Goal: Task Accomplishment & Management: Manage account settings

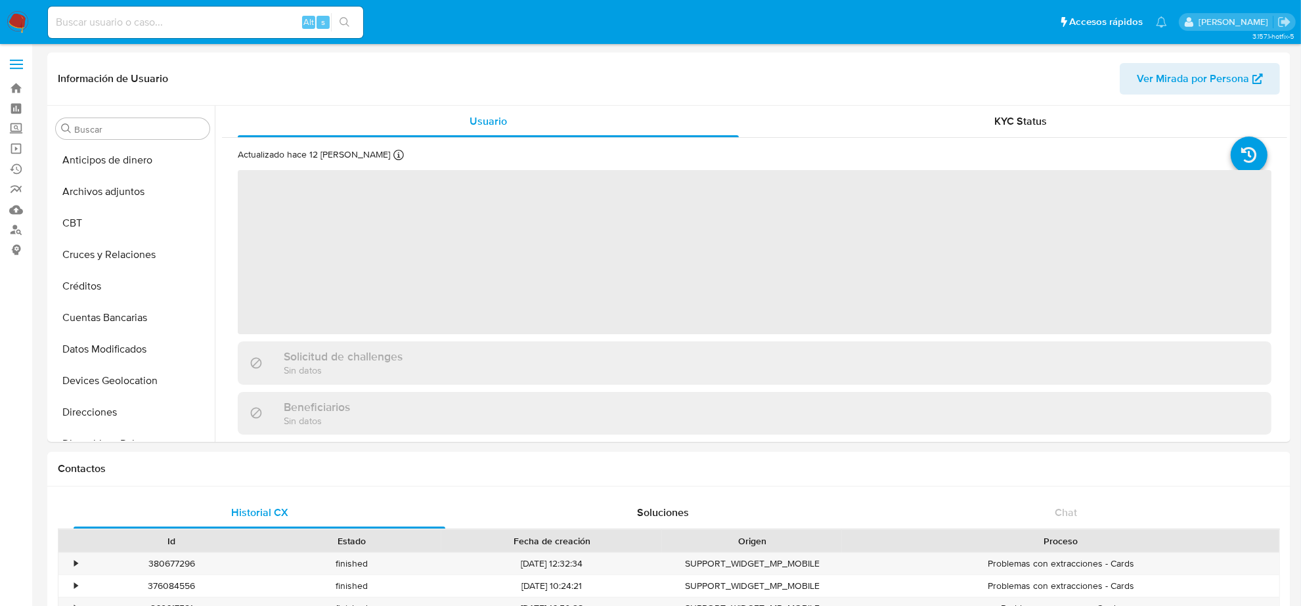
scroll to position [554, 0]
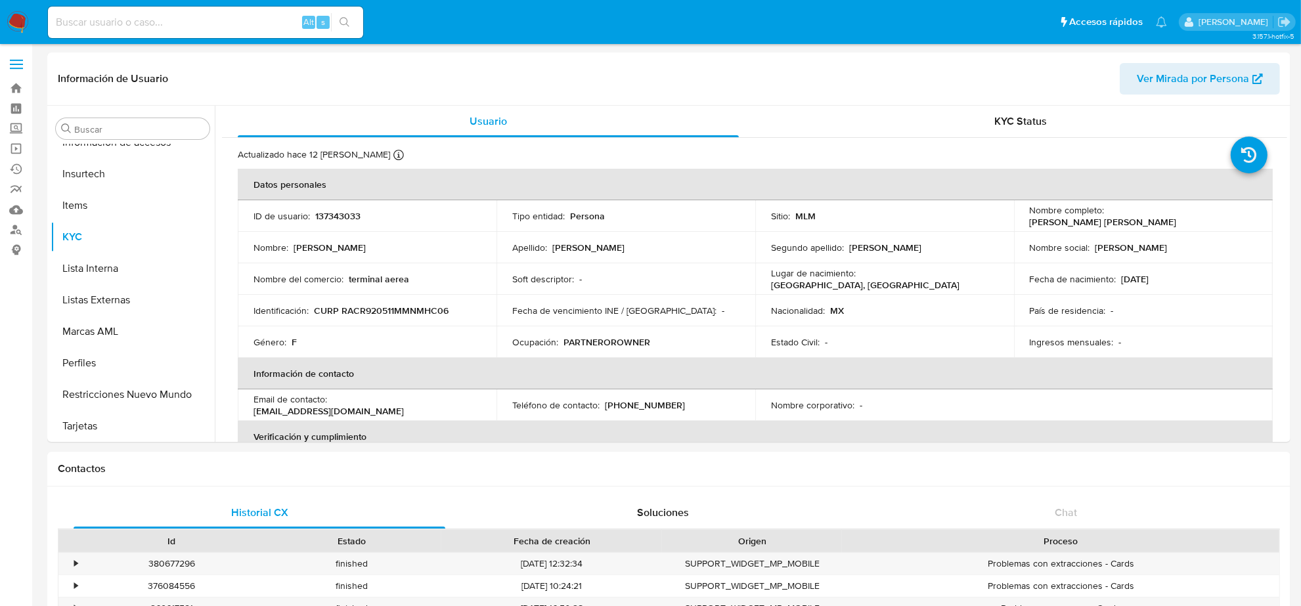
select select "10"
click at [10, 20] on img at bounding box center [18, 22] width 22 height 22
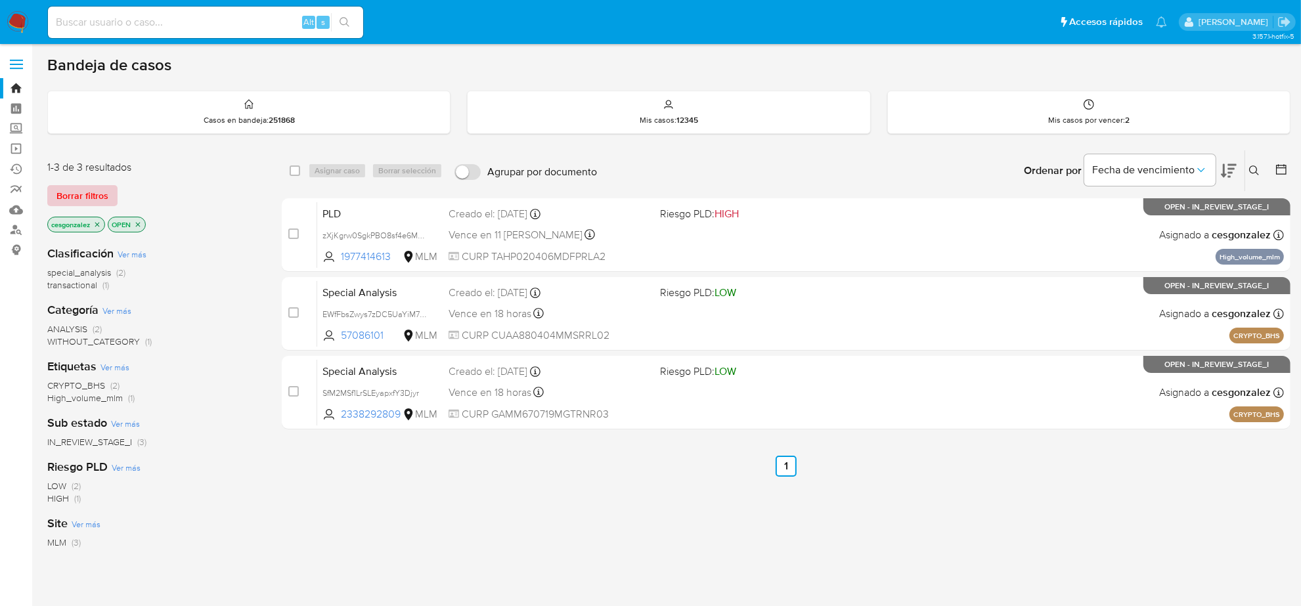
click at [104, 191] on span "Borrar filtros" at bounding box center [82, 196] width 52 height 18
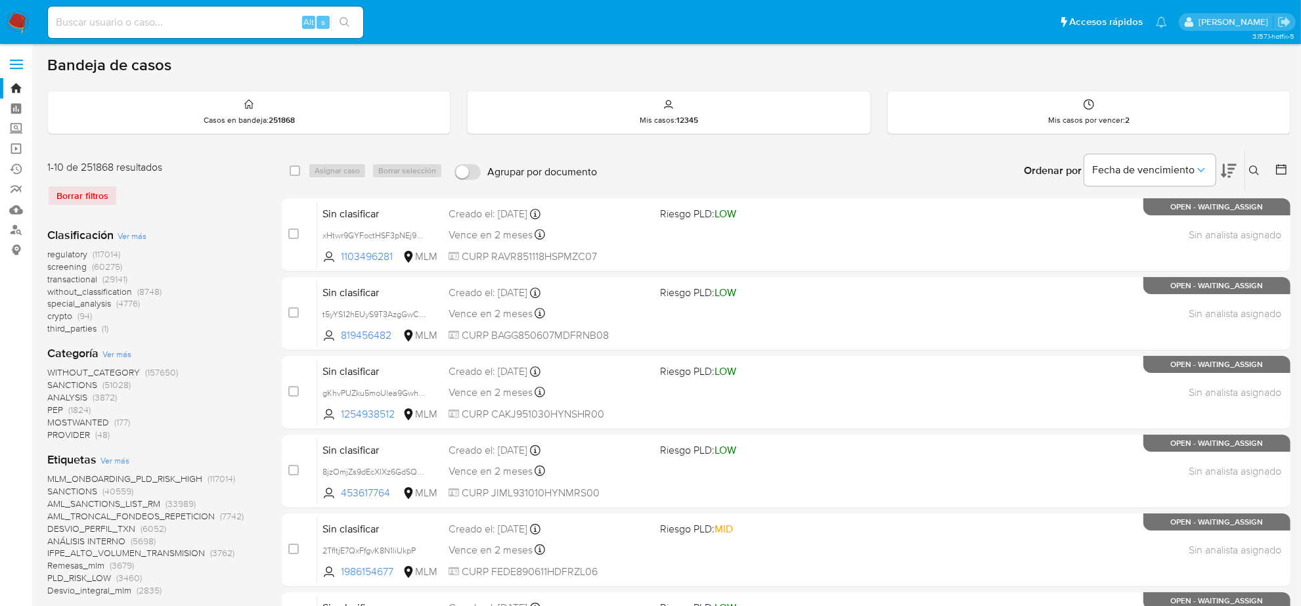
click at [14, 26] on img at bounding box center [18, 22] width 22 height 22
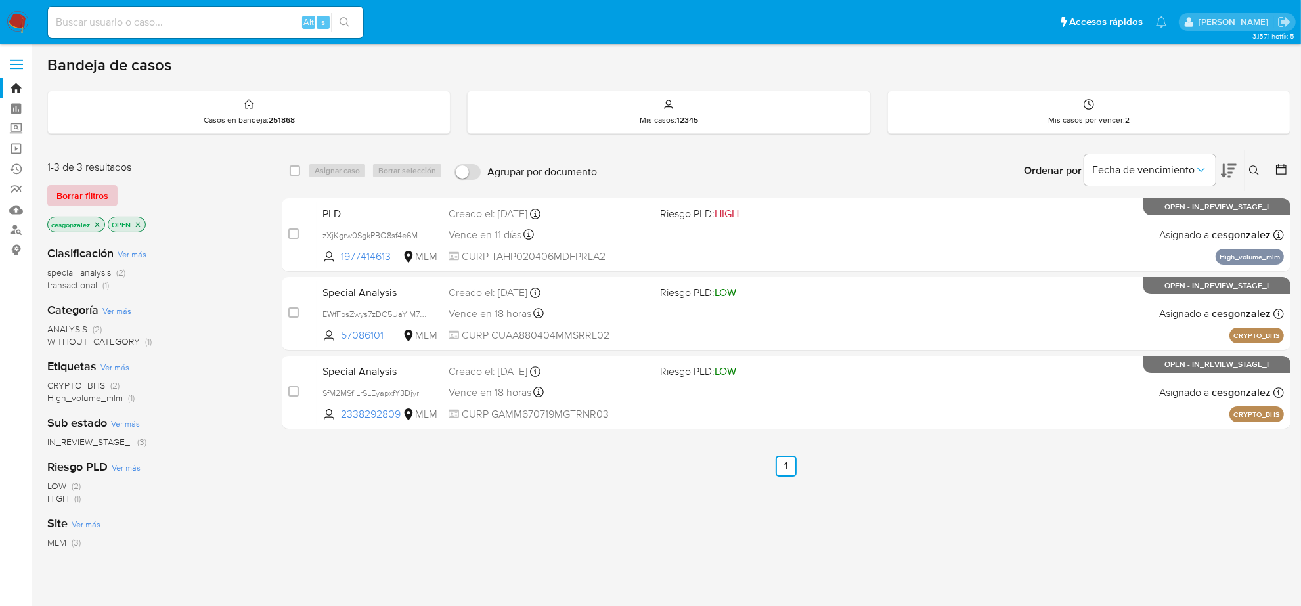
click at [74, 198] on span "Borrar filtros" at bounding box center [82, 196] width 52 height 18
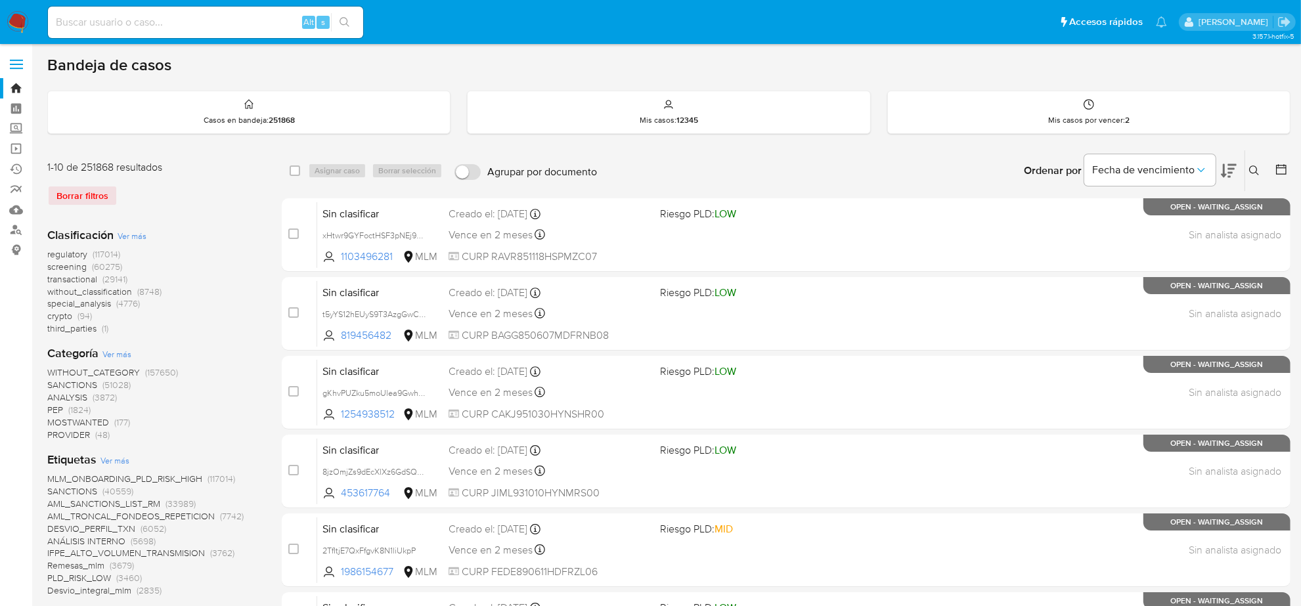
click at [1282, 175] on icon at bounding box center [1281, 169] width 13 height 13
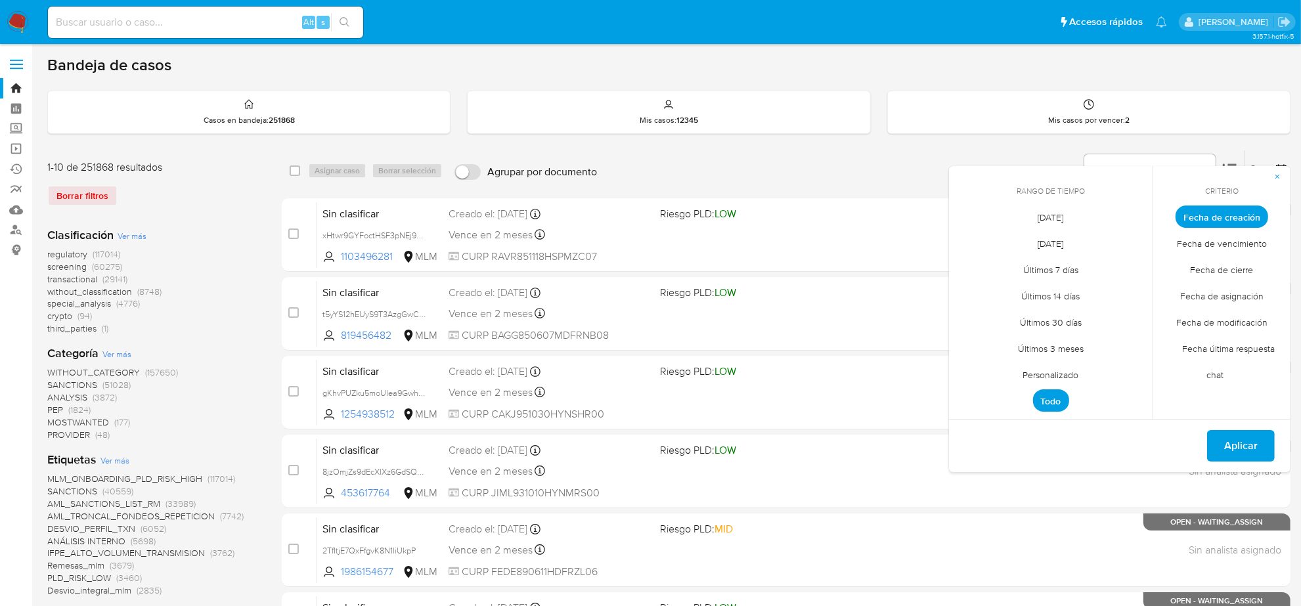
click at [1066, 372] on span "Personalizado" at bounding box center [1051, 375] width 83 height 27
click at [970, 240] on icon "Mes anterior" at bounding box center [970, 241] width 16 height 16
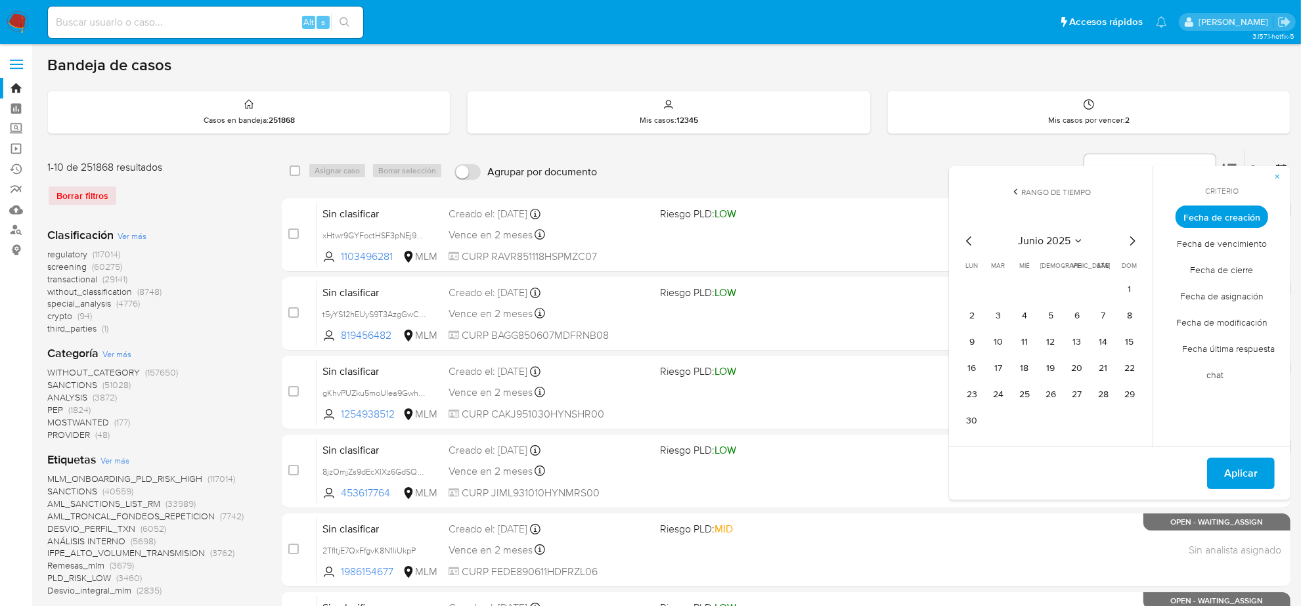
click at [1131, 244] on icon "Mes siguiente" at bounding box center [1133, 240] width 5 height 9
click at [1102, 315] on button "12" at bounding box center [1103, 315] width 21 height 21
click at [1232, 447] on span "Aplicar" at bounding box center [1242, 447] width 34 height 29
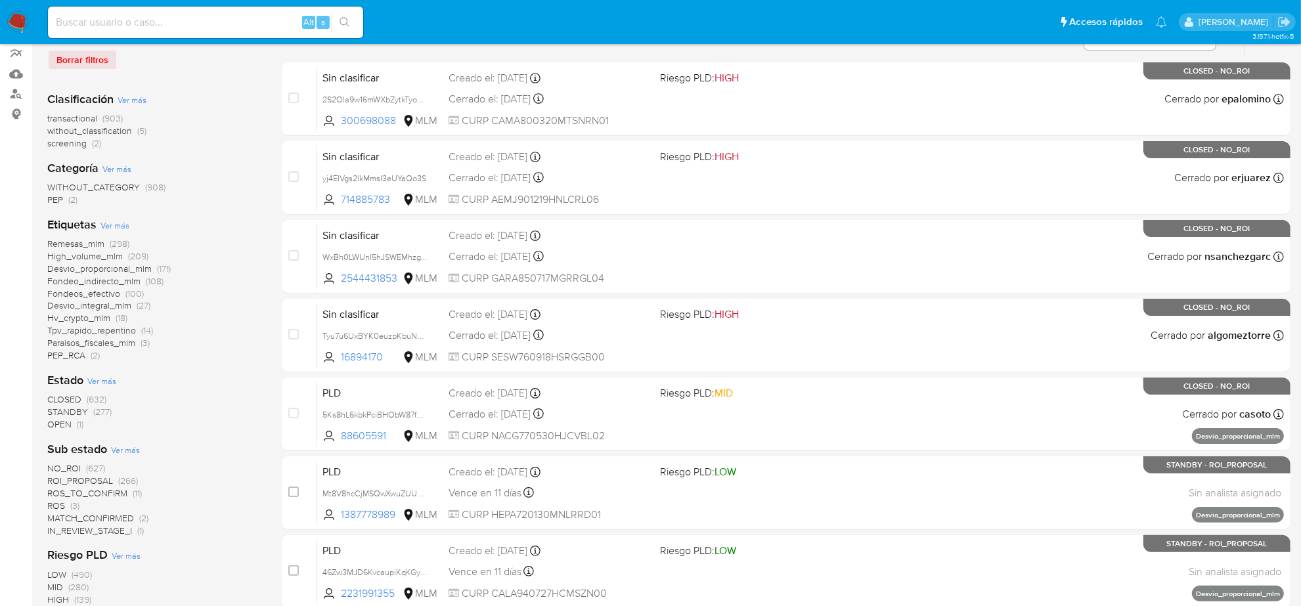
scroll to position [164, 0]
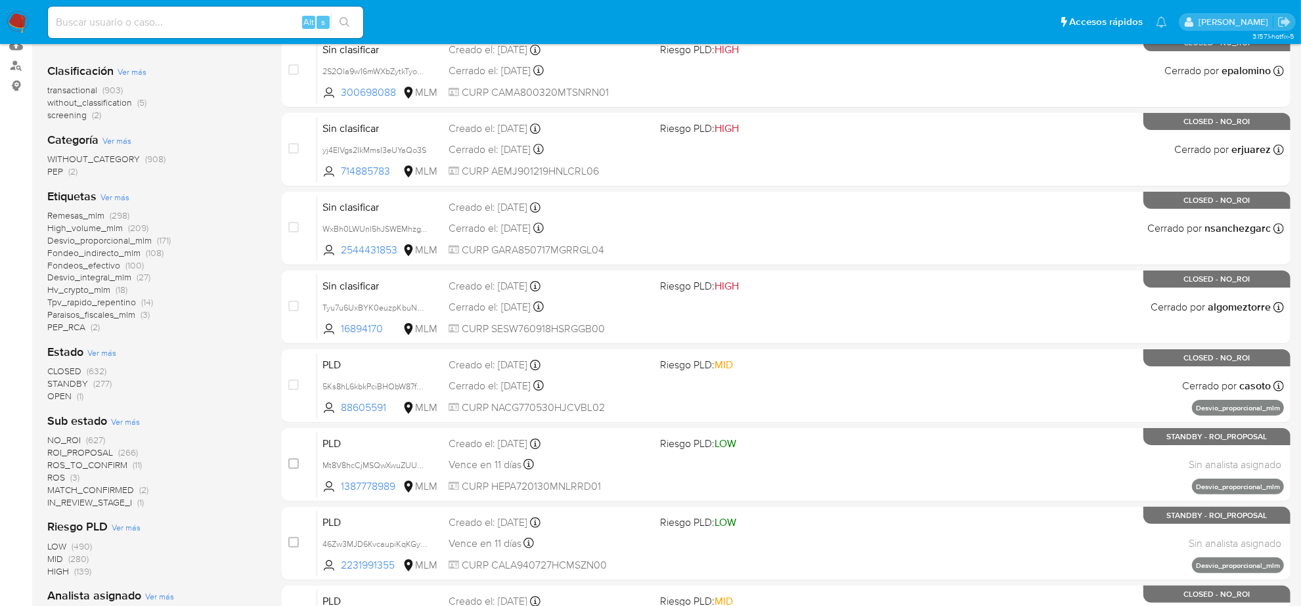
click at [100, 455] on span "ROI_PROPOSAL" at bounding box center [80, 452] width 66 height 13
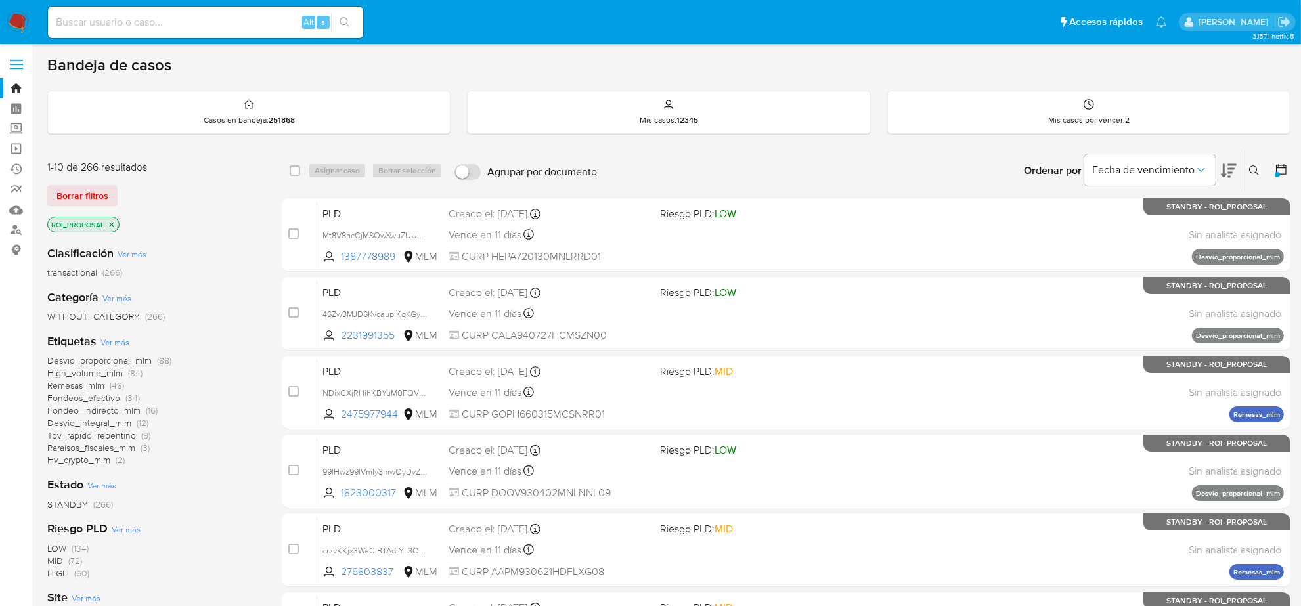
click at [93, 389] on span "Remesas_mlm" at bounding box center [75, 385] width 57 height 13
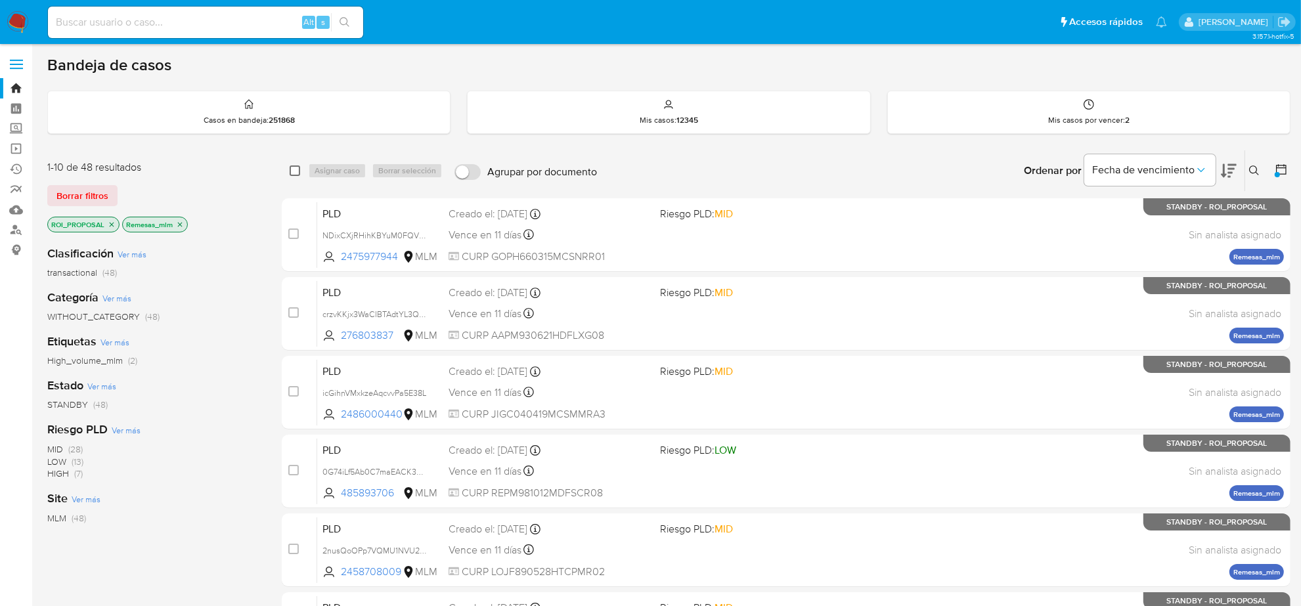
click at [293, 169] on input "checkbox" at bounding box center [295, 171] width 11 height 11
checkbox input "true"
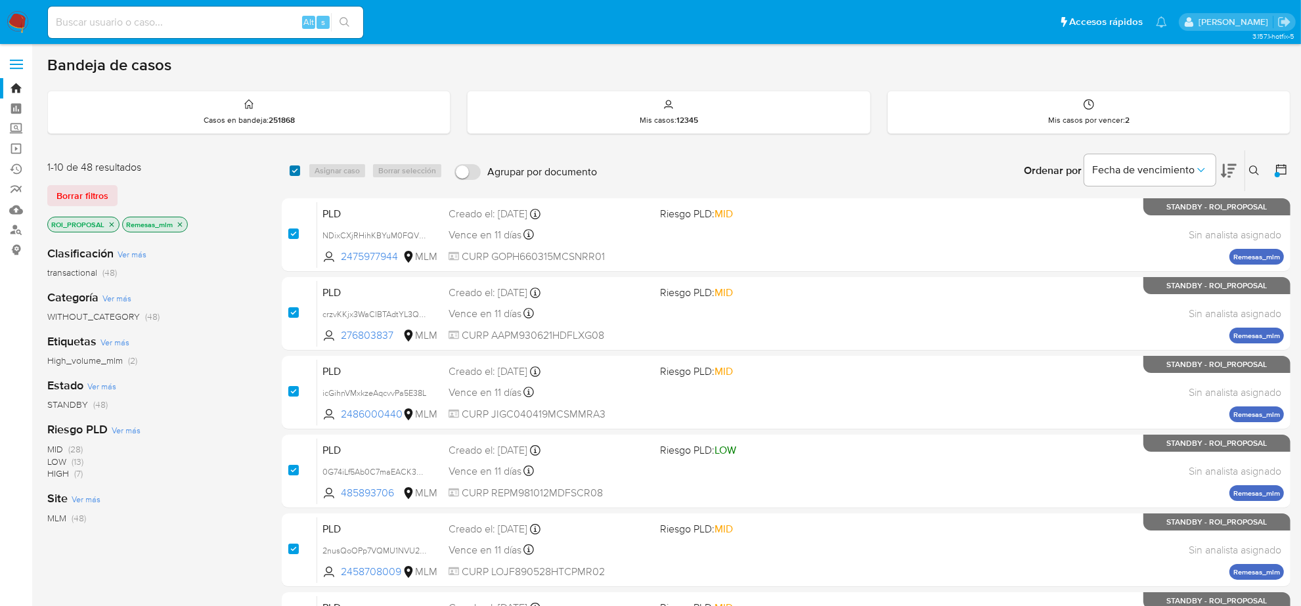
checkbox input "true"
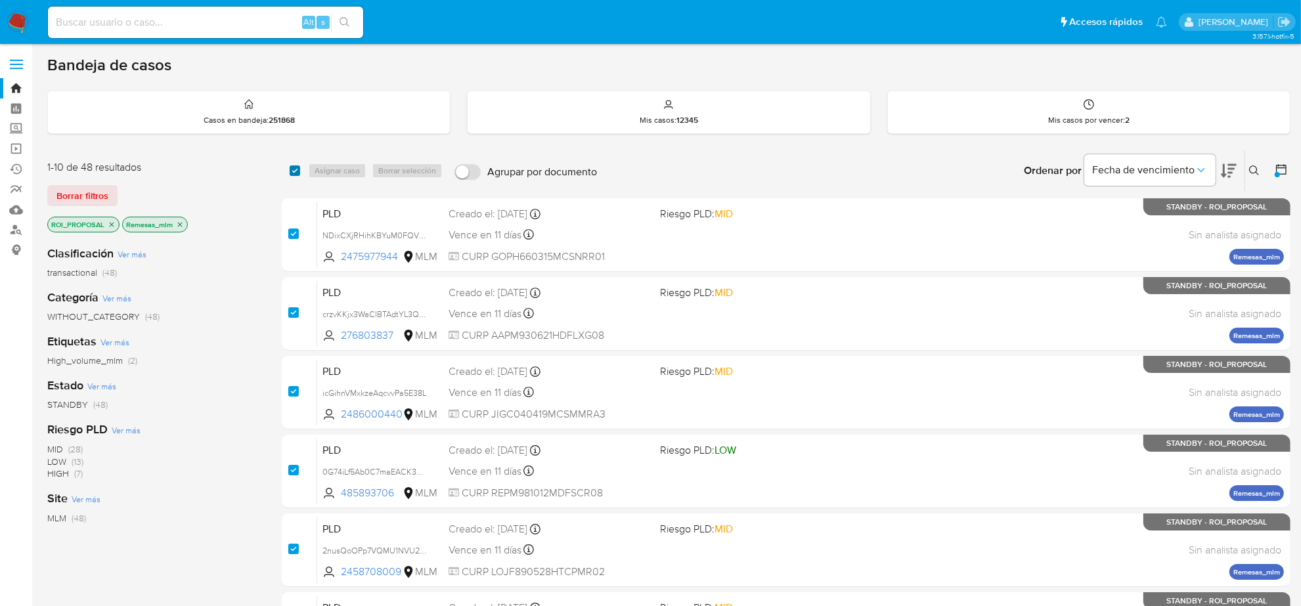
checkbox input "true"
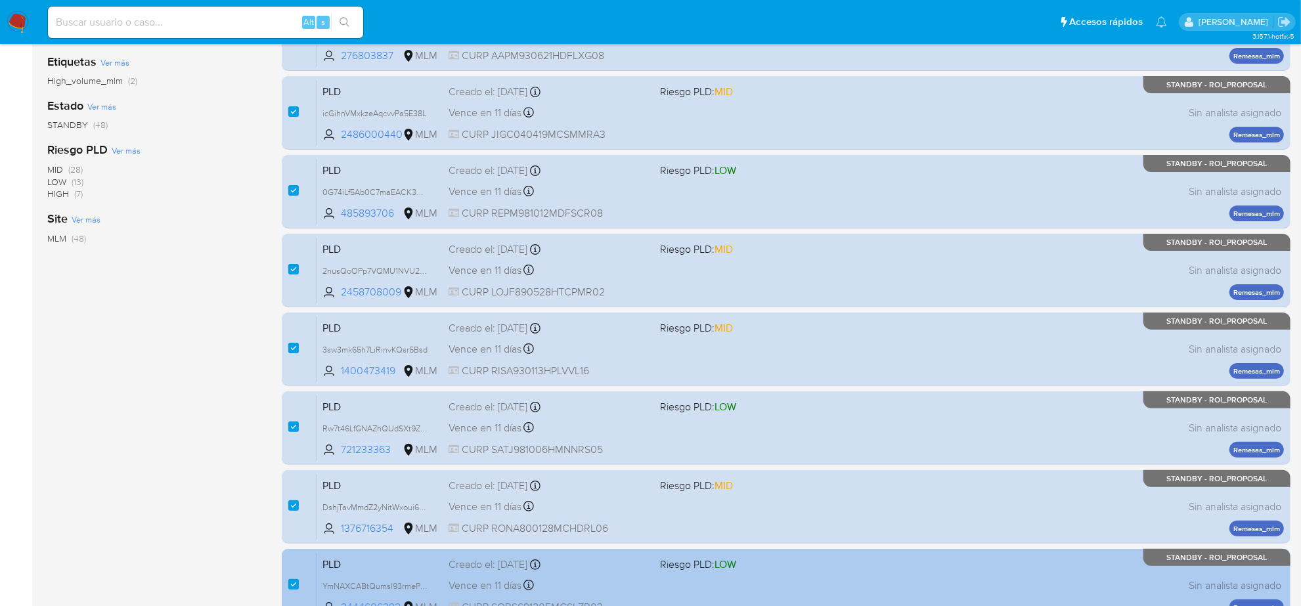
scroll to position [429, 0]
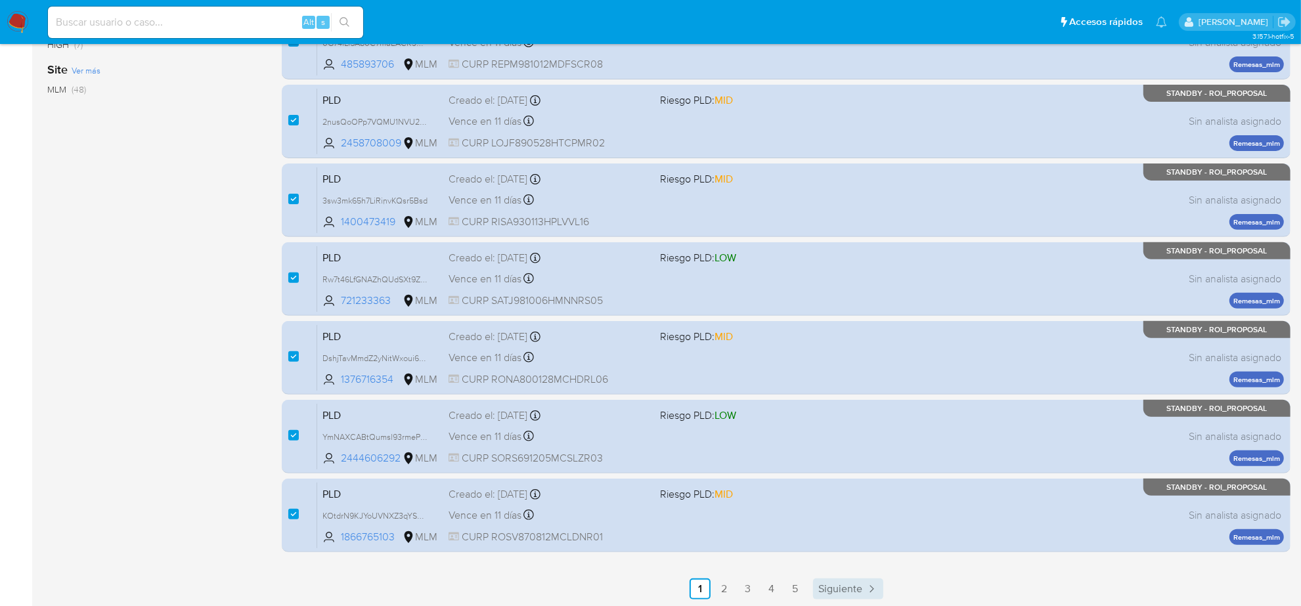
click at [840, 590] on span "Siguiente" at bounding box center [841, 589] width 44 height 11
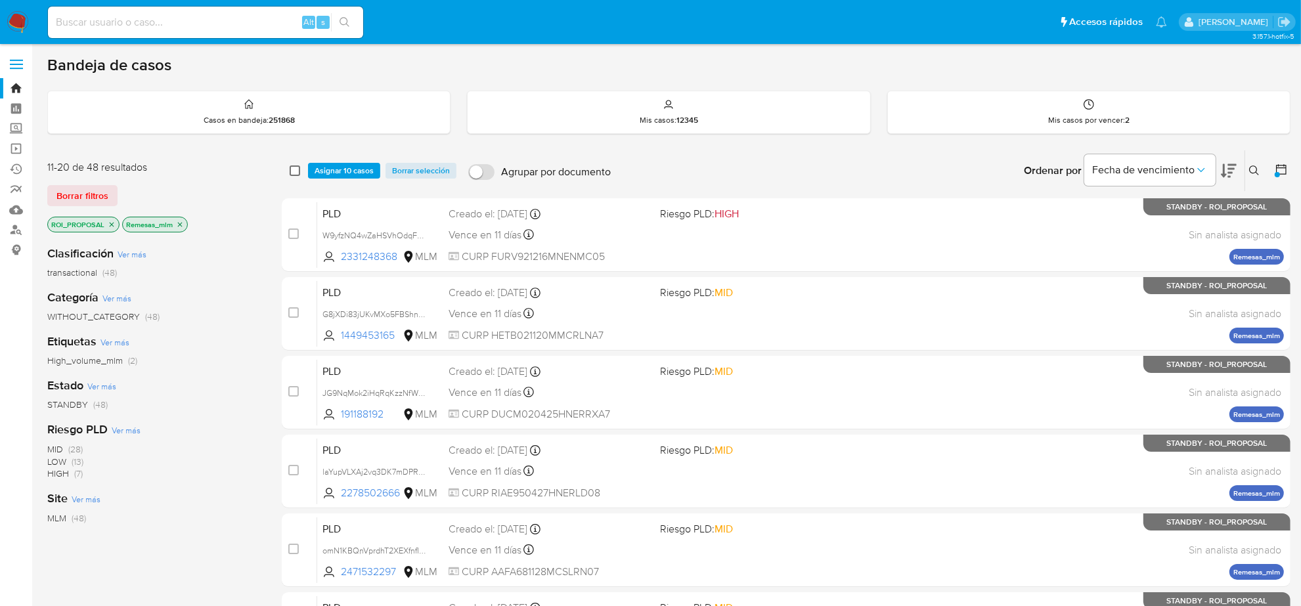
click at [298, 169] on input "checkbox" at bounding box center [295, 171] width 11 height 11
checkbox input "true"
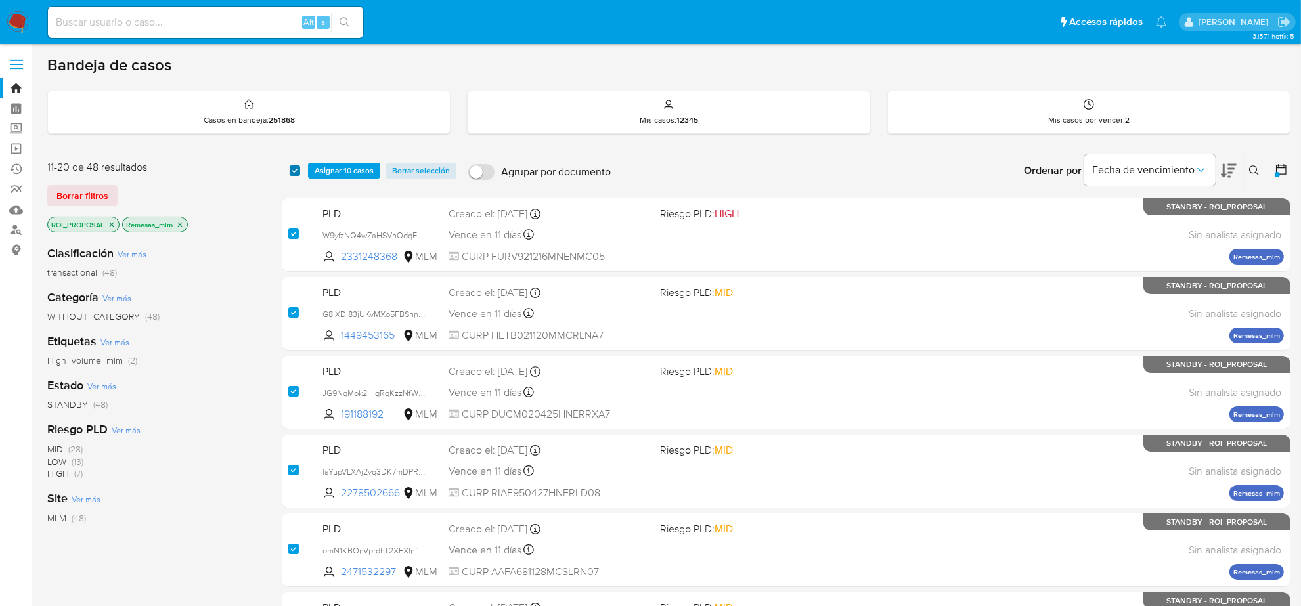
checkbox input "true"
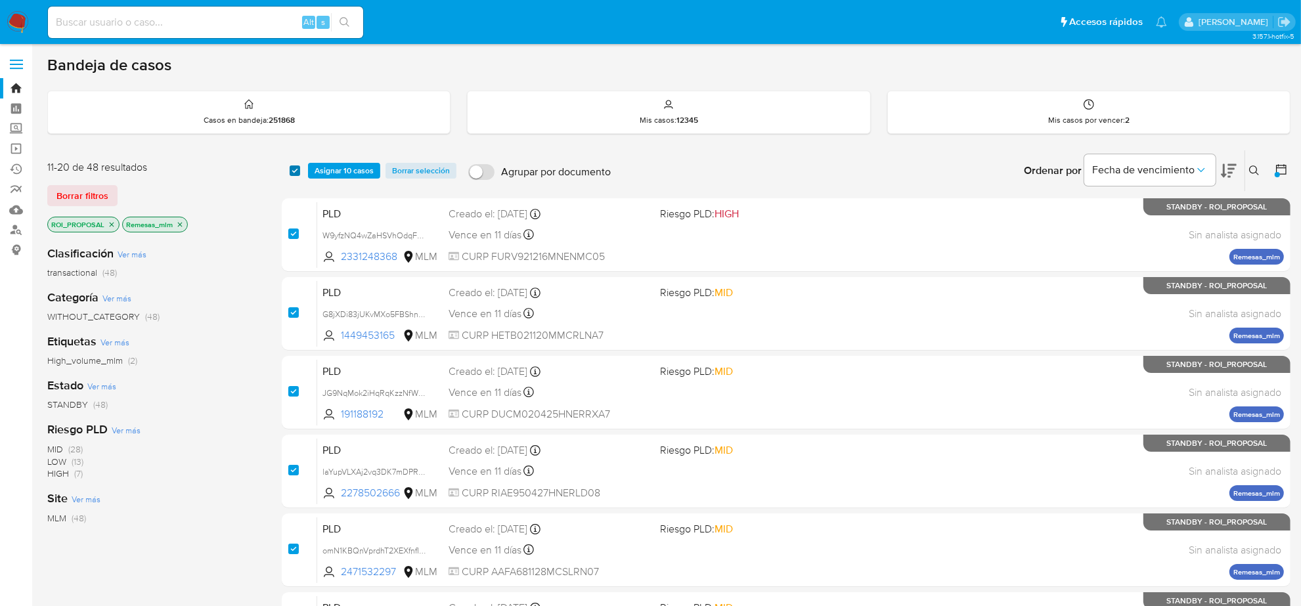
checkbox input "true"
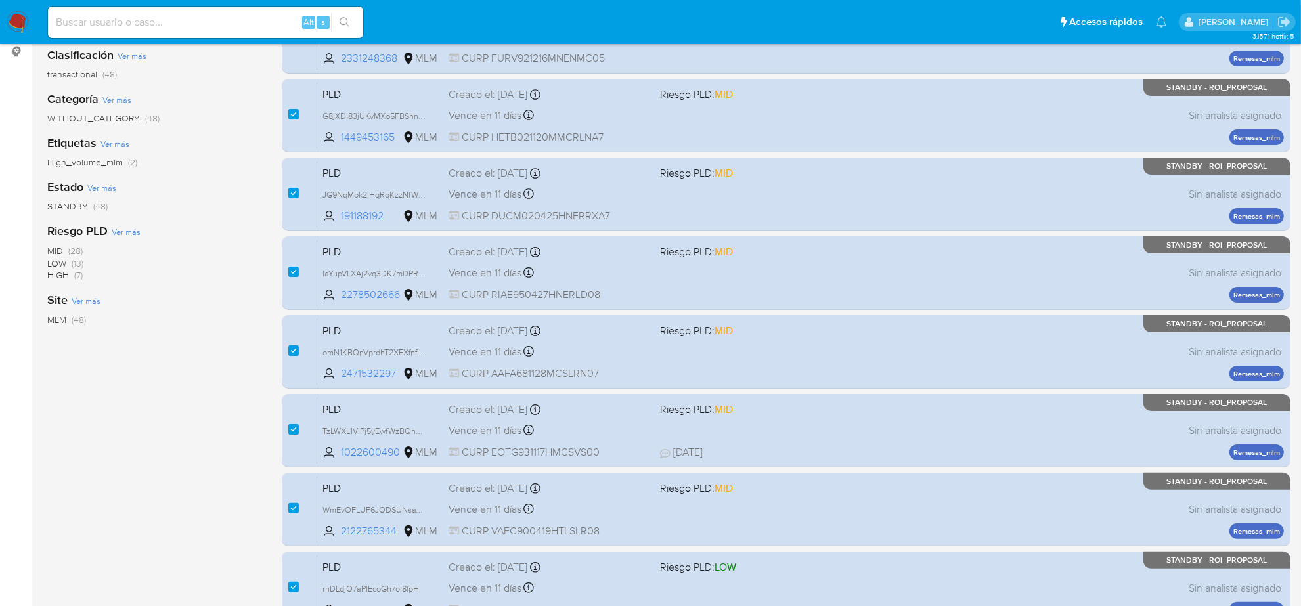
scroll to position [429, 0]
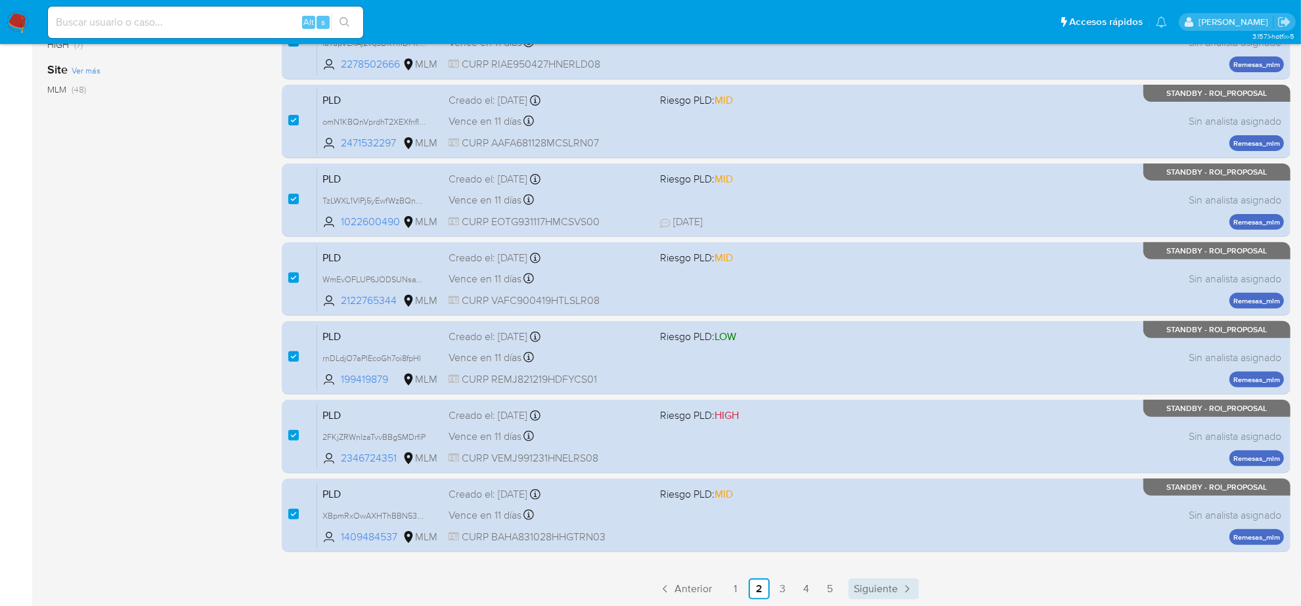
click at [888, 596] on link "Siguiente" at bounding box center [884, 589] width 70 height 21
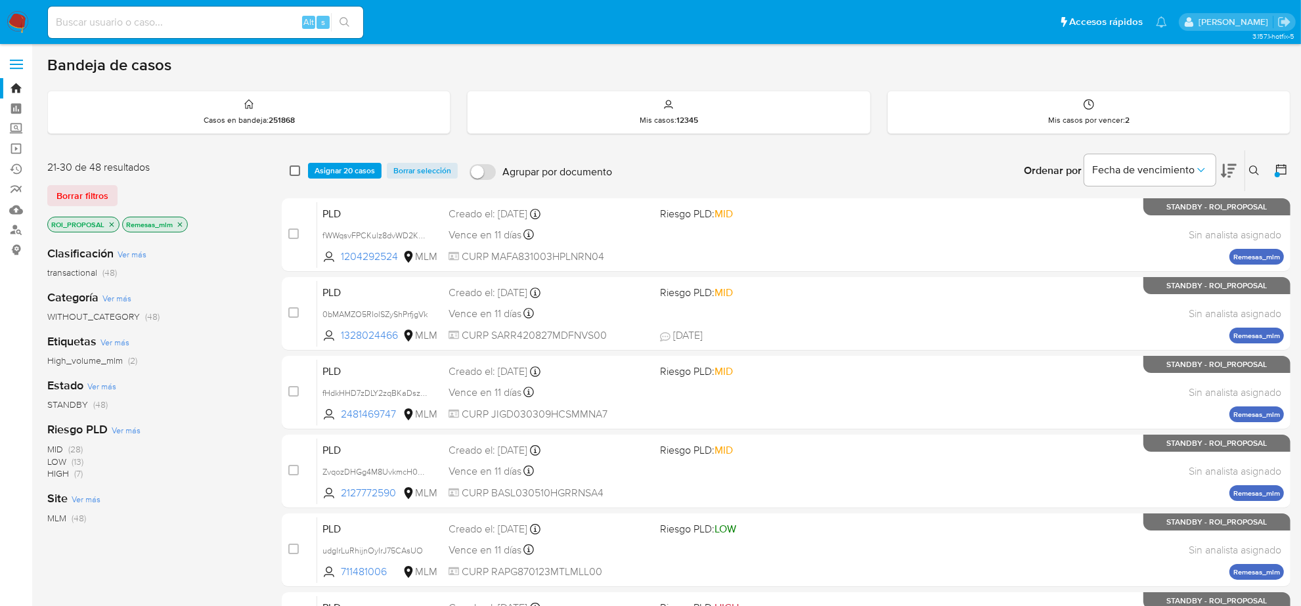
click at [296, 171] on input "checkbox" at bounding box center [295, 171] width 11 height 11
checkbox input "true"
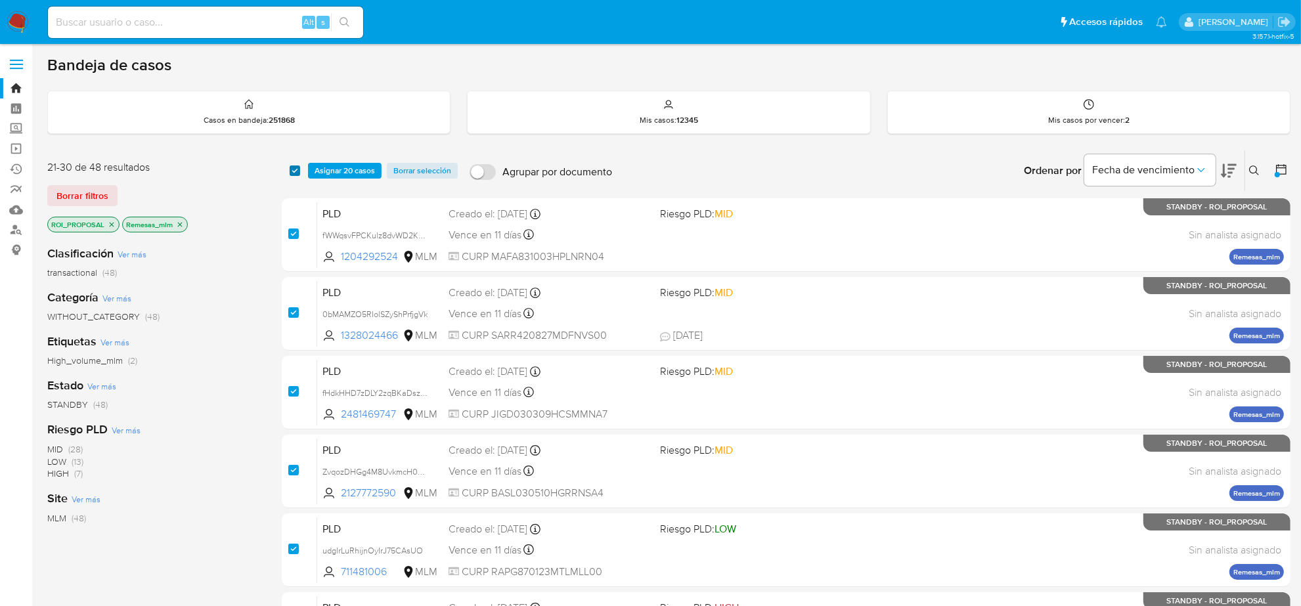
checkbox input "true"
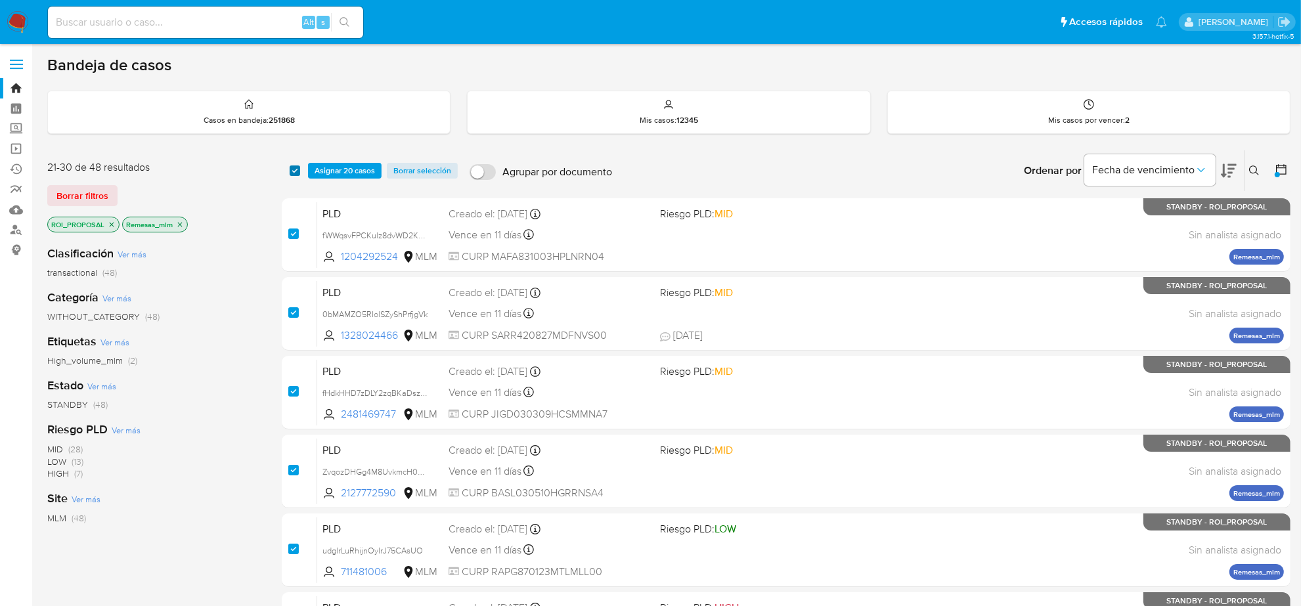
checkbox input "true"
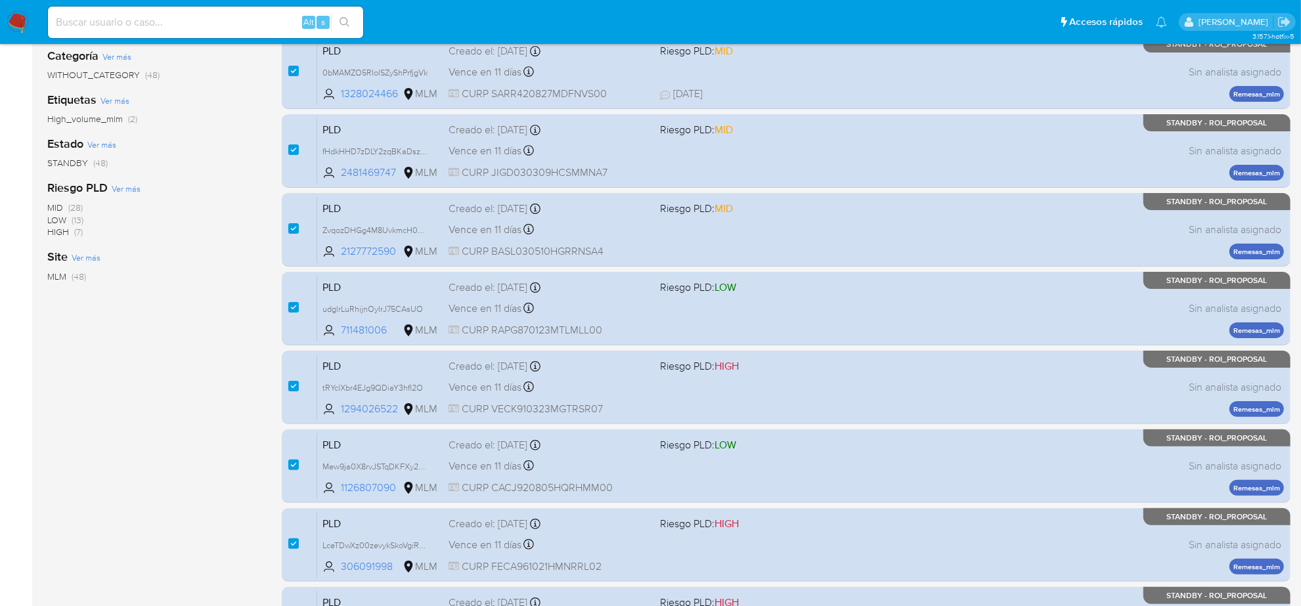
scroll to position [429, 0]
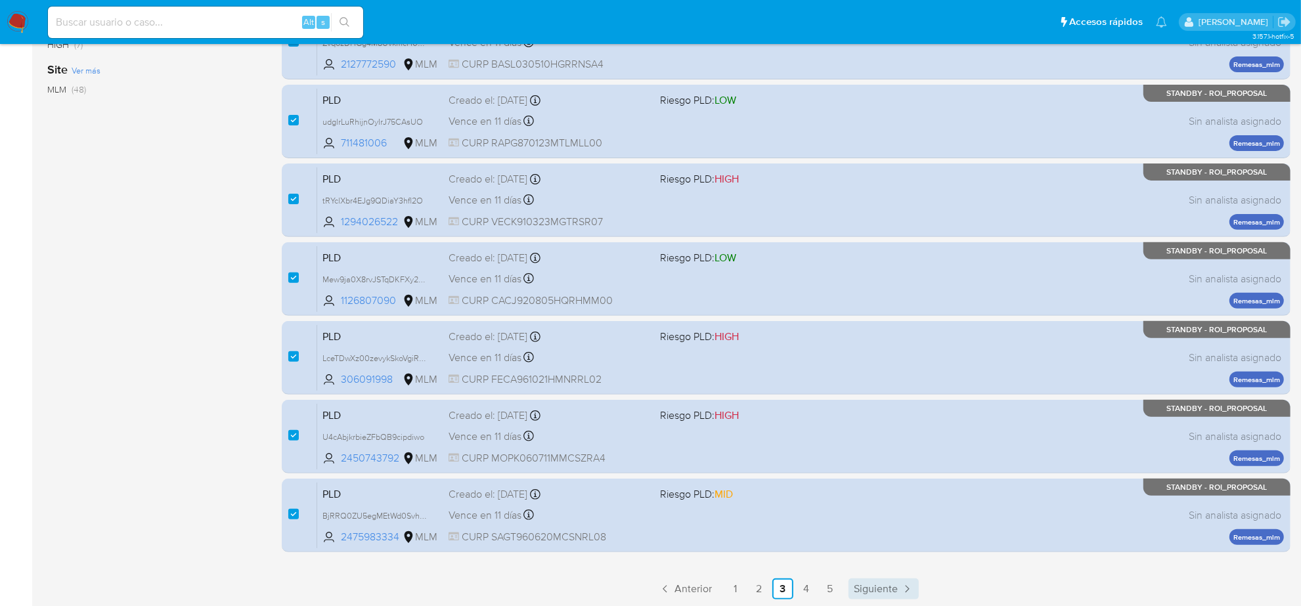
click at [888, 591] on span "Siguiente" at bounding box center [876, 589] width 44 height 11
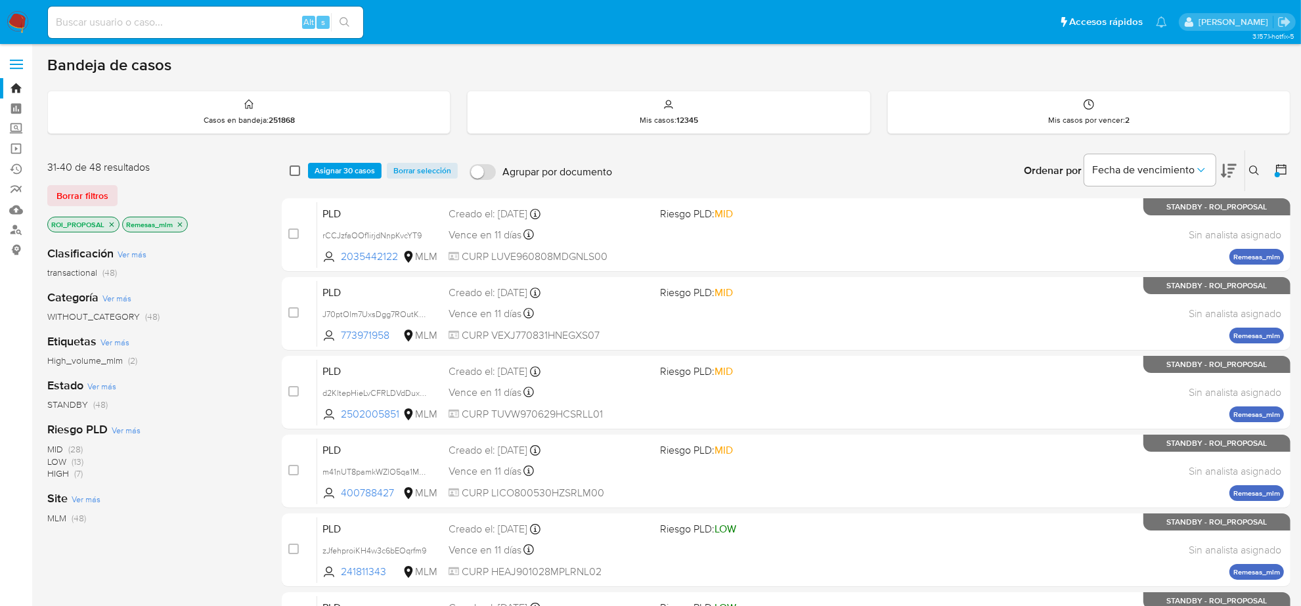
click at [292, 168] on input "checkbox" at bounding box center [295, 171] width 11 height 11
checkbox input "true"
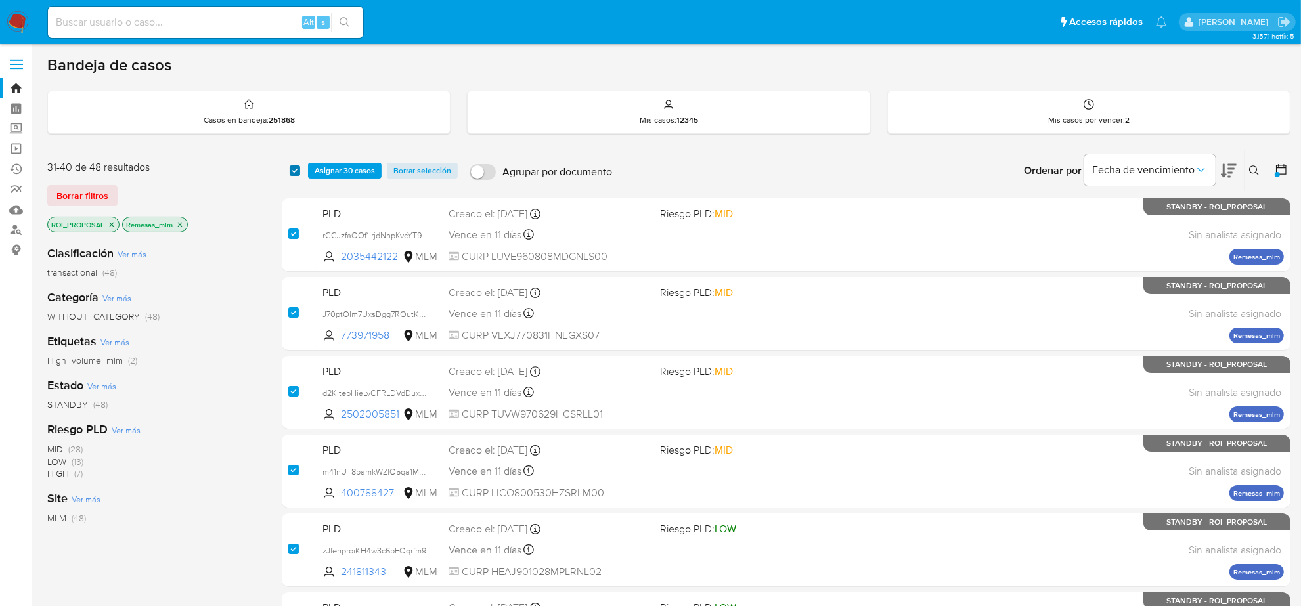
checkbox input "true"
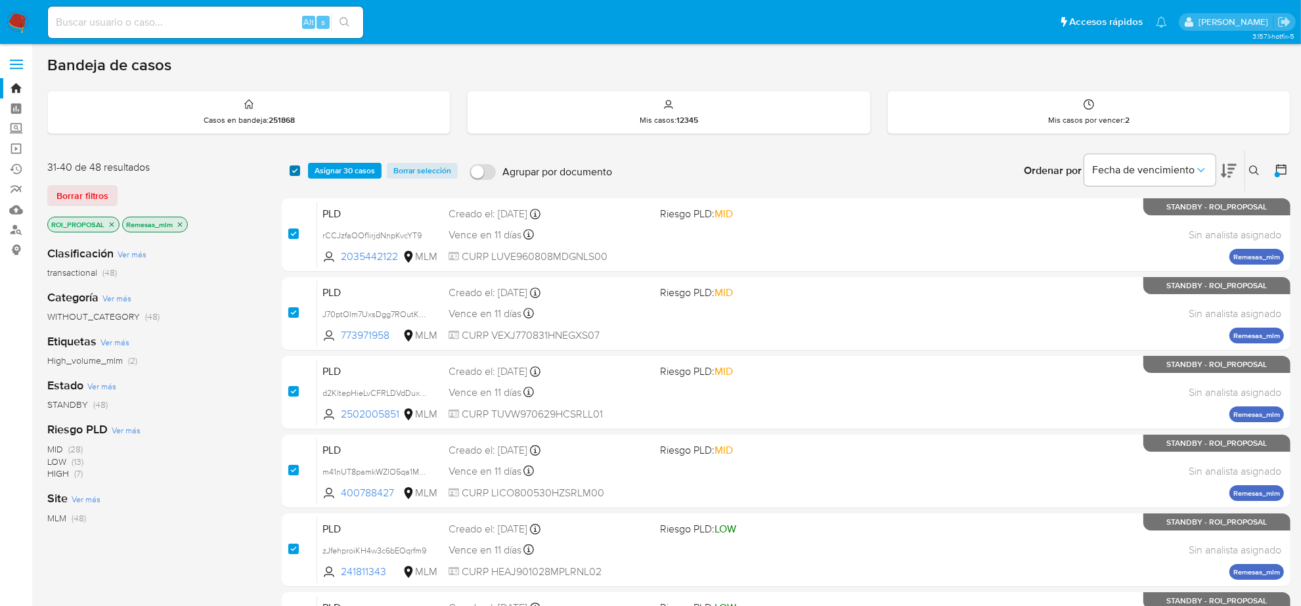
checkbox input "true"
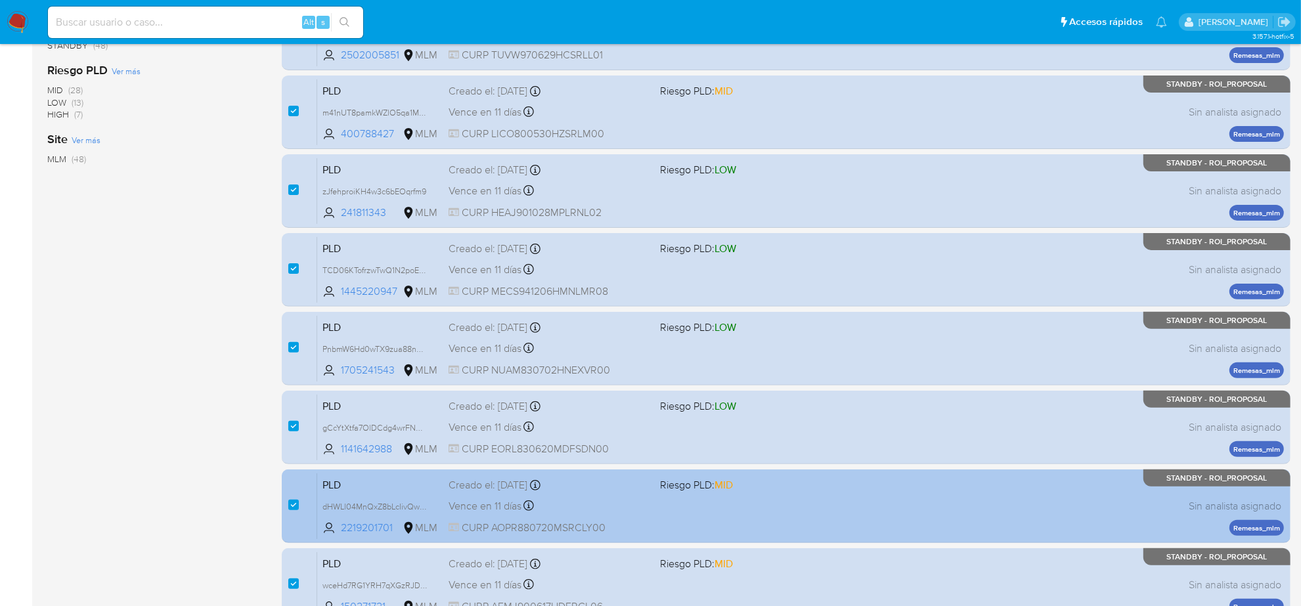
scroll to position [429, 0]
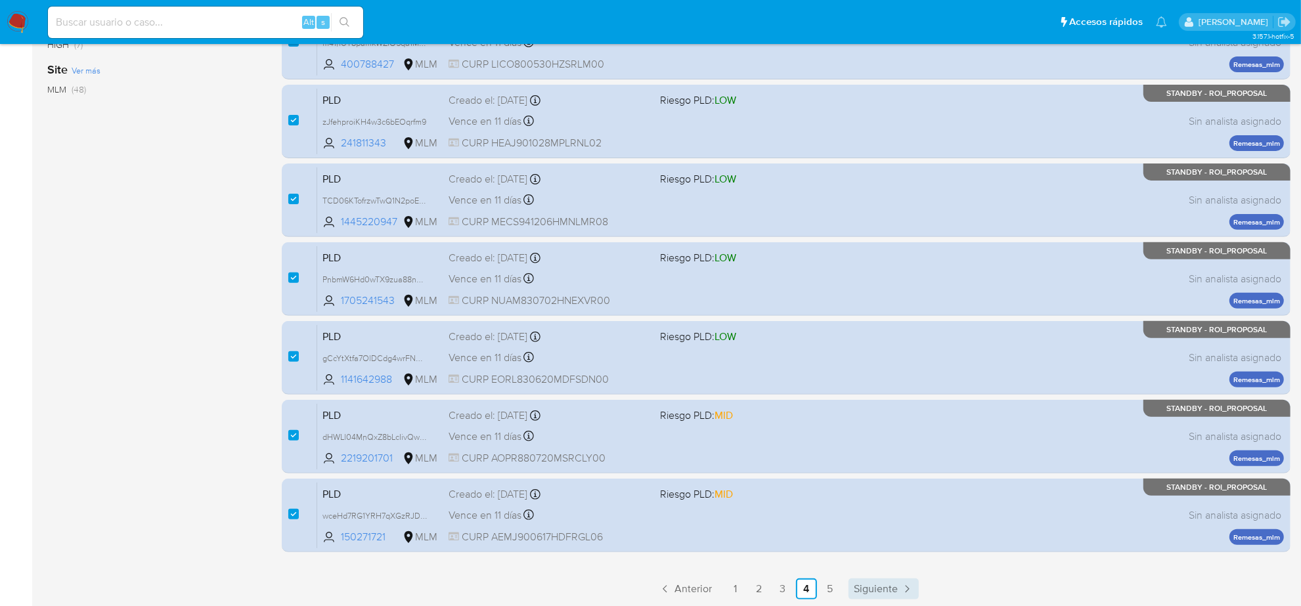
click at [882, 589] on span "Siguiente" at bounding box center [876, 589] width 44 height 11
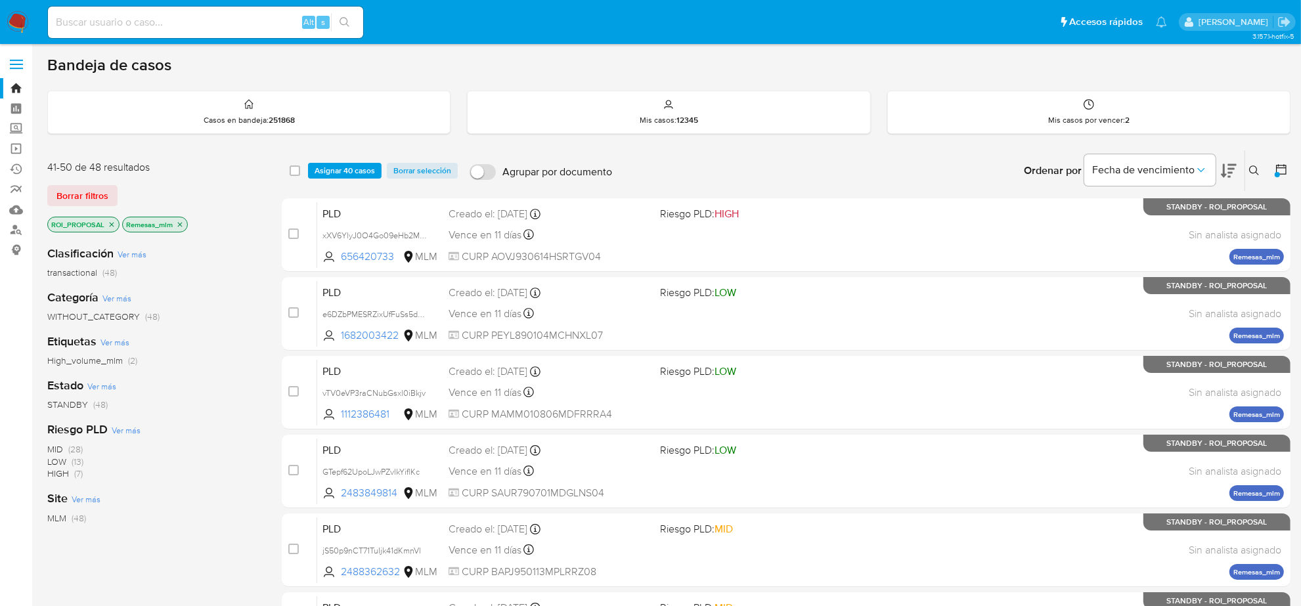
click at [287, 165] on div "select-all-cases-checkbox Asignar 40 casos Borrar selección Agrupar por documen…" at bounding box center [786, 170] width 1009 height 41
click at [292, 171] on input "checkbox" at bounding box center [295, 171] width 11 height 11
checkbox input "true"
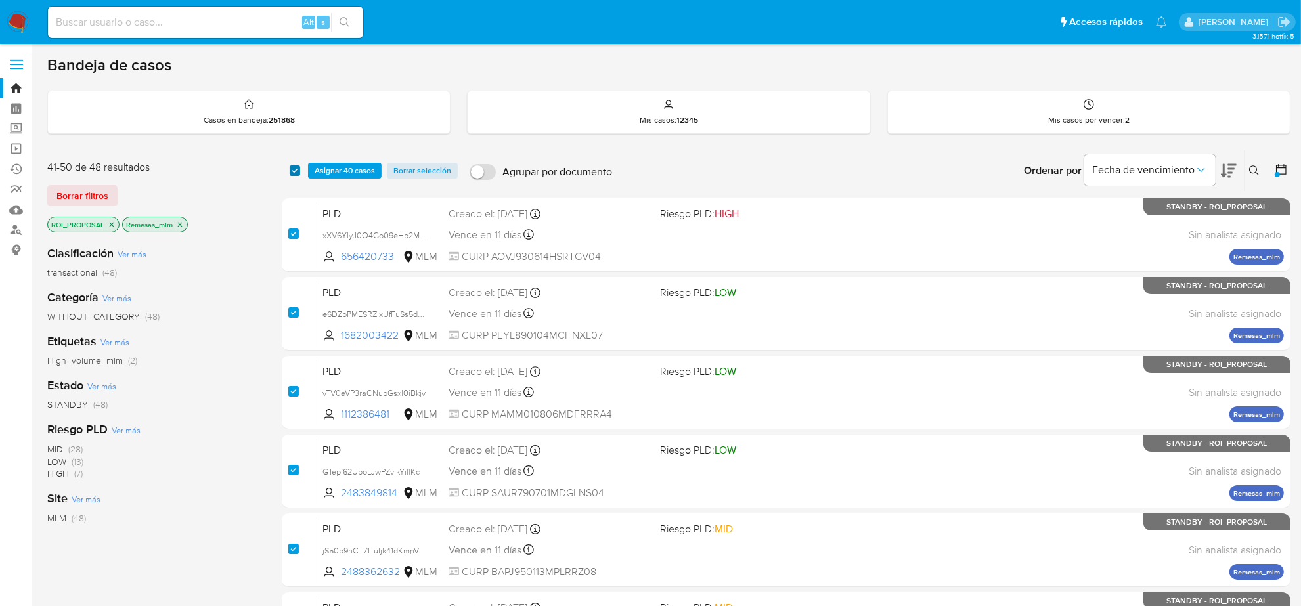
checkbox input "true"
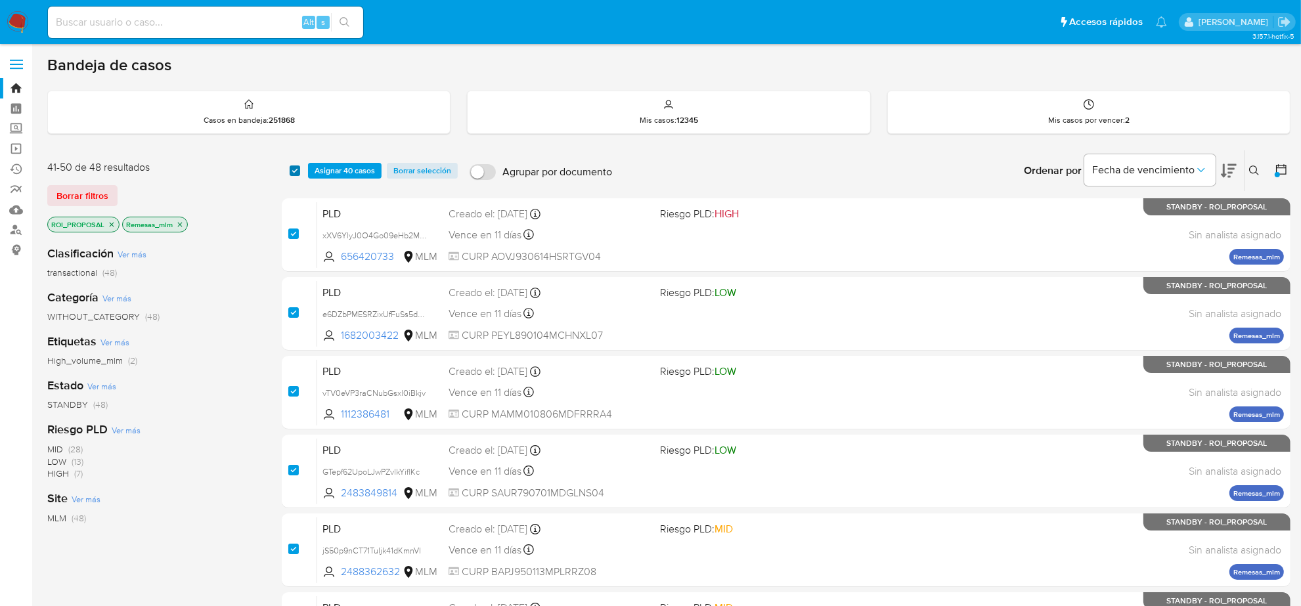
checkbox input "true"
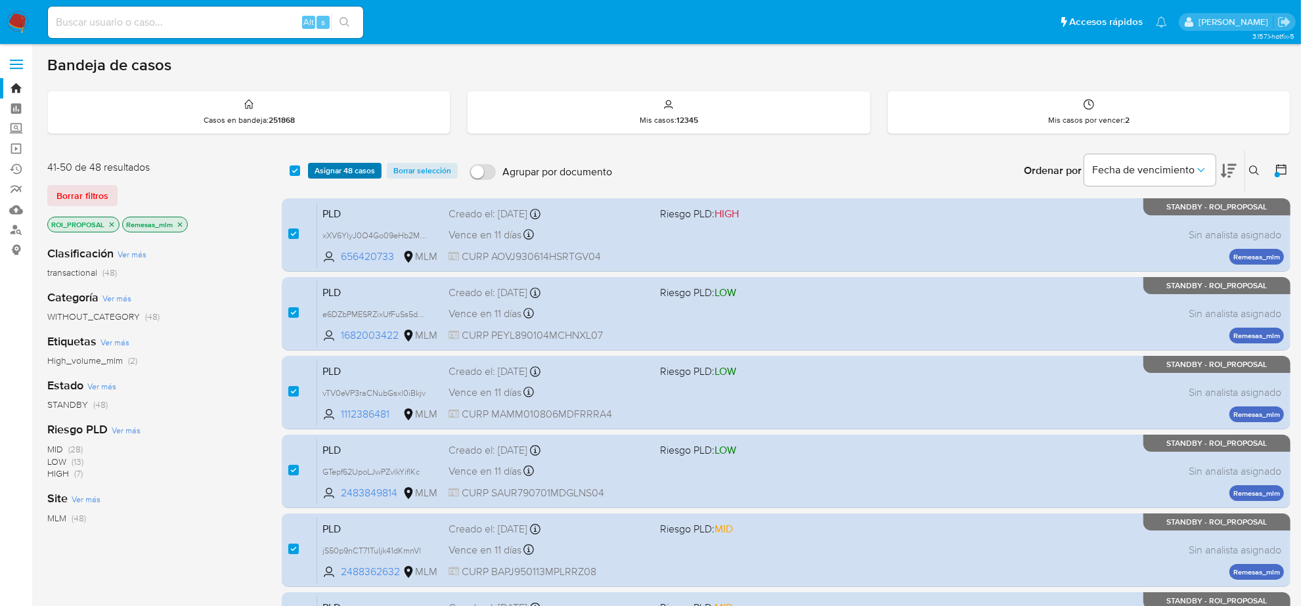
click at [323, 175] on span "Asignar 48 casos" at bounding box center [345, 170] width 60 height 13
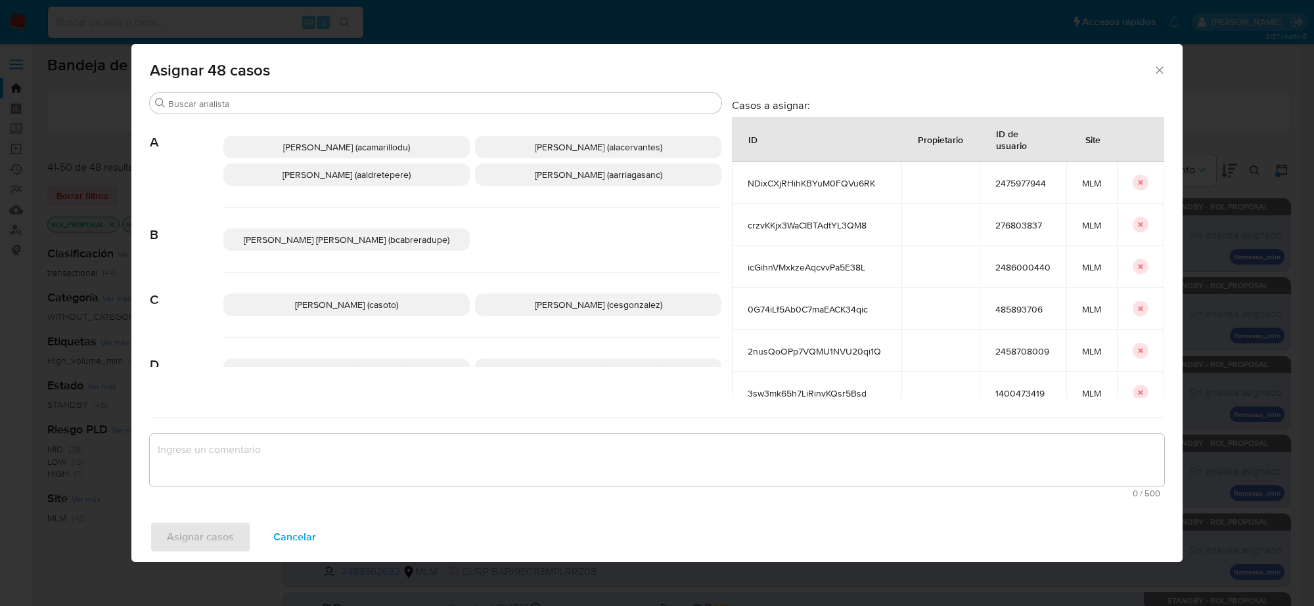
click at [580, 309] on span "Cesar Gonzalez (cesgonzalez)" at bounding box center [598, 304] width 127 height 13
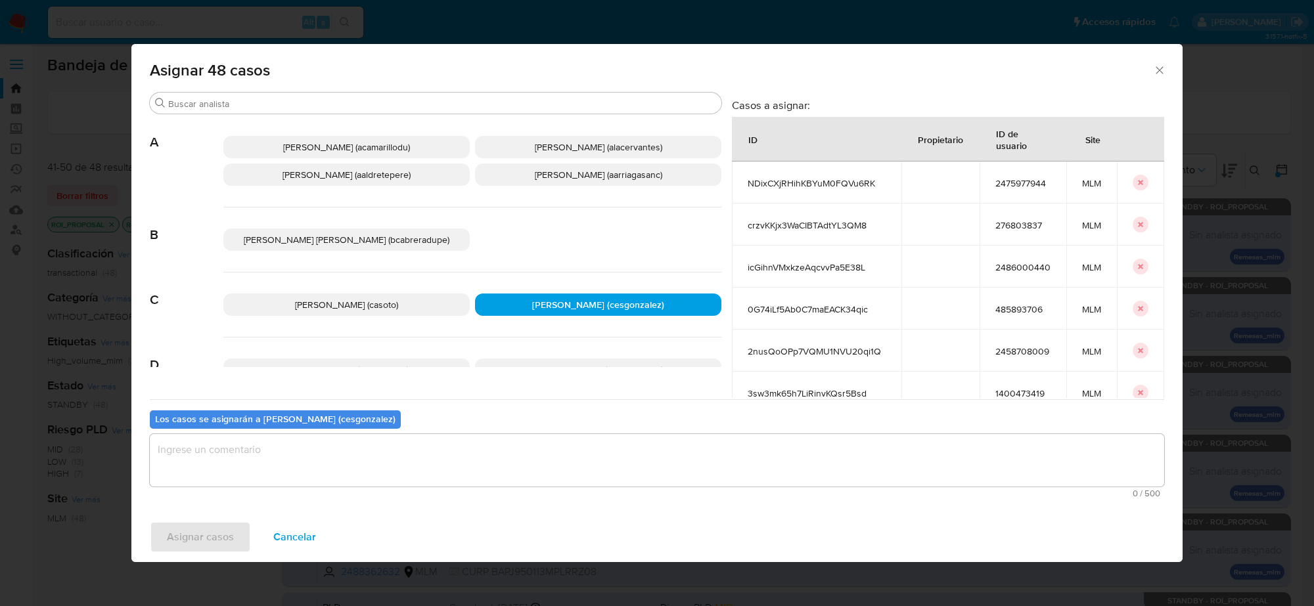
click at [228, 455] on textarea "assign-modal" at bounding box center [657, 460] width 1014 height 53
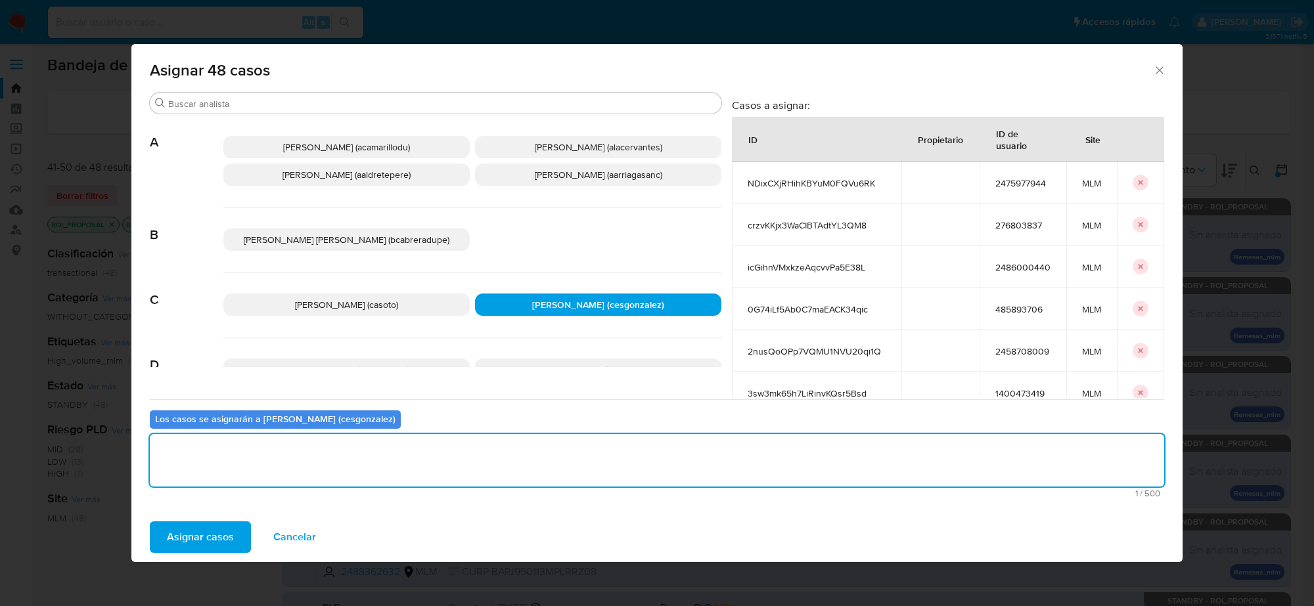
click at [189, 546] on span "Asignar casos" at bounding box center [200, 537] width 67 height 29
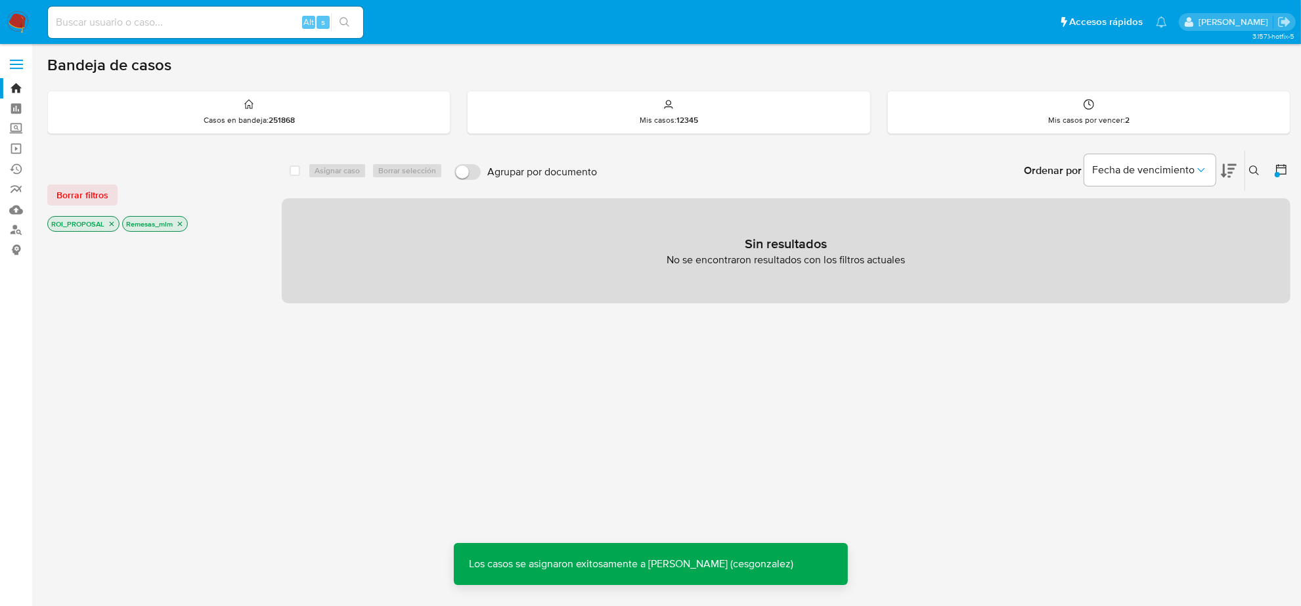
click at [181, 225] on icon "close-filter" at bounding box center [180, 224] width 8 height 8
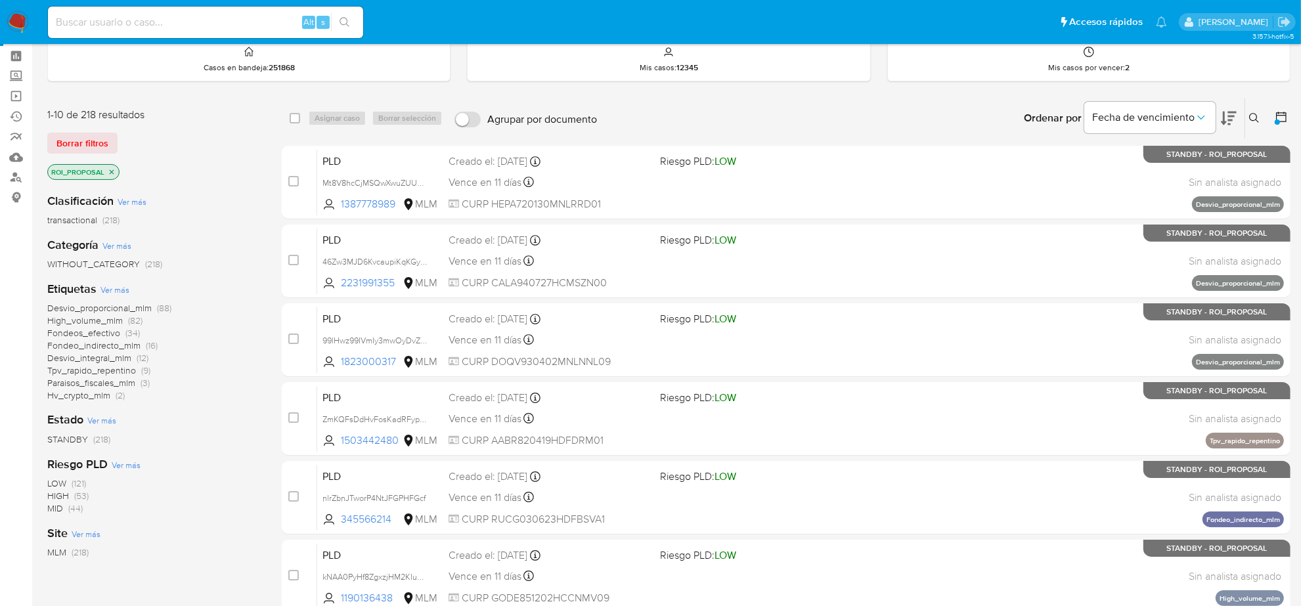
scroll to position [82, 0]
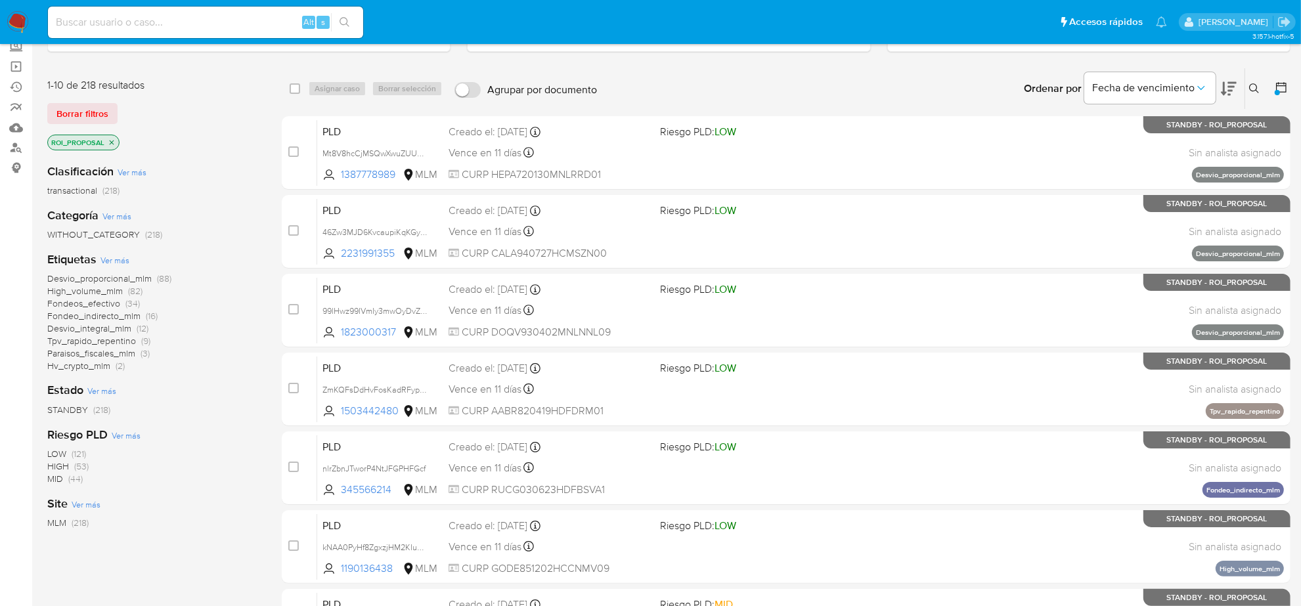
click at [116, 264] on span "Ver más" at bounding box center [115, 260] width 29 height 12
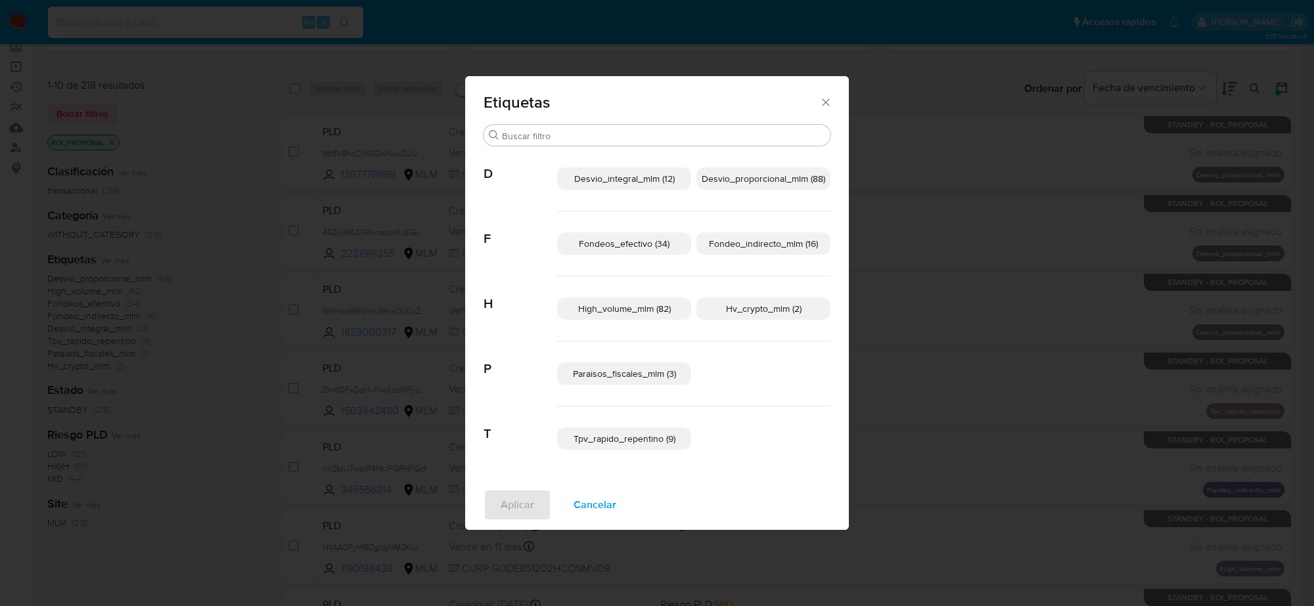
click at [667, 244] on span "Fondeos_efectivo (34)" at bounding box center [624, 243] width 91 height 13
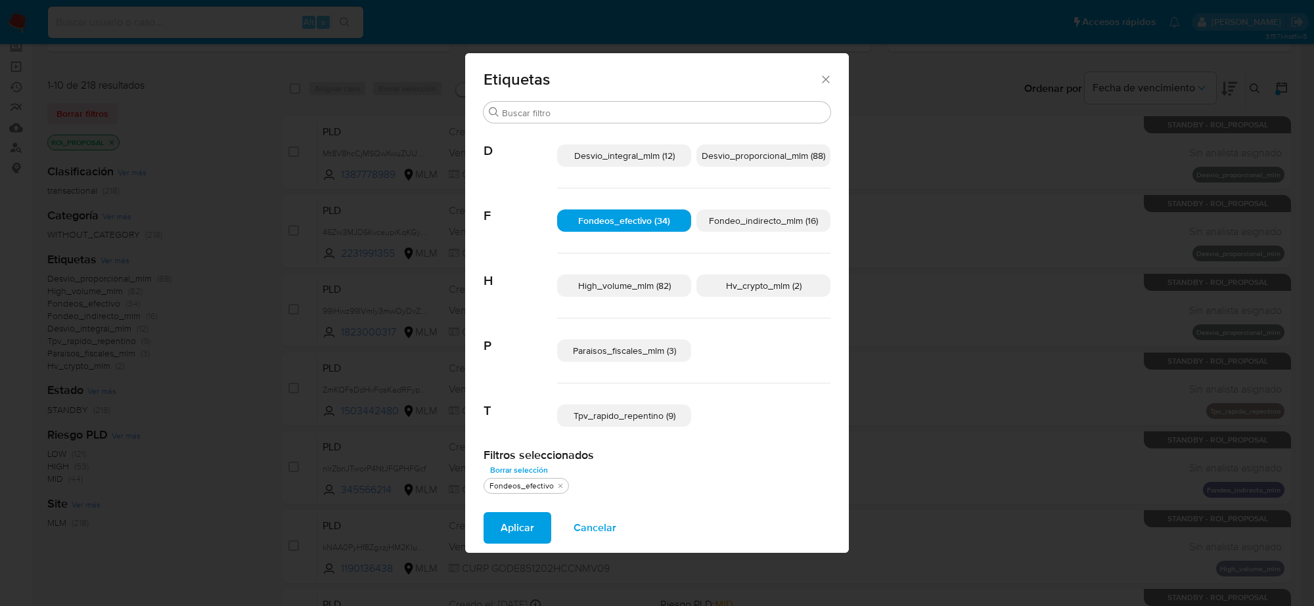
click at [595, 526] on span "Cancelar" at bounding box center [595, 528] width 43 height 29
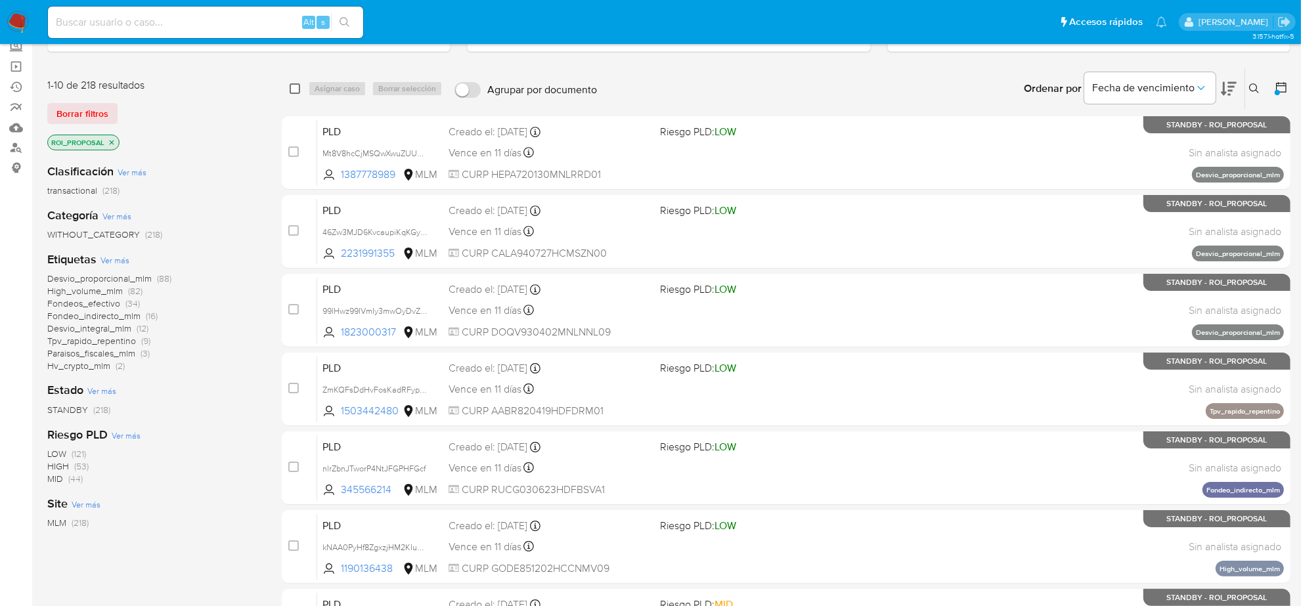
click at [296, 84] on input "checkbox" at bounding box center [295, 88] width 11 height 11
checkbox input "true"
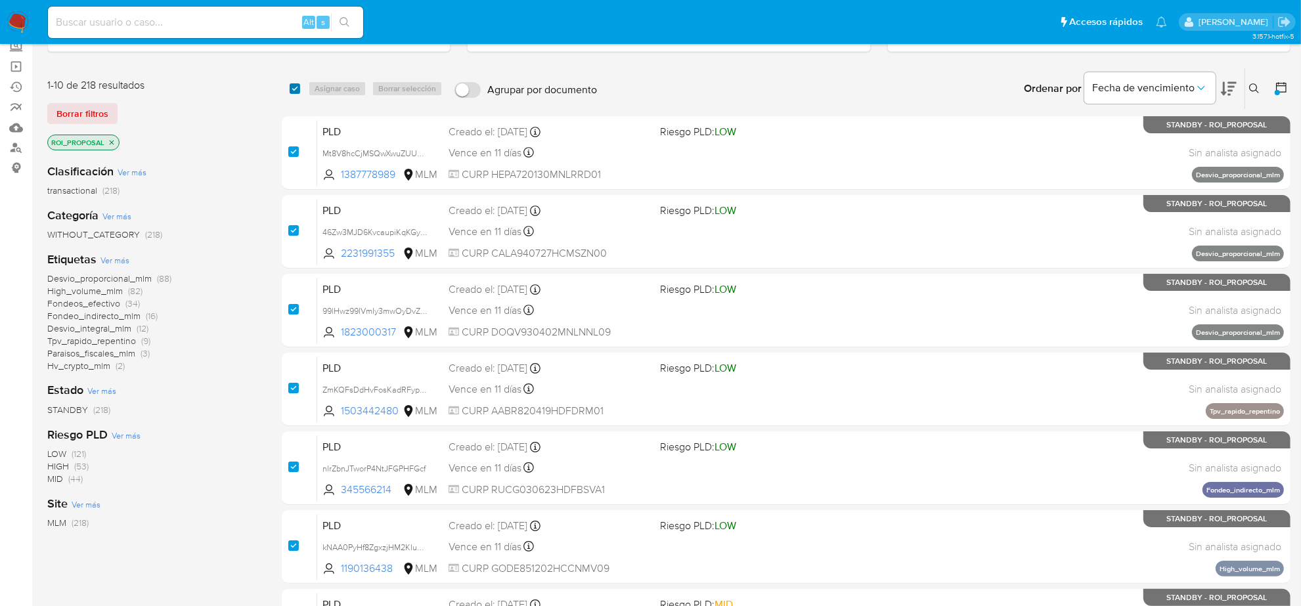
checkbox input "true"
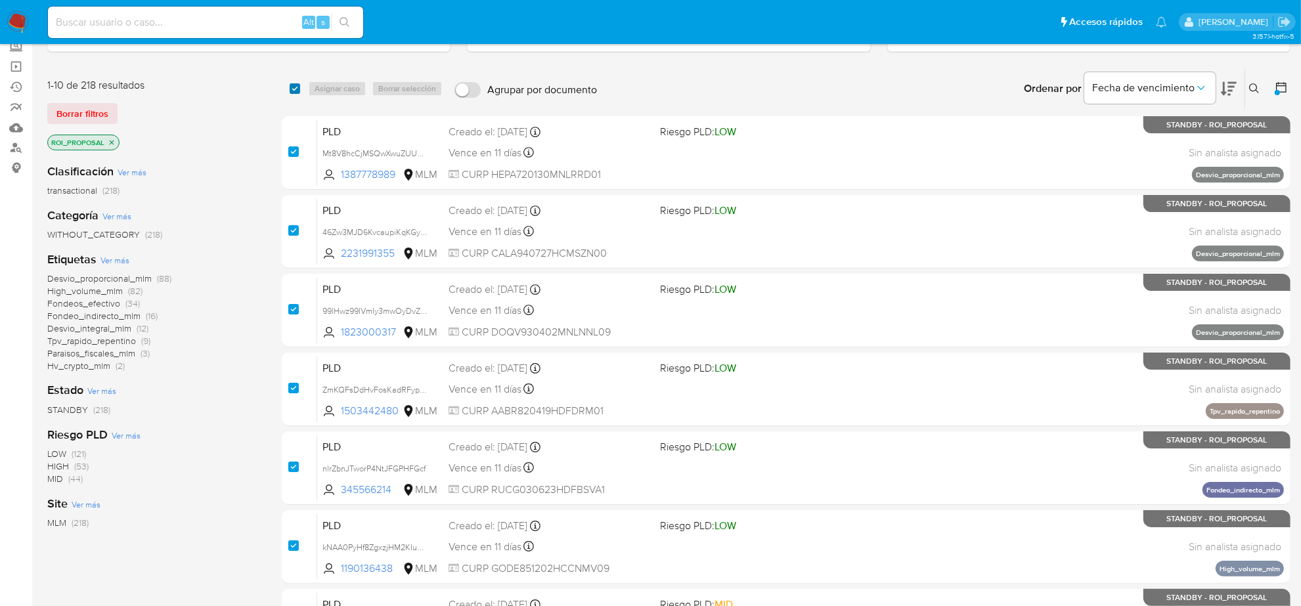
checkbox input "true"
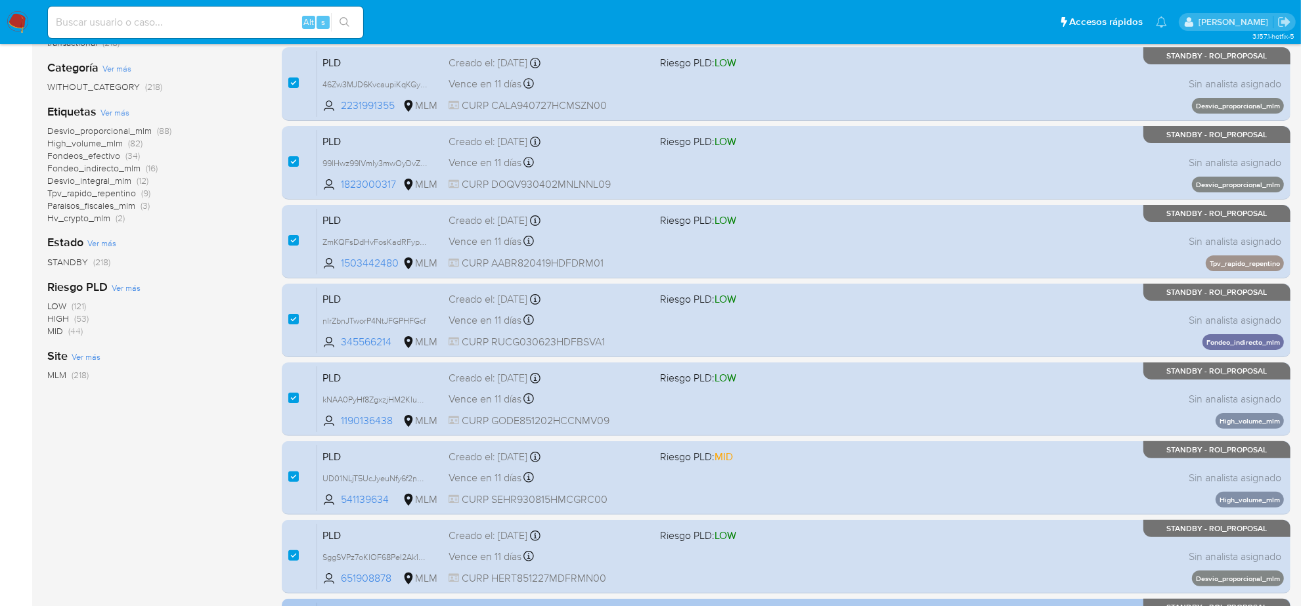
scroll to position [429, 0]
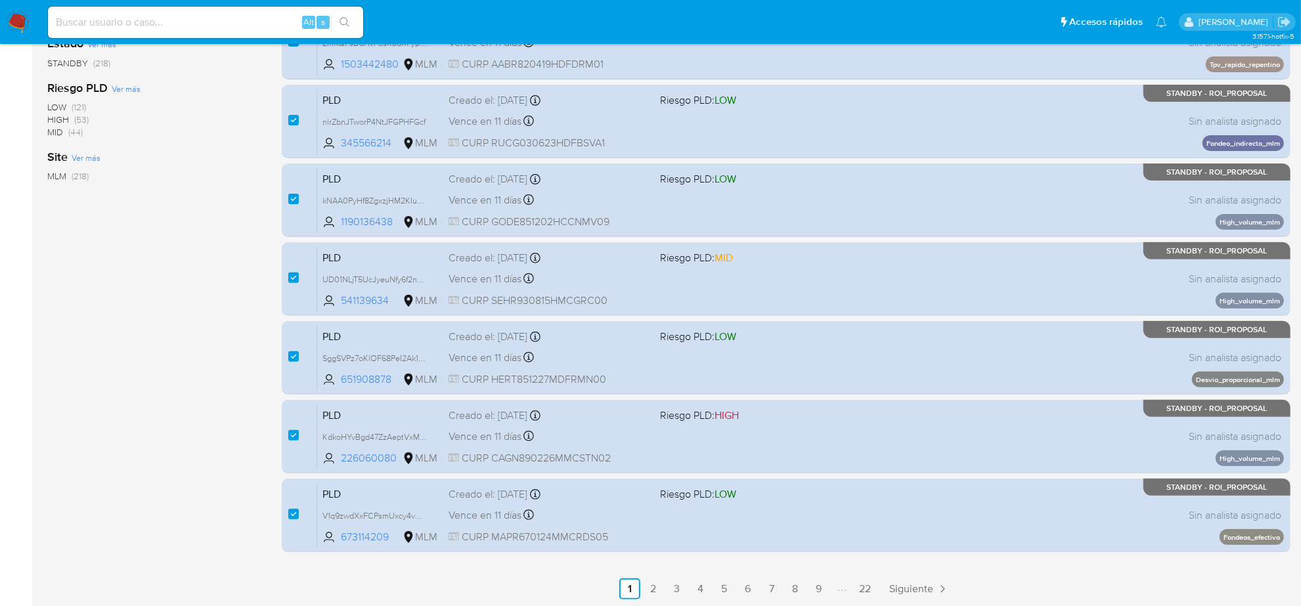
click at [930, 589] on span "Siguiente" at bounding box center [911, 589] width 44 height 11
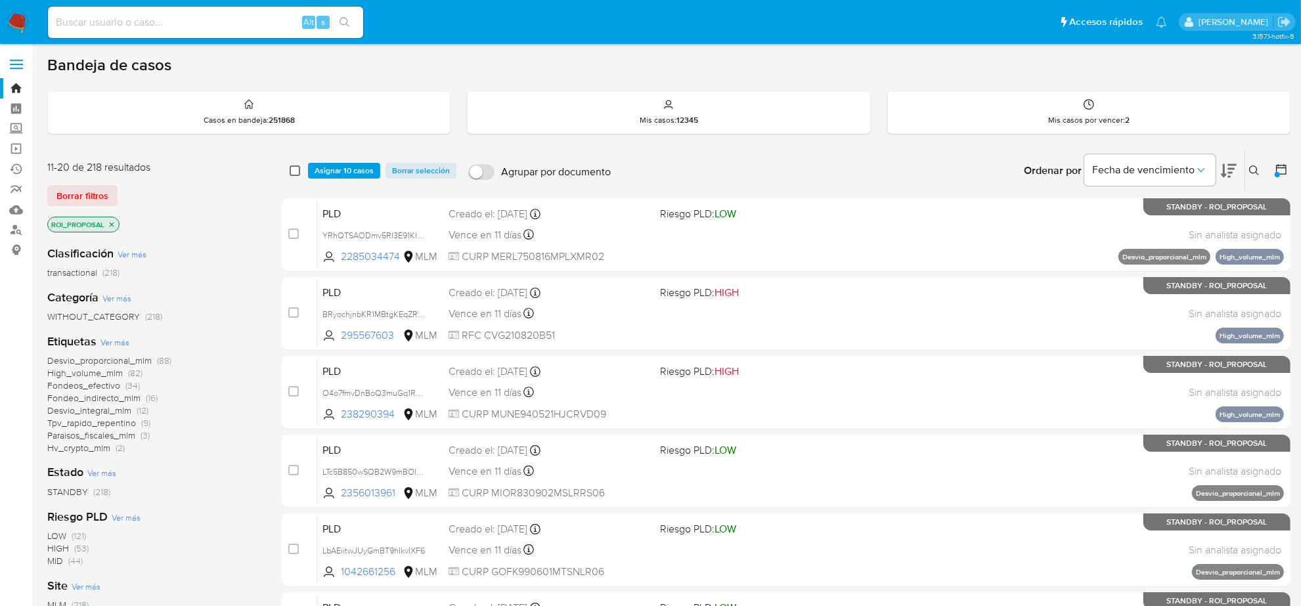
click at [297, 171] on input "checkbox" at bounding box center [295, 171] width 11 height 11
checkbox input "true"
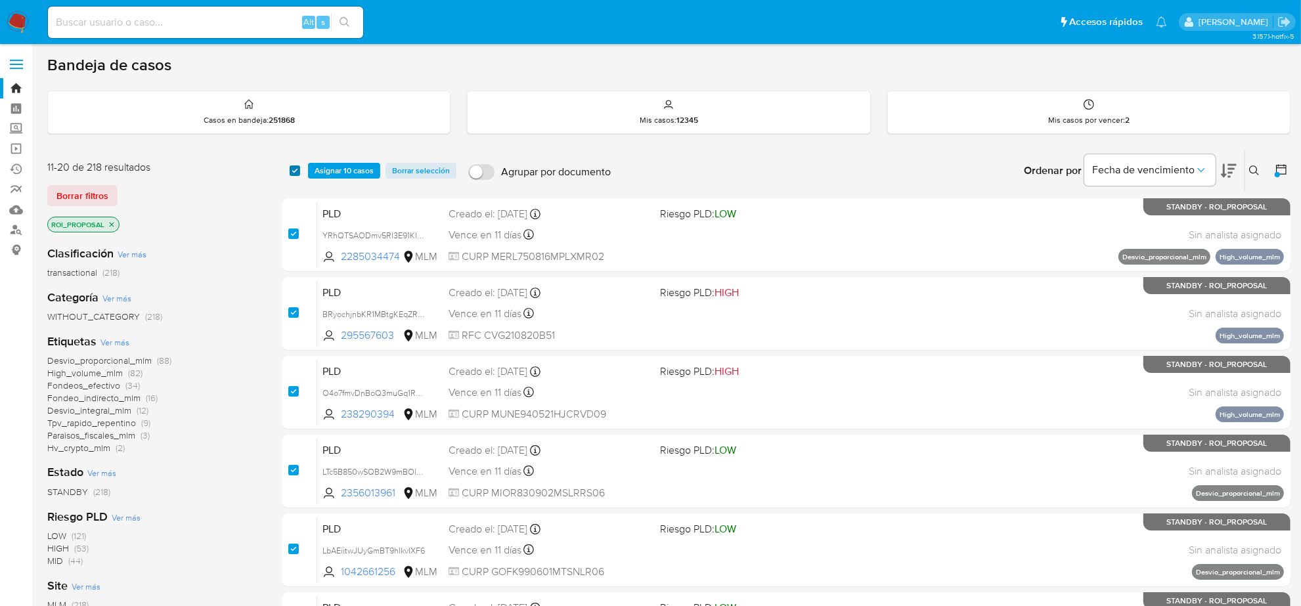
checkbox input "true"
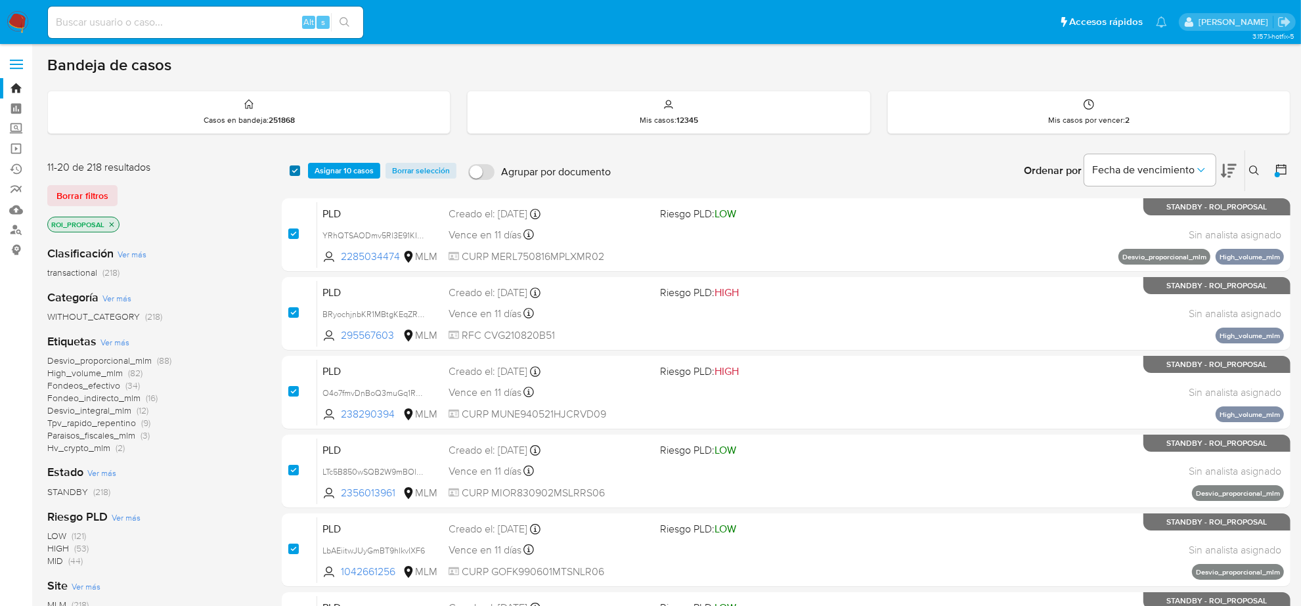
checkbox input "true"
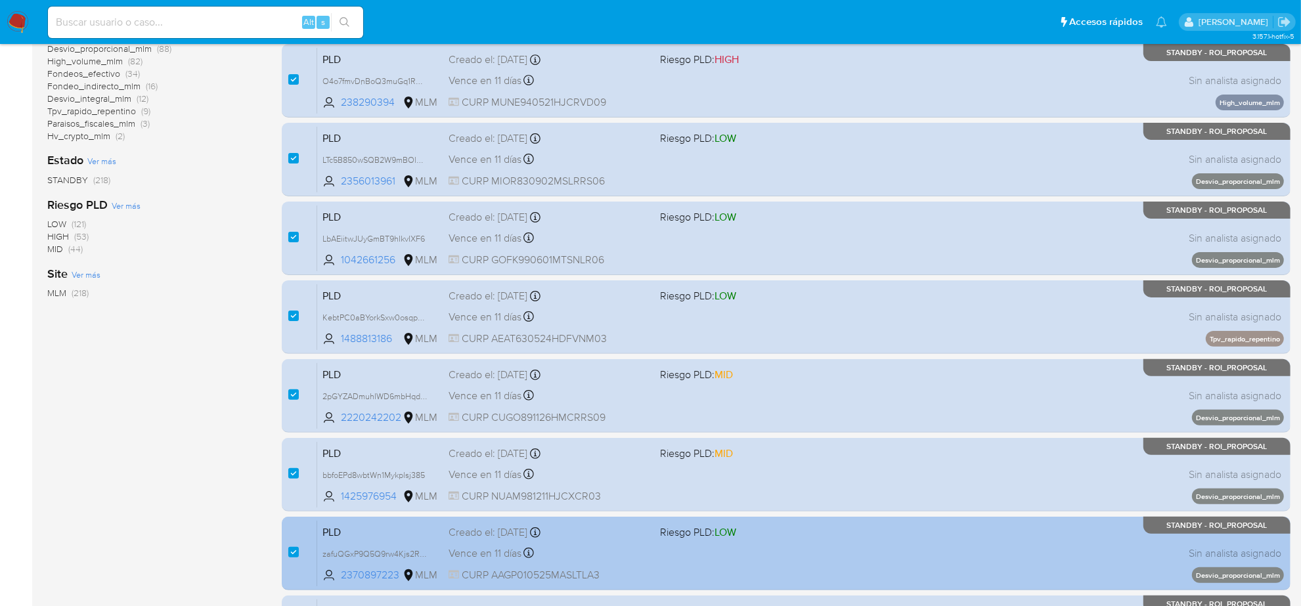
scroll to position [429, 0]
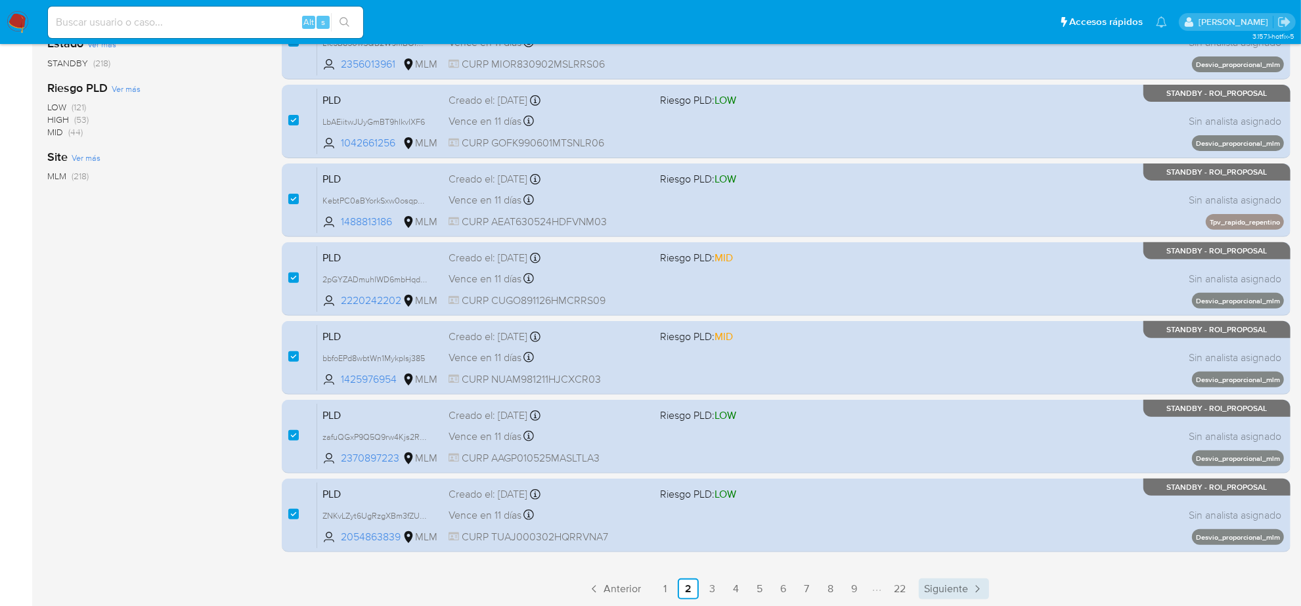
click at [943, 588] on span "Siguiente" at bounding box center [946, 589] width 44 height 11
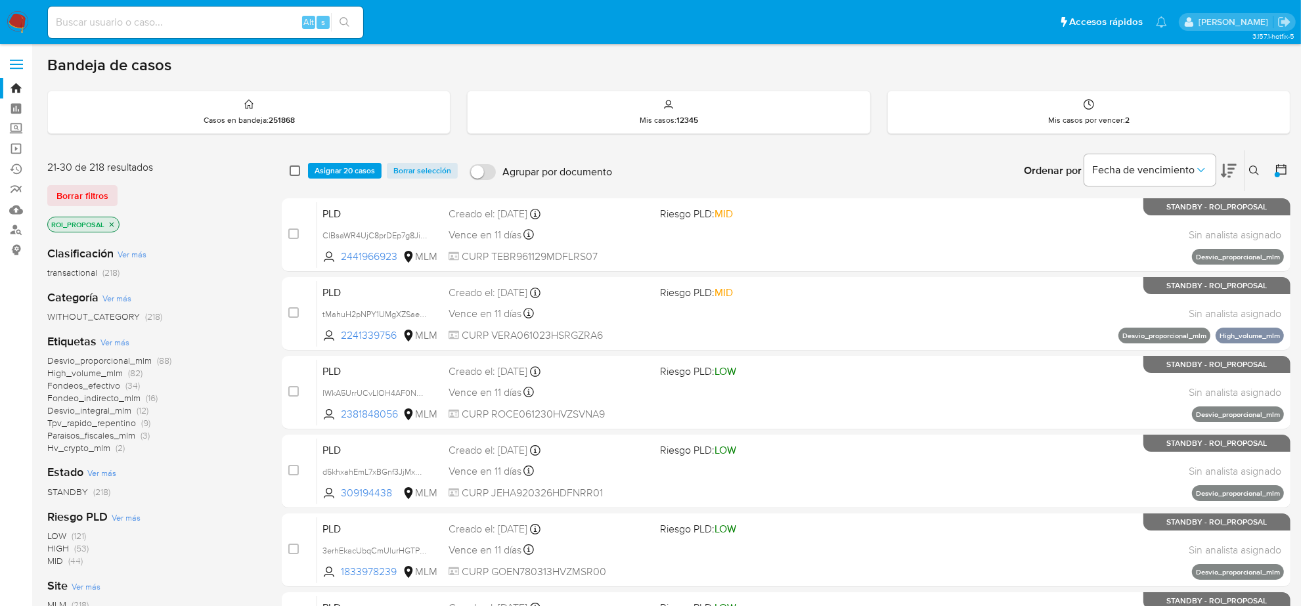
click at [297, 169] on input "checkbox" at bounding box center [295, 171] width 11 height 11
checkbox input "true"
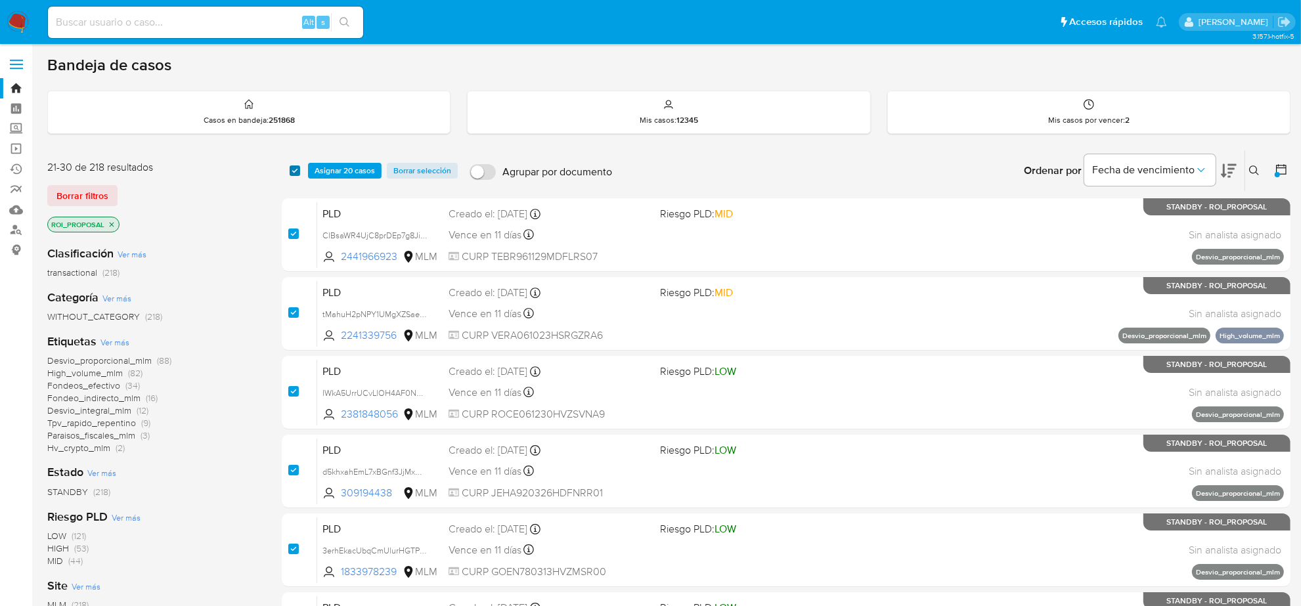
checkbox input "true"
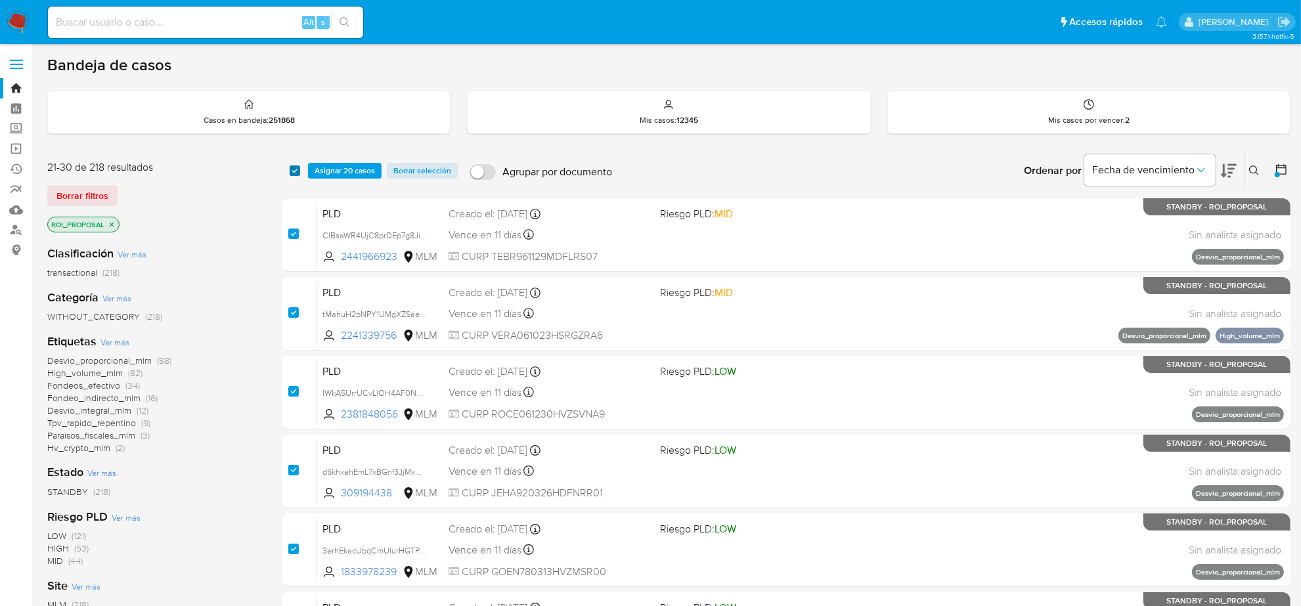
checkbox input "true"
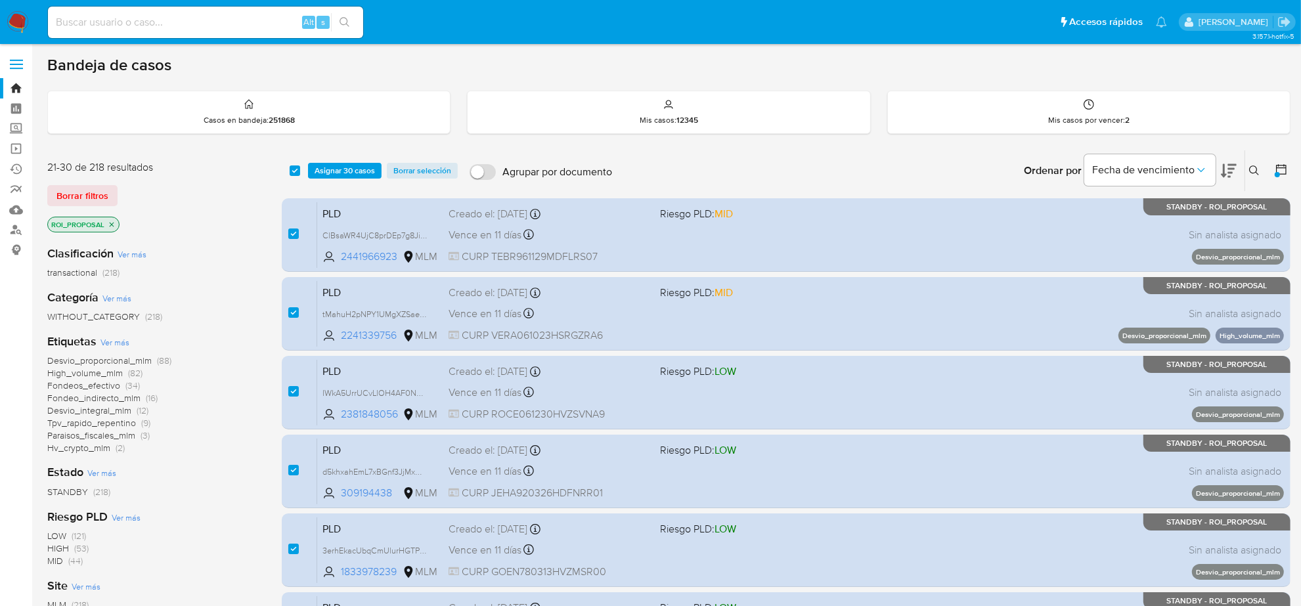
scroll to position [429, 0]
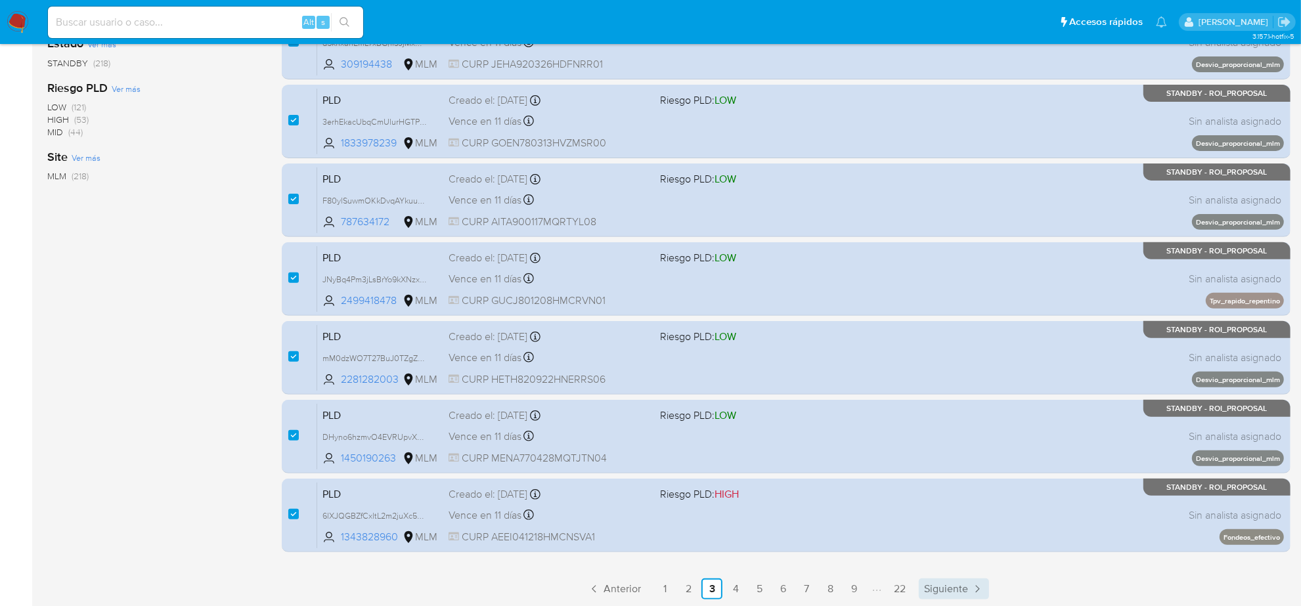
click at [950, 595] on span "Siguiente" at bounding box center [946, 589] width 44 height 11
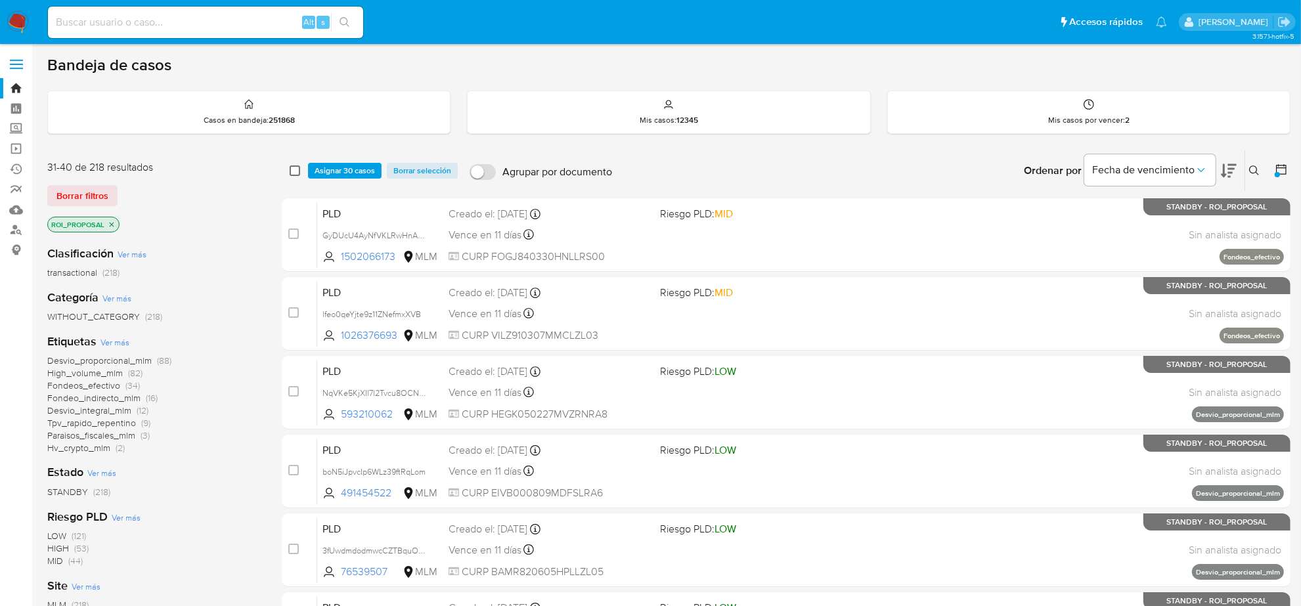
click at [297, 169] on input "checkbox" at bounding box center [295, 171] width 11 height 11
checkbox input "true"
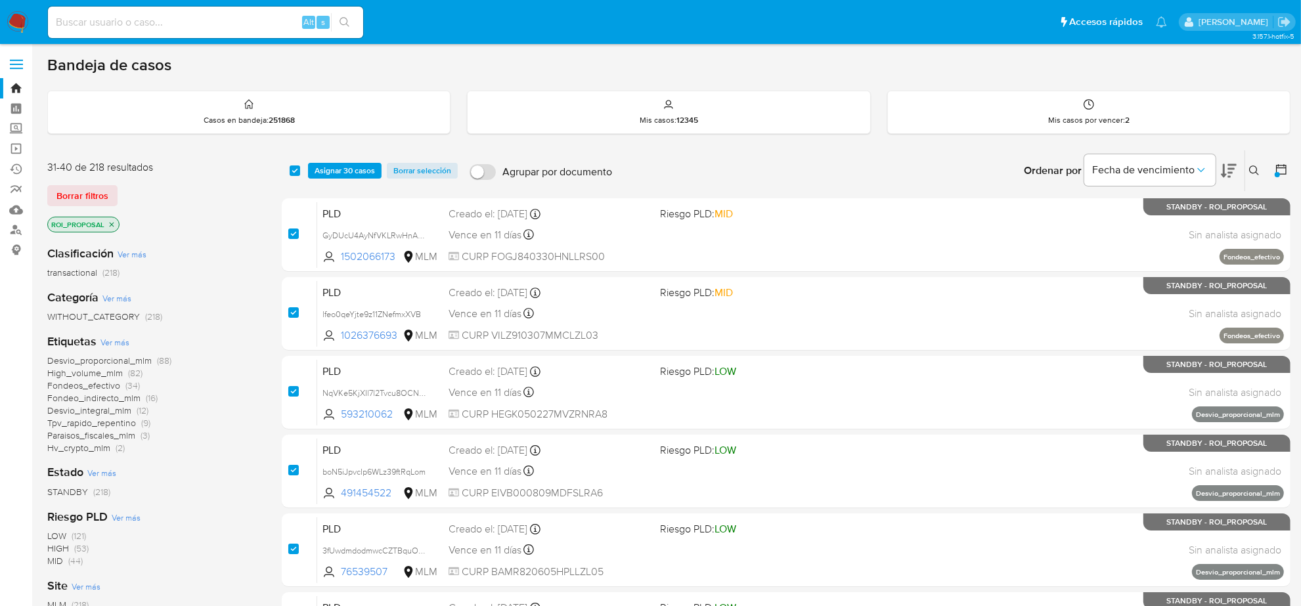
checkbox input "true"
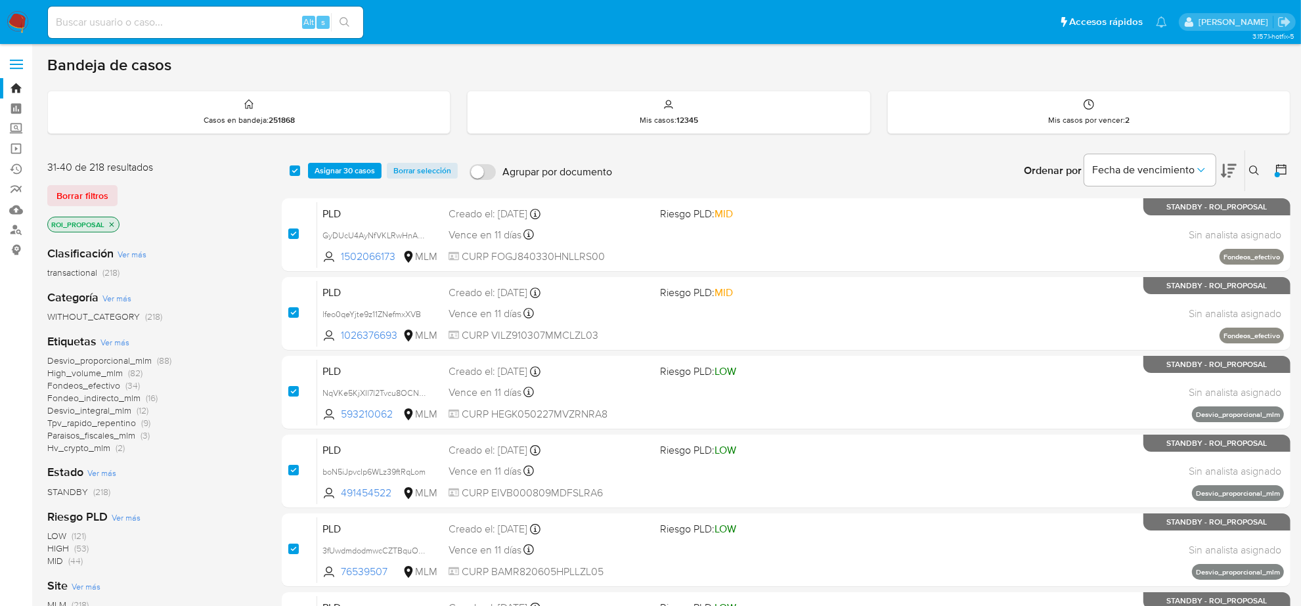
checkbox input "true"
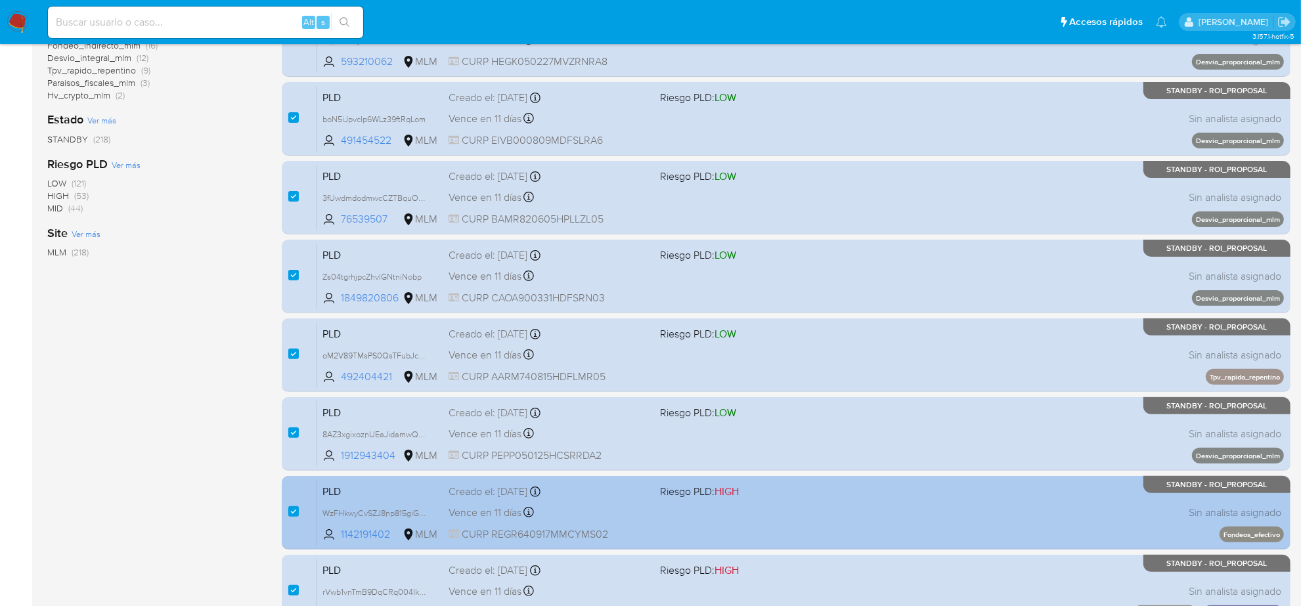
scroll to position [429, 0]
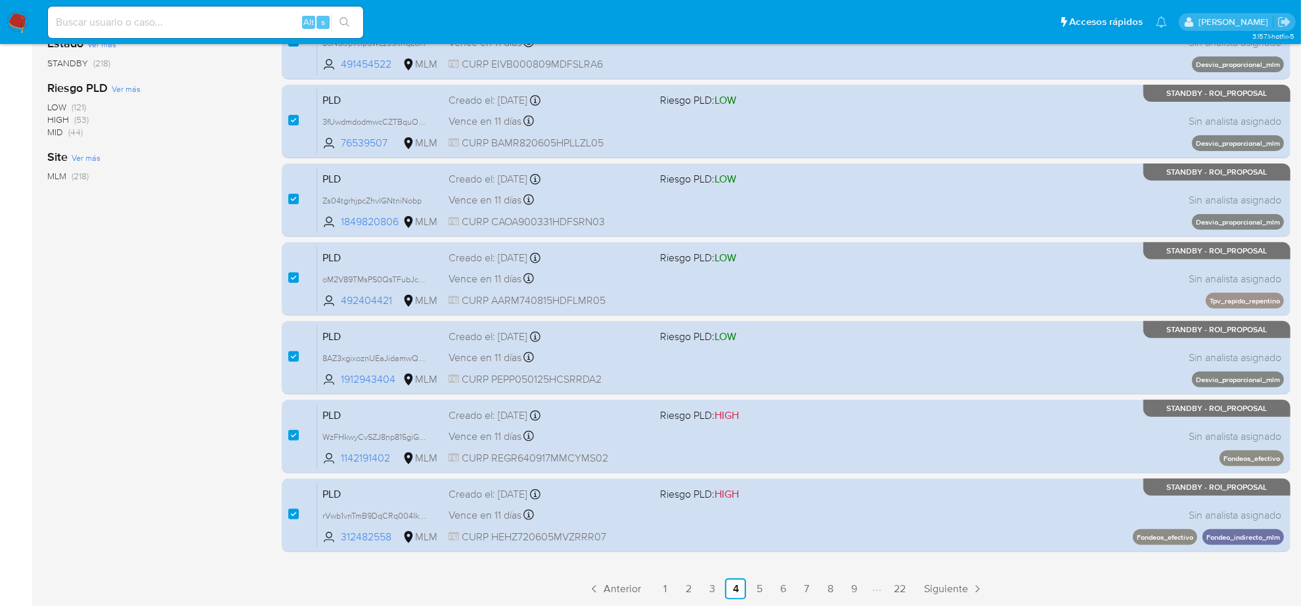
click at [951, 588] on span "Siguiente" at bounding box center [946, 589] width 44 height 11
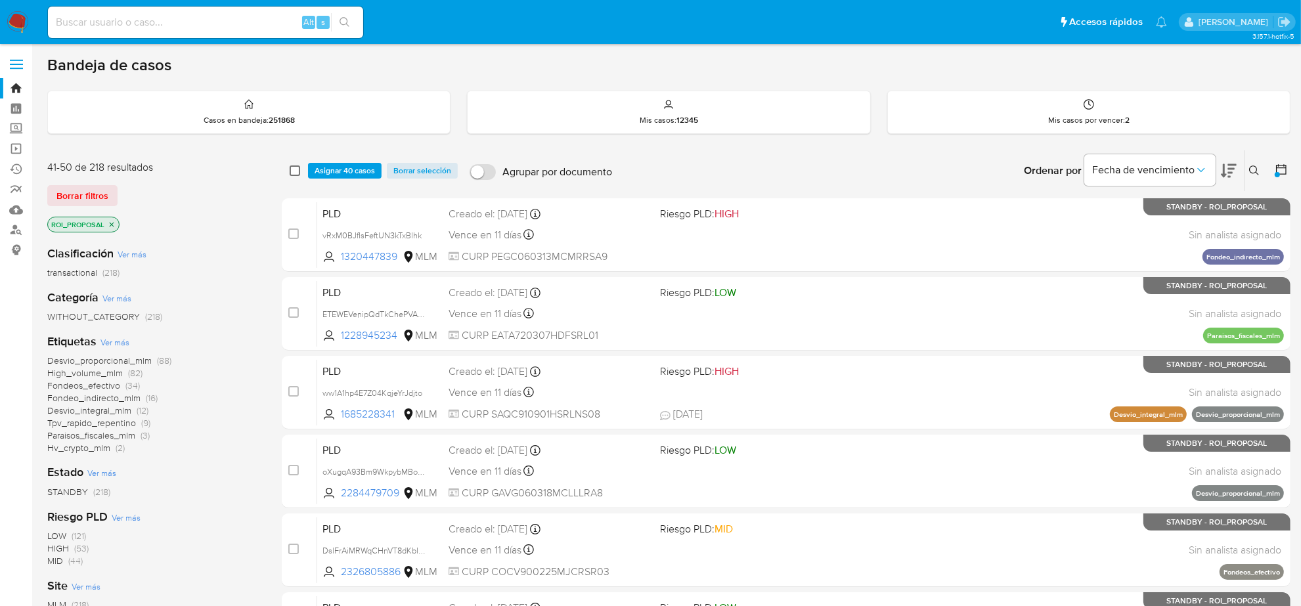
click at [293, 171] on input "checkbox" at bounding box center [295, 171] width 11 height 11
checkbox input "true"
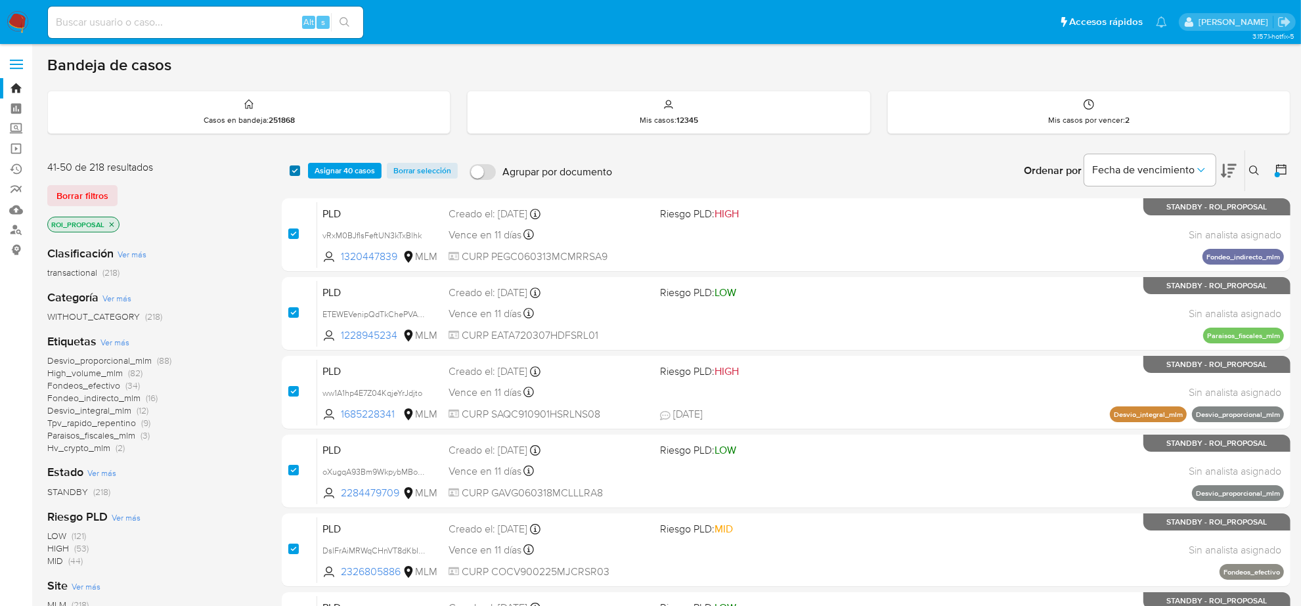
checkbox input "true"
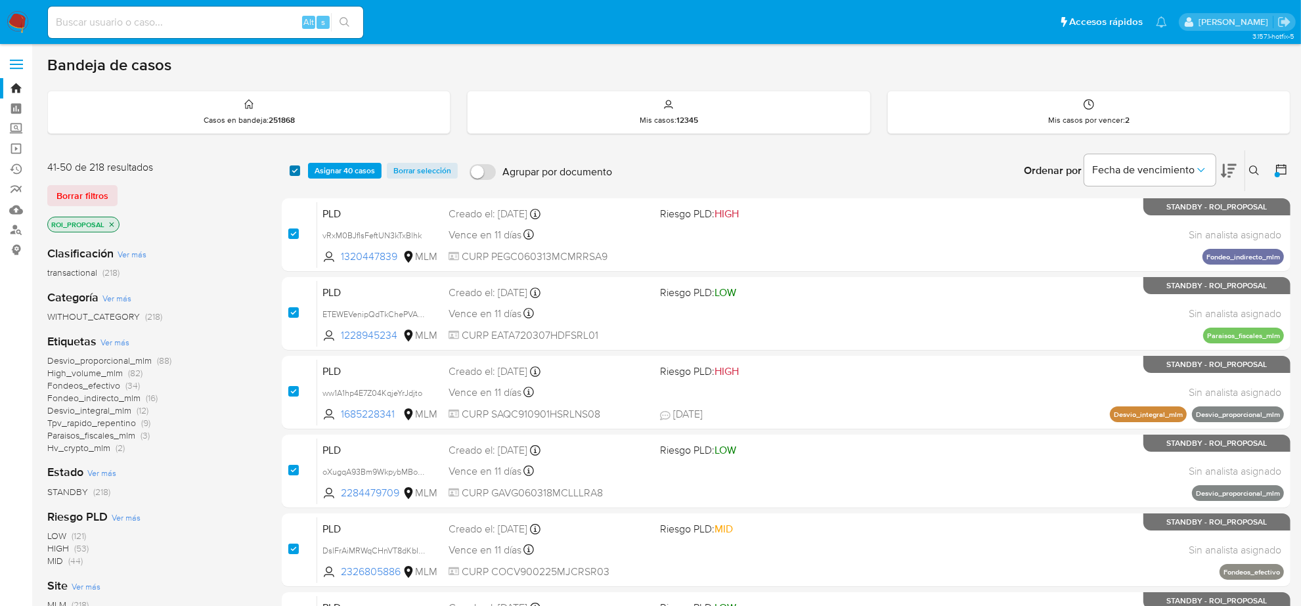
checkbox input "true"
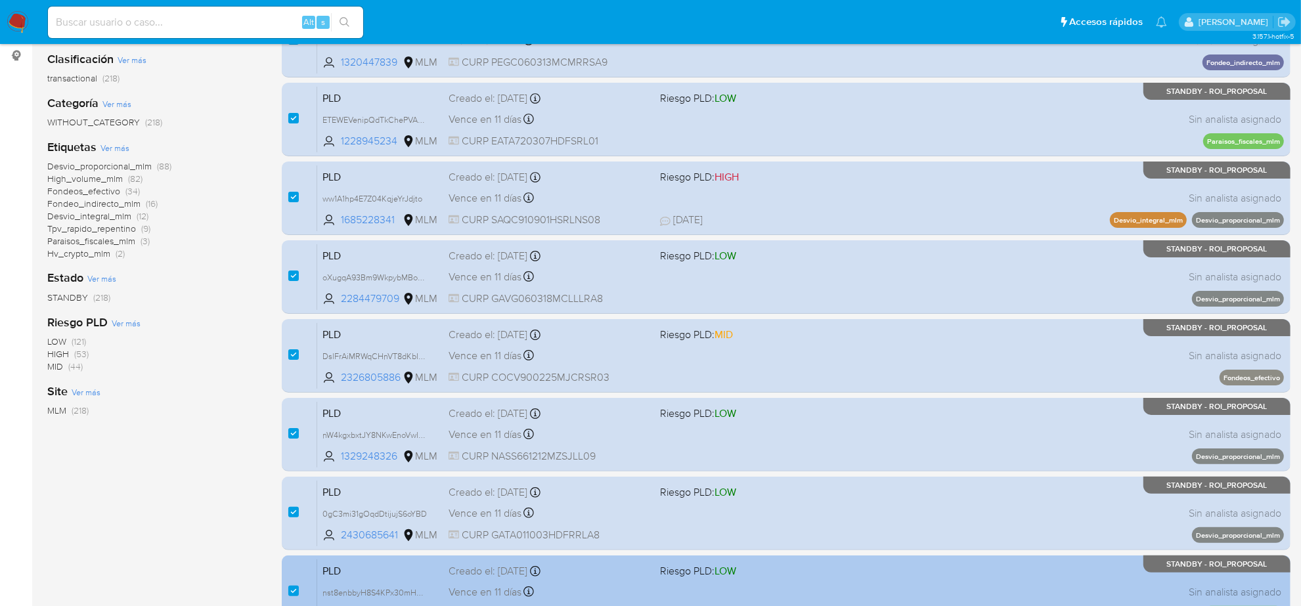
scroll to position [429, 0]
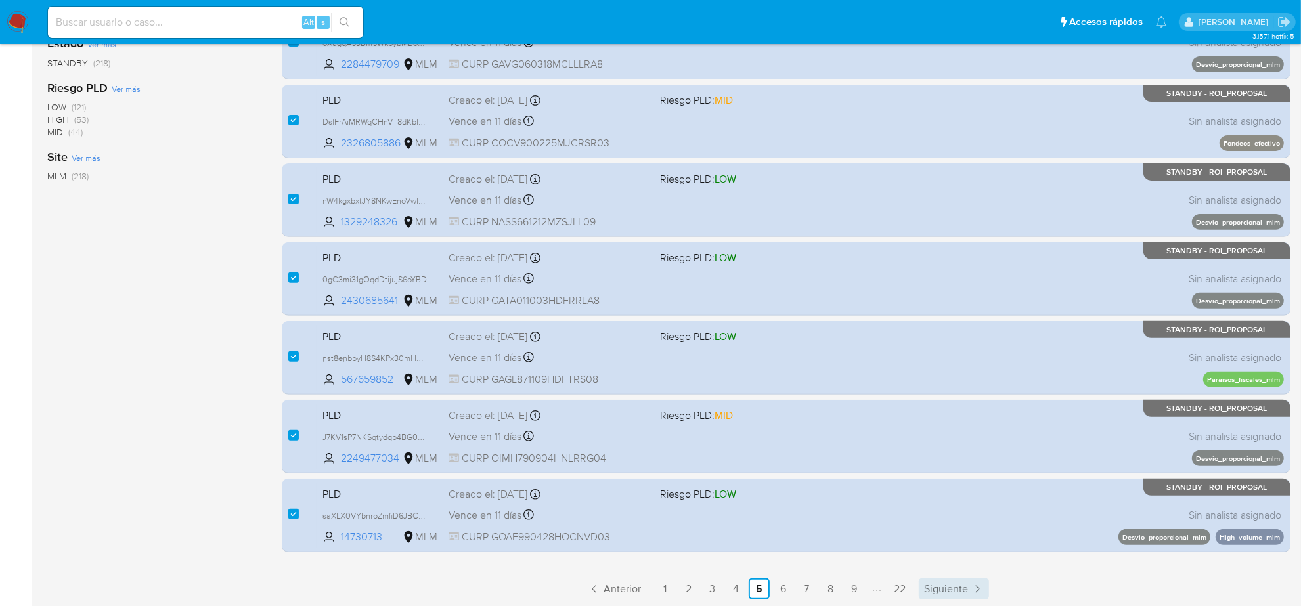
click at [933, 586] on span "Siguiente" at bounding box center [946, 589] width 44 height 11
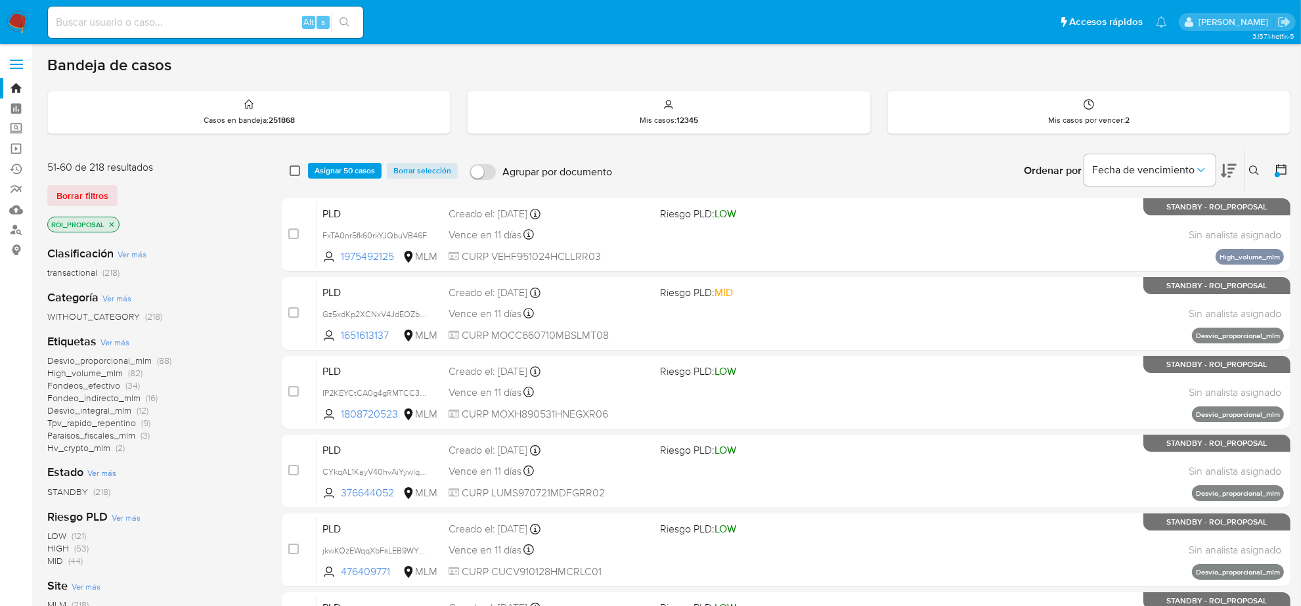
click at [294, 166] on input "checkbox" at bounding box center [295, 171] width 11 height 11
checkbox input "true"
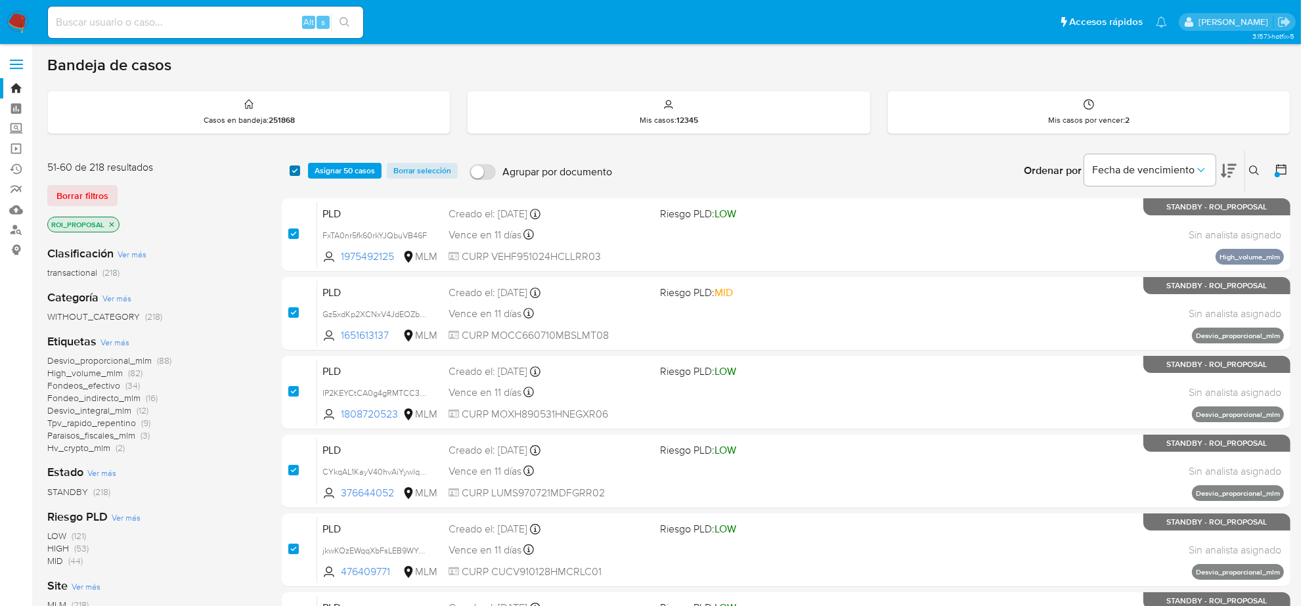
checkbox input "true"
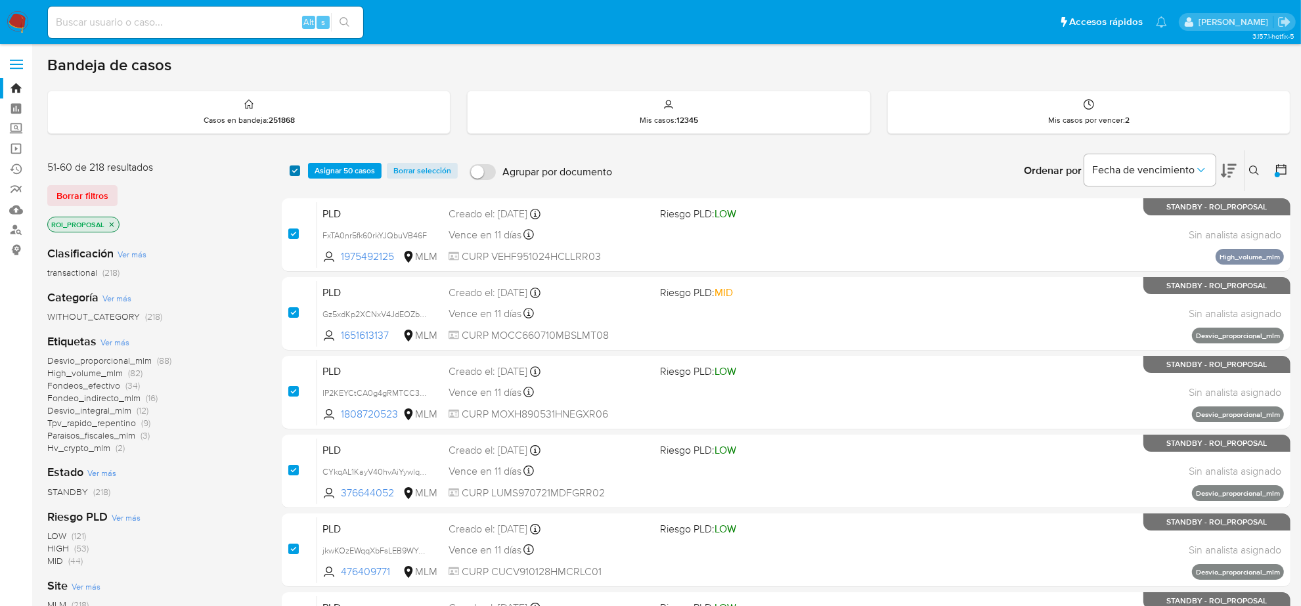
checkbox input "true"
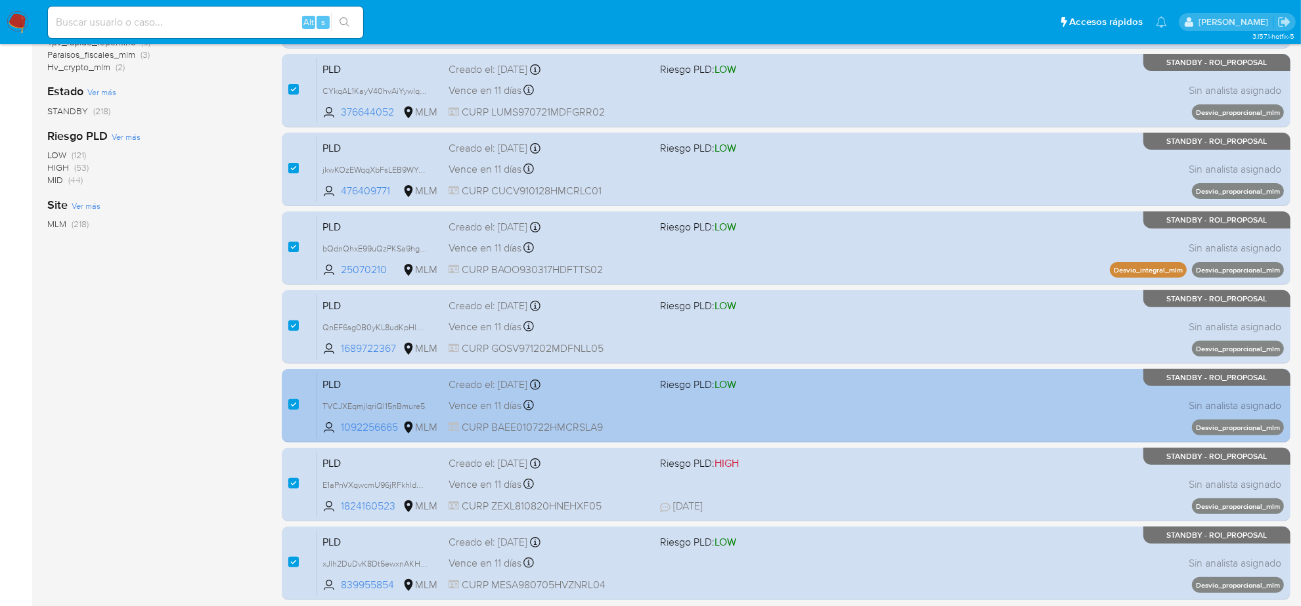
scroll to position [429, 0]
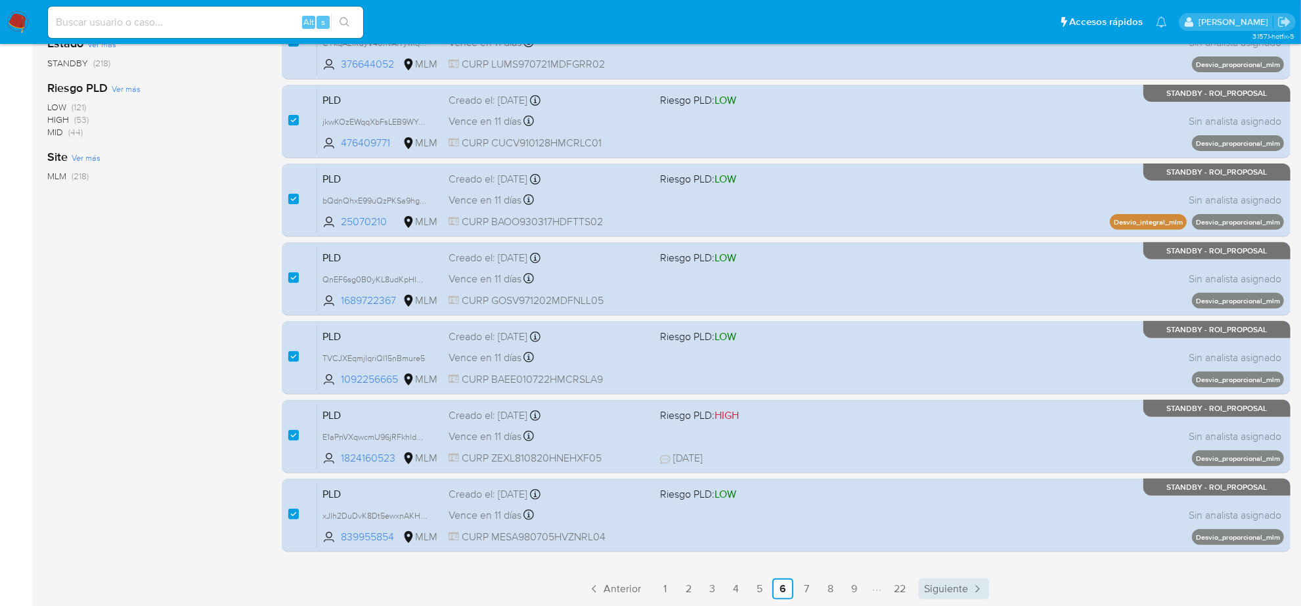
click at [936, 589] on span "Siguiente" at bounding box center [946, 589] width 44 height 11
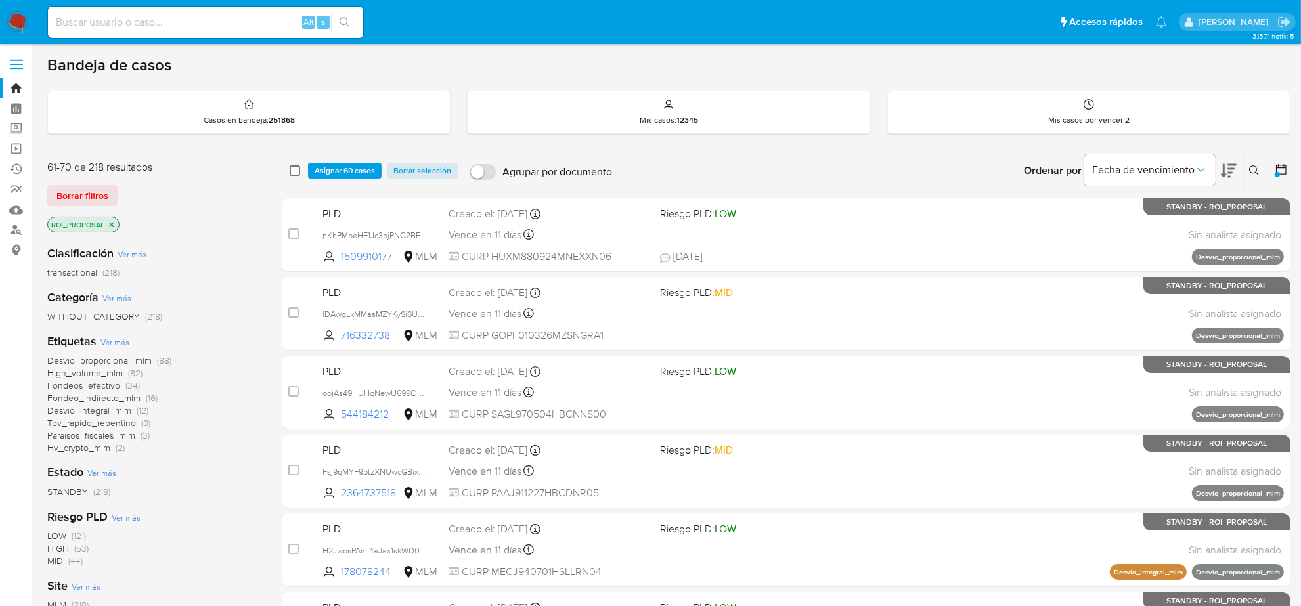
click at [297, 168] on input "checkbox" at bounding box center [295, 171] width 11 height 11
checkbox input "true"
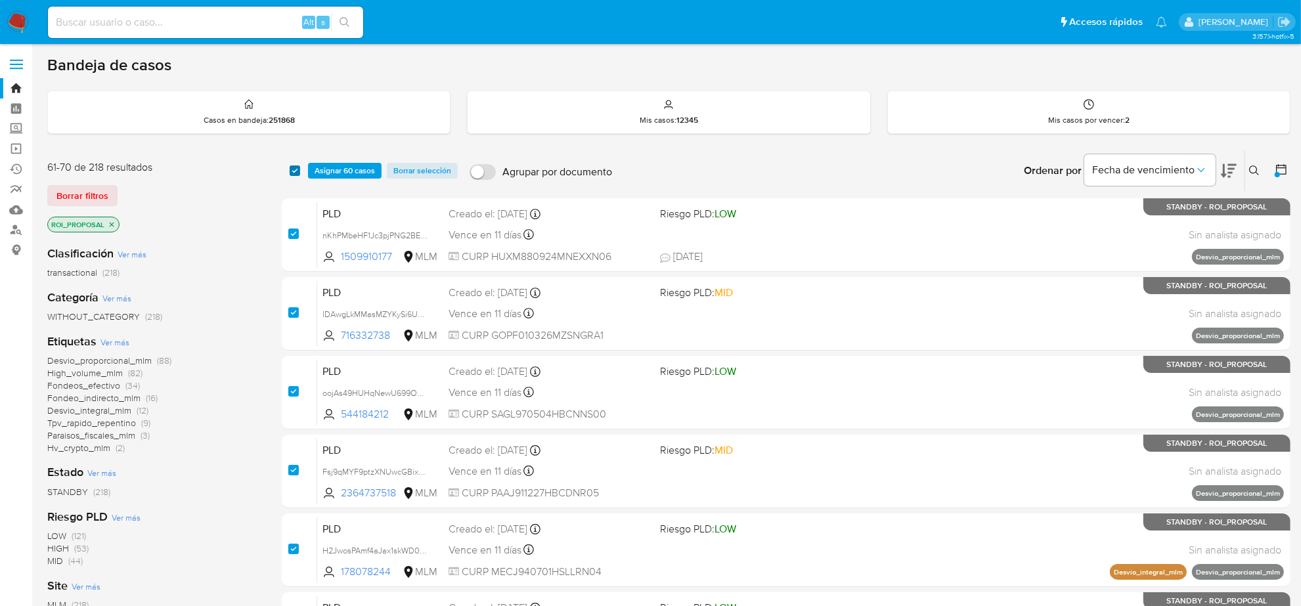
checkbox input "true"
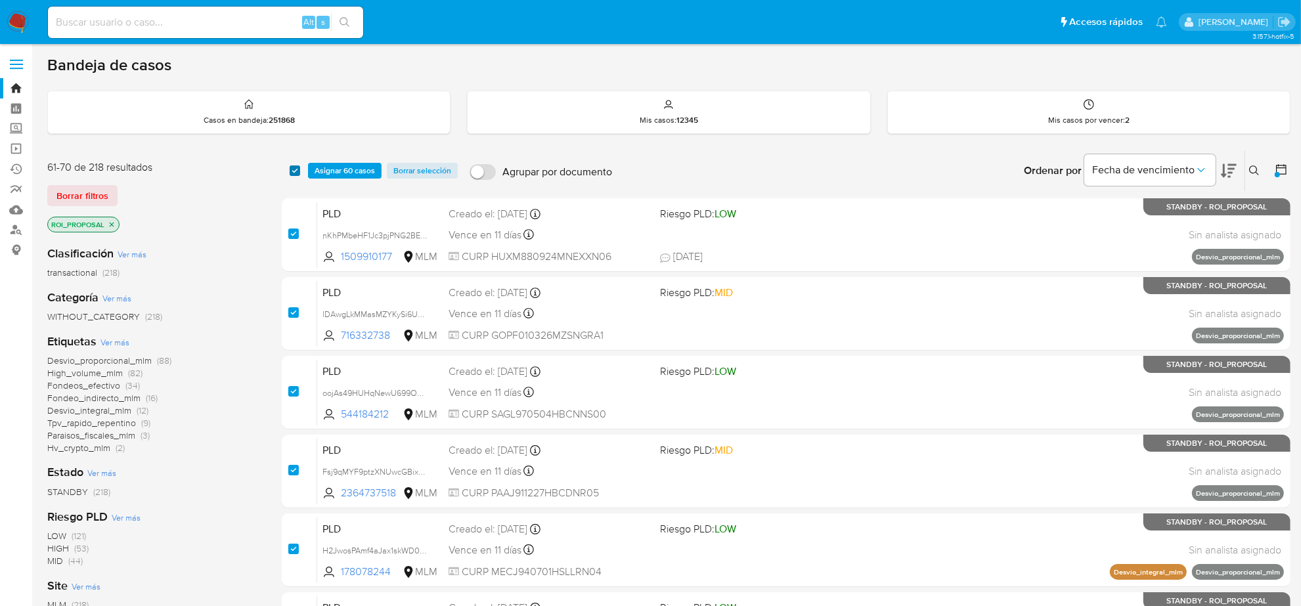
checkbox input "true"
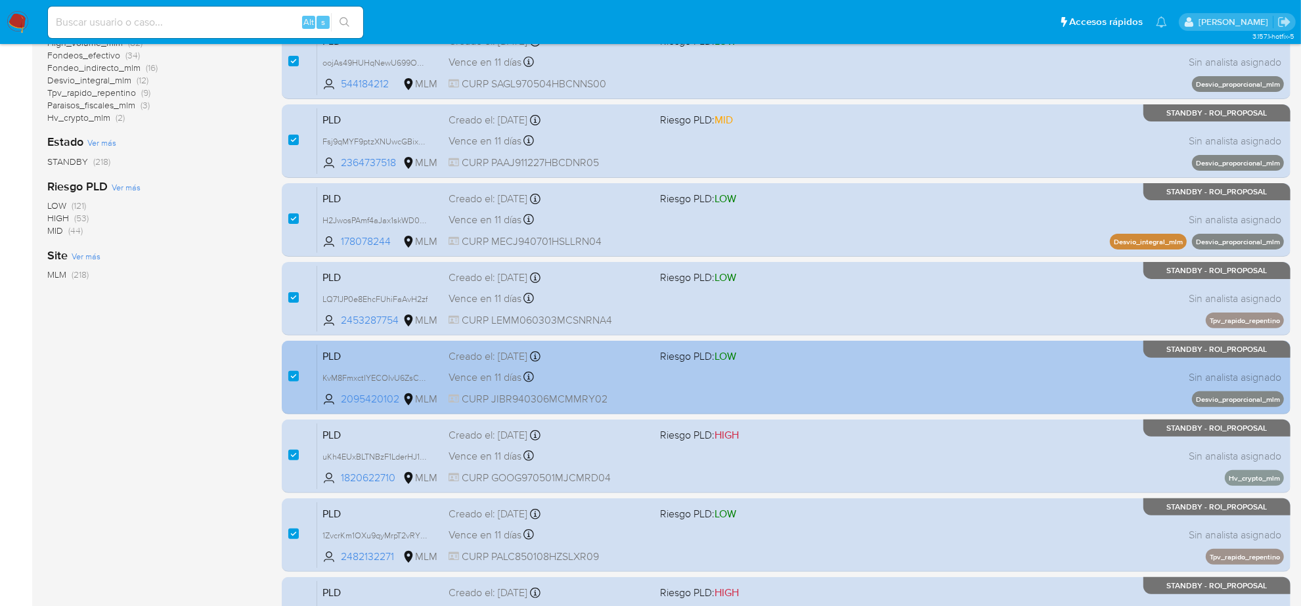
scroll to position [429, 0]
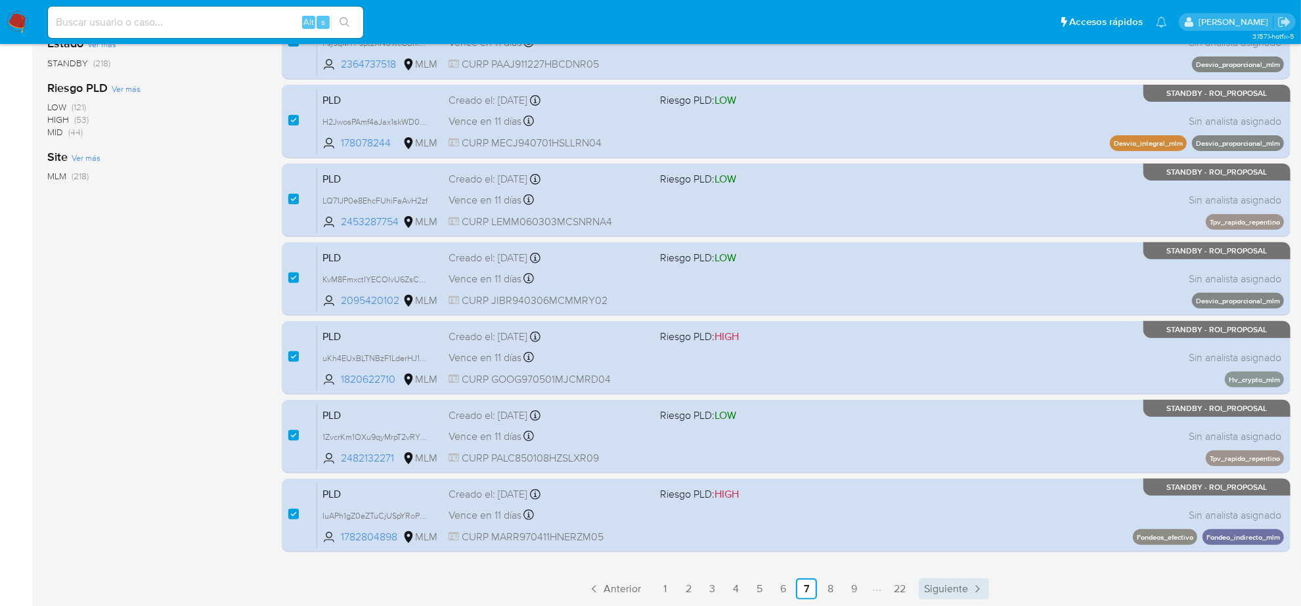
click at [948, 588] on span "Siguiente" at bounding box center [946, 589] width 44 height 11
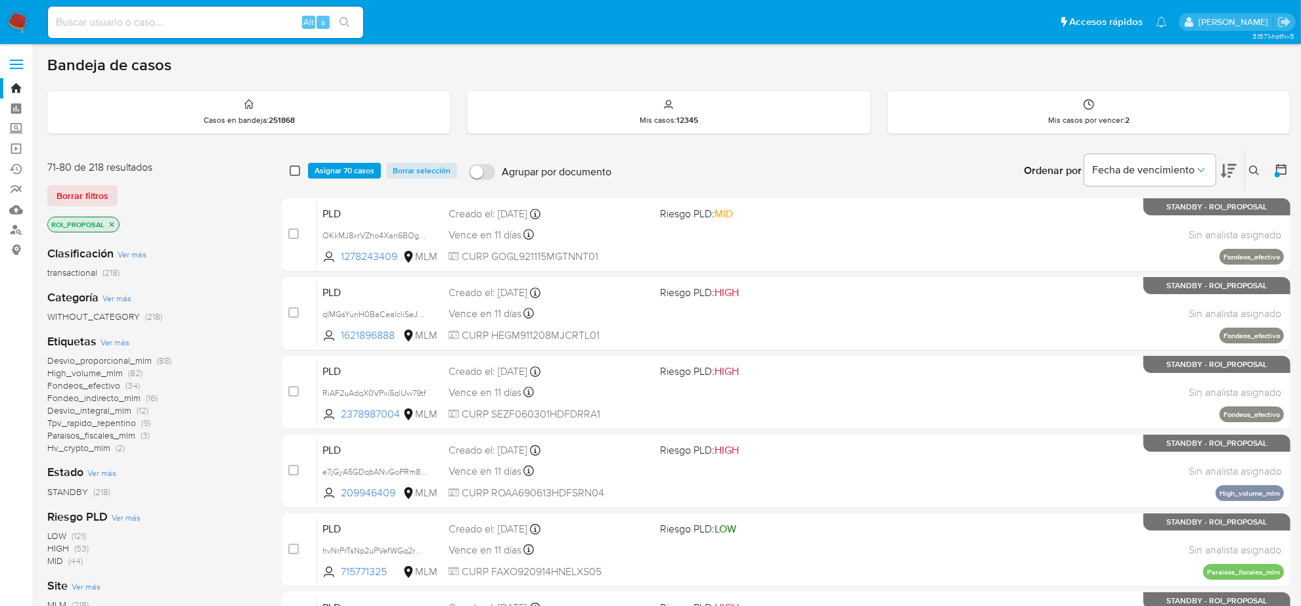
click at [291, 166] on input "checkbox" at bounding box center [295, 171] width 11 height 11
checkbox input "true"
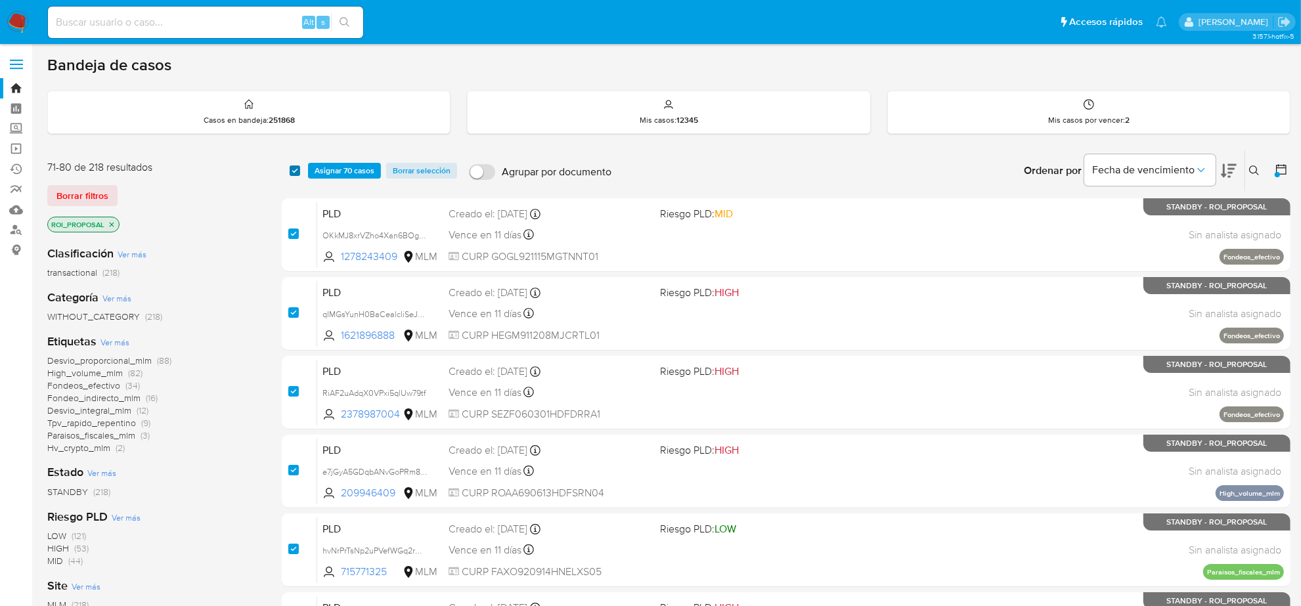
checkbox input "true"
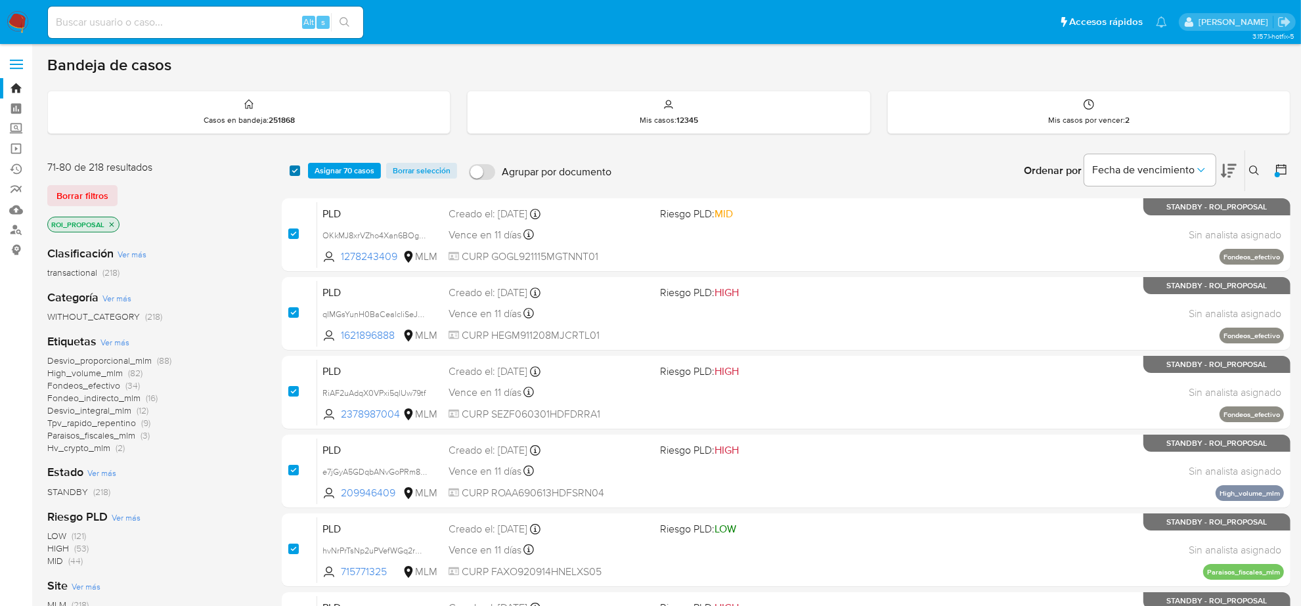
checkbox input "true"
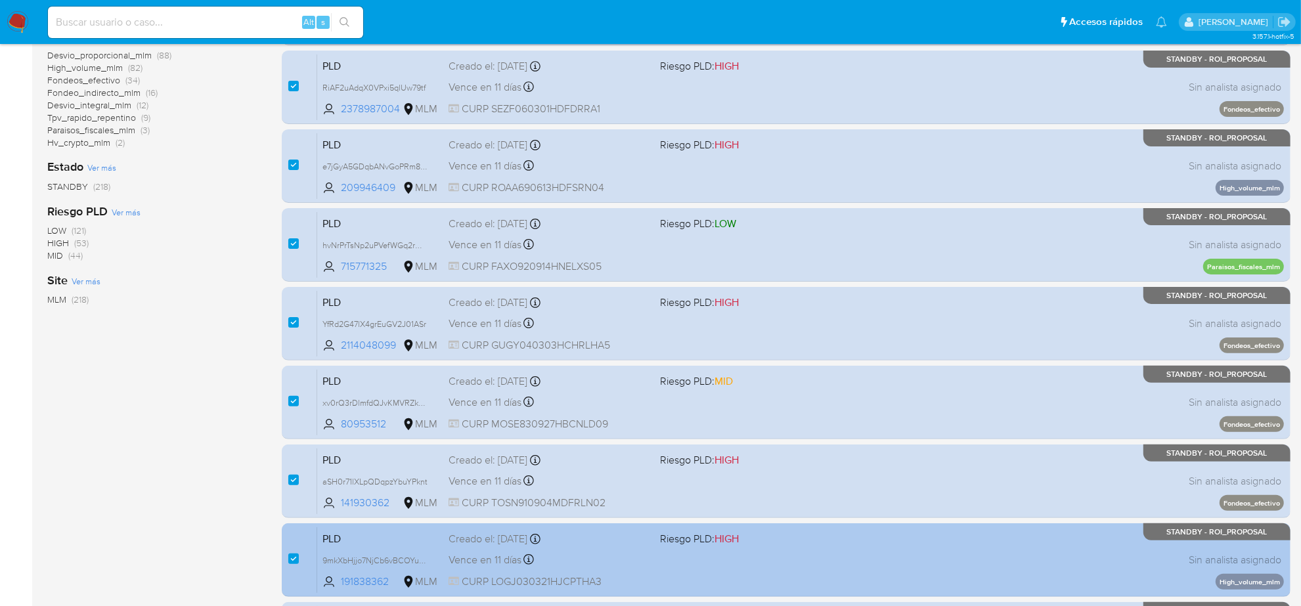
scroll to position [429, 0]
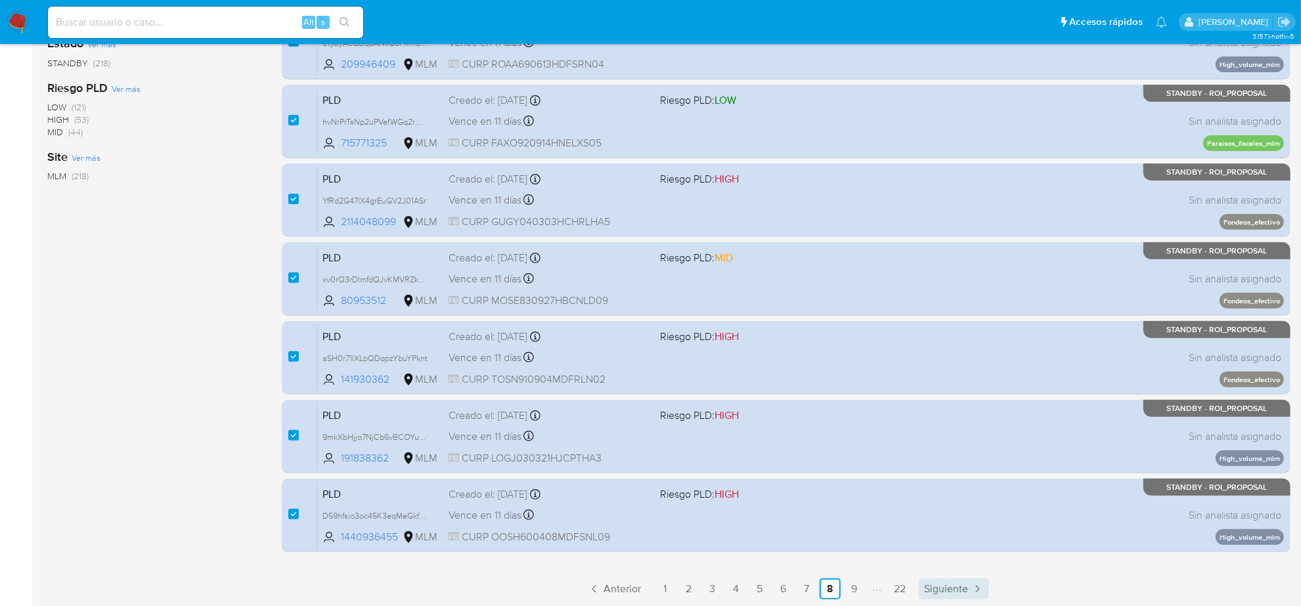
click at [930, 589] on span "Siguiente" at bounding box center [946, 589] width 44 height 11
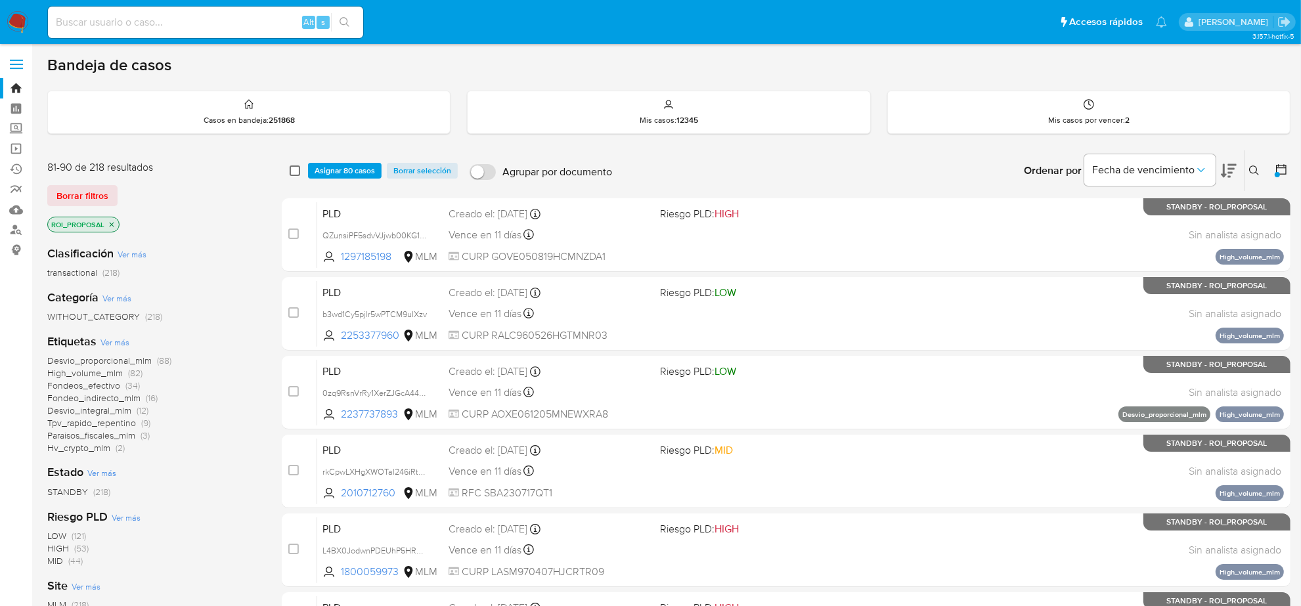
click at [292, 172] on input "checkbox" at bounding box center [295, 171] width 11 height 11
checkbox input "true"
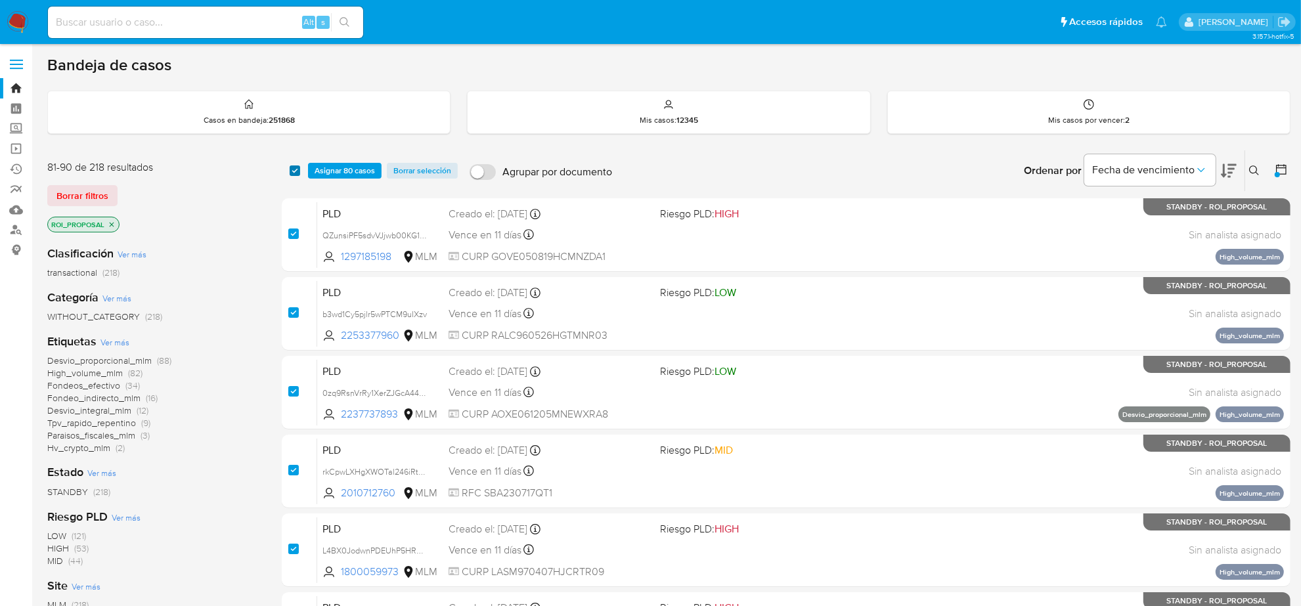
checkbox input "true"
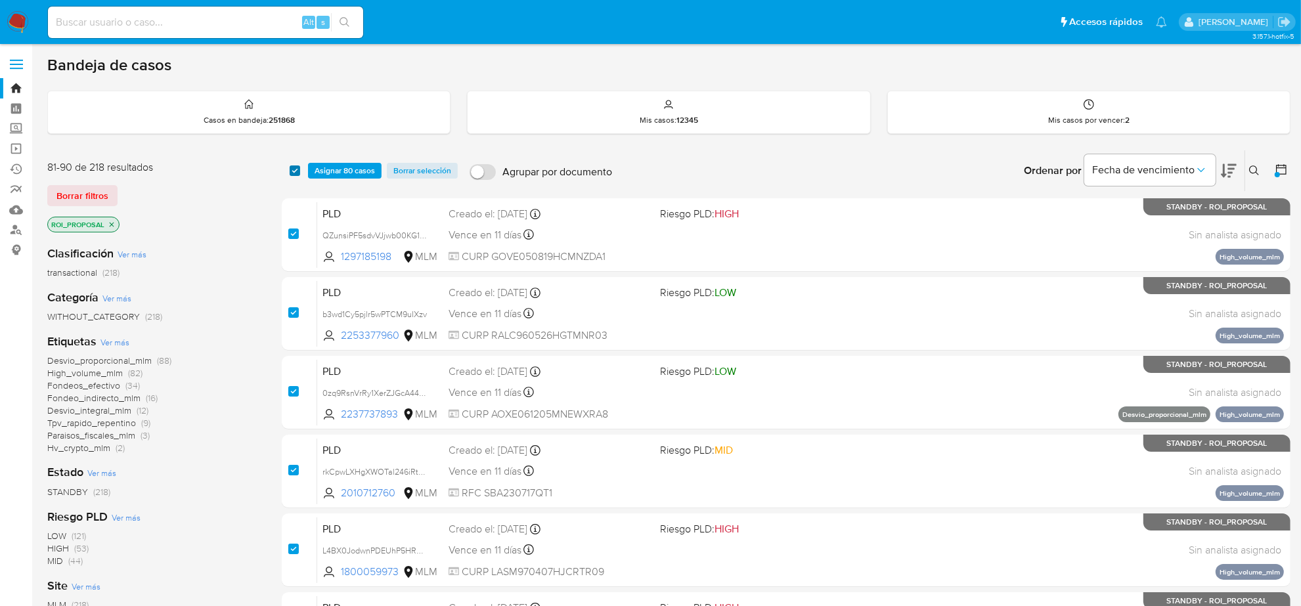
checkbox input "true"
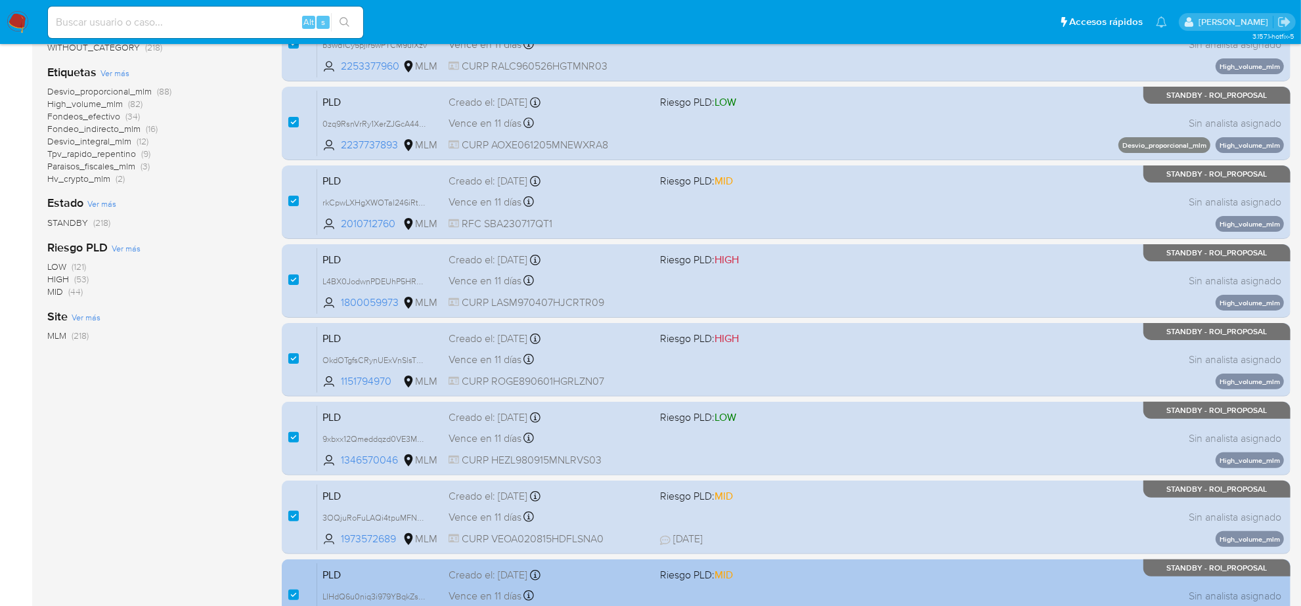
scroll to position [429, 0]
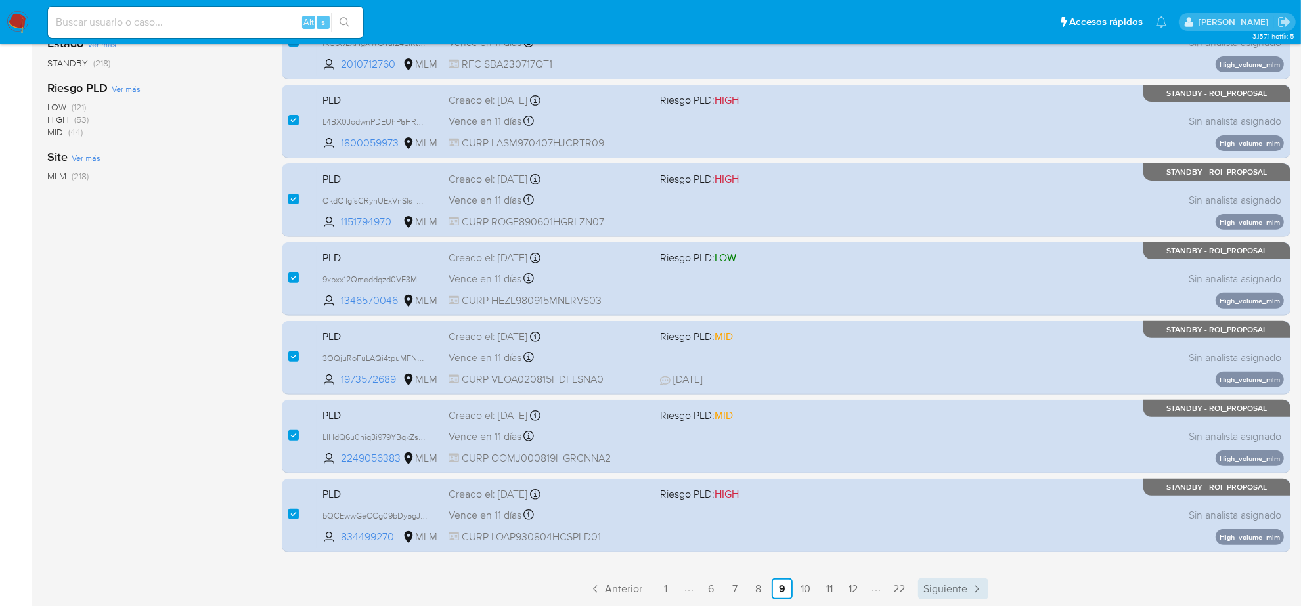
click at [955, 592] on span "Siguiente" at bounding box center [946, 589] width 44 height 11
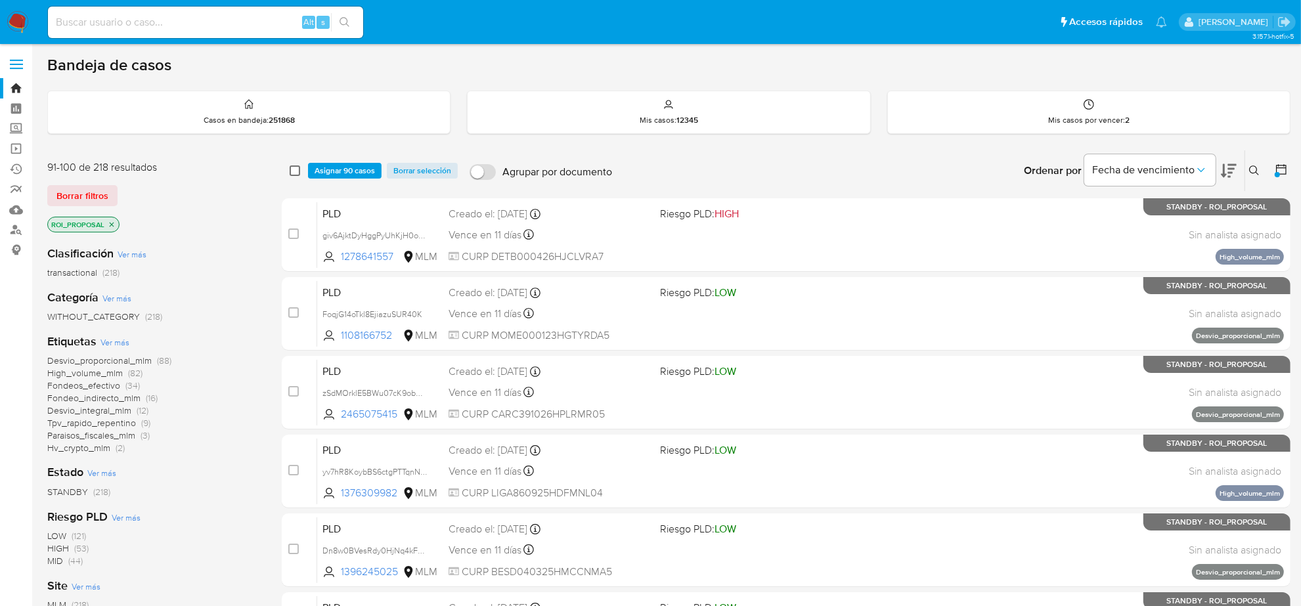
click at [292, 169] on input "checkbox" at bounding box center [295, 171] width 11 height 11
checkbox input "true"
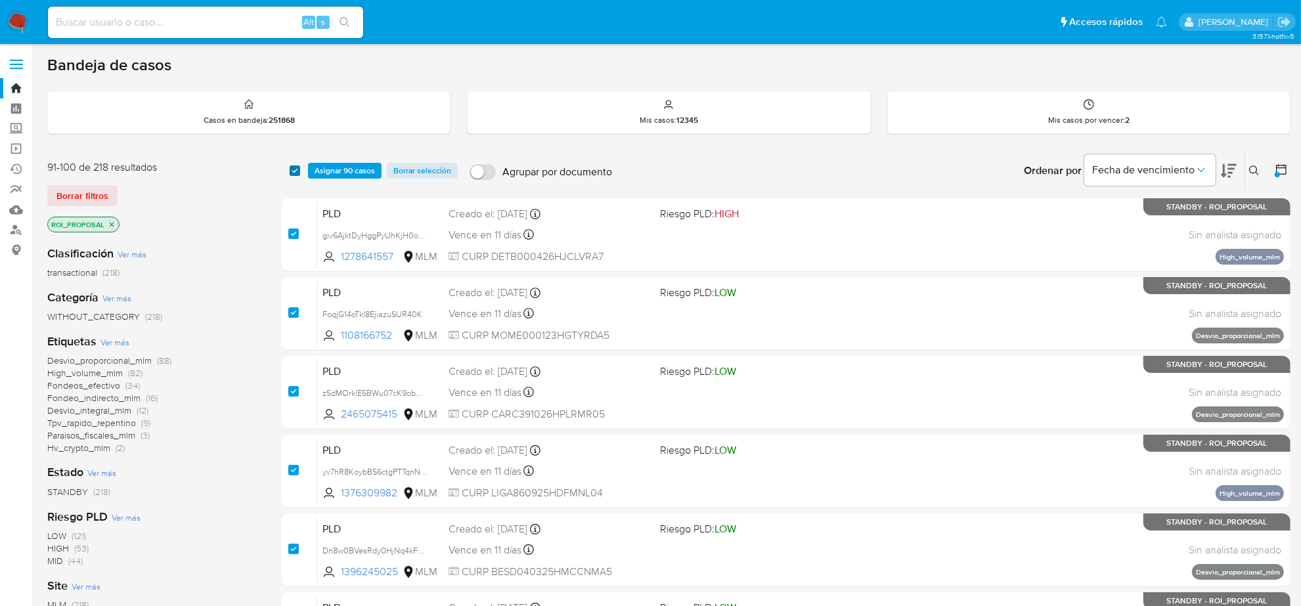
checkbox input "true"
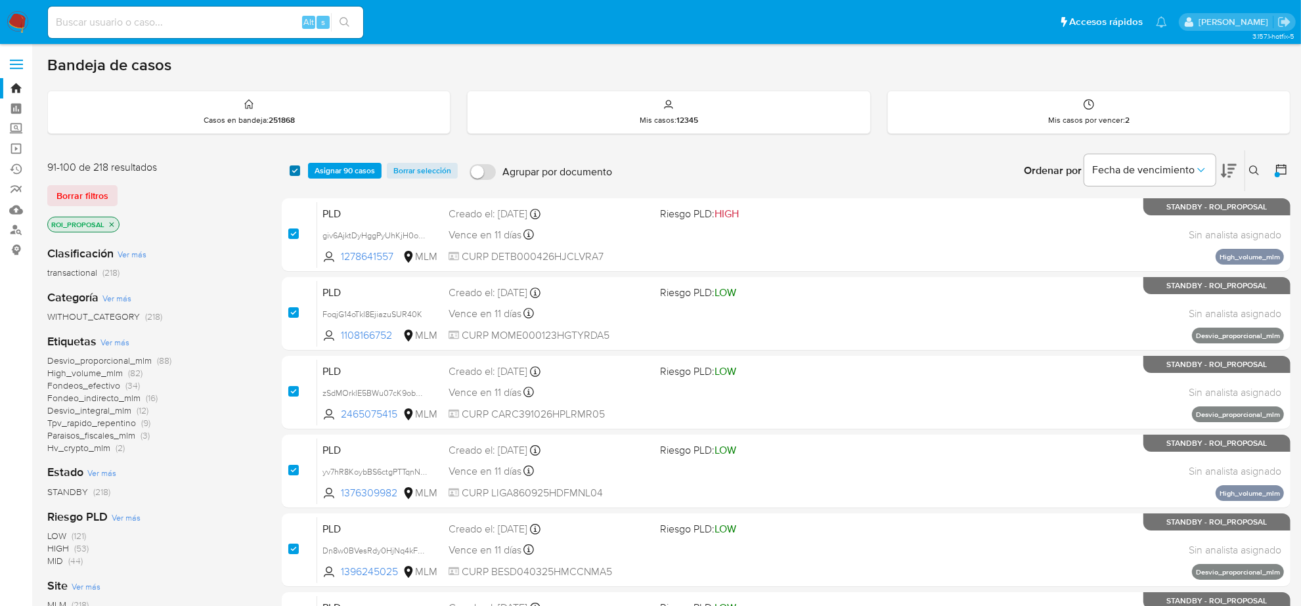
checkbox input "true"
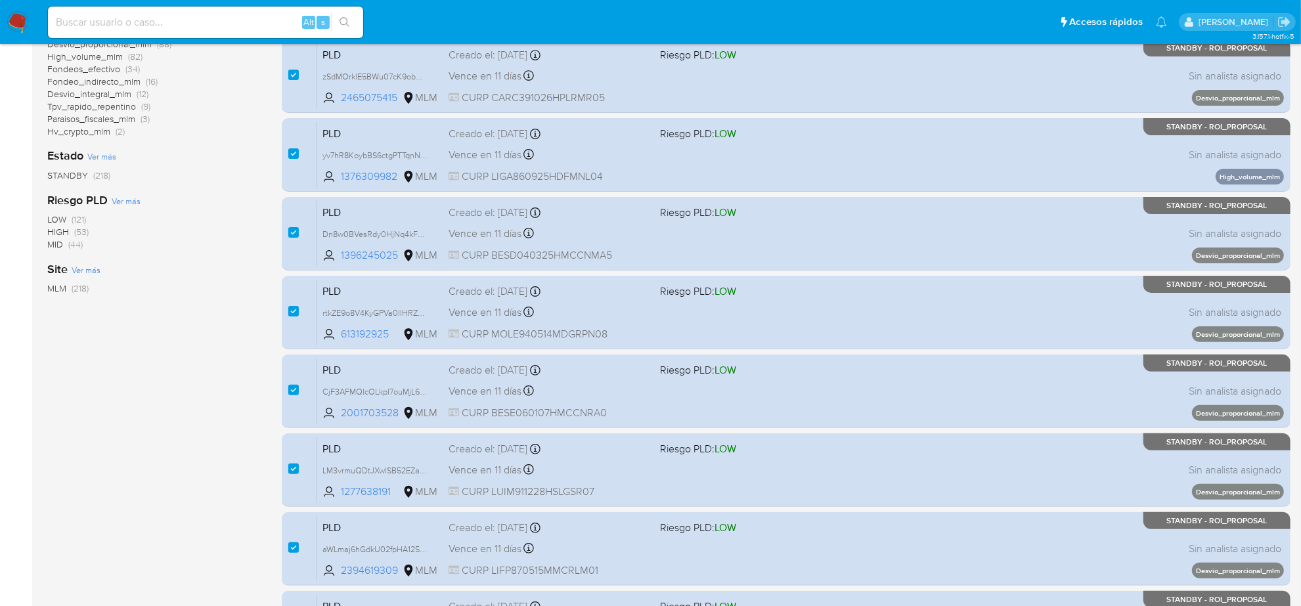
scroll to position [429, 0]
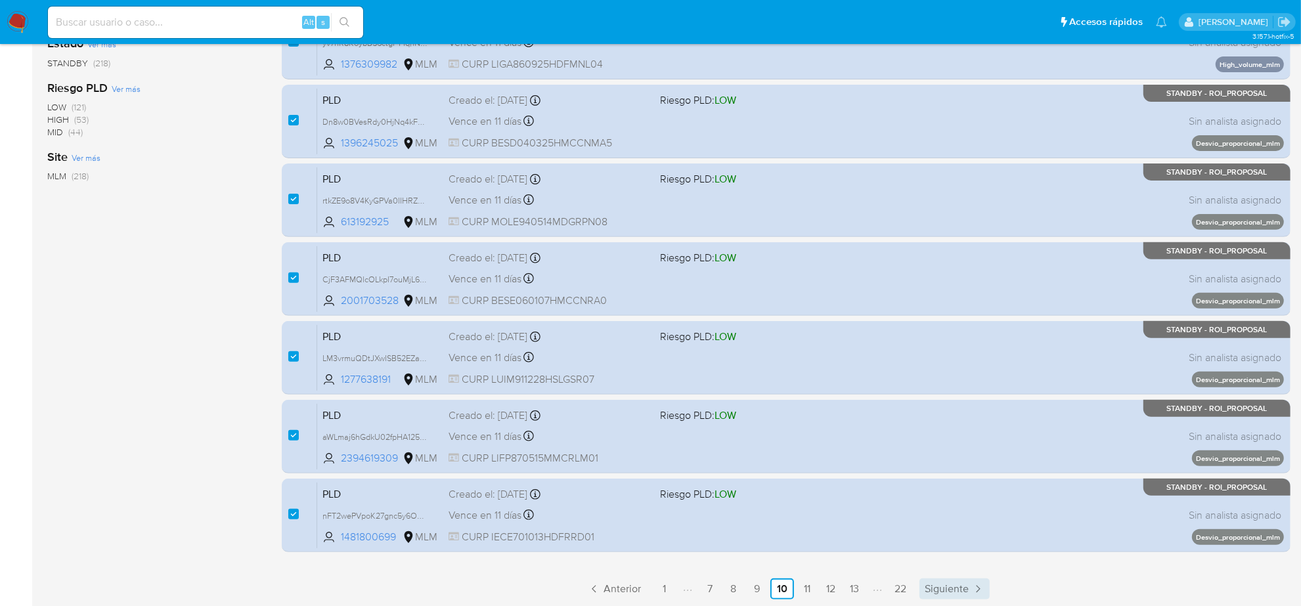
click at [947, 586] on span "Siguiente" at bounding box center [947, 589] width 44 height 11
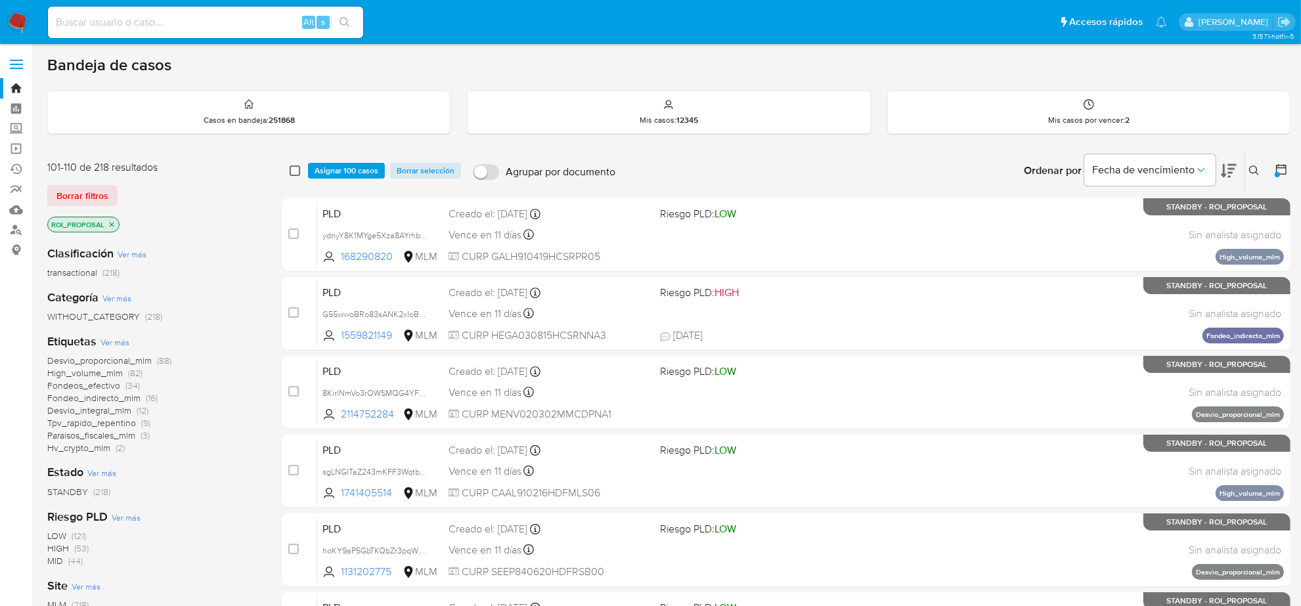
click at [294, 169] on input "checkbox" at bounding box center [295, 171] width 11 height 11
checkbox input "true"
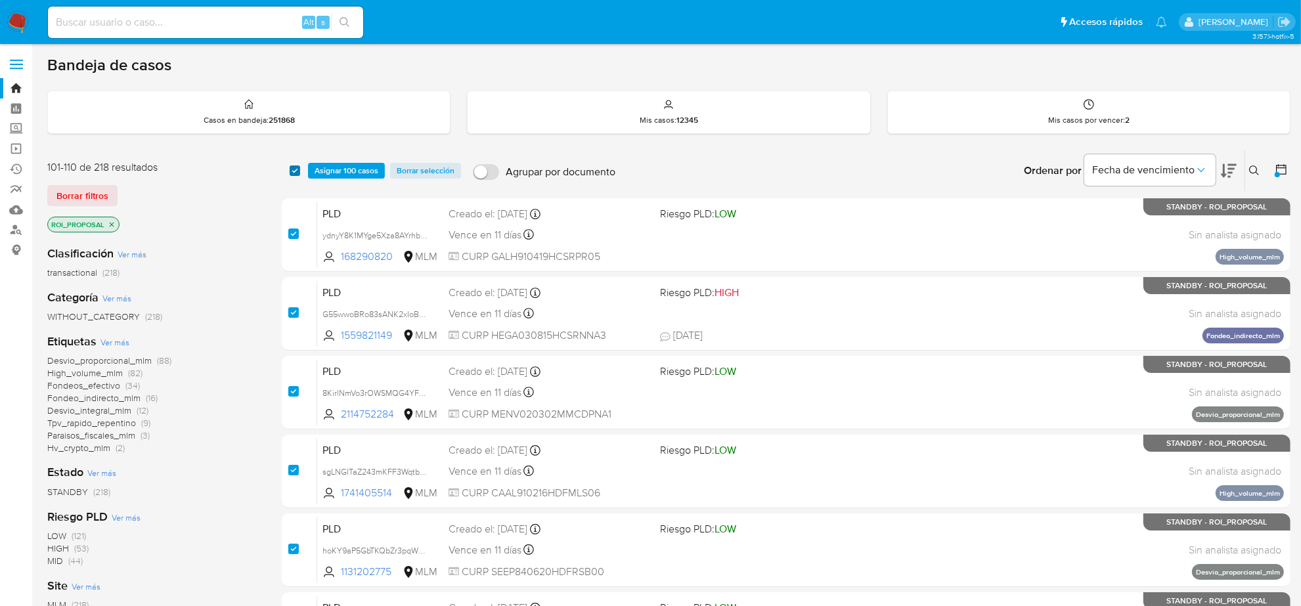
checkbox input "true"
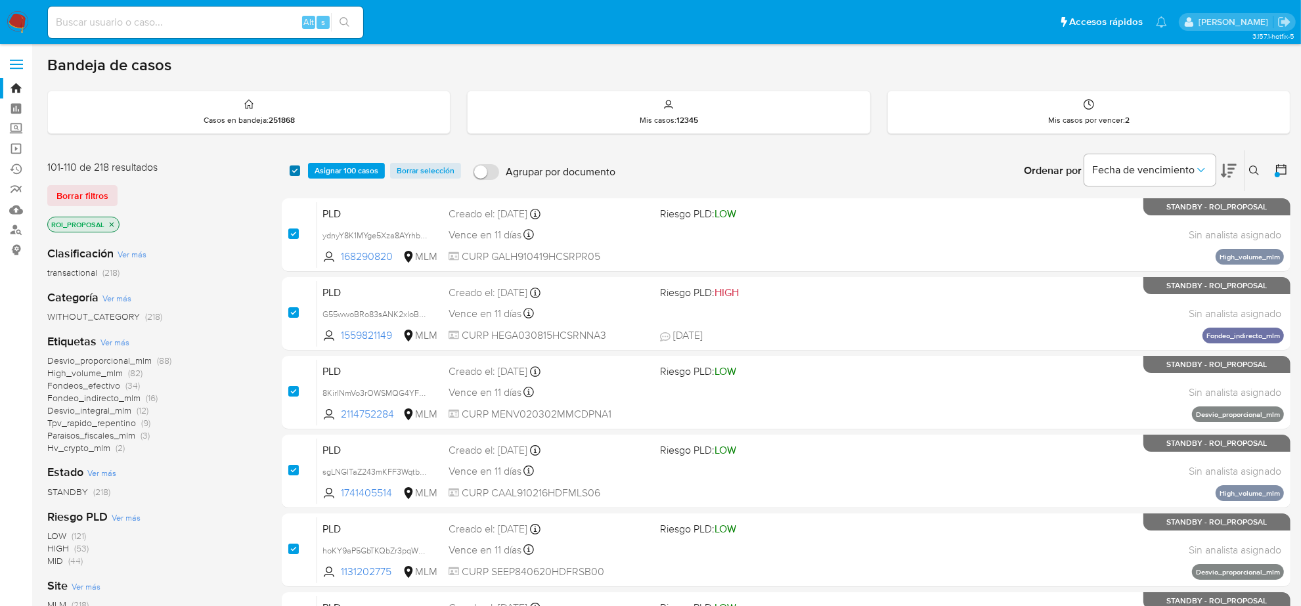
checkbox input "true"
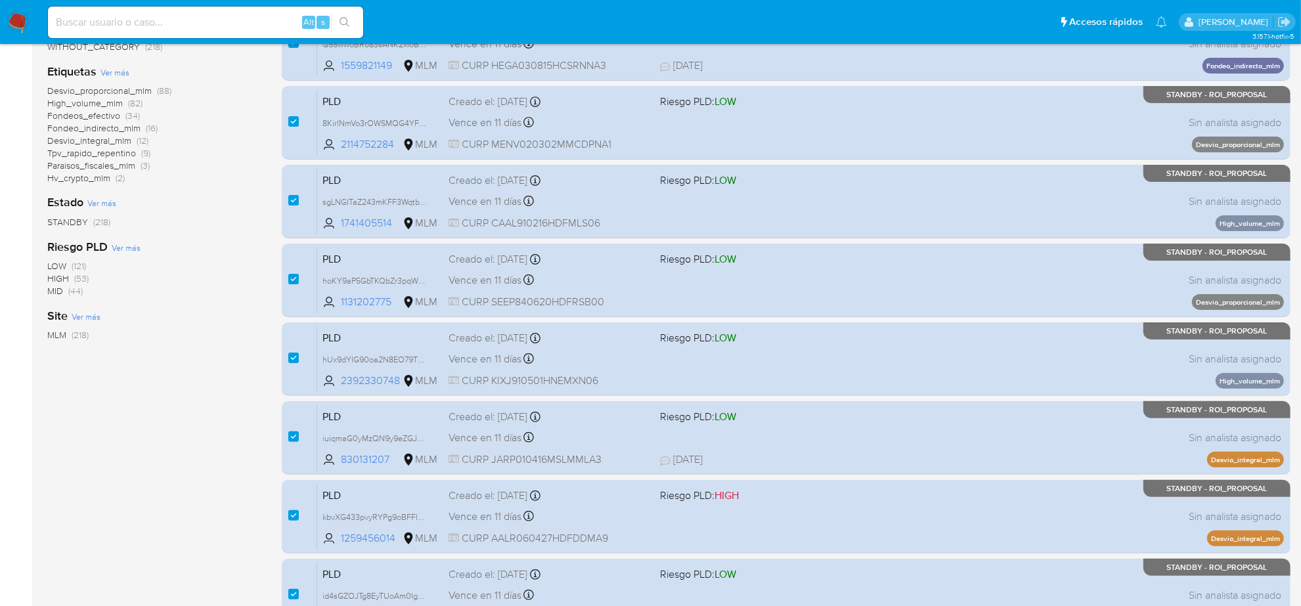
scroll to position [429, 0]
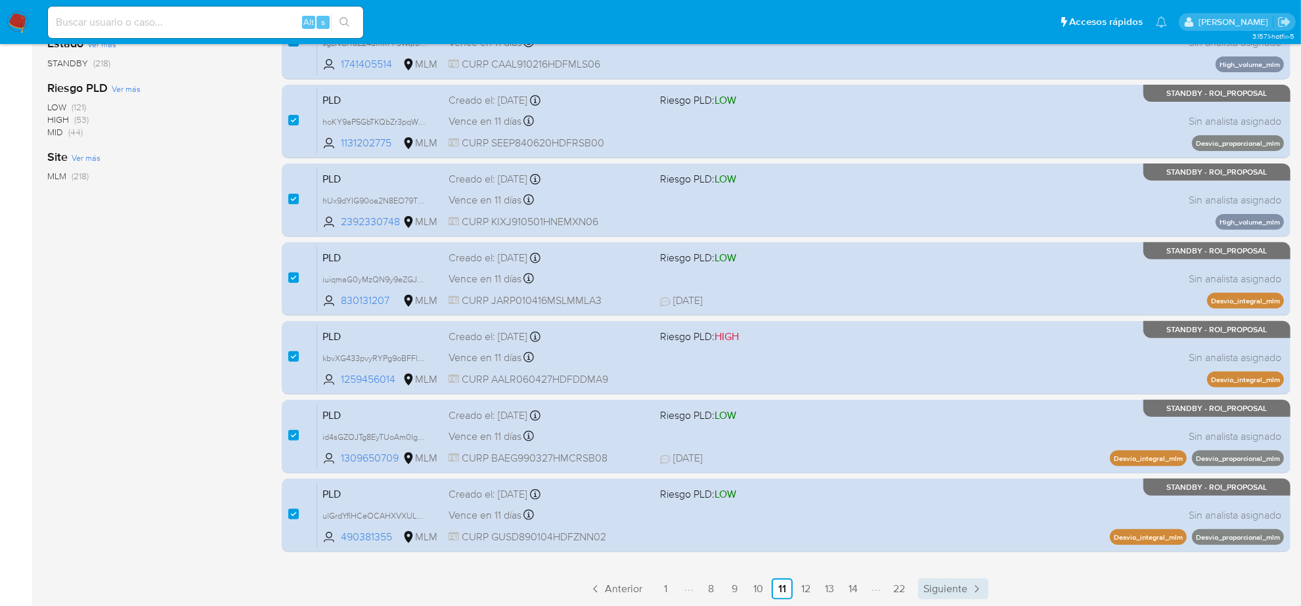
click at [953, 584] on span "Siguiente" at bounding box center [946, 589] width 44 height 11
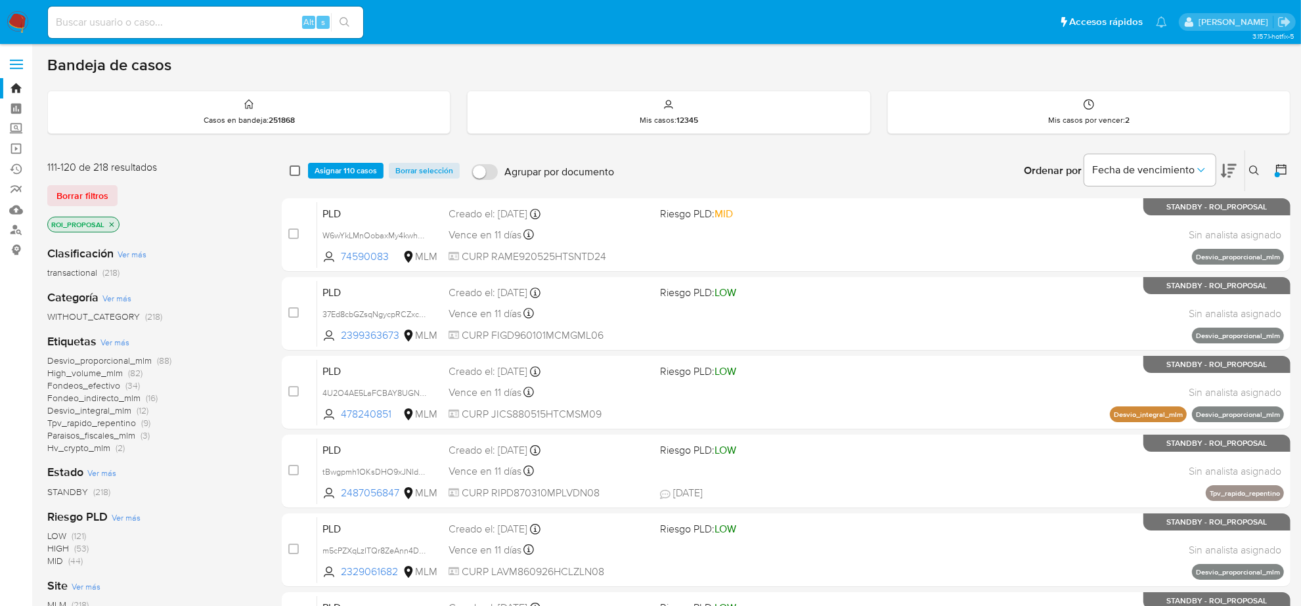
click at [297, 166] on input "checkbox" at bounding box center [295, 171] width 11 height 11
checkbox input "true"
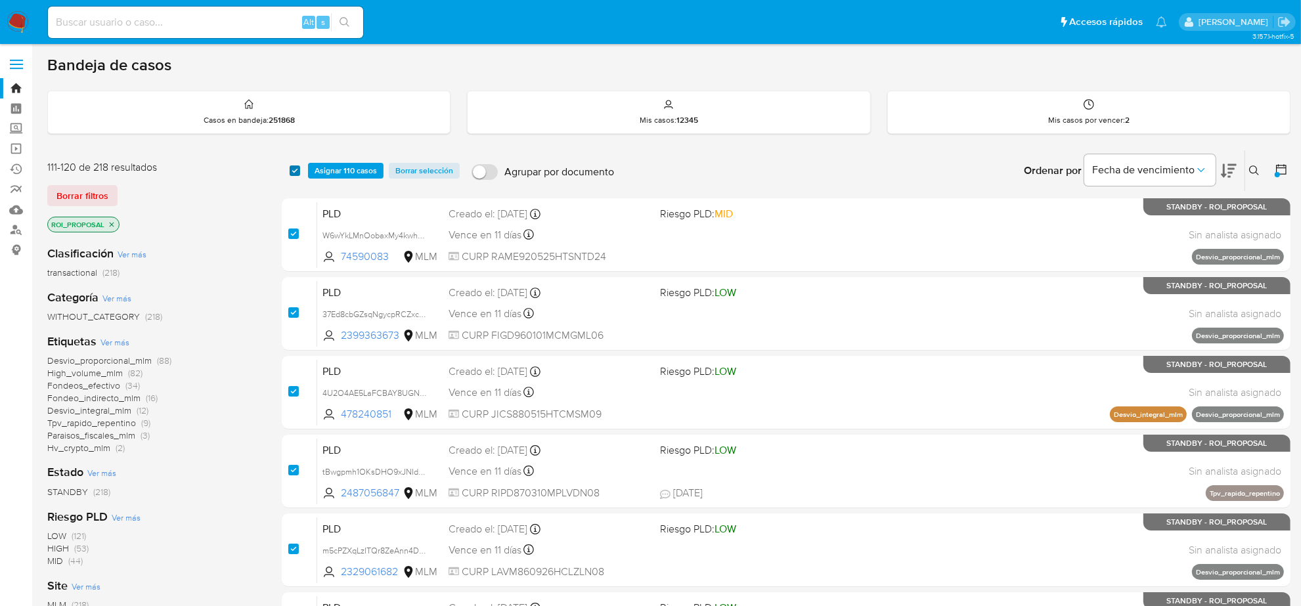
checkbox input "true"
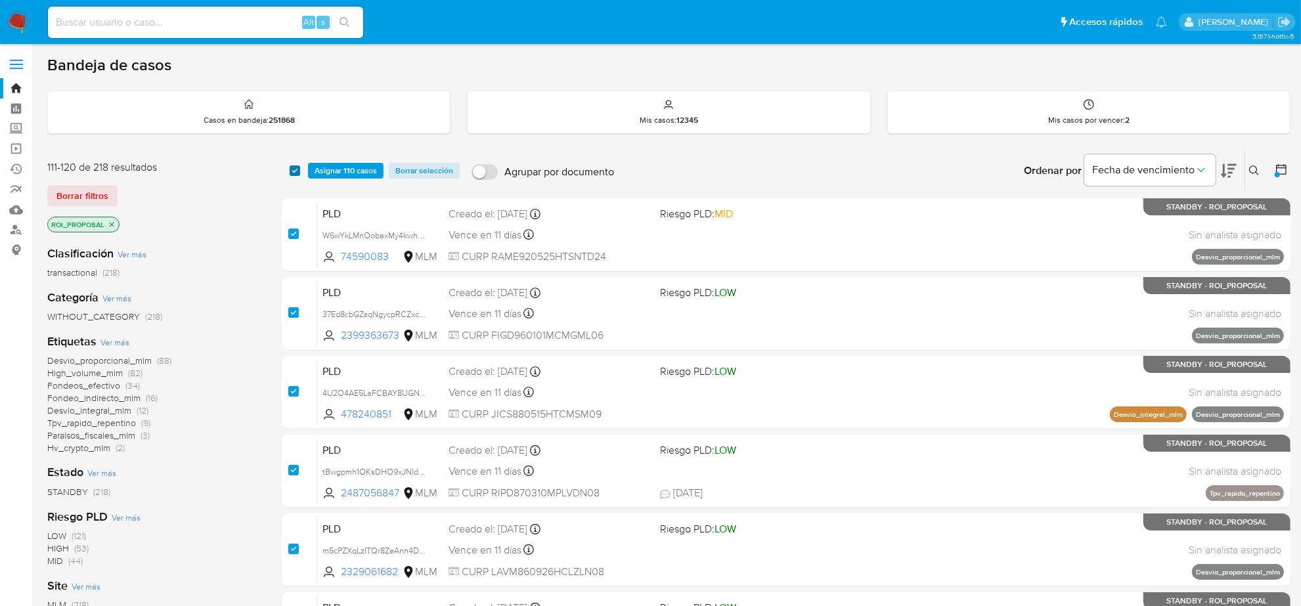
checkbox input "true"
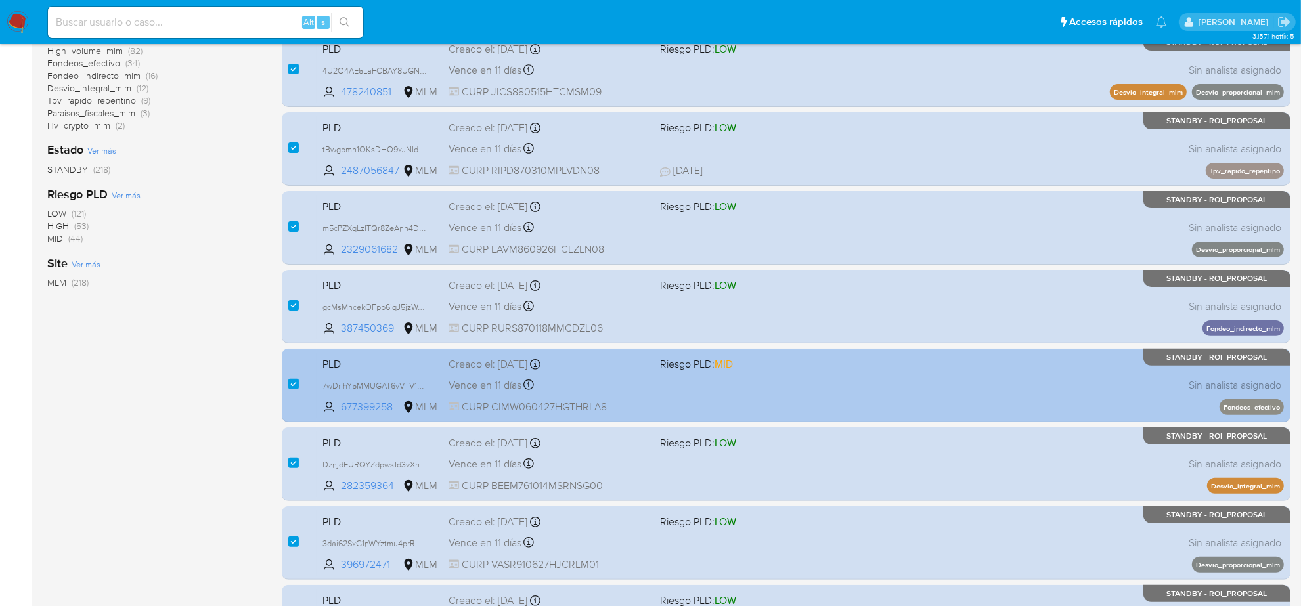
scroll to position [429, 0]
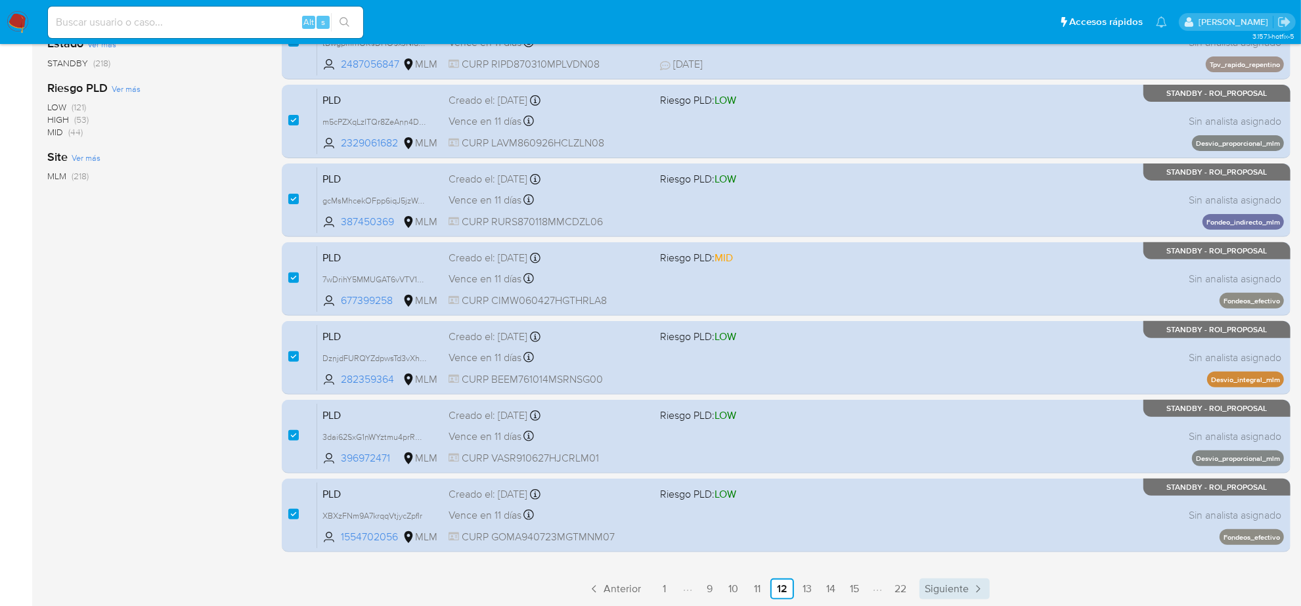
click at [960, 589] on span "Siguiente" at bounding box center [947, 589] width 44 height 11
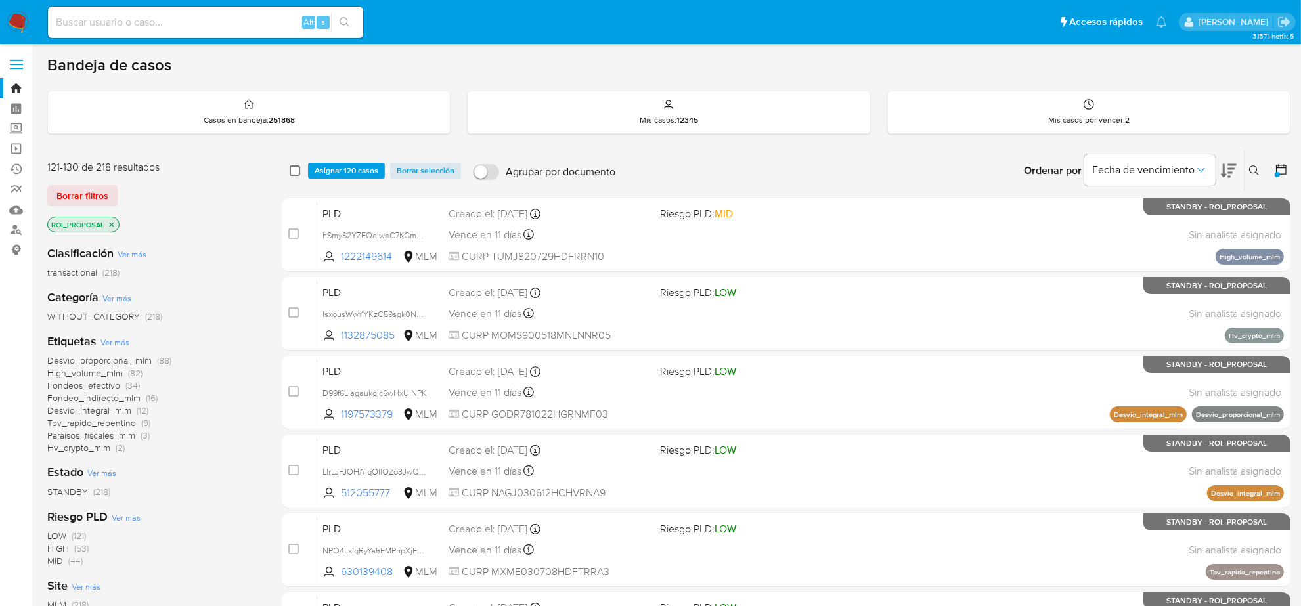
click at [291, 169] on input "checkbox" at bounding box center [295, 171] width 11 height 11
checkbox input "true"
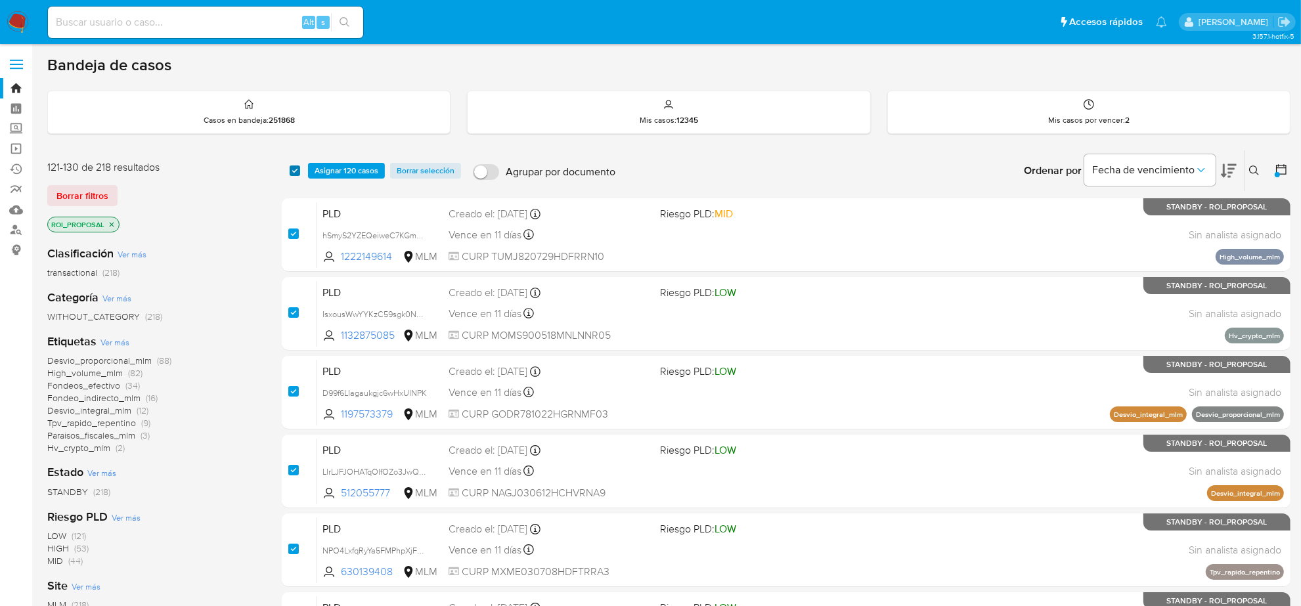
checkbox input "true"
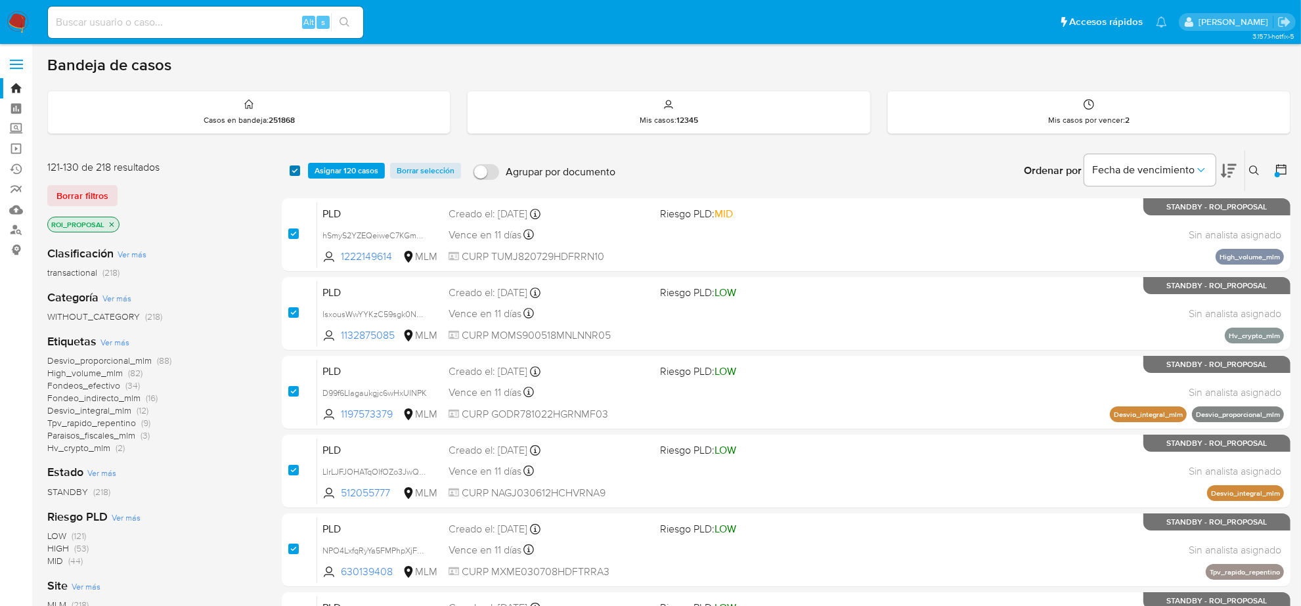
checkbox input "true"
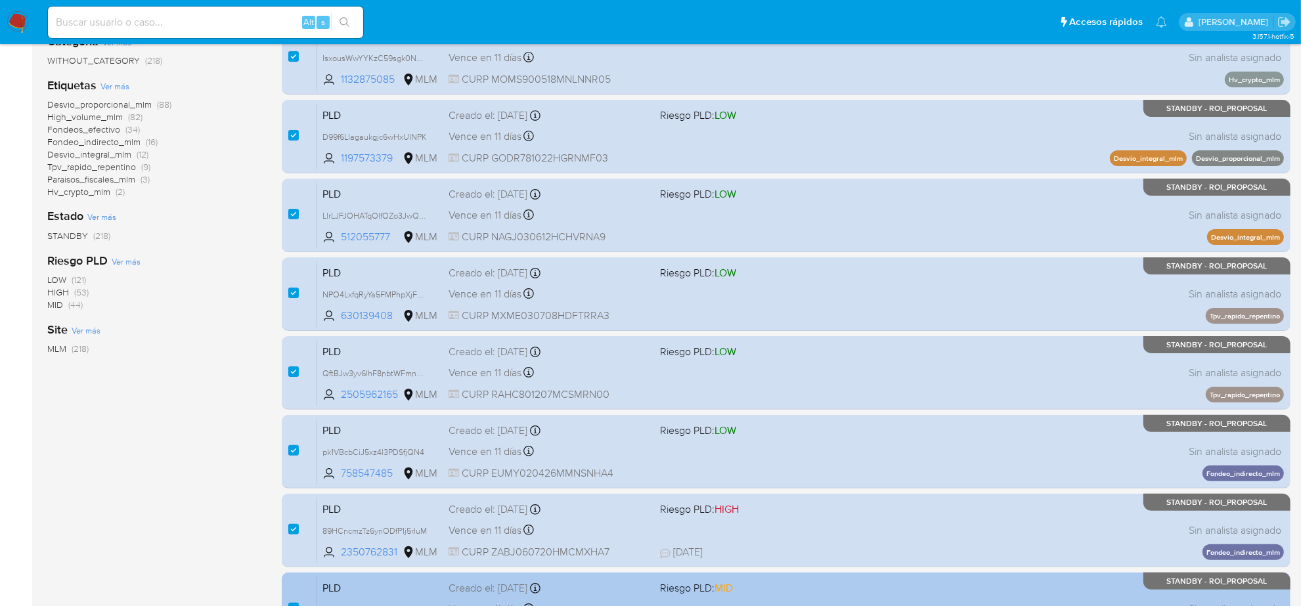
scroll to position [429, 0]
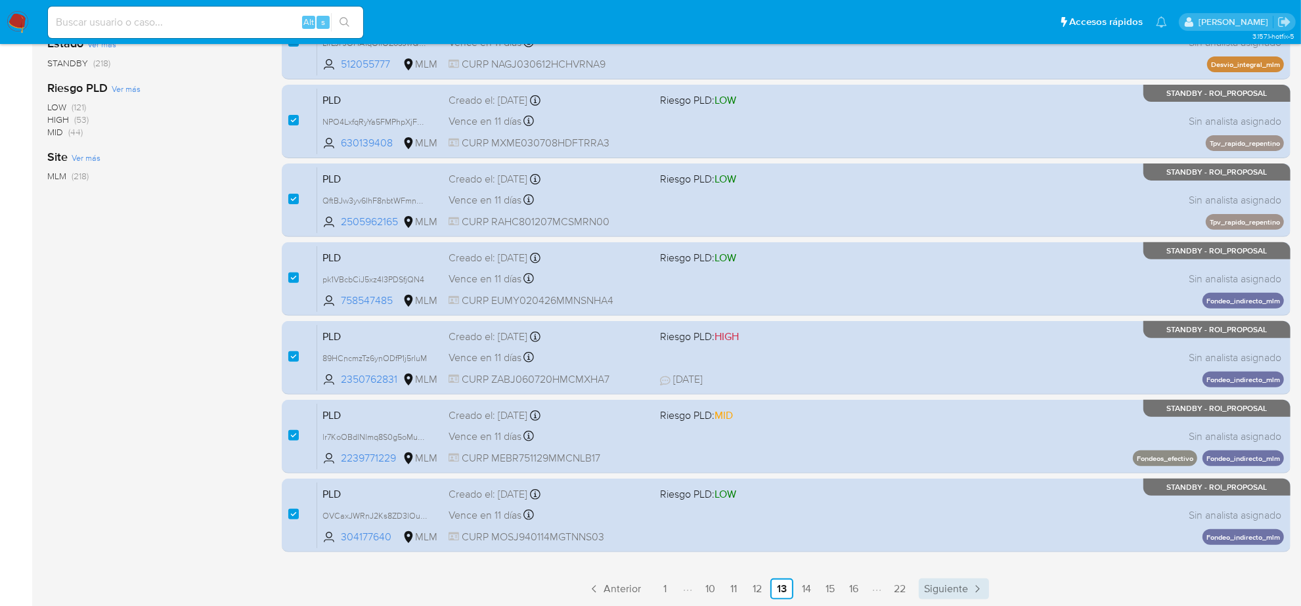
click at [941, 585] on span "Siguiente" at bounding box center [946, 589] width 44 height 11
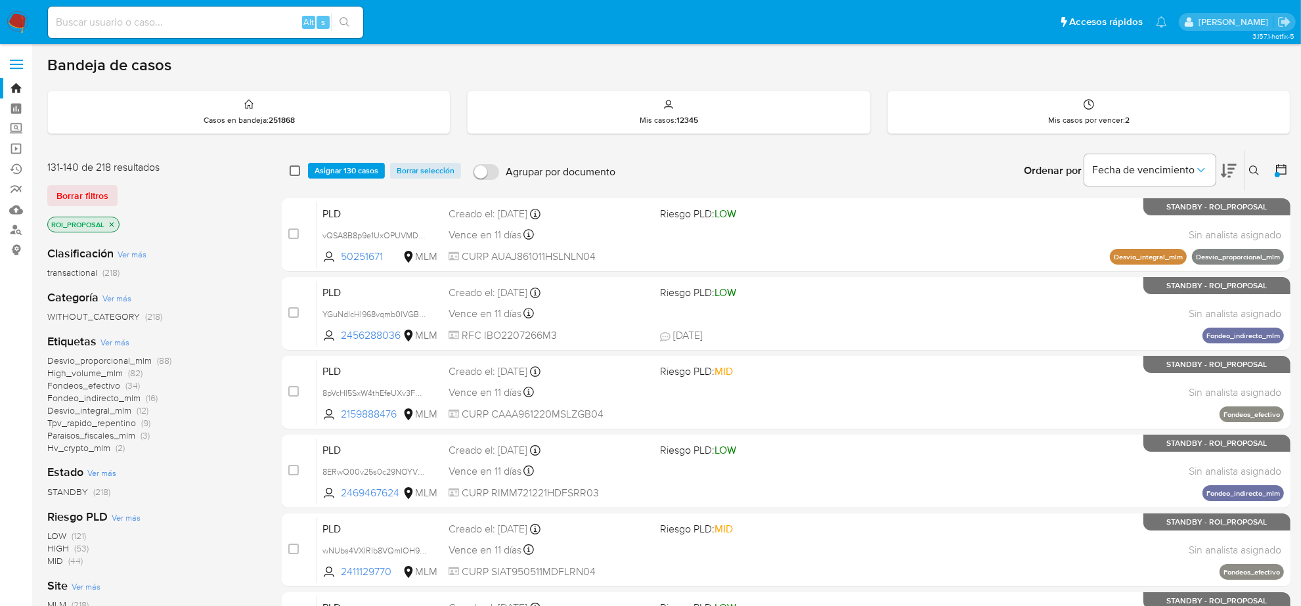
click at [294, 171] on input "checkbox" at bounding box center [295, 171] width 11 height 11
checkbox input "true"
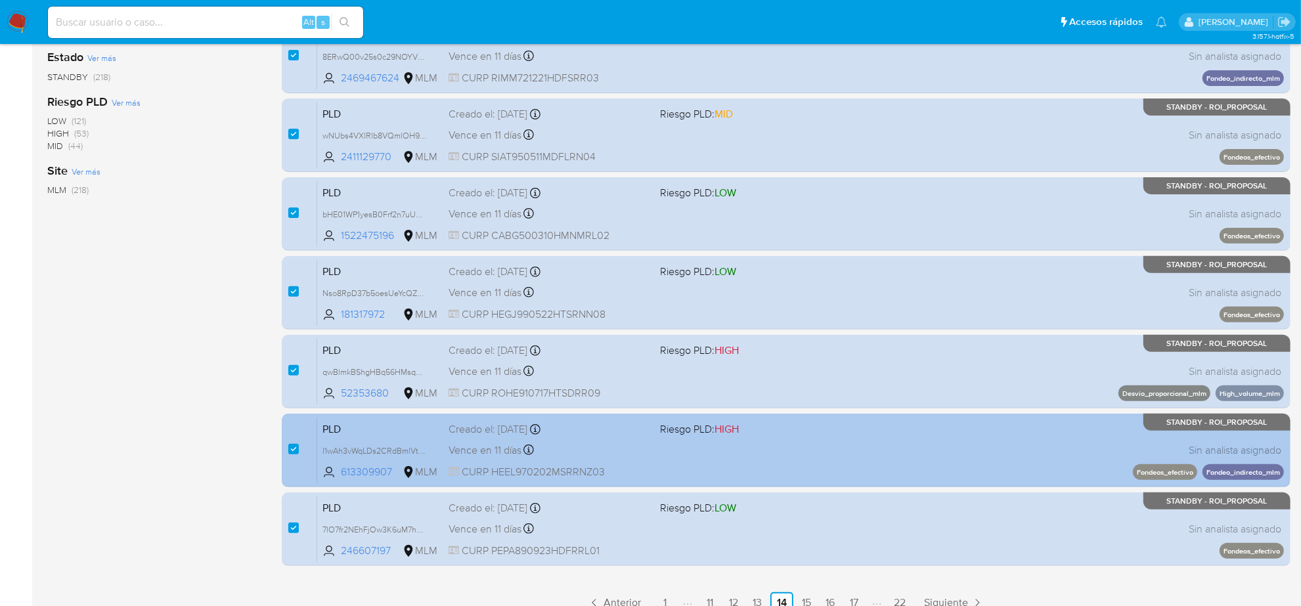
scroll to position [429, 0]
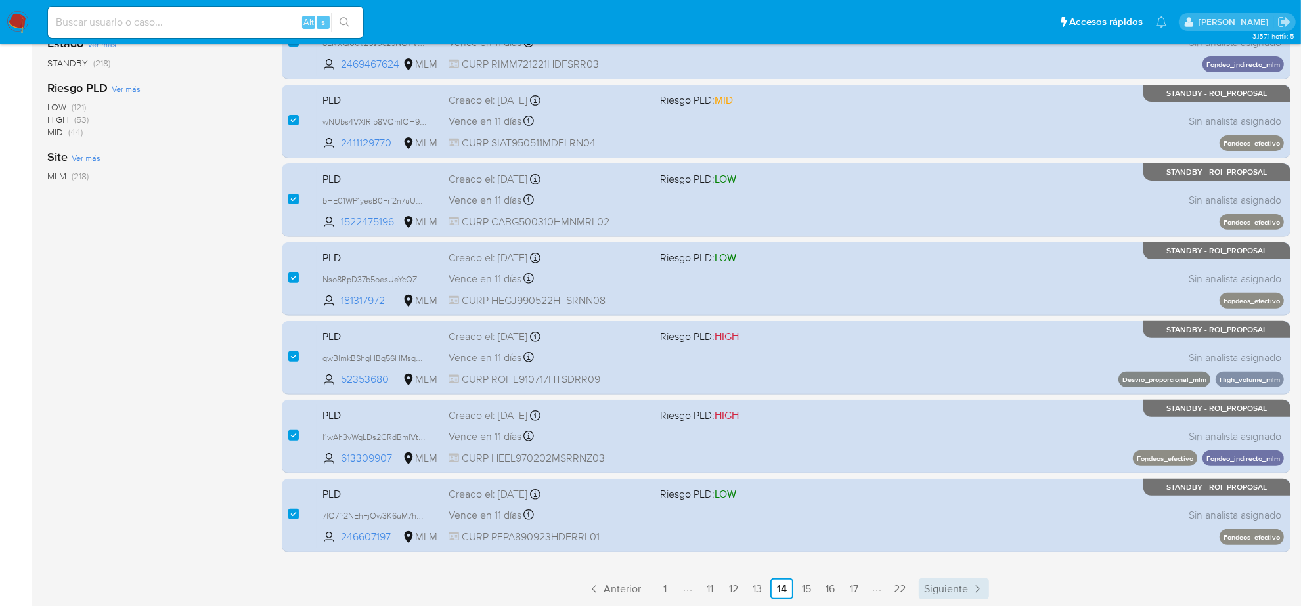
click at [954, 584] on span "Siguiente" at bounding box center [946, 589] width 44 height 11
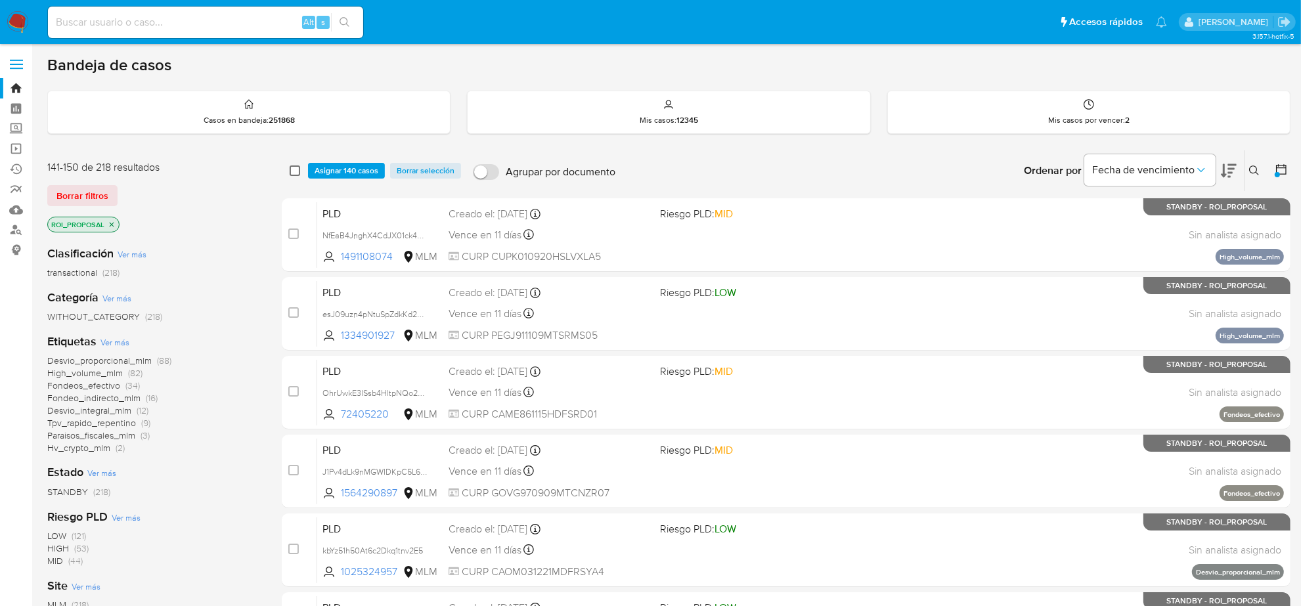
click at [296, 169] on input "checkbox" at bounding box center [295, 171] width 11 height 11
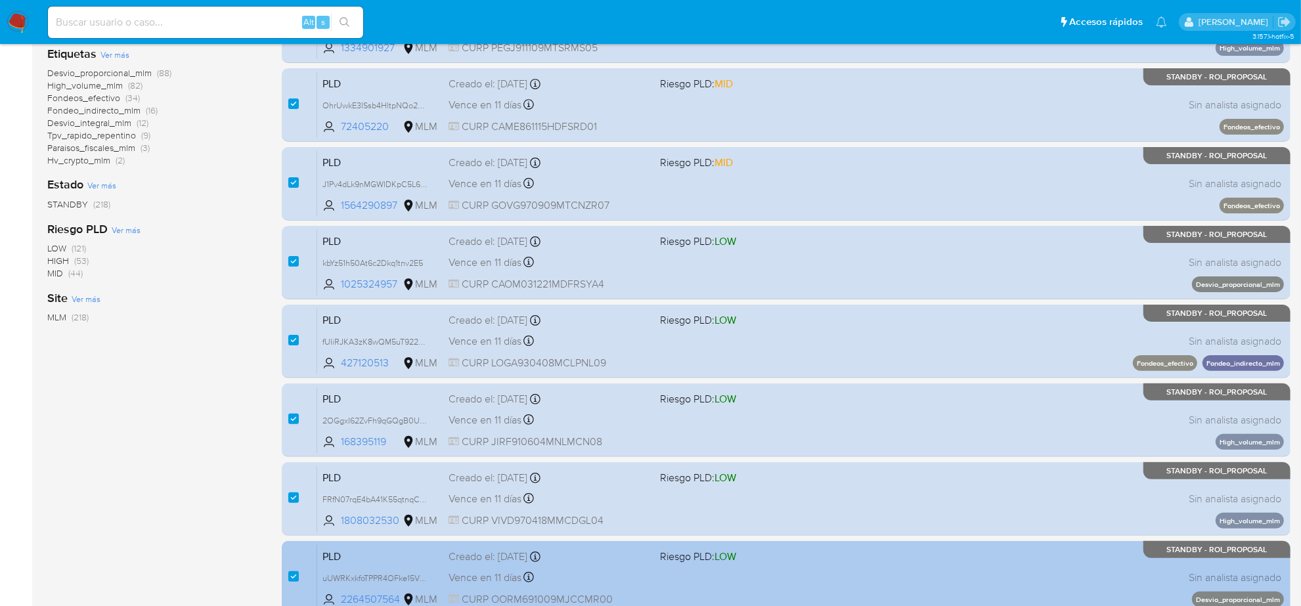
scroll to position [429, 0]
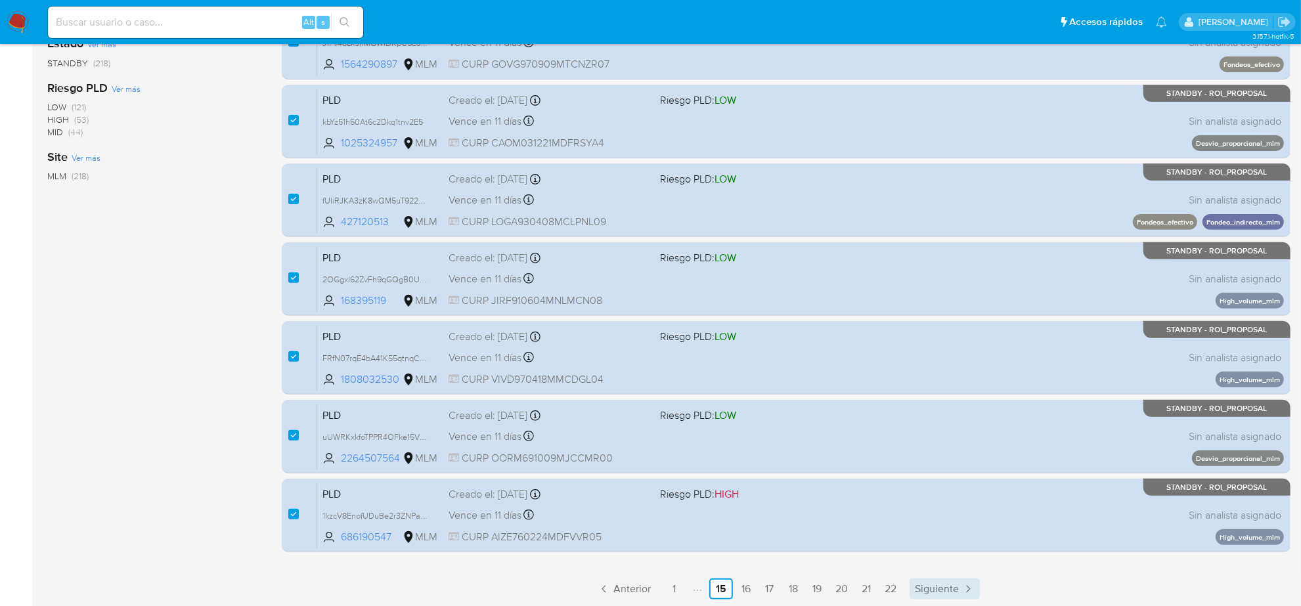
click at [935, 593] on span "Siguiente" at bounding box center [937, 589] width 44 height 11
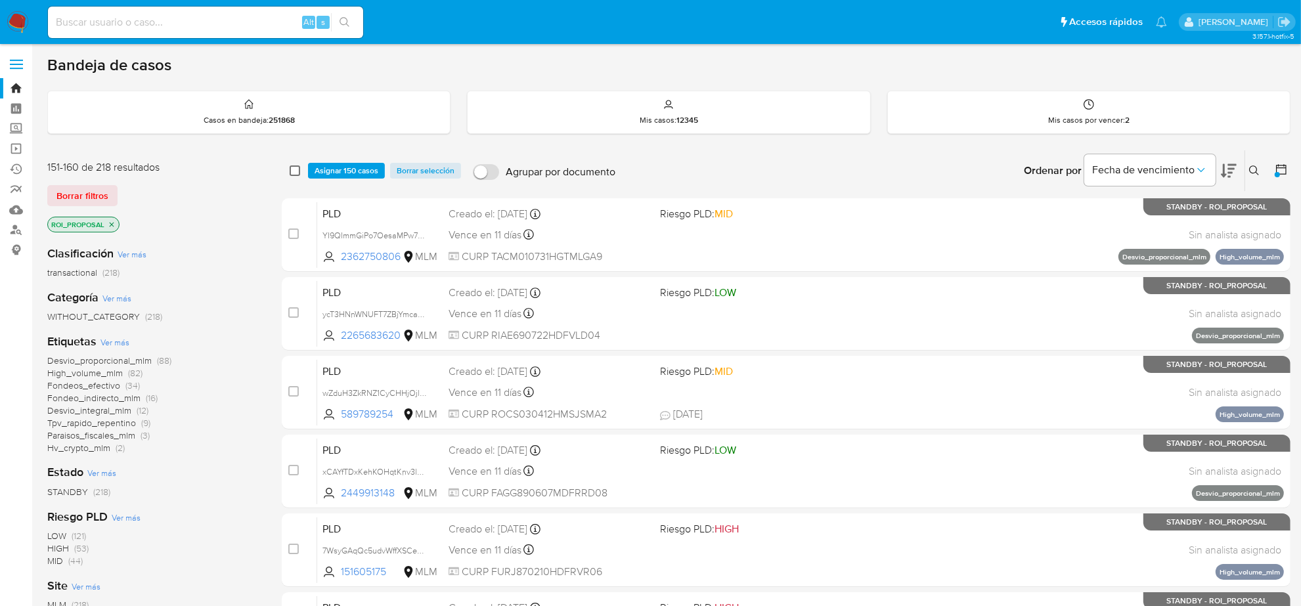
click at [298, 171] on input "checkbox" at bounding box center [295, 171] width 11 height 11
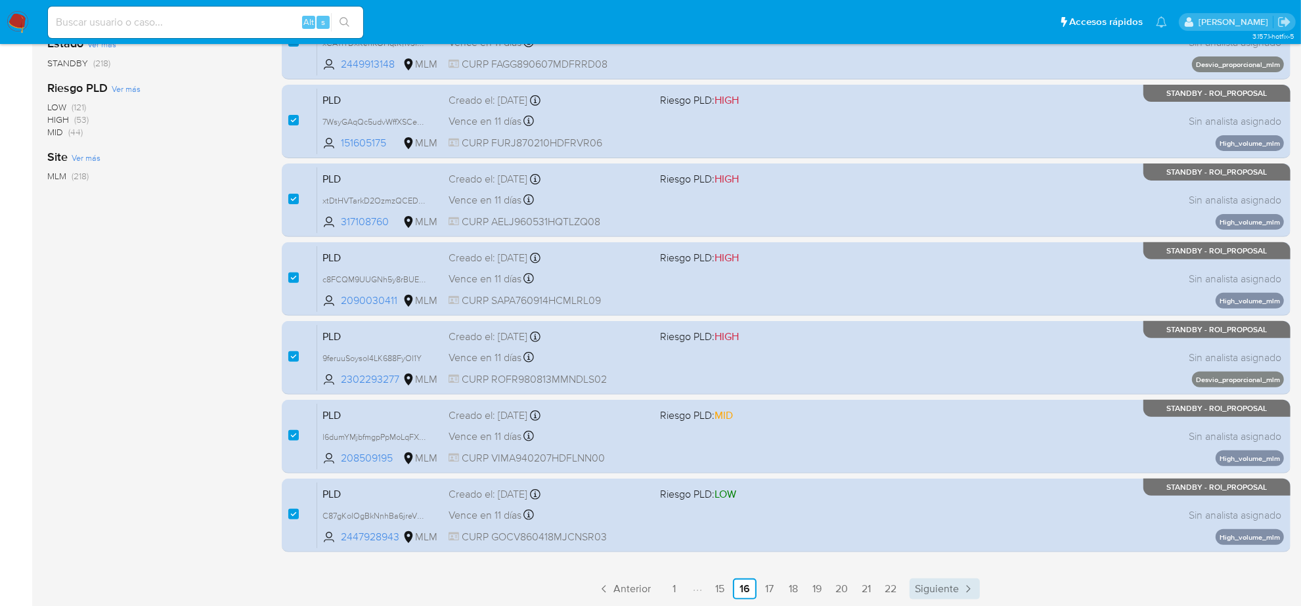
click at [937, 589] on span "Siguiente" at bounding box center [937, 589] width 44 height 11
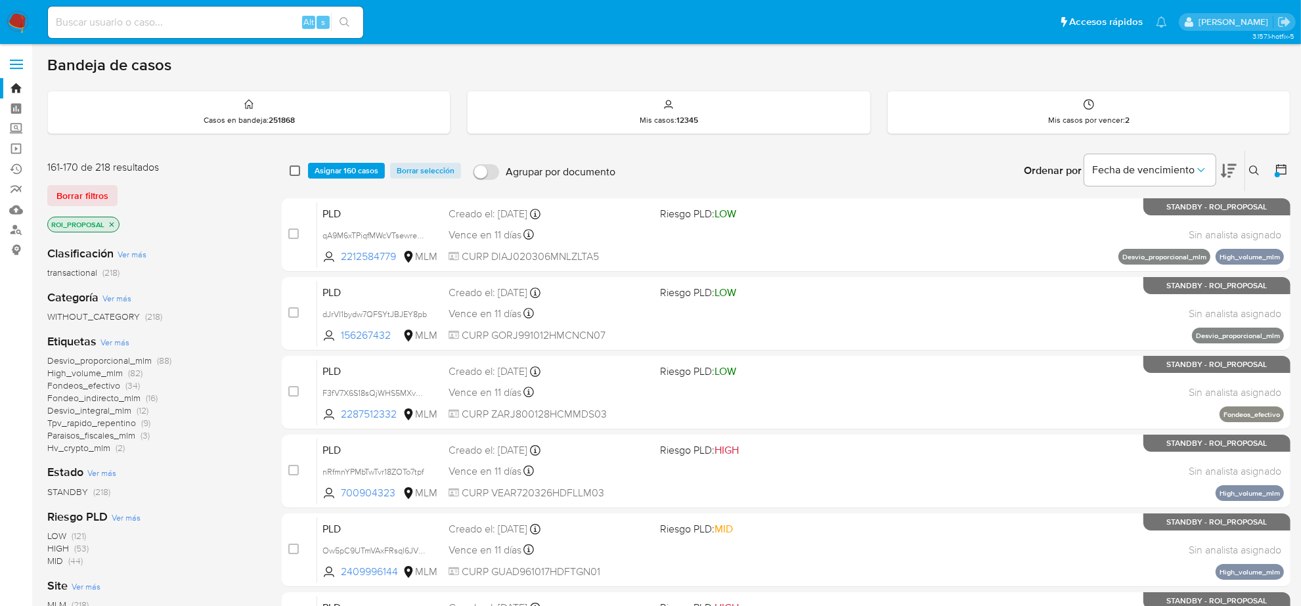
click at [296, 169] on input "checkbox" at bounding box center [295, 171] width 11 height 11
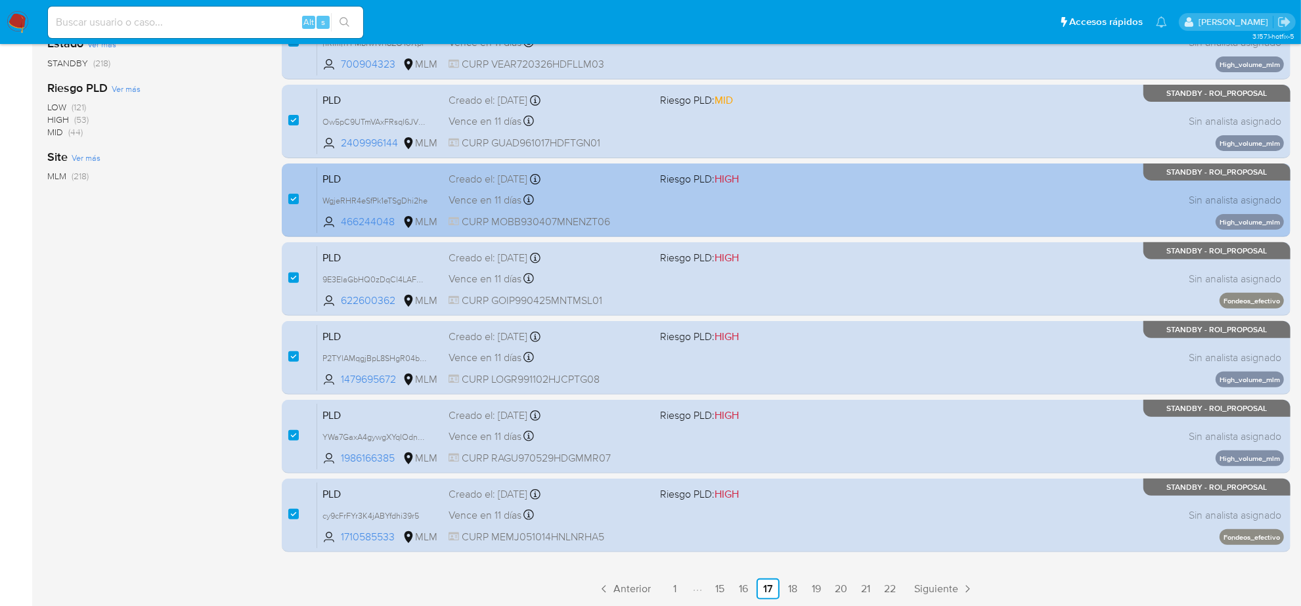
click at [938, 593] on span "Siguiente" at bounding box center [936, 589] width 44 height 11
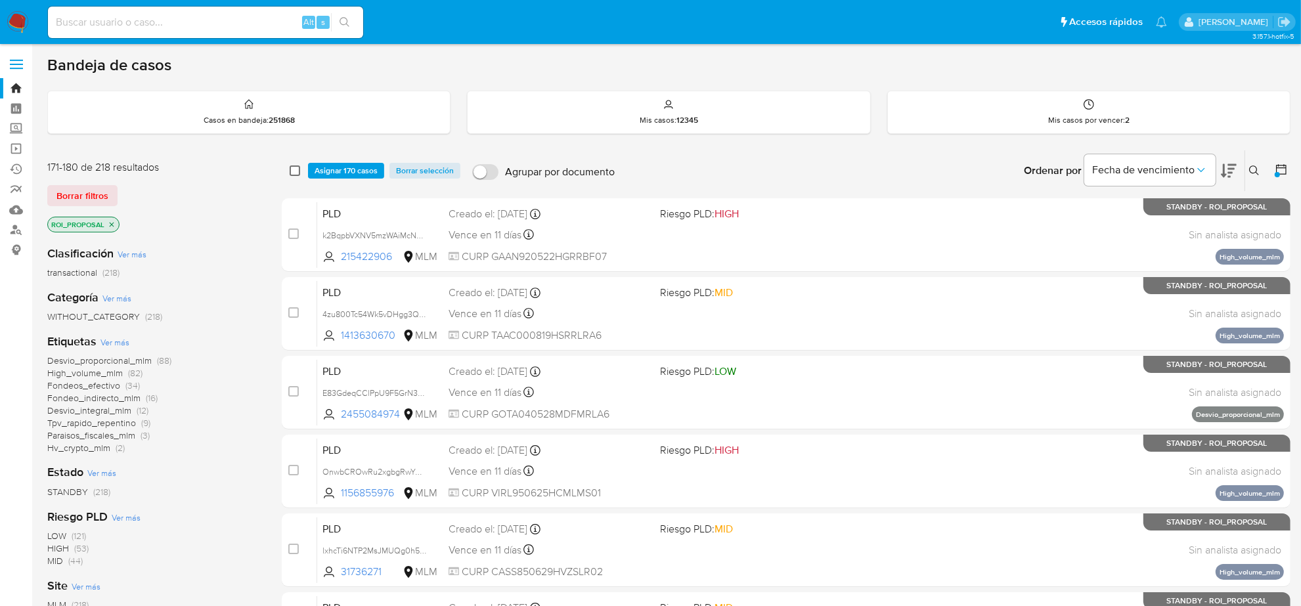
click at [296, 172] on input "checkbox" at bounding box center [295, 171] width 11 height 11
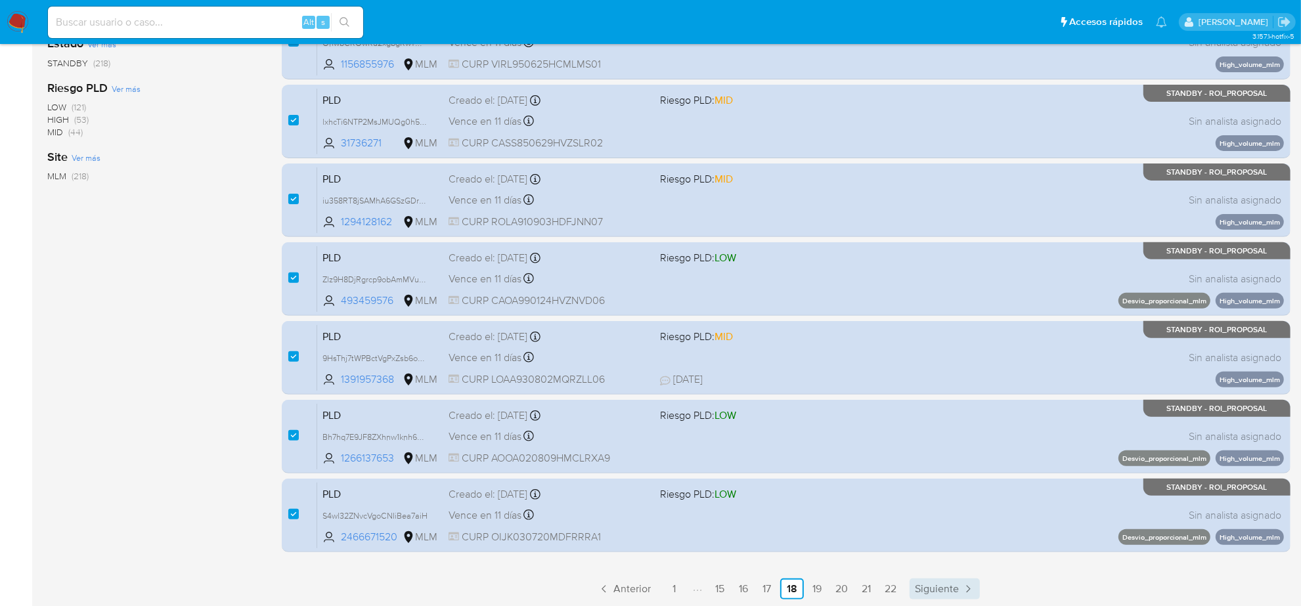
click at [944, 588] on span "Siguiente" at bounding box center [937, 589] width 44 height 11
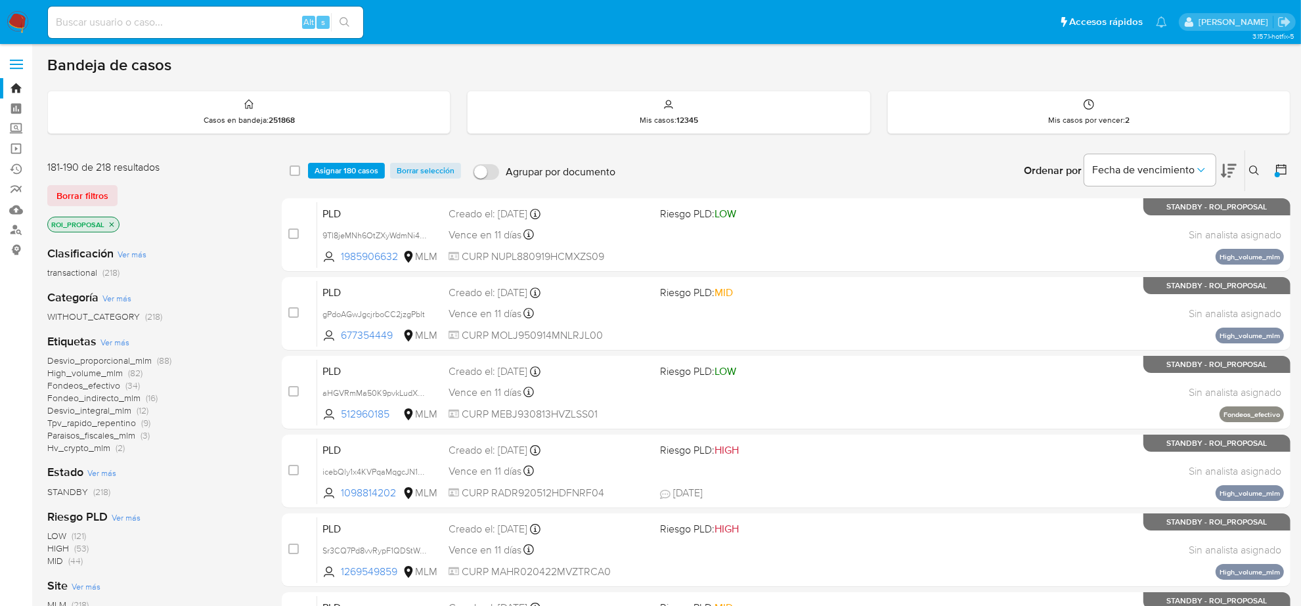
click at [286, 171] on div "select-all-cases-checkbox Asignar 180 casos Borrar selección Agrupar por docume…" at bounding box center [786, 170] width 1009 height 41
click at [296, 176] on div "select-all-cases-checkbox" at bounding box center [298, 171] width 16 height 16
click at [296, 171] on input "checkbox" at bounding box center [295, 171] width 11 height 11
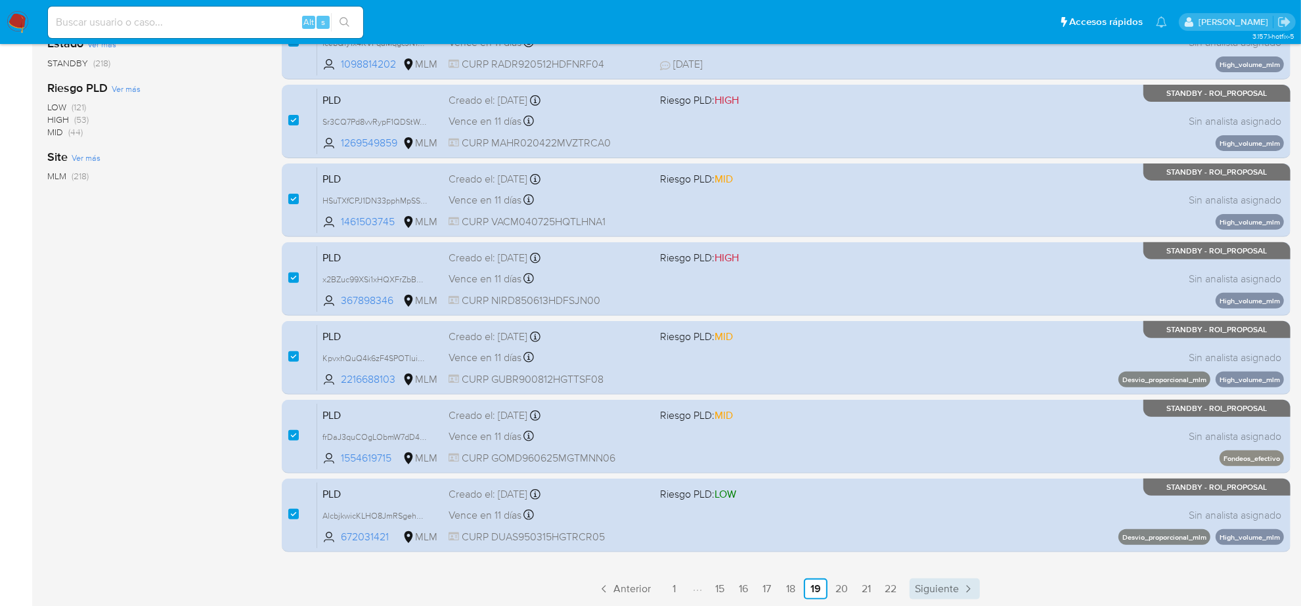
click at [937, 584] on span "Siguiente" at bounding box center [937, 589] width 44 height 11
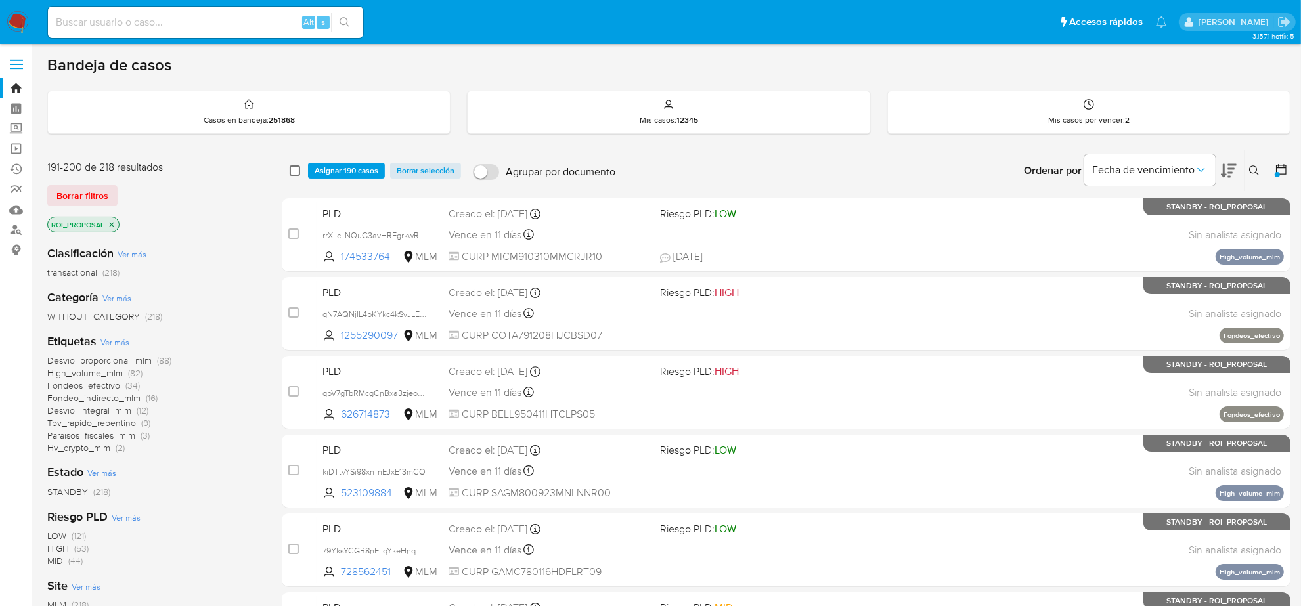
click at [294, 168] on input "checkbox" at bounding box center [295, 171] width 11 height 11
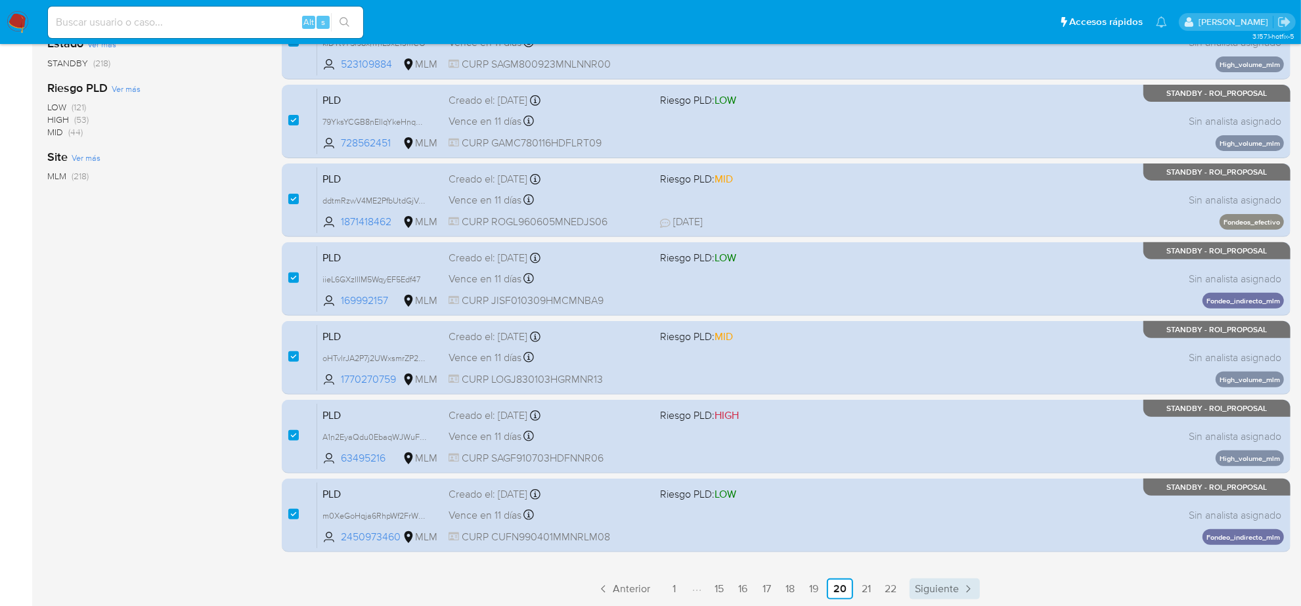
click at [949, 589] on span "Siguiente" at bounding box center [937, 589] width 44 height 11
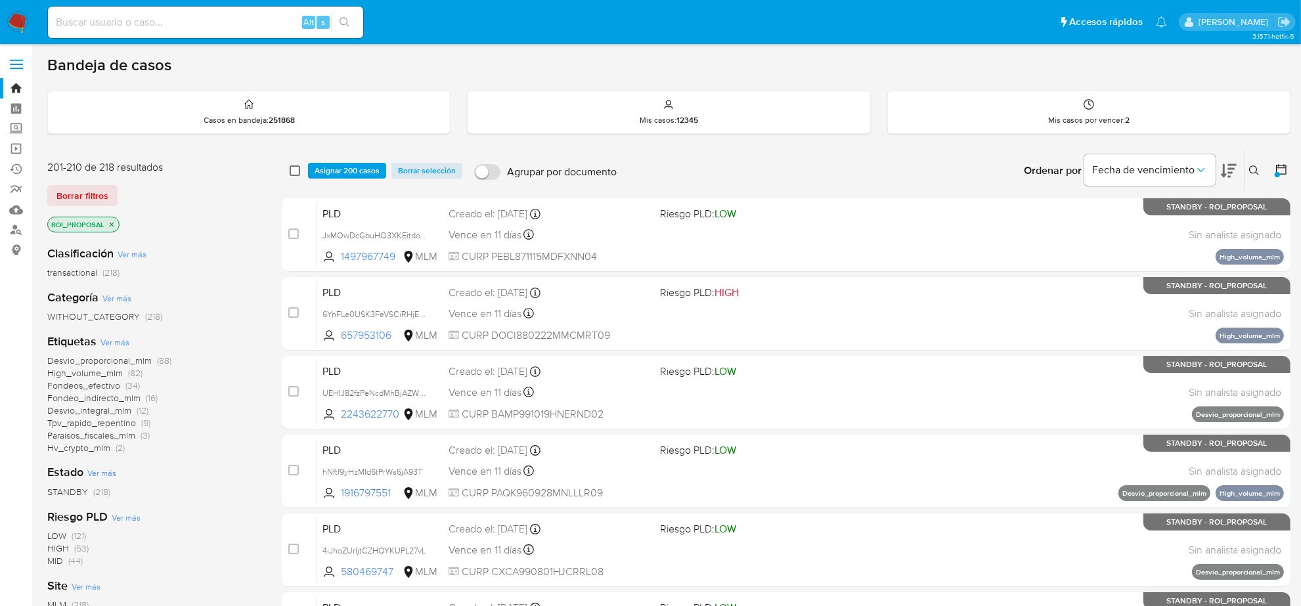
click at [297, 168] on input "checkbox" at bounding box center [295, 171] width 11 height 11
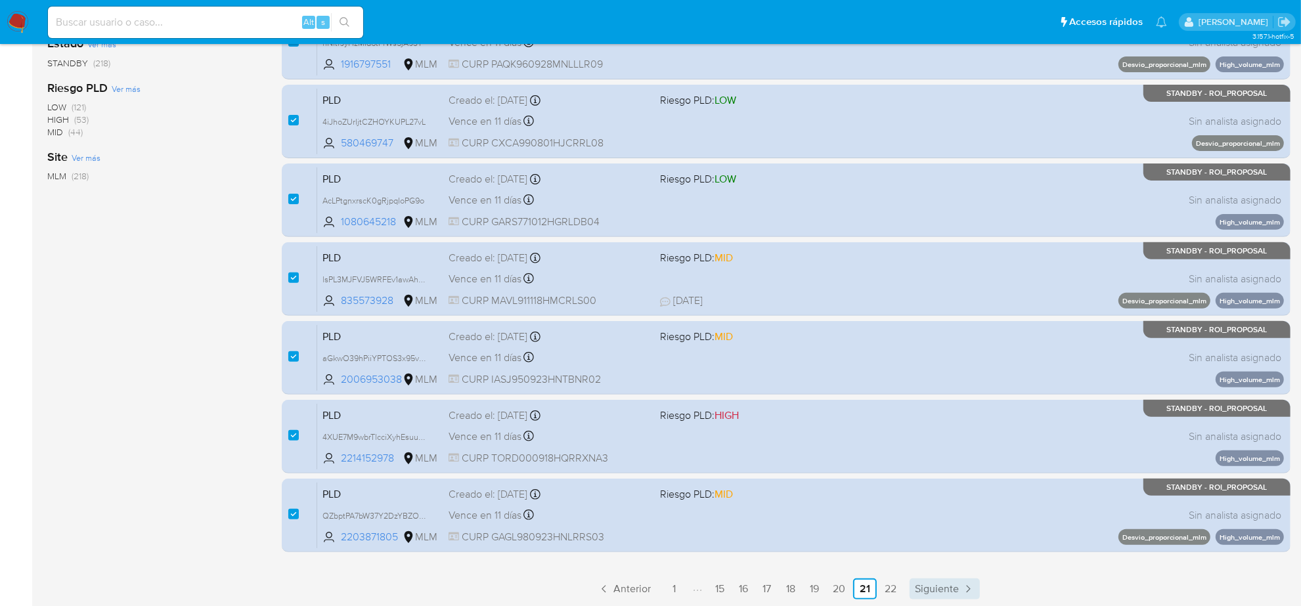
click at [951, 584] on span "Siguiente" at bounding box center [937, 589] width 44 height 11
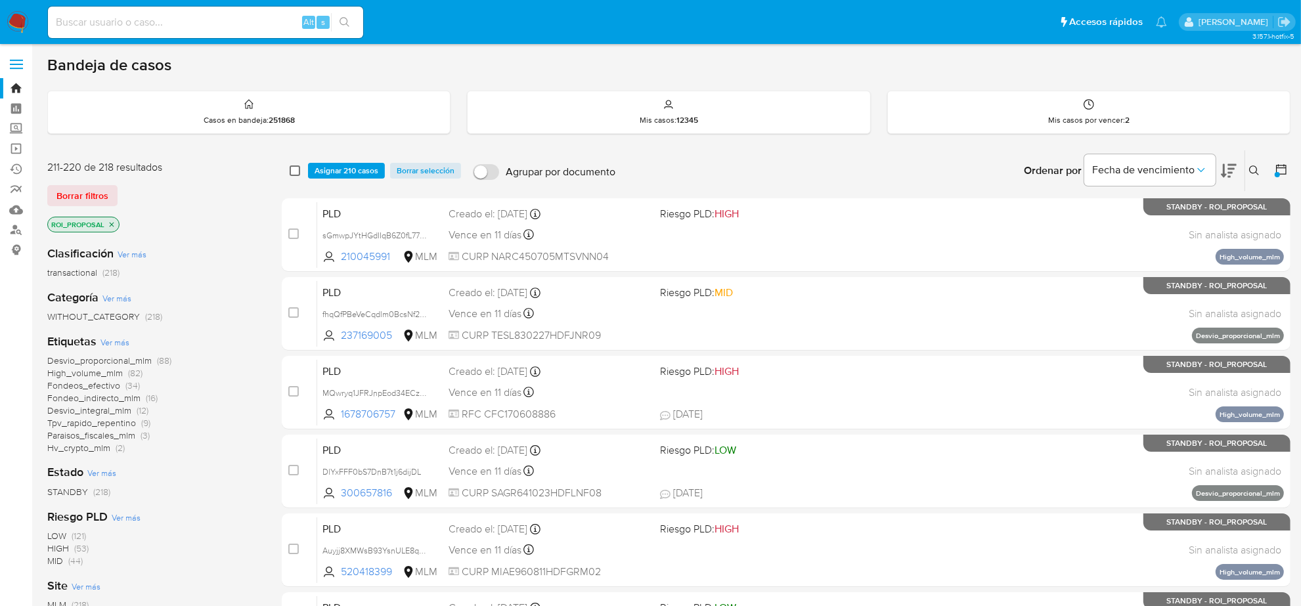
click at [296, 171] on input "checkbox" at bounding box center [295, 171] width 11 height 11
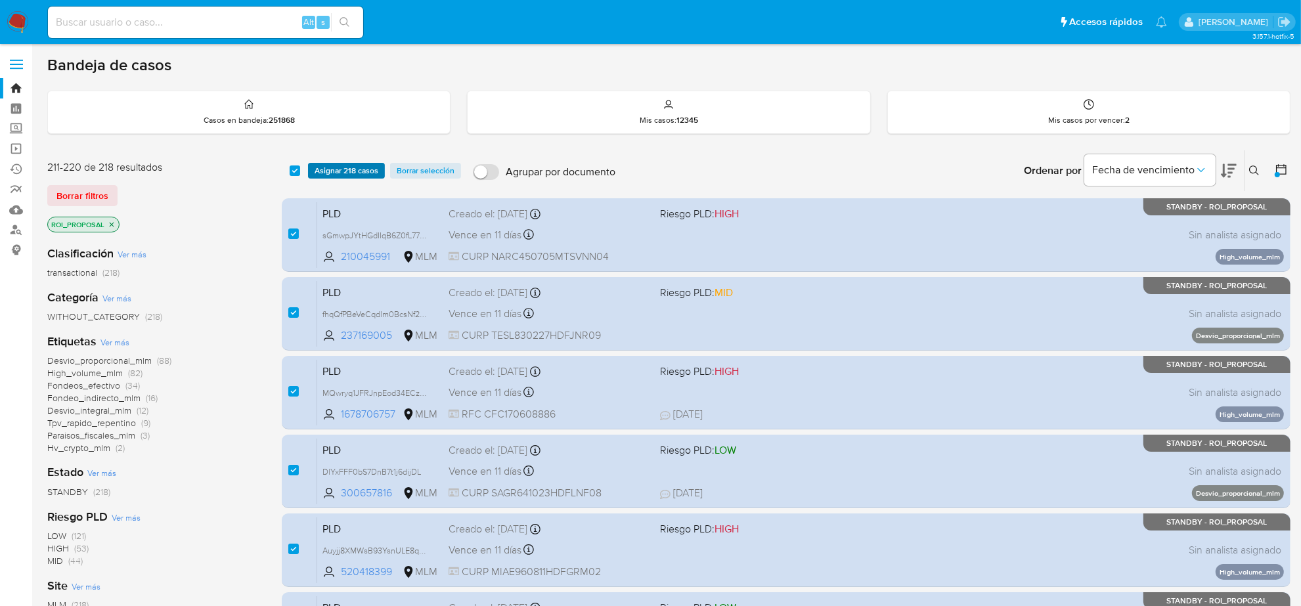
click at [339, 168] on span "Asignar 218 casos" at bounding box center [347, 170] width 64 height 13
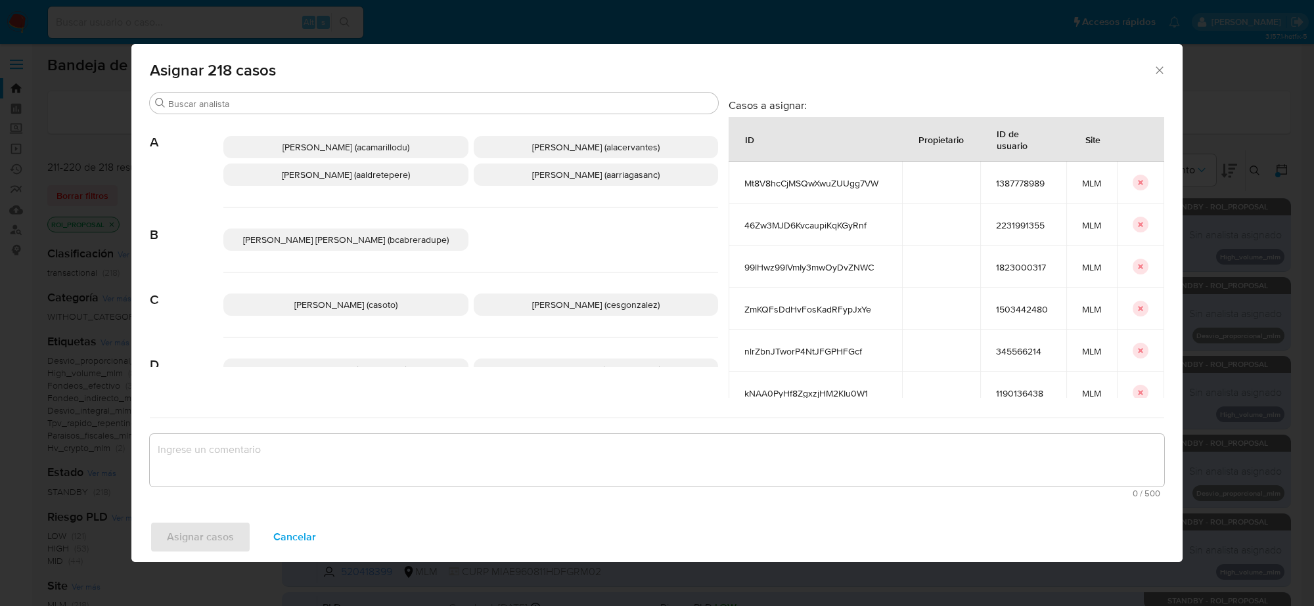
click at [542, 309] on span "Cesar Gonzalez (cesgonzalez)" at bounding box center [595, 304] width 127 height 13
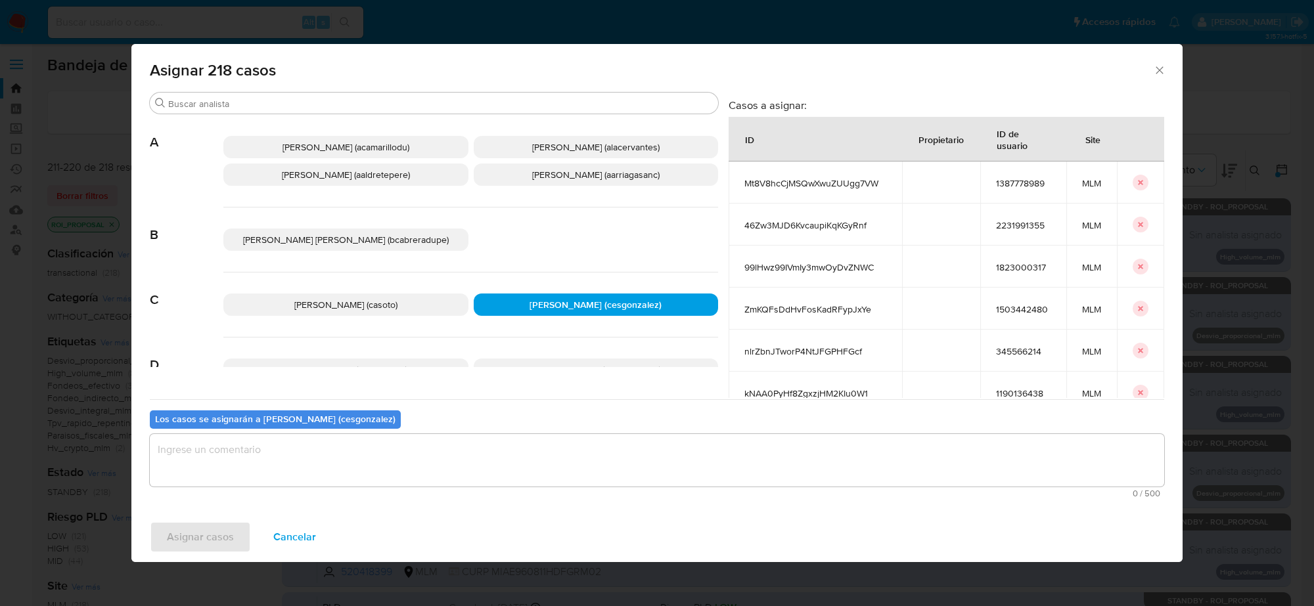
click at [333, 475] on textarea "assign-modal" at bounding box center [657, 460] width 1014 height 53
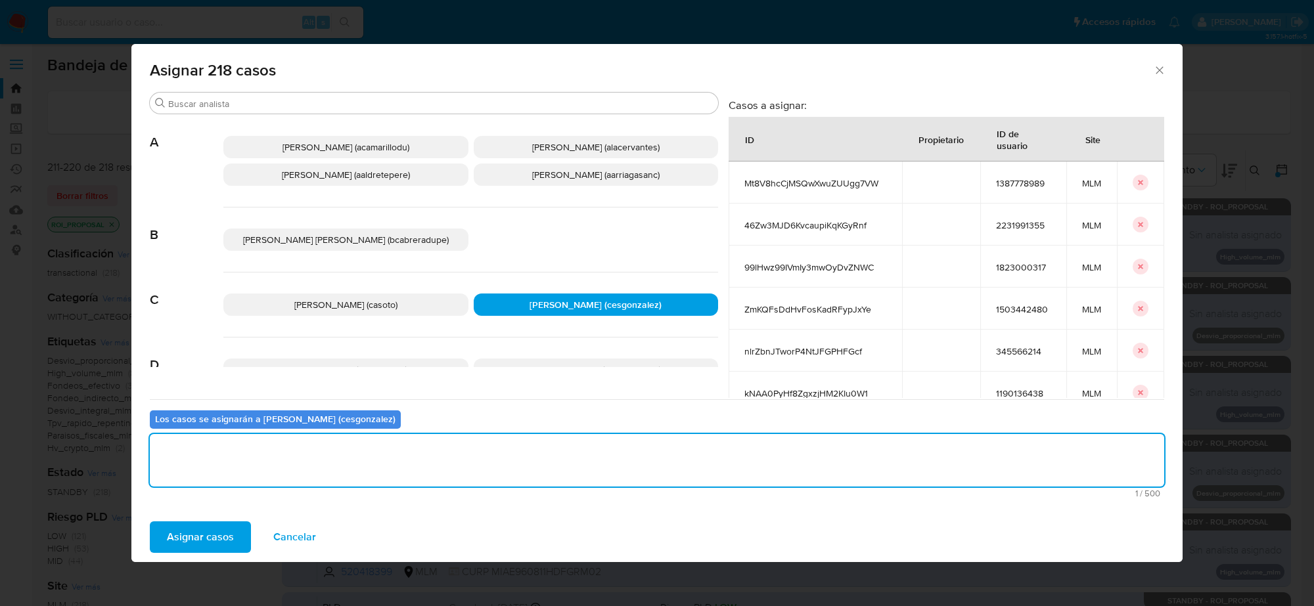
click at [227, 547] on span "Asignar casos" at bounding box center [200, 537] width 67 height 29
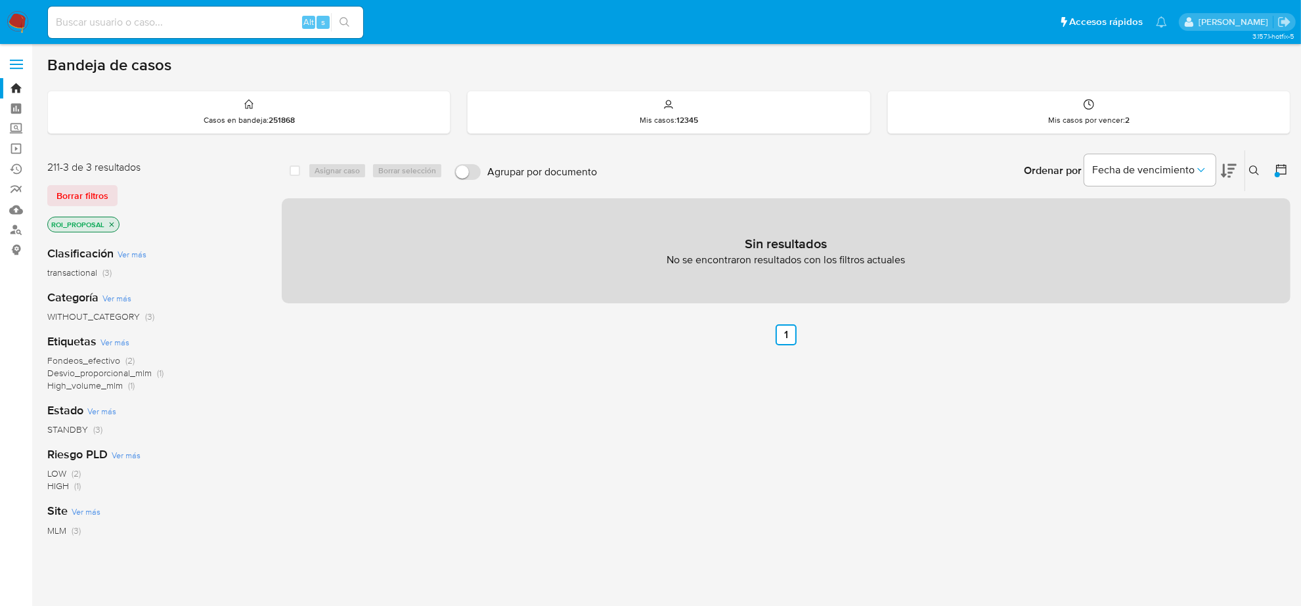
click at [14, 18] on img at bounding box center [18, 22] width 22 height 22
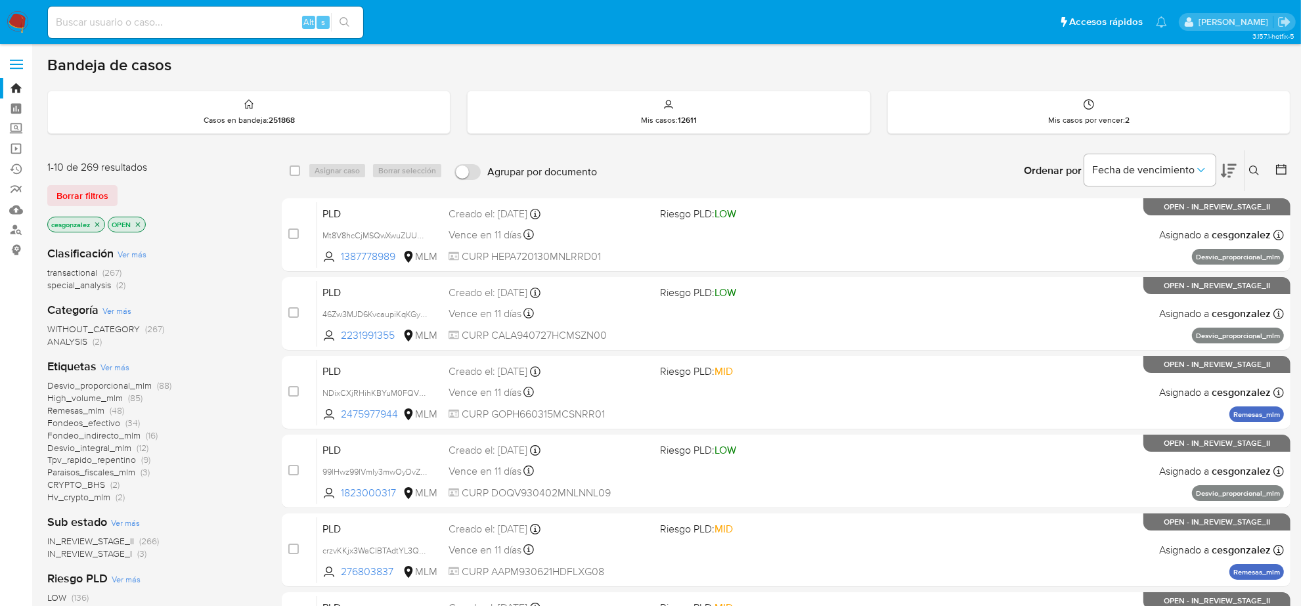
click at [95, 414] on span "Remesas_mlm" at bounding box center [75, 410] width 57 height 13
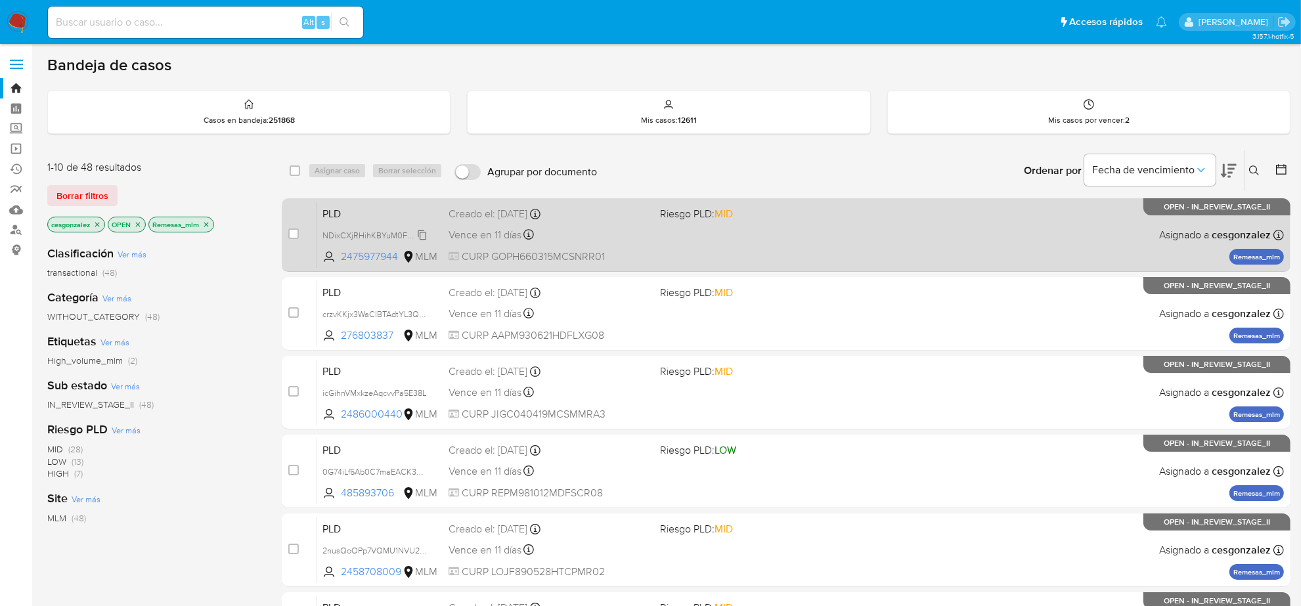
click at [424, 234] on span "NDixCXjRHihKBYuM0FQVu6RK" at bounding box center [381, 234] width 116 height 14
click at [514, 233] on span "Vence en 11 días" at bounding box center [485, 235] width 73 height 14
click at [296, 234] on input "checkbox" at bounding box center [293, 234] width 11 height 11
checkbox input "true"
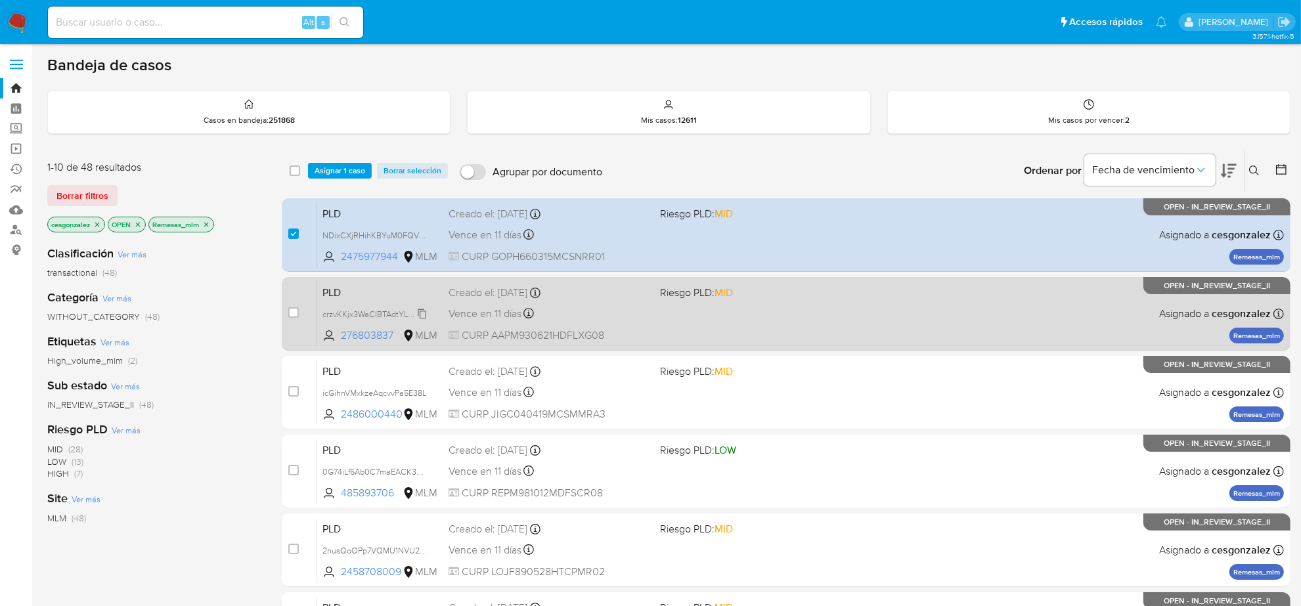
click at [420, 316] on span "crzvKKjx3WaCIBTAdtYL3QM8" at bounding box center [377, 313] width 108 height 14
click at [484, 317] on span "Vence en 11 días" at bounding box center [485, 314] width 73 height 14
click at [290, 311] on input "checkbox" at bounding box center [293, 312] width 11 height 11
checkbox input "true"
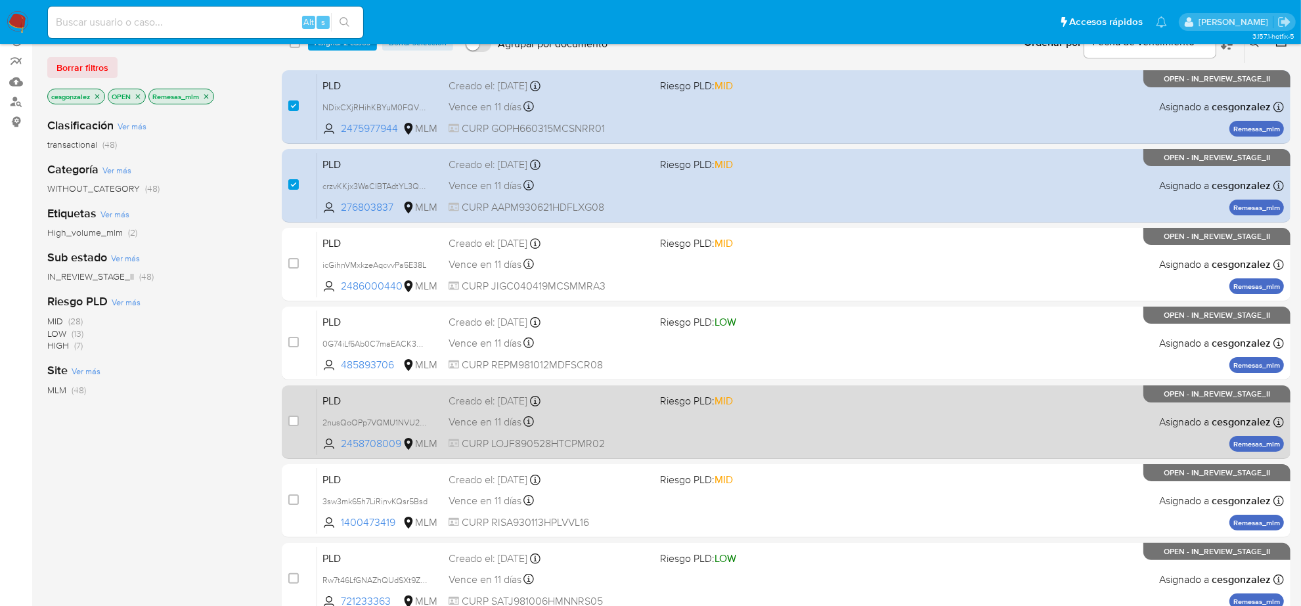
scroll to position [246, 0]
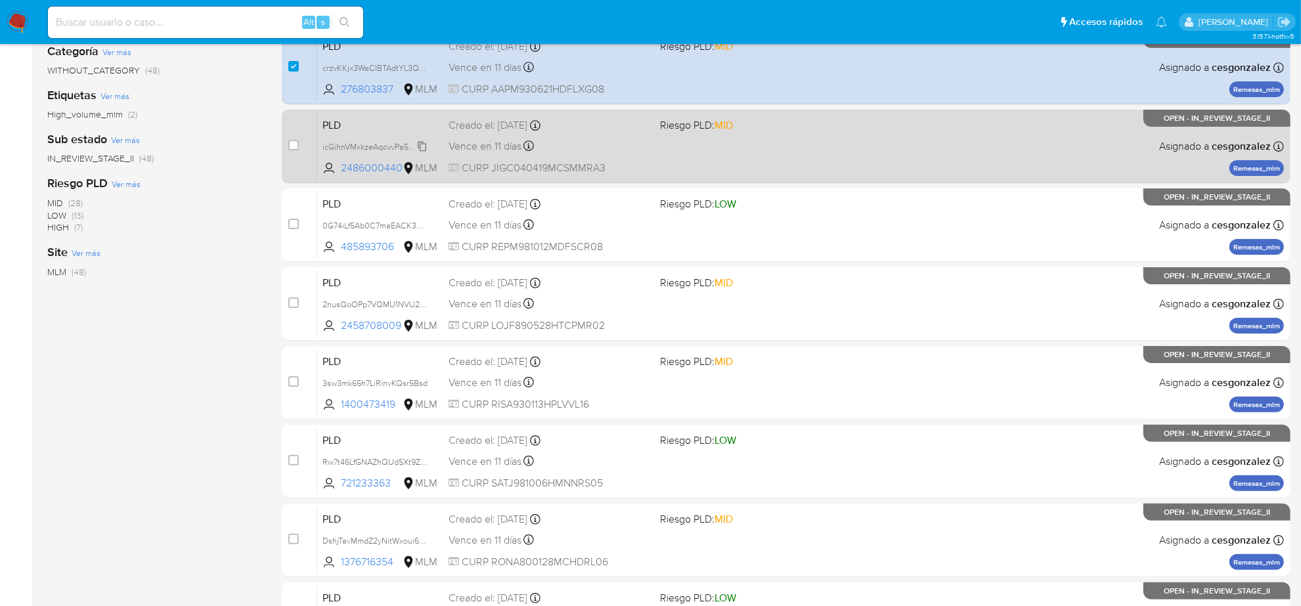
click at [420, 145] on span "icGihnVMxkzeAqcvvPa5E38L" at bounding box center [375, 146] width 104 height 14
click at [471, 146] on span "Vence en 11 días" at bounding box center [485, 146] width 73 height 14
click at [296, 148] on input "checkbox" at bounding box center [293, 145] width 11 height 11
checkbox input "true"
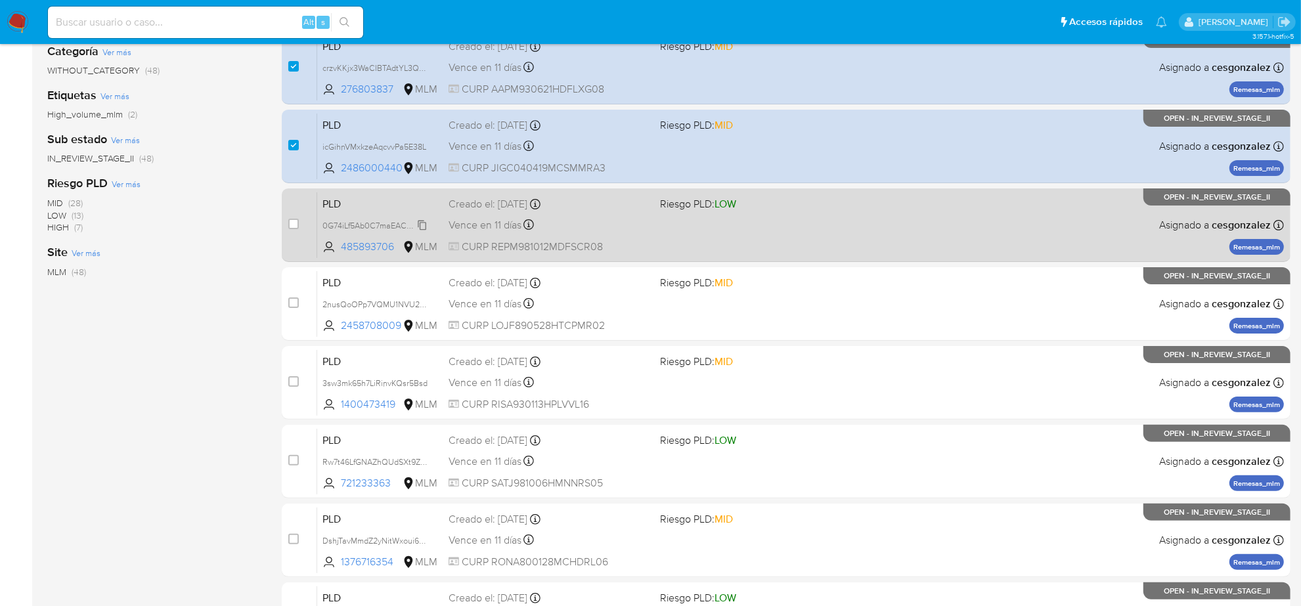
click at [413, 225] on span "0G74iLf5Ab0C7maEACK34qic" at bounding box center [377, 224] width 109 height 14
click at [516, 223] on span "Vence en 11 días" at bounding box center [485, 225] width 73 height 14
click at [296, 222] on input "checkbox" at bounding box center [293, 224] width 11 height 11
checkbox input "true"
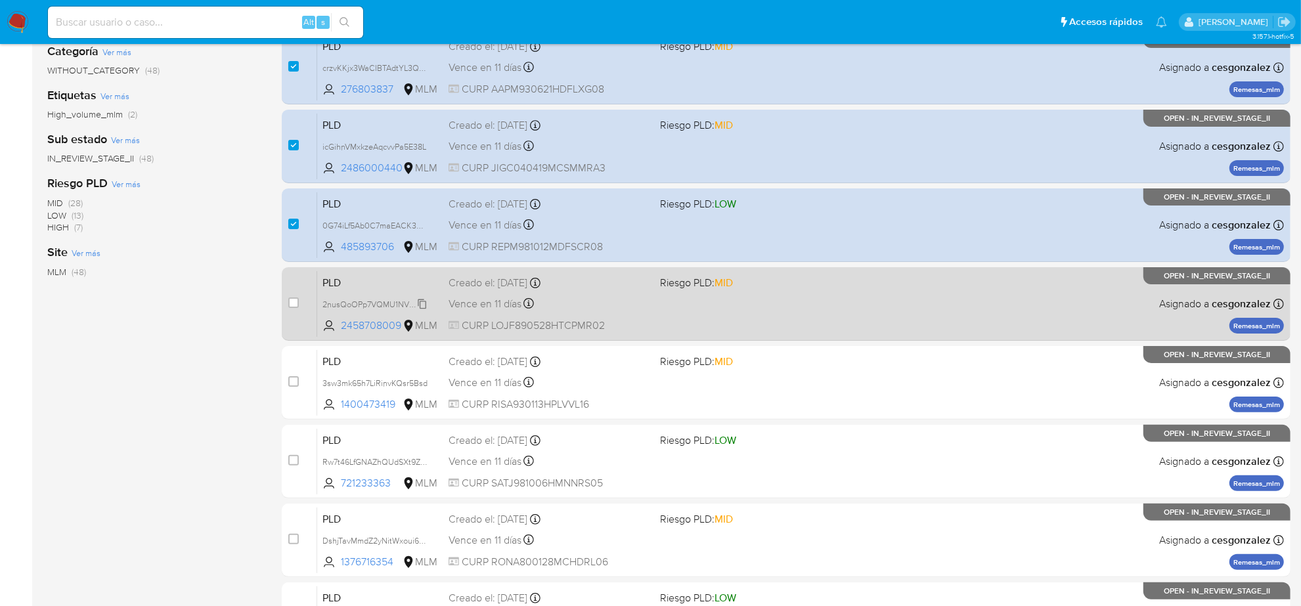
click at [424, 302] on span "2nusQoOPp7VQMU1NVU20qi1Q" at bounding box center [382, 303] width 118 height 14
click at [478, 304] on span "Vence en 11 días" at bounding box center [485, 304] width 73 height 14
click at [290, 300] on input "checkbox" at bounding box center [293, 303] width 11 height 11
checkbox input "true"
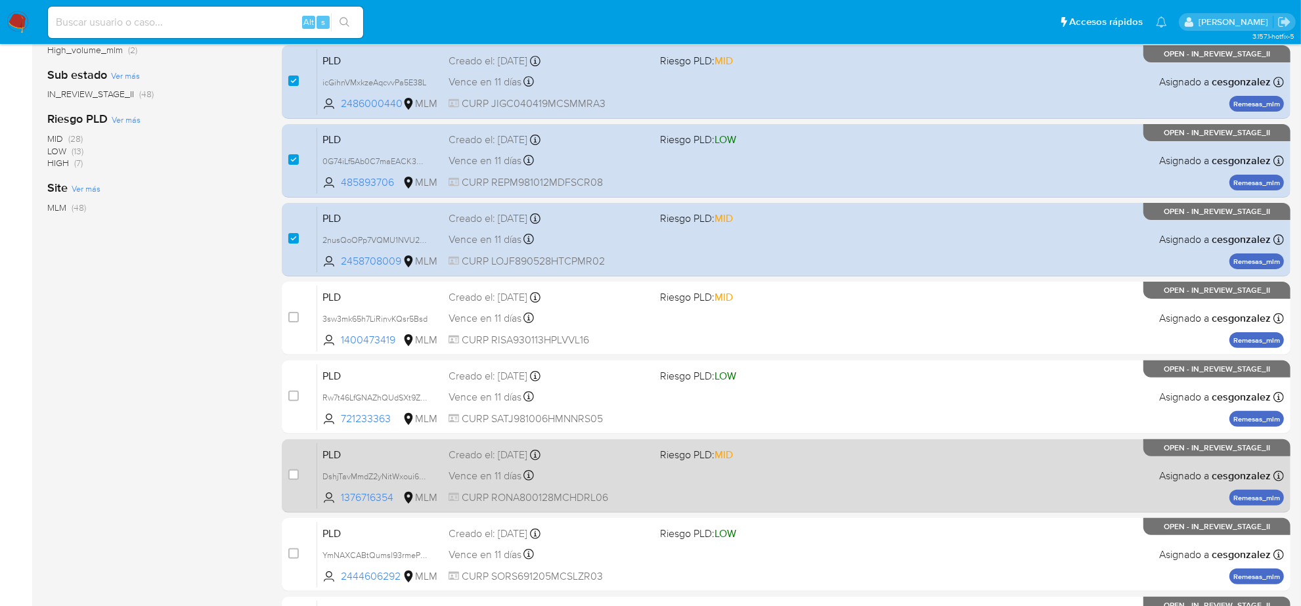
scroll to position [411, 0]
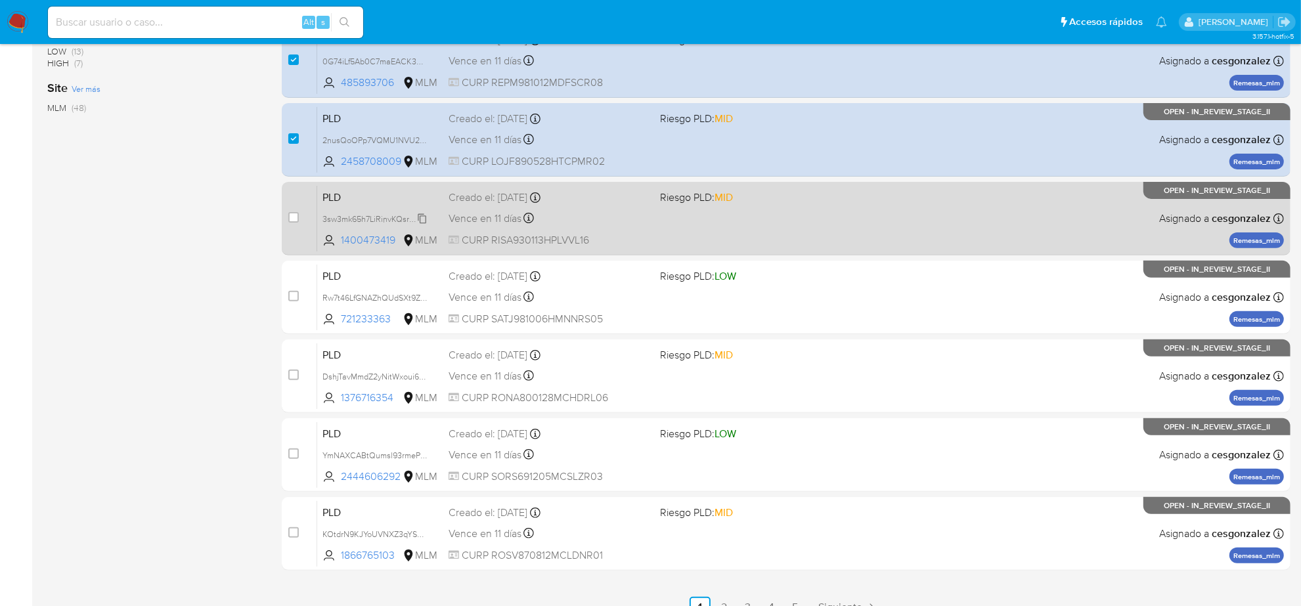
click at [418, 218] on span "3sw3mk65h7LiRinvKQsr5Bsd" at bounding box center [375, 218] width 105 height 14
click at [493, 218] on span "Vence en 11 días" at bounding box center [485, 219] width 73 height 14
click at [288, 215] on input "checkbox" at bounding box center [293, 217] width 11 height 11
checkbox input "true"
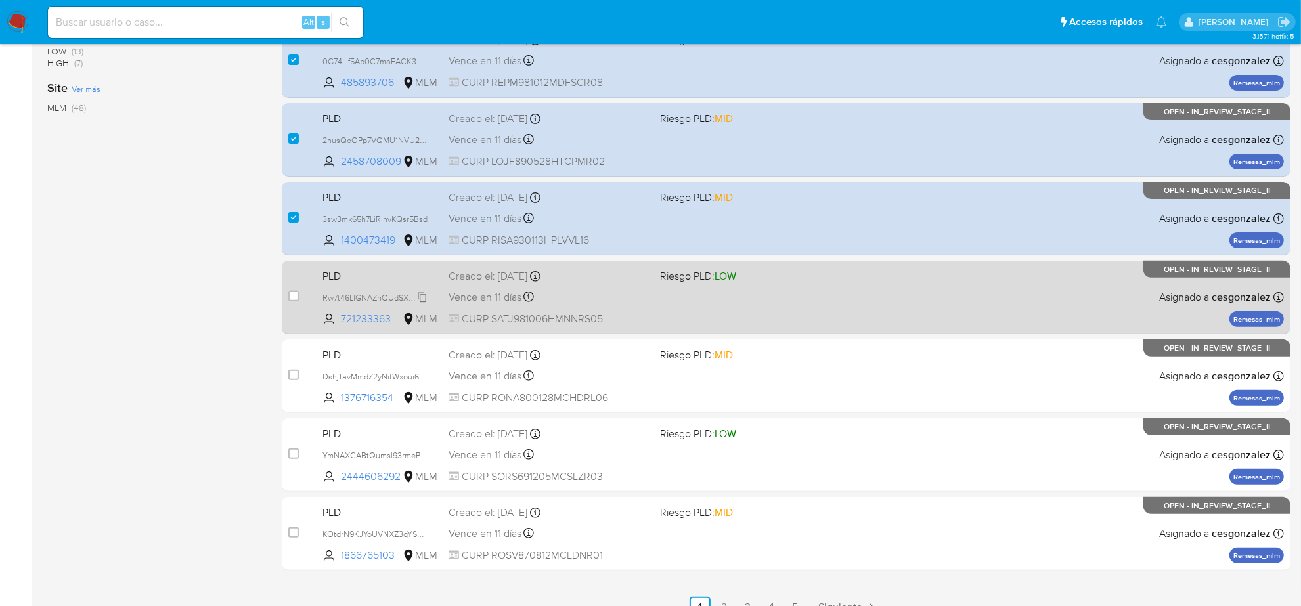
click at [411, 294] on span "Rw7t46LfGNAZhQUdSXt9ZEf5" at bounding box center [377, 297] width 109 height 14
click at [477, 294] on span "Vence en 11 días" at bounding box center [485, 297] width 73 height 14
click at [290, 298] on input "checkbox" at bounding box center [293, 296] width 11 height 11
checkbox input "true"
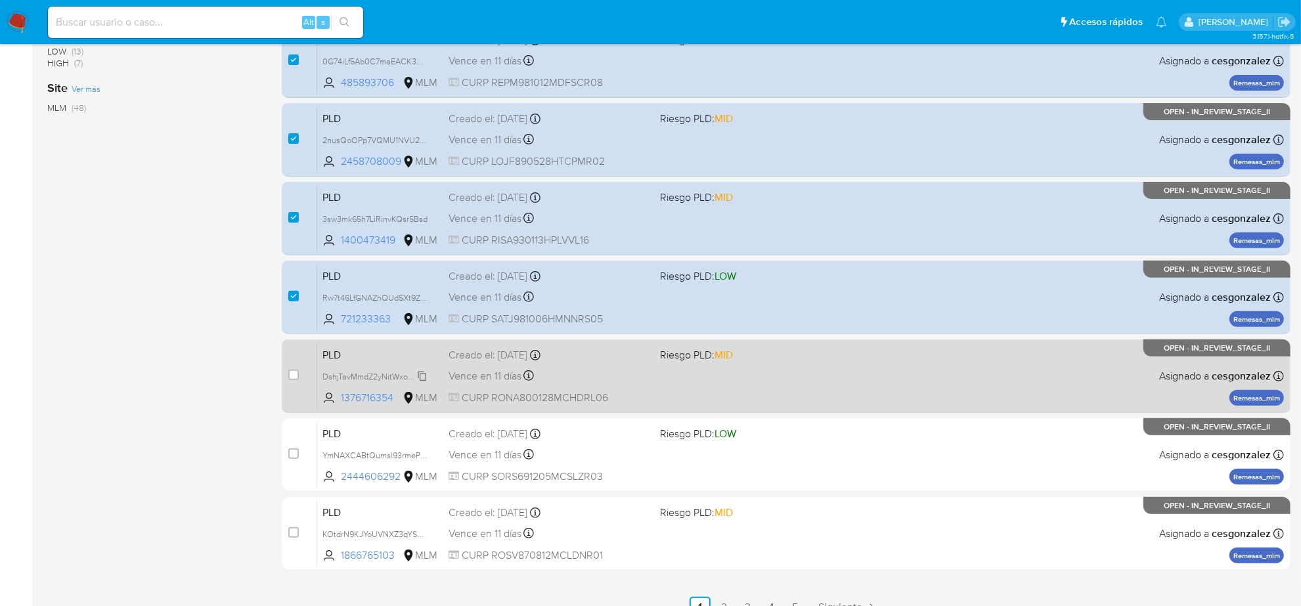
click at [422, 376] on span "DshjTavMmdZ2yNitWxoui6TP" at bounding box center [376, 376] width 106 height 14
click at [480, 374] on span "Vence en 11 días" at bounding box center [485, 376] width 73 height 14
click at [294, 376] on input "checkbox" at bounding box center [293, 375] width 11 height 11
checkbox input "true"
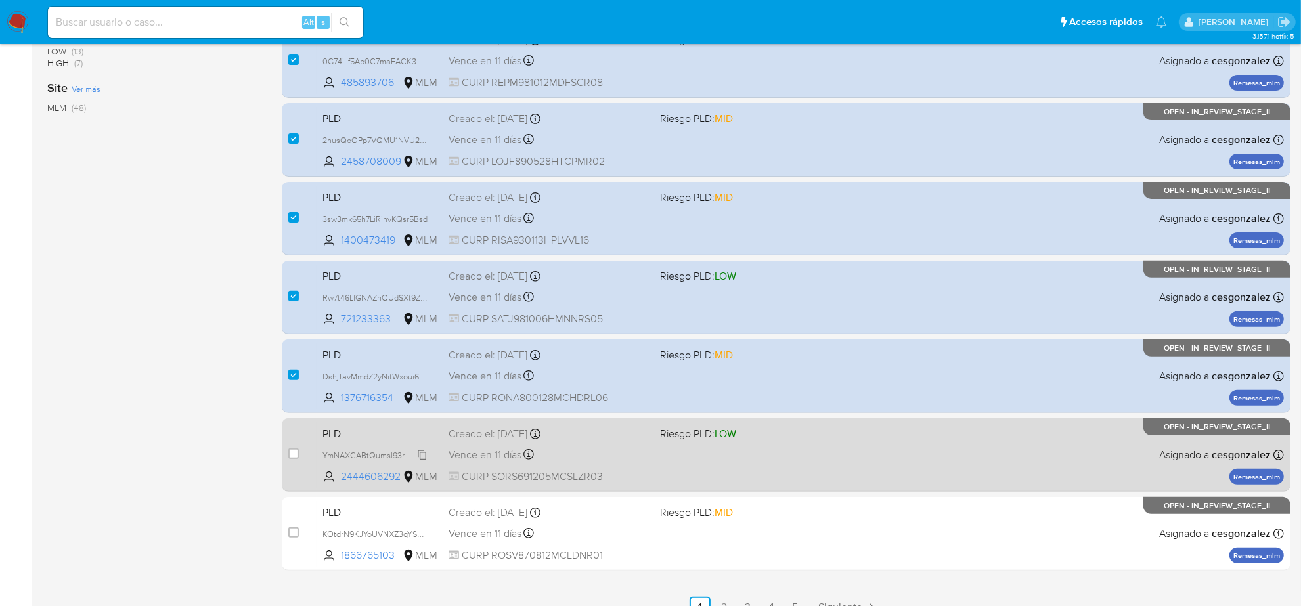
click at [421, 448] on span "YmNAXCABtQumsl93rmePV69g" at bounding box center [381, 454] width 117 height 14
click at [491, 455] on span "Vence en 11 días" at bounding box center [485, 455] width 73 height 14
click at [290, 452] on input "checkbox" at bounding box center [293, 454] width 11 height 11
checkbox input "true"
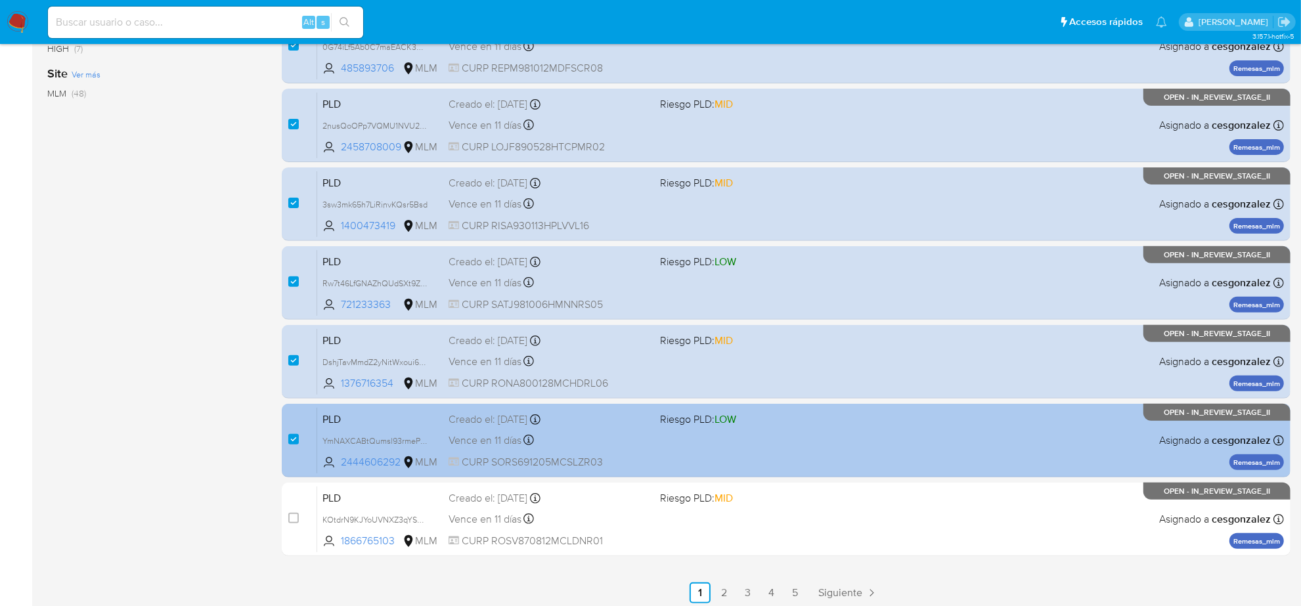
scroll to position [429, 0]
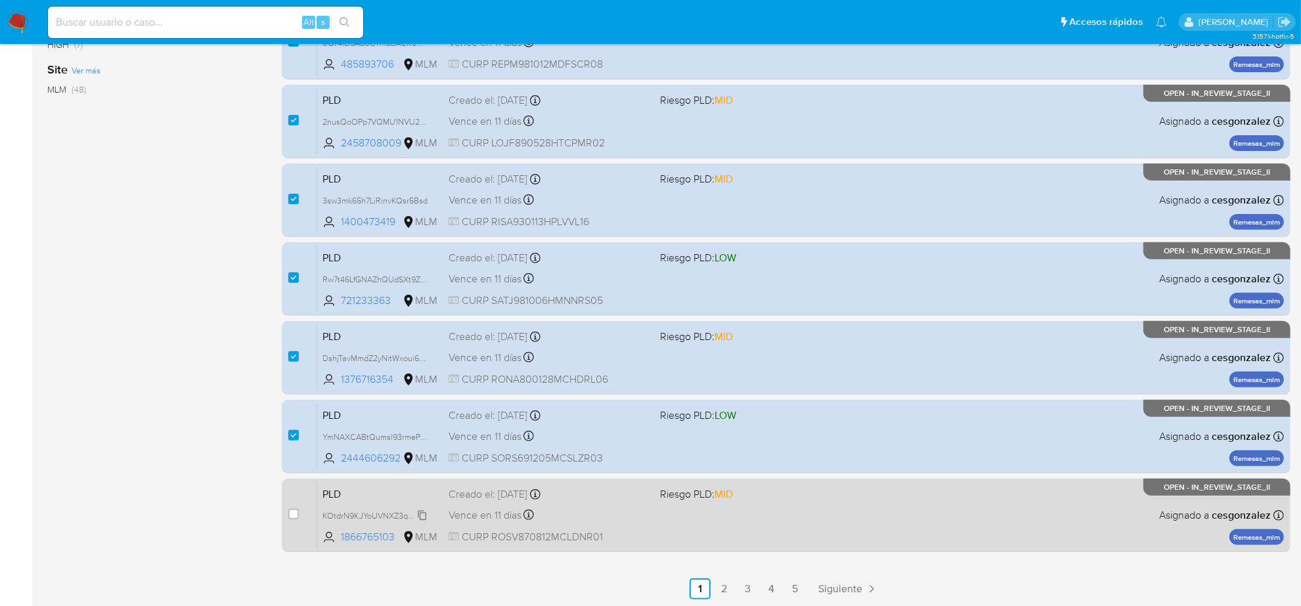
click at [415, 513] on span "KOtdrN9KJYoUVNXZ3qYSEEZy" at bounding box center [379, 515] width 112 height 14
click at [477, 513] on span "Vence en 11 días" at bounding box center [485, 515] width 73 height 14
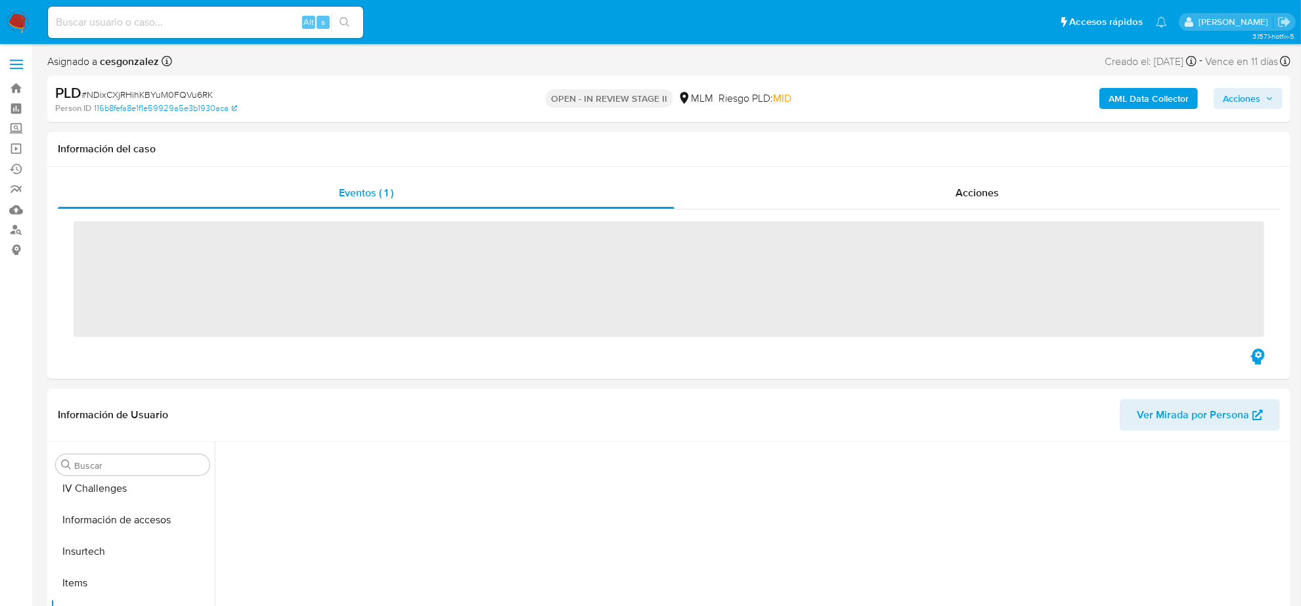
scroll to position [554, 0]
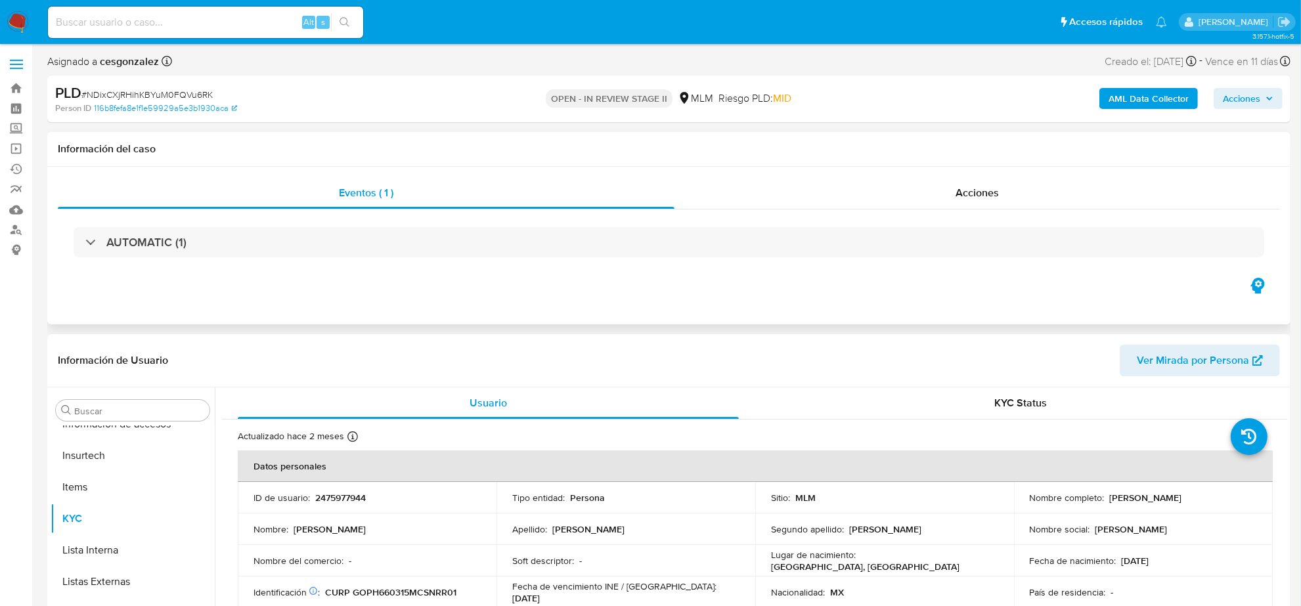
select select "10"
click at [951, 207] on div "Acciones" at bounding box center [978, 193] width 606 height 32
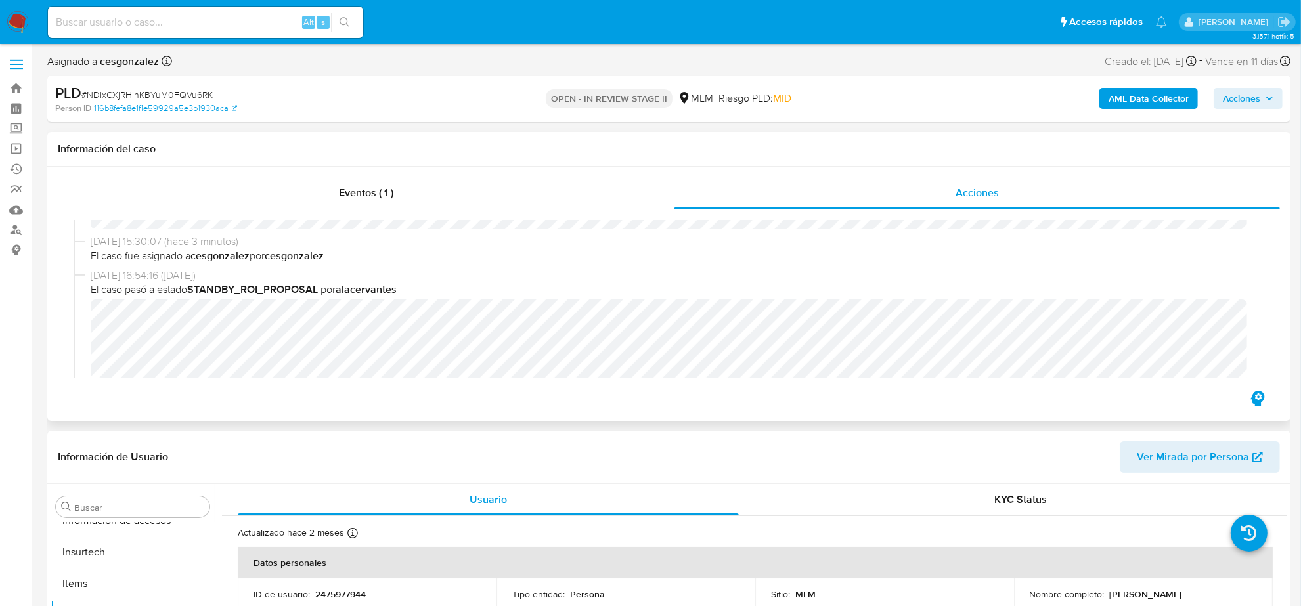
scroll to position [164, 0]
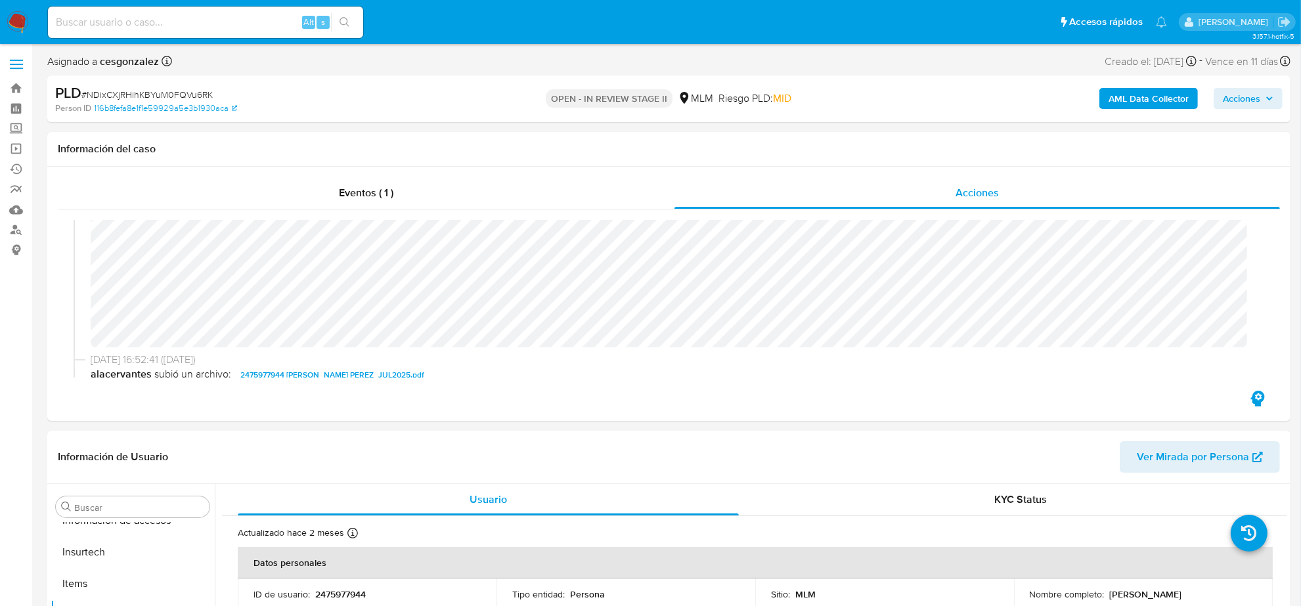
click at [1244, 102] on span "Acciones" at bounding box center [1241, 98] width 37 height 21
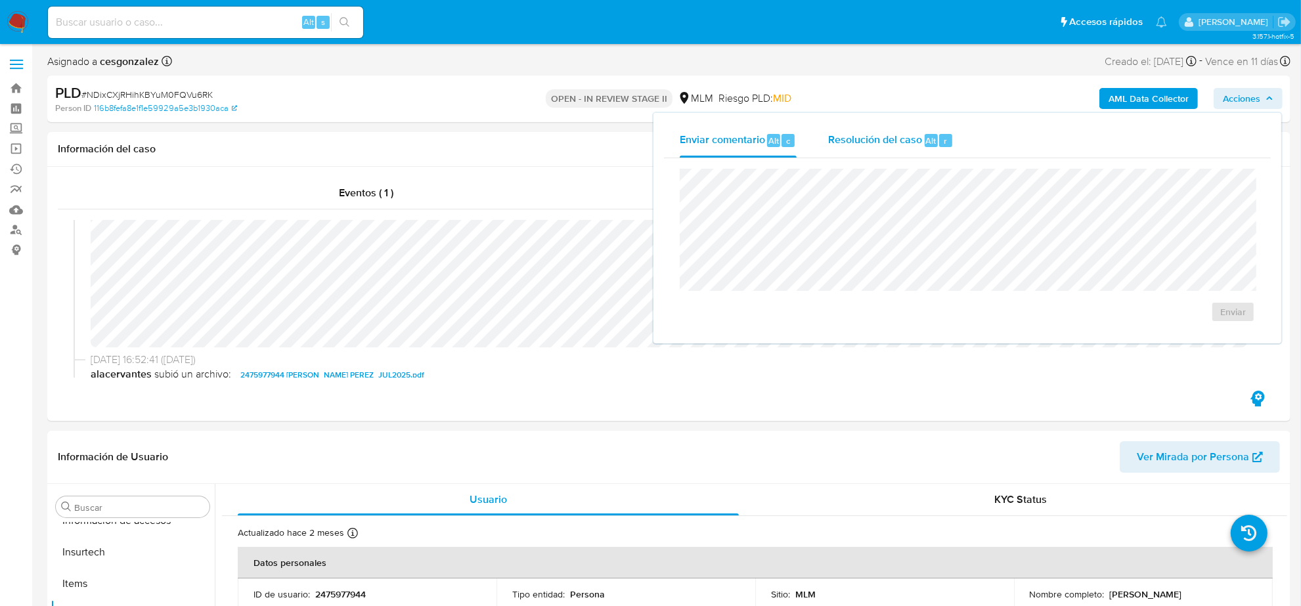
click at [856, 145] on span "Resolución del caso" at bounding box center [875, 140] width 94 height 15
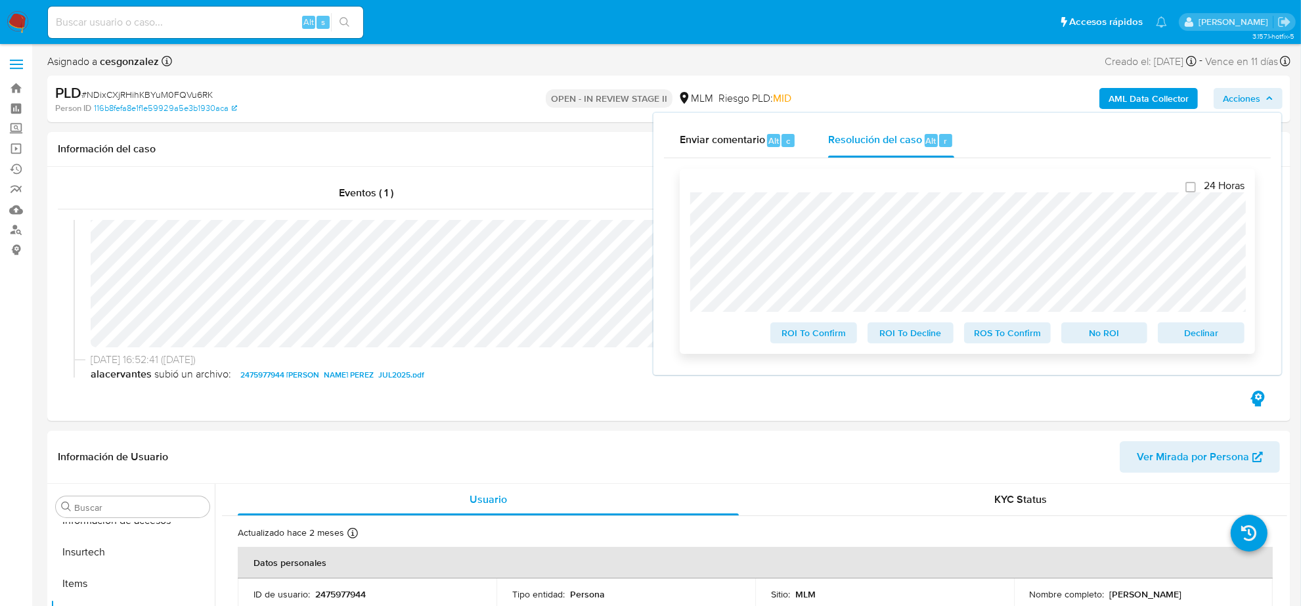
click at [1015, 339] on span "ROS To Confirm" at bounding box center [1008, 333] width 68 height 18
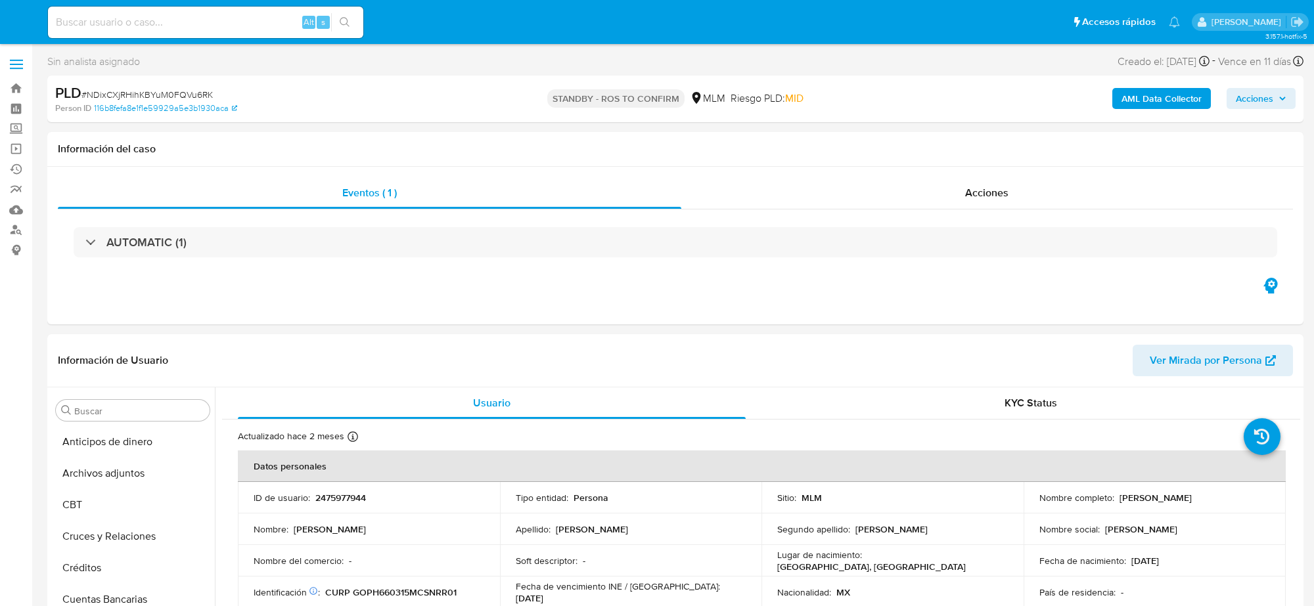
select select "10"
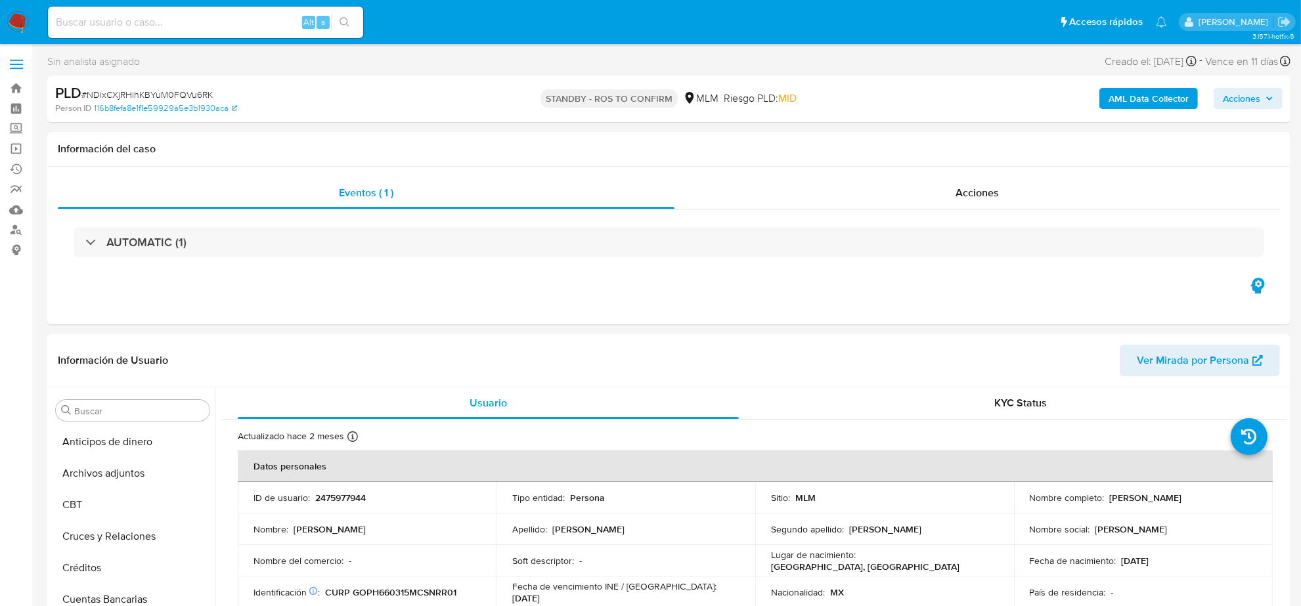
scroll to position [470, 0]
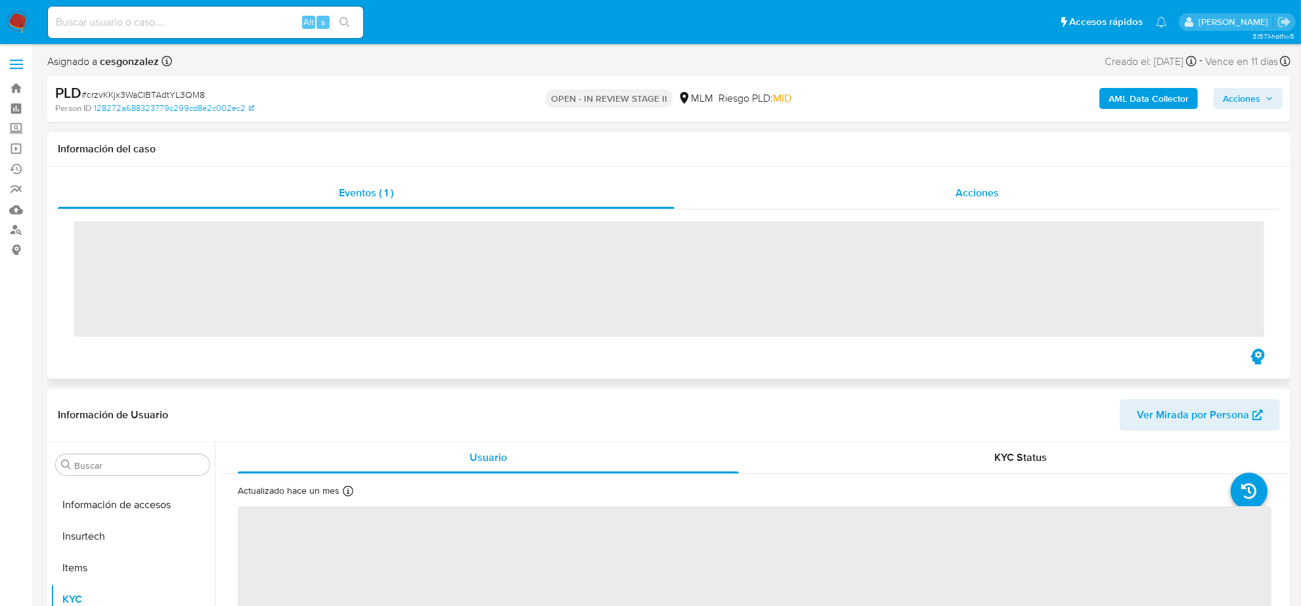
scroll to position [554, 0]
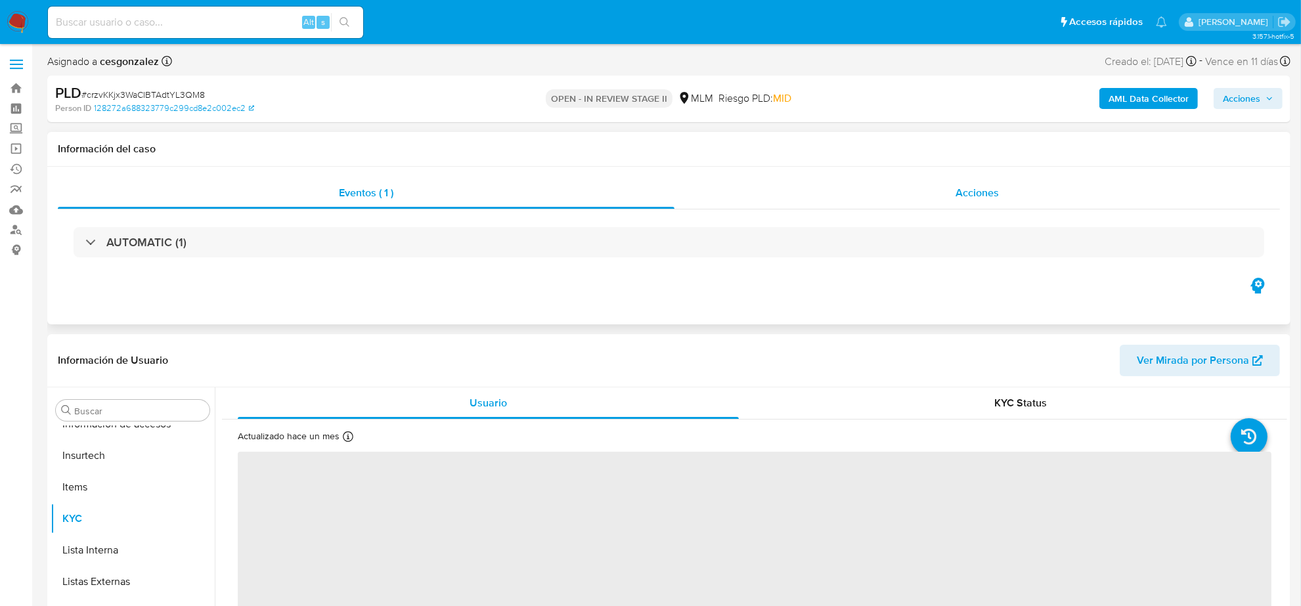
click at [937, 192] on div "Acciones" at bounding box center [978, 193] width 606 height 32
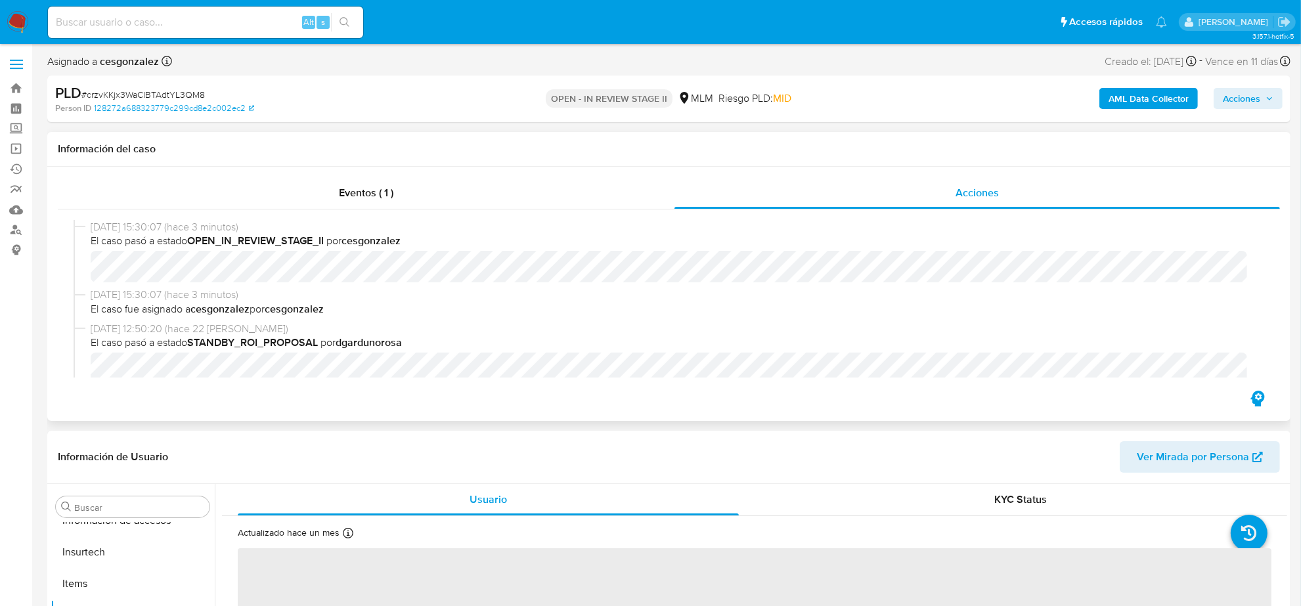
scroll to position [164, 0]
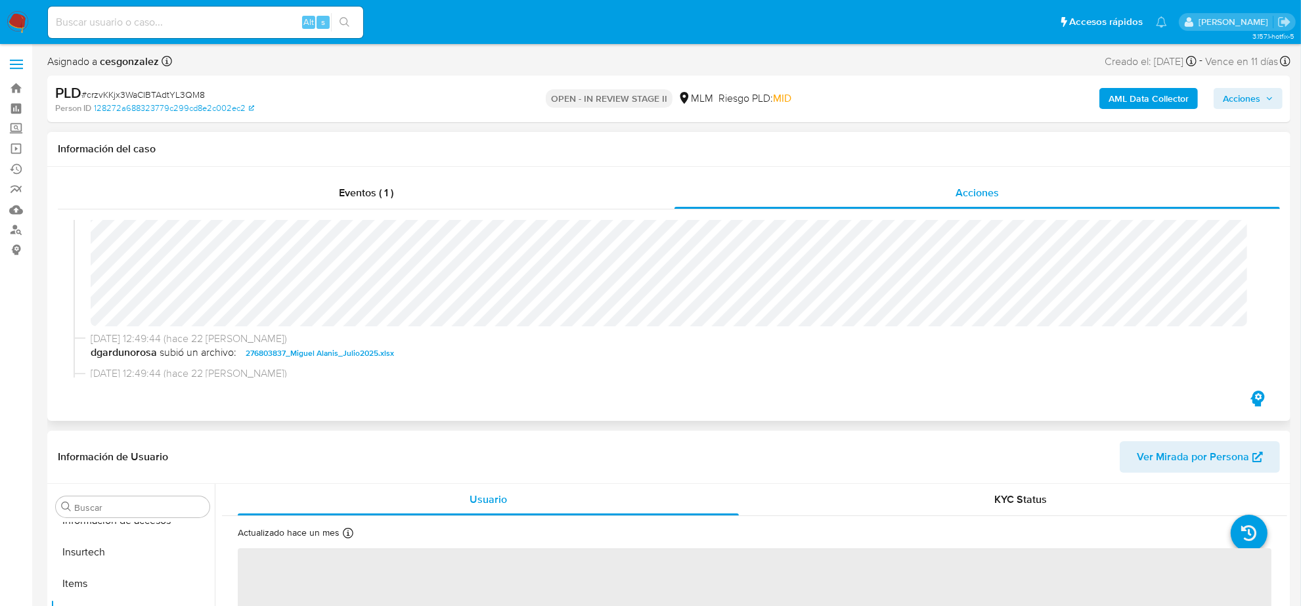
select select "10"
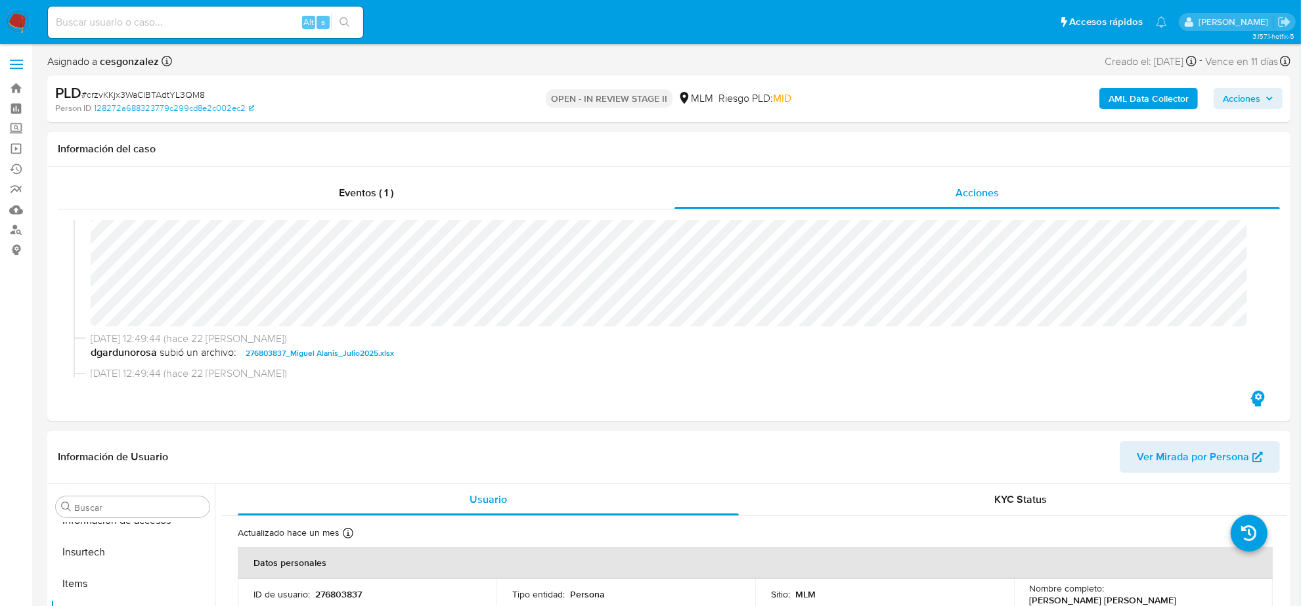
click at [1236, 99] on span "Acciones" at bounding box center [1241, 98] width 37 height 21
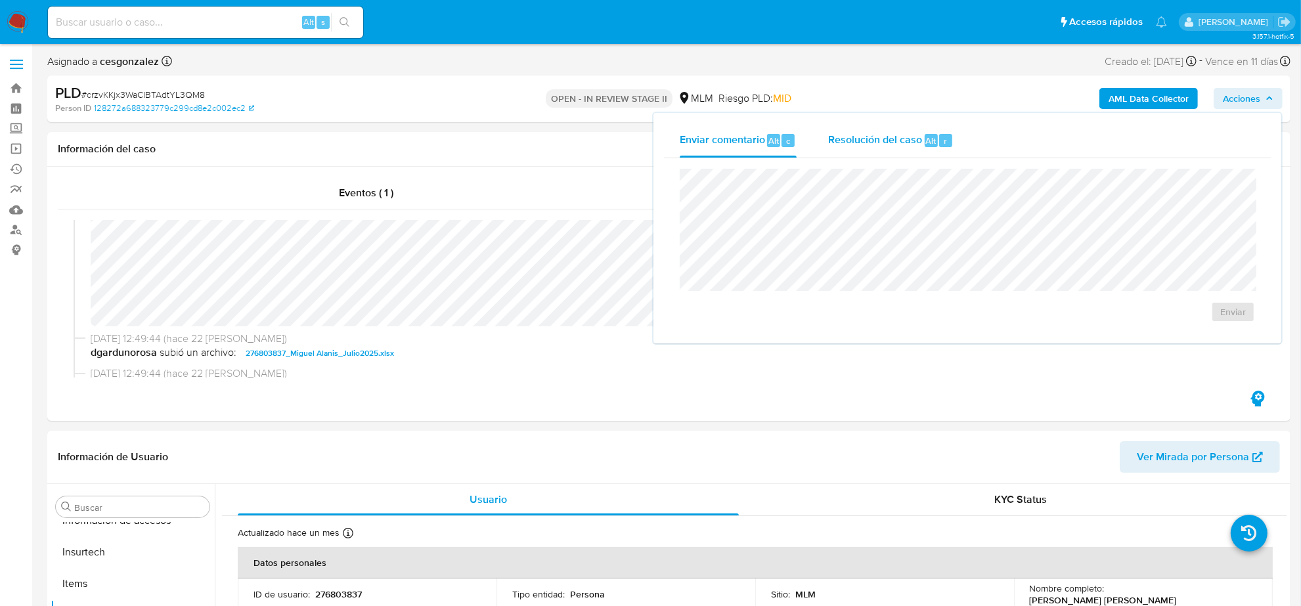
click at [880, 141] on span "Resolución del caso" at bounding box center [875, 140] width 94 height 15
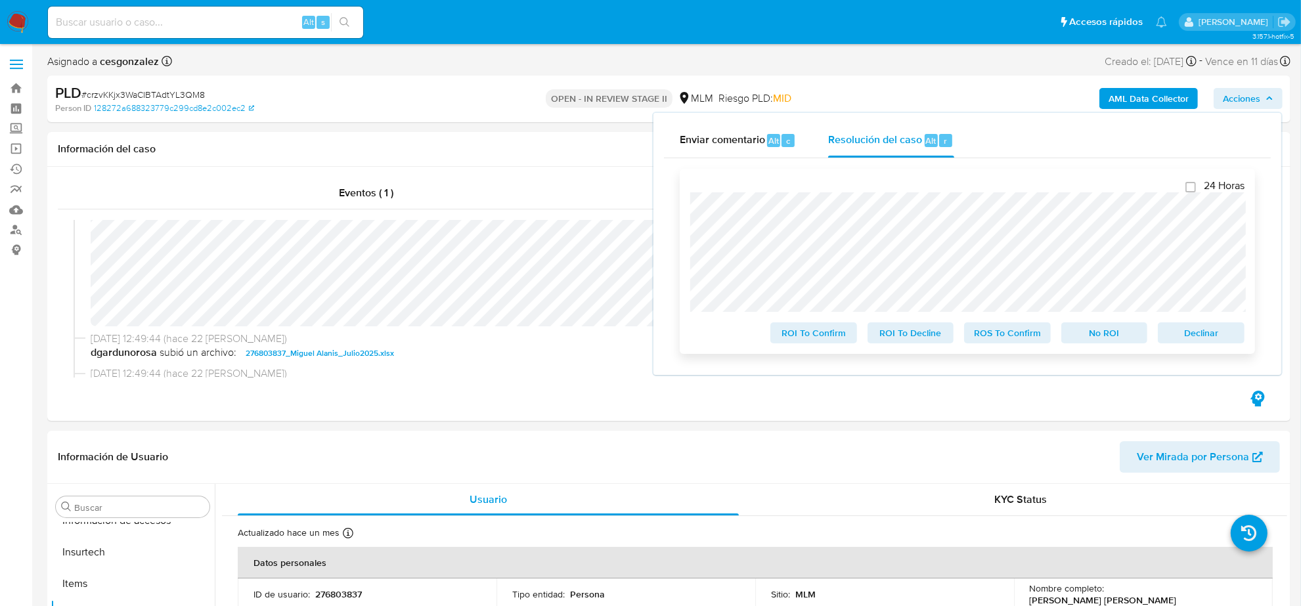
click at [996, 338] on span "ROS To Confirm" at bounding box center [1008, 333] width 68 height 18
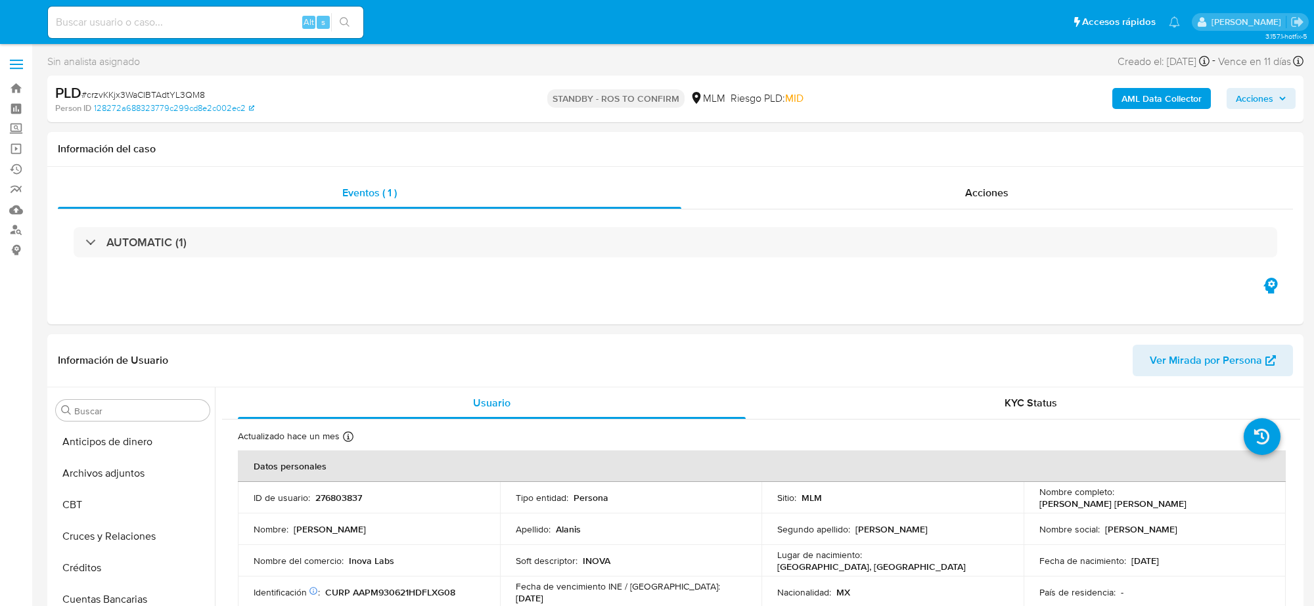
select select "10"
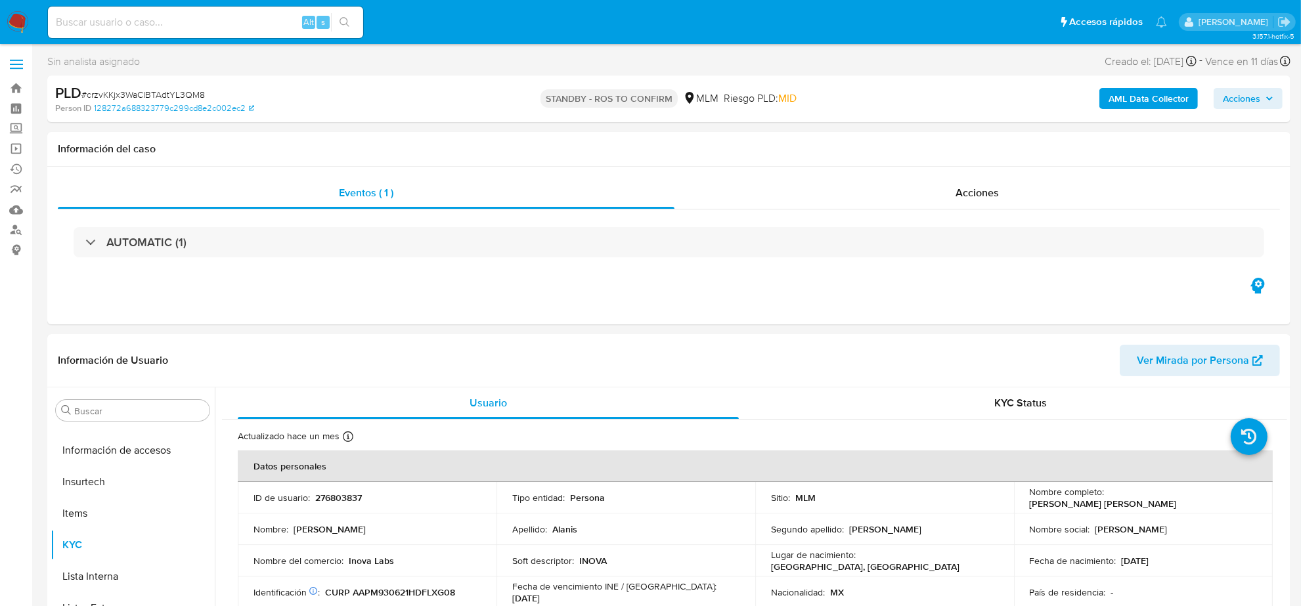
scroll to position [554, 0]
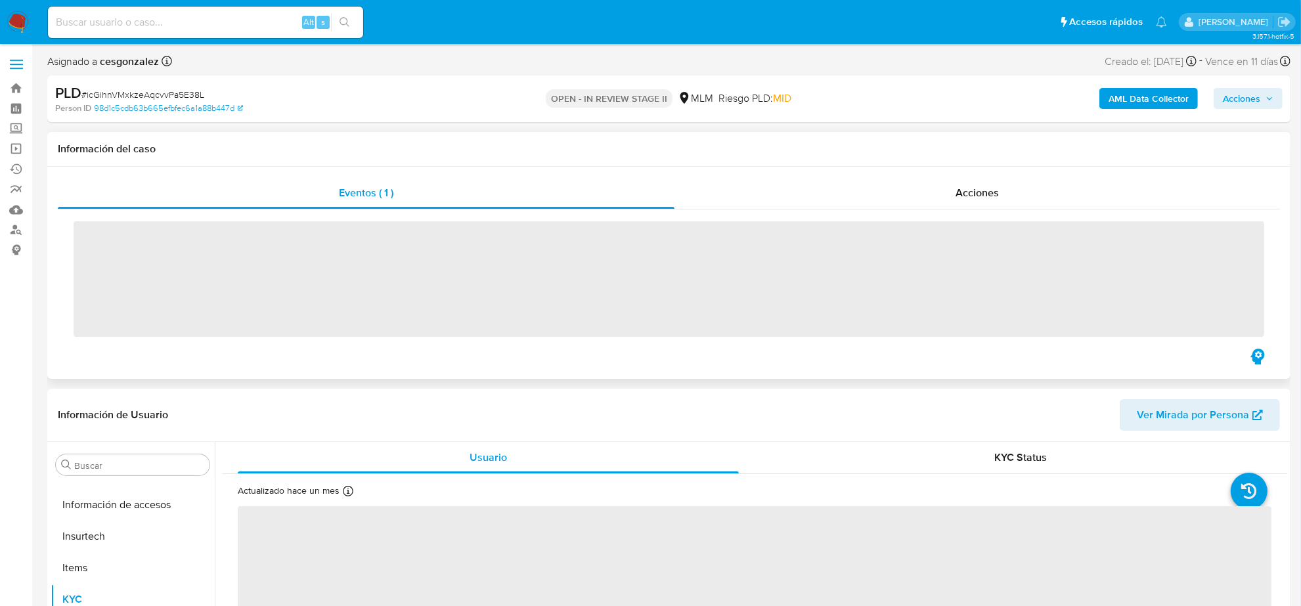
scroll to position [554, 0]
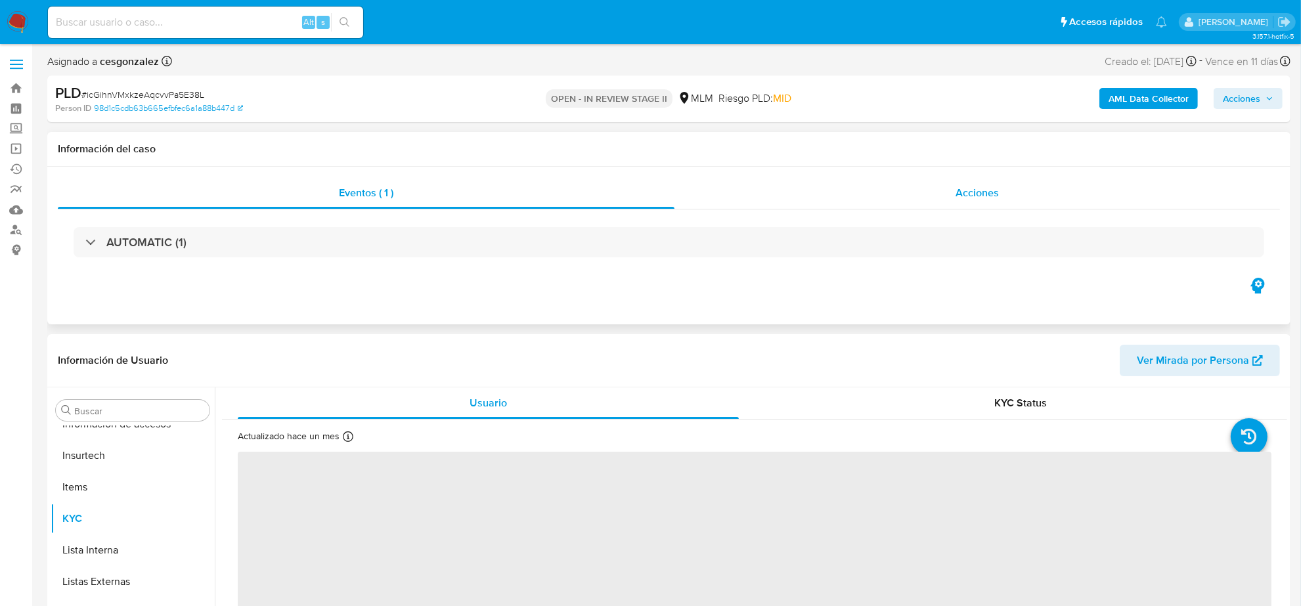
click at [982, 197] on span "Acciones" at bounding box center [977, 192] width 43 height 15
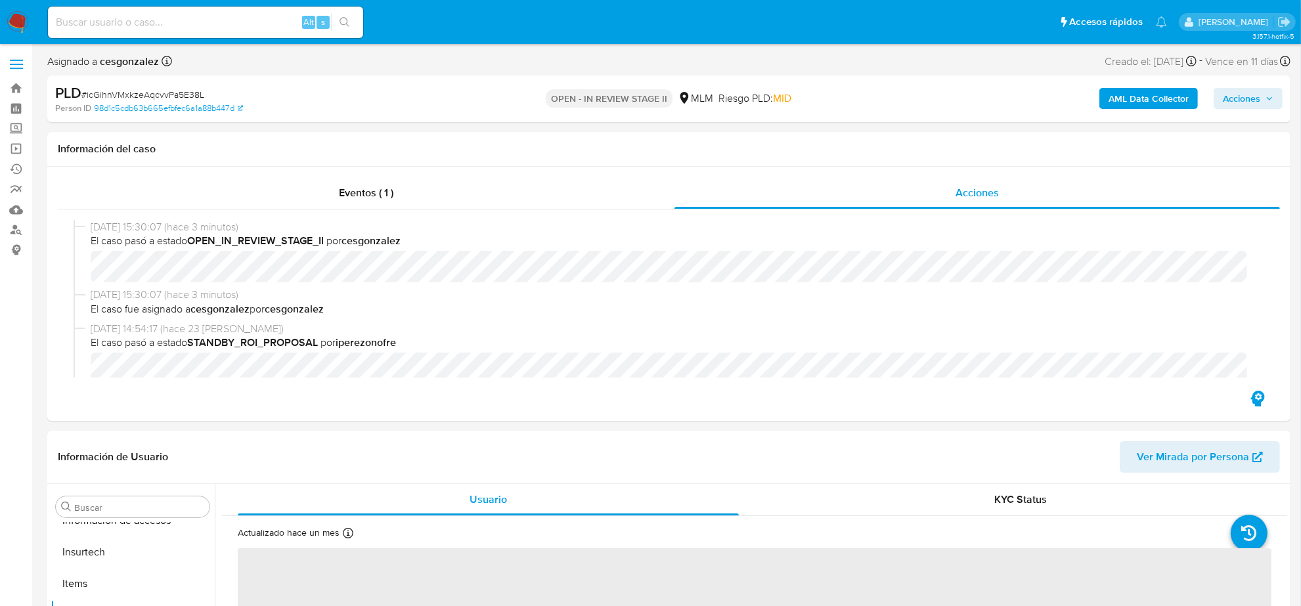
select select "10"
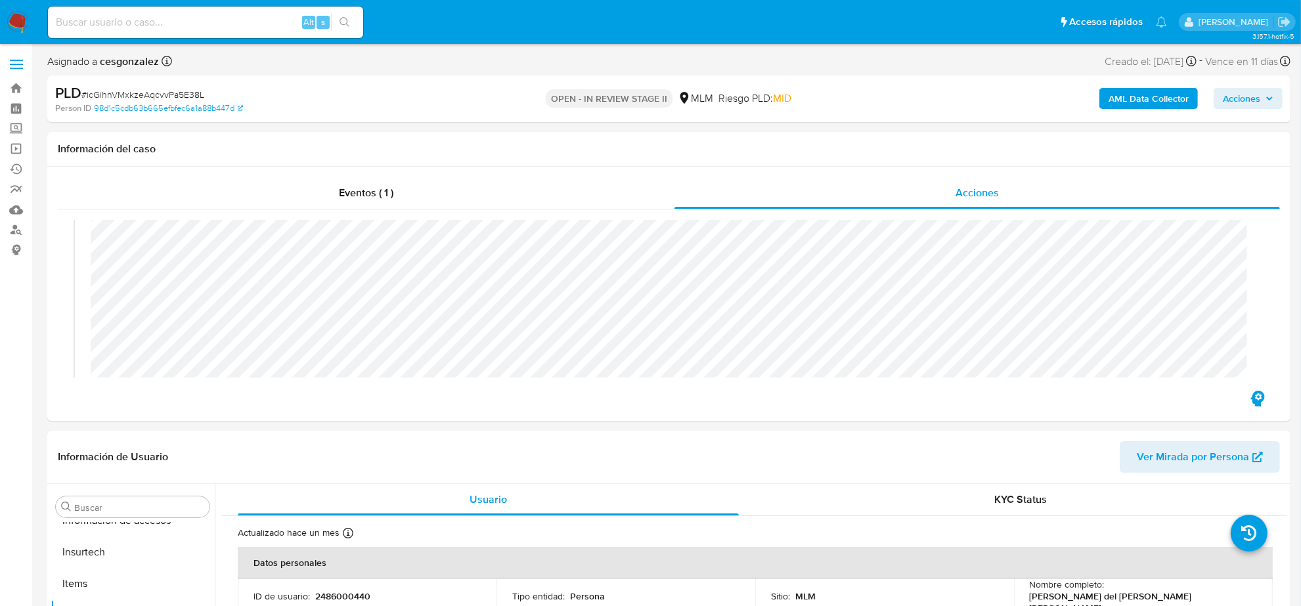
scroll to position [181, 0]
click at [1236, 93] on span "Acciones" at bounding box center [1241, 98] width 37 height 21
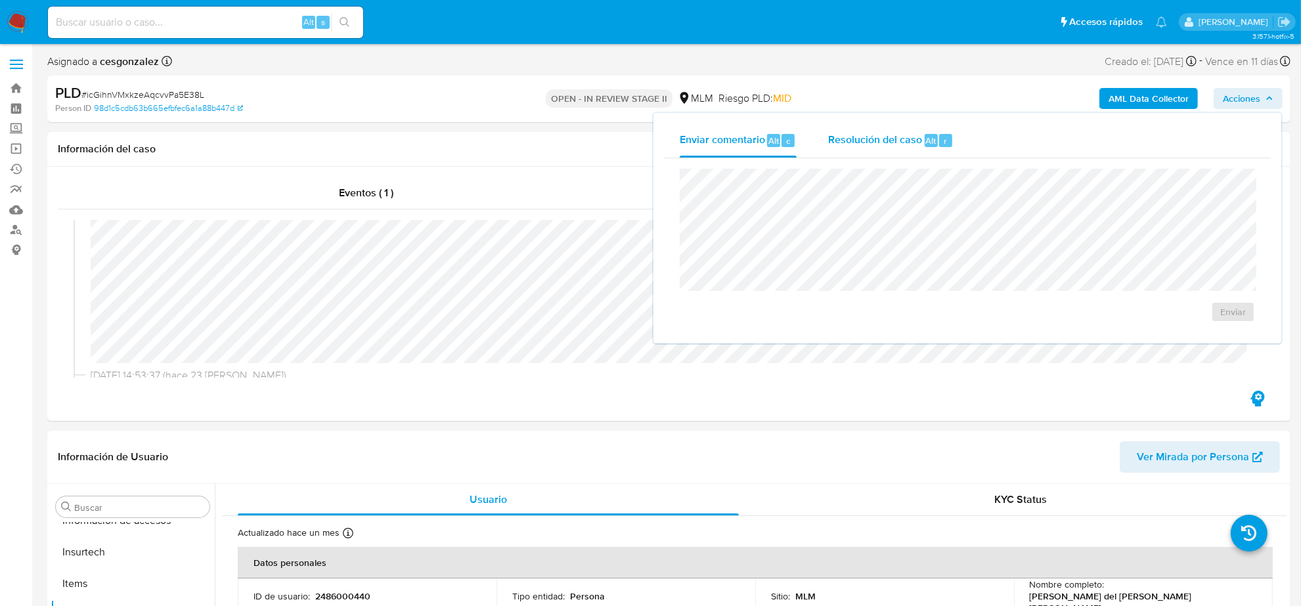
click at [843, 137] on span "Resolución del caso" at bounding box center [875, 140] width 94 height 15
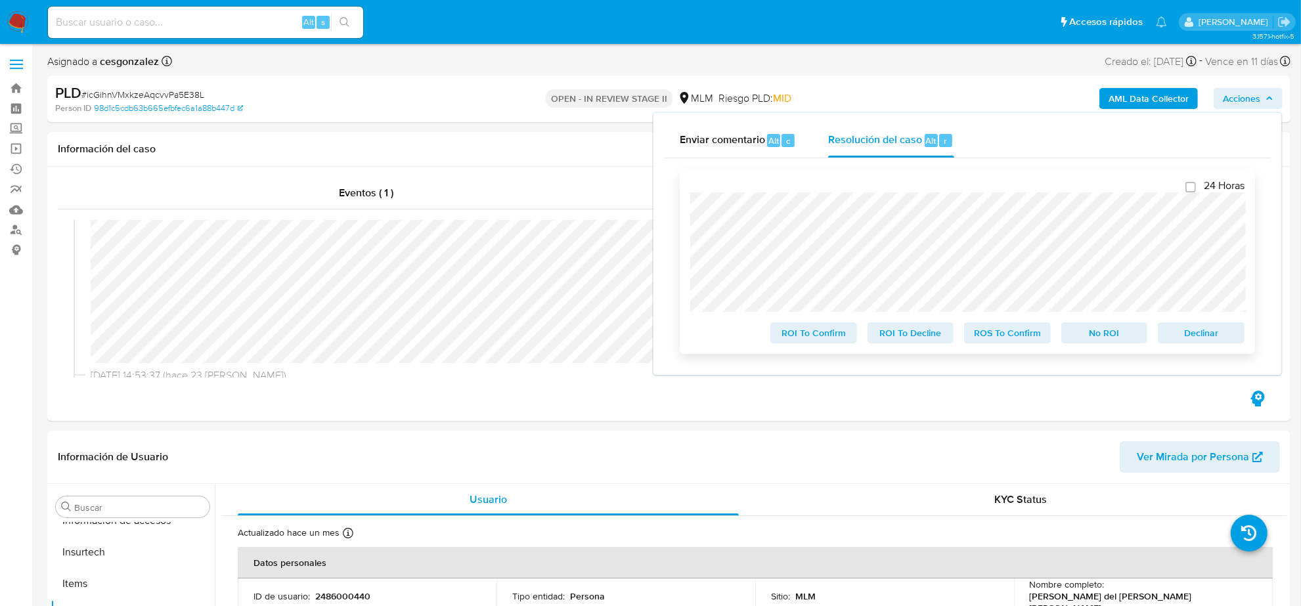
click at [997, 332] on span "ROS To Confirm" at bounding box center [1008, 333] width 68 height 18
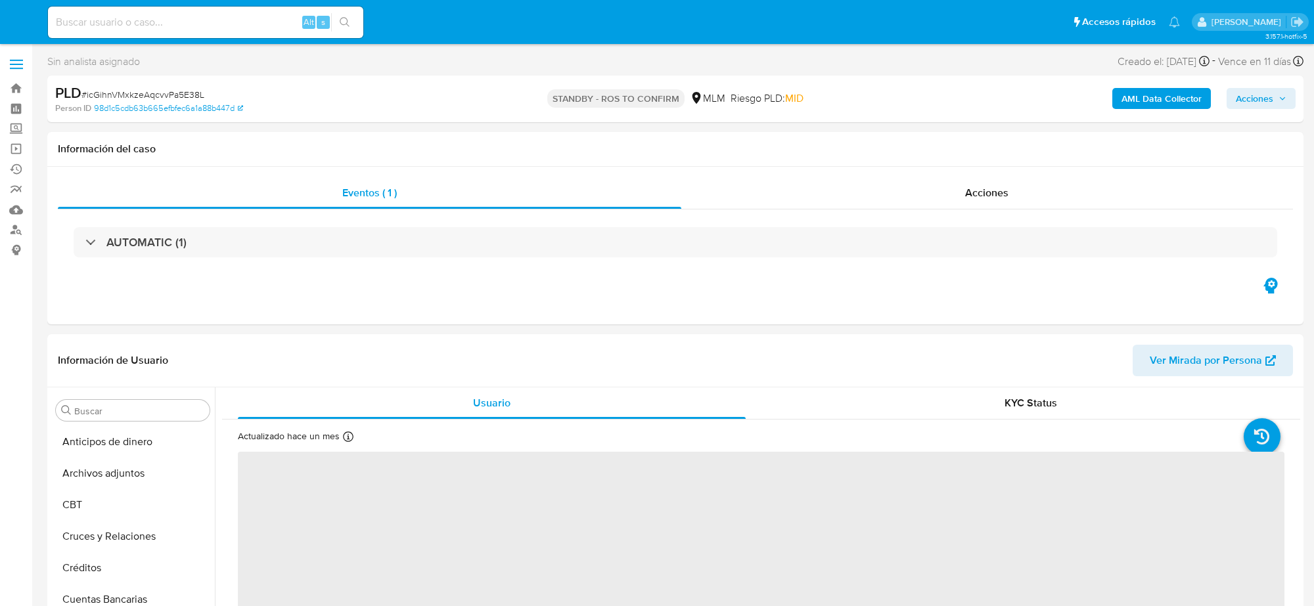
select select "10"
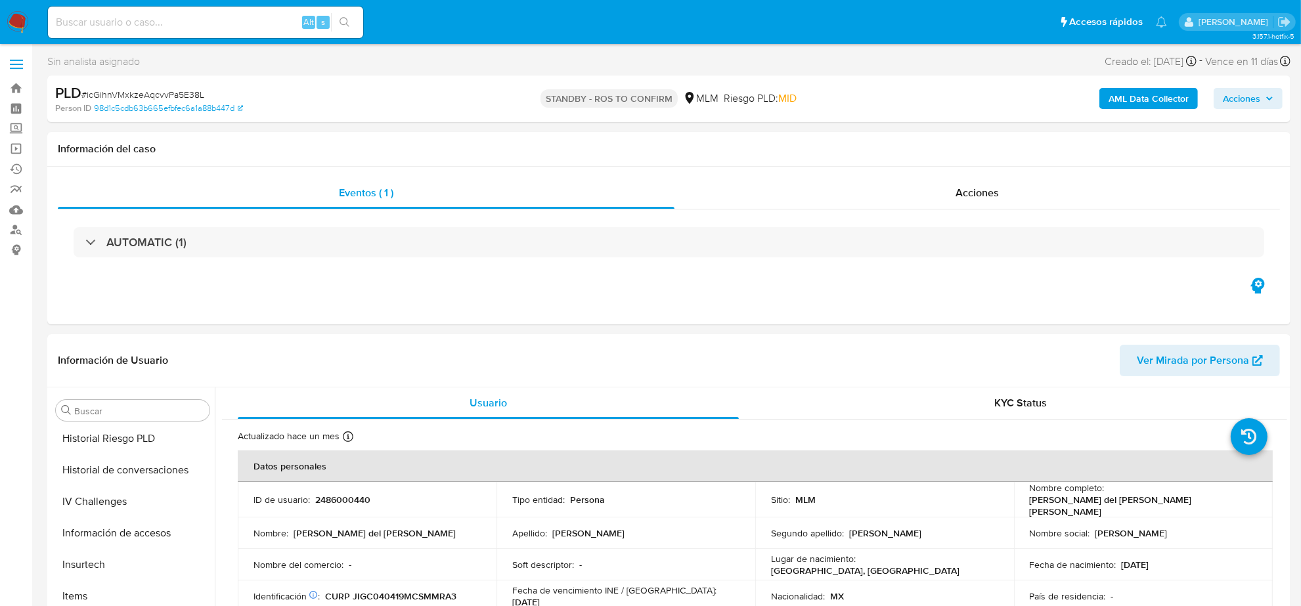
scroll to position [547, 0]
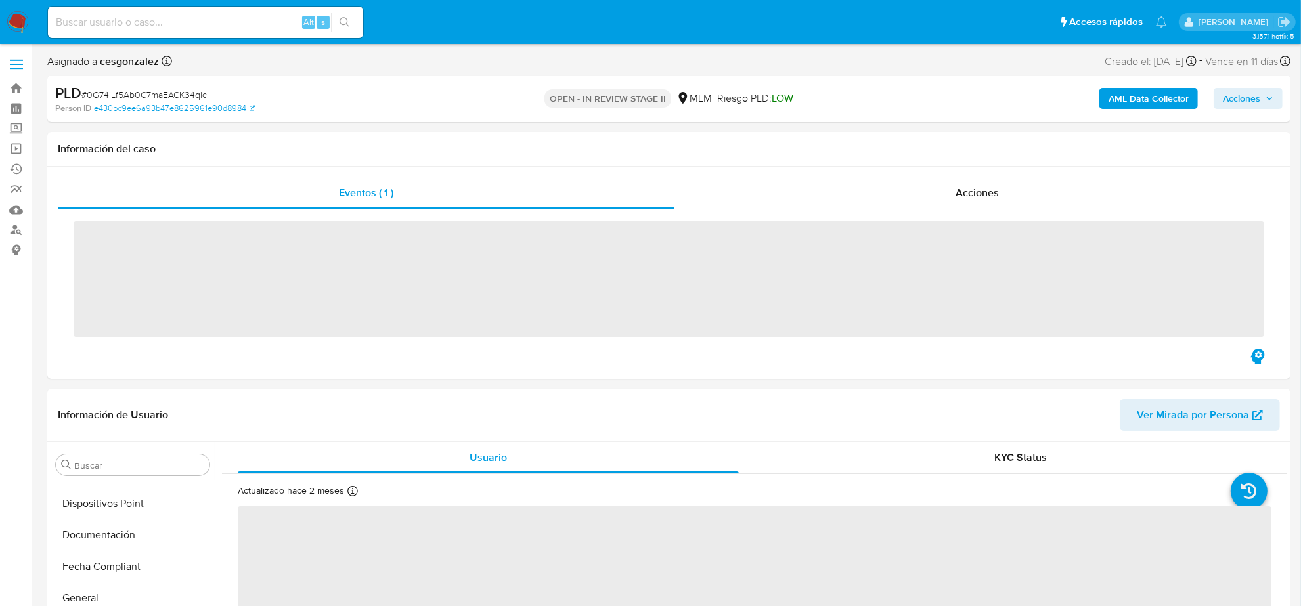
scroll to position [554, 0]
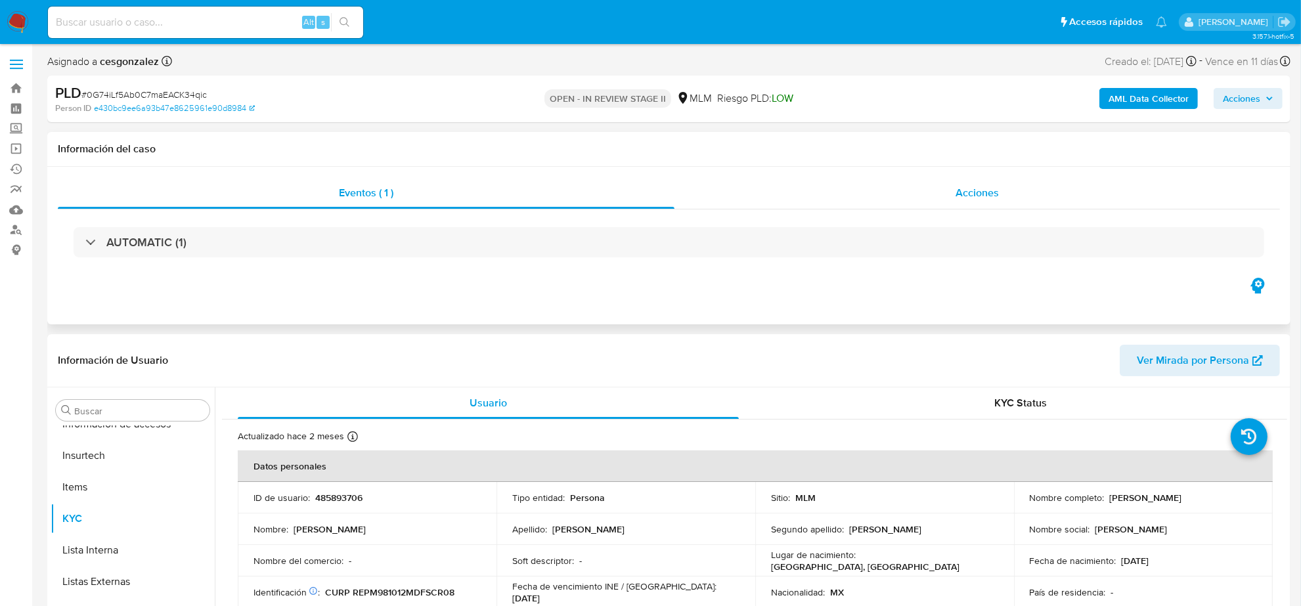
select select "10"
click at [889, 200] on div "Acciones" at bounding box center [978, 193] width 606 height 32
click at [974, 200] on span "Acciones" at bounding box center [977, 192] width 43 height 15
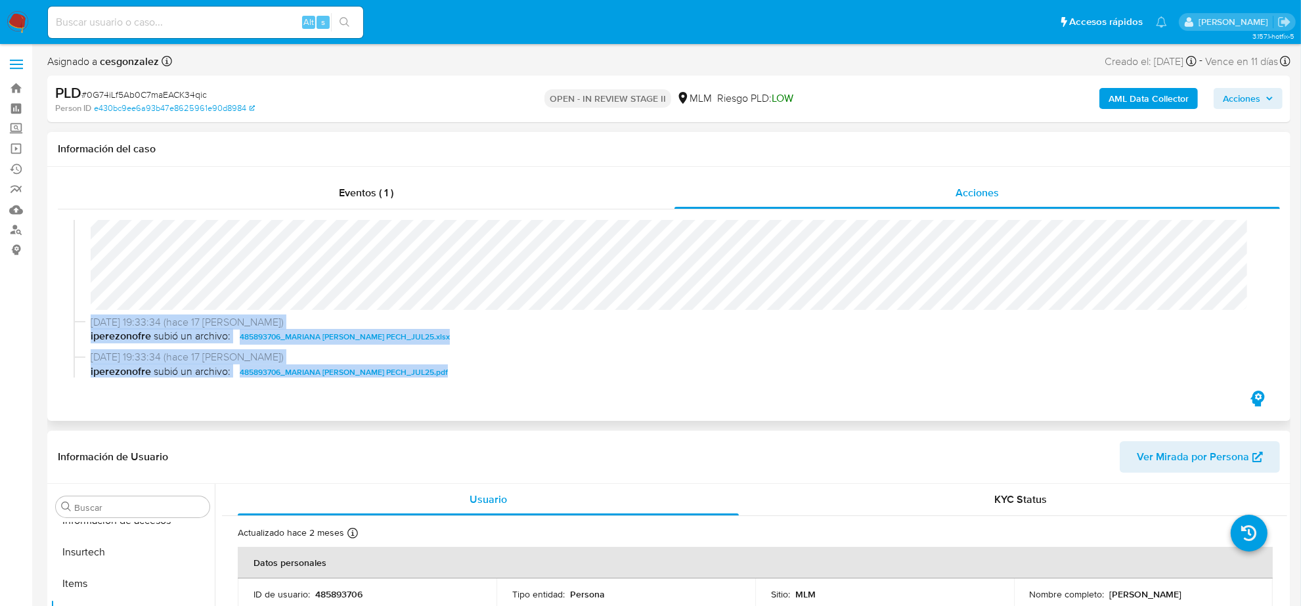
scroll to position [301, 0]
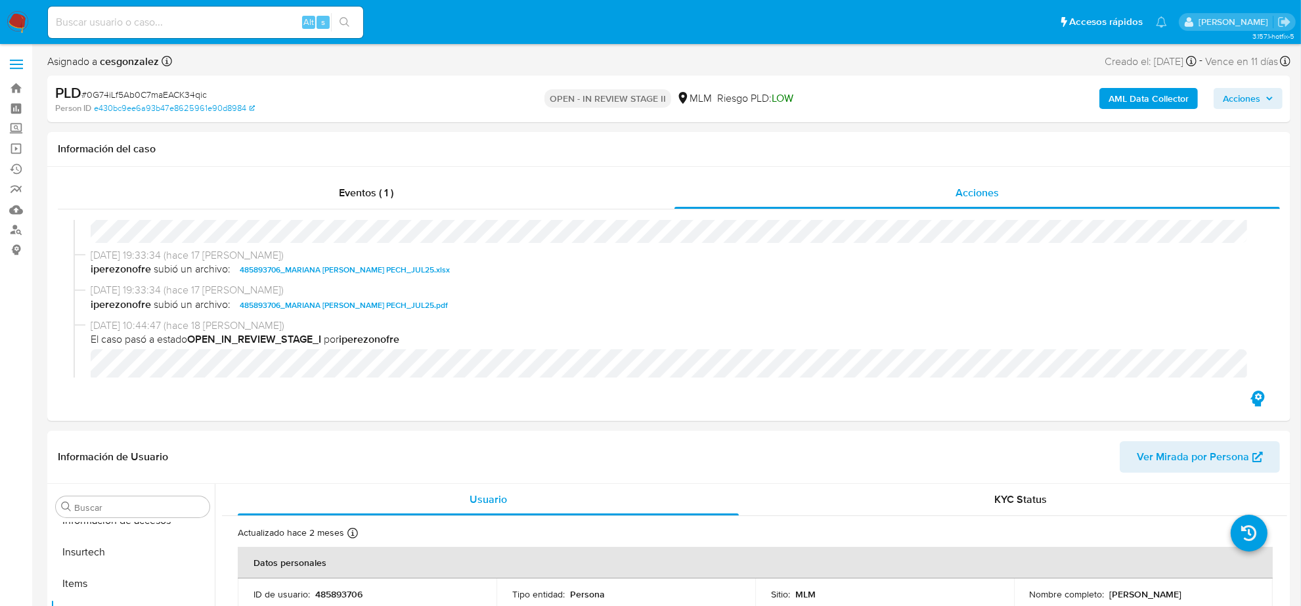
click at [1272, 93] on span "Acciones" at bounding box center [1248, 98] width 51 height 18
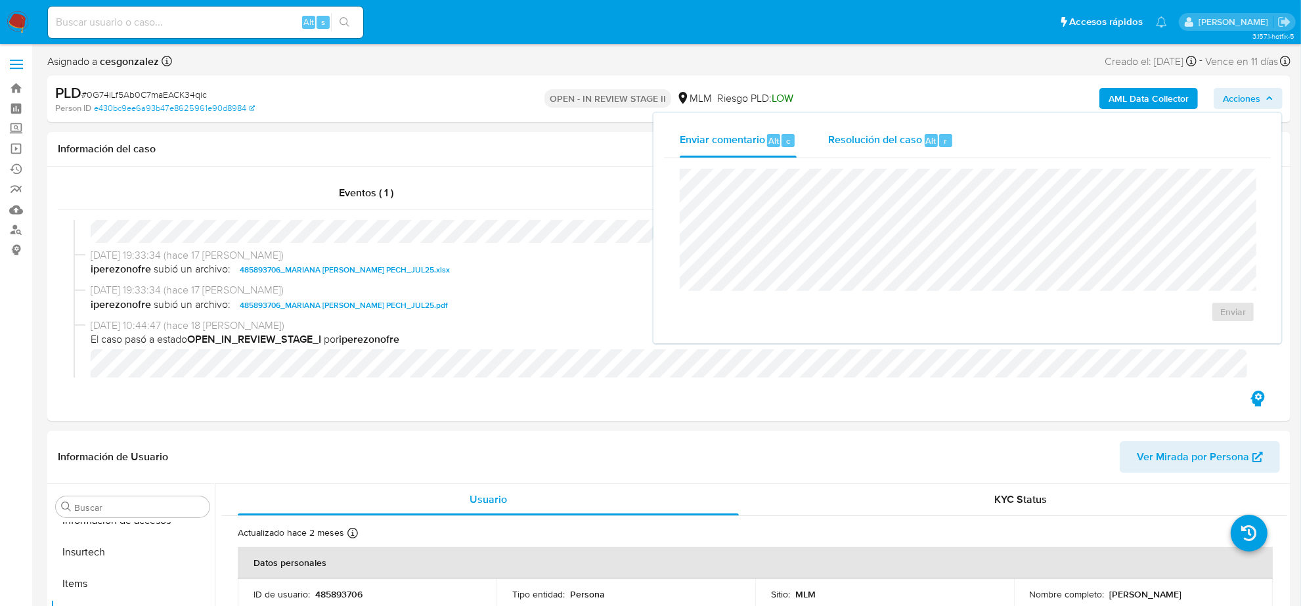
click at [871, 136] on span "Resolución del caso" at bounding box center [875, 140] width 94 height 15
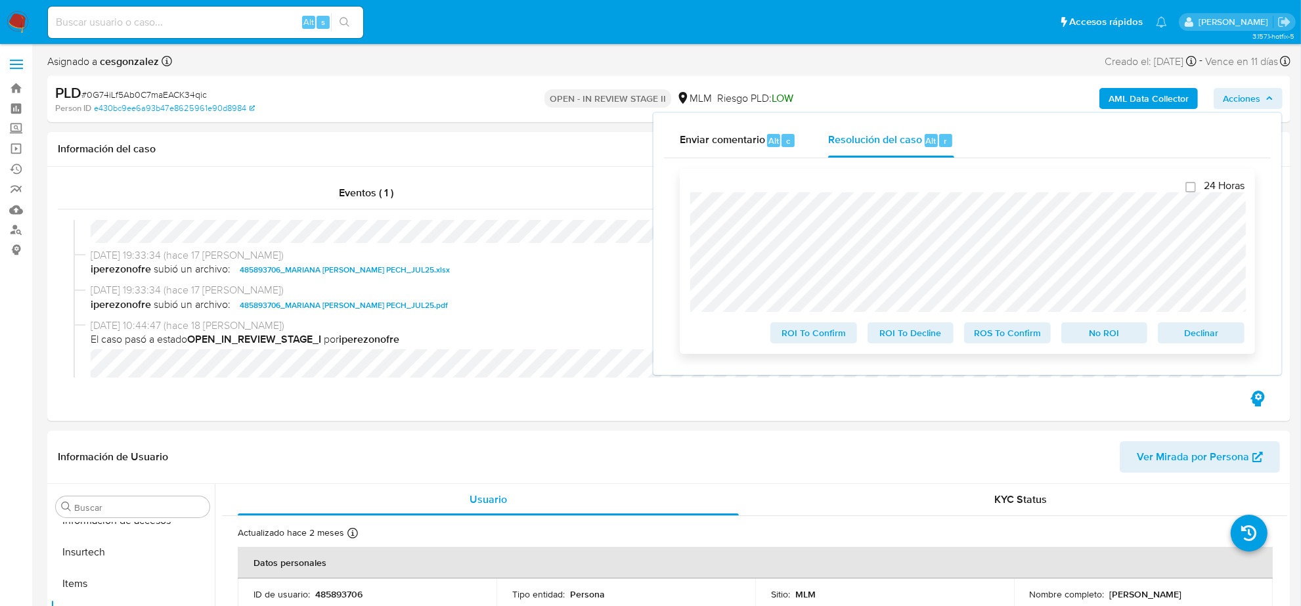
click at [993, 339] on span "ROS To Confirm" at bounding box center [1008, 333] width 68 height 18
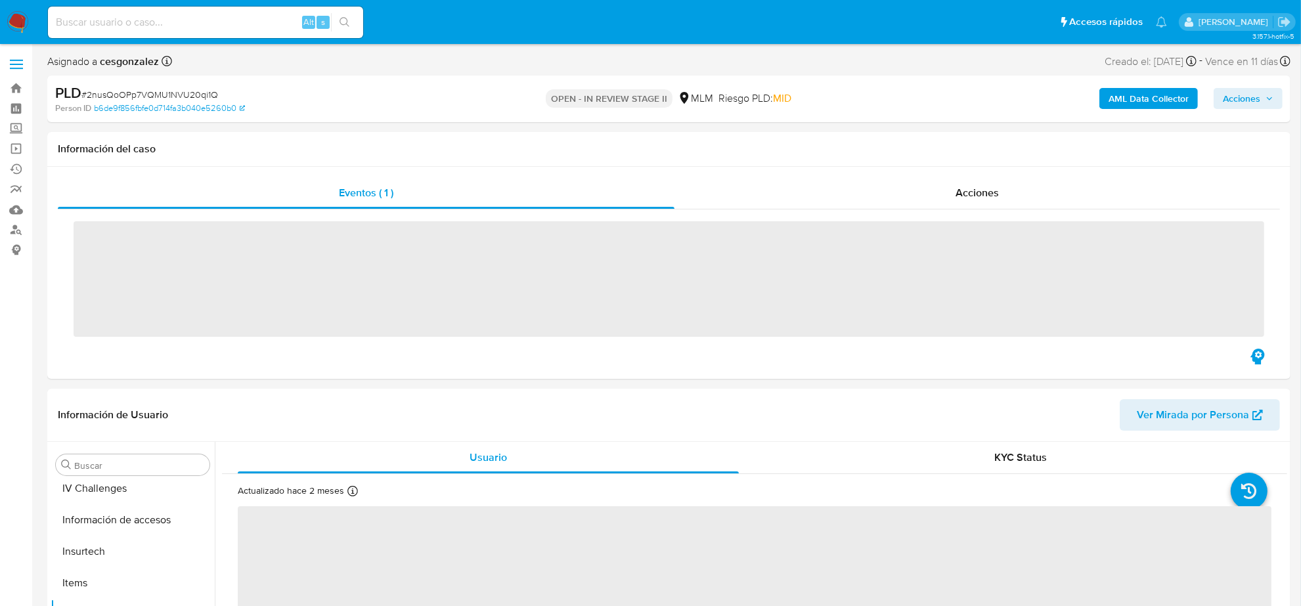
scroll to position [554, 0]
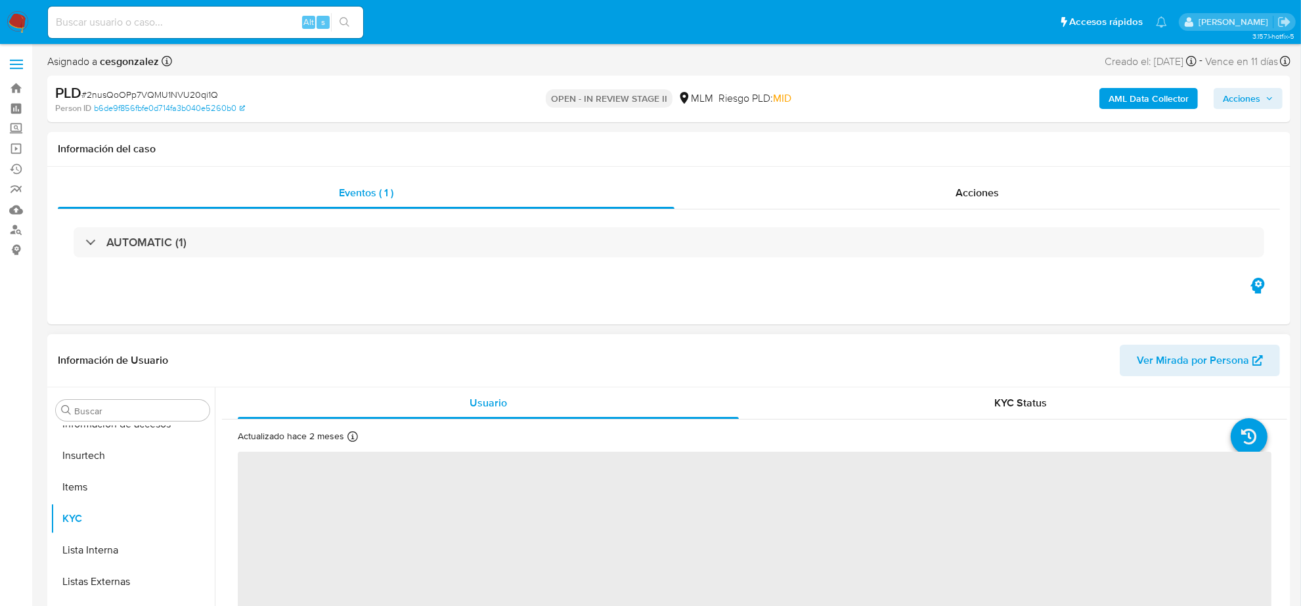
select select "10"
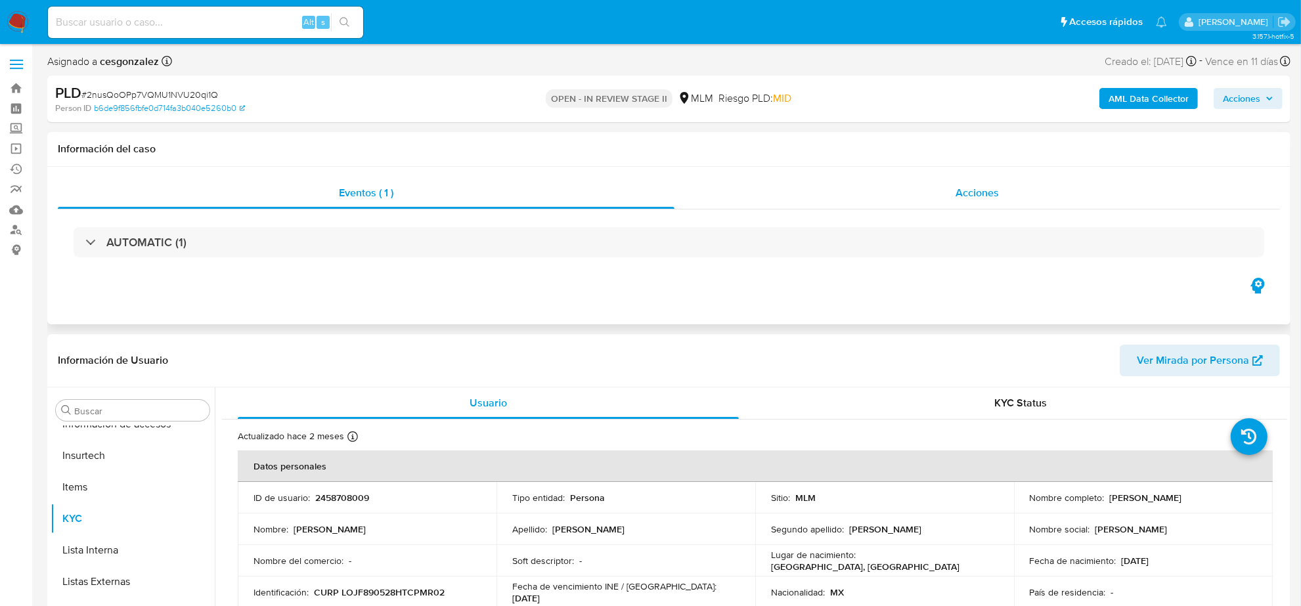
click at [974, 192] on span "Acciones" at bounding box center [977, 192] width 43 height 15
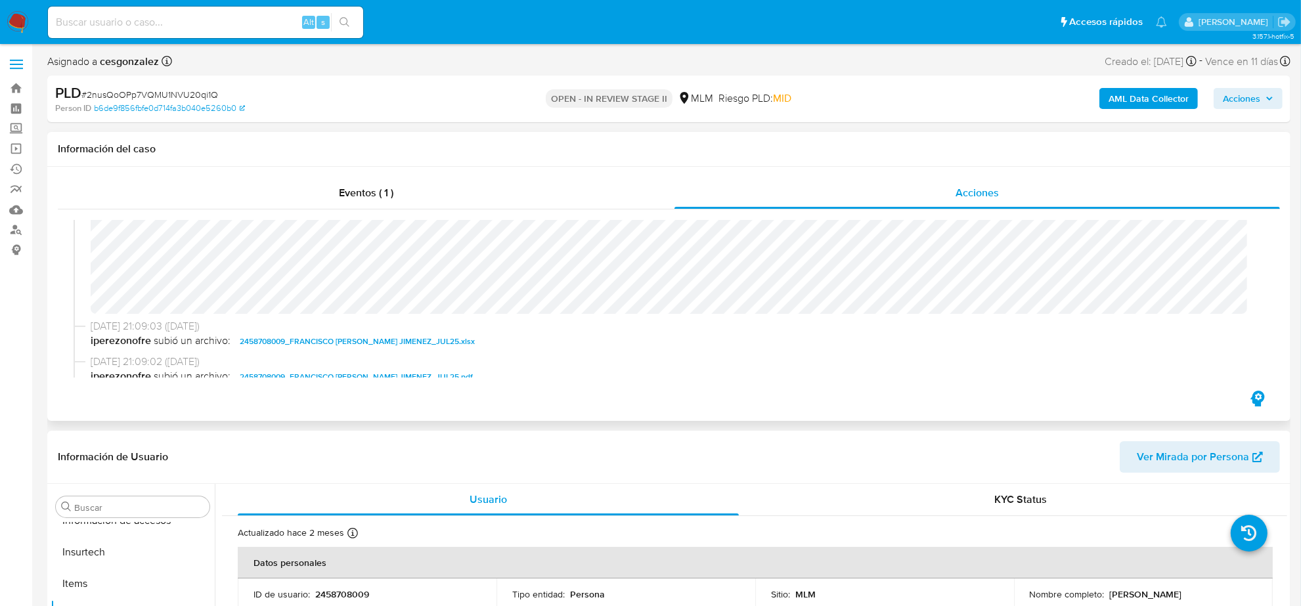
scroll to position [164, 0]
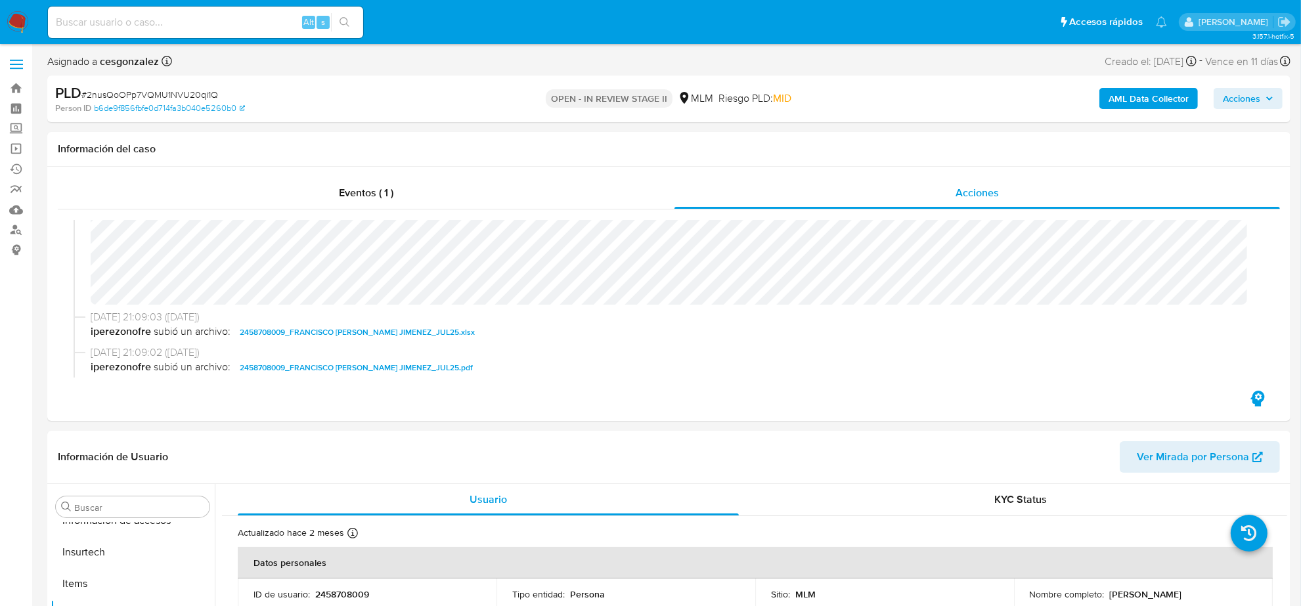
click at [1269, 97] on icon "button" at bounding box center [1270, 99] width 8 height 8
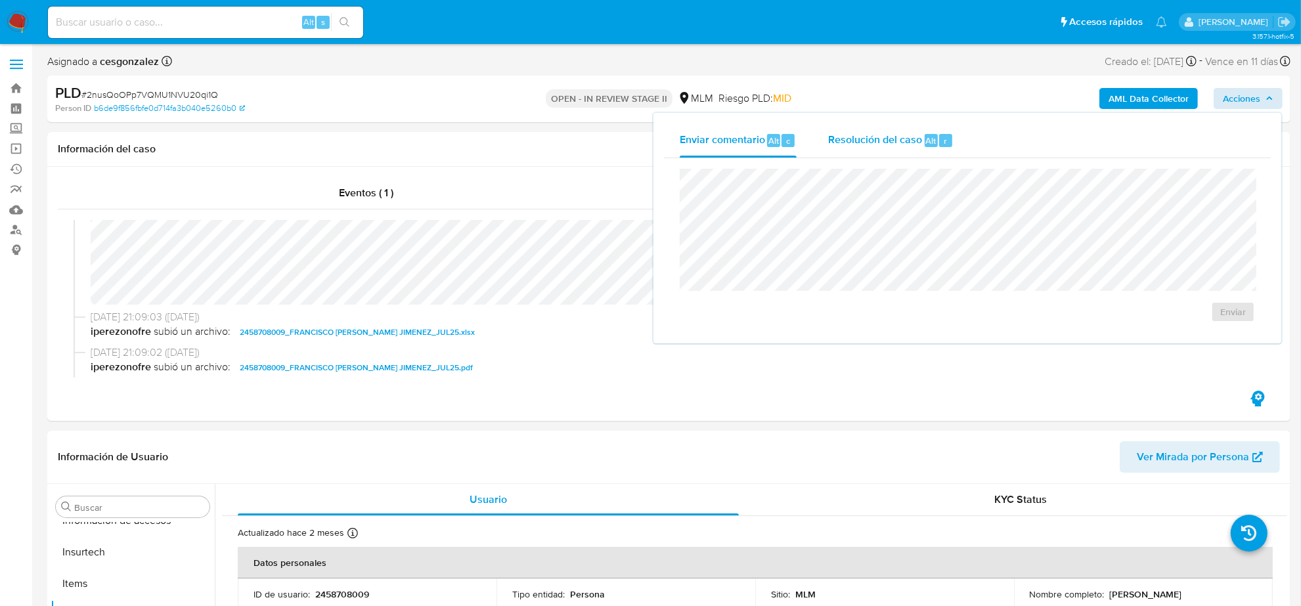
click at [825, 143] on button "Resolución del caso Alt r" at bounding box center [891, 141] width 157 height 34
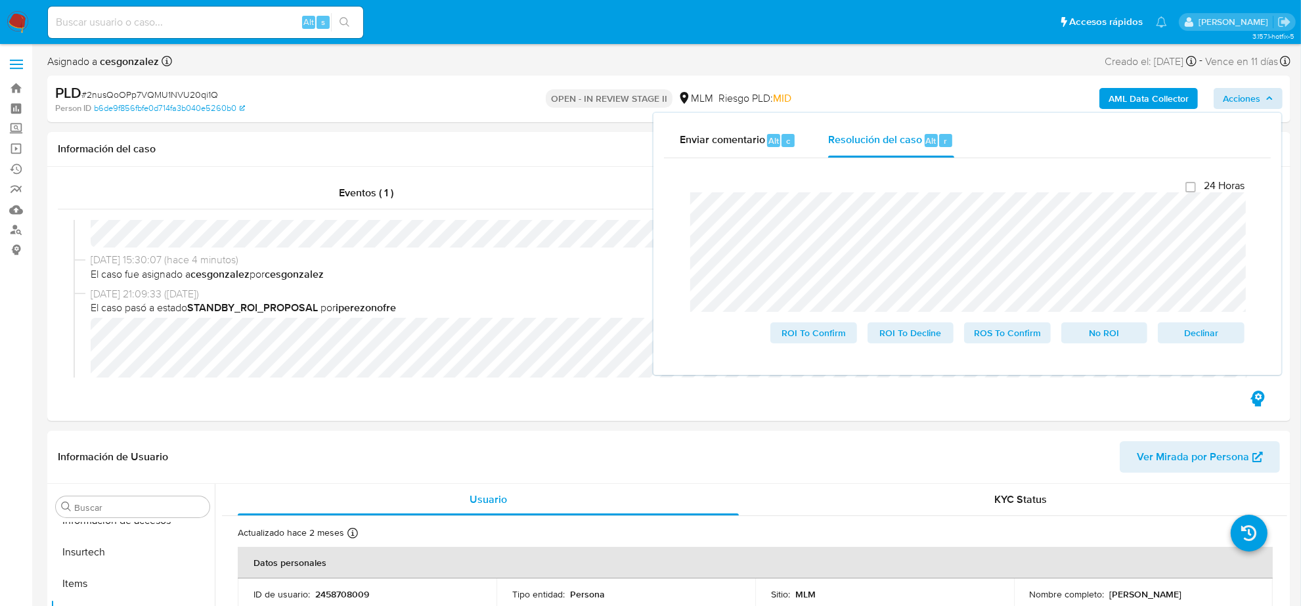
scroll to position [0, 0]
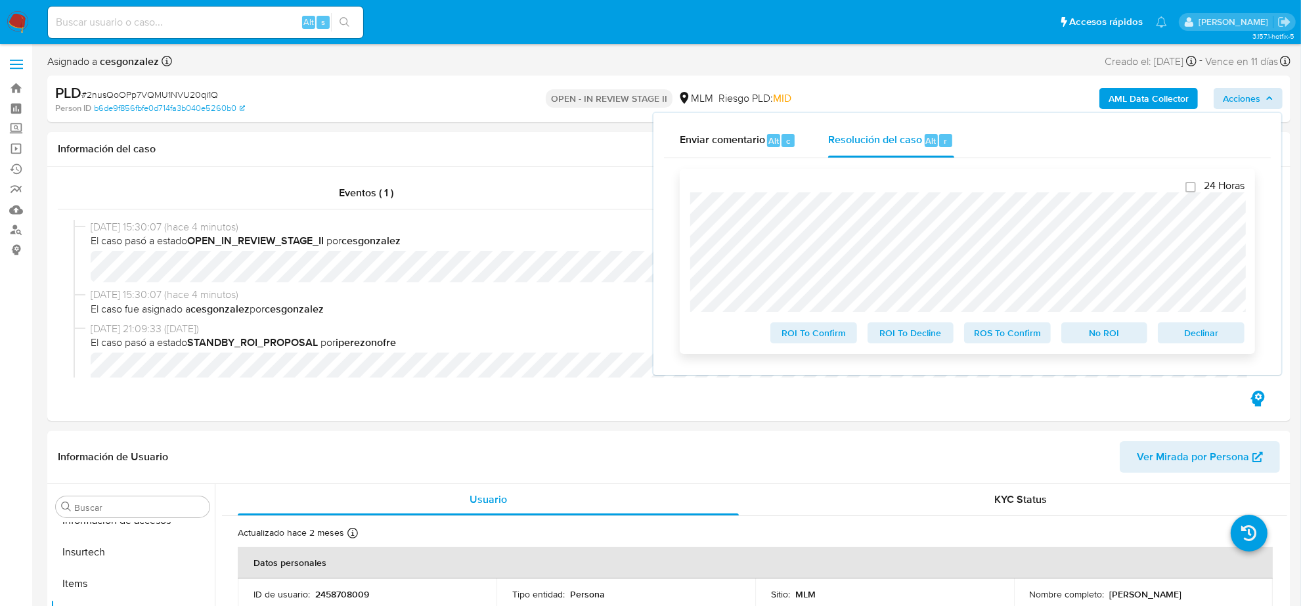
click at [1015, 342] on span "ROS To Confirm" at bounding box center [1008, 333] width 68 height 18
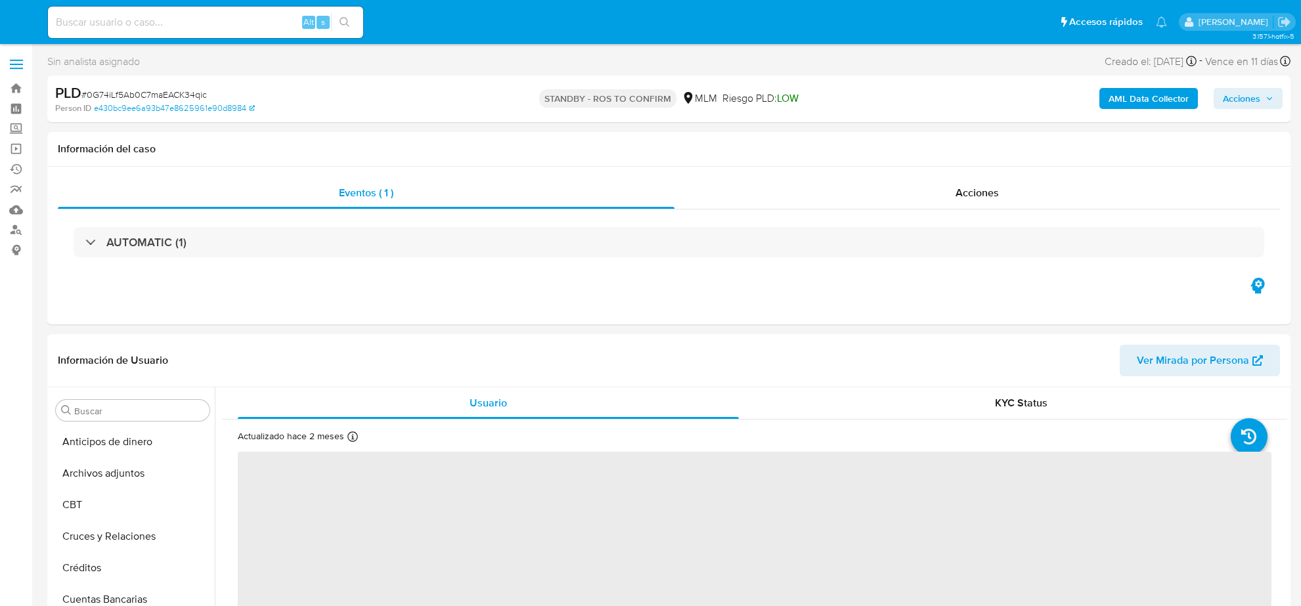
select select "10"
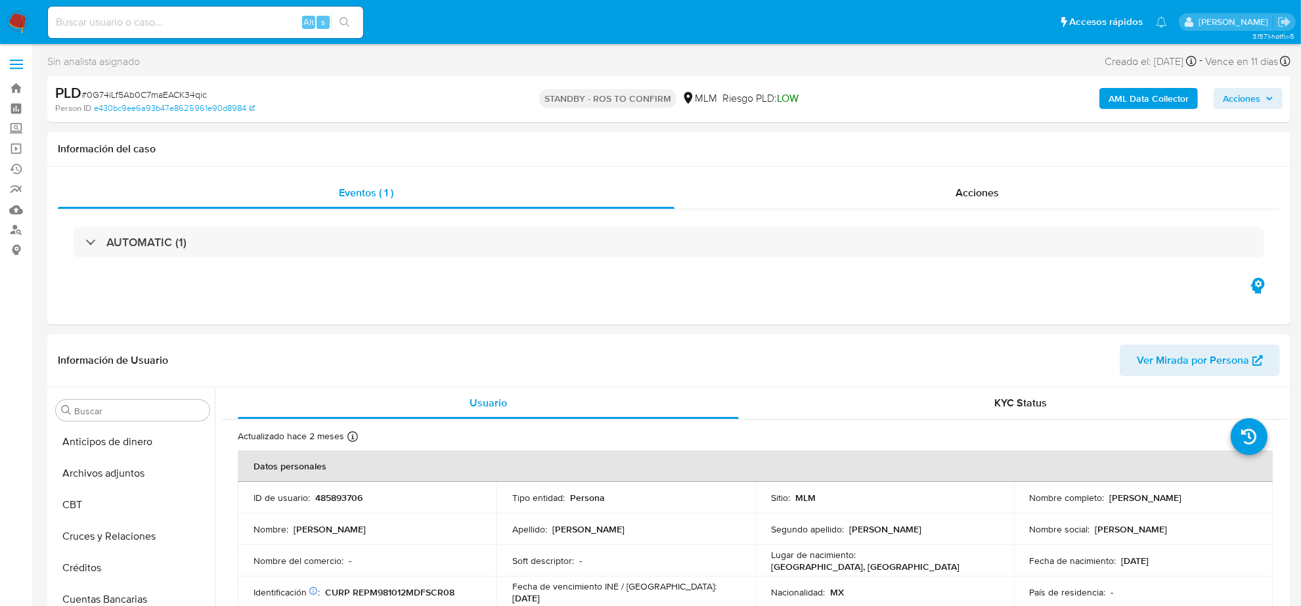
scroll to position [277, 0]
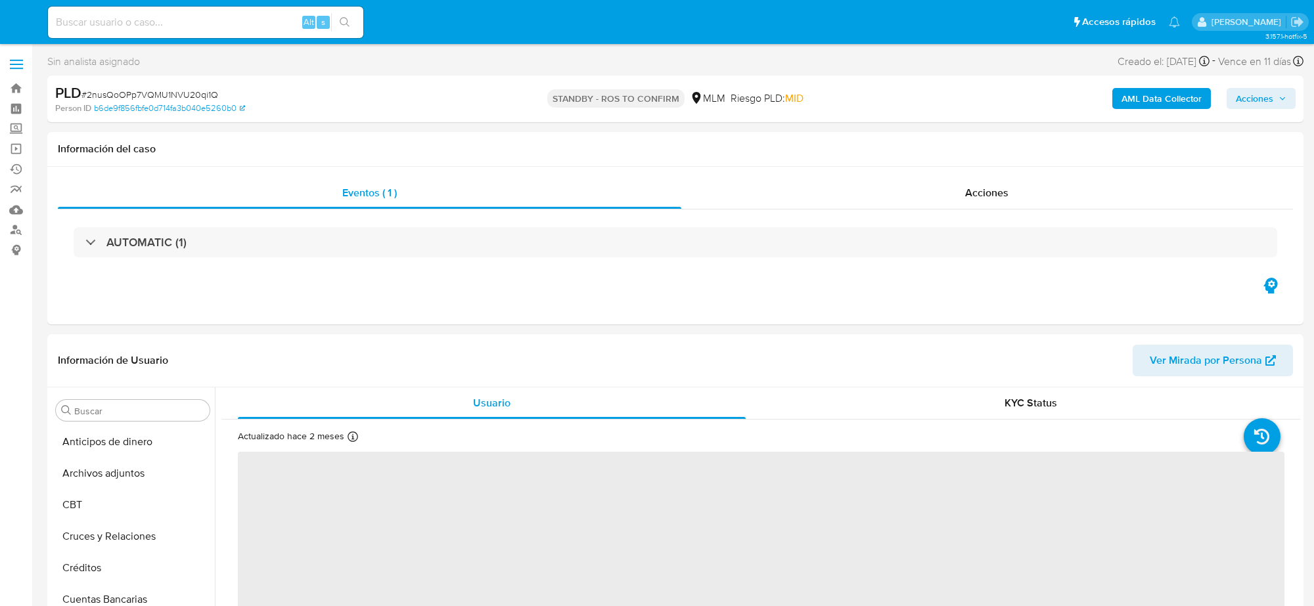
select select "10"
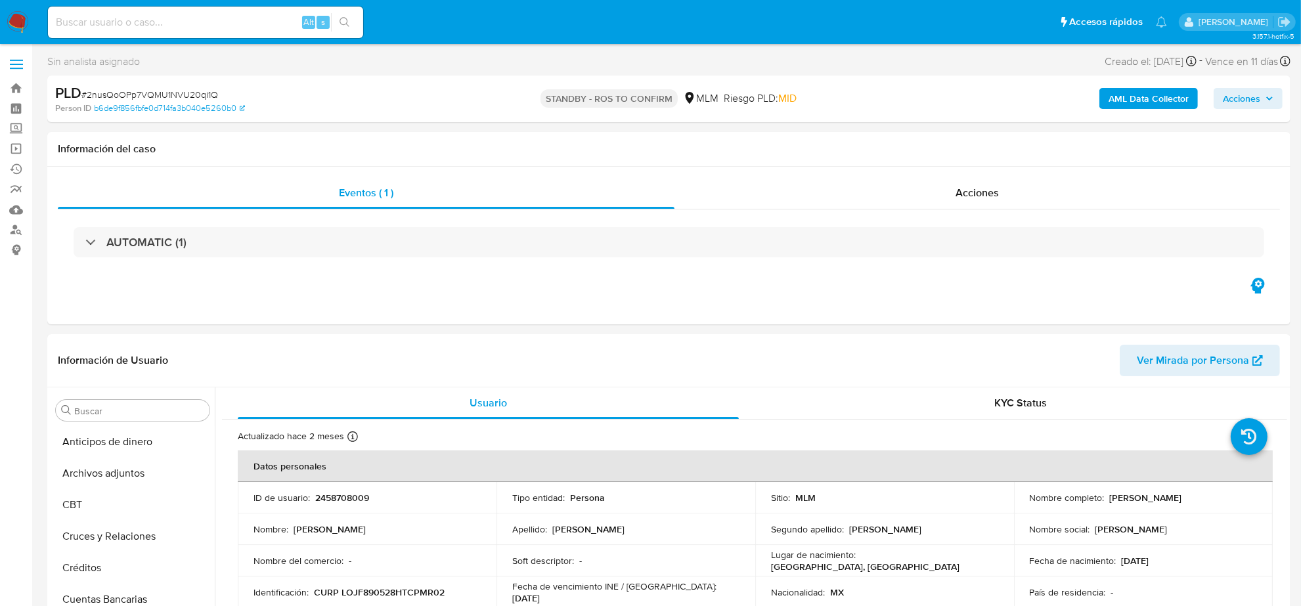
scroll to position [277, 0]
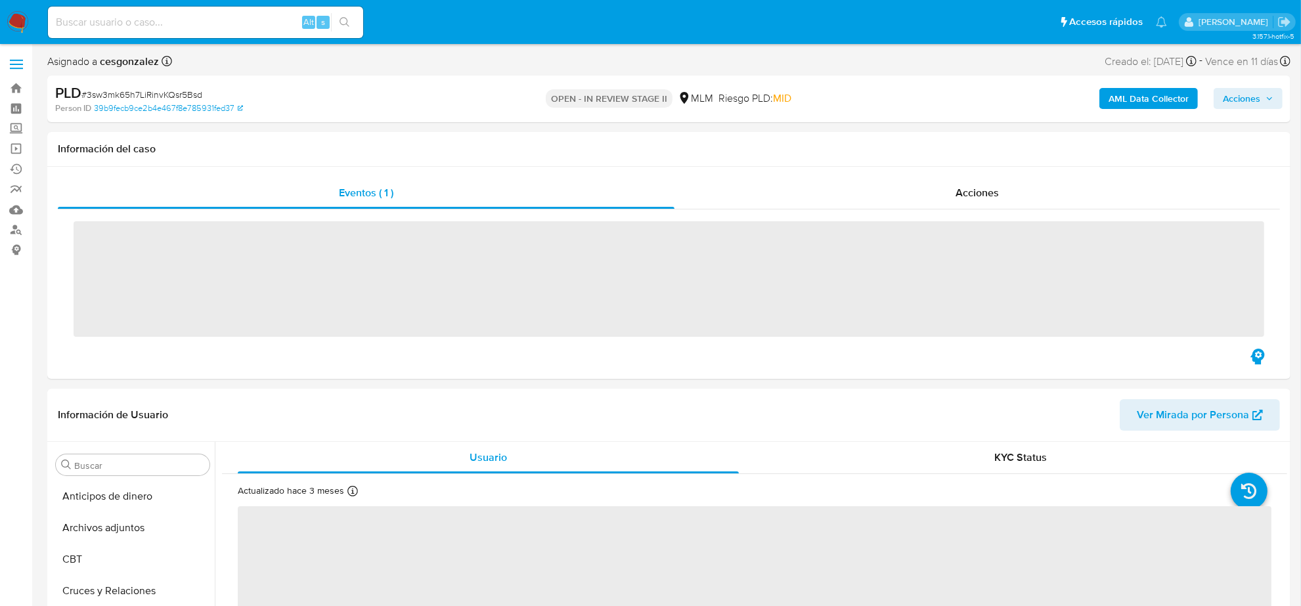
scroll to position [554, 0]
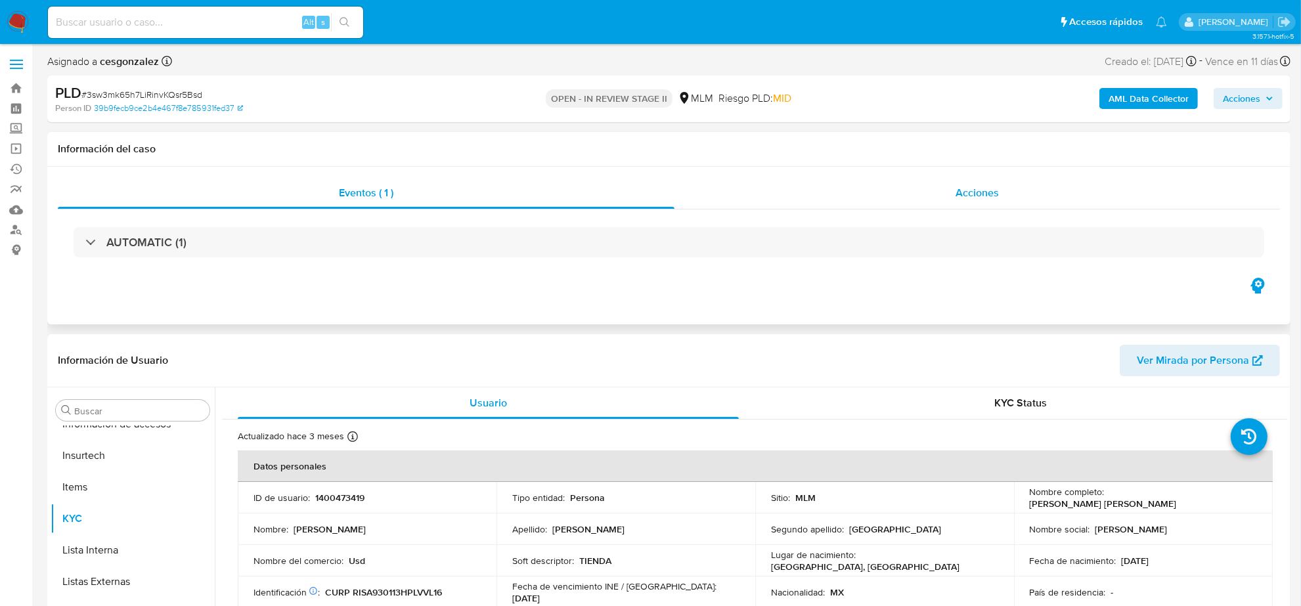
select select "10"
click at [959, 194] on span "Acciones" at bounding box center [977, 192] width 43 height 15
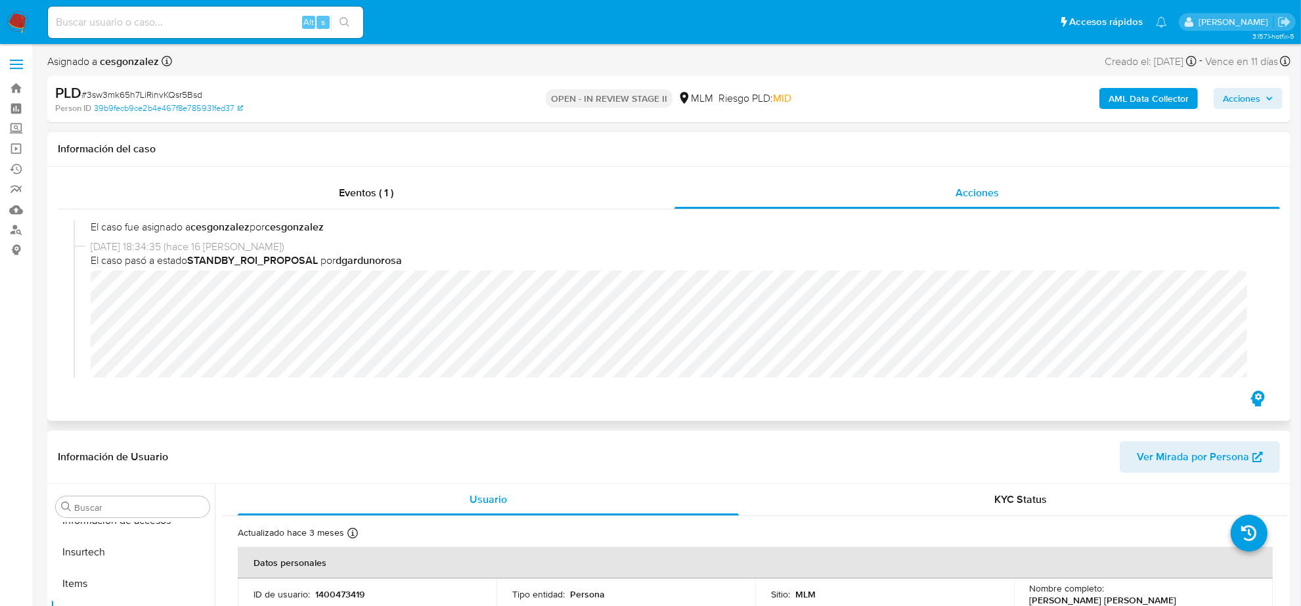
scroll to position [164, 0]
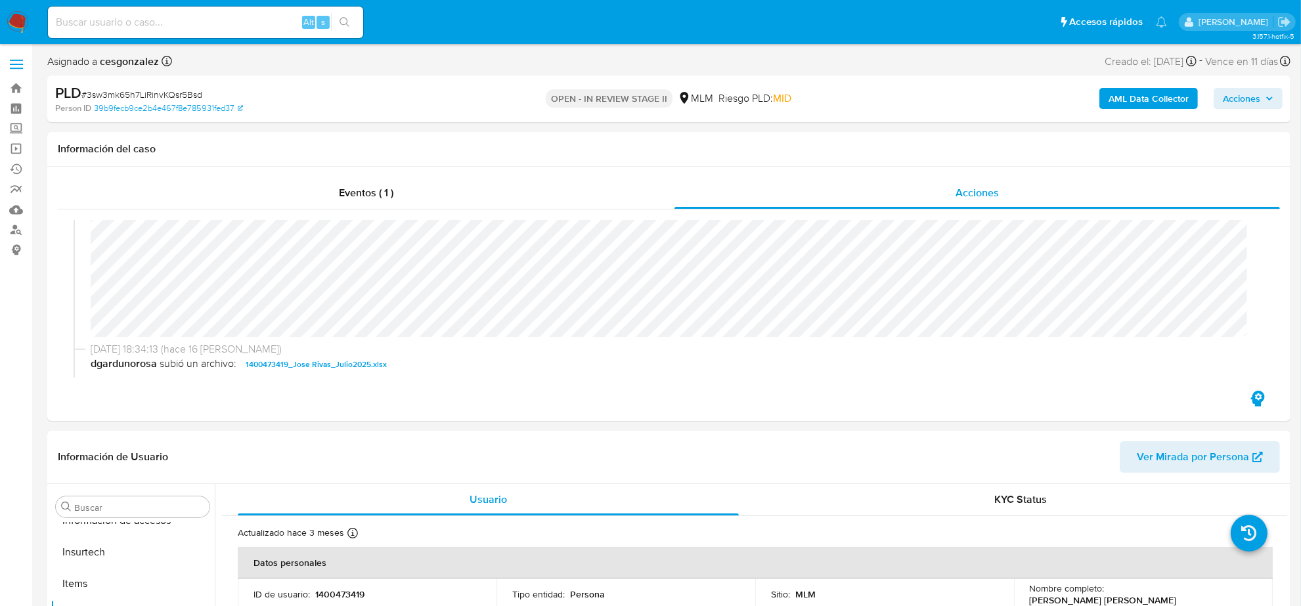
click at [1265, 102] on span "Acciones" at bounding box center [1248, 98] width 51 height 18
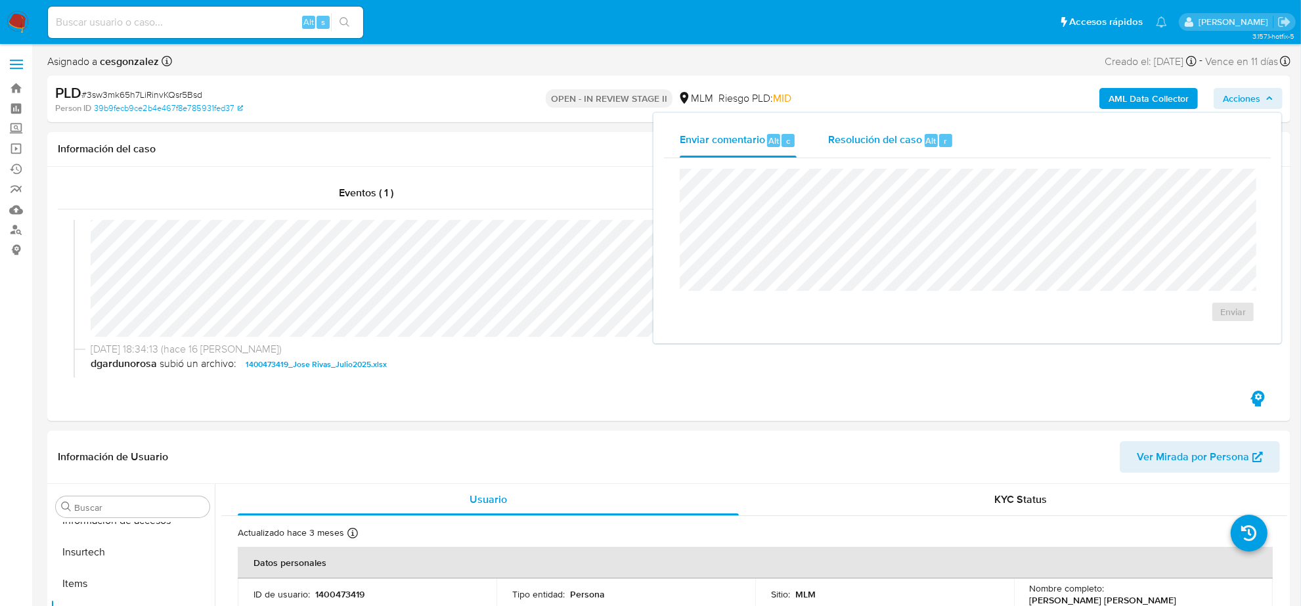
click at [888, 142] on span "Resolución del caso" at bounding box center [875, 140] width 94 height 15
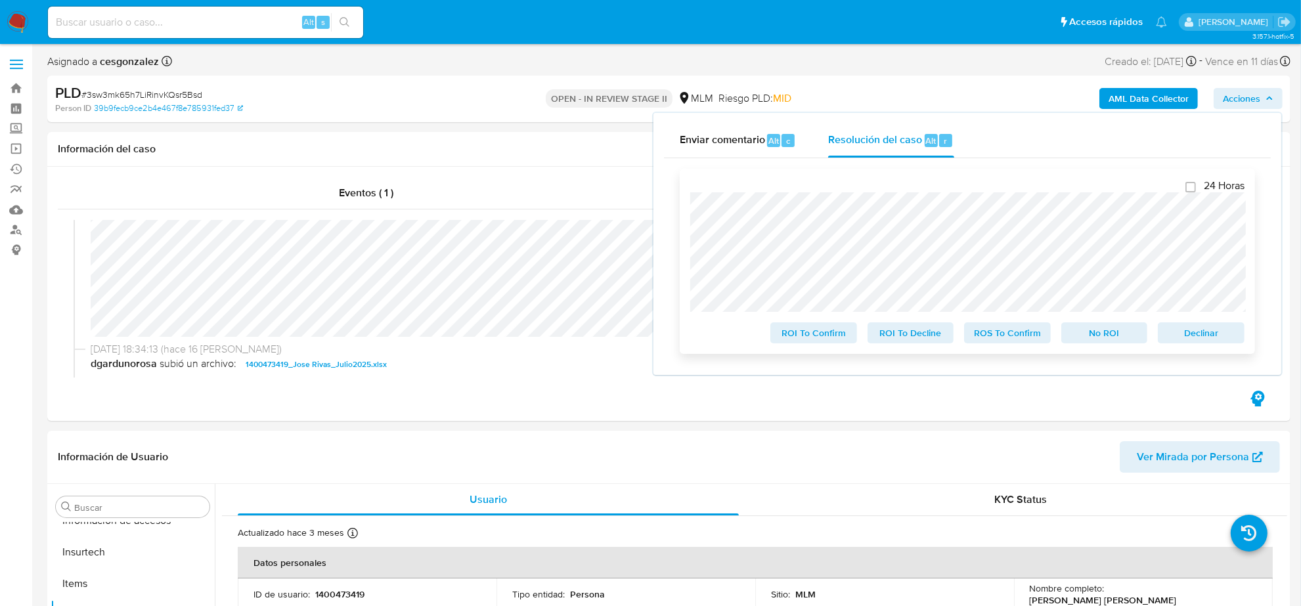
click at [1035, 337] on span "ROS To Confirm" at bounding box center [1008, 333] width 68 height 18
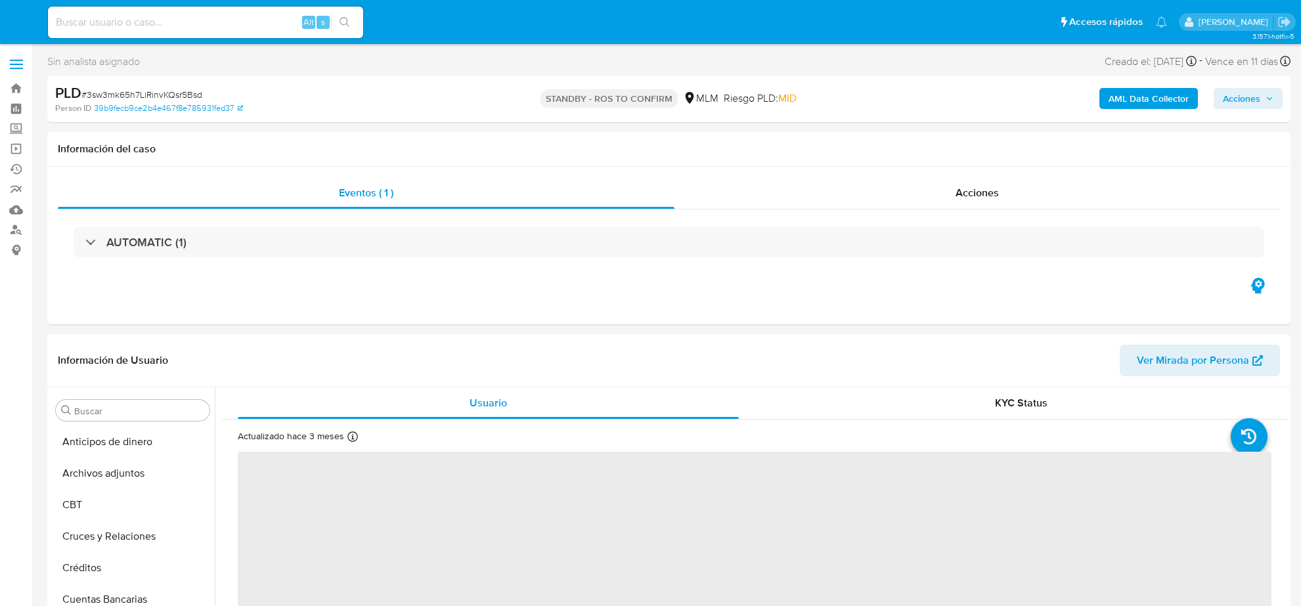
select select "10"
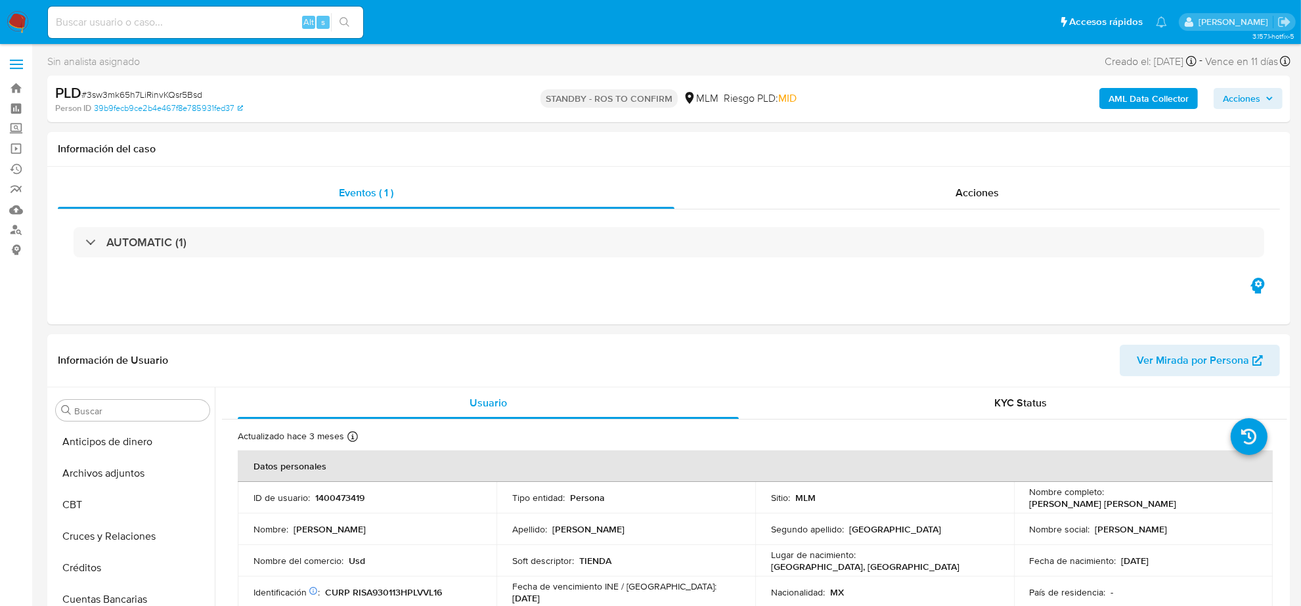
scroll to position [349, 0]
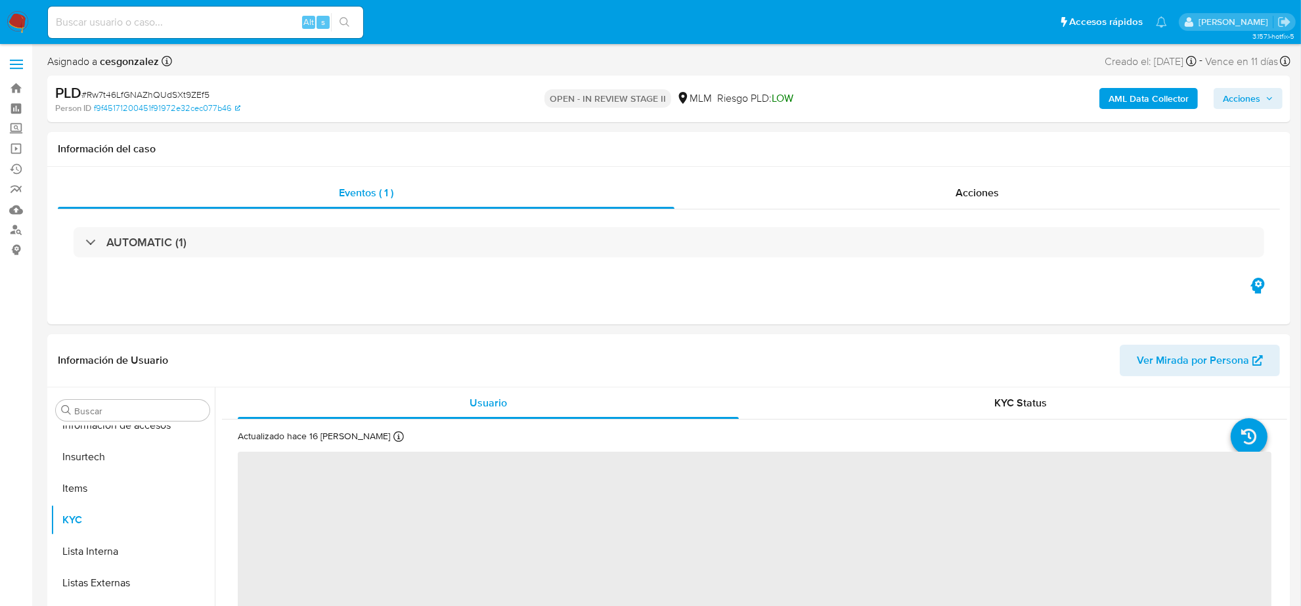
scroll to position [554, 0]
click at [992, 191] on span "Acciones" at bounding box center [977, 192] width 43 height 15
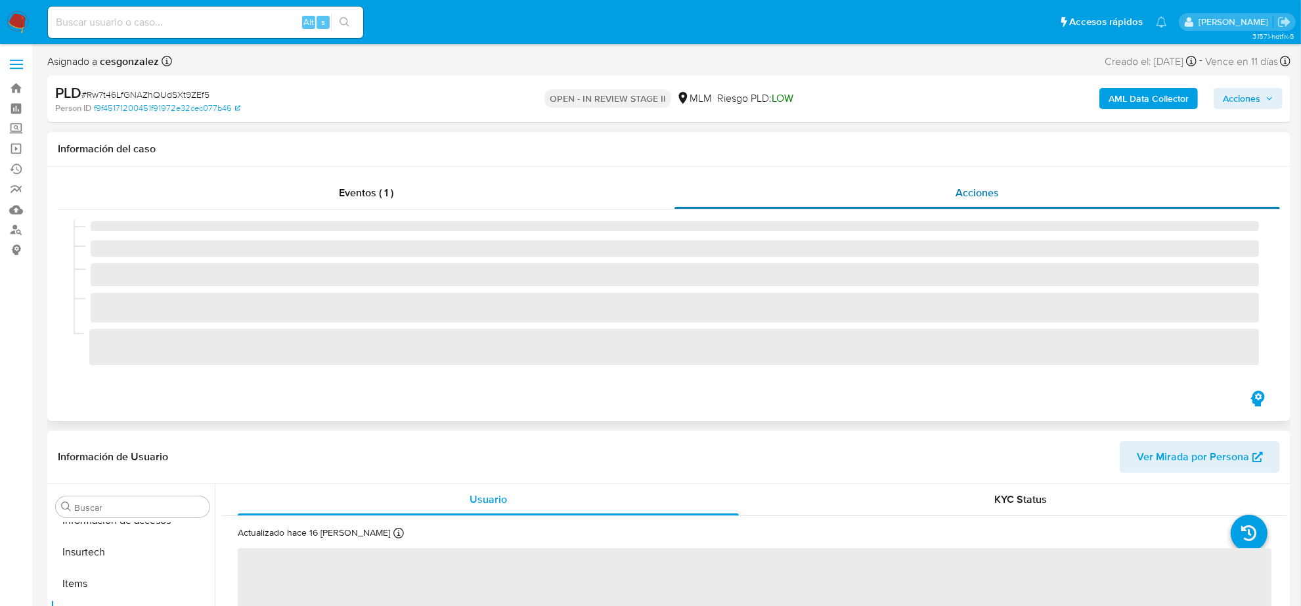
select select "10"
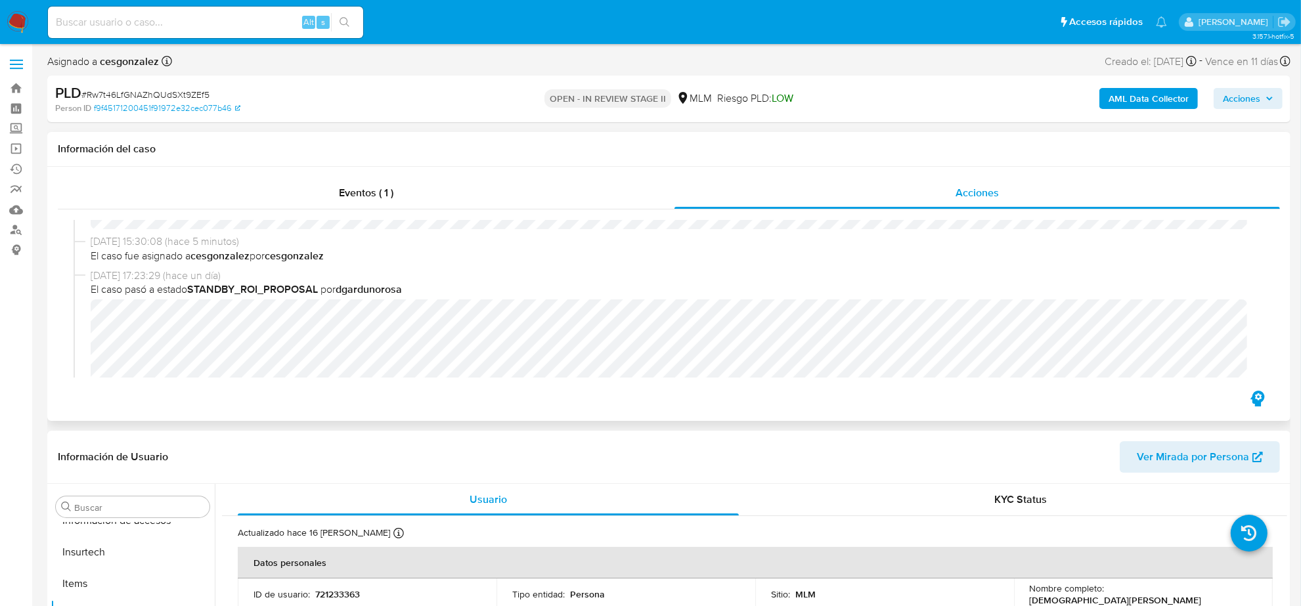
scroll to position [164, 0]
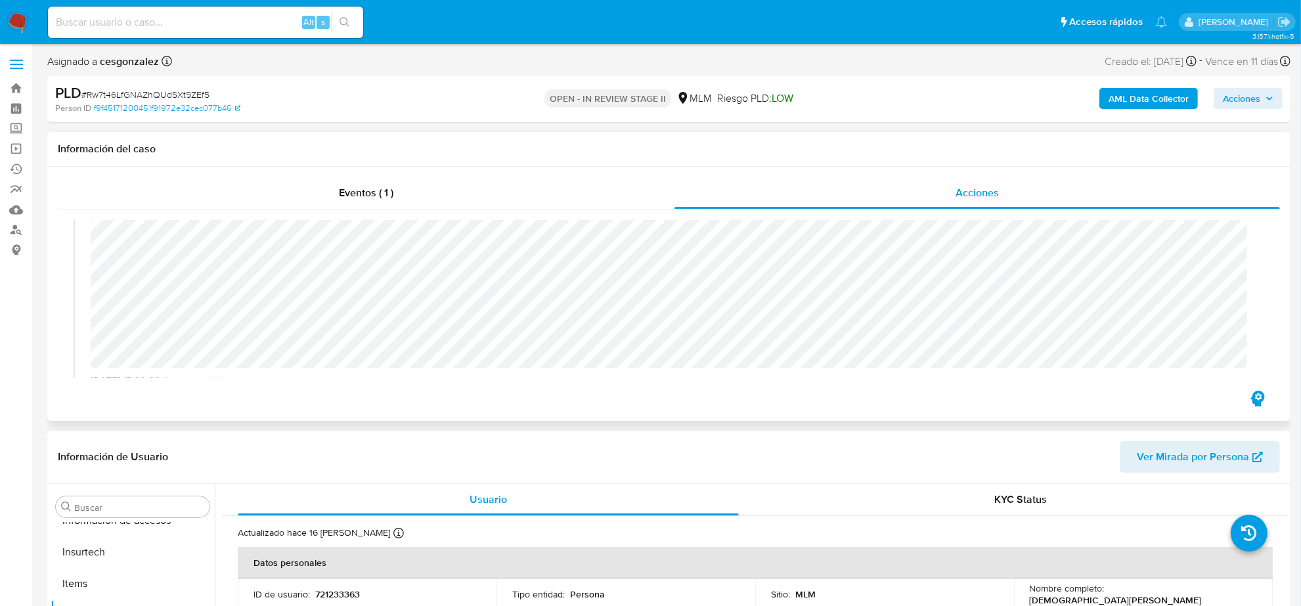
click at [732, 365] on div "[DATE] 15:30:08 (hace 5 minutos) El caso pasó a estado OPEN_IN_REVIEW_STAGE_II …" at bounding box center [669, 299] width 1191 height 158
click at [1258, 101] on span "Acciones" at bounding box center [1241, 98] width 37 height 21
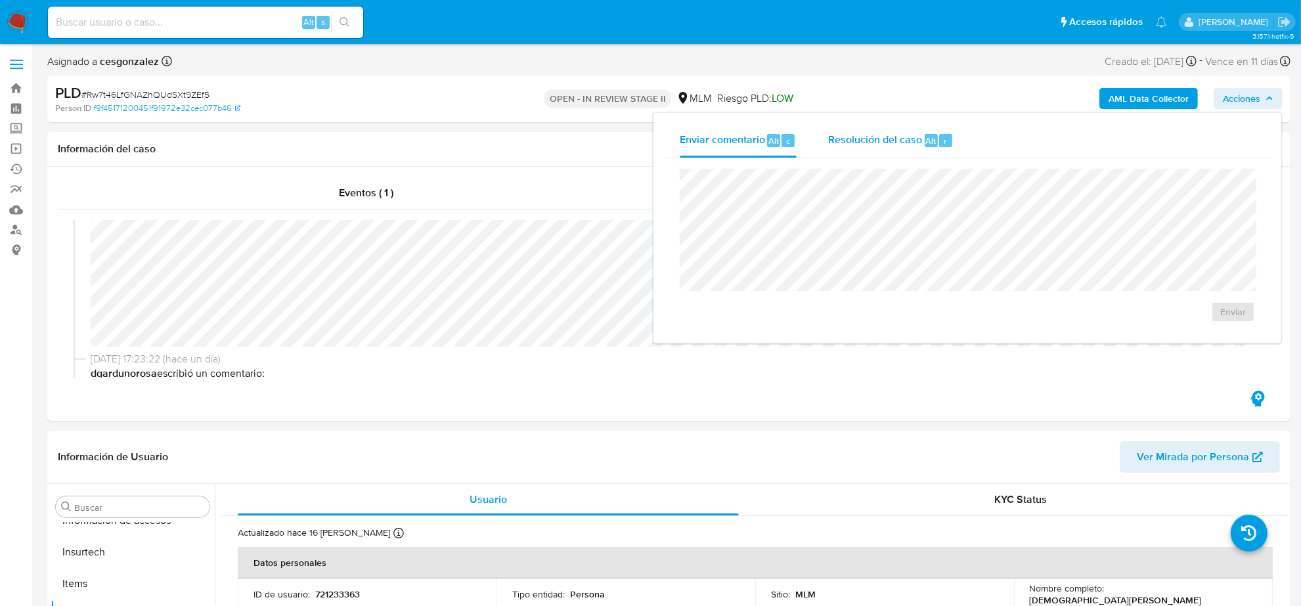
click at [828, 146] on span "Resolución del caso" at bounding box center [875, 140] width 94 height 15
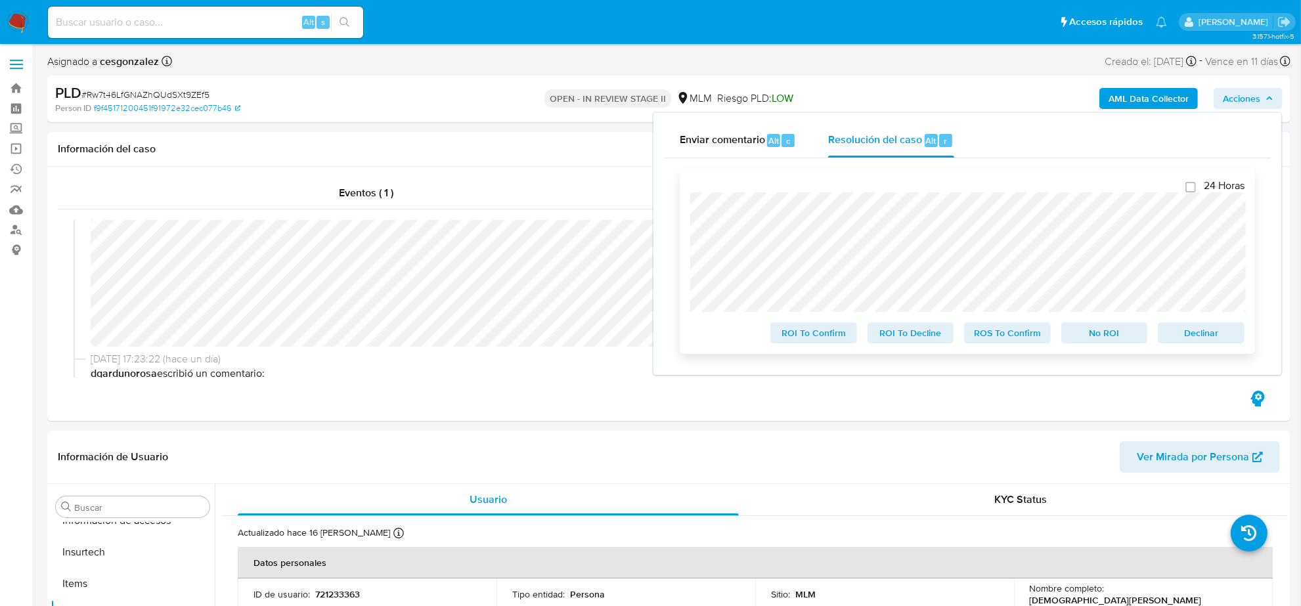
click at [1014, 336] on span "ROS To Confirm" at bounding box center [1008, 333] width 68 height 18
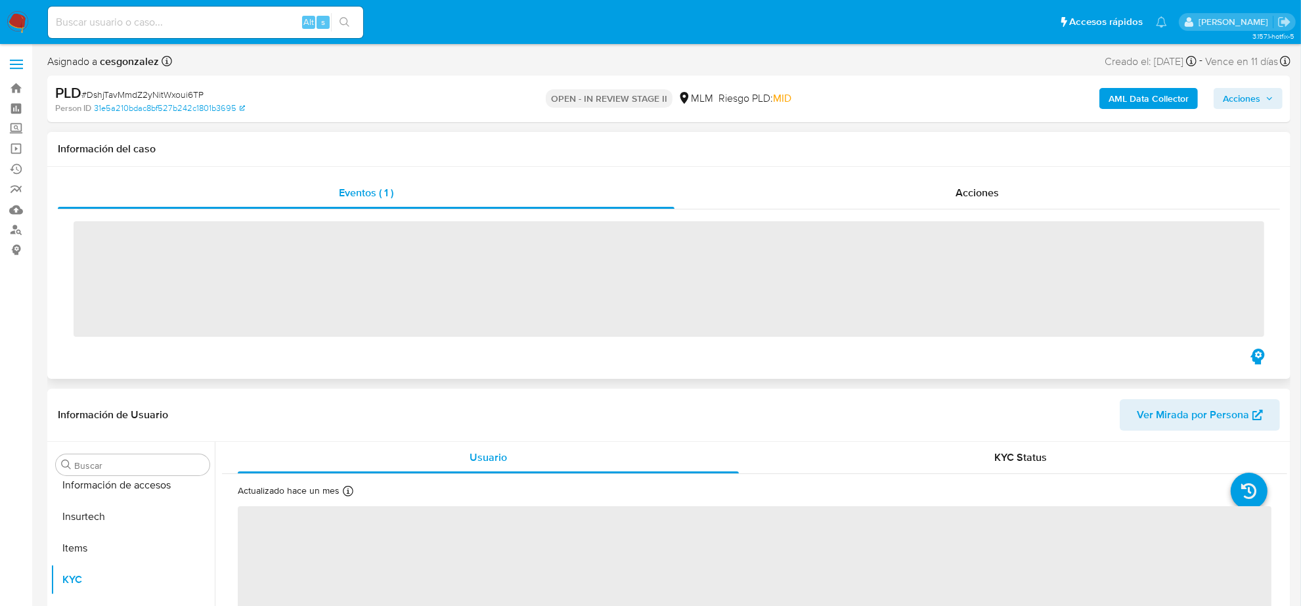
scroll to position [554, 0]
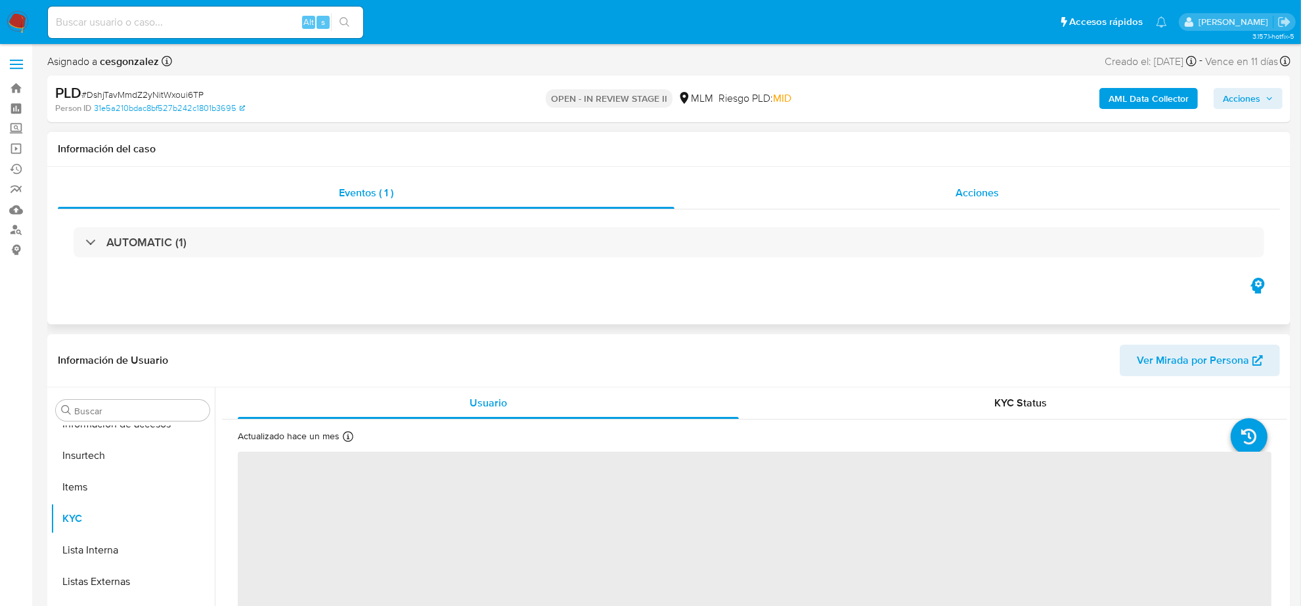
click at [984, 191] on span "Acciones" at bounding box center [977, 192] width 43 height 15
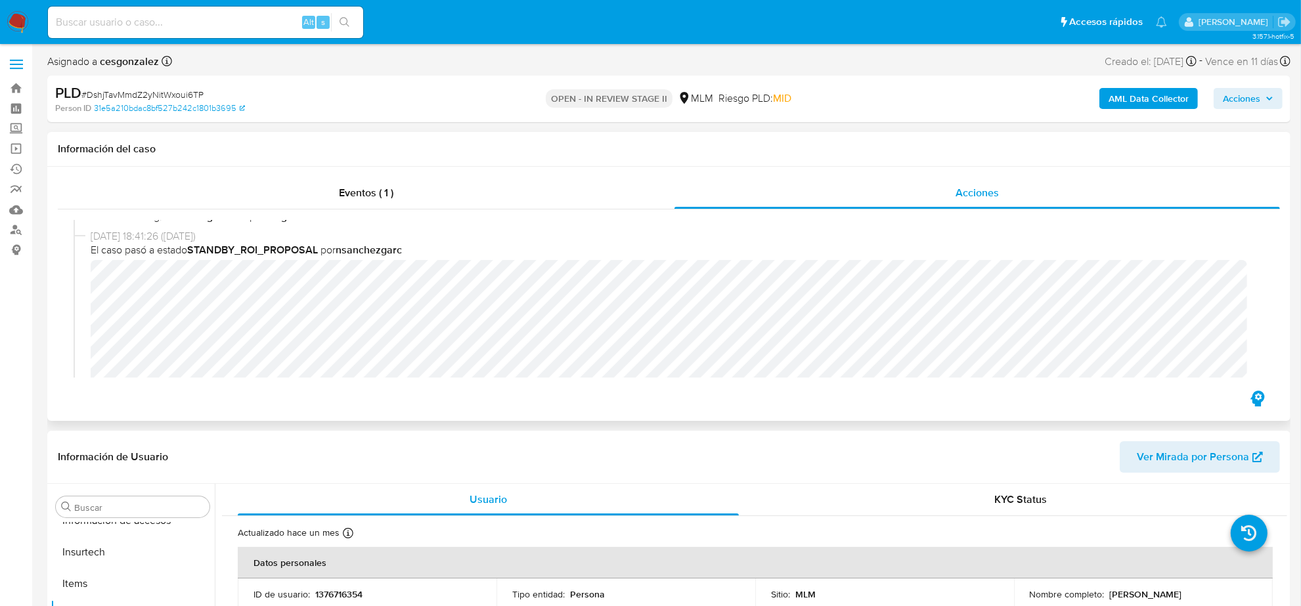
scroll to position [164, 0]
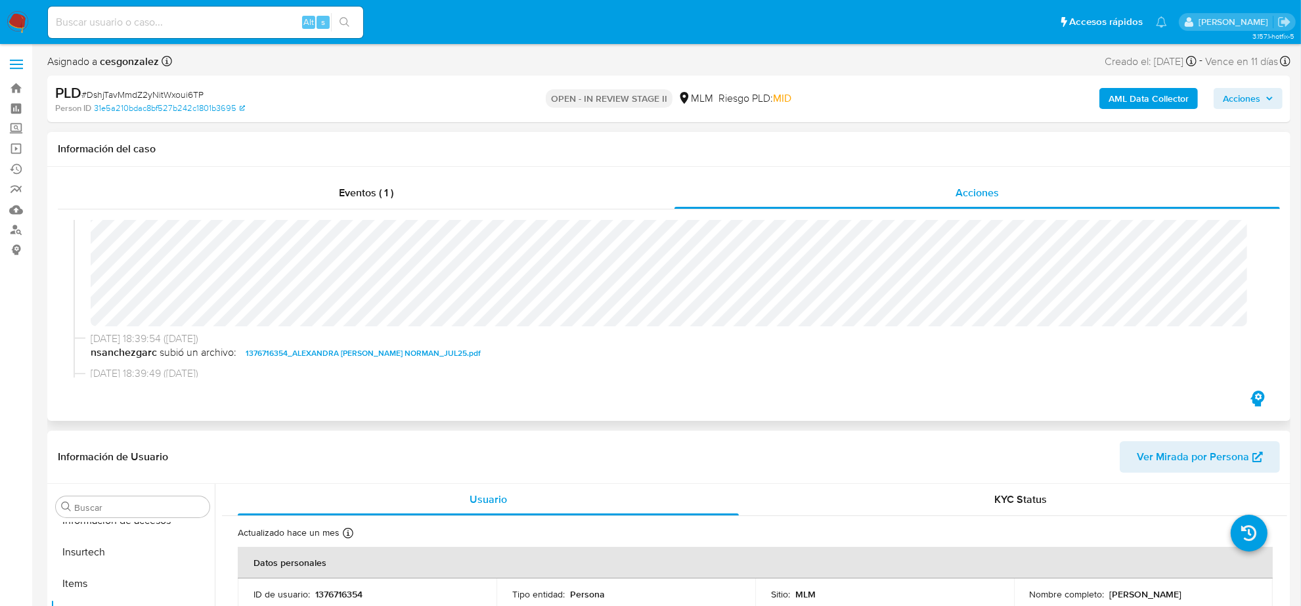
select select "10"
drag, startPoint x: 1236, startPoint y: 97, endPoint x: 1220, endPoint y: 110, distance: 21.0
click at [1236, 96] on span "Acciones" at bounding box center [1241, 98] width 37 height 21
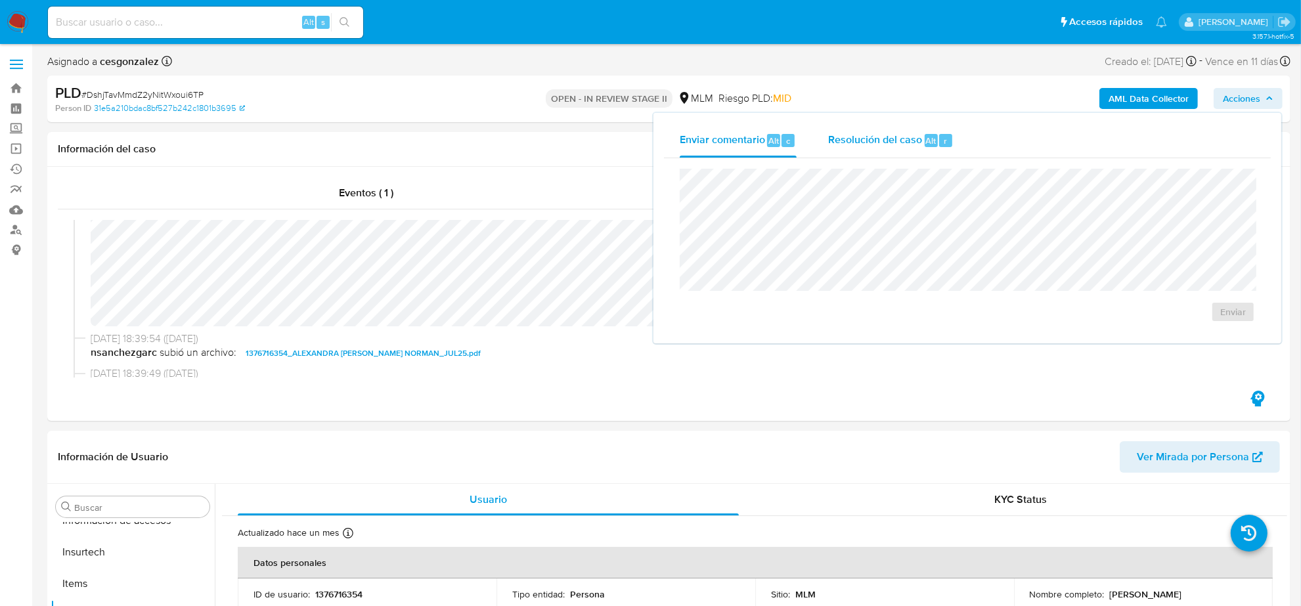
click at [887, 142] on span "Resolución del caso" at bounding box center [875, 140] width 94 height 15
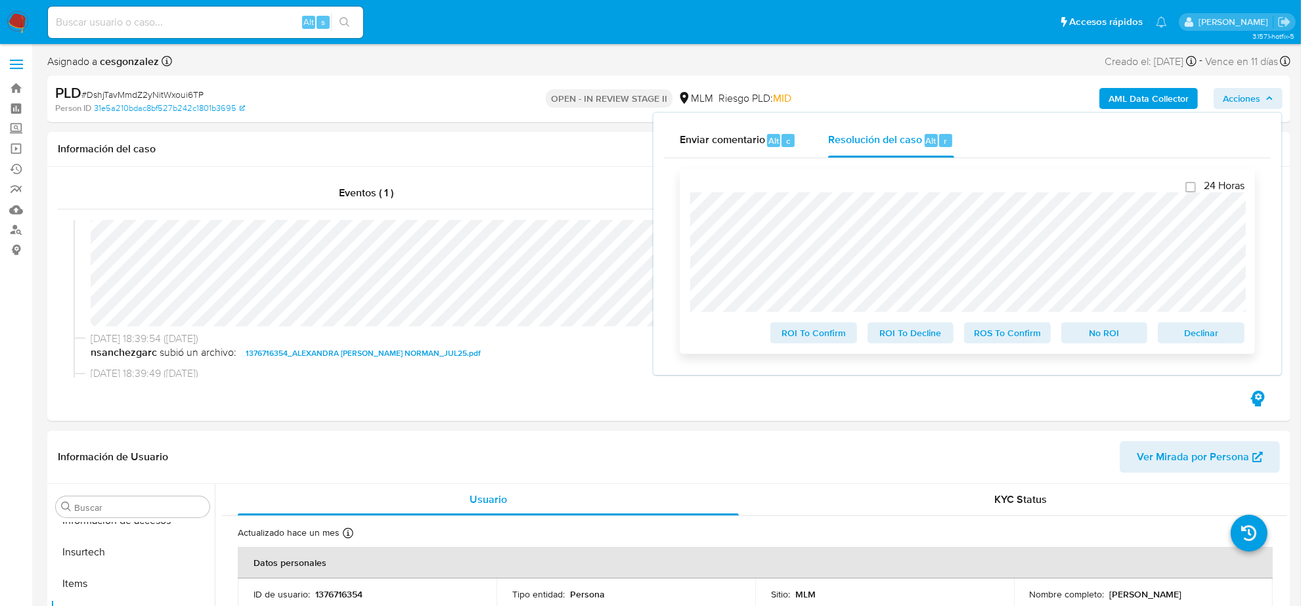
click at [1015, 340] on span "ROS To Confirm" at bounding box center [1008, 333] width 68 height 18
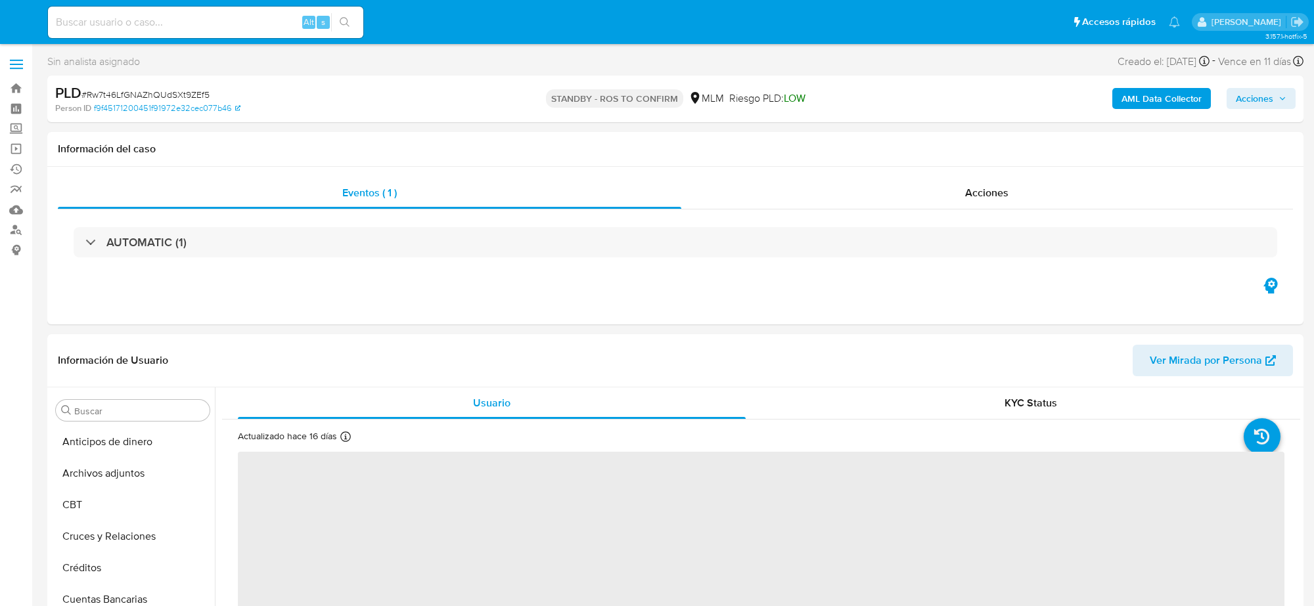
select select "10"
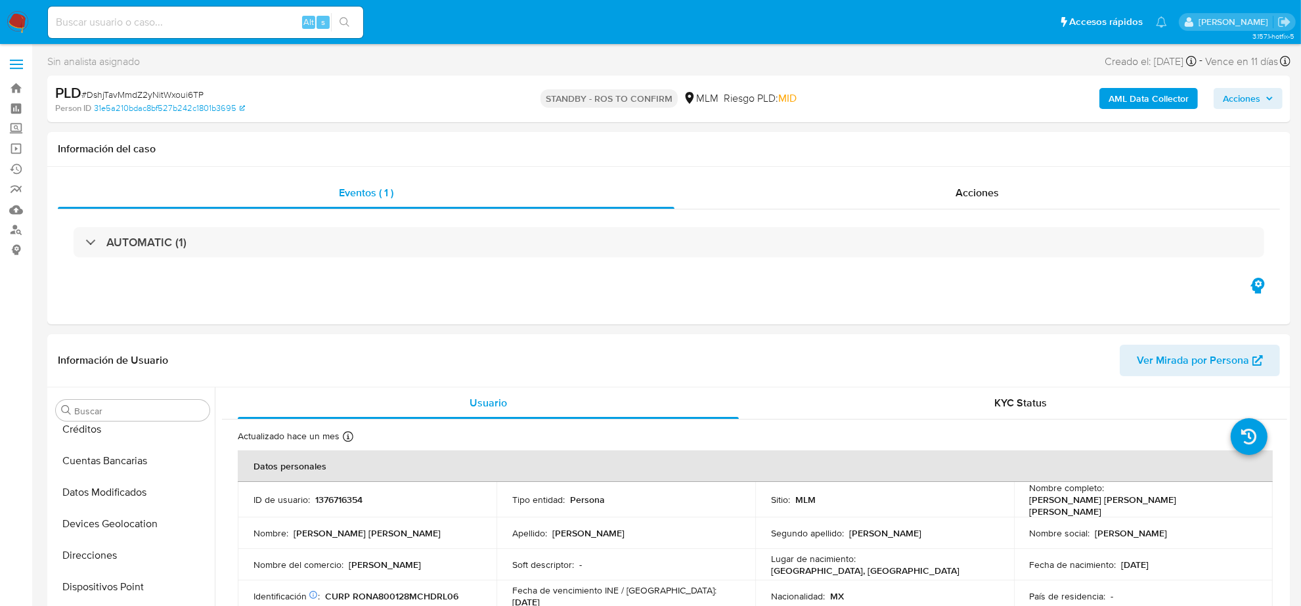
scroll to position [383, 0]
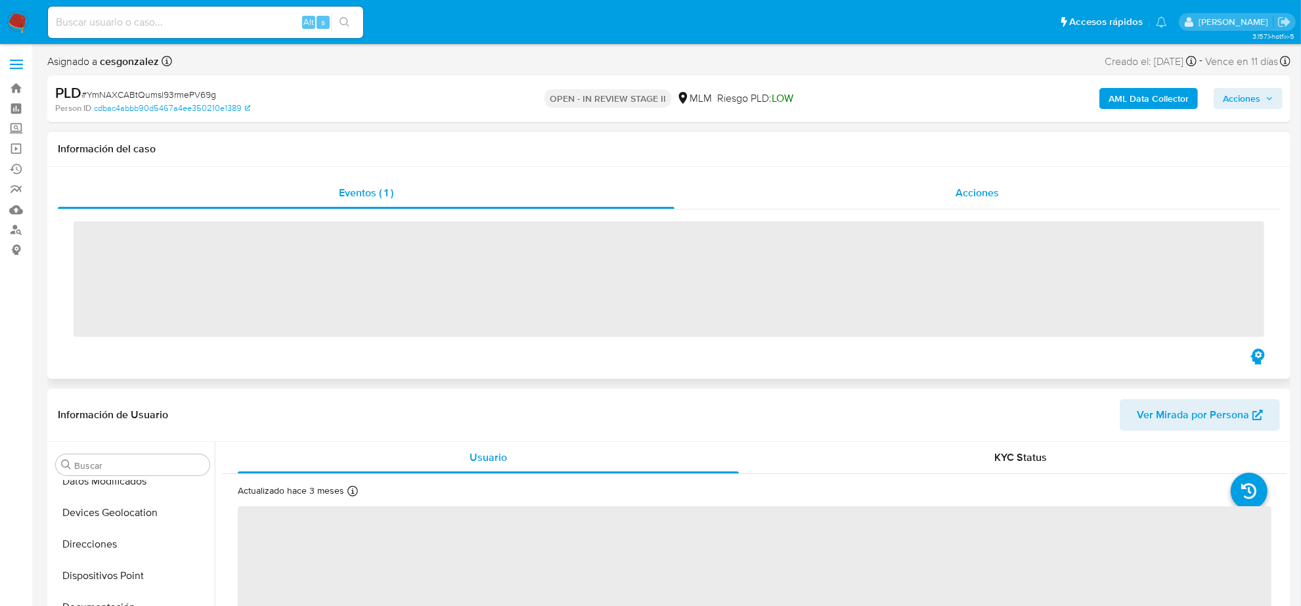
scroll to position [554, 0]
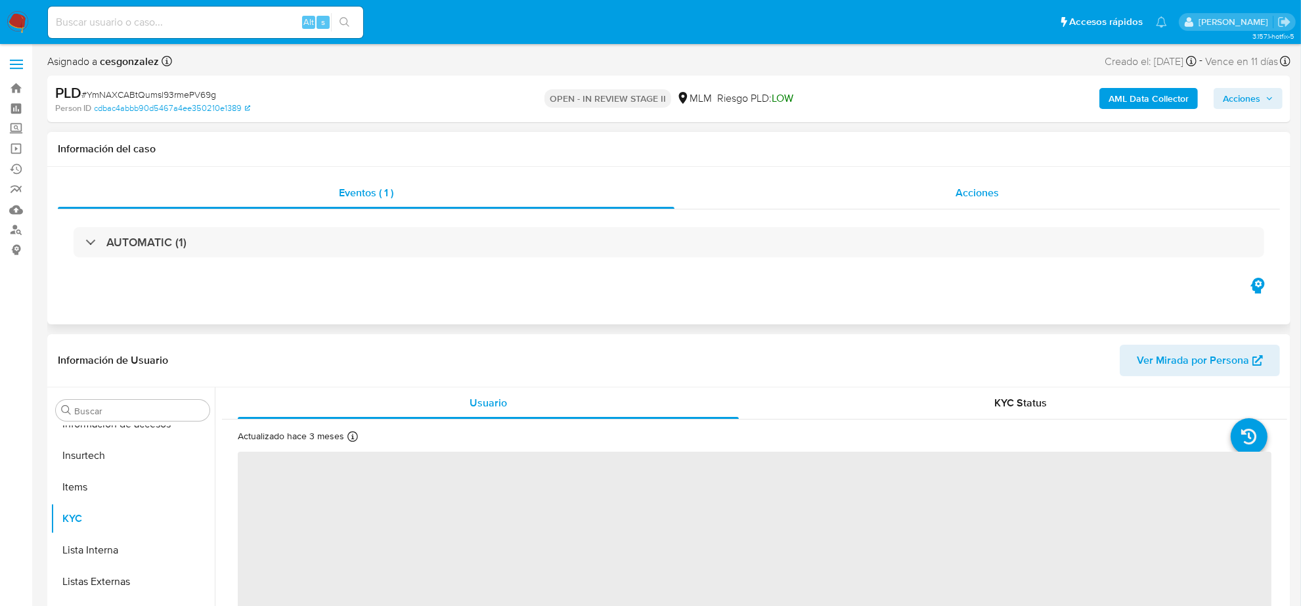
click at [973, 189] on span "Acciones" at bounding box center [977, 192] width 43 height 15
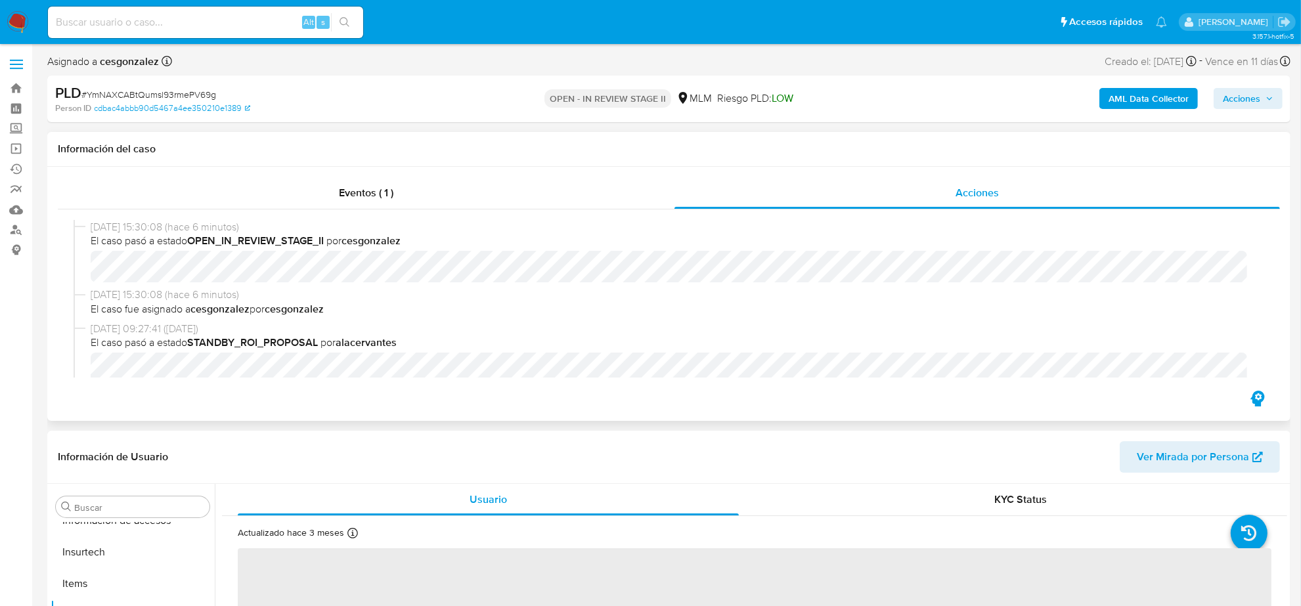
scroll to position [164, 0]
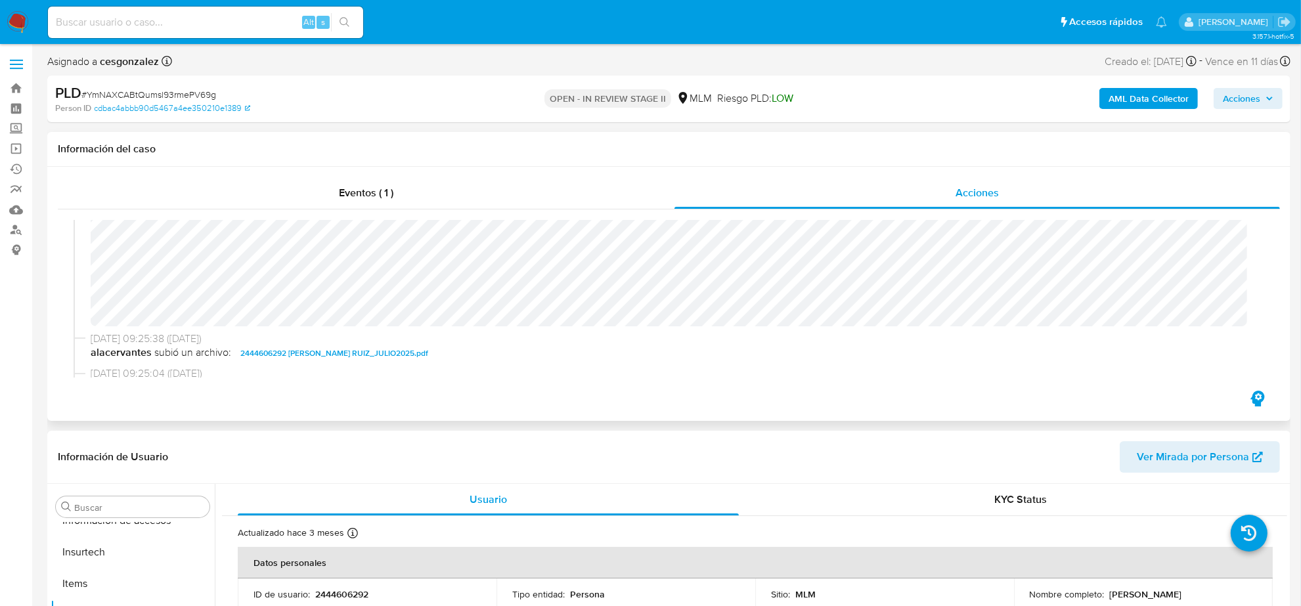
select select "10"
click at [1250, 89] on span "Acciones" at bounding box center [1241, 98] width 37 height 21
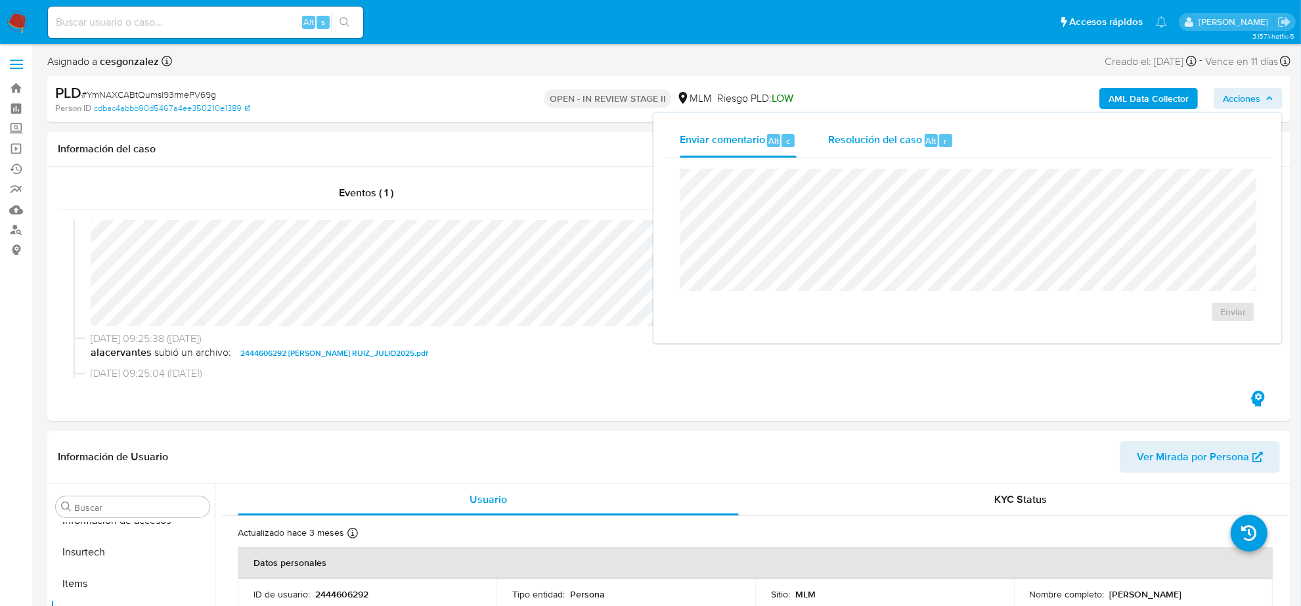
click at [881, 139] on span "Resolución del caso" at bounding box center [875, 140] width 94 height 15
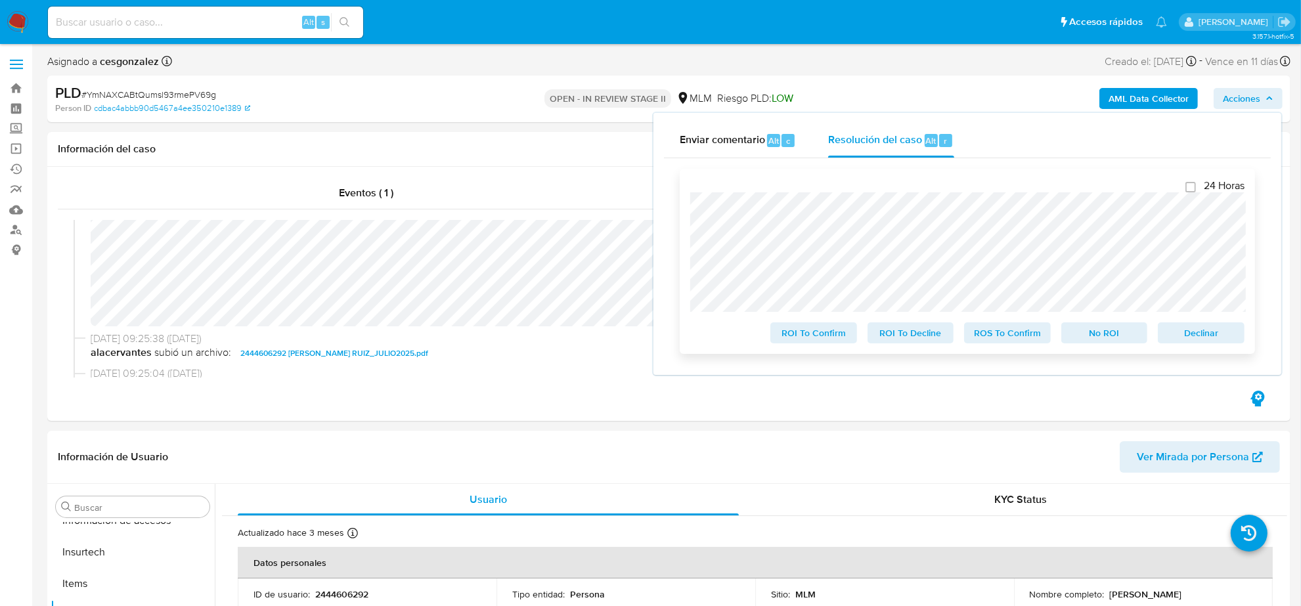
click at [981, 336] on span "ROS To Confirm" at bounding box center [1008, 333] width 68 height 18
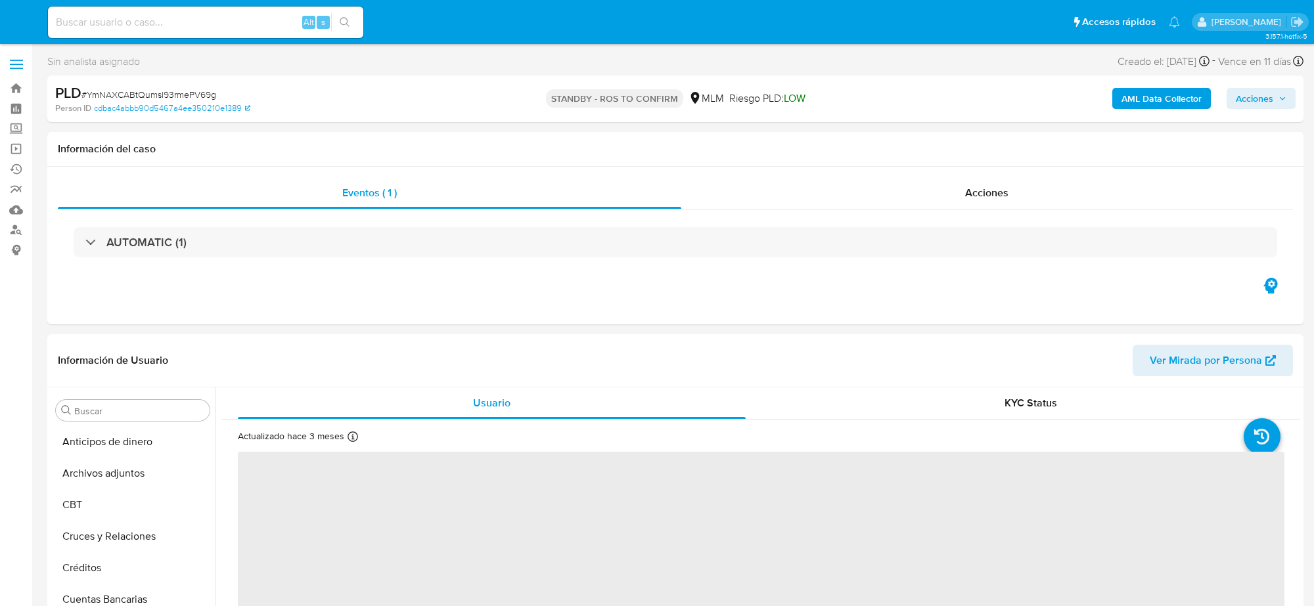
select select "10"
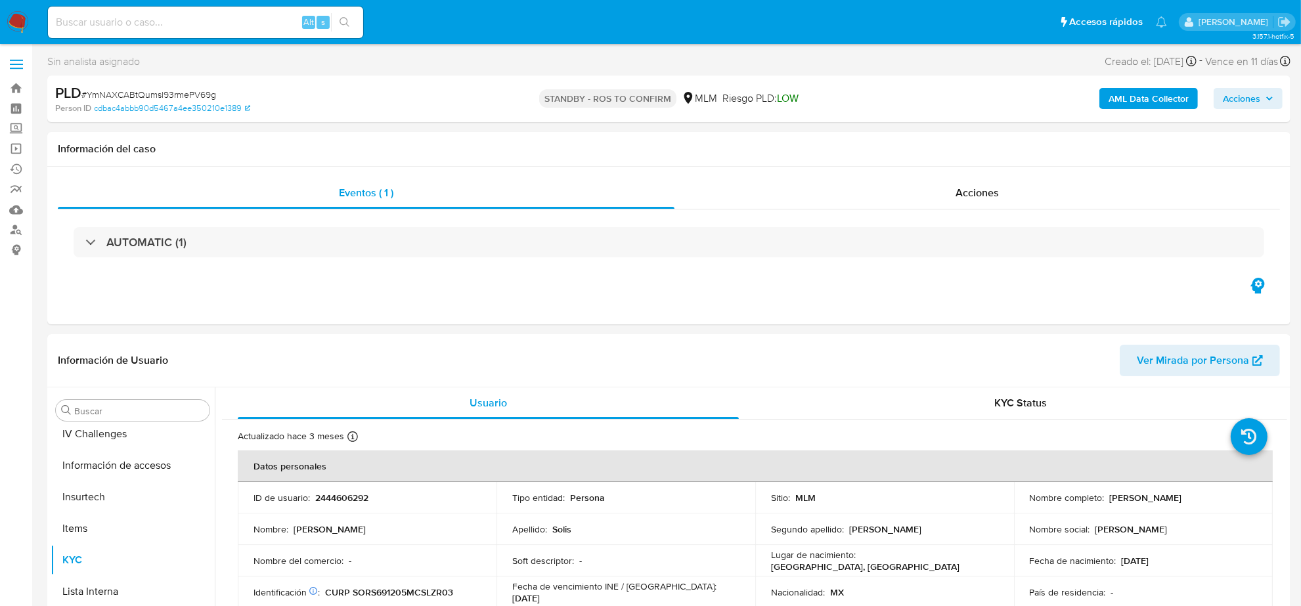
scroll to position [554, 0]
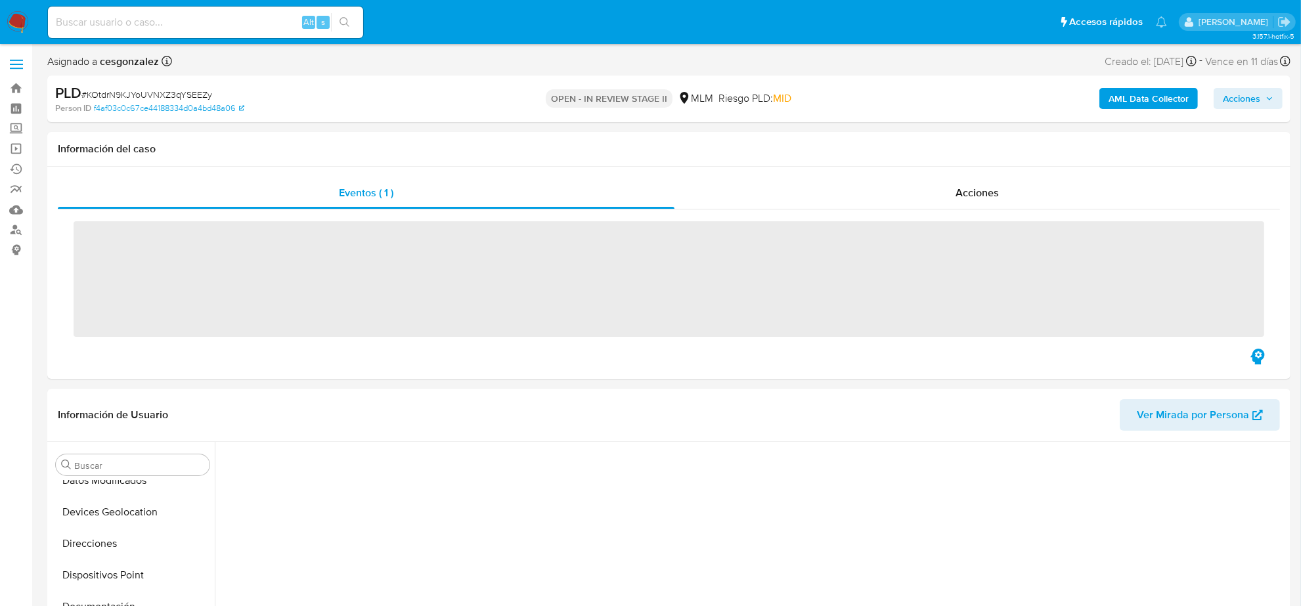
scroll to position [554, 0]
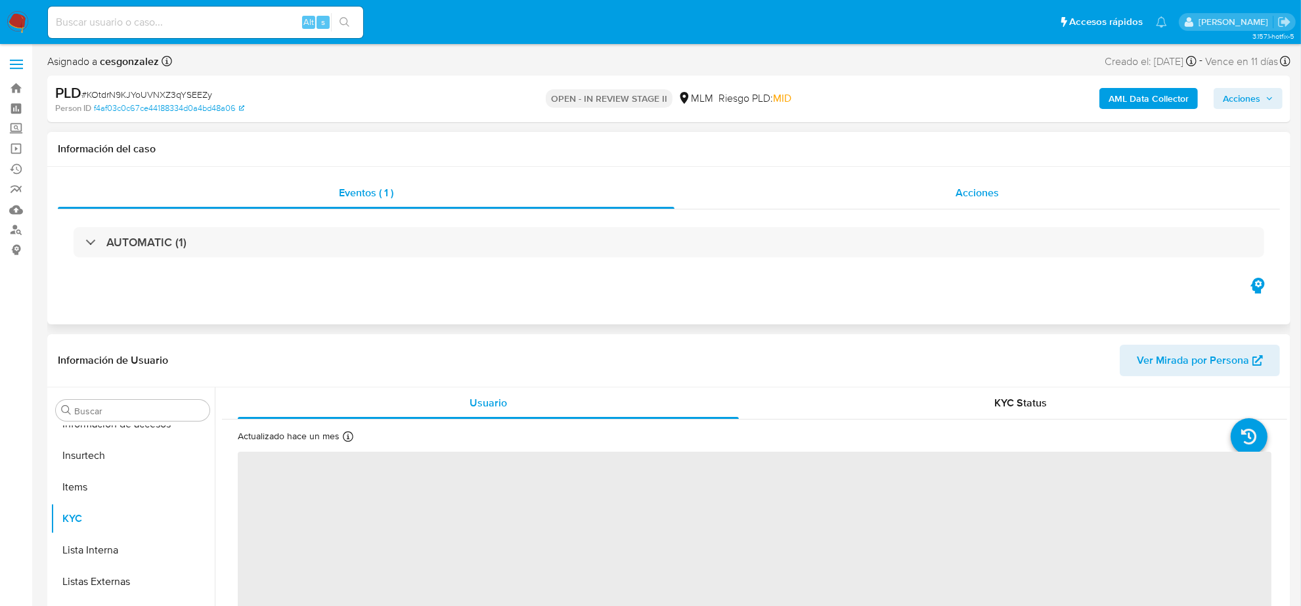
click at [992, 198] on span "Acciones" at bounding box center [977, 192] width 43 height 15
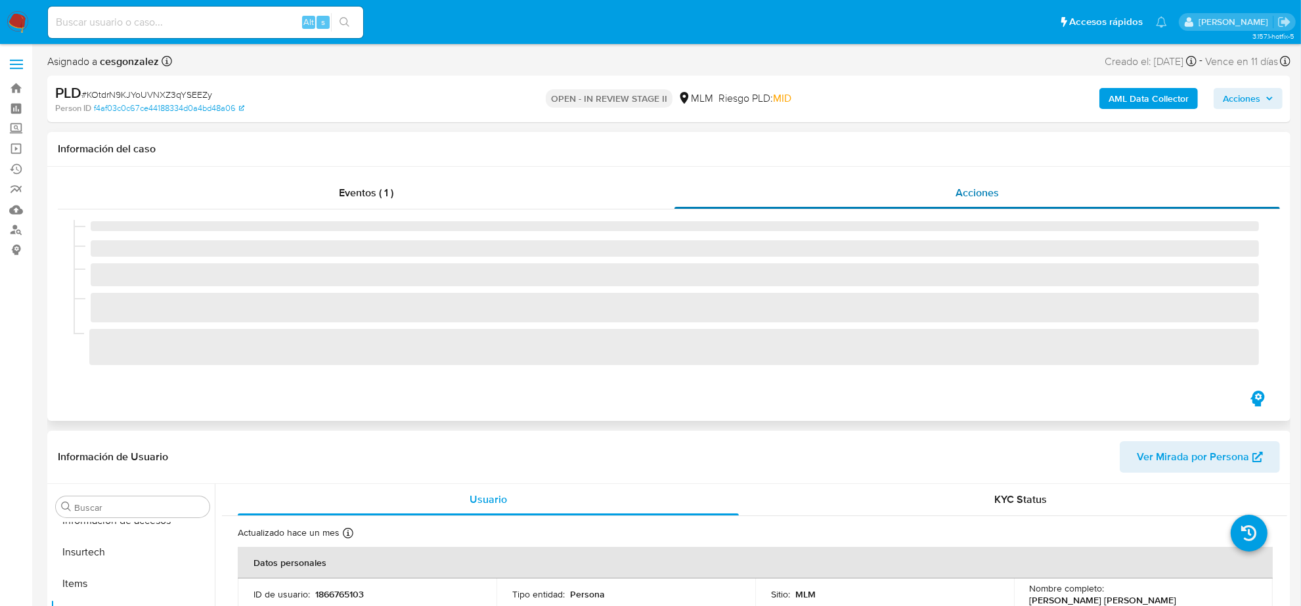
select select "10"
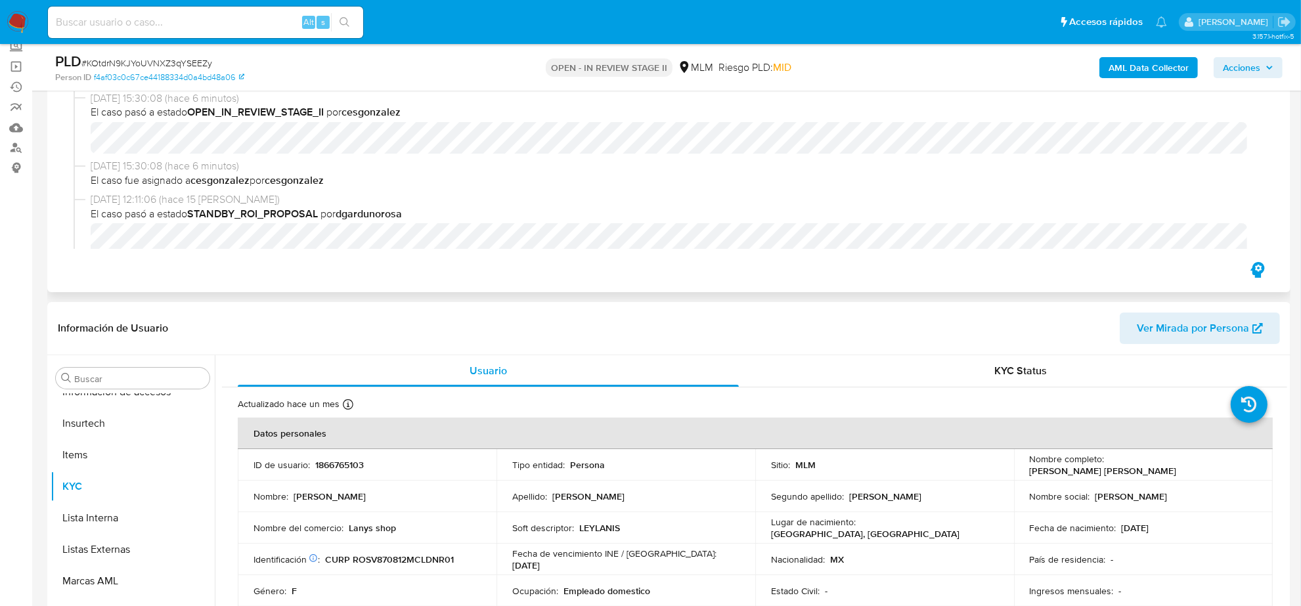
scroll to position [164, 0]
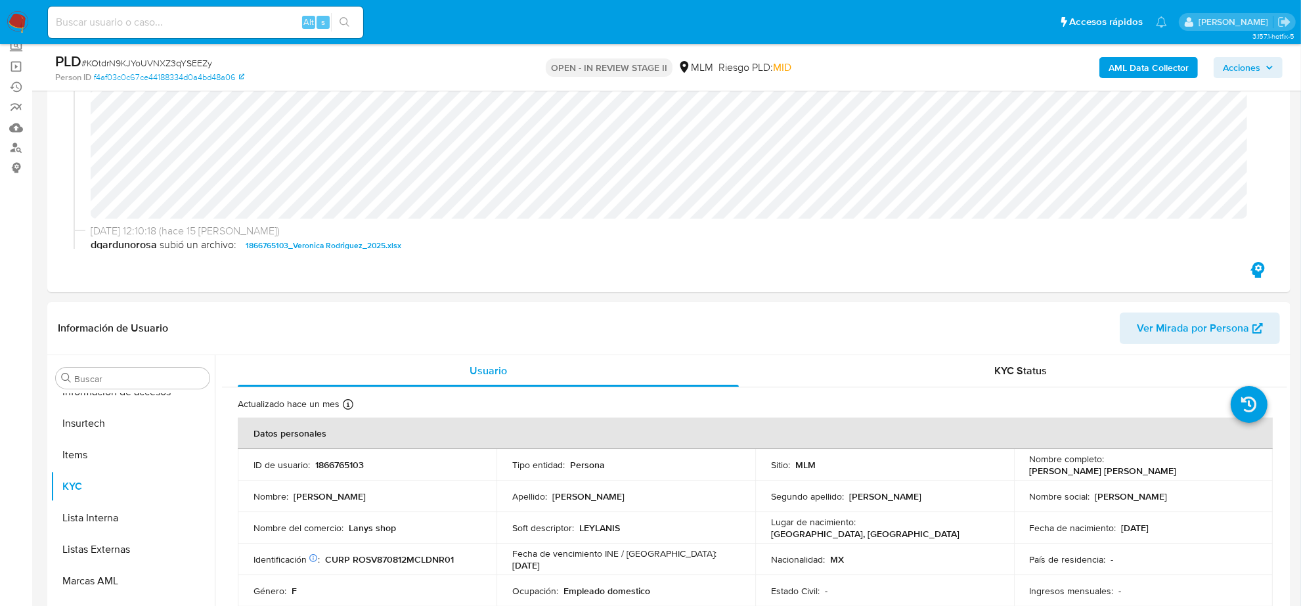
click at [1256, 59] on span "Acciones" at bounding box center [1241, 67] width 37 height 21
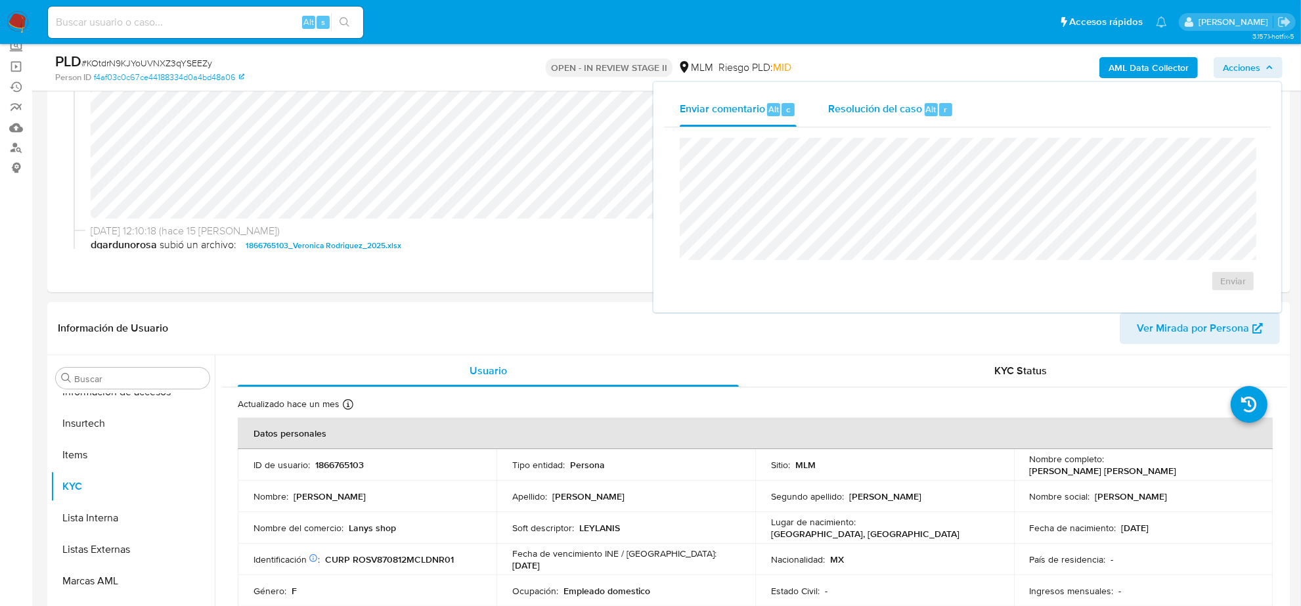
click at [891, 100] on div "Resolución del caso Alt r" at bounding box center [890, 110] width 125 height 34
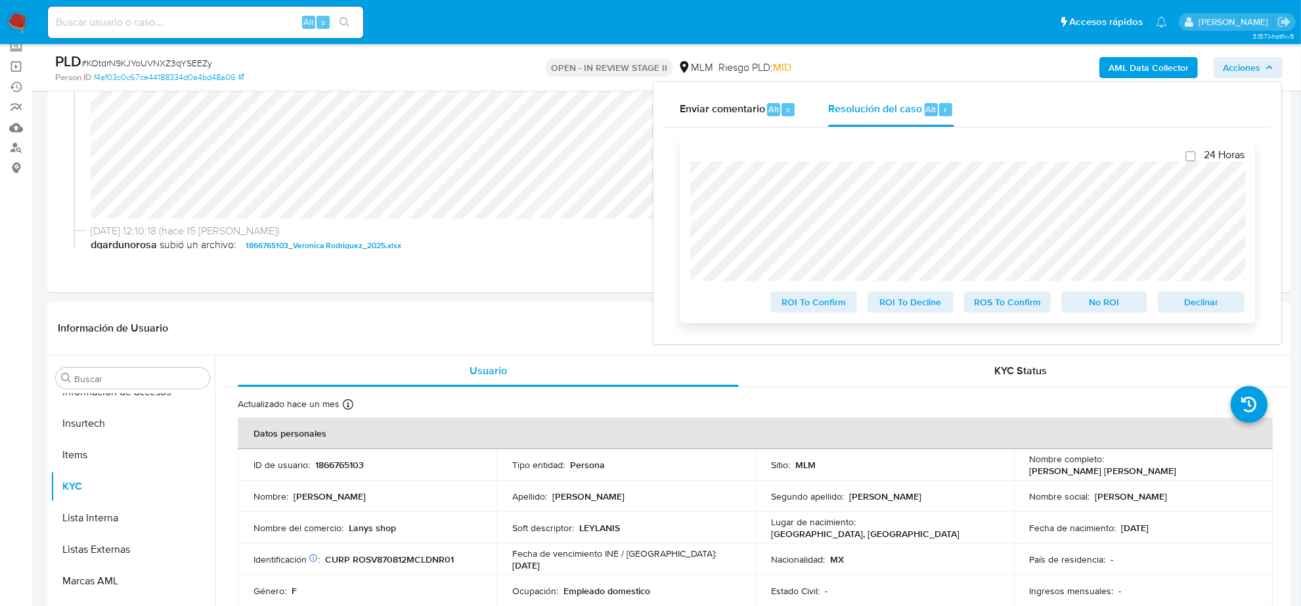
click at [1020, 309] on span "ROS To Confirm" at bounding box center [1008, 302] width 68 height 18
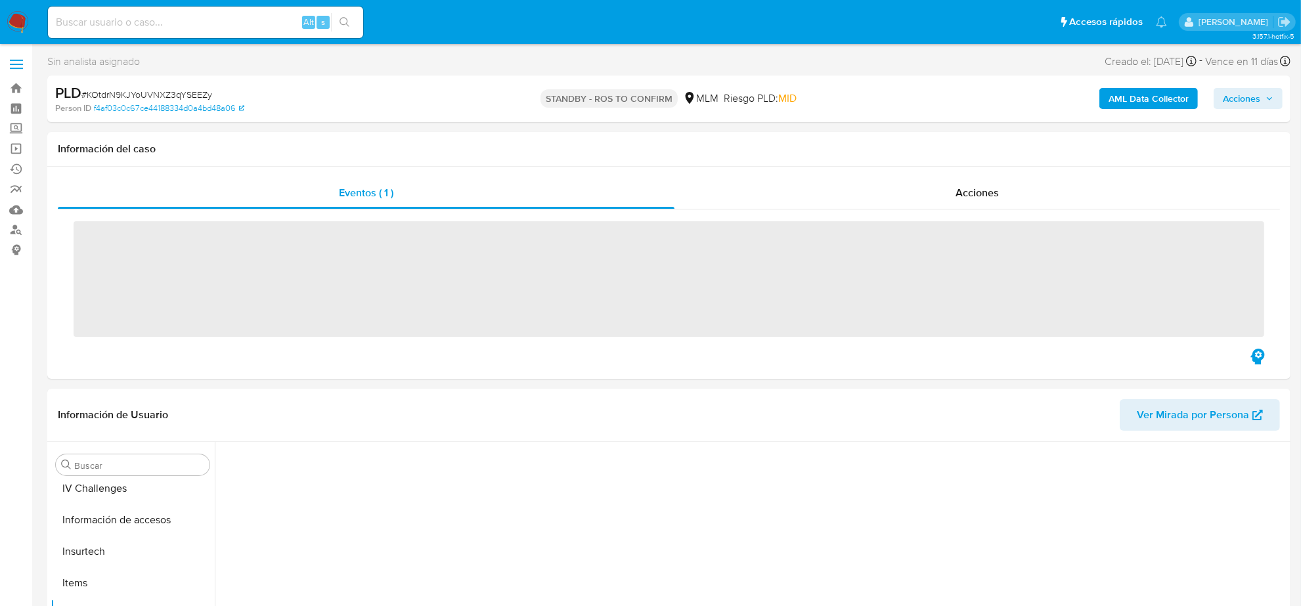
scroll to position [554, 0]
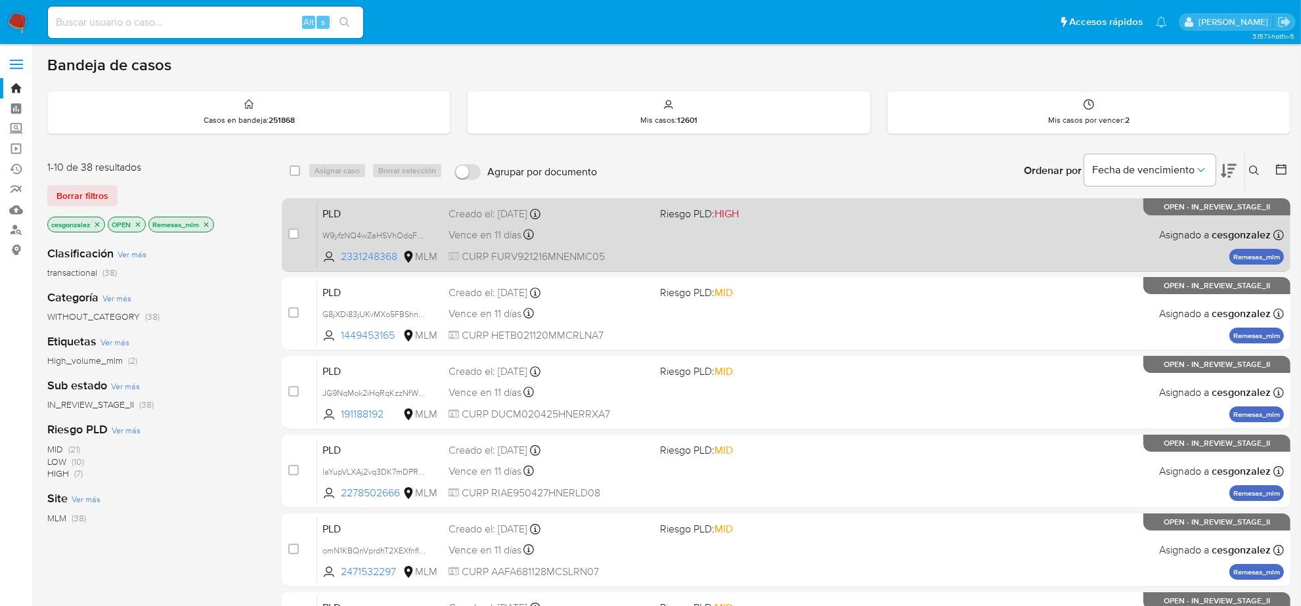
drag, startPoint x: 418, startPoint y: 235, endPoint x: 451, endPoint y: 233, distance: 32.9
click at [418, 235] on span "W9yfzNQ4wZaHSVhOdqFArBON" at bounding box center [383, 234] width 120 height 14
click at [475, 233] on span "Vence en 11 días" at bounding box center [485, 235] width 73 height 14
click at [296, 233] on input "checkbox" at bounding box center [293, 234] width 11 height 11
checkbox input "true"
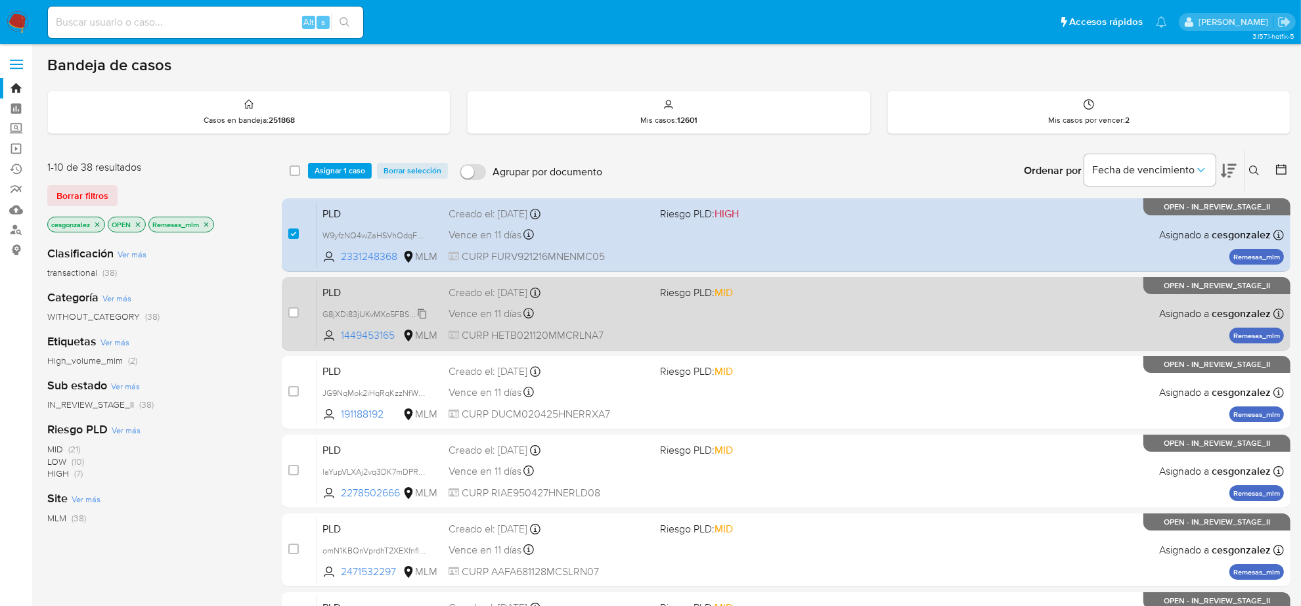
click at [418, 313] on span "G8jXDi83jUKvMXo5FBShnpNc" at bounding box center [378, 313] width 110 height 14
click at [475, 313] on span "Vence en 11 días" at bounding box center [485, 314] width 73 height 14
click at [291, 314] on input "checkbox" at bounding box center [293, 312] width 11 height 11
checkbox input "true"
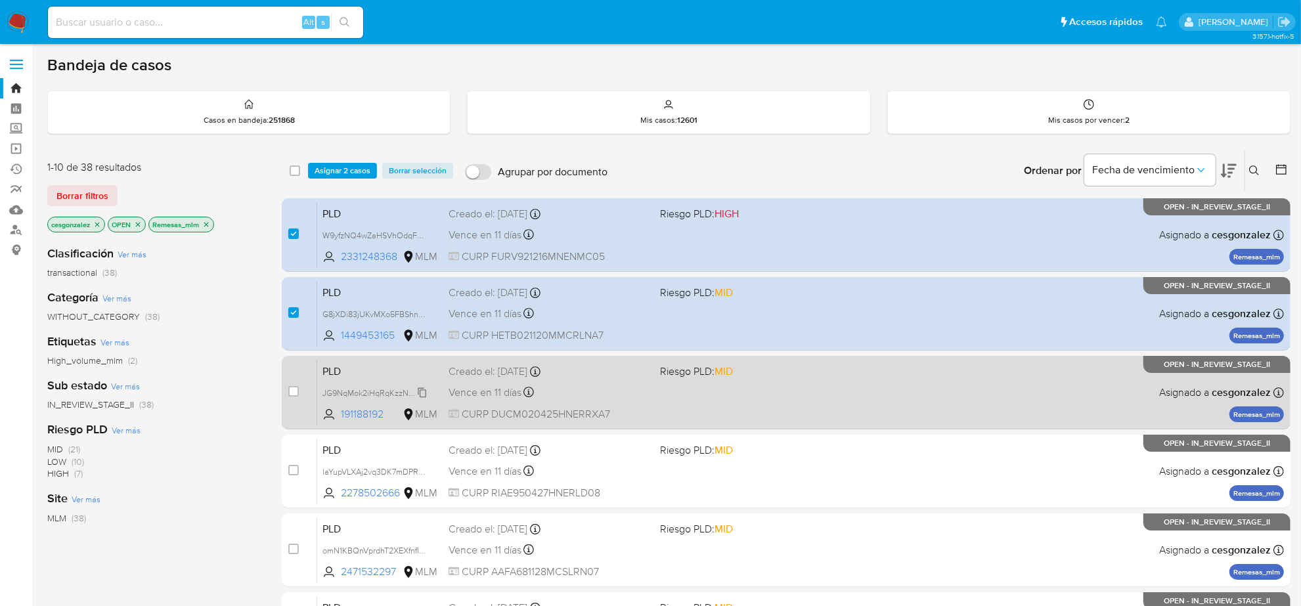
click at [416, 395] on span "JG9NqMok2iHqRqKzzNfWnFJ9" at bounding box center [379, 392] width 113 height 14
click at [511, 388] on span "Vence en 11 días" at bounding box center [485, 393] width 73 height 14
click at [294, 386] on input "checkbox" at bounding box center [293, 391] width 11 height 11
checkbox input "true"
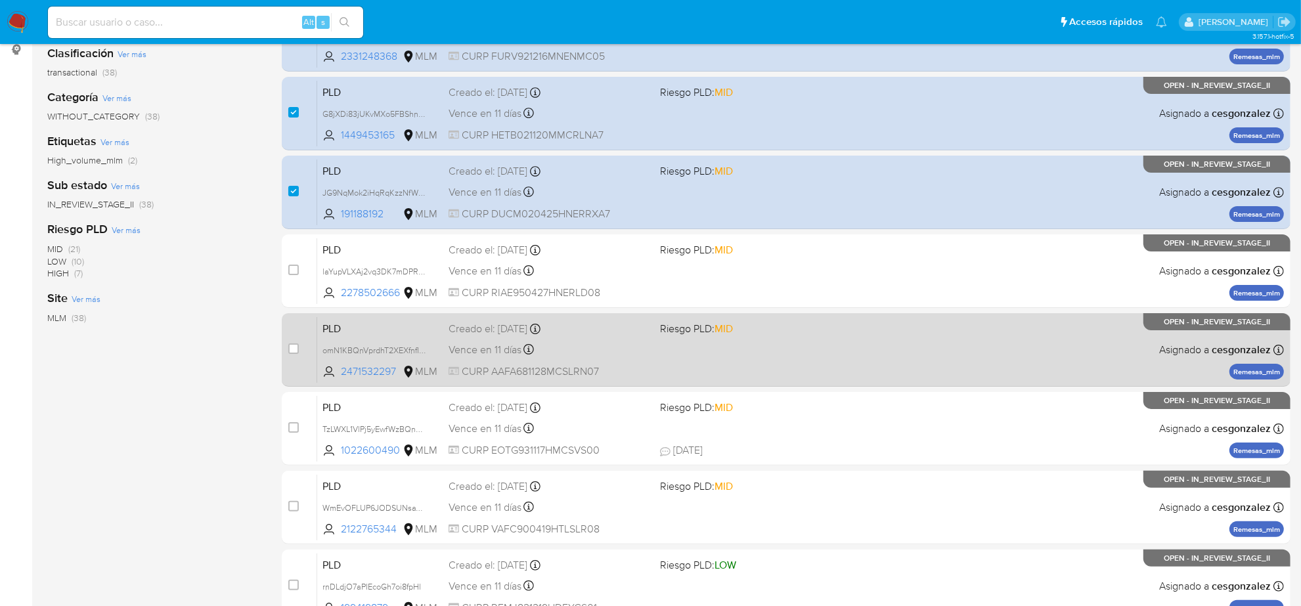
scroll to position [246, 0]
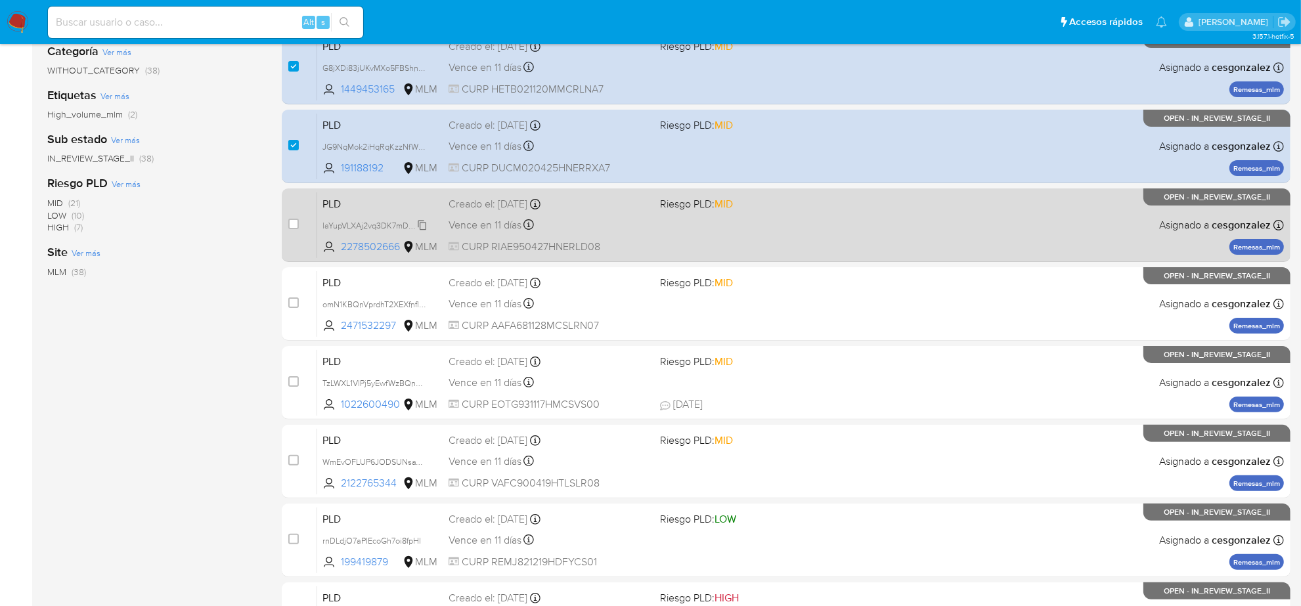
click at [414, 223] on span "laYupVLXAj2vq3DK7mDPRdLg" at bounding box center [377, 224] width 109 height 14
click at [482, 223] on span "Vence en 11 días" at bounding box center [485, 225] width 73 height 14
click at [298, 224] on input "checkbox" at bounding box center [293, 224] width 11 height 11
checkbox input "true"
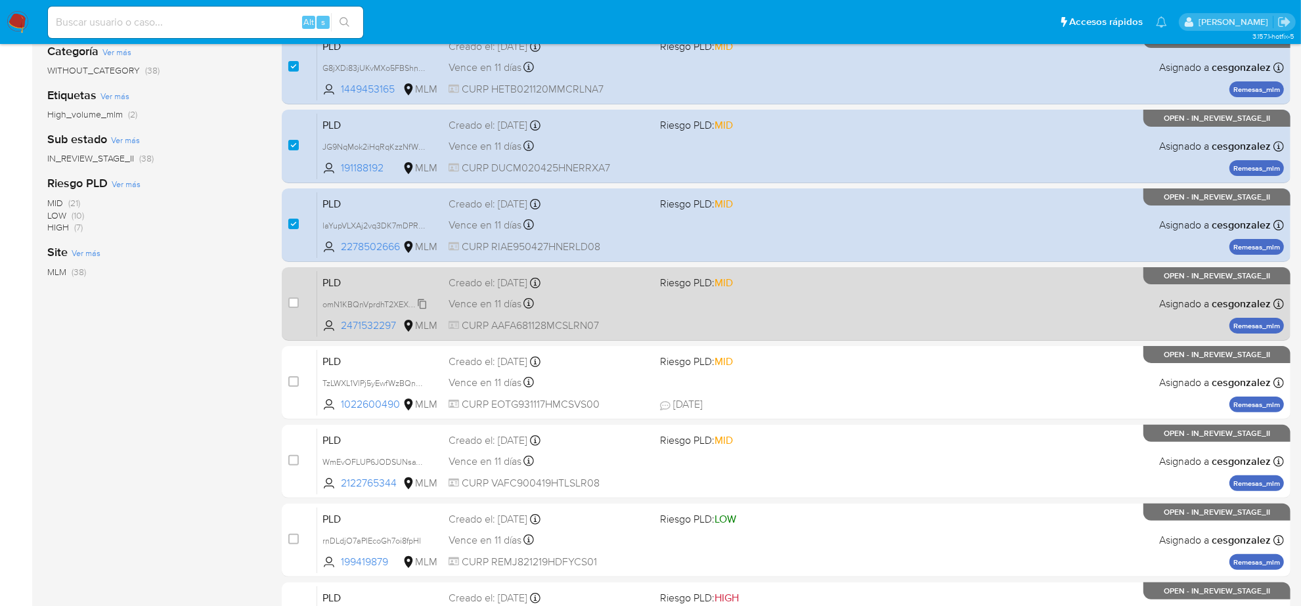
click at [411, 301] on span "omN1KBQnVprdhT2XEXfnfIu9" at bounding box center [376, 303] width 106 height 14
click at [474, 302] on span "Vence en 11 días" at bounding box center [485, 304] width 73 height 14
click at [296, 304] on input "checkbox" at bounding box center [293, 303] width 11 height 11
checkbox input "true"
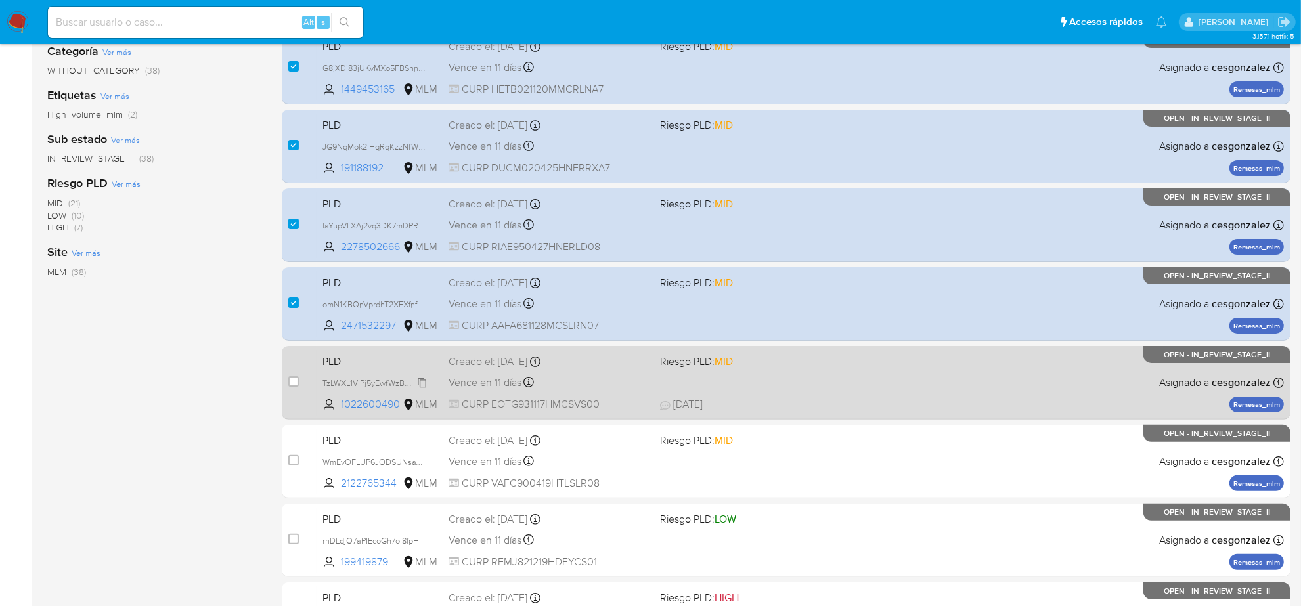
click at [413, 381] on span "TzLWXL1VlPj5yEwfWzBQnOL4" at bounding box center [377, 382] width 108 height 14
click at [499, 386] on span "Vence en 11 días" at bounding box center [485, 383] width 73 height 14
click at [290, 383] on input "checkbox" at bounding box center [293, 381] width 11 height 11
checkbox input "true"
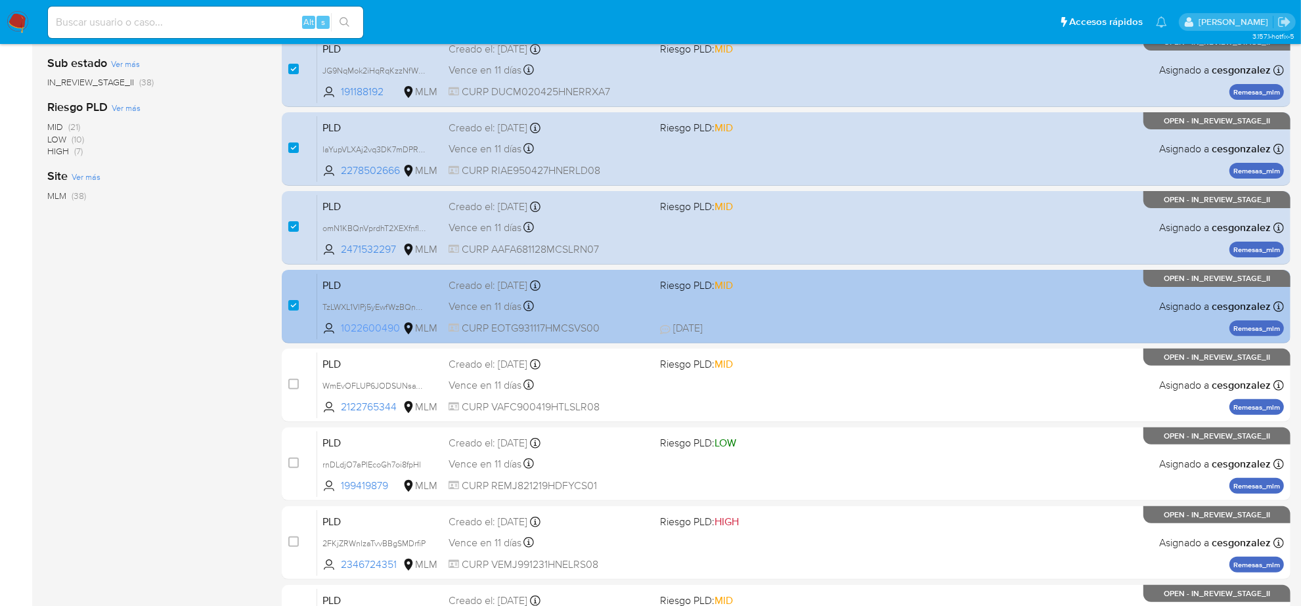
scroll to position [411, 0]
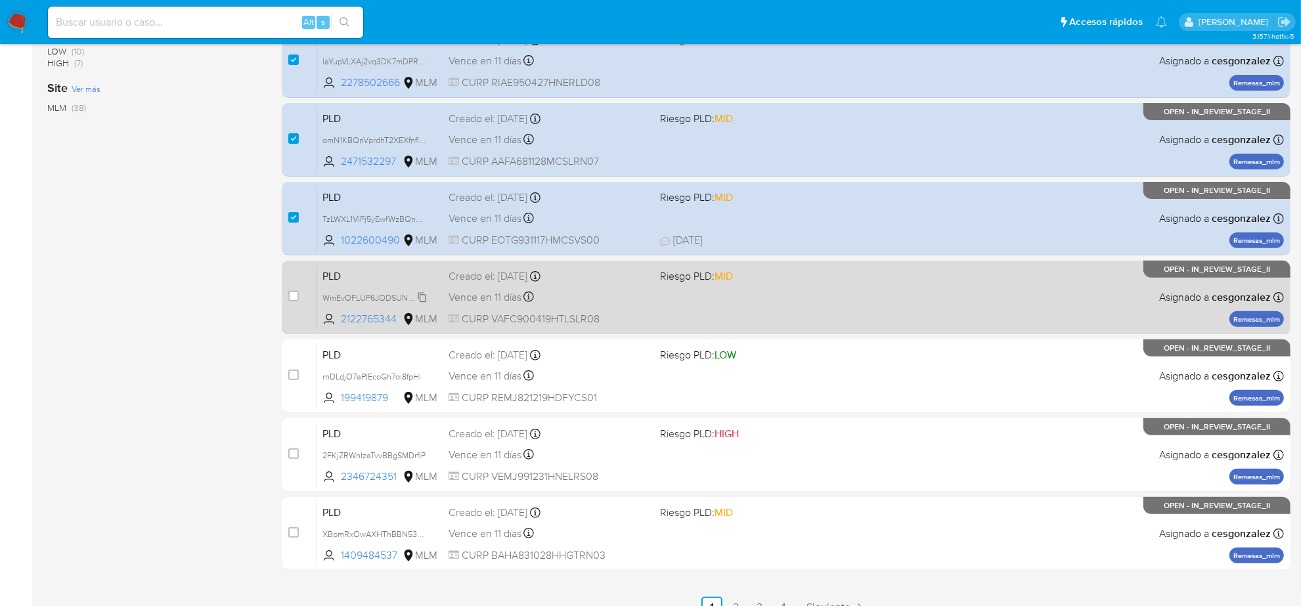
click at [418, 290] on span "WmEvOFLUP6JODSUNsaW7yEXt" at bounding box center [383, 297] width 121 height 14
click at [509, 292] on span "Vence en 11 días" at bounding box center [485, 297] width 73 height 14
click at [294, 296] on input "checkbox" at bounding box center [293, 296] width 11 height 11
checkbox input "true"
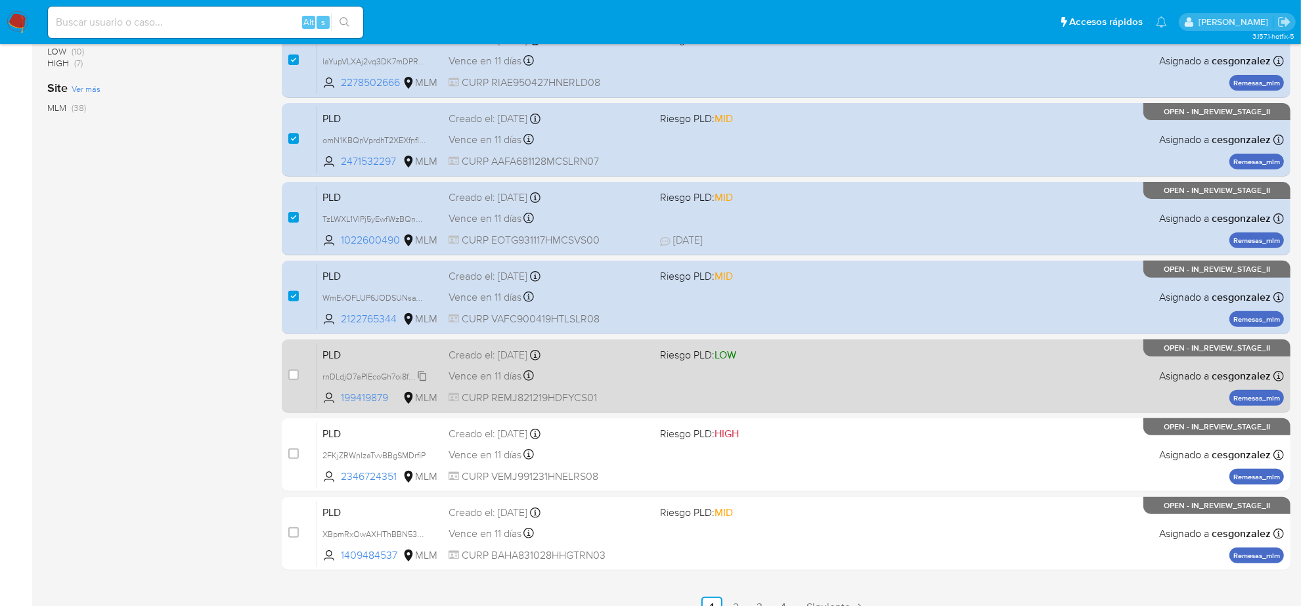
click at [426, 375] on icon at bounding box center [422, 376] width 9 height 10
click at [500, 388] on div "PLD rnDLdjO7aPIEcoGh7oi8fpHl Copiado Copiado 199419879 MLM Riesgo PLD: LOW Crea…" at bounding box center [800, 376] width 967 height 66
click at [294, 376] on input "checkbox" at bounding box center [293, 375] width 11 height 11
checkbox input "true"
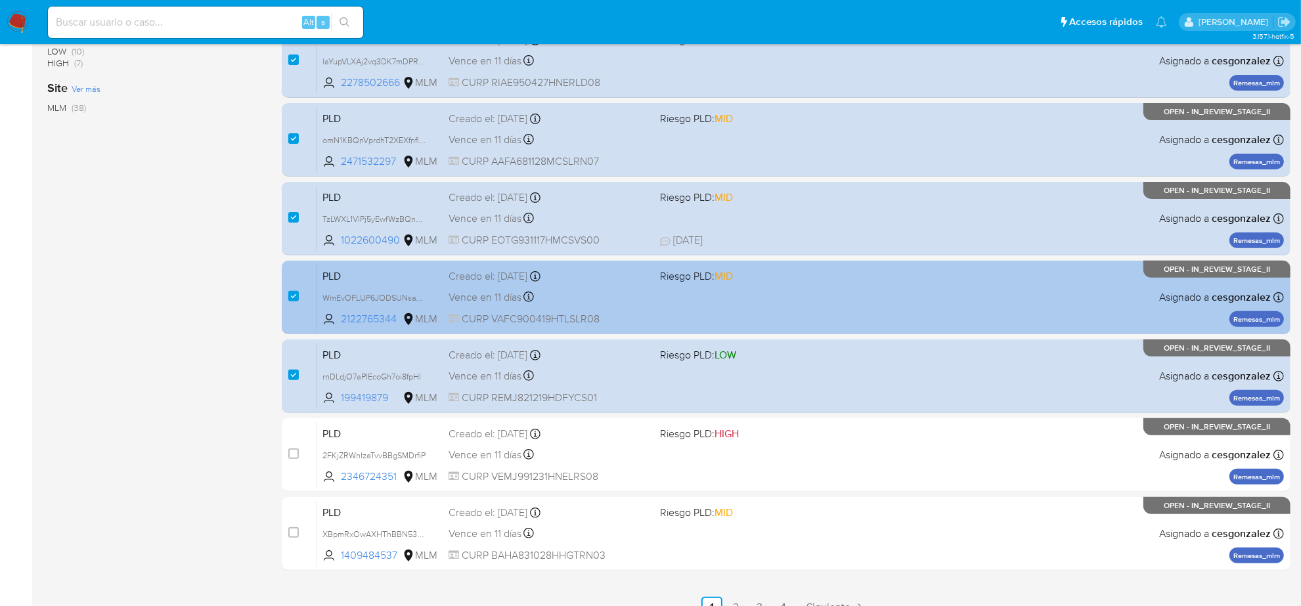
scroll to position [429, 0]
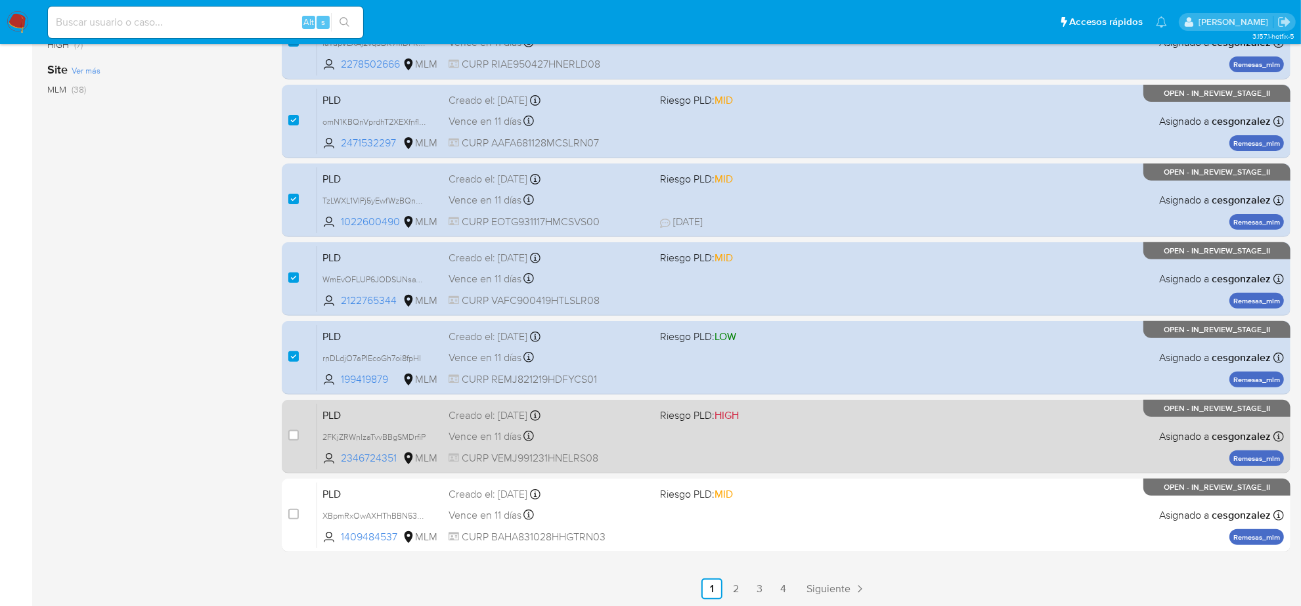
click at [430, 439] on span "2FKjZRWnIzaTvvBBgSMDrfiP" at bounding box center [381, 437] width 116 height 14
click at [510, 438] on span "Vence en 11 días" at bounding box center [485, 437] width 73 height 14
click at [291, 436] on input "checkbox" at bounding box center [293, 435] width 11 height 11
checkbox input "true"
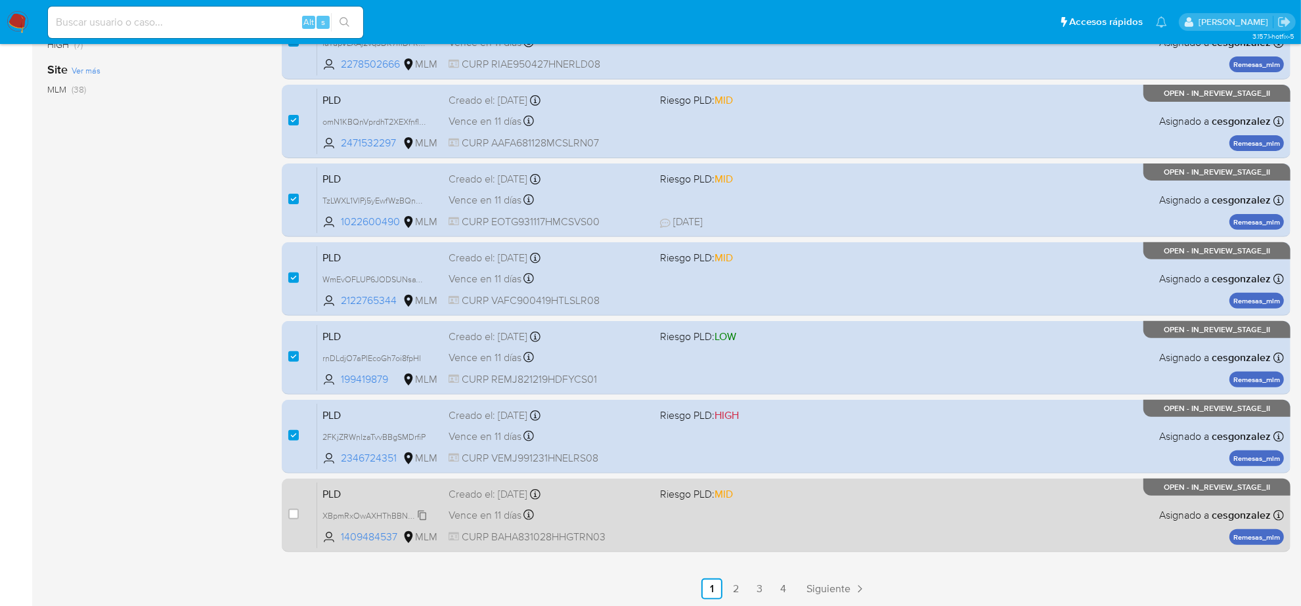
click at [418, 514] on span "XBpmRxOwAXHThBBN532zXi6n" at bounding box center [383, 515] width 120 height 14
click at [506, 524] on div "PLD XBpmRxOwAXHThBBN532zXi6n Copiado Copiado 1409484537 MLM Riesgo PLD: MID Cre…" at bounding box center [800, 515] width 967 height 66
click at [294, 512] on input "checkbox" at bounding box center [293, 514] width 11 height 11
checkbox input "true"
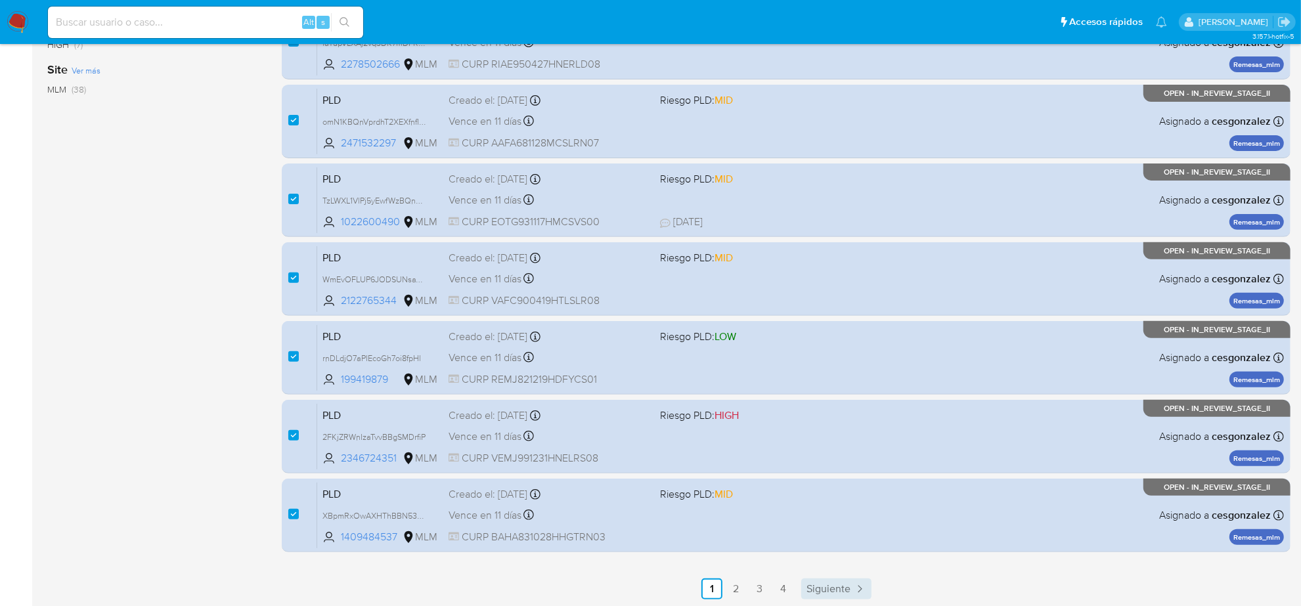
click at [835, 585] on span "Siguiente" at bounding box center [829, 589] width 44 height 11
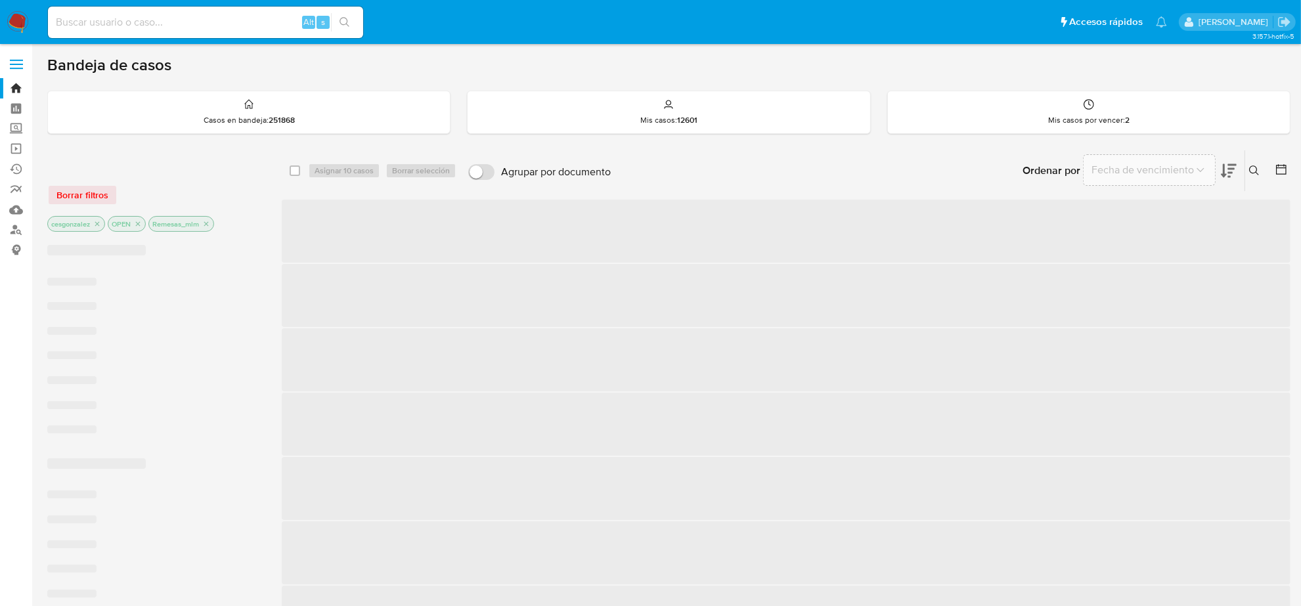
checkbox input "false"
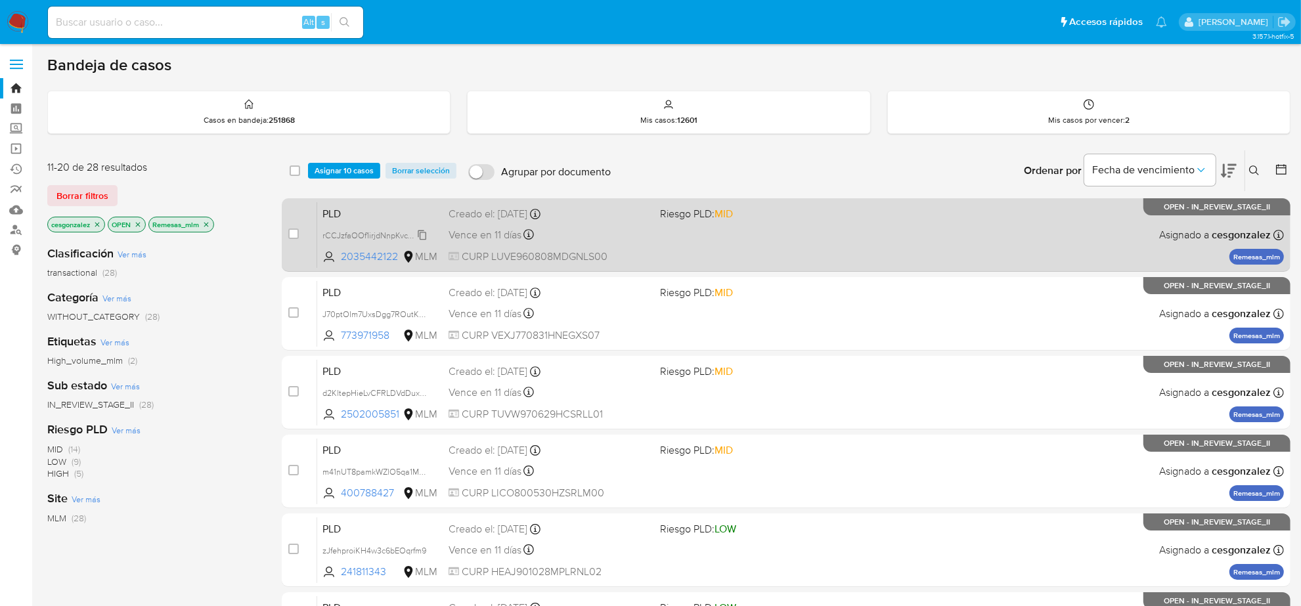
click at [419, 235] on span "rCCJzfaOOf1irjdNnpKvcYT9" at bounding box center [372, 234] width 99 height 14
click at [480, 235] on span "Vence en 11 días" at bounding box center [485, 235] width 73 height 14
click at [289, 232] on input "checkbox" at bounding box center [293, 234] width 11 height 11
checkbox input "true"
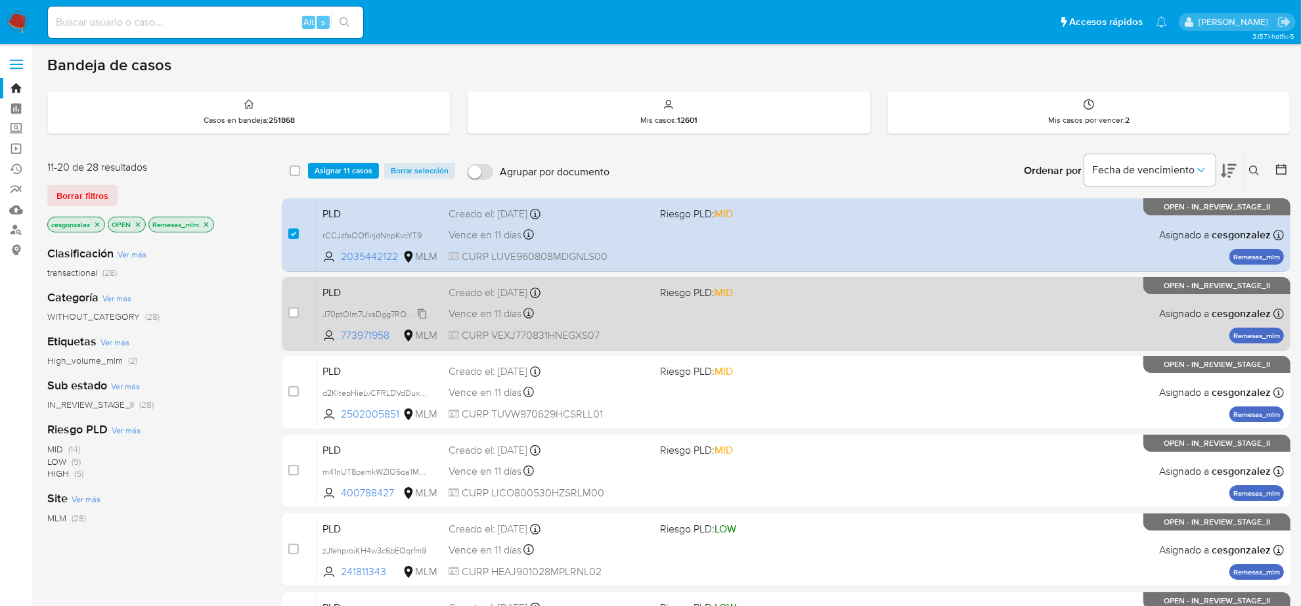
click at [415, 313] on span "J70ptOIm7UxsDgg7ROutK82H" at bounding box center [379, 313] width 112 height 14
click at [507, 320] on div "Vence en 11 días Vence el 10/09/2025 02:08:06" at bounding box center [549, 314] width 201 height 18
click at [292, 310] on input "checkbox" at bounding box center [293, 312] width 11 height 11
checkbox input "true"
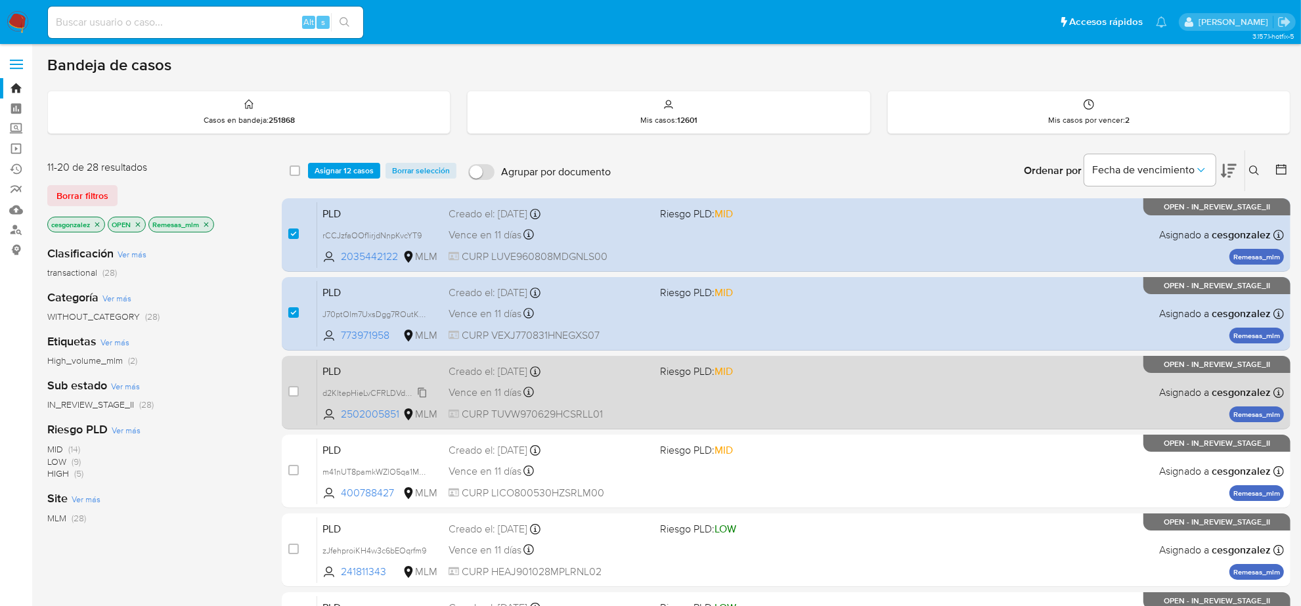
click at [416, 394] on span "d2KltepHieLvCFRLDVdDuxak" at bounding box center [376, 392] width 106 height 14
click at [459, 393] on span "Vence en 11 días" at bounding box center [485, 393] width 73 height 14
click at [293, 388] on input "checkbox" at bounding box center [293, 391] width 11 height 11
checkbox input "true"
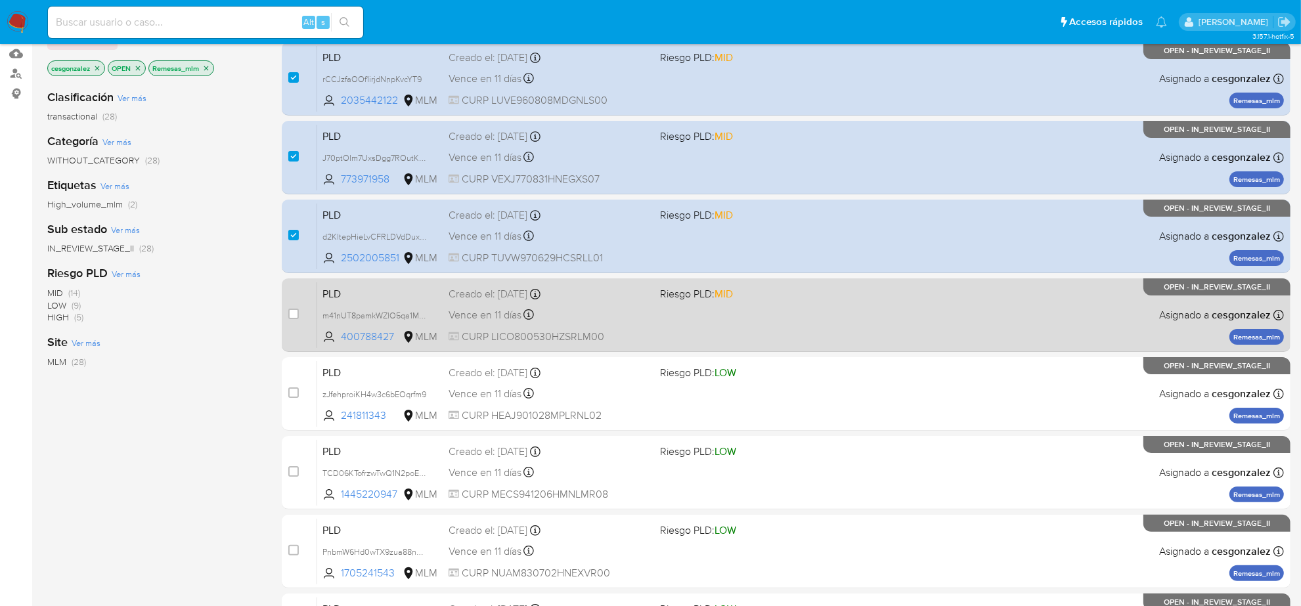
scroll to position [164, 0]
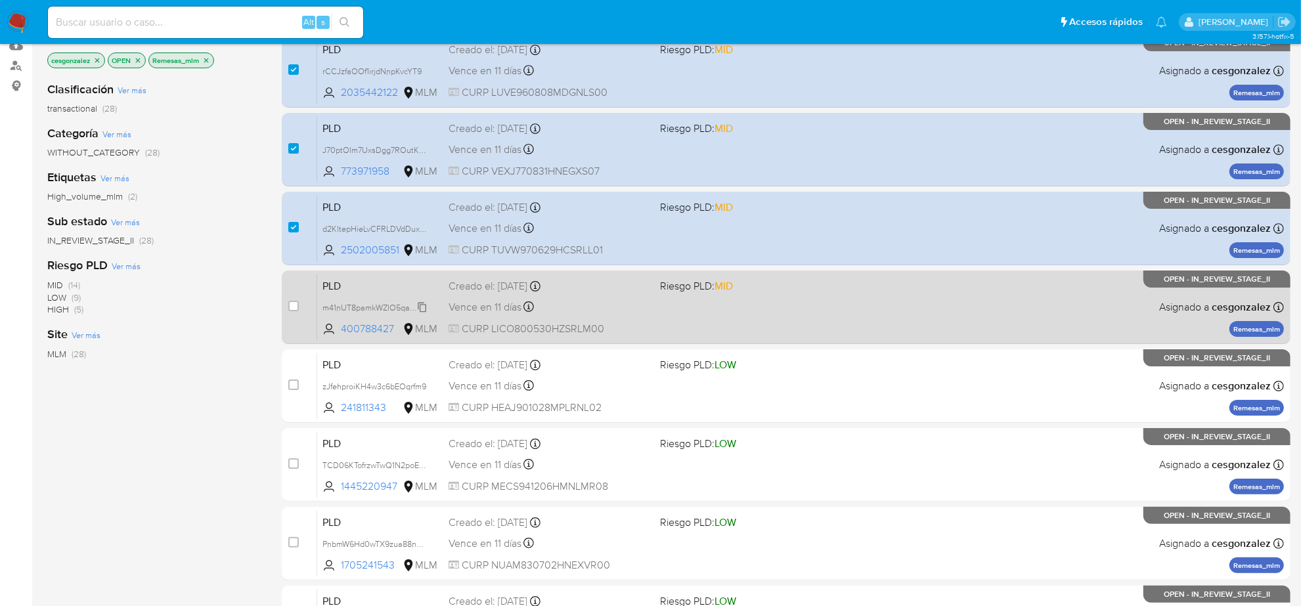
click at [420, 309] on span "m41nUT8pamkWZlO5qa1MB00j" at bounding box center [380, 307] width 114 height 14
click at [491, 306] on span "Vence en 11 días" at bounding box center [485, 307] width 73 height 14
click at [289, 304] on input "checkbox" at bounding box center [293, 306] width 11 height 11
checkbox input "true"
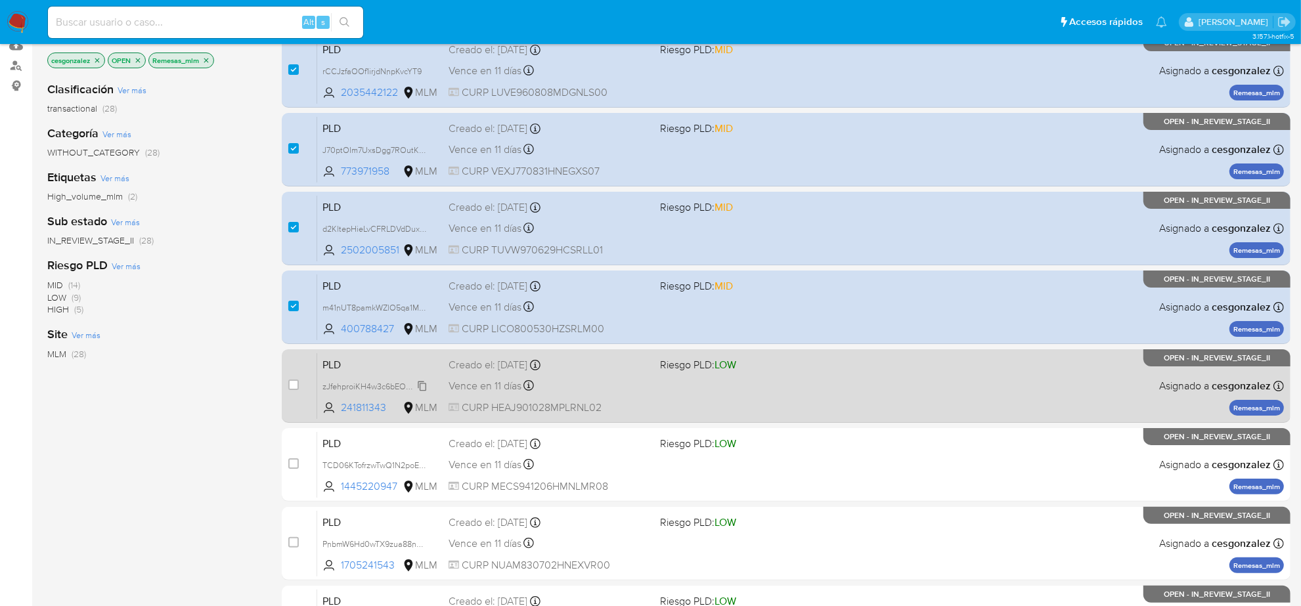
click at [418, 384] on span "zJfehproiKH4w3c6bEOqrfm9" at bounding box center [375, 385] width 104 height 14
click at [500, 386] on span "Vence en 11 días" at bounding box center [485, 386] width 73 height 14
click at [288, 386] on input "checkbox" at bounding box center [293, 385] width 11 height 11
checkbox input "true"
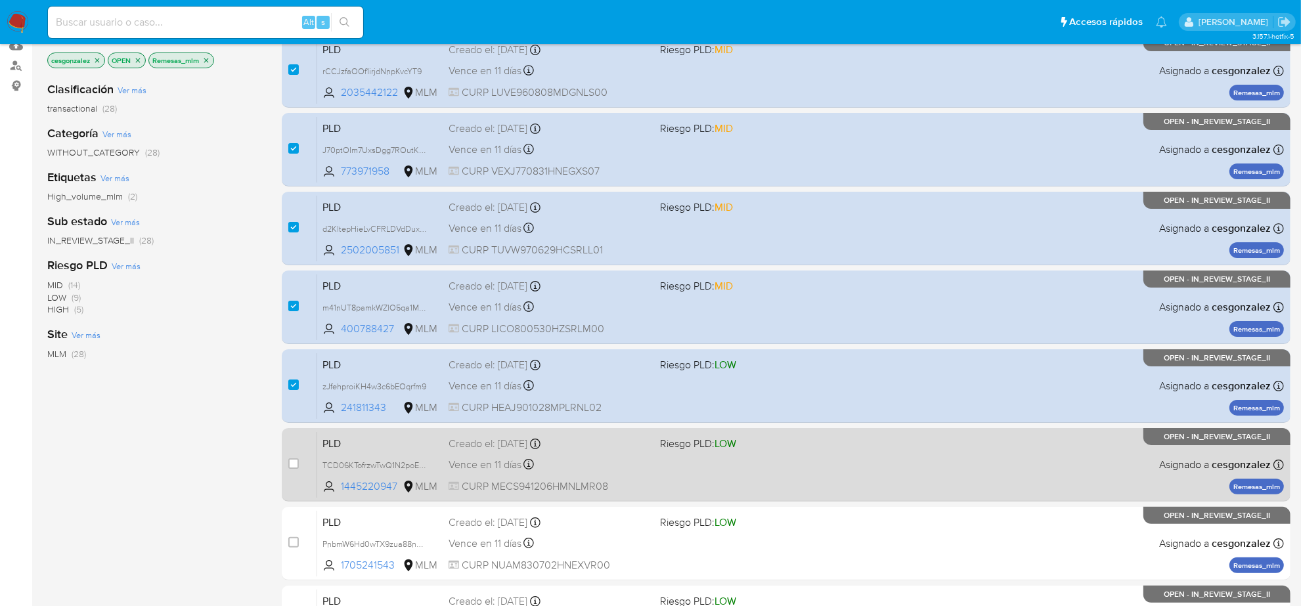
drag, startPoint x: 421, startPoint y: 465, endPoint x: 457, endPoint y: 472, distance: 36.7
click at [421, 464] on span "TCD06KTofrzwTwQ1N2poEbyp" at bounding box center [378, 464] width 110 height 14
click at [510, 472] on div "Vence en 11 días Vence el 10/09/2025 02:07:57" at bounding box center [549, 465] width 201 height 18
click at [294, 464] on input "checkbox" at bounding box center [293, 464] width 11 height 11
checkbox input "true"
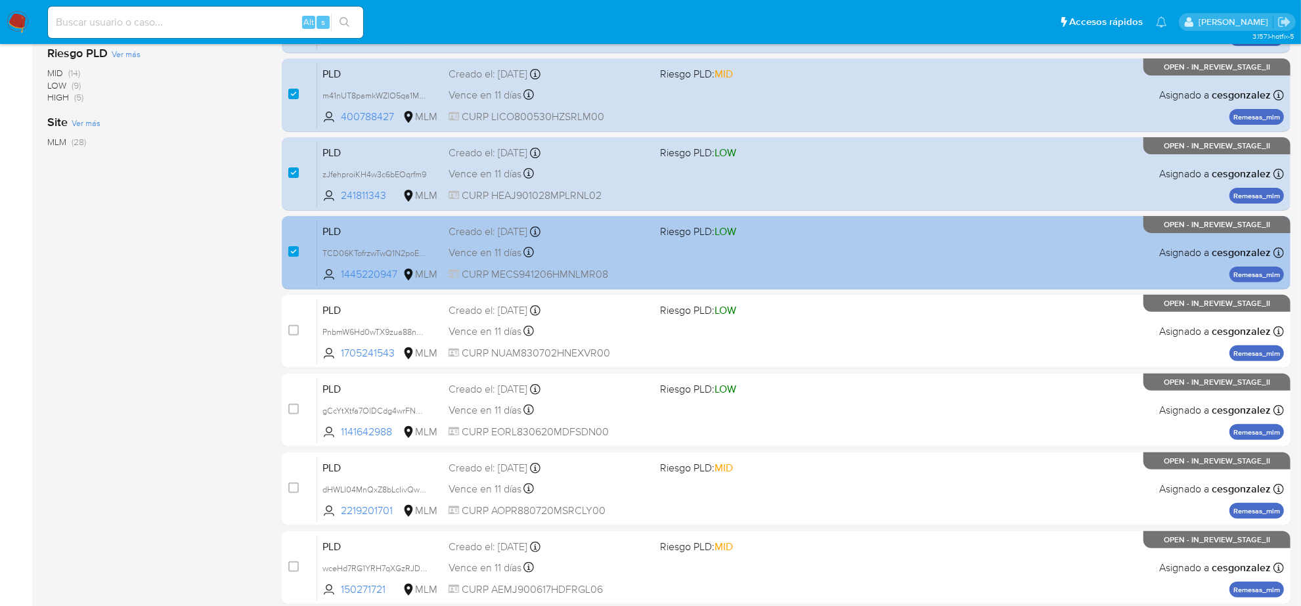
scroll to position [429, 0]
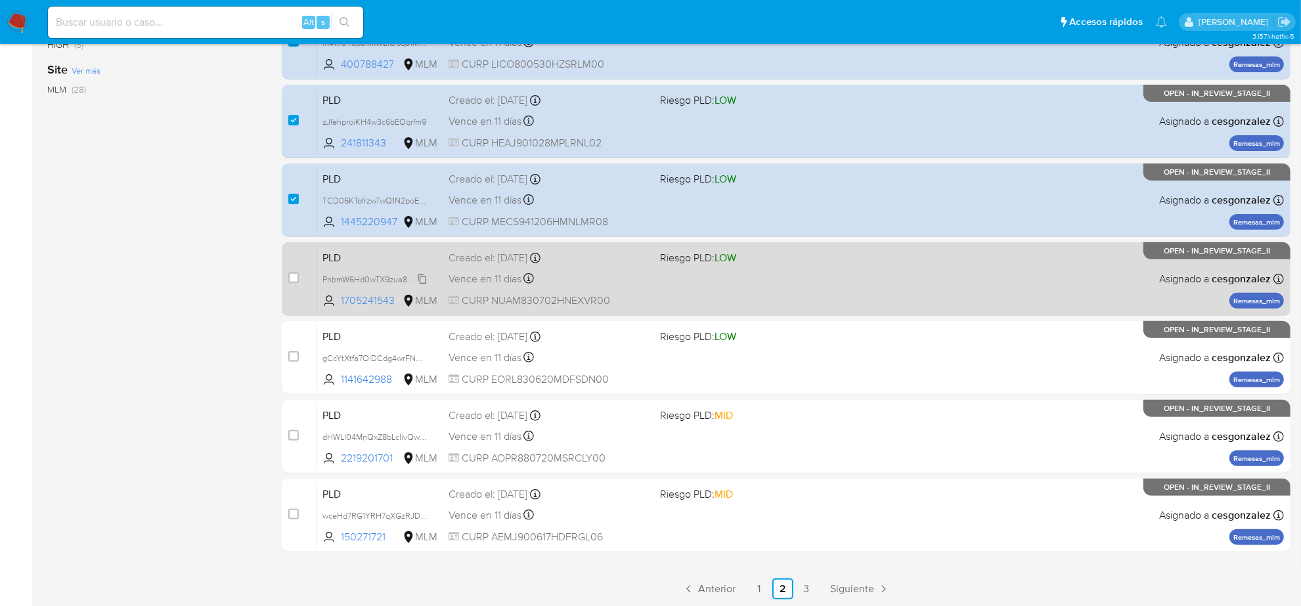
click at [419, 277] on span "PnbmW6Hd0wTX9zua88nHZwBk" at bounding box center [383, 278] width 120 height 14
click at [494, 273] on span "Vence en 11 días" at bounding box center [485, 279] width 73 height 14
click at [294, 275] on input "checkbox" at bounding box center [293, 278] width 11 height 11
checkbox input "true"
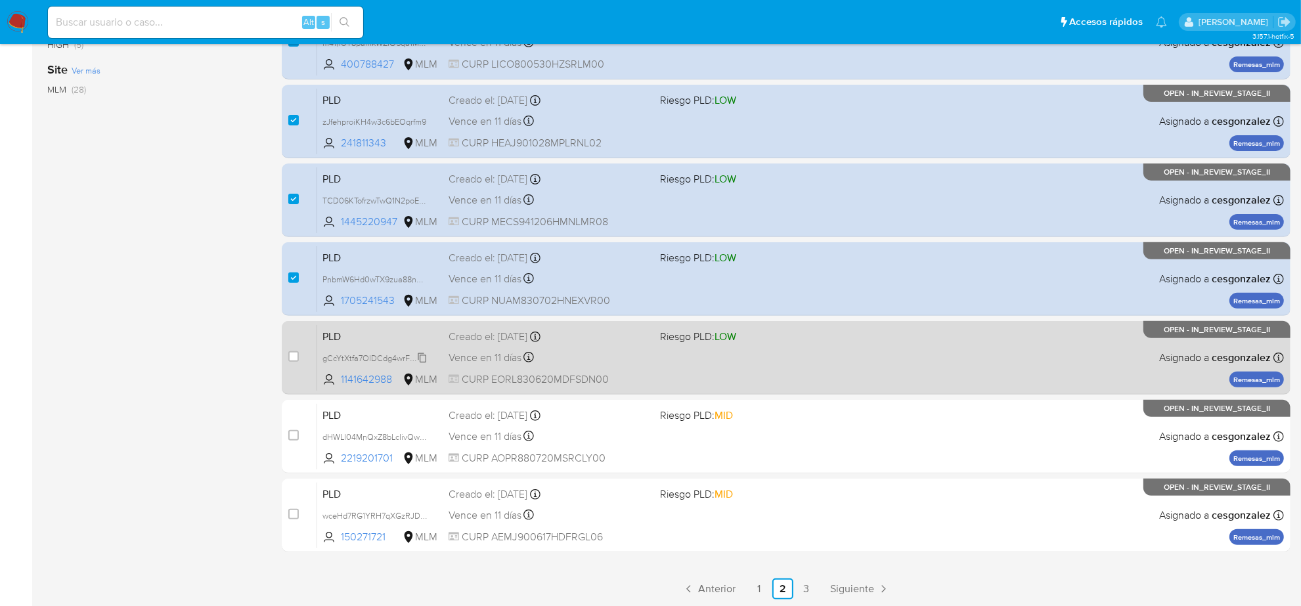
click at [425, 355] on span "gCcYtXtfa7OlDCdg4wrFNUh4" at bounding box center [377, 357] width 108 height 14
click at [490, 359] on span "Vence en 11 días" at bounding box center [485, 358] width 73 height 14
click at [291, 352] on input "checkbox" at bounding box center [293, 356] width 11 height 11
checkbox input "true"
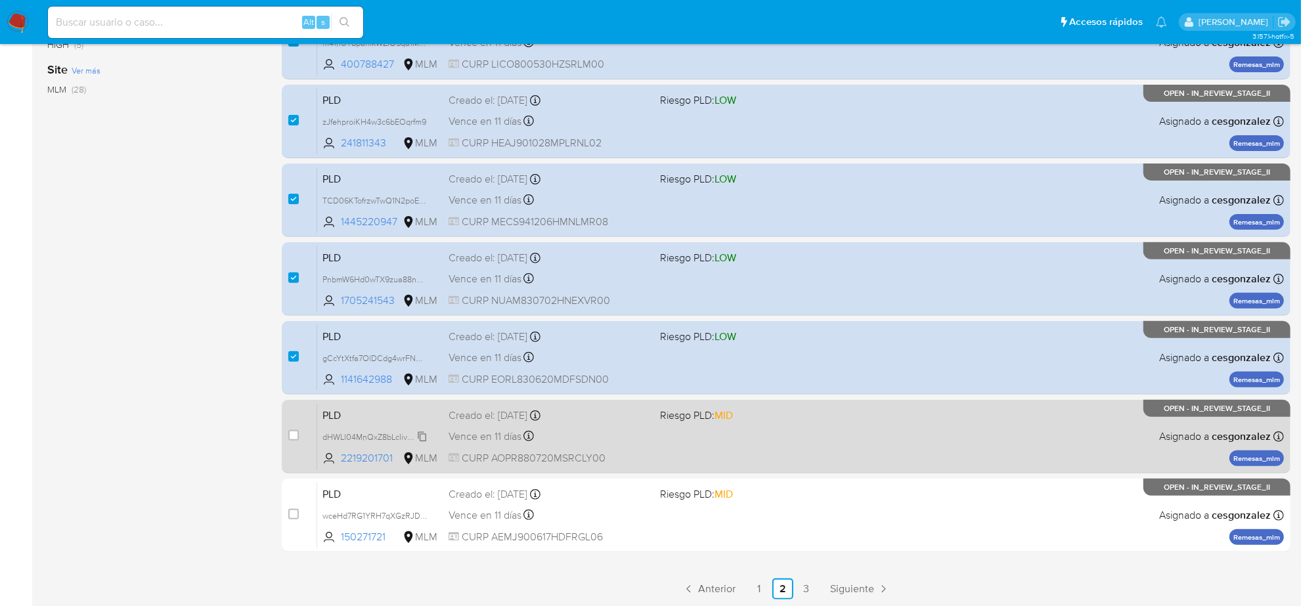
click at [422, 432] on span "dHWLl04MnQxZ8bLcIivQwpdi" at bounding box center [377, 436] width 108 height 14
click at [463, 432] on span "Vence en 11 días" at bounding box center [485, 437] width 73 height 14
click at [290, 430] on input "checkbox" at bounding box center [293, 435] width 11 height 11
checkbox input "true"
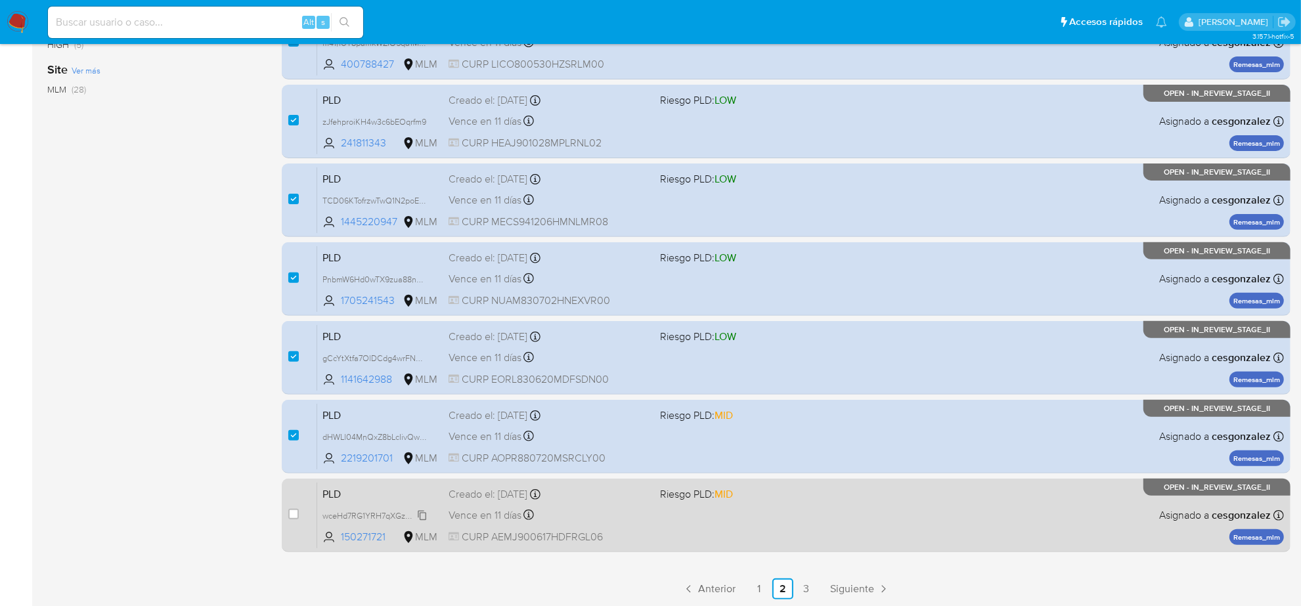
click at [419, 513] on span "wceHd7RG1YRH7qXGzRJDIjGB" at bounding box center [379, 515] width 113 height 14
click at [458, 508] on span "Vence en 11 días" at bounding box center [485, 515] width 73 height 14
click at [296, 512] on input "checkbox" at bounding box center [293, 514] width 11 height 11
checkbox input "true"
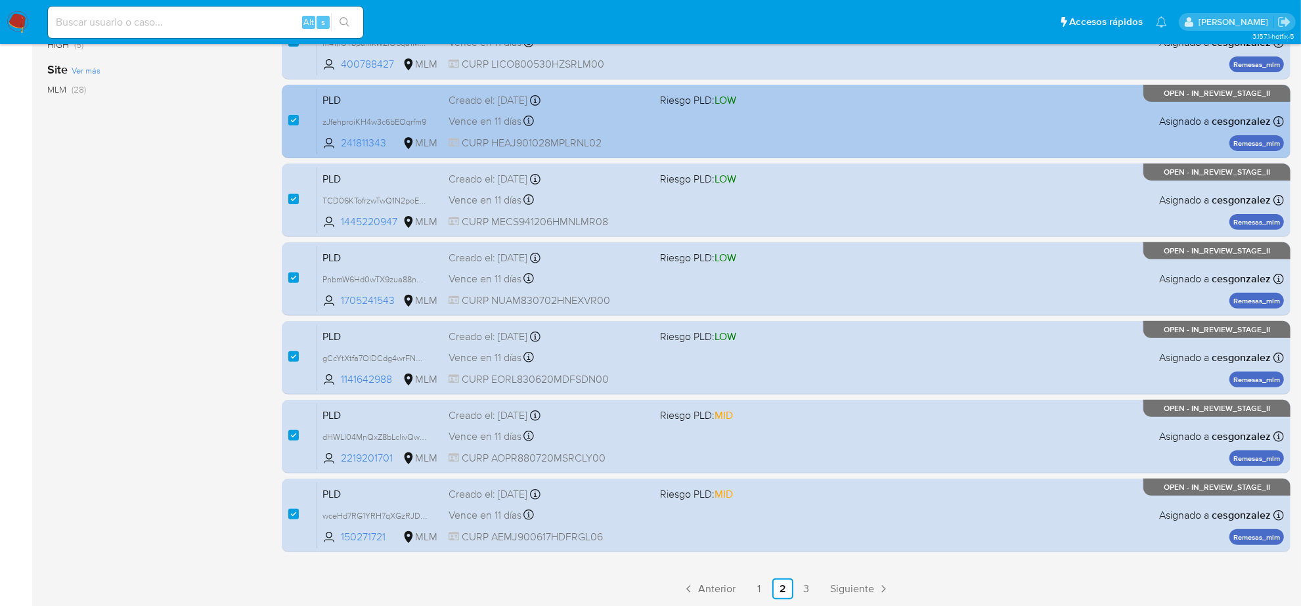
click at [858, 584] on span "Siguiente" at bounding box center [852, 589] width 44 height 11
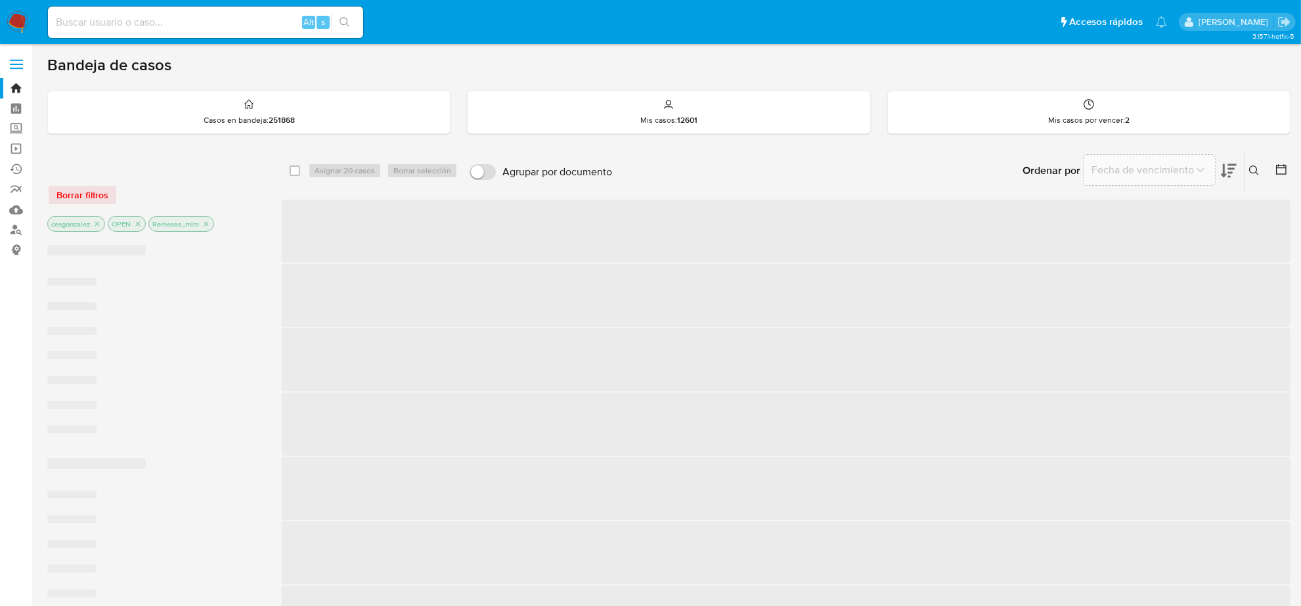
checkbox input "false"
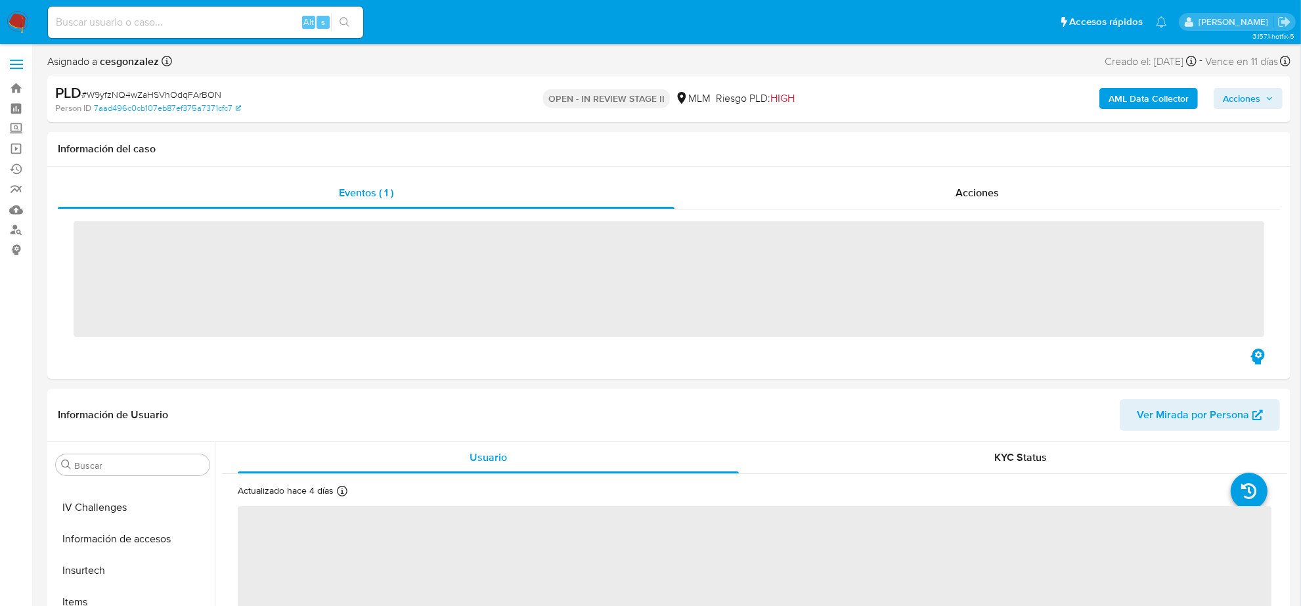
scroll to position [554, 0]
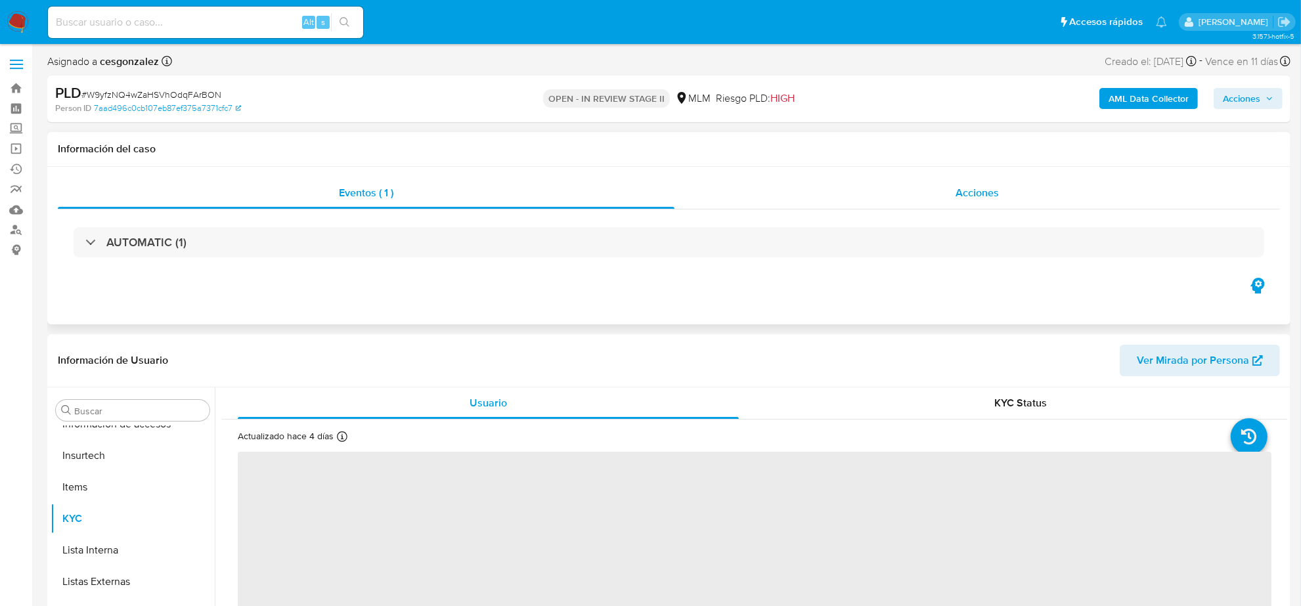
click at [959, 194] on span "Acciones" at bounding box center [977, 192] width 43 height 15
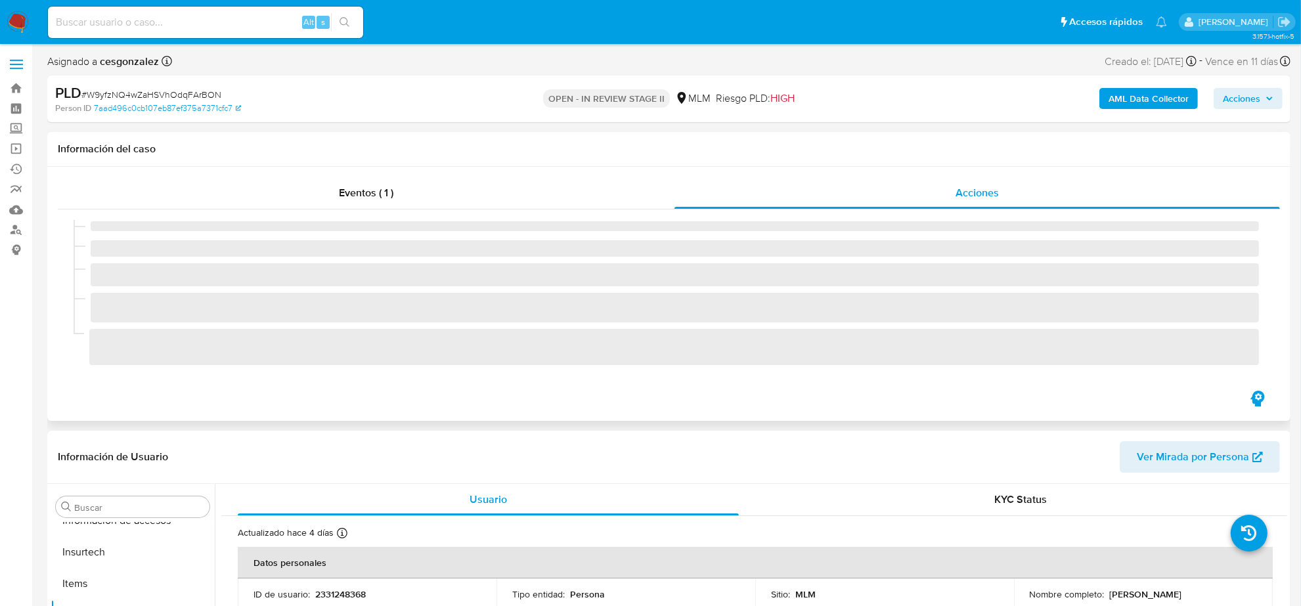
select select "10"
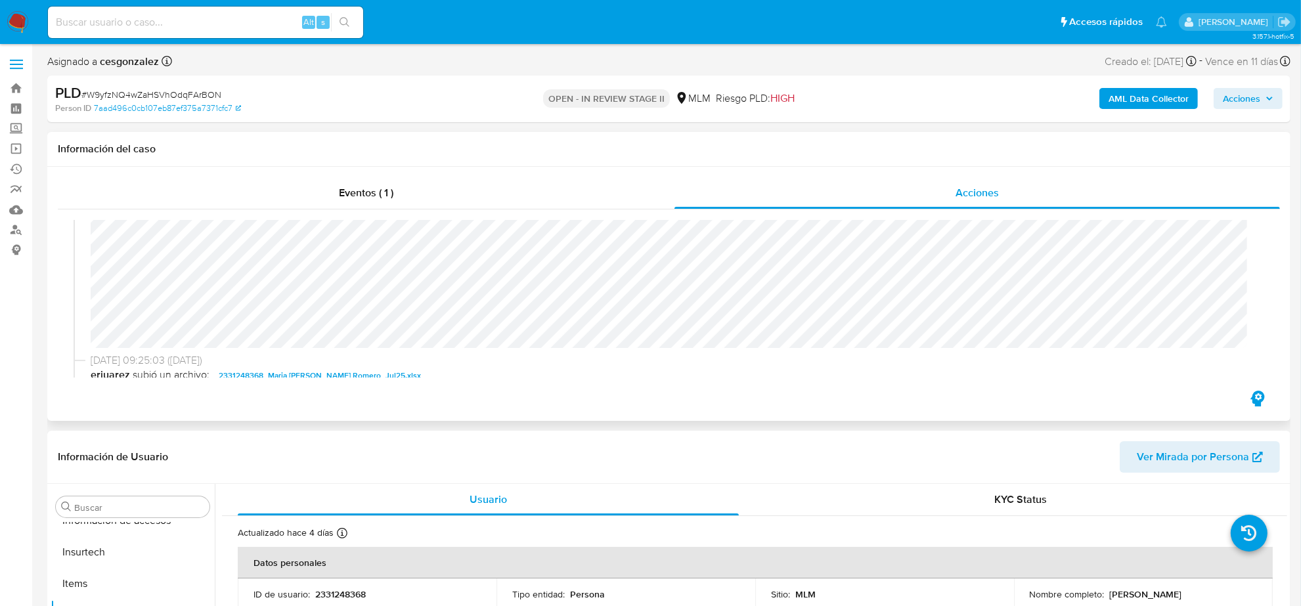
scroll to position [246, 0]
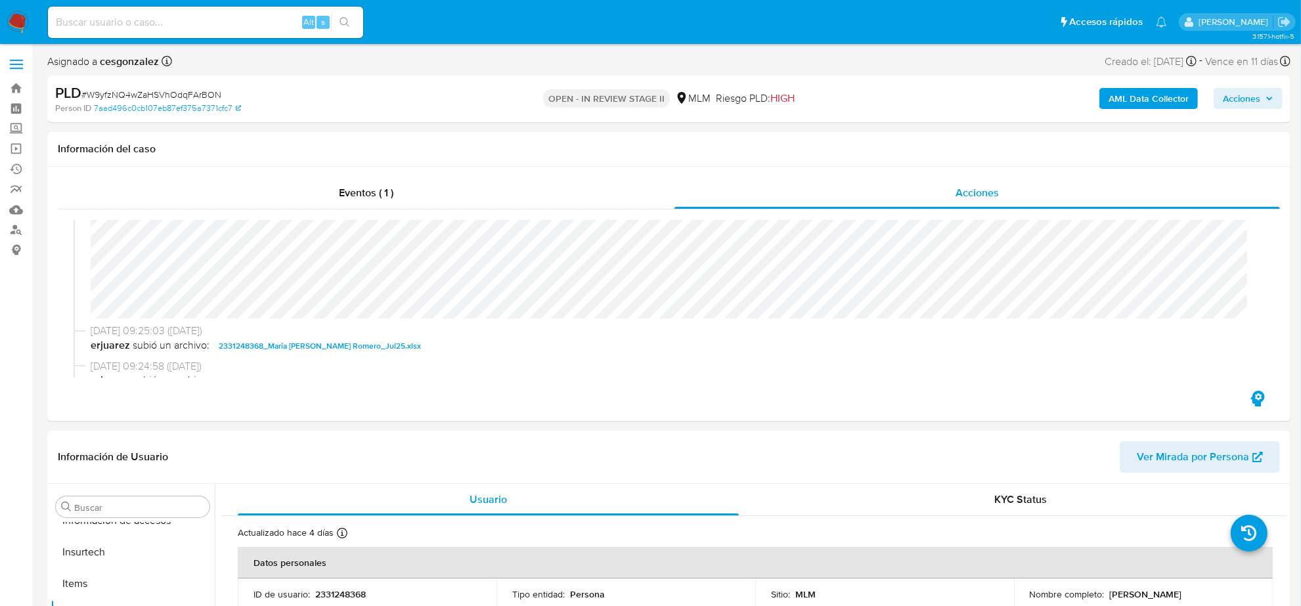
click at [1275, 97] on button "Acciones" at bounding box center [1248, 98] width 69 height 21
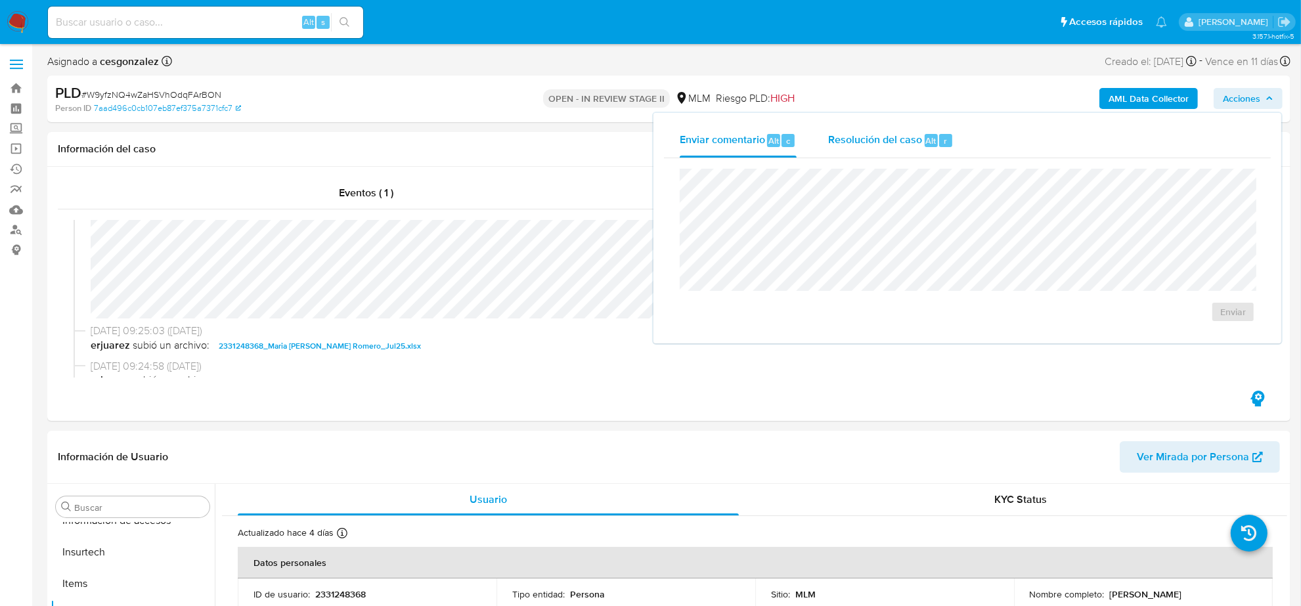
click at [870, 143] on span "Resolución del caso" at bounding box center [875, 140] width 94 height 15
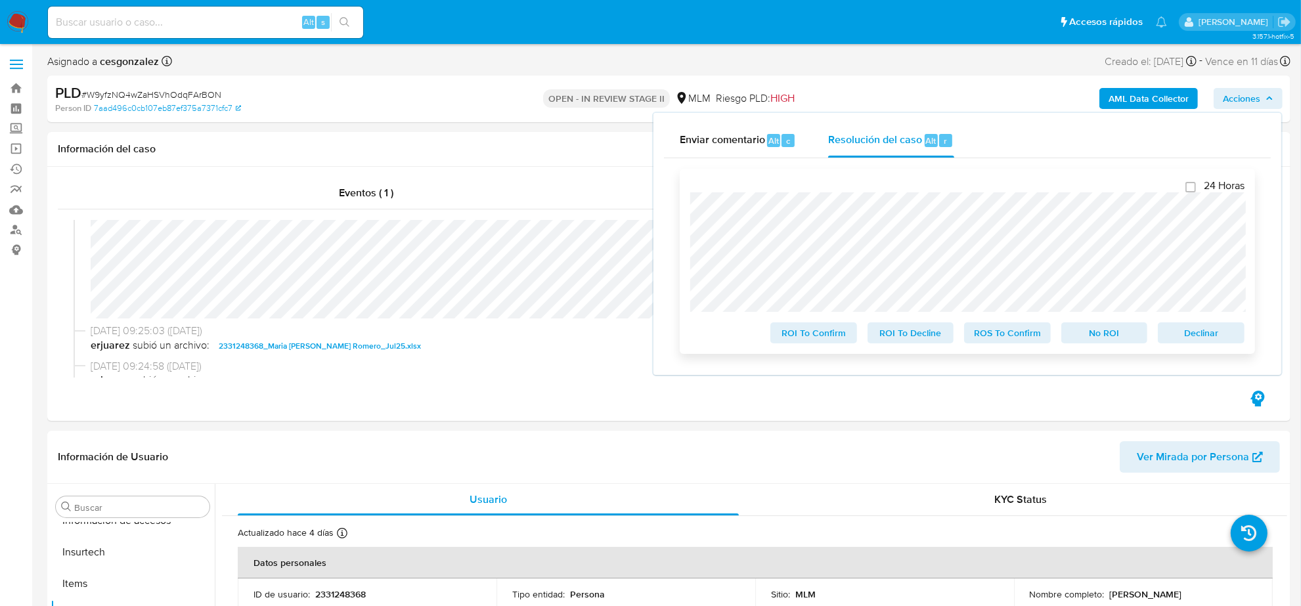
click at [993, 339] on span "ROS To Confirm" at bounding box center [1008, 333] width 68 height 18
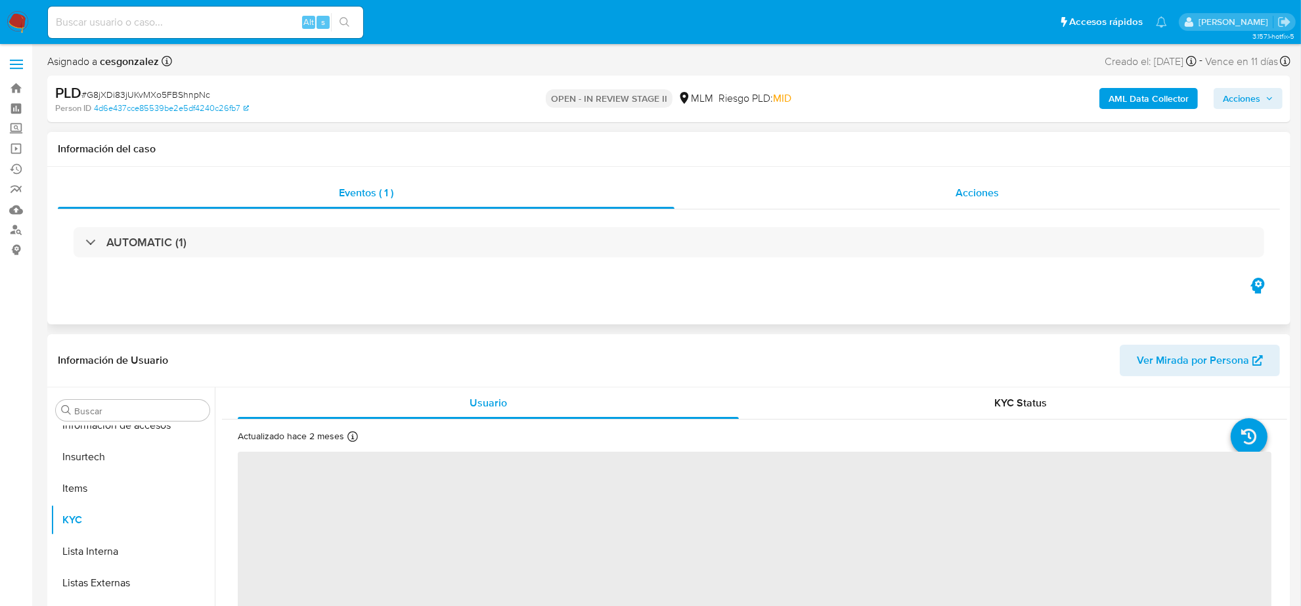
scroll to position [554, 0]
click at [994, 188] on span "Acciones" at bounding box center [977, 192] width 43 height 15
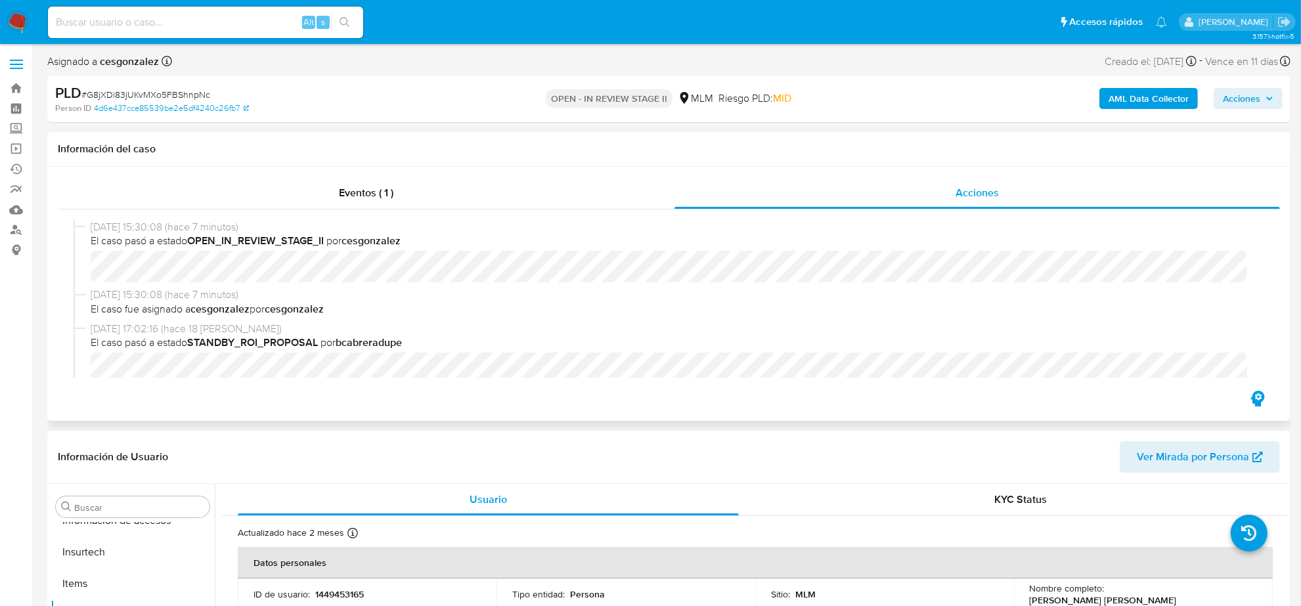
scroll to position [164, 0]
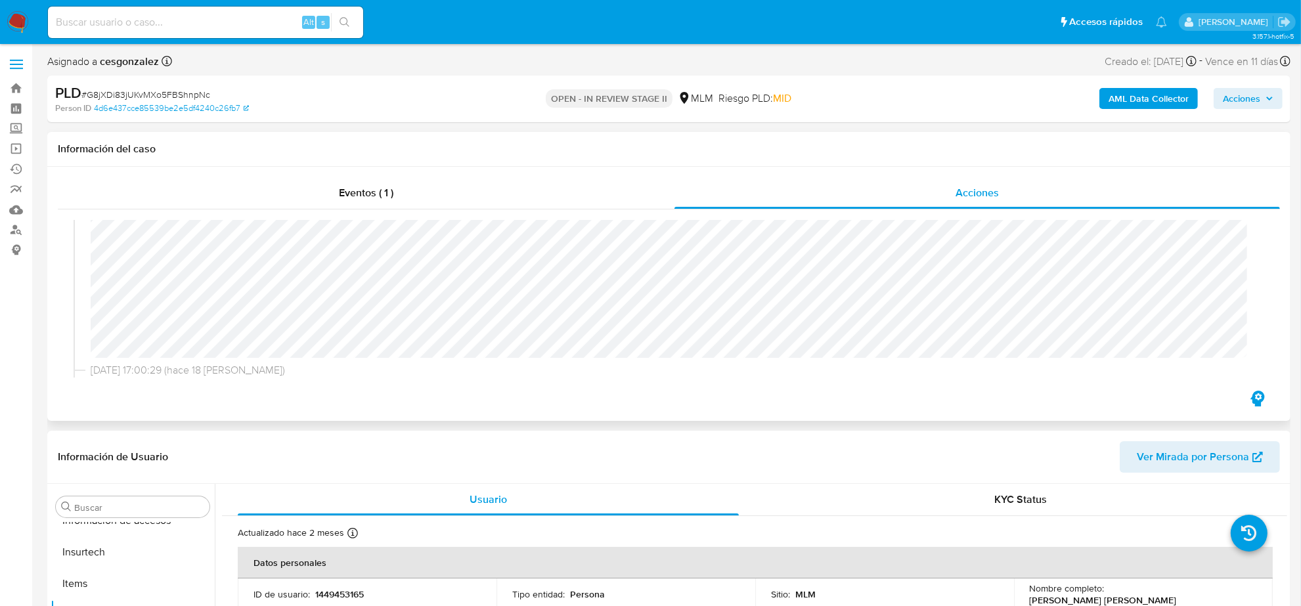
select select "10"
drag, startPoint x: 1263, startPoint y: 103, endPoint x: 1246, endPoint y: 109, distance: 17.5
click at [1262, 102] on span "Acciones" at bounding box center [1248, 98] width 51 height 18
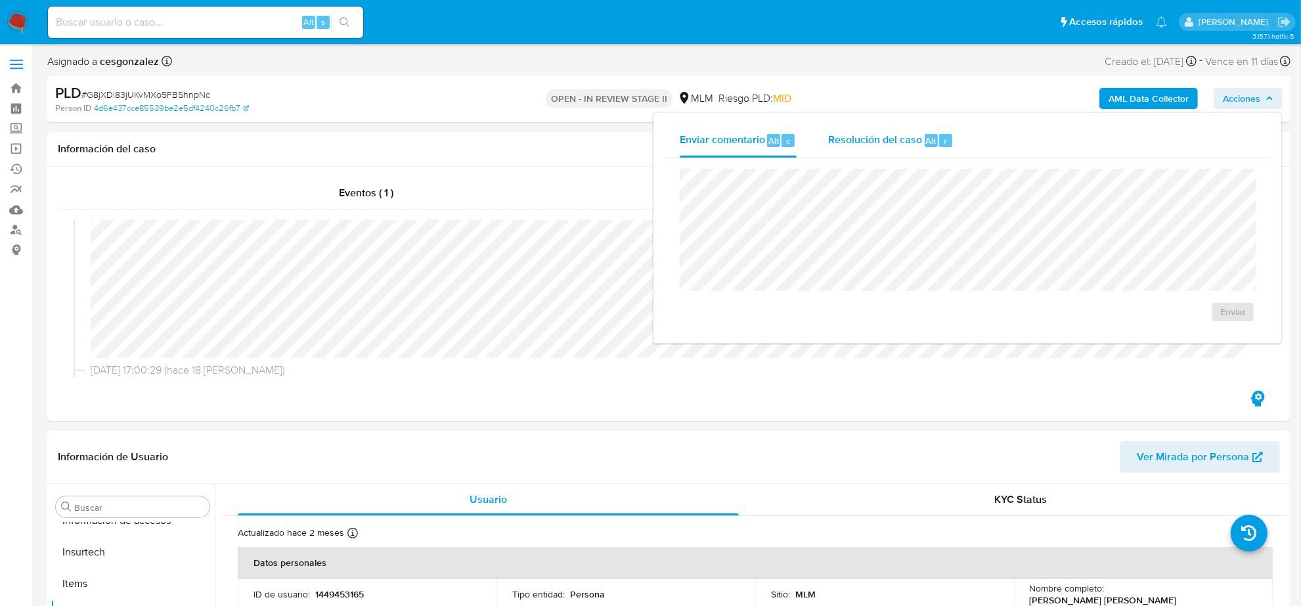
click at [893, 136] on span "Resolución del caso" at bounding box center [875, 140] width 94 height 15
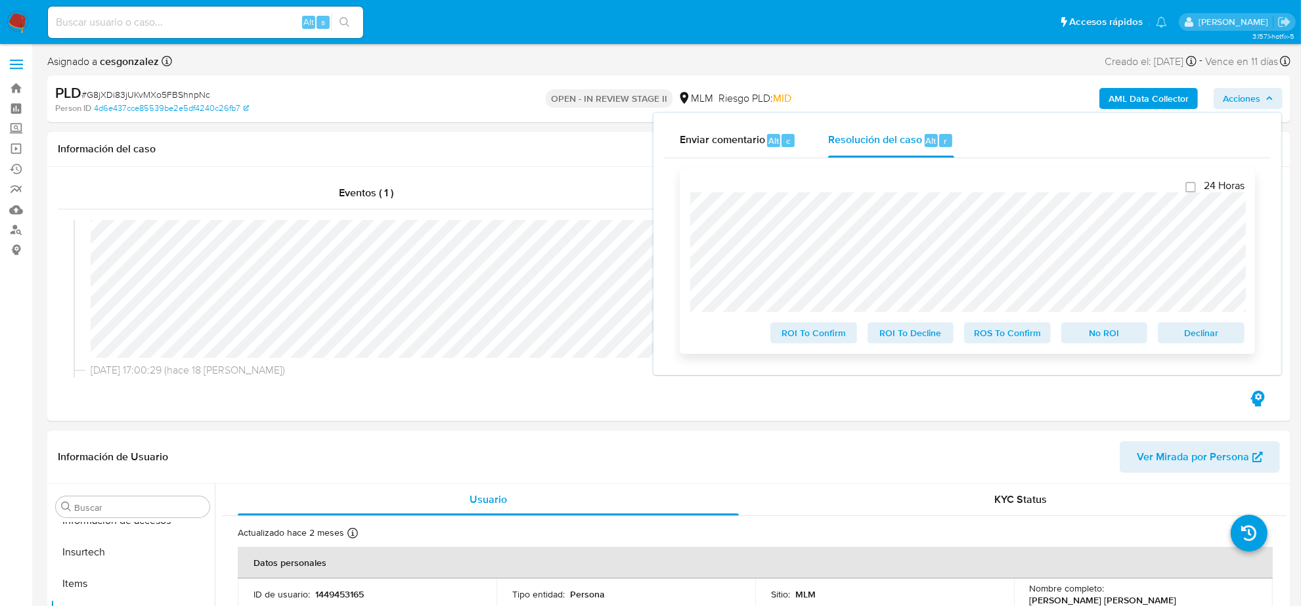
click at [990, 342] on span "ROS To Confirm" at bounding box center [1008, 333] width 68 height 18
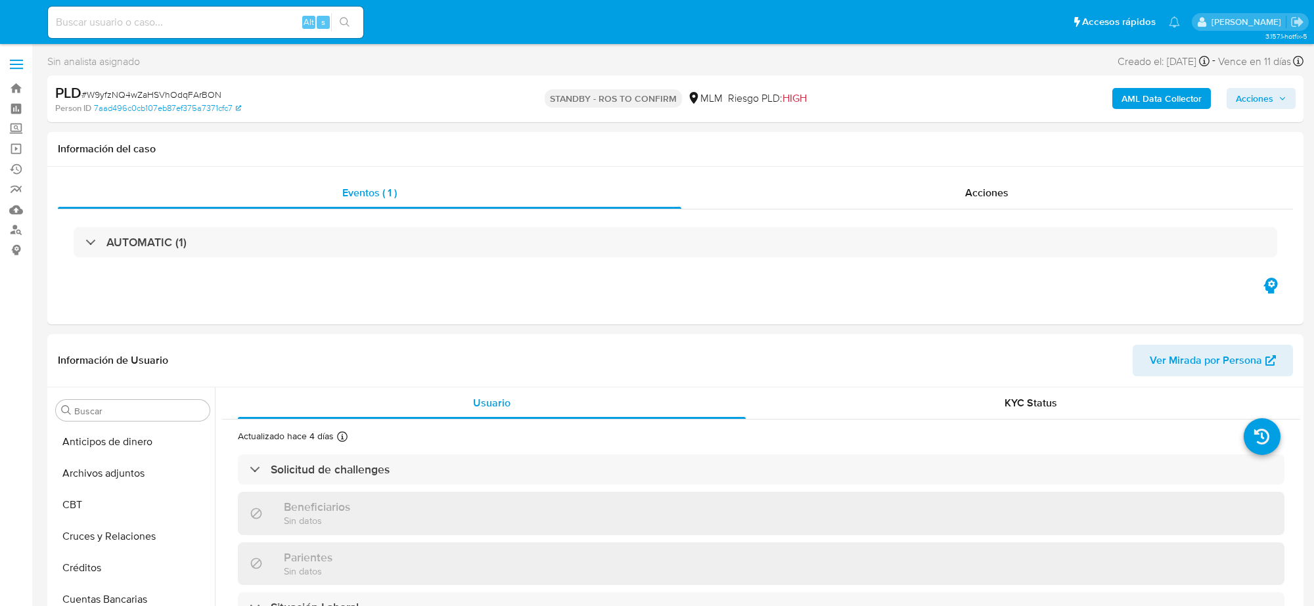
select select "10"
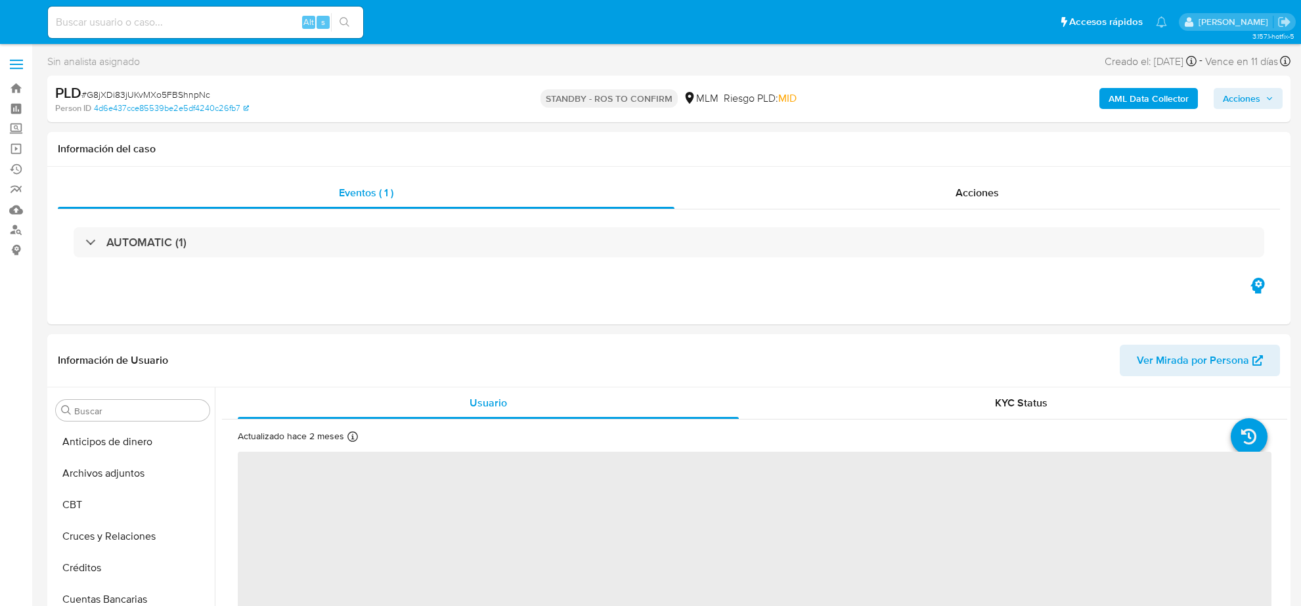
select select "10"
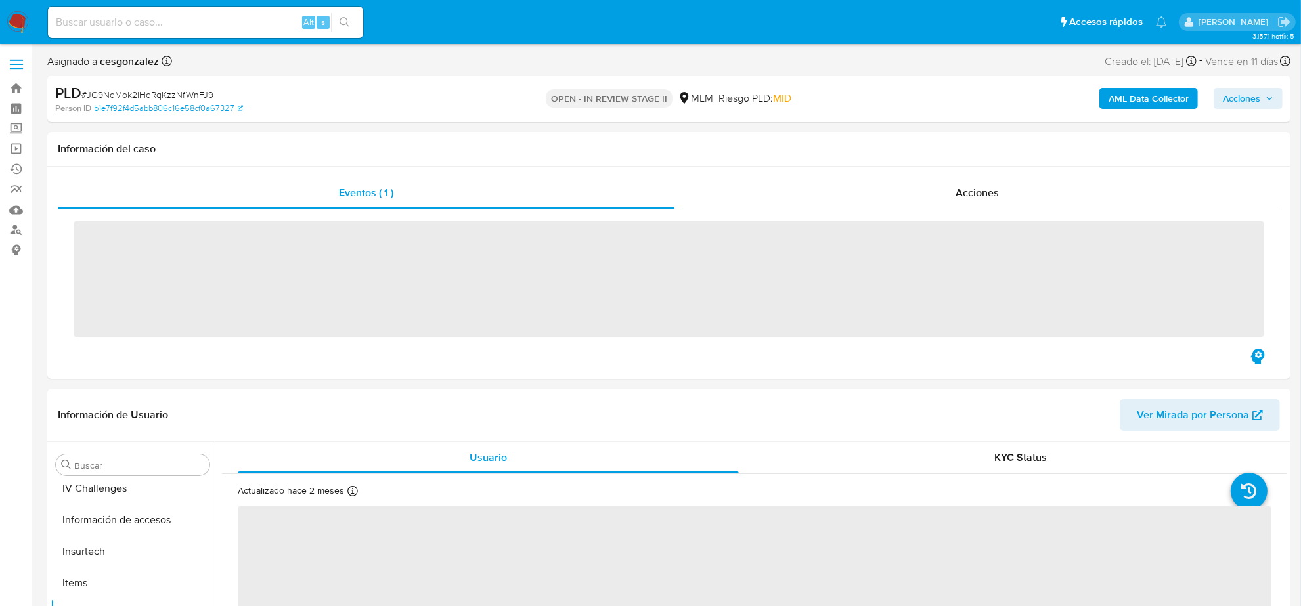
scroll to position [554, 0]
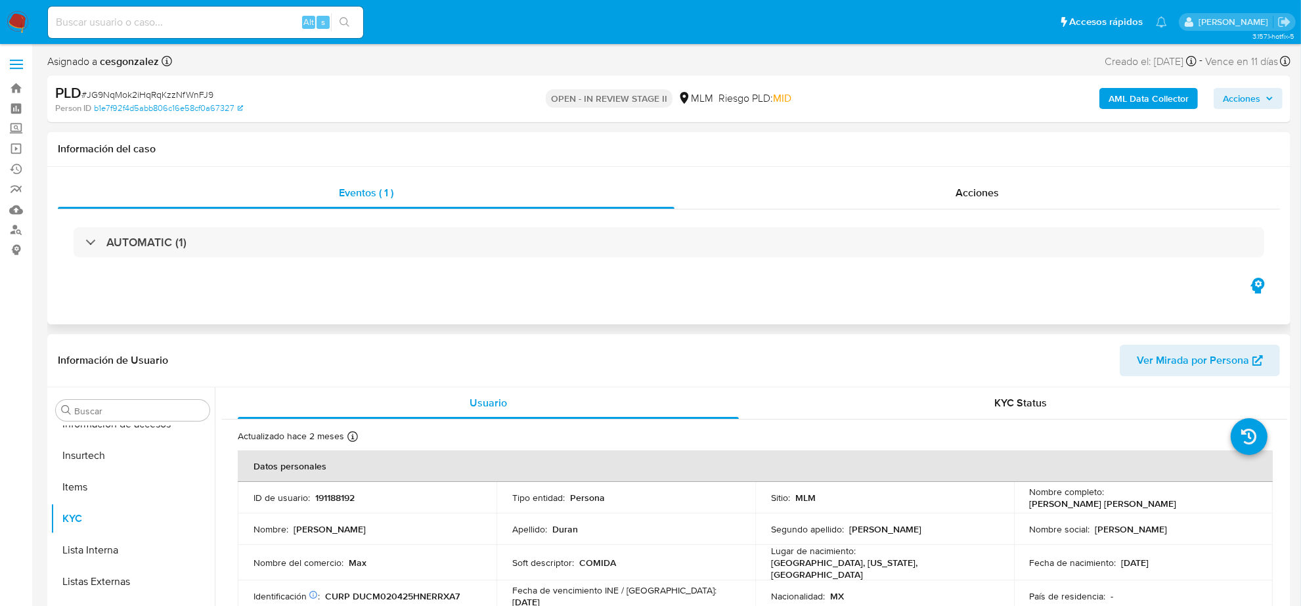
select select "10"
click at [999, 196] on span "Acciones" at bounding box center [977, 192] width 43 height 15
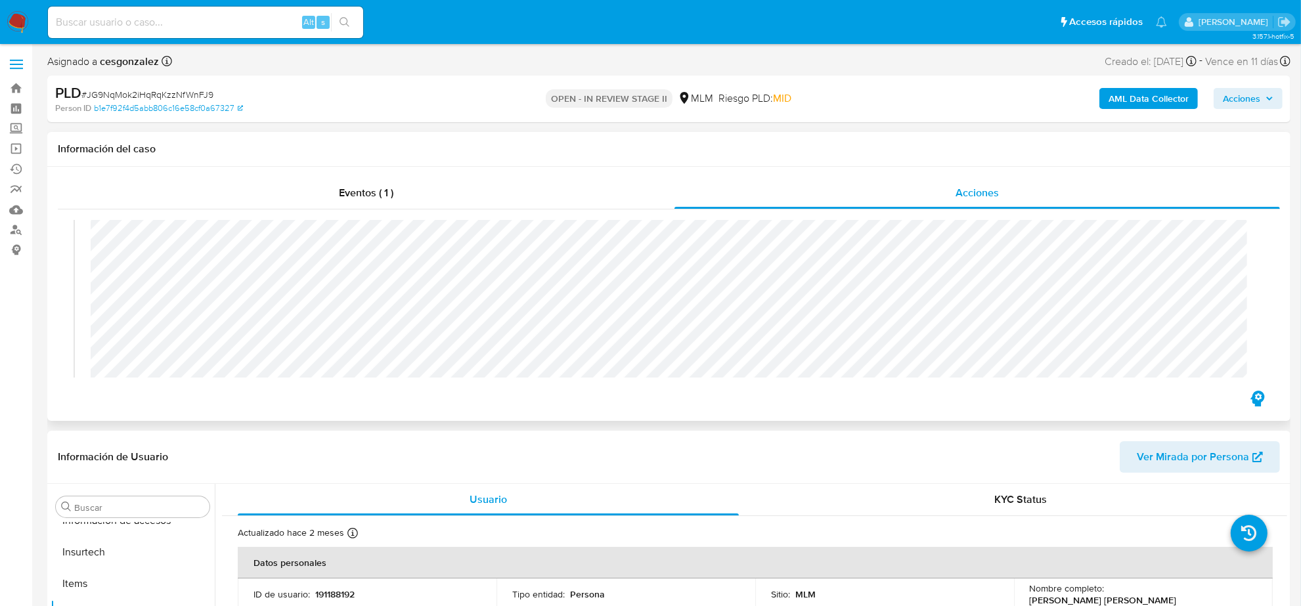
scroll to position [164, 0]
click at [1252, 106] on span "Acciones" at bounding box center [1241, 98] width 37 height 21
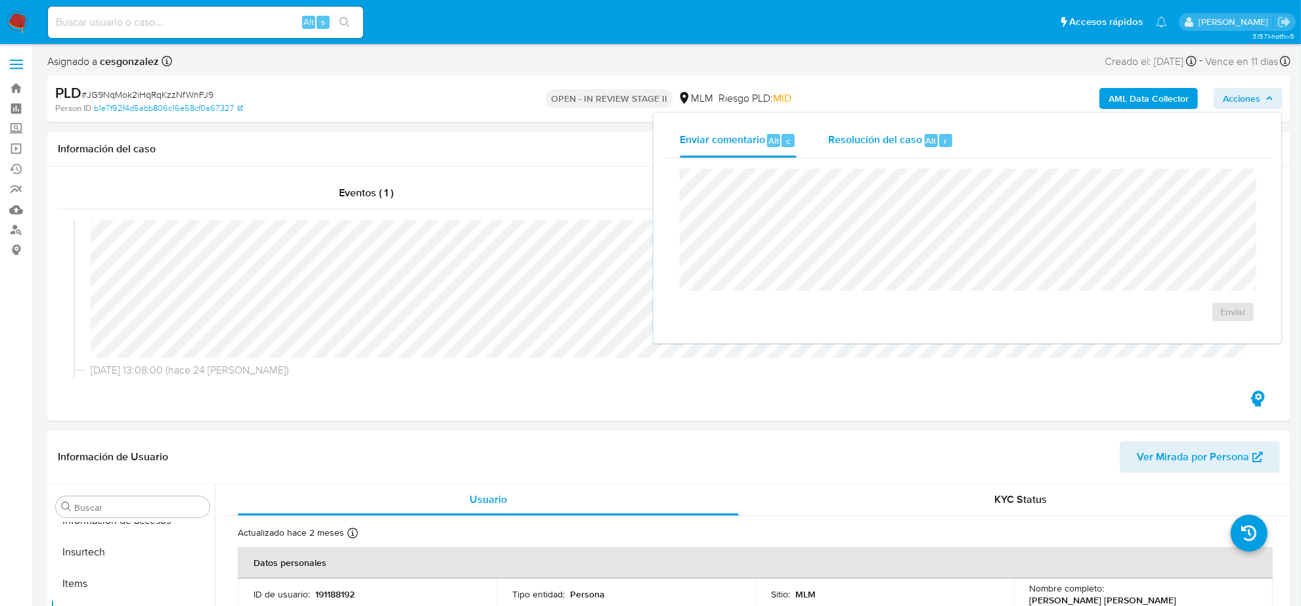
click at [853, 139] on span "Resolución del caso" at bounding box center [875, 140] width 94 height 15
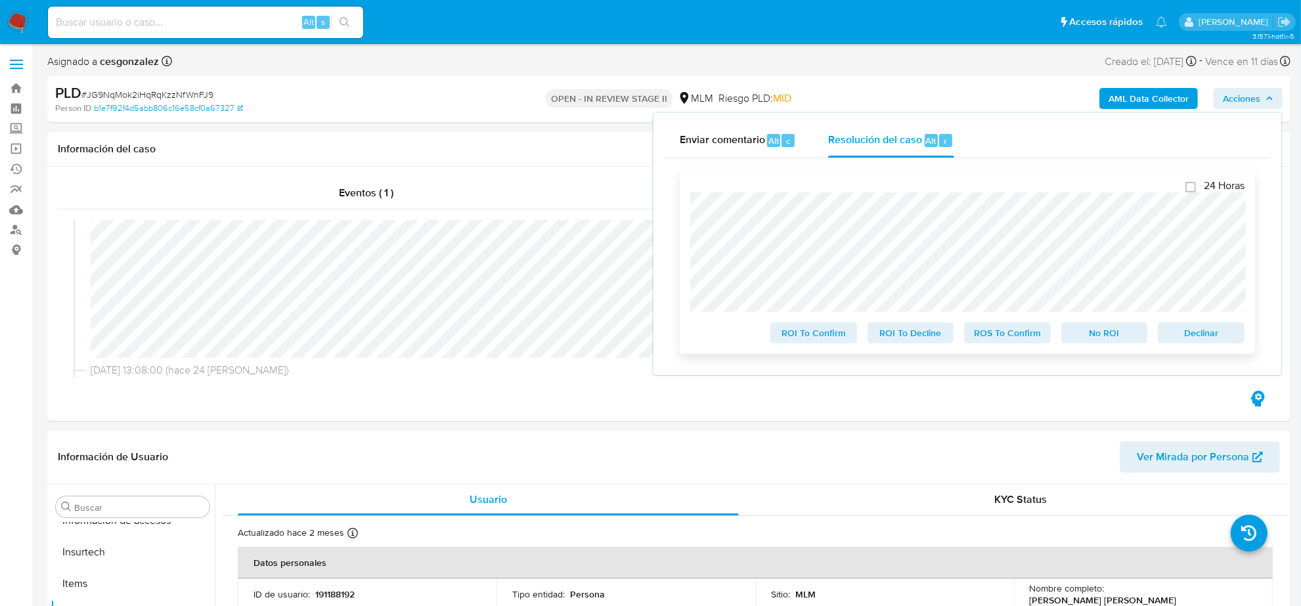
click at [994, 342] on span "ROS To Confirm" at bounding box center [1008, 333] width 68 height 18
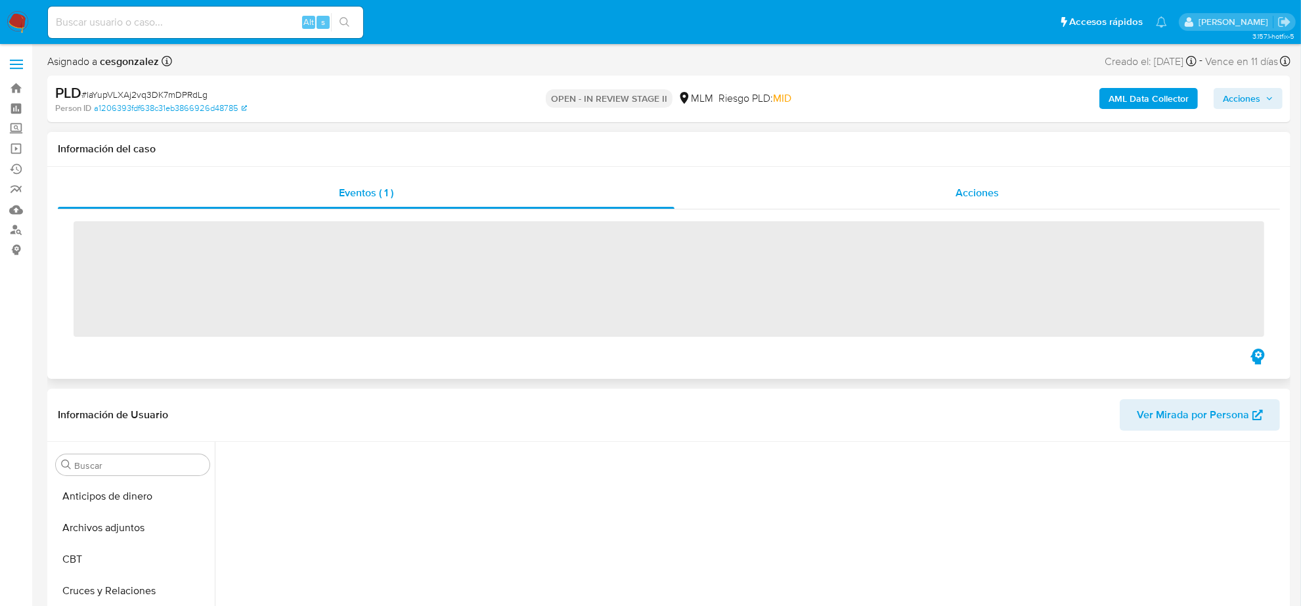
drag, startPoint x: 939, startPoint y: 194, endPoint x: 962, endPoint y: 198, distance: 23.3
click at [939, 194] on div "Acciones" at bounding box center [978, 193] width 606 height 32
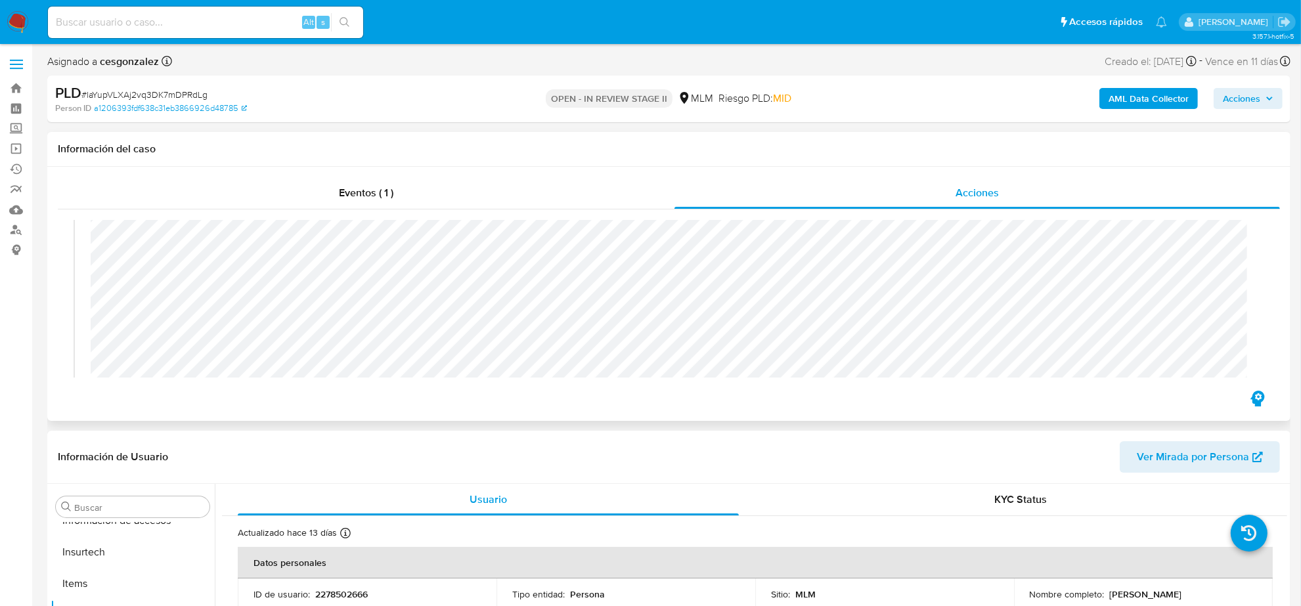
scroll to position [246, 0]
select select "10"
drag, startPoint x: 1256, startPoint y: 96, endPoint x: 1243, endPoint y: 103, distance: 15.0
click at [1255, 96] on span "Acciones" at bounding box center [1241, 98] width 37 height 21
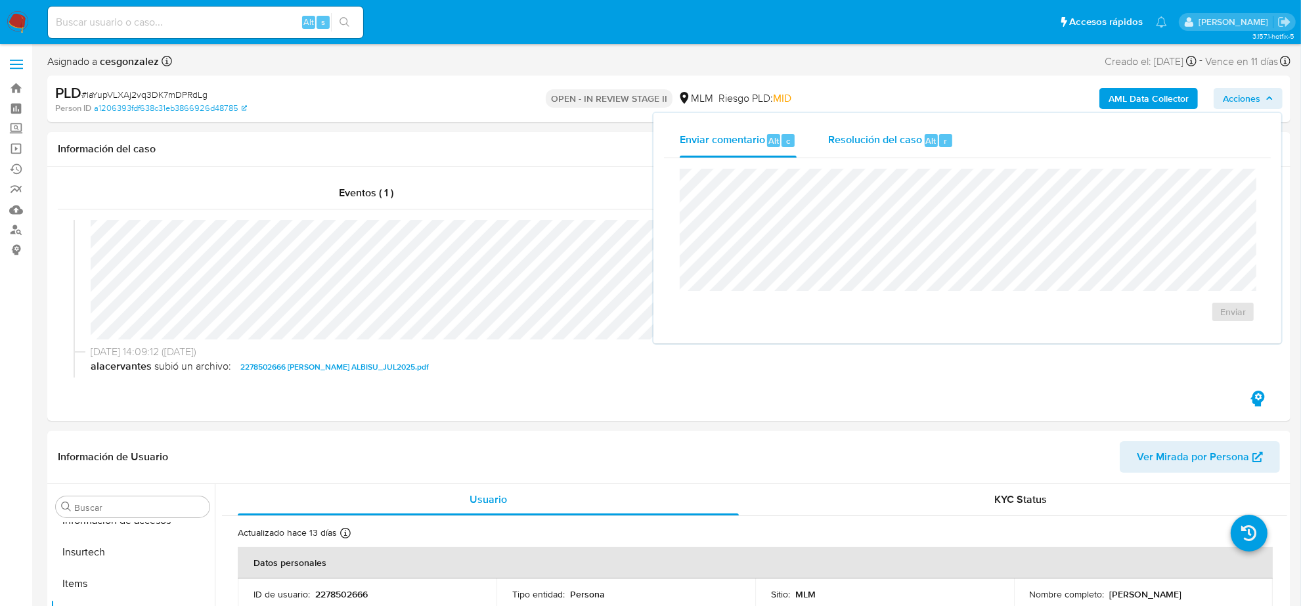
click at [879, 139] on span "Resolución del caso" at bounding box center [875, 140] width 94 height 15
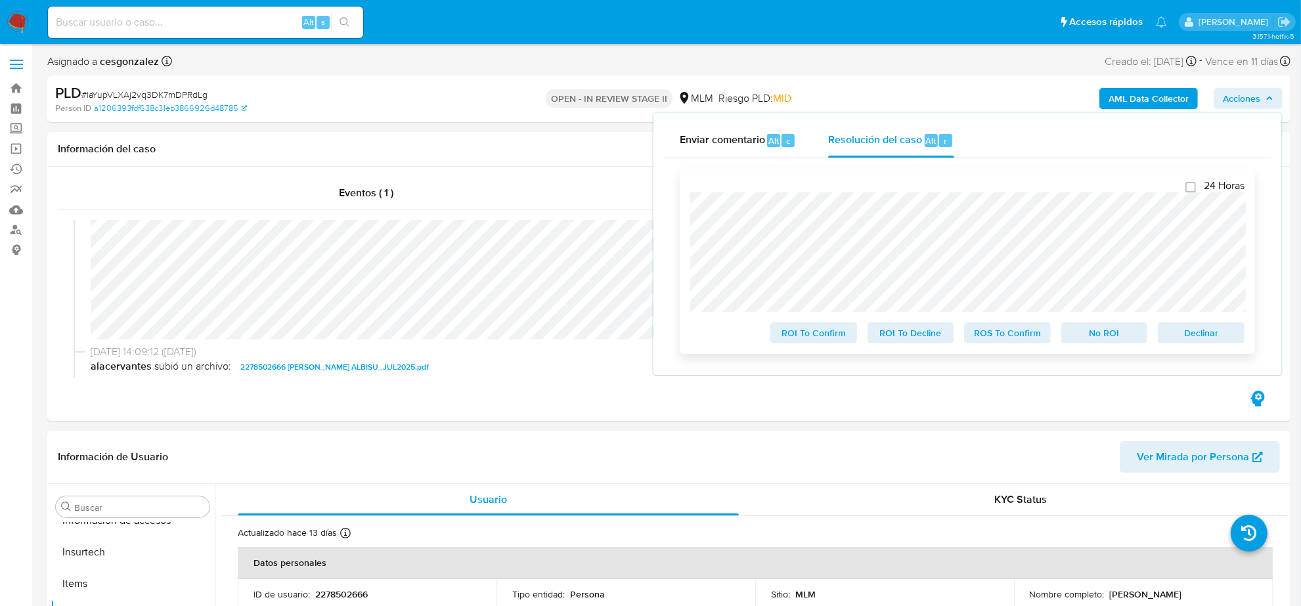
click at [1028, 333] on span "ROS To Confirm" at bounding box center [1008, 333] width 68 height 18
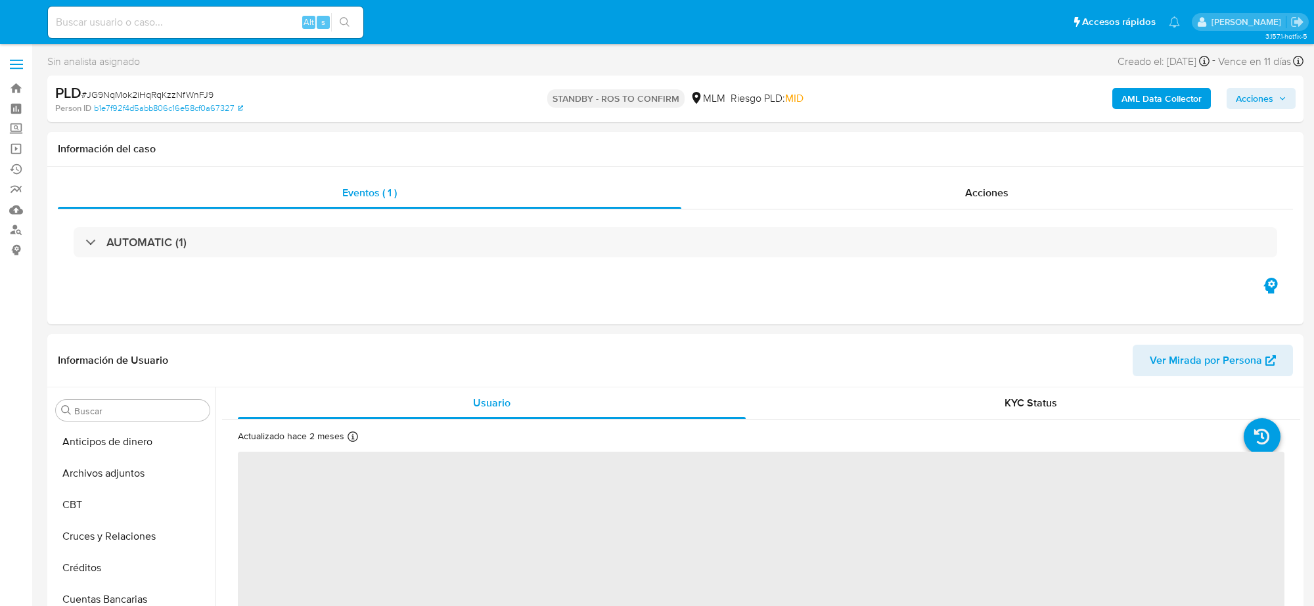
select select "10"
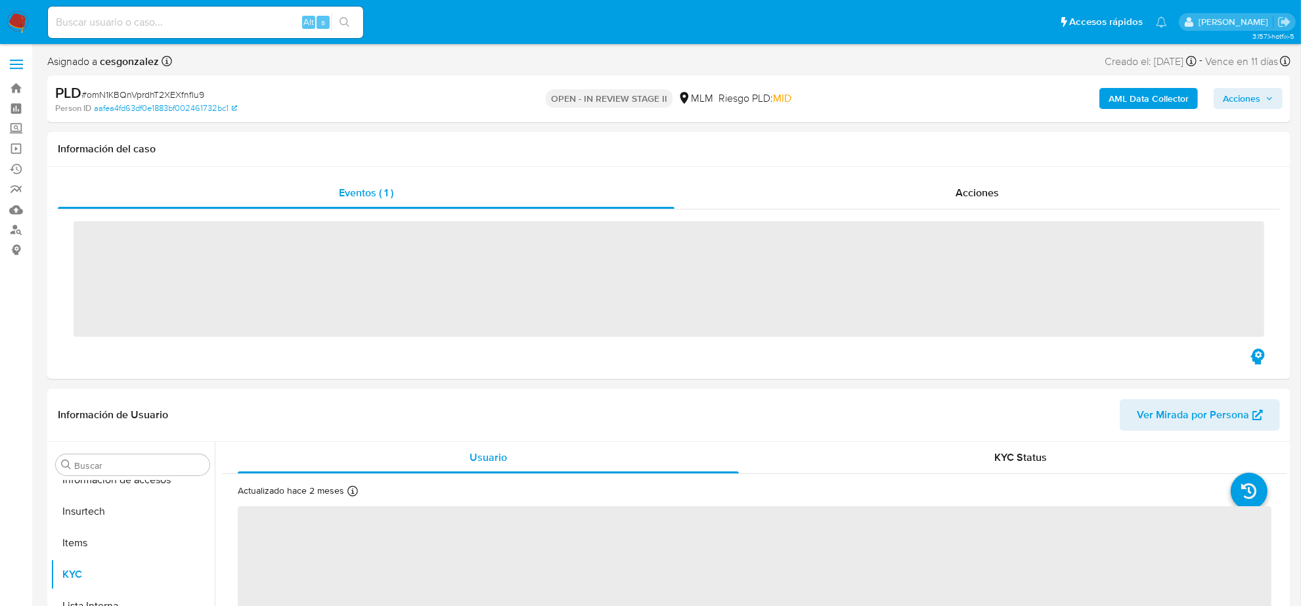
scroll to position [554, 0]
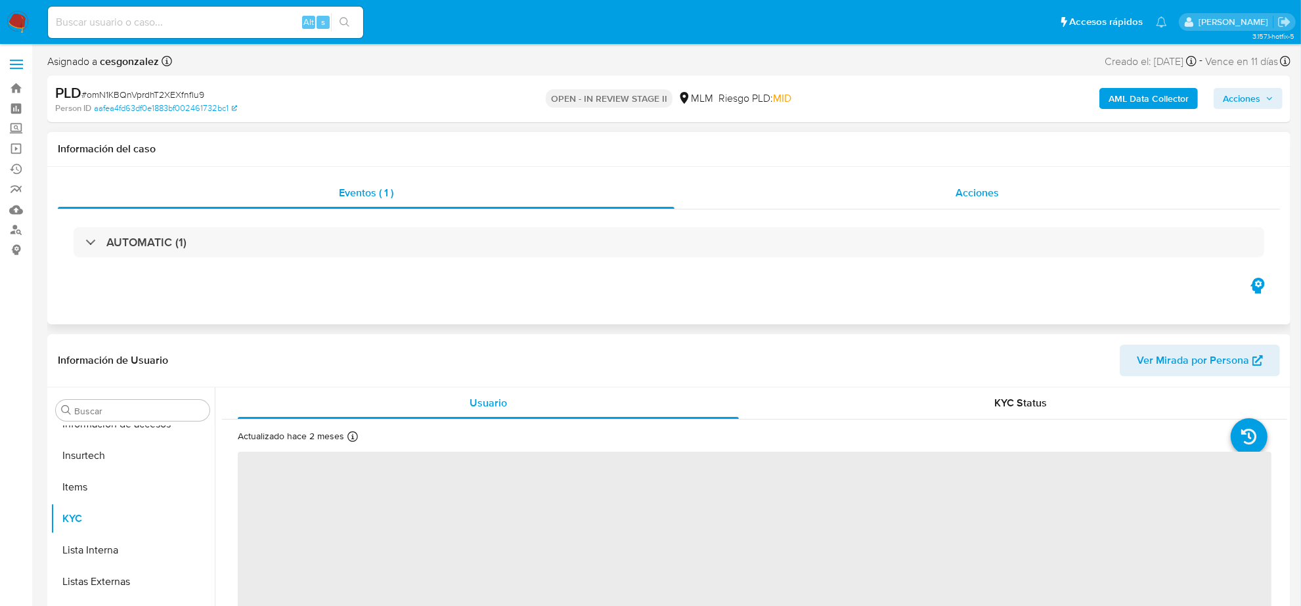
click at [984, 192] on span "Acciones" at bounding box center [977, 192] width 43 height 15
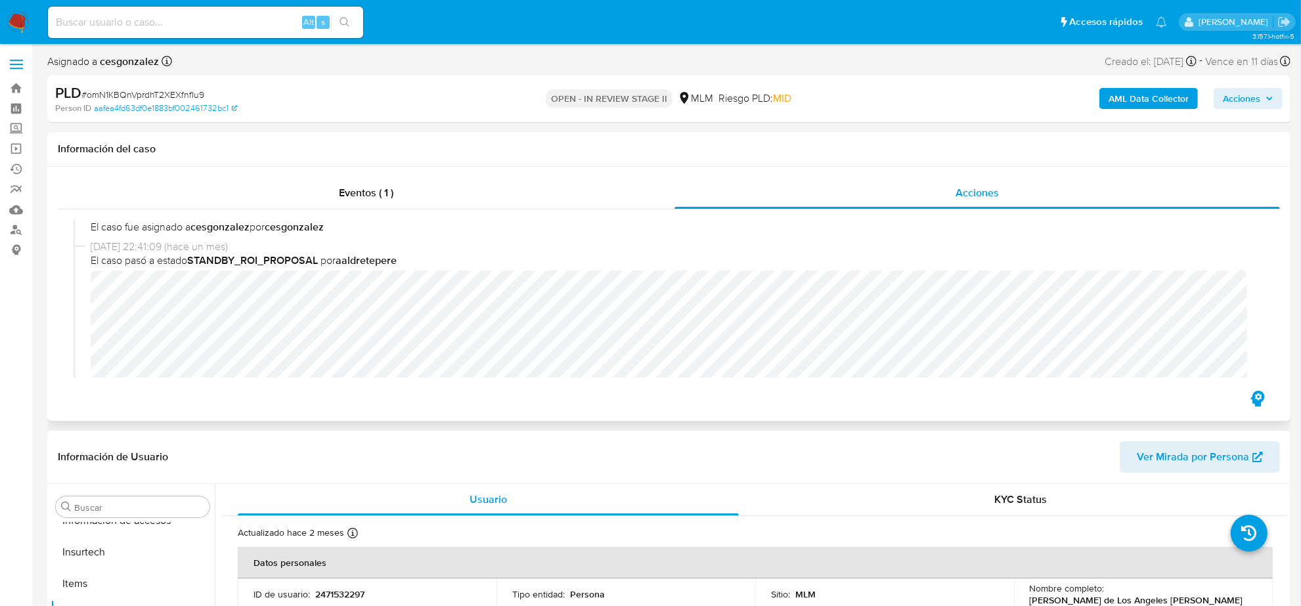
select select "10"
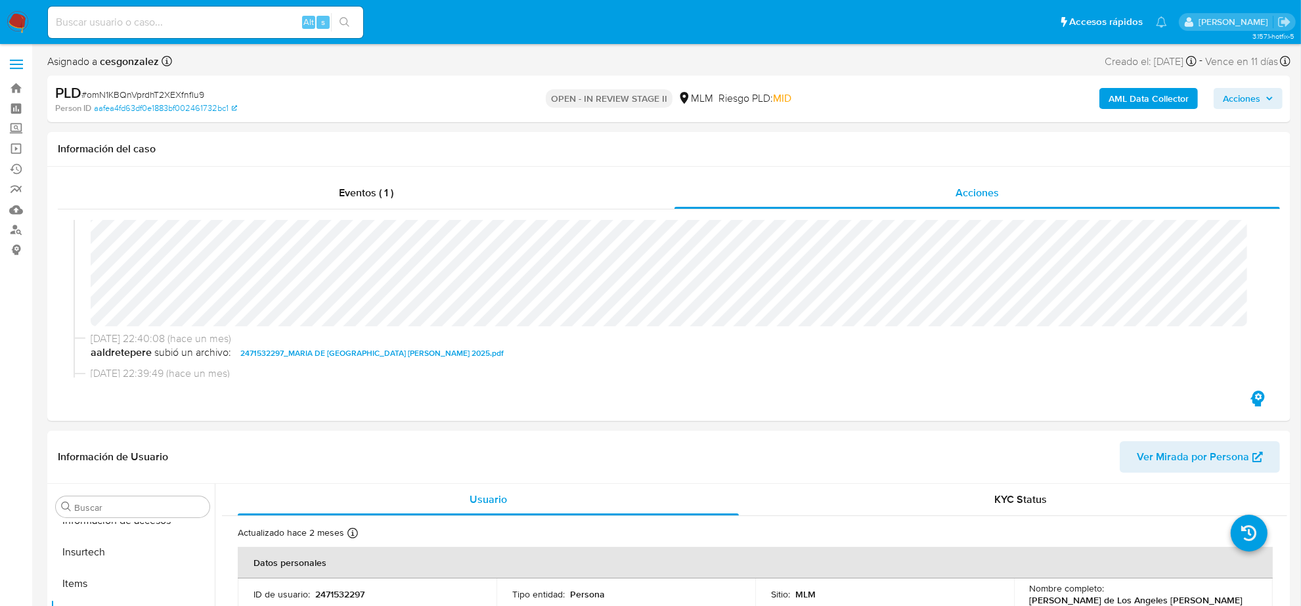
click at [1249, 95] on span "Acciones" at bounding box center [1241, 98] width 37 height 21
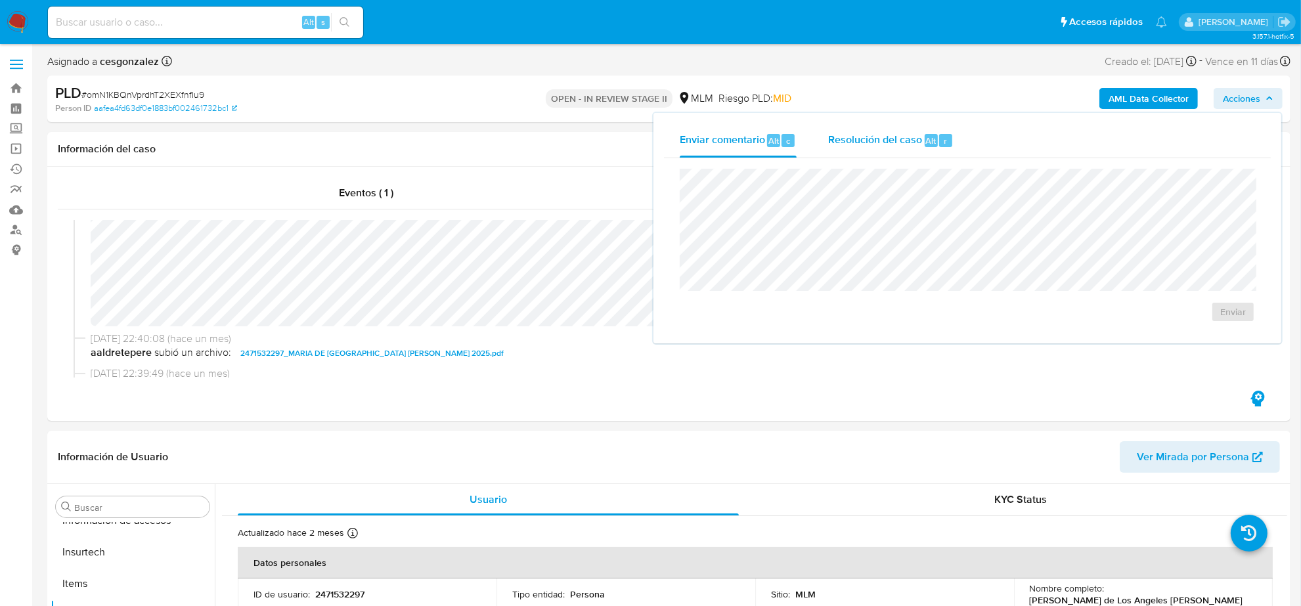
drag, startPoint x: 879, startPoint y: 142, endPoint x: 878, endPoint y: 156, distance: 14.5
click at [879, 141] on span "Resolución del caso" at bounding box center [875, 140] width 94 height 15
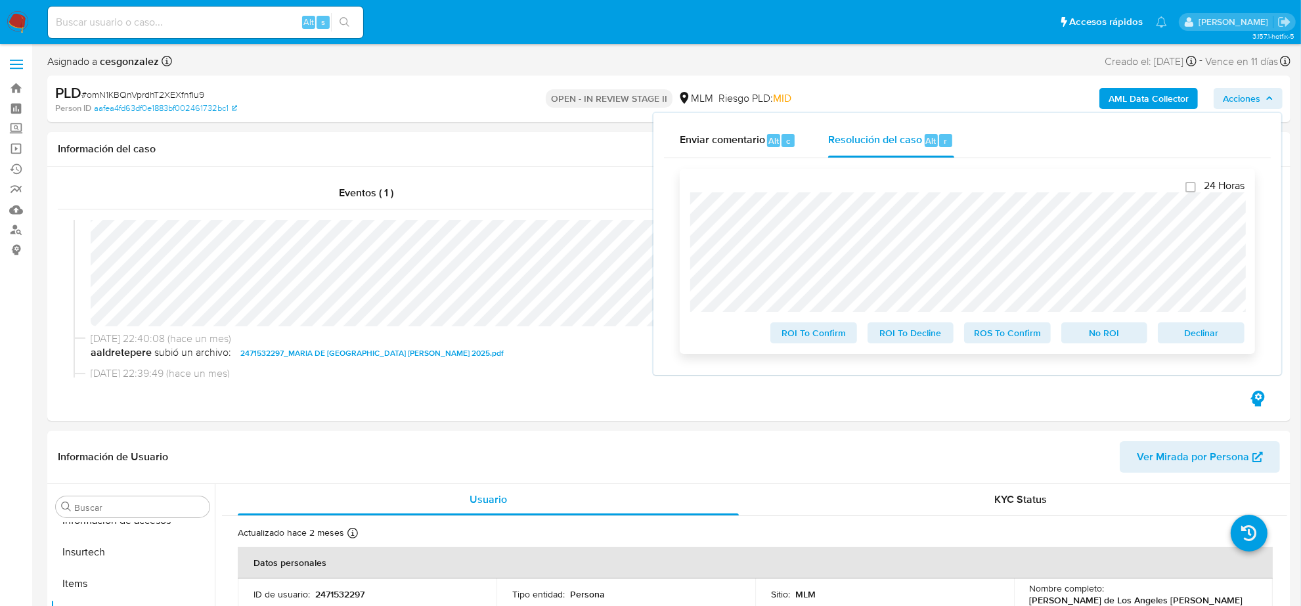
click at [1018, 339] on span "ROS To Confirm" at bounding box center [1008, 333] width 68 height 18
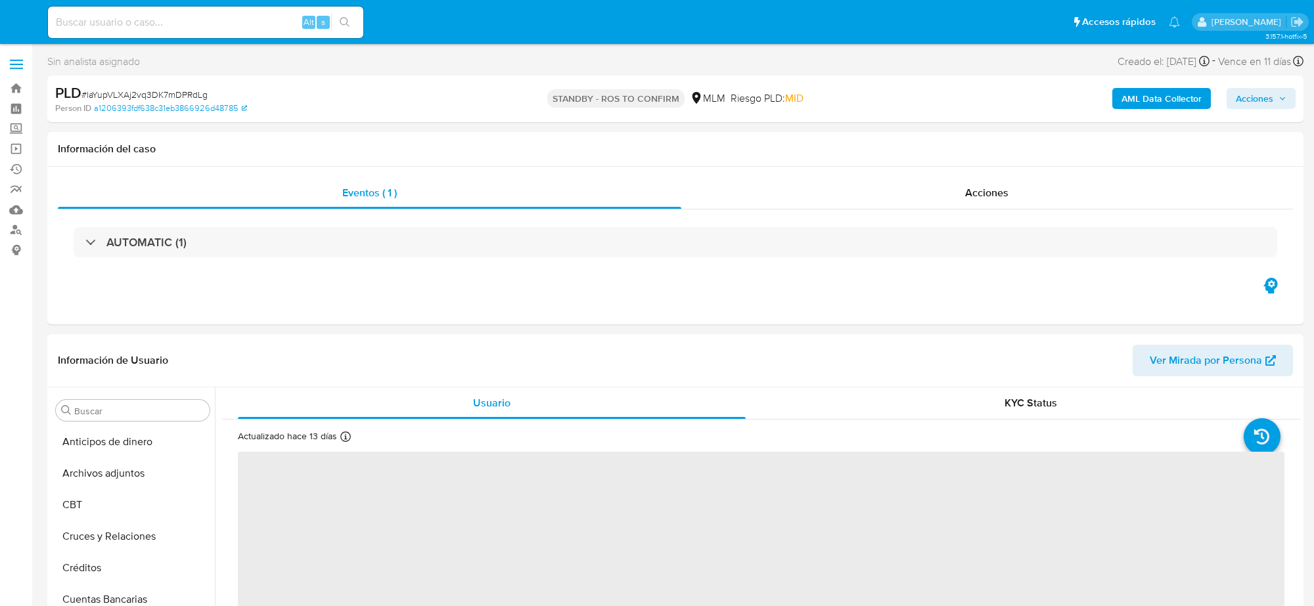
select select "10"
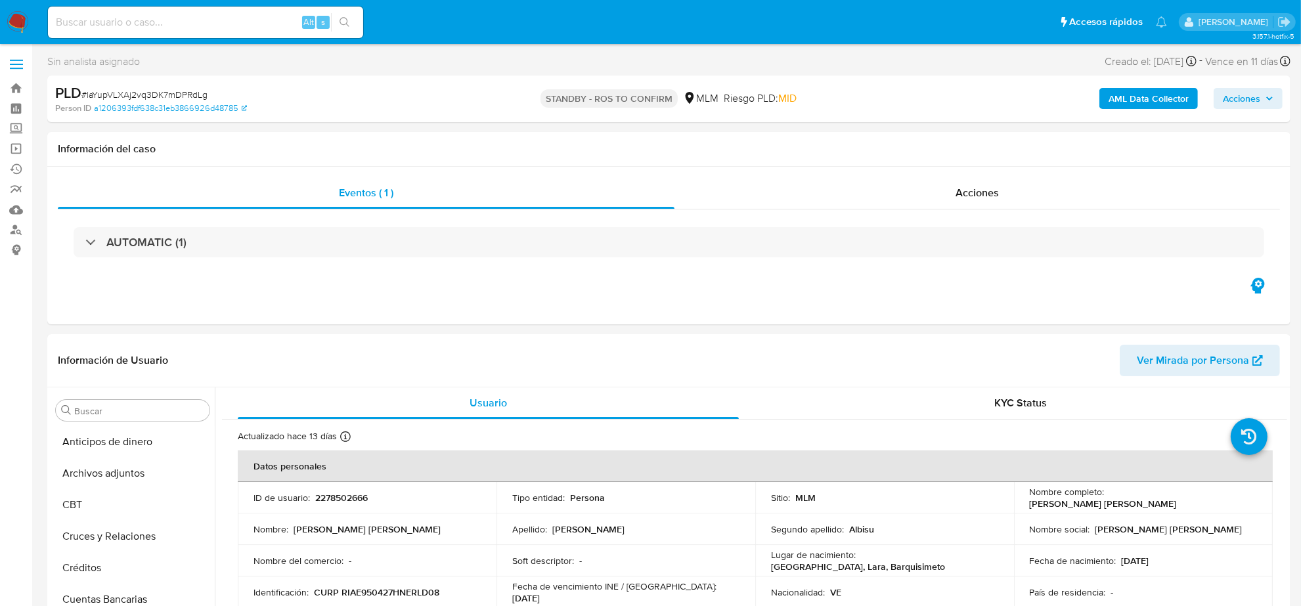
scroll to position [493, 0]
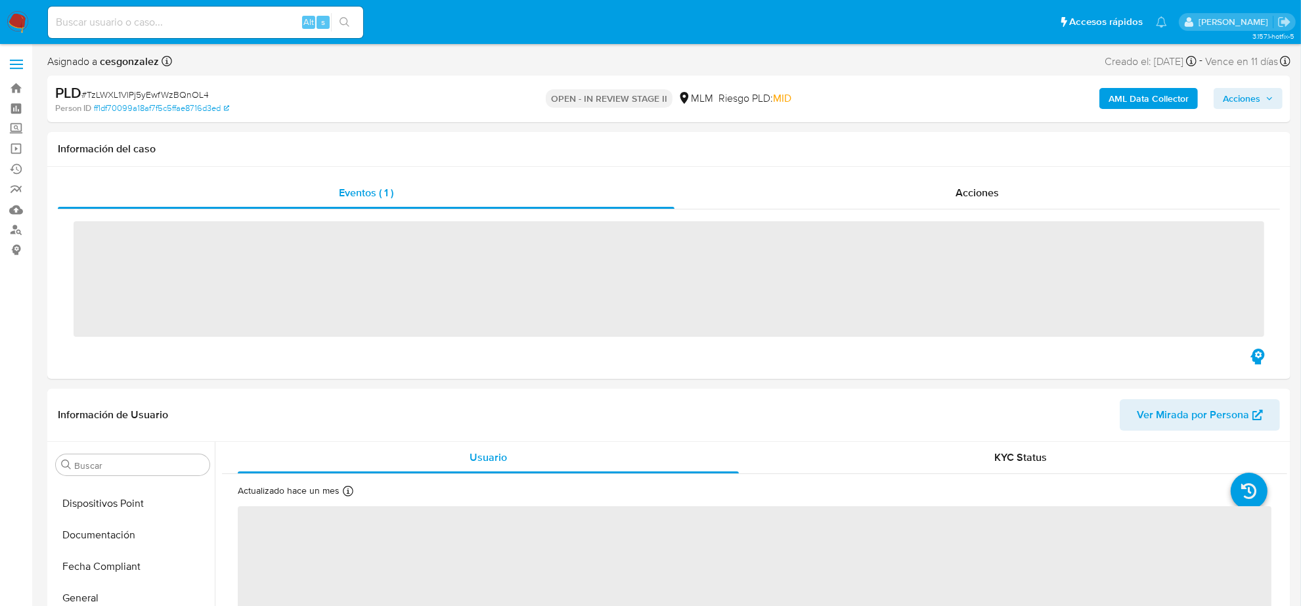
scroll to position [554, 0]
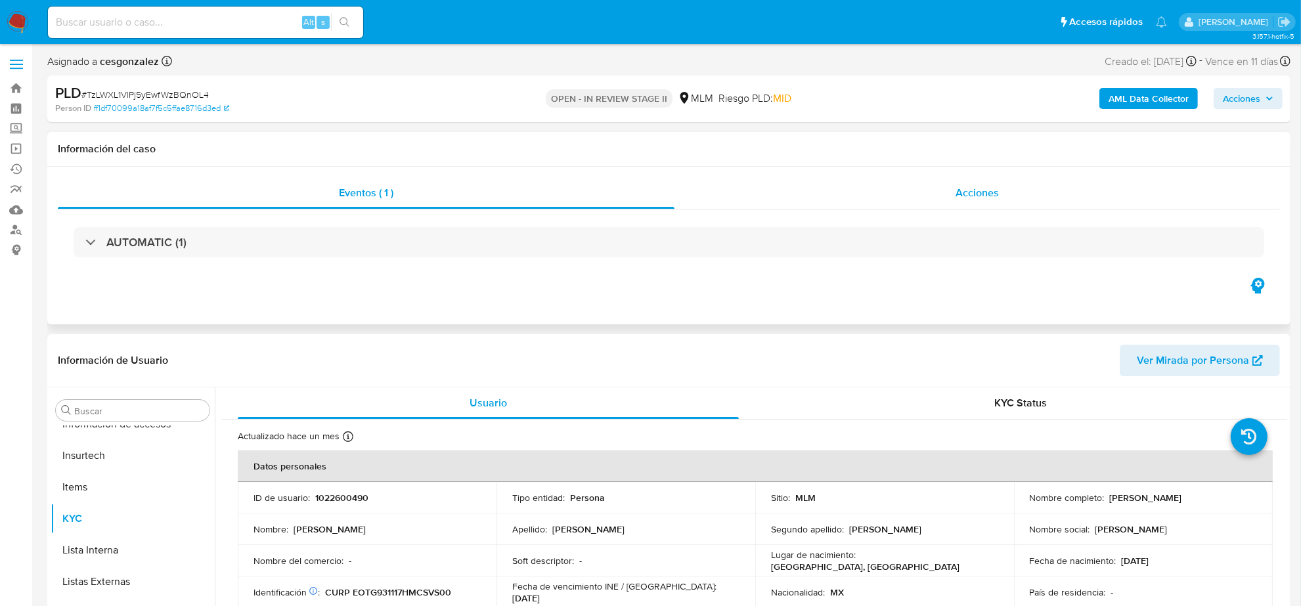
select select "10"
click at [977, 202] on div "Acciones" at bounding box center [978, 193] width 606 height 32
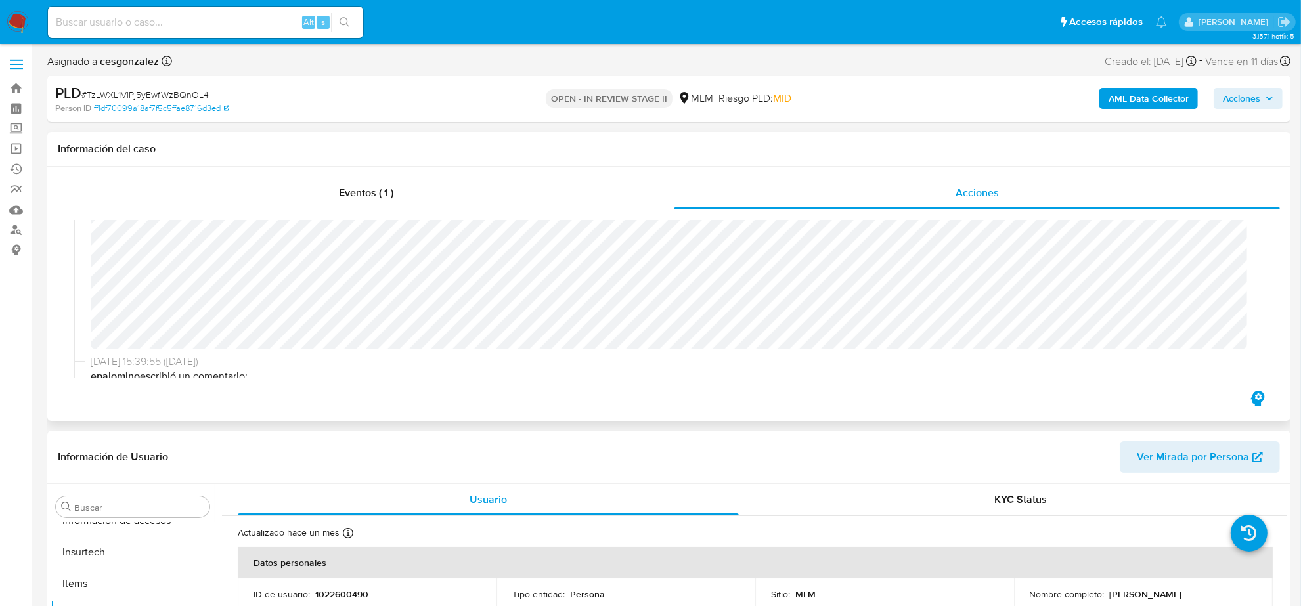
scroll to position [164, 0]
click at [1249, 108] on span "Acciones" at bounding box center [1241, 98] width 37 height 21
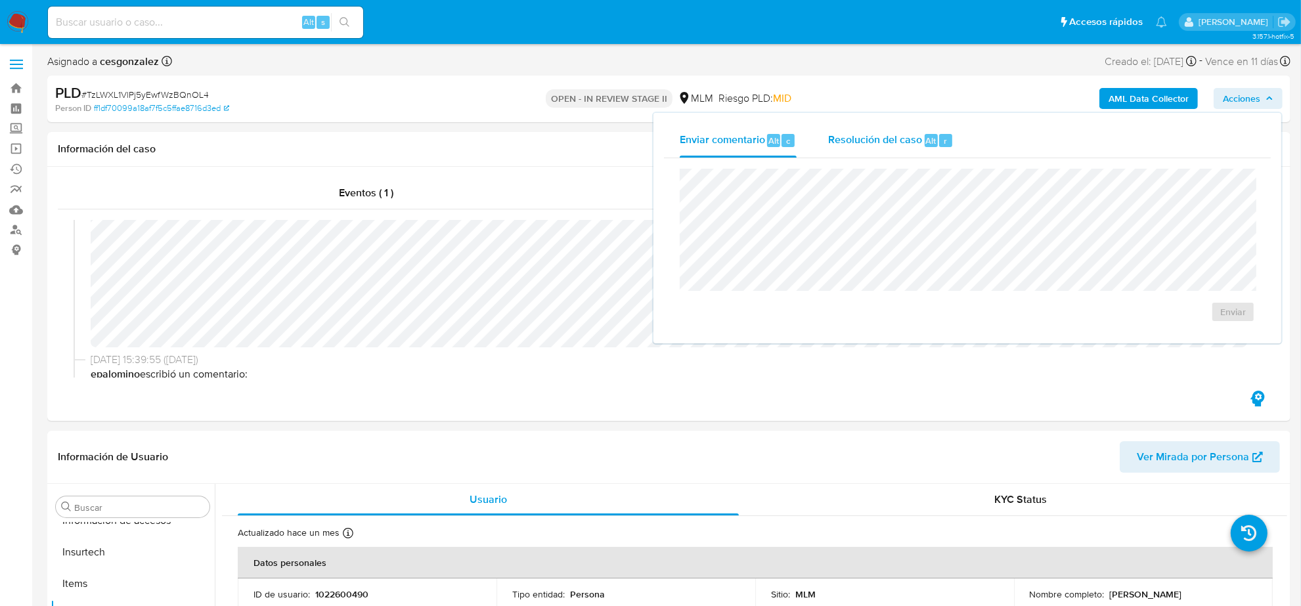
click at [874, 148] on div "Resolución del caso Alt r" at bounding box center [890, 141] width 125 height 34
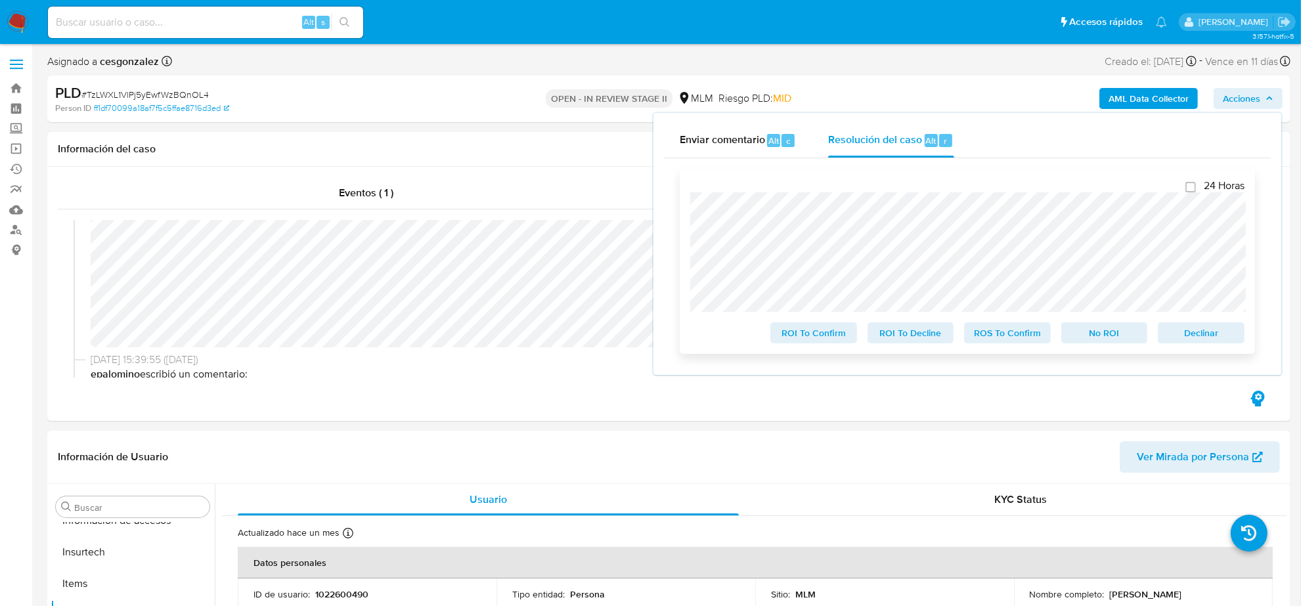
click at [1031, 336] on span "ROS To Confirm" at bounding box center [1008, 333] width 68 height 18
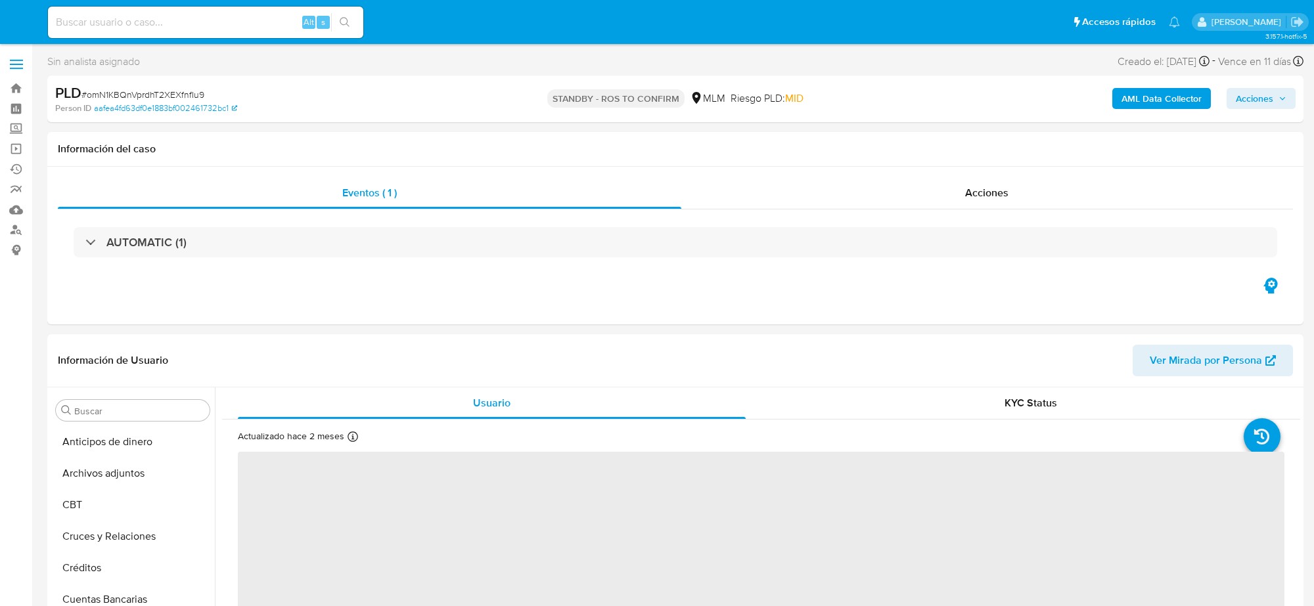
select select "10"
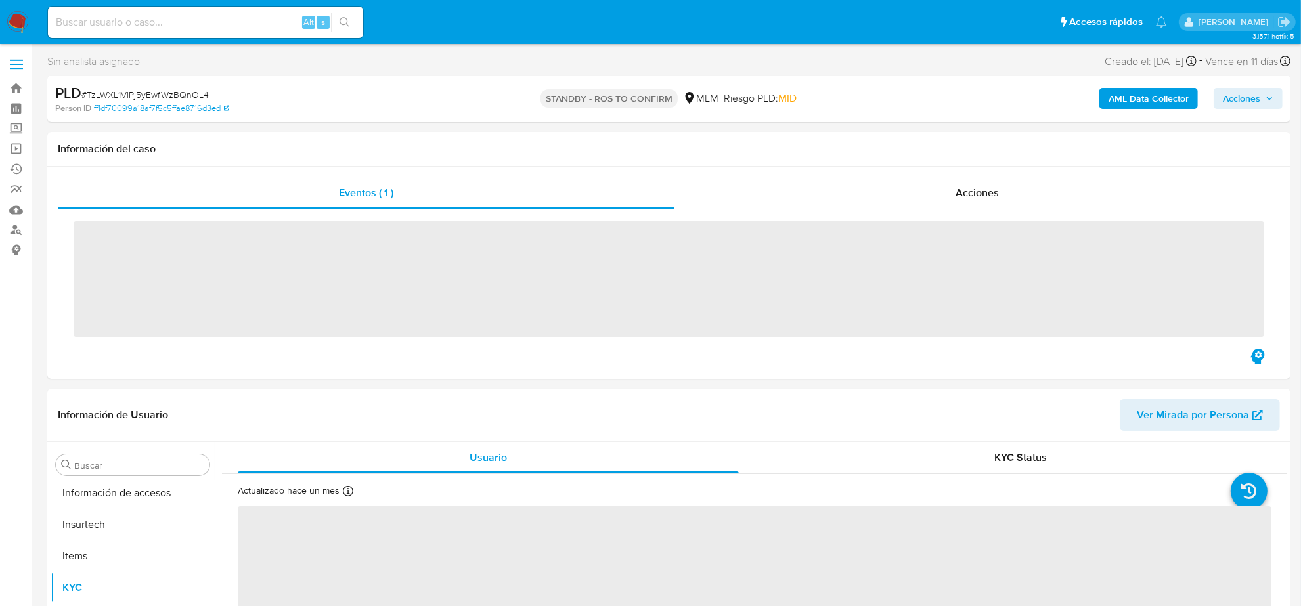
scroll to position [554, 0]
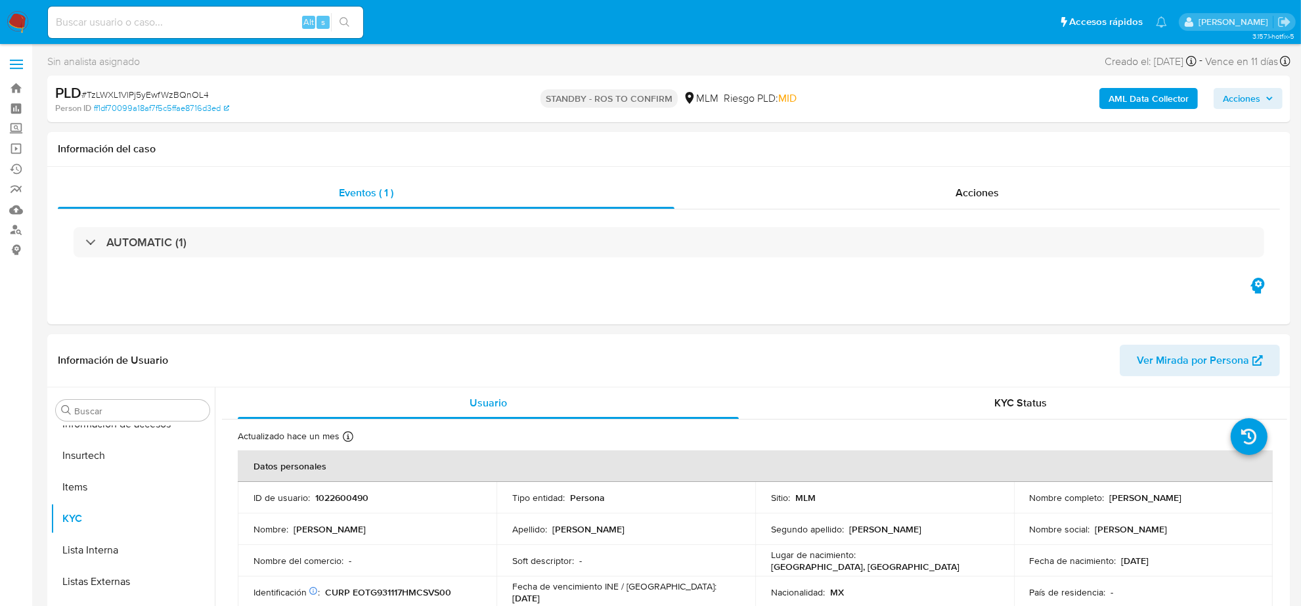
select select "10"
click at [974, 202] on div "Acciones" at bounding box center [978, 193] width 606 height 32
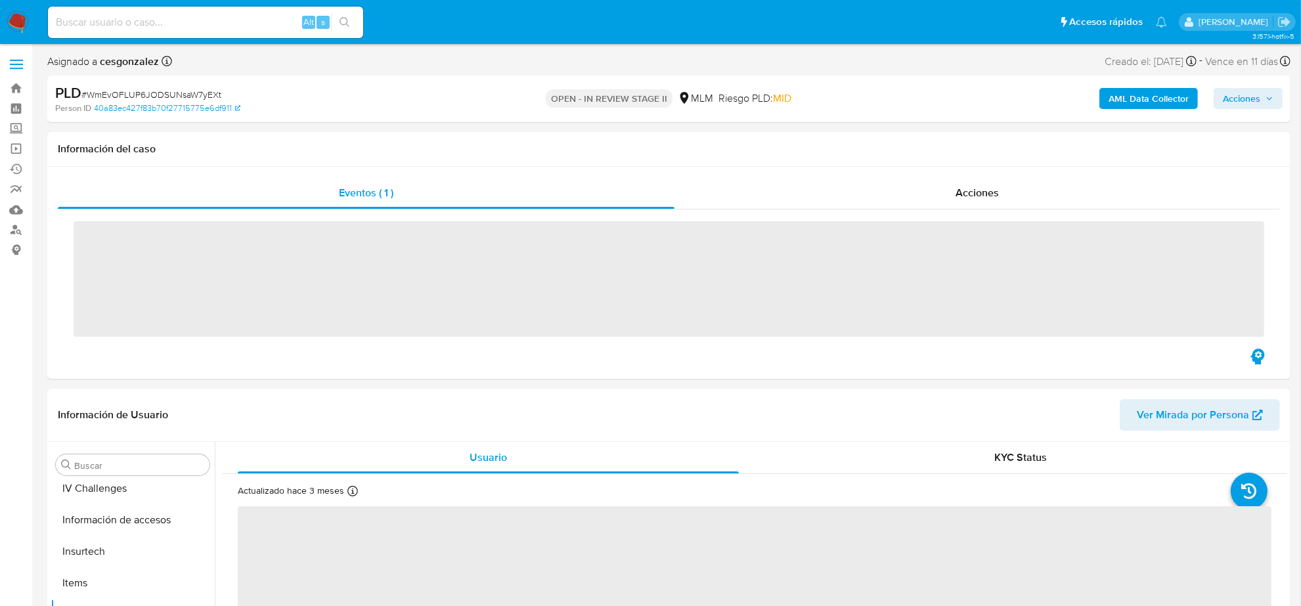
scroll to position [554, 0]
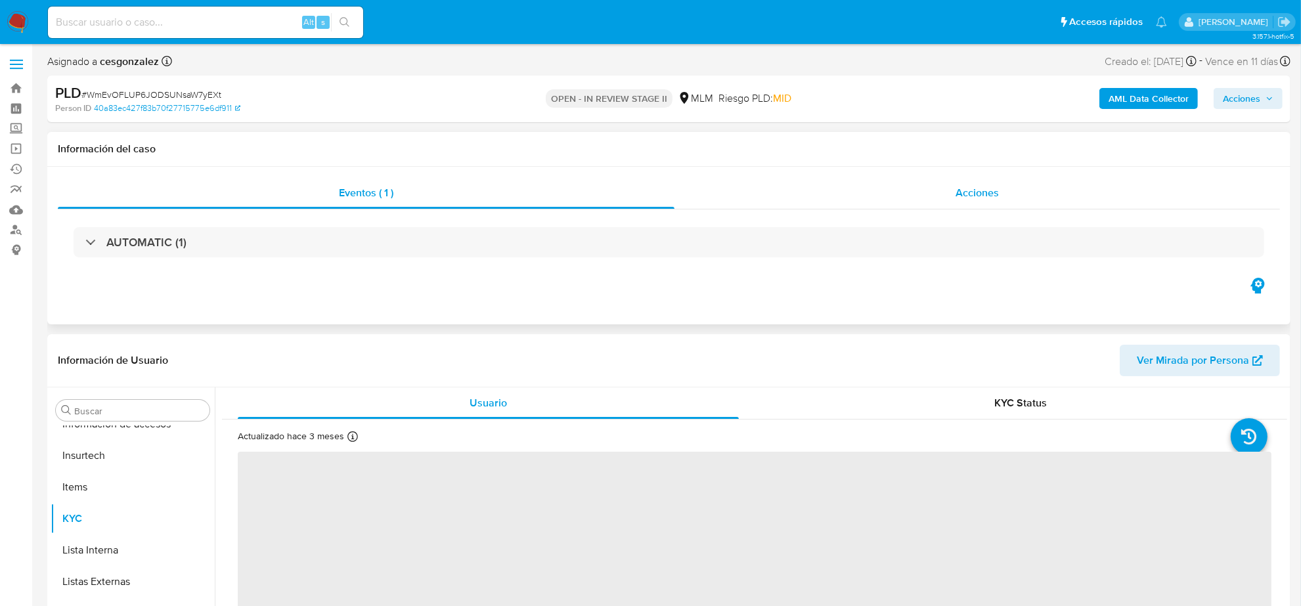
click at [995, 194] on span "Acciones" at bounding box center [977, 192] width 43 height 15
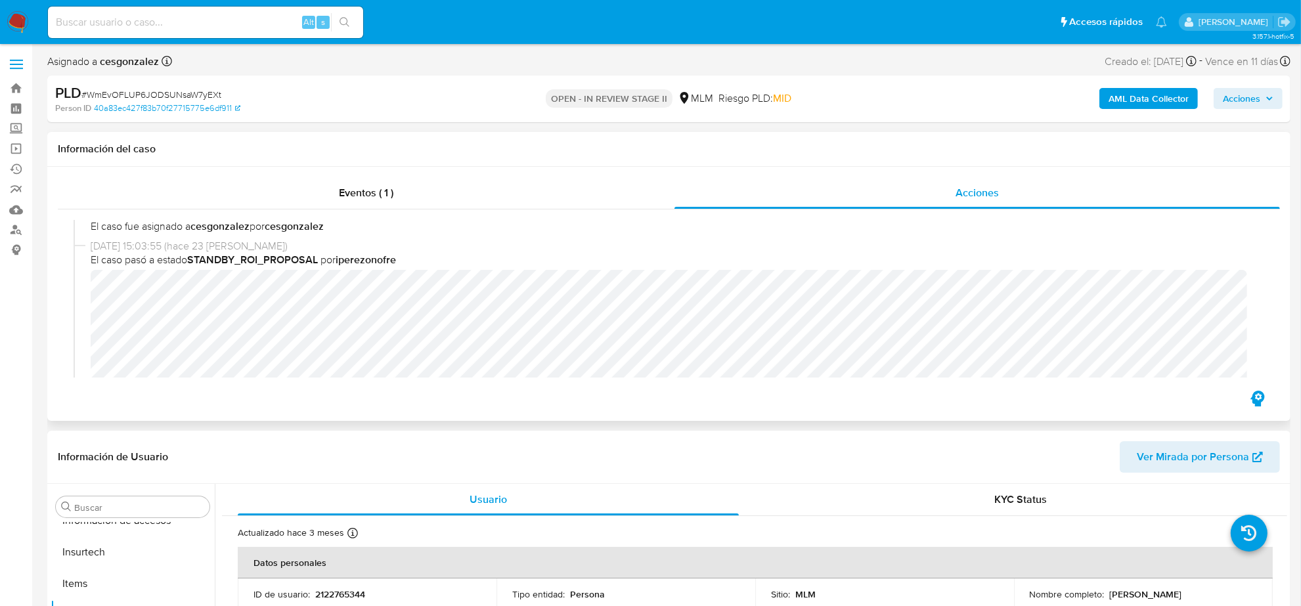
select select "10"
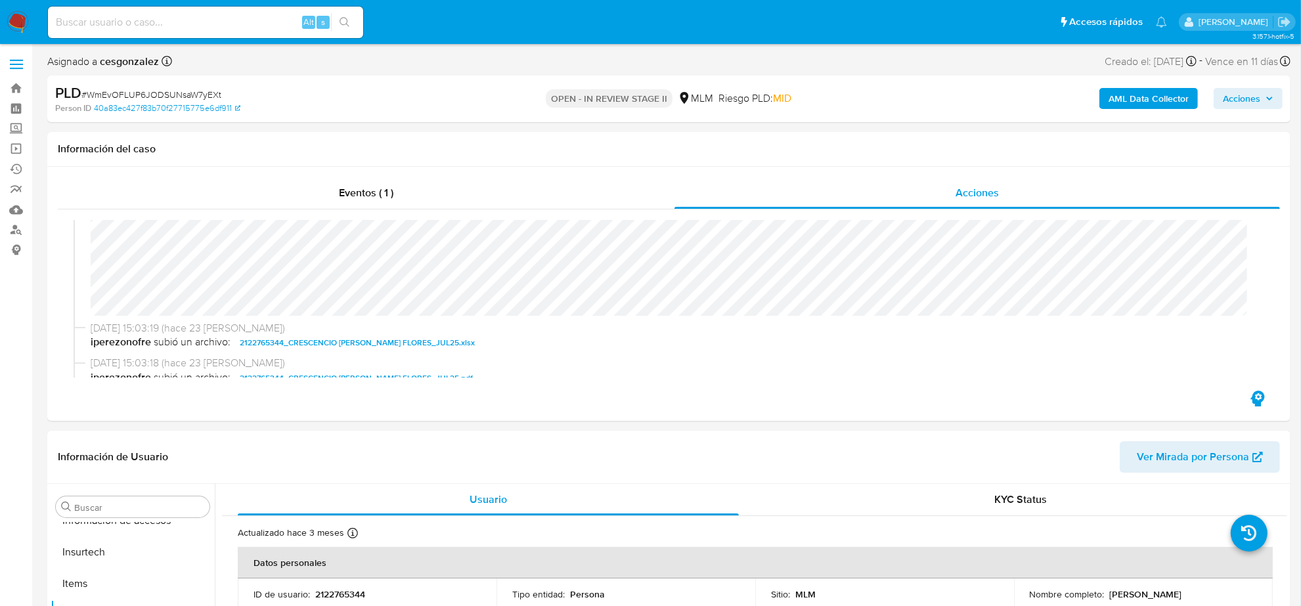
click at [1249, 92] on span "Acciones" at bounding box center [1241, 98] width 37 height 21
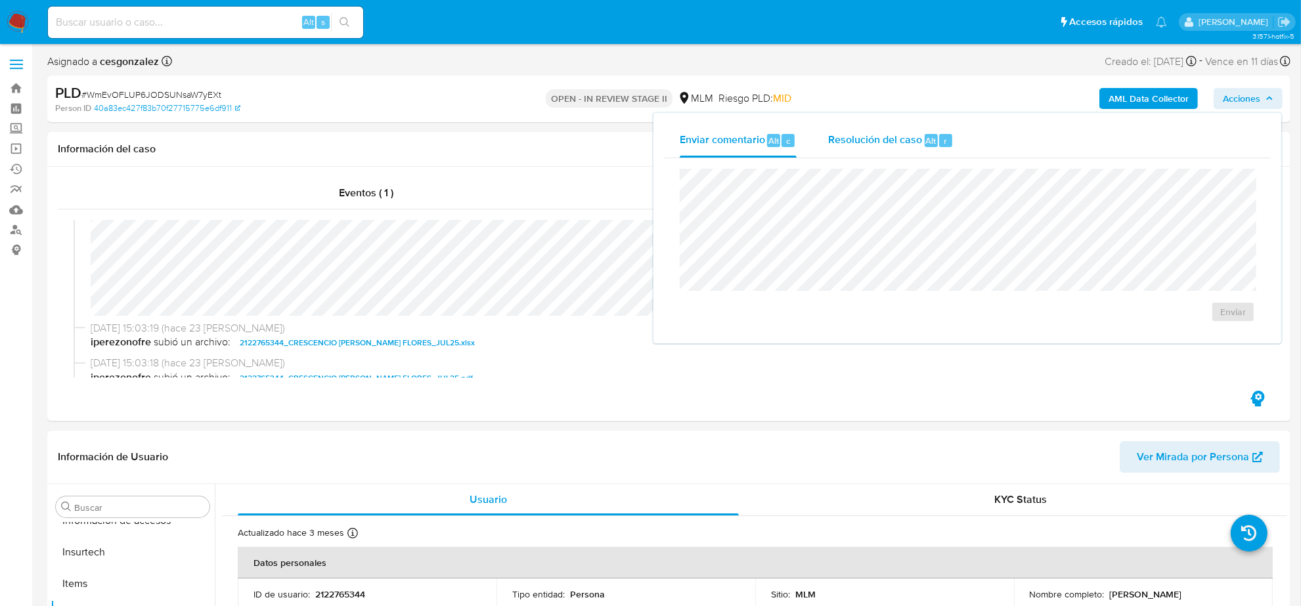
click at [842, 143] on span "Resolución del caso" at bounding box center [875, 140] width 94 height 15
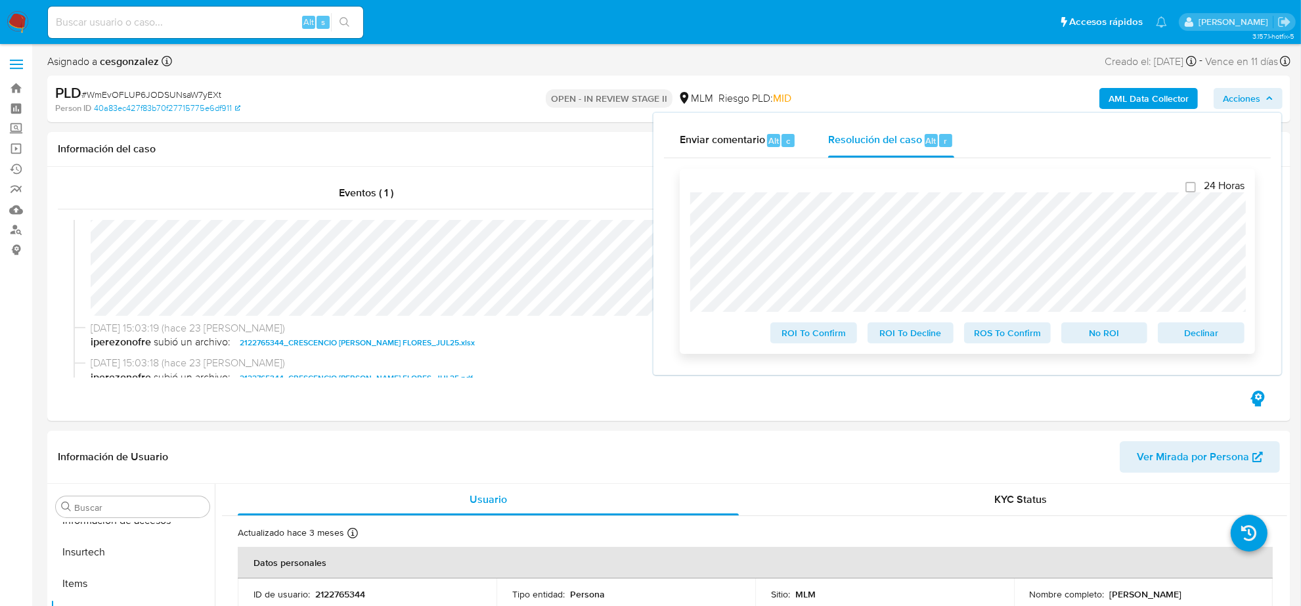
click at [985, 340] on span "ROS To Confirm" at bounding box center [1008, 333] width 68 height 18
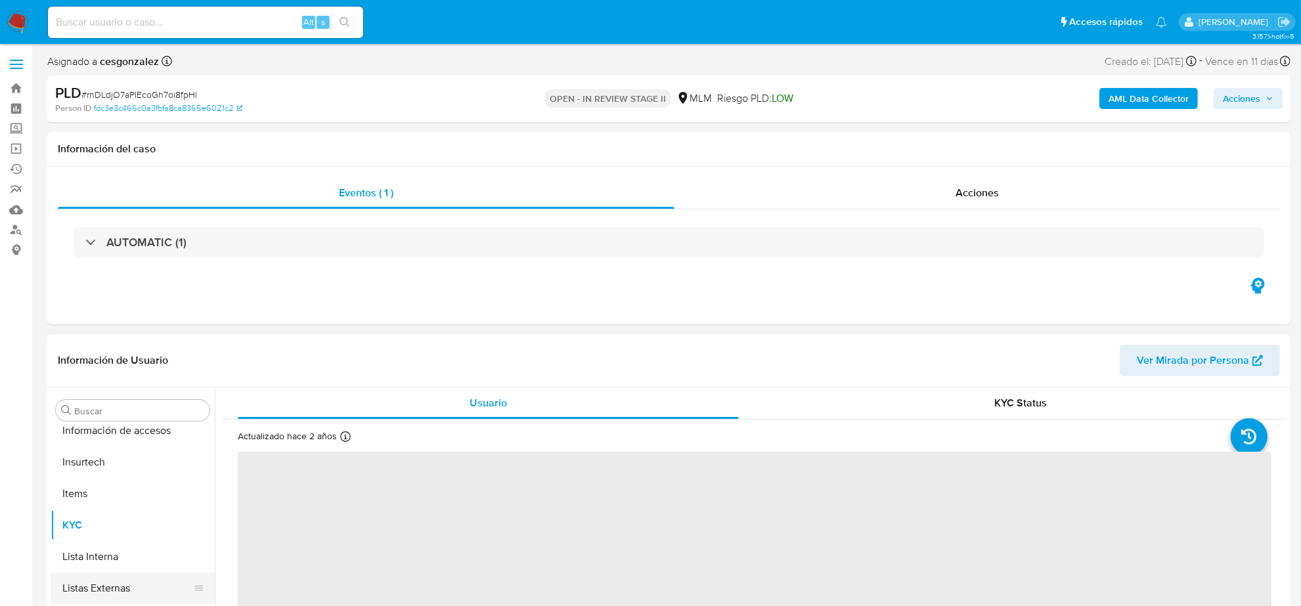
scroll to position [554, 0]
click at [974, 185] on span "Acciones" at bounding box center [977, 192] width 43 height 15
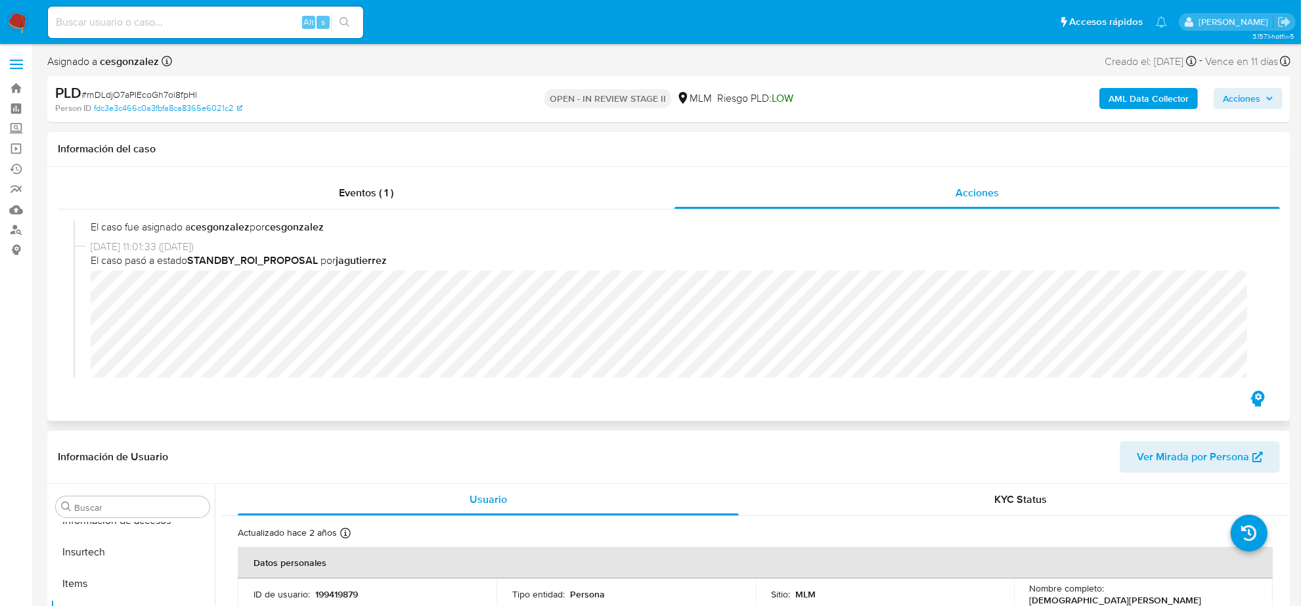
scroll to position [164, 0]
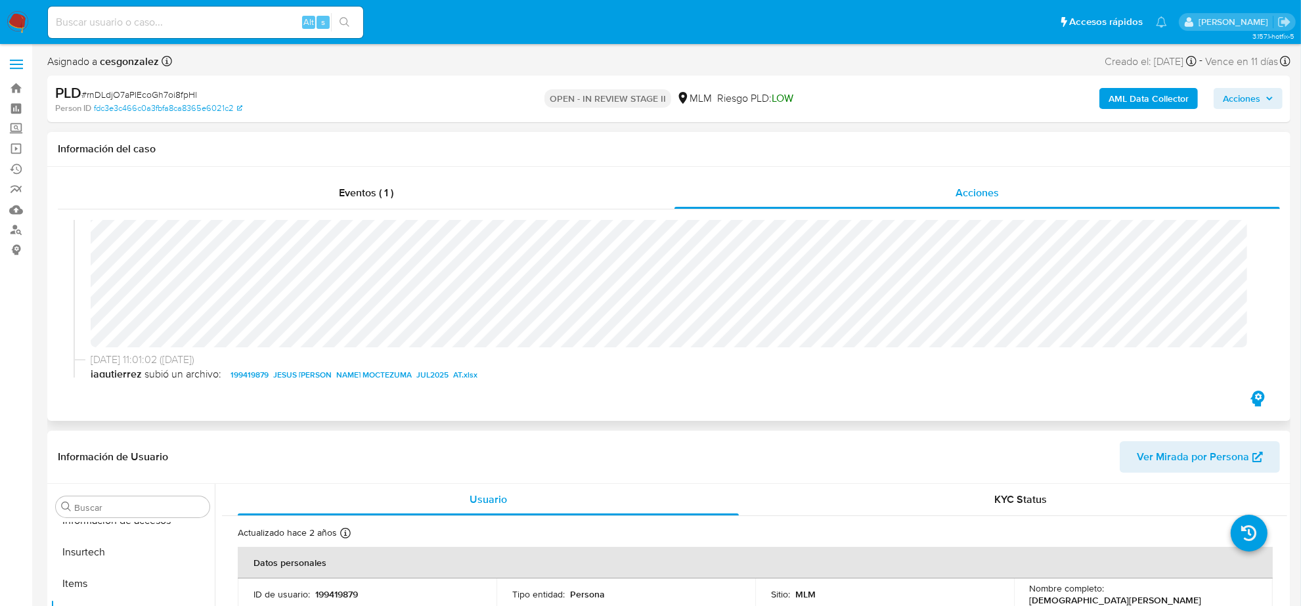
select select "10"
click at [1260, 105] on span "Acciones" at bounding box center [1241, 98] width 37 height 21
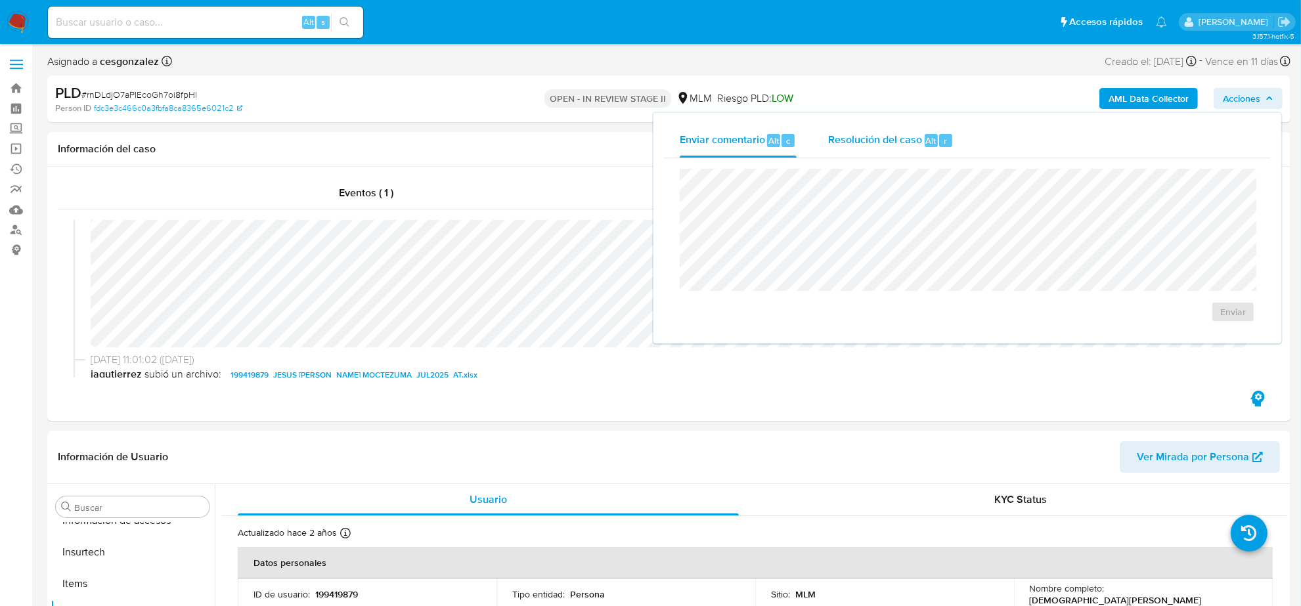
click at [886, 139] on span "Resolución del caso" at bounding box center [875, 140] width 94 height 15
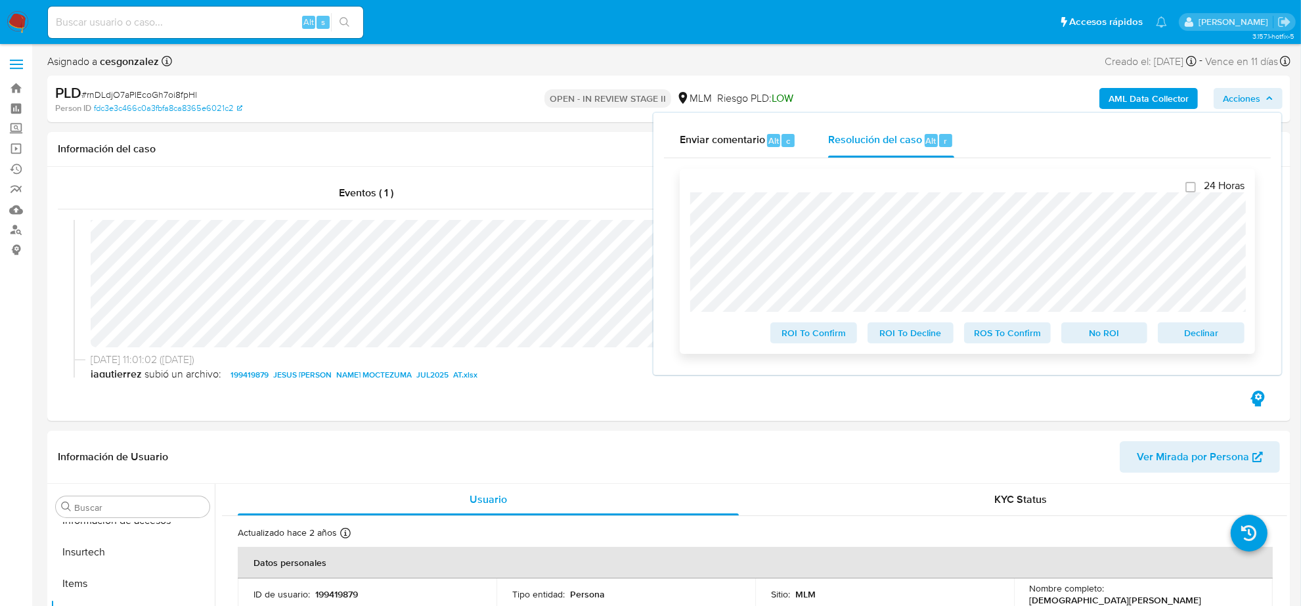
click at [1001, 340] on span "ROS To Confirm" at bounding box center [1008, 333] width 68 height 18
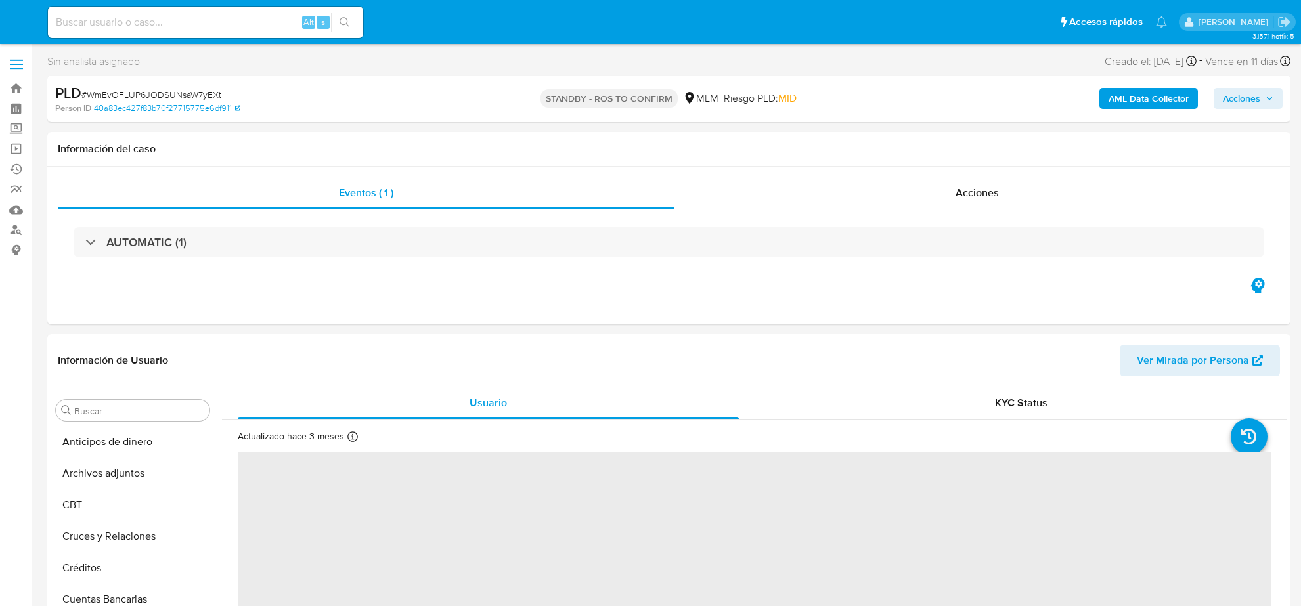
select select "10"
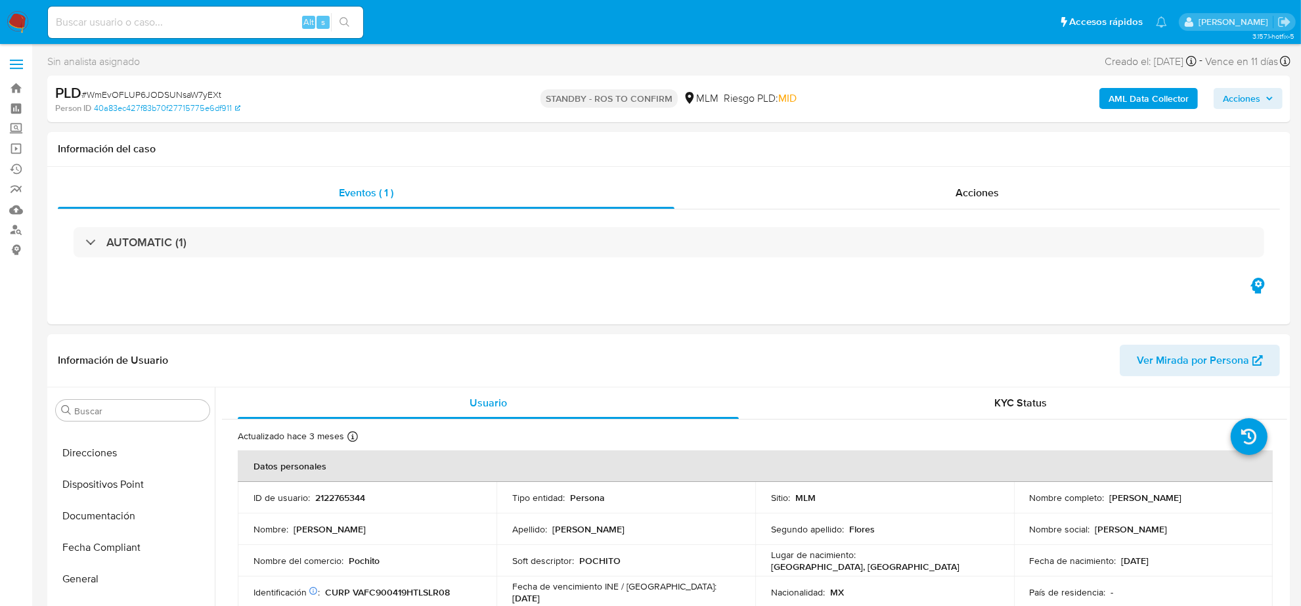
scroll to position [471, 0]
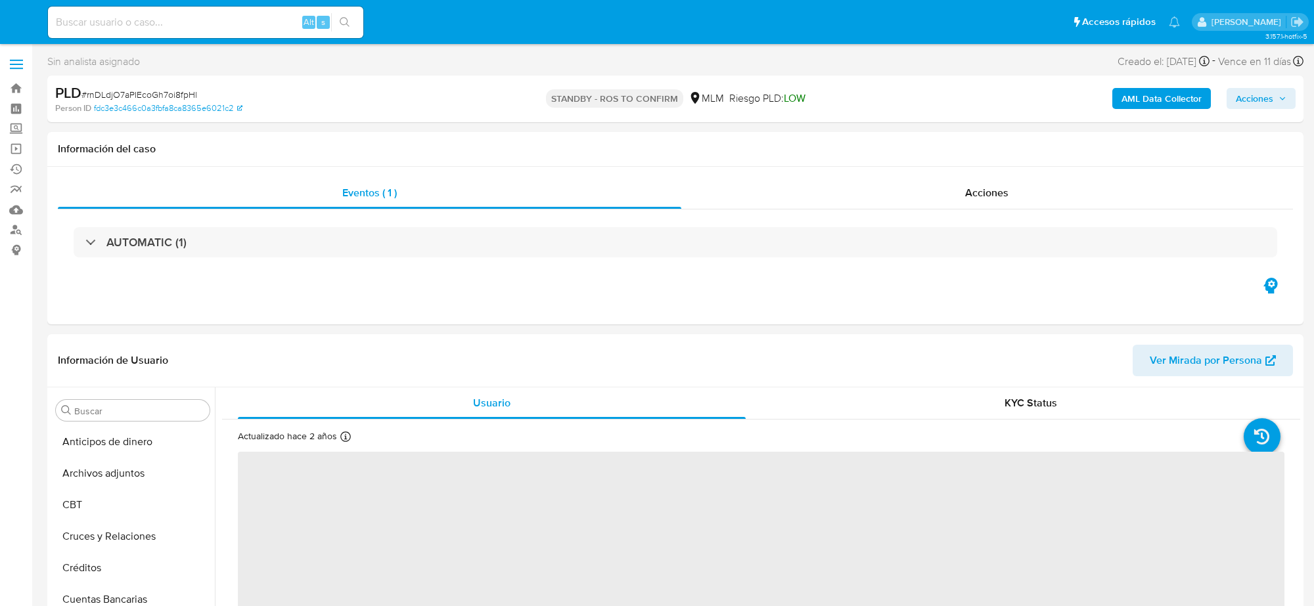
select select "10"
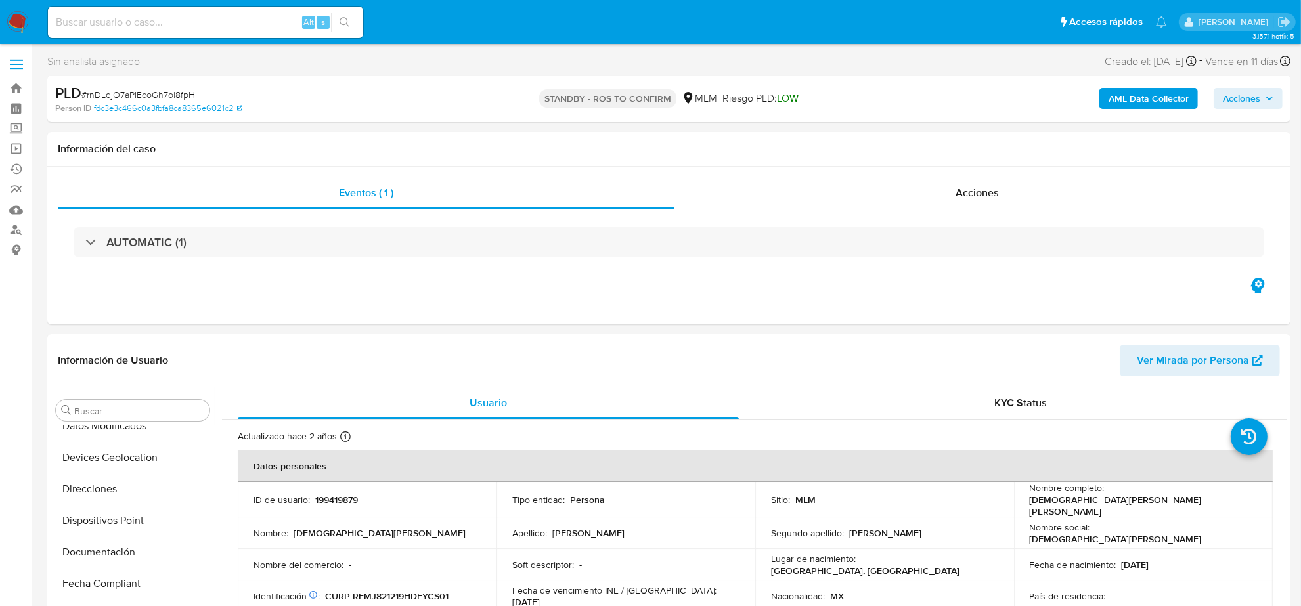
scroll to position [552, 0]
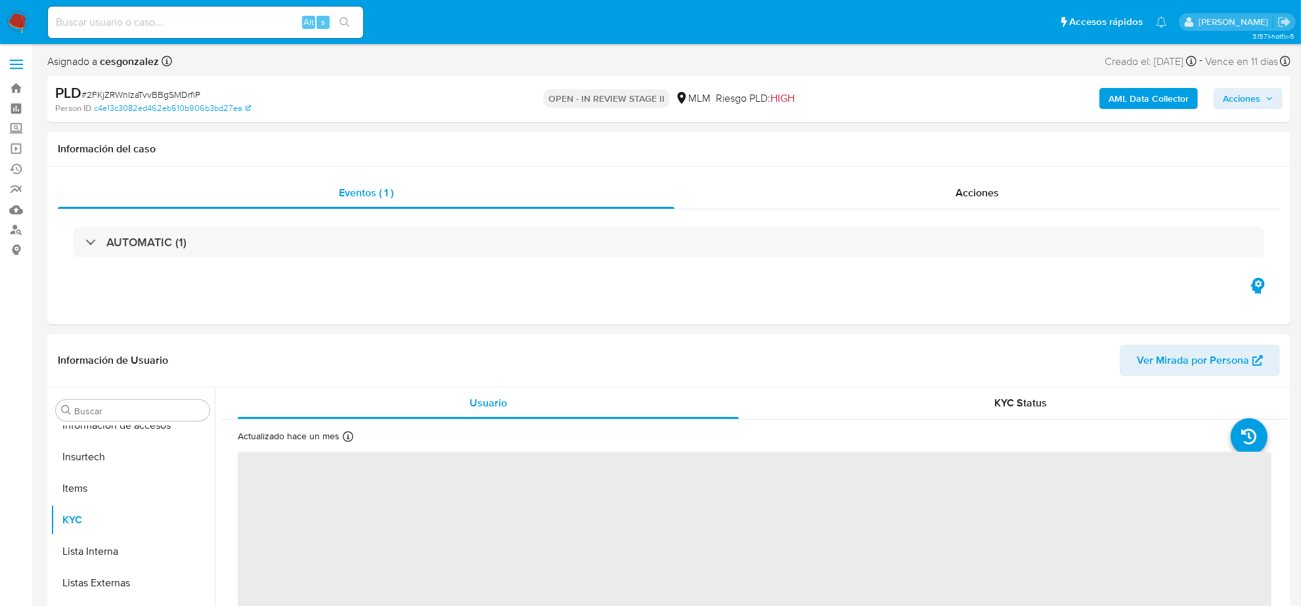
scroll to position [554, 0]
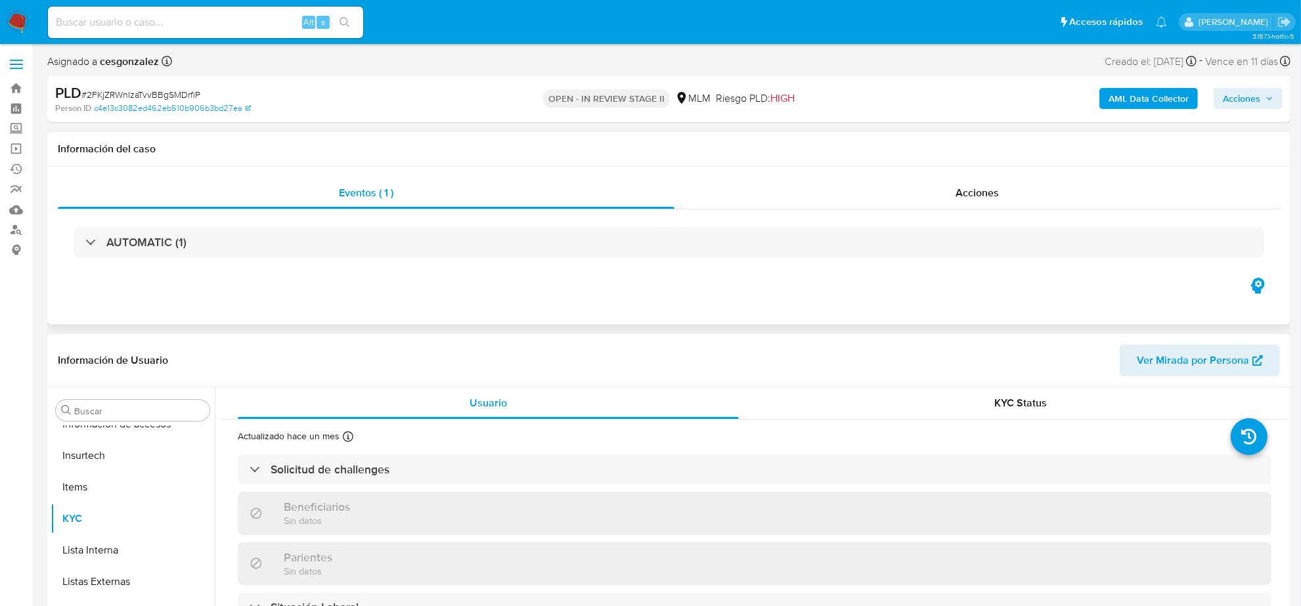
drag, startPoint x: 960, startPoint y: 198, endPoint x: 943, endPoint y: 217, distance: 26.5
click at [960, 198] on span "Acciones" at bounding box center [977, 192] width 43 height 15
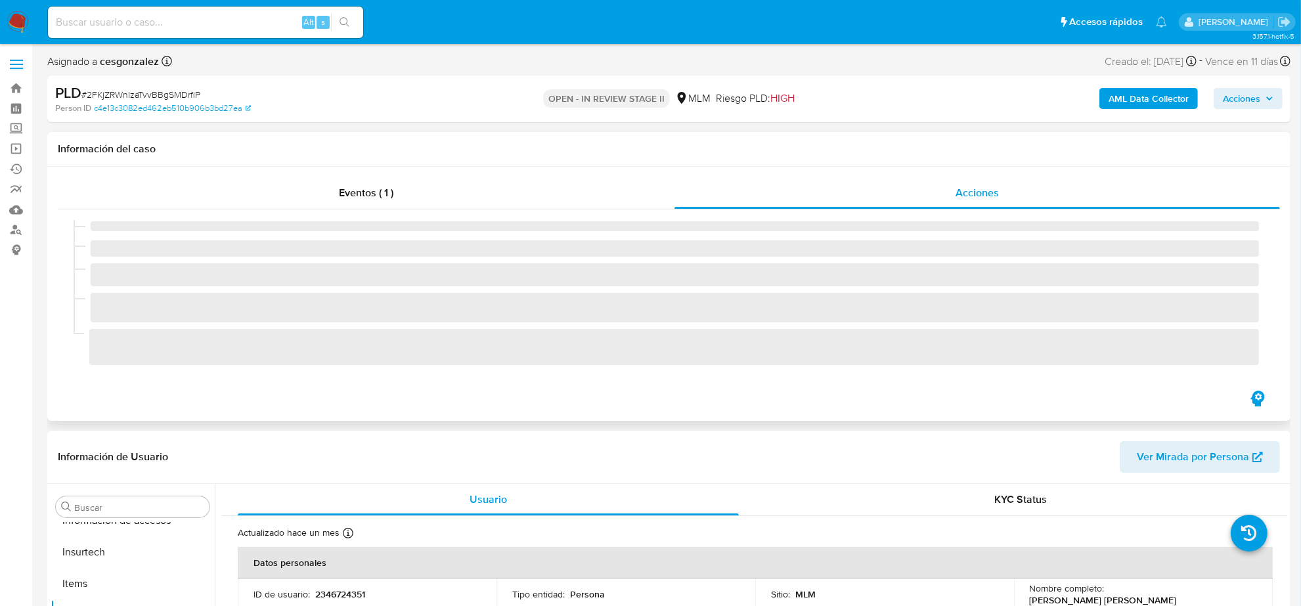
select select "10"
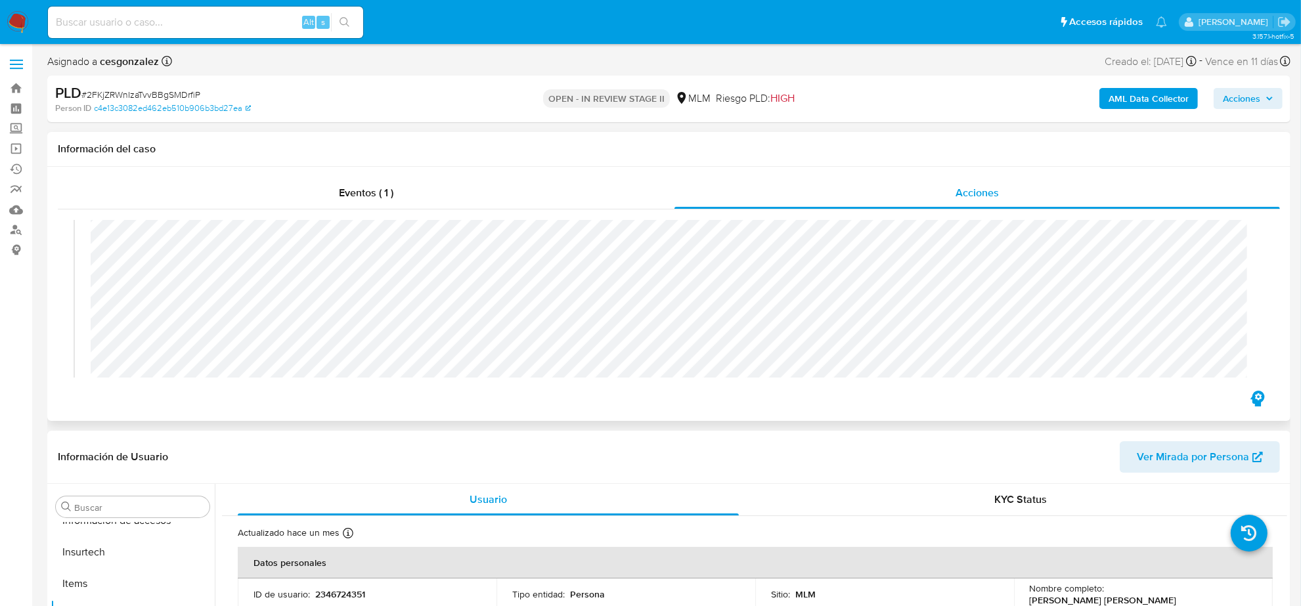
scroll to position [246, 0]
click at [1253, 102] on span "Acciones" at bounding box center [1241, 98] width 37 height 21
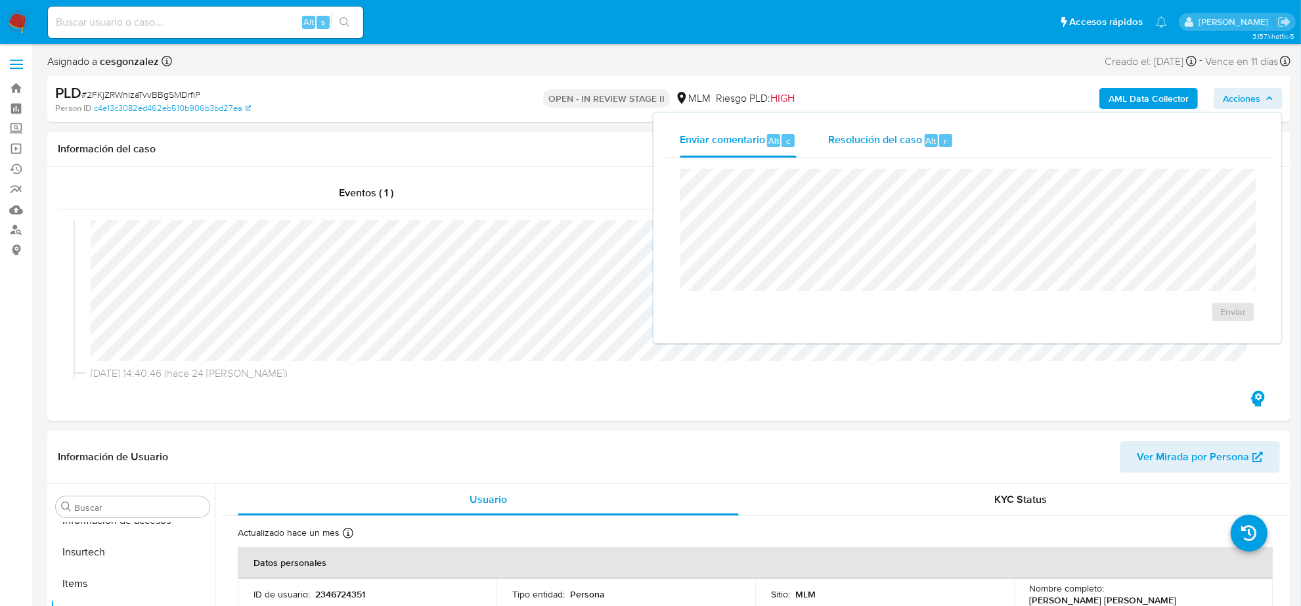
click at [852, 133] on span "Resolución del caso" at bounding box center [875, 140] width 94 height 15
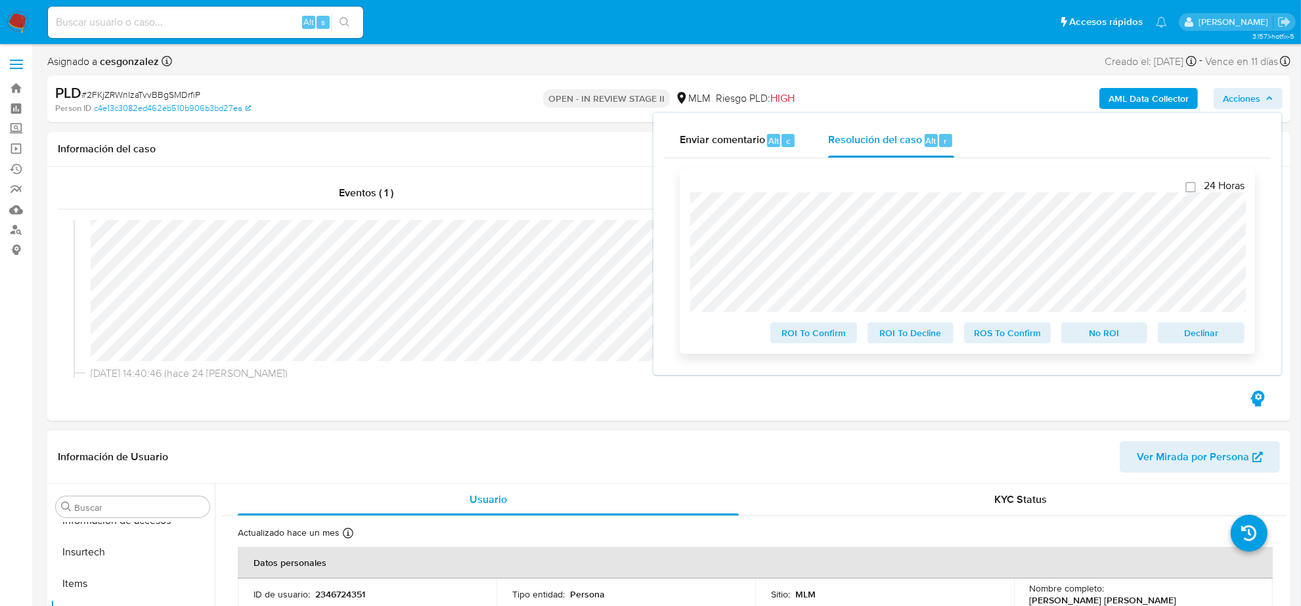
click at [1016, 332] on span "ROS To Confirm" at bounding box center [1008, 333] width 68 height 18
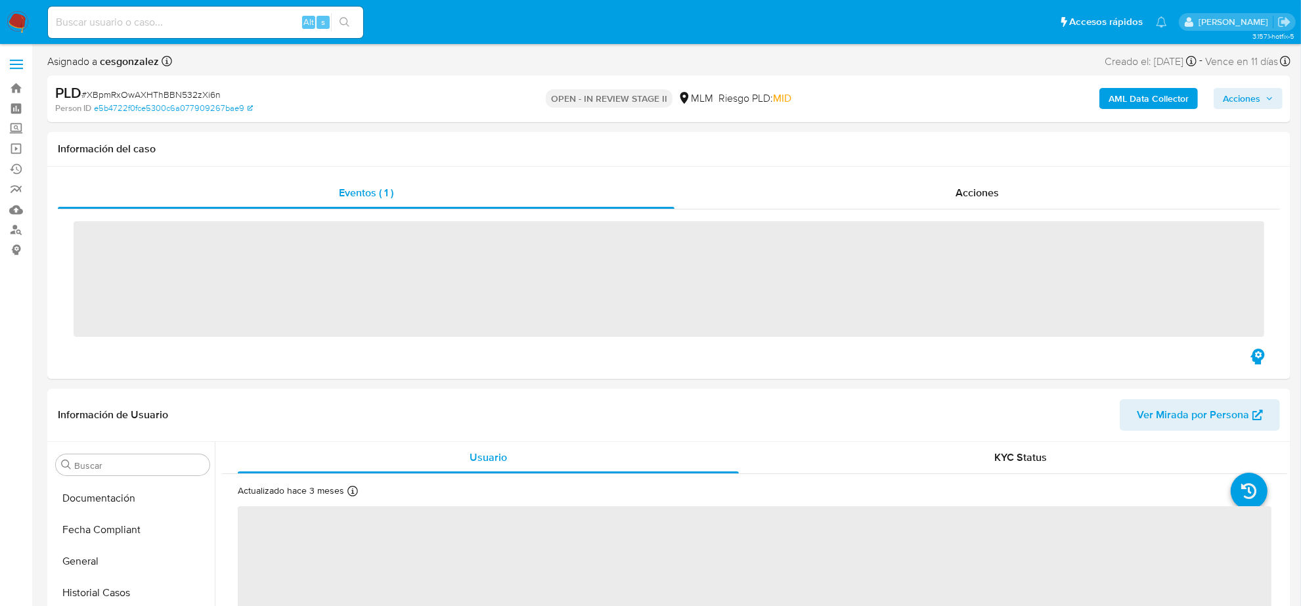
scroll to position [554, 0]
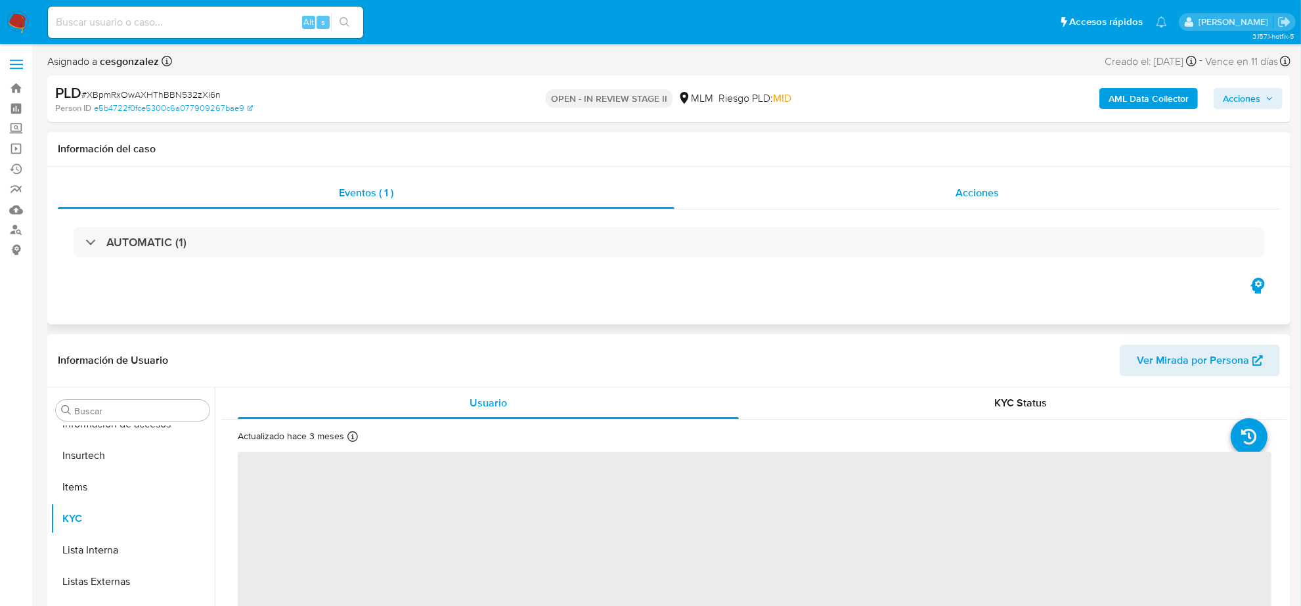
click at [979, 201] on div "Acciones" at bounding box center [978, 193] width 606 height 32
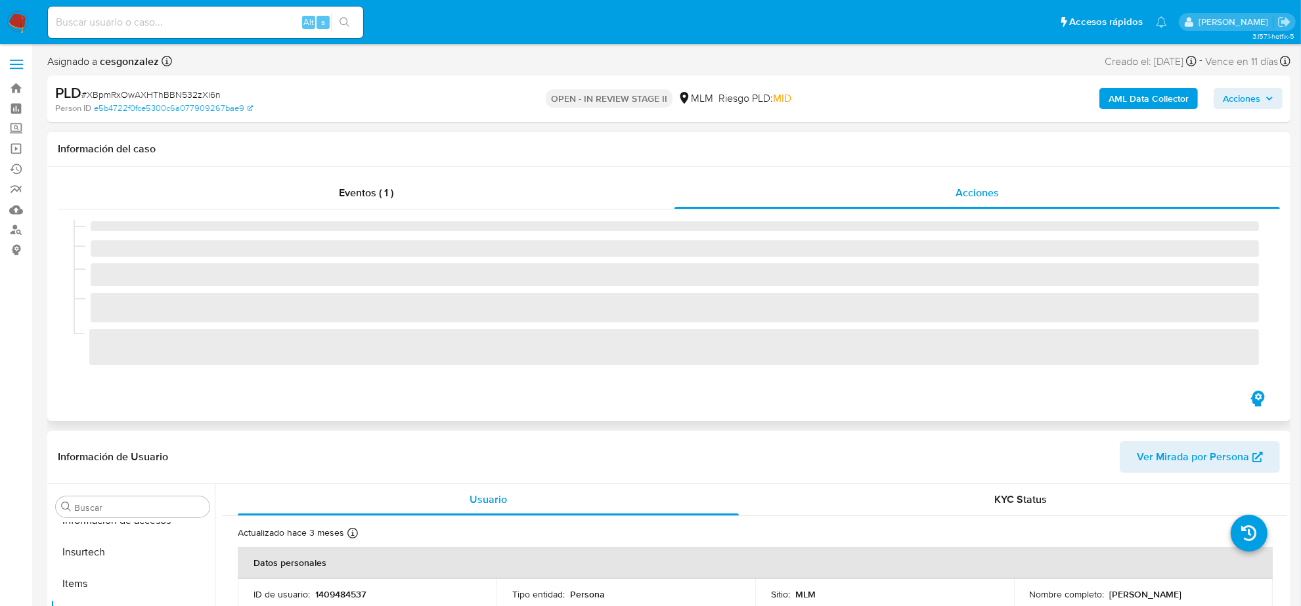
select select "10"
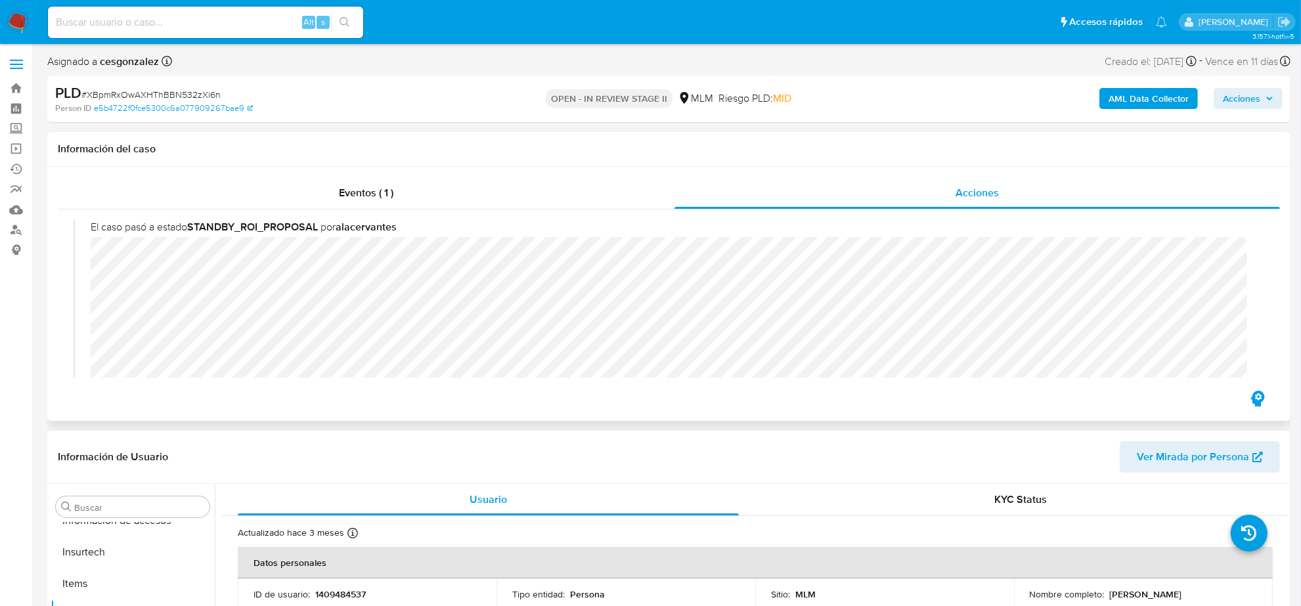
scroll to position [164, 0]
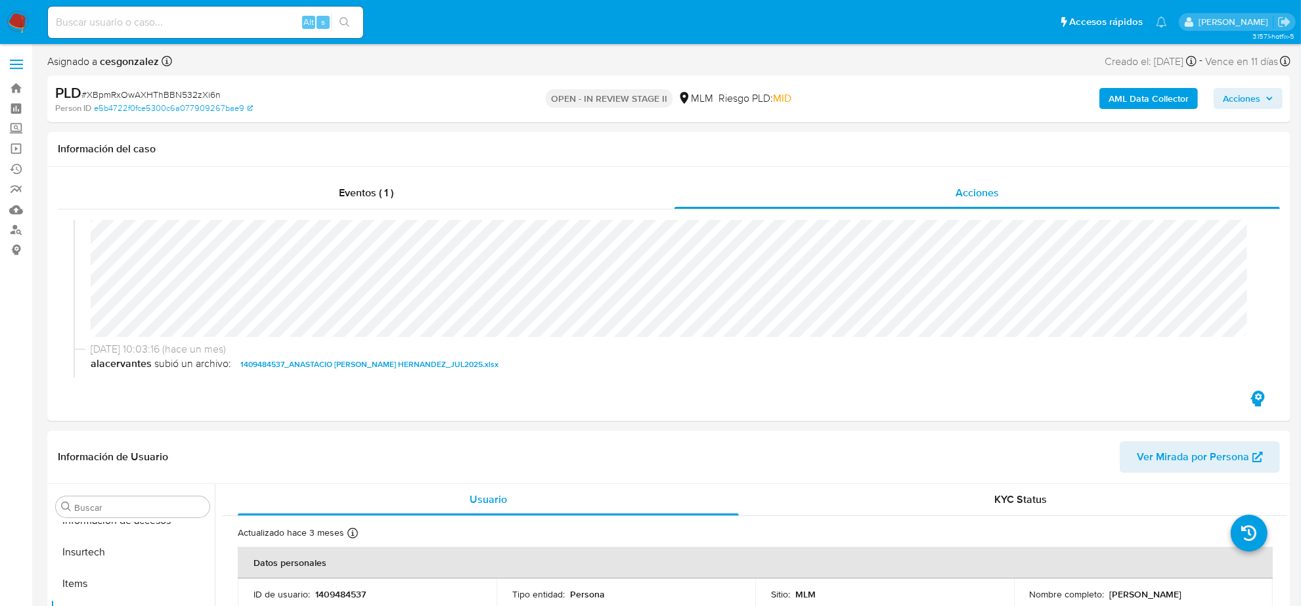
drag, startPoint x: 1265, startPoint y: 99, endPoint x: 1262, endPoint y: 108, distance: 9.8
click at [1266, 99] on span "Acciones" at bounding box center [1248, 98] width 51 height 18
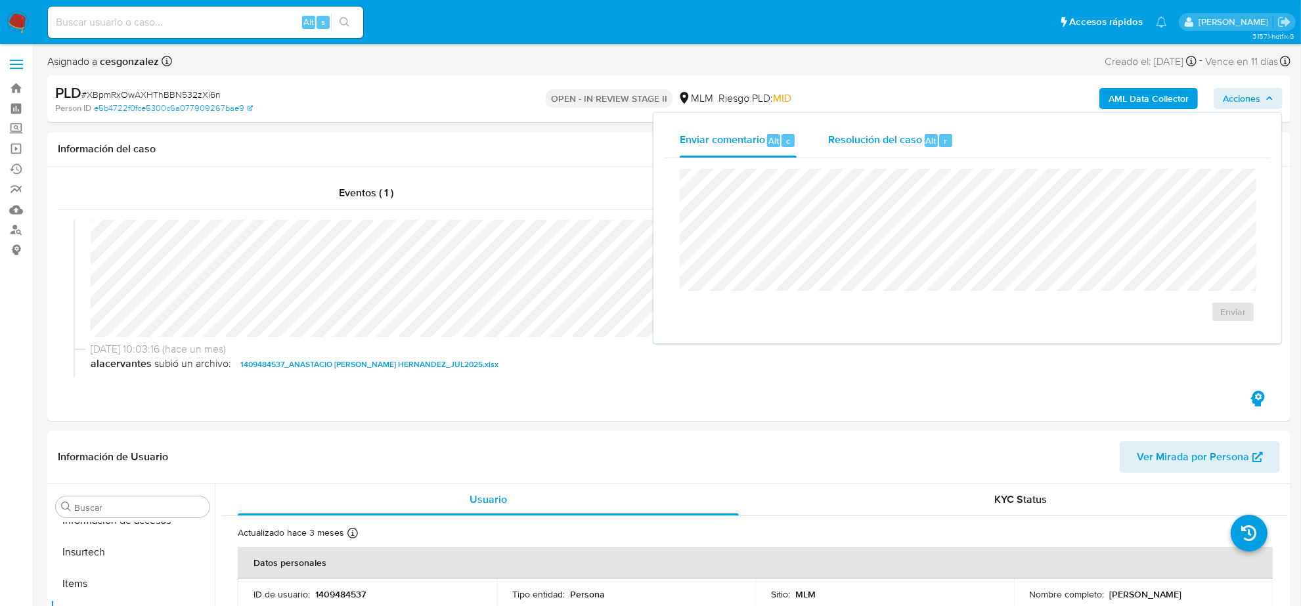
click at [872, 148] on div "Resolución del caso Alt r" at bounding box center [890, 141] width 125 height 34
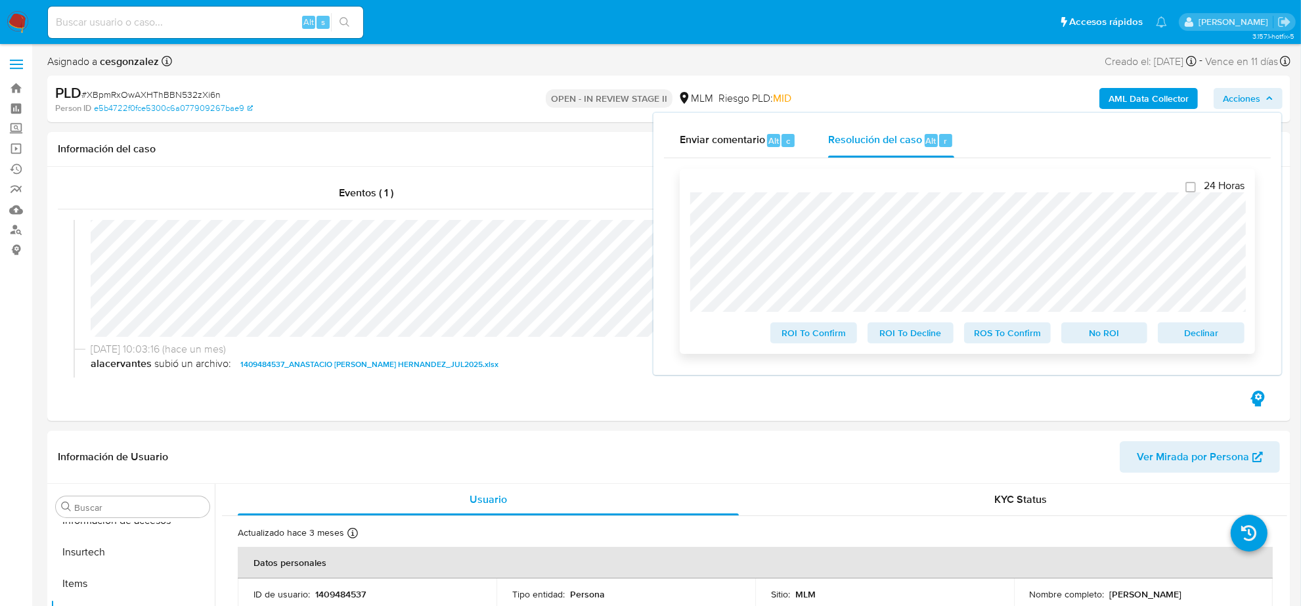
click at [1028, 340] on span "ROS To Confirm" at bounding box center [1008, 333] width 68 height 18
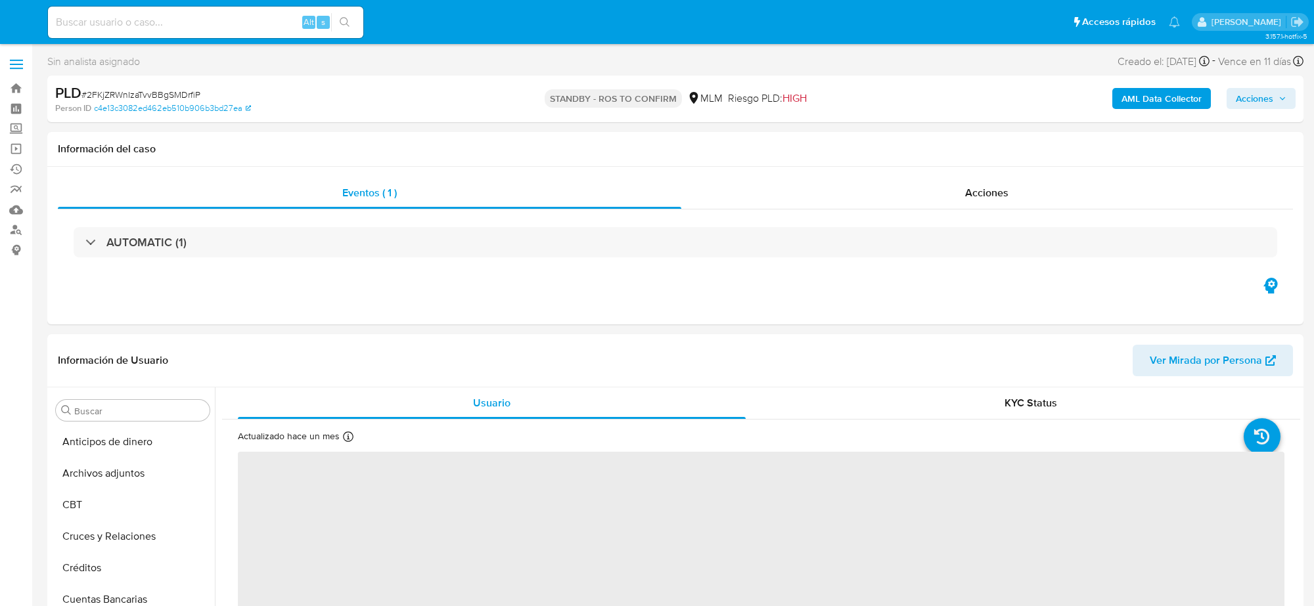
select select "10"
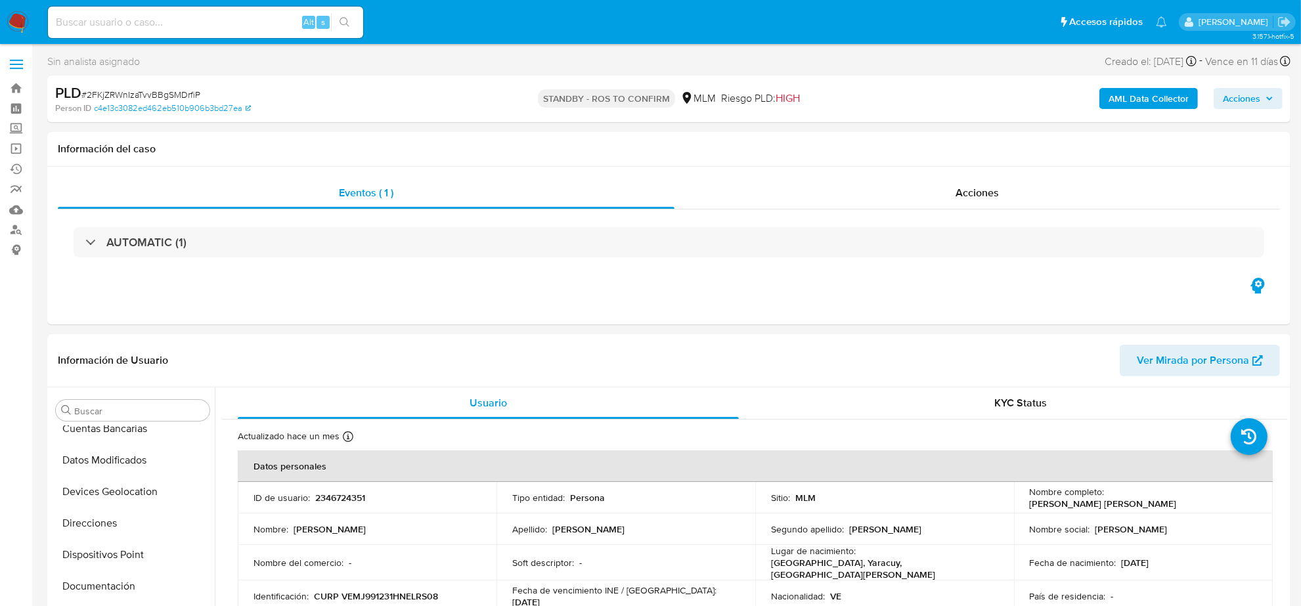
scroll to position [416, 0]
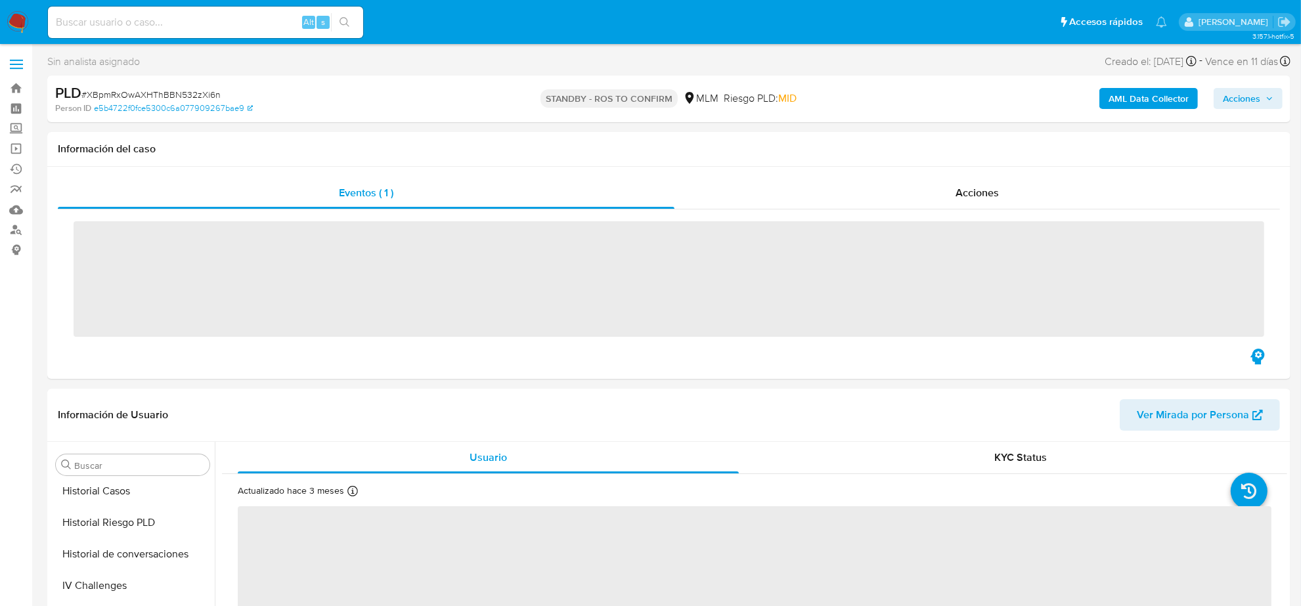
scroll to position [554, 0]
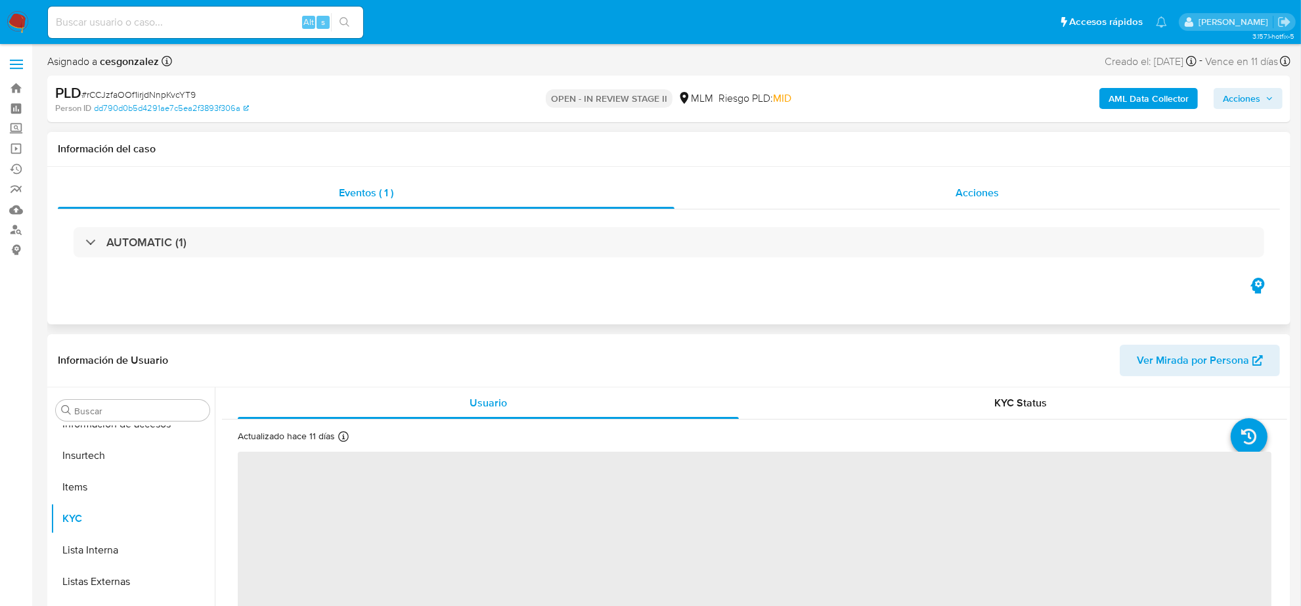
click at [970, 191] on span "Acciones" at bounding box center [977, 192] width 43 height 15
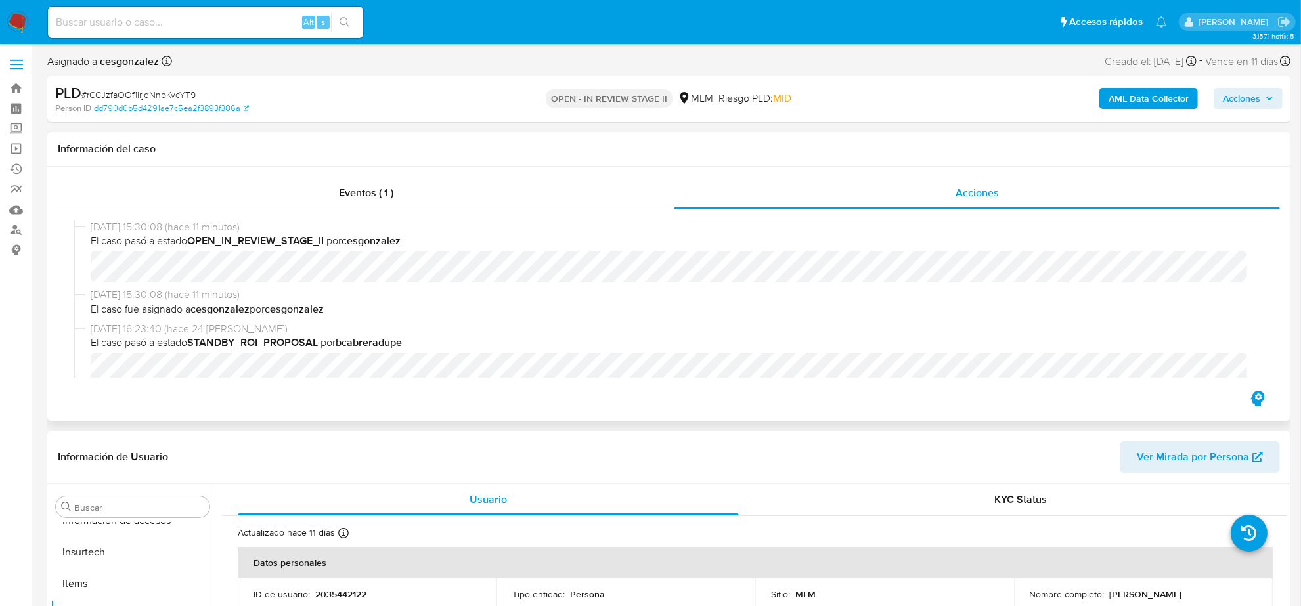
select select "10"
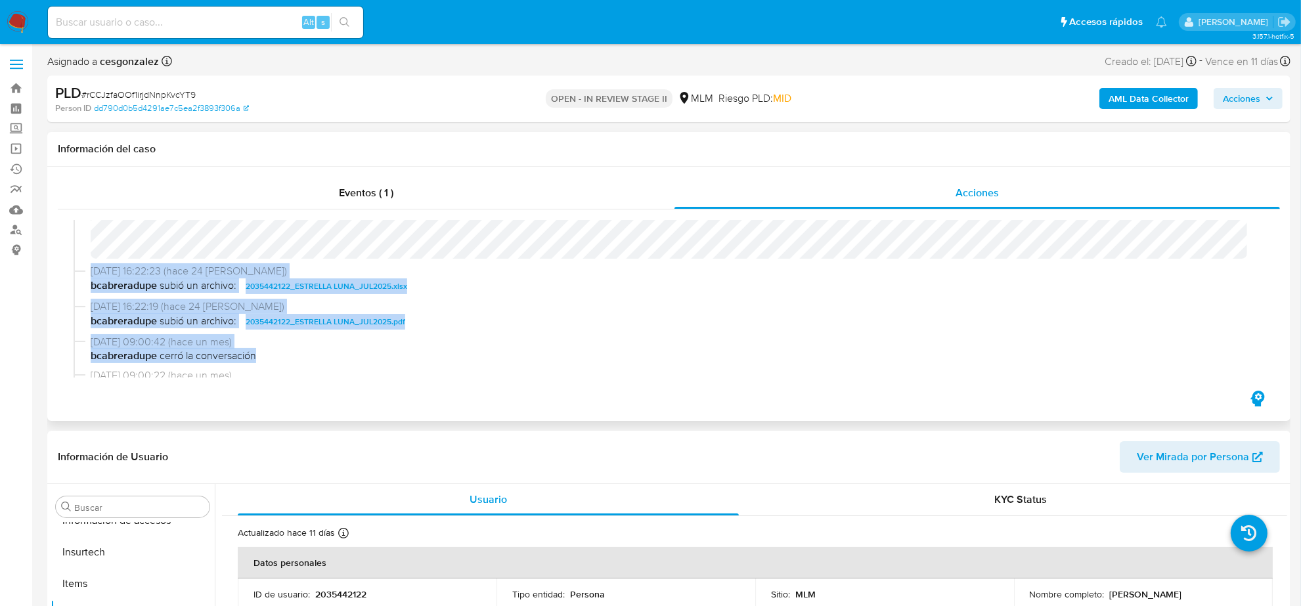
scroll to position [278, 0]
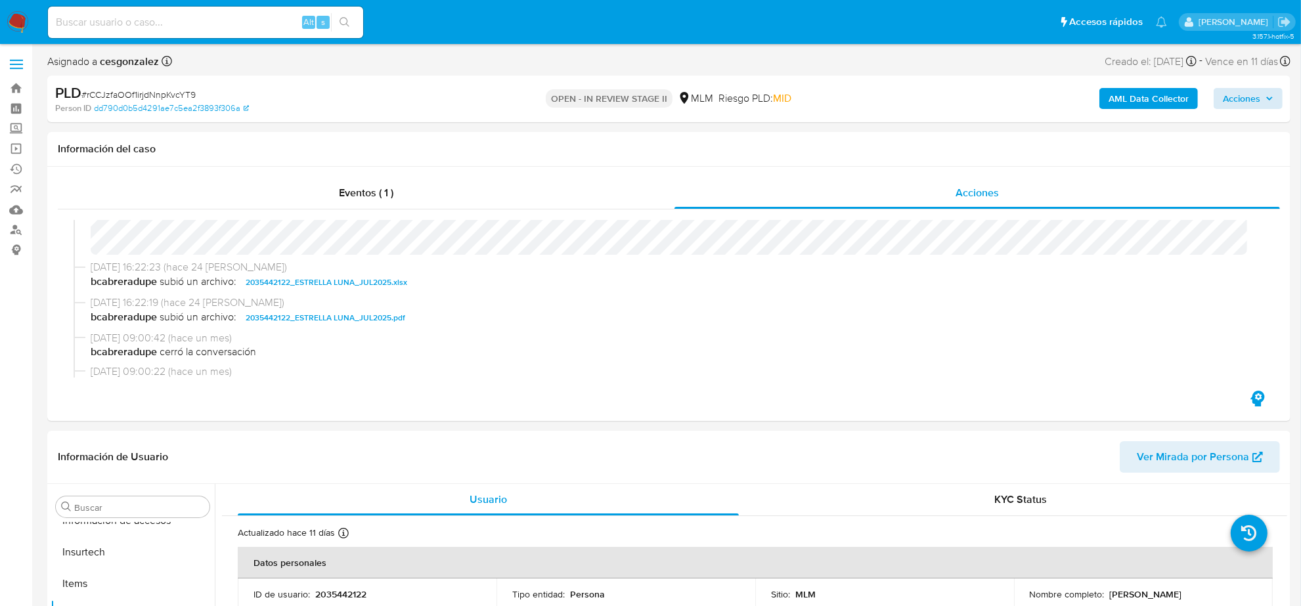
click at [1240, 87] on div "AML Data Collector Acciones" at bounding box center [1080, 98] width 406 height 31
click at [1246, 97] on span "Acciones" at bounding box center [1241, 98] width 37 height 21
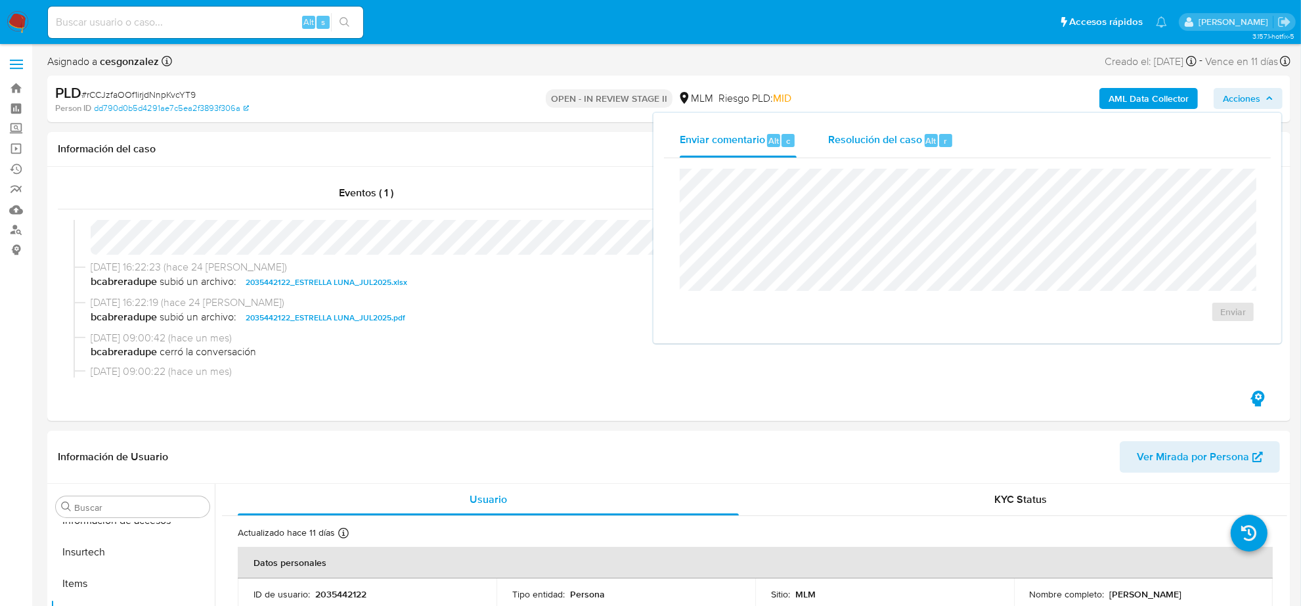
click at [899, 136] on span "Resolución del caso" at bounding box center [875, 140] width 94 height 15
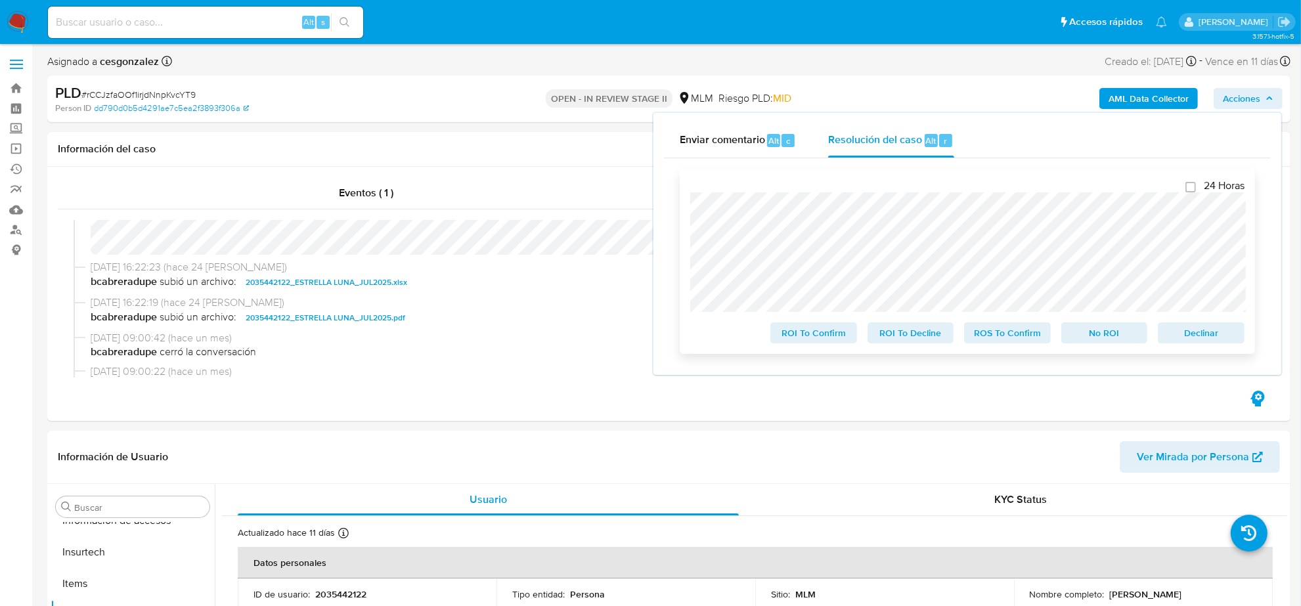
click at [1029, 337] on span "ROS To Confirm" at bounding box center [1008, 333] width 68 height 18
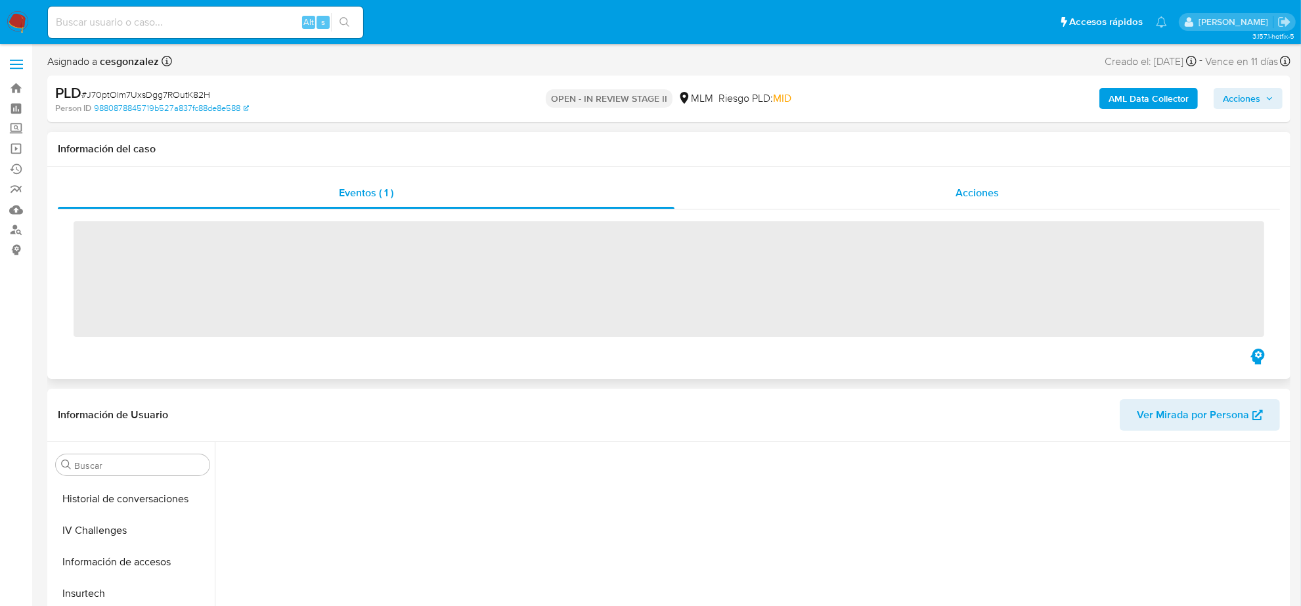
scroll to position [554, 0]
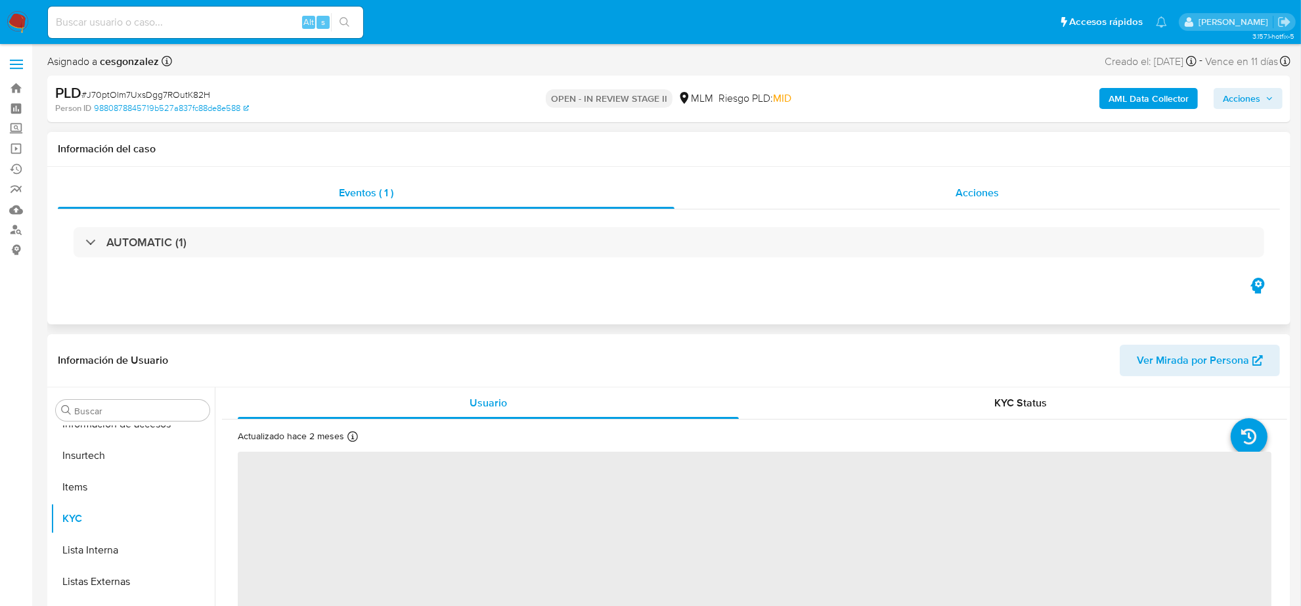
click at [956, 189] on span "Acciones" at bounding box center [977, 192] width 43 height 15
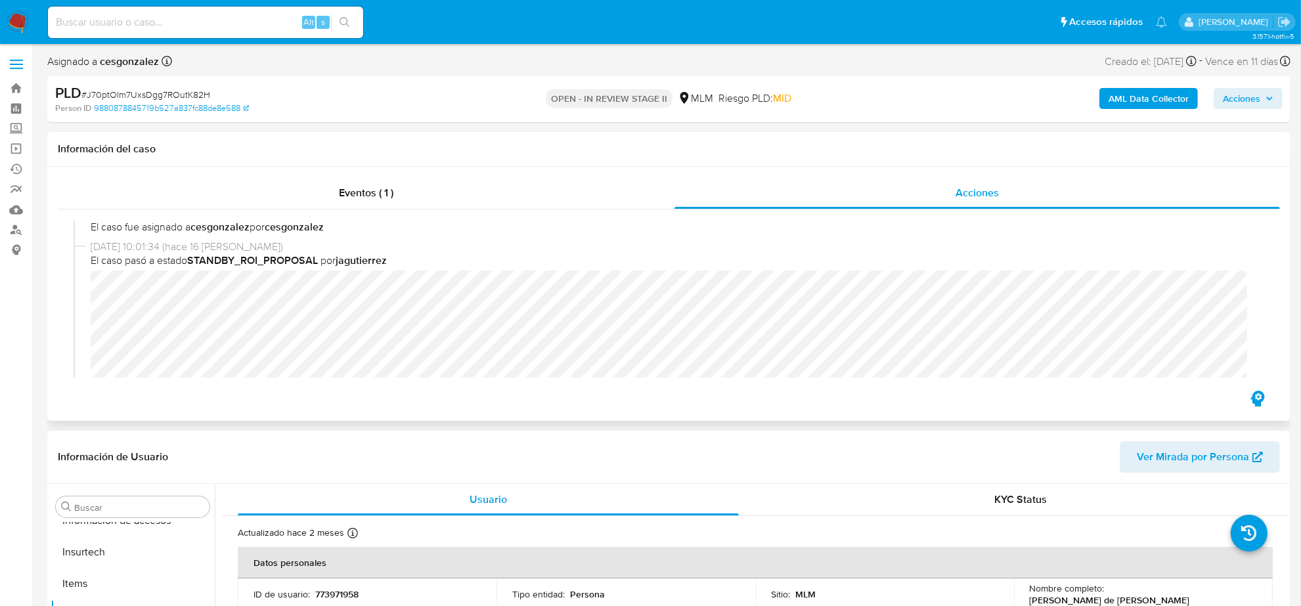
select select "10"
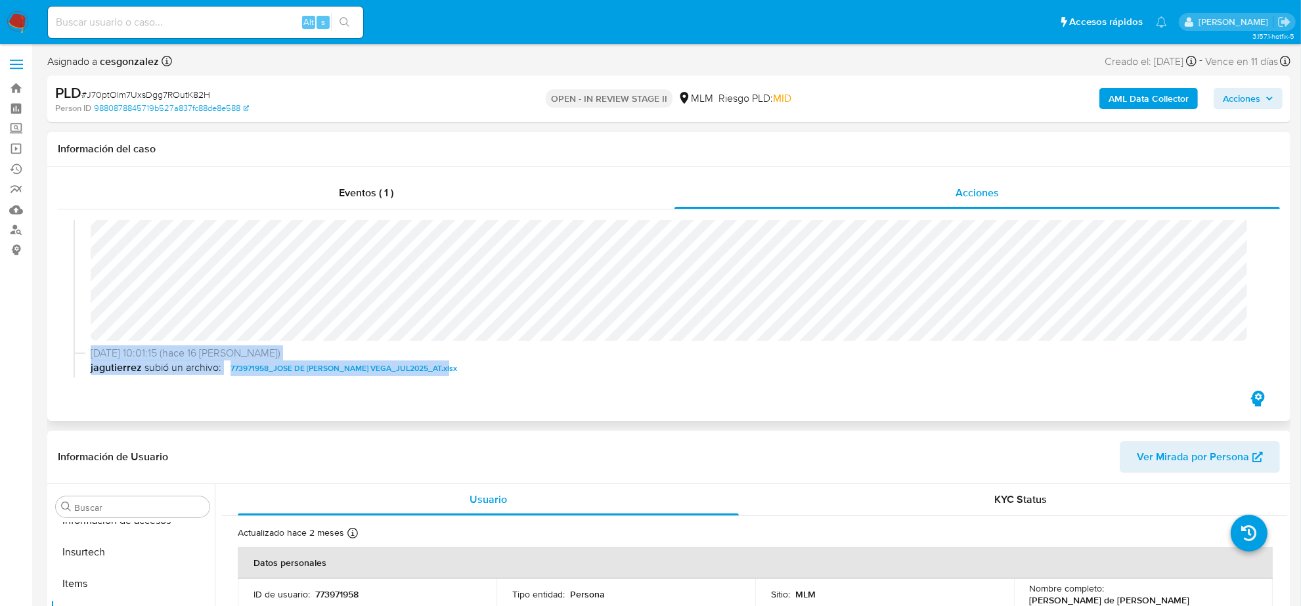
scroll to position [240, 0]
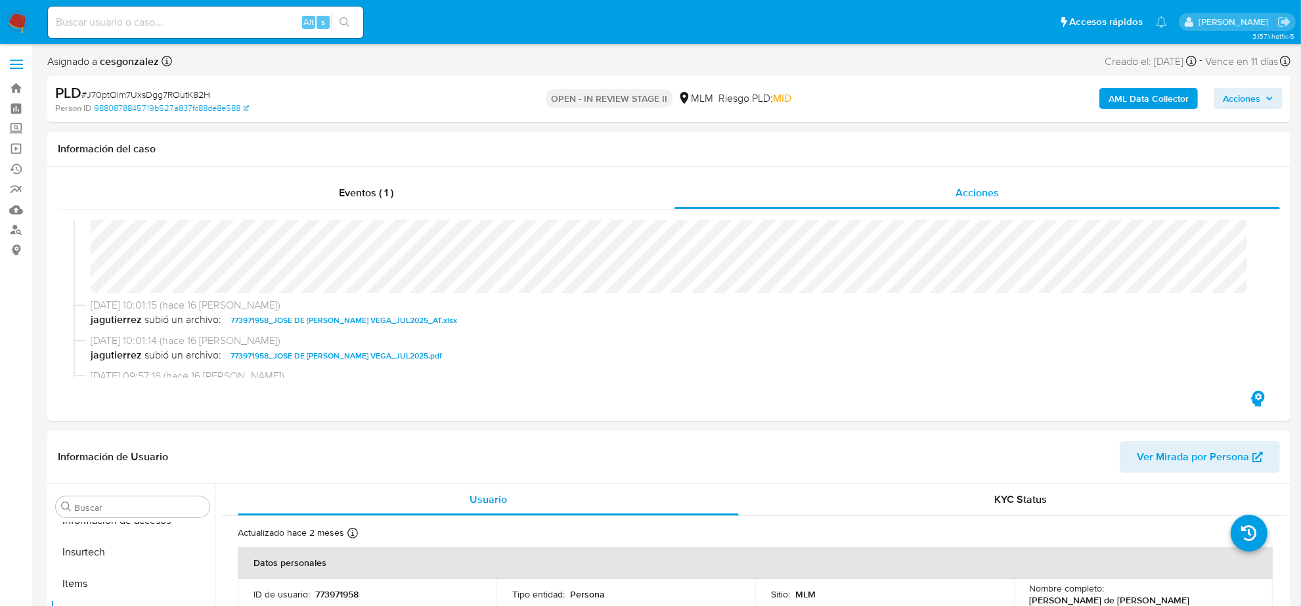
click at [1255, 99] on span "Acciones" at bounding box center [1241, 98] width 37 height 21
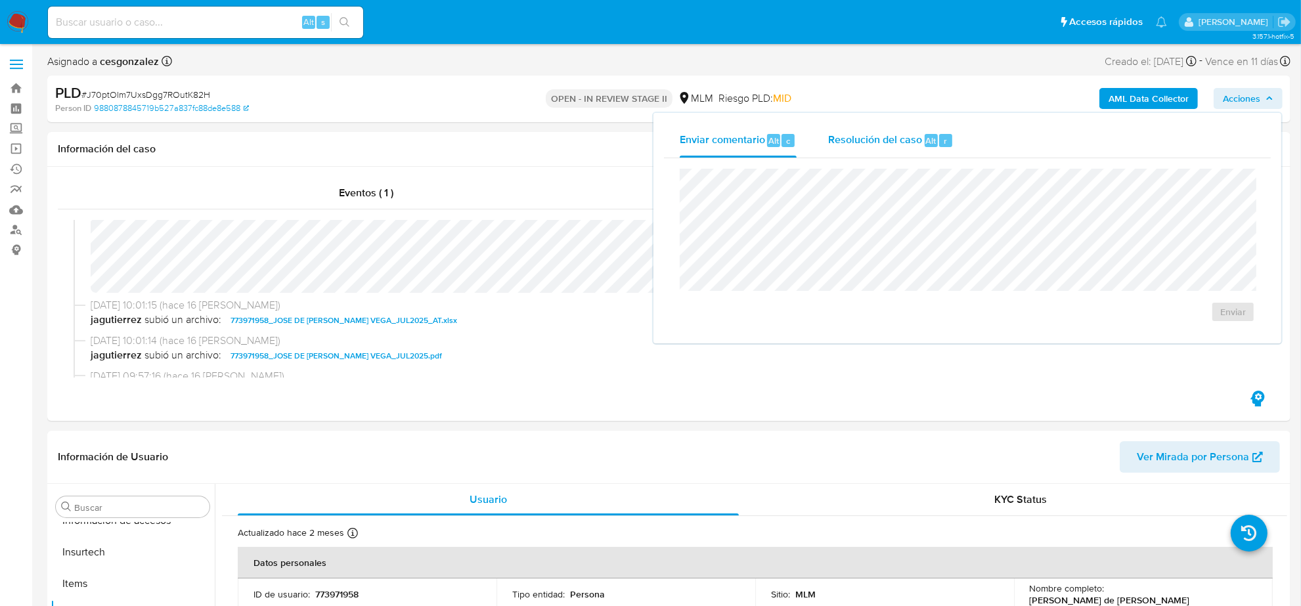
drag, startPoint x: 868, startPoint y: 143, endPoint x: 865, endPoint y: 165, distance: 22.7
click at [868, 143] on span "Resolución del caso" at bounding box center [875, 140] width 94 height 15
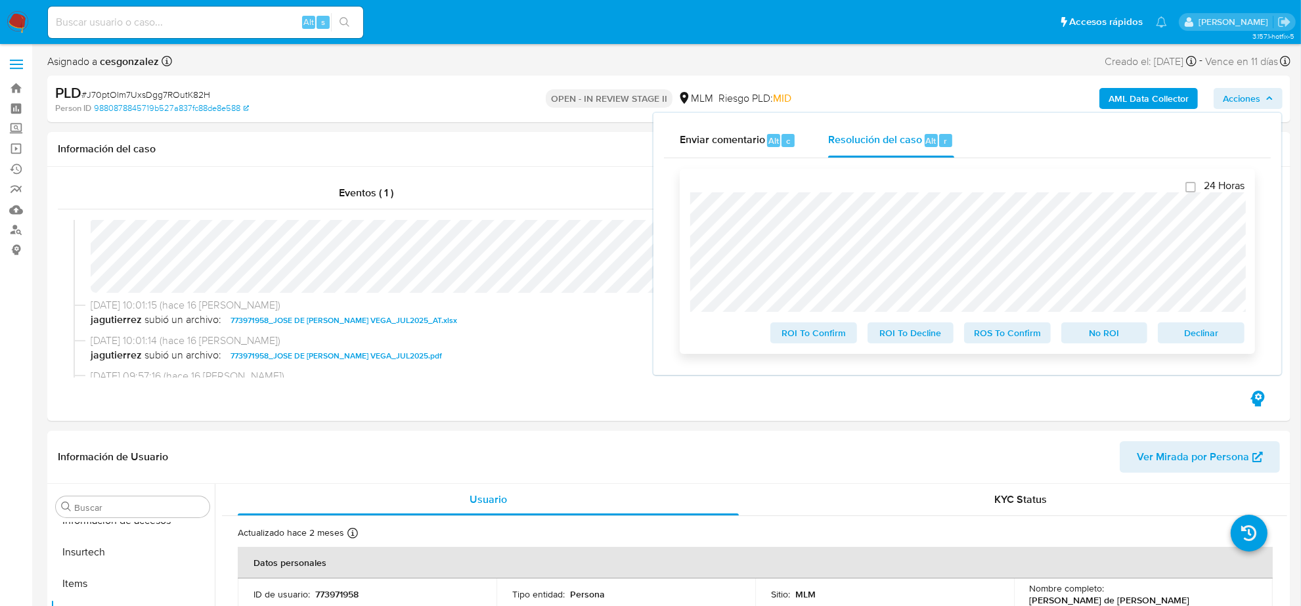
click at [994, 337] on span "ROS To Confirm" at bounding box center [1008, 333] width 68 height 18
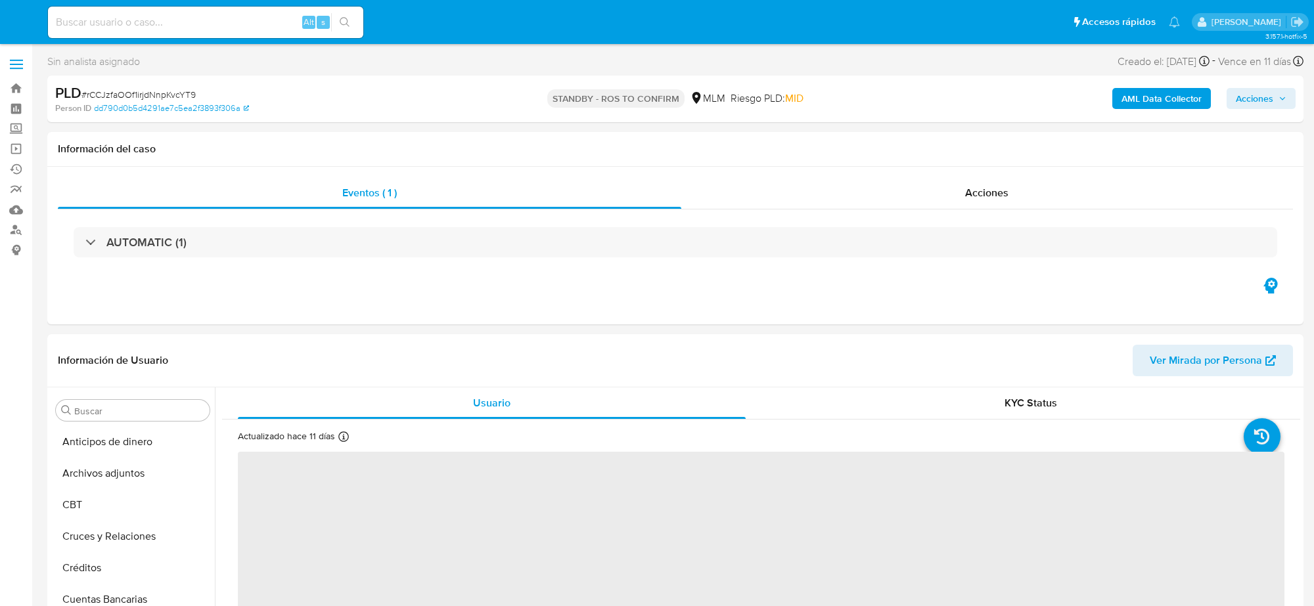
select select "10"
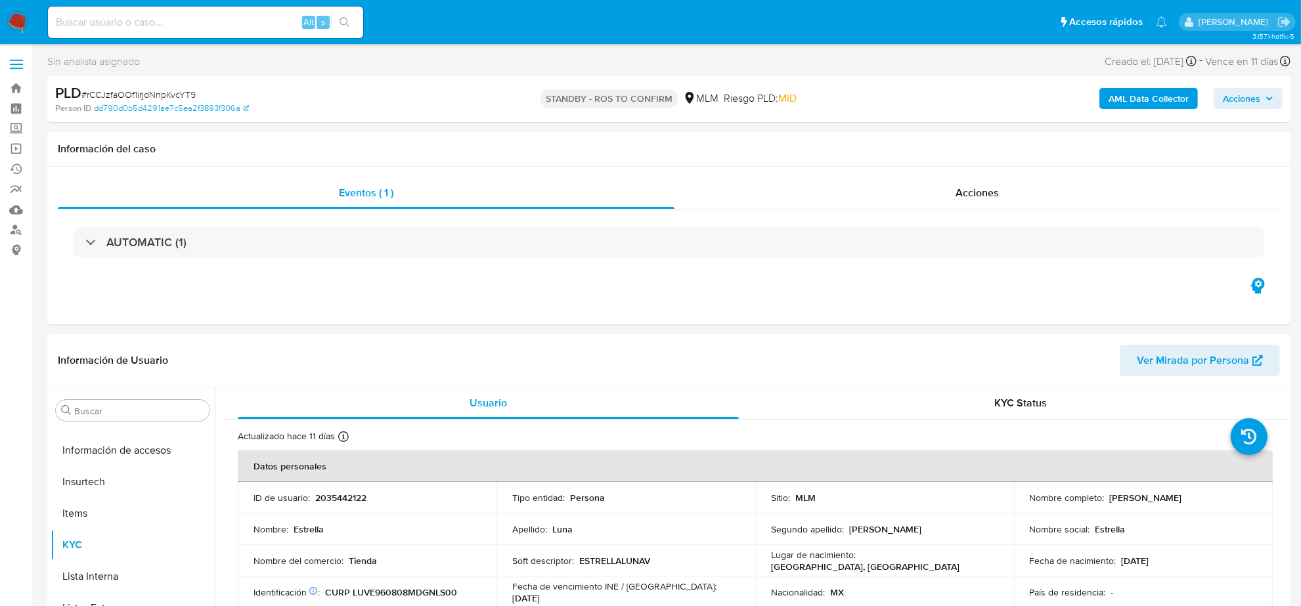
scroll to position [554, 0]
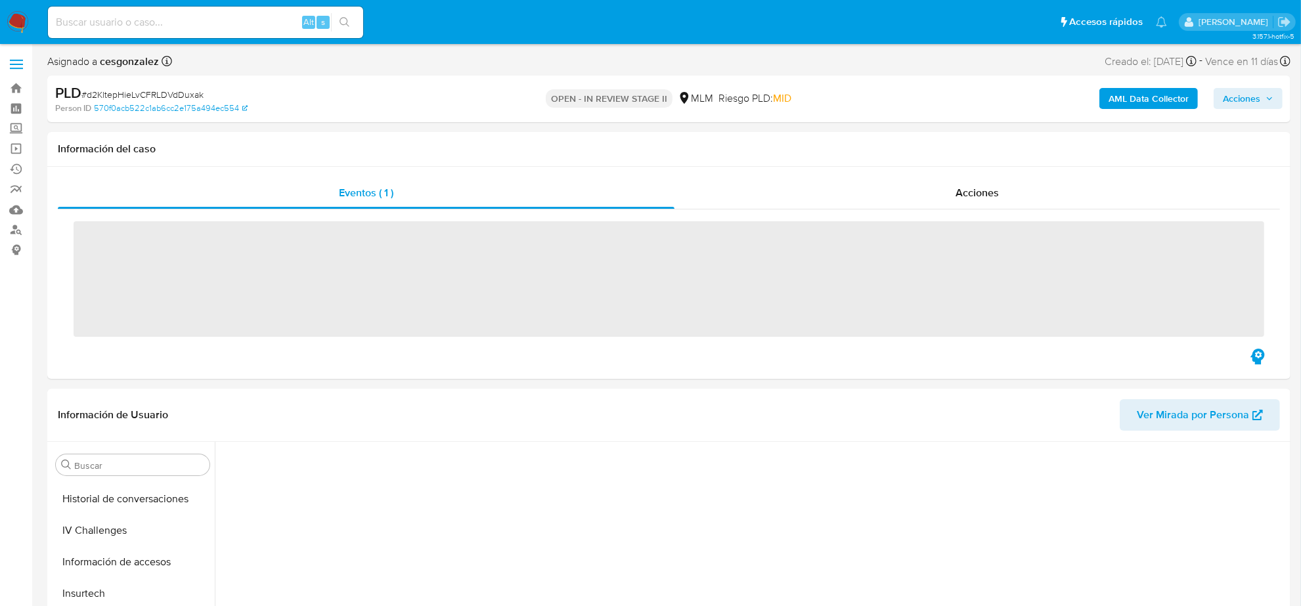
scroll to position [554, 0]
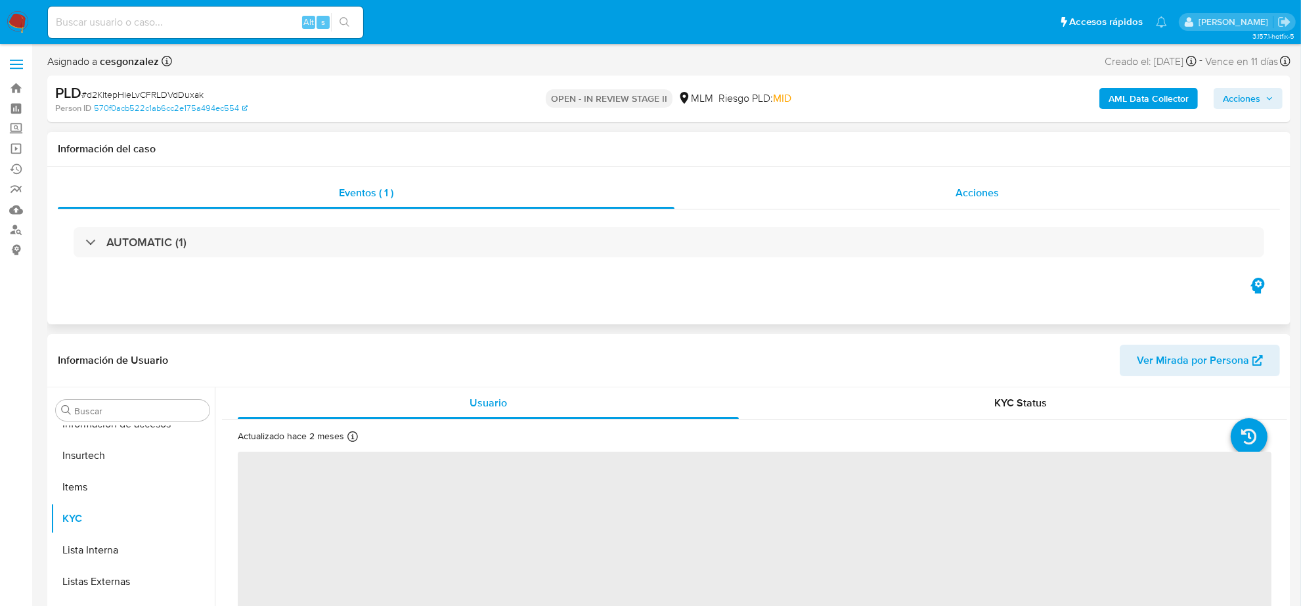
click at [983, 186] on span "Acciones" at bounding box center [977, 192] width 43 height 15
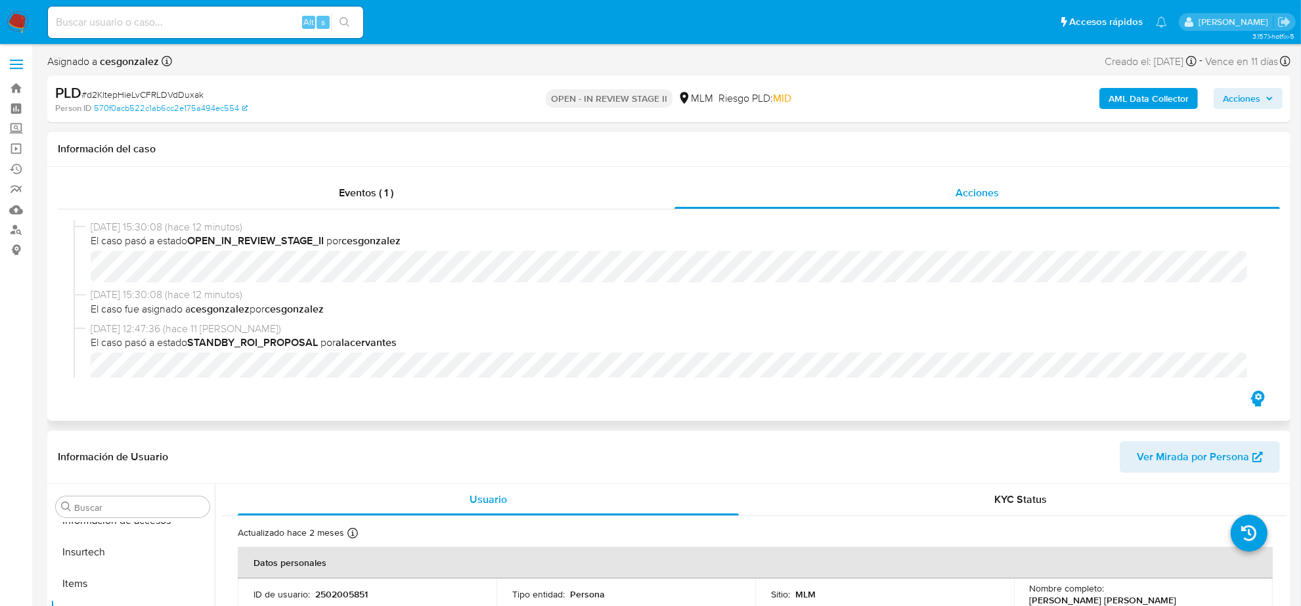
select select "10"
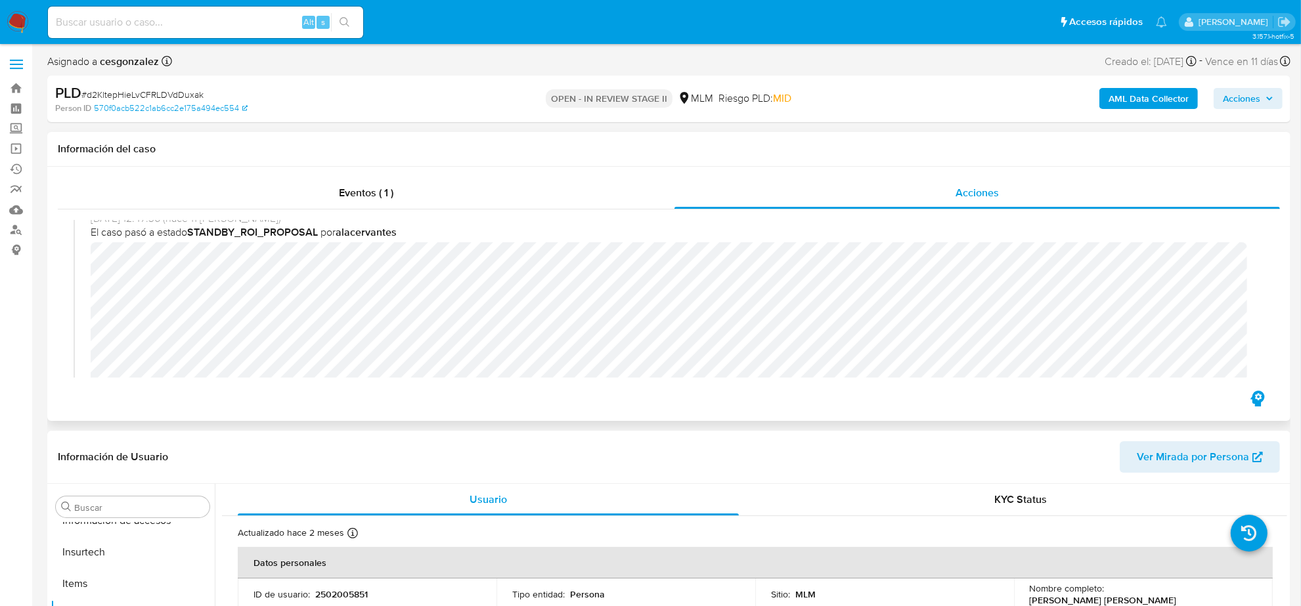
scroll to position [164, 0]
drag, startPoint x: 1236, startPoint y: 99, endPoint x: 1224, endPoint y: 109, distance: 15.4
click at [1236, 100] on span "Acciones" at bounding box center [1241, 98] width 37 height 21
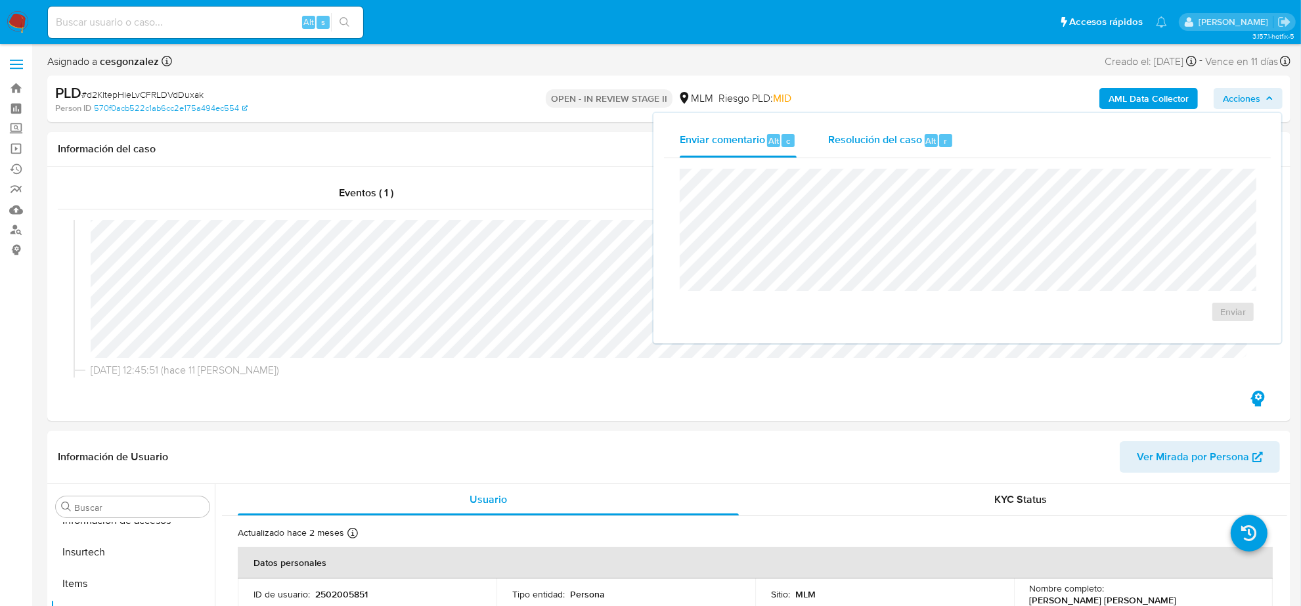
click at [889, 148] on div "Resolución del caso Alt r" at bounding box center [890, 141] width 125 height 34
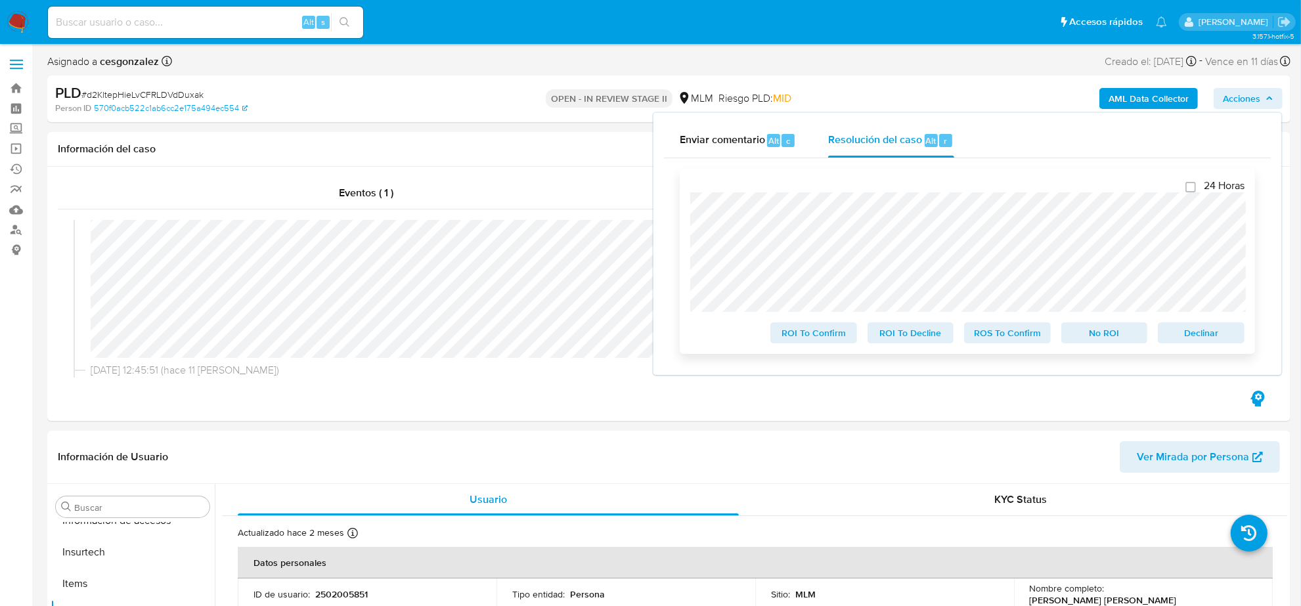
click at [1010, 340] on span "ROS To Confirm" at bounding box center [1008, 333] width 68 height 18
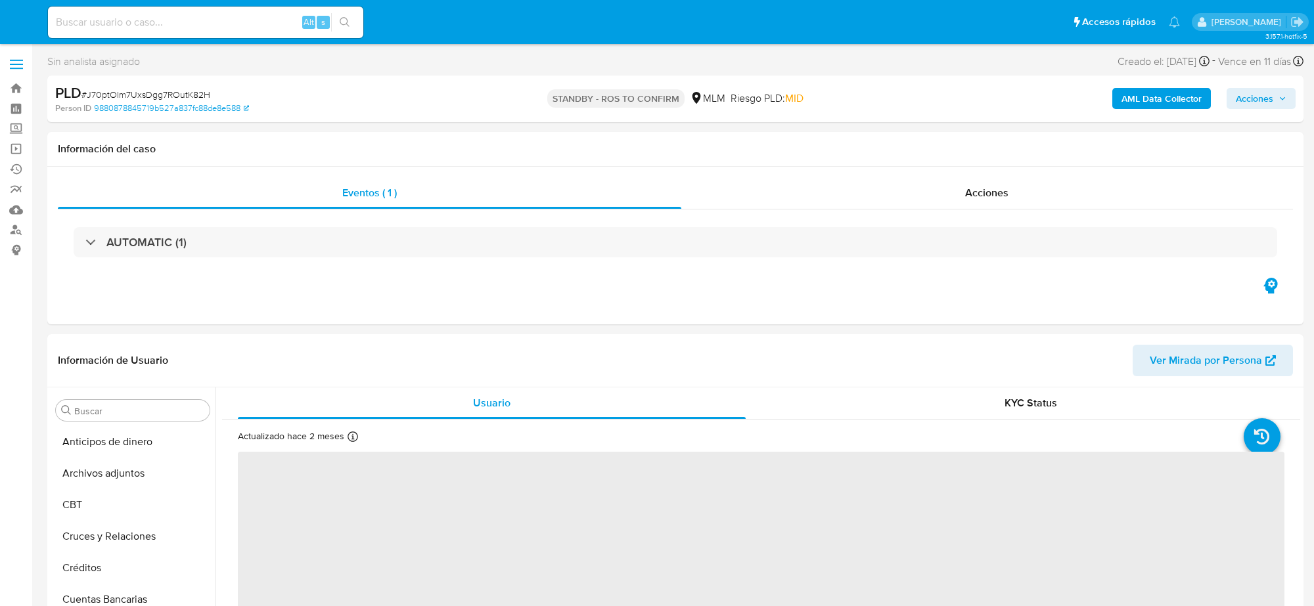
select select "10"
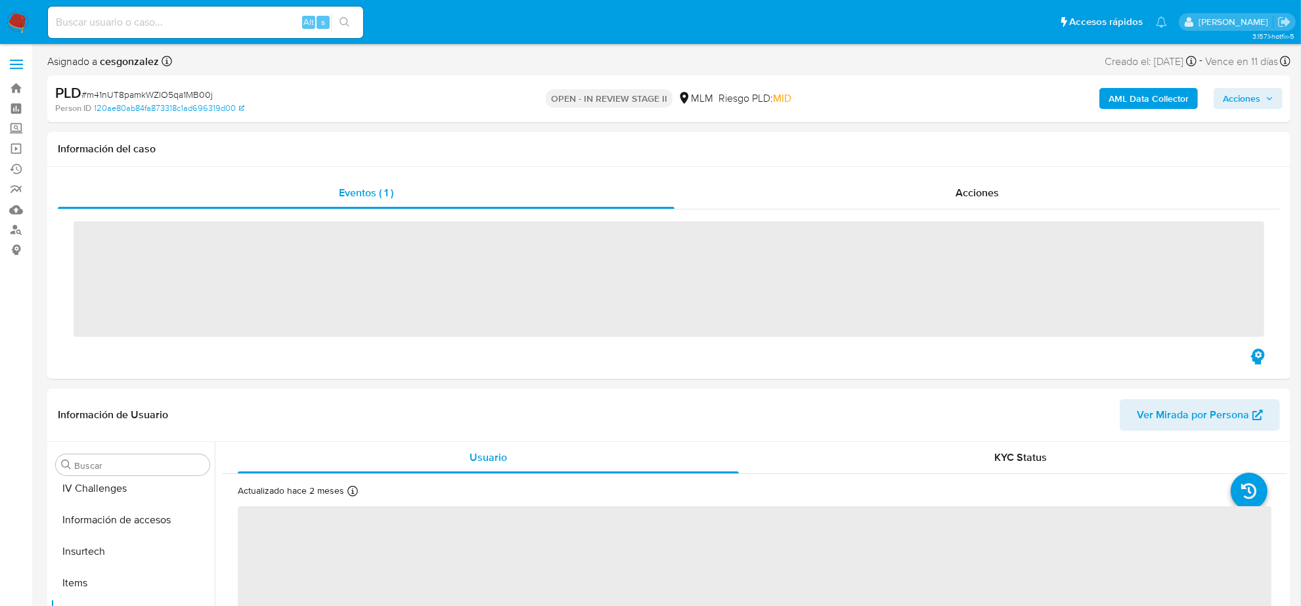
scroll to position [554, 0]
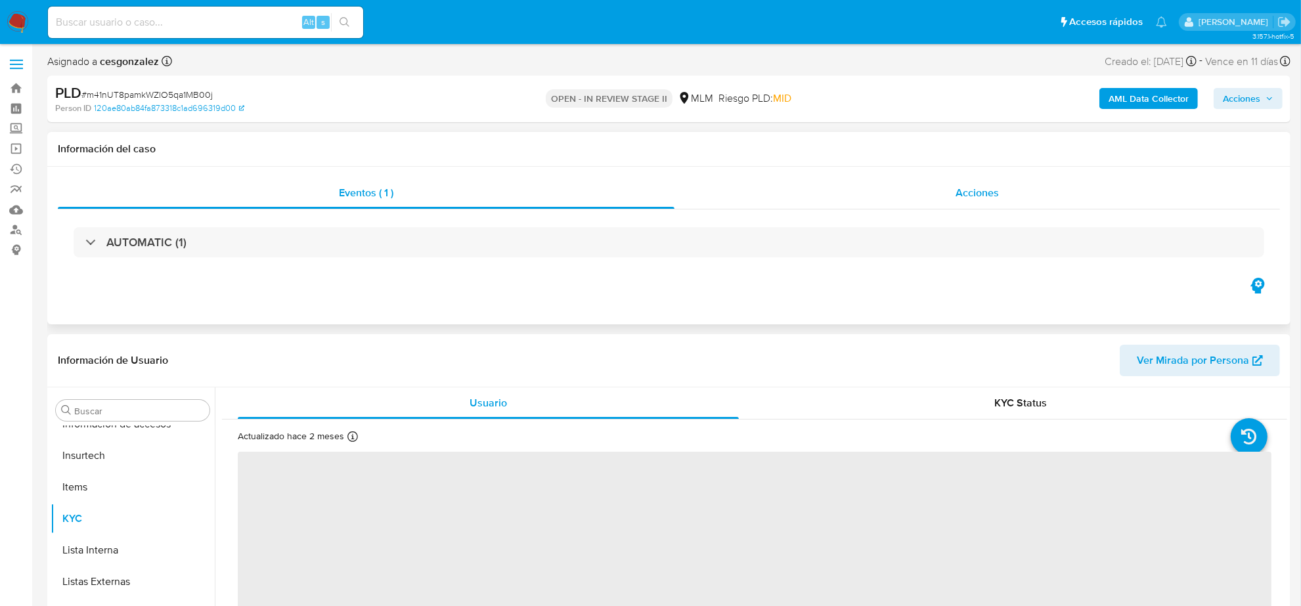
drag, startPoint x: 1010, startPoint y: 191, endPoint x: 964, endPoint y: 189, distance: 46.1
click at [1010, 191] on div "Acciones" at bounding box center [978, 193] width 606 height 32
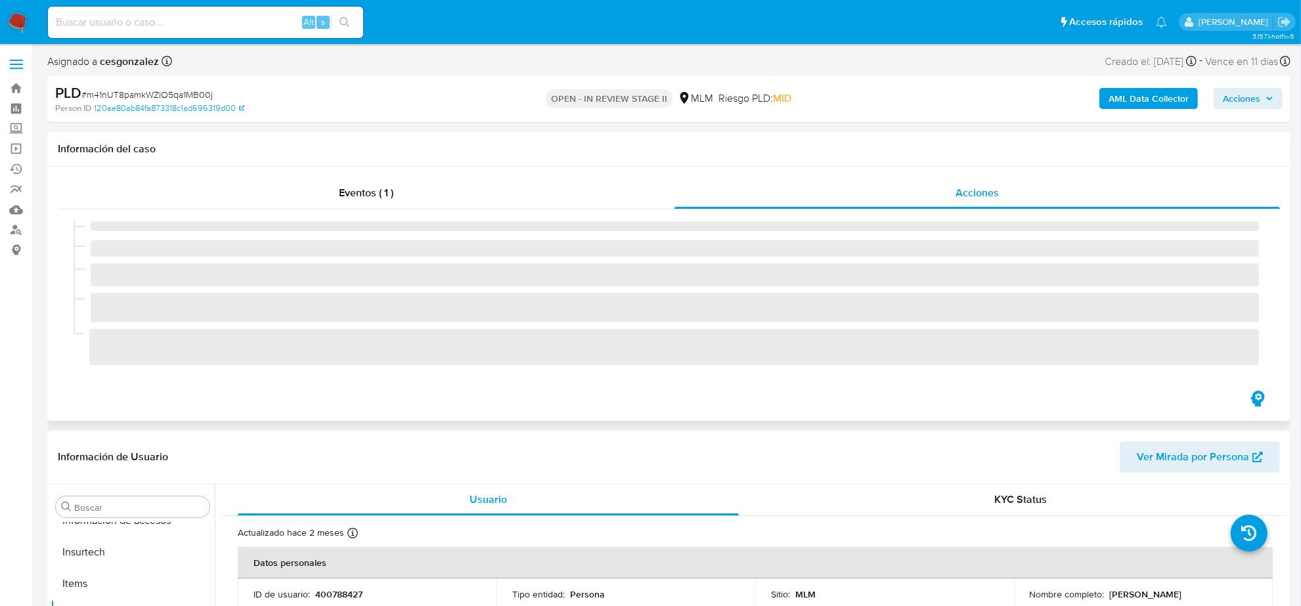
select select "10"
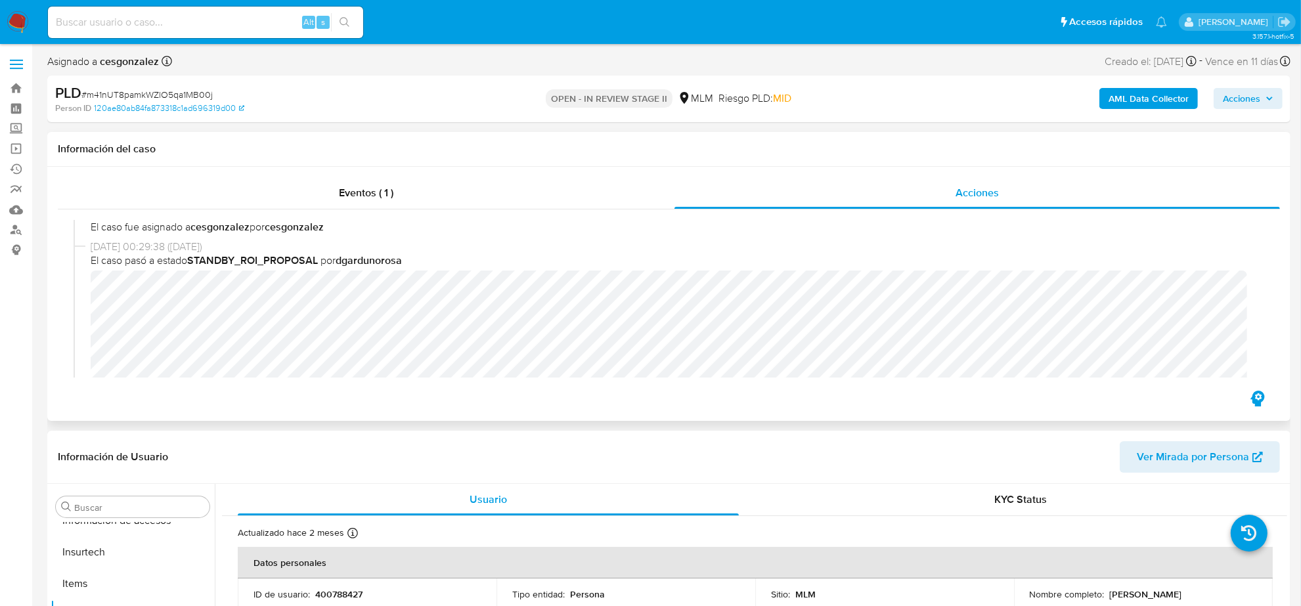
scroll to position [164, 0]
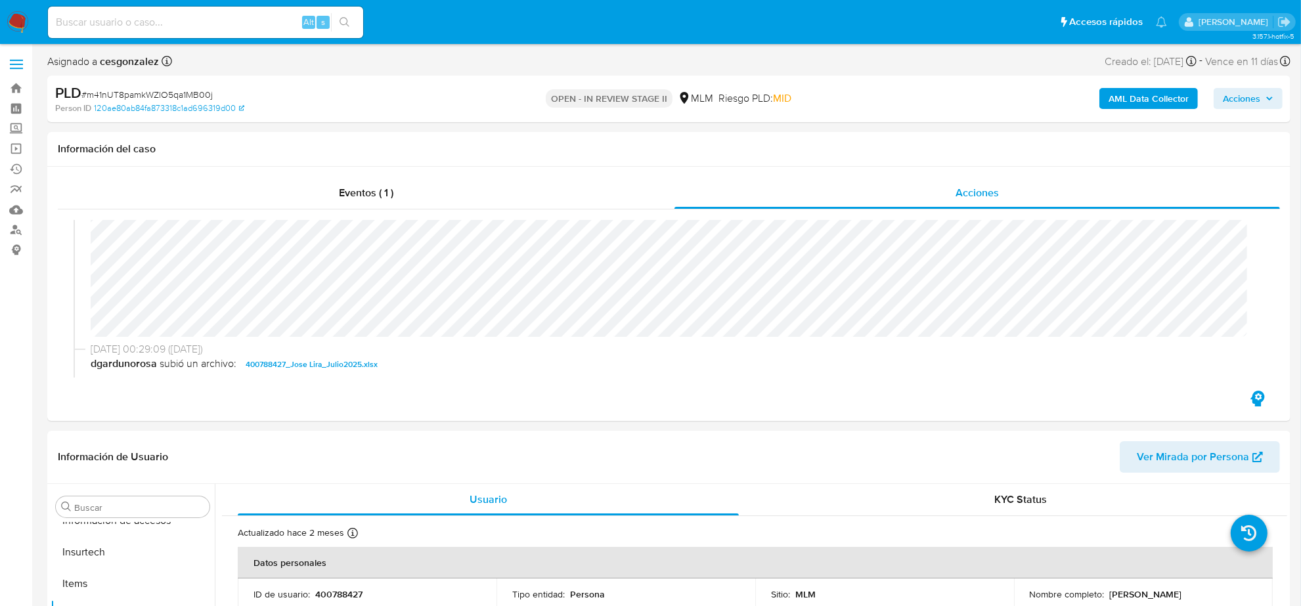
click at [1259, 89] on span "Acciones" at bounding box center [1241, 98] width 37 height 21
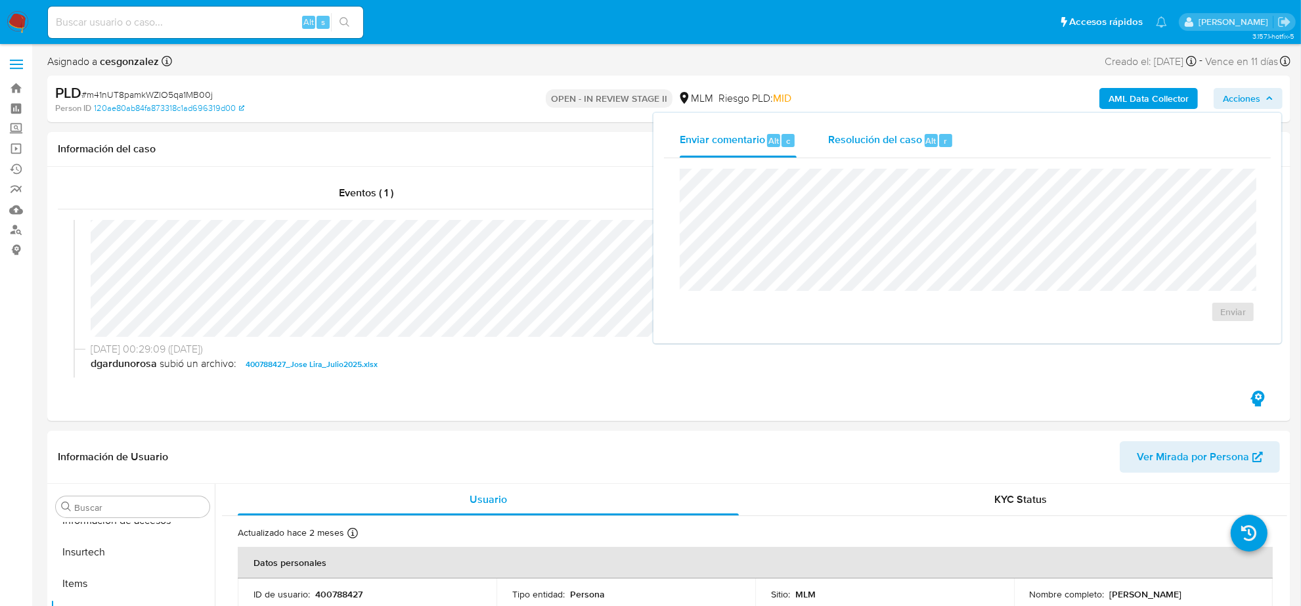
click at [864, 137] on span "Resolución del caso" at bounding box center [875, 140] width 94 height 15
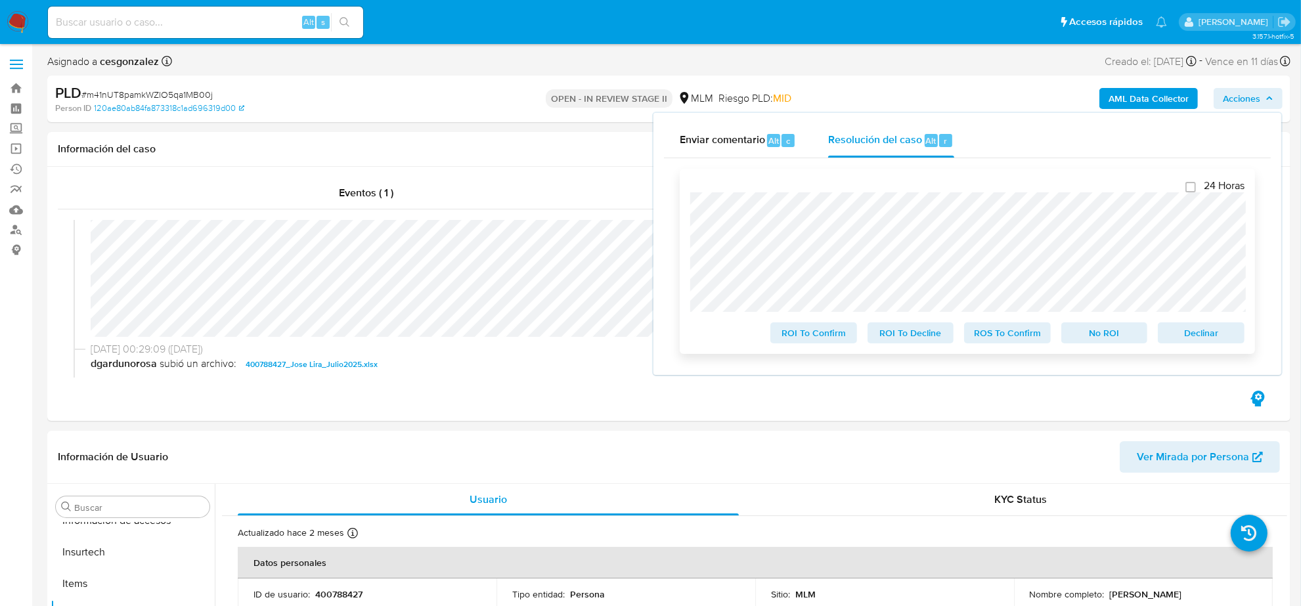
click at [1025, 337] on span "ROS To Confirm" at bounding box center [1008, 333] width 68 height 18
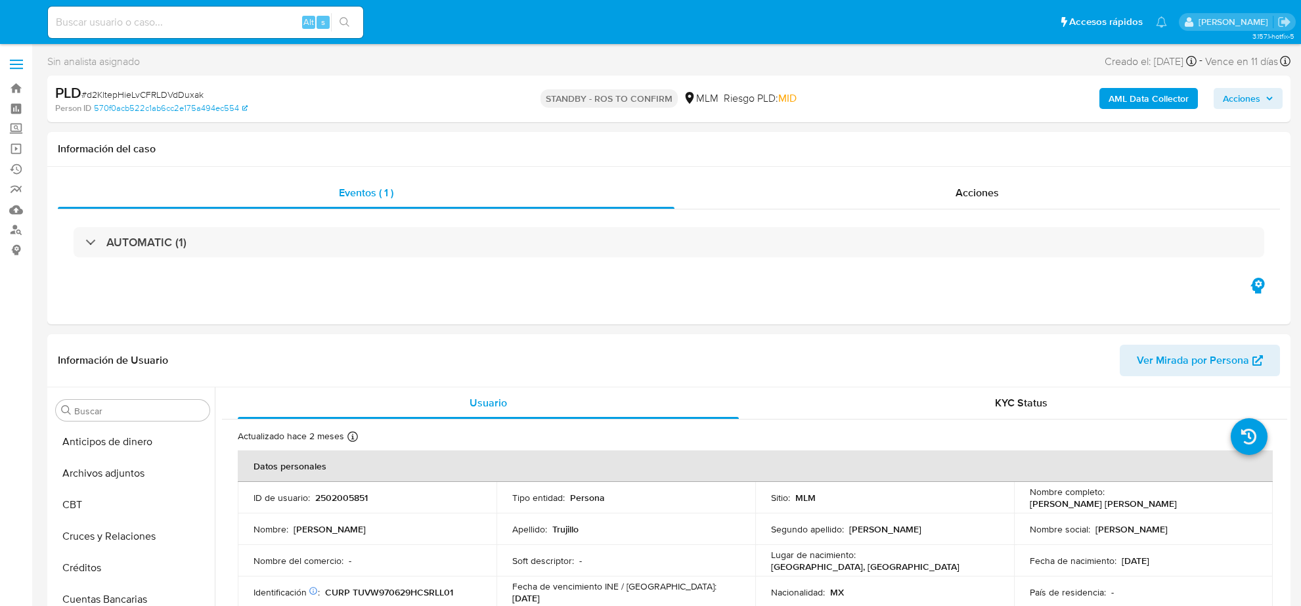
select select "10"
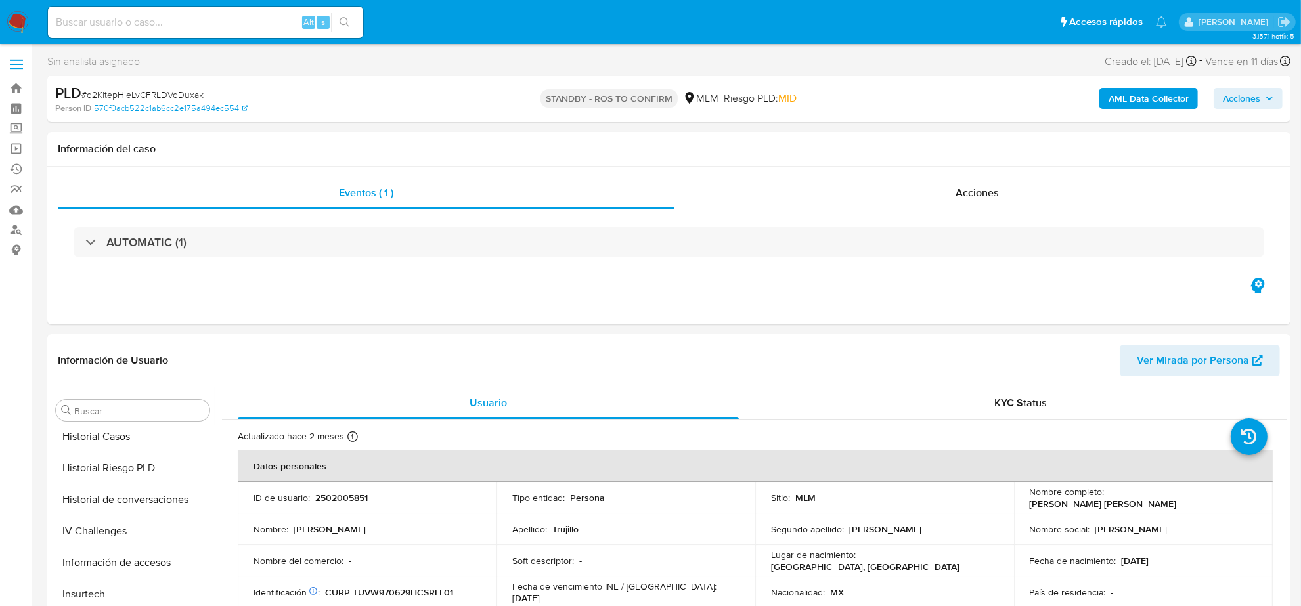
scroll to position [539, 0]
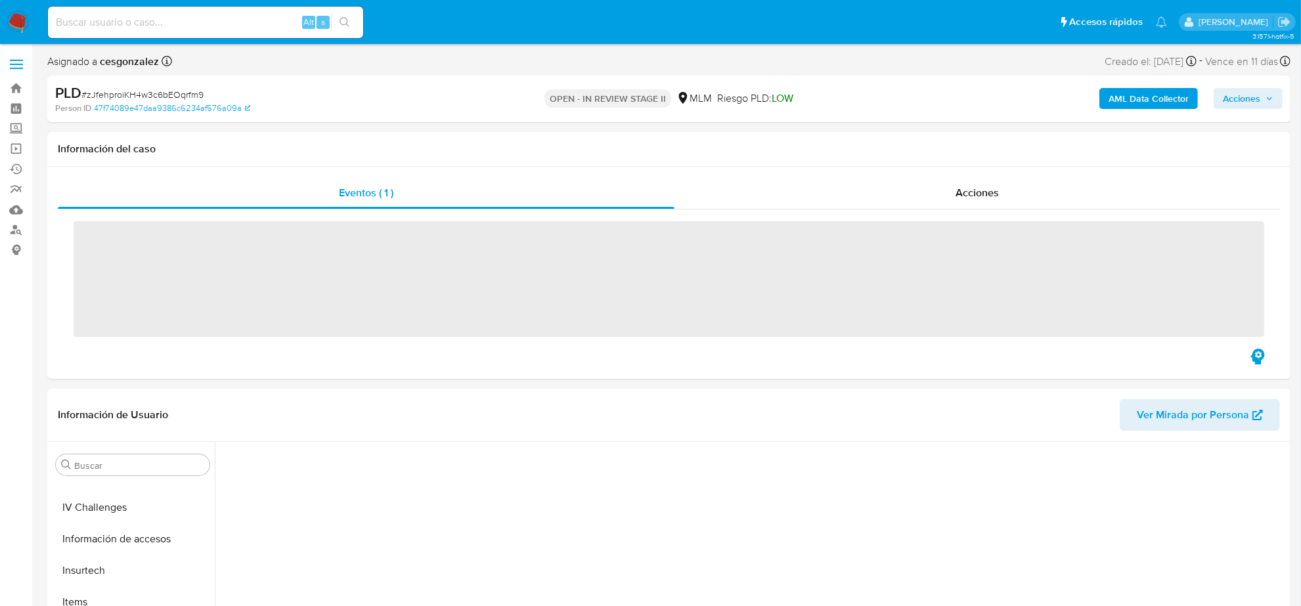
scroll to position [554, 0]
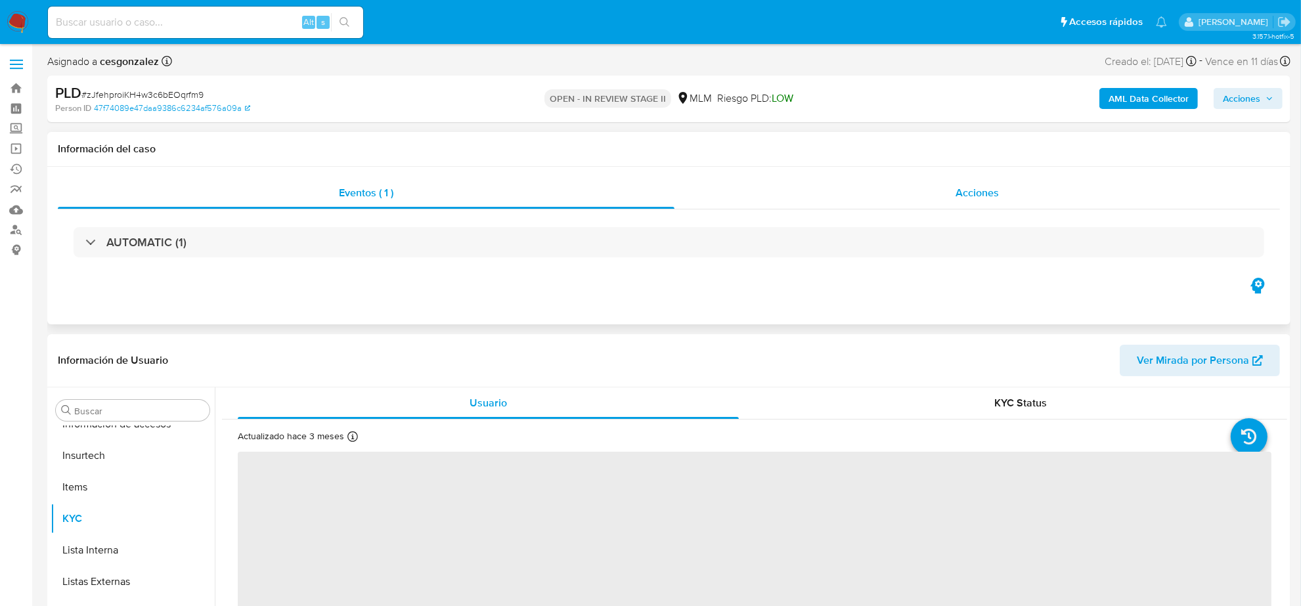
click at [980, 192] on span "Acciones" at bounding box center [977, 192] width 43 height 15
select select "10"
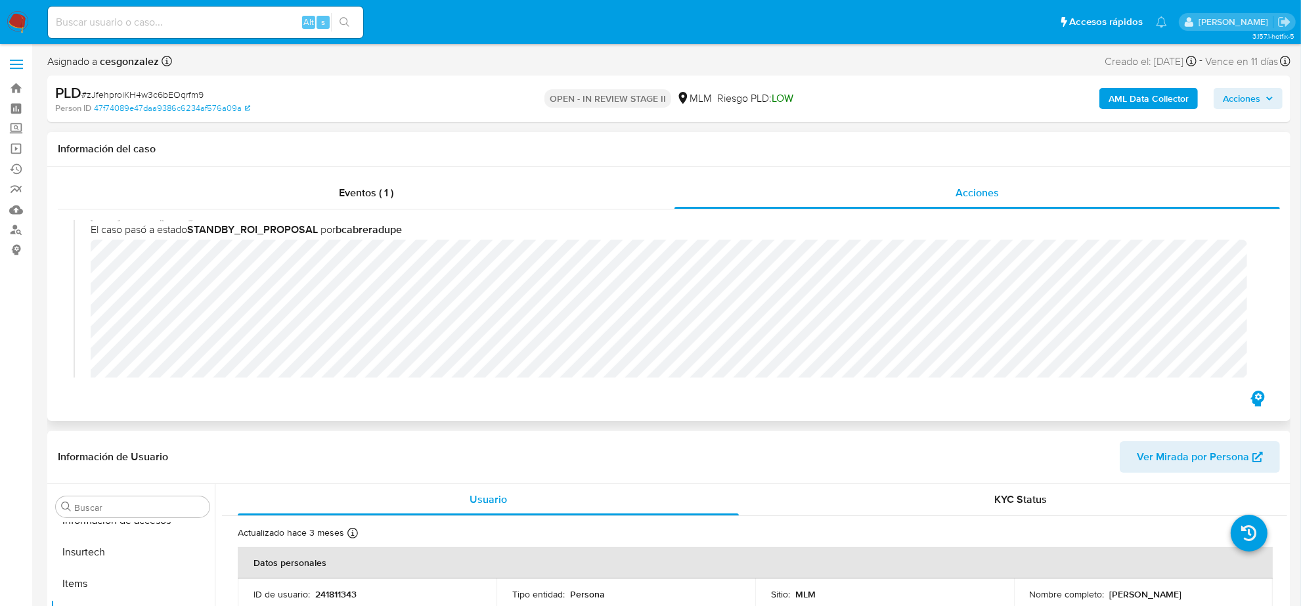
scroll to position [164, 0]
click at [1258, 100] on span "Acciones" at bounding box center [1241, 98] width 37 height 21
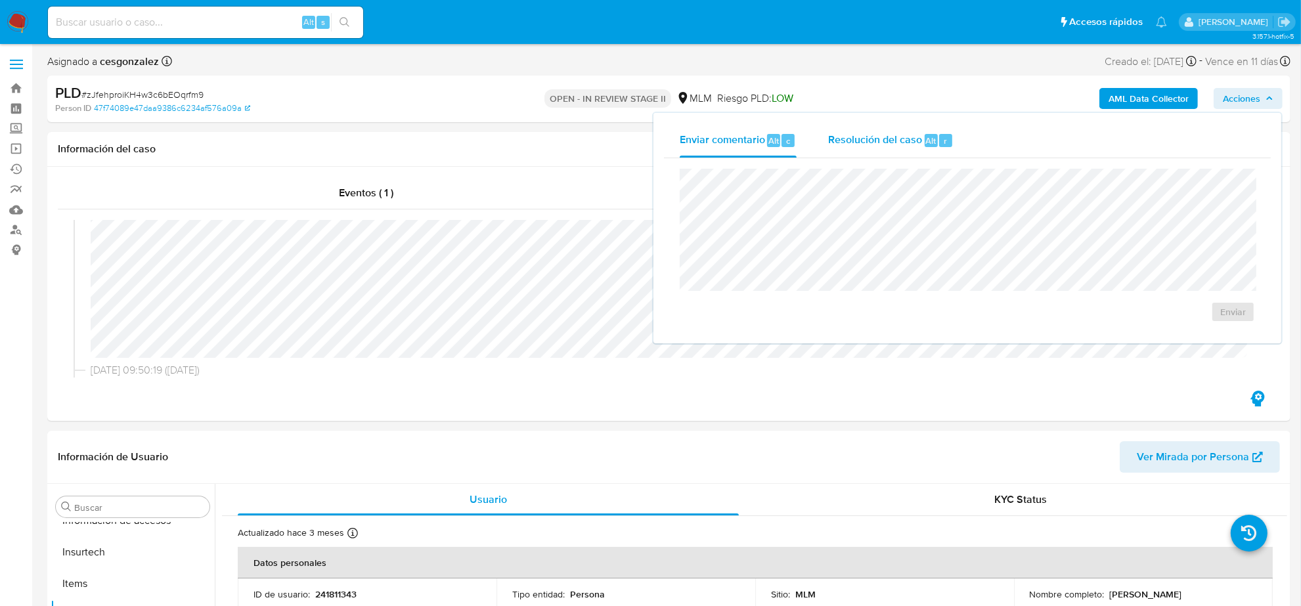
drag, startPoint x: 852, startPoint y: 141, endPoint x: 849, endPoint y: 158, distance: 17.3
click at [851, 141] on span "Resolución del caso" at bounding box center [875, 140] width 94 height 15
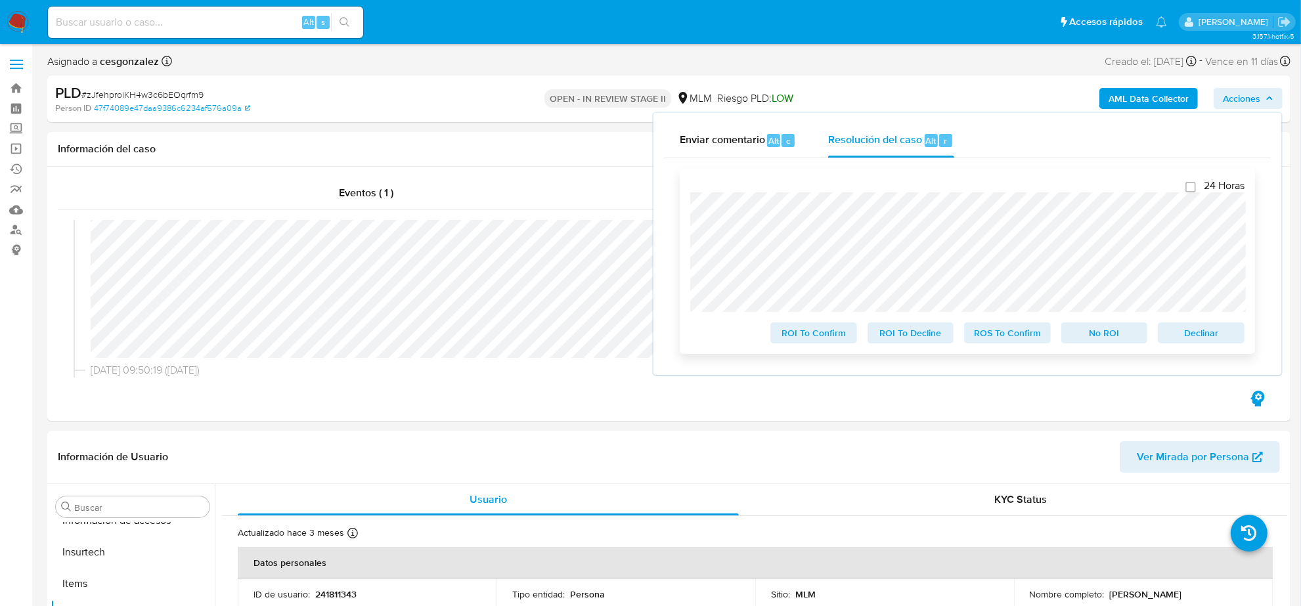
click at [1017, 342] on span "ROS To Confirm" at bounding box center [1008, 333] width 68 height 18
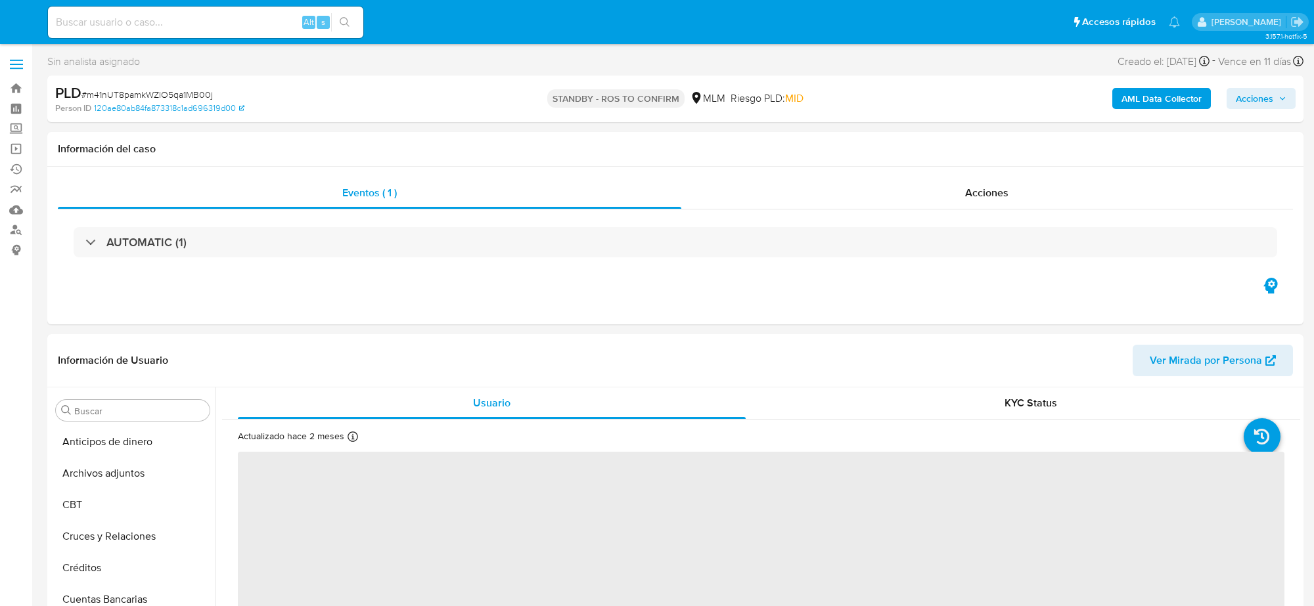
select select "10"
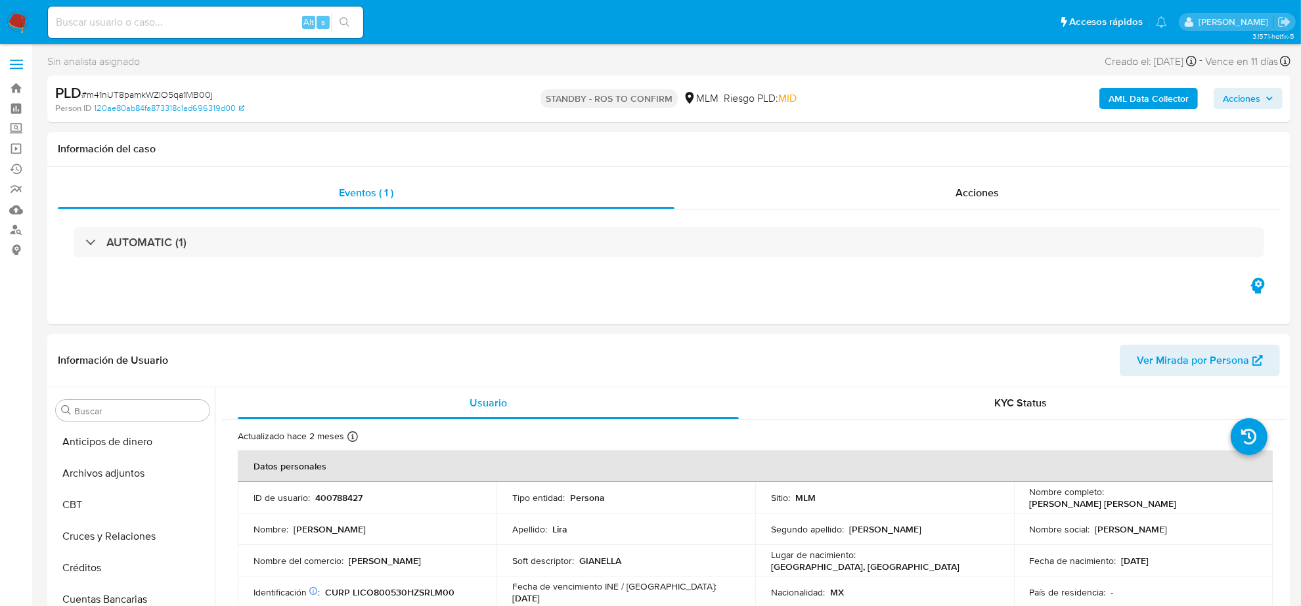
scroll to position [240, 0]
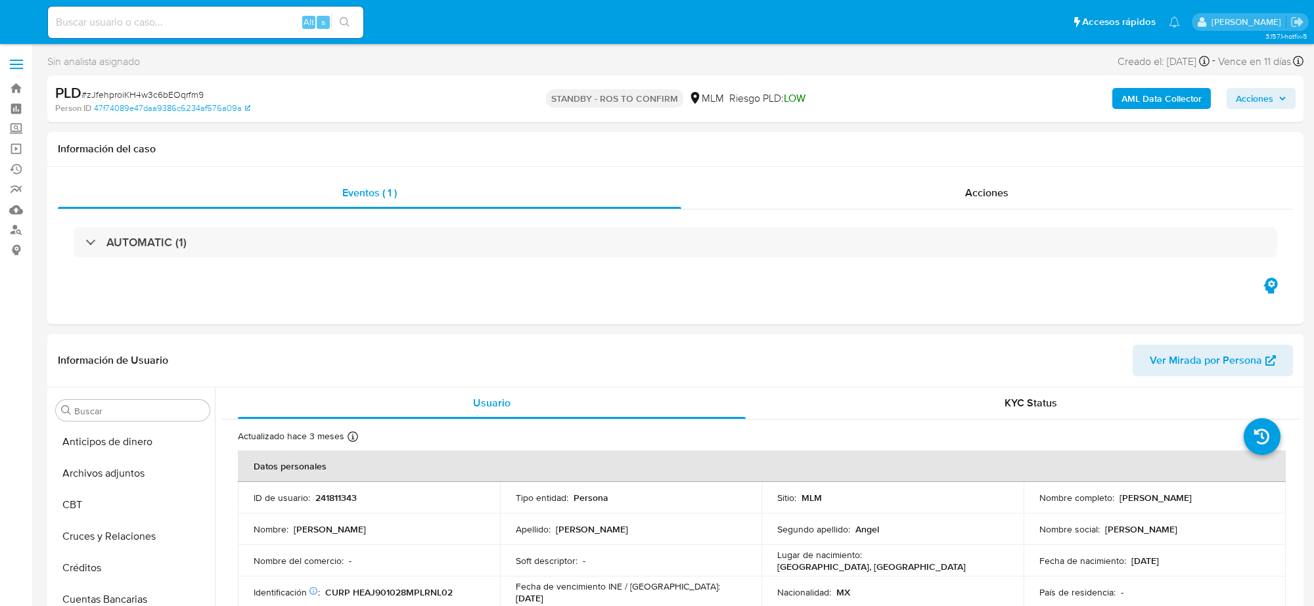
select select "10"
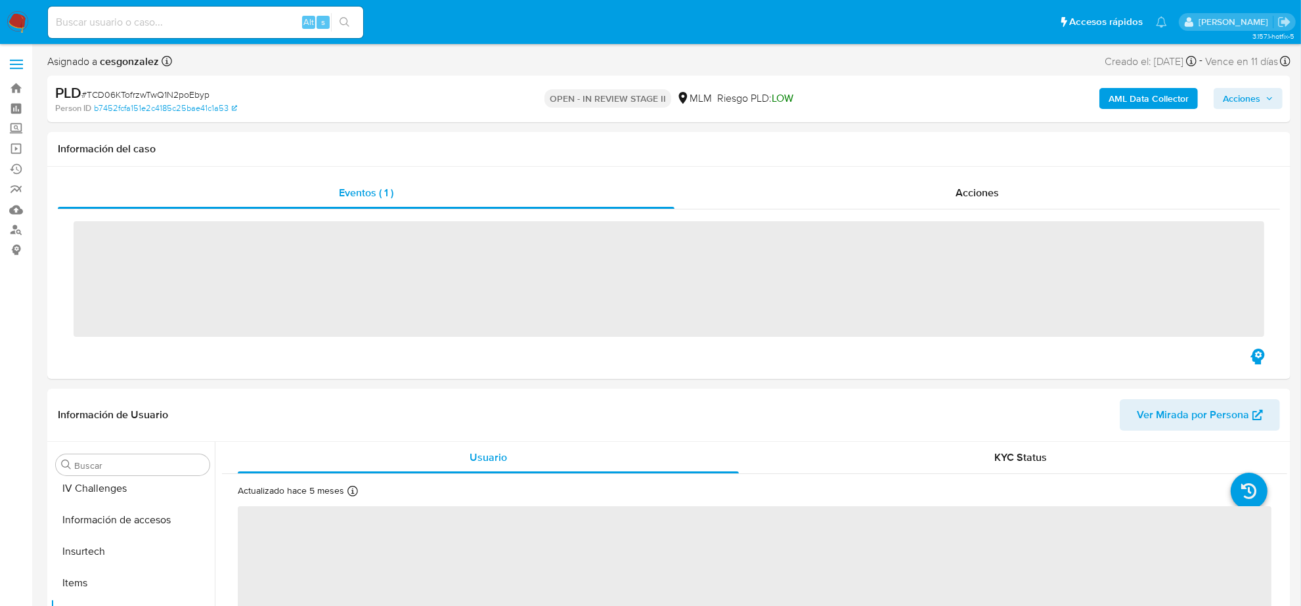
scroll to position [554, 0]
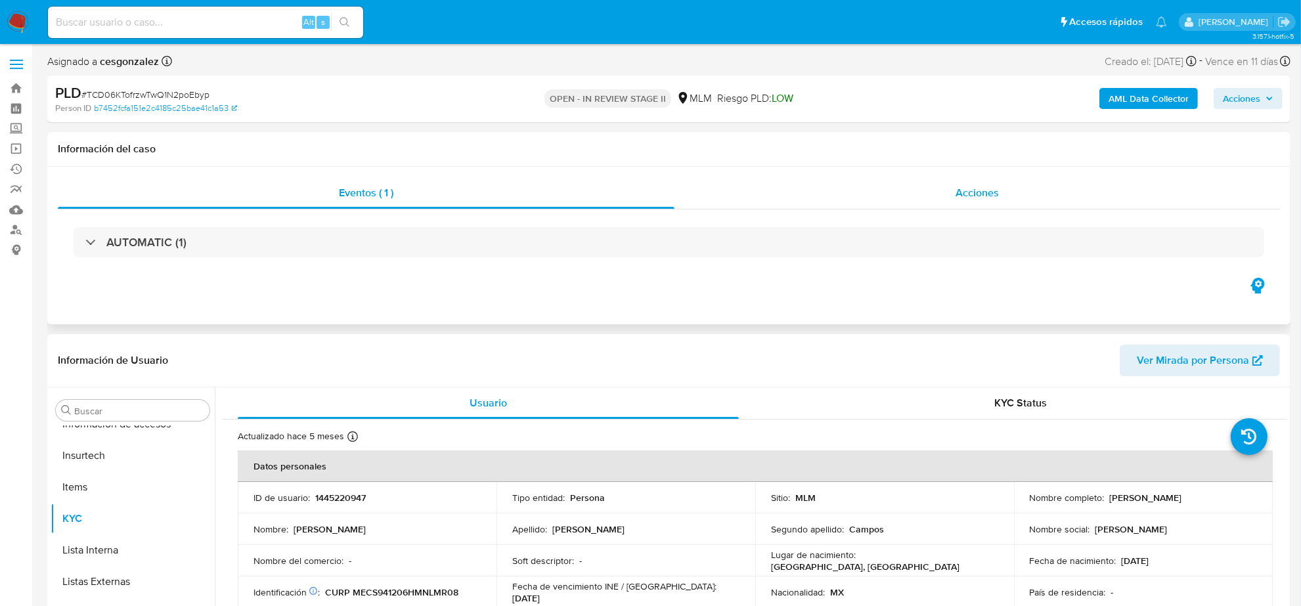
click at [983, 206] on div "Acciones" at bounding box center [978, 193] width 606 height 32
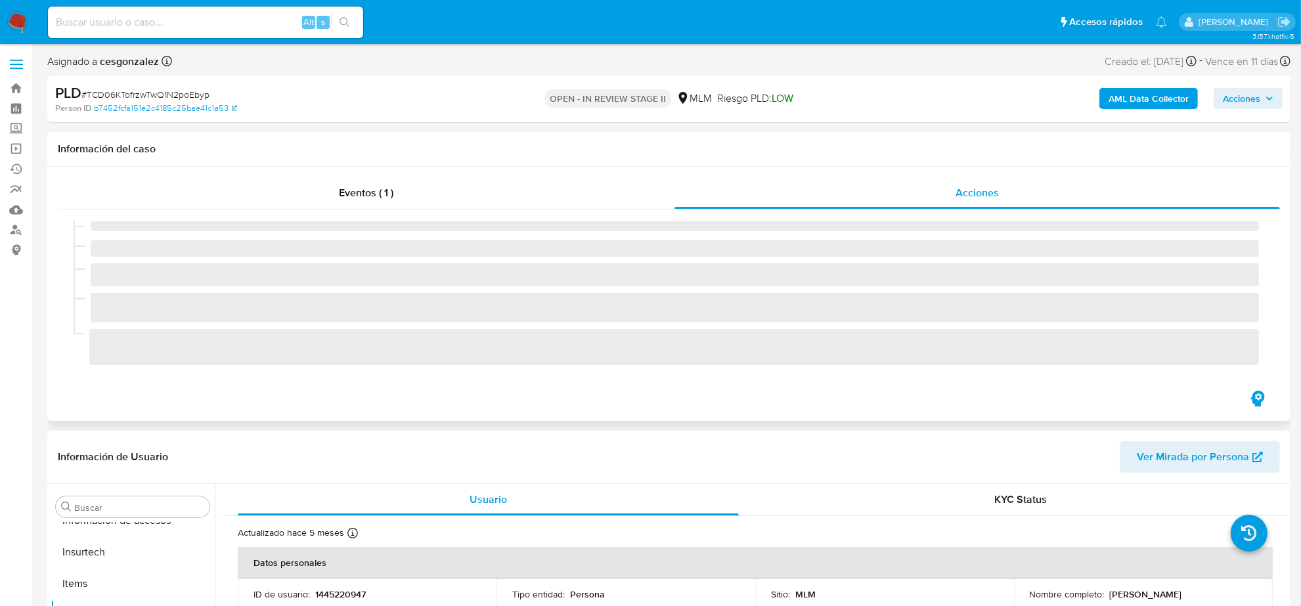
select select "10"
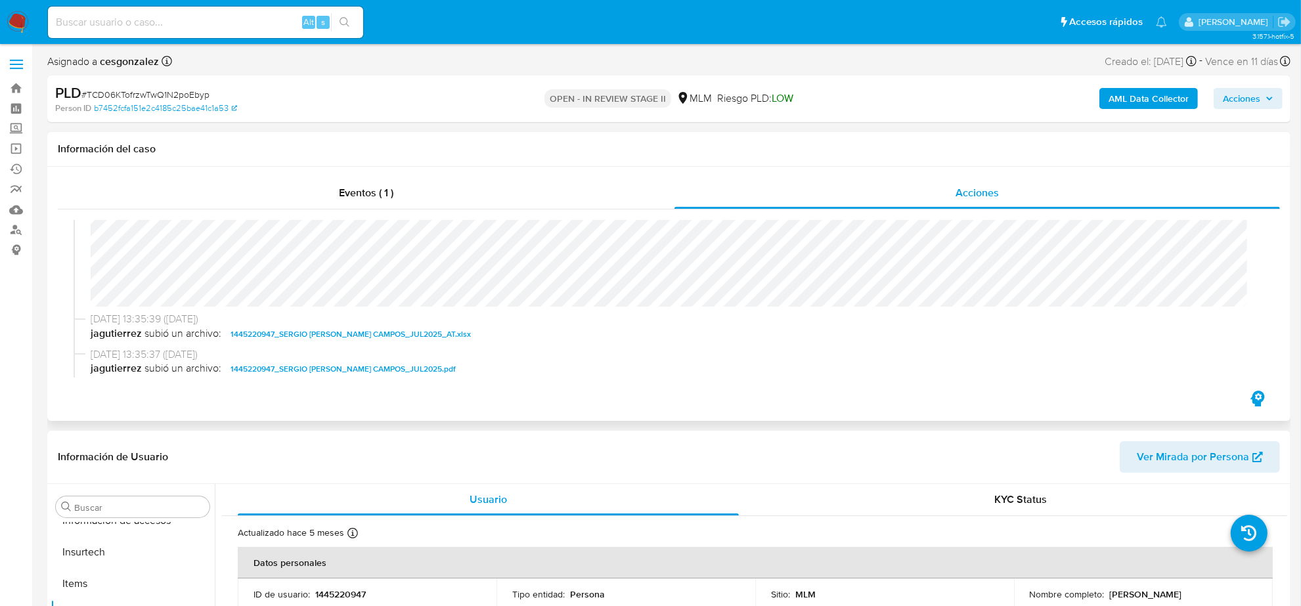
scroll to position [189, 0]
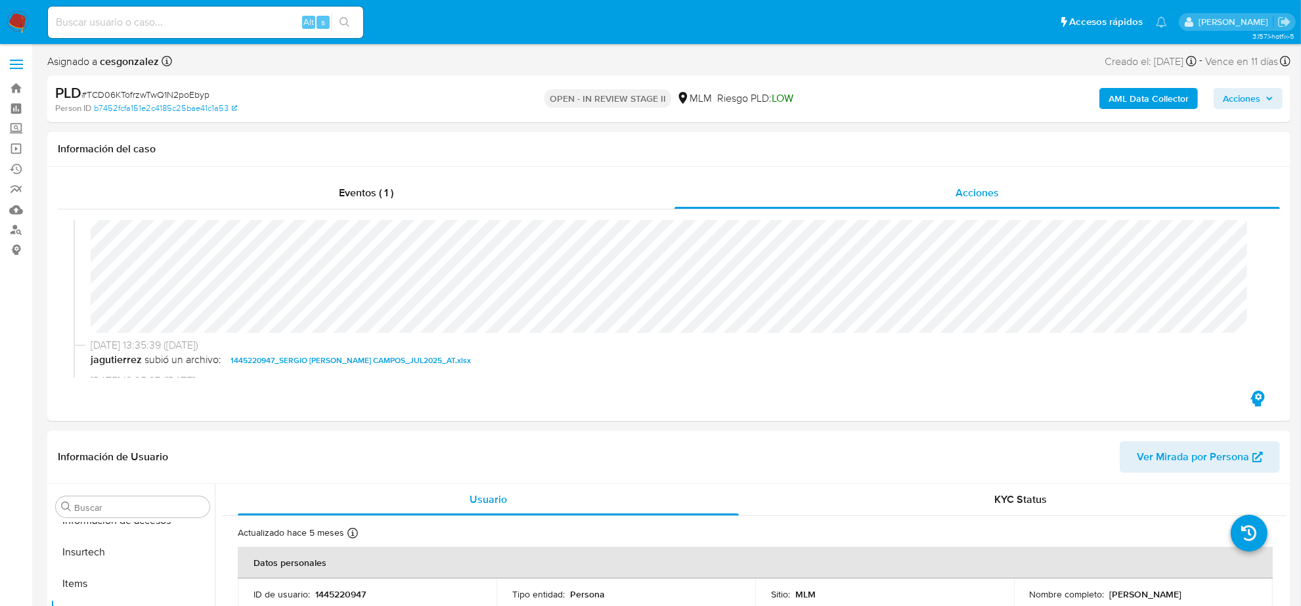
click at [1268, 97] on icon "button" at bounding box center [1270, 99] width 8 height 8
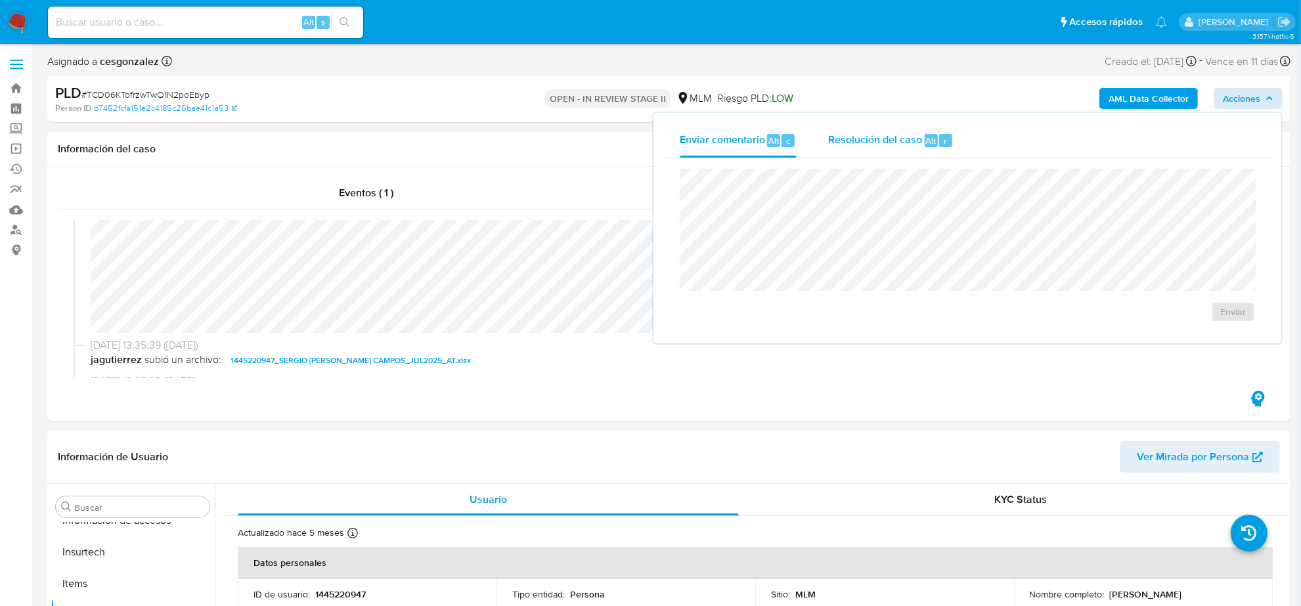
click at [882, 141] on span "Resolución del caso" at bounding box center [875, 140] width 94 height 15
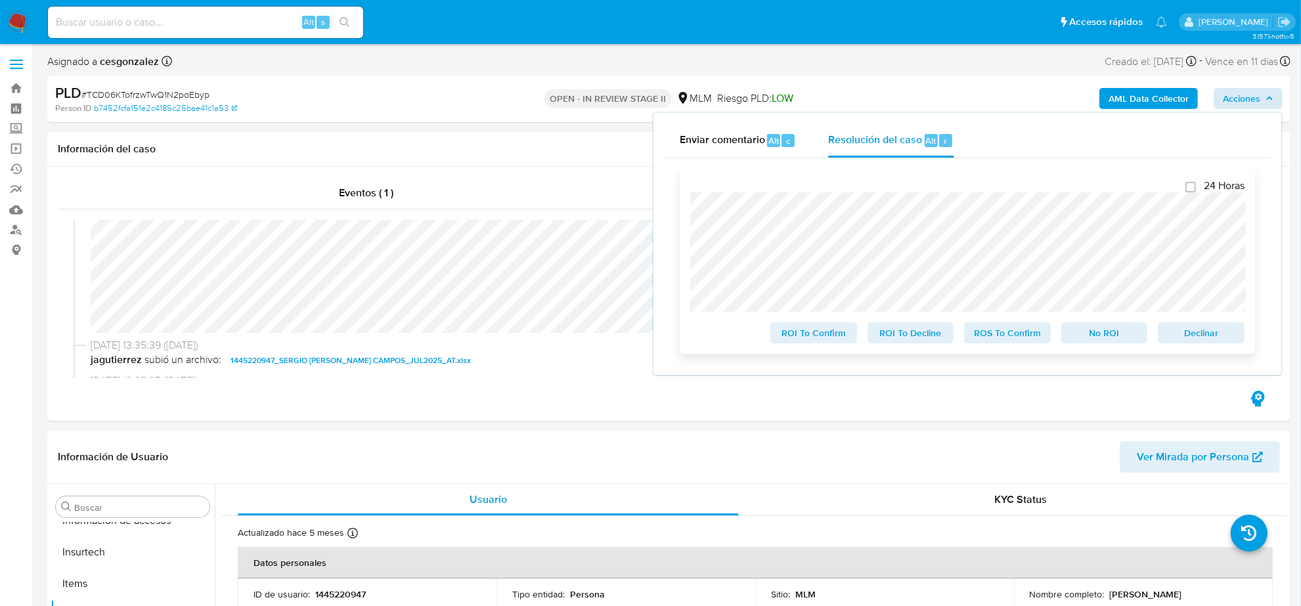
click at [999, 337] on span "ROS To Confirm" at bounding box center [1008, 333] width 68 height 18
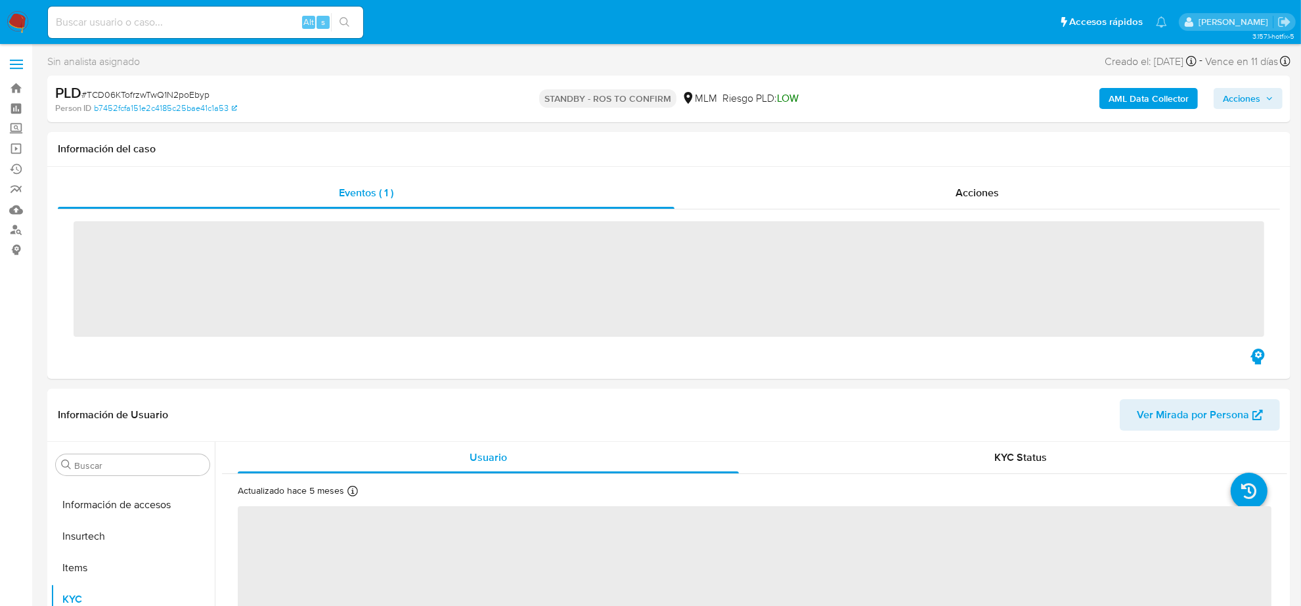
scroll to position [554, 0]
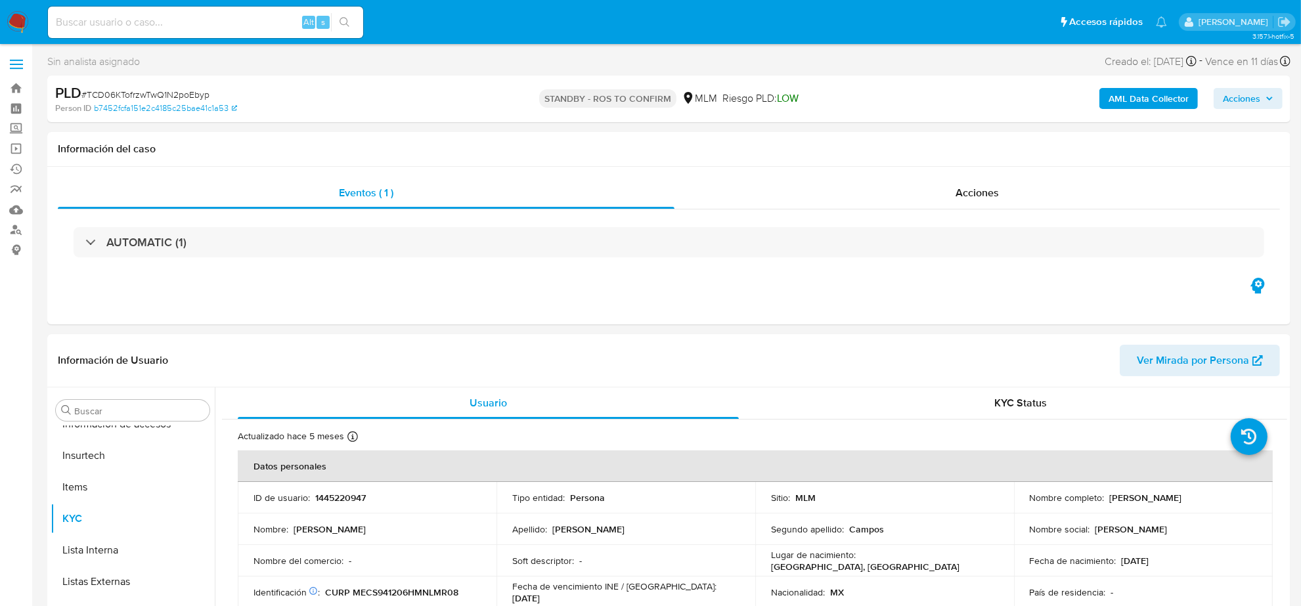
select select "10"
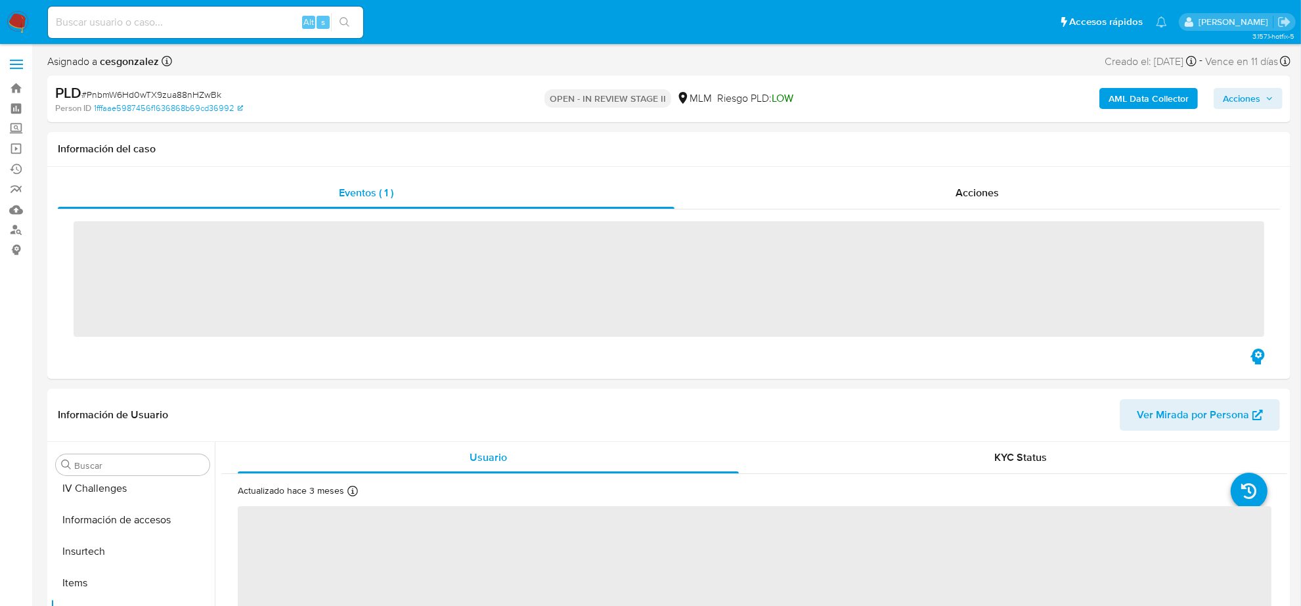
scroll to position [554, 0]
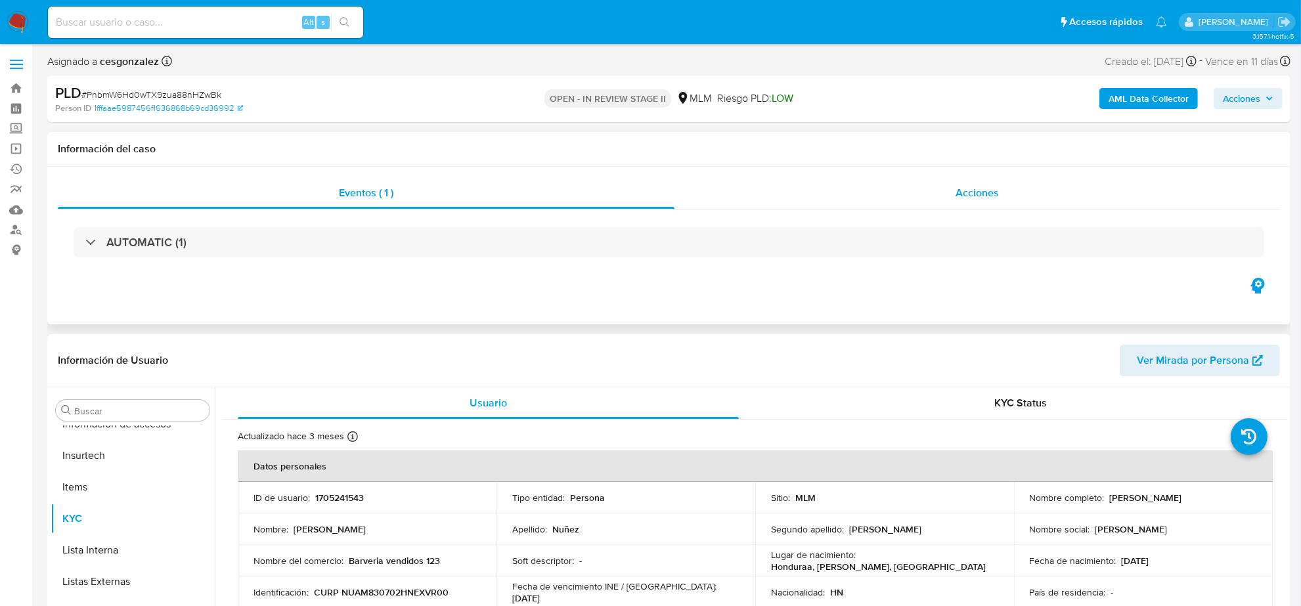
select select "10"
click at [970, 191] on span "Acciones" at bounding box center [977, 192] width 43 height 15
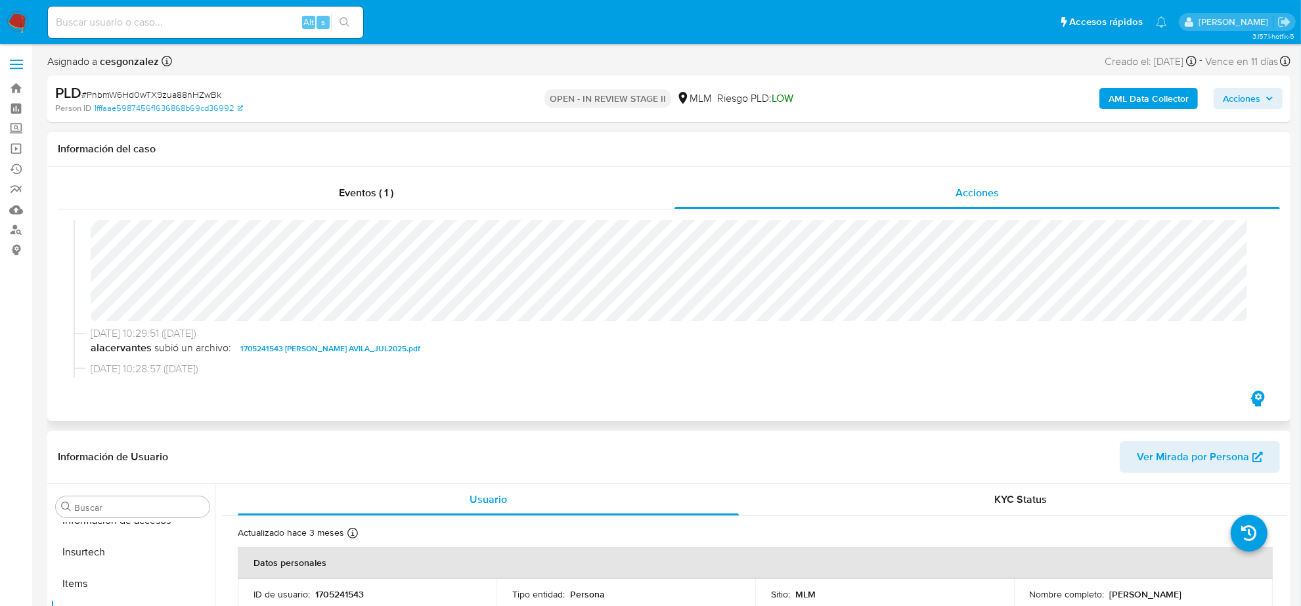
scroll to position [164, 0]
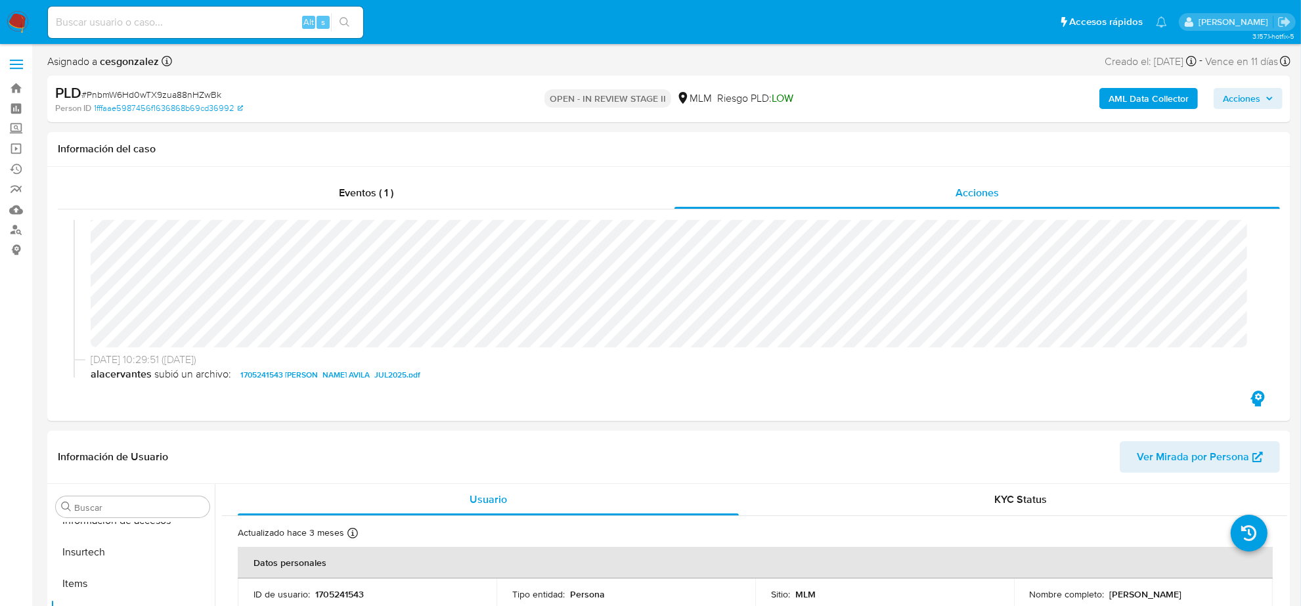
click at [1253, 106] on span "Acciones" at bounding box center [1241, 98] width 37 height 21
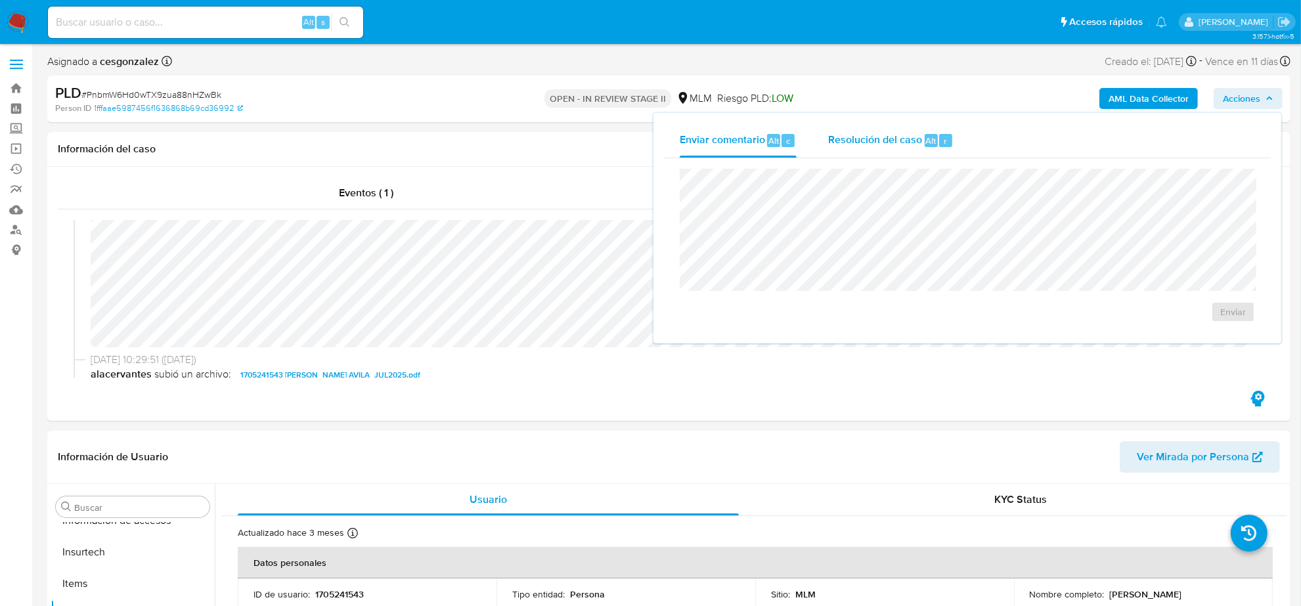
click at [907, 139] on span "Resolución del caso" at bounding box center [875, 140] width 94 height 15
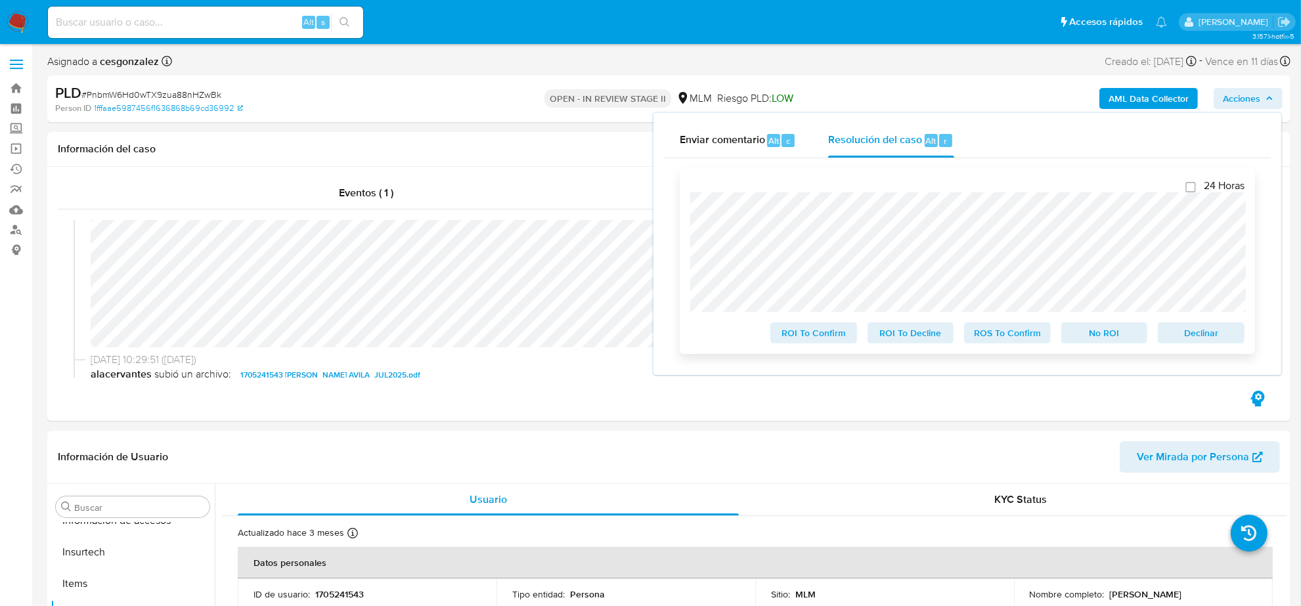
click at [1020, 342] on span "ROS To Confirm" at bounding box center [1008, 333] width 68 height 18
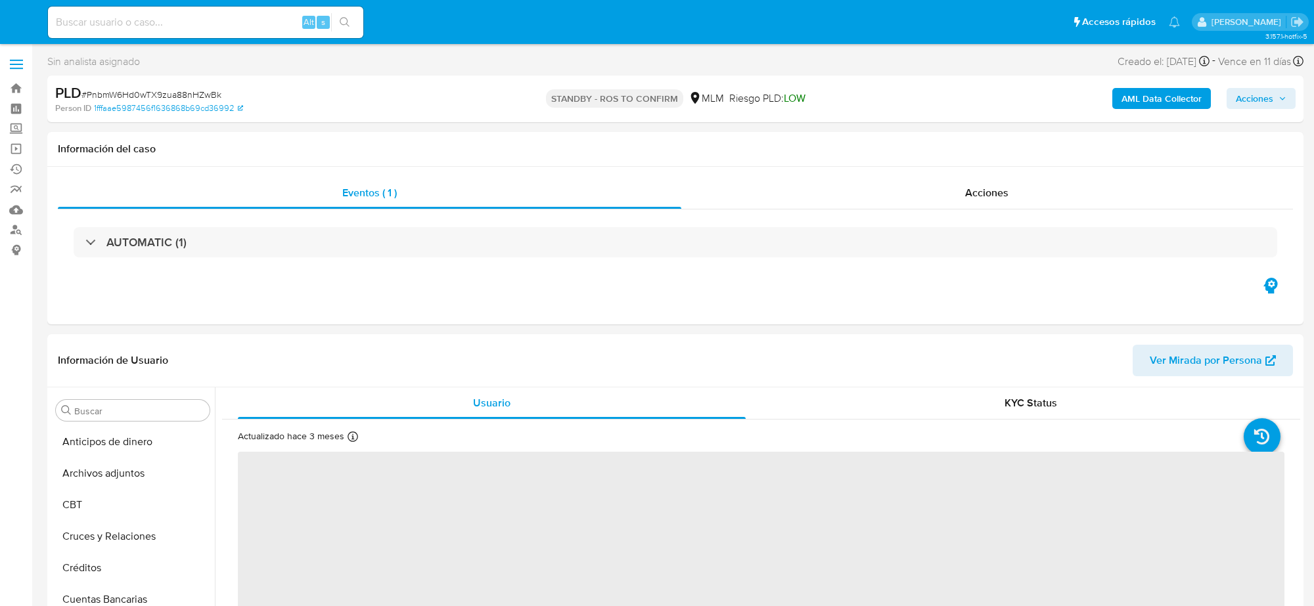
select select "10"
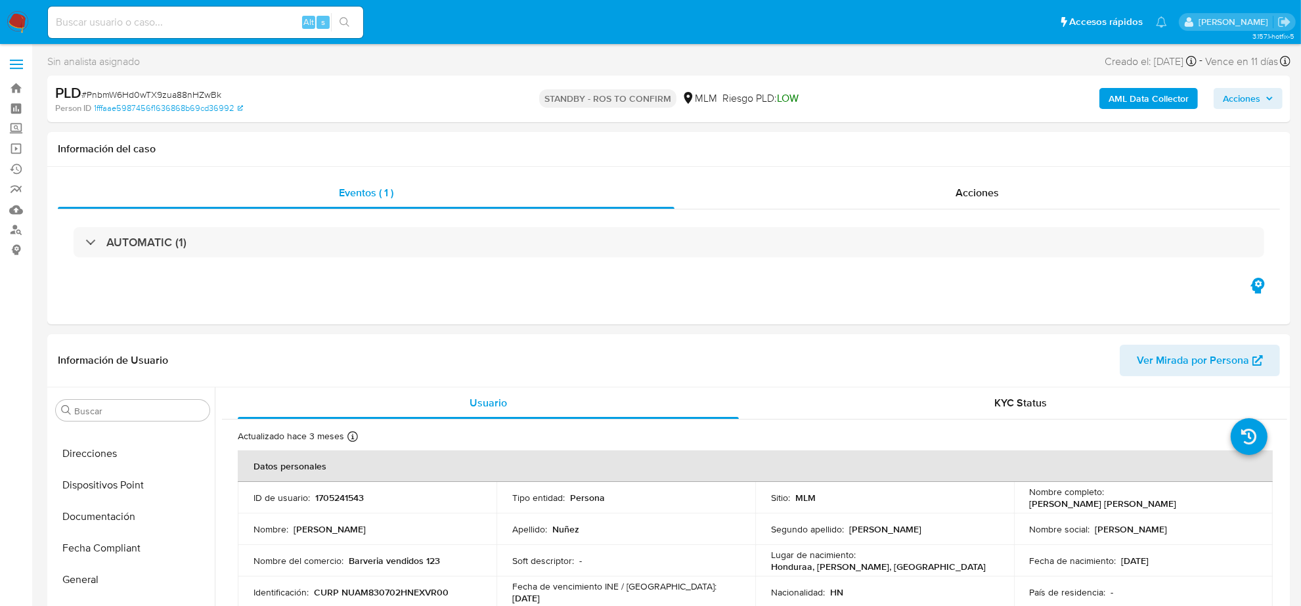
scroll to position [471, 0]
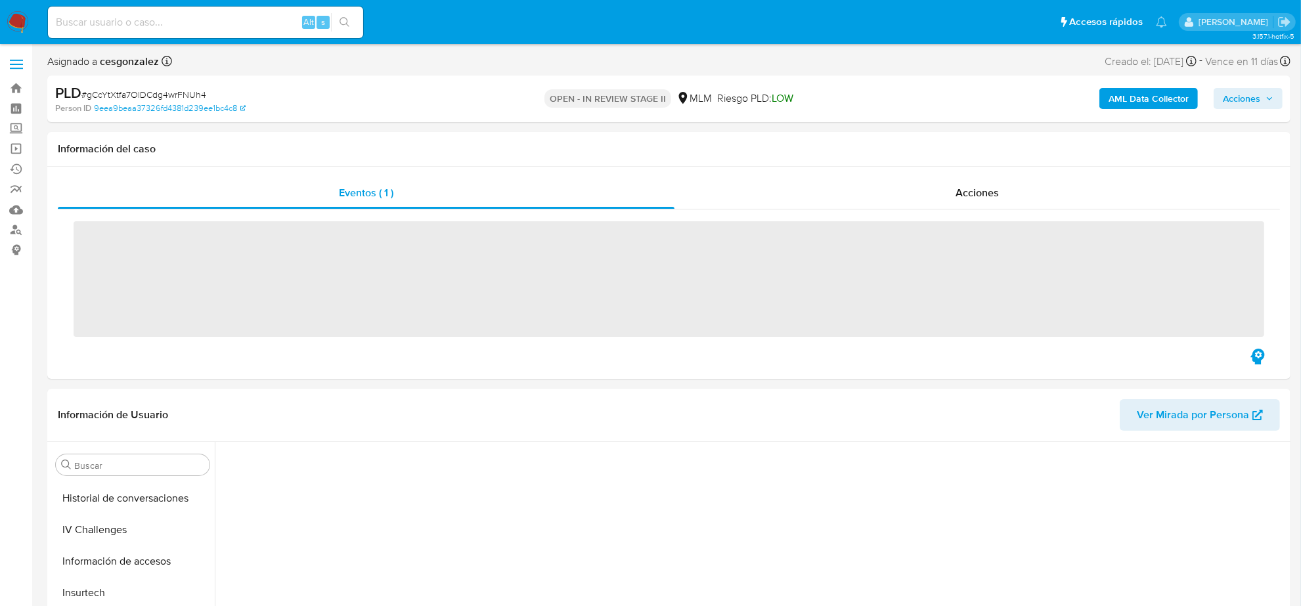
scroll to position [554, 0]
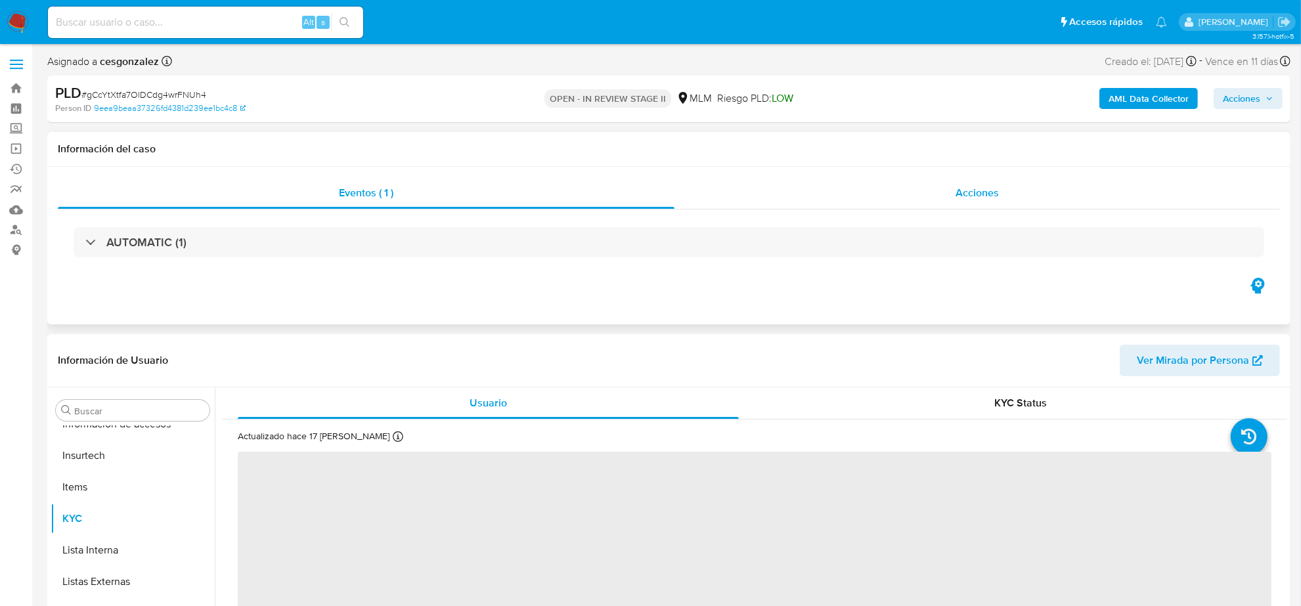
click at [968, 197] on span "Acciones" at bounding box center [977, 192] width 43 height 15
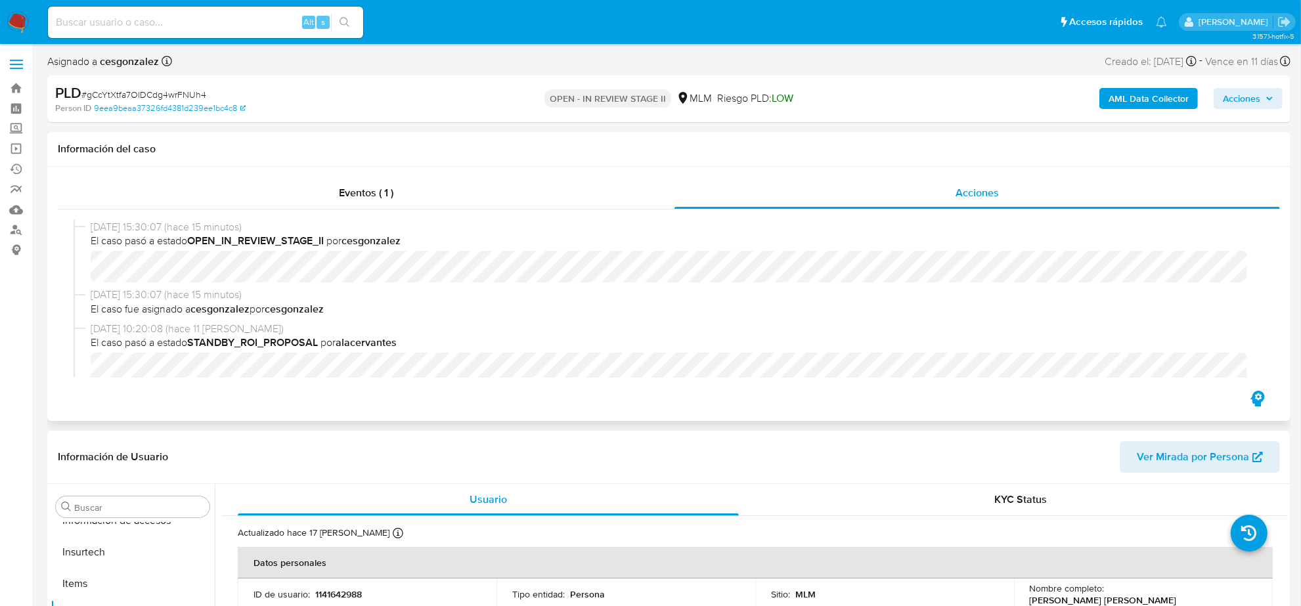
select select "10"
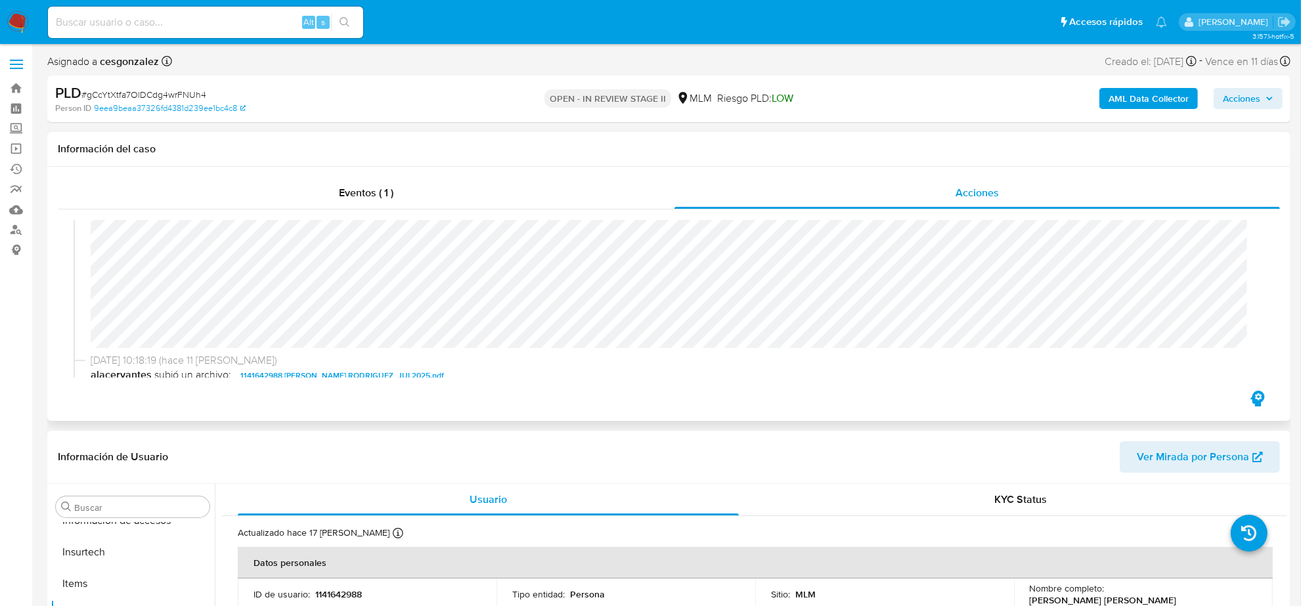
scroll to position [246, 0]
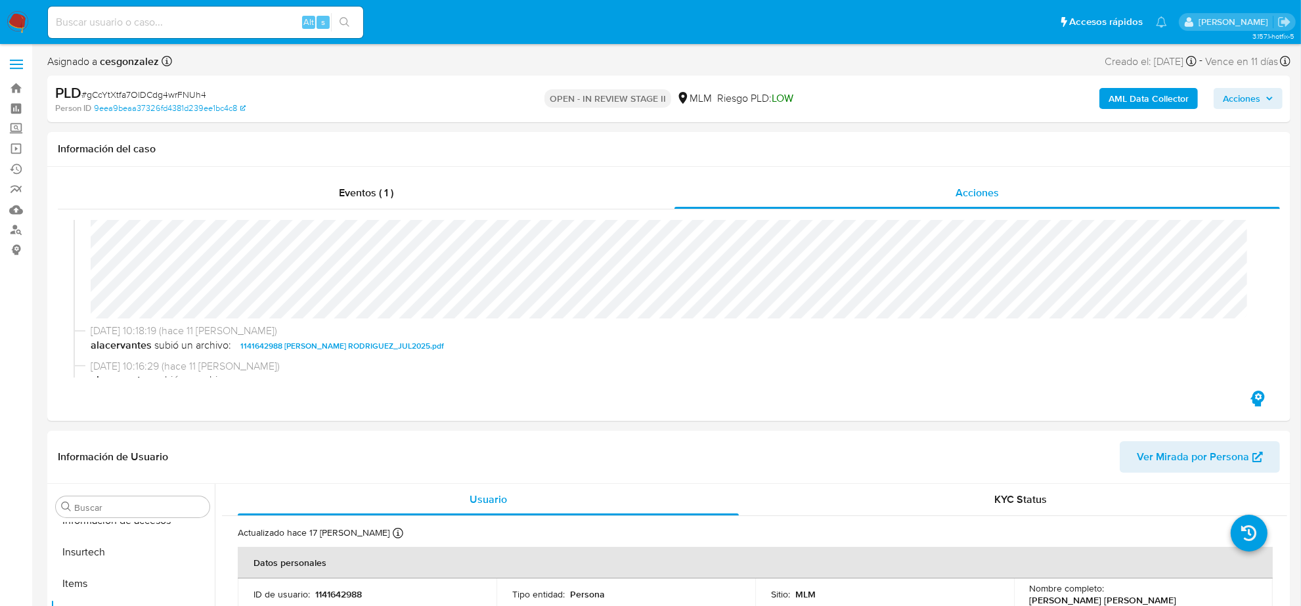
click at [1265, 96] on span "Acciones" at bounding box center [1248, 98] width 51 height 18
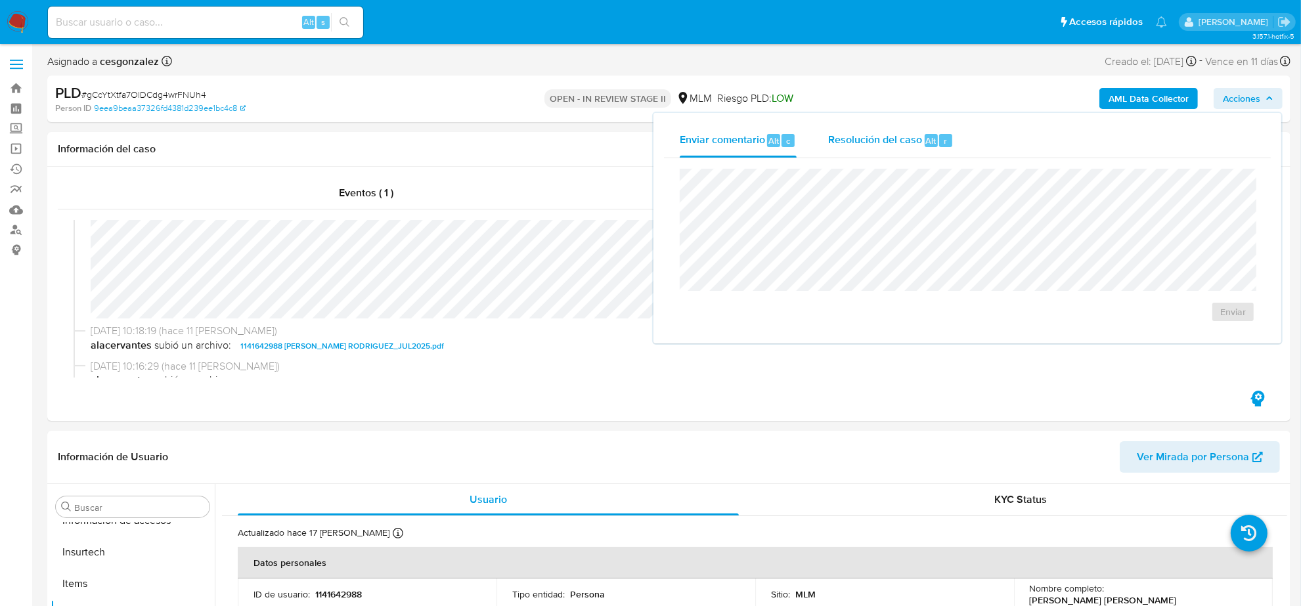
click at [864, 142] on span "Resolución del caso" at bounding box center [875, 140] width 94 height 15
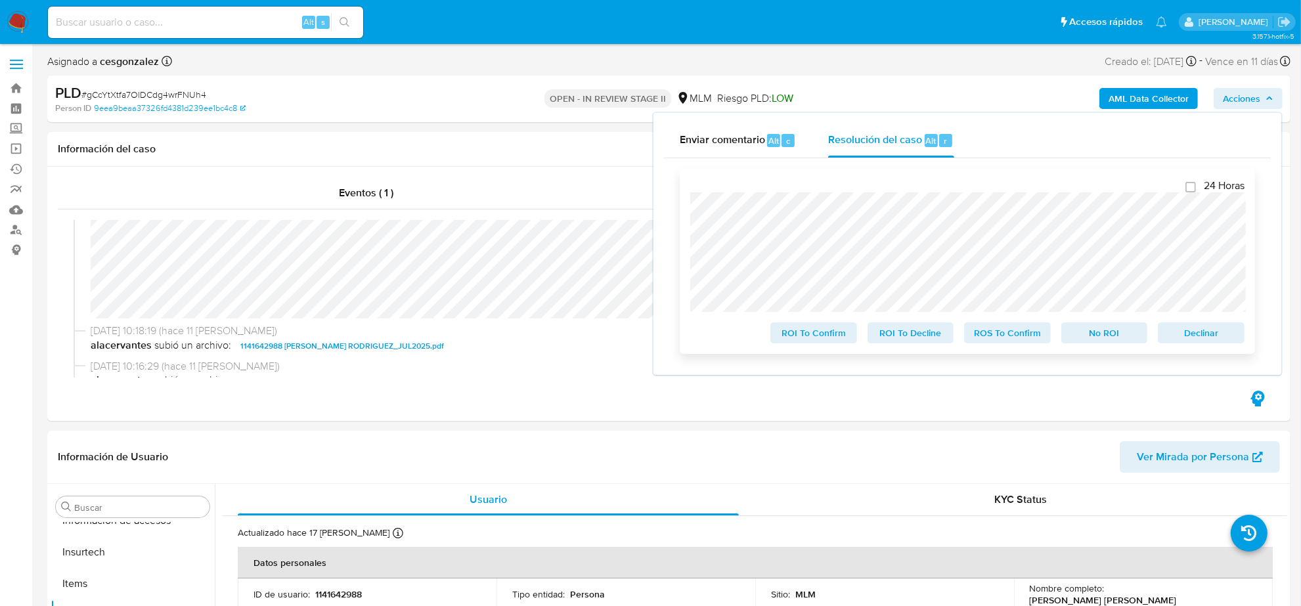
click at [1012, 332] on span "ROS To Confirm" at bounding box center [1008, 333] width 68 height 18
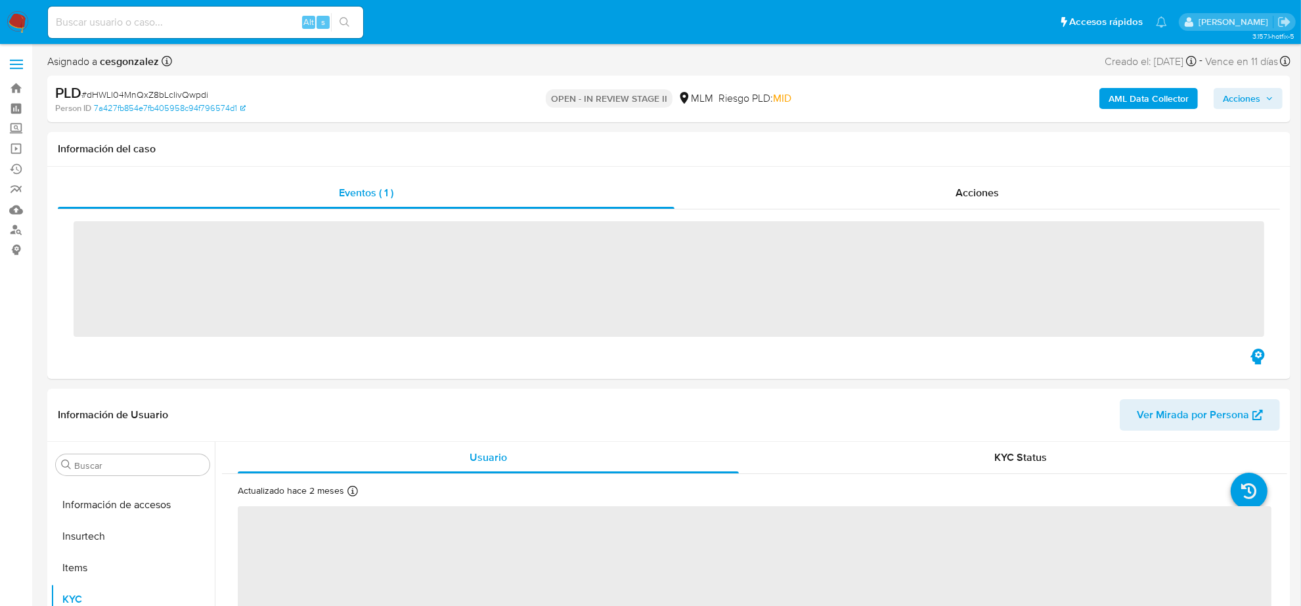
scroll to position [554, 0]
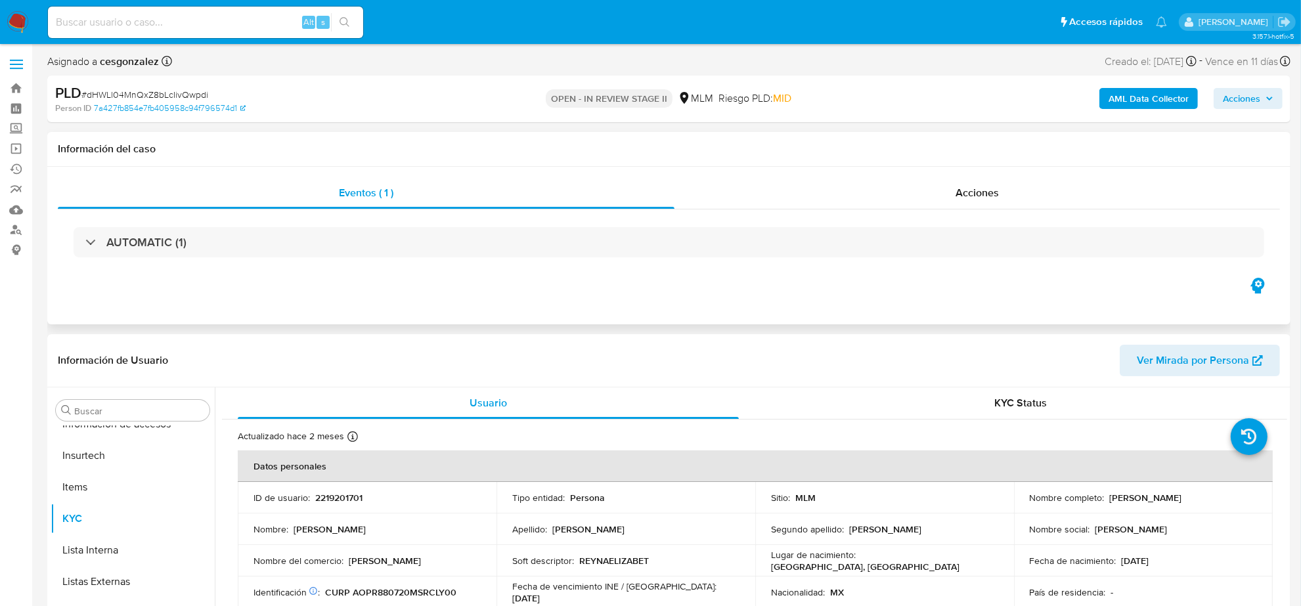
select select "10"
click at [1006, 183] on div "Acciones" at bounding box center [978, 193] width 606 height 32
click at [979, 197] on span "Acciones" at bounding box center [977, 192] width 43 height 15
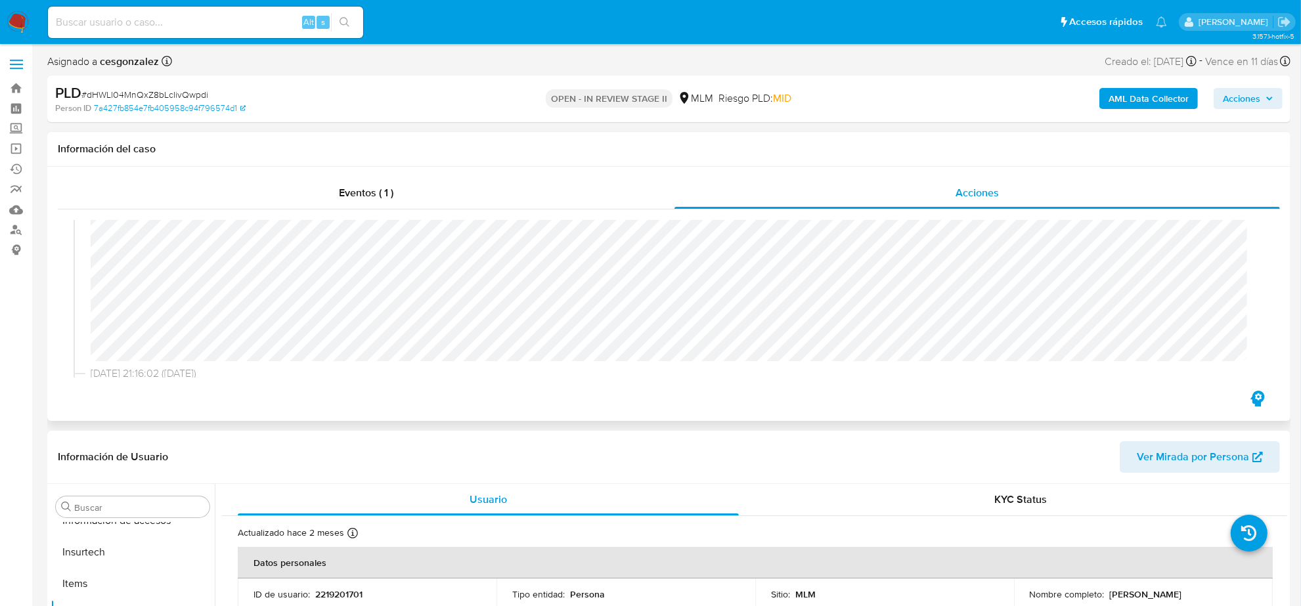
scroll to position [164, 0]
click at [1256, 107] on span "Acciones" at bounding box center [1241, 98] width 37 height 21
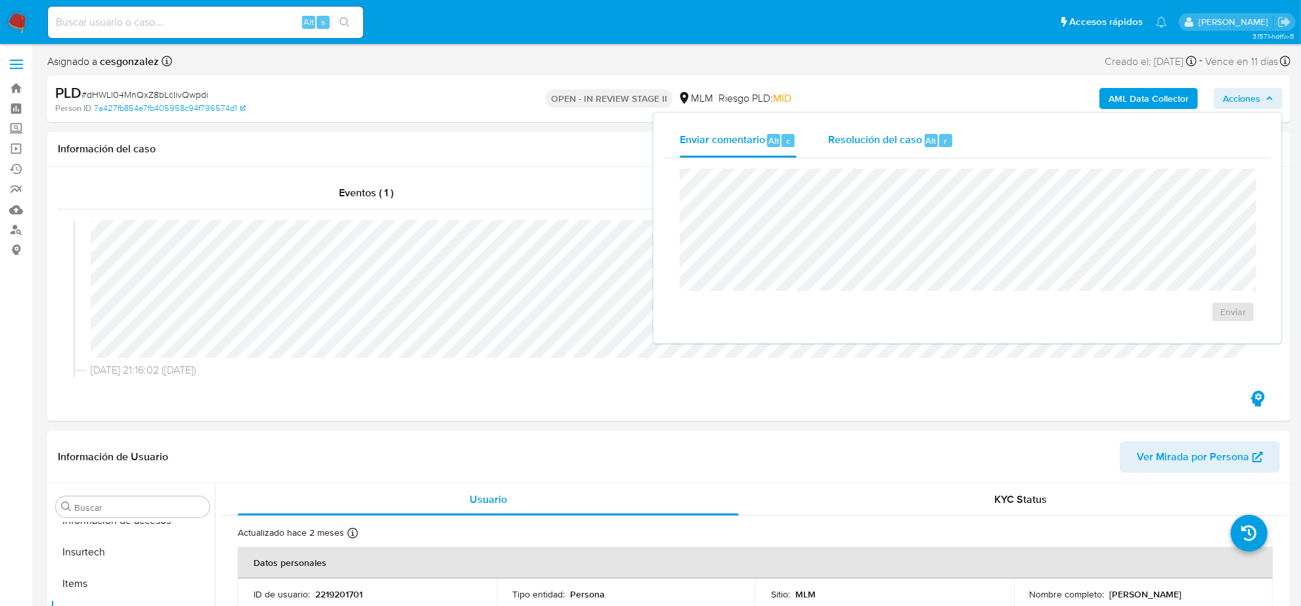
drag, startPoint x: 903, startPoint y: 139, endPoint x: 895, endPoint y: 152, distance: 15.3
click at [901, 140] on span "Resolución del caso" at bounding box center [875, 140] width 94 height 15
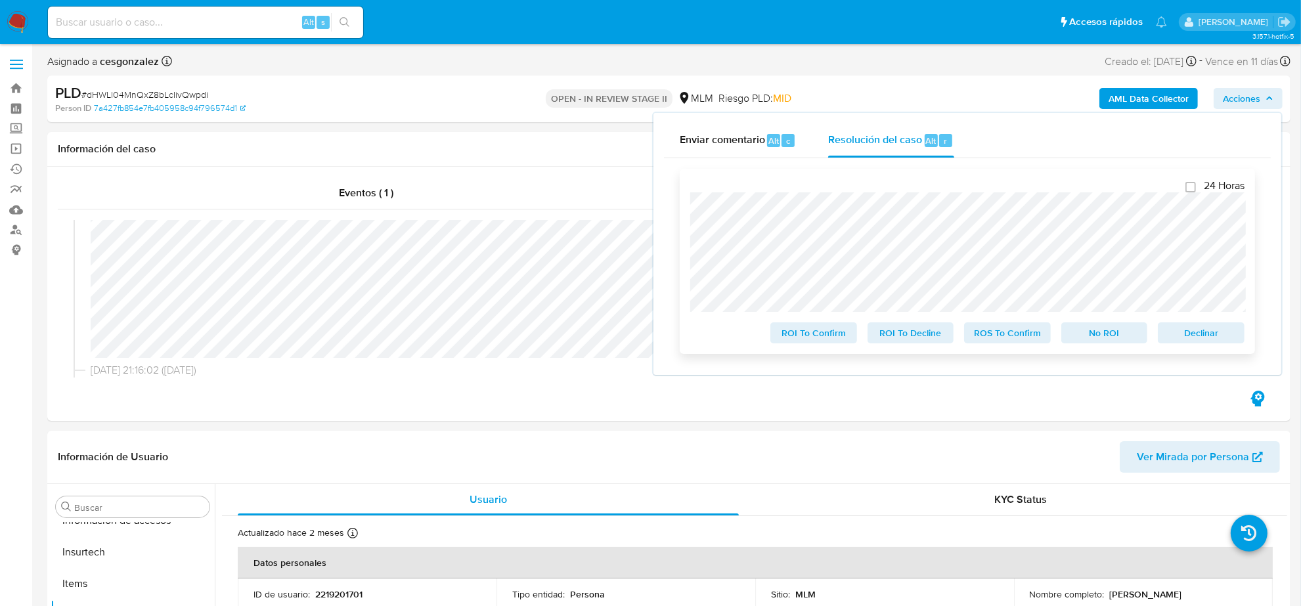
click at [1033, 342] on span "ROS To Confirm" at bounding box center [1008, 333] width 68 height 18
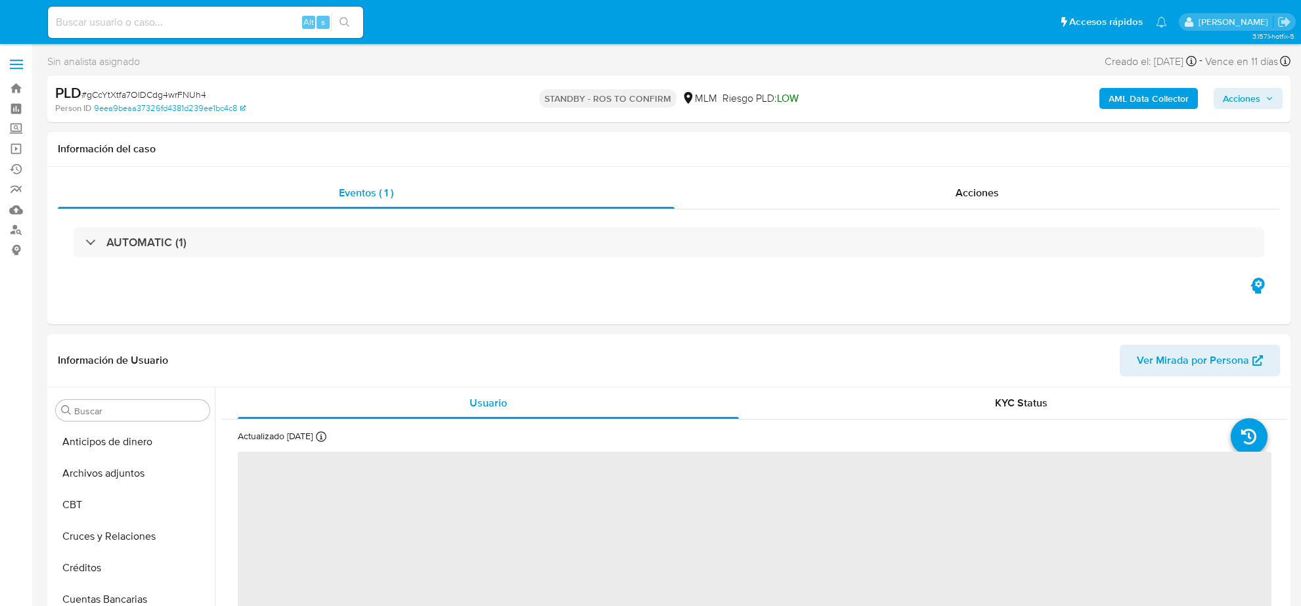
select select "10"
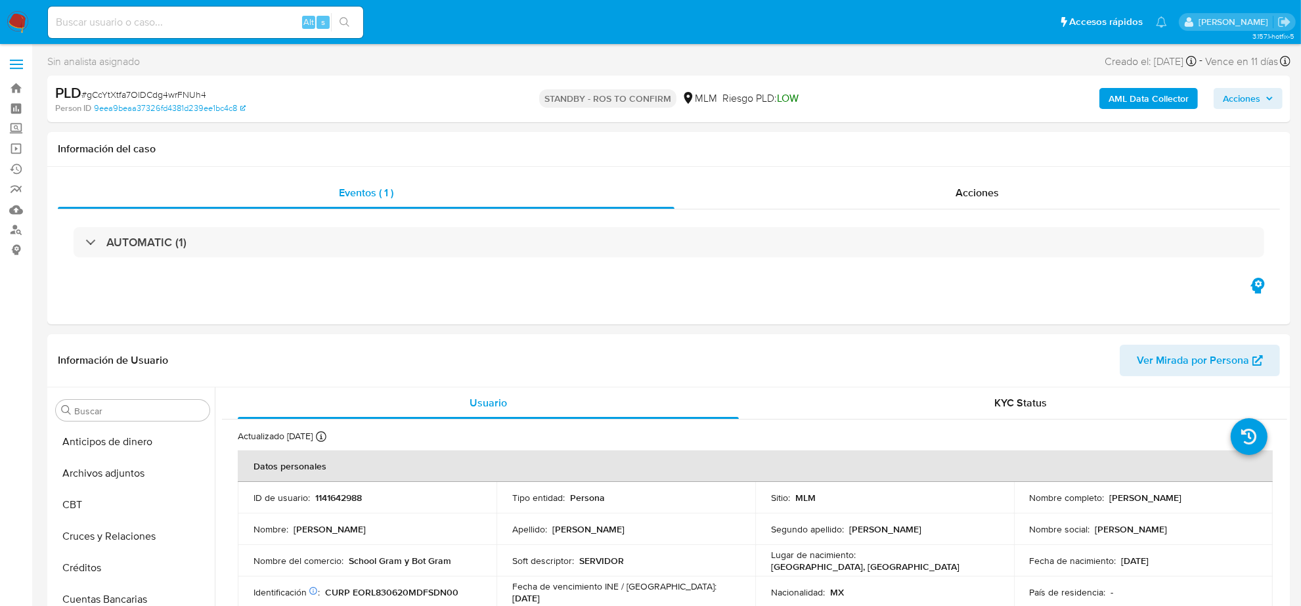
scroll to position [171, 0]
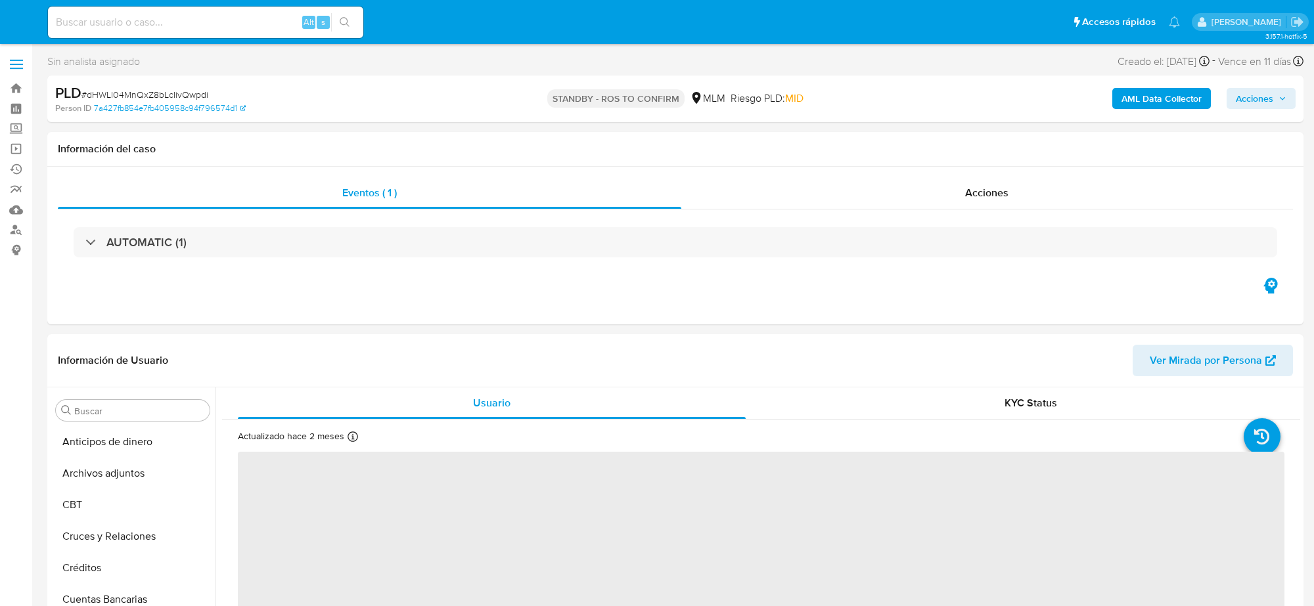
select select "10"
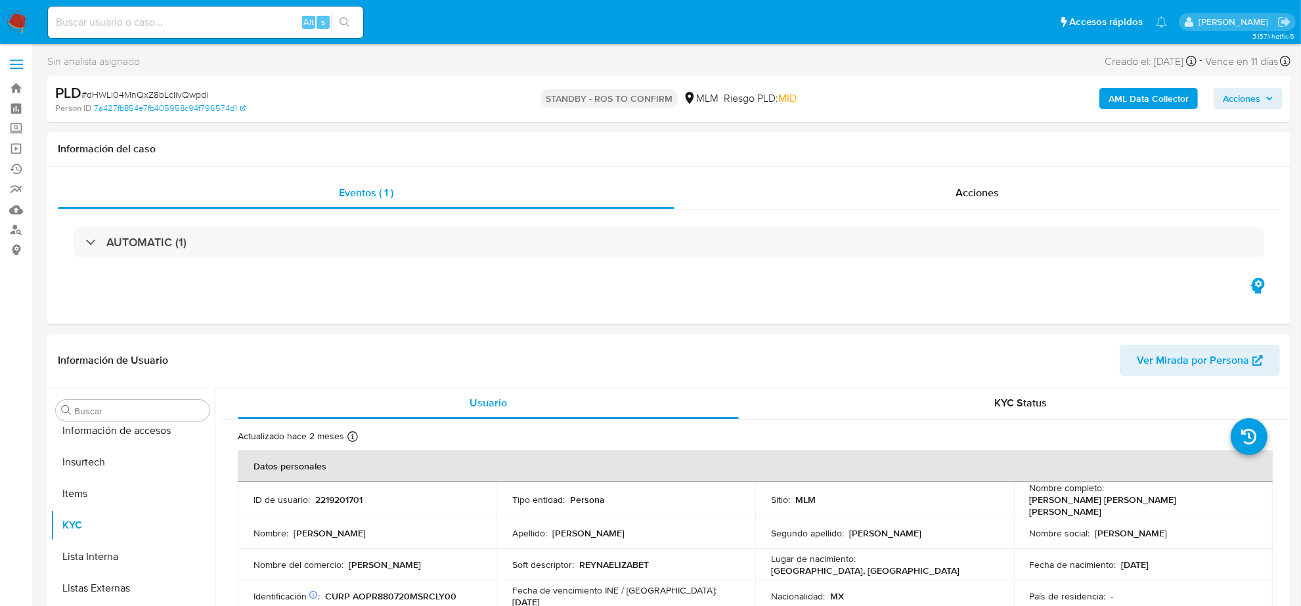
scroll to position [554, 0]
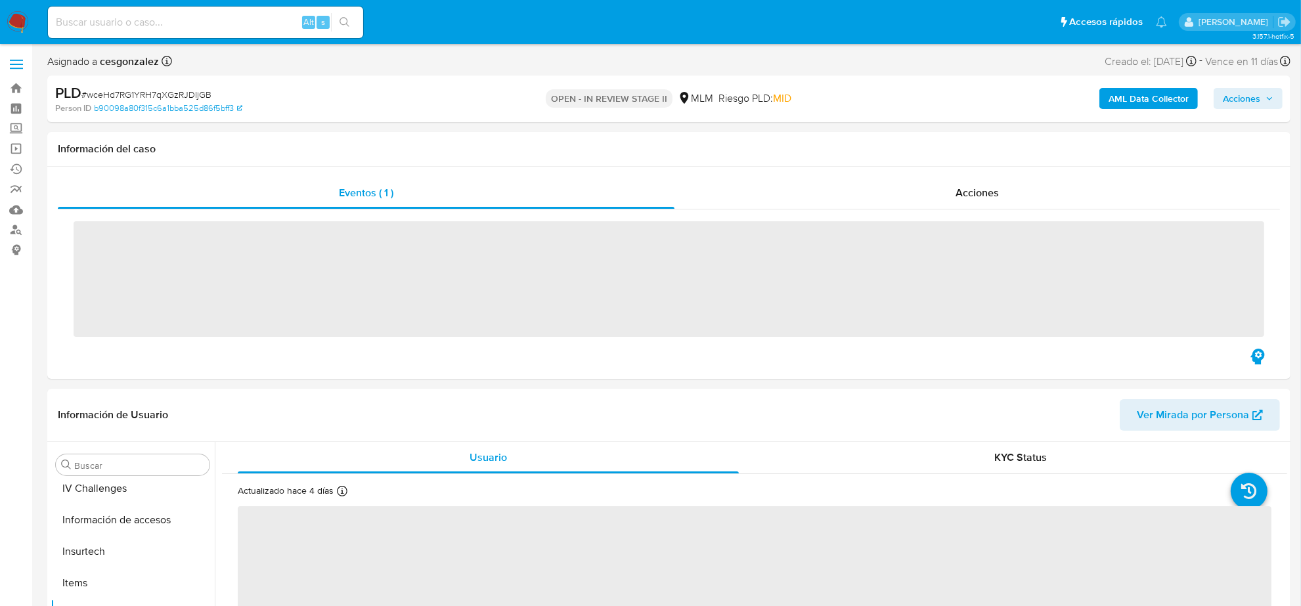
scroll to position [554, 0]
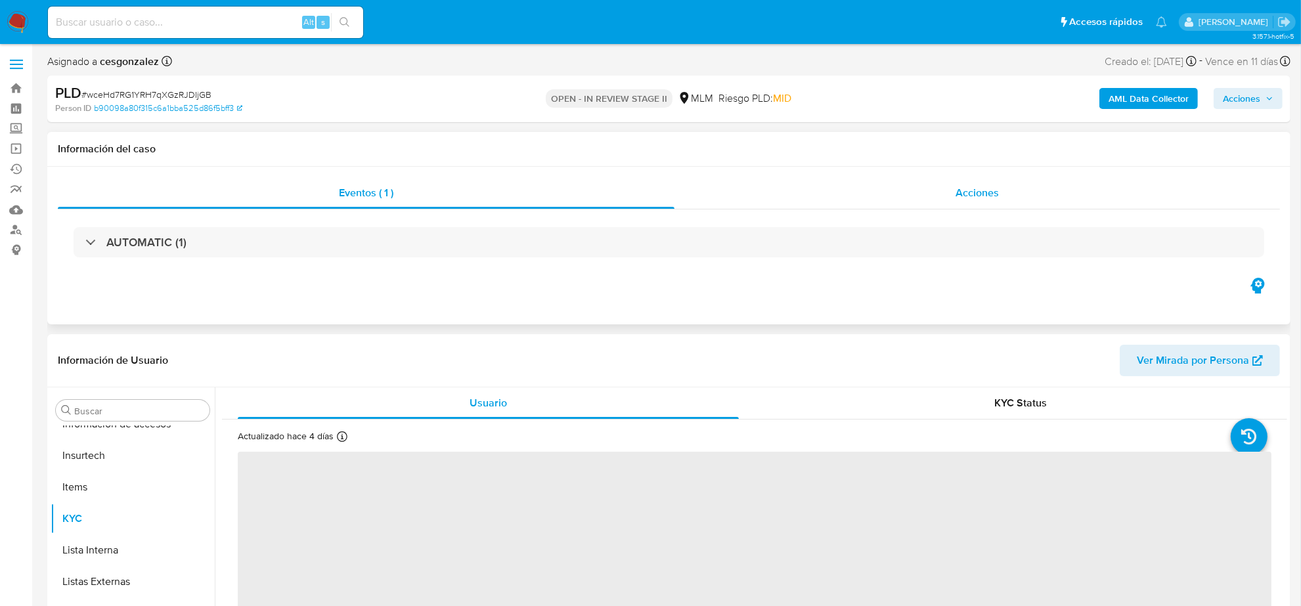
click at [993, 191] on span "Acciones" at bounding box center [977, 192] width 43 height 15
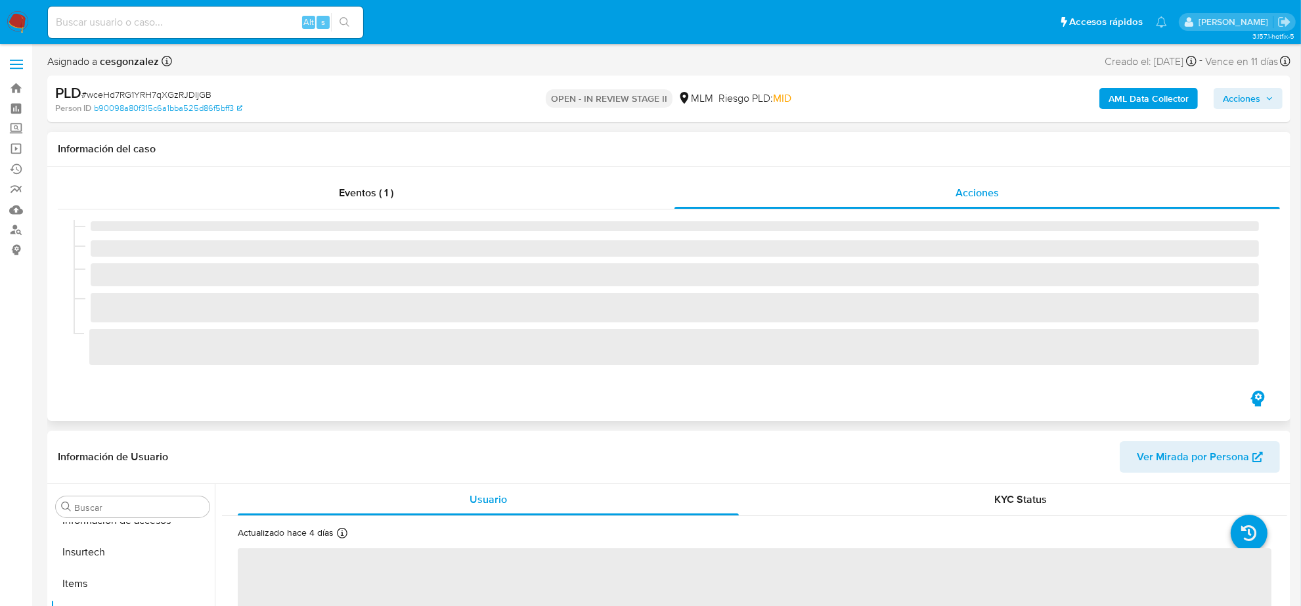
select select "10"
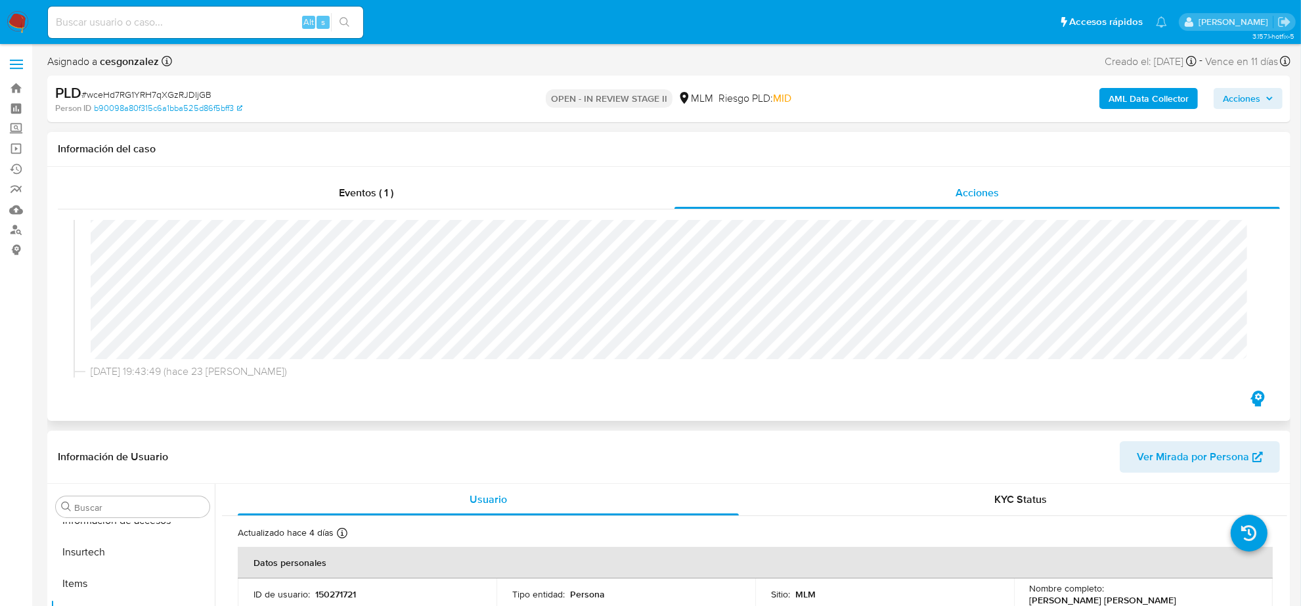
scroll to position [164, 0]
click at [695, 340] on div "06/08/2025 19:44:29 (hace 23 días) El caso pasó a estado STANDBY_ROI_PROPOSAL p…" at bounding box center [669, 250] width 1191 height 185
click at [1268, 96] on icon "button" at bounding box center [1270, 99] width 8 height 8
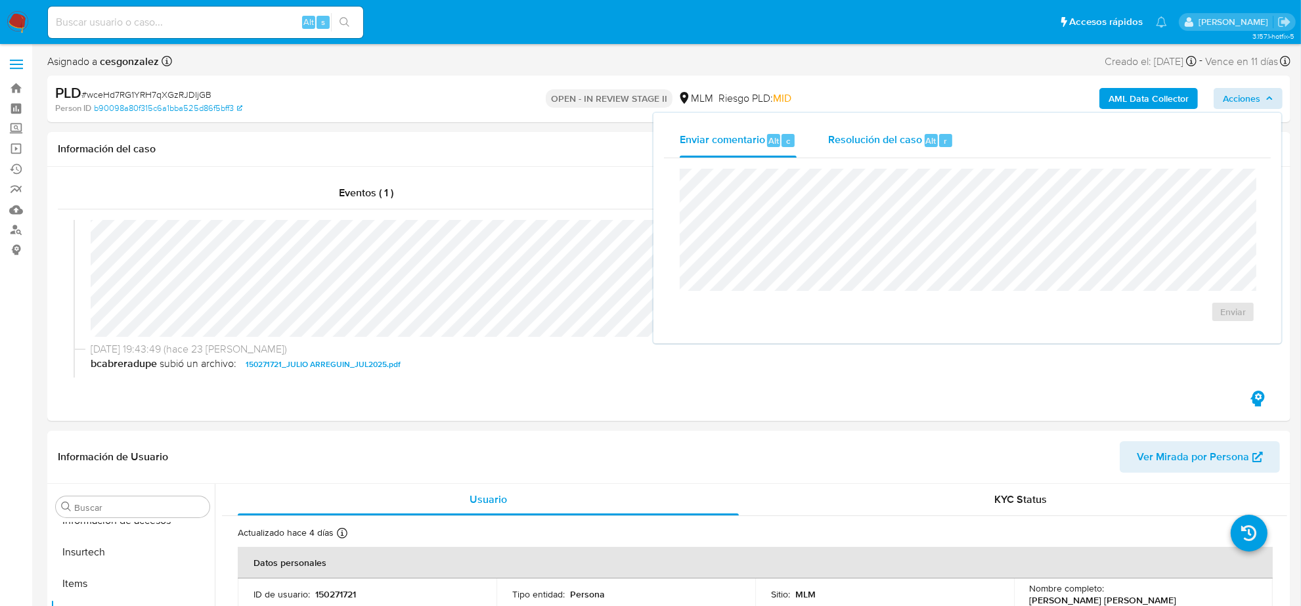
drag, startPoint x: 875, startPoint y: 138, endPoint x: 884, endPoint y: 154, distance: 18.8
click at [876, 138] on span "Resolución del caso" at bounding box center [875, 140] width 94 height 15
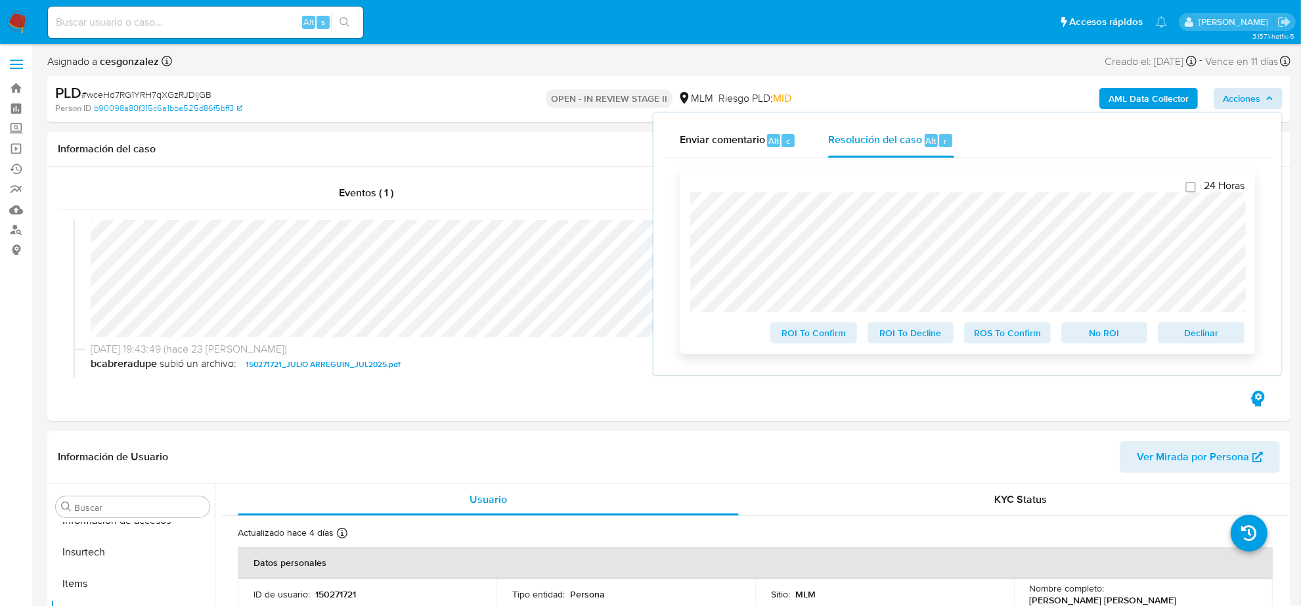
click at [999, 340] on span "ROS To Confirm" at bounding box center [1008, 333] width 68 height 18
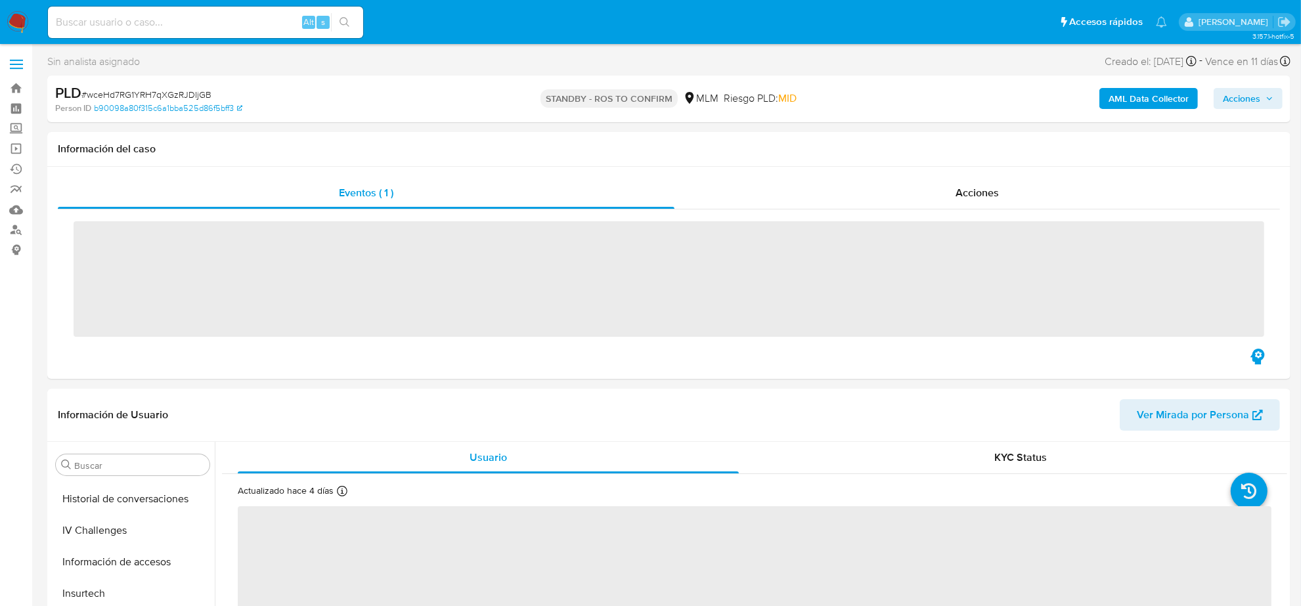
scroll to position [539, 0]
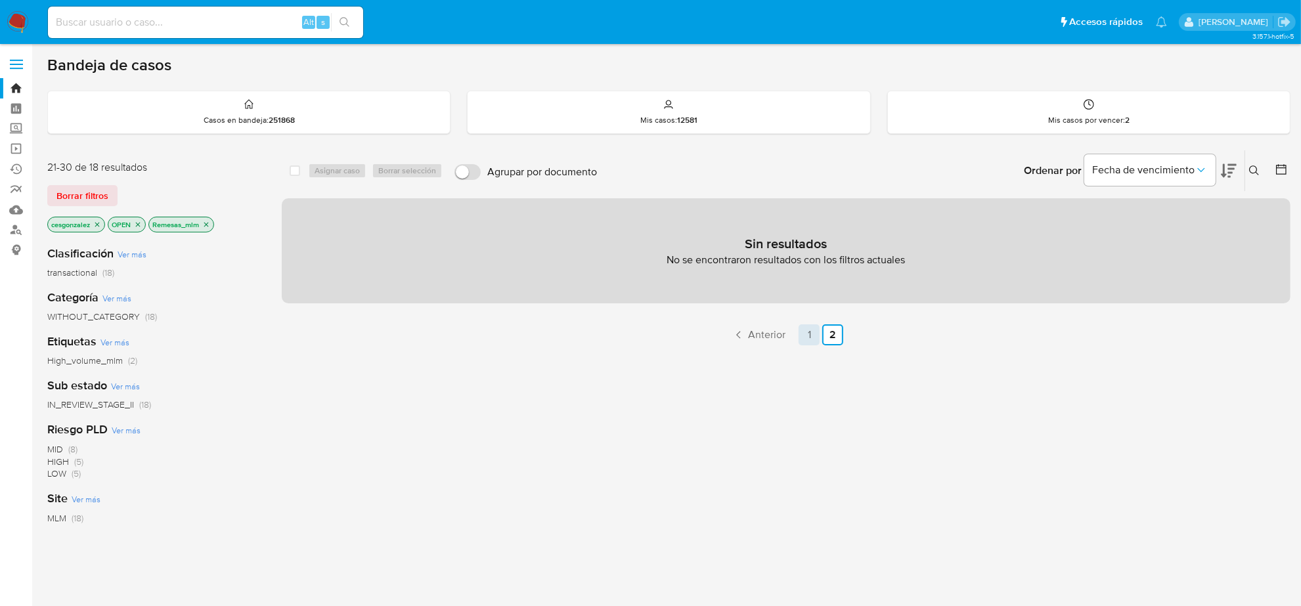
click at [810, 334] on link "1" at bounding box center [809, 335] width 21 height 21
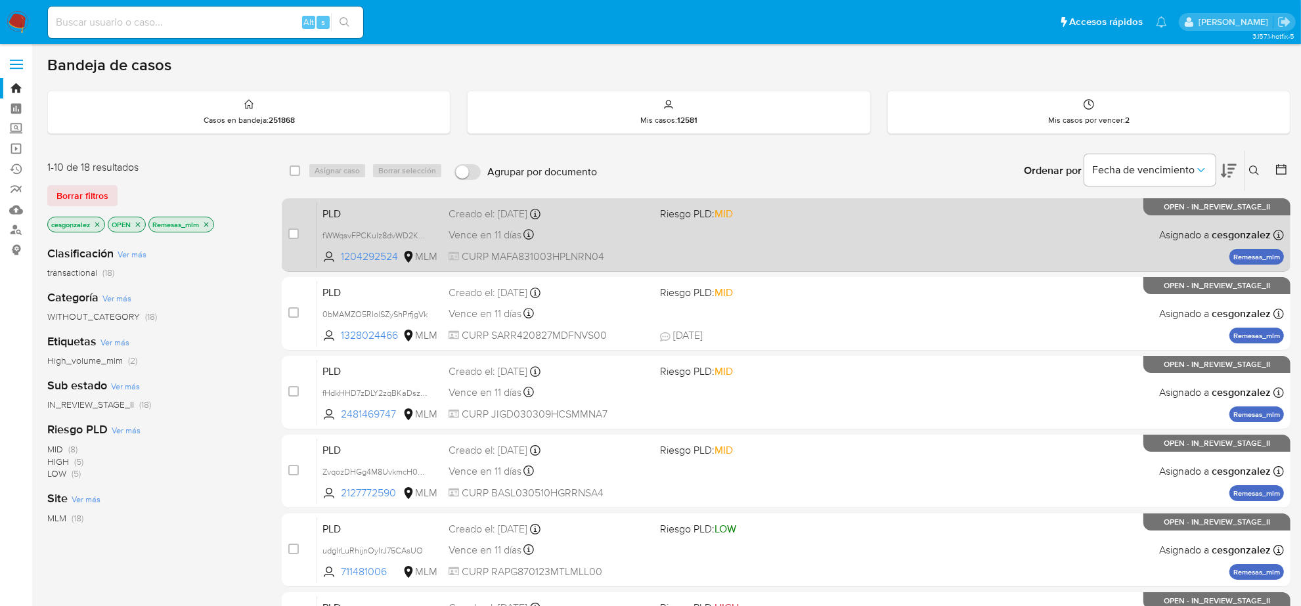
drag, startPoint x: 415, startPoint y: 231, endPoint x: 444, endPoint y: 231, distance: 28.9
click at [415, 229] on span "fWWqsvFPCKulz8dvWD2KtntR" at bounding box center [378, 234] width 111 height 14
click at [486, 231] on span "Vence en 11 días" at bounding box center [485, 235] width 73 height 14
click at [290, 234] on input "checkbox" at bounding box center [293, 234] width 11 height 11
checkbox input "true"
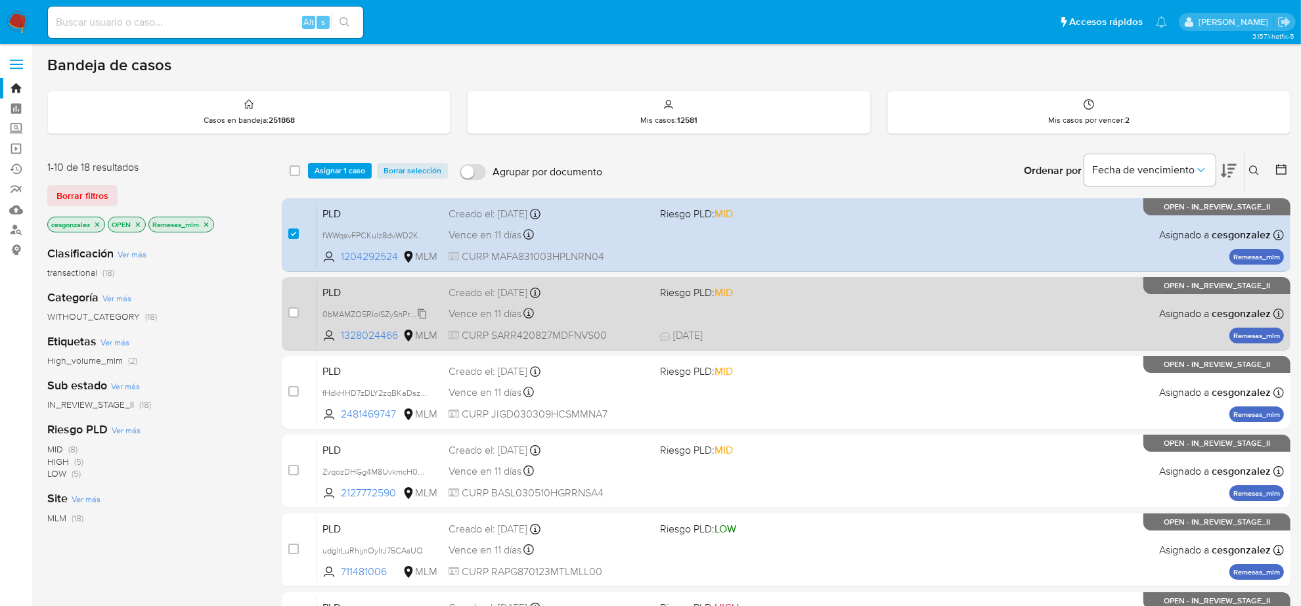
click at [421, 313] on span "0bMAMZO5RIolSZyShPrfjgVk" at bounding box center [375, 313] width 105 height 14
click at [468, 314] on span "Vence en 11 días" at bounding box center [485, 314] width 73 height 14
drag, startPoint x: 290, startPoint y: 311, endPoint x: 310, endPoint y: 319, distance: 21.8
click at [290, 312] on input "checkbox" at bounding box center [293, 312] width 11 height 11
checkbox input "true"
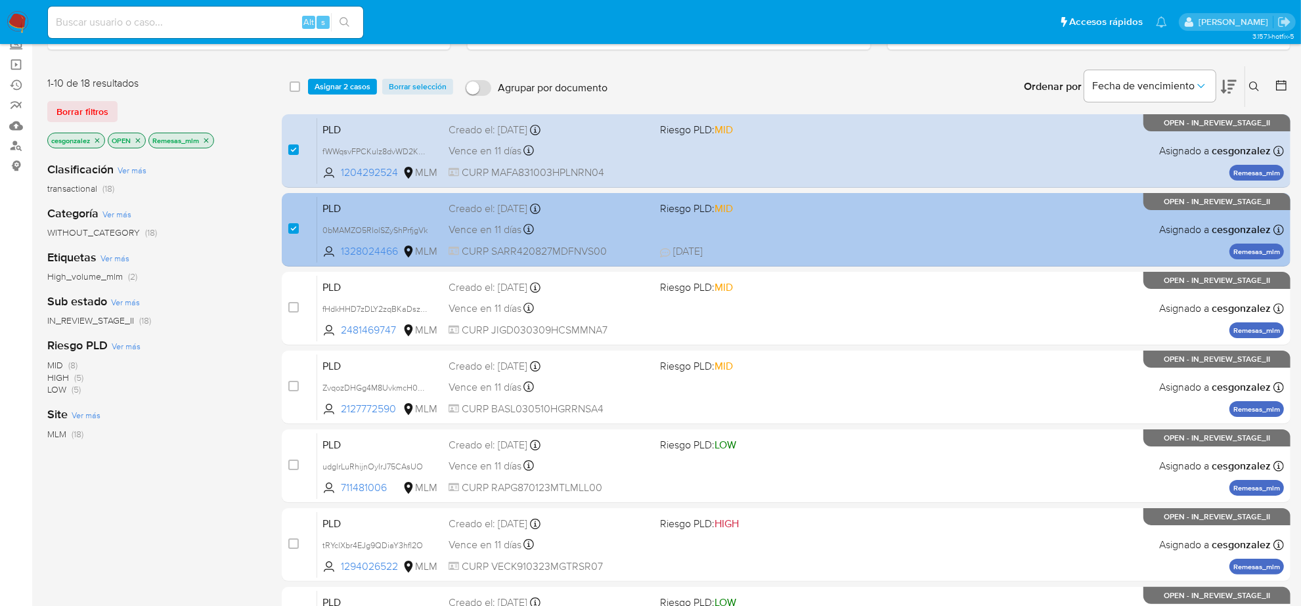
scroll to position [246, 0]
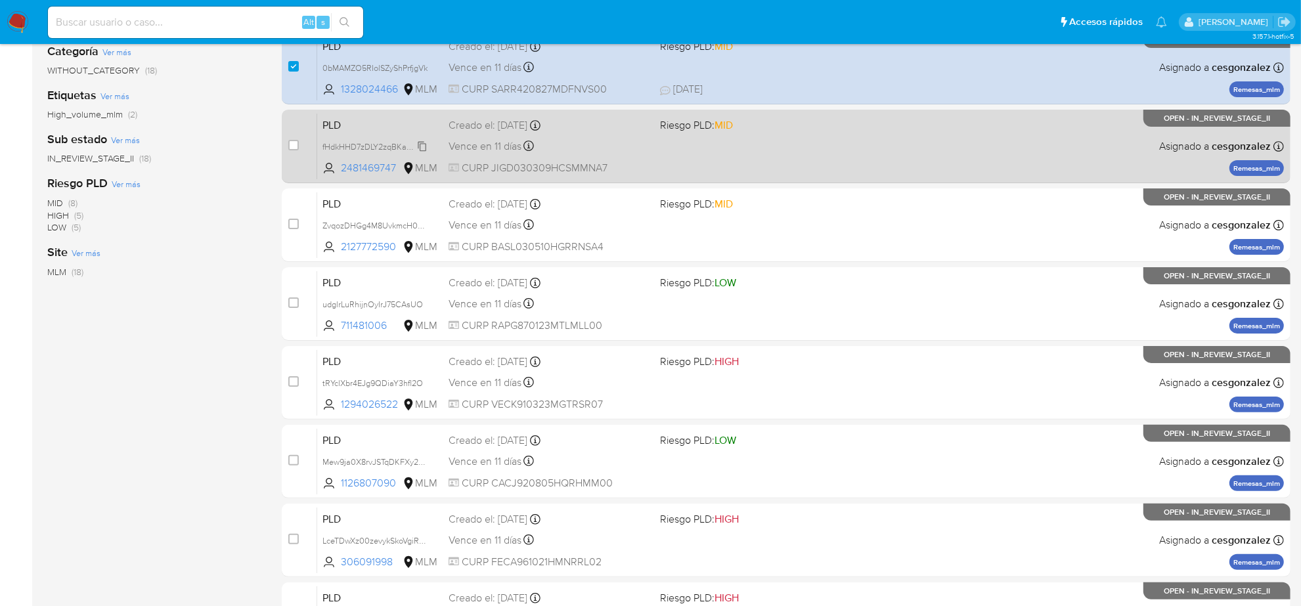
click at [421, 143] on span "fHdkHHD7zDLY2zqBKaDszp7V" at bounding box center [379, 146] width 112 height 14
click at [497, 145] on span "Vence en 11 días" at bounding box center [485, 146] width 73 height 14
click at [294, 146] on input "checkbox" at bounding box center [293, 145] width 11 height 11
checkbox input "true"
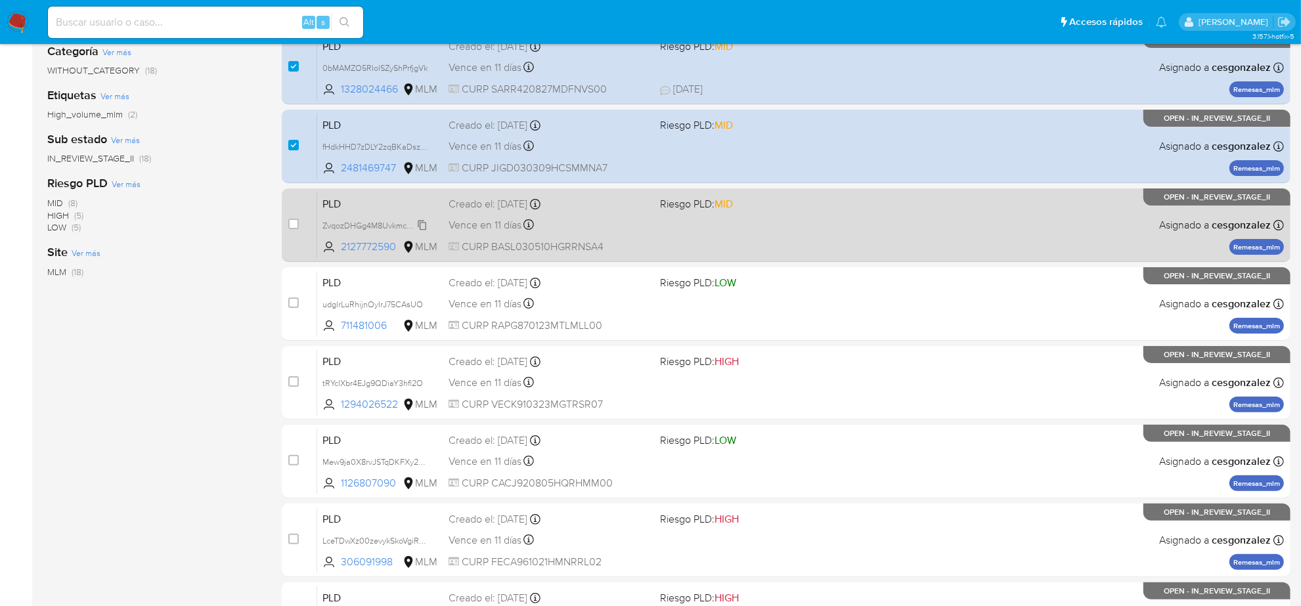
click at [422, 225] on span "ZvqozDHGg4M8UvkmcH0NBeEm" at bounding box center [384, 224] width 122 height 14
click at [474, 230] on div "Vence en 11 días Vence el 10/09/2025 02:09:51" at bounding box center [549, 225] width 201 height 18
click at [297, 219] on span at bounding box center [293, 224] width 11 height 11
click at [293, 221] on input "checkbox" at bounding box center [293, 224] width 11 height 11
checkbox input "true"
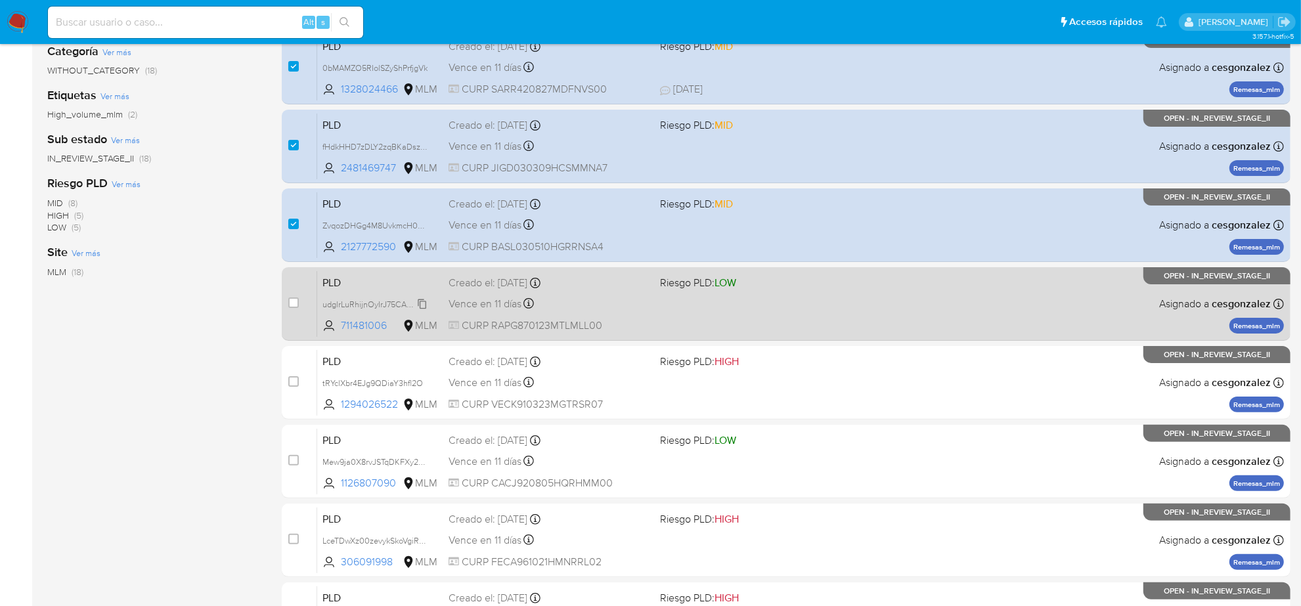
click at [419, 300] on span "udglrLuRhijnOyIrJ75CAsUO" at bounding box center [373, 303] width 101 height 14
click at [488, 304] on span "Vence en 11 días" at bounding box center [485, 304] width 73 height 14
click at [289, 299] on input "checkbox" at bounding box center [293, 303] width 11 height 11
checkbox input "true"
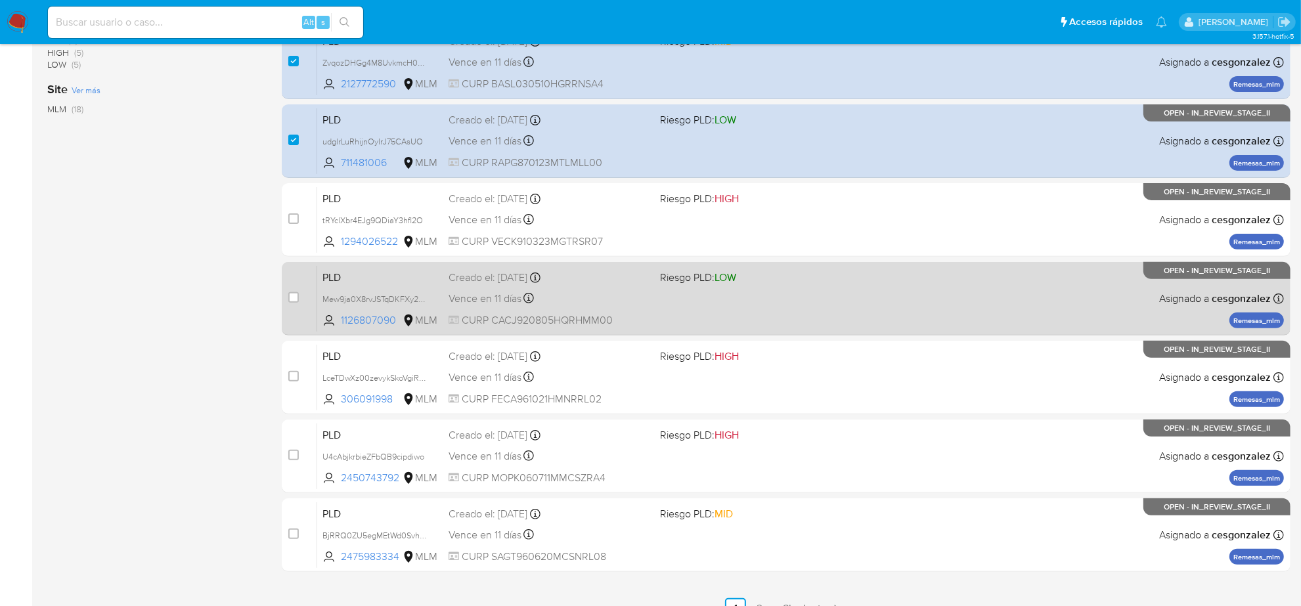
scroll to position [411, 0]
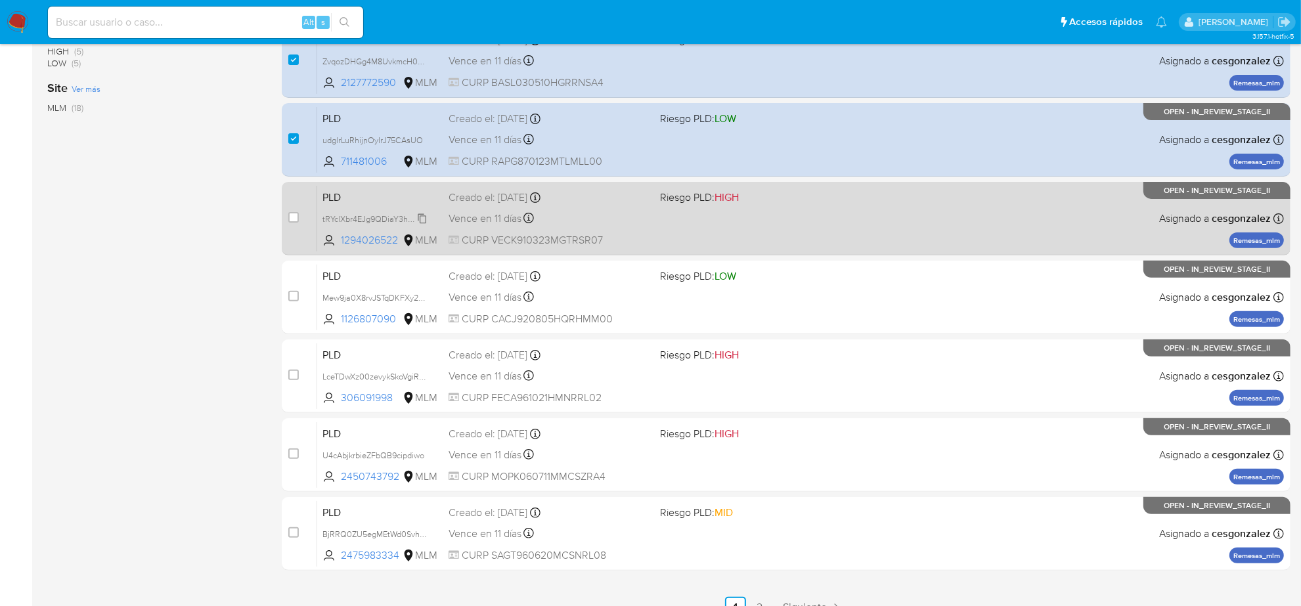
click at [424, 217] on icon at bounding box center [422, 219] width 11 height 11
click at [498, 223] on span "Vence en 11 días" at bounding box center [485, 219] width 73 height 14
click at [294, 215] on input "checkbox" at bounding box center [293, 217] width 11 height 11
checkbox input "true"
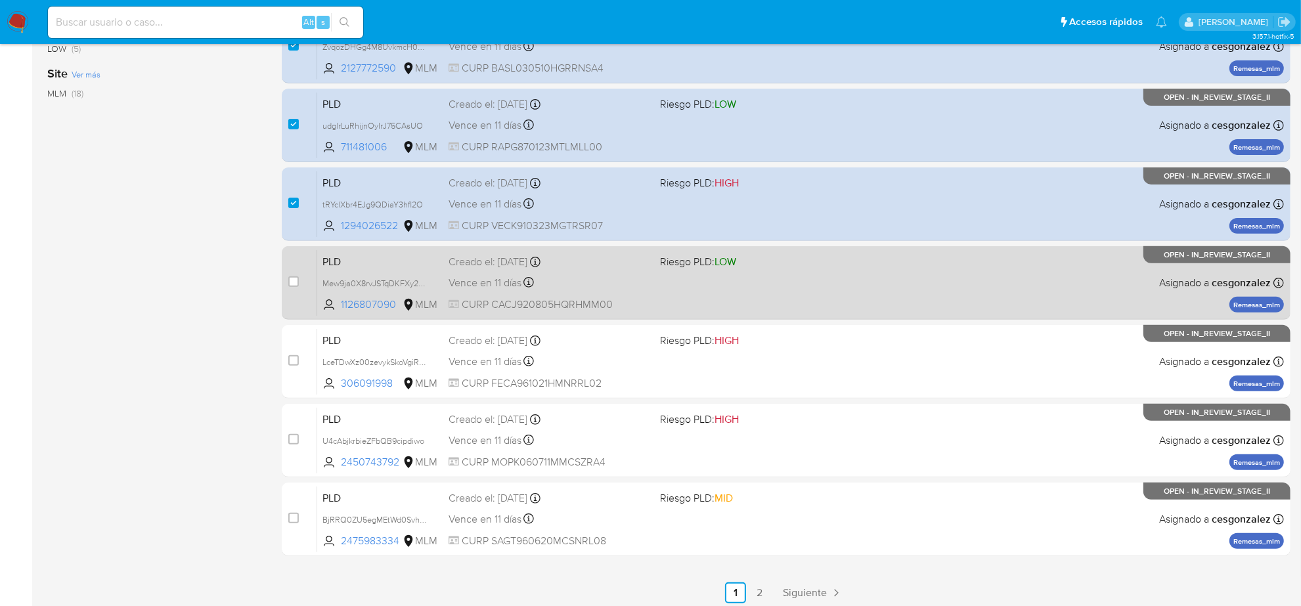
scroll to position [429, 0]
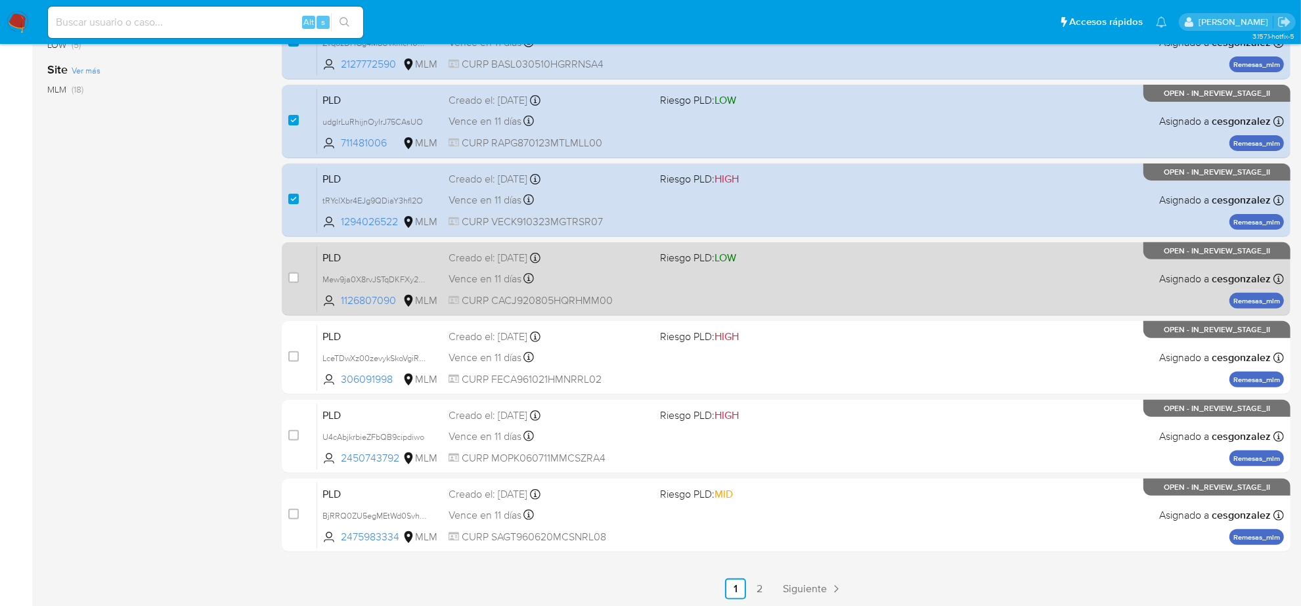
click at [428, 281] on span "Mew9ja0X8rvJSTqDKFXy2a3F" at bounding box center [381, 279] width 116 height 14
click at [487, 280] on span "Vence en 11 días" at bounding box center [485, 279] width 73 height 14
click at [294, 280] on input "checkbox" at bounding box center [293, 278] width 11 height 11
checkbox input "true"
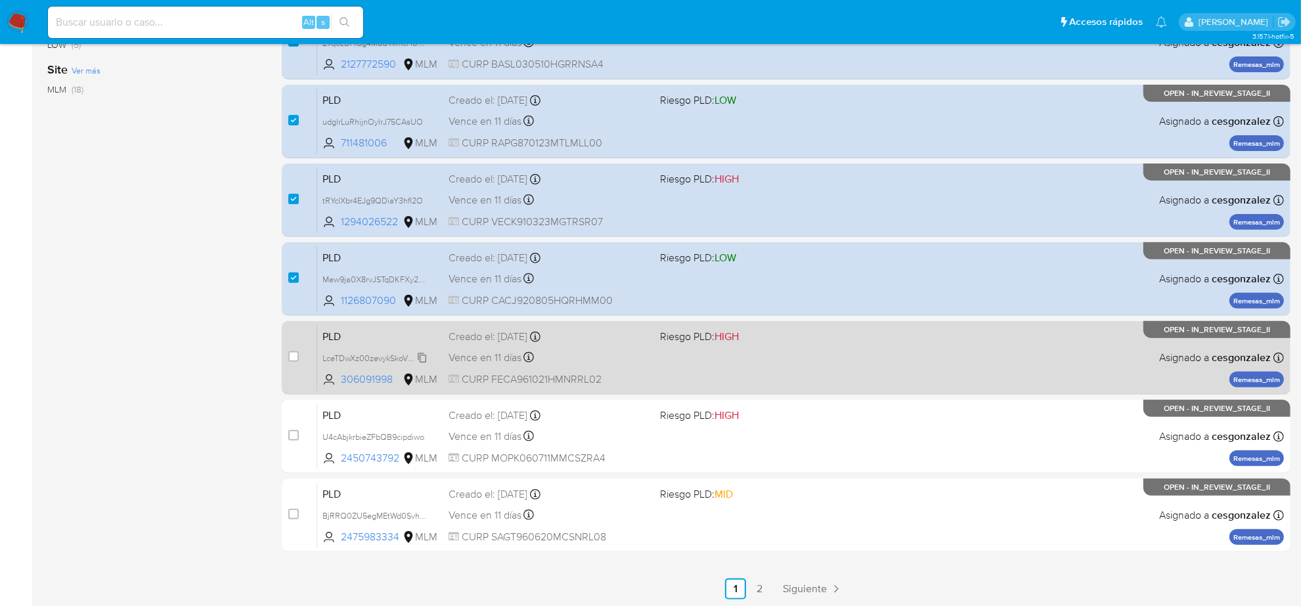
click at [417, 359] on span "LceTDwXz00zevykSkoVgiREN" at bounding box center [376, 357] width 107 height 14
click at [483, 360] on span "Vence en 11 días" at bounding box center [485, 358] width 73 height 14
click at [296, 355] on input "checkbox" at bounding box center [293, 356] width 11 height 11
checkbox input "true"
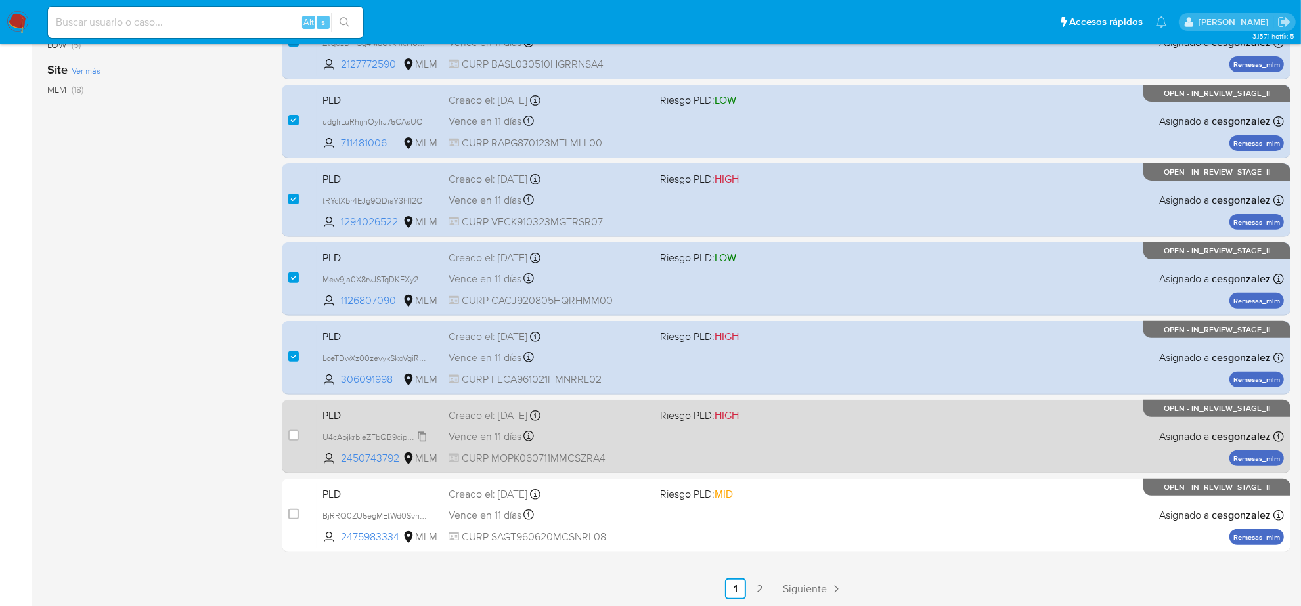
click at [426, 438] on icon at bounding box center [422, 437] width 9 height 10
click at [473, 432] on span "Vence en 11 días" at bounding box center [485, 437] width 73 height 14
click at [294, 436] on input "checkbox" at bounding box center [293, 435] width 11 height 11
checkbox input "true"
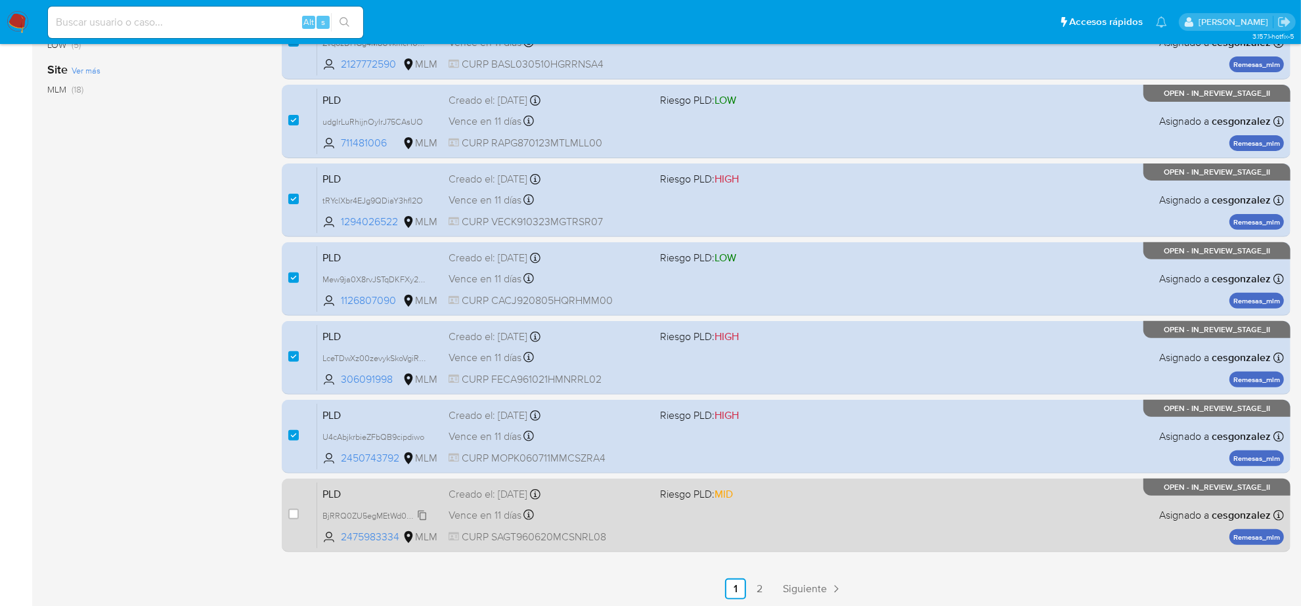
click at [419, 512] on span "BjRRQ0ZU5egMEtWd0SvhzkYE" at bounding box center [380, 515] width 114 height 14
click at [508, 520] on span "Vence en 11 días" at bounding box center [485, 515] width 73 height 14
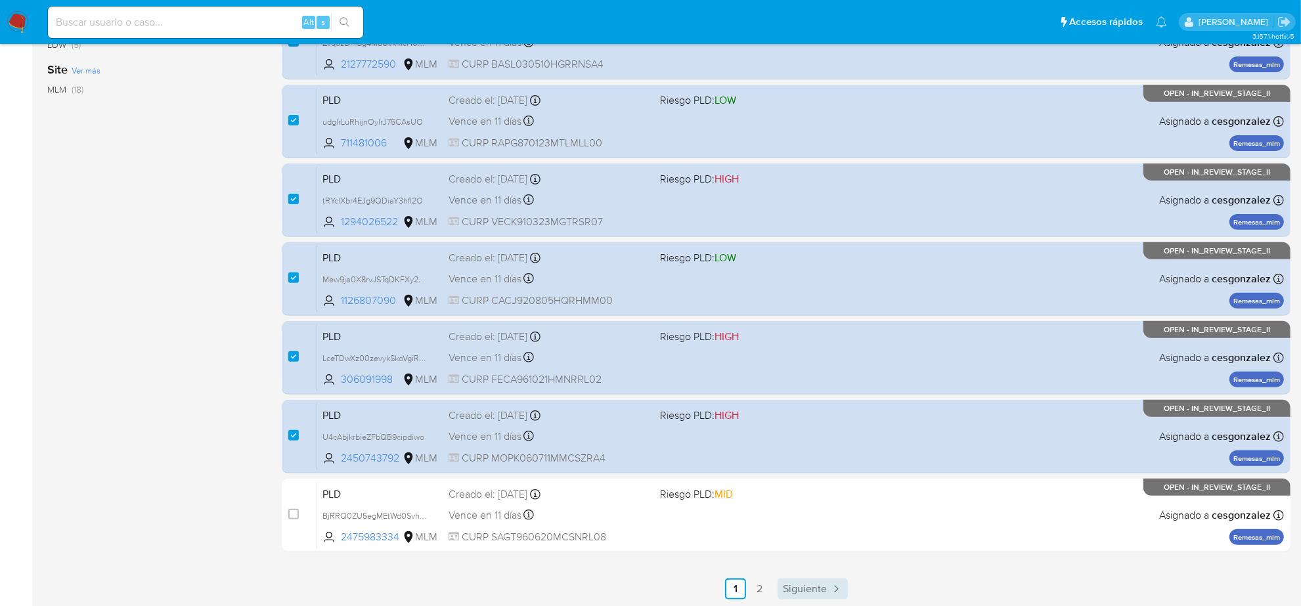
click at [799, 595] on link "Siguiente" at bounding box center [813, 589] width 70 height 21
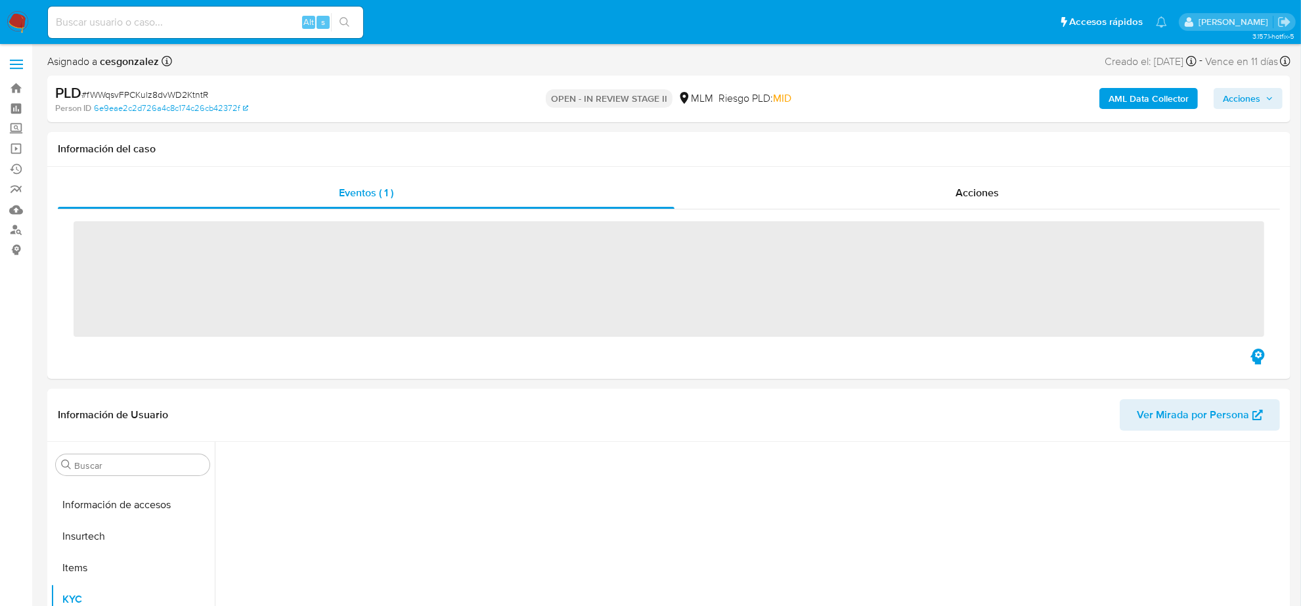
scroll to position [554, 0]
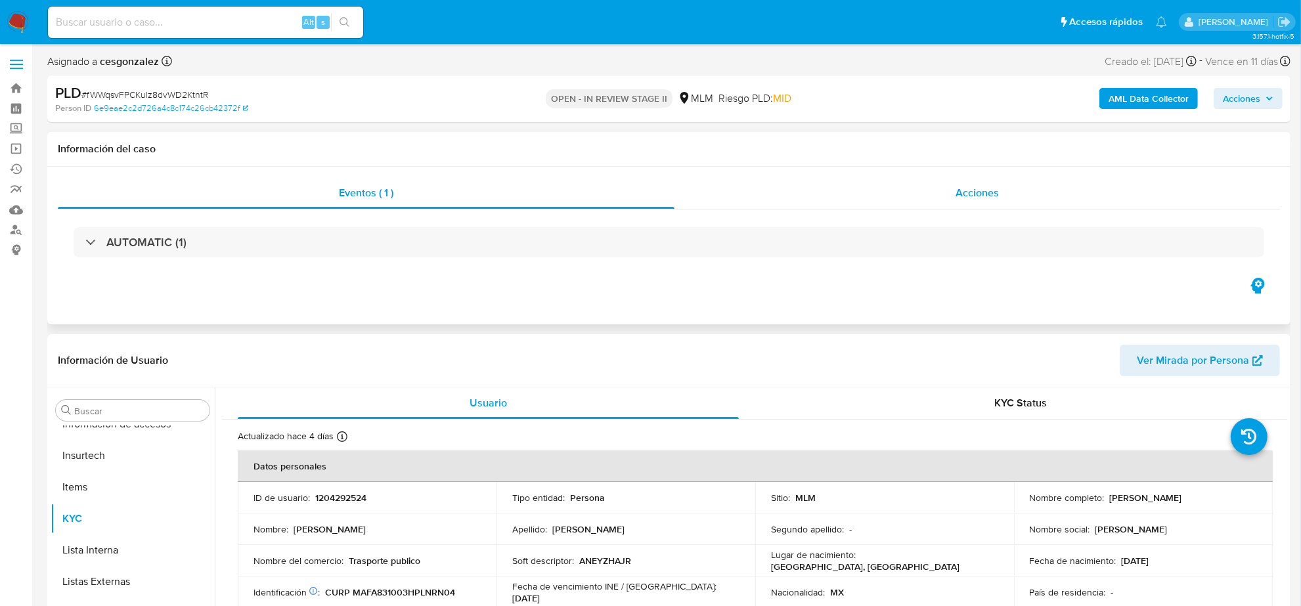
click at [978, 196] on span "Acciones" at bounding box center [977, 192] width 43 height 15
select select "10"
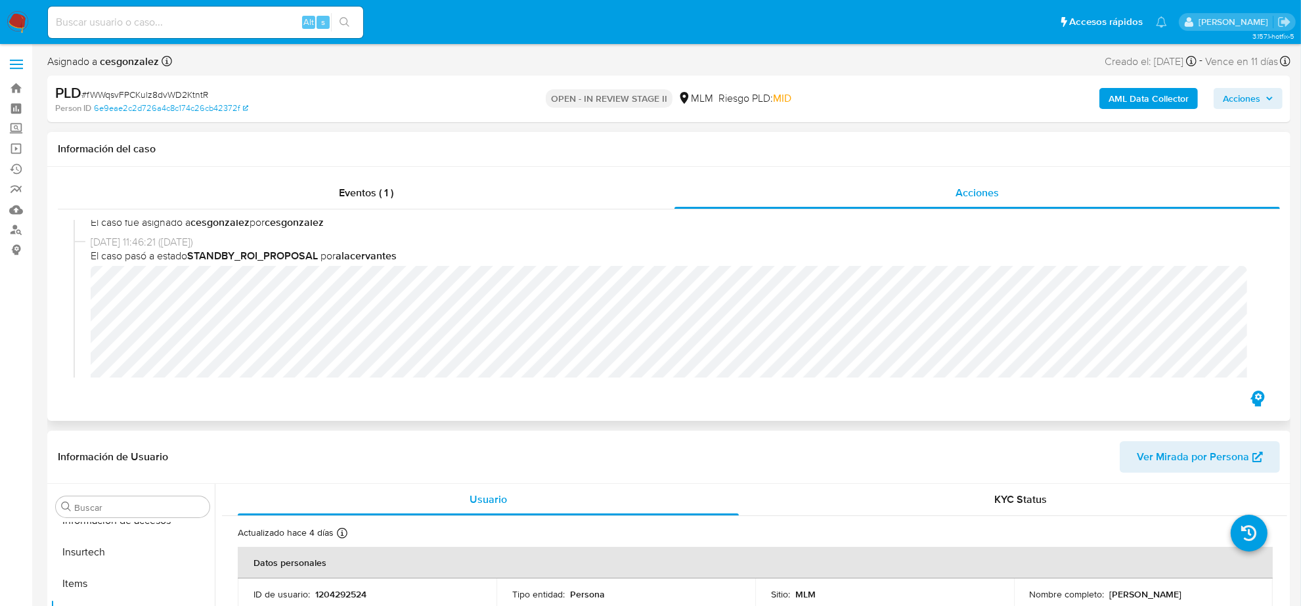
scroll to position [164, 0]
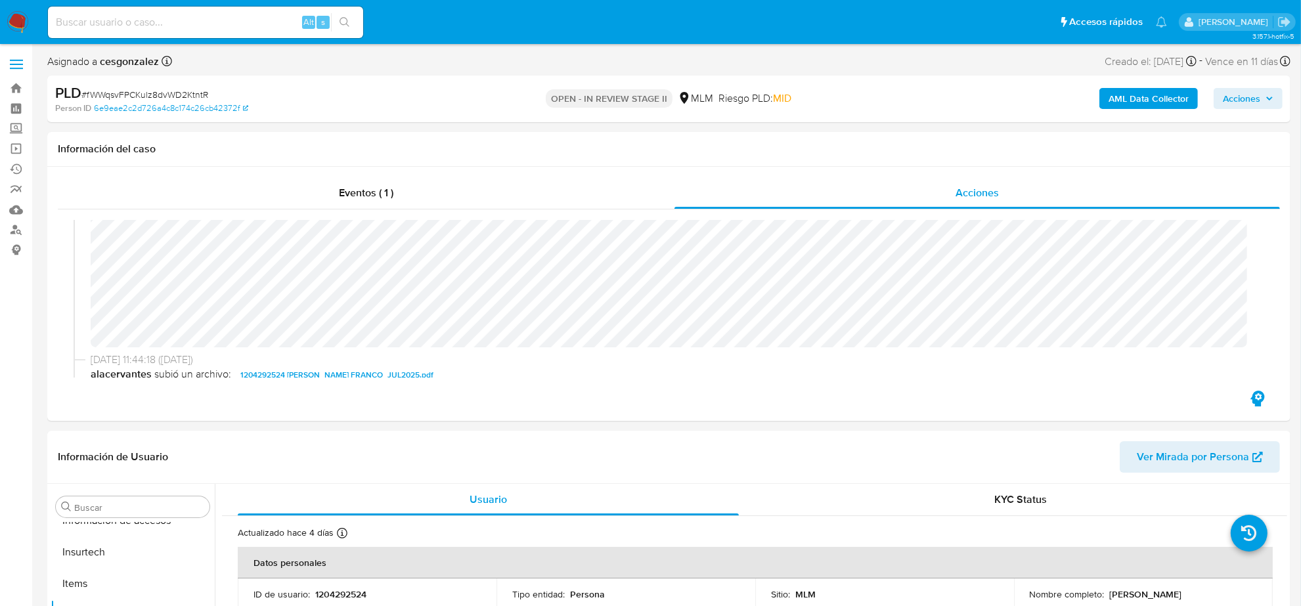
click at [1246, 105] on span "Acciones" at bounding box center [1241, 98] width 37 height 21
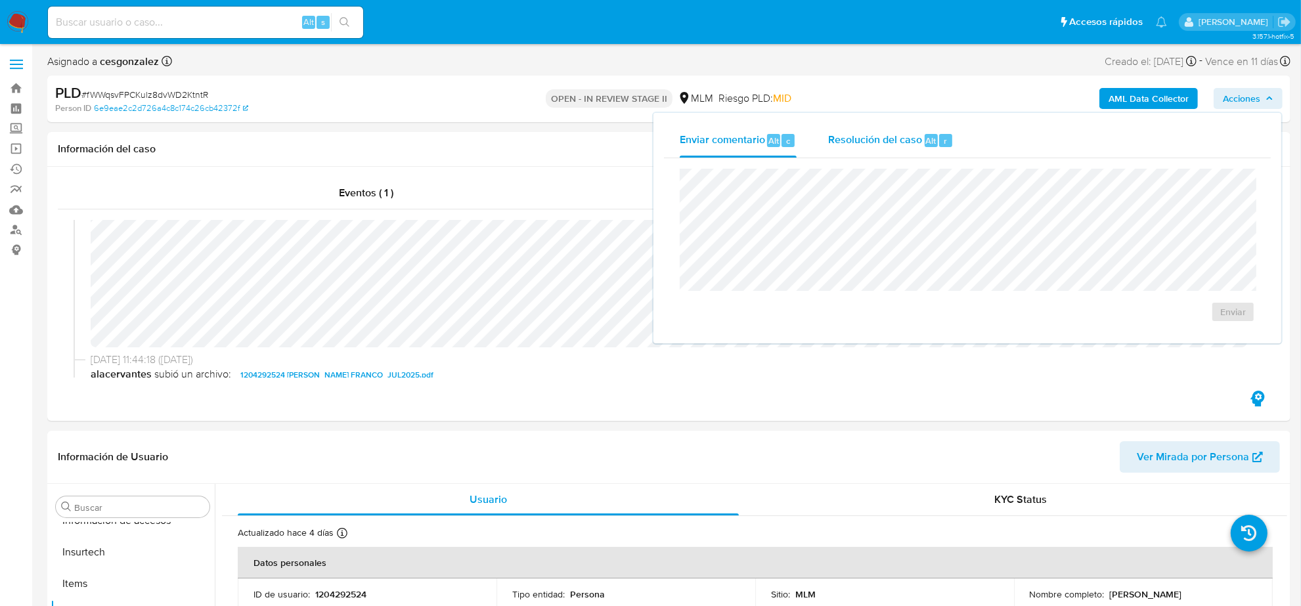
click at [852, 141] on span "Resolución del caso" at bounding box center [875, 140] width 94 height 15
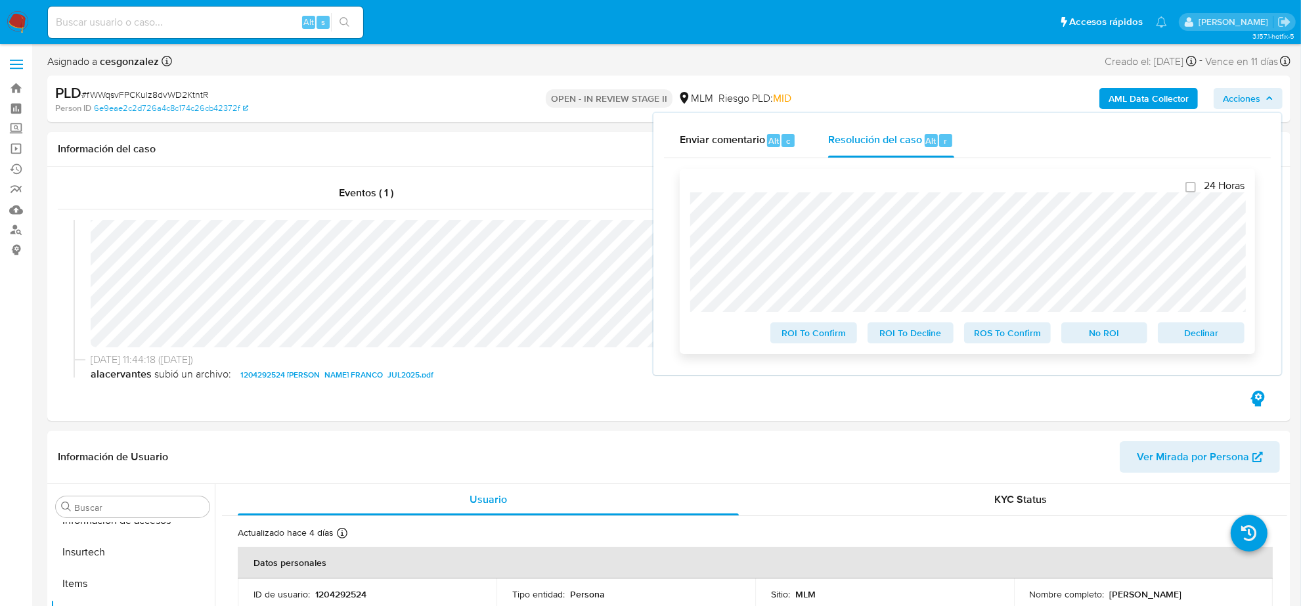
click at [1008, 342] on span "ROS To Confirm" at bounding box center [1008, 333] width 68 height 18
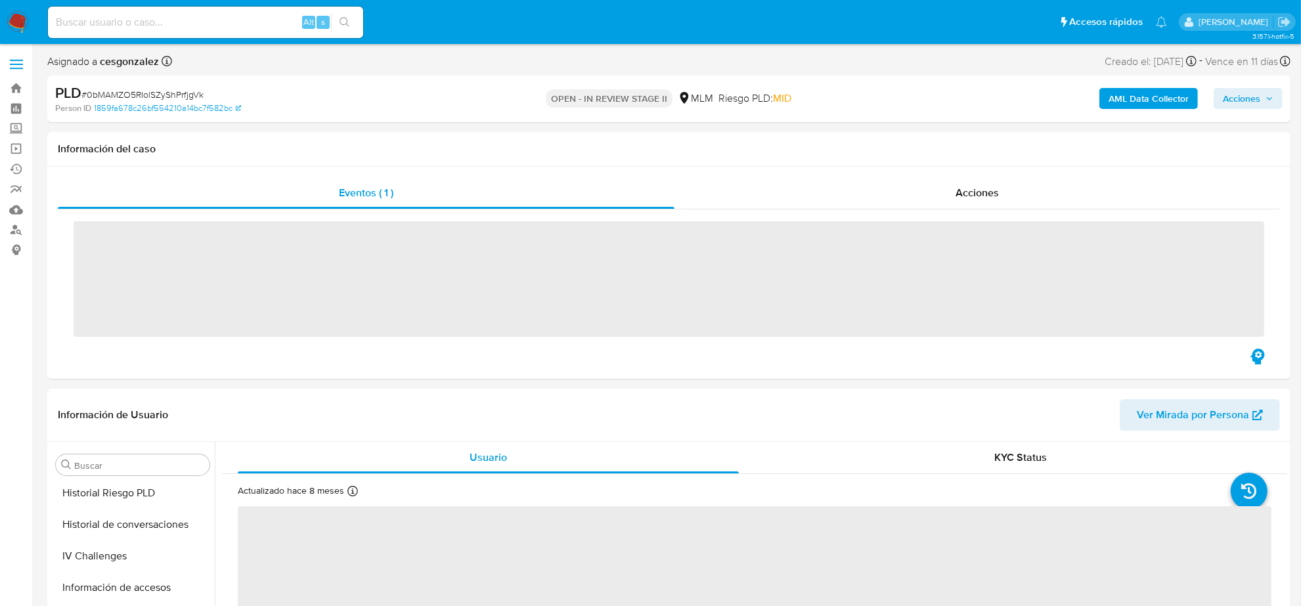
scroll to position [554, 0]
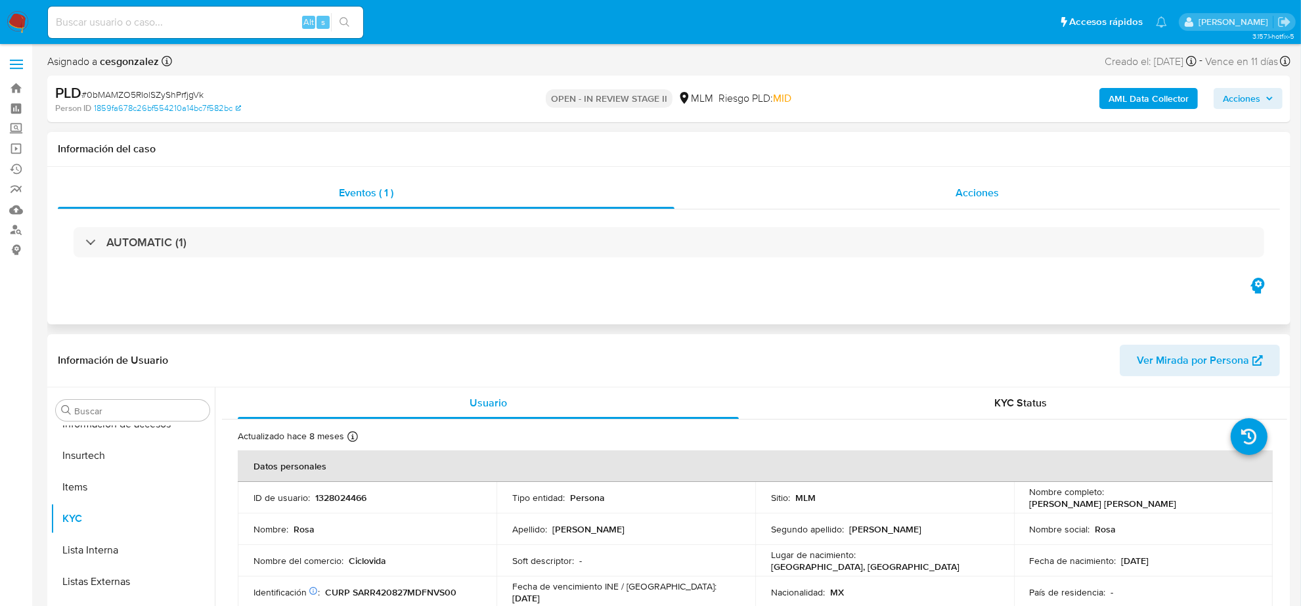
click at [968, 187] on span "Acciones" at bounding box center [977, 192] width 43 height 15
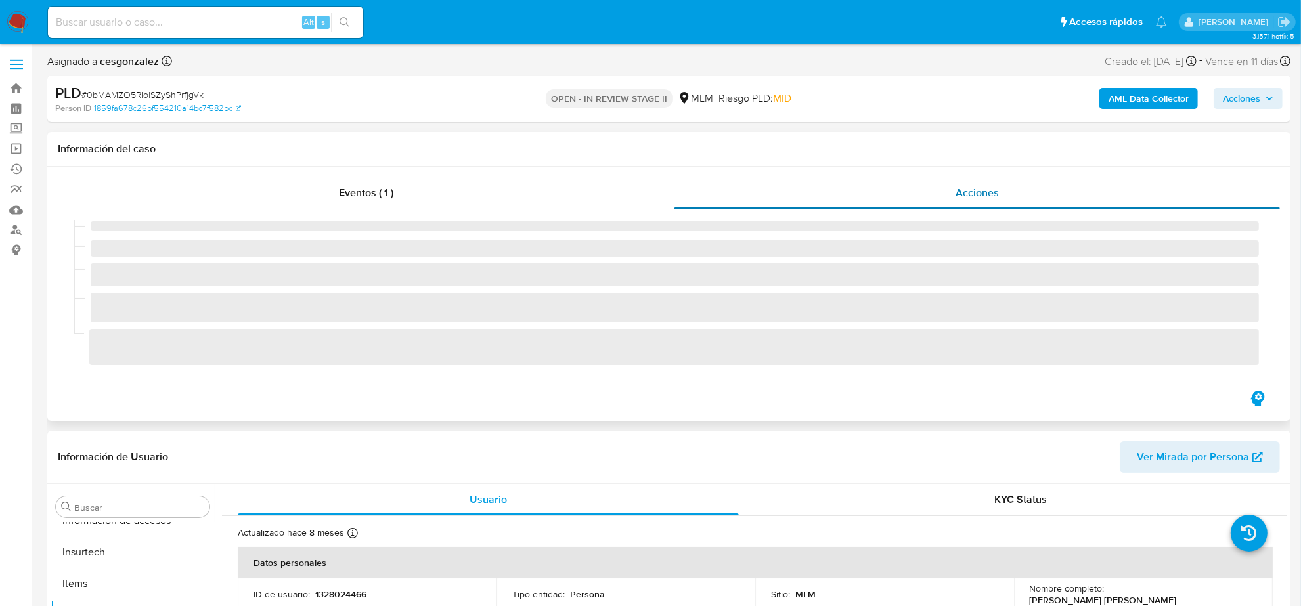
select select "10"
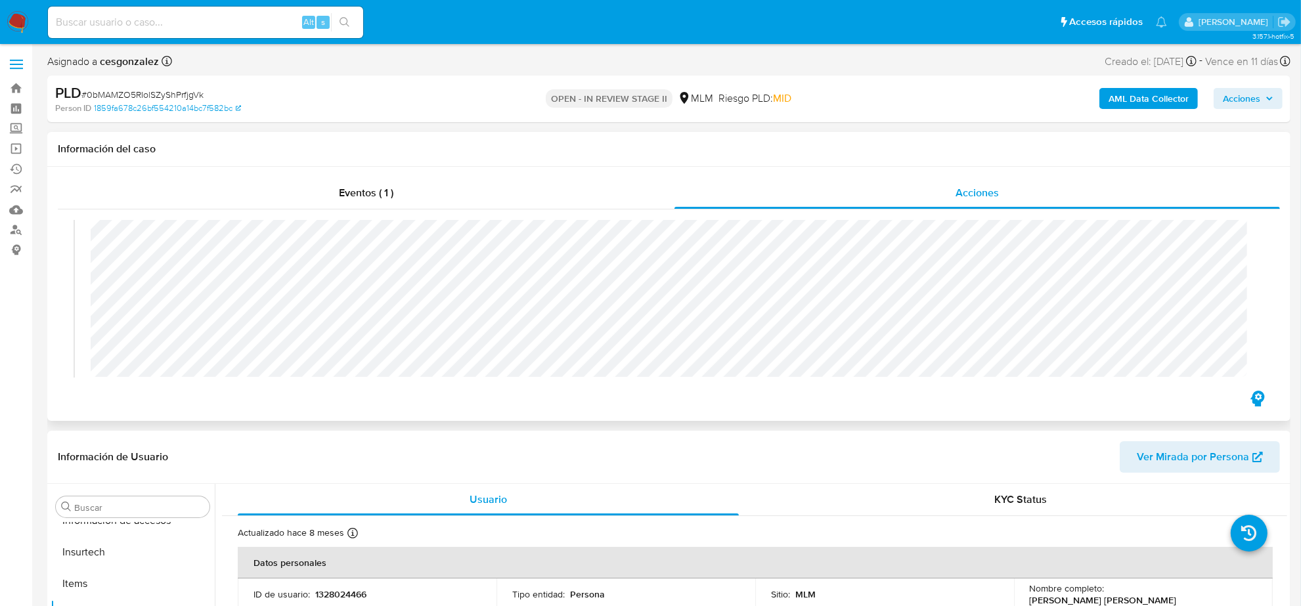
scroll to position [164, 0]
click at [1256, 106] on span "Acciones" at bounding box center [1241, 98] width 37 height 21
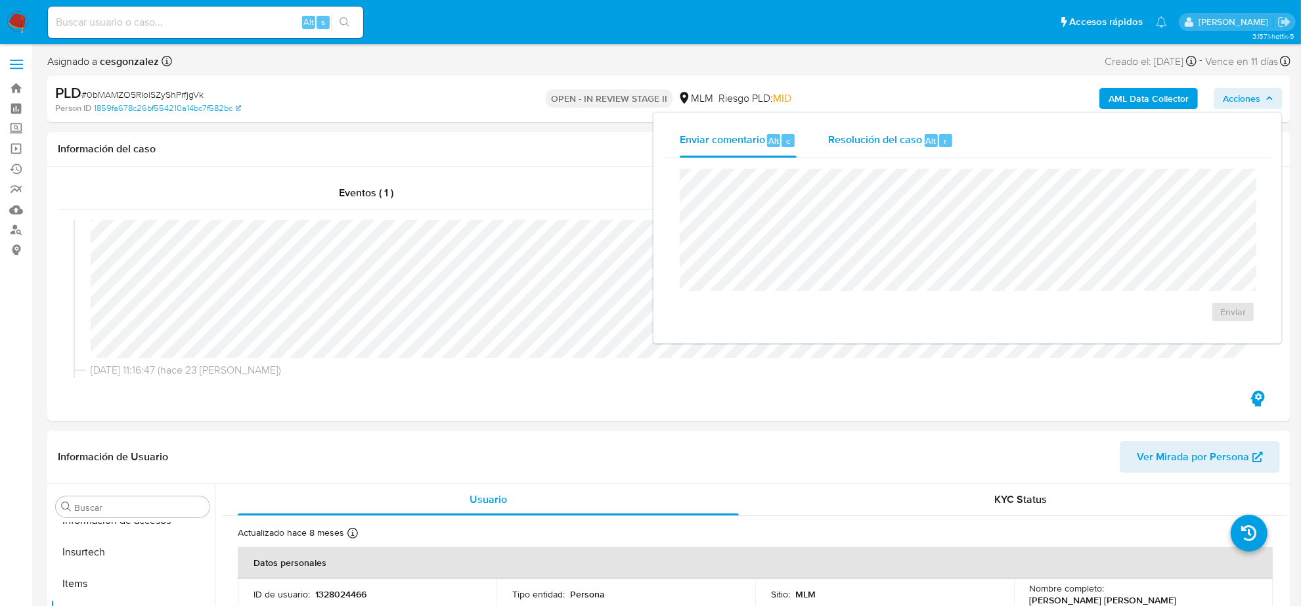
click at [901, 145] on span "Resolución del caso" at bounding box center [875, 140] width 94 height 15
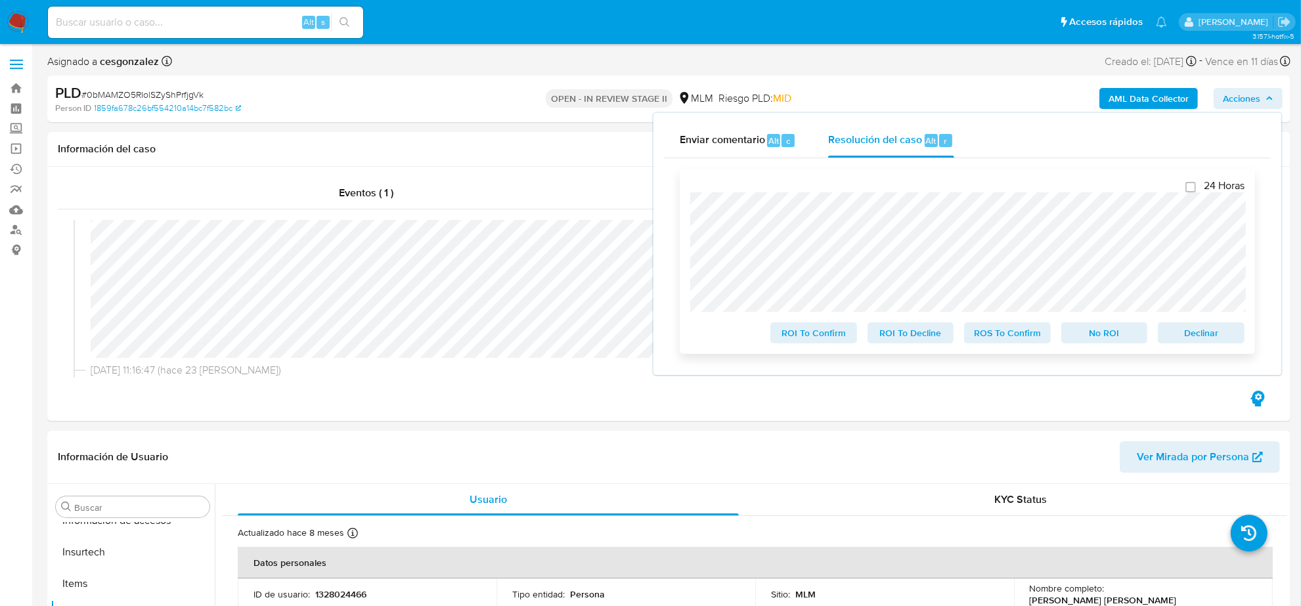
click at [980, 335] on span "ROS To Confirm" at bounding box center [1008, 333] width 68 height 18
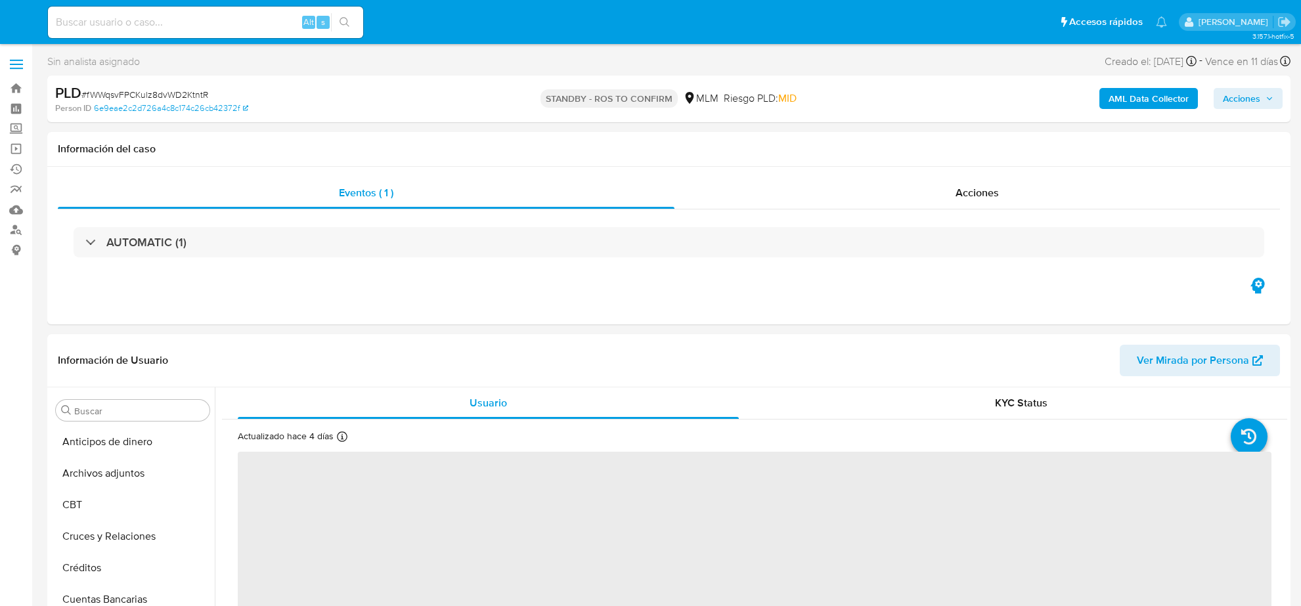
select select "10"
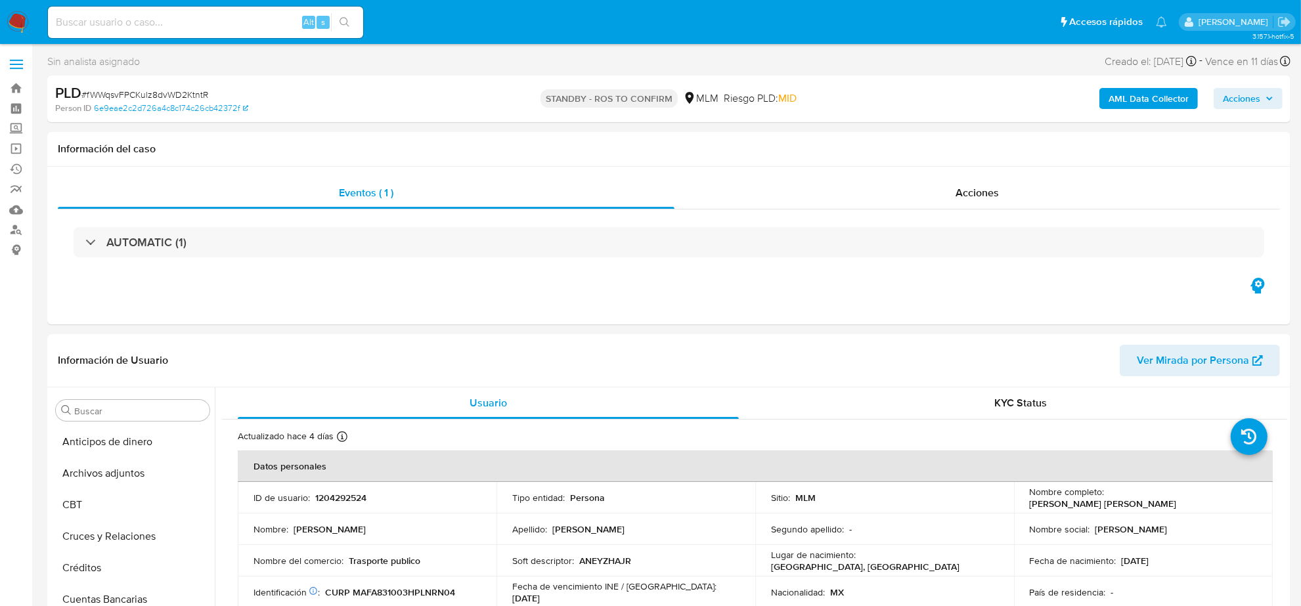
scroll to position [554, 0]
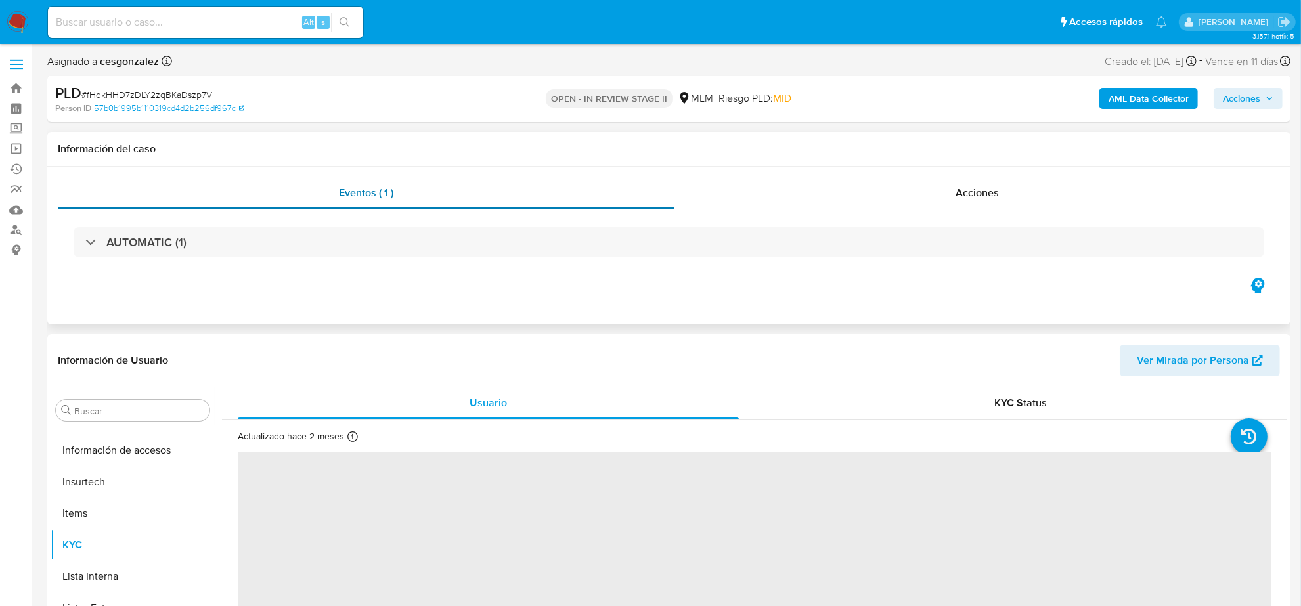
scroll to position [554, 0]
click at [976, 188] on span "Acciones" at bounding box center [977, 192] width 43 height 15
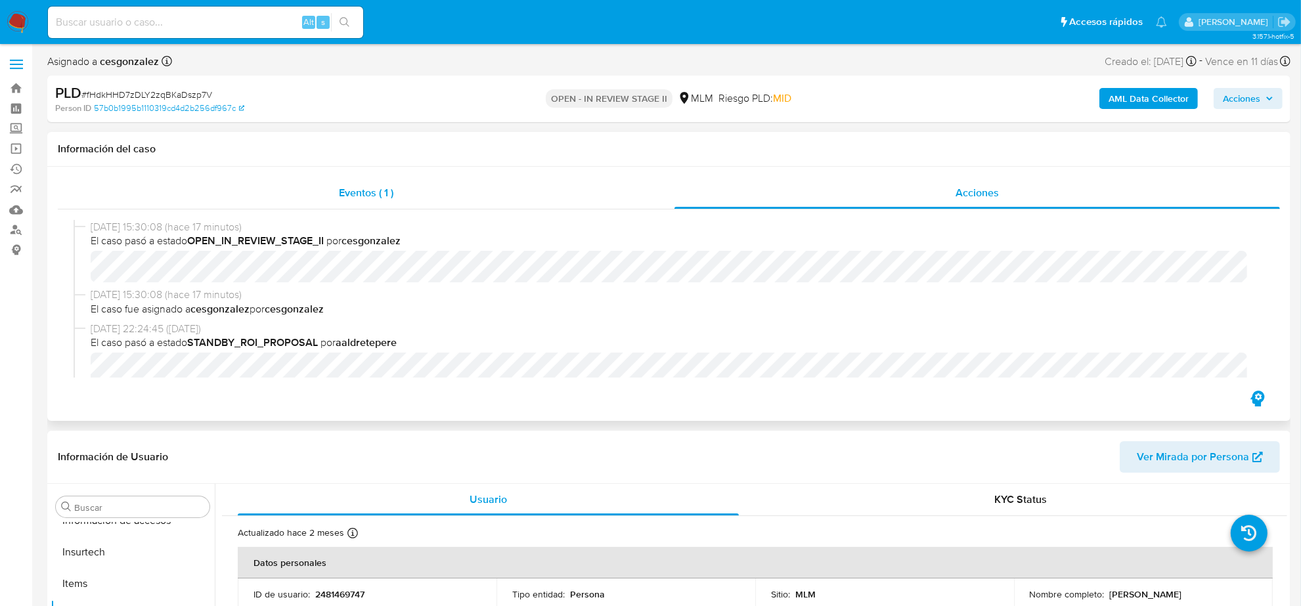
select select "10"
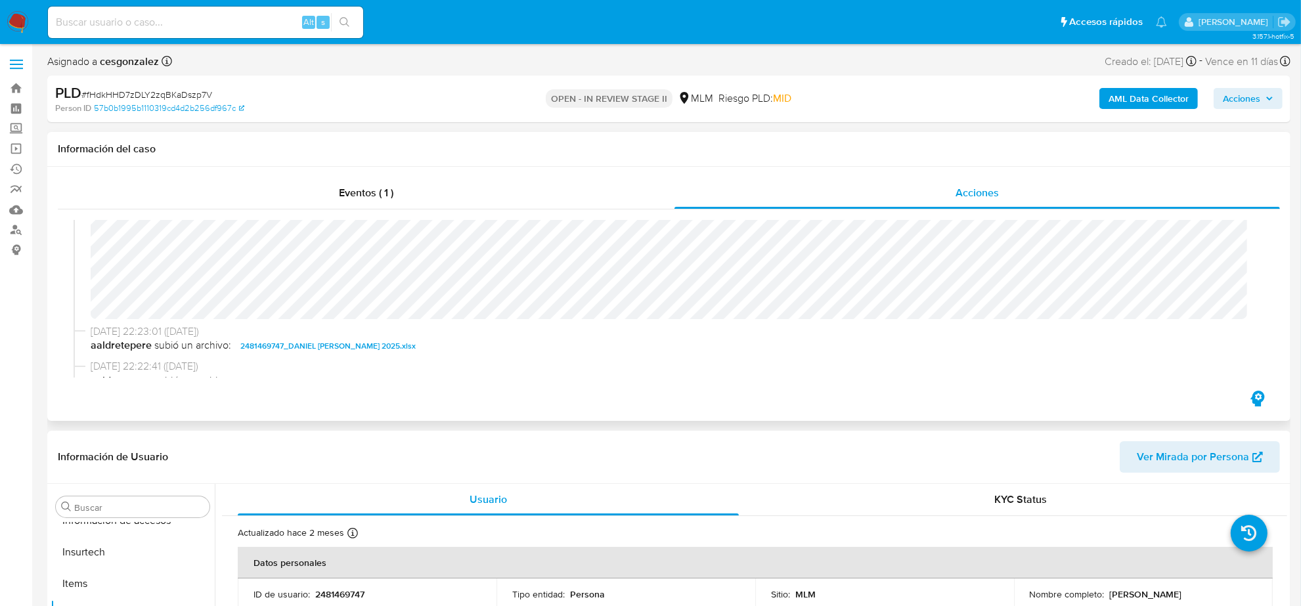
scroll to position [164, 0]
click at [1275, 99] on button "Acciones" at bounding box center [1248, 98] width 69 height 21
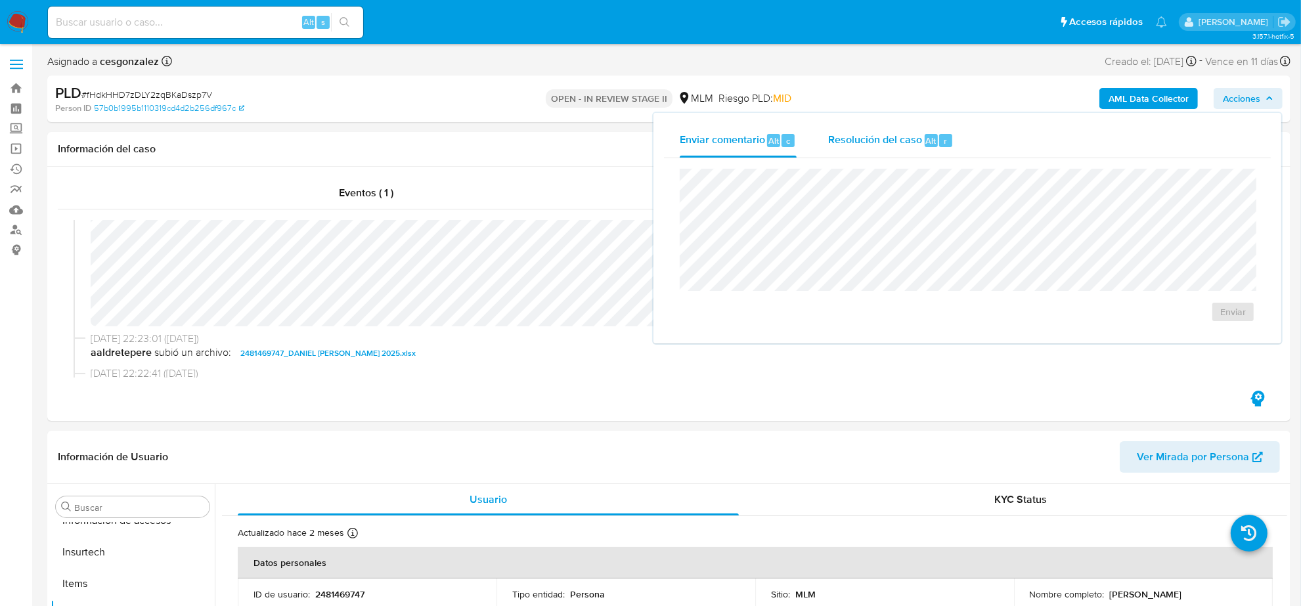
click at [855, 135] on span "Resolución del caso" at bounding box center [875, 140] width 94 height 15
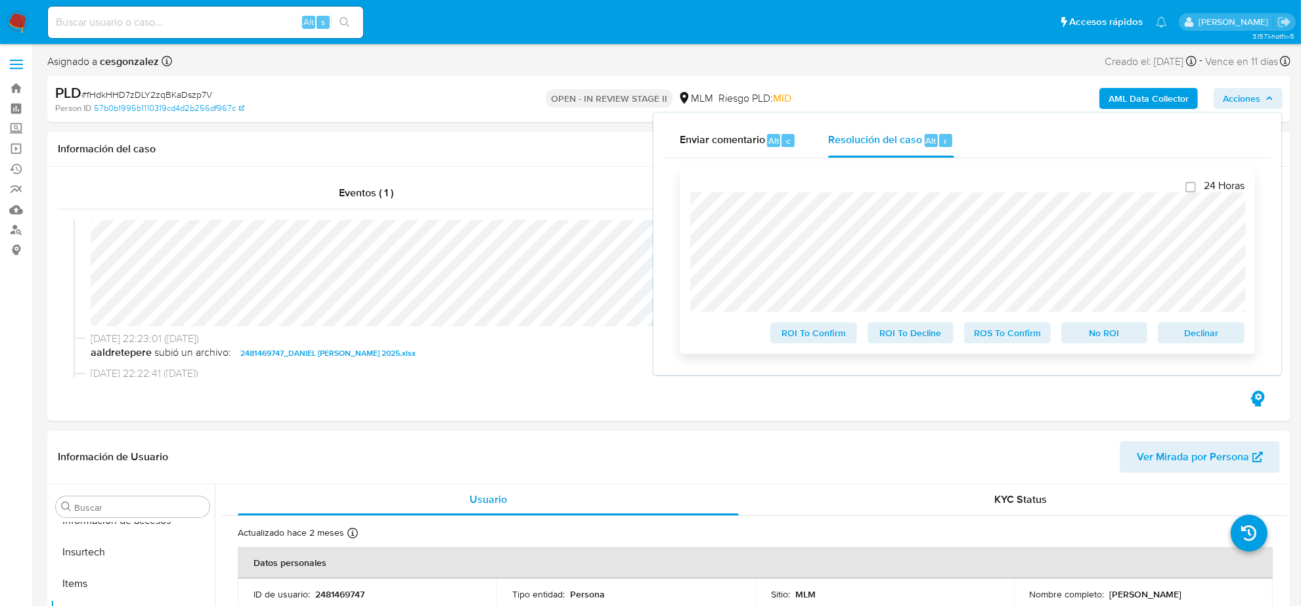
click at [992, 342] on span "ROS To Confirm" at bounding box center [1008, 333] width 68 height 18
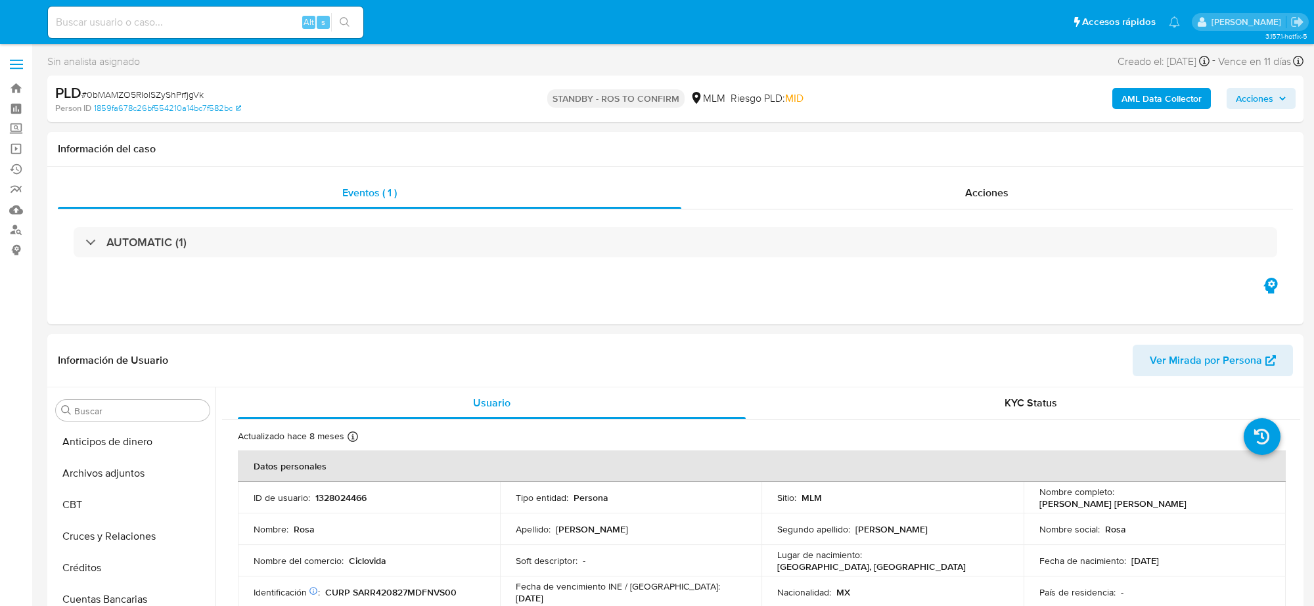
select select "10"
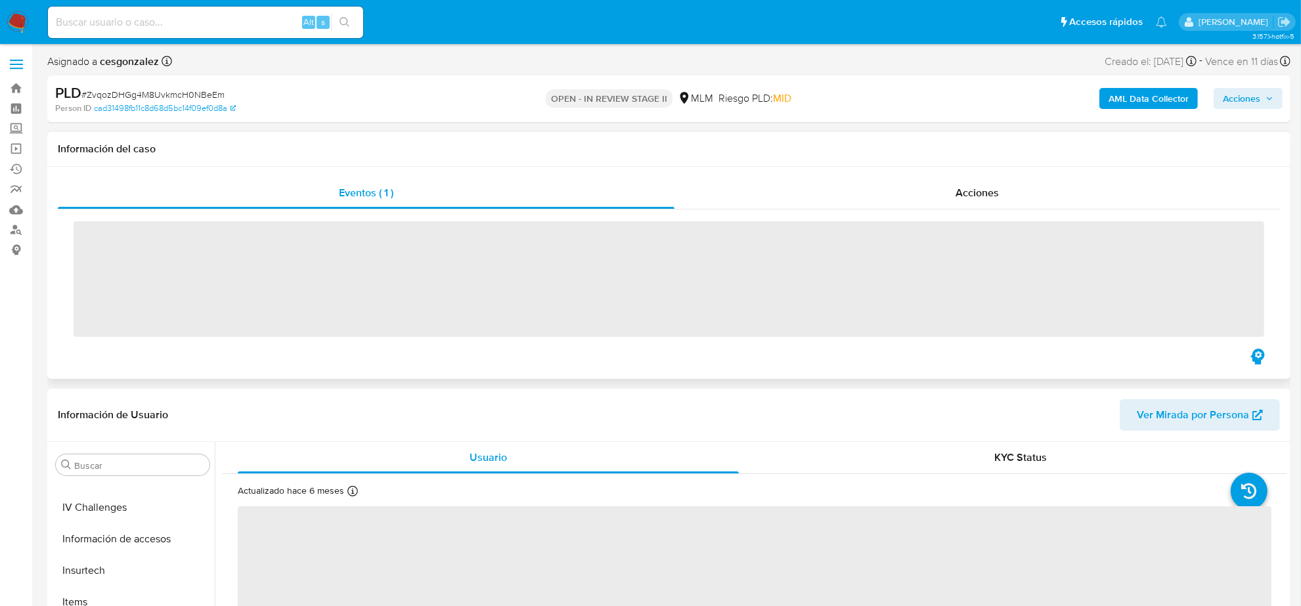
scroll to position [554, 0]
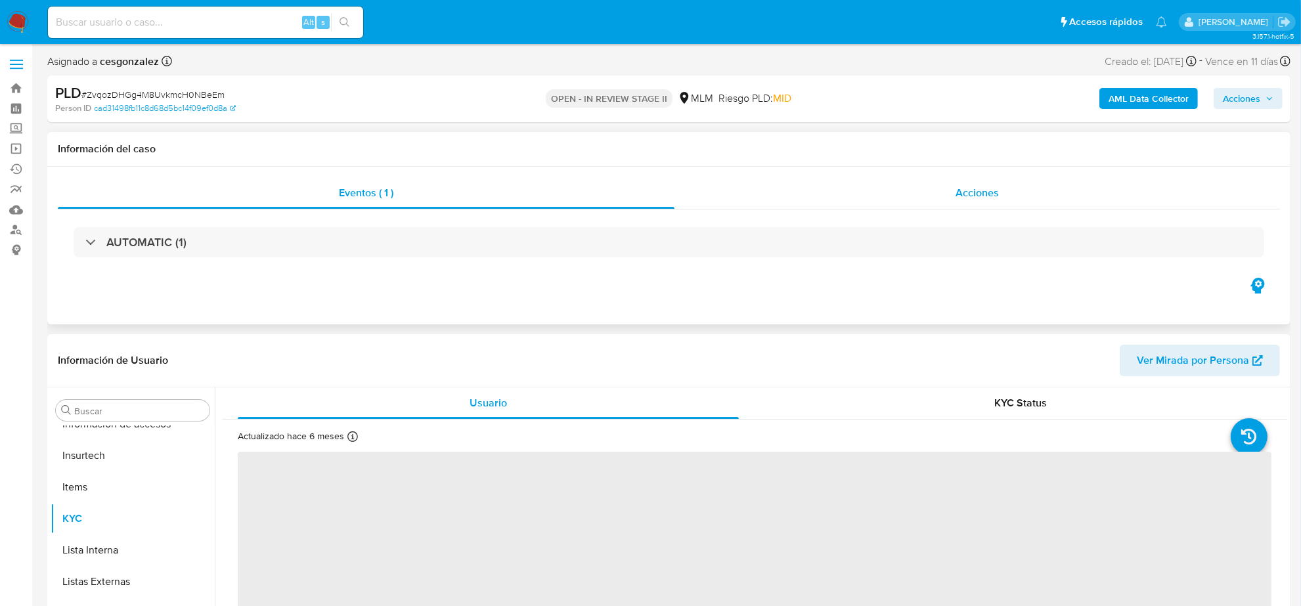
click at [993, 187] on span "Acciones" at bounding box center [977, 192] width 43 height 15
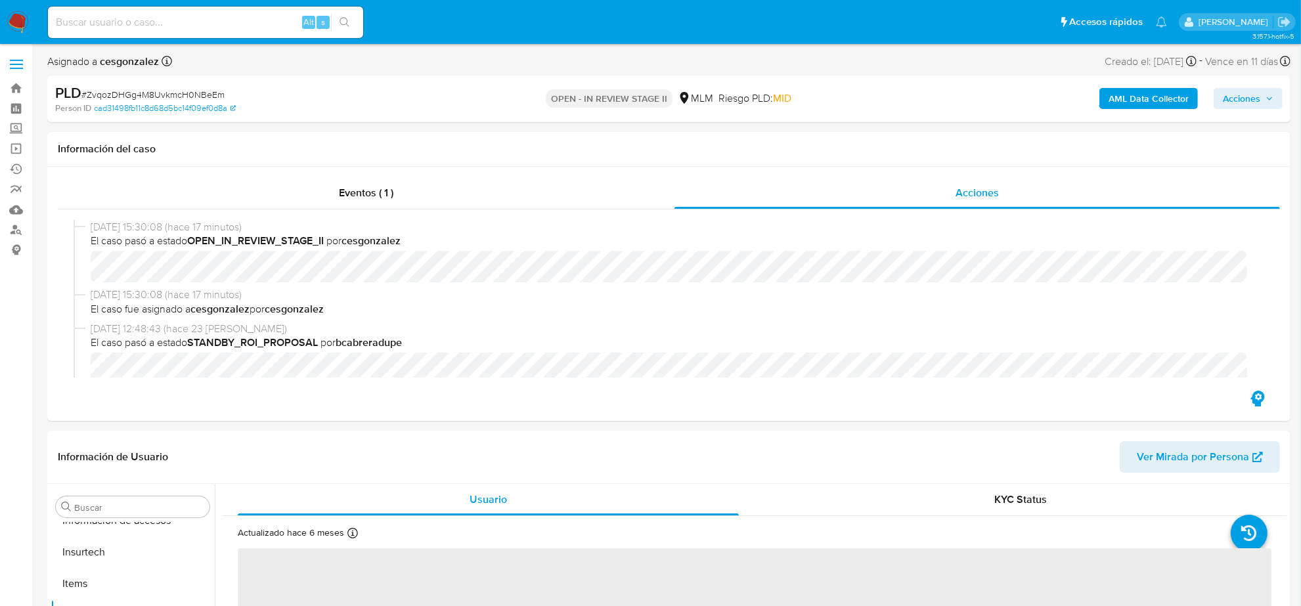
scroll to position [82, 0]
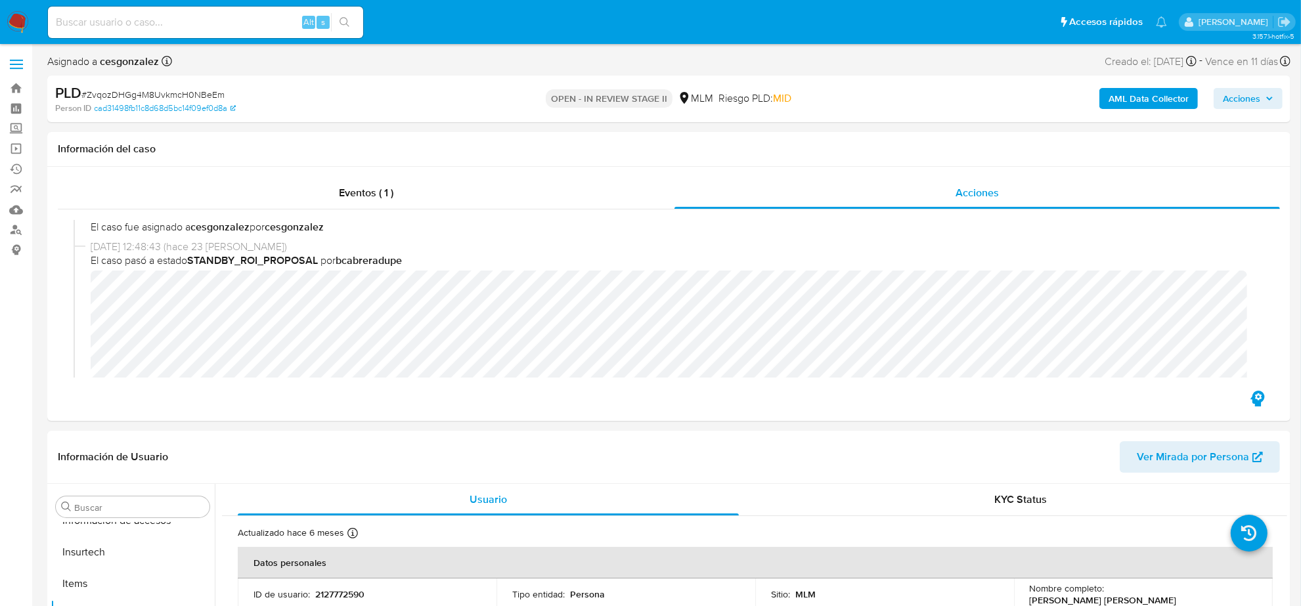
select select "10"
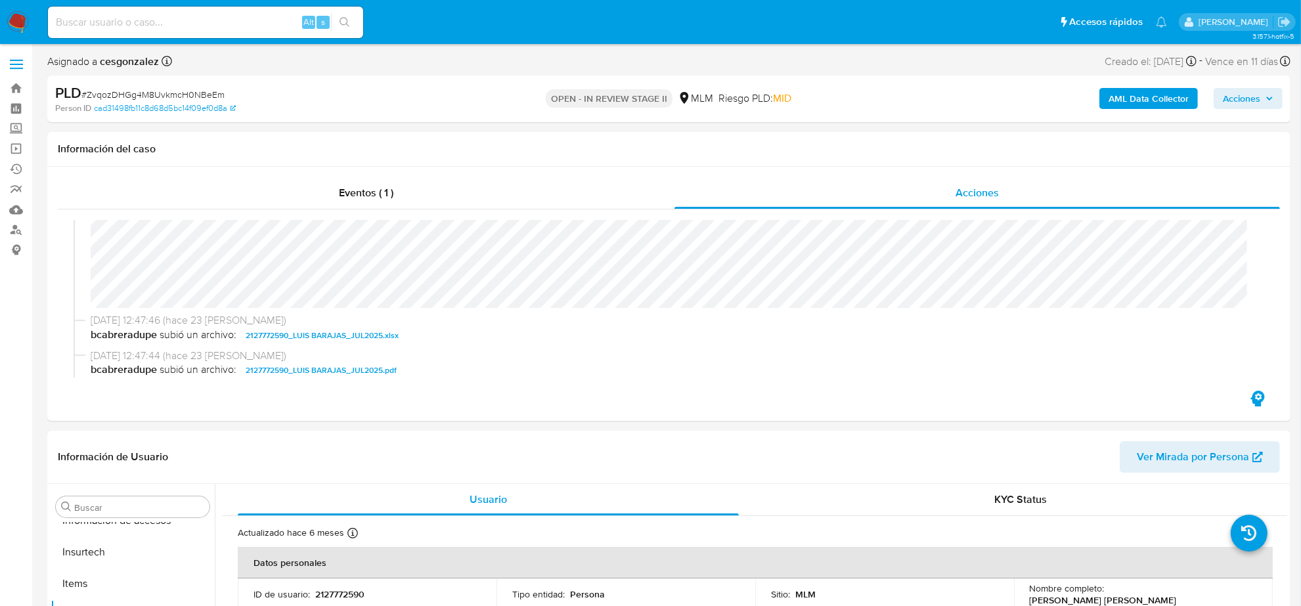
scroll to position [164, 0]
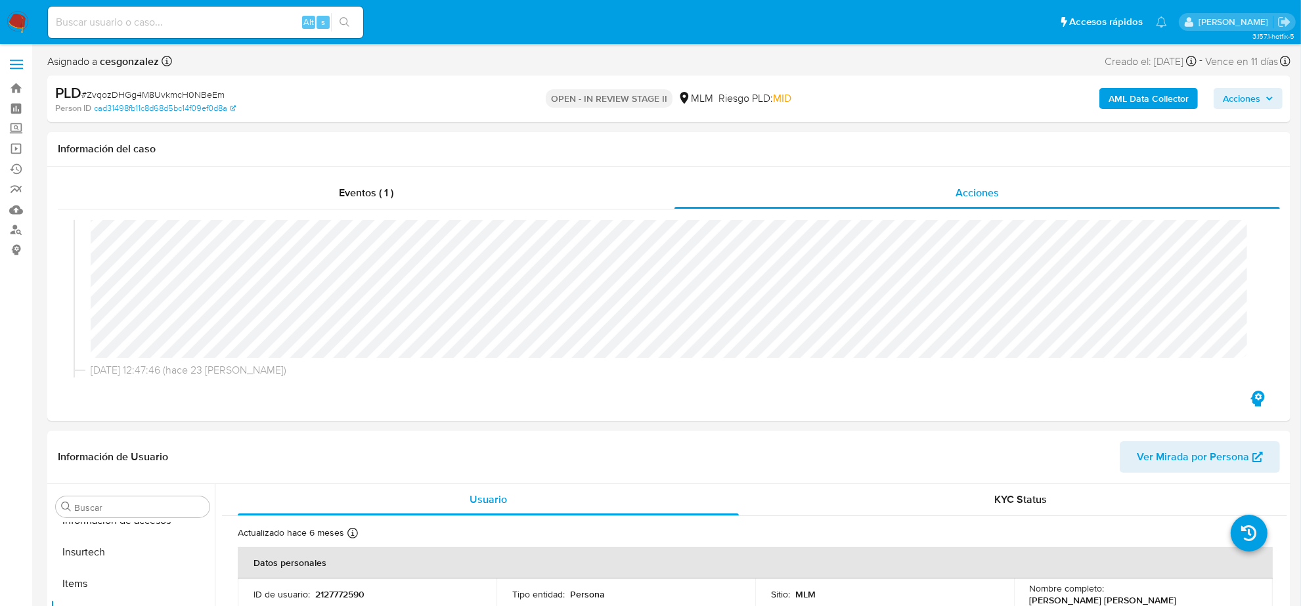
click at [1244, 102] on span "Acciones" at bounding box center [1241, 98] width 37 height 21
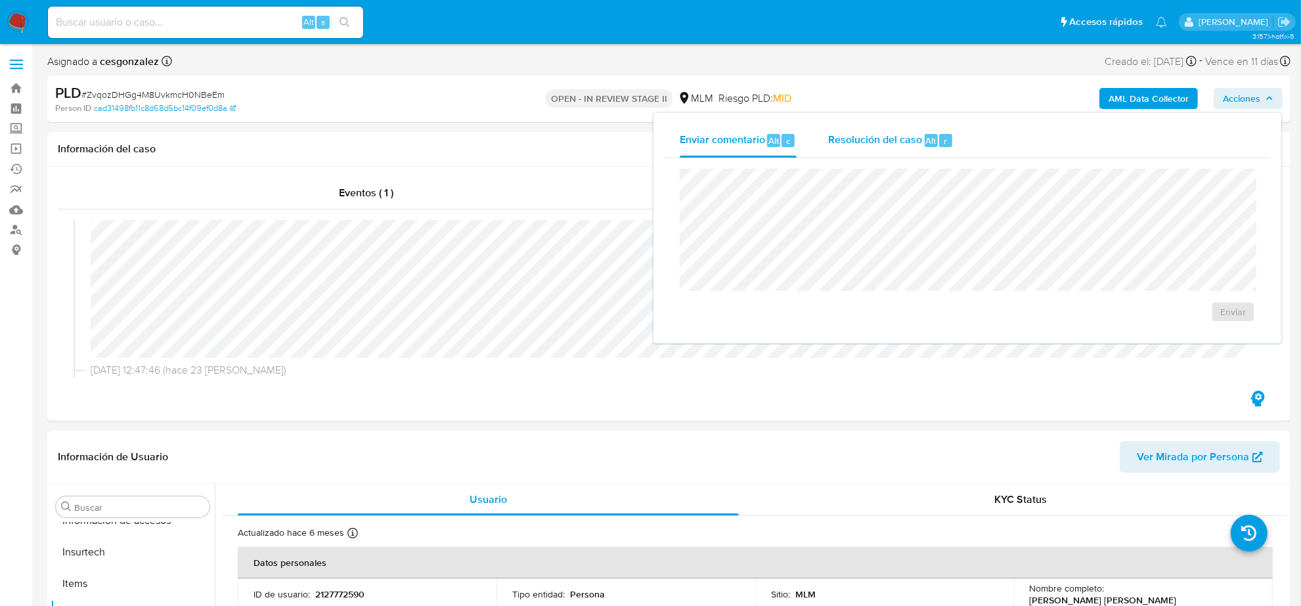
click at [819, 143] on button "Resolución del caso Alt r" at bounding box center [891, 141] width 157 height 34
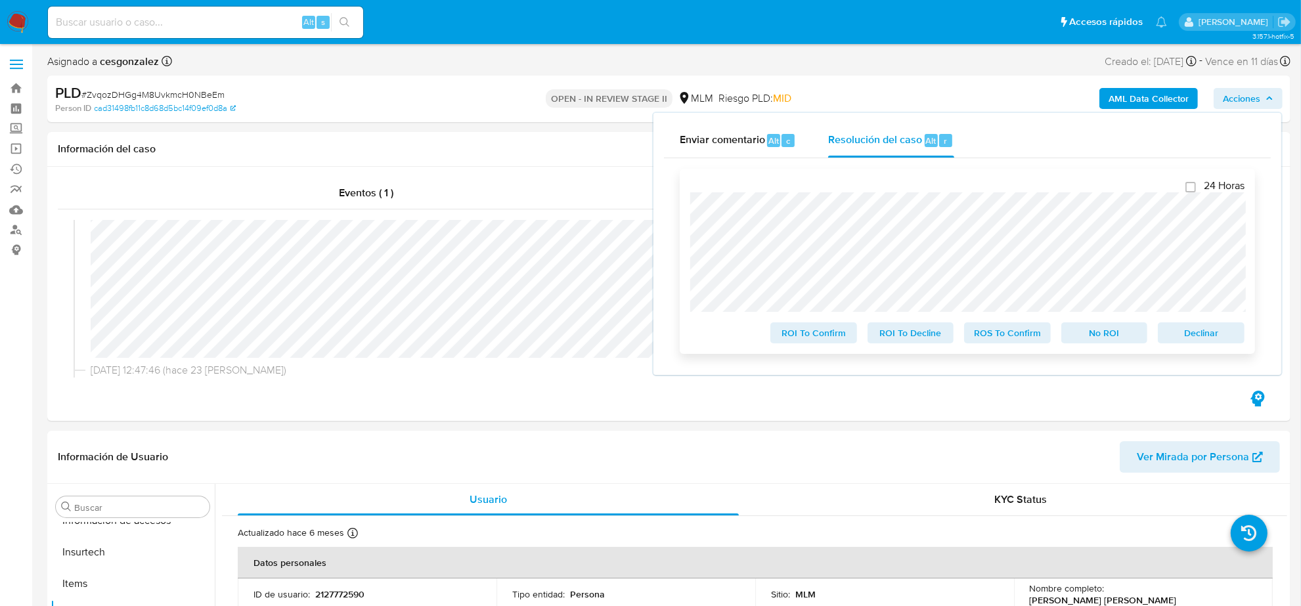
click at [1006, 334] on span "ROS To Confirm" at bounding box center [1008, 333] width 68 height 18
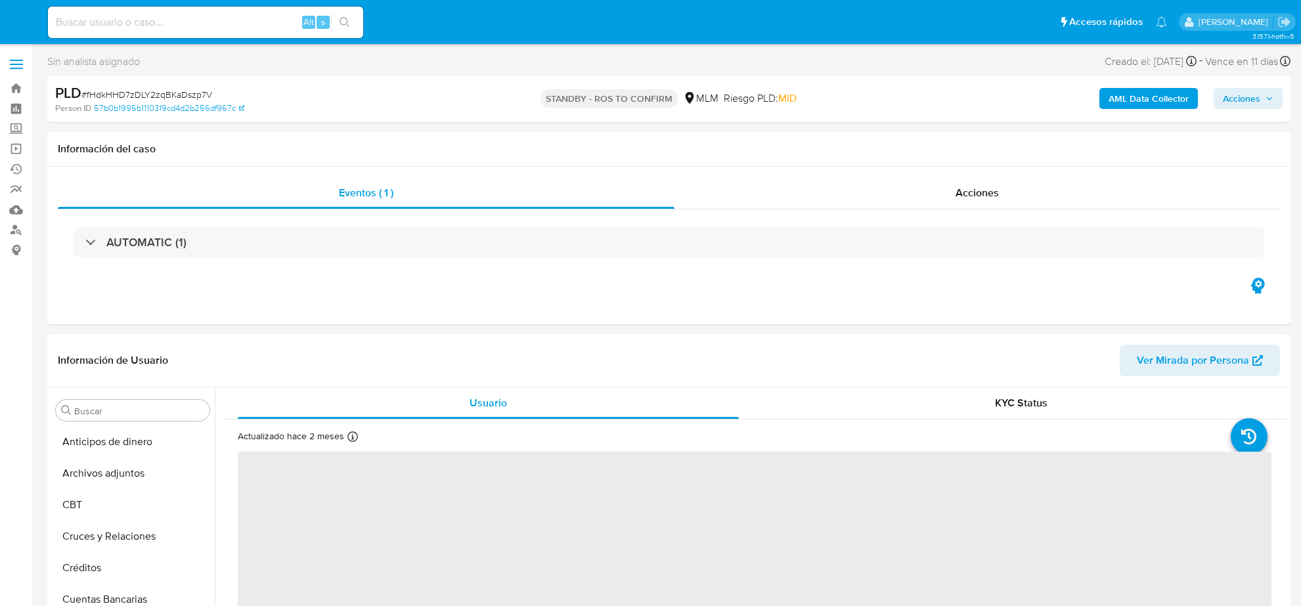
select select "10"
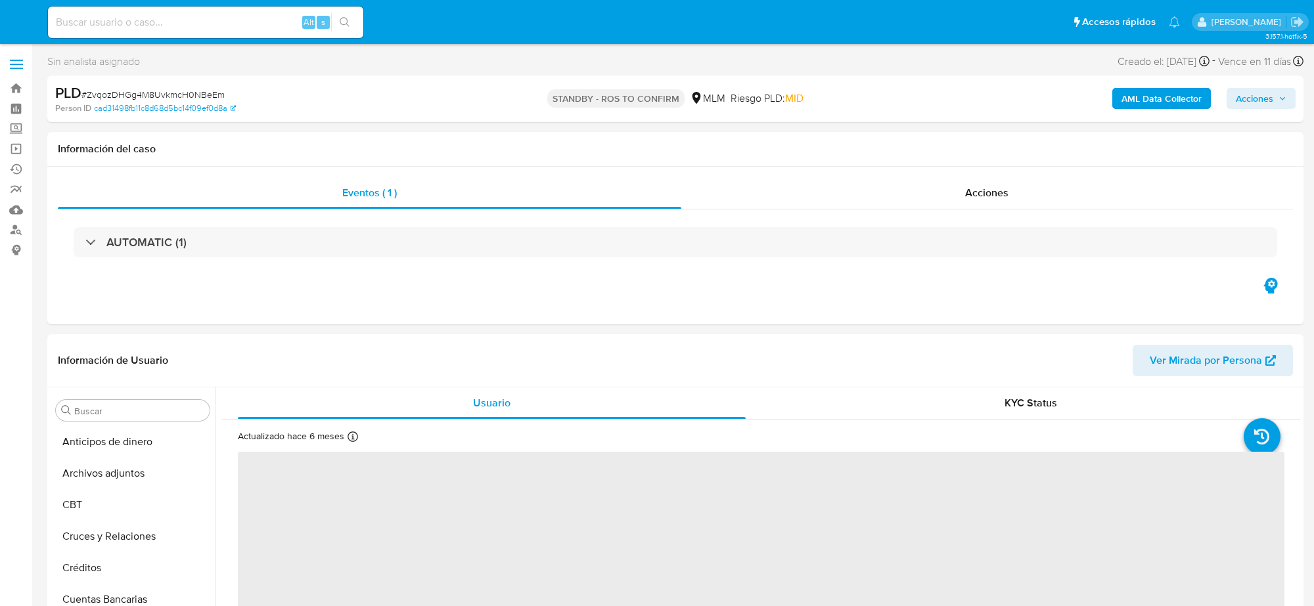
select select "10"
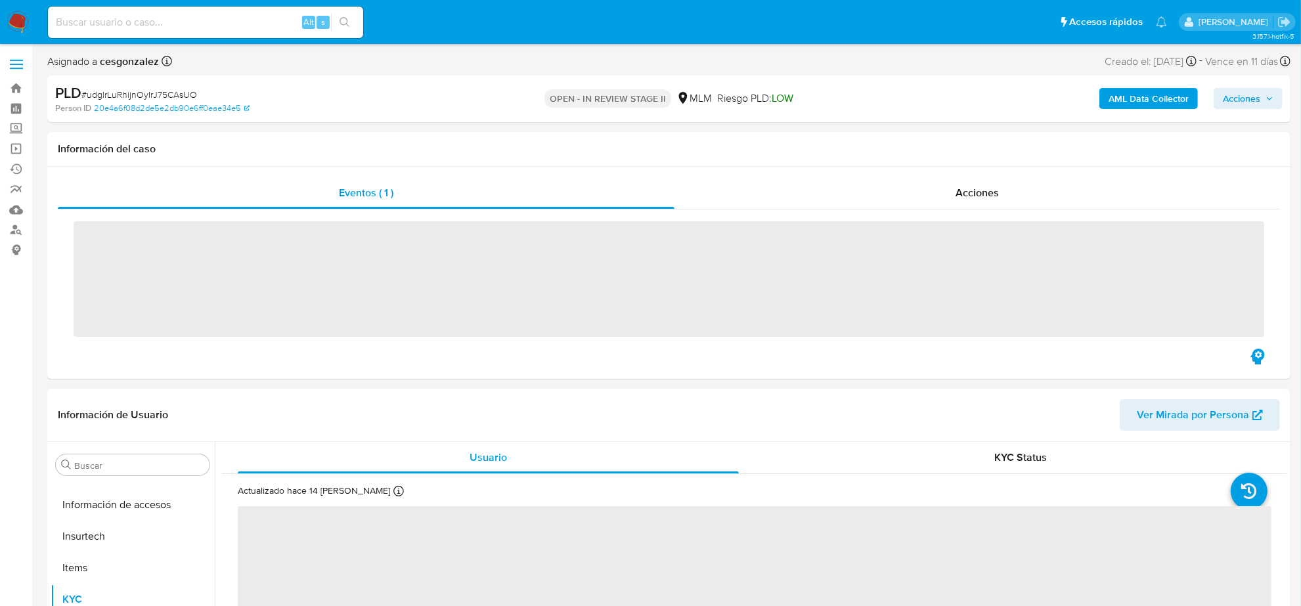
scroll to position [554, 0]
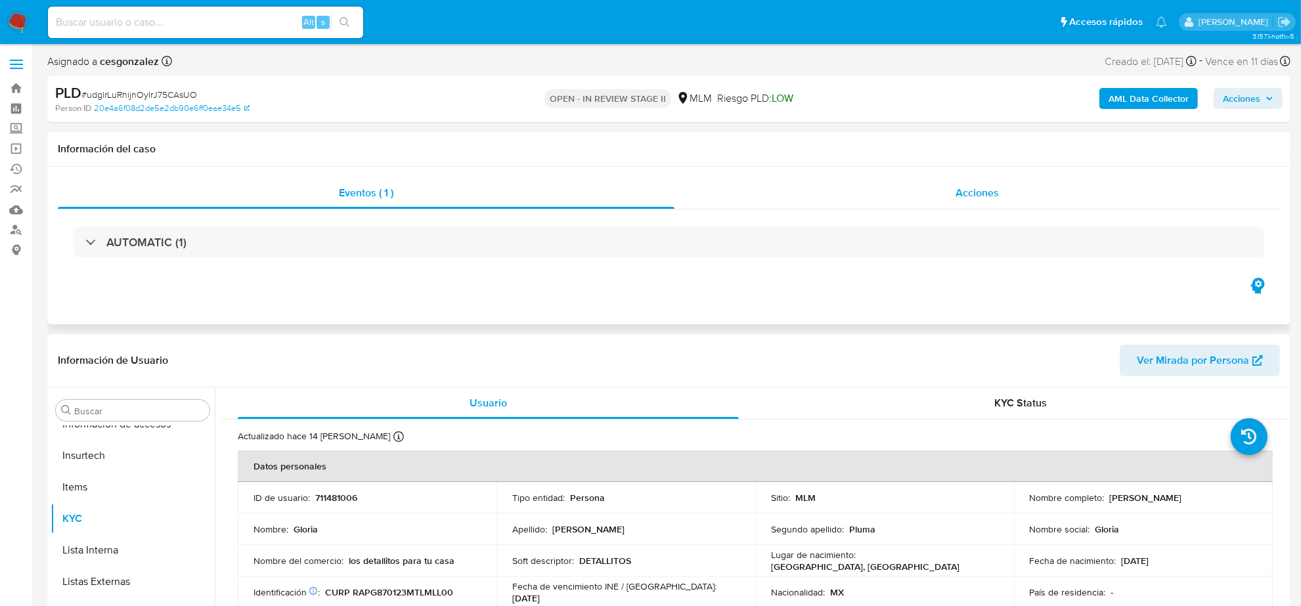
drag, startPoint x: 957, startPoint y: 191, endPoint x: 959, endPoint y: 182, distance: 9.4
click at [957, 191] on span "Acciones" at bounding box center [977, 192] width 43 height 15
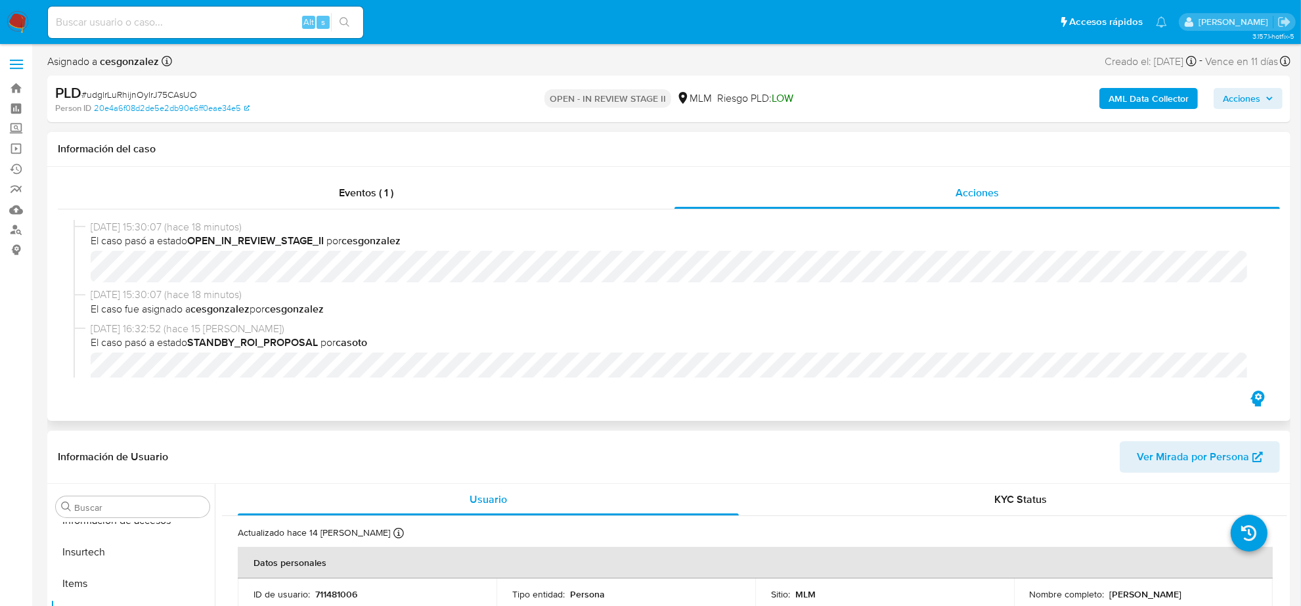
select select "10"
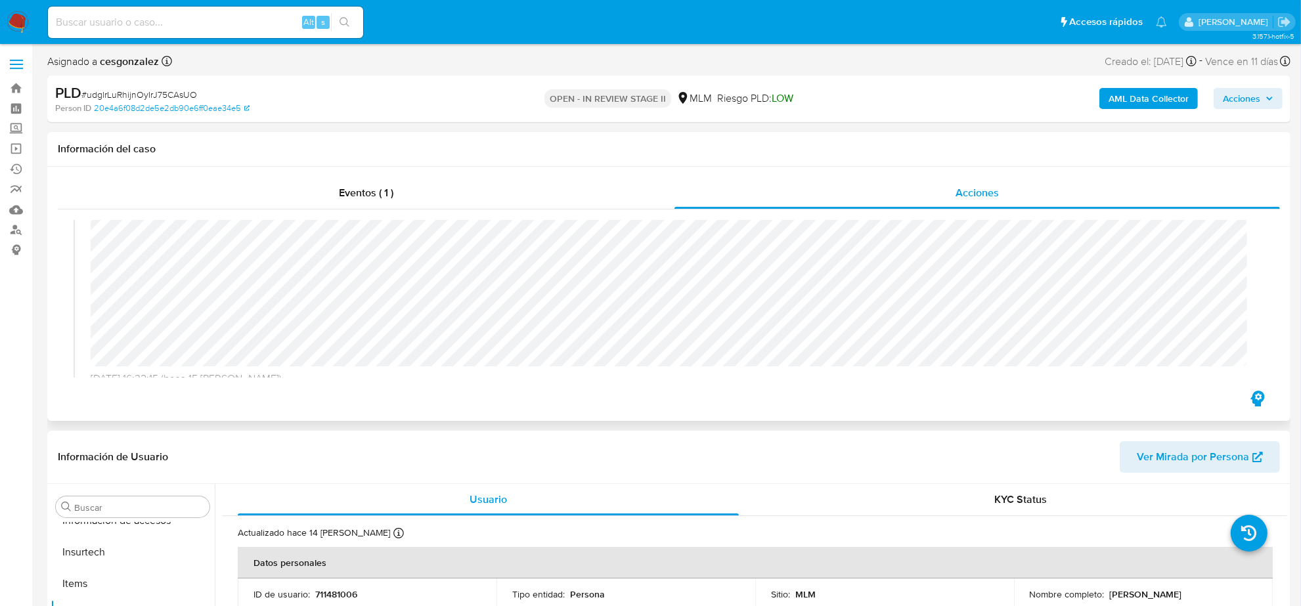
scroll to position [164, 0]
click at [1263, 104] on span "Acciones" at bounding box center [1248, 98] width 51 height 18
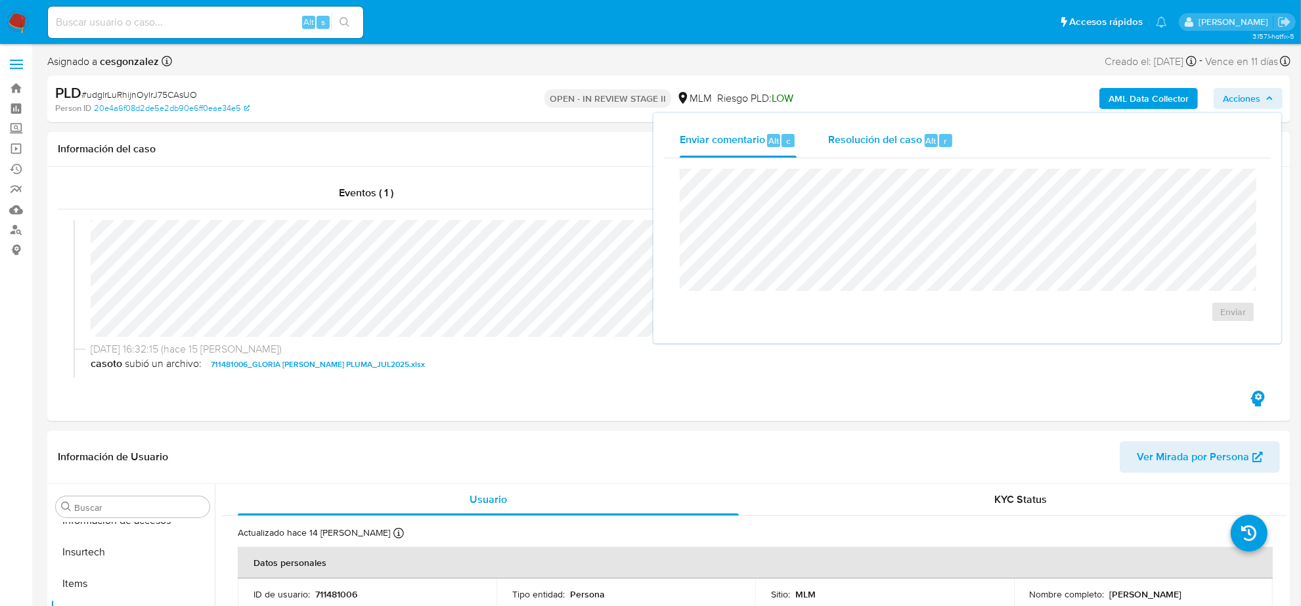
click at [905, 145] on span "Resolución del caso" at bounding box center [875, 140] width 94 height 15
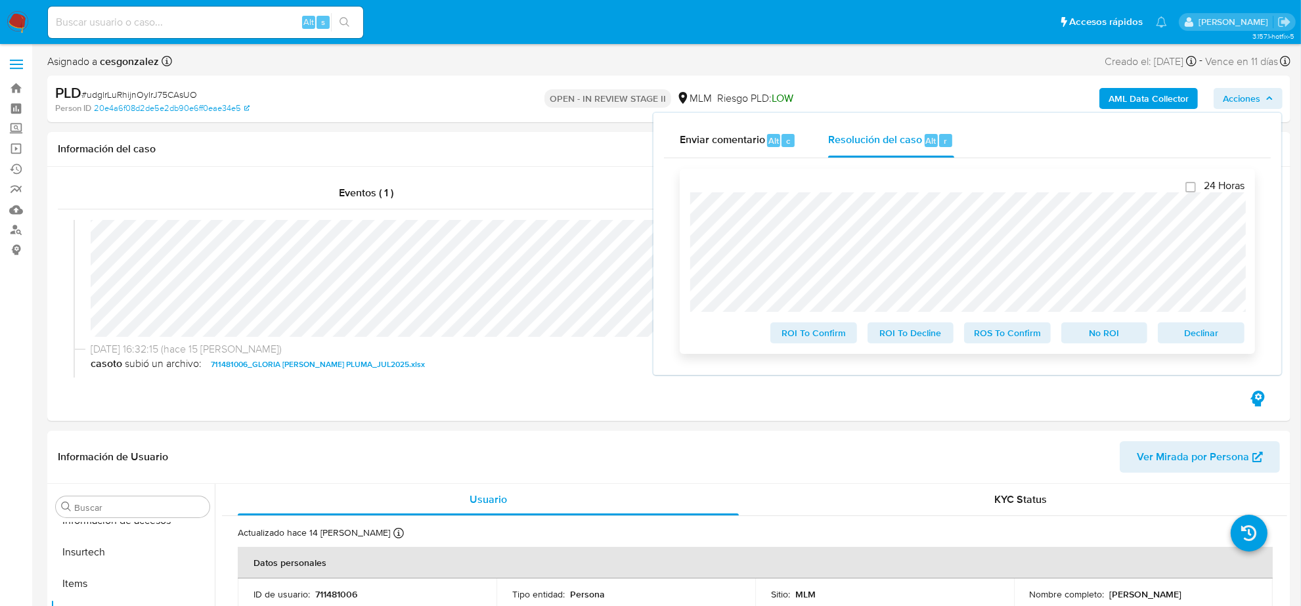
click at [1022, 340] on span "ROS To Confirm" at bounding box center [1008, 333] width 68 height 18
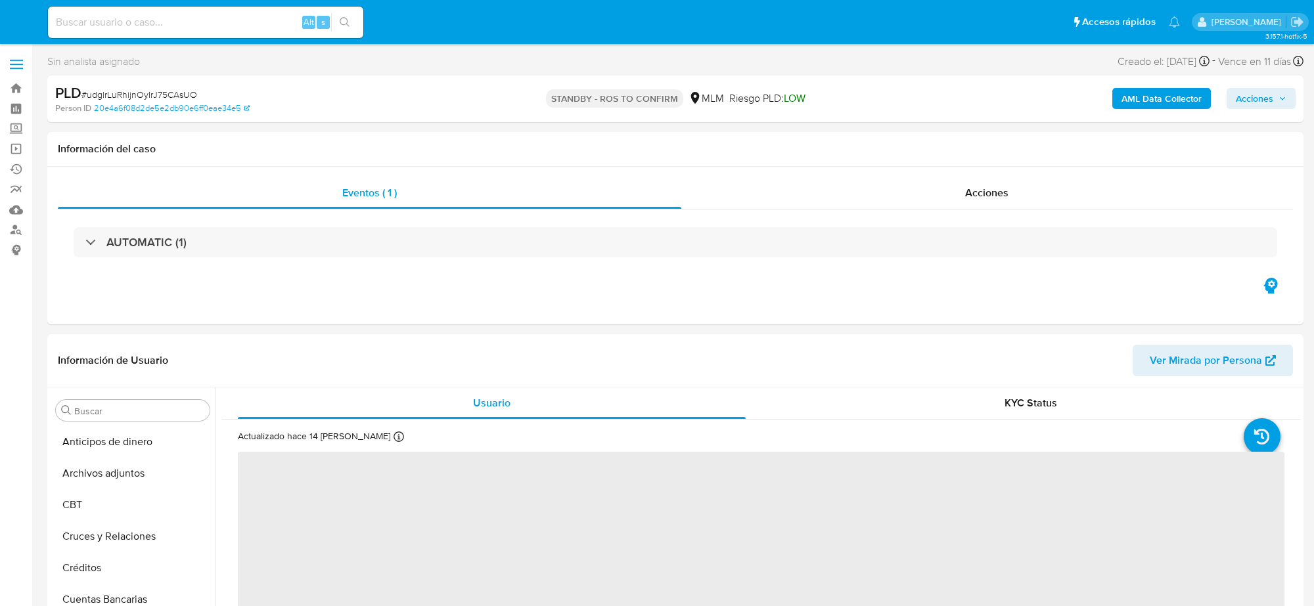
select select "10"
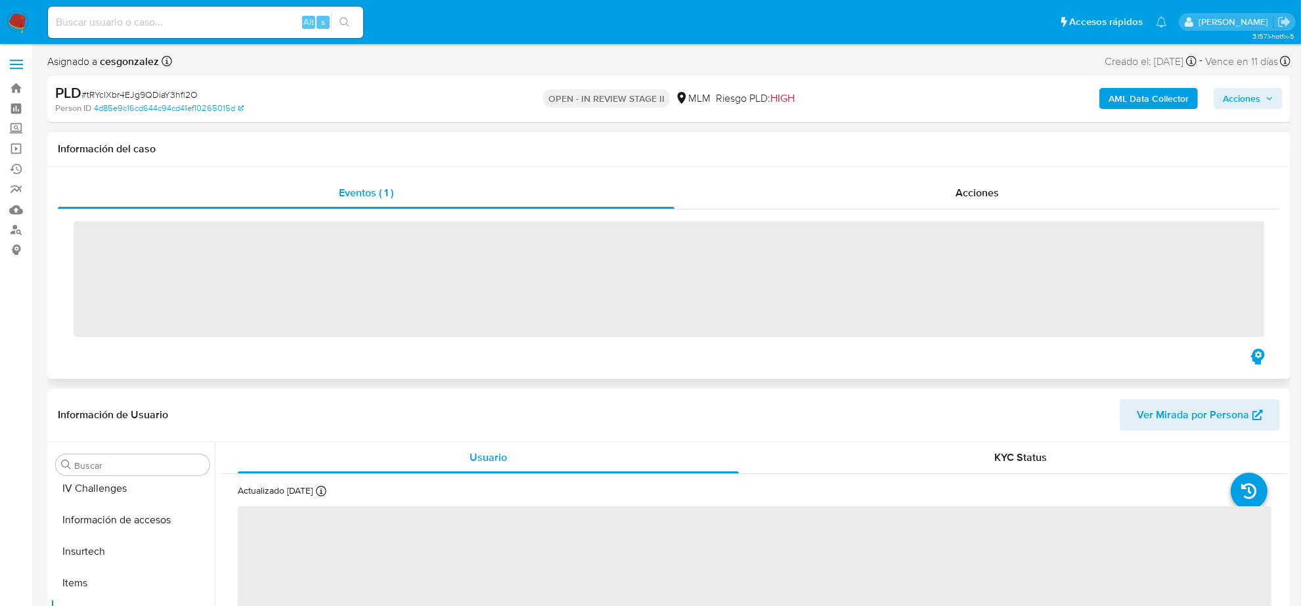
scroll to position [554, 0]
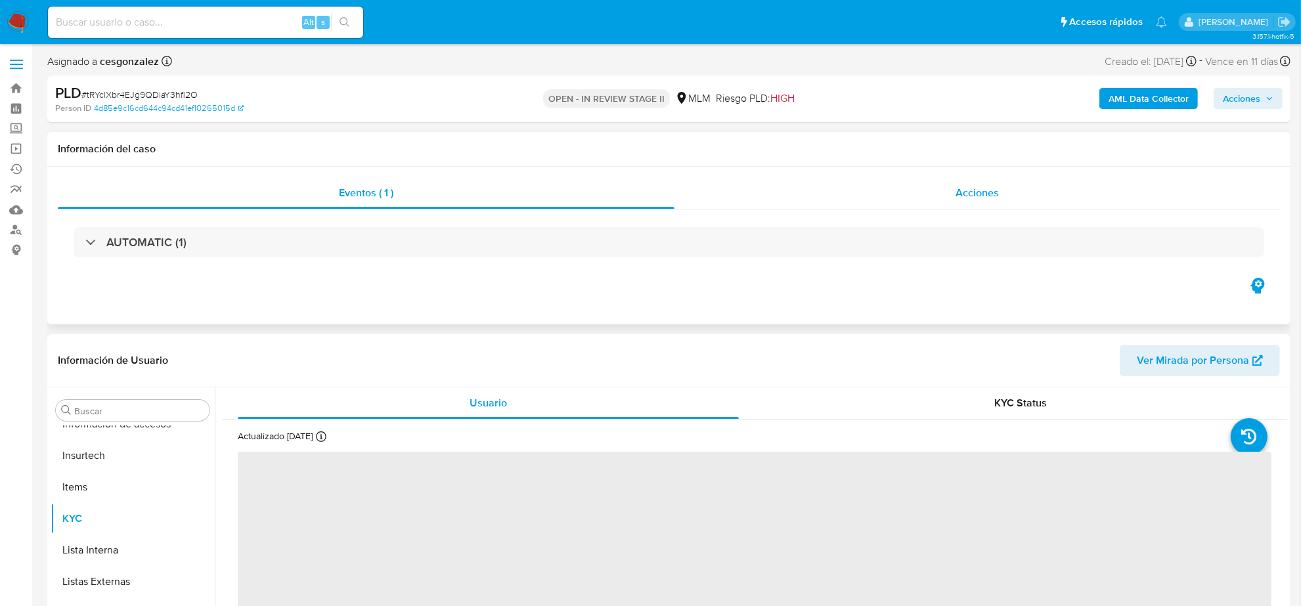
click at [990, 197] on span "Acciones" at bounding box center [977, 192] width 43 height 15
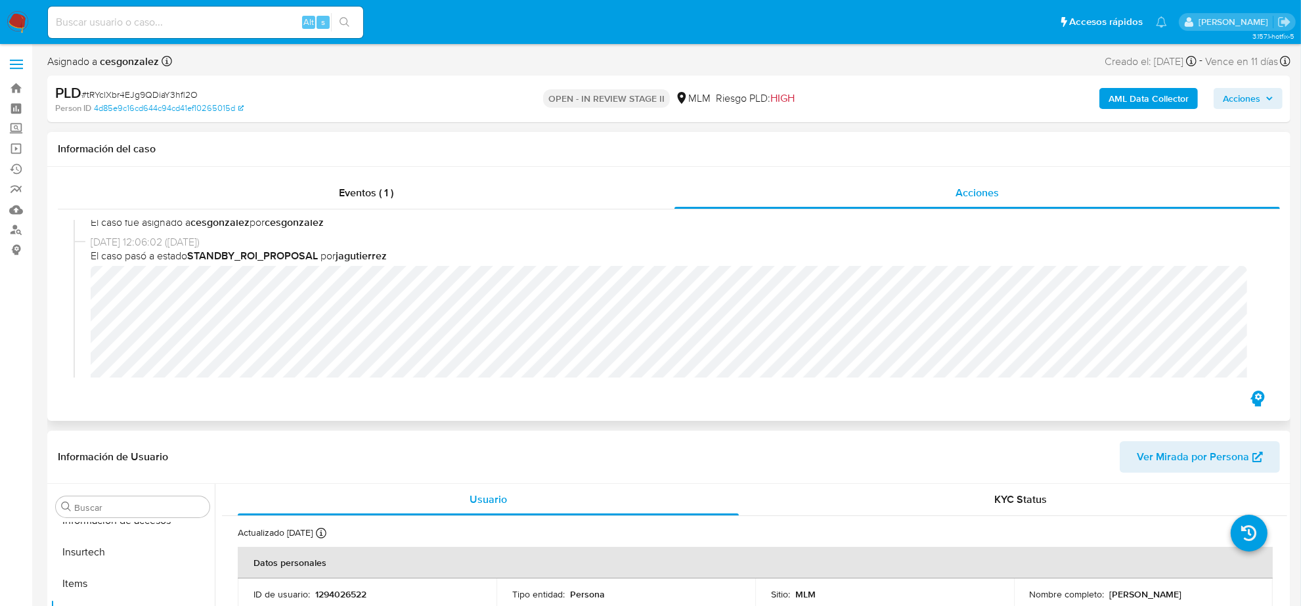
scroll to position [164, 0]
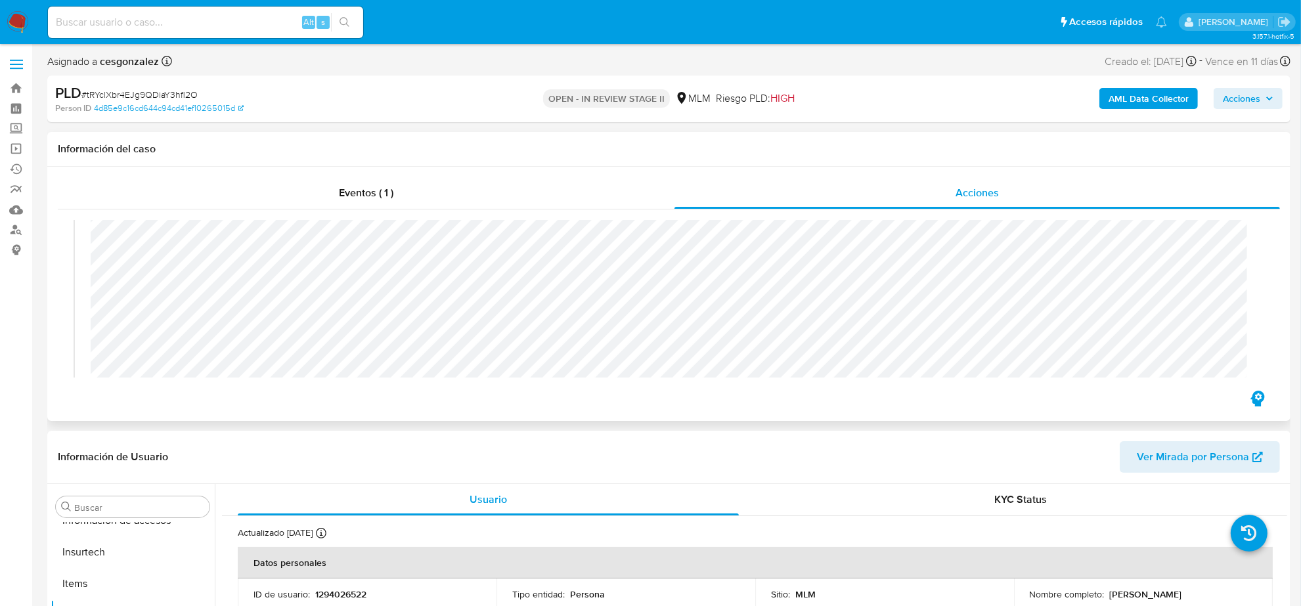
select select "10"
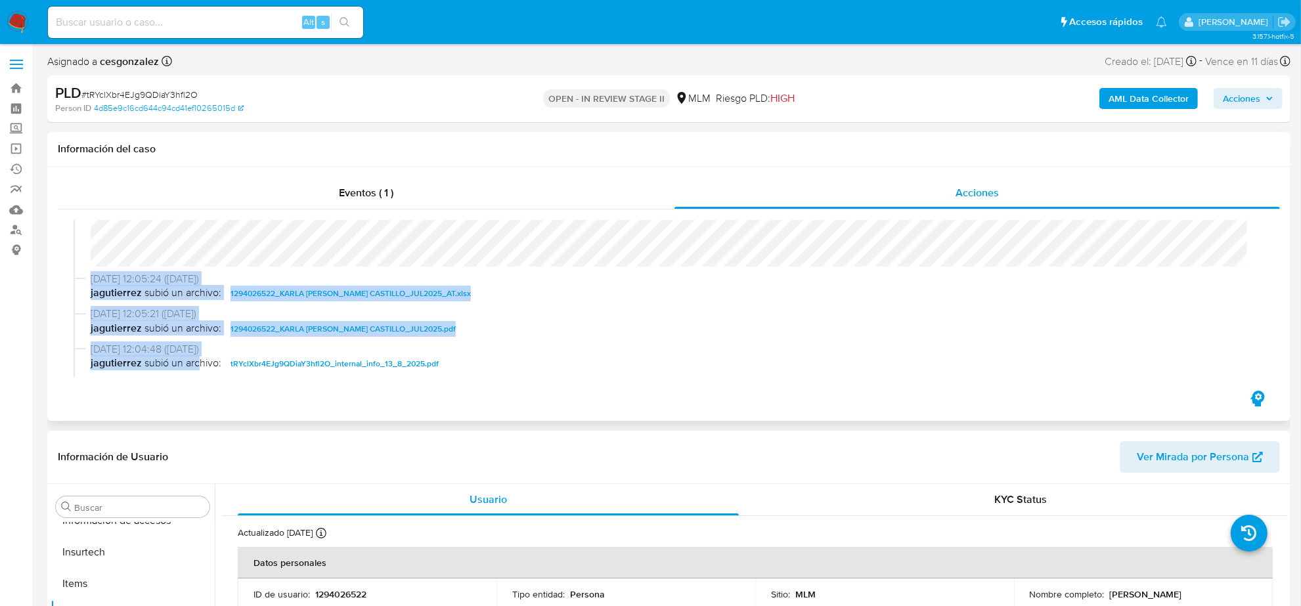
scroll to position [294, 0]
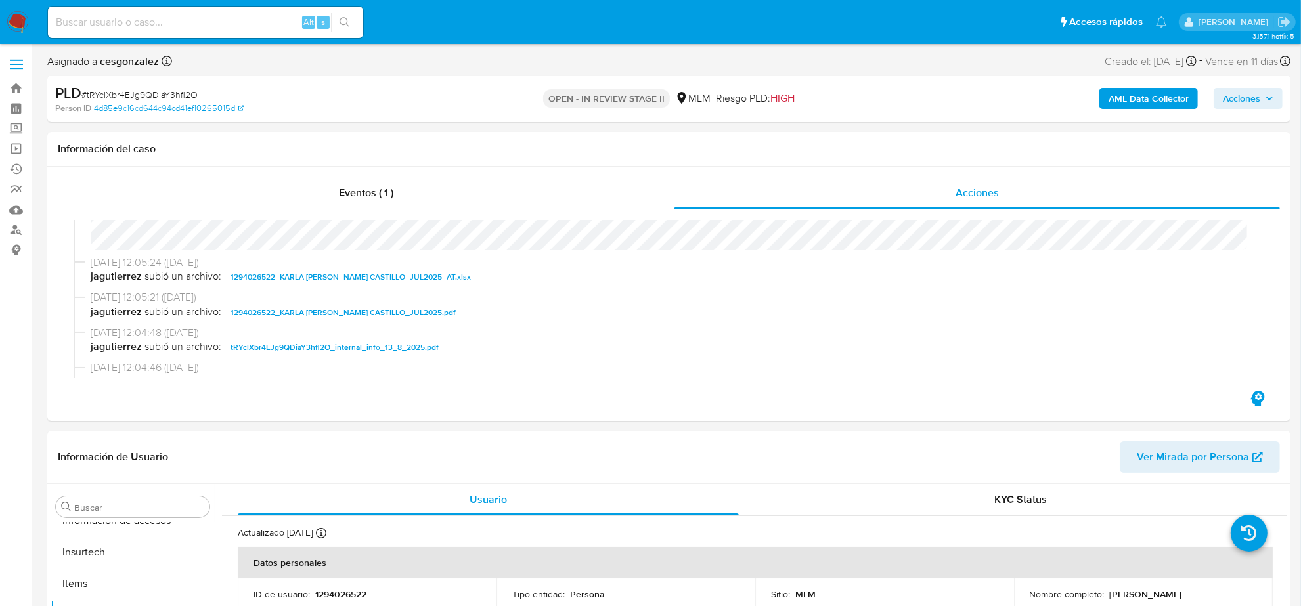
click at [1255, 101] on span "Acciones" at bounding box center [1241, 98] width 37 height 21
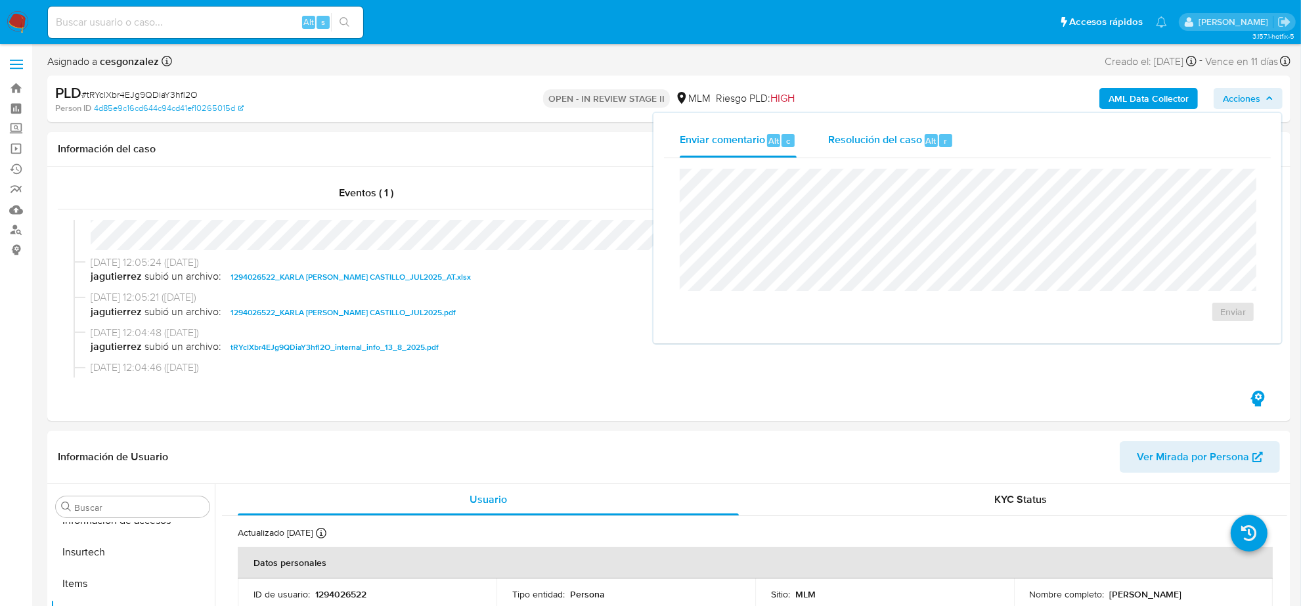
click at [901, 150] on div "Resolución del caso Alt r" at bounding box center [890, 141] width 125 height 34
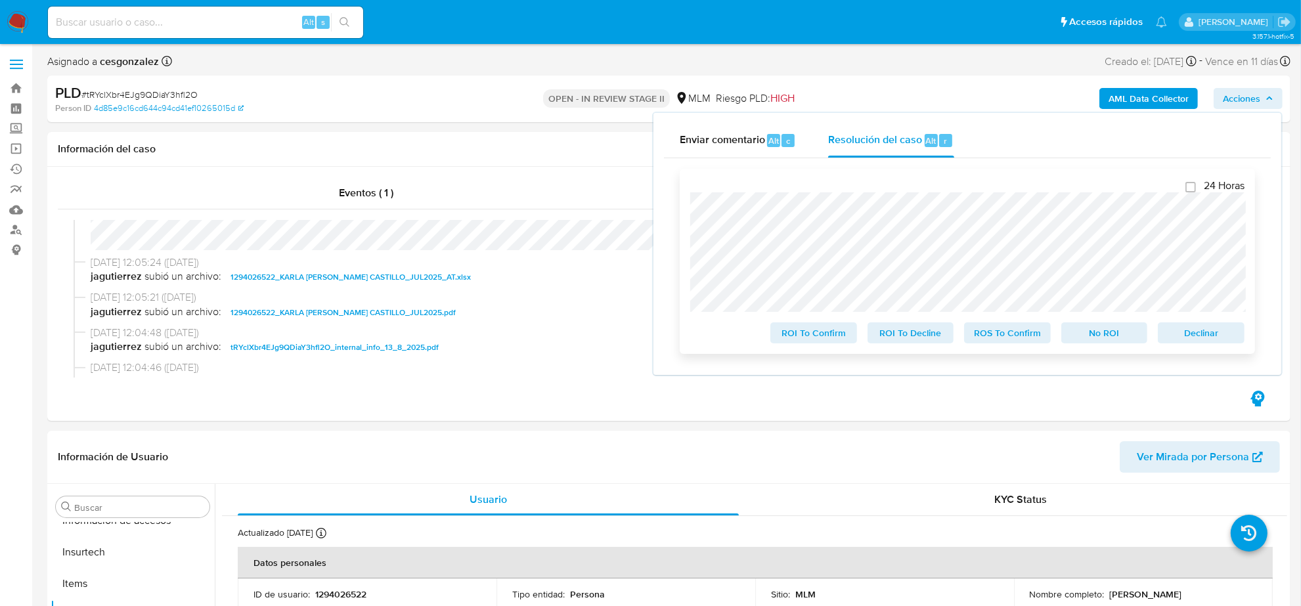
click at [1022, 338] on span "ROS To Confirm" at bounding box center [1008, 333] width 68 height 18
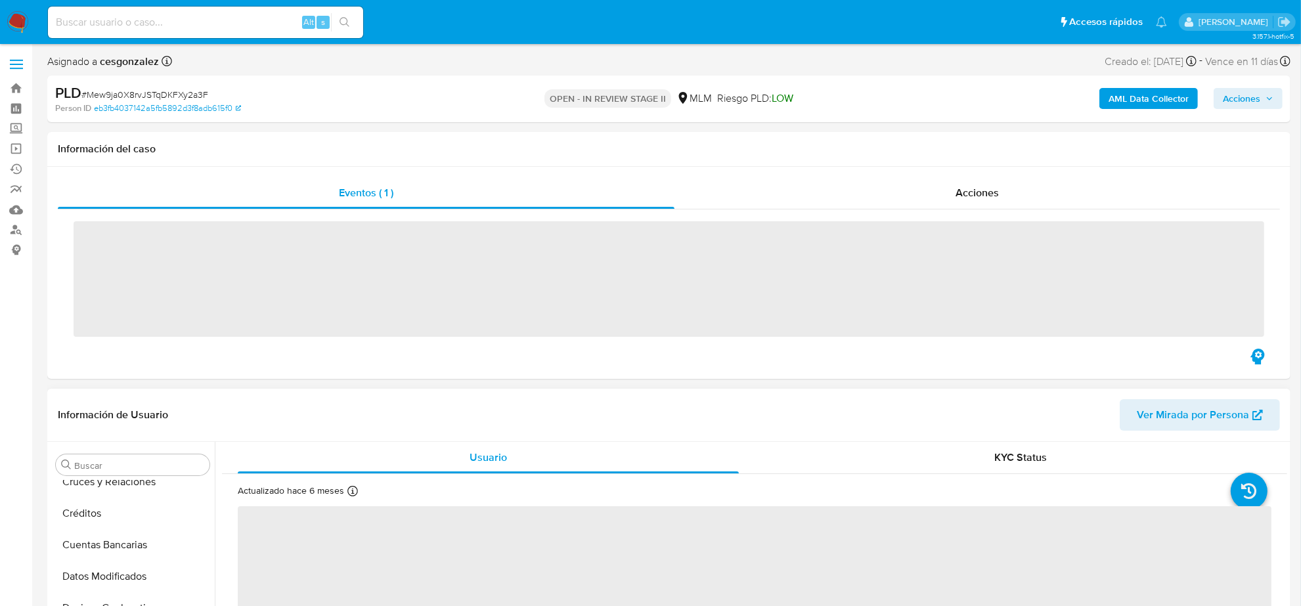
scroll to position [554, 0]
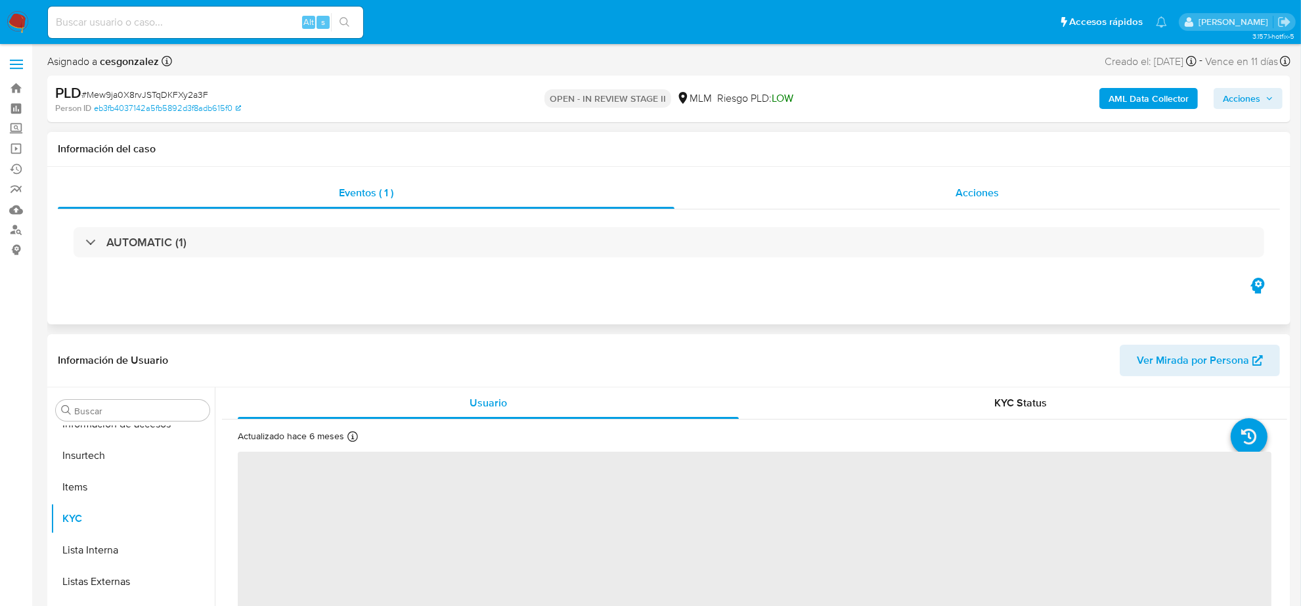
click at [984, 196] on span "Acciones" at bounding box center [977, 192] width 43 height 15
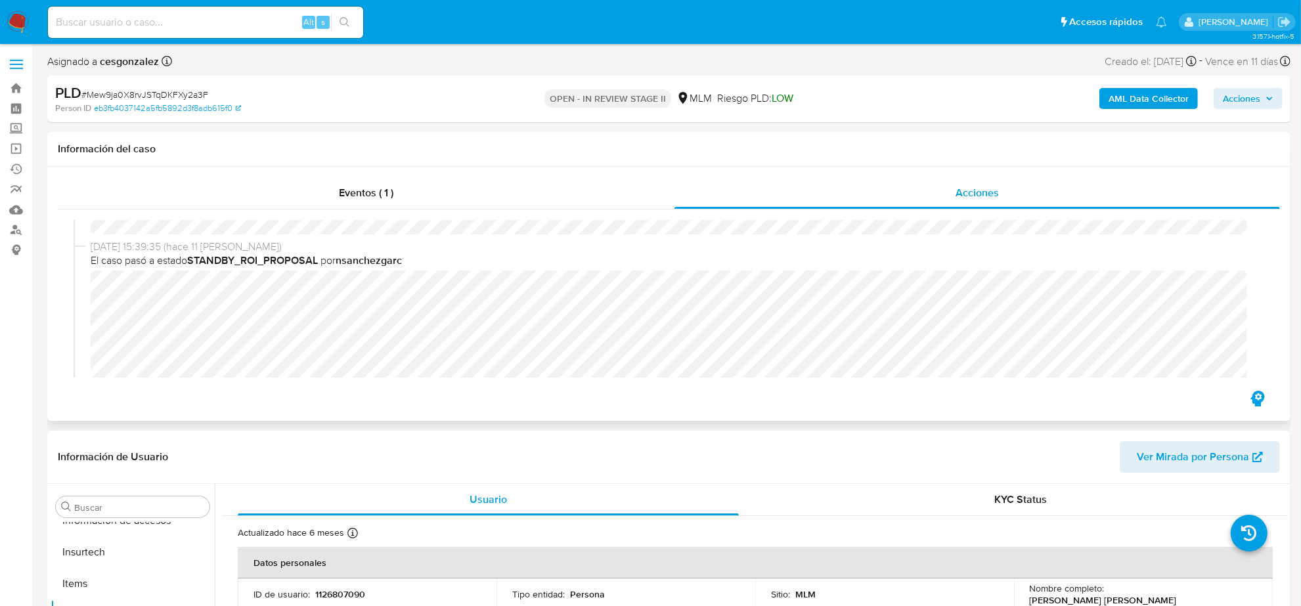
scroll to position [164, 0]
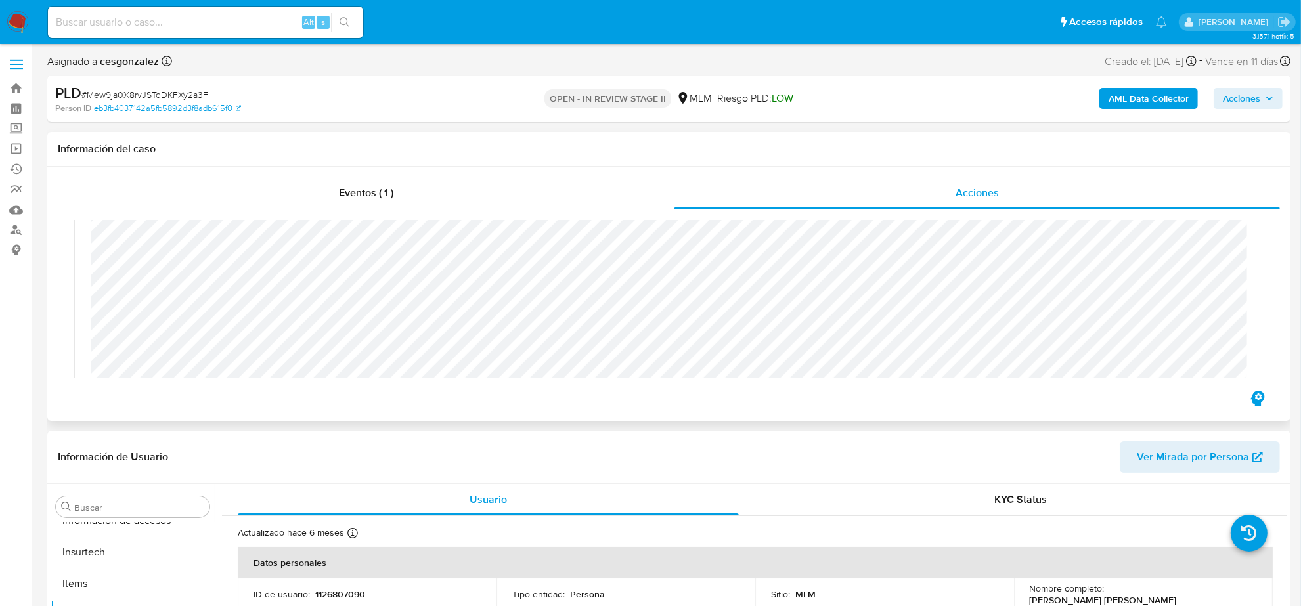
select select "10"
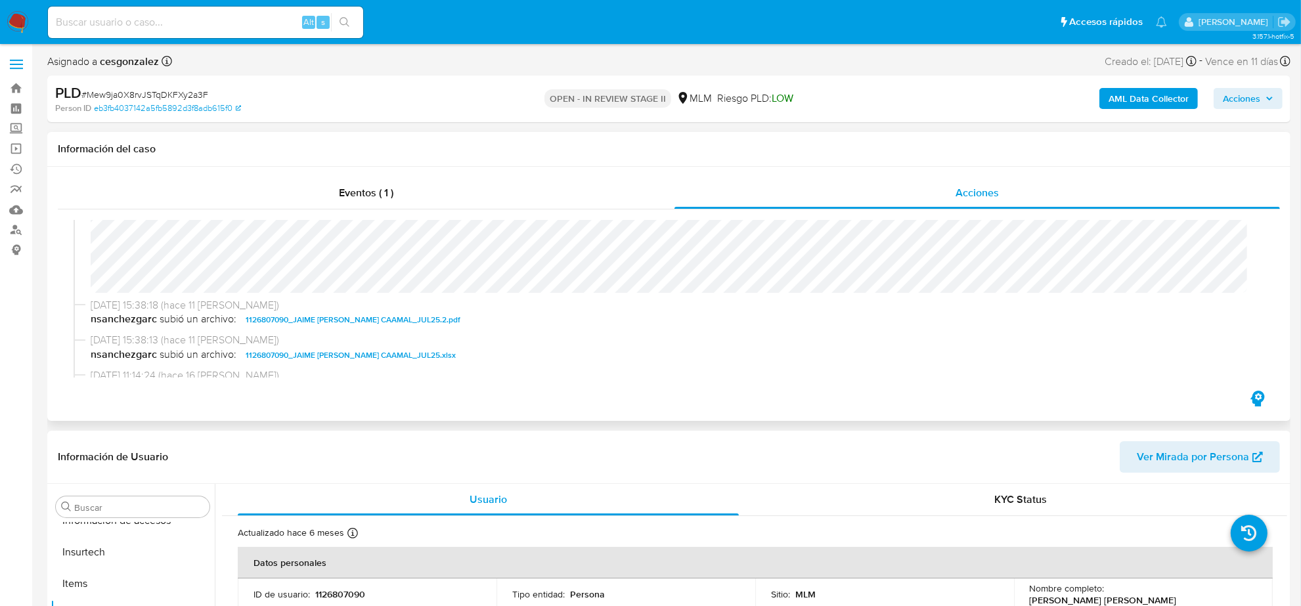
scroll to position [202, 0]
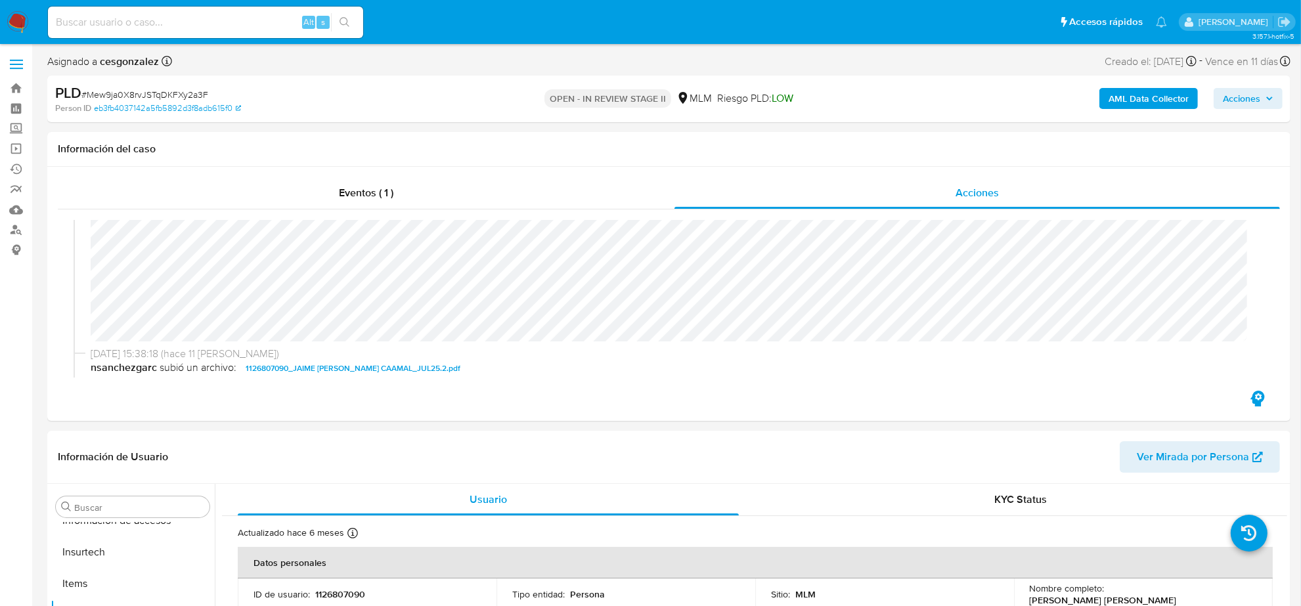
click at [1273, 99] on icon "button" at bounding box center [1270, 99] width 8 height 8
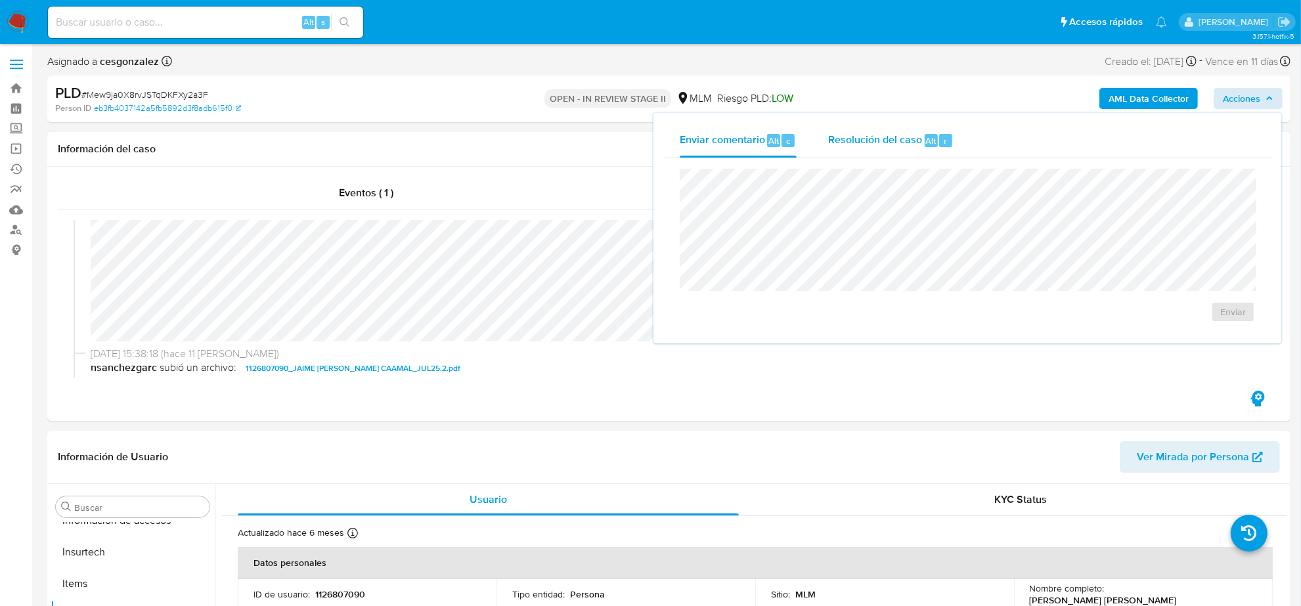
click at [865, 145] on span "Resolución del caso" at bounding box center [875, 140] width 94 height 15
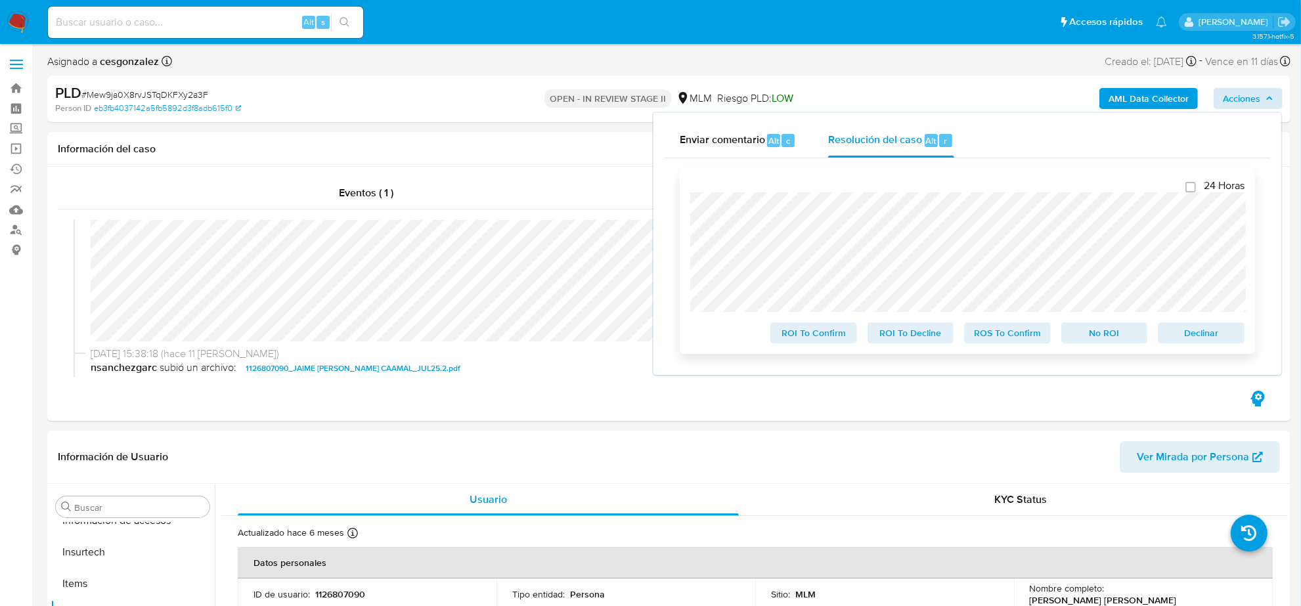
click at [992, 327] on span "ROS To Confirm" at bounding box center [1008, 333] width 68 height 18
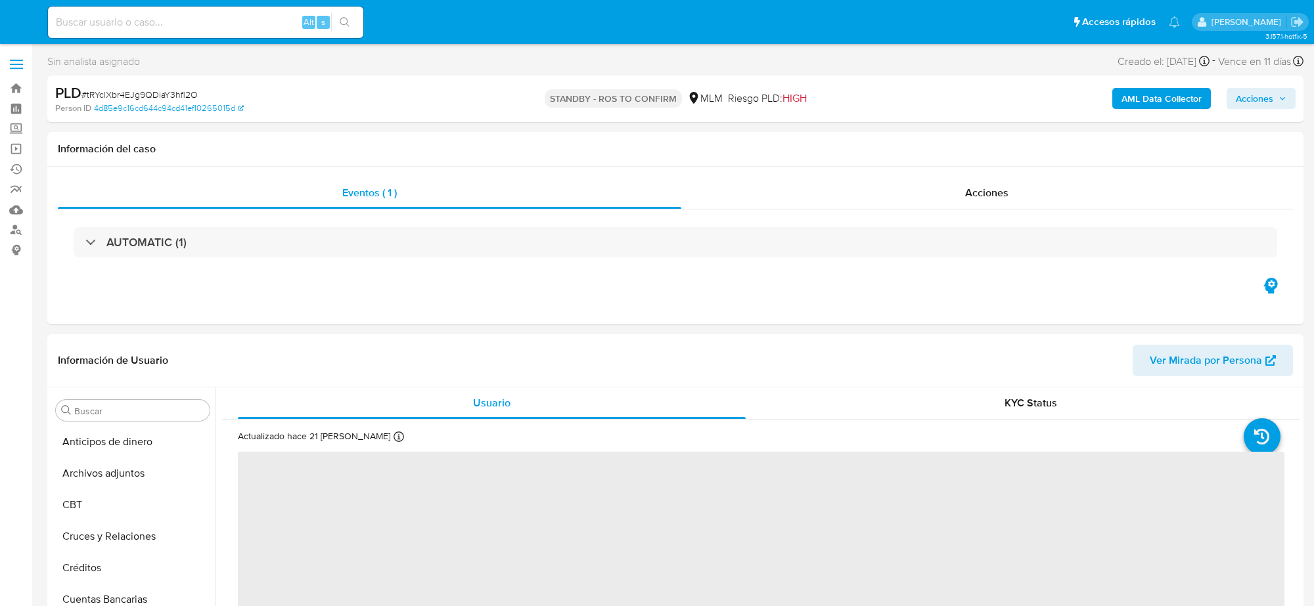
select select "10"
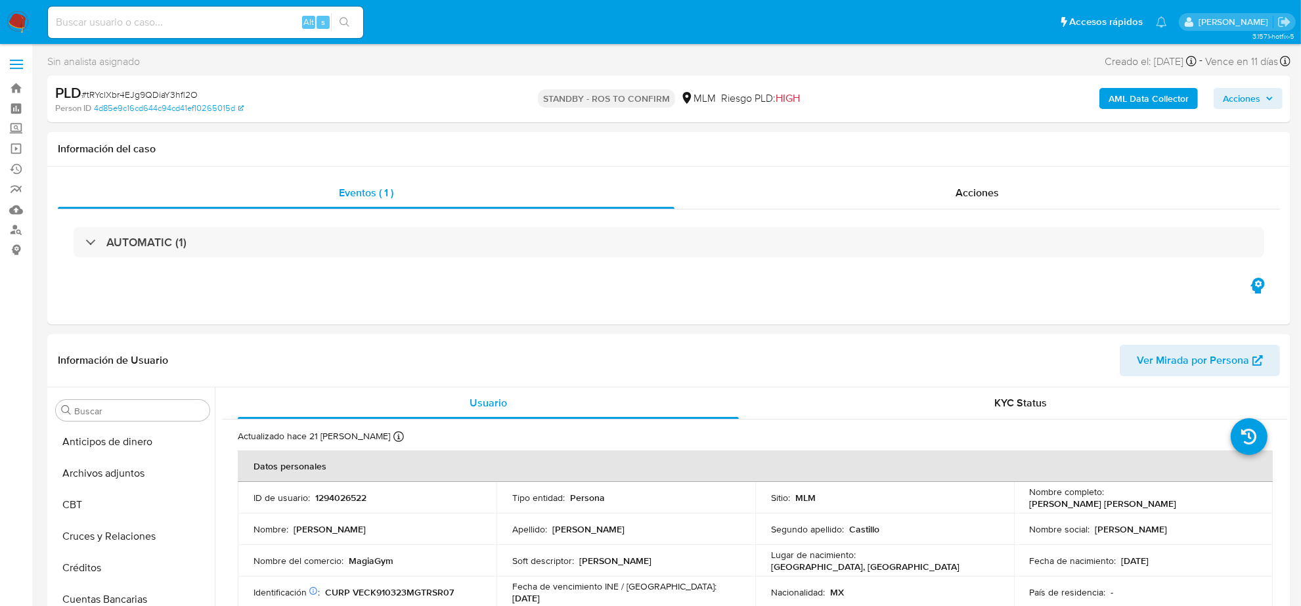
scroll to position [445, 0]
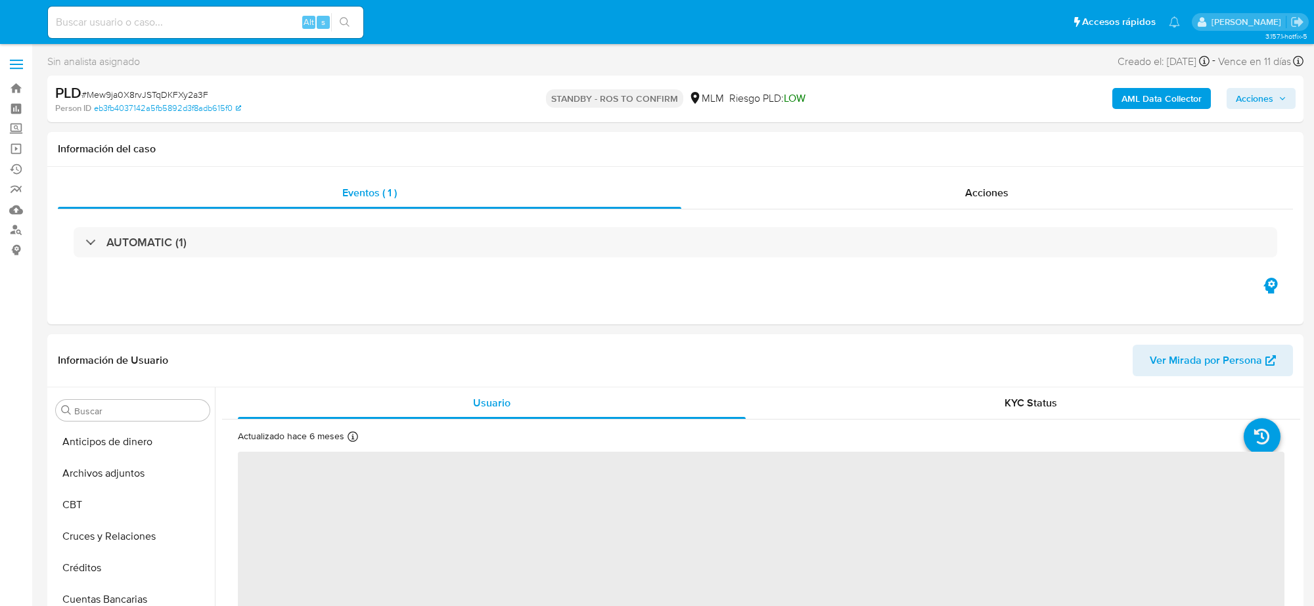
select select "10"
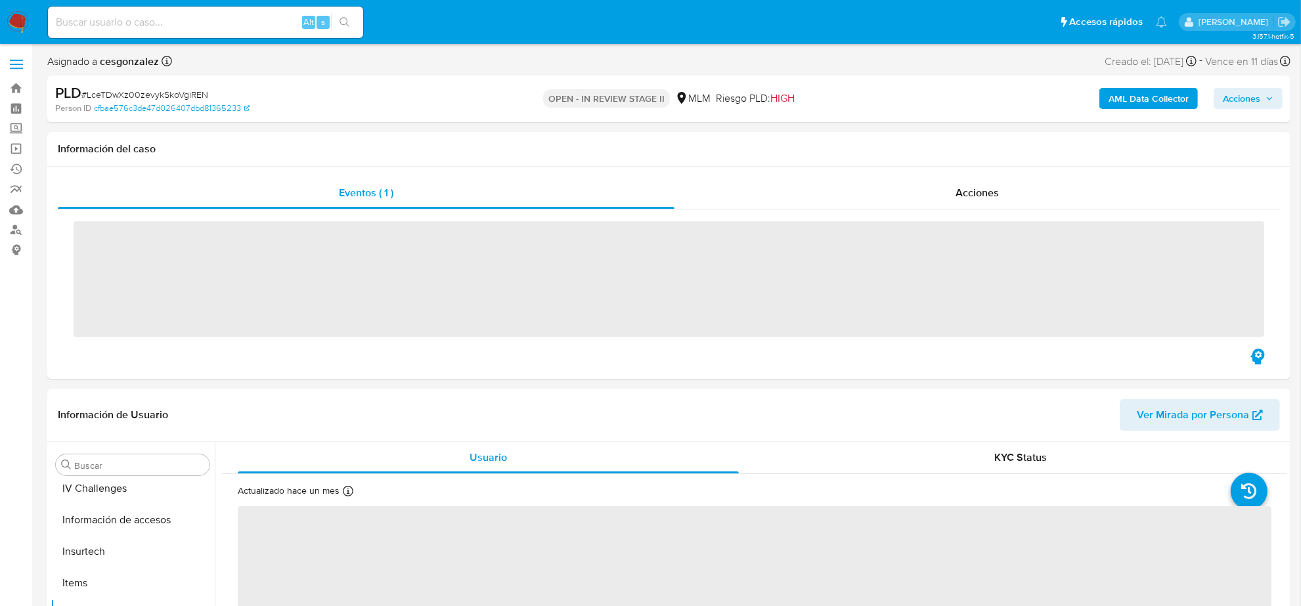
scroll to position [554, 0]
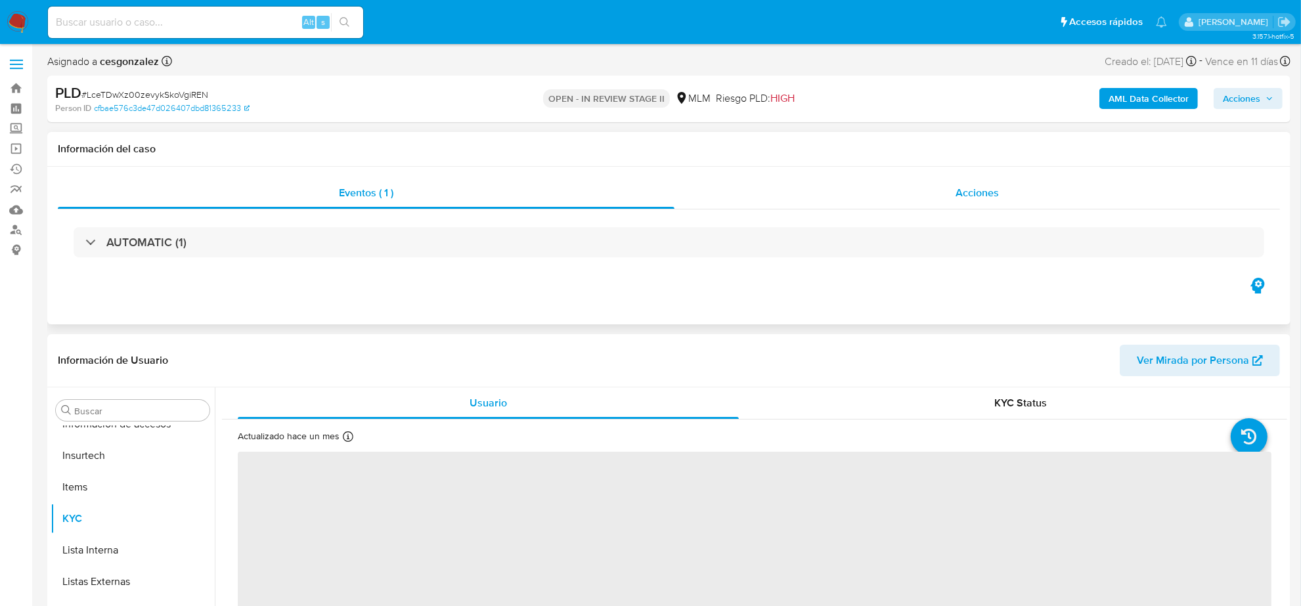
click at [966, 192] on span "Acciones" at bounding box center [977, 192] width 43 height 15
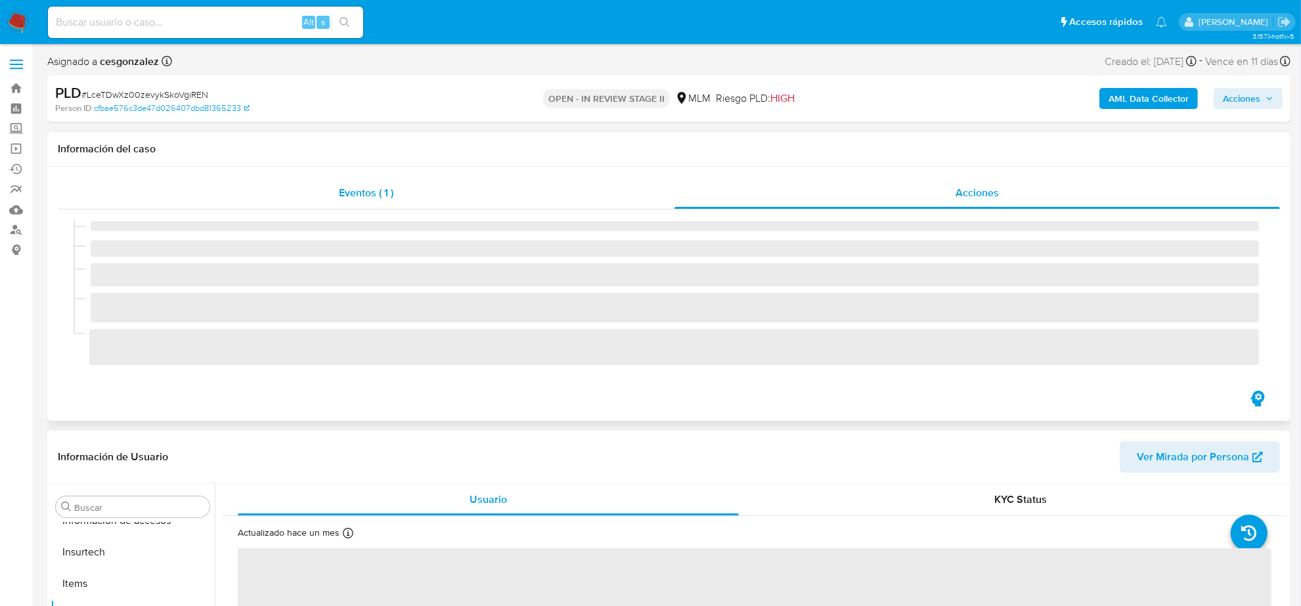
click at [951, 204] on div "Acciones" at bounding box center [978, 193] width 606 height 32
select select "10"
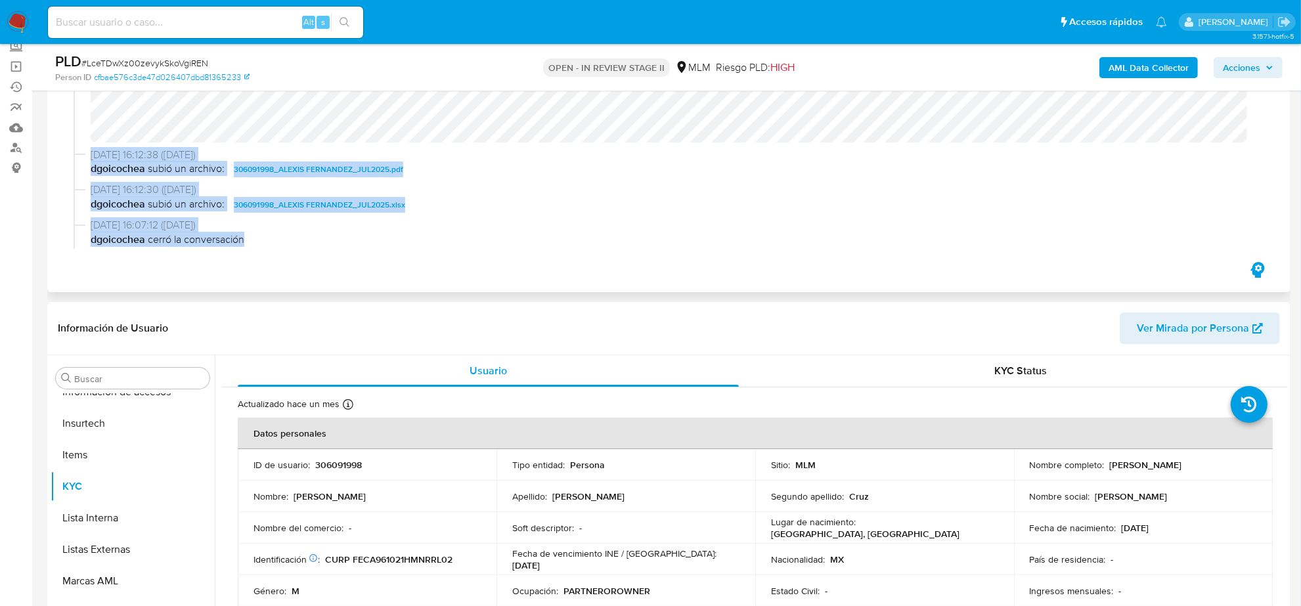
scroll to position [250, 0]
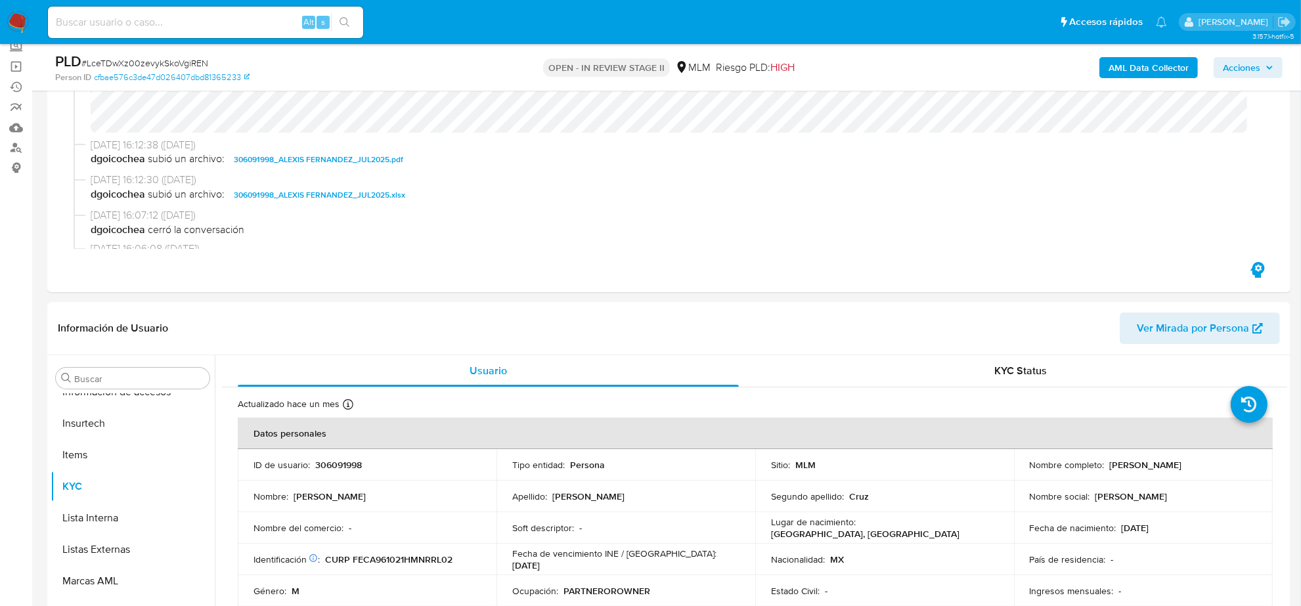
click at [1255, 60] on span "Acciones" at bounding box center [1241, 67] width 37 height 21
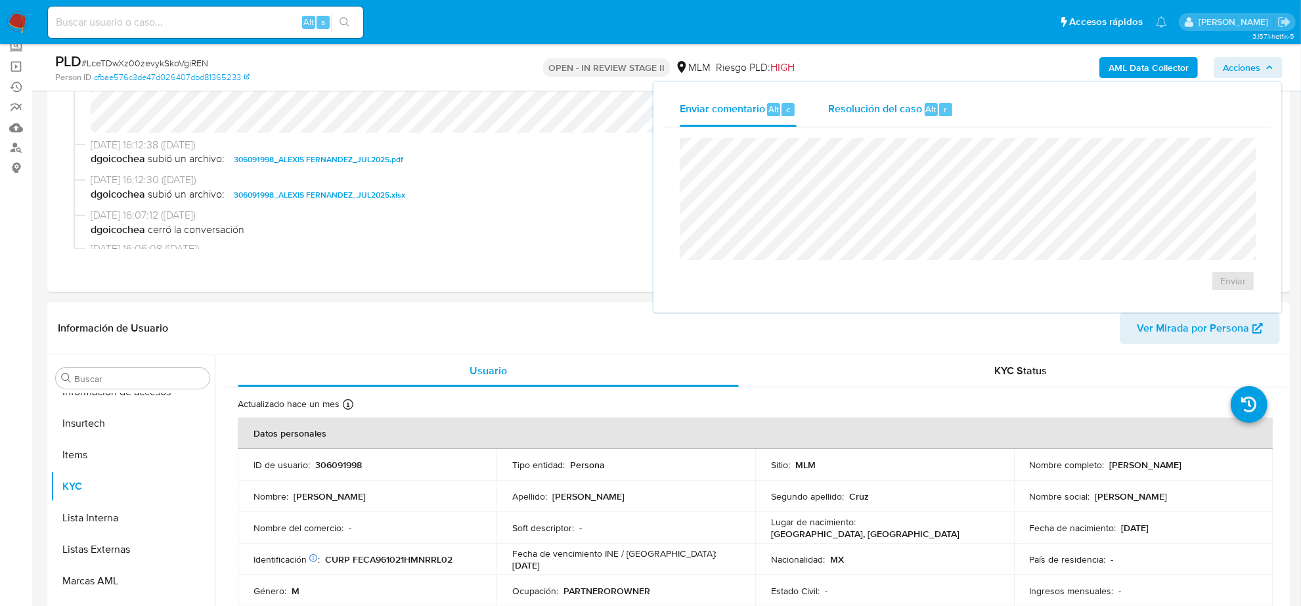
click at [888, 109] on span "Resolución del caso" at bounding box center [875, 108] width 94 height 15
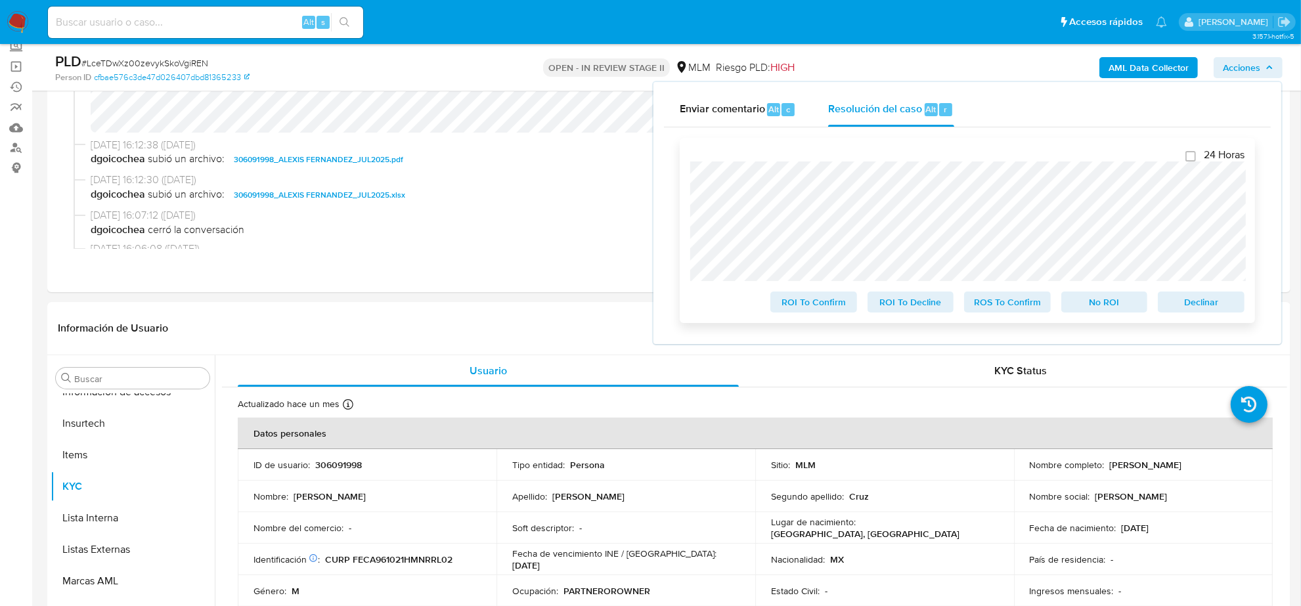
click at [986, 310] on span "ROS To Confirm" at bounding box center [1008, 302] width 68 height 18
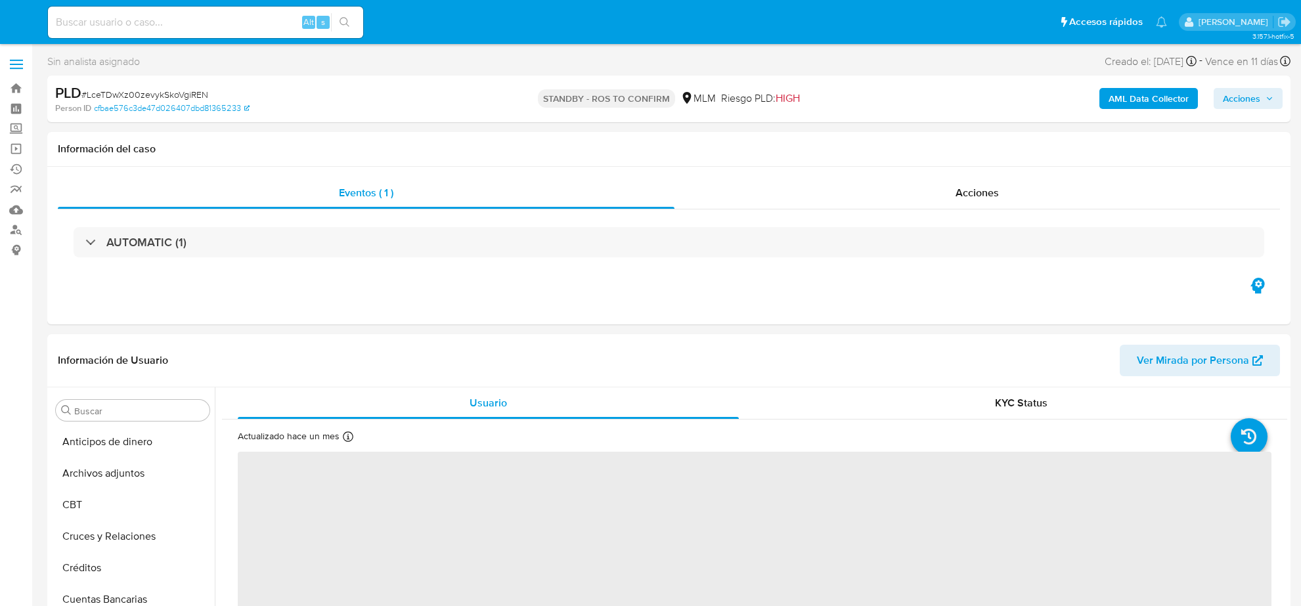
select select "10"
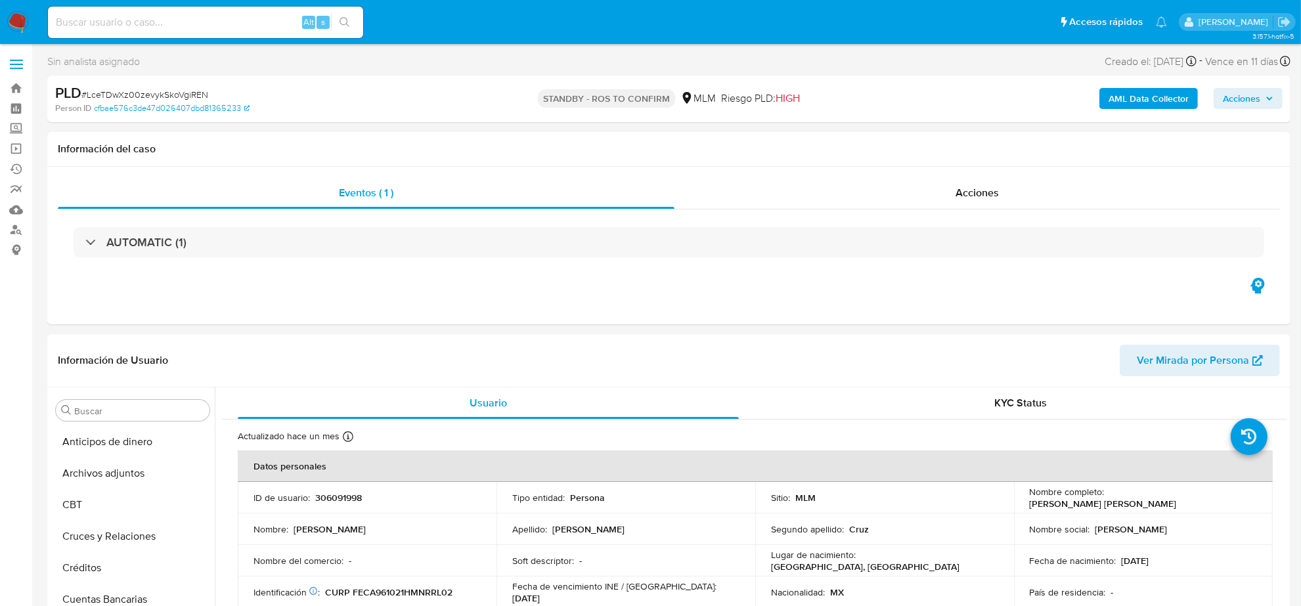
scroll to position [277, 0]
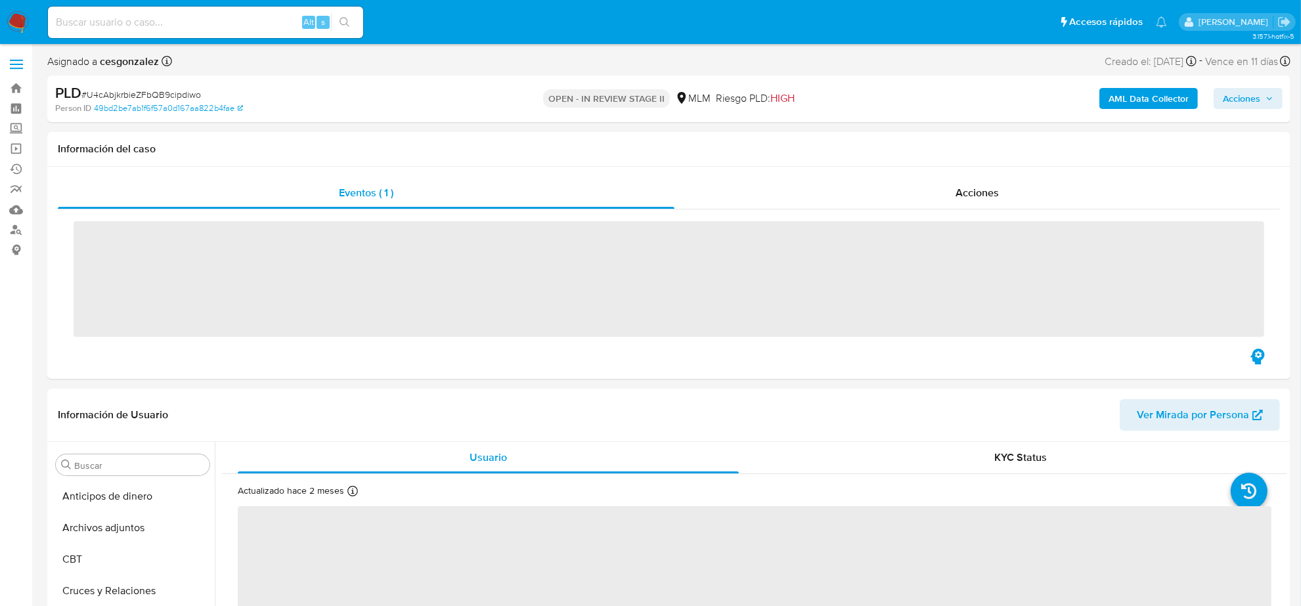
scroll to position [554, 0]
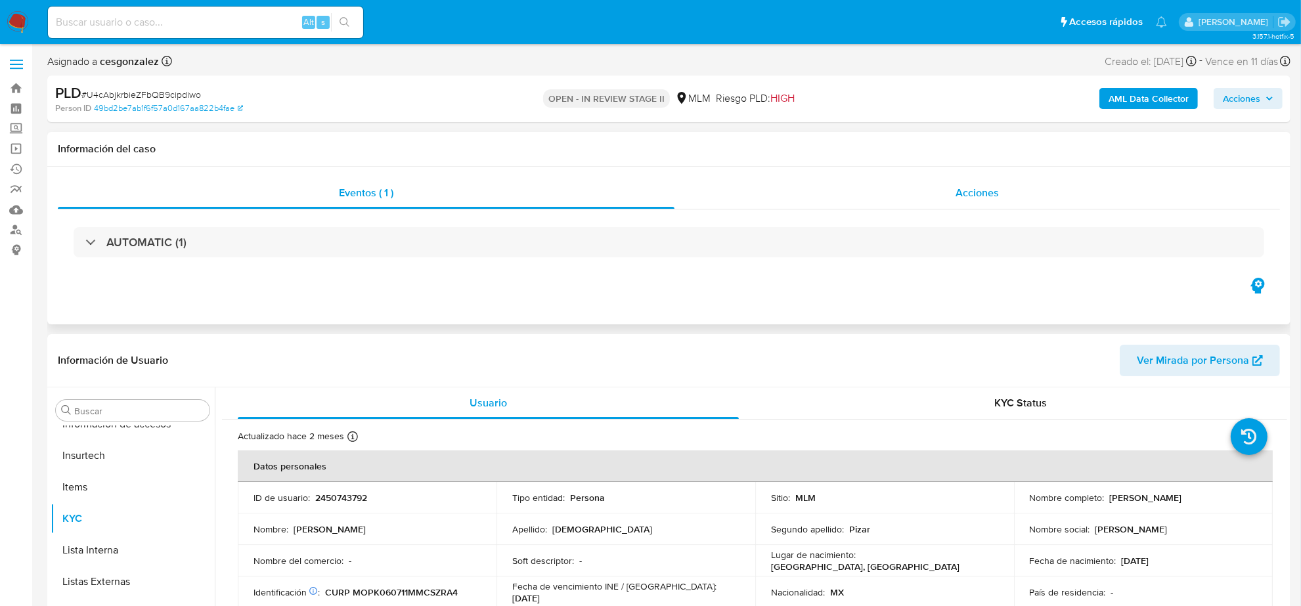
click at [976, 192] on span "Acciones" at bounding box center [977, 192] width 43 height 15
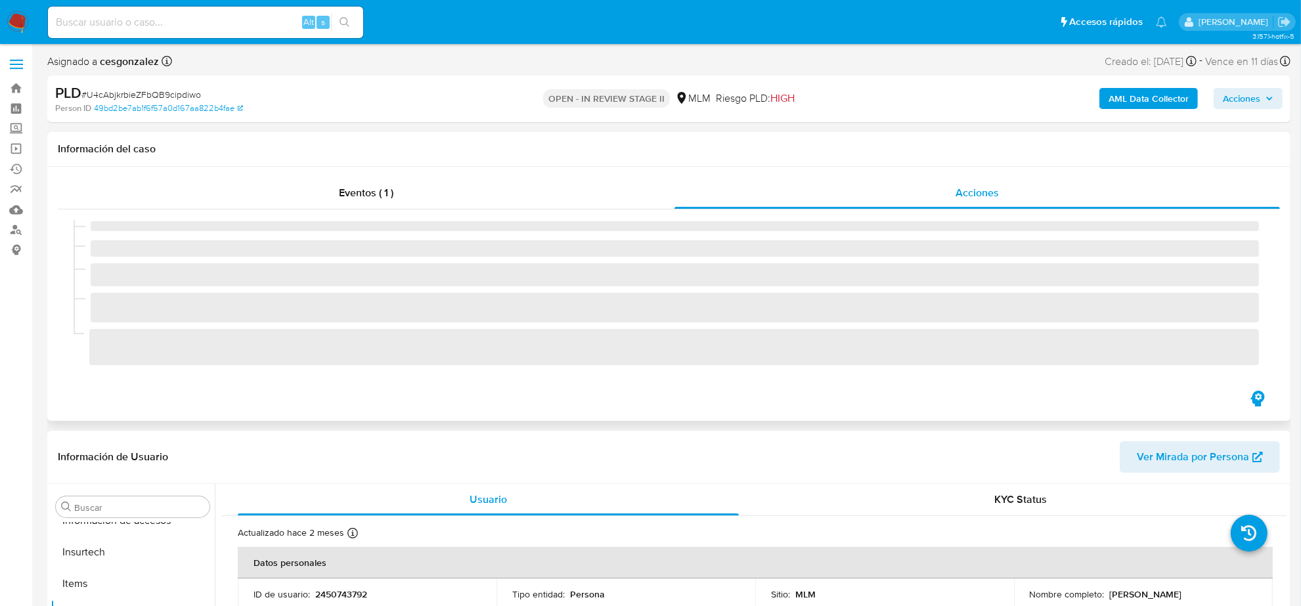
select select "10"
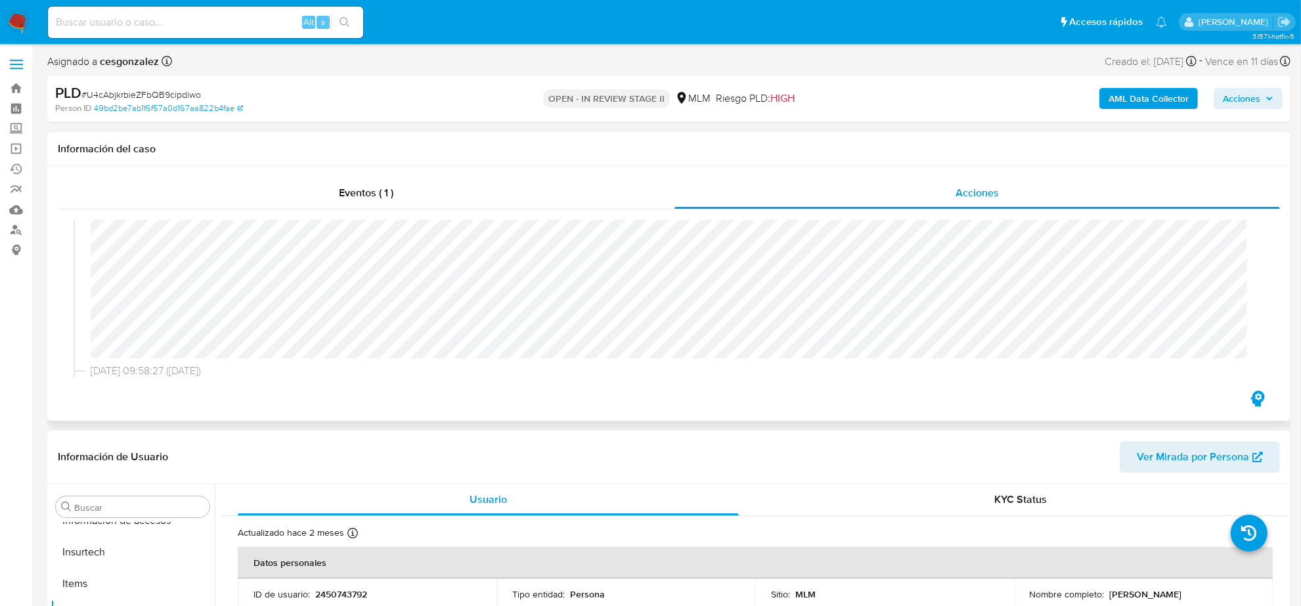
scroll to position [246, 0]
drag, startPoint x: 1242, startPoint y: 101, endPoint x: 1227, endPoint y: 108, distance: 17.0
click at [1242, 102] on span "Acciones" at bounding box center [1241, 98] width 37 height 21
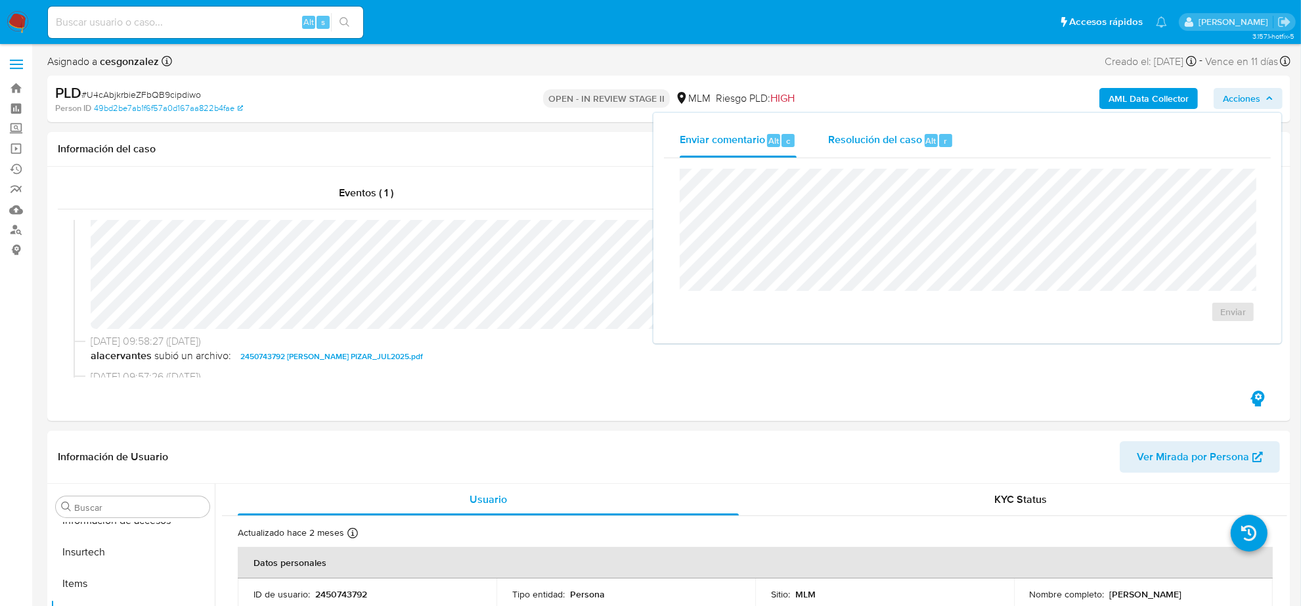
drag, startPoint x: 881, startPoint y: 141, endPoint x: 858, endPoint y: 156, distance: 27.5
click at [880, 141] on span "Resolución del caso" at bounding box center [875, 140] width 94 height 15
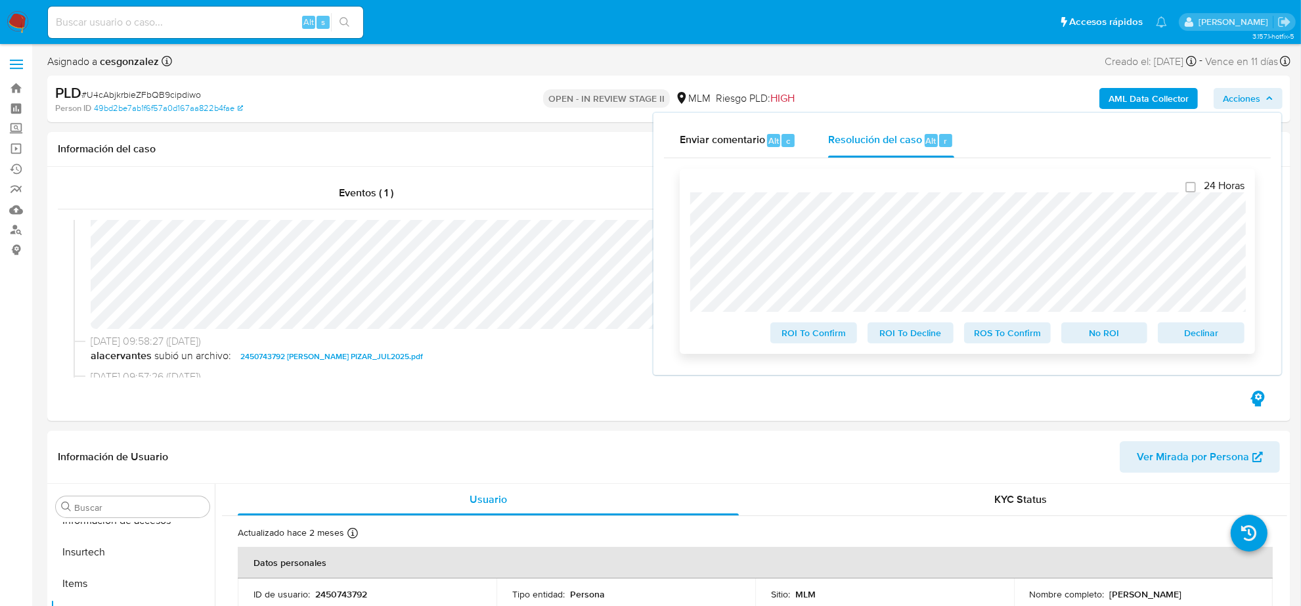
click at [1003, 337] on span "ROS To Confirm" at bounding box center [1008, 333] width 68 height 18
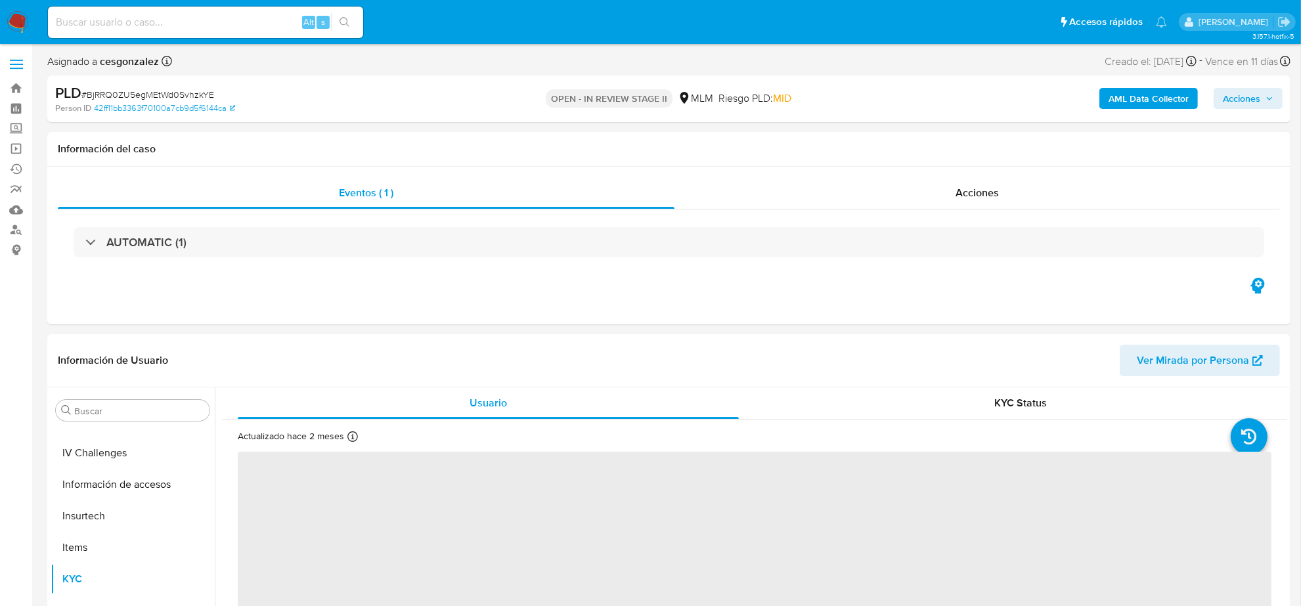
scroll to position [554, 0]
click at [982, 189] on span "Acciones" at bounding box center [977, 192] width 43 height 15
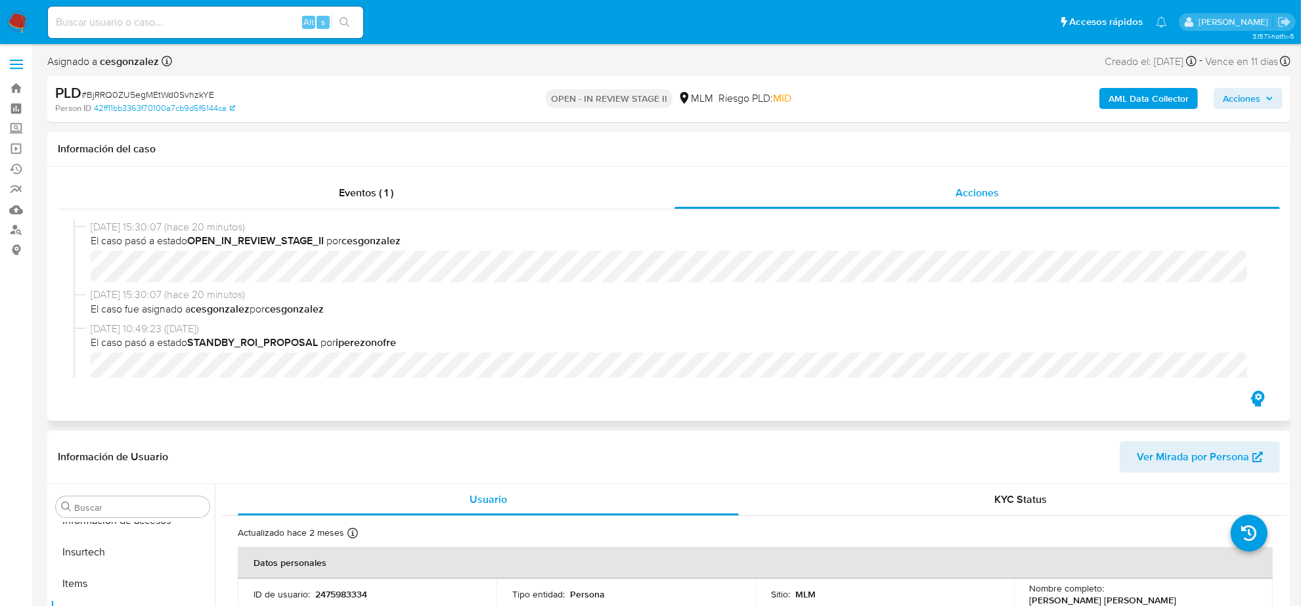
select select "10"
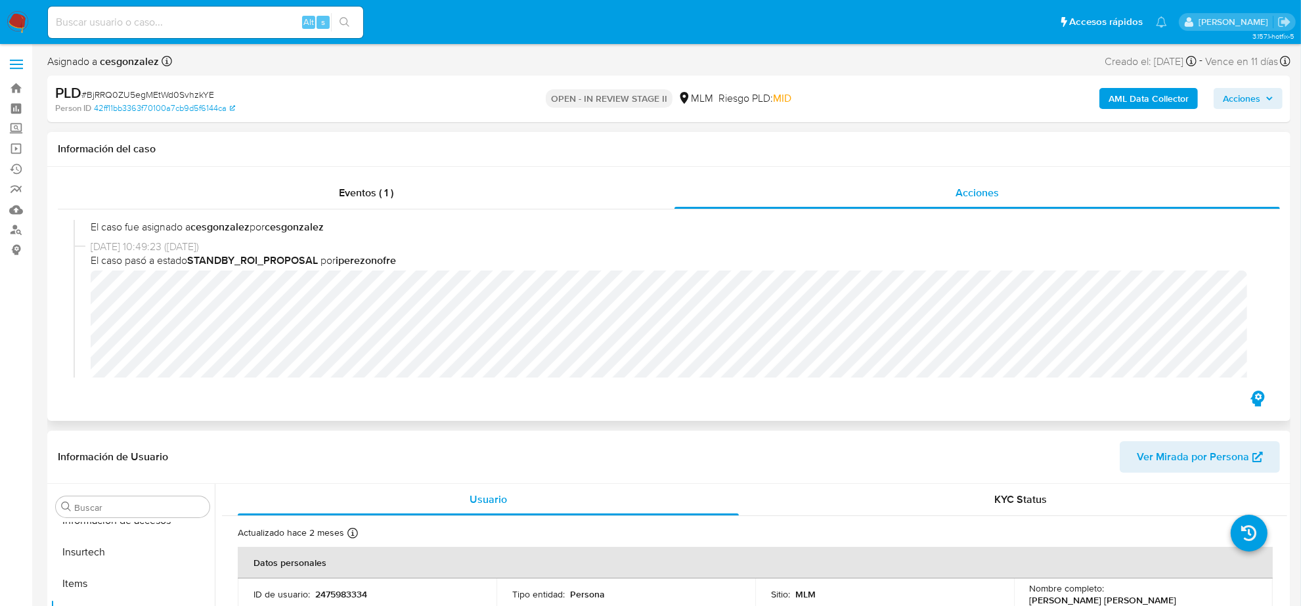
scroll to position [164, 0]
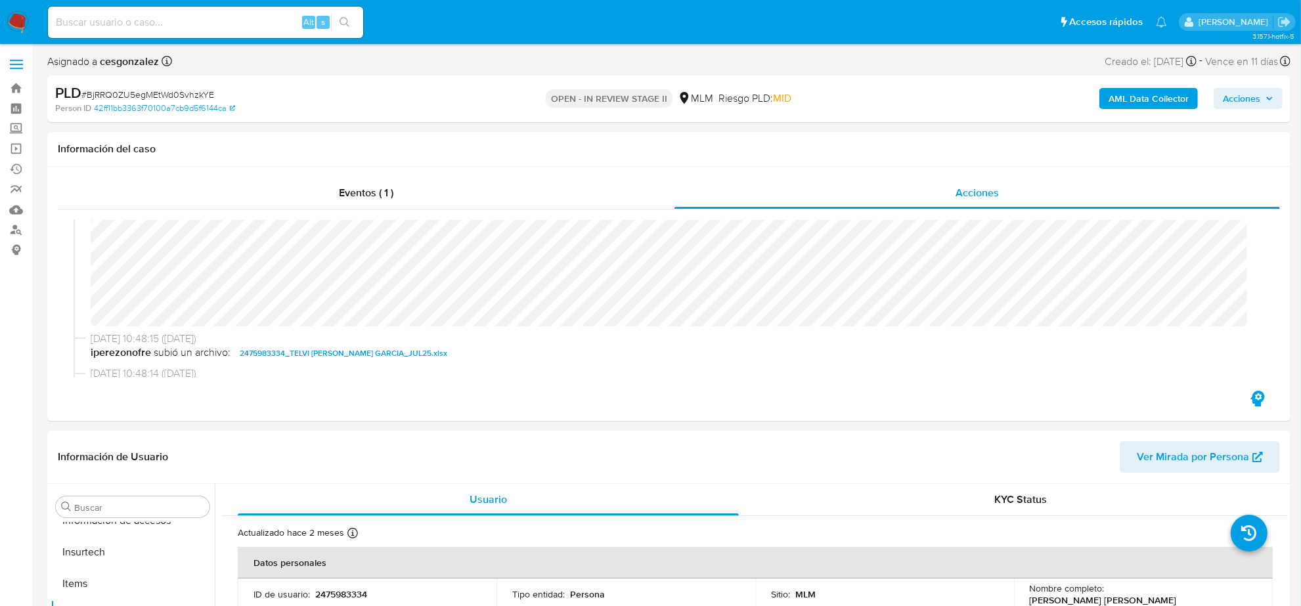
click at [1250, 103] on span "Acciones" at bounding box center [1241, 98] width 37 height 21
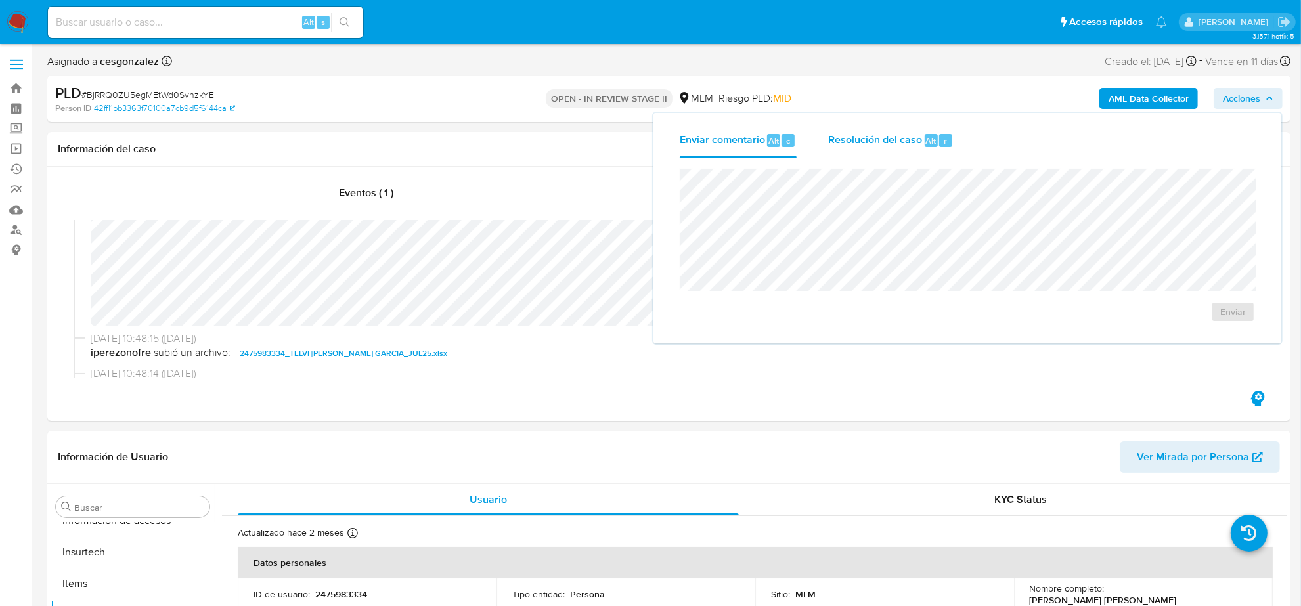
click at [863, 139] on span "Resolución del caso" at bounding box center [875, 140] width 94 height 15
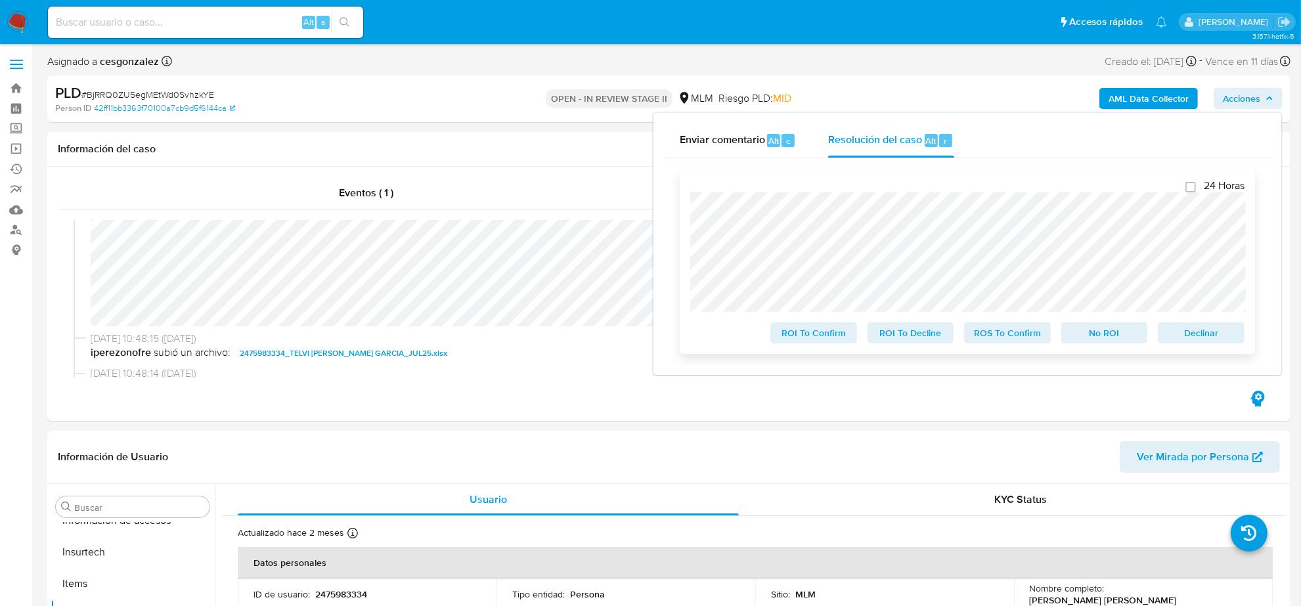
click at [1010, 342] on span "ROS To Confirm" at bounding box center [1008, 333] width 68 height 18
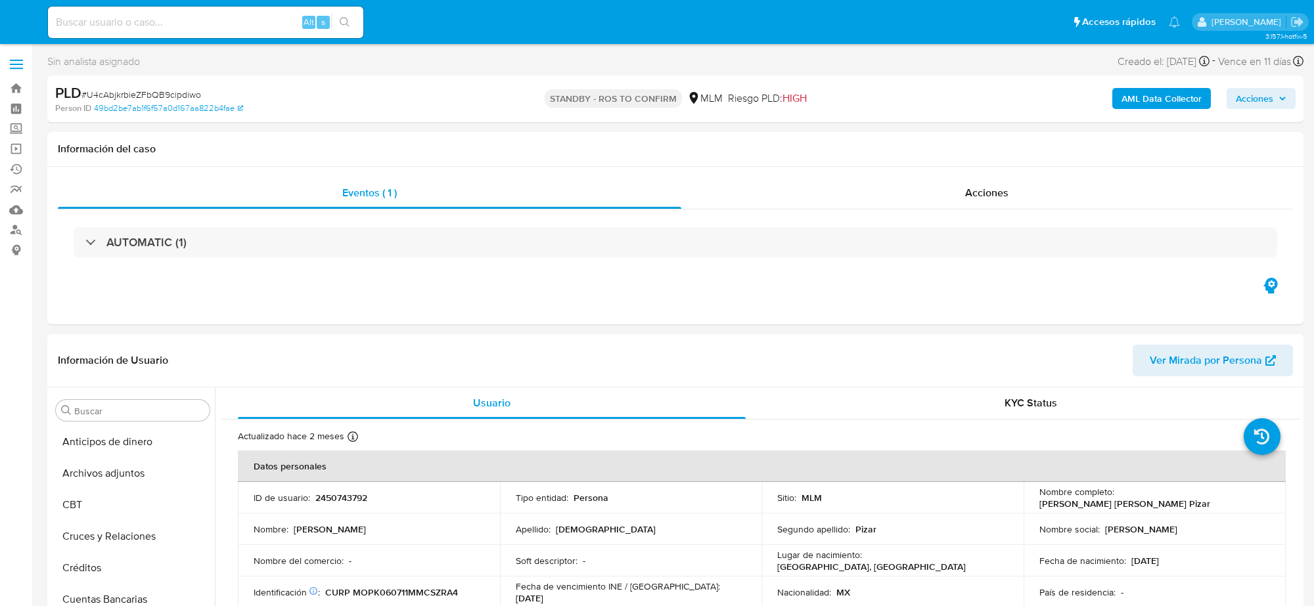
select select "10"
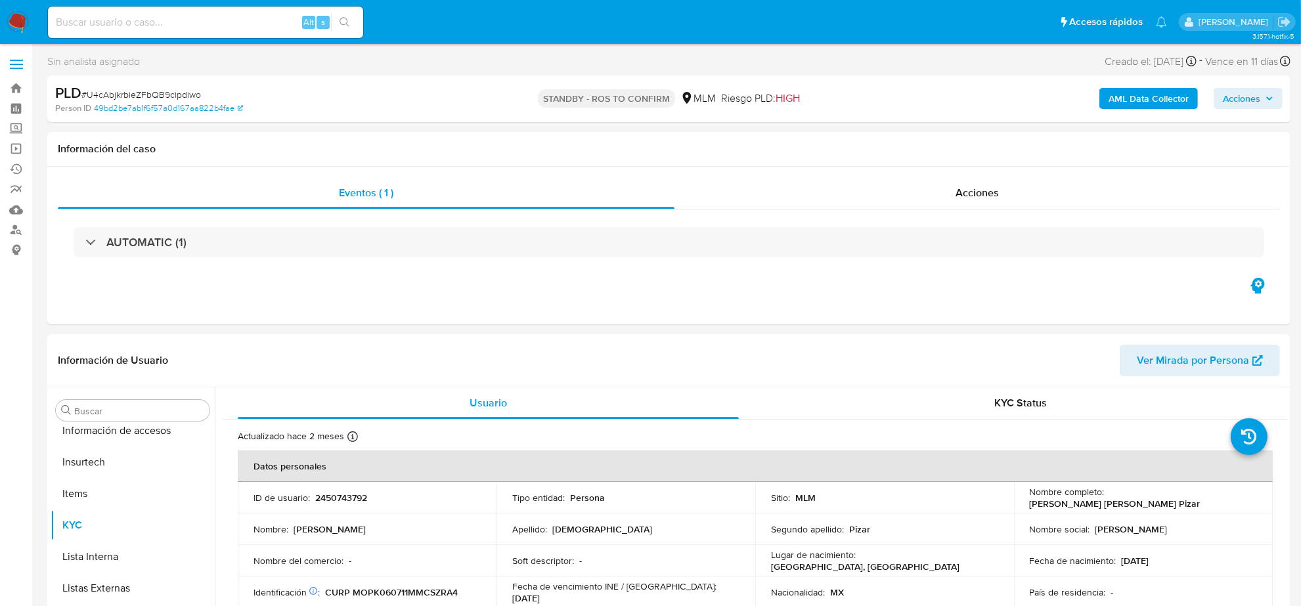
scroll to position [554, 0]
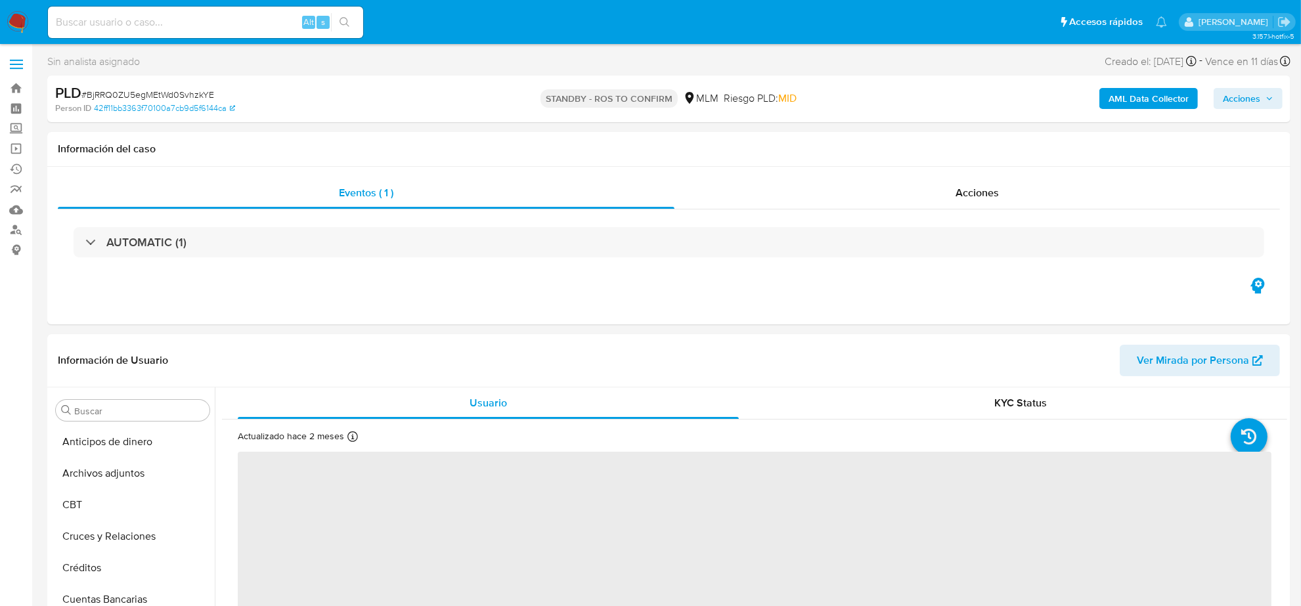
select select "10"
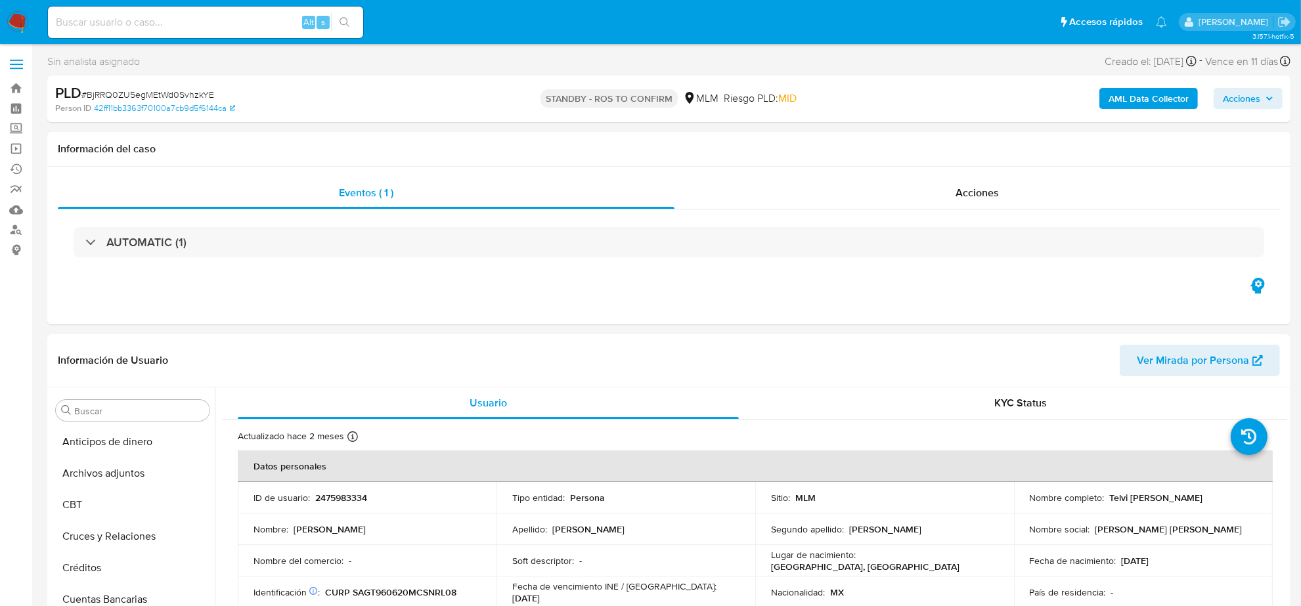
scroll to position [554, 0]
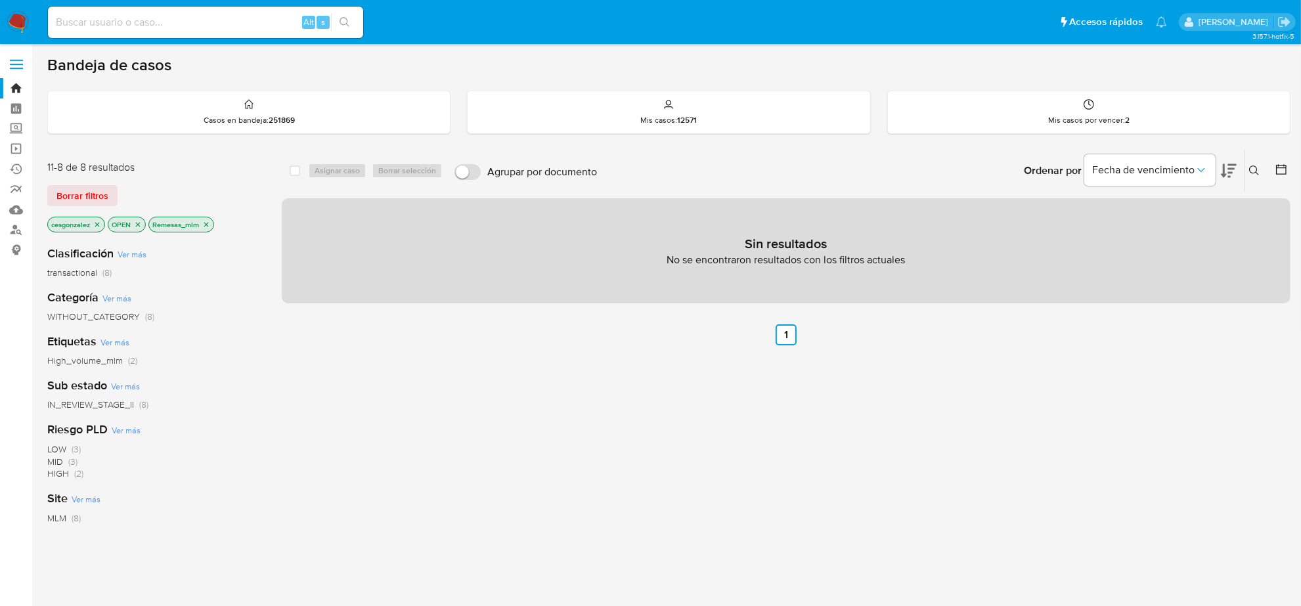
click at [207, 222] on icon "close-filter" at bounding box center [206, 224] width 5 height 5
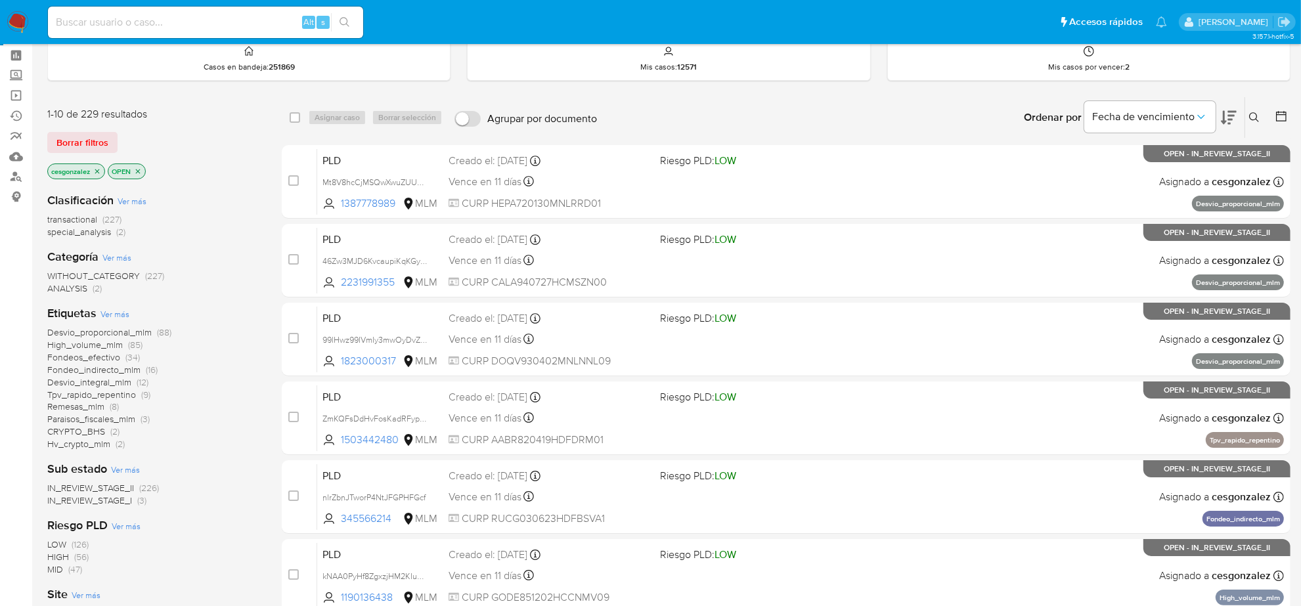
scroll to position [82, 0]
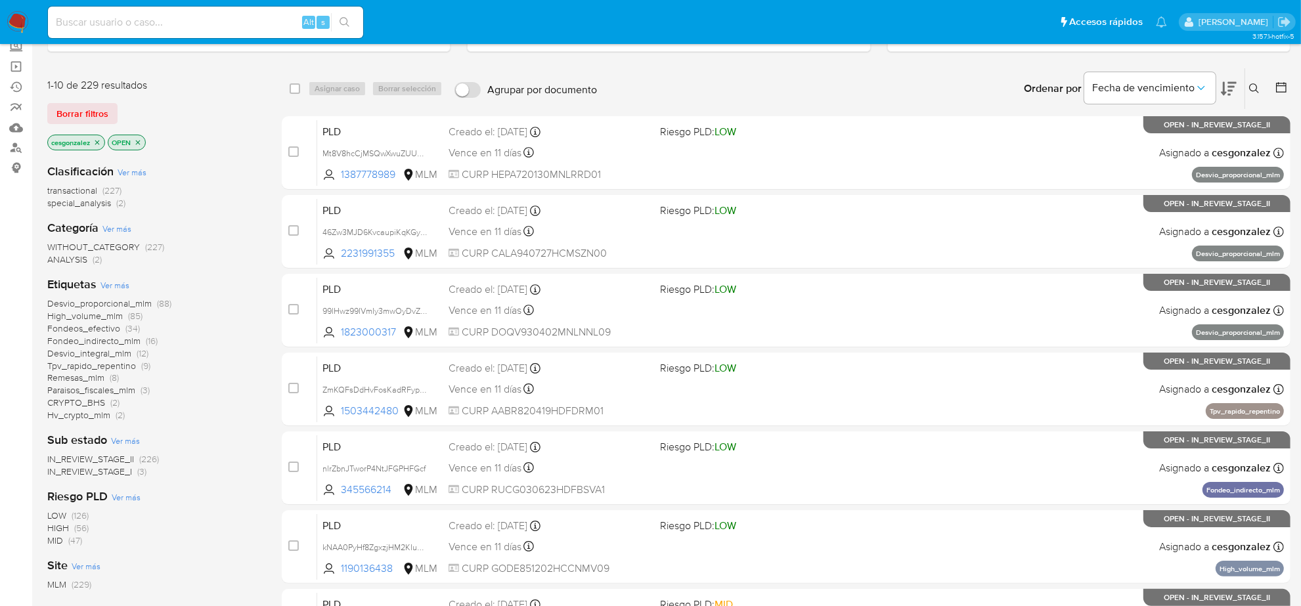
click at [87, 332] on span "Fondeos_efectivo" at bounding box center [83, 328] width 73 height 13
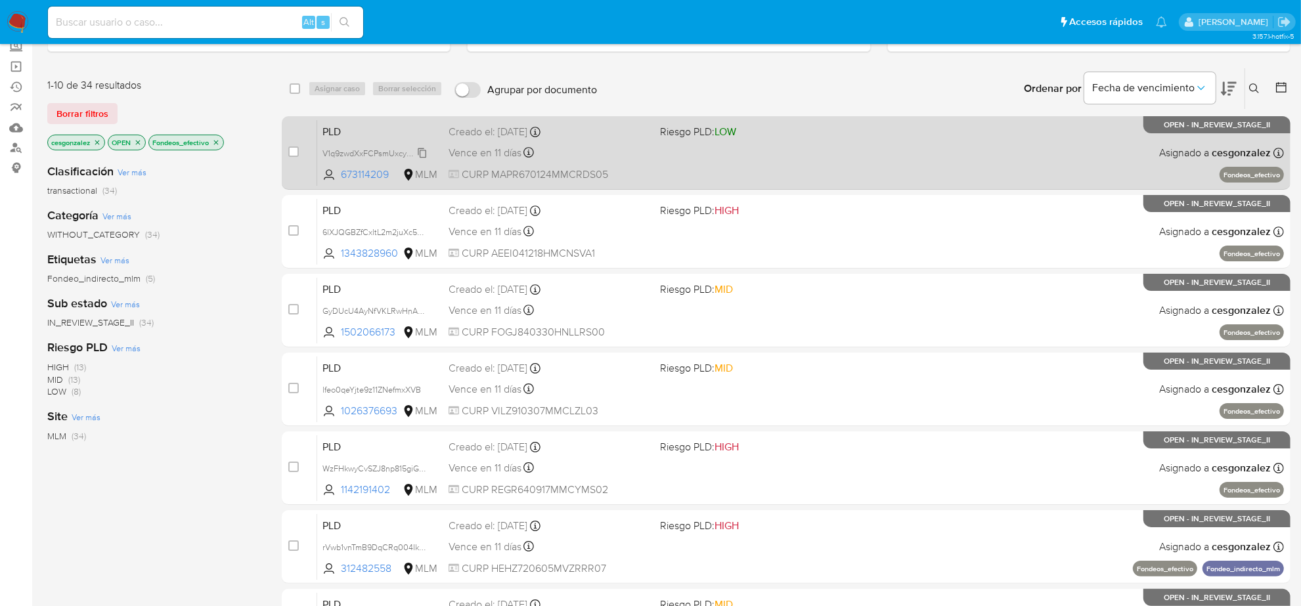
click at [424, 156] on span "V1q9zwdXxFCPsmUxcy4vUF5B" at bounding box center [379, 152] width 113 height 14
click at [471, 153] on span "Vence en 11 días" at bounding box center [485, 153] width 73 height 14
click at [294, 151] on input "checkbox" at bounding box center [293, 151] width 11 height 11
checkbox input "true"
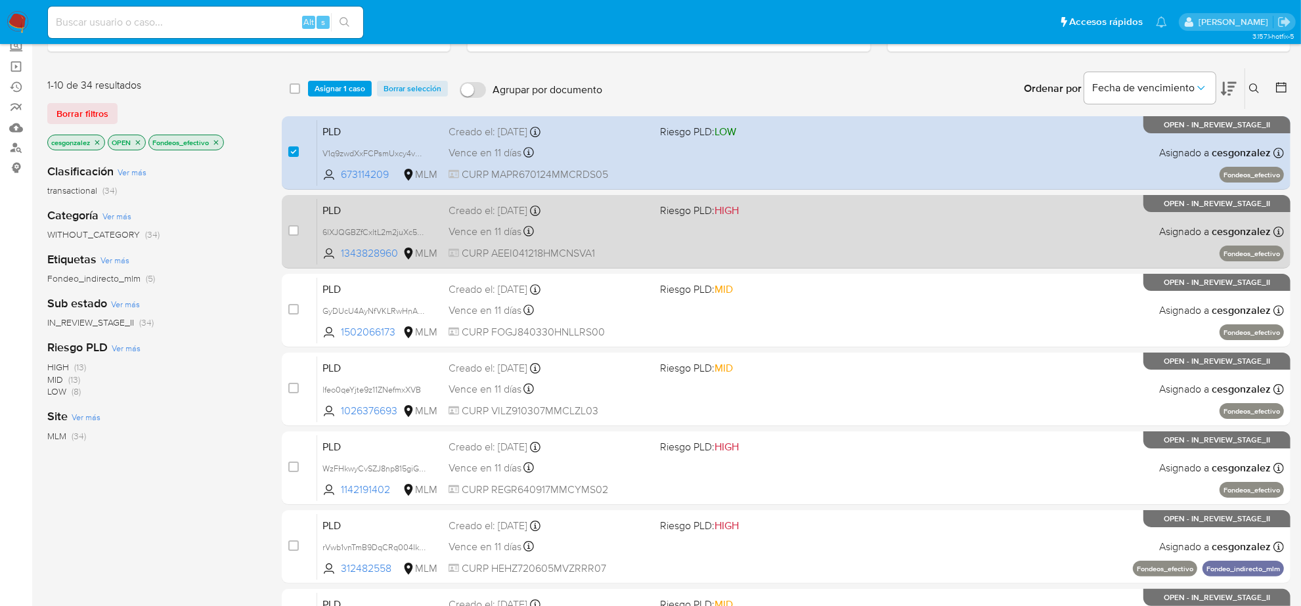
drag, startPoint x: 424, startPoint y: 235, endPoint x: 441, endPoint y: 221, distance: 22.5
click at [424, 234] on span "6lXJQGBZfCxltL2m2juXc5WV" at bounding box center [376, 231] width 107 height 14
click at [455, 219] on div "PLD 6lXJQGBZfCxltL2m2juXc5WV Copiado Copiado 1343828960 MLM Riesgo PLD: HIGH Cr…" at bounding box center [800, 231] width 967 height 66
click at [294, 231] on input "checkbox" at bounding box center [293, 230] width 11 height 11
checkbox input "true"
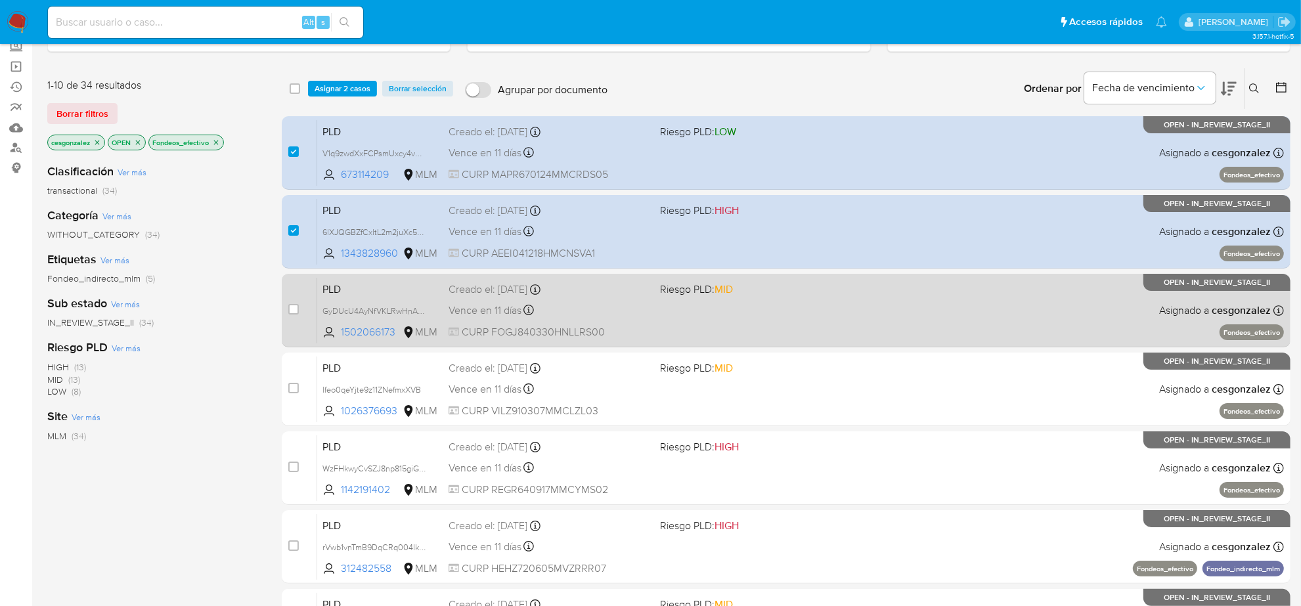
click at [409, 317] on div "PLD GyDUcU4AyNfVKLRwHnAeLaIf 1502066173 MLM Riesgo PLD: MID Creado el: 12/07/20…" at bounding box center [800, 310] width 967 height 66
click at [424, 309] on span "GyDUcU4AyNfVKLRwHnAeLaIf" at bounding box center [379, 310] width 112 height 14
click at [294, 310] on input "checkbox" at bounding box center [293, 309] width 11 height 11
checkbox input "true"
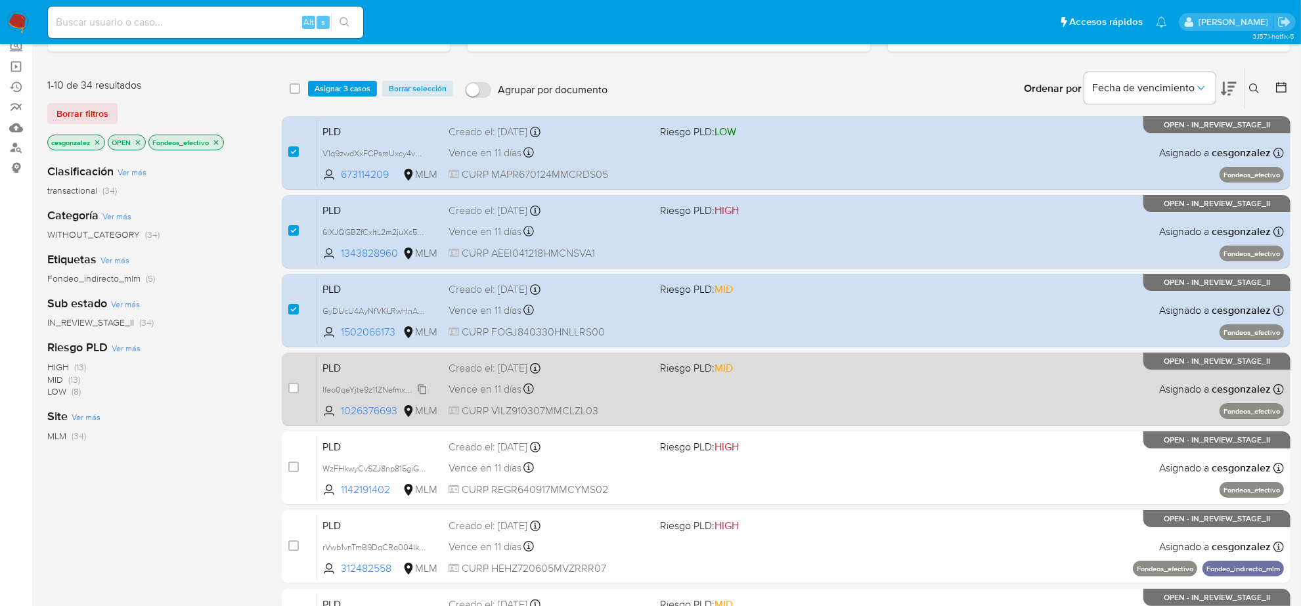
click at [422, 394] on div "lfeo0qeYjte9z11ZNefmxXVB" at bounding box center [375, 389] width 105 height 14
click at [507, 396] on div "Vence en 11 días Vence el 10/09/2025 02:11:23" at bounding box center [549, 389] width 201 height 18
click at [294, 389] on input "checkbox" at bounding box center [293, 388] width 11 height 11
checkbox input "true"
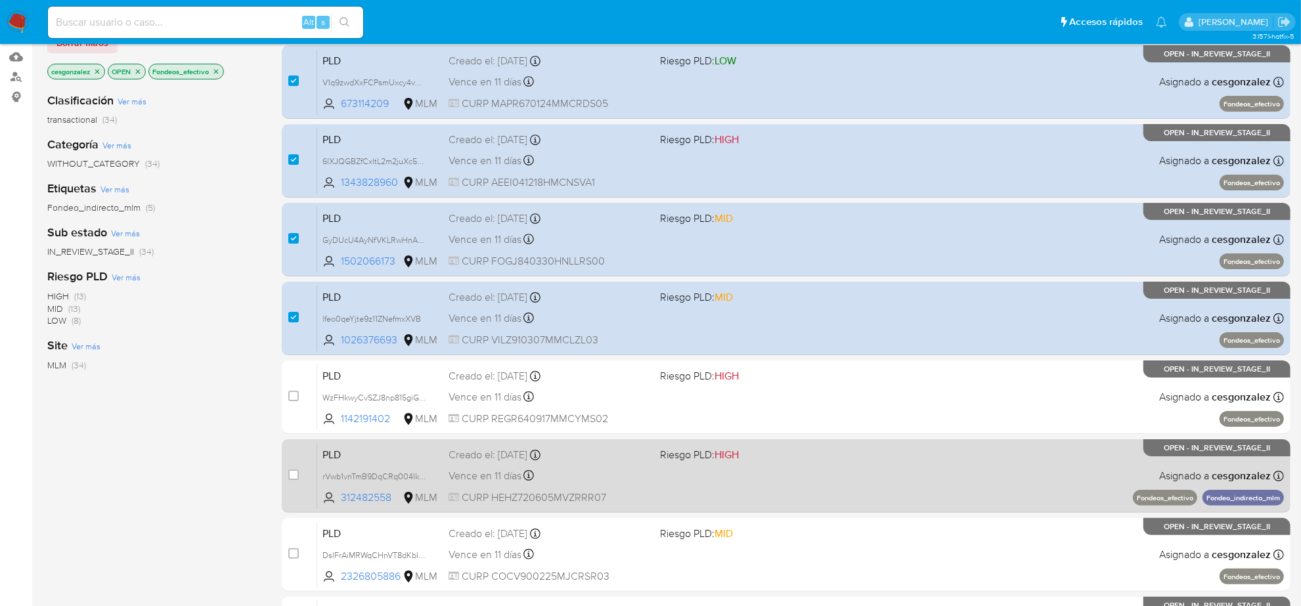
scroll to position [246, 0]
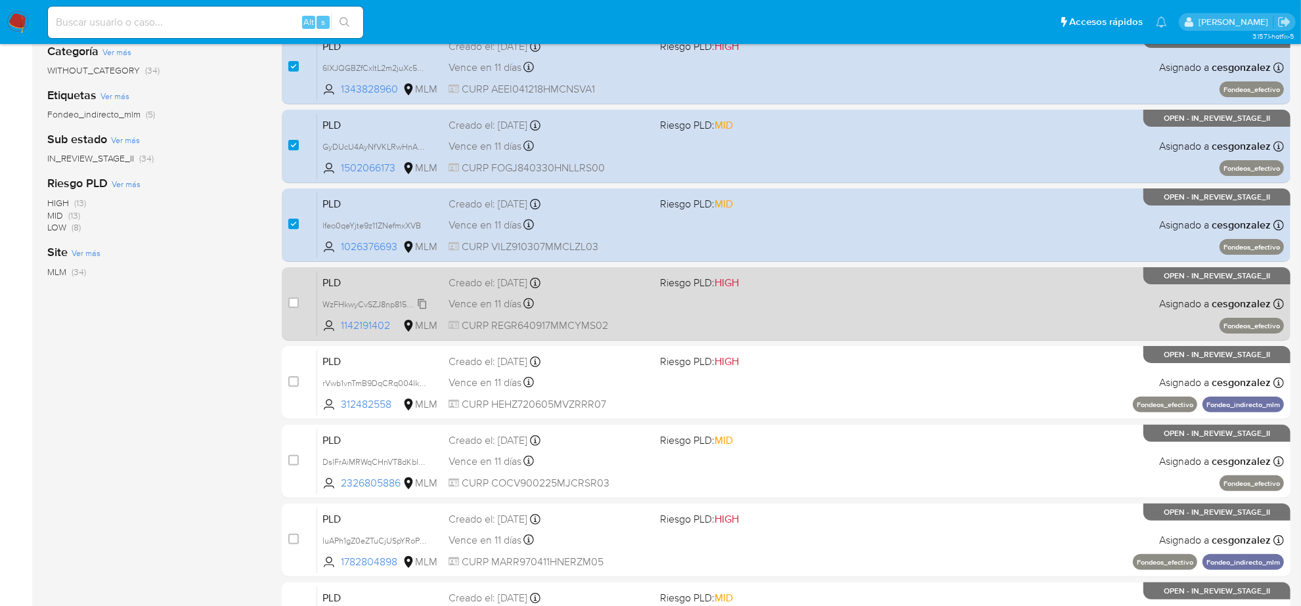
click at [418, 303] on span "WzFHkwyCvSZJ8np815giGijm" at bounding box center [376, 303] width 107 height 14
click at [488, 307] on span "Vence en 11 días" at bounding box center [485, 304] width 73 height 14
click at [294, 306] on input "checkbox" at bounding box center [293, 303] width 11 height 11
checkbox input "true"
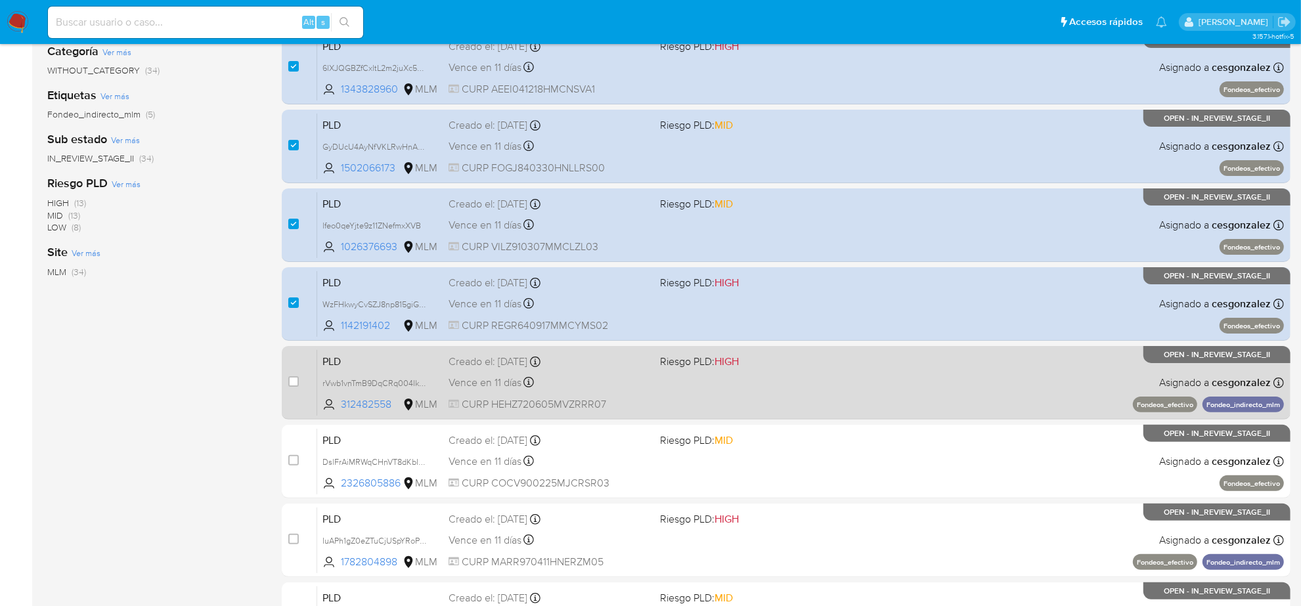
drag, startPoint x: 424, startPoint y: 382, endPoint x: 475, endPoint y: 380, distance: 51.3
click at [424, 381] on span "rVwb1vnTmB9DqCRq004IkRMA" at bounding box center [380, 382] width 114 height 14
click at [483, 380] on span "Vence en 11 días" at bounding box center [485, 383] width 73 height 14
click at [296, 380] on input "checkbox" at bounding box center [293, 381] width 11 height 11
checkbox input "true"
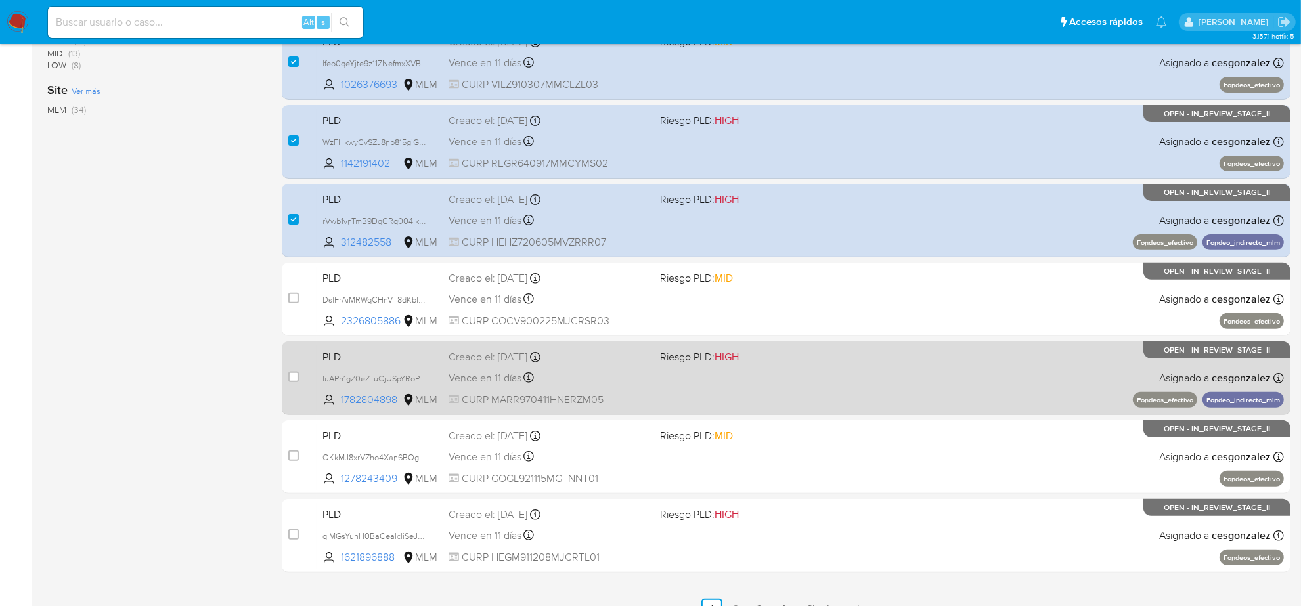
scroll to position [429, 0]
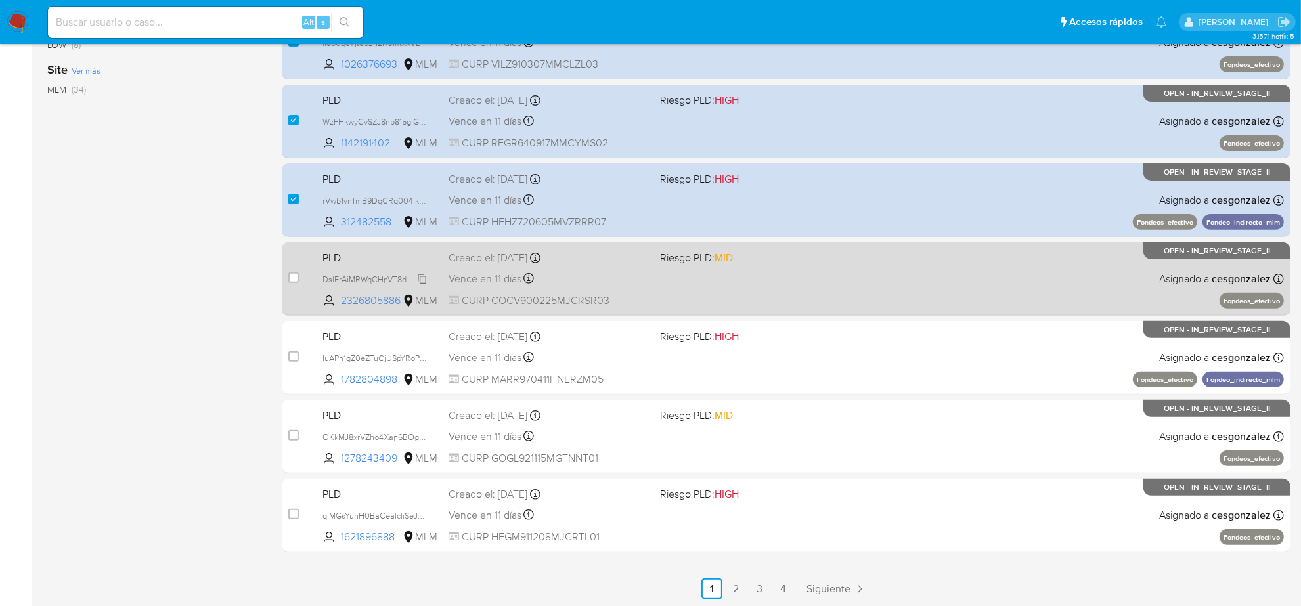
click at [418, 278] on span "DslFrAiMRWqCHnVT8dKbIXgE" at bounding box center [378, 278] width 110 height 14
click at [471, 273] on span "Vence en 11 días" at bounding box center [485, 279] width 73 height 14
click at [293, 277] on input "checkbox" at bounding box center [293, 278] width 11 height 11
checkbox input "true"
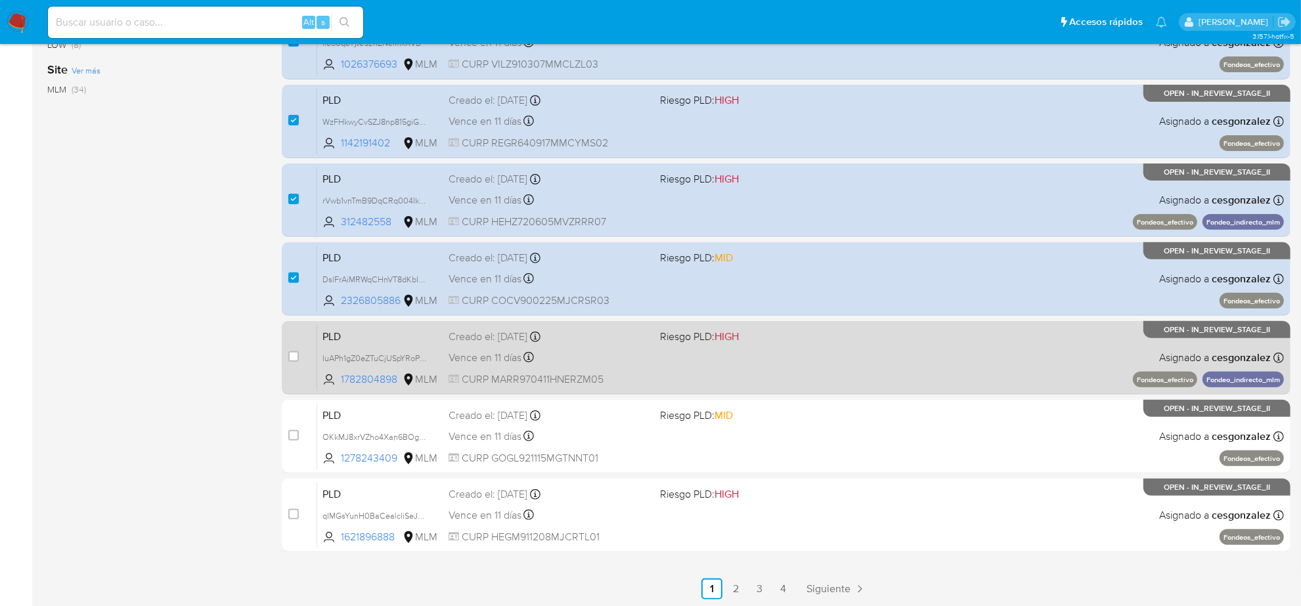
drag, startPoint x: 422, startPoint y: 358, endPoint x: 470, endPoint y: 356, distance: 48.7
click at [424, 358] on span "IuAPh1gZ0eZTuCjUSpYRoPTT" at bounding box center [376, 357] width 106 height 14
click at [503, 353] on span "Vence en 11 días" at bounding box center [485, 358] width 73 height 14
click at [296, 355] on input "checkbox" at bounding box center [293, 356] width 11 height 11
checkbox input "true"
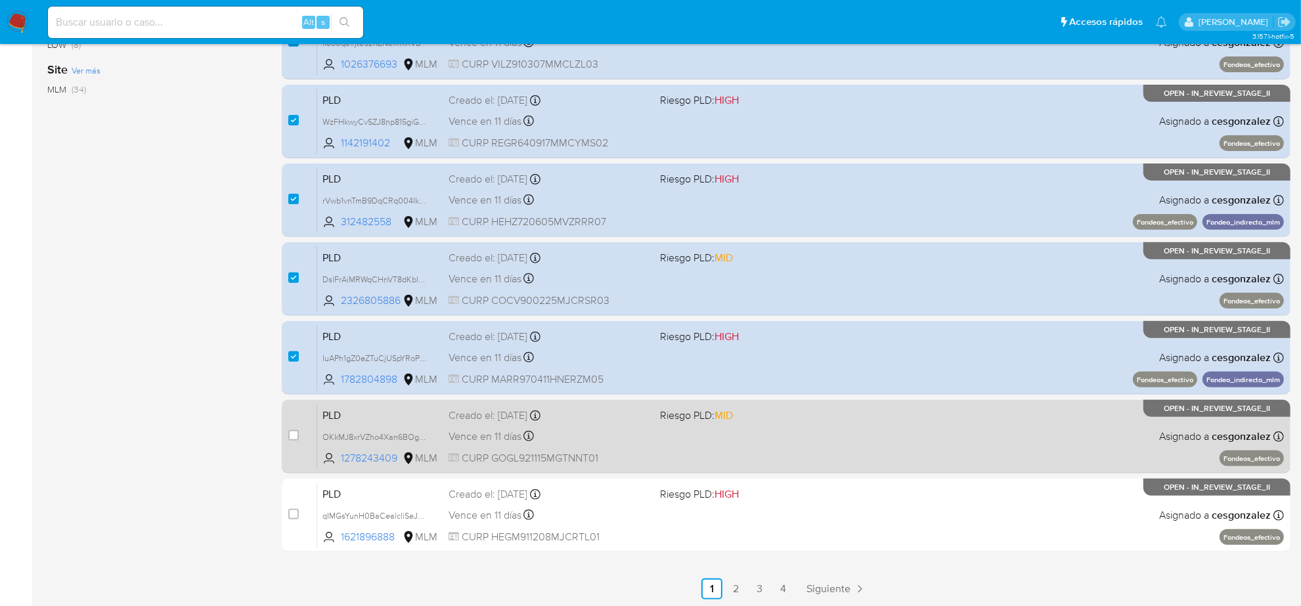
click at [429, 440] on span "OKkMJ8xrVZho4Xan6BOgFhGr" at bounding box center [381, 437] width 116 height 14
click at [480, 437] on span "Vence en 11 días" at bounding box center [485, 437] width 73 height 14
click at [293, 434] on input "checkbox" at bounding box center [293, 435] width 11 height 11
checkbox input "true"
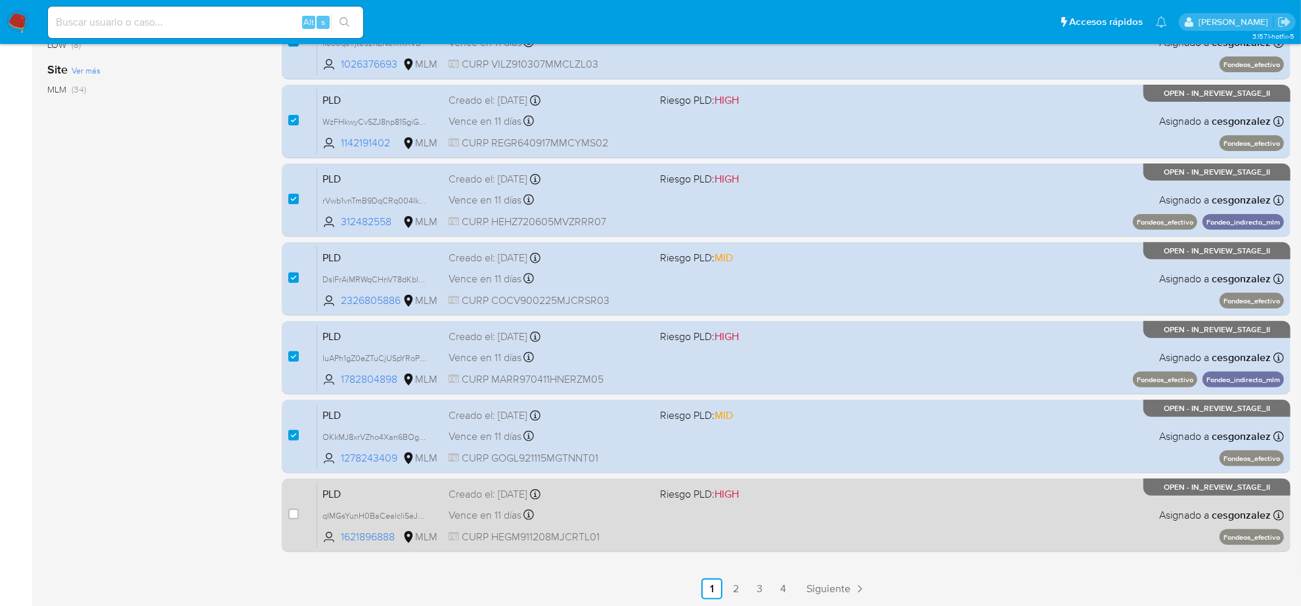
click at [430, 514] on span "qIMGsYunH0BaCealcliSeJnN" at bounding box center [381, 515] width 116 height 14
click at [493, 508] on span "Vence en 11 días" at bounding box center [485, 515] width 73 height 14
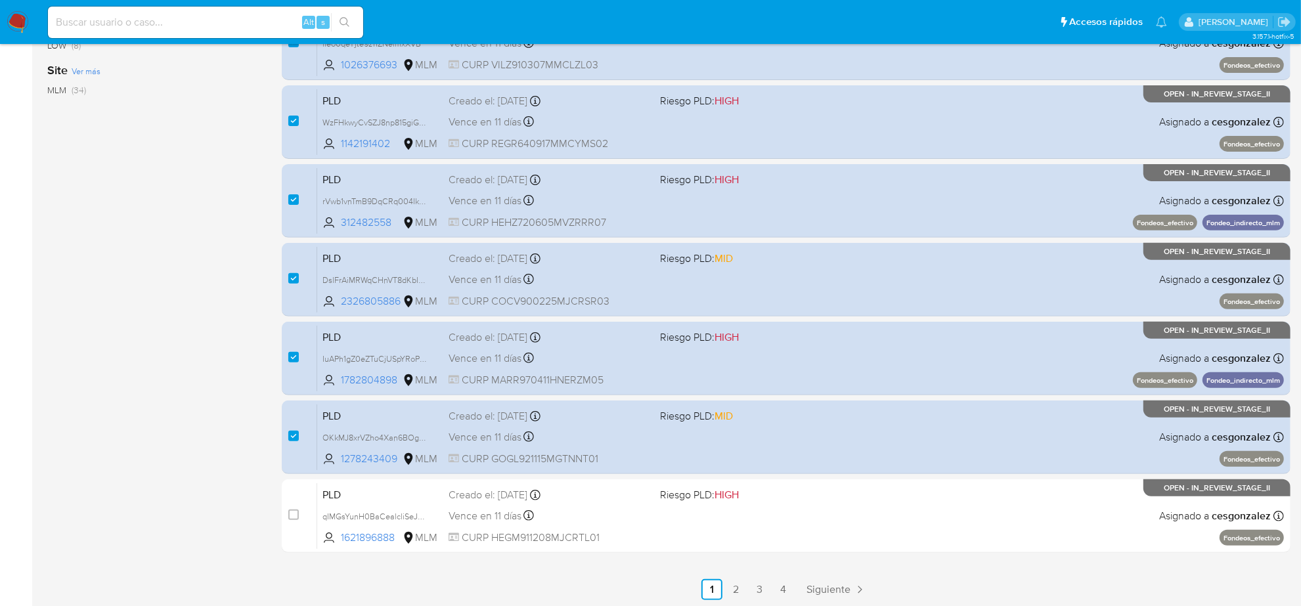
scroll to position [0, 0]
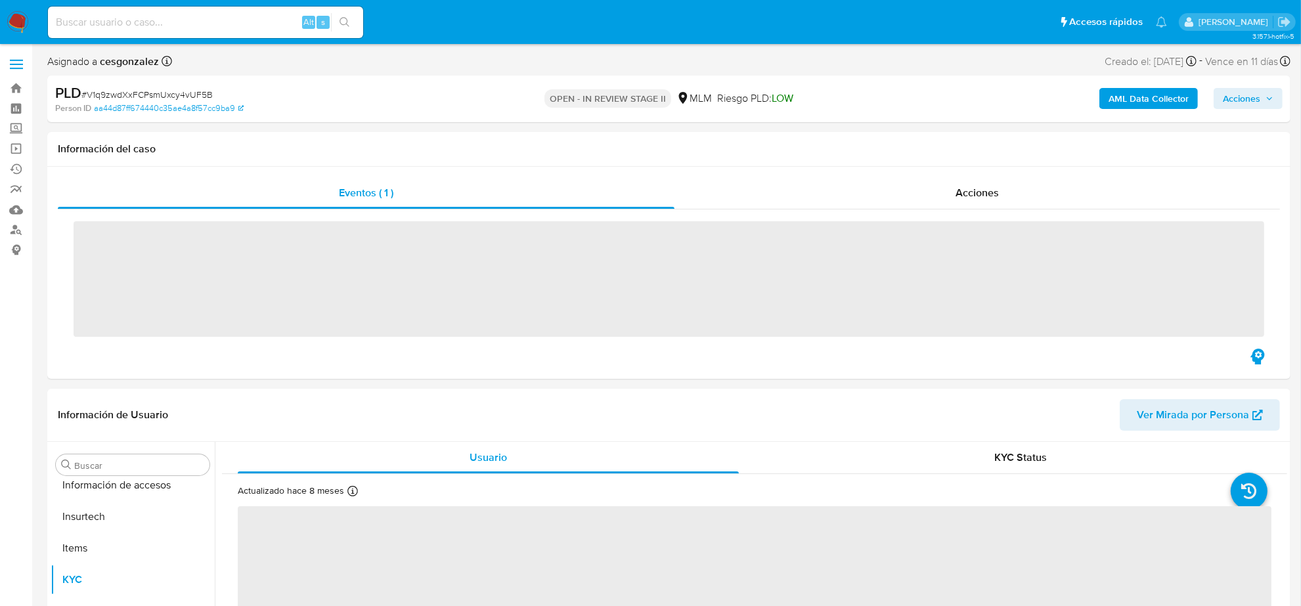
scroll to position [554, 0]
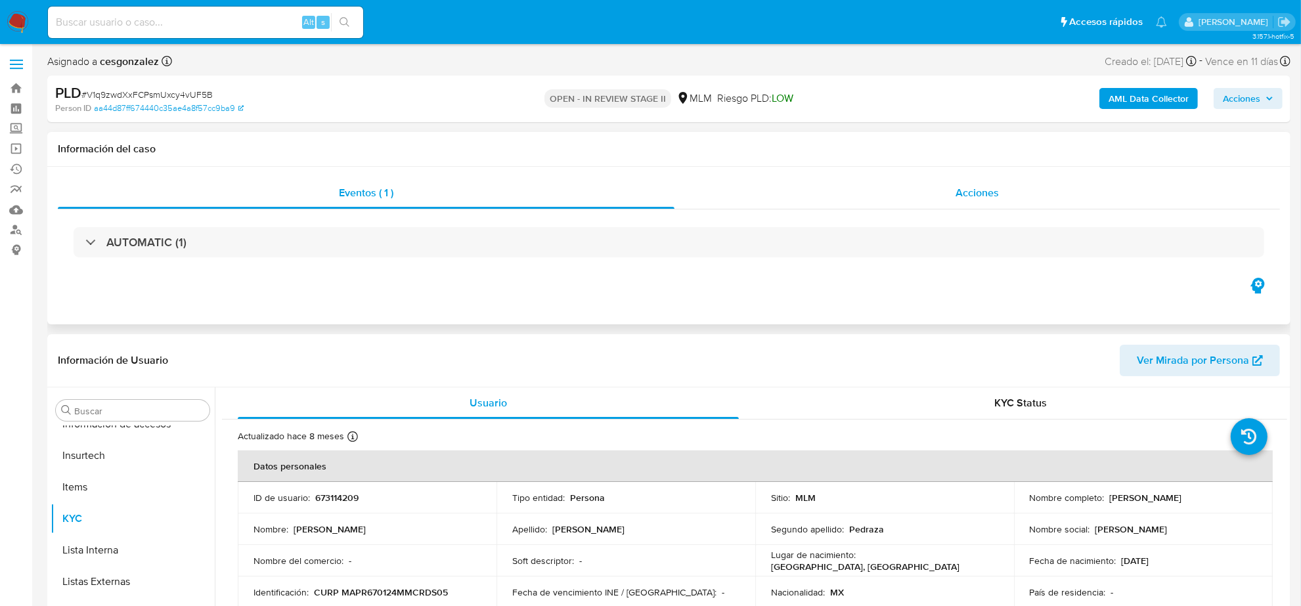
click at [986, 187] on span "Acciones" at bounding box center [977, 192] width 43 height 15
select select "10"
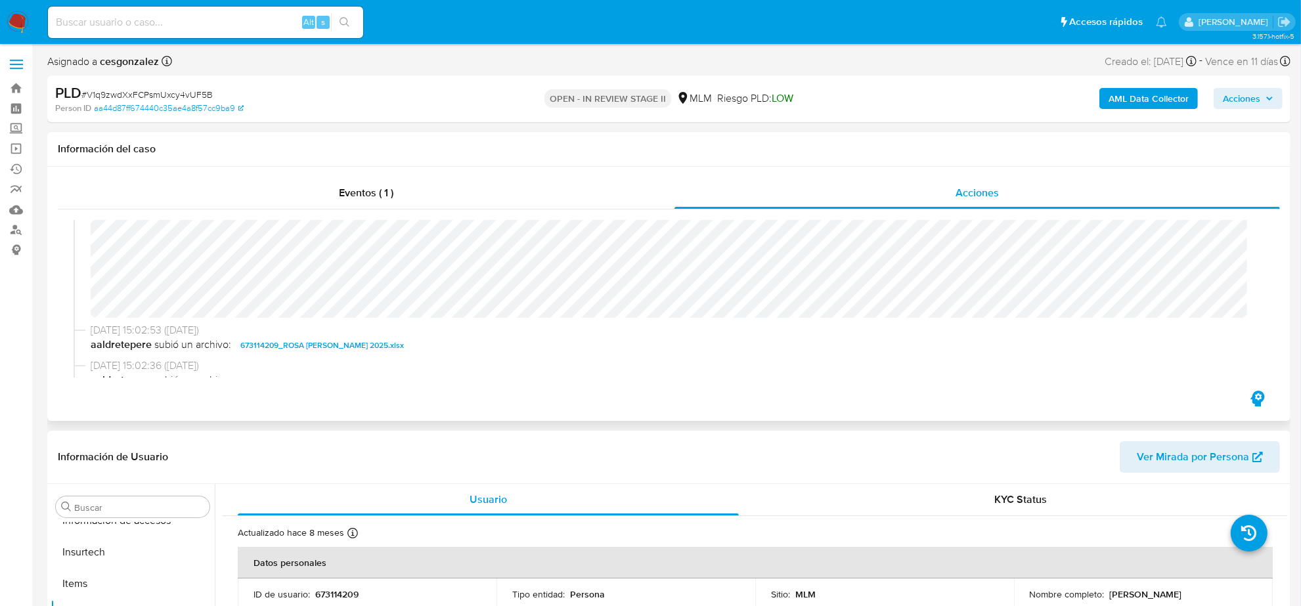
scroll to position [164, 0]
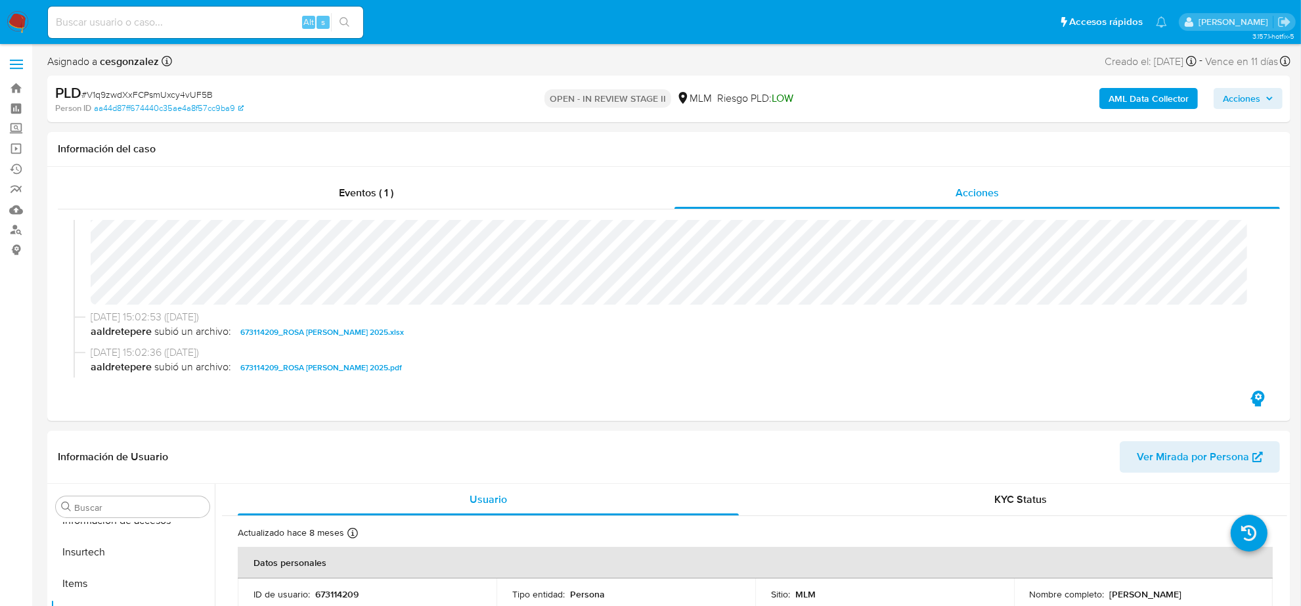
click at [1248, 100] on span "Acciones" at bounding box center [1241, 98] width 37 height 21
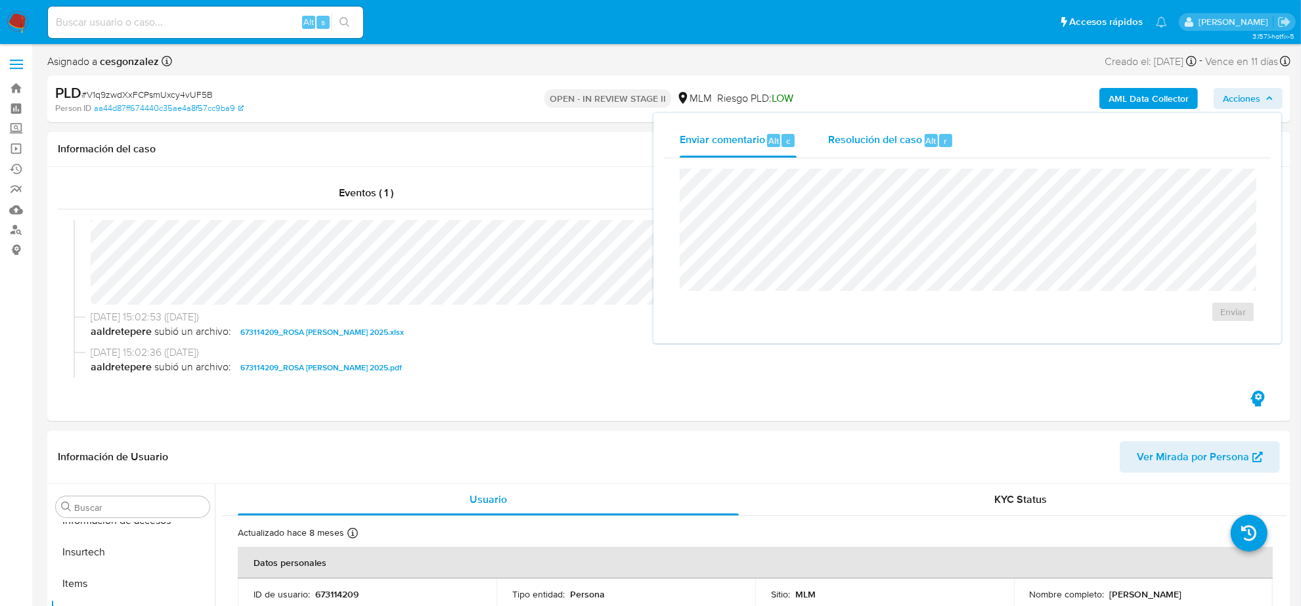
click at [817, 151] on button "Resolución del caso Alt r" at bounding box center [891, 141] width 157 height 34
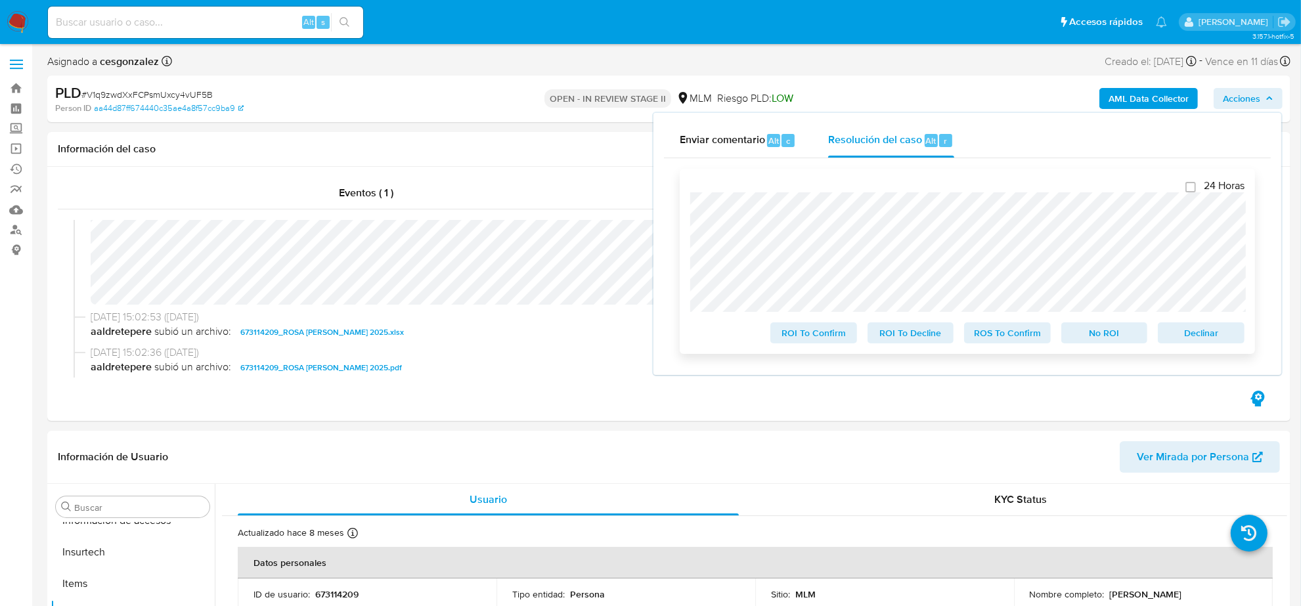
click at [987, 342] on span "ROS To Confirm" at bounding box center [1008, 333] width 68 height 18
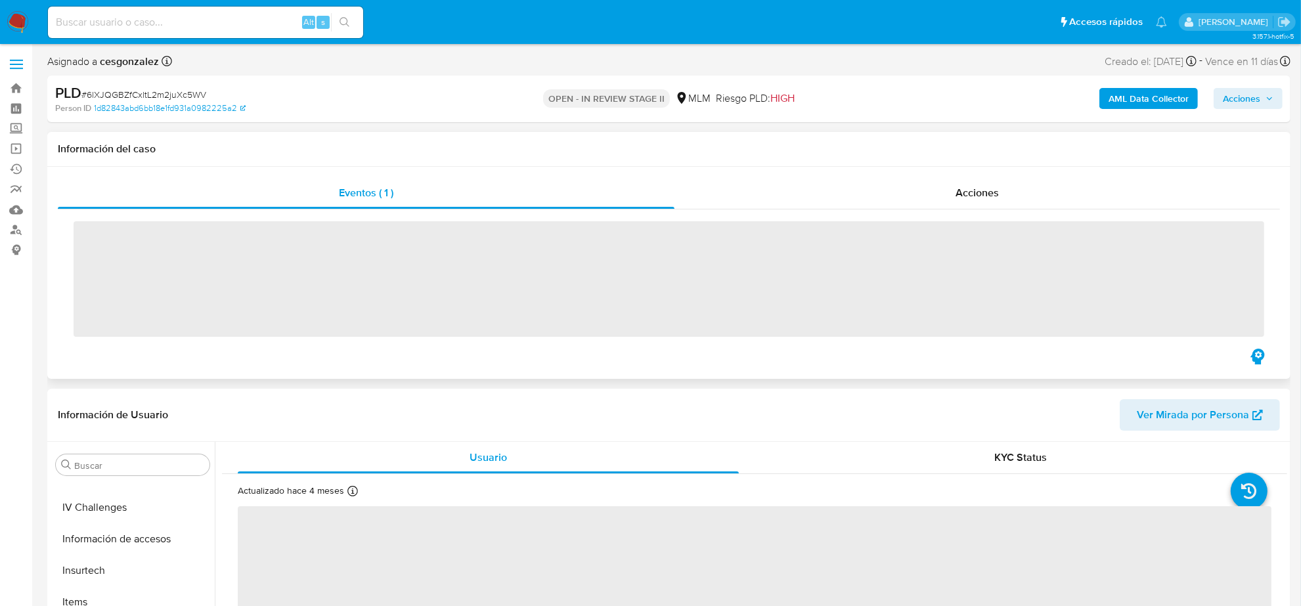
scroll to position [554, 0]
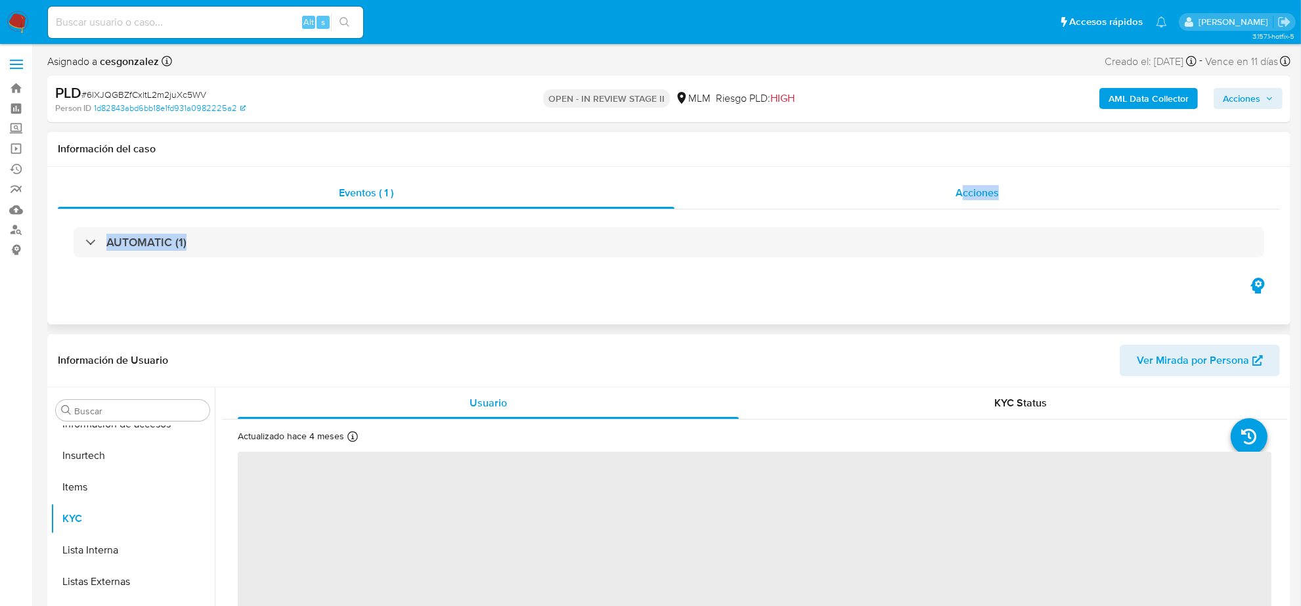
click at [962, 208] on div "Eventos ( 1 ) Acciones AUTOMATIC (1)" at bounding box center [669, 226] width 1223 height 98
click at [983, 183] on div "Acciones" at bounding box center [978, 193] width 606 height 32
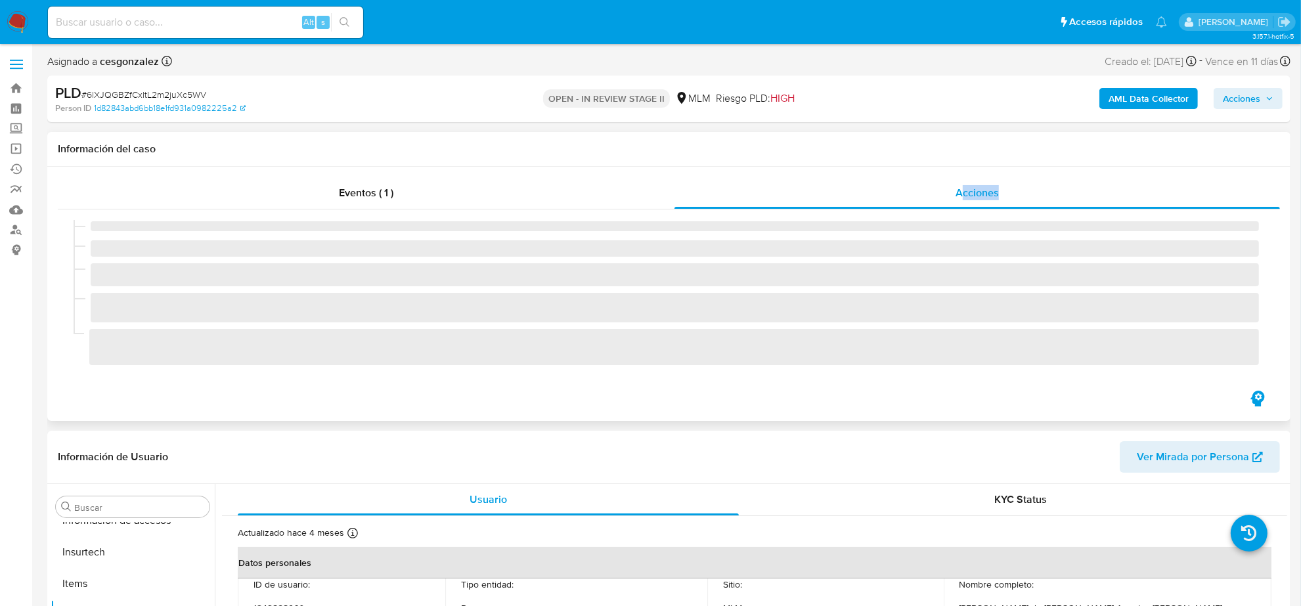
select select "10"
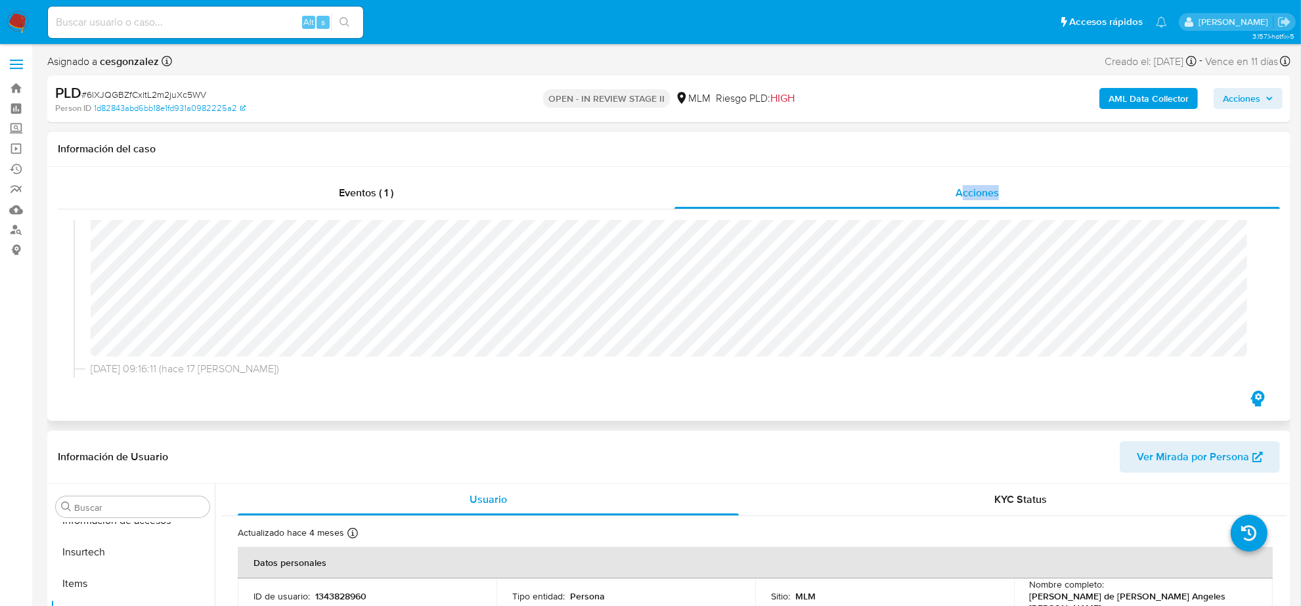
scroll to position [164, 0]
click at [1263, 101] on span "Acciones" at bounding box center [1248, 98] width 51 height 18
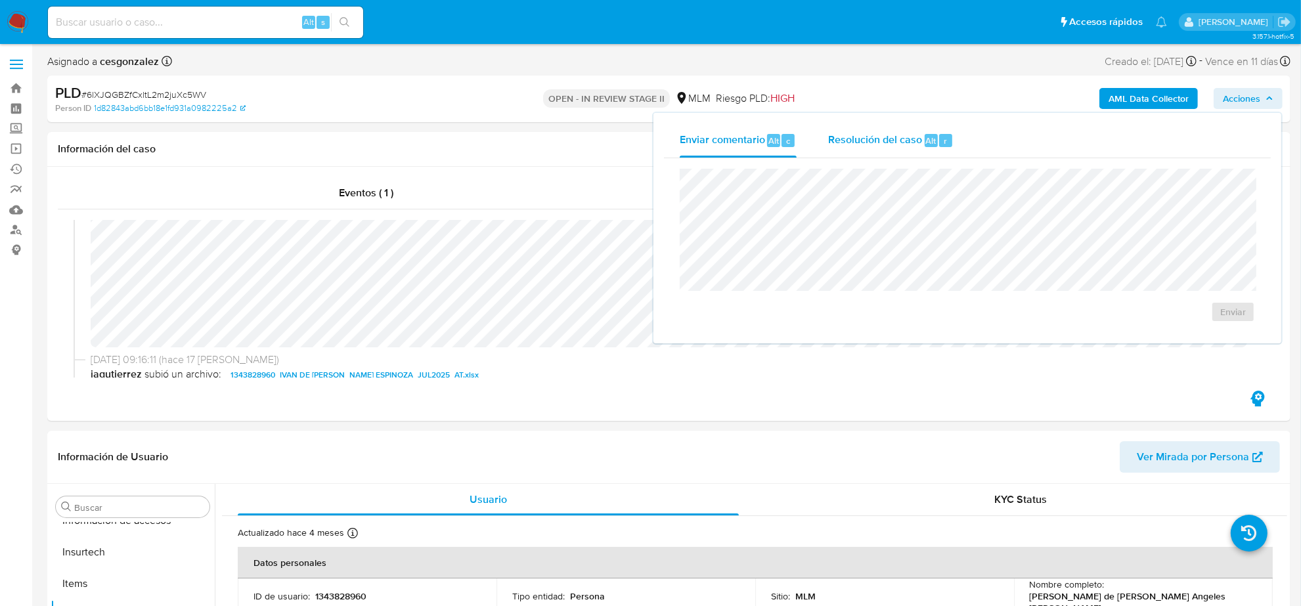
click at [838, 136] on span "Resolución del caso" at bounding box center [875, 140] width 94 height 15
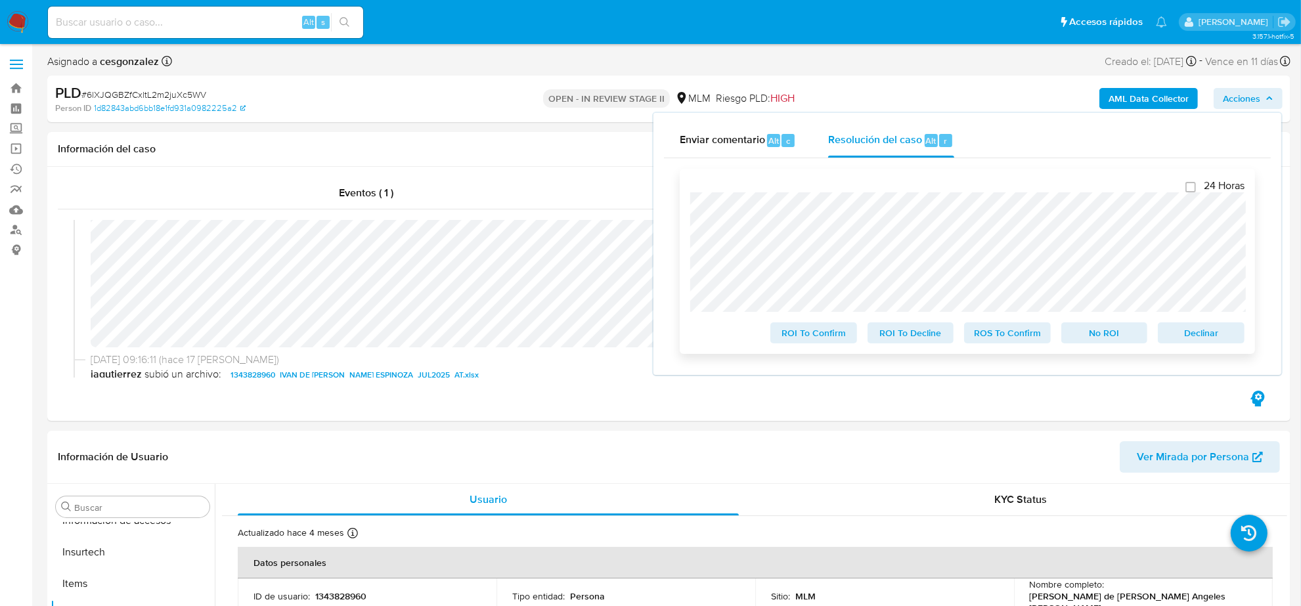
click at [1014, 333] on span "ROS To Confirm" at bounding box center [1008, 333] width 68 height 18
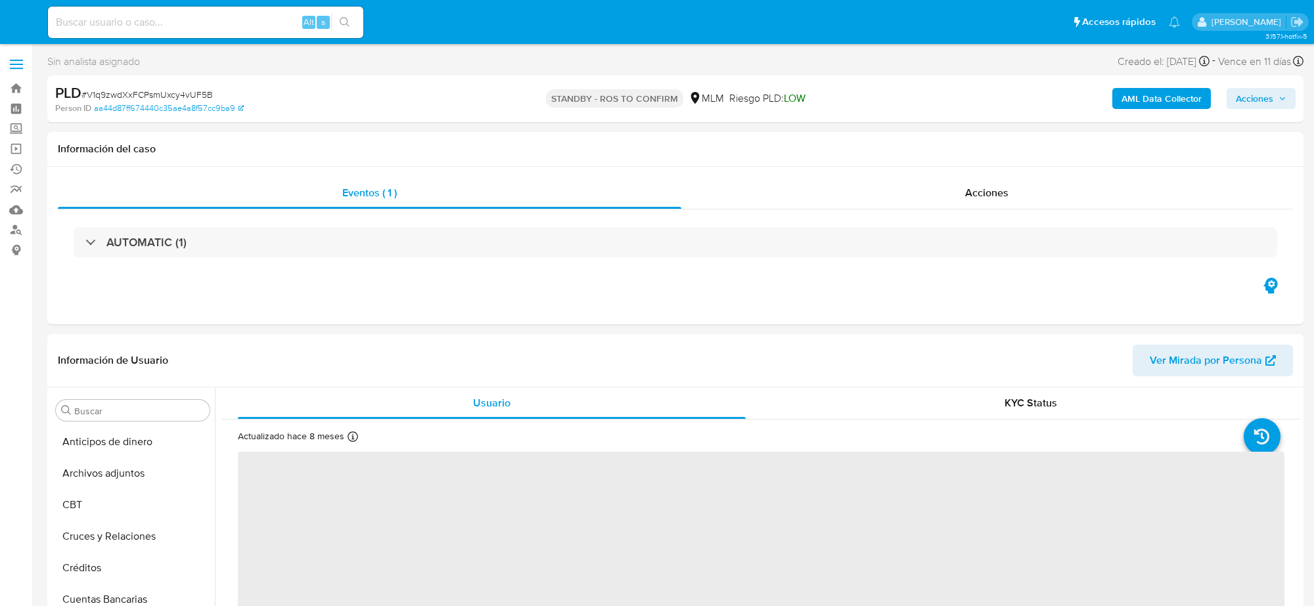
select select "10"
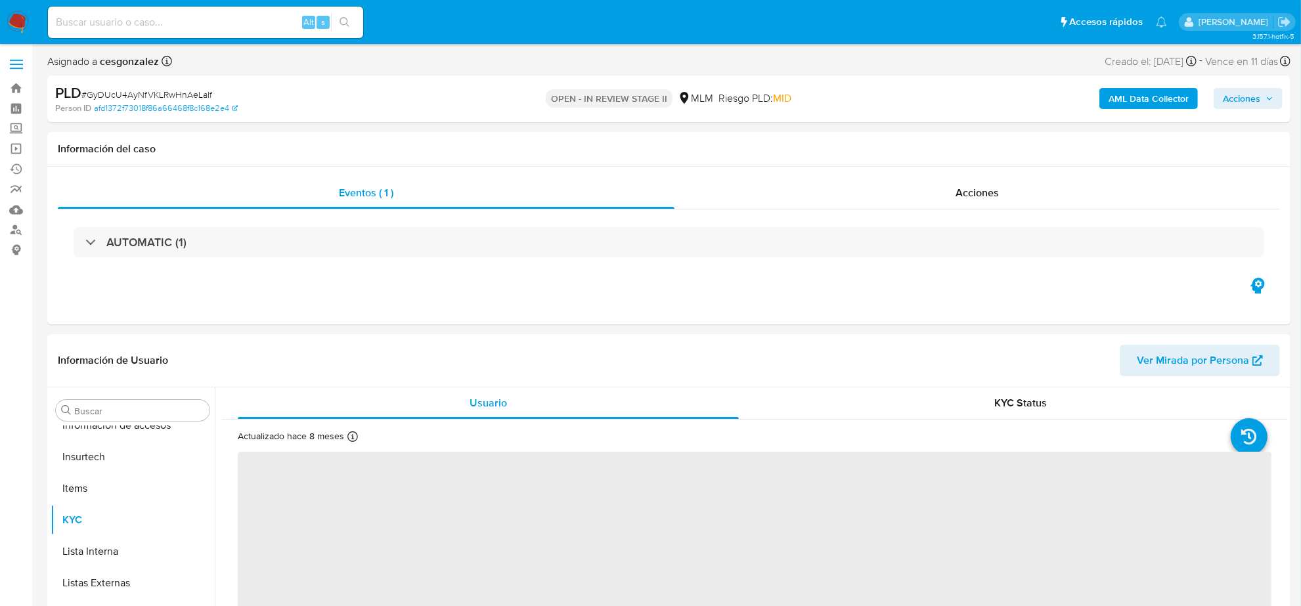
scroll to position [554, 0]
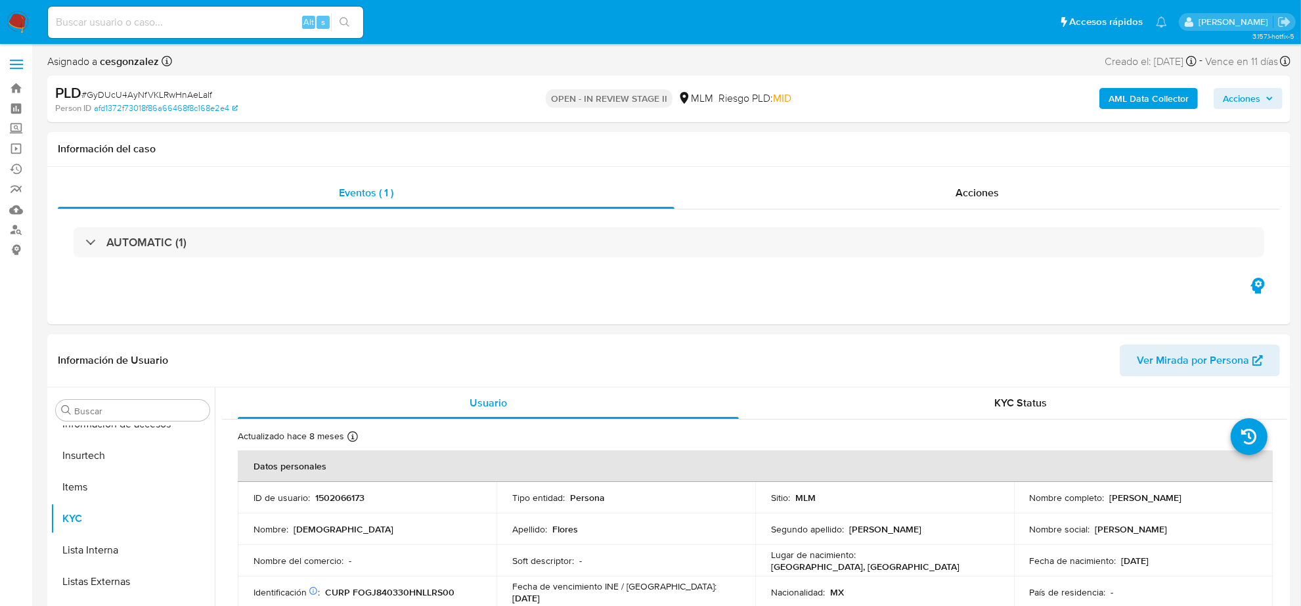
select select "10"
drag, startPoint x: 1023, startPoint y: 179, endPoint x: 1006, endPoint y: 196, distance: 23.7
click at [1023, 179] on div "Acciones" at bounding box center [978, 193] width 606 height 32
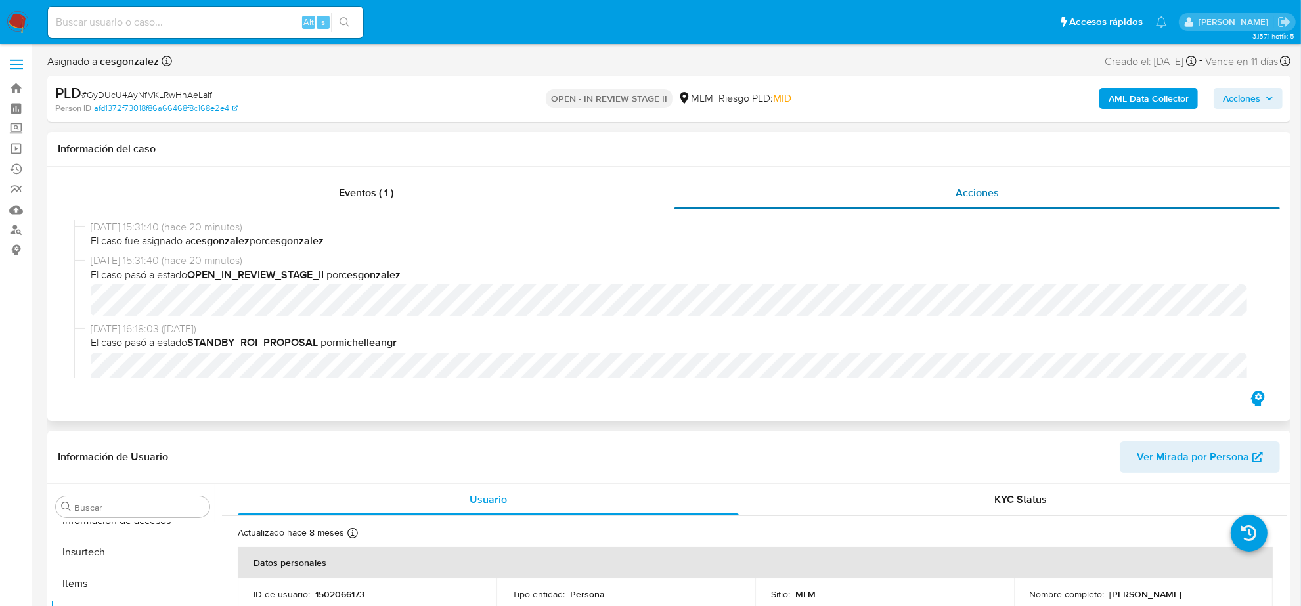
click at [1001, 191] on div "Acciones" at bounding box center [978, 193] width 606 height 32
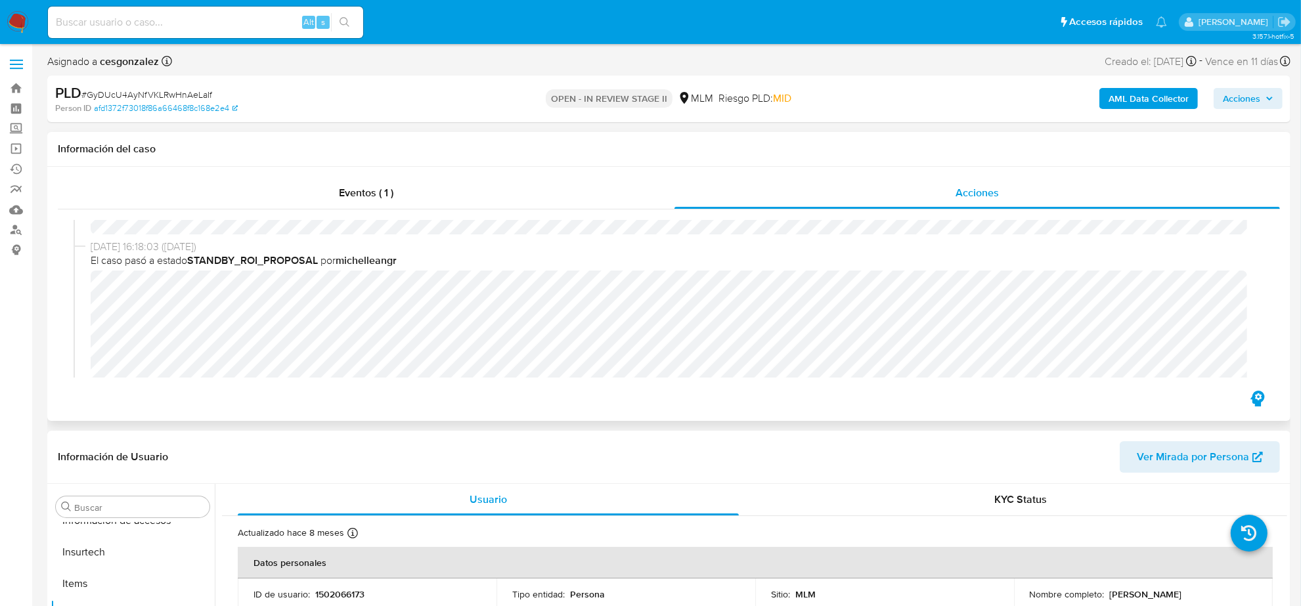
scroll to position [164, 0]
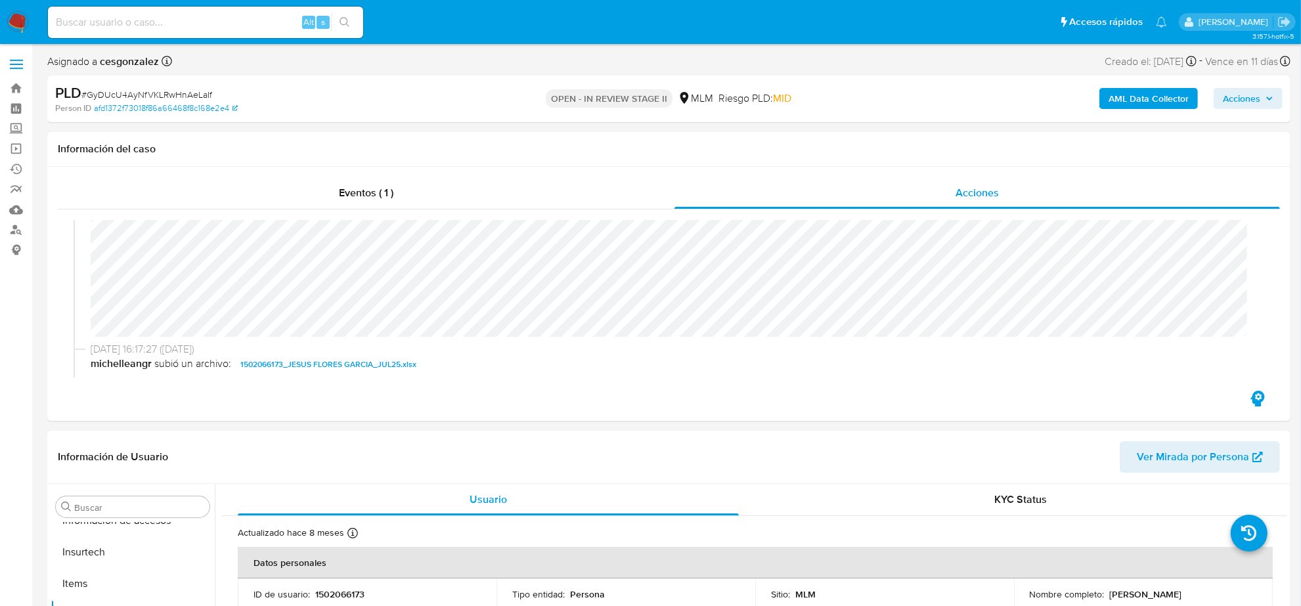
click at [1261, 102] on span "Acciones" at bounding box center [1241, 98] width 37 height 21
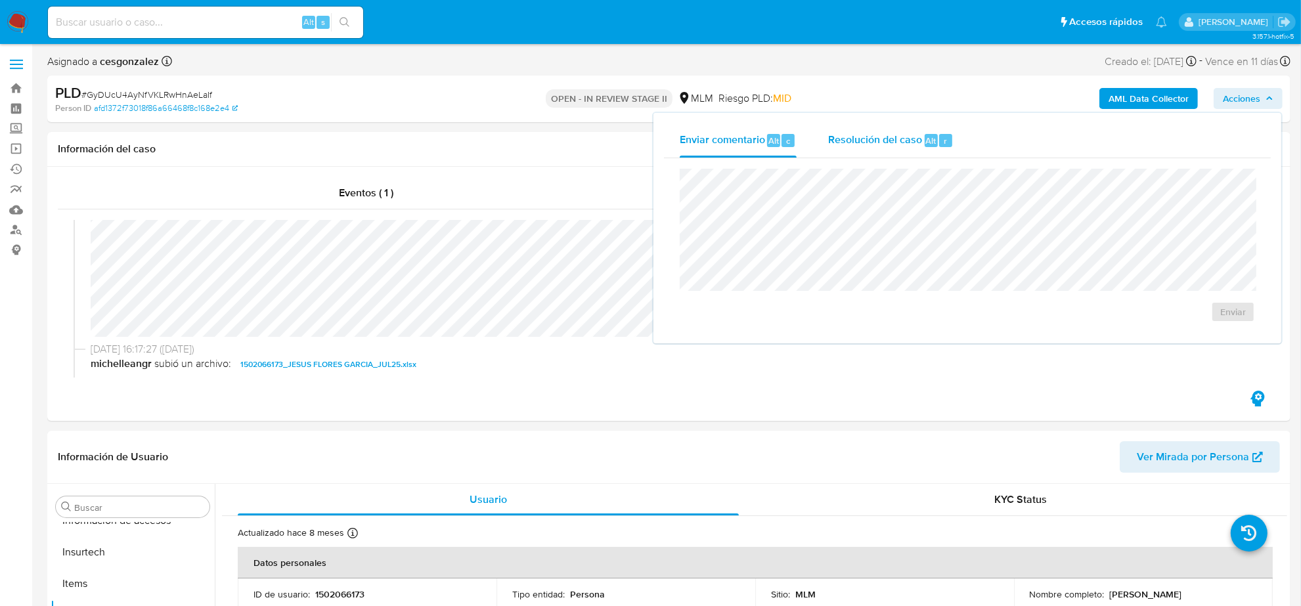
click at [856, 145] on span "Resolución del caso" at bounding box center [875, 140] width 94 height 15
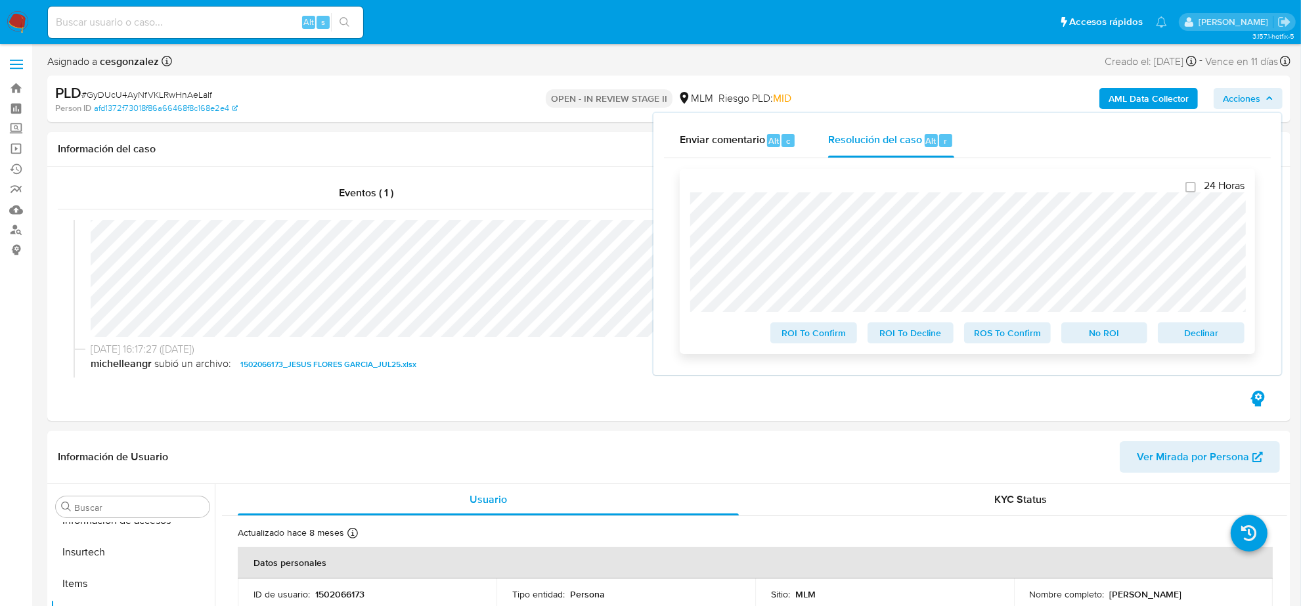
click at [1002, 336] on span "ROS To Confirm" at bounding box center [1008, 333] width 68 height 18
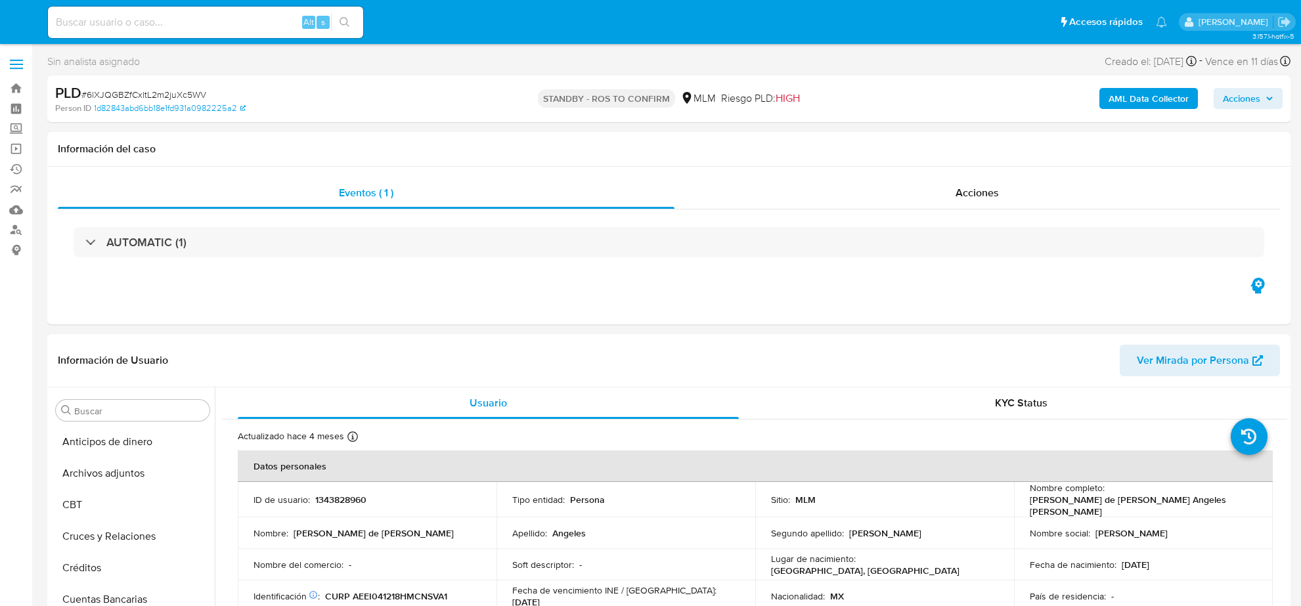
select select "10"
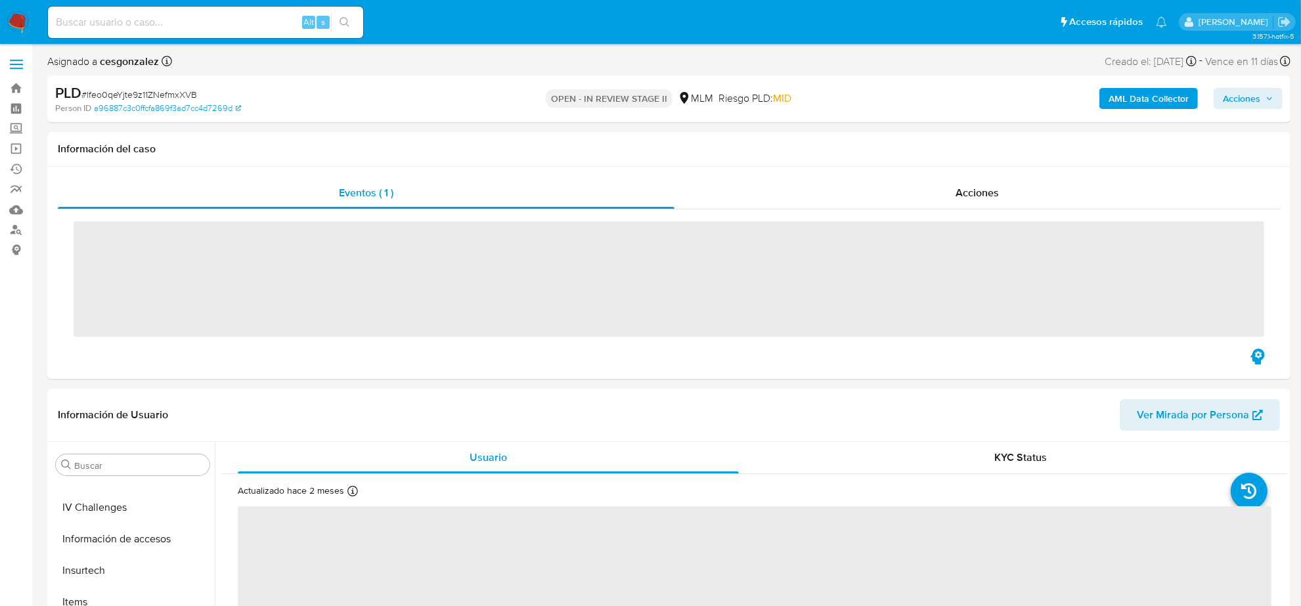
scroll to position [554, 0]
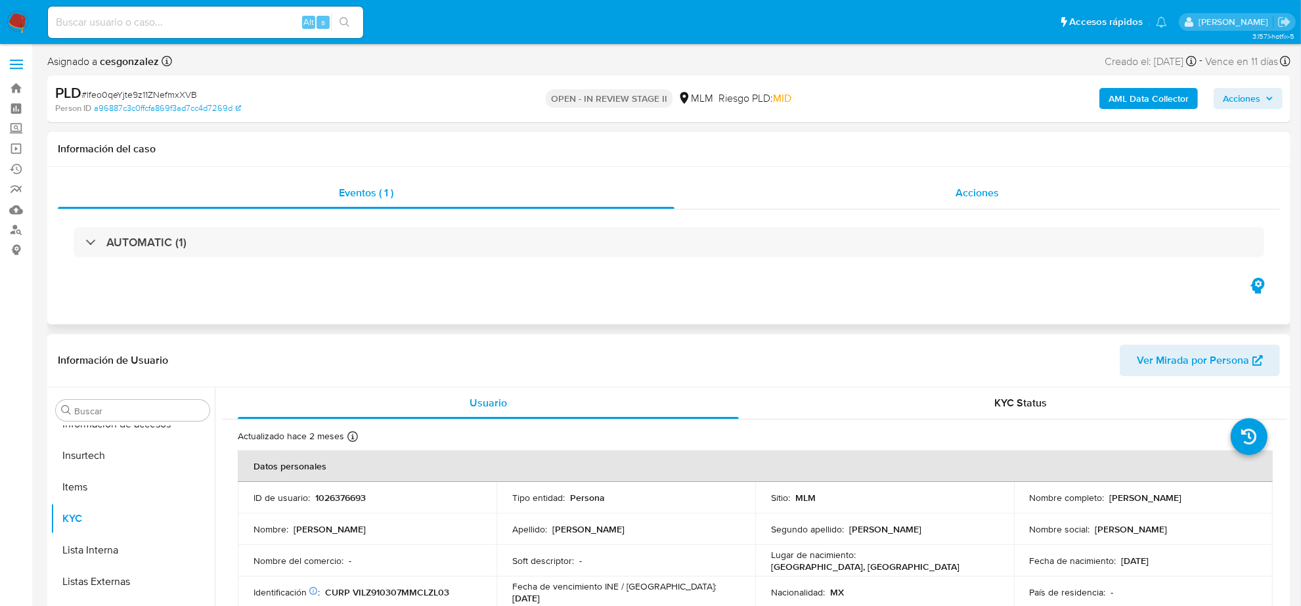
click at [972, 185] on span "Acciones" at bounding box center [977, 192] width 43 height 15
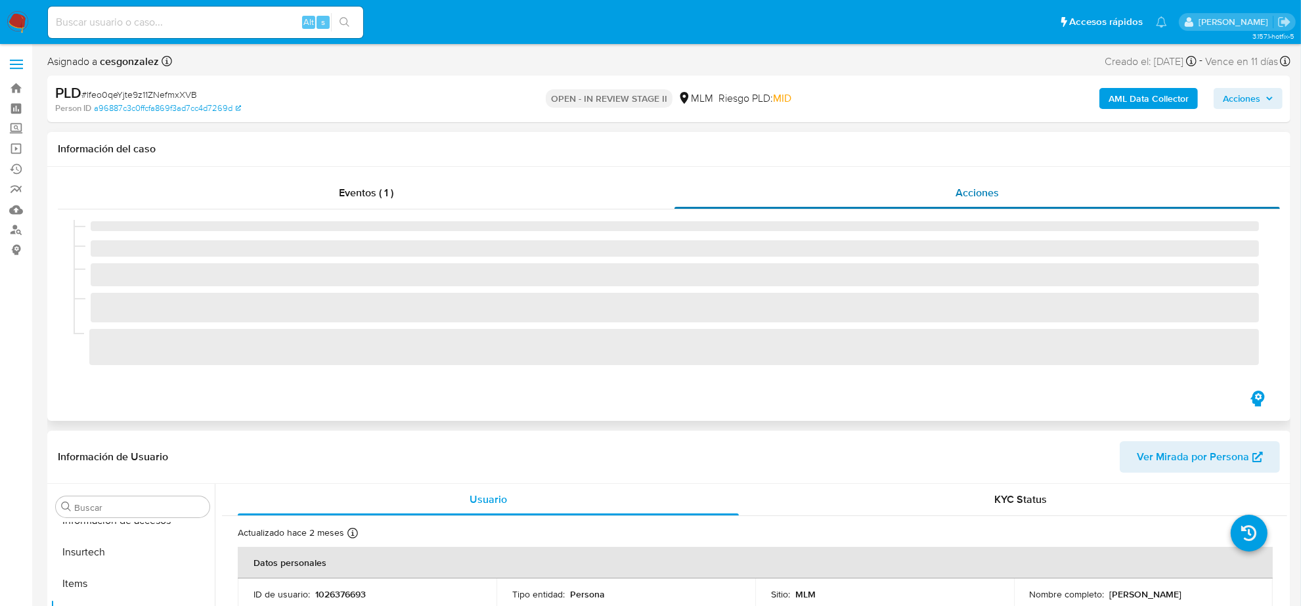
select select "10"
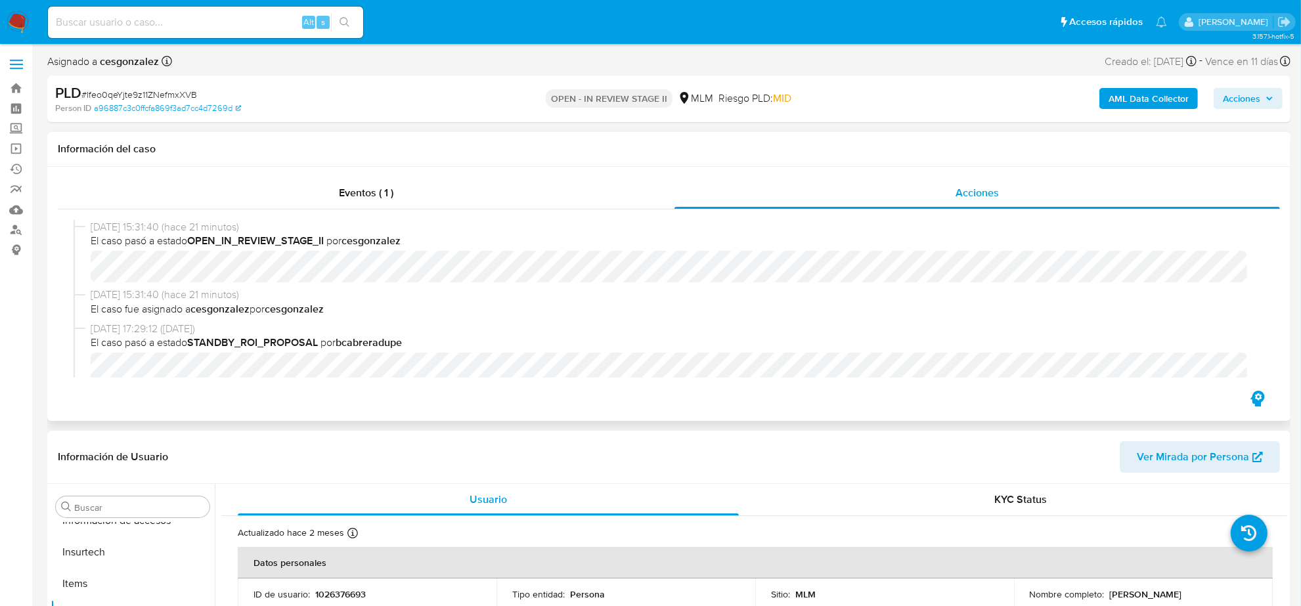
scroll to position [164, 0]
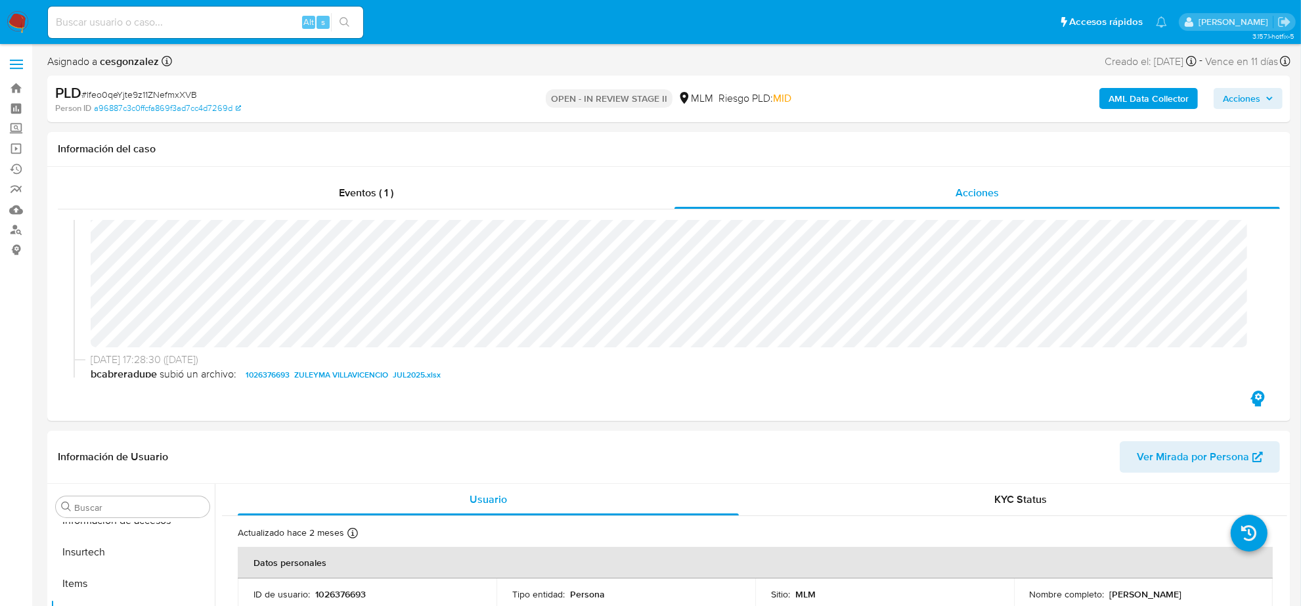
click at [1257, 106] on span "Acciones" at bounding box center [1241, 98] width 37 height 21
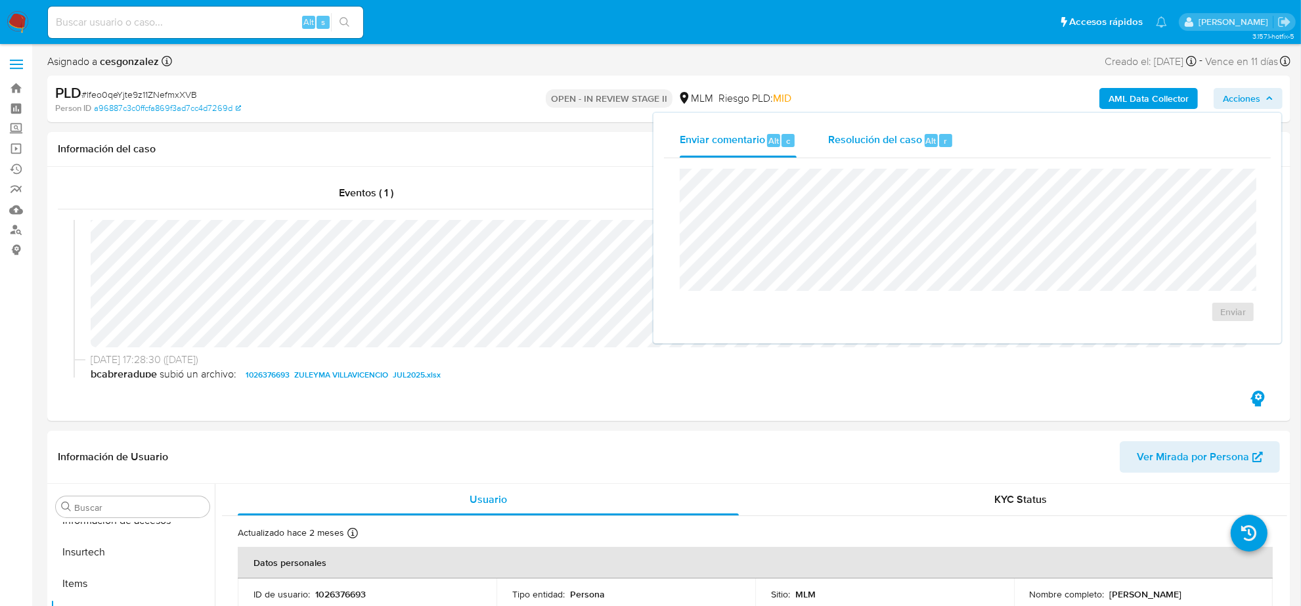
drag, startPoint x: 853, startPoint y: 138, endPoint x: 848, endPoint y: 156, distance: 18.3
click at [851, 137] on span "Resolución del caso" at bounding box center [875, 140] width 94 height 15
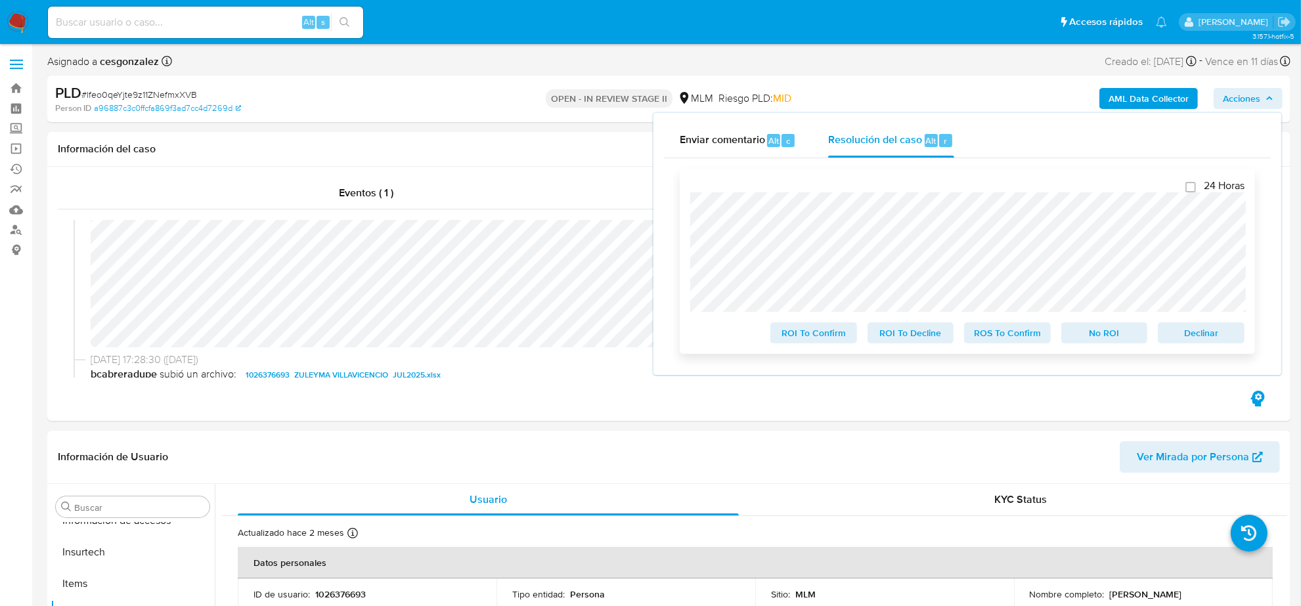
click at [1003, 342] on span "ROS To Confirm" at bounding box center [1008, 333] width 68 height 18
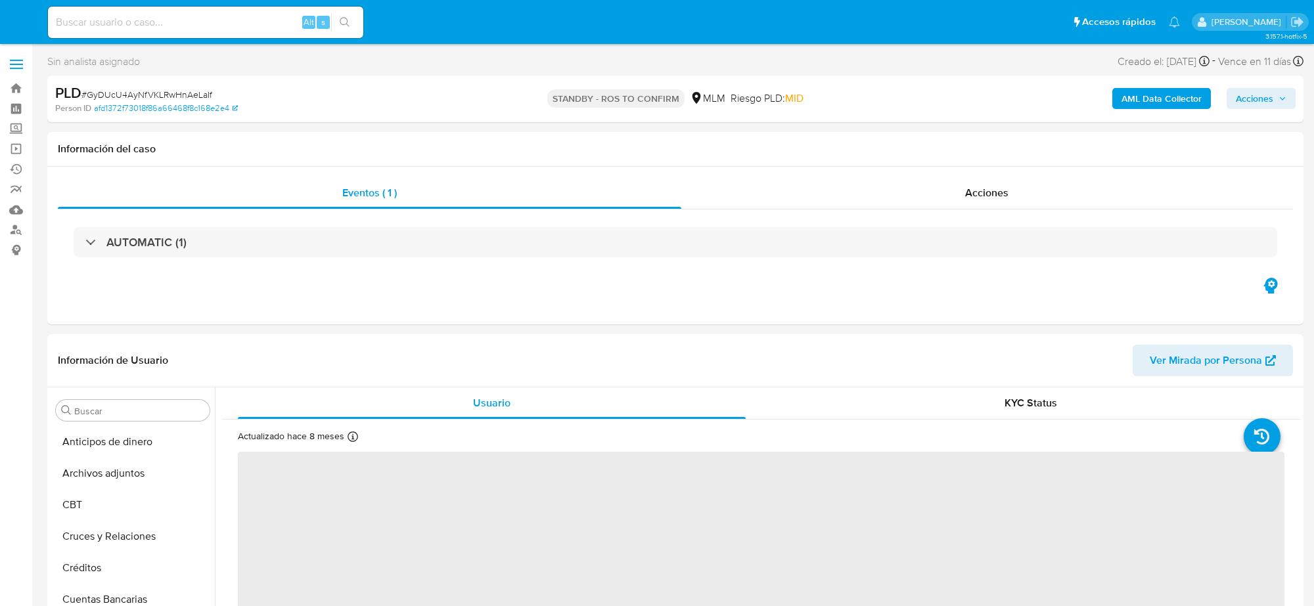
select select "10"
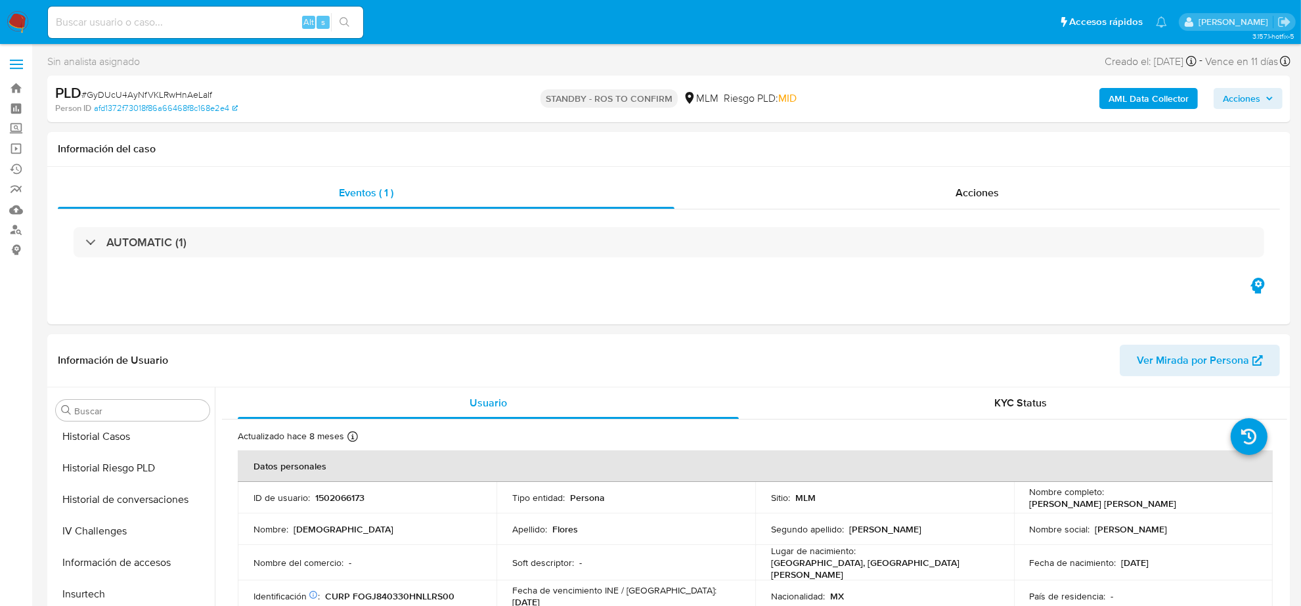
scroll to position [539, 0]
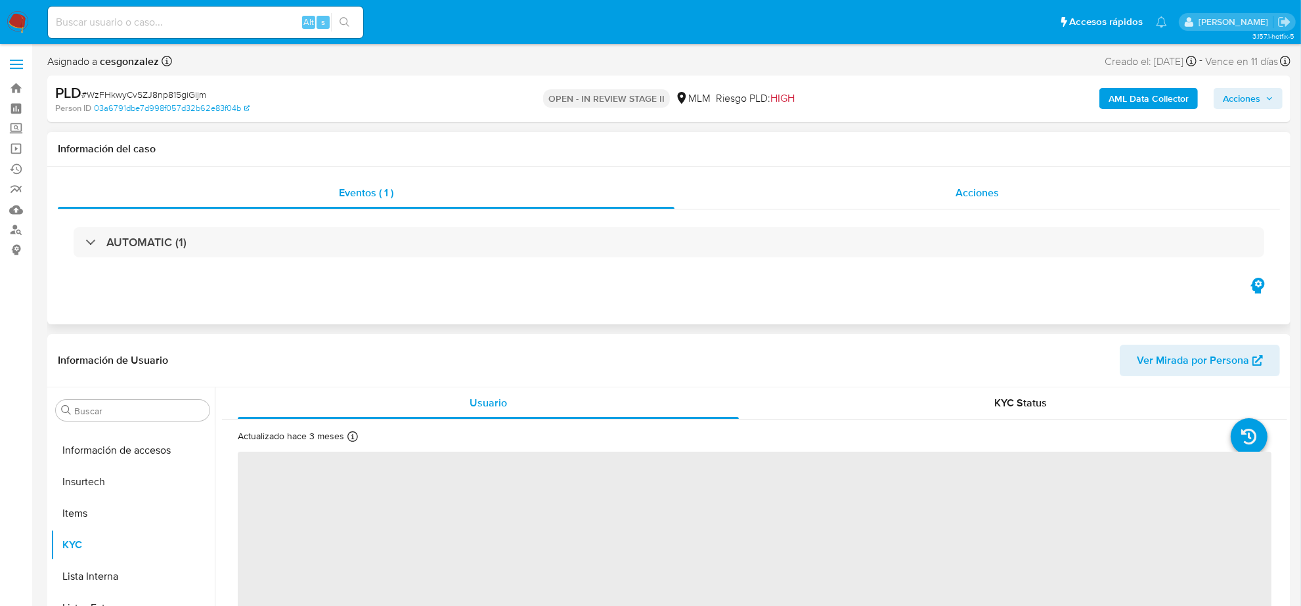
scroll to position [554, 0]
click at [986, 192] on span "Acciones" at bounding box center [977, 192] width 43 height 15
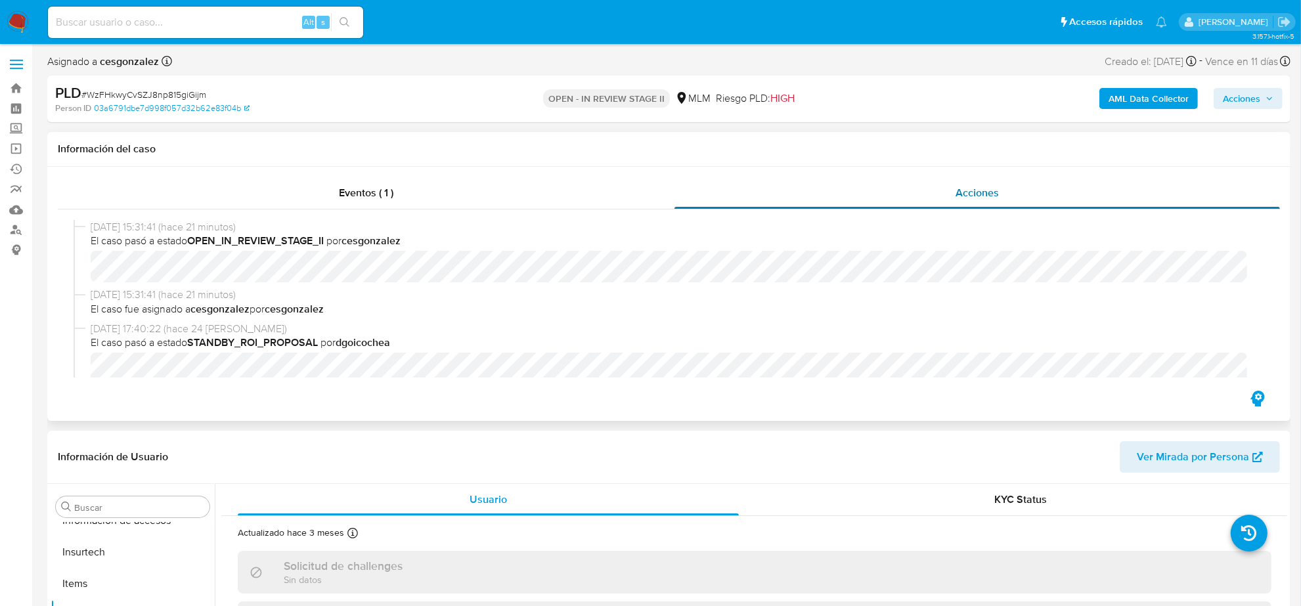
select select "10"
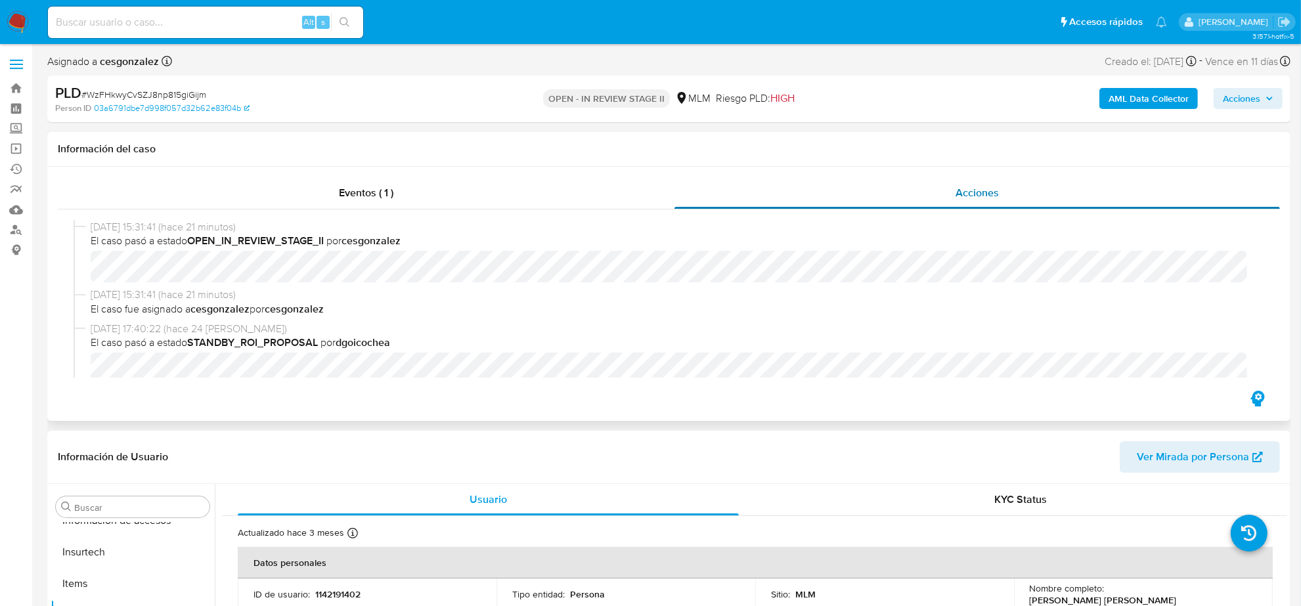
scroll to position [164, 0]
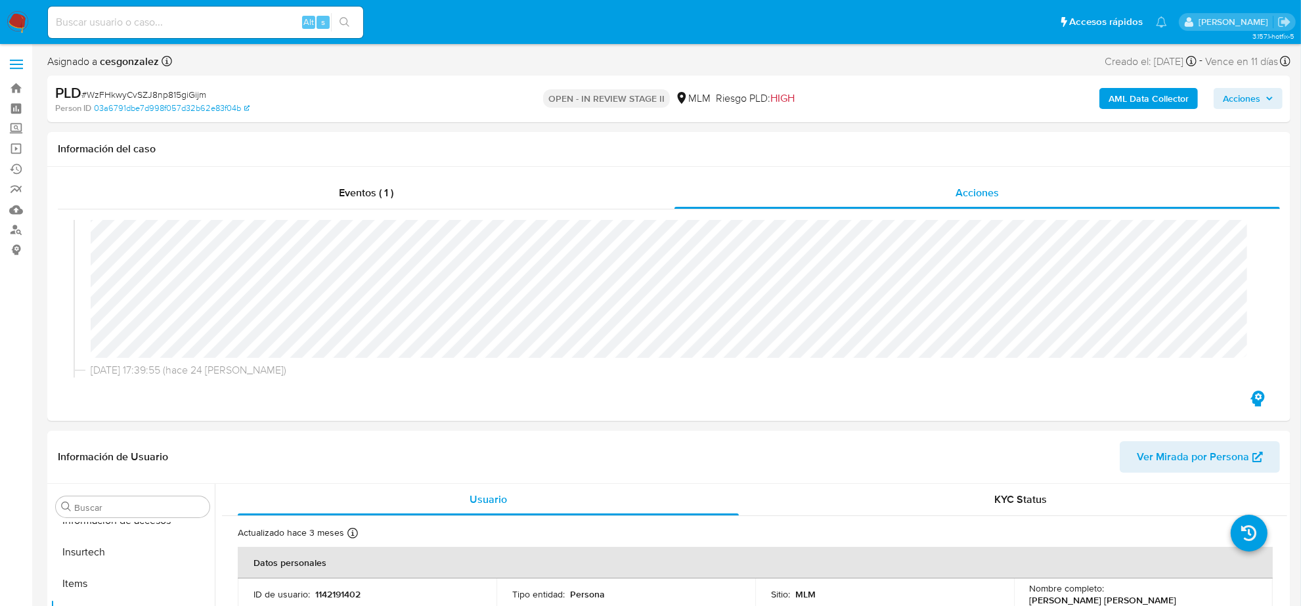
click at [1265, 95] on span "Acciones" at bounding box center [1248, 98] width 51 height 18
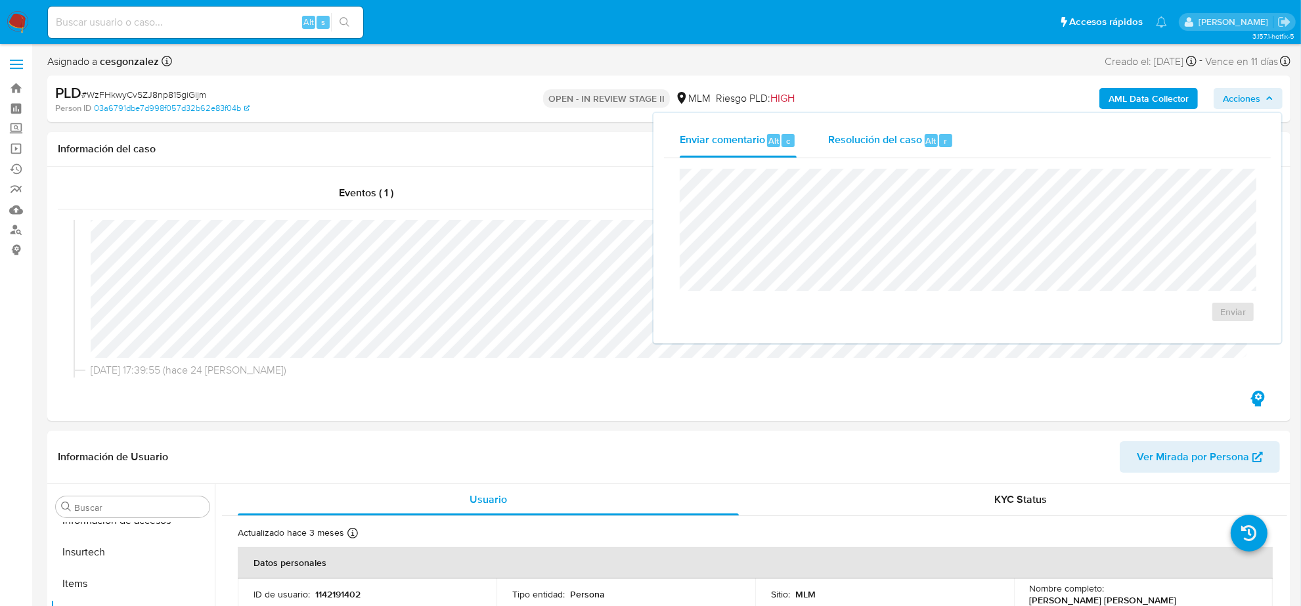
click at [865, 135] on span "Resolución del caso" at bounding box center [875, 140] width 94 height 15
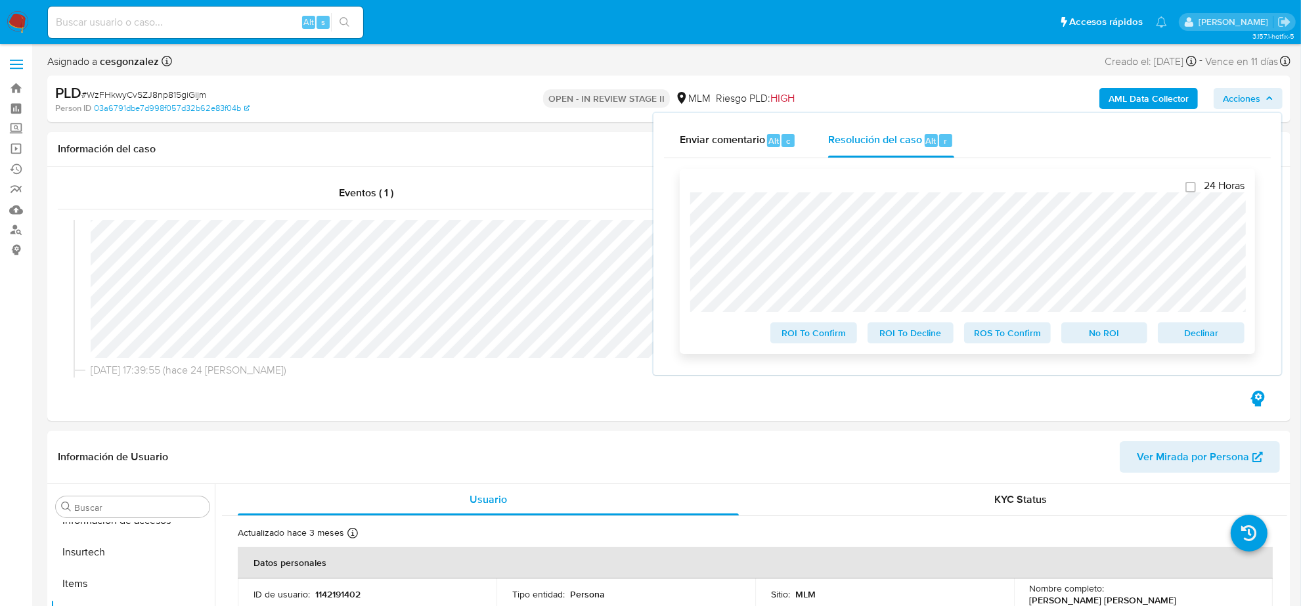
click at [1024, 342] on span "ROS To Confirm" at bounding box center [1008, 333] width 68 height 18
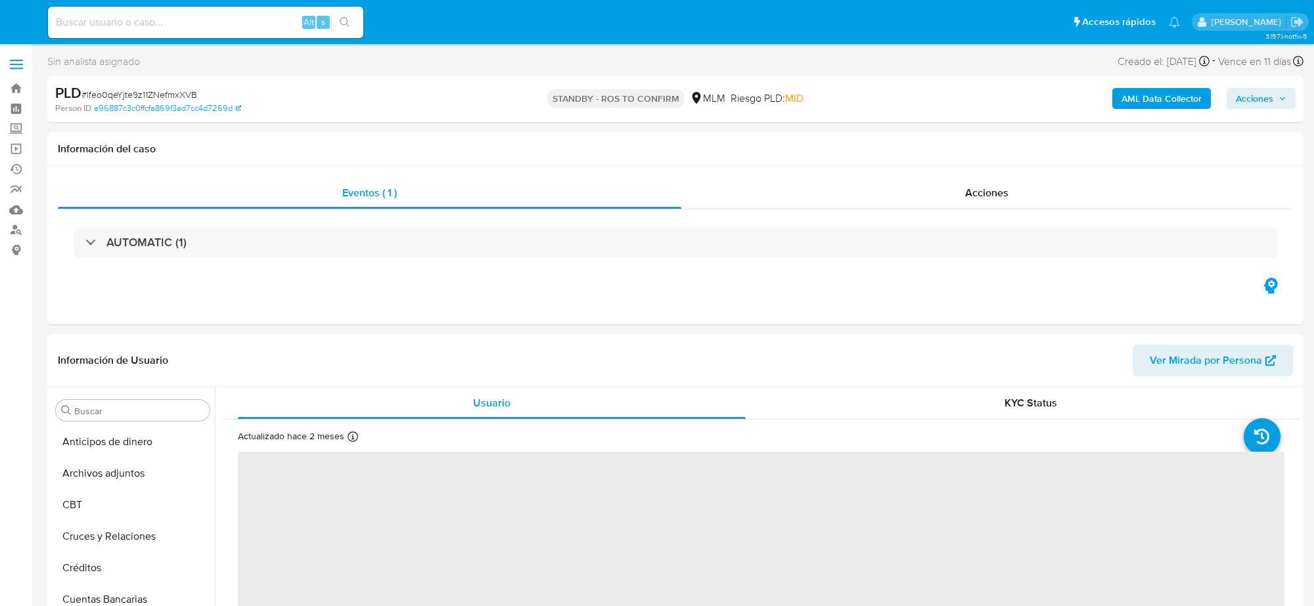
select select "10"
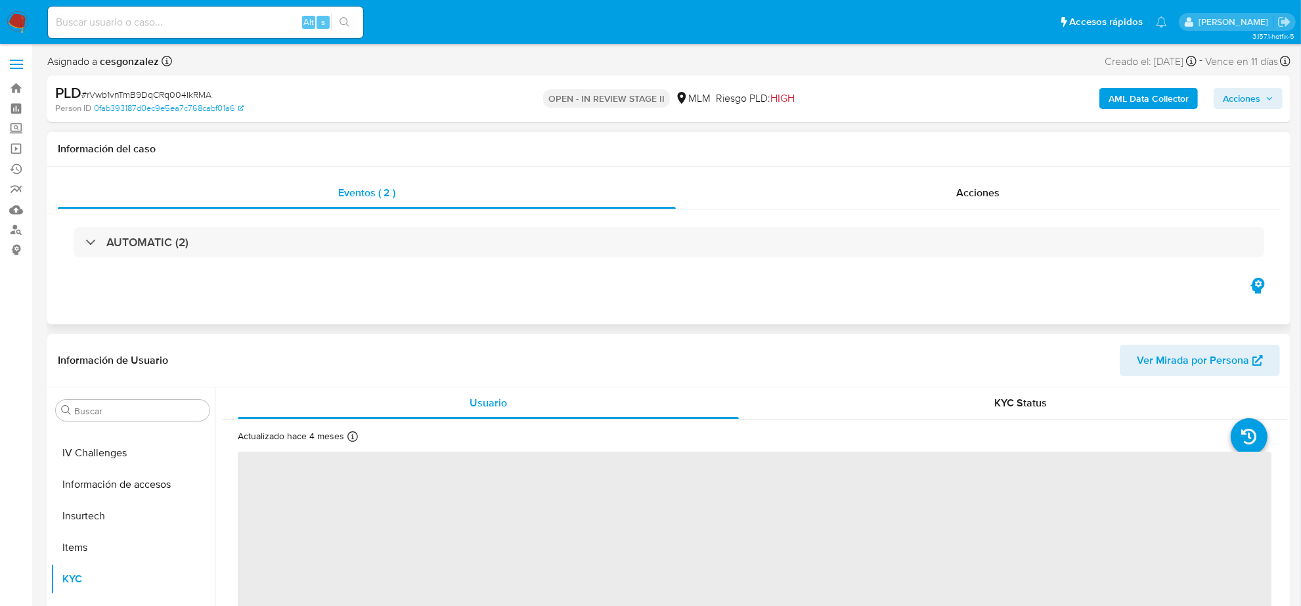
scroll to position [554, 0]
click at [980, 192] on span "Acciones" at bounding box center [977, 192] width 43 height 15
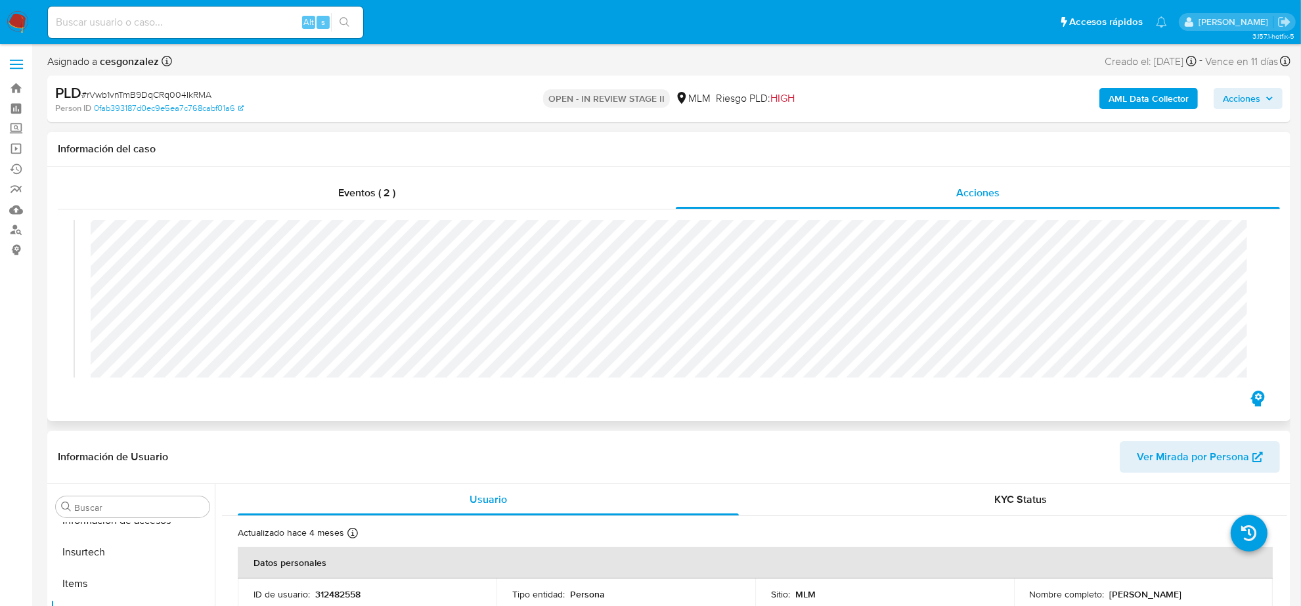
scroll to position [246, 0]
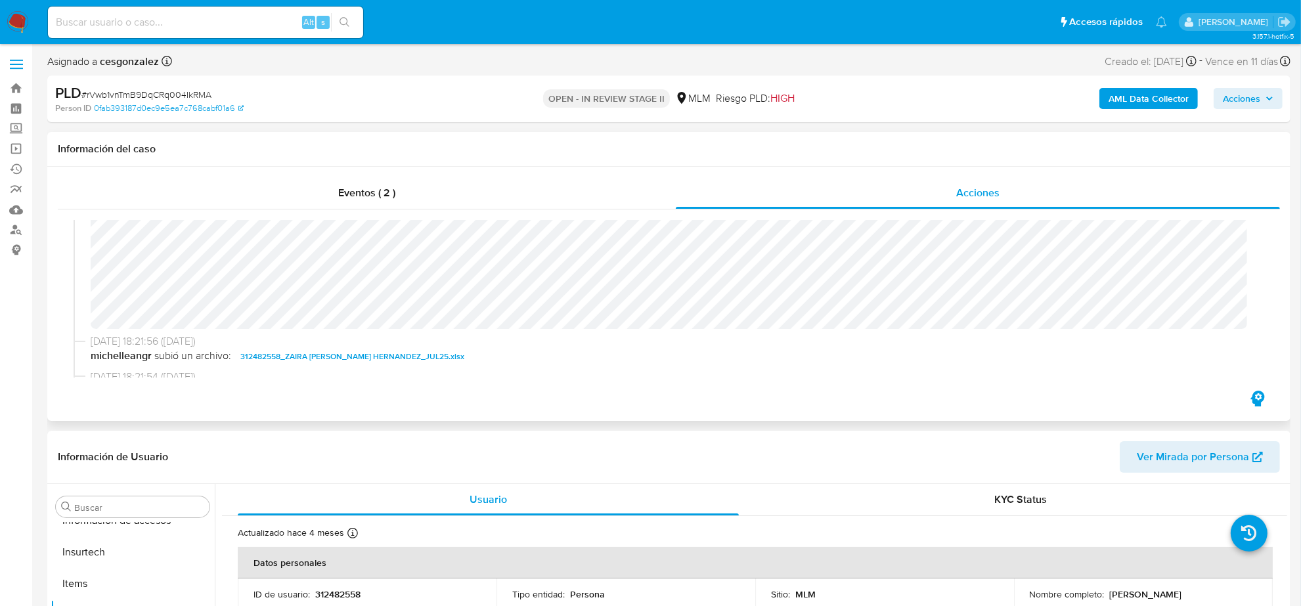
select select "10"
click at [1255, 103] on span "Acciones" at bounding box center [1241, 98] width 37 height 21
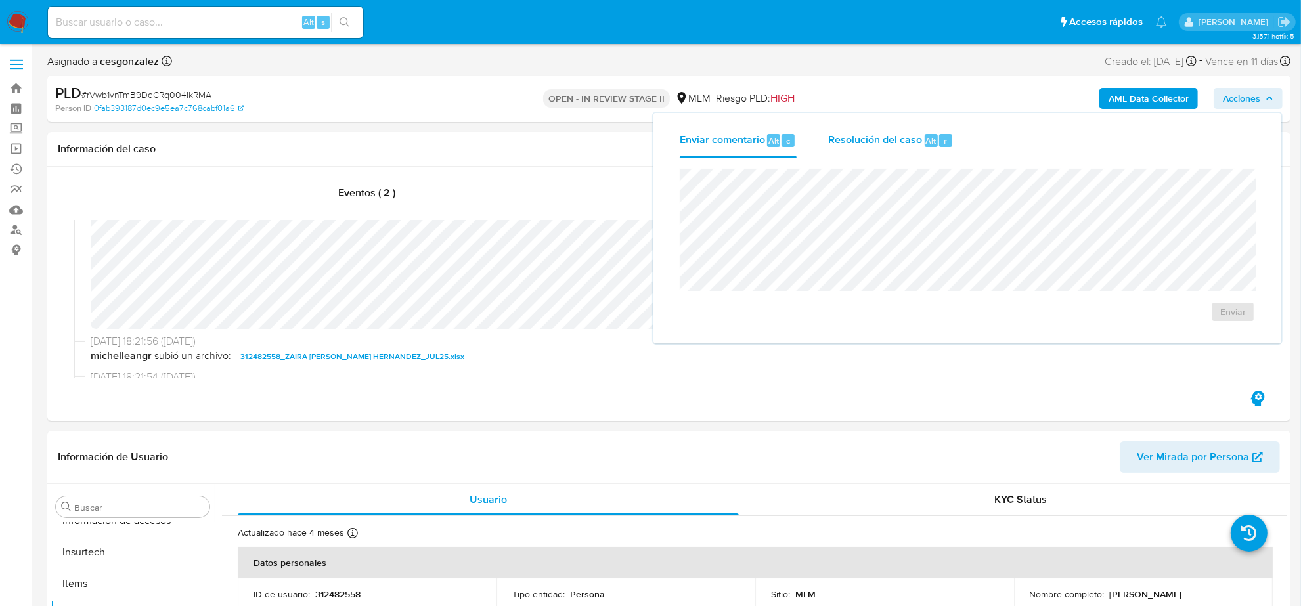
click at [912, 133] on span "Resolución del caso" at bounding box center [875, 140] width 94 height 15
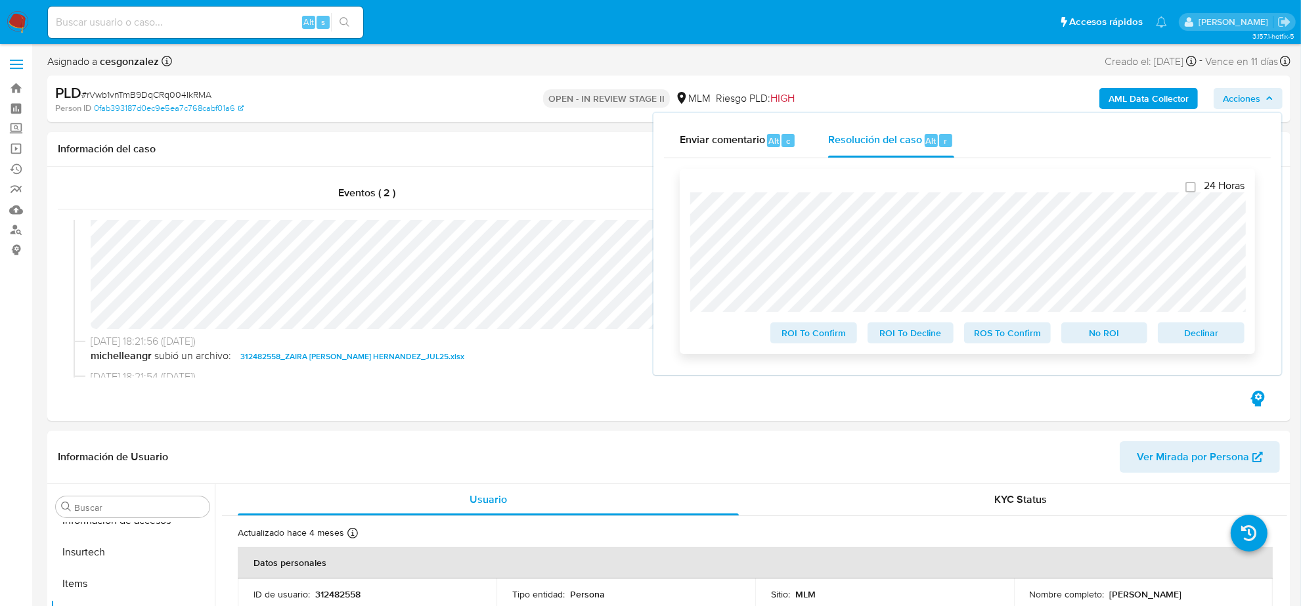
click at [999, 330] on span "ROS To Confirm" at bounding box center [1008, 333] width 68 height 18
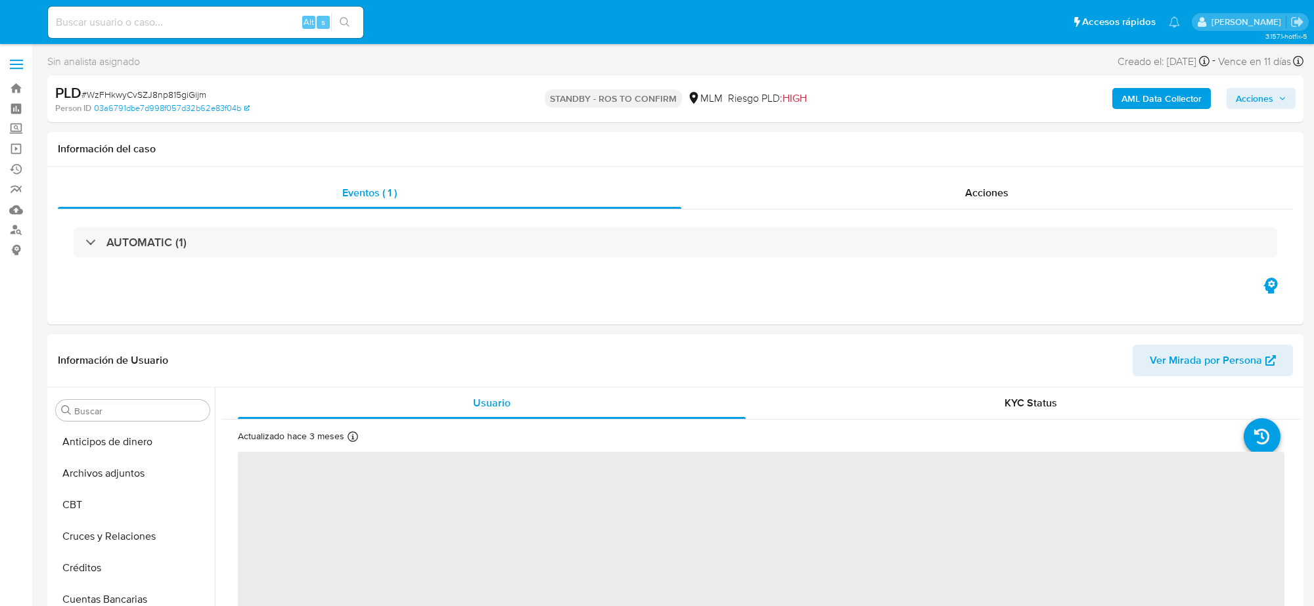
select select "10"
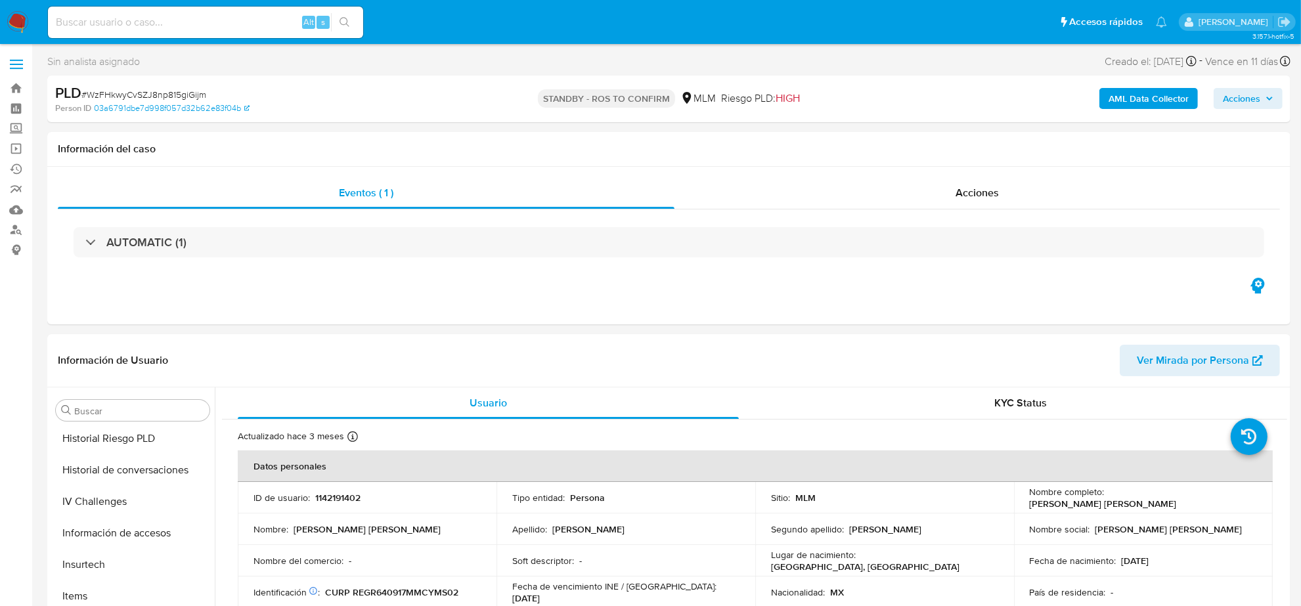
scroll to position [552, 0]
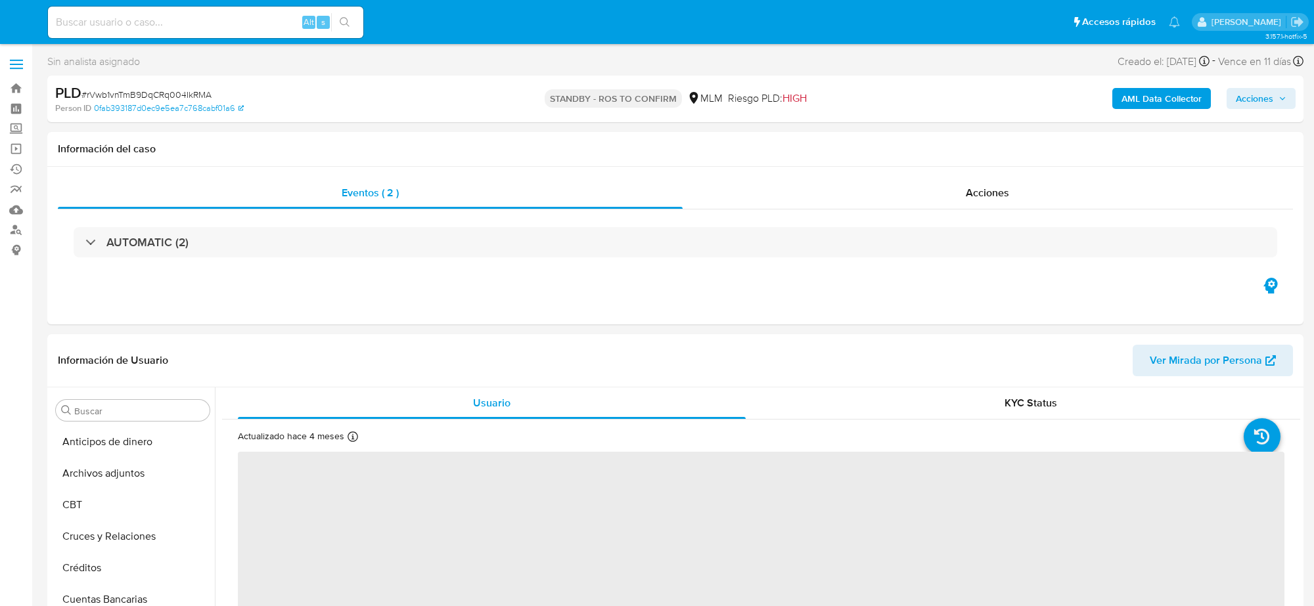
select select "10"
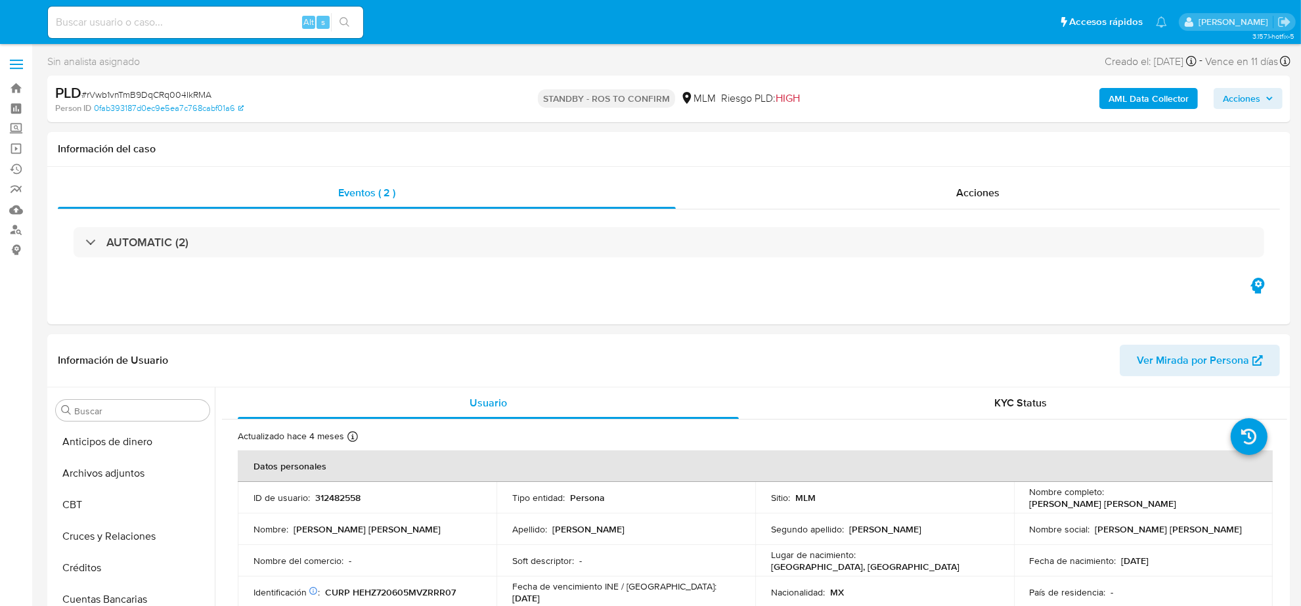
scroll to position [241, 0]
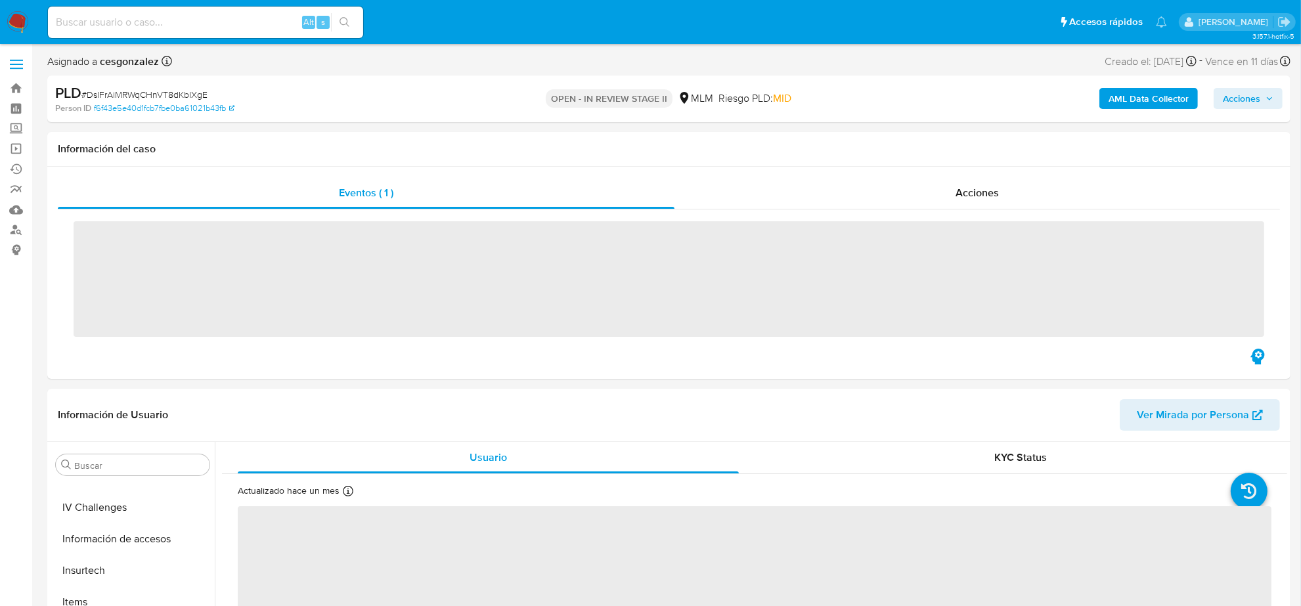
scroll to position [554, 0]
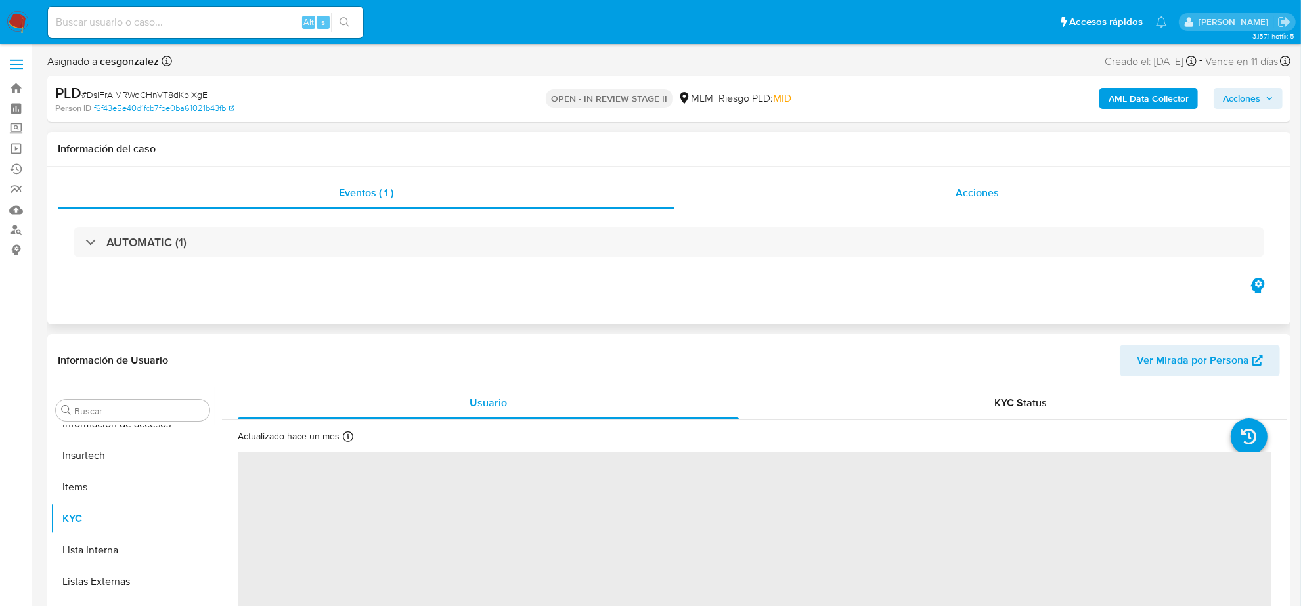
click at [959, 198] on span "Acciones" at bounding box center [977, 192] width 43 height 15
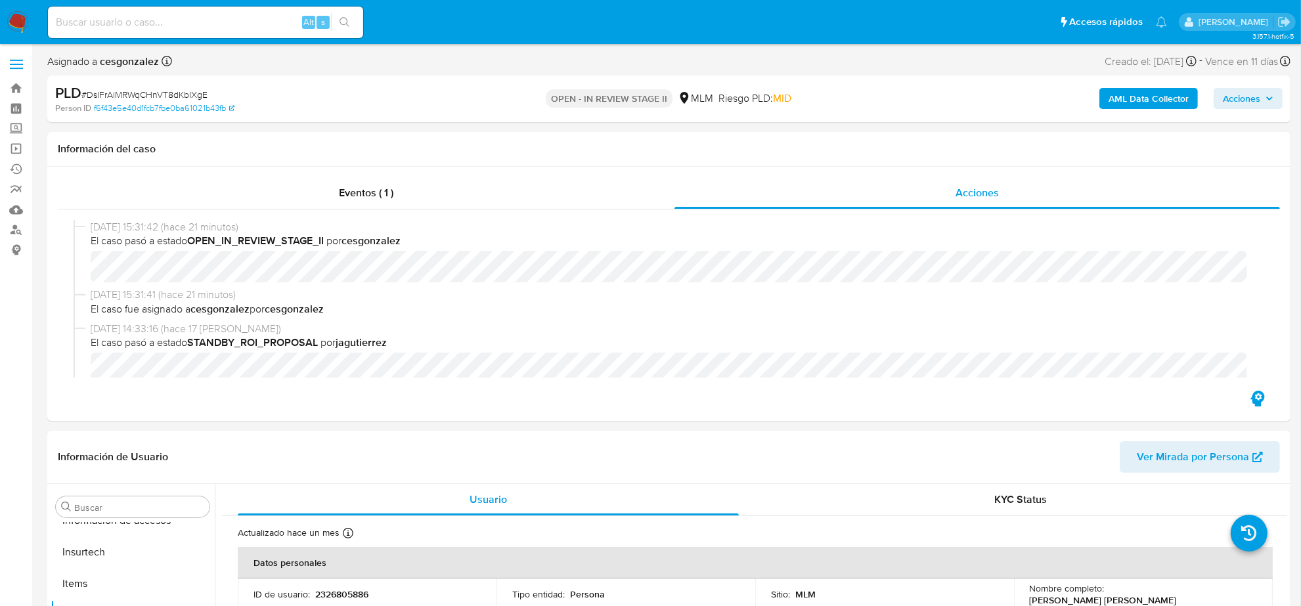
select select "10"
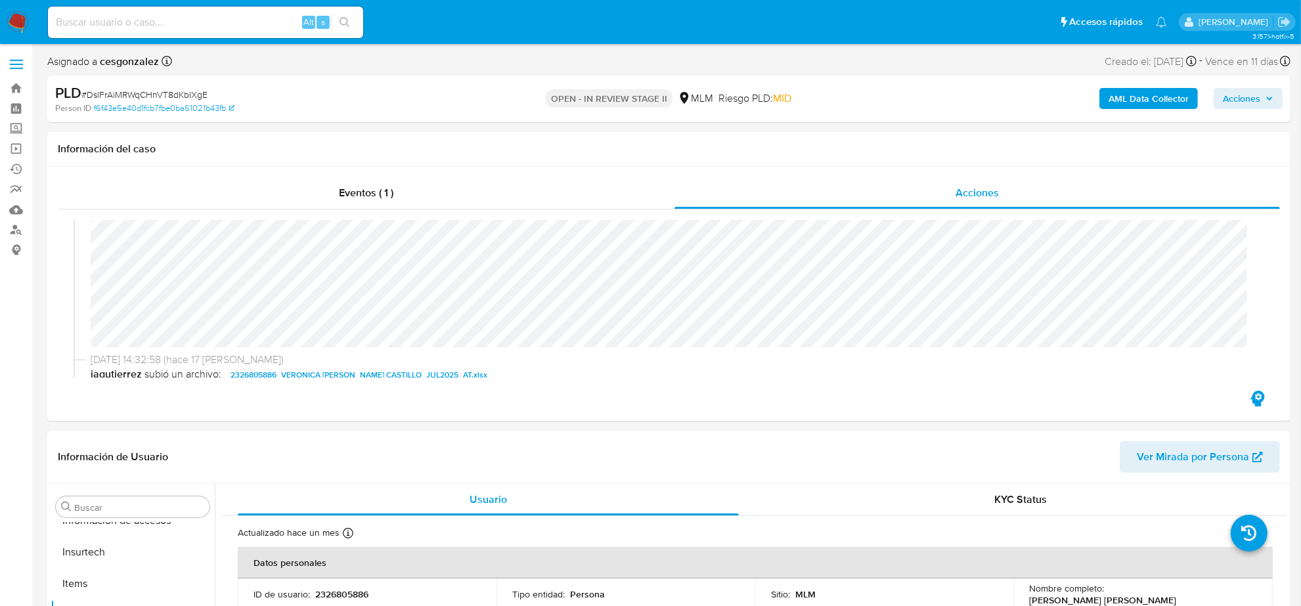
click at [1249, 99] on span "Acciones" at bounding box center [1241, 98] width 37 height 21
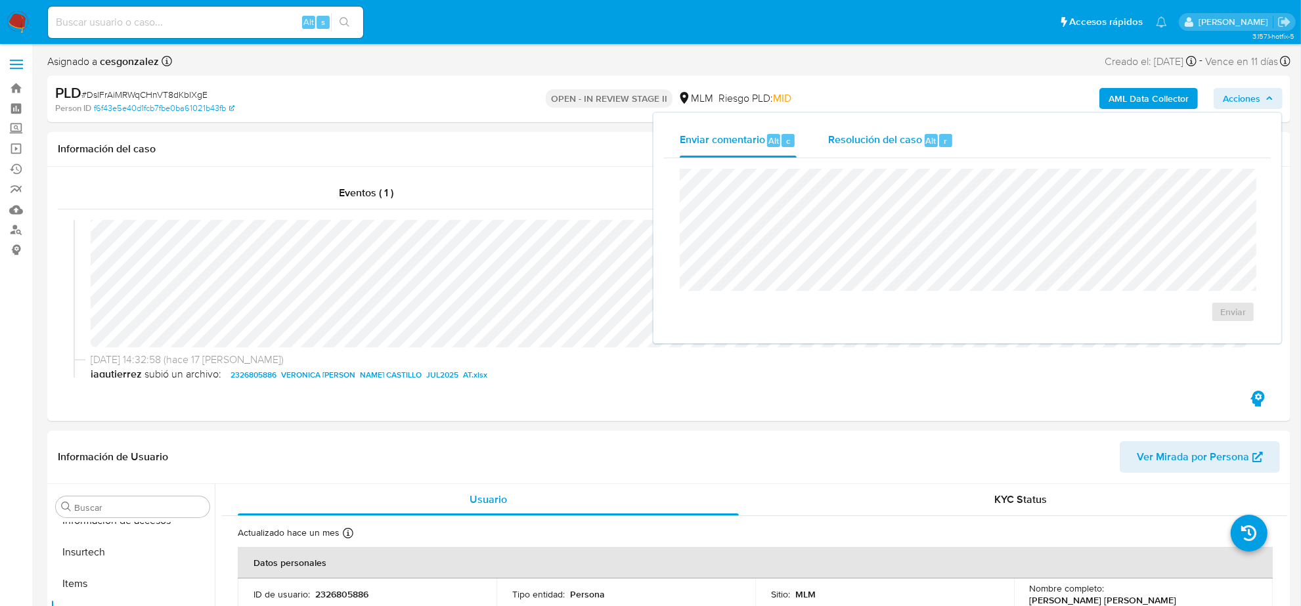
click at [891, 133] on span "Resolución del caso" at bounding box center [875, 140] width 94 height 15
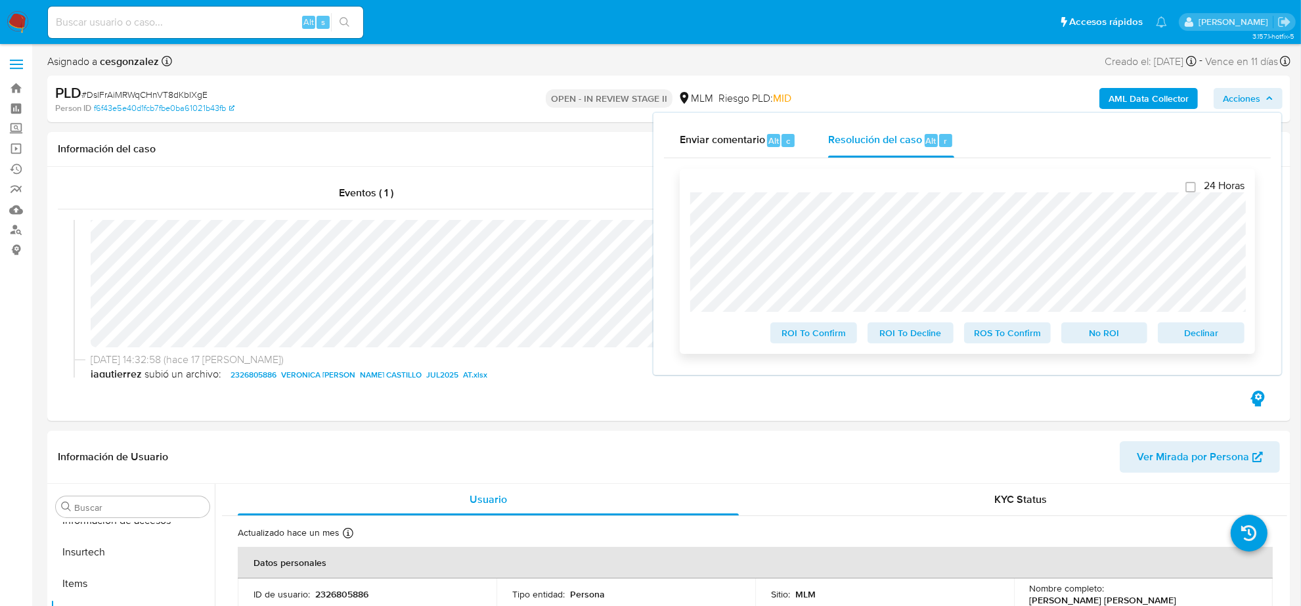
click at [1029, 340] on span "ROS To Confirm" at bounding box center [1008, 333] width 68 height 18
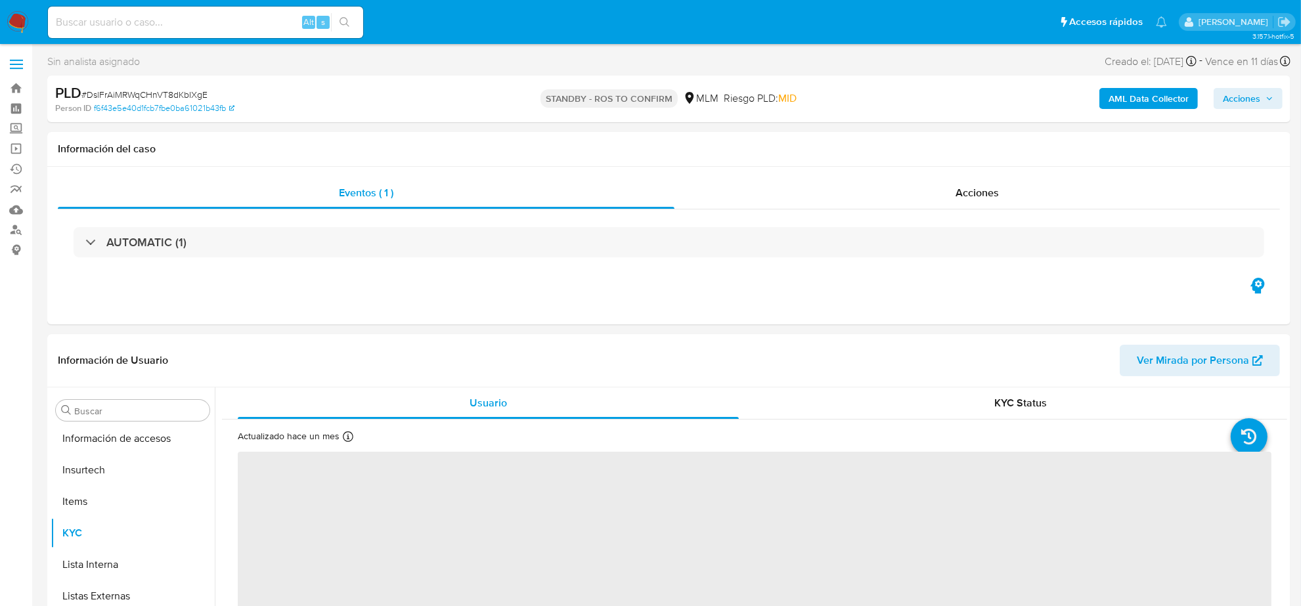
scroll to position [554, 0]
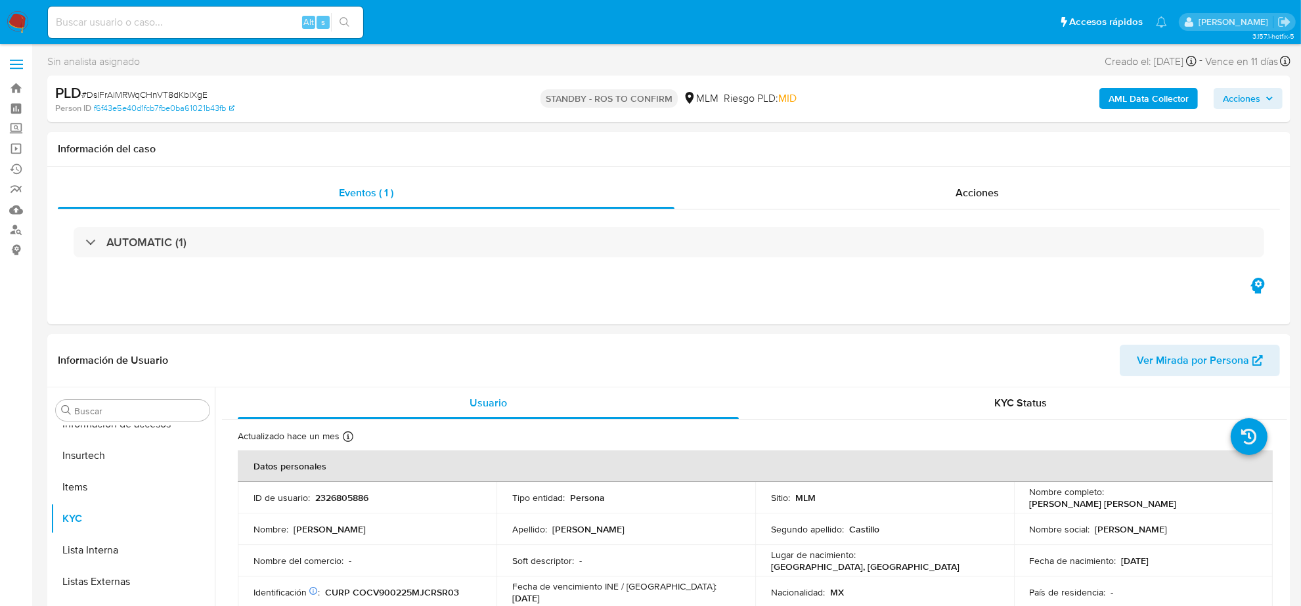
select select "10"
drag, startPoint x: 1045, startPoint y: 192, endPoint x: 1020, endPoint y: 187, distance: 26.0
click at [1042, 191] on div "Acciones" at bounding box center [978, 193] width 606 height 32
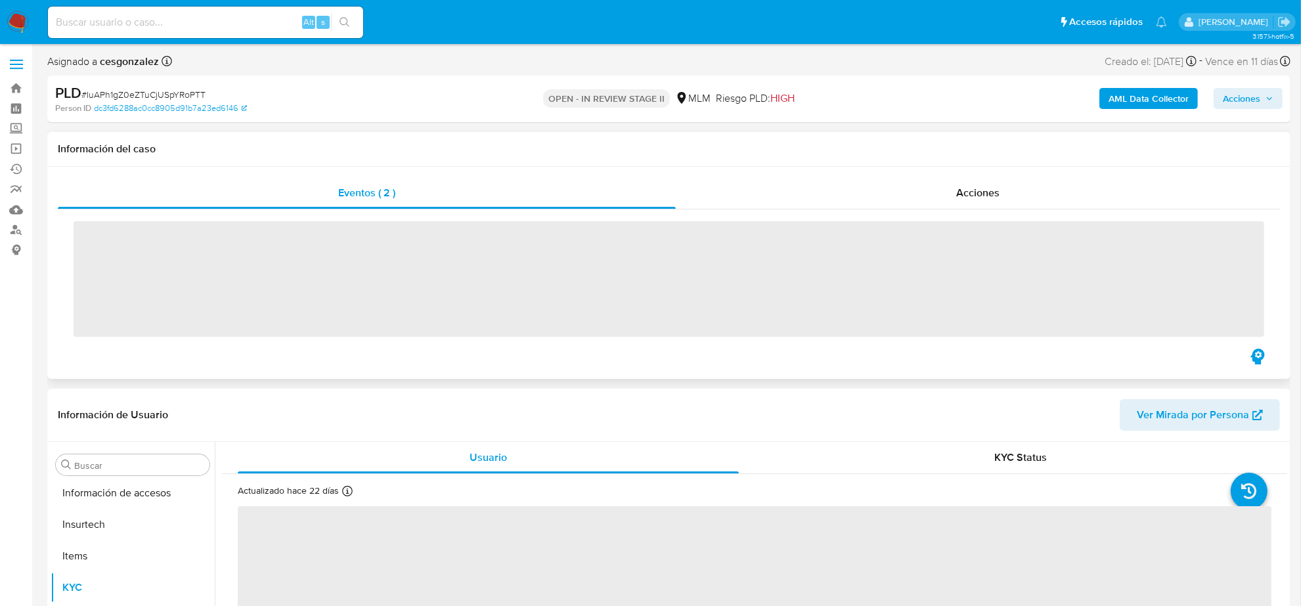
scroll to position [554, 0]
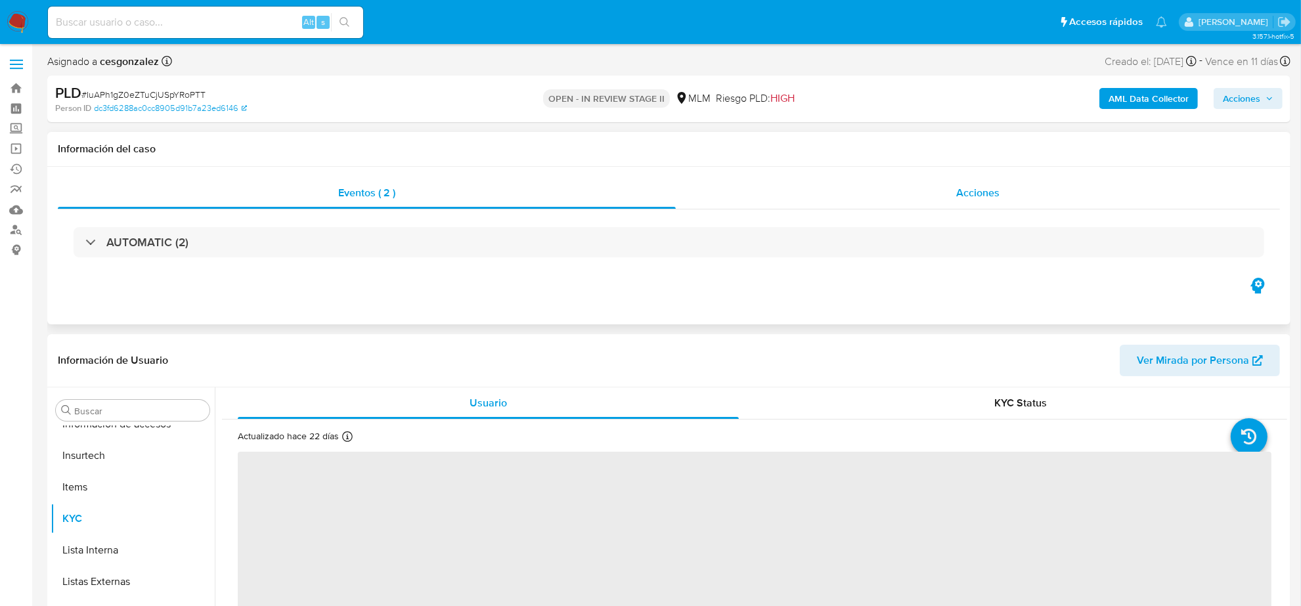
click at [981, 183] on div "Acciones" at bounding box center [978, 193] width 604 height 32
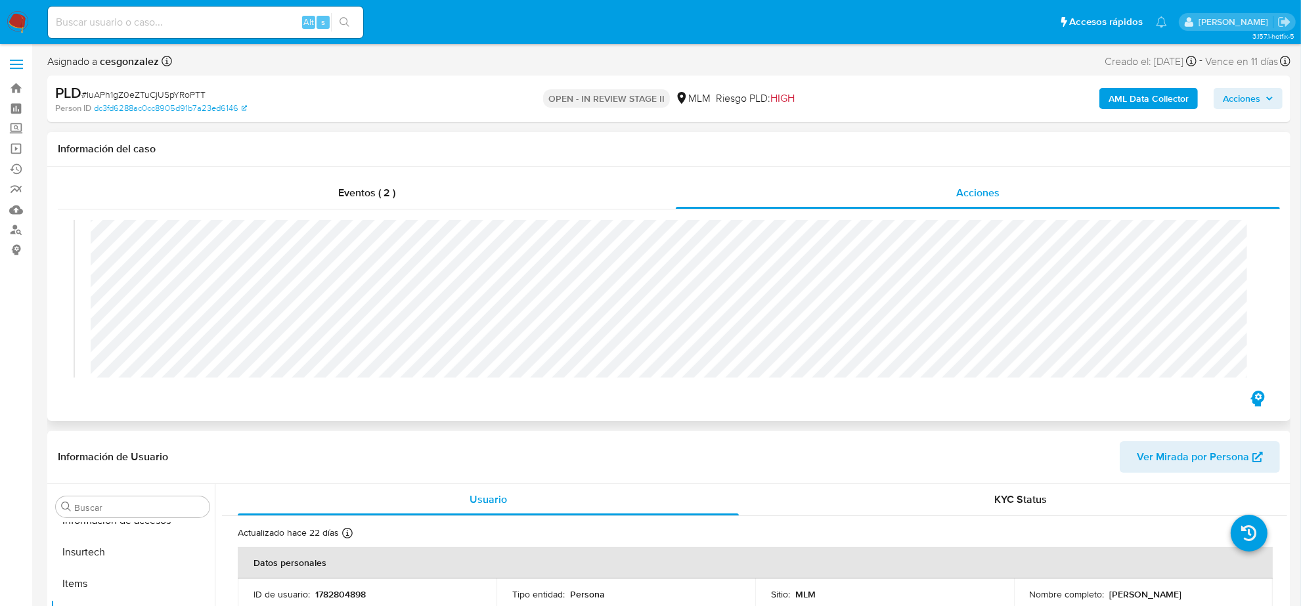
select select "10"
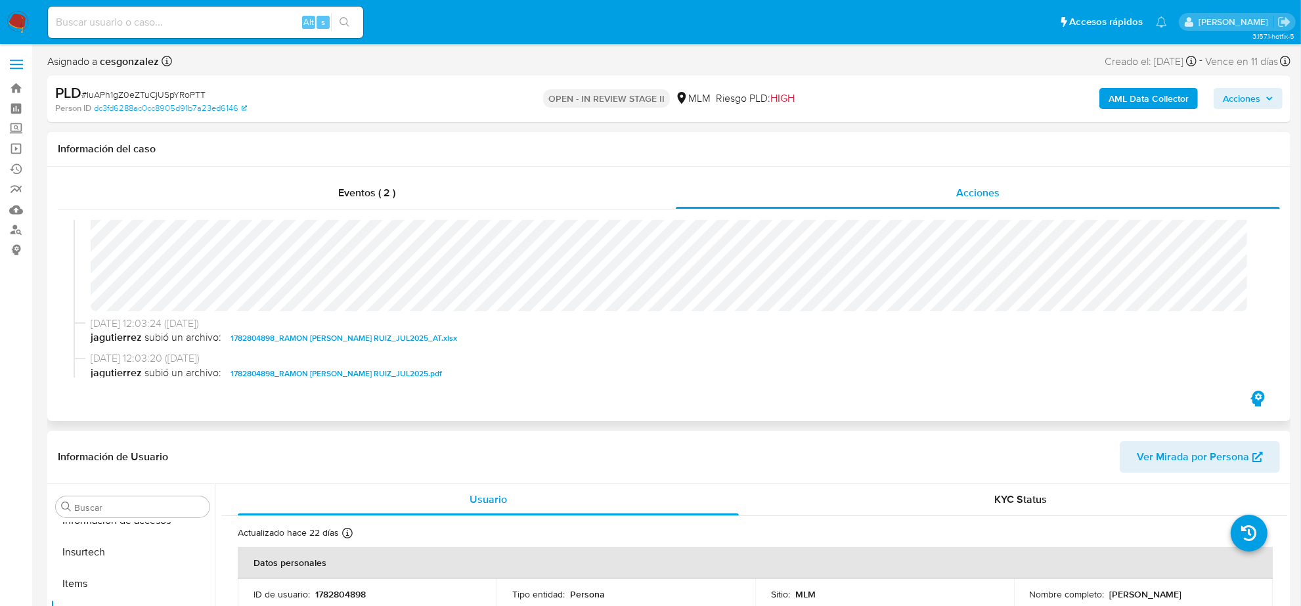
scroll to position [246, 0]
click at [1246, 99] on span "Acciones" at bounding box center [1241, 98] width 37 height 21
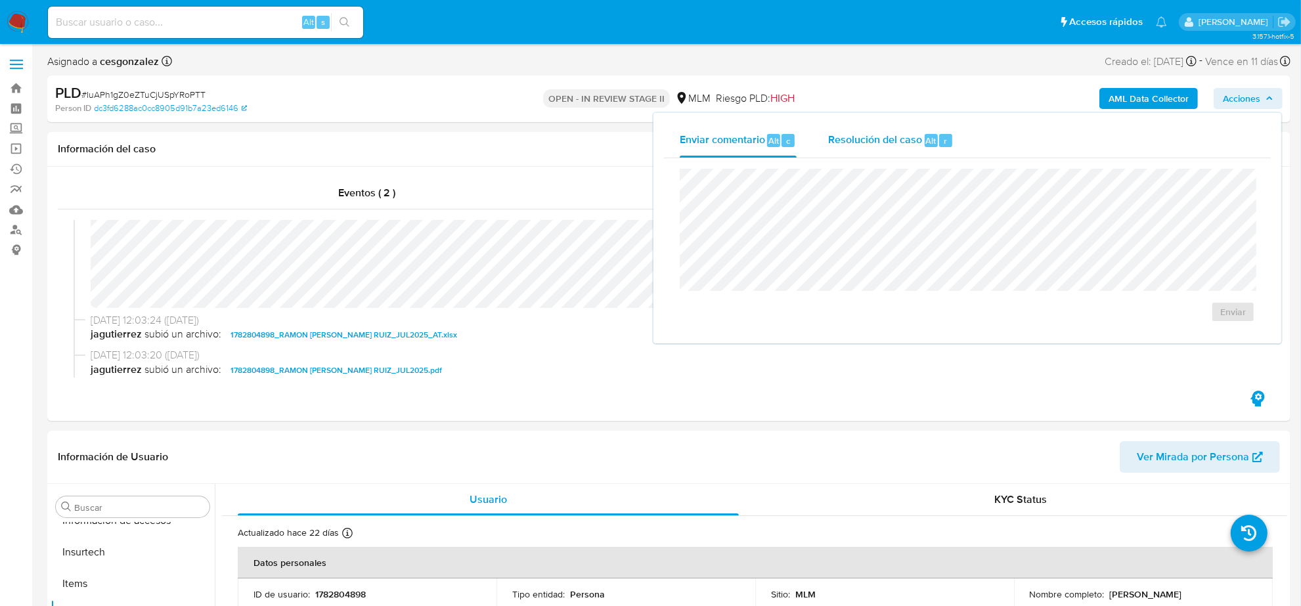
click at [875, 141] on span "Resolución del caso" at bounding box center [875, 140] width 94 height 15
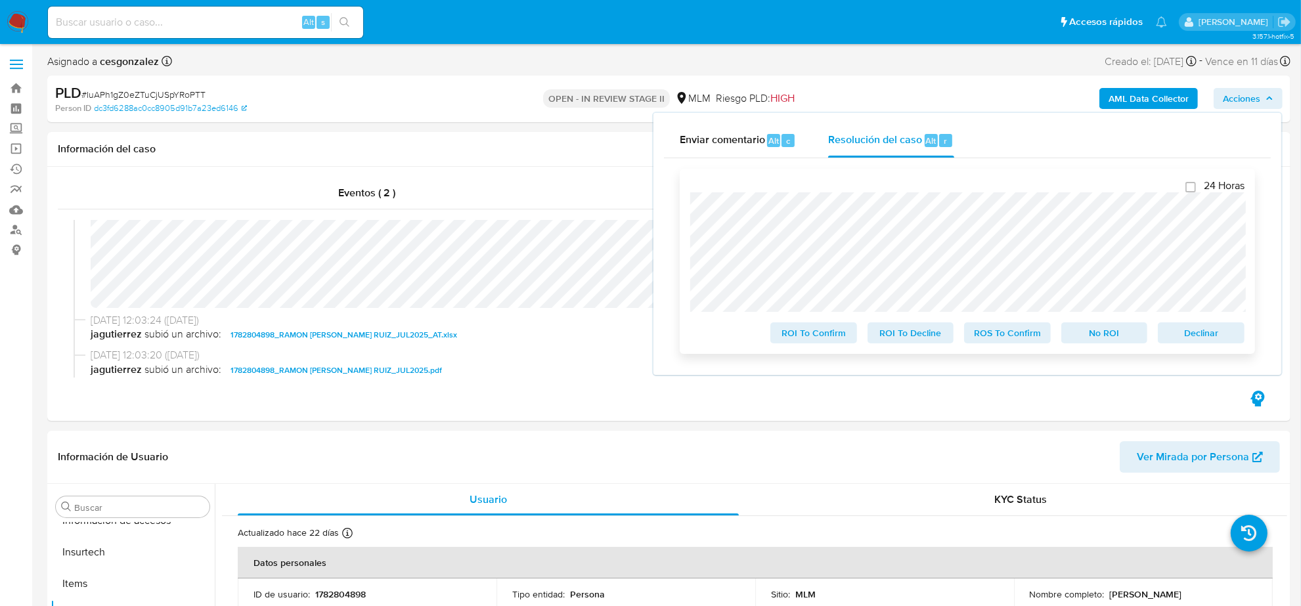
click at [1007, 340] on span "ROS To Confirm" at bounding box center [1008, 333] width 68 height 18
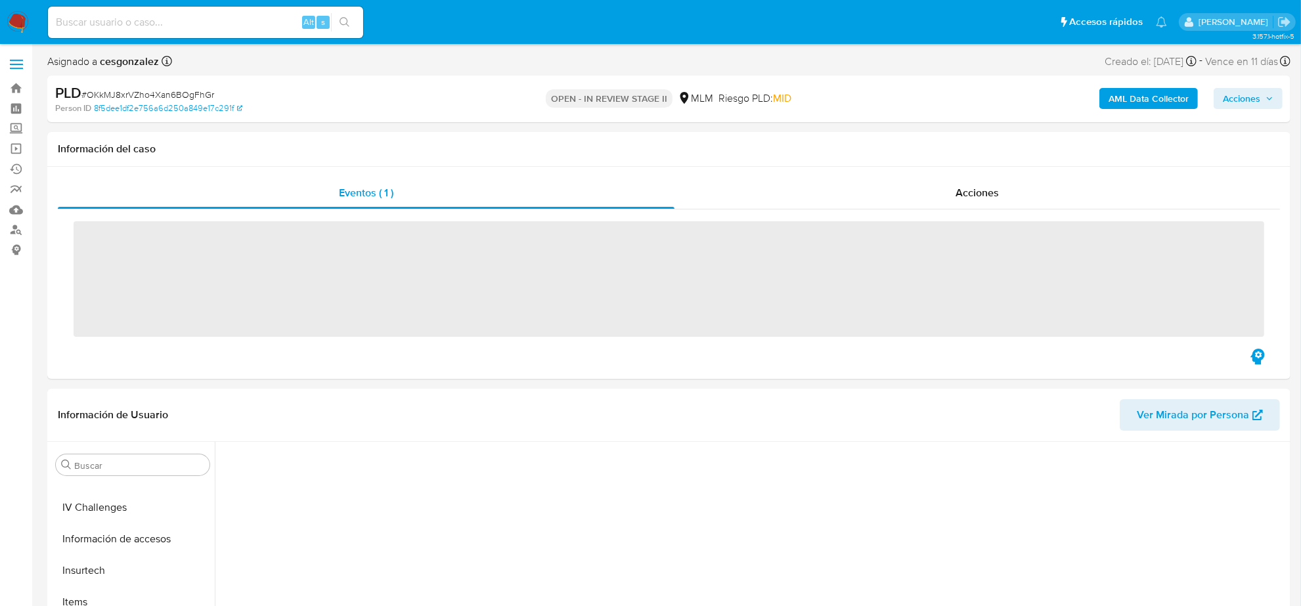
scroll to position [554, 0]
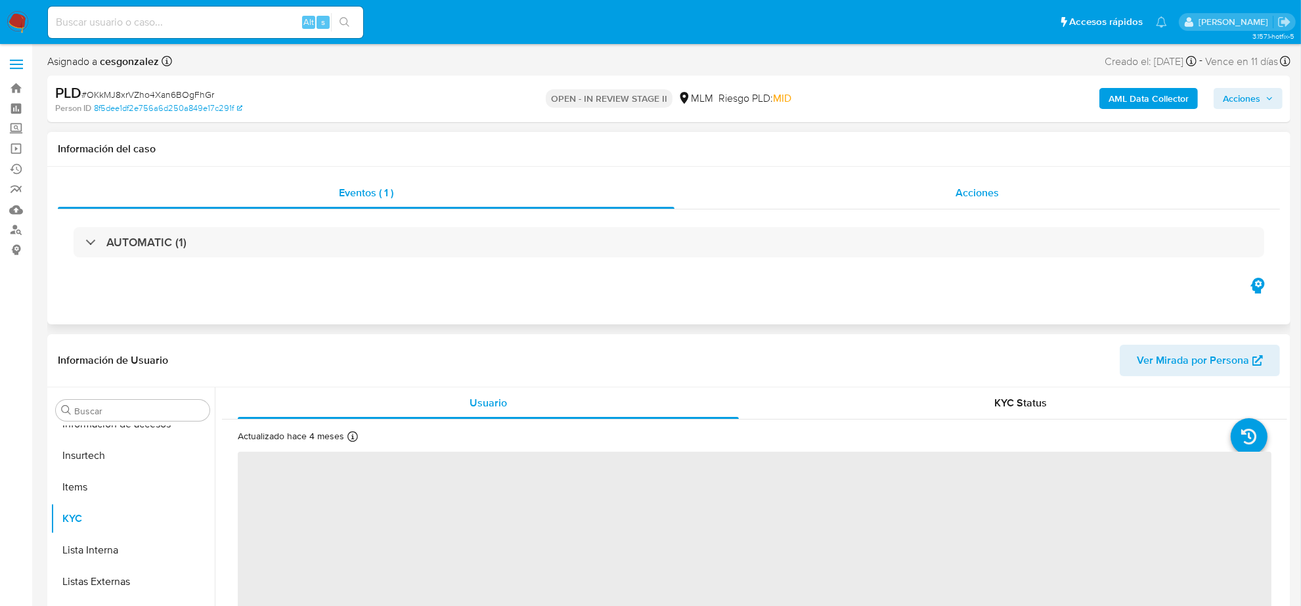
click at [985, 192] on span "Acciones" at bounding box center [977, 192] width 43 height 15
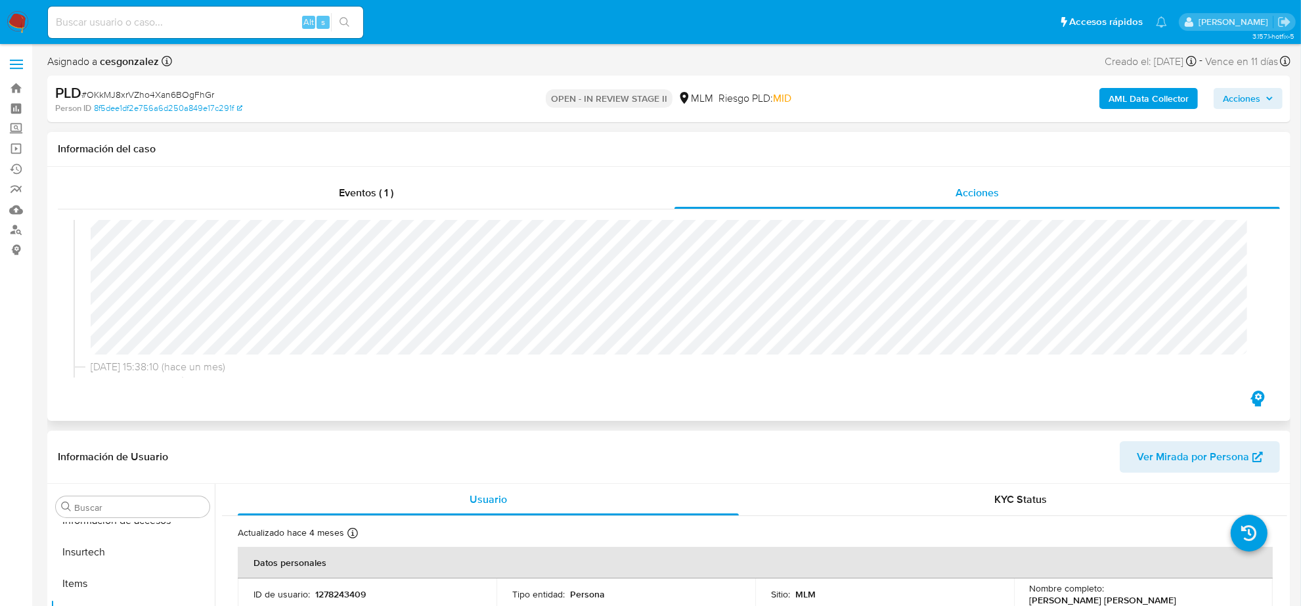
select select "10"
click at [1262, 97] on span "Acciones" at bounding box center [1248, 98] width 51 height 18
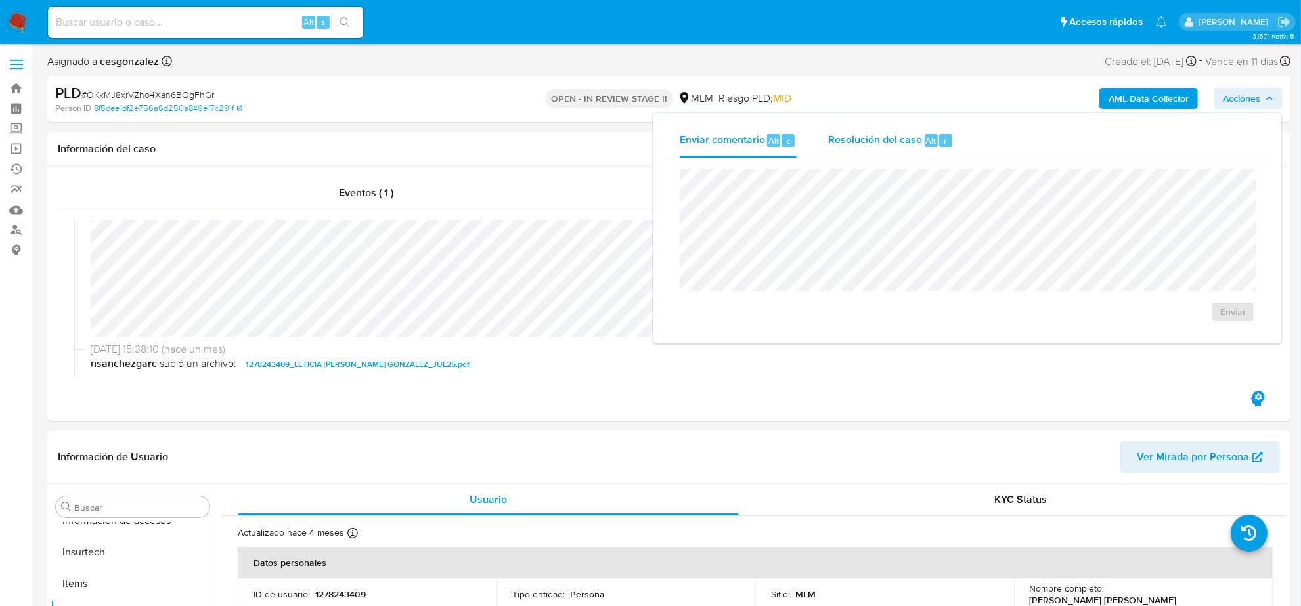
click at [840, 139] on span "Resolución del caso" at bounding box center [875, 140] width 94 height 15
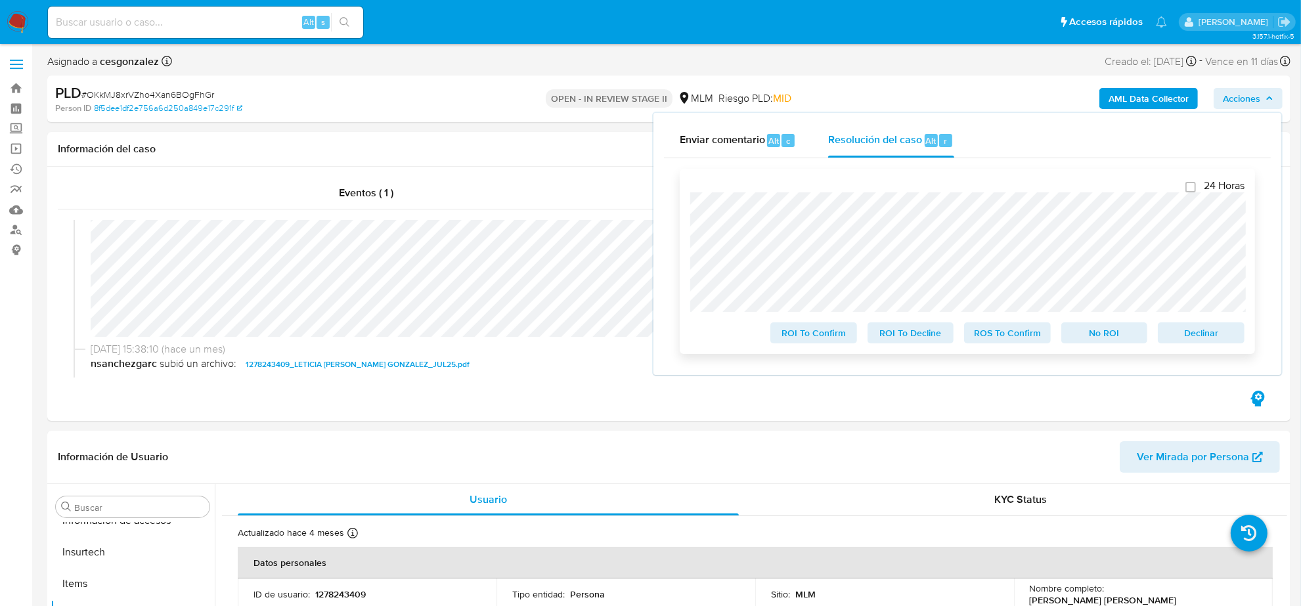
click at [990, 346] on div "24 Horas ROI To Confirm ROI To Decline ROS To Confirm No ROI Declinar" at bounding box center [967, 261] width 575 height 185
click at [1020, 342] on span "ROS To Confirm" at bounding box center [1008, 333] width 68 height 18
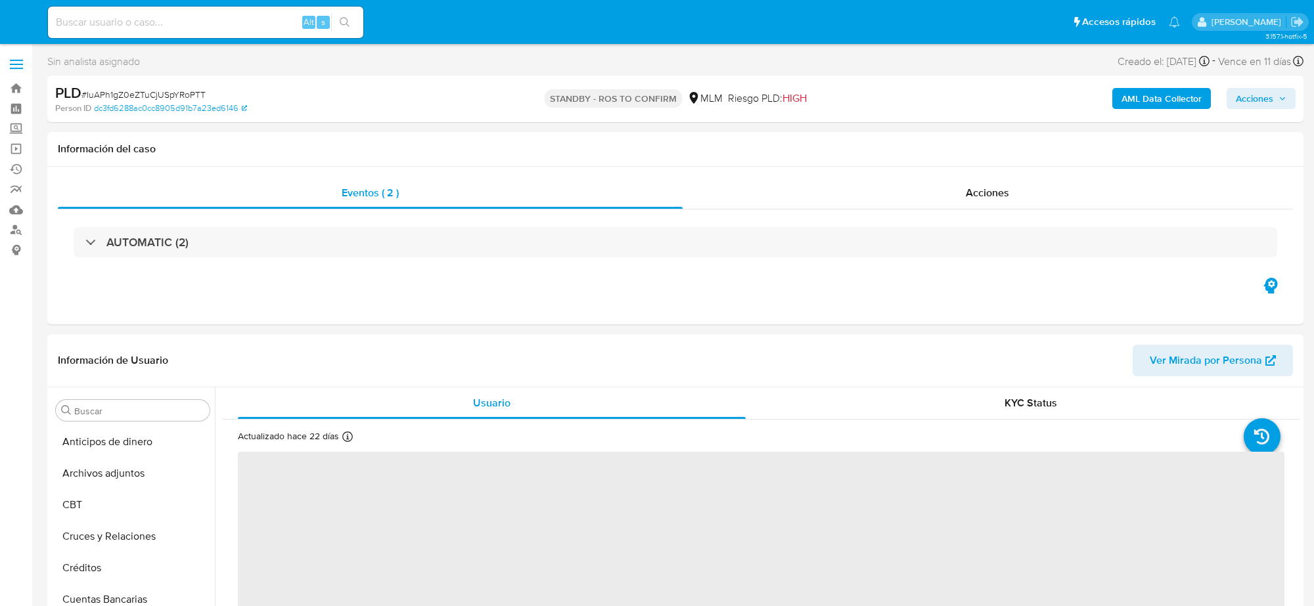
select select "10"
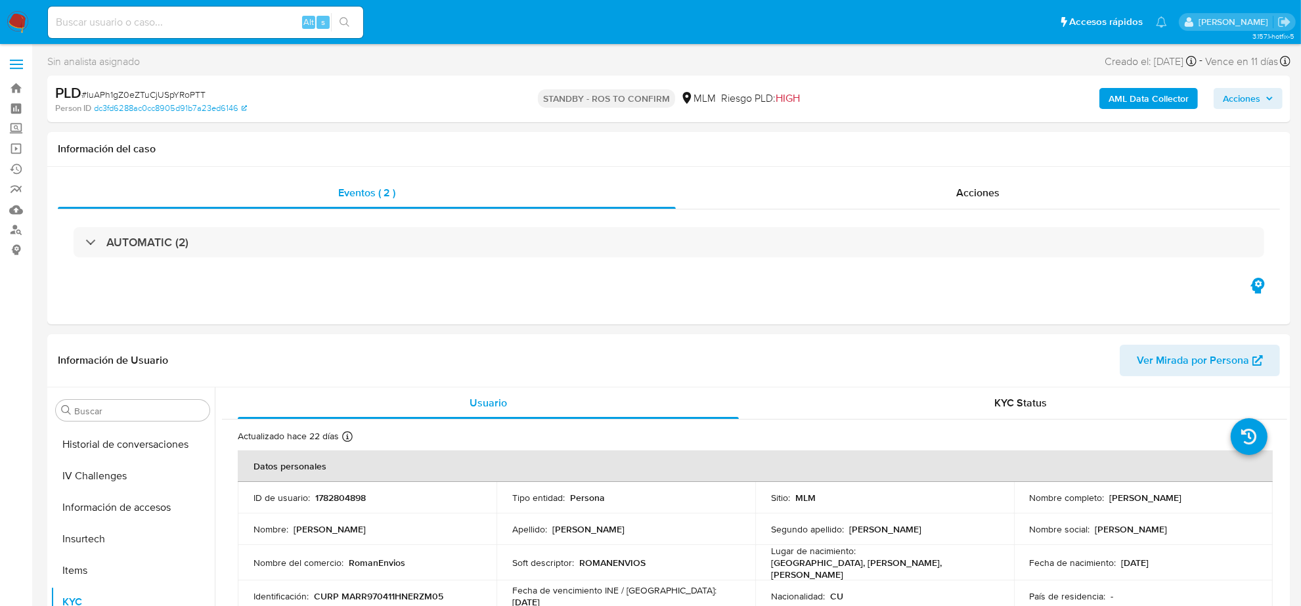
scroll to position [554, 0]
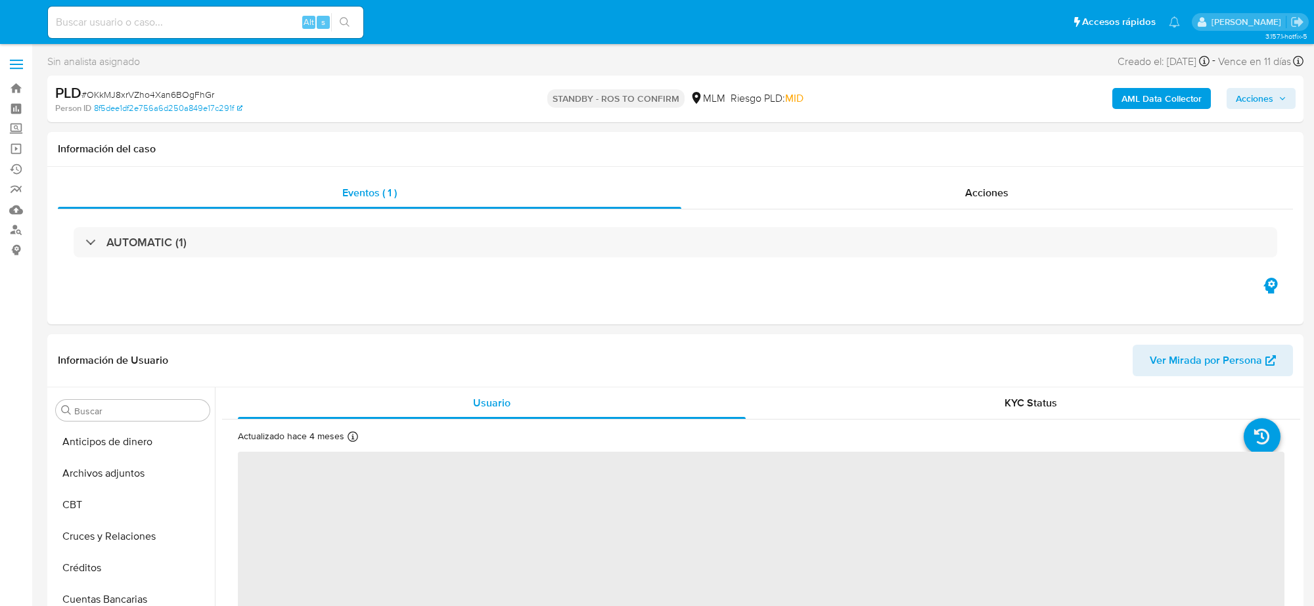
select select "10"
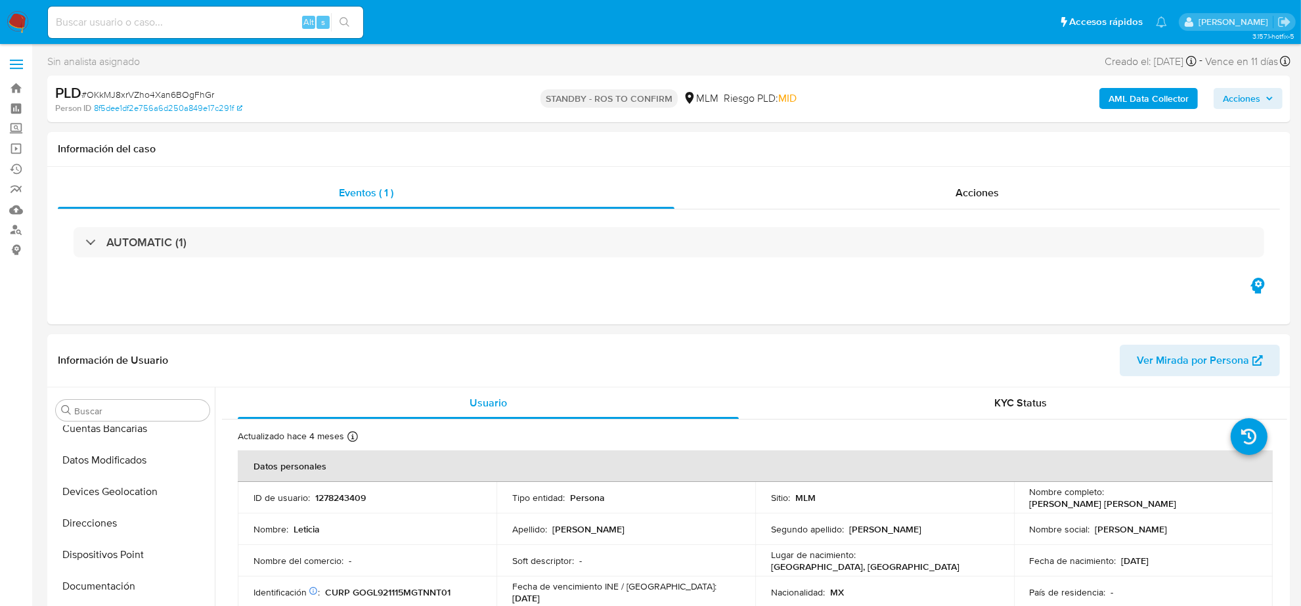
scroll to position [547, 0]
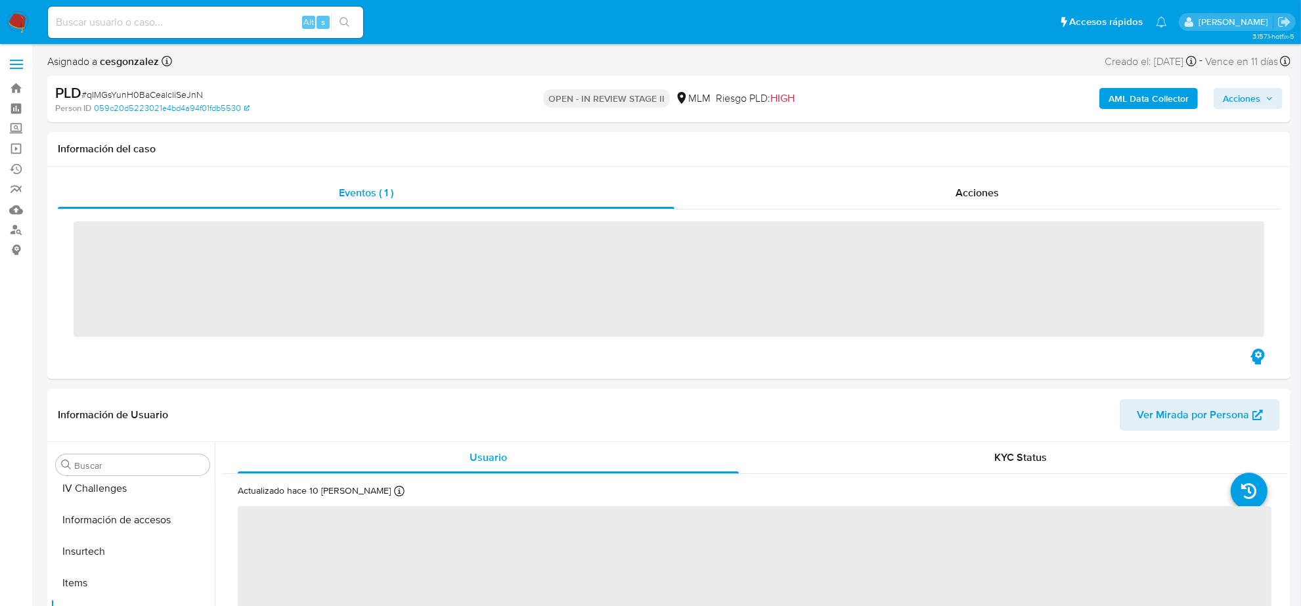
scroll to position [554, 0]
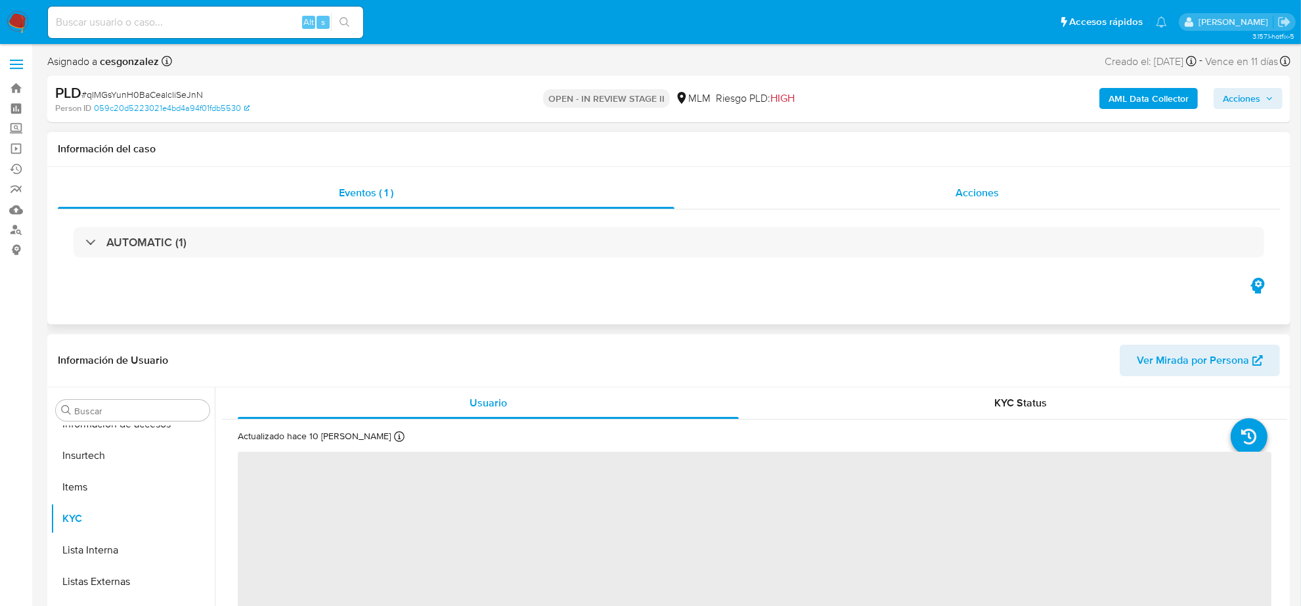
click at [963, 204] on div "Acciones" at bounding box center [978, 193] width 606 height 32
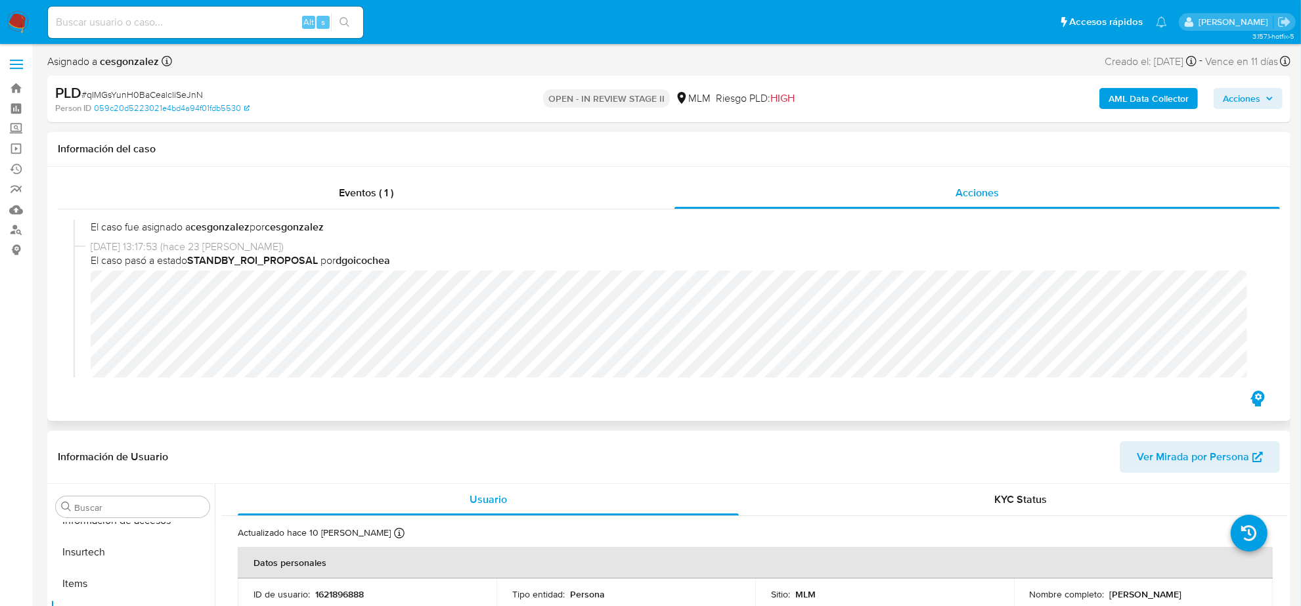
scroll to position [164, 0]
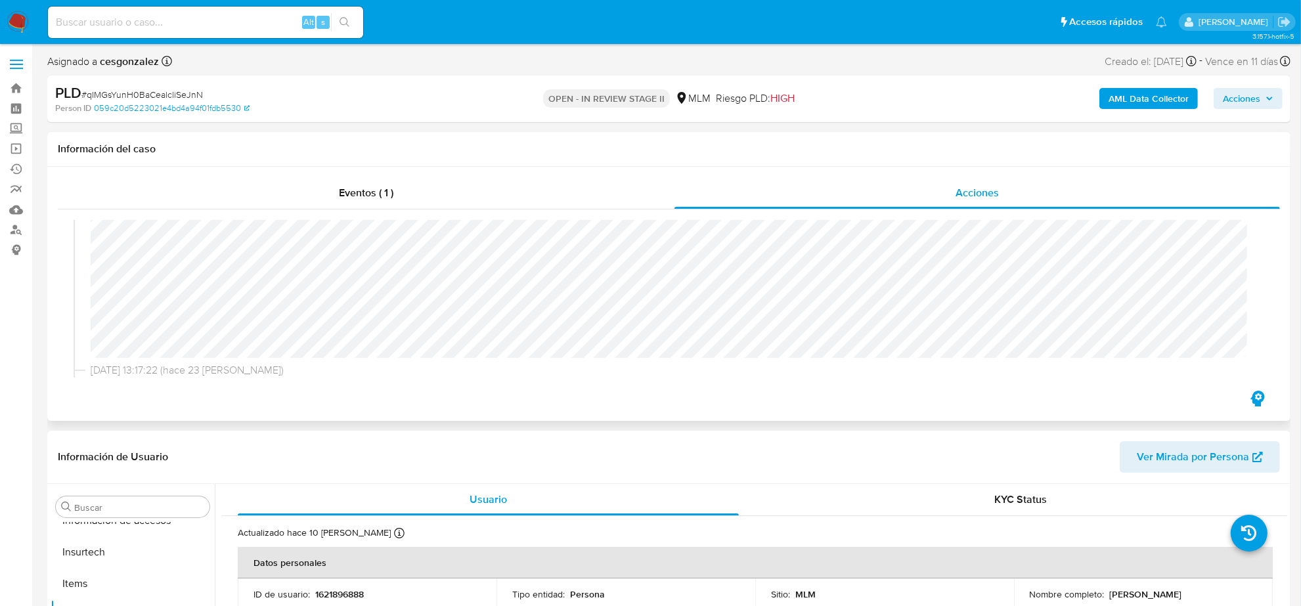
select select "10"
click at [1246, 102] on span "Acciones" at bounding box center [1241, 98] width 37 height 21
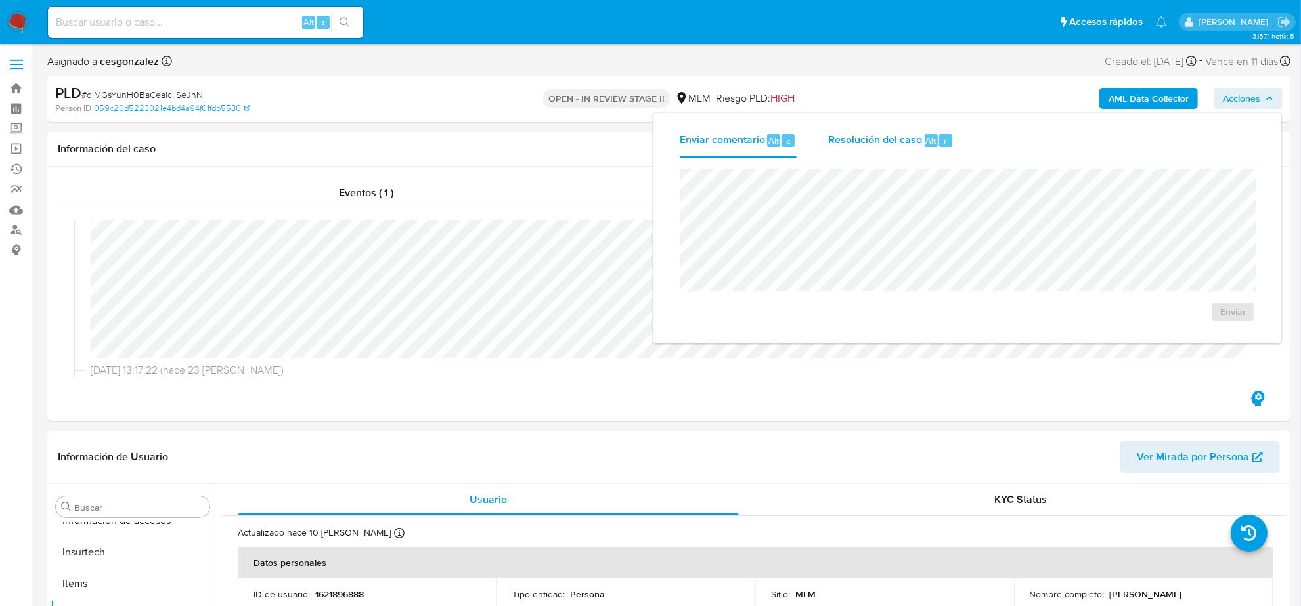
click at [895, 139] on span "Resolución del caso" at bounding box center [875, 140] width 94 height 15
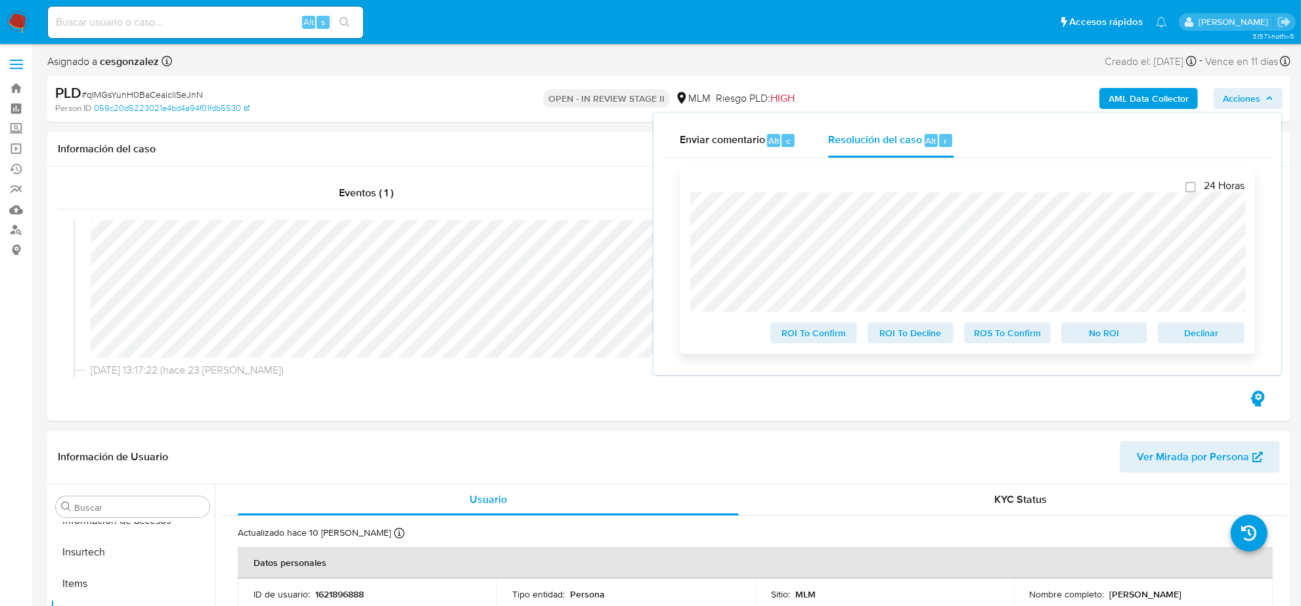
click at [1016, 339] on span "ROS To Confirm" at bounding box center [1008, 333] width 68 height 18
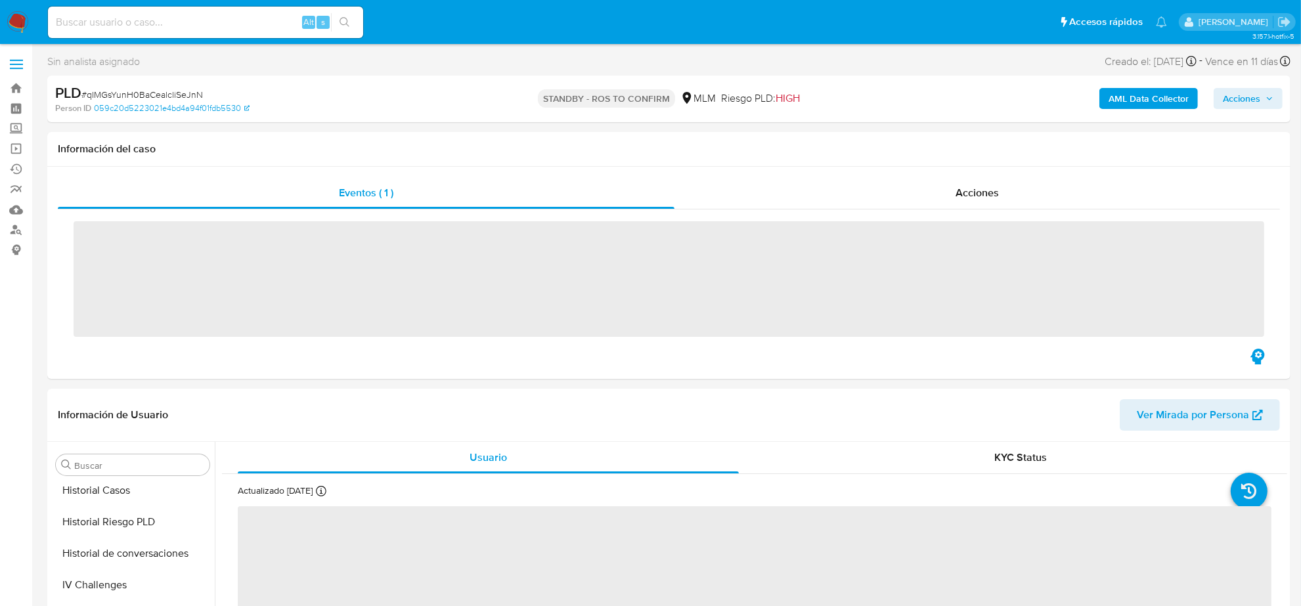
scroll to position [554, 0]
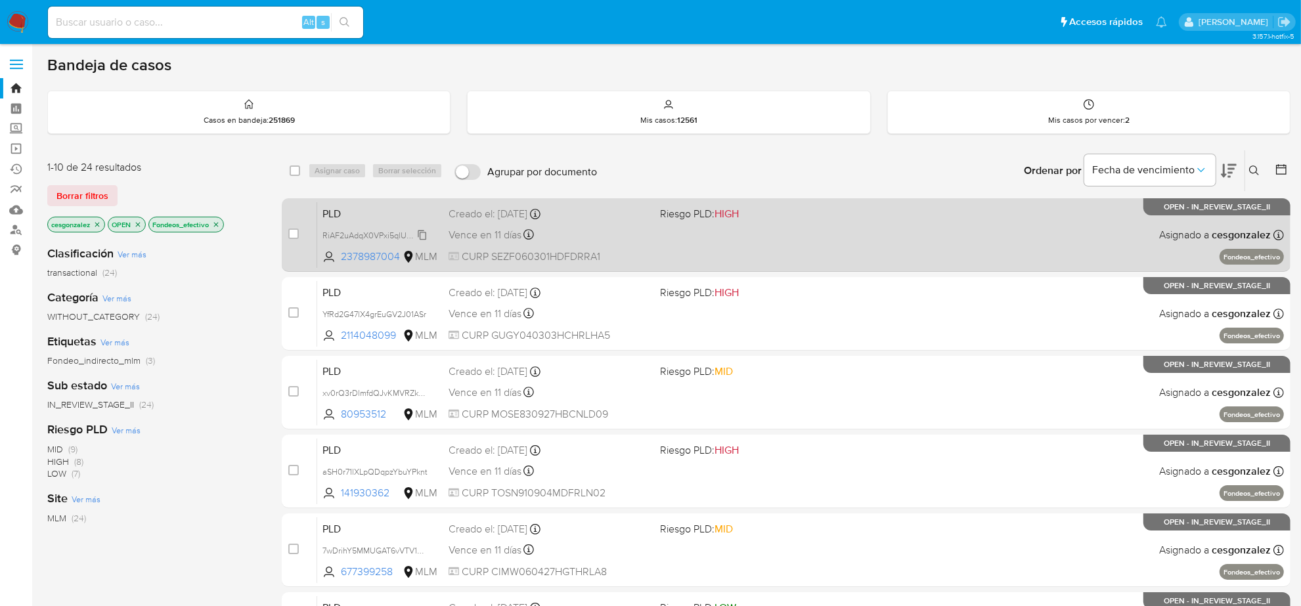
click at [424, 235] on span "RiAF2uAdqX0VPxi5qlUw79tf" at bounding box center [374, 234] width 103 height 14
click at [491, 231] on span "Vence en 11 días" at bounding box center [485, 235] width 73 height 14
click at [291, 230] on input "checkbox" at bounding box center [293, 234] width 11 height 11
checkbox input "true"
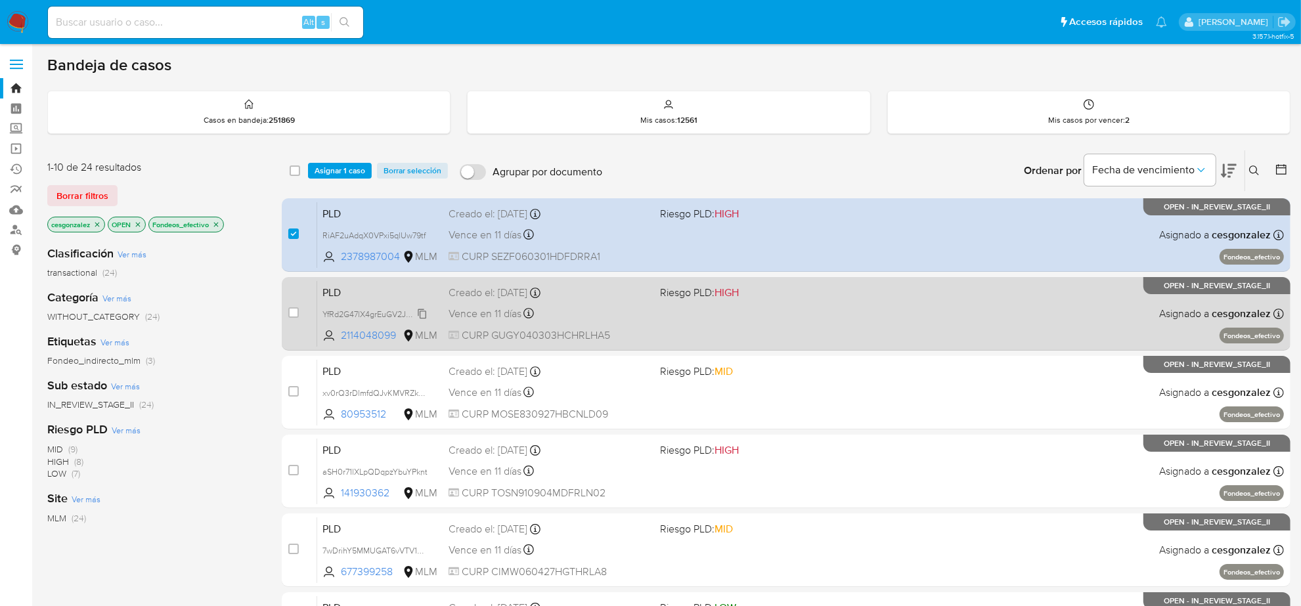
click at [424, 314] on span "YfRd2G47lX4grEuGV2J01ASr" at bounding box center [375, 313] width 104 height 14
click at [481, 317] on span "Vence en 11 días" at bounding box center [485, 314] width 73 height 14
click at [294, 314] on input "checkbox" at bounding box center [293, 312] width 11 height 11
checkbox input "true"
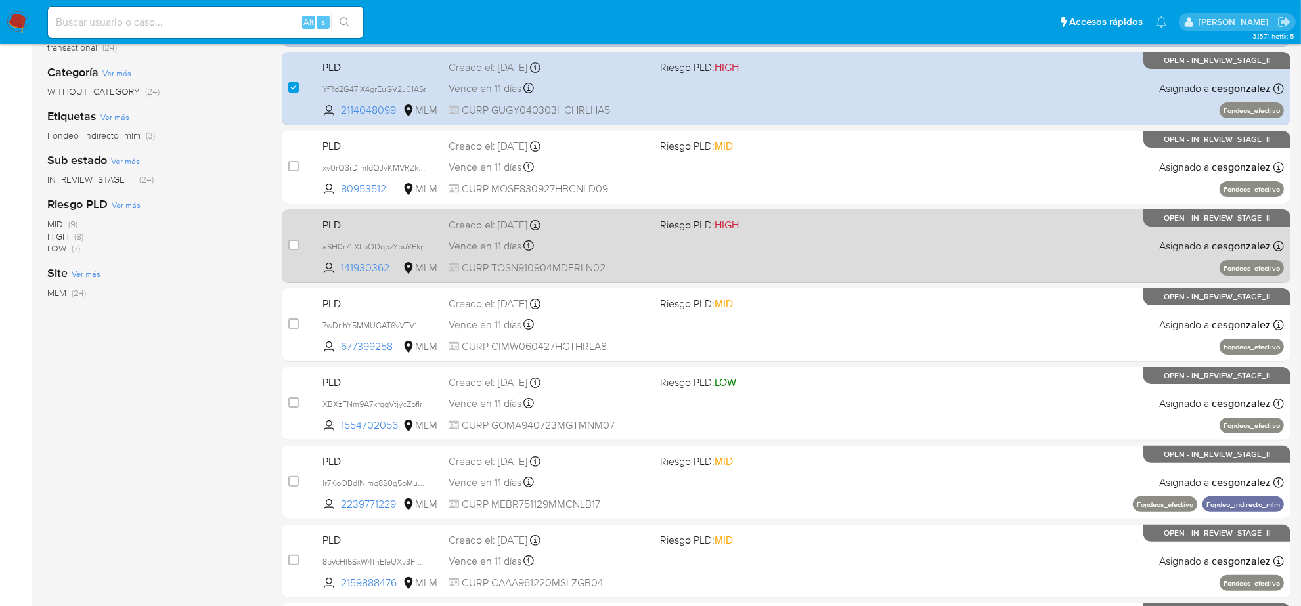
scroll to position [246, 0]
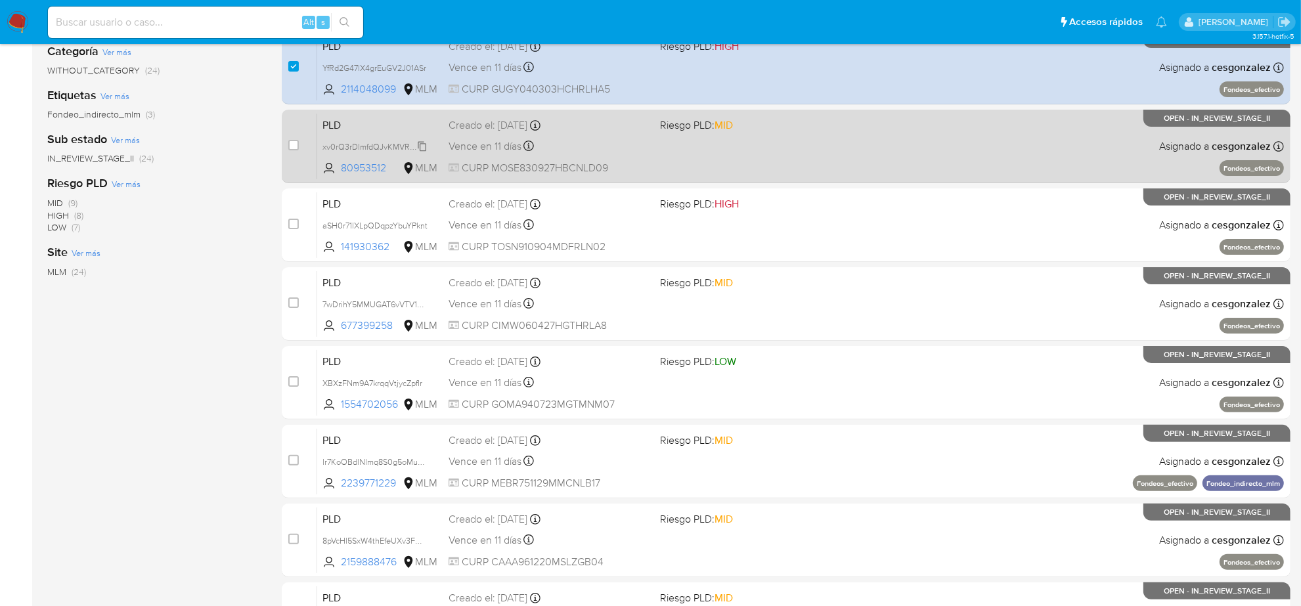
click at [416, 141] on span "xv0rQ3rDlmfdQJvKMVRZkUFw" at bounding box center [379, 146] width 112 height 14
click at [503, 146] on span "Vence en 11 días" at bounding box center [485, 146] width 73 height 14
click at [292, 145] on input "checkbox" at bounding box center [293, 145] width 11 height 11
checkbox input "true"
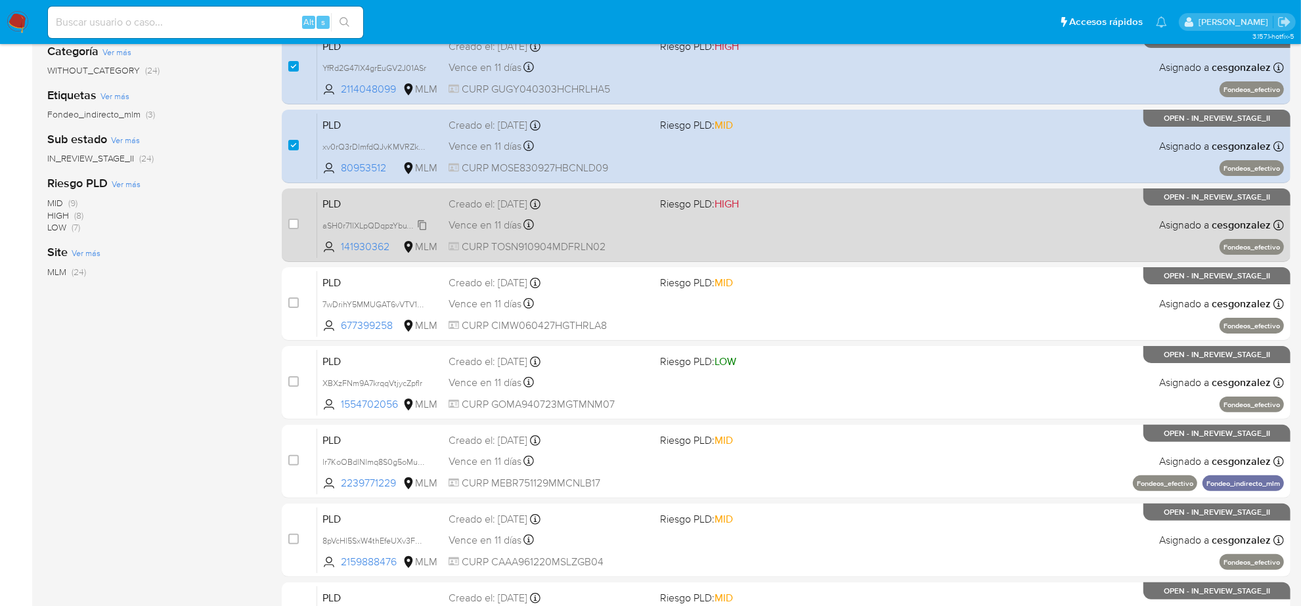
click at [424, 224] on span "aSH0r71lXLpQDqpzYbuYPknt" at bounding box center [375, 224] width 105 height 14
click at [510, 231] on span "Vence en 11 días" at bounding box center [485, 225] width 73 height 14
click at [294, 225] on input "checkbox" at bounding box center [293, 224] width 11 height 11
checkbox input "true"
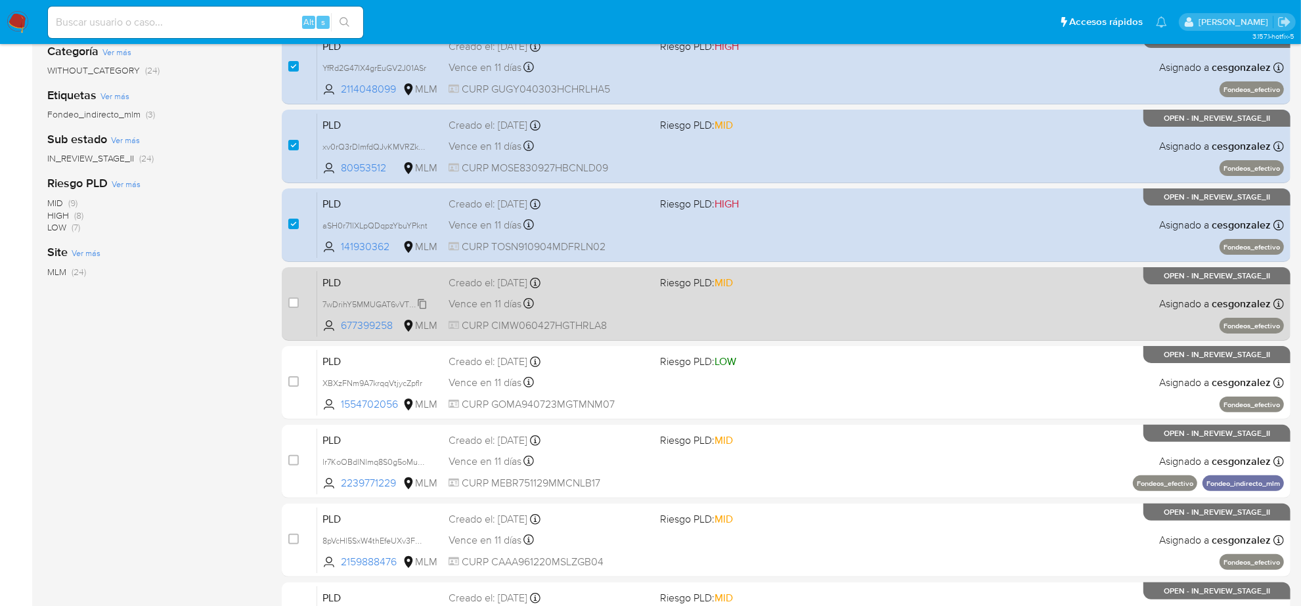
click at [419, 300] on span "7wDrihY5MMUGAT6vVTV1dK1g" at bounding box center [379, 303] width 112 height 14
click at [481, 309] on span "Vence en 11 días" at bounding box center [485, 304] width 73 height 14
click at [297, 302] on input "checkbox" at bounding box center [293, 303] width 11 height 11
checkbox input "true"
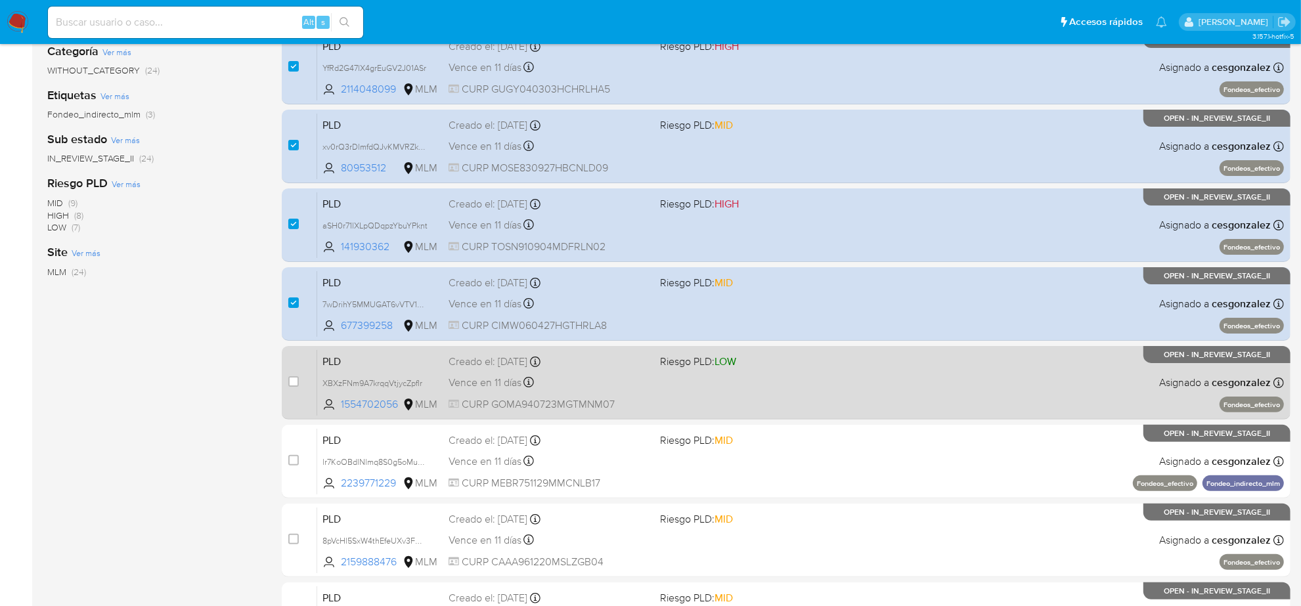
click at [427, 390] on div "PLD XBXzFNm9A7krqqVtjycZpfIr 1554702056 MLM Riesgo PLD: LOW Creado el: 12/07/20…" at bounding box center [800, 382] width 967 height 66
click at [426, 383] on icon at bounding box center [422, 383] width 9 height 10
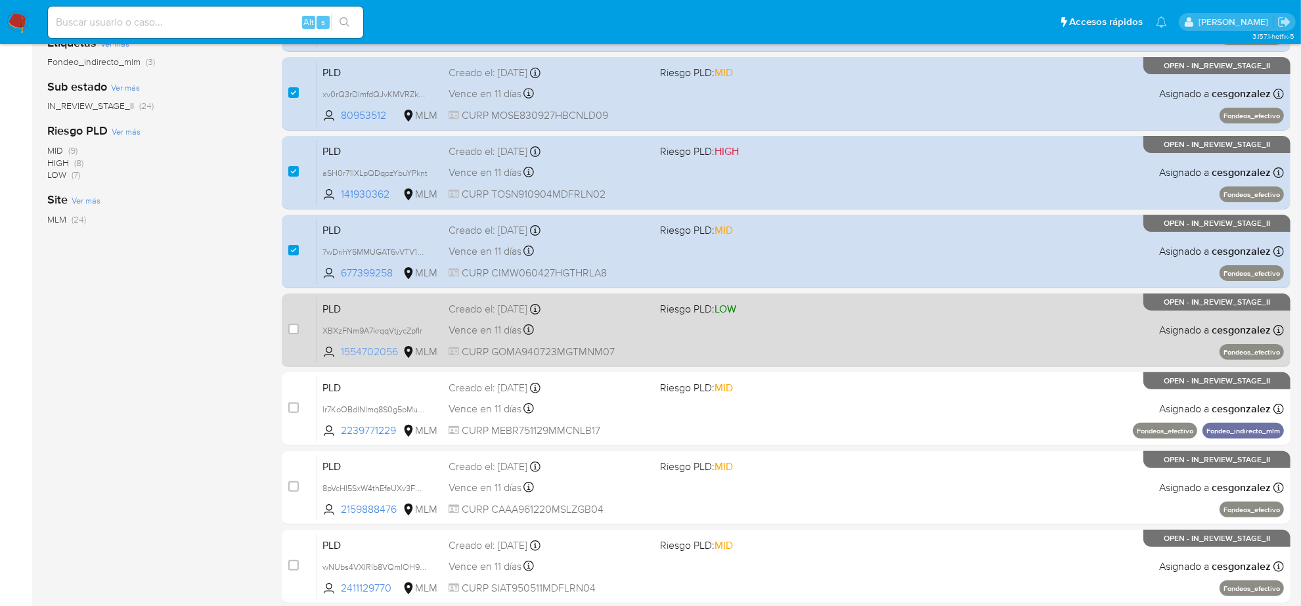
scroll to position [328, 0]
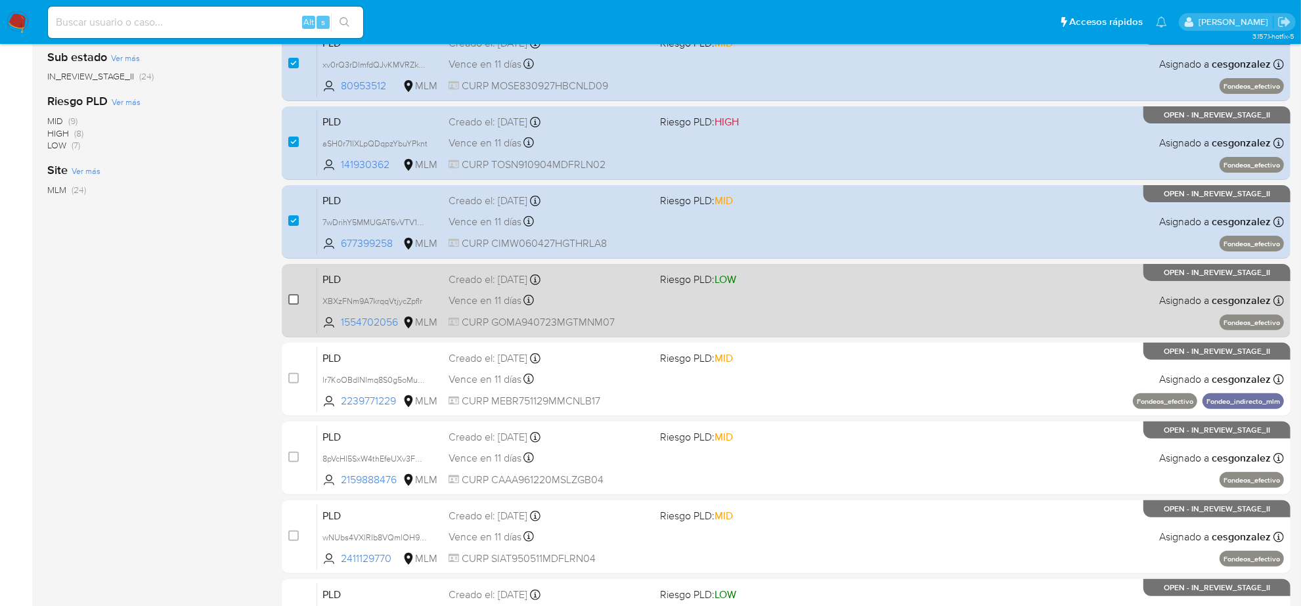
click at [296, 299] on input "checkbox" at bounding box center [293, 299] width 11 height 11
checkbox input "true"
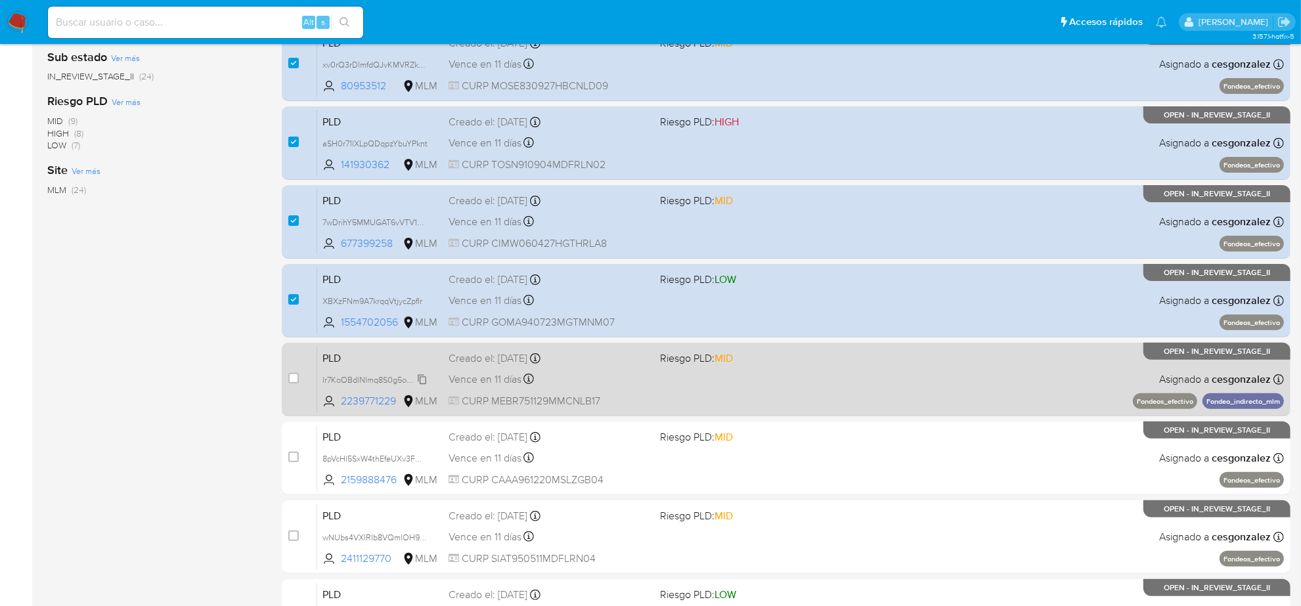
click at [417, 375] on span "lr7KoOBdlNlmq8S0g5oMucWQ" at bounding box center [379, 379] width 113 height 14
click at [507, 386] on div "Vence en 11 días Vence el 10/09/2025 02:06:05" at bounding box center [549, 380] width 201 height 18
click at [289, 374] on input "checkbox" at bounding box center [293, 378] width 11 height 11
checkbox input "true"
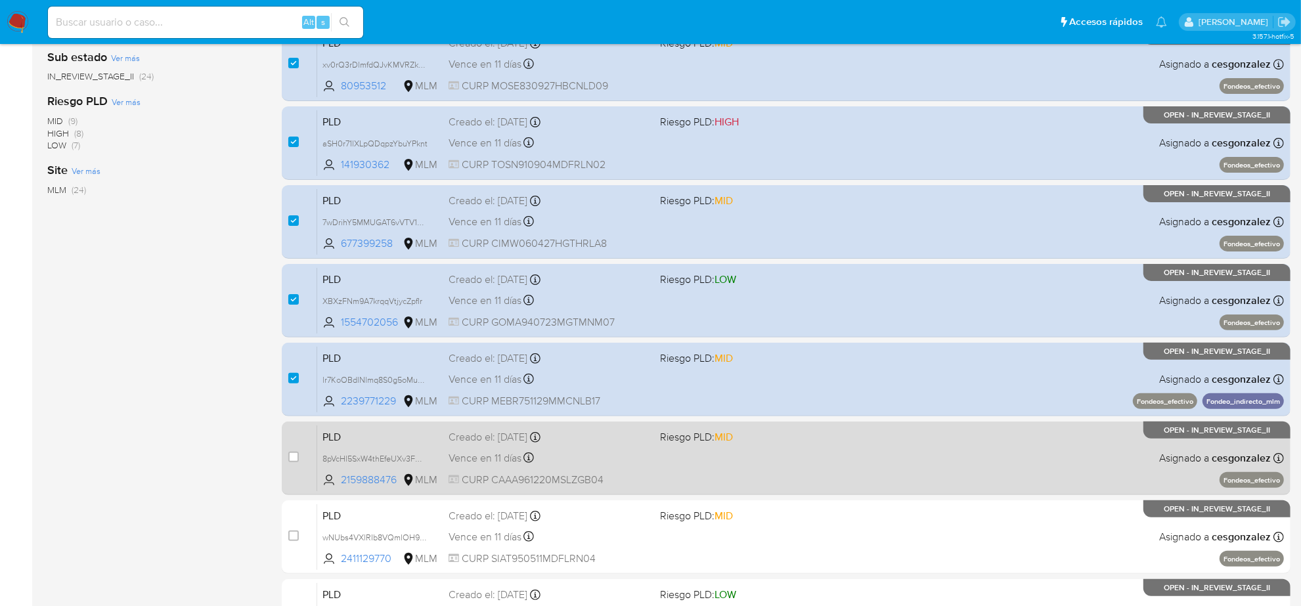
click at [849, 422] on div "case-item-checkbox No es posible asignar el caso PLD 8pVcHl5SxW4thEfeUXv3FWPn 2…" at bounding box center [786, 459] width 1009 height 74
drag, startPoint x: 401, startPoint y: 455, endPoint x: 409, endPoint y: 453, distance: 7.3
click at [405, 455] on span "8pVcHl5SxW4thEfeUXv3FWPn" at bounding box center [377, 458] width 109 height 14
click at [425, 453] on span "8pVcHl5SxW4thEfeUXv3FWPn" at bounding box center [377, 458] width 109 height 14
click at [497, 455] on span "Vence en 11 días" at bounding box center [485, 458] width 73 height 14
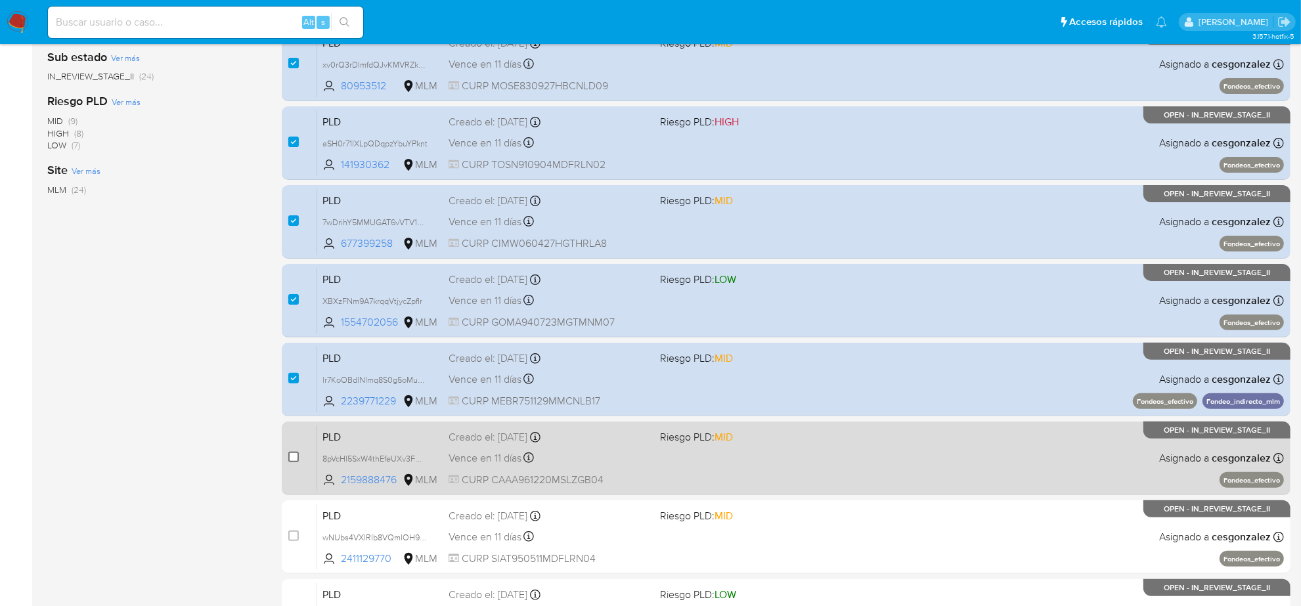
click at [292, 458] on input "checkbox" at bounding box center [293, 457] width 11 height 11
checkbox input "true"
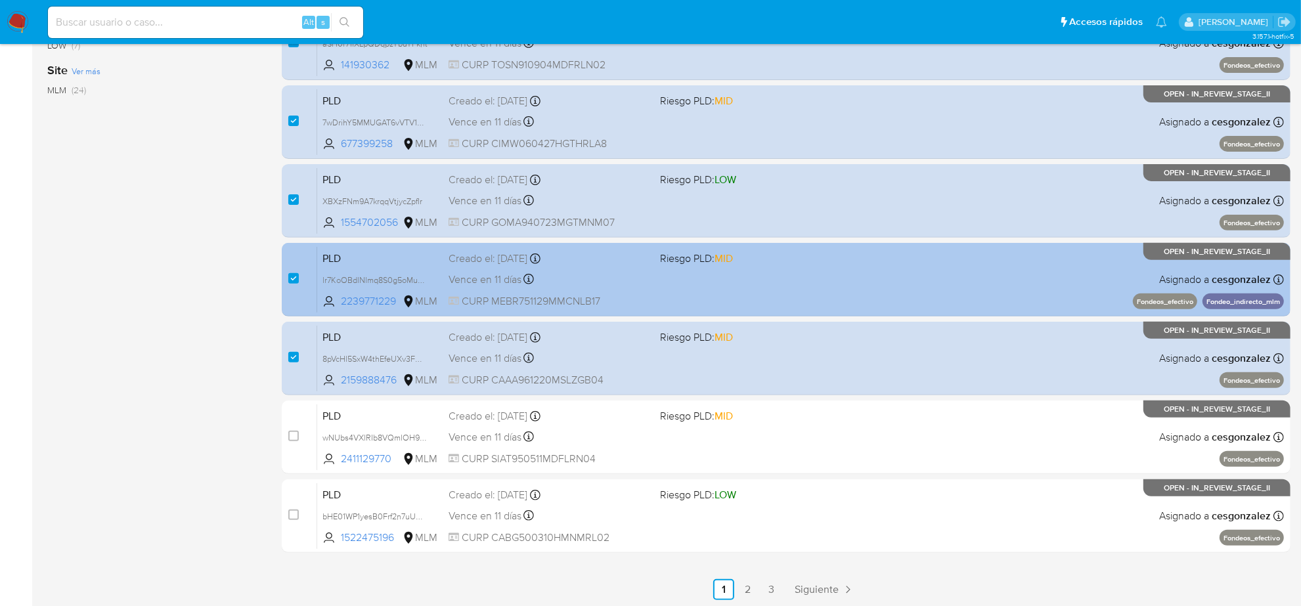
scroll to position [429, 0]
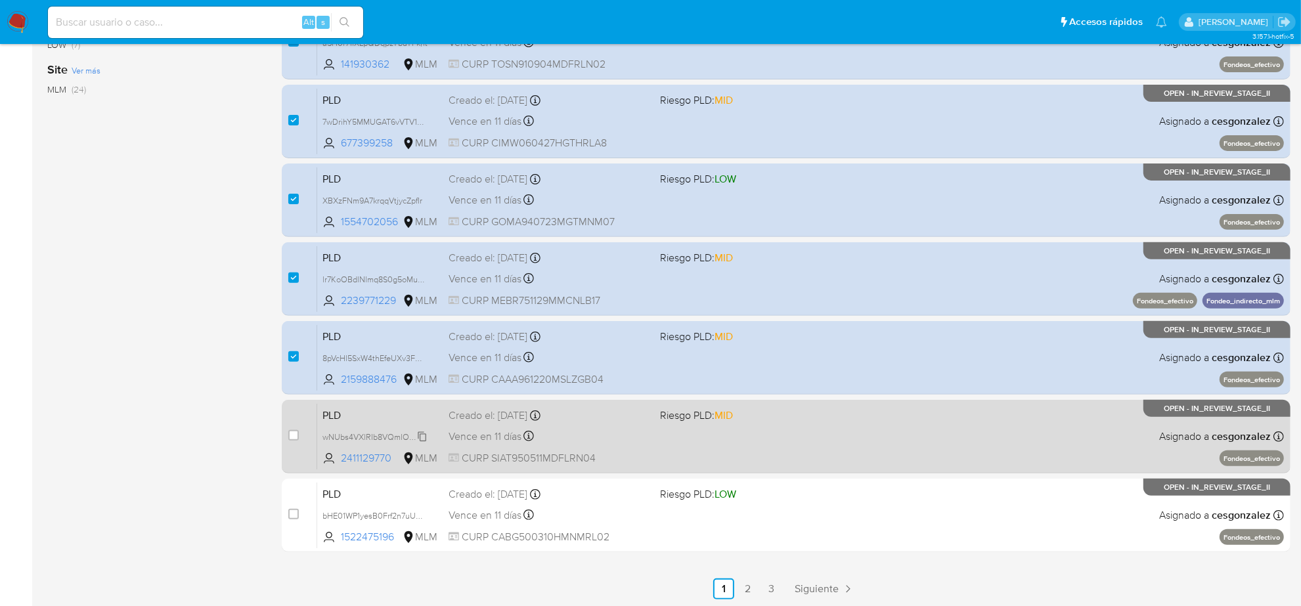
click at [424, 438] on span "wNUbs4VXlRIb8VQmlOH9scCd" at bounding box center [381, 436] width 116 height 14
click at [505, 442] on div "Vence en 11 días Vence el 10/09/2025 02:05:57" at bounding box center [549, 437] width 201 height 18
click at [290, 432] on input "checkbox" at bounding box center [293, 435] width 11 height 11
checkbox input "true"
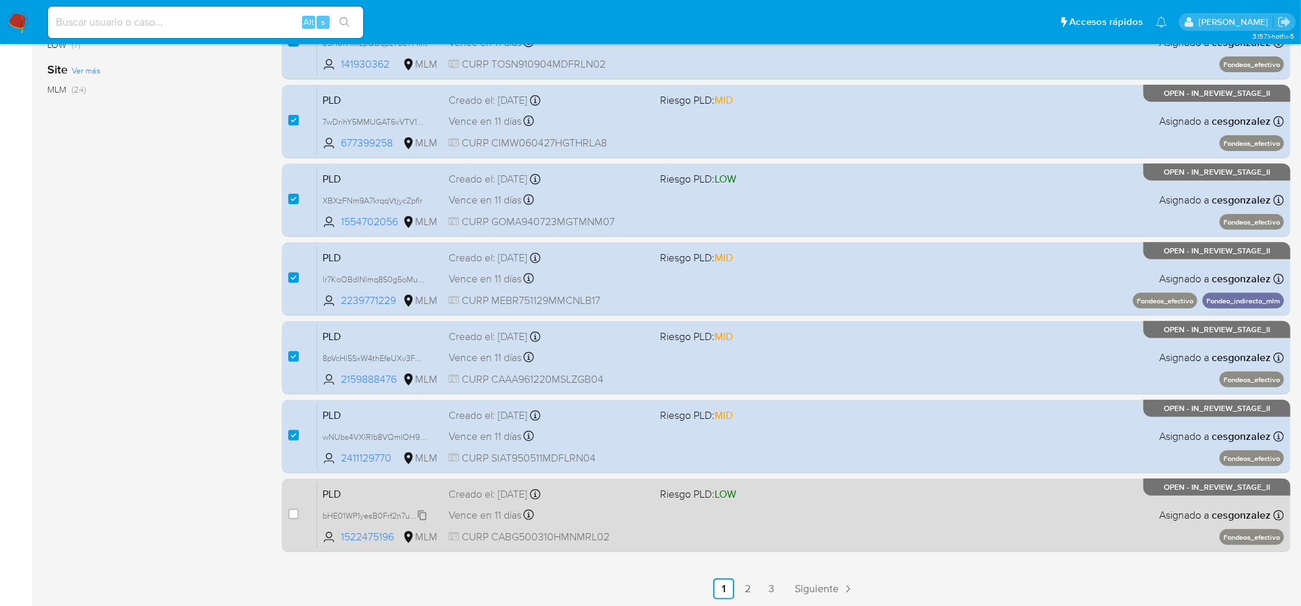
click at [418, 510] on span "bHE01WP1yesB0Frf2n7uUACH" at bounding box center [378, 515] width 110 height 14
click at [487, 514] on span "Vence en 11 días" at bounding box center [485, 515] width 73 height 14
click at [290, 509] on input "checkbox" at bounding box center [293, 514] width 11 height 11
checkbox input "true"
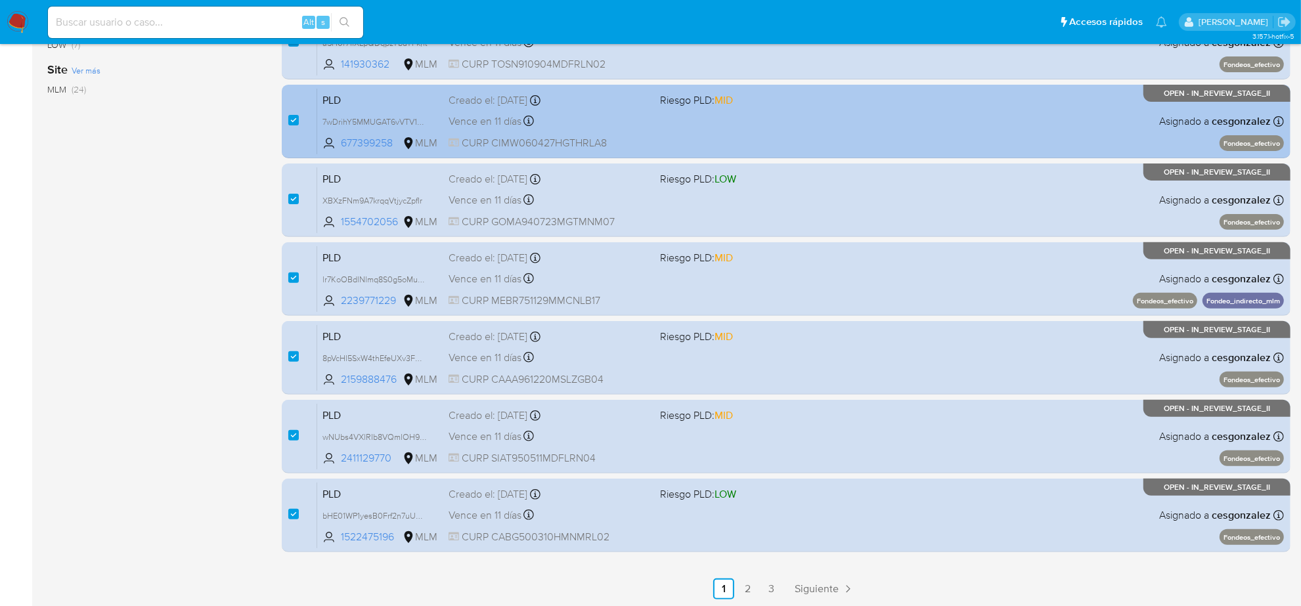
click at [822, 586] on span "Siguiente" at bounding box center [817, 589] width 44 height 11
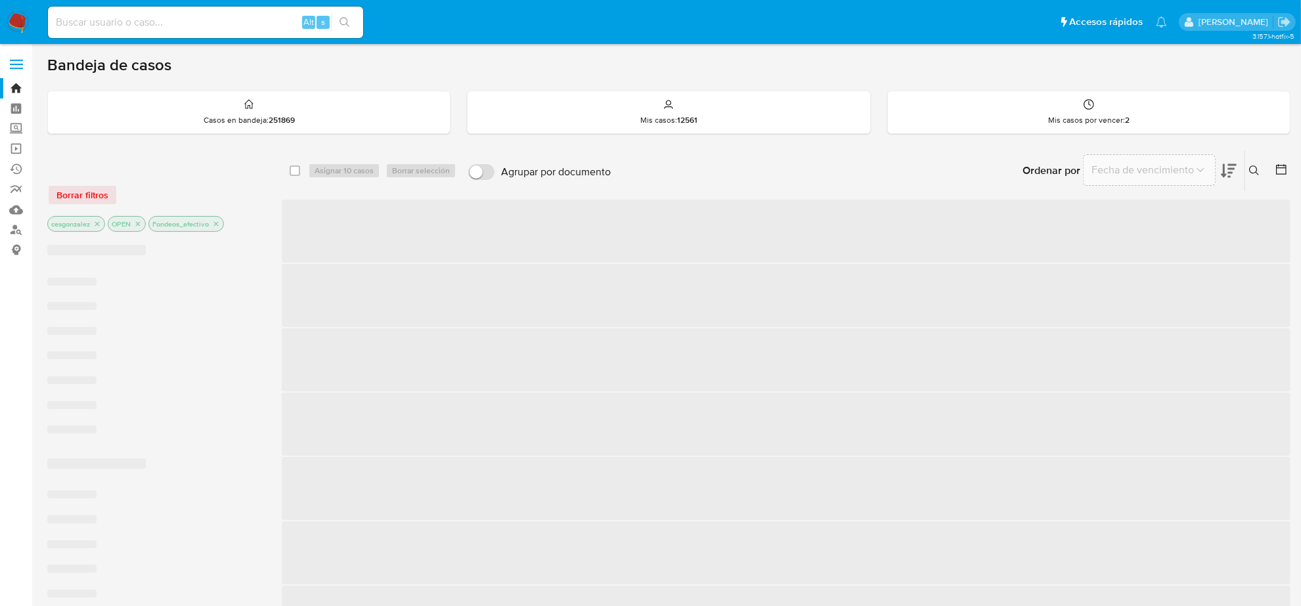
checkbox input "false"
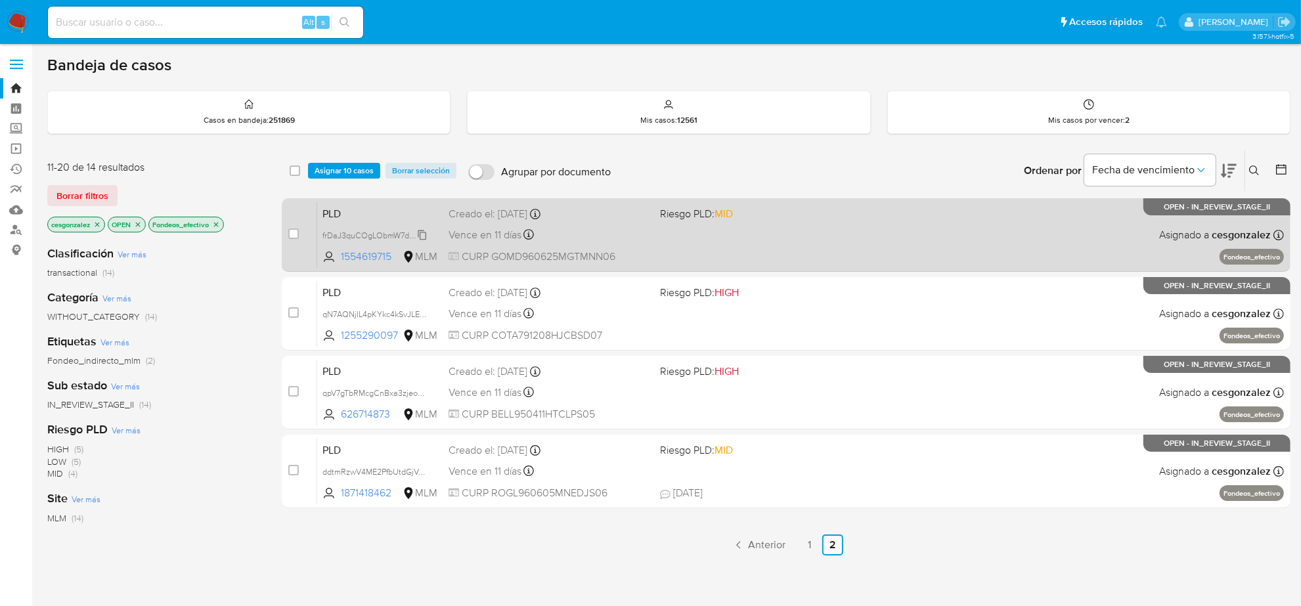
click at [421, 235] on span "frDaJ3quCOgLObmW7dD4VTkB" at bounding box center [381, 234] width 116 height 14
click at [485, 233] on span "Vence en 11 días" at bounding box center [485, 235] width 73 height 14
click at [294, 234] on input "checkbox" at bounding box center [293, 234] width 11 height 11
checkbox input "true"
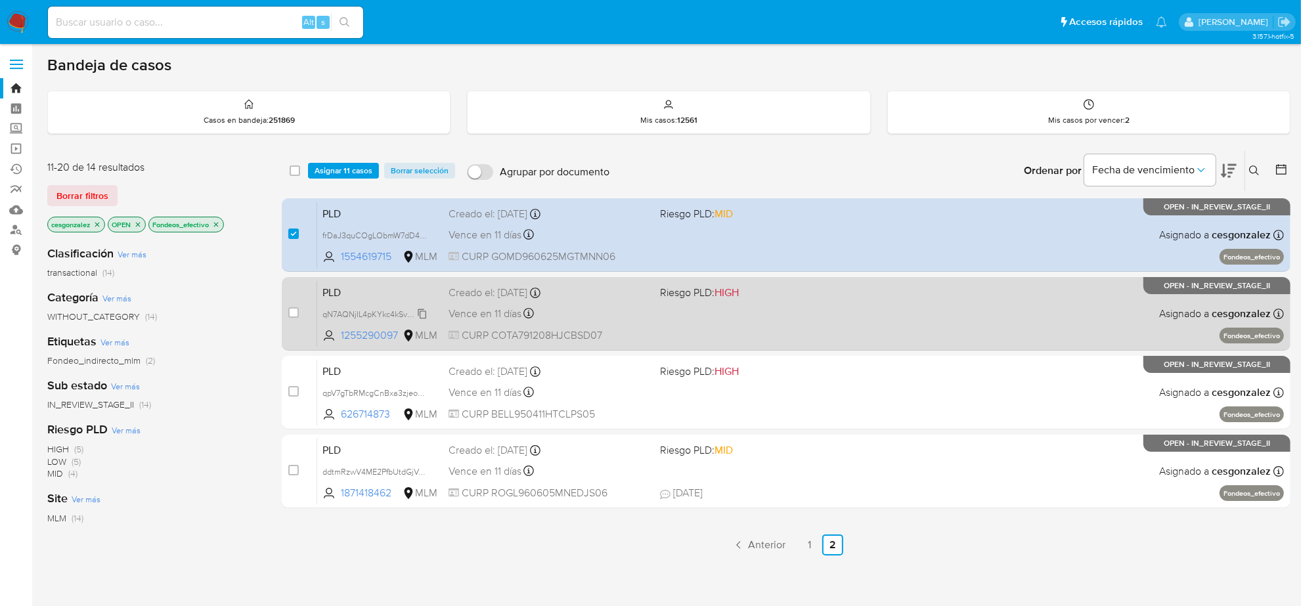
click at [424, 317] on span "qN7AQNjIL4pKYkc4kSvJLEgH" at bounding box center [377, 313] width 108 height 14
click at [467, 319] on span "Vence en 11 días" at bounding box center [485, 314] width 73 height 14
click at [290, 315] on input "checkbox" at bounding box center [293, 312] width 11 height 11
checkbox input "true"
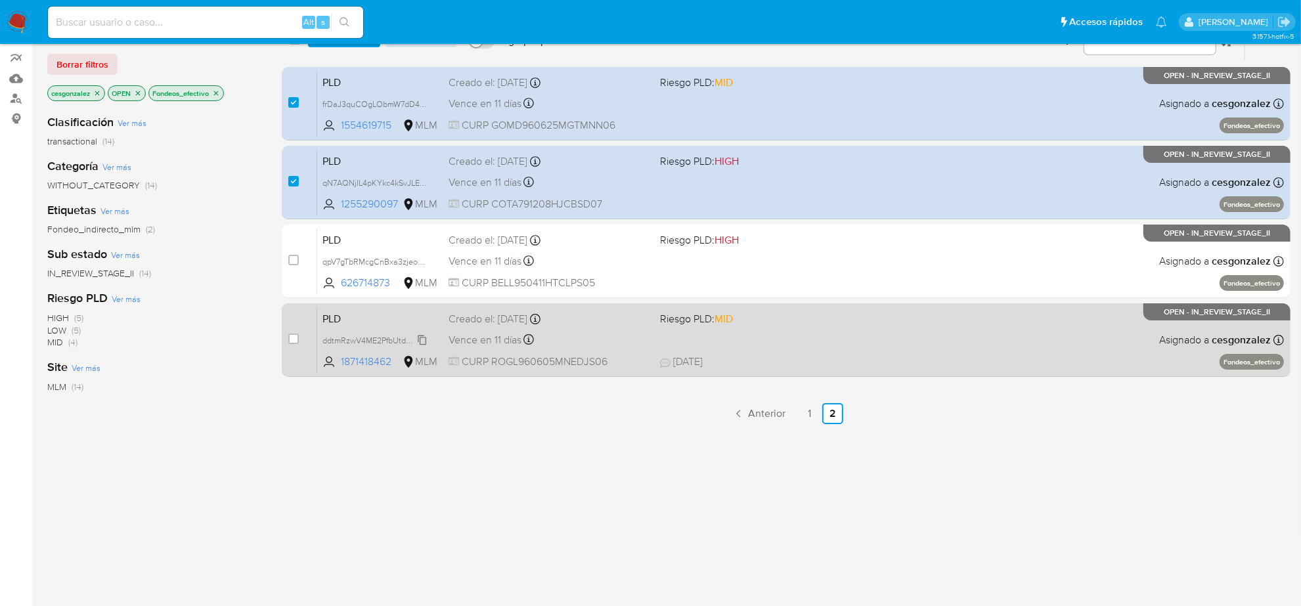
scroll to position [146, 0]
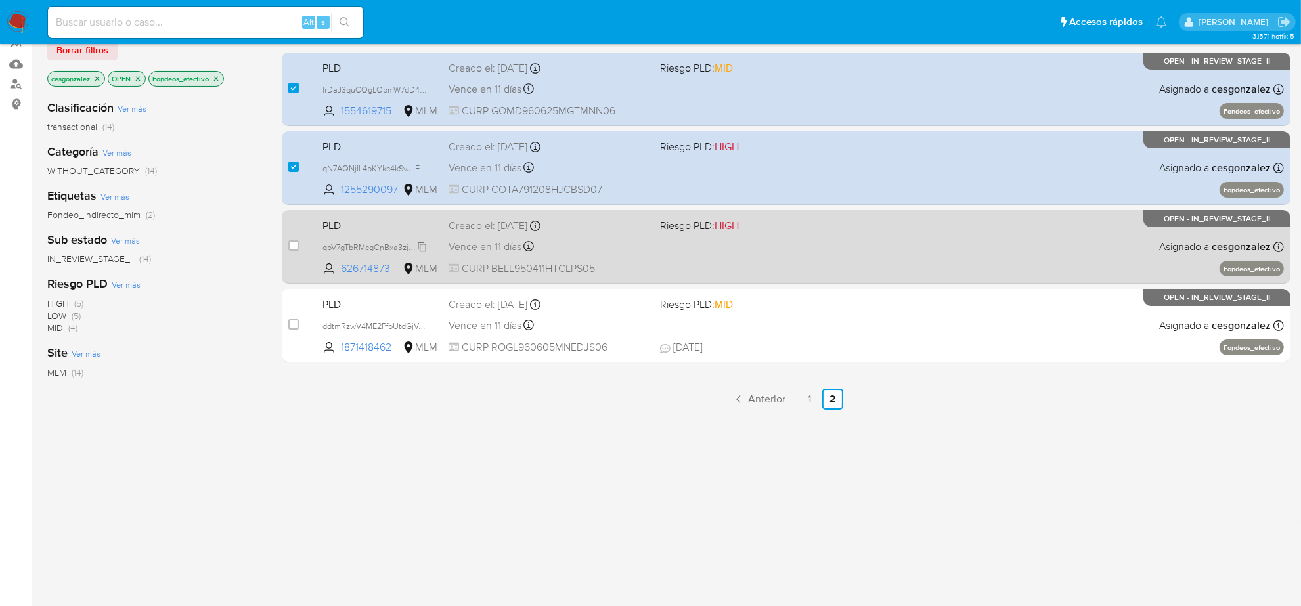
click at [421, 243] on span "qpV7gTbRMcgCnBxa3zjeo2KV" at bounding box center [378, 246] width 110 height 14
click at [505, 243] on span "Vence en 11 días" at bounding box center [485, 247] width 73 height 14
click at [292, 248] on input "checkbox" at bounding box center [293, 245] width 11 height 11
checkbox input "true"
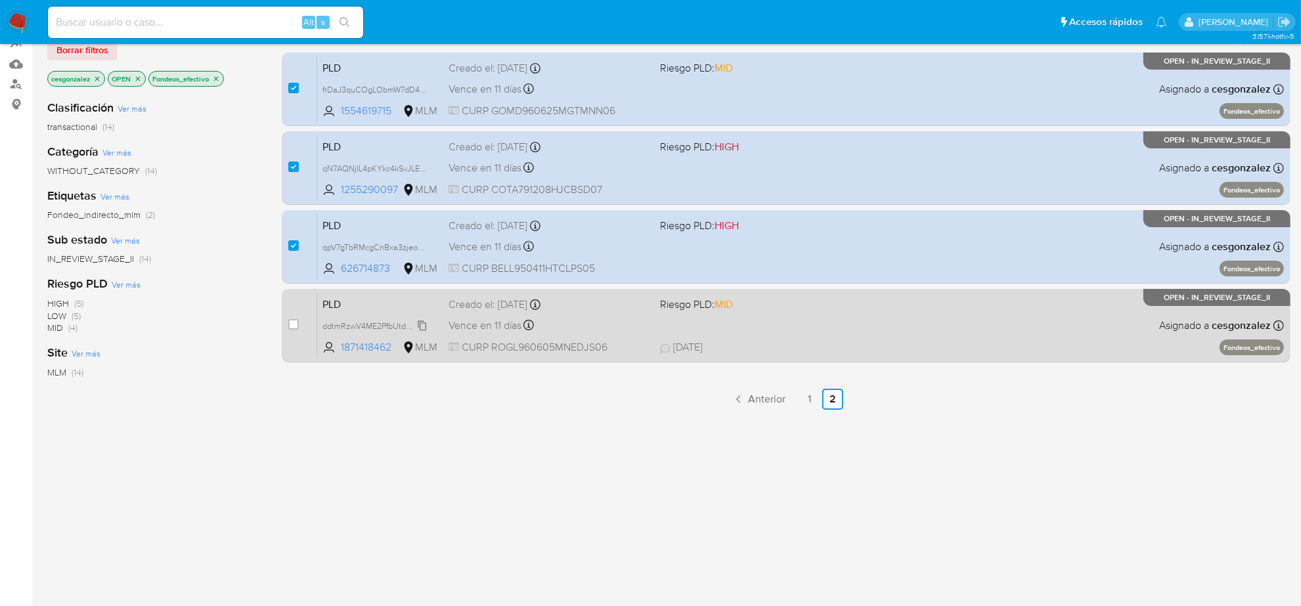
click at [419, 328] on span "ddtmRzwV4ME2PfbUtdGjVefC" at bounding box center [377, 325] width 108 height 14
click at [487, 329] on span "Vence en 11 días" at bounding box center [485, 326] width 73 height 14
click at [294, 323] on input "checkbox" at bounding box center [293, 324] width 11 height 11
checkbox input "true"
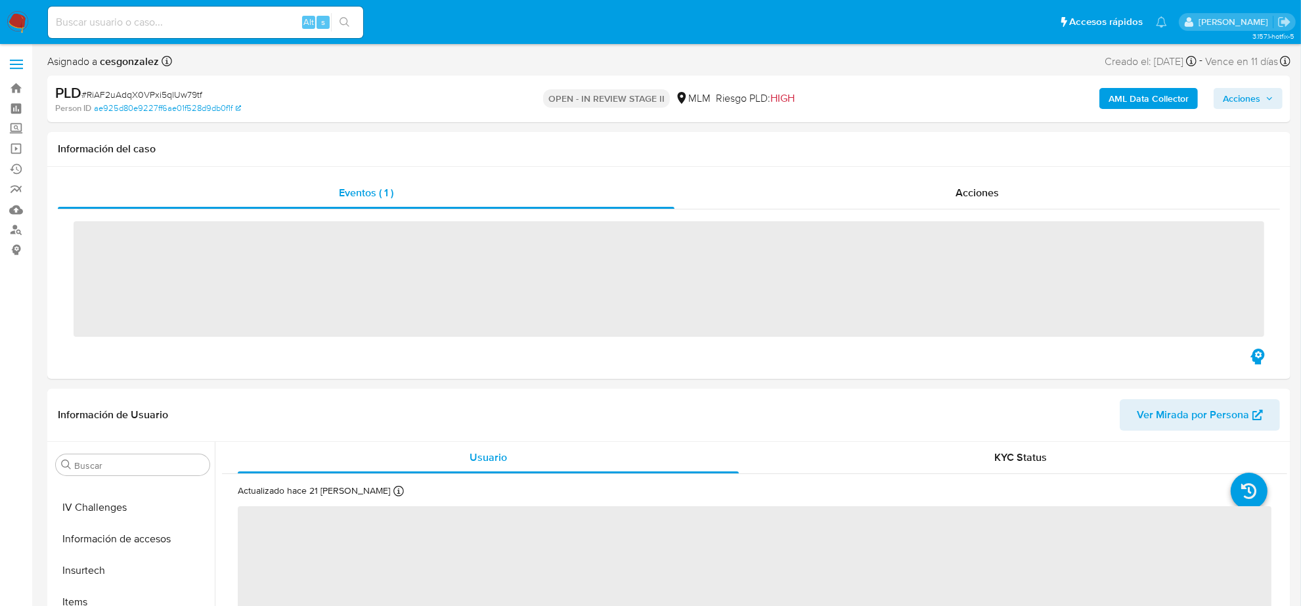
scroll to position [554, 0]
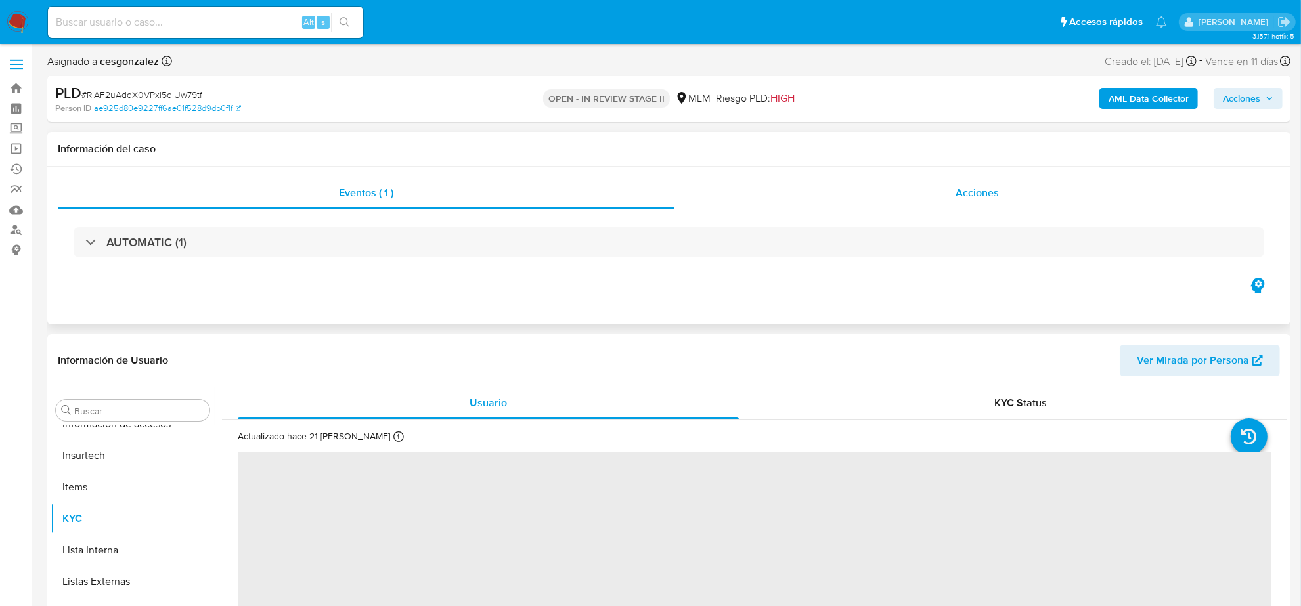
click at [956, 197] on span "Acciones" at bounding box center [977, 192] width 43 height 15
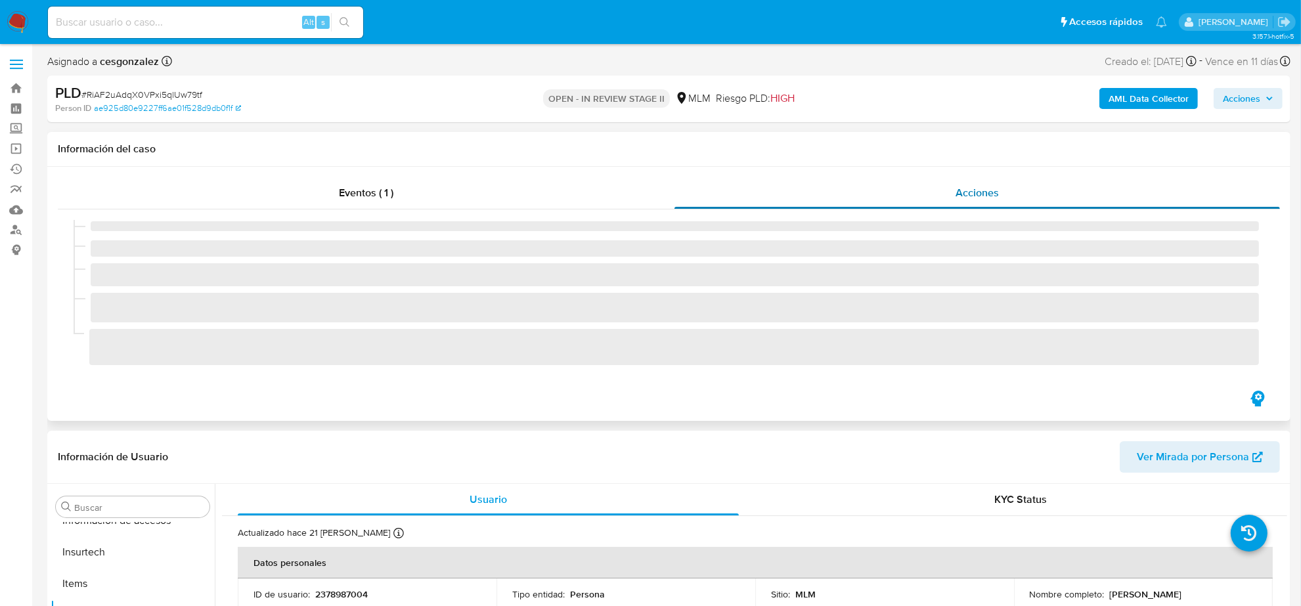
select select "10"
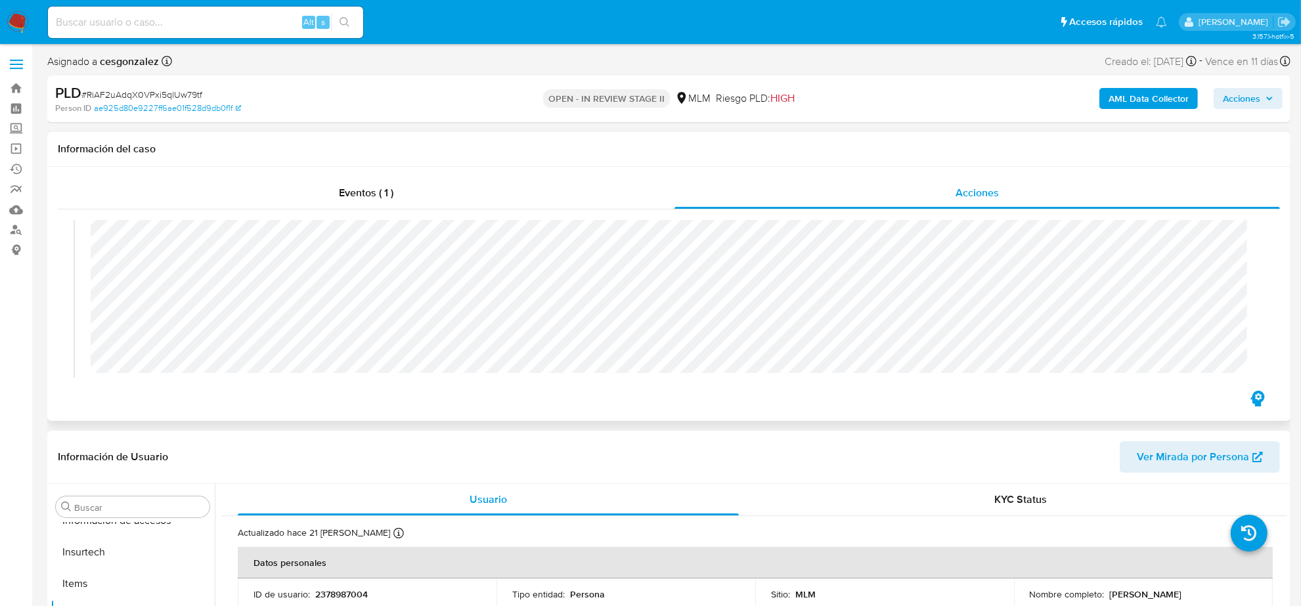
scroll to position [164, 0]
click at [1269, 93] on span "Acciones" at bounding box center [1248, 98] width 51 height 18
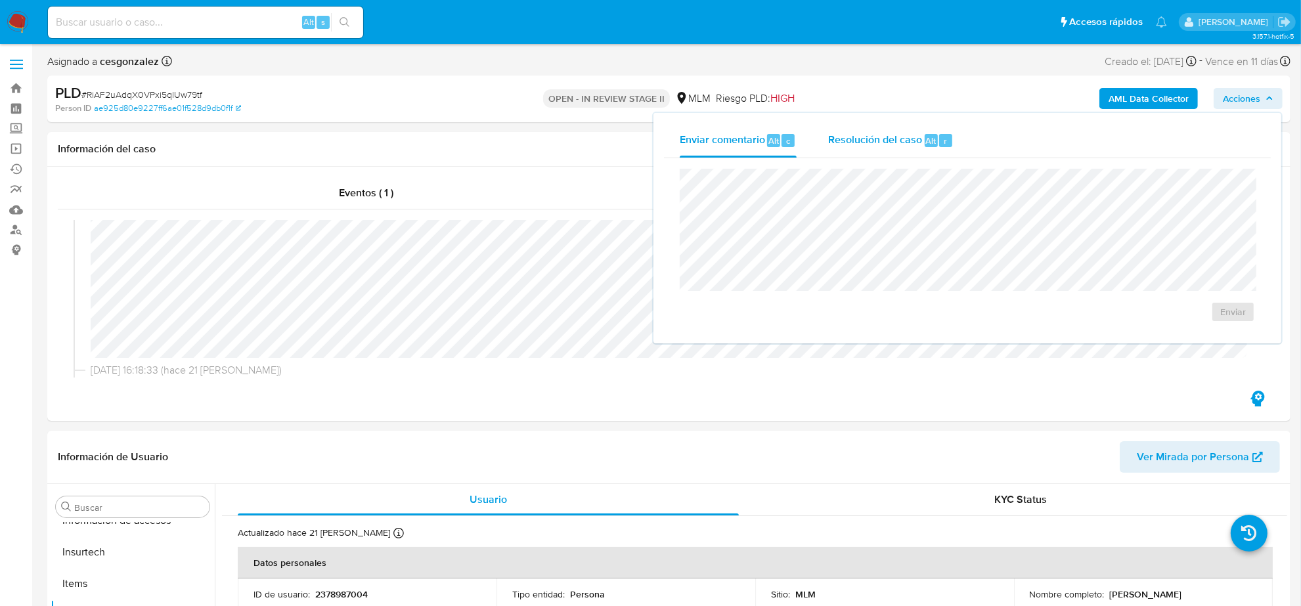
click at [895, 143] on span "Resolución del caso" at bounding box center [875, 140] width 94 height 15
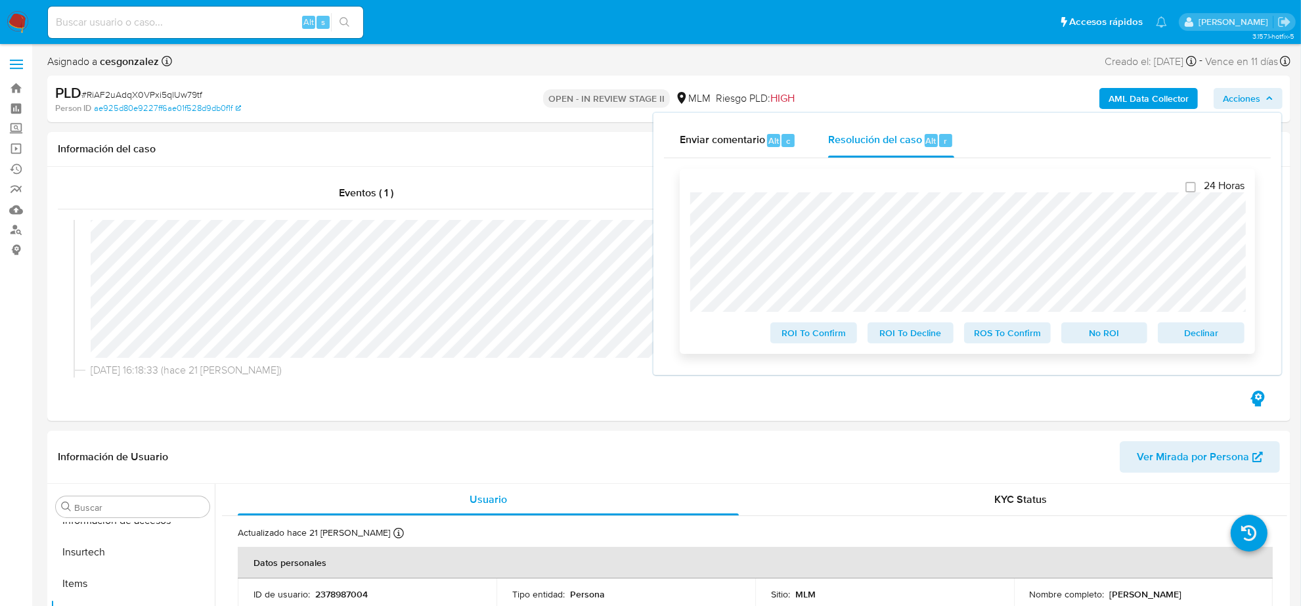
click at [1027, 340] on span "ROS To Confirm" at bounding box center [1008, 333] width 68 height 18
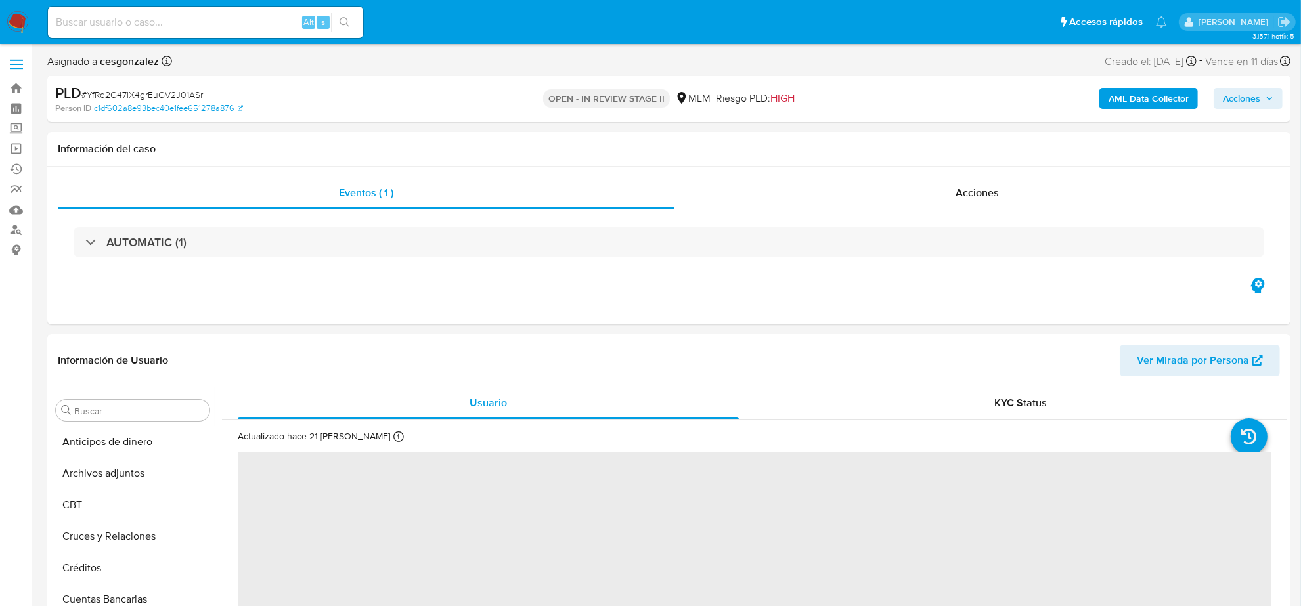
scroll to position [554, 0]
click at [977, 196] on span "Acciones" at bounding box center [977, 192] width 43 height 15
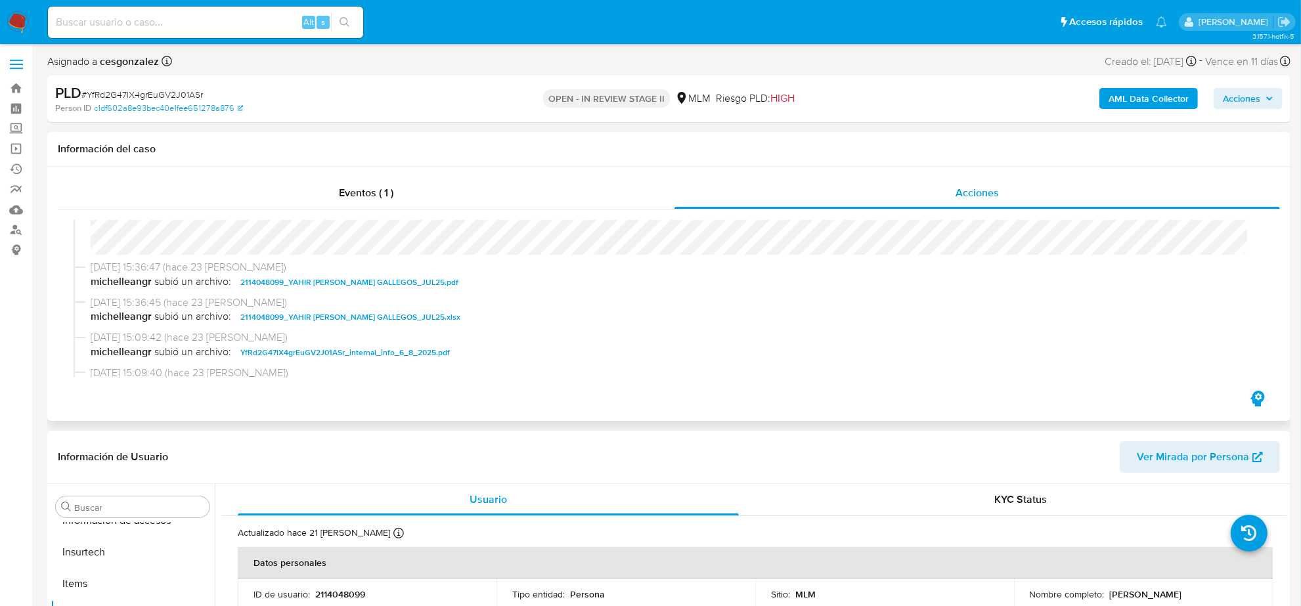
select select "10"
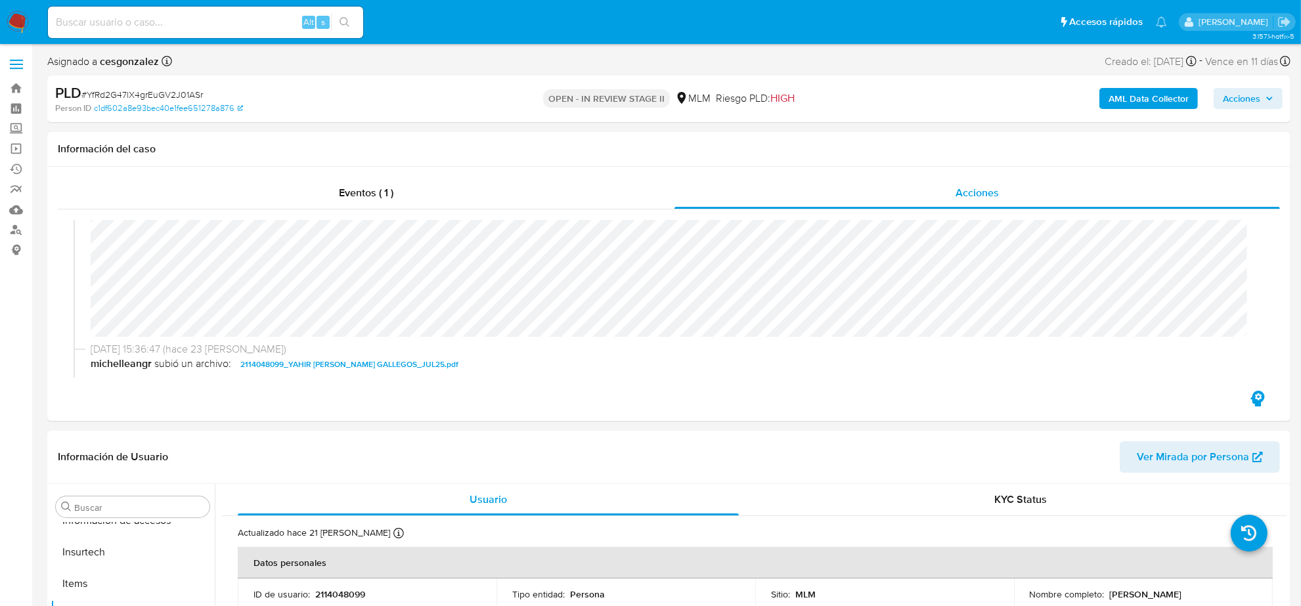
drag, startPoint x: 1255, startPoint y: 89, endPoint x: 1232, endPoint y: 110, distance: 31.2
click at [1255, 90] on span "Acciones" at bounding box center [1241, 98] width 37 height 21
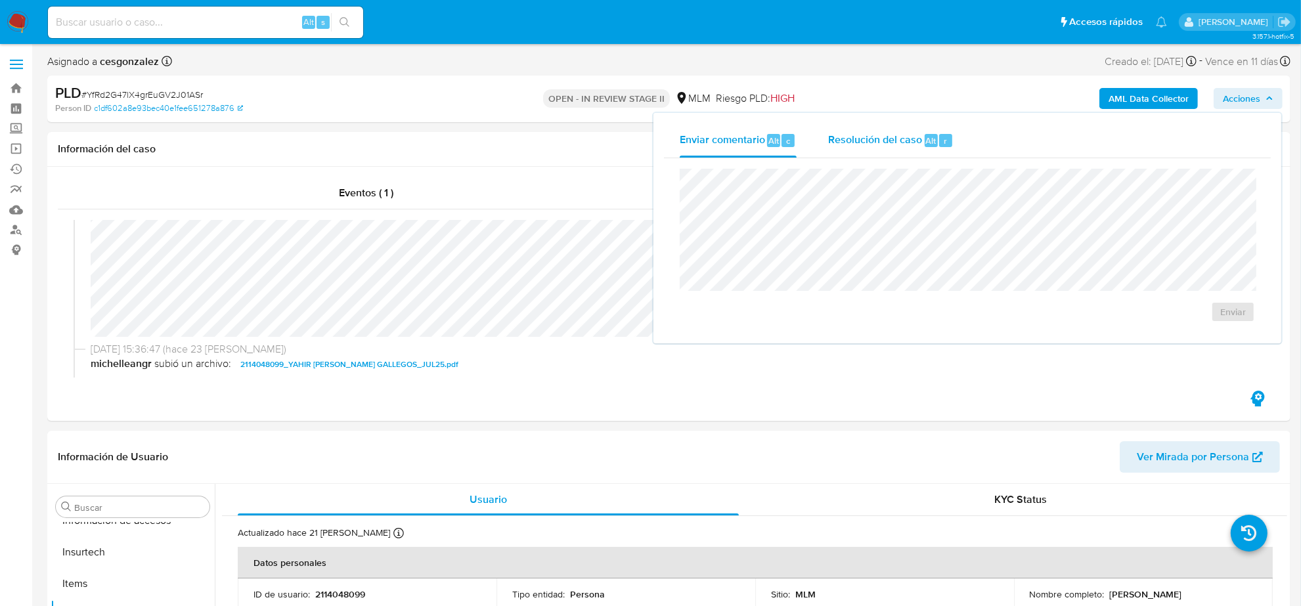
click at [894, 138] on span "Resolución del caso" at bounding box center [875, 140] width 94 height 15
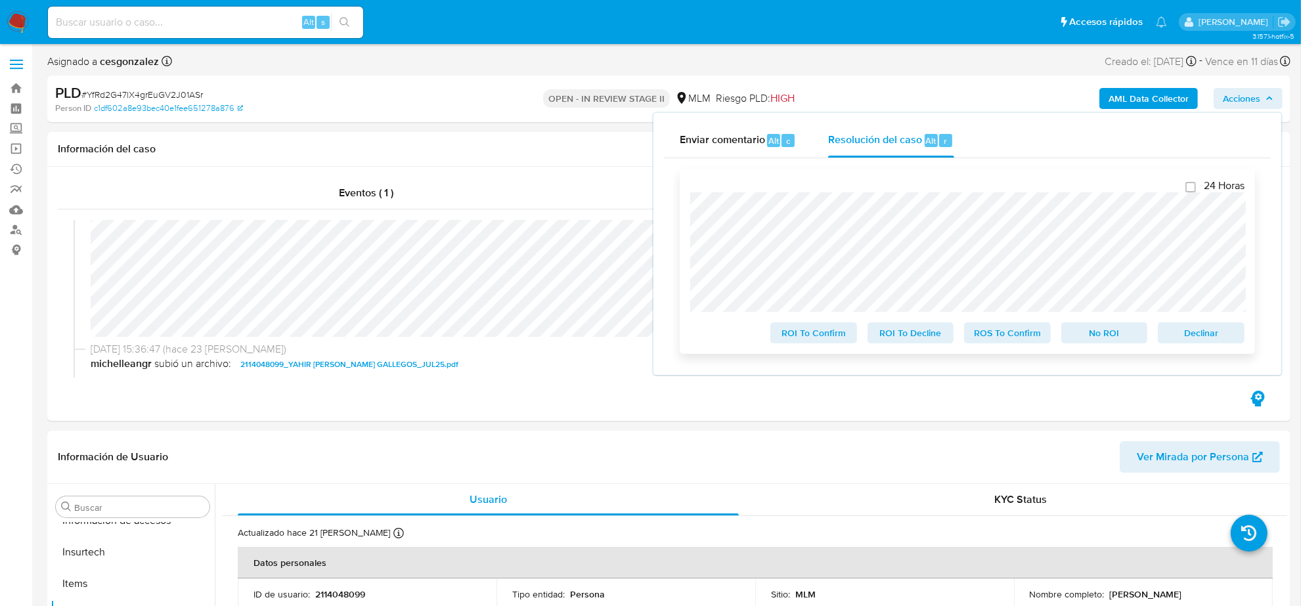
click at [1019, 340] on span "ROS To Confirm" at bounding box center [1008, 333] width 68 height 18
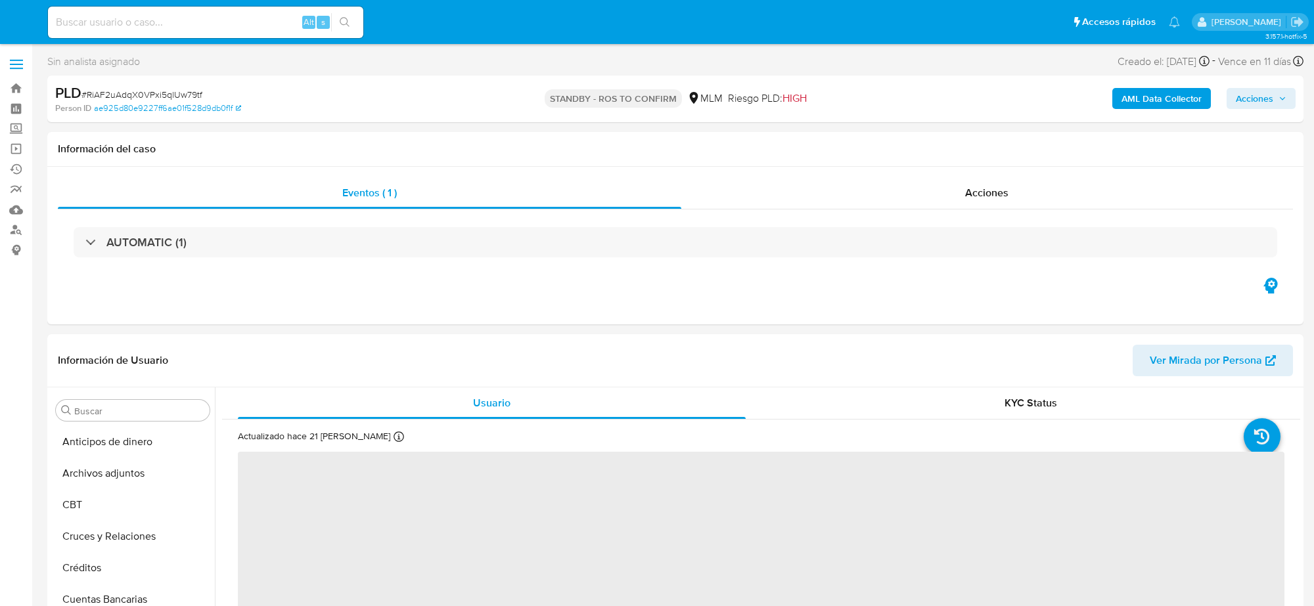
select select "10"
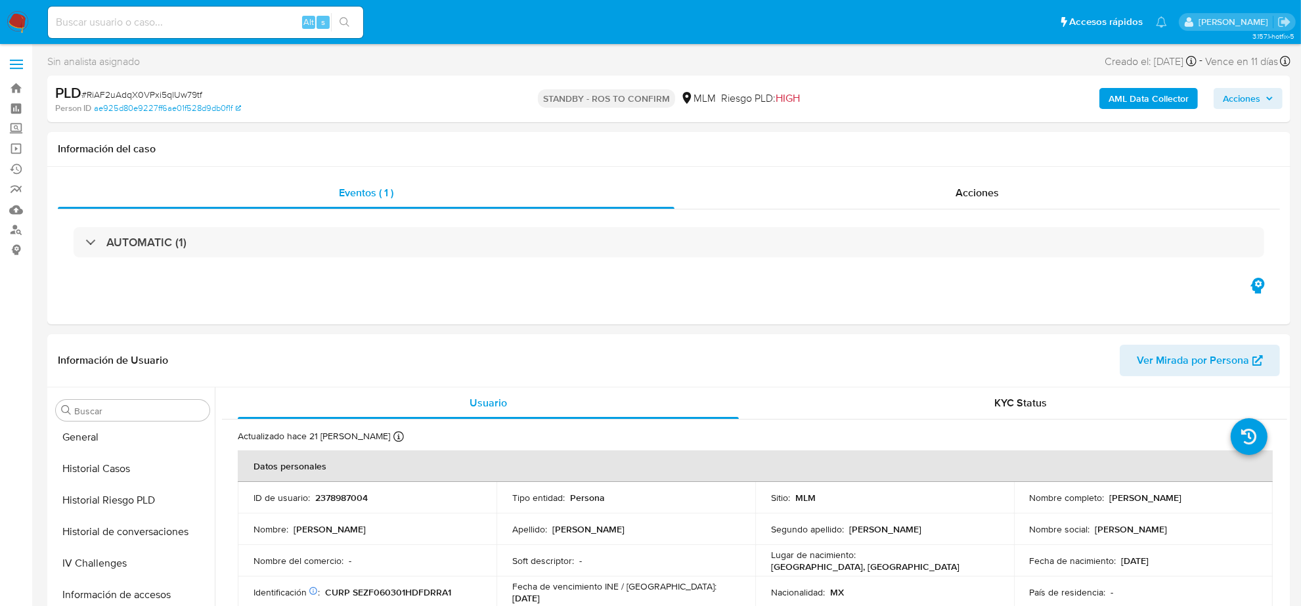
scroll to position [554, 0]
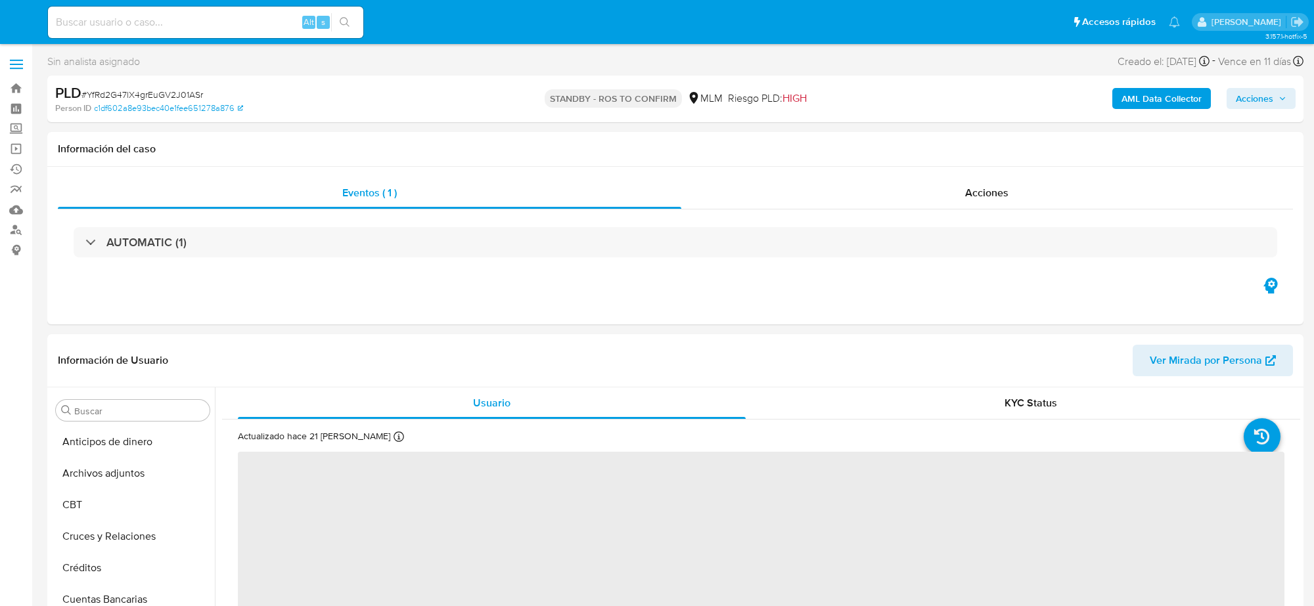
select select "10"
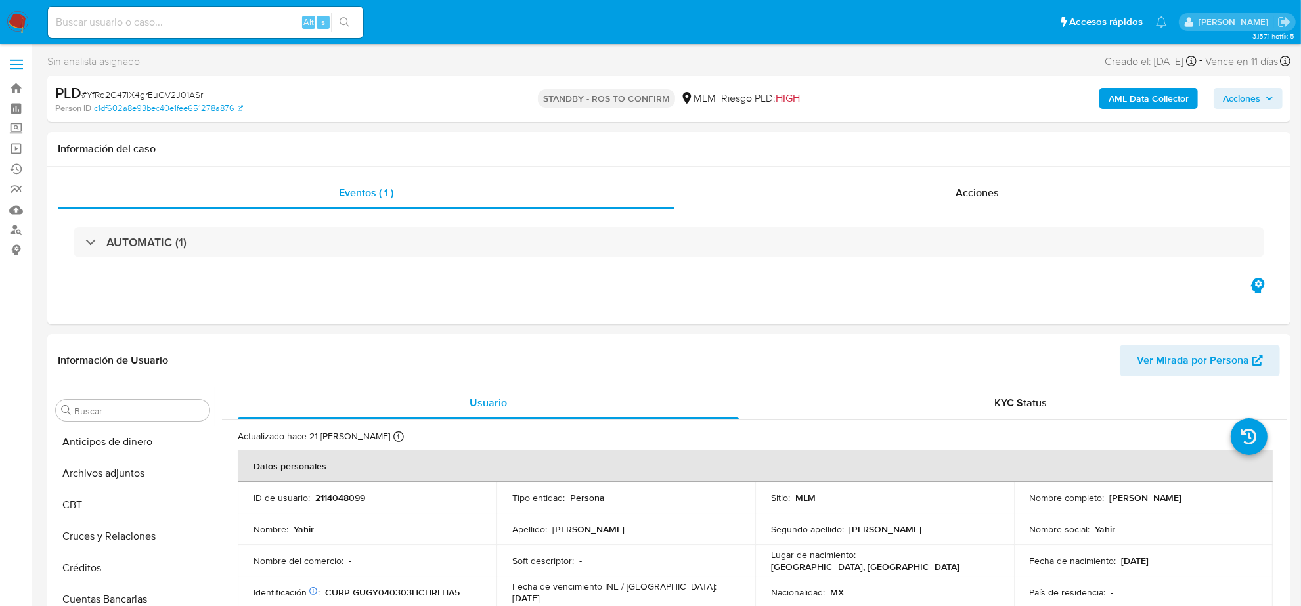
scroll to position [539, 0]
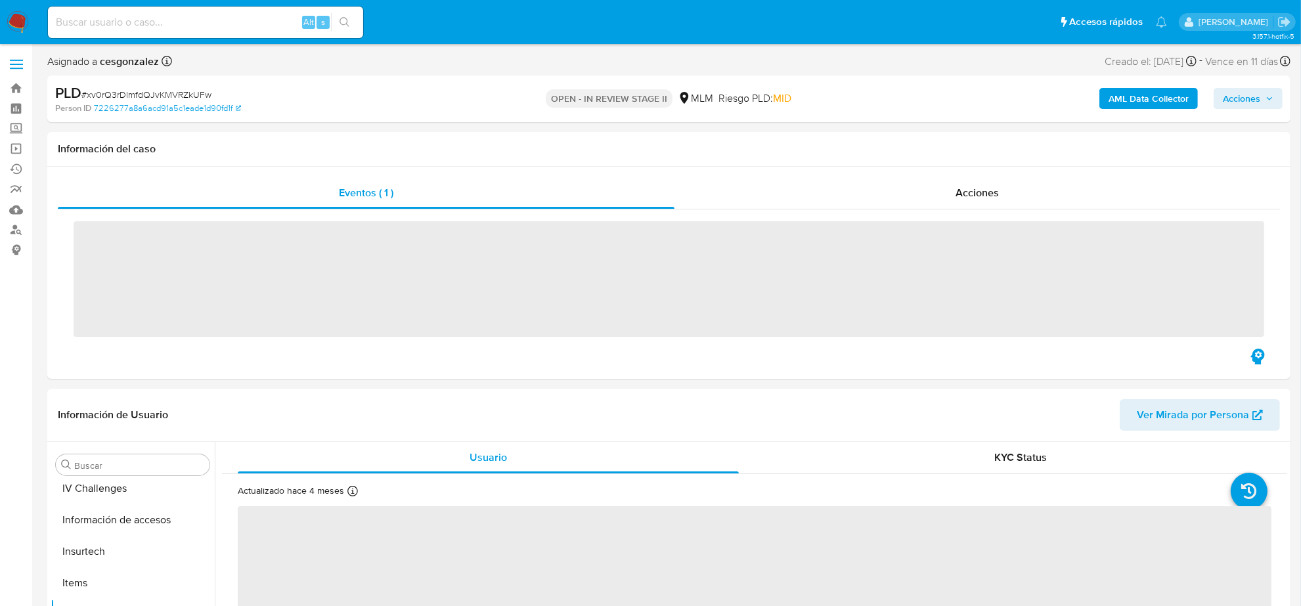
scroll to position [554, 0]
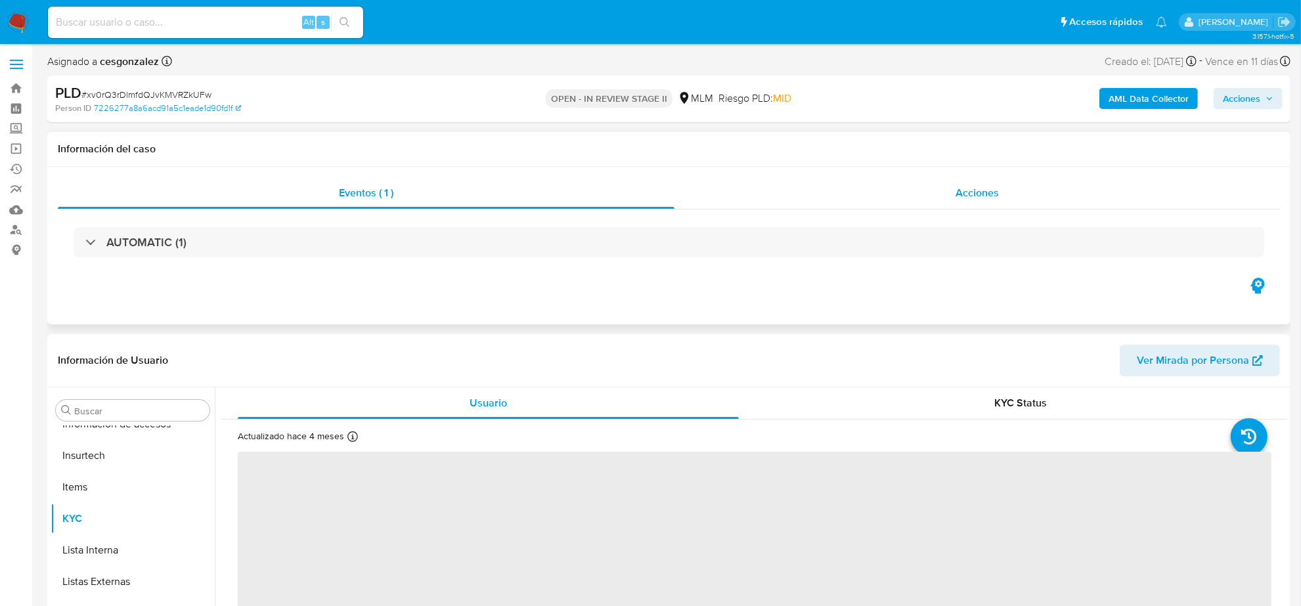
click at [974, 189] on span "Acciones" at bounding box center [977, 192] width 43 height 15
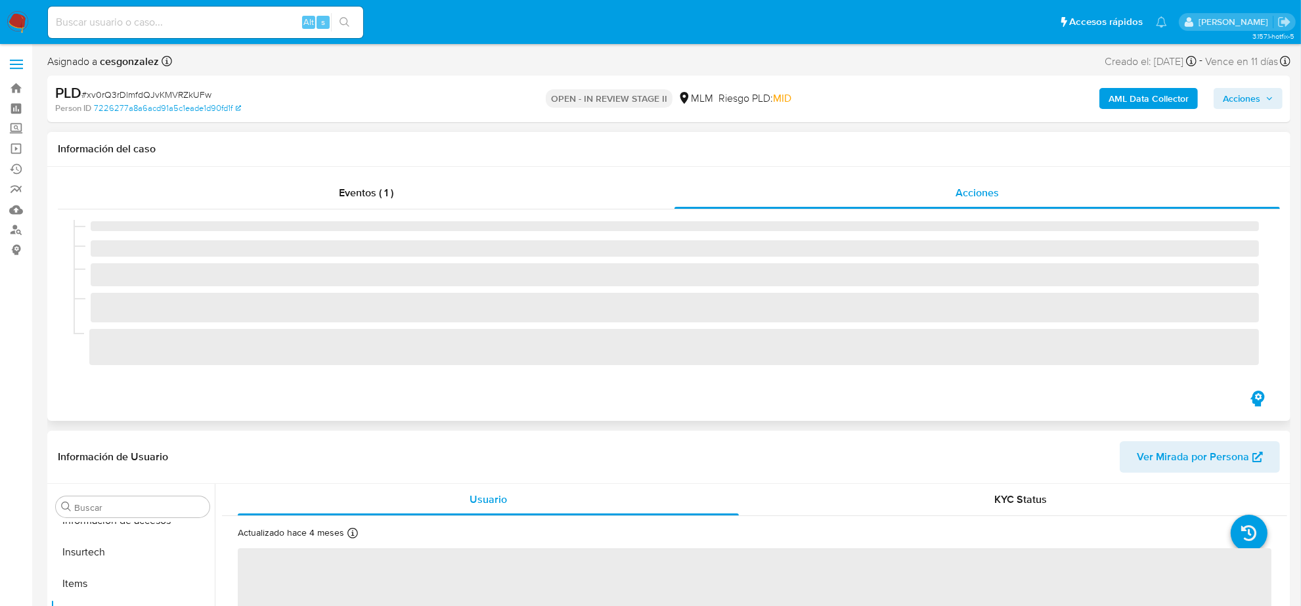
select select "10"
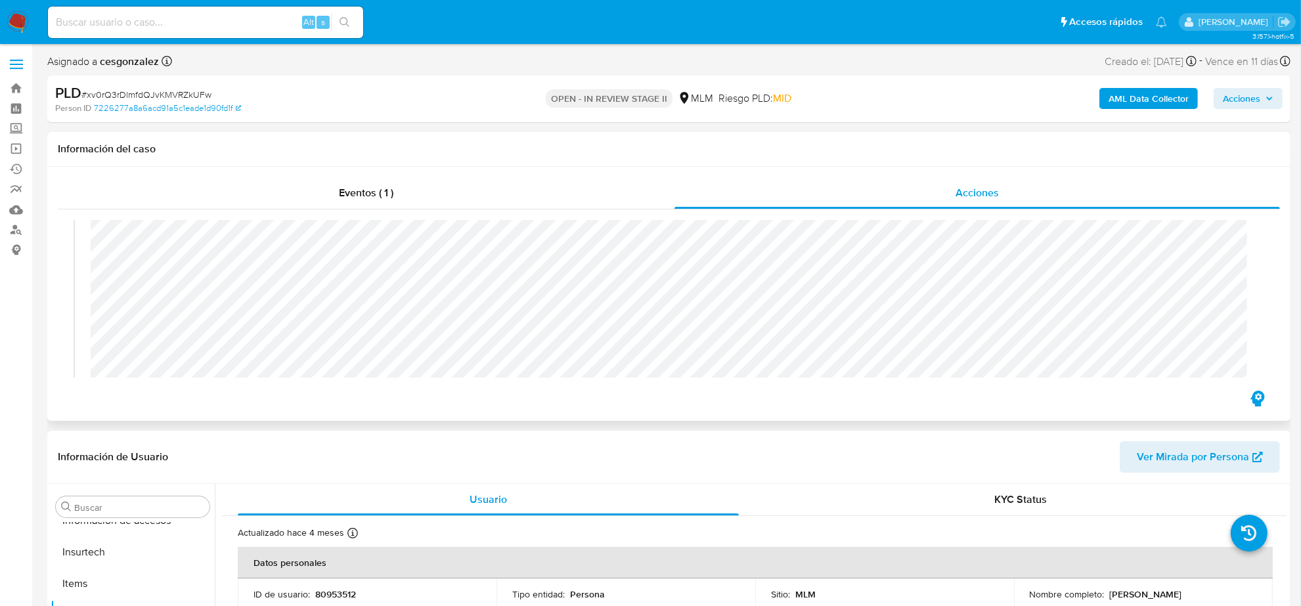
scroll to position [164, 0]
click at [1263, 99] on span "Acciones" at bounding box center [1248, 98] width 51 height 18
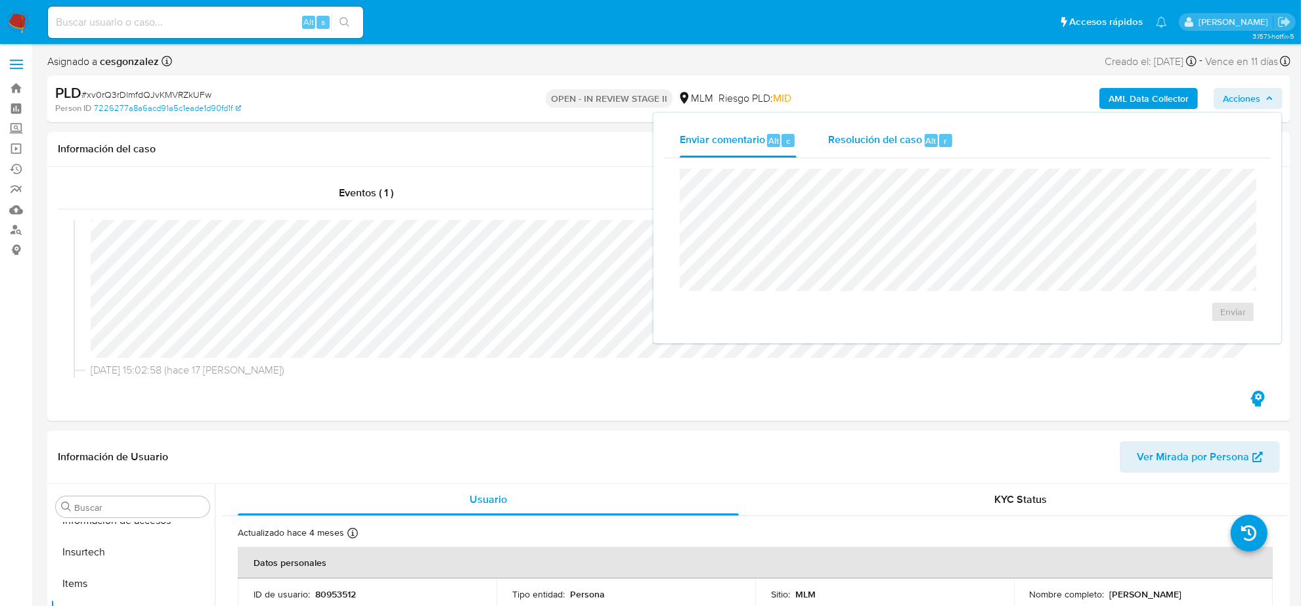
click at [885, 148] on div "Resolución del caso Alt r" at bounding box center [890, 141] width 125 height 34
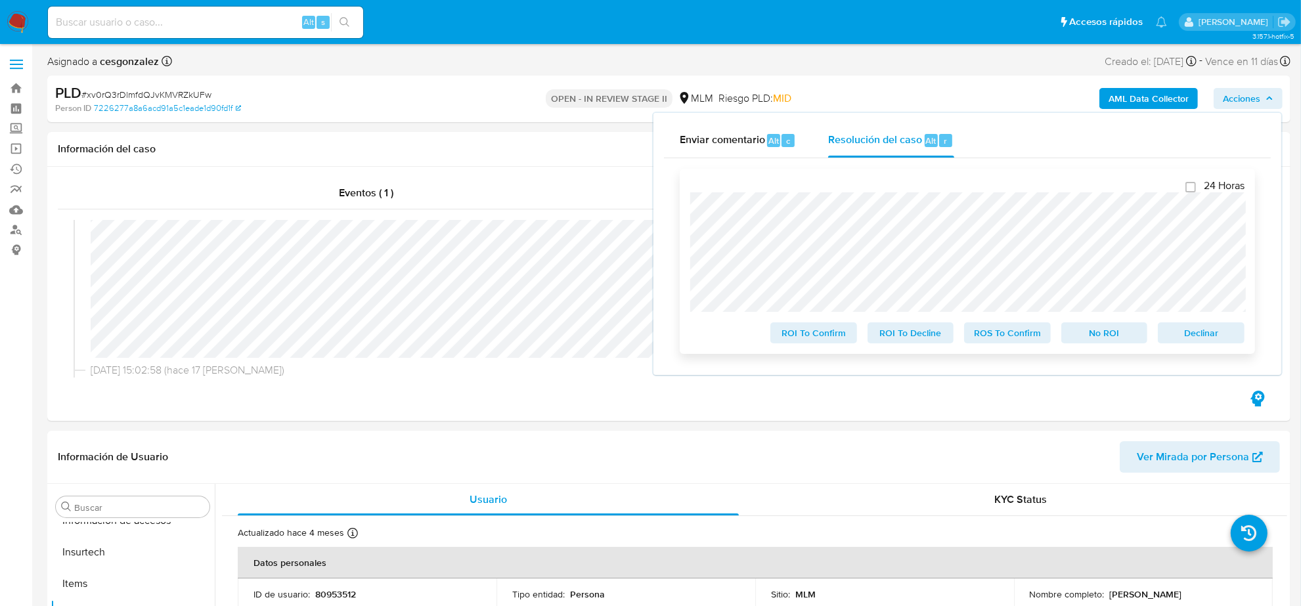
click at [996, 328] on span "ROS To Confirm" at bounding box center [1008, 333] width 68 height 18
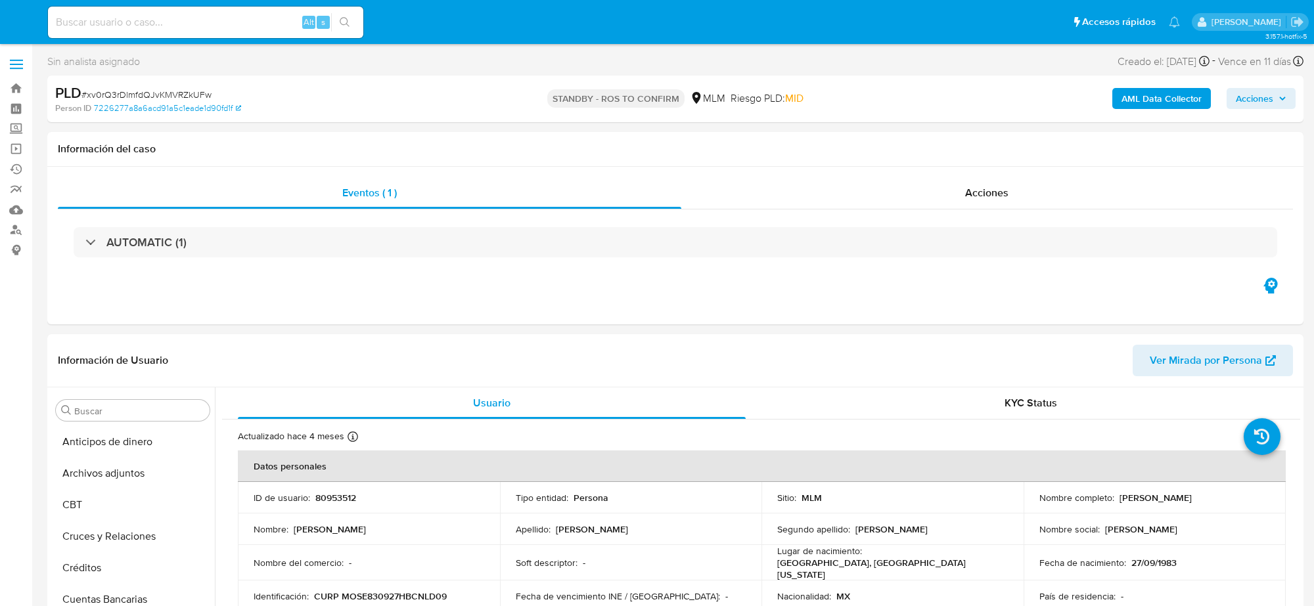
select select "10"
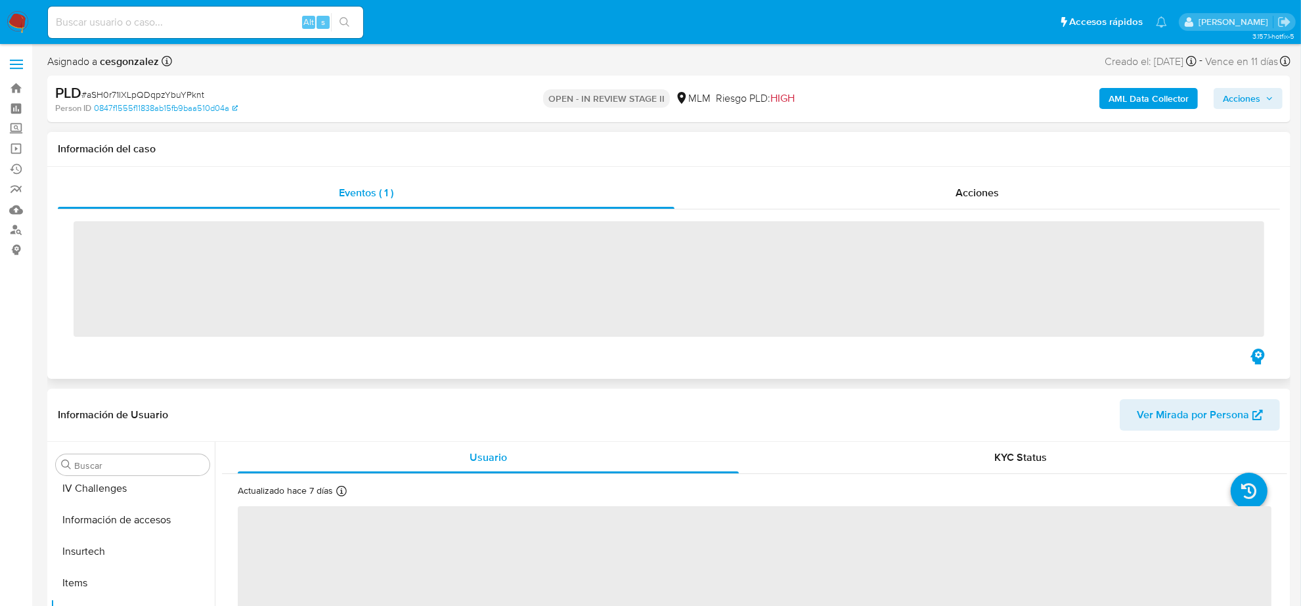
scroll to position [554, 0]
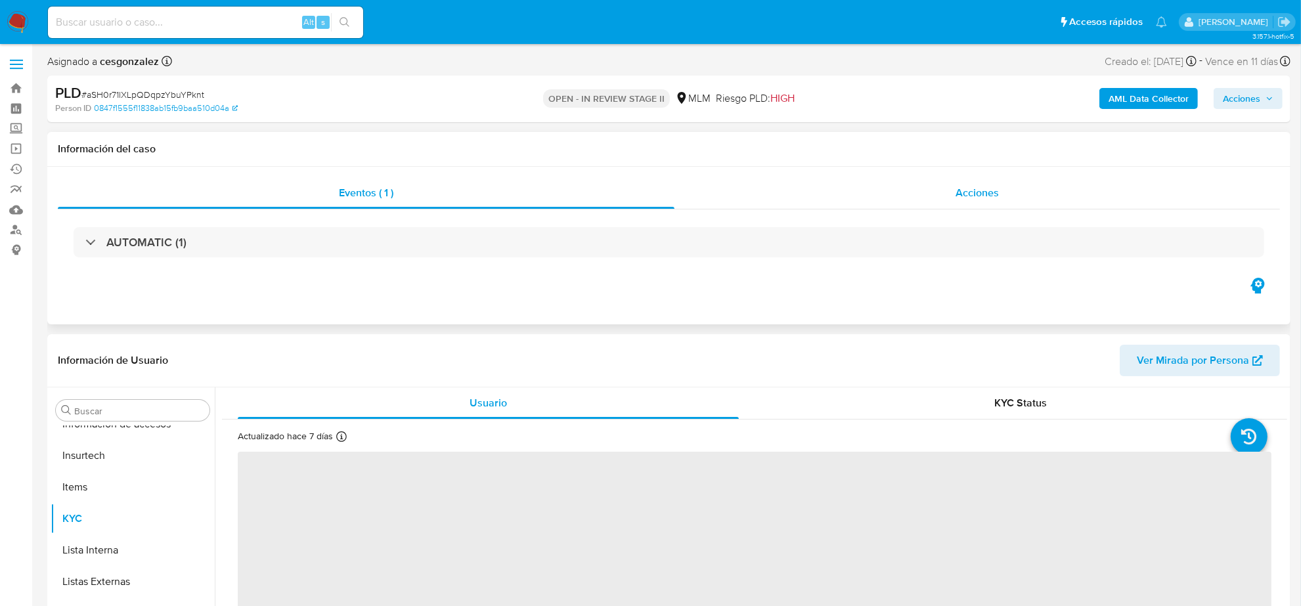
click at [983, 189] on span "Acciones" at bounding box center [977, 192] width 43 height 15
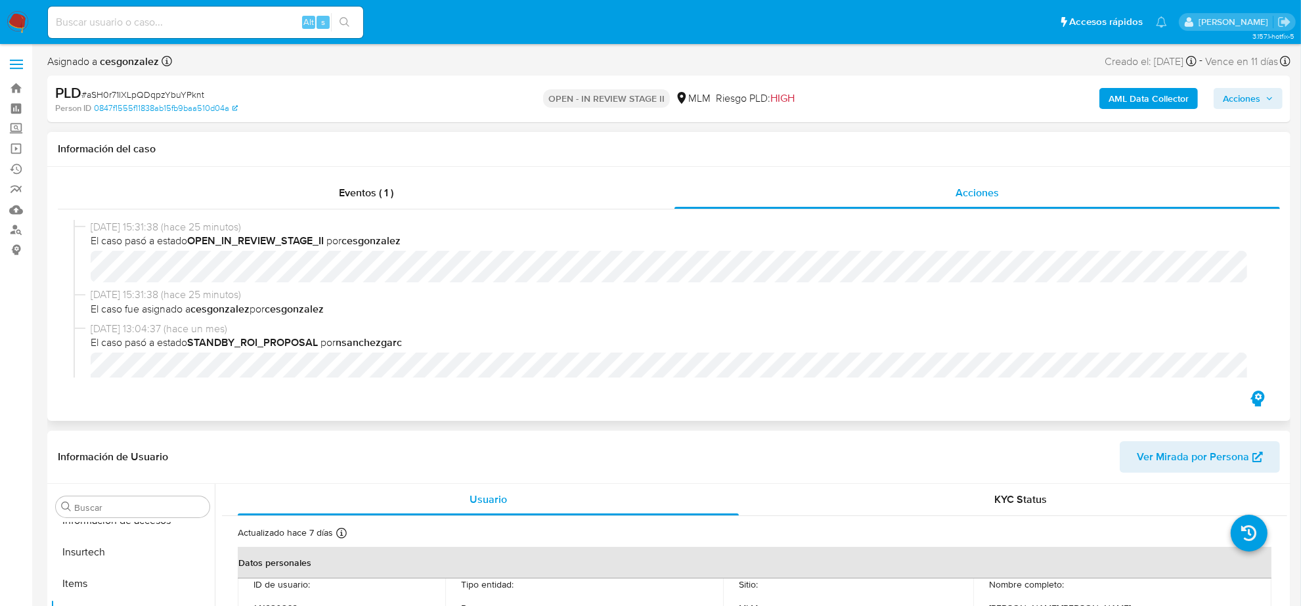
scroll to position [164, 0]
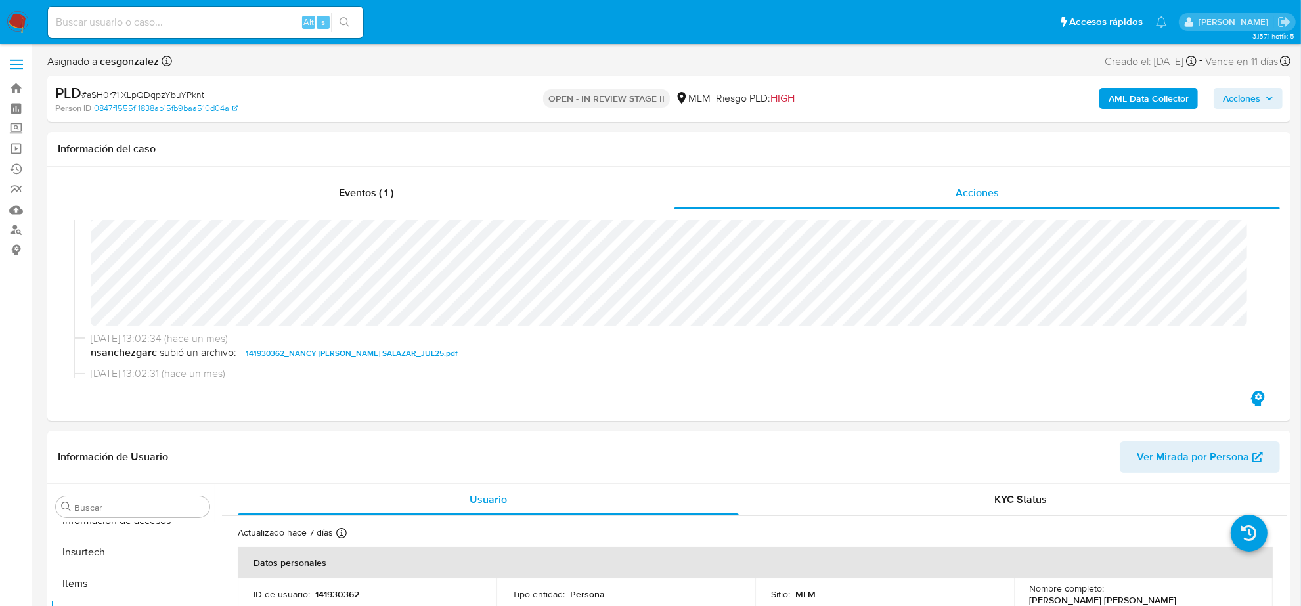
click at [1258, 91] on span "Acciones" at bounding box center [1241, 98] width 37 height 21
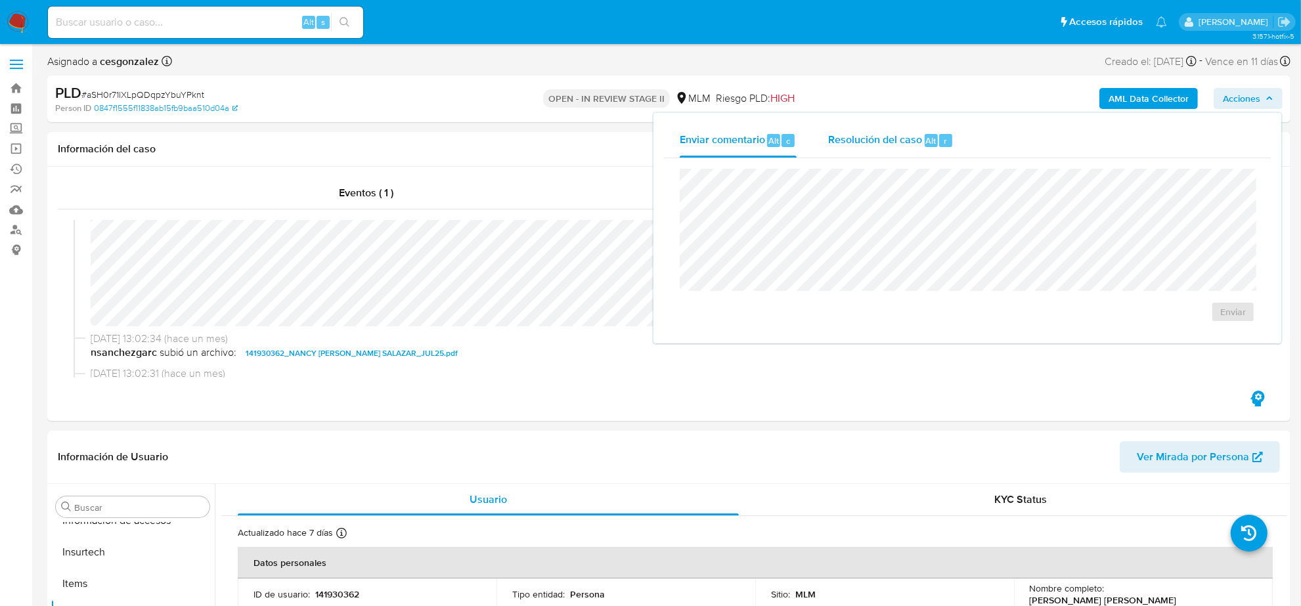
click at [851, 141] on span "Resolución del caso" at bounding box center [875, 140] width 94 height 15
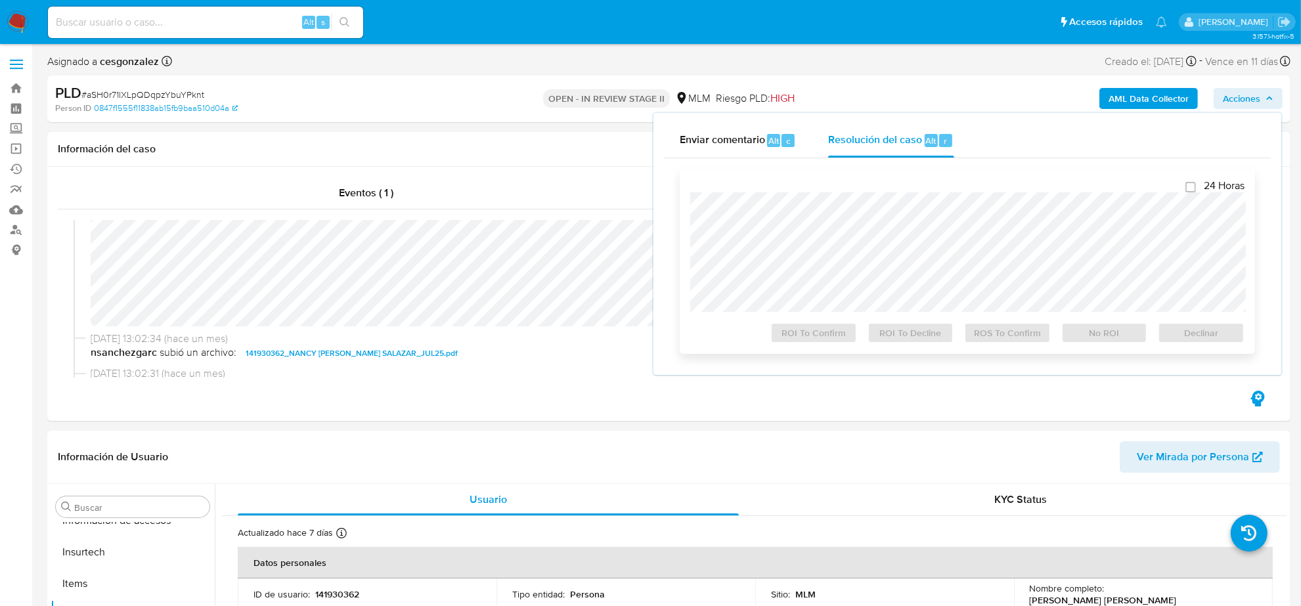
select select "10"
click at [1012, 340] on span "ROS To Confirm" at bounding box center [1008, 333] width 68 height 18
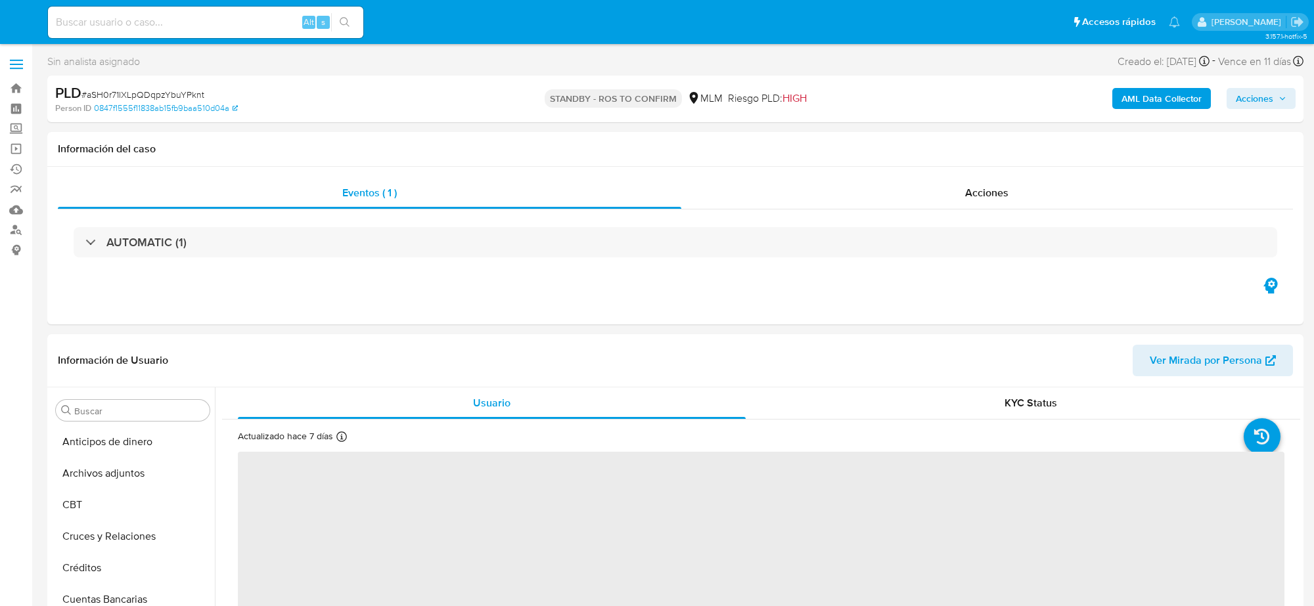
select select "10"
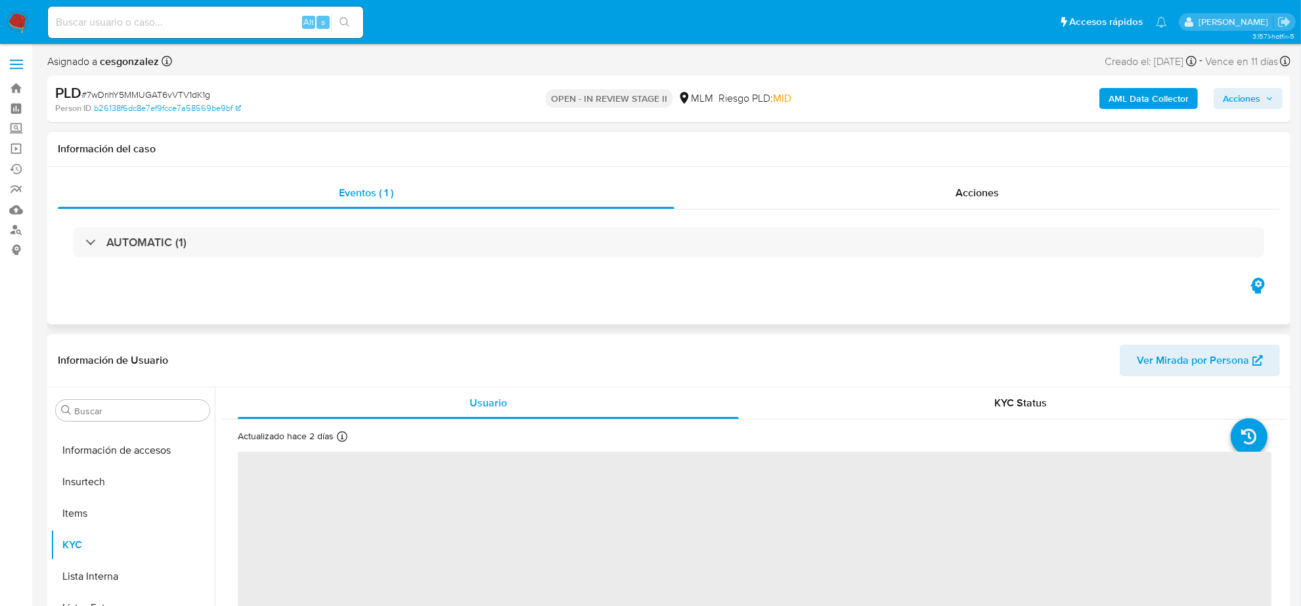
scroll to position [554, 0]
click at [969, 181] on div "Acciones" at bounding box center [978, 193] width 606 height 32
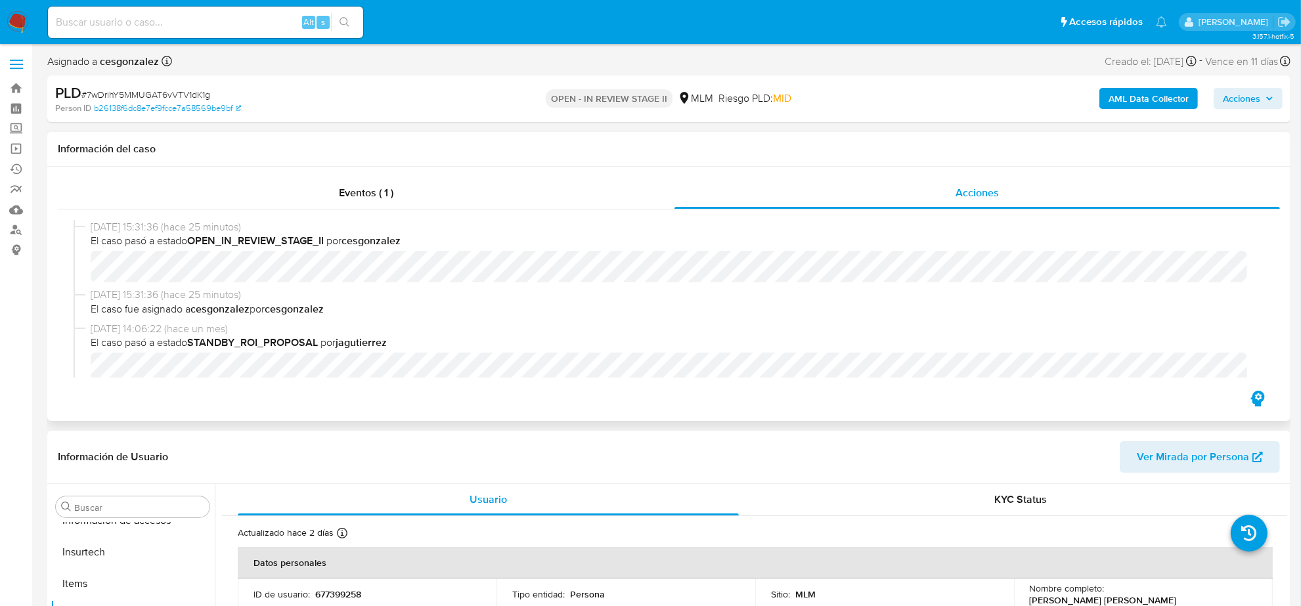
scroll to position [164, 0]
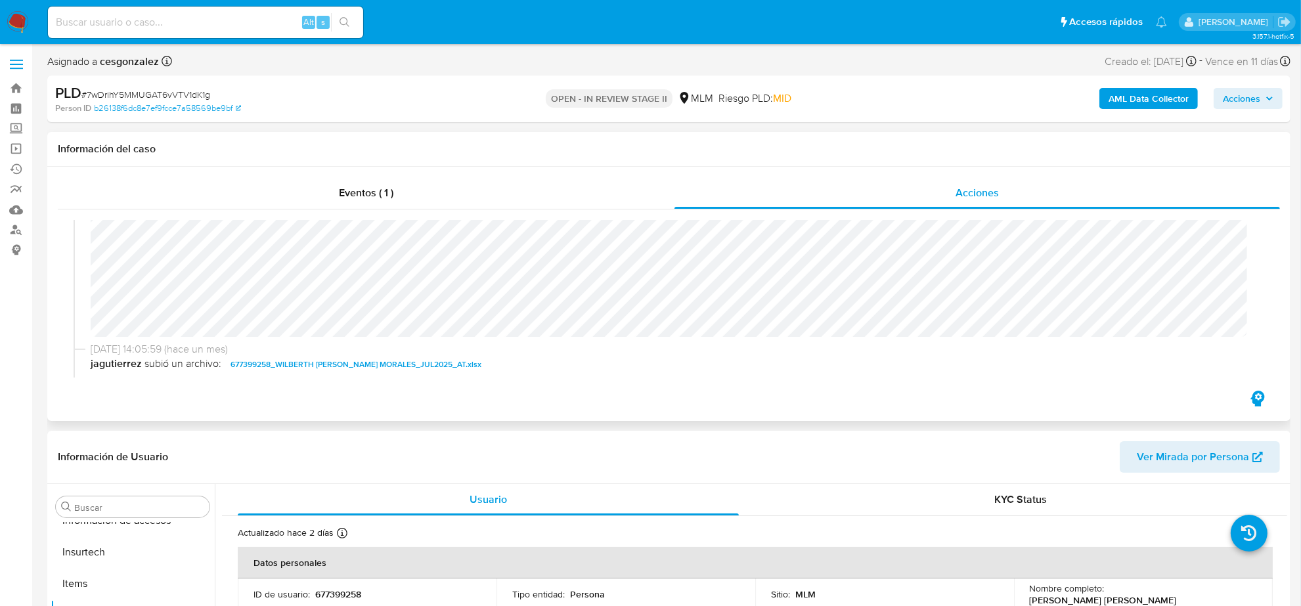
select select "10"
click at [1269, 103] on span "Acciones" at bounding box center [1248, 98] width 51 height 18
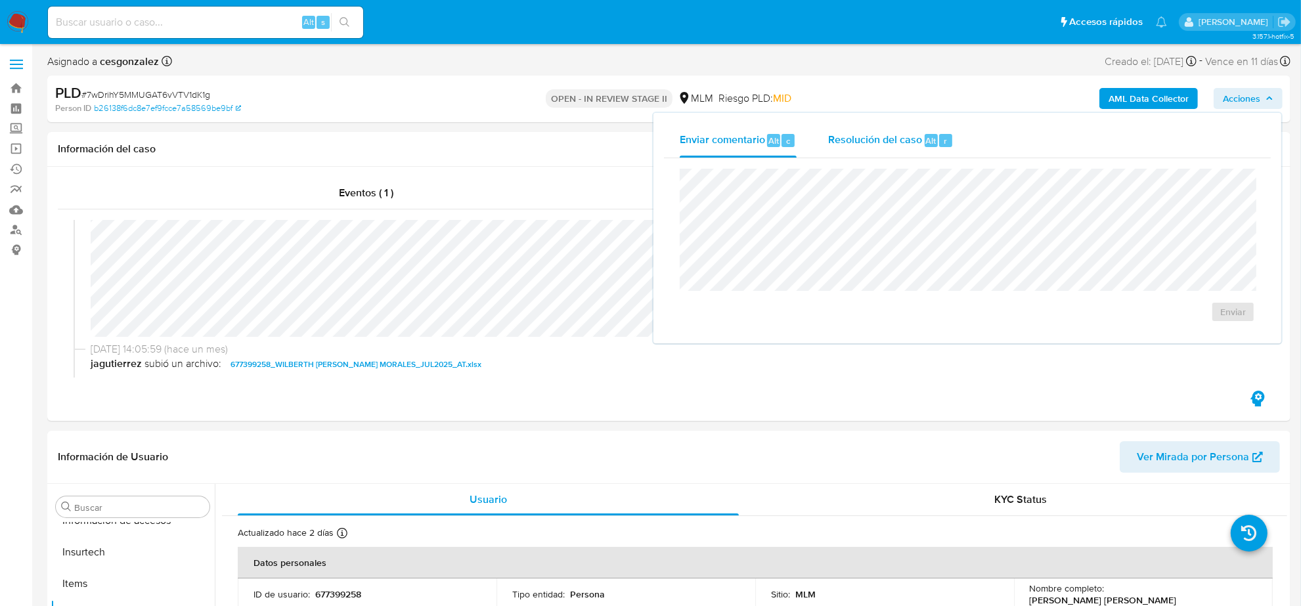
click at [870, 137] on span "Resolución del caso" at bounding box center [875, 140] width 94 height 15
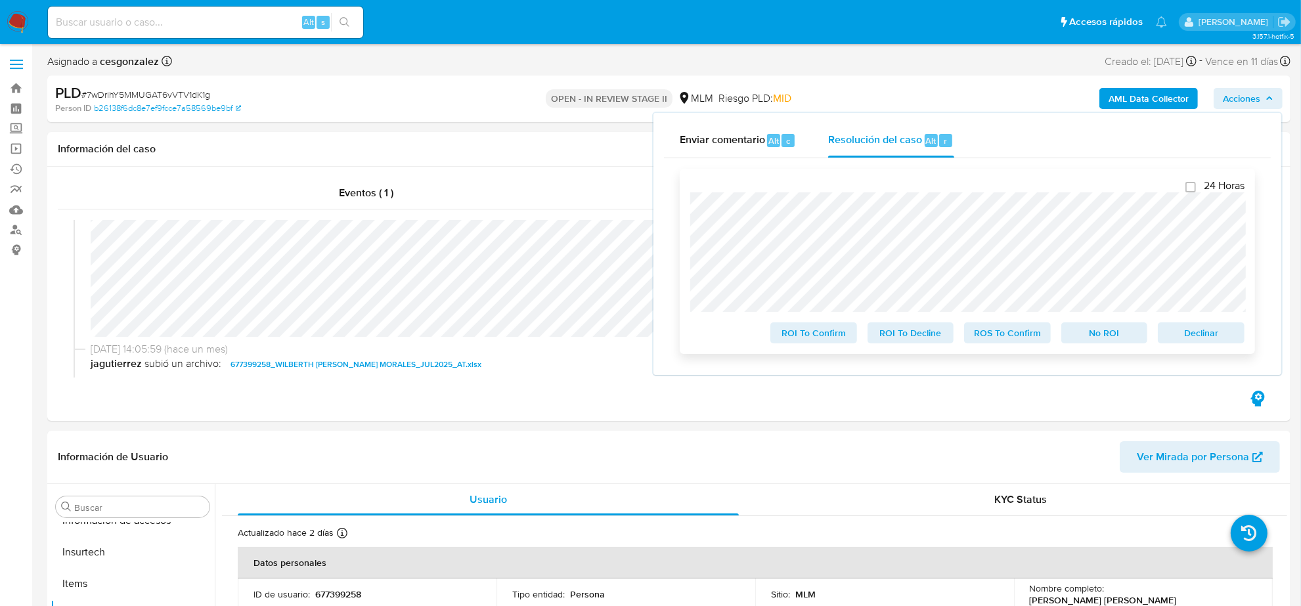
click at [1002, 338] on span "ROS To Confirm" at bounding box center [1008, 333] width 68 height 18
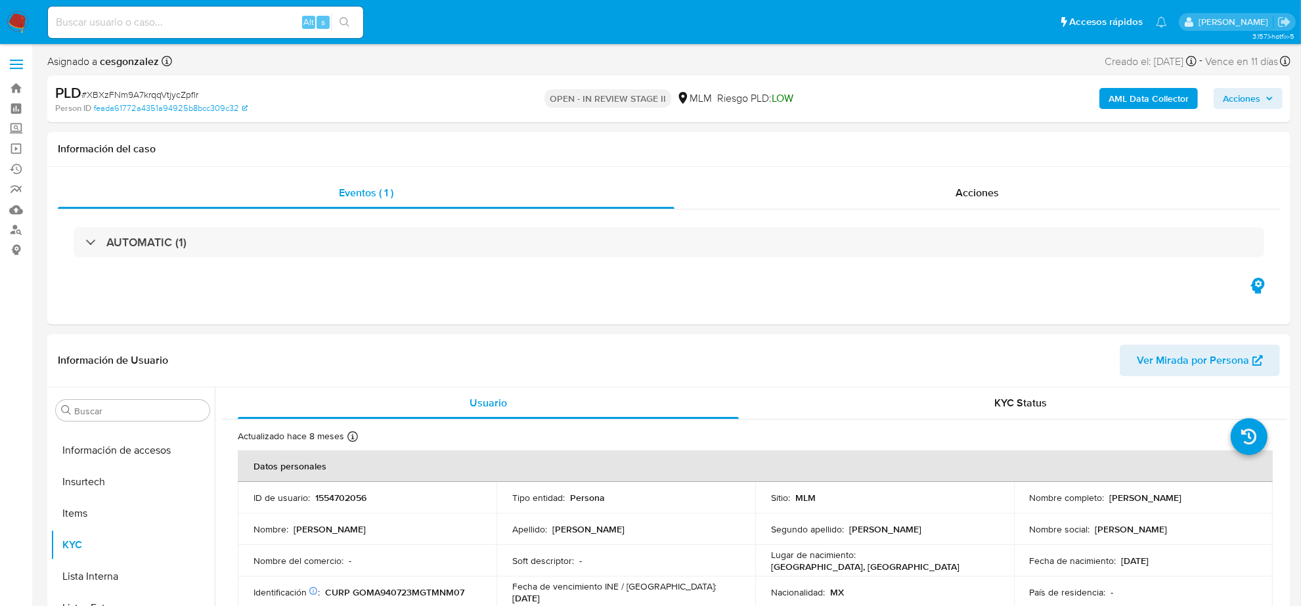
scroll to position [554, 0]
select select "10"
click at [966, 181] on div "Acciones" at bounding box center [978, 193] width 606 height 32
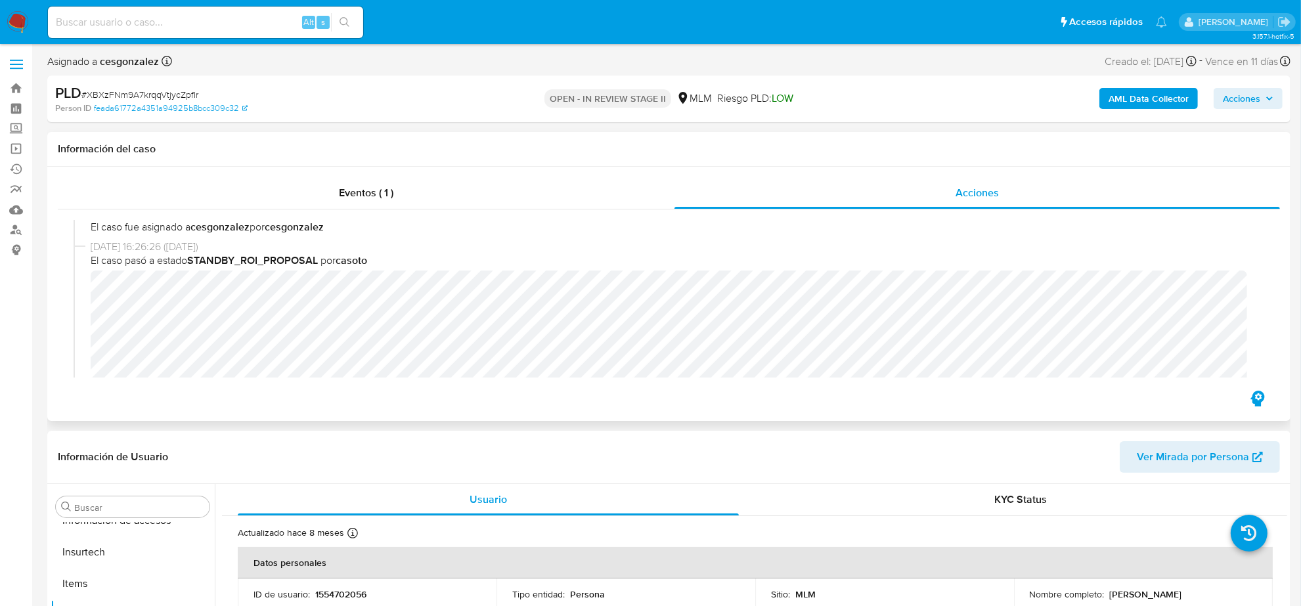
scroll to position [164, 0]
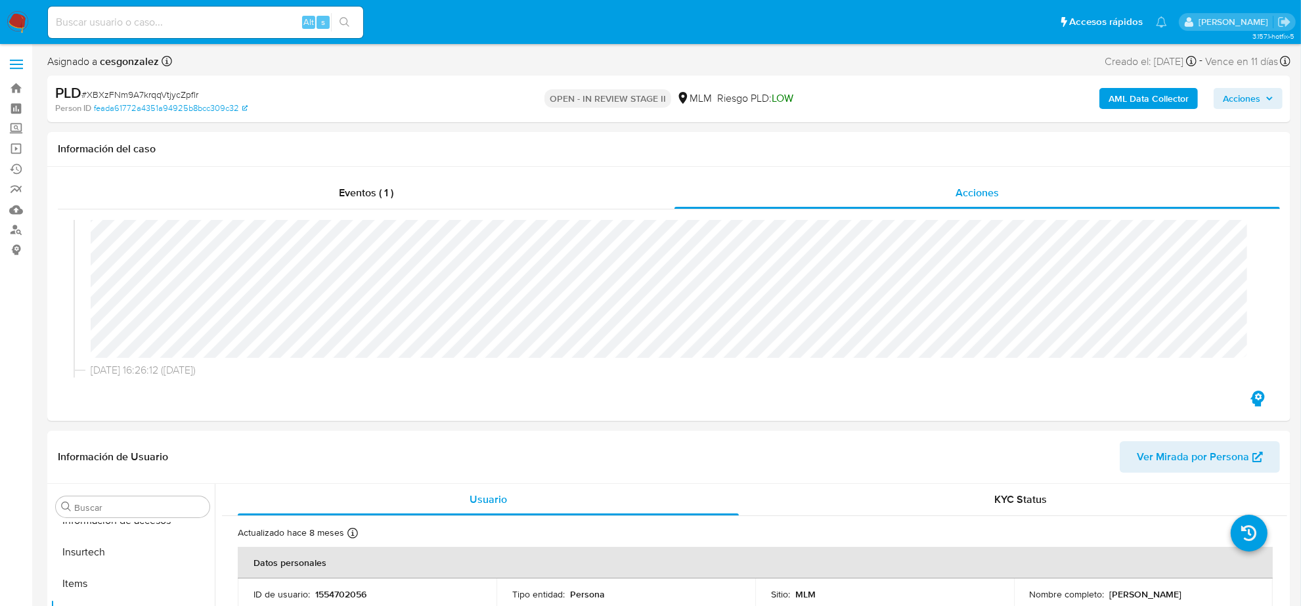
click at [1262, 102] on span "Acciones" at bounding box center [1248, 98] width 51 height 18
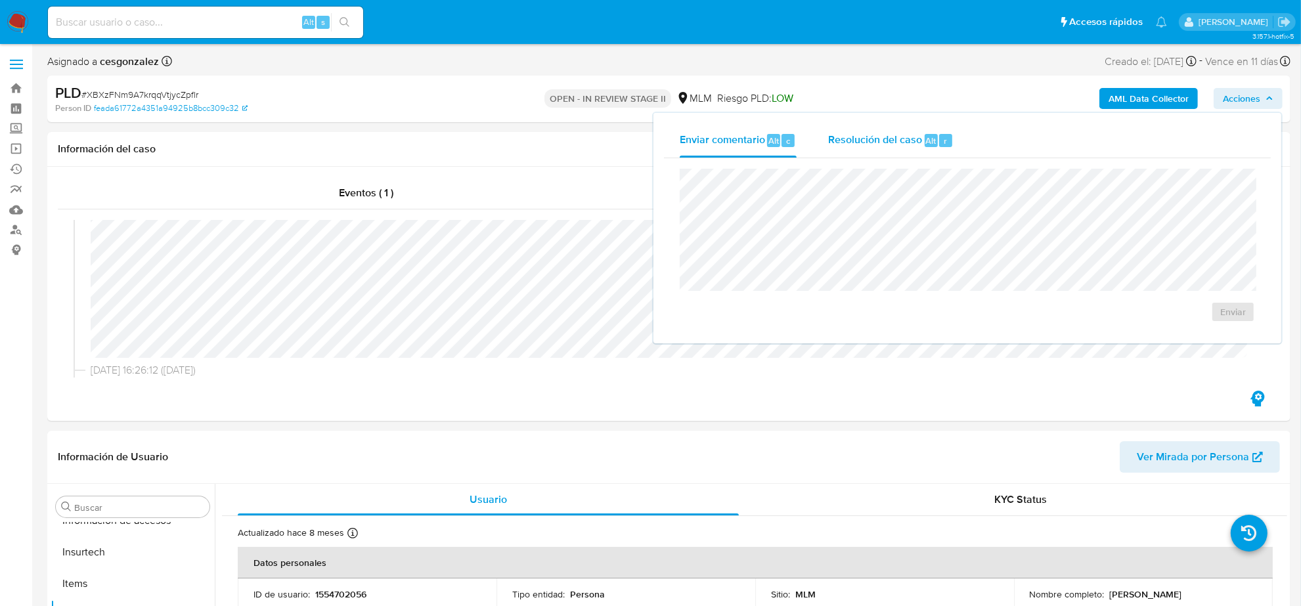
click at [888, 139] on span "Resolución del caso" at bounding box center [875, 140] width 94 height 15
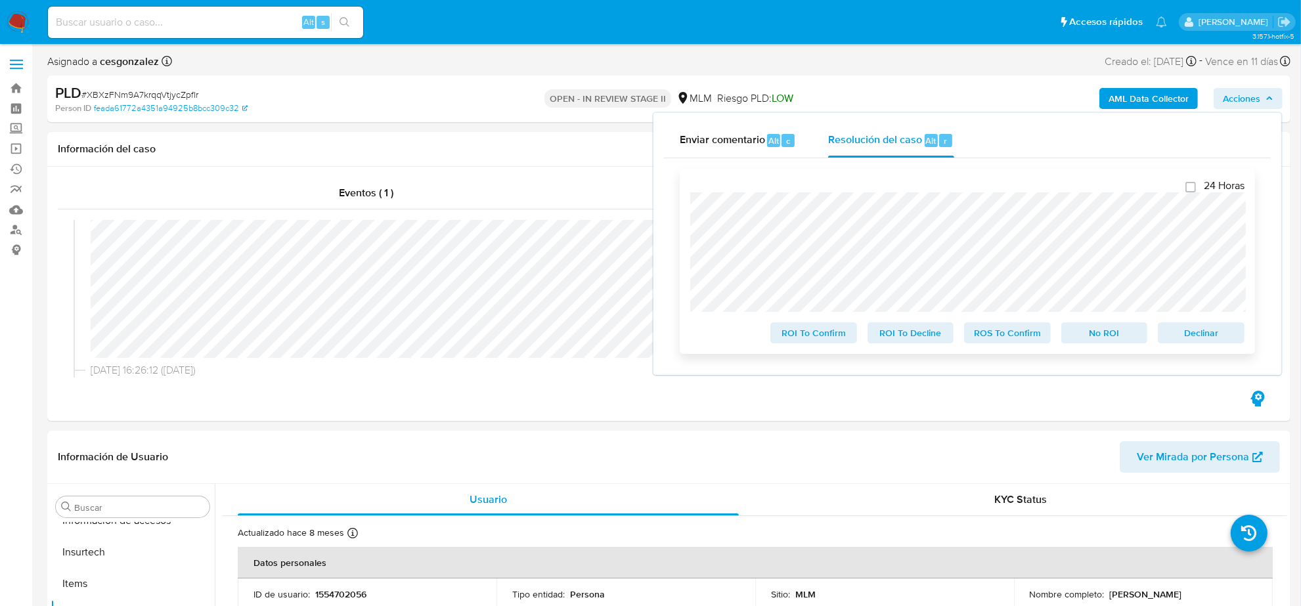
click at [1016, 342] on span "ROS To Confirm" at bounding box center [1008, 333] width 68 height 18
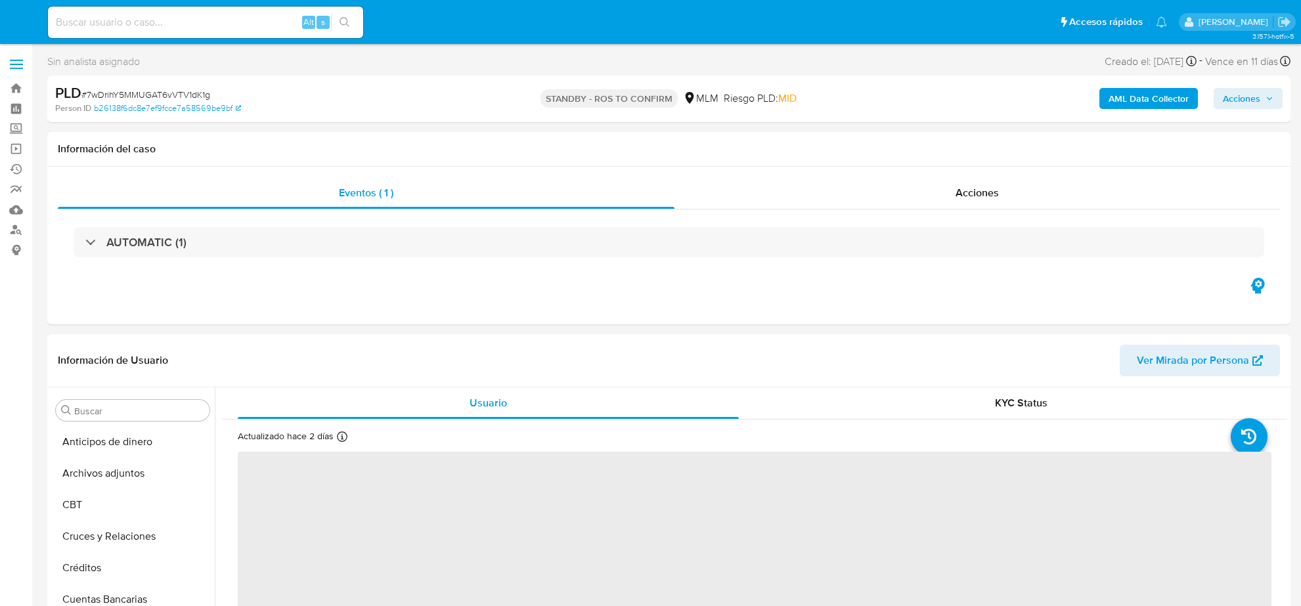
select select "10"
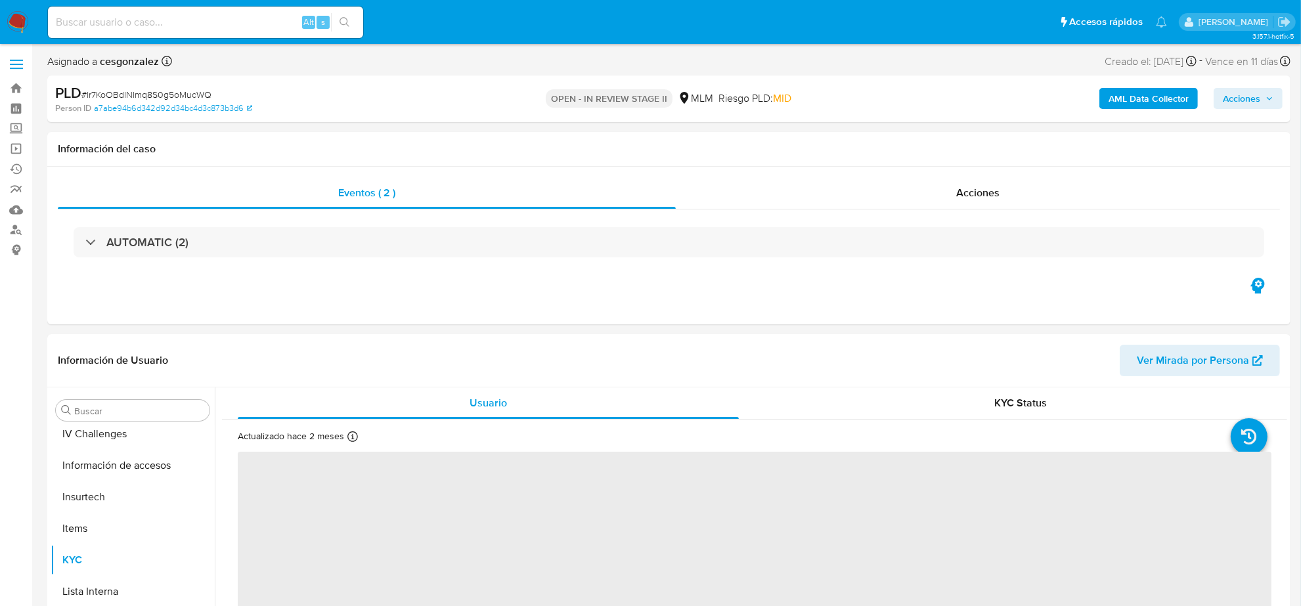
scroll to position [554, 0]
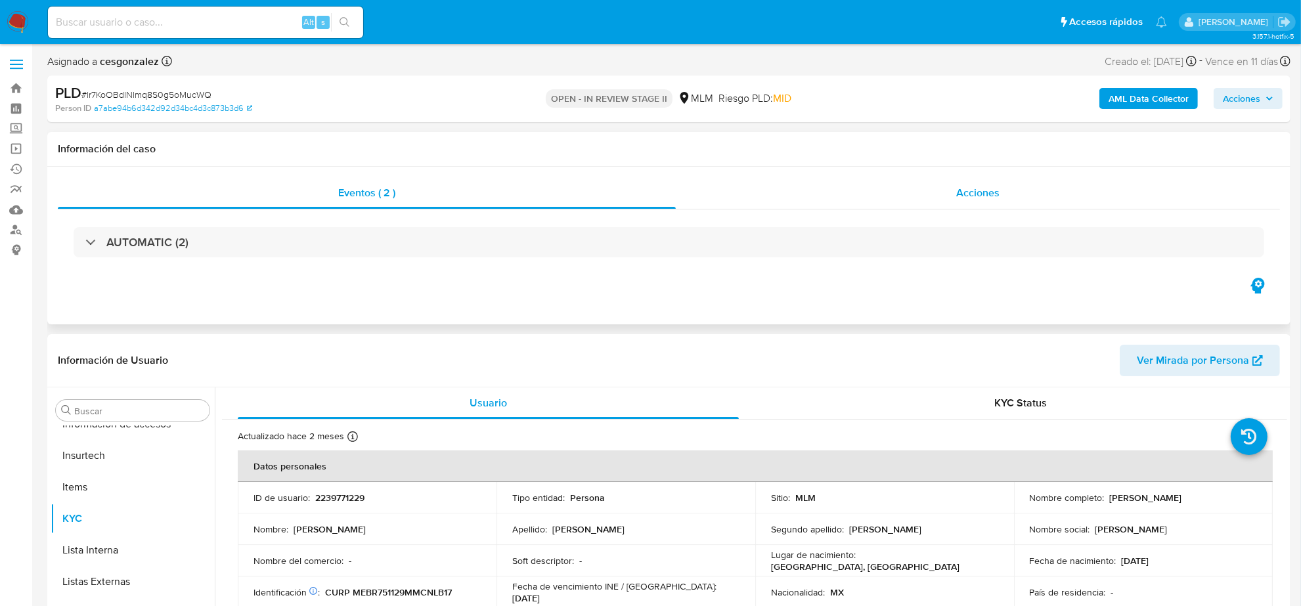
click at [914, 198] on div "Acciones" at bounding box center [978, 193] width 604 height 32
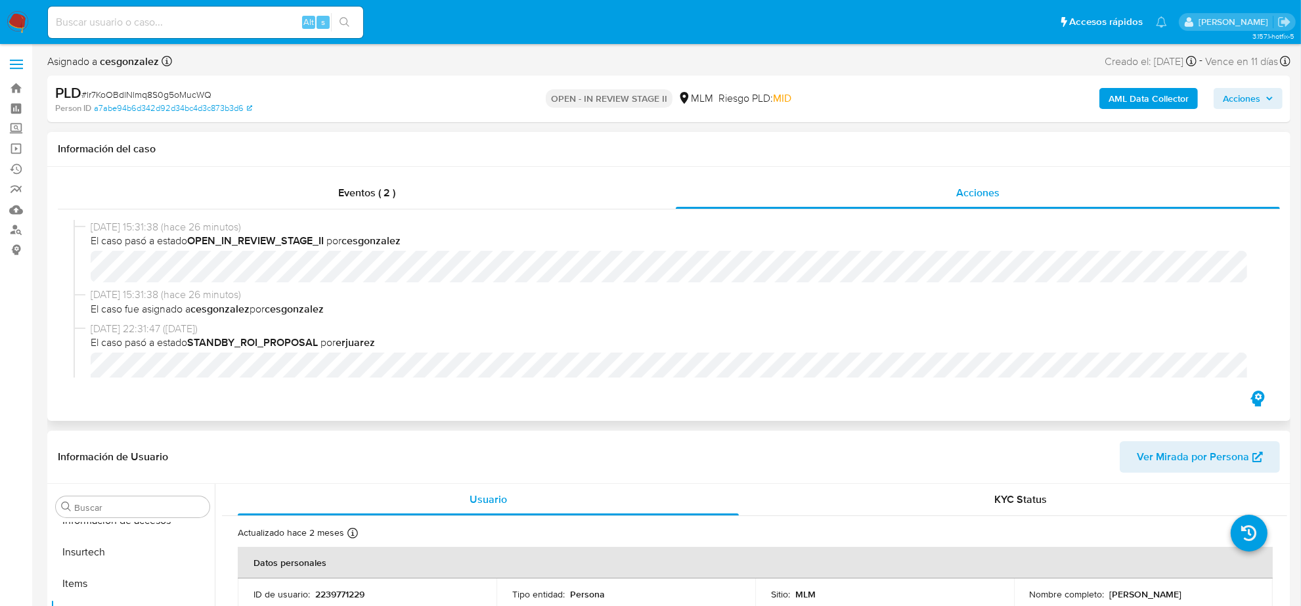
select select "10"
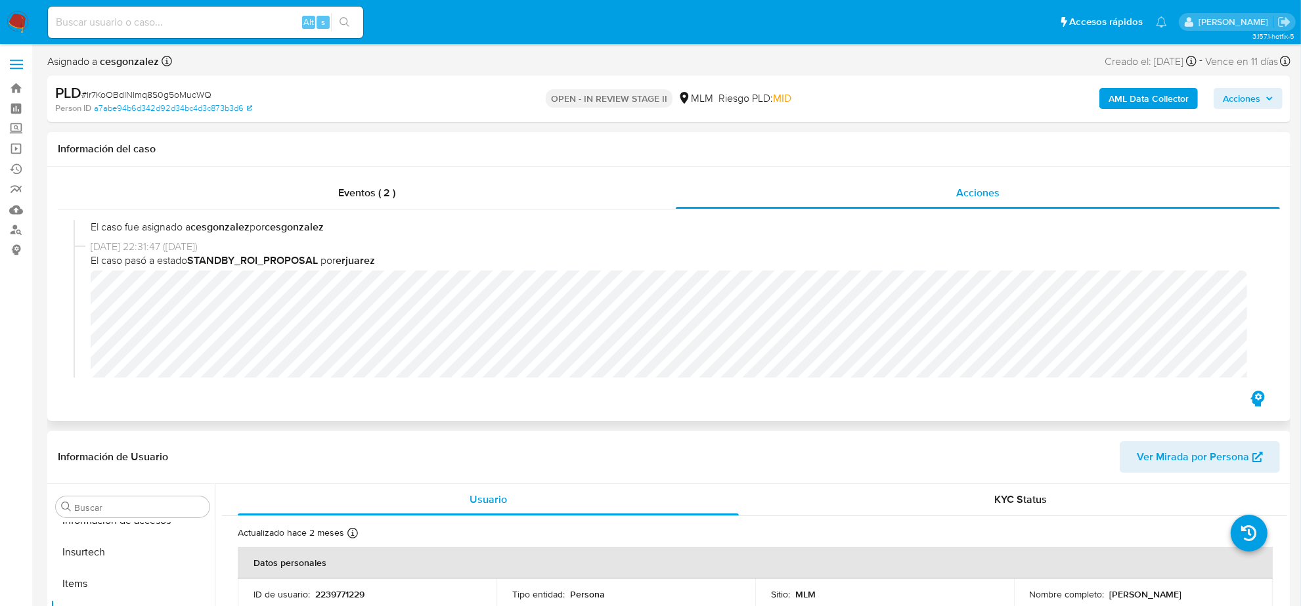
scroll to position [164, 0]
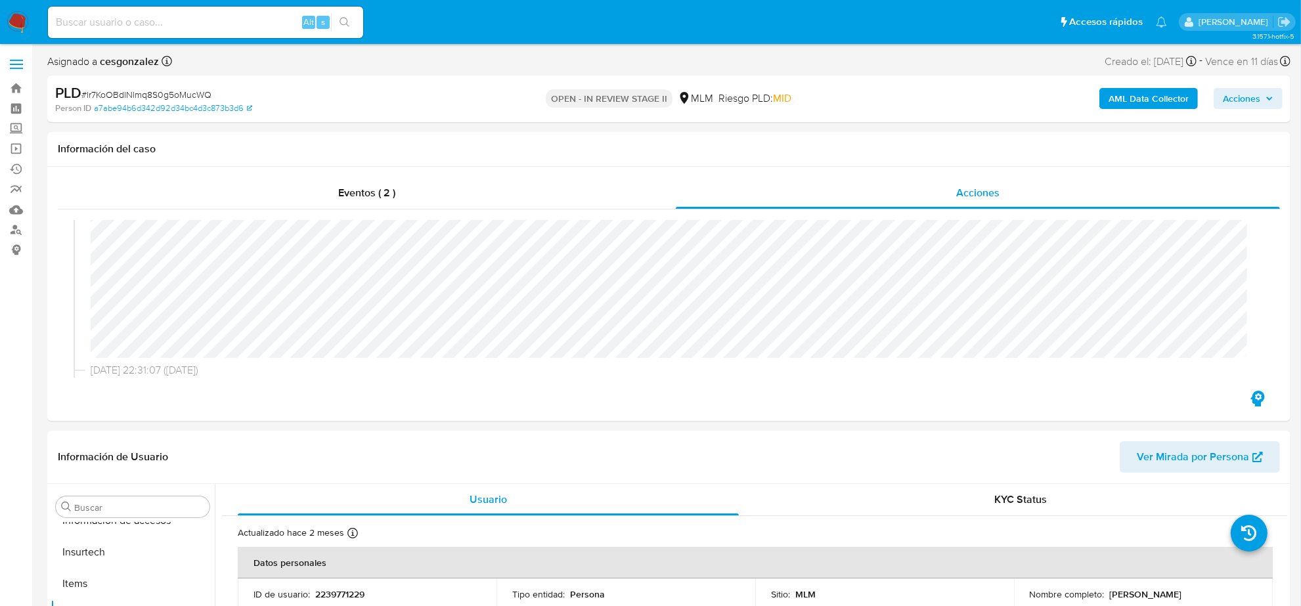
click at [1261, 104] on span "Acciones" at bounding box center [1241, 98] width 37 height 21
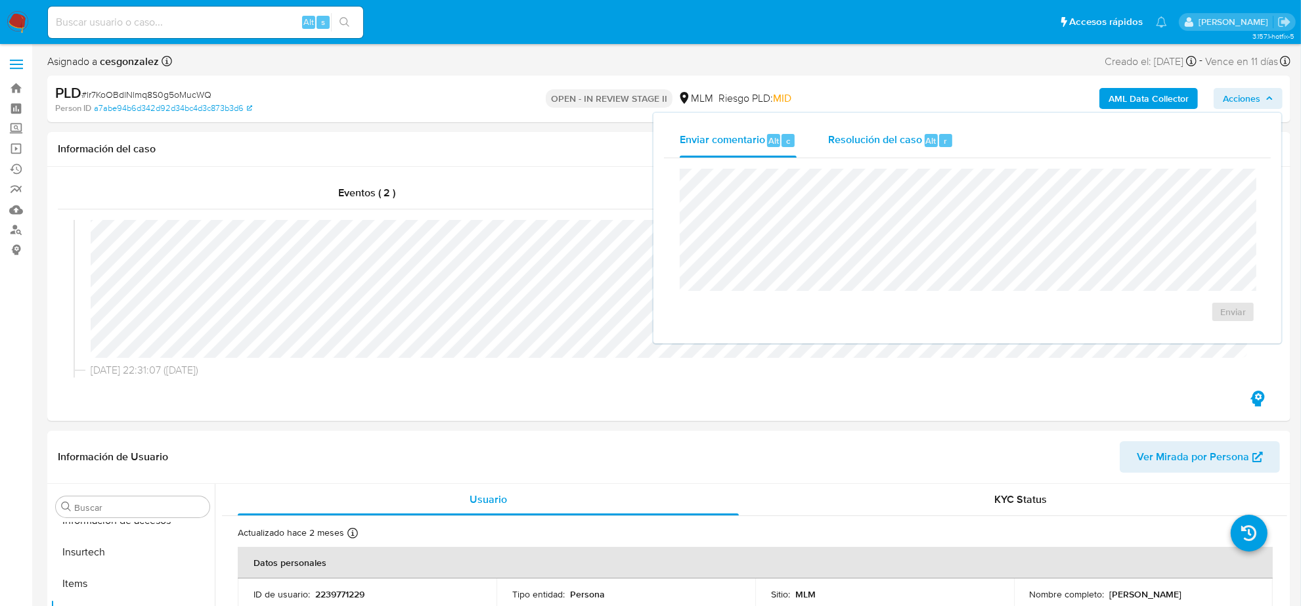
click at [831, 145] on span "Resolución del caso" at bounding box center [875, 140] width 94 height 15
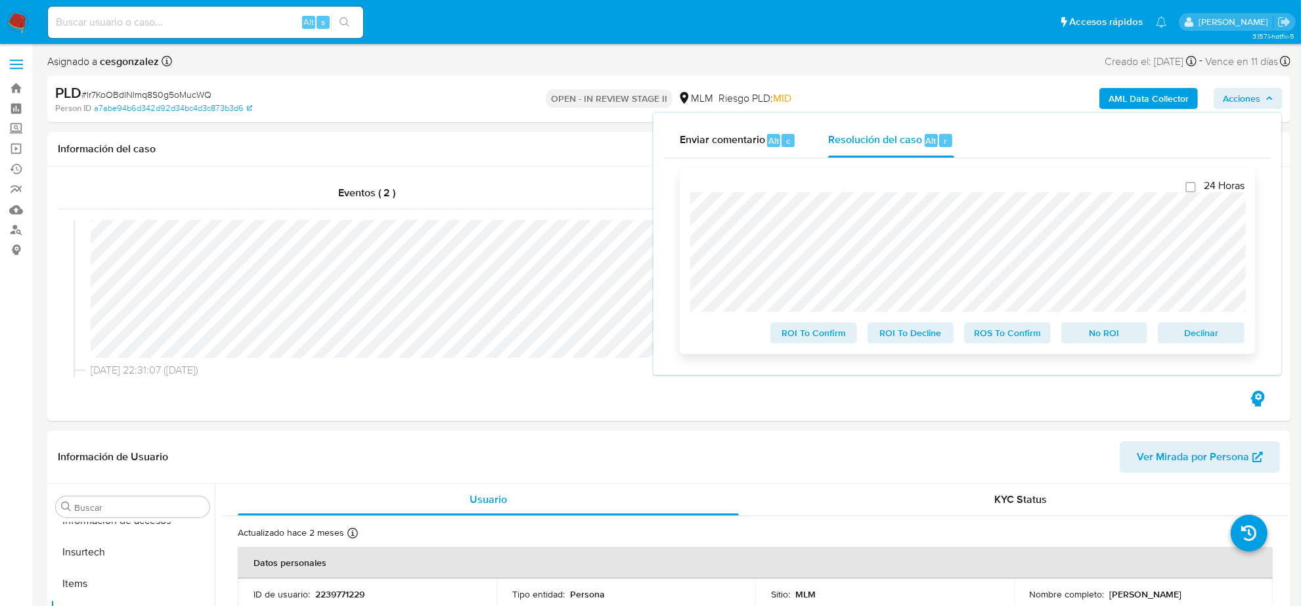
click at [1024, 339] on span "ROS To Confirm" at bounding box center [1008, 333] width 68 height 18
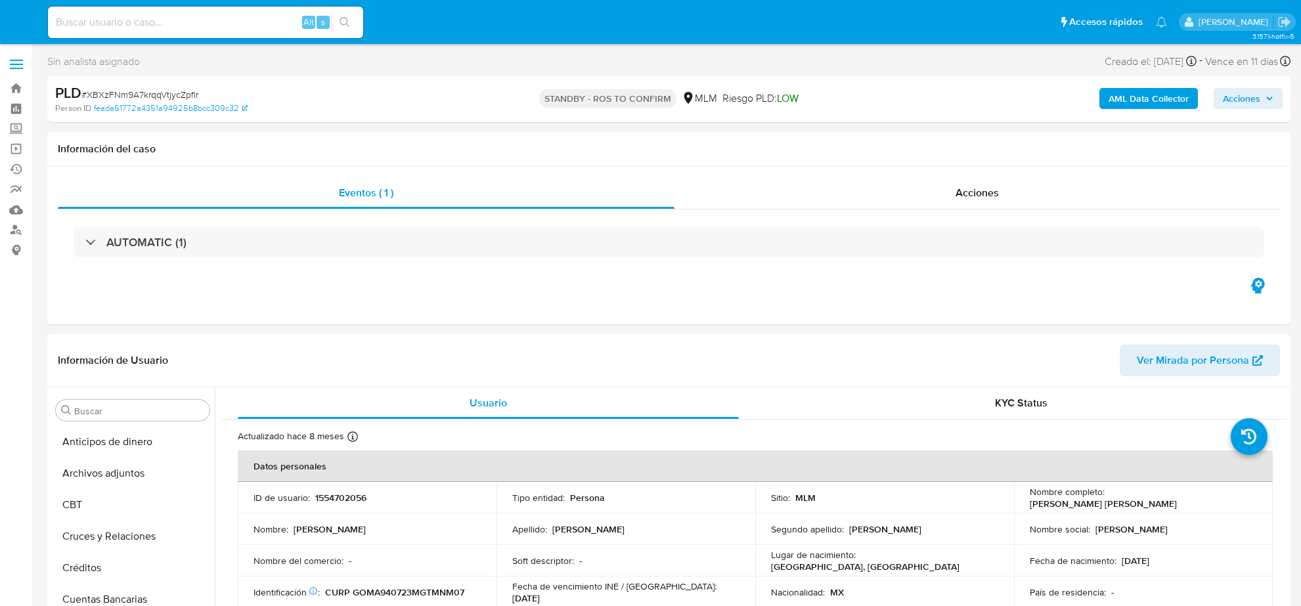
select select "10"
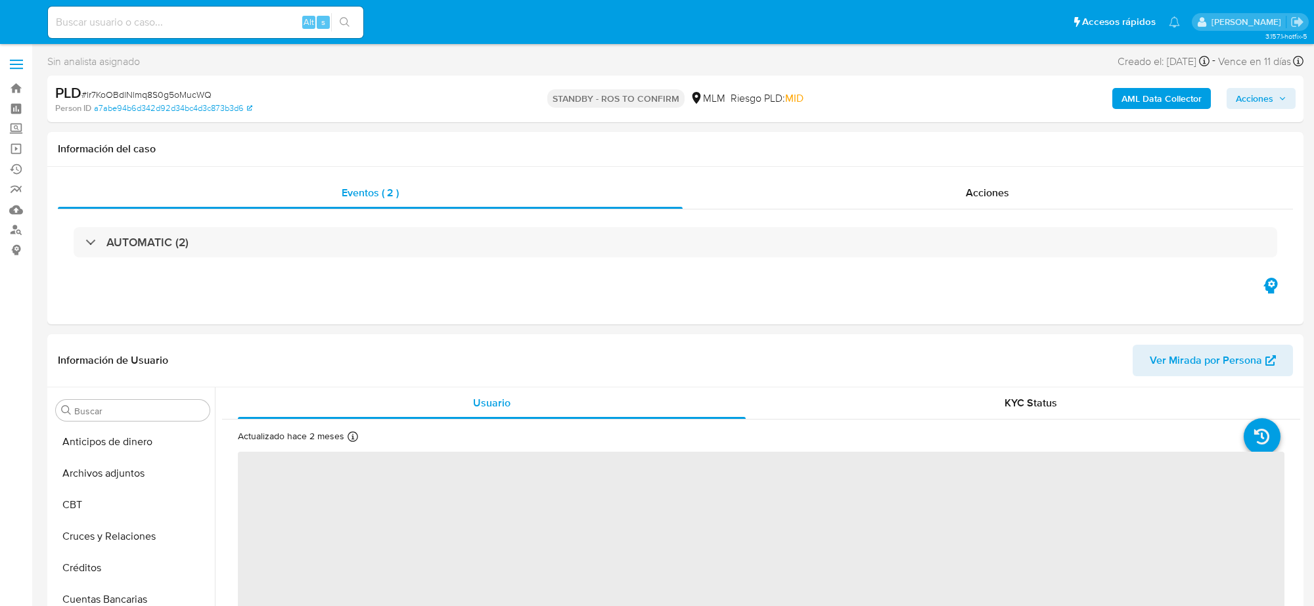
select select "10"
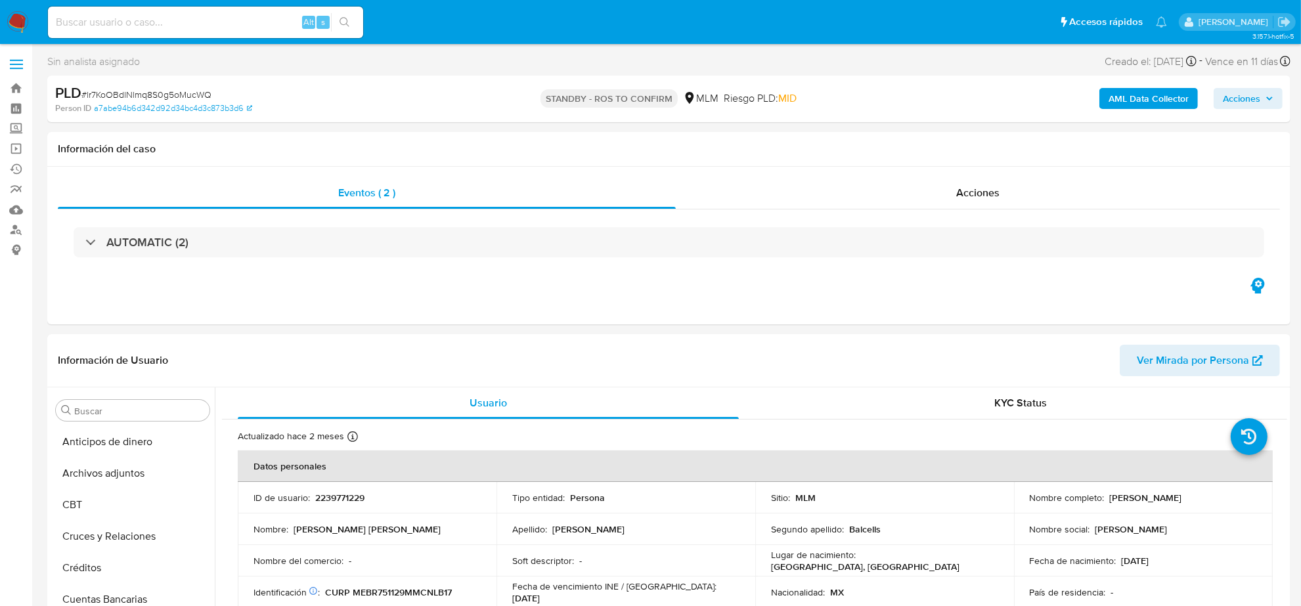
scroll to position [349, 0]
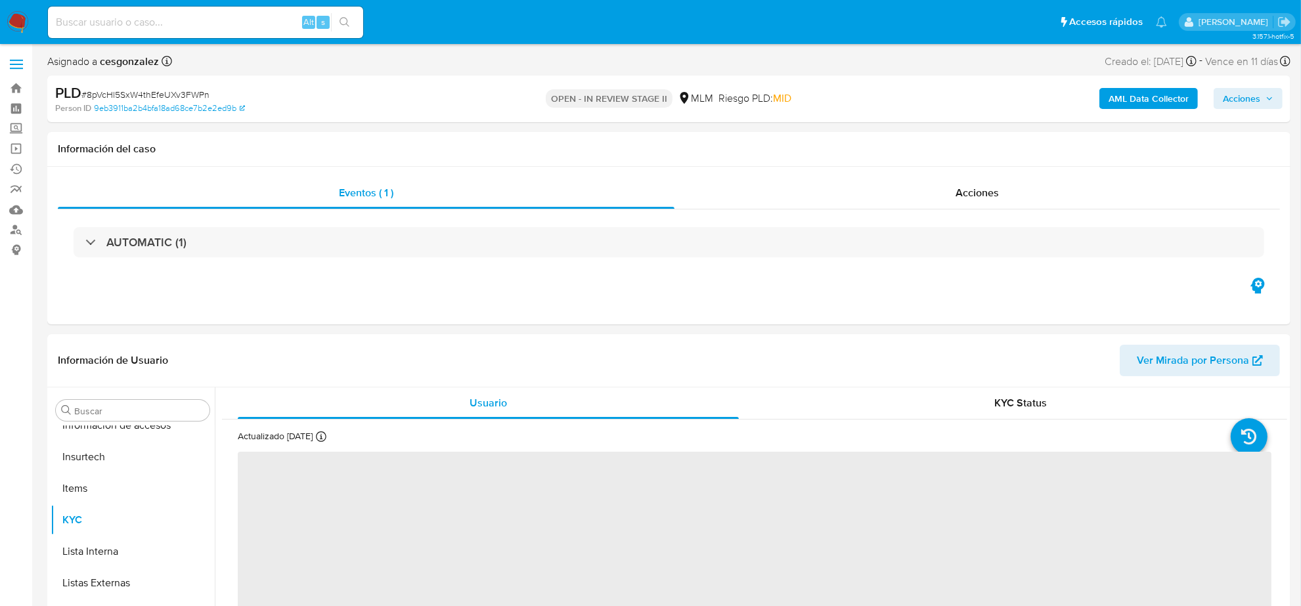
scroll to position [554, 0]
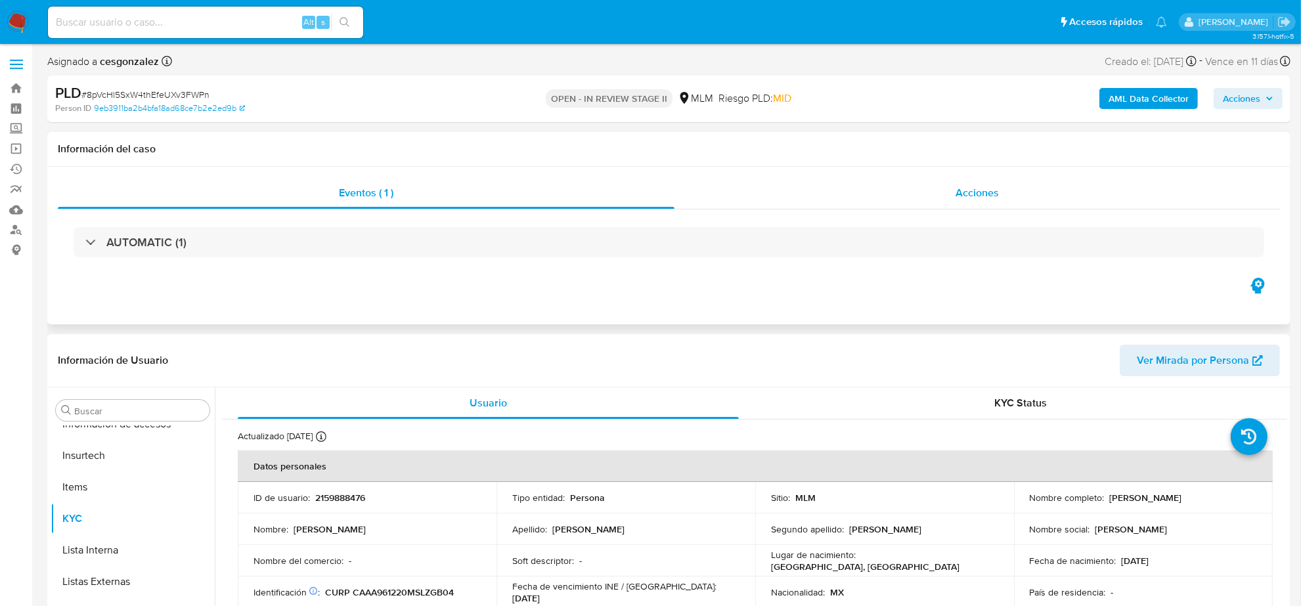
click at [1009, 191] on div "Acciones" at bounding box center [978, 193] width 606 height 32
select select "10"
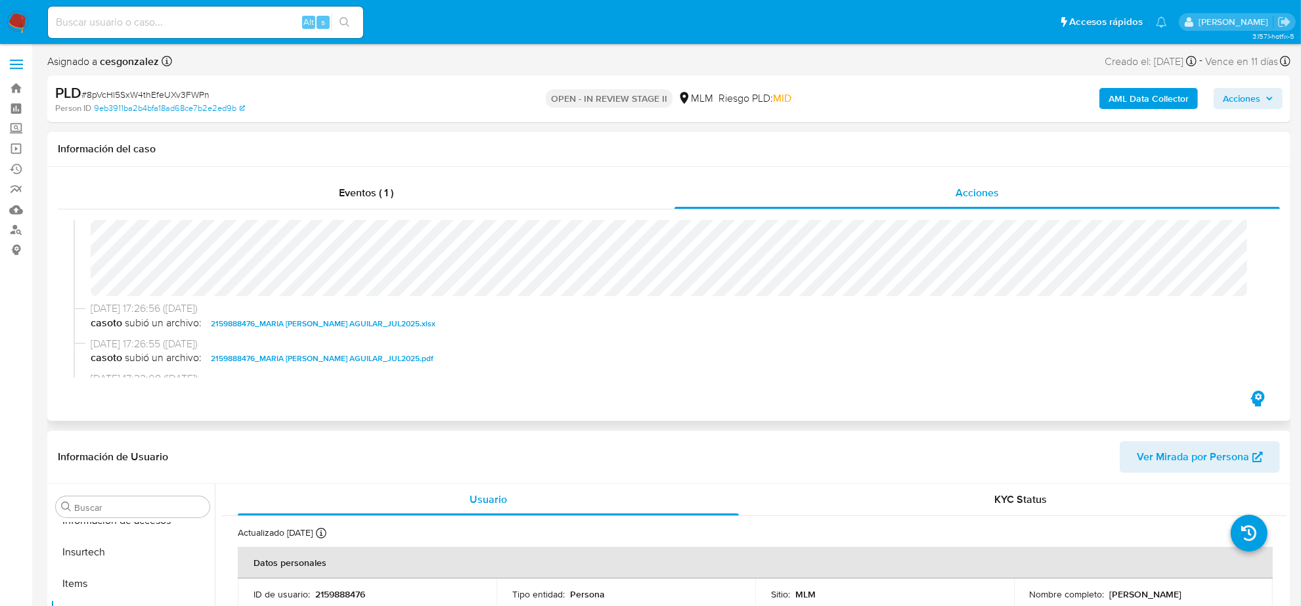
scroll to position [146, 0]
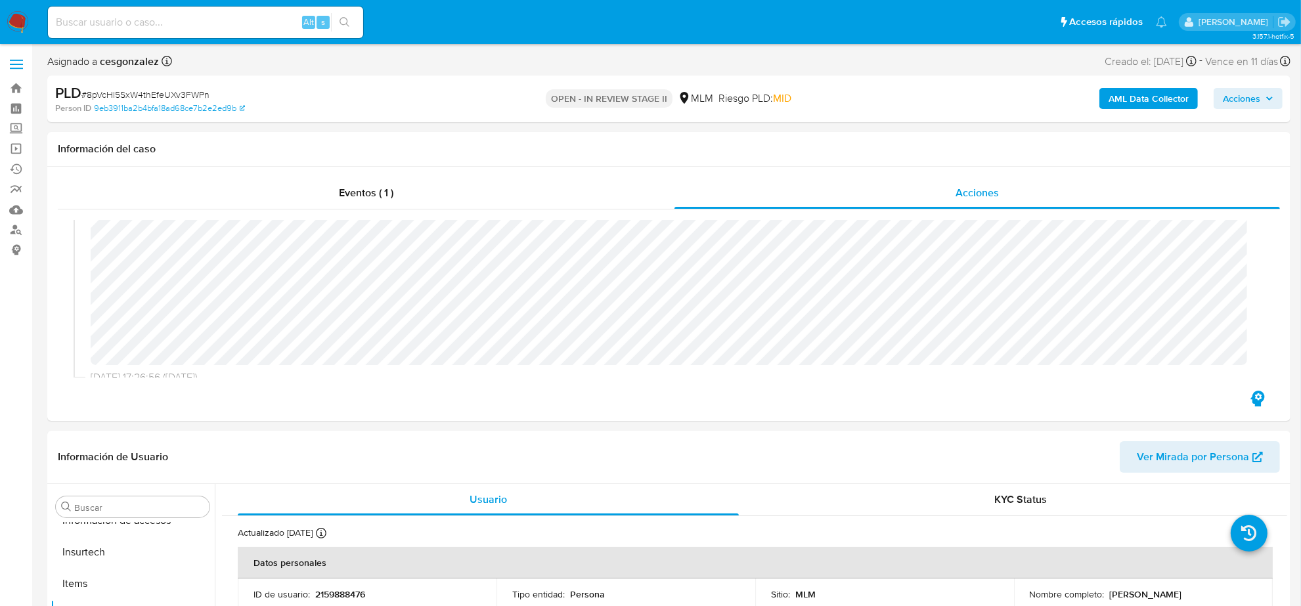
click at [1255, 99] on span "Acciones" at bounding box center [1241, 98] width 37 height 21
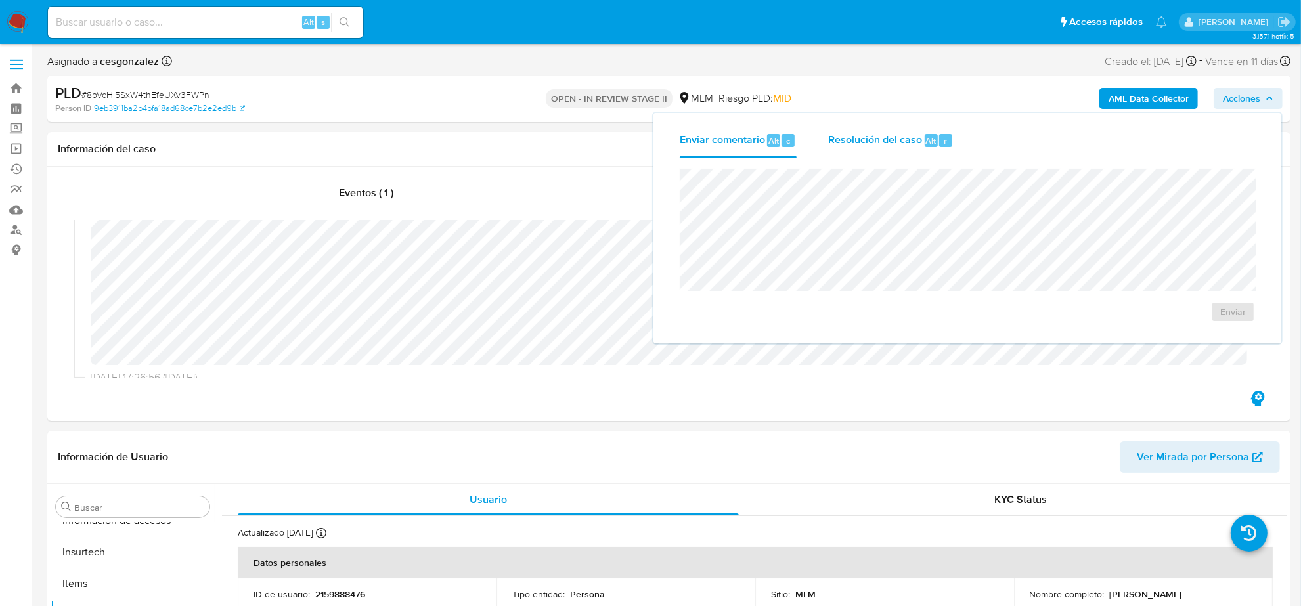
click at [852, 138] on span "Resolución del caso" at bounding box center [875, 140] width 94 height 15
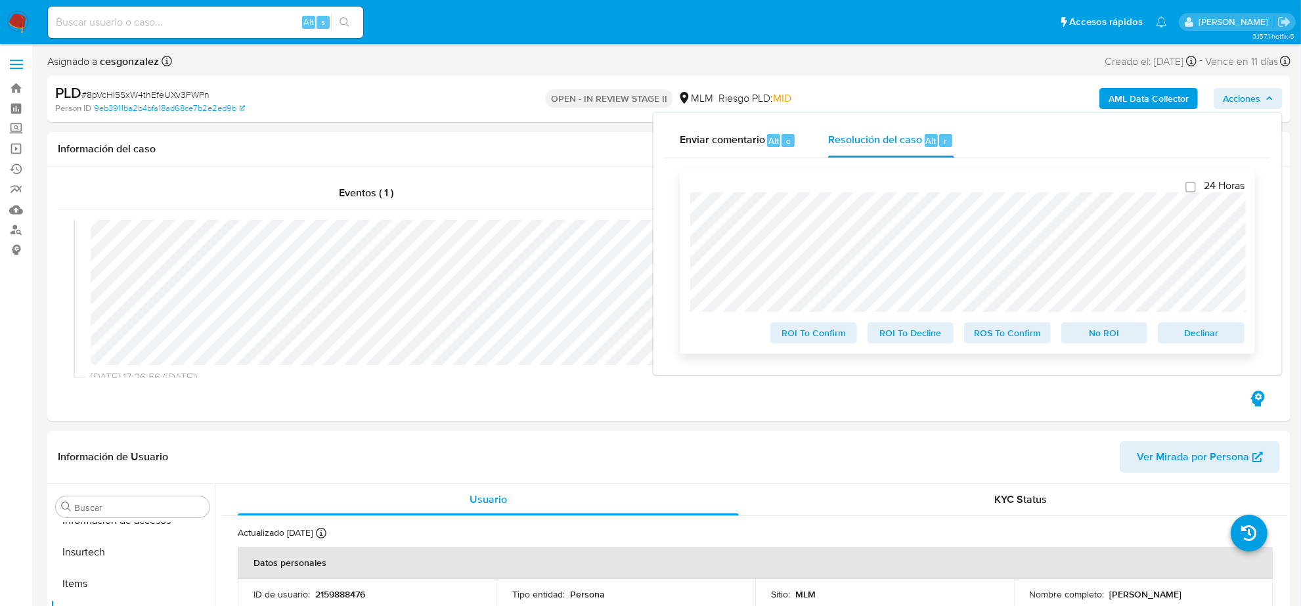
click at [1004, 340] on span "ROS To Confirm" at bounding box center [1008, 333] width 68 height 18
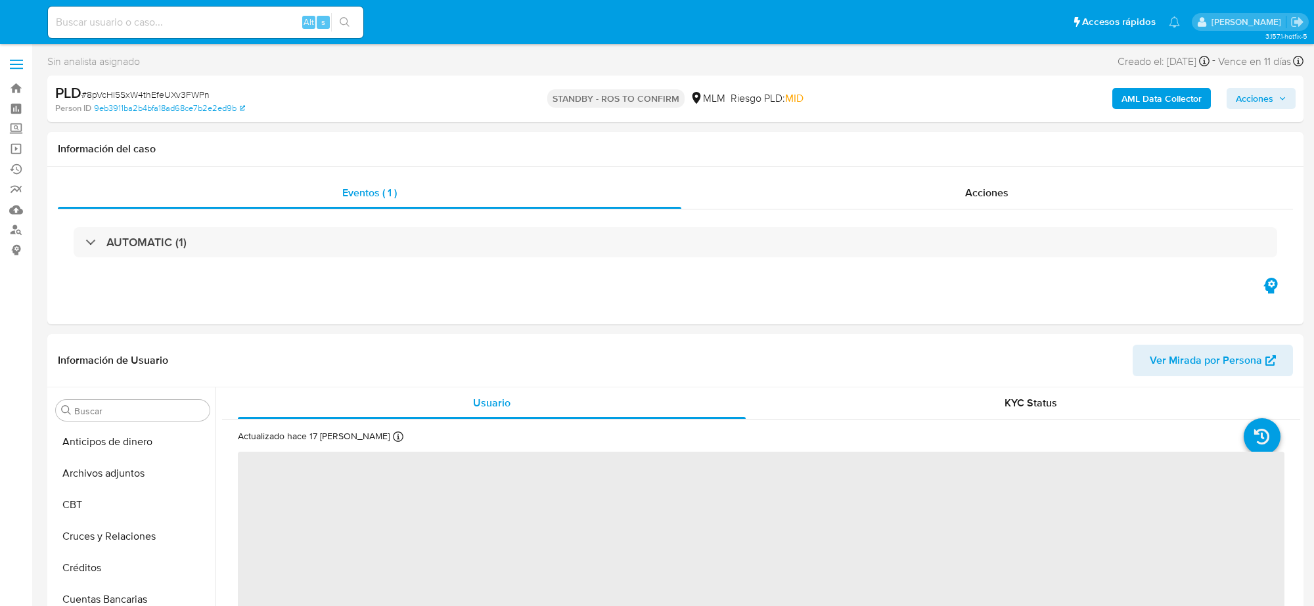
select select "10"
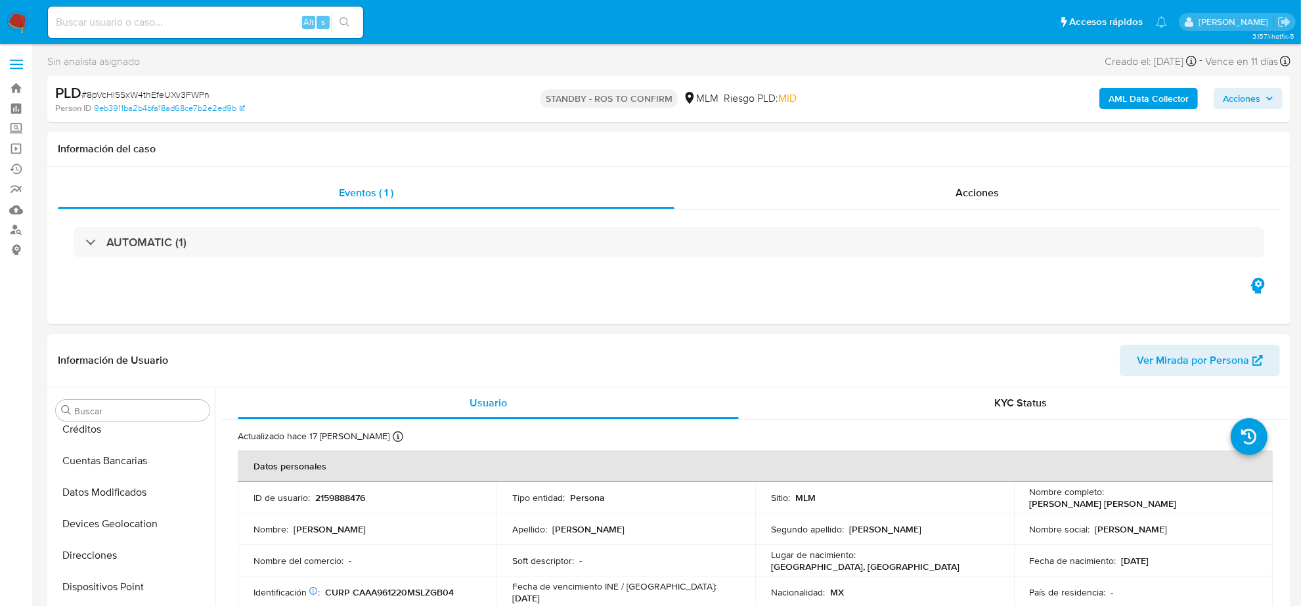
scroll to position [528, 0]
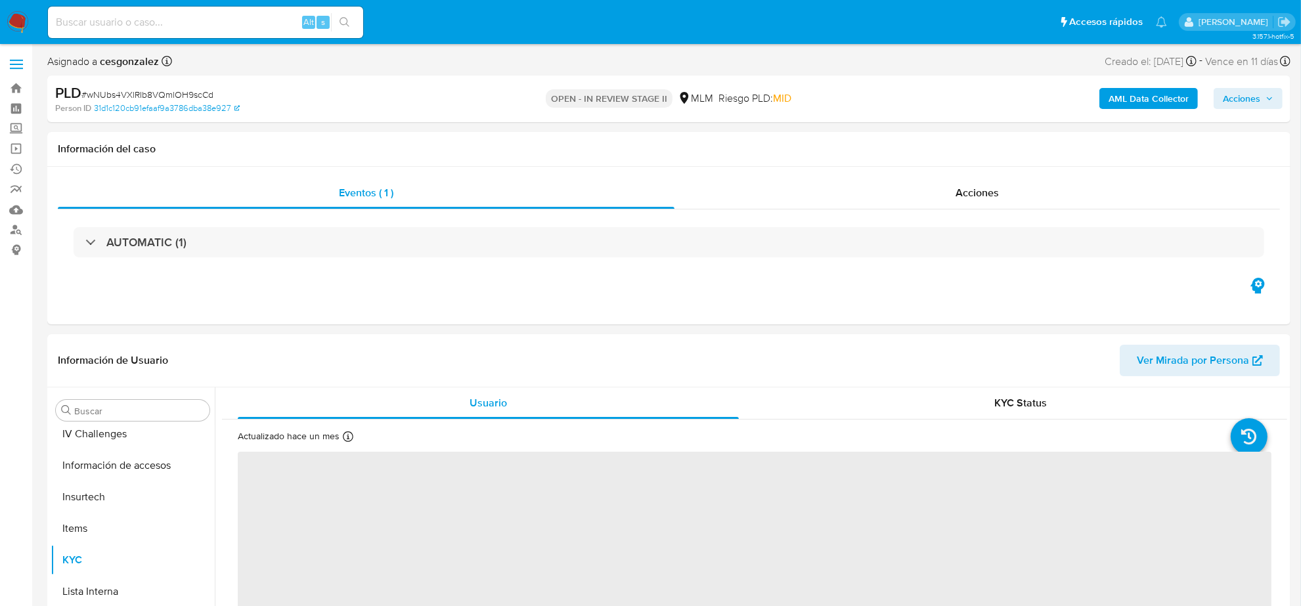
scroll to position [554, 0]
click at [995, 185] on span "Acciones" at bounding box center [977, 192] width 43 height 15
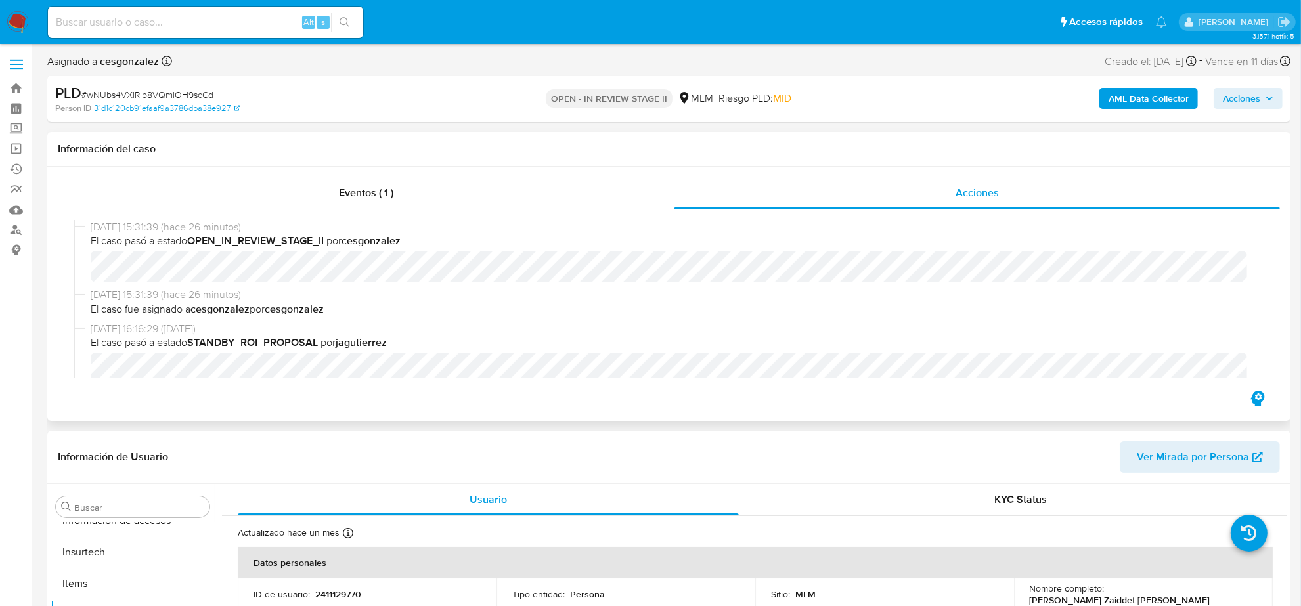
select select "10"
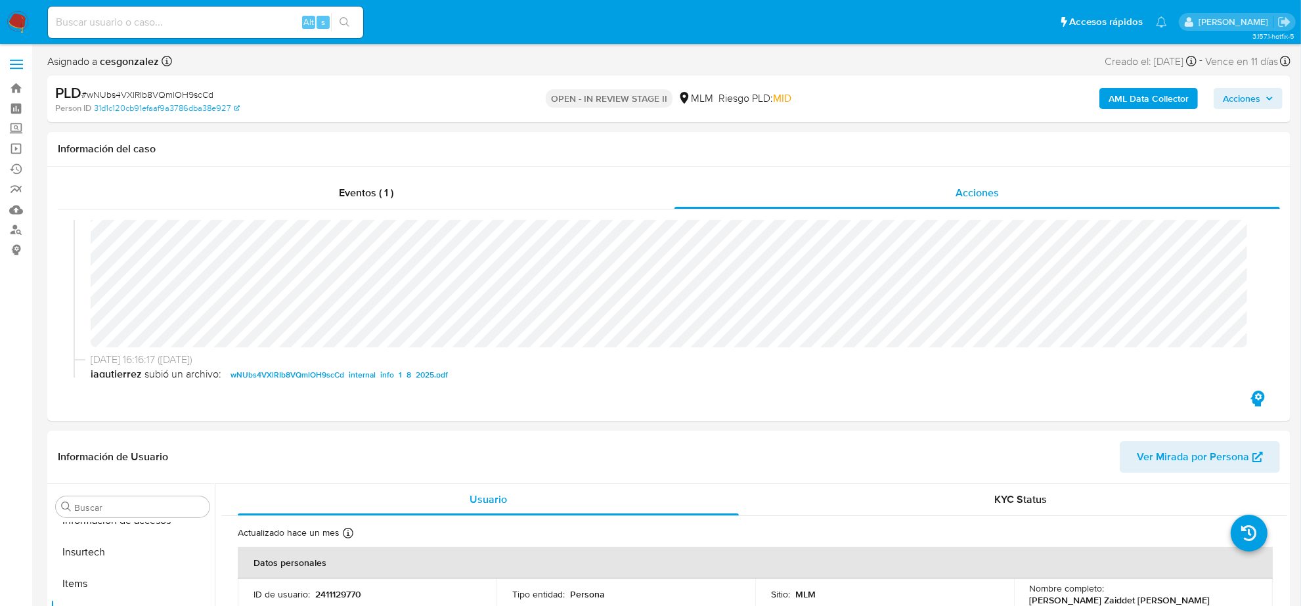
click at [1250, 96] on span "Acciones" at bounding box center [1241, 98] width 37 height 21
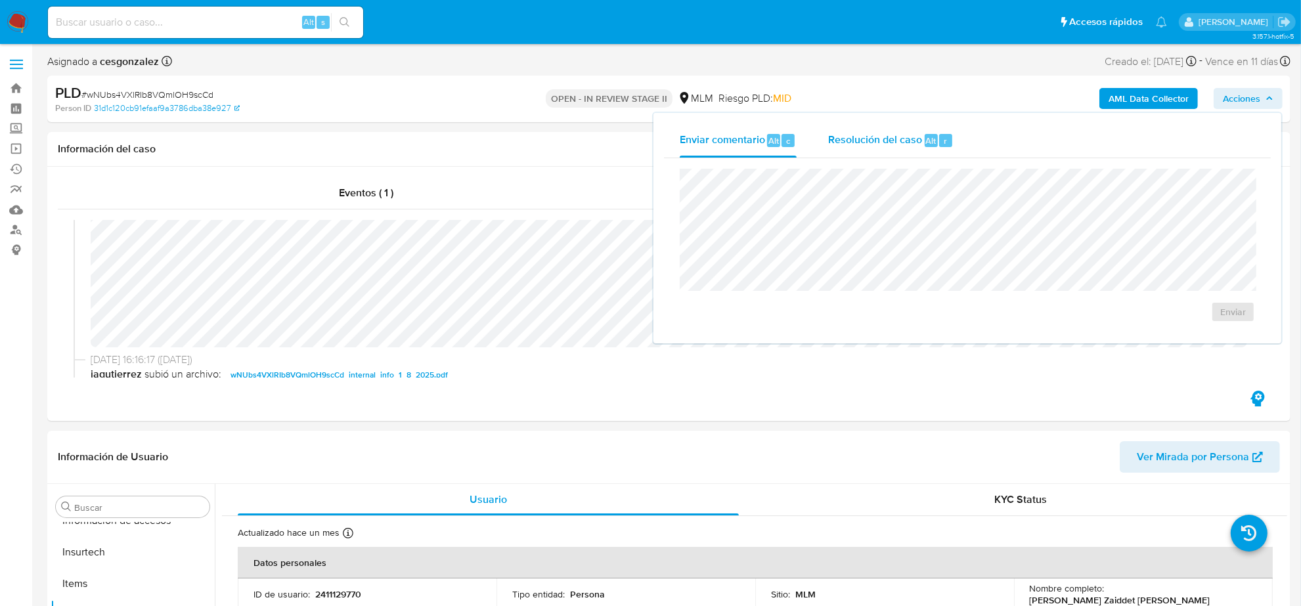
click at [891, 141] on span "Resolución del caso" at bounding box center [875, 140] width 94 height 15
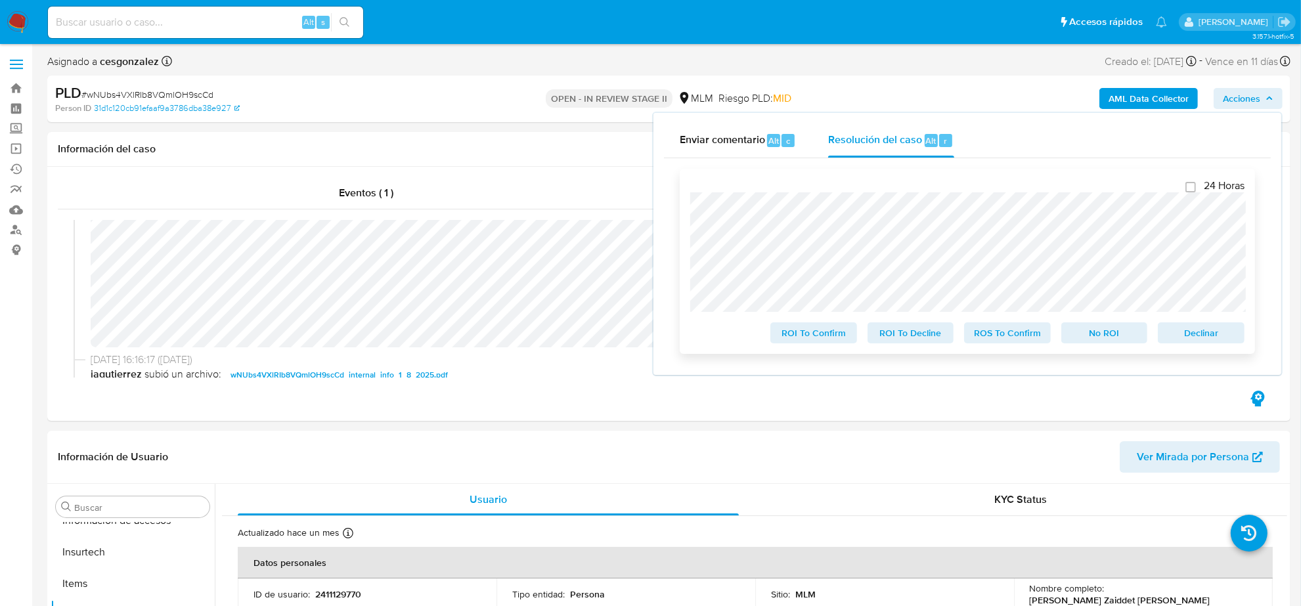
click at [974, 336] on span "ROS To Confirm" at bounding box center [1008, 333] width 68 height 18
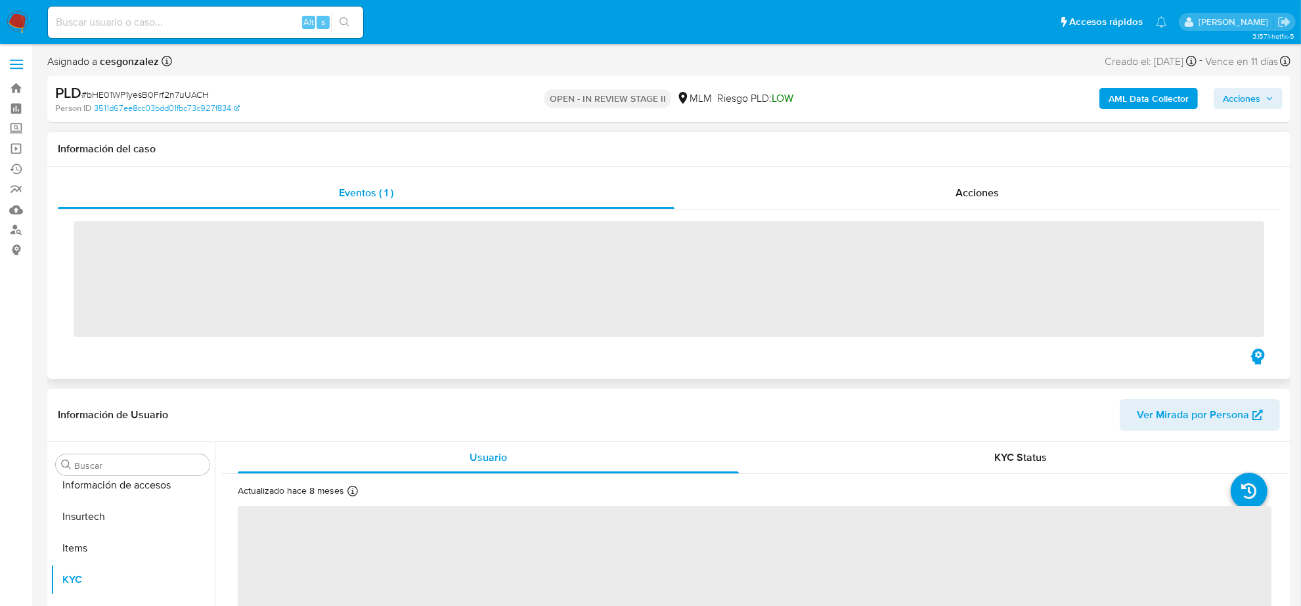
scroll to position [554, 0]
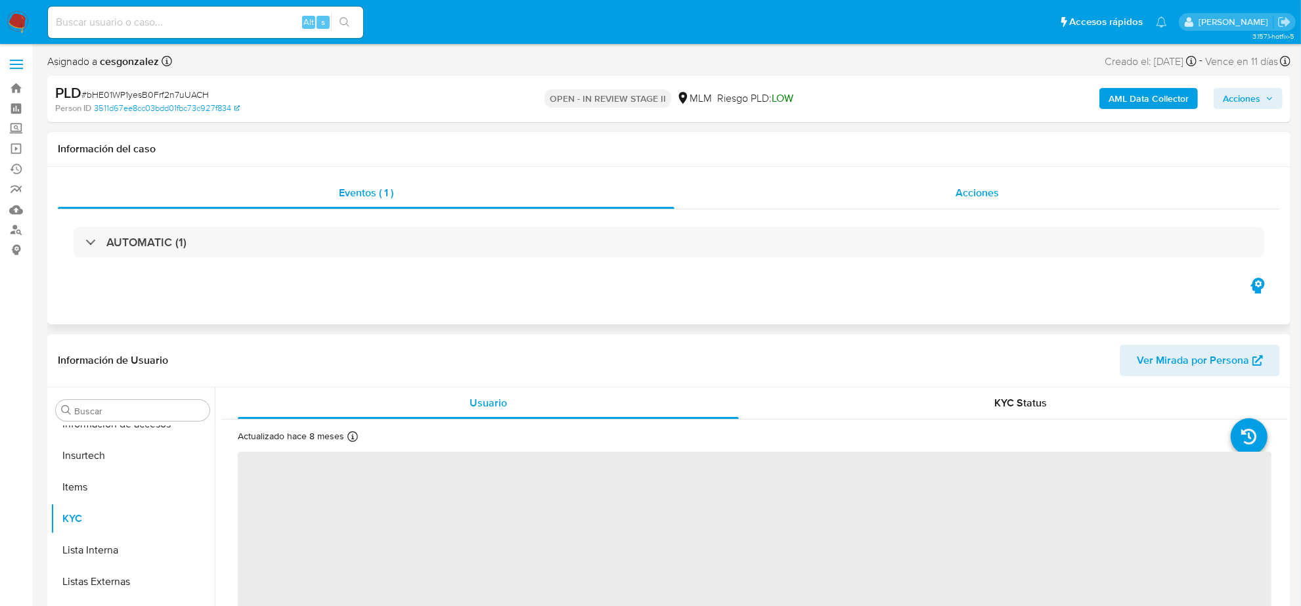
click at [933, 206] on div "Acciones" at bounding box center [978, 193] width 606 height 32
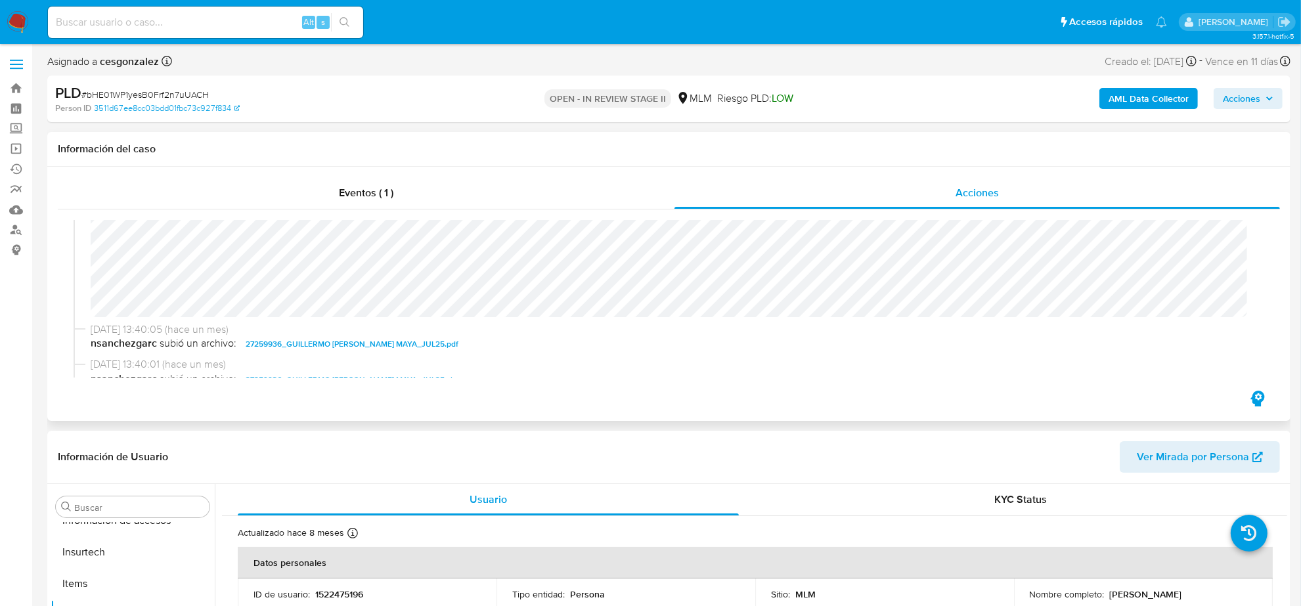
scroll to position [164, 0]
select select "10"
click at [1265, 94] on span "Acciones" at bounding box center [1248, 98] width 51 height 18
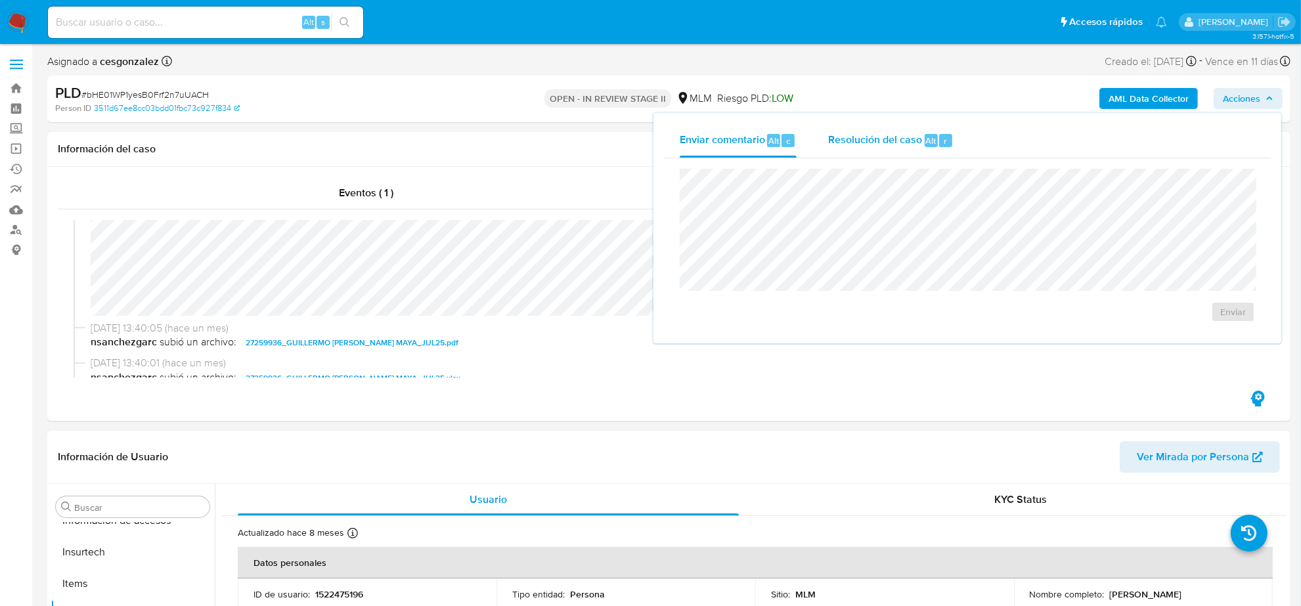
click at [872, 143] on span "Resolución del caso" at bounding box center [875, 140] width 94 height 15
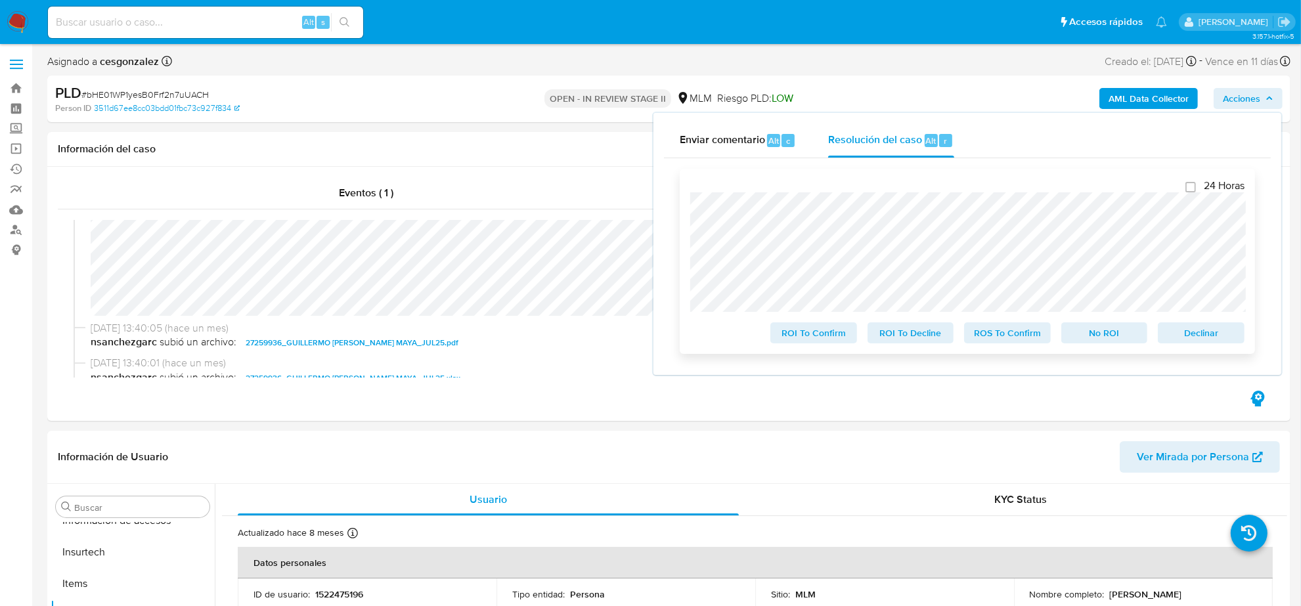
click at [1012, 342] on span "ROS To Confirm" at bounding box center [1008, 333] width 68 height 18
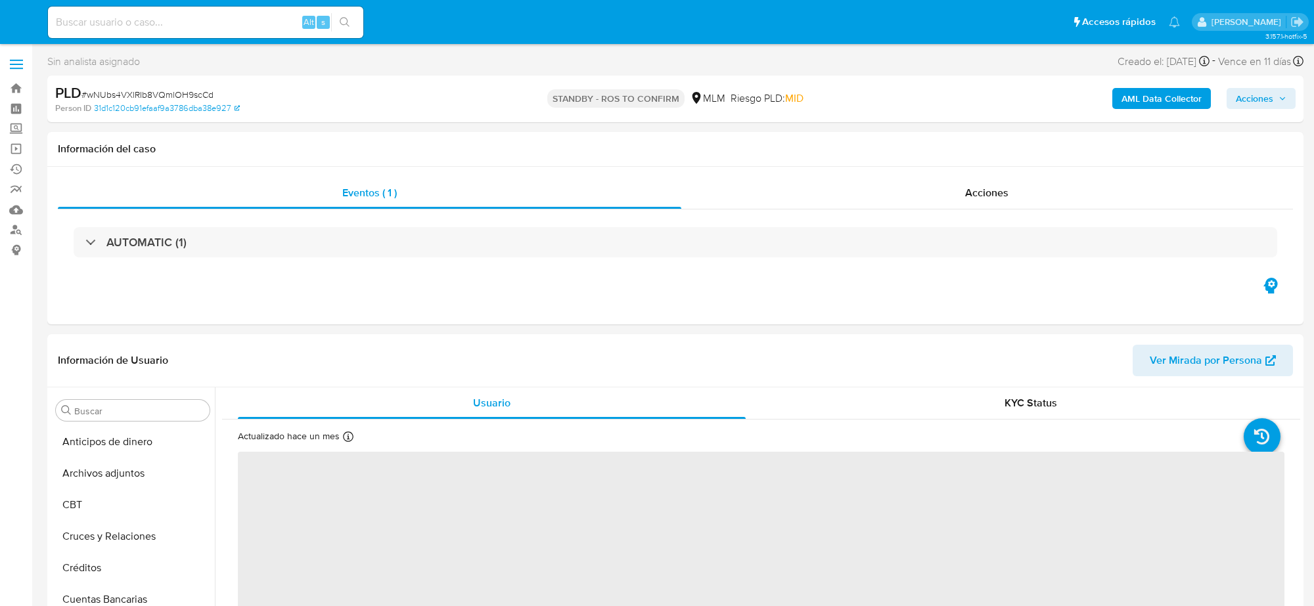
select select "10"
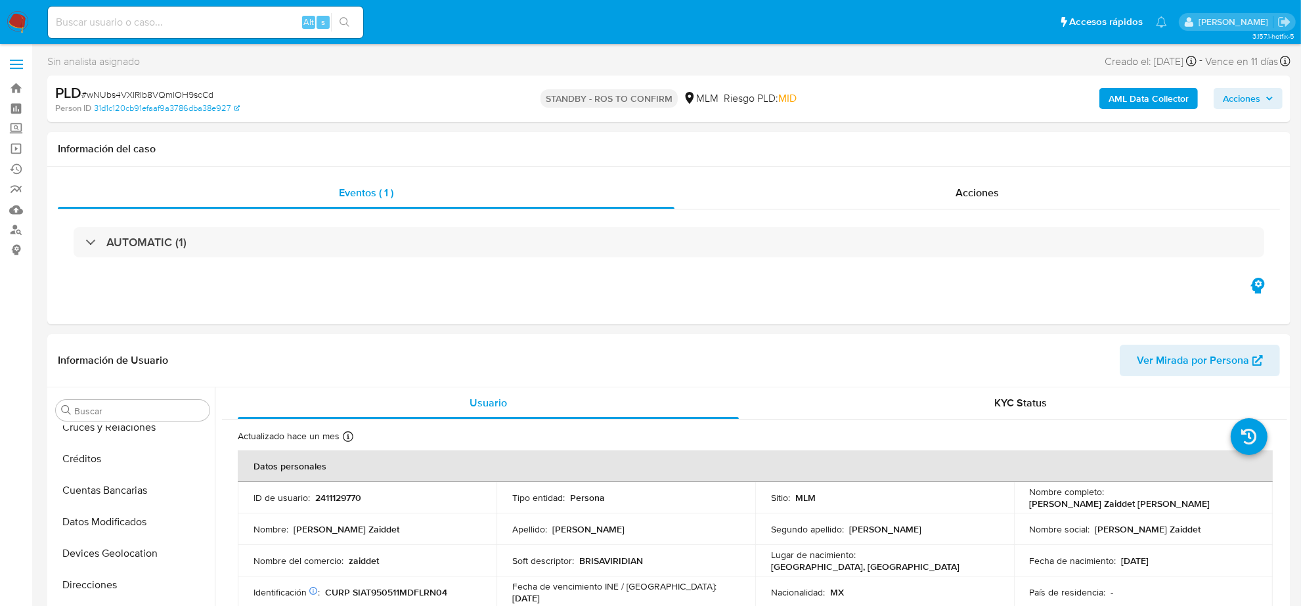
scroll to position [528, 0]
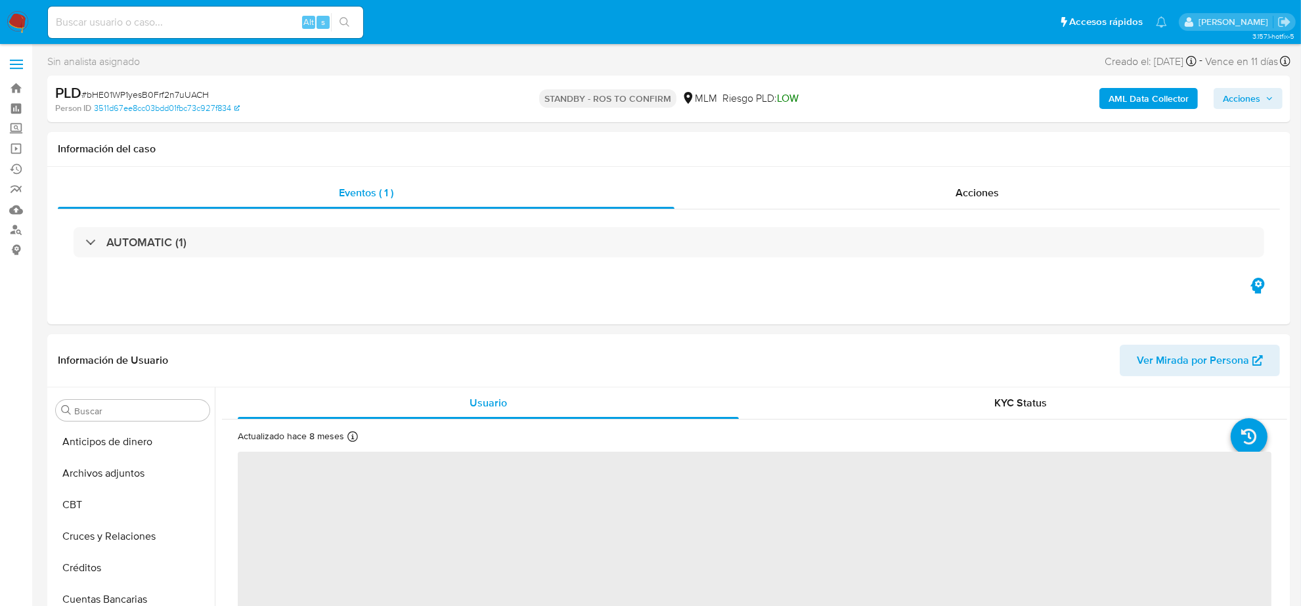
scroll to position [554, 0]
select select "10"
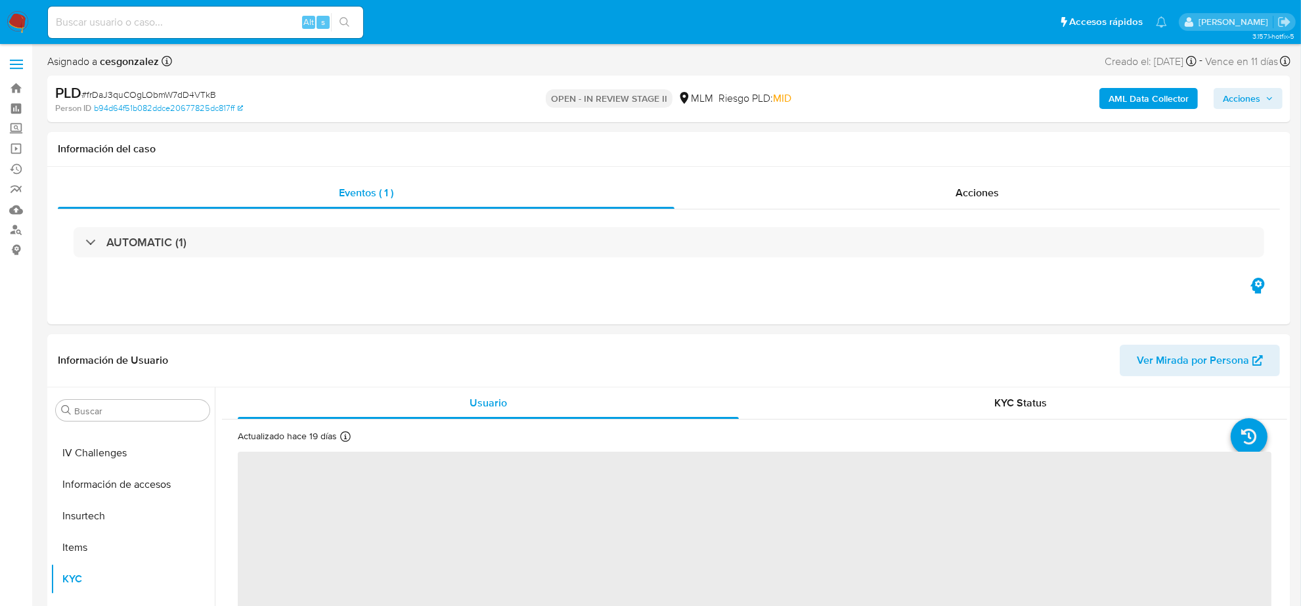
scroll to position [554, 0]
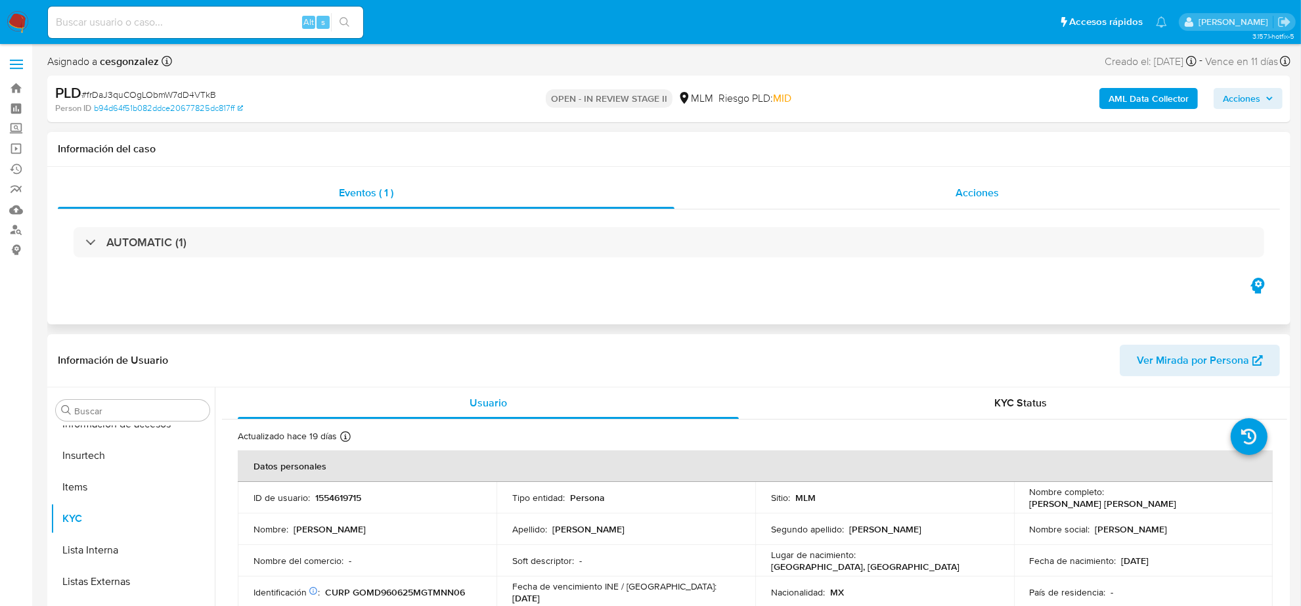
select select "10"
click at [974, 195] on span "Acciones" at bounding box center [977, 192] width 43 height 15
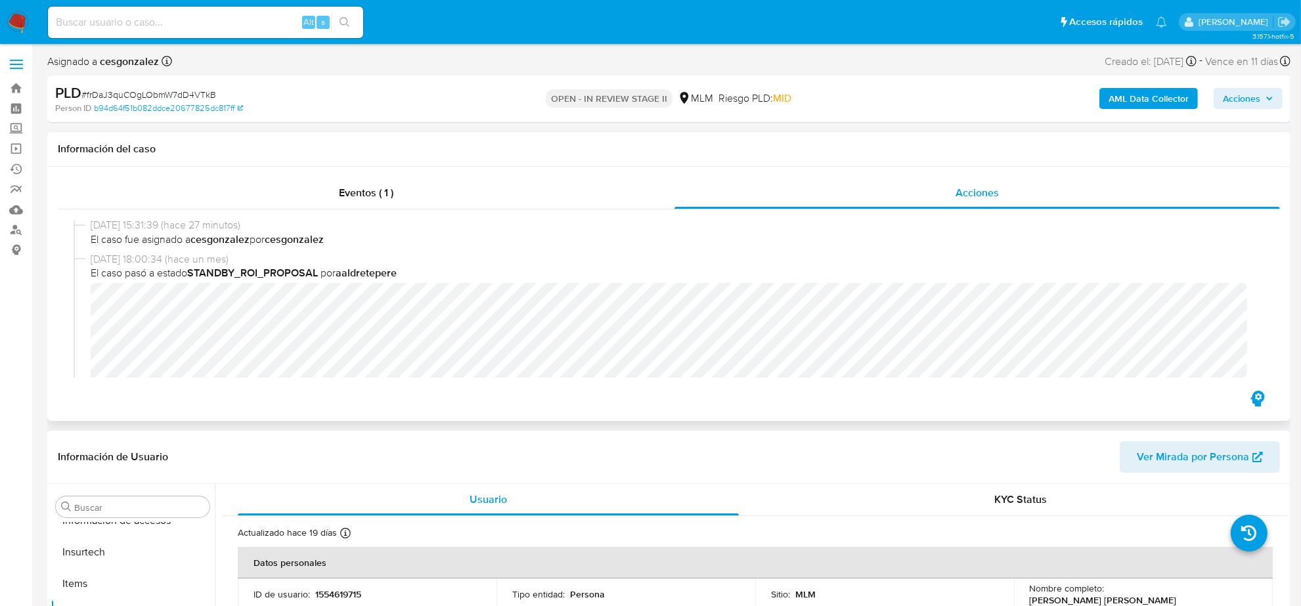
scroll to position [164, 0]
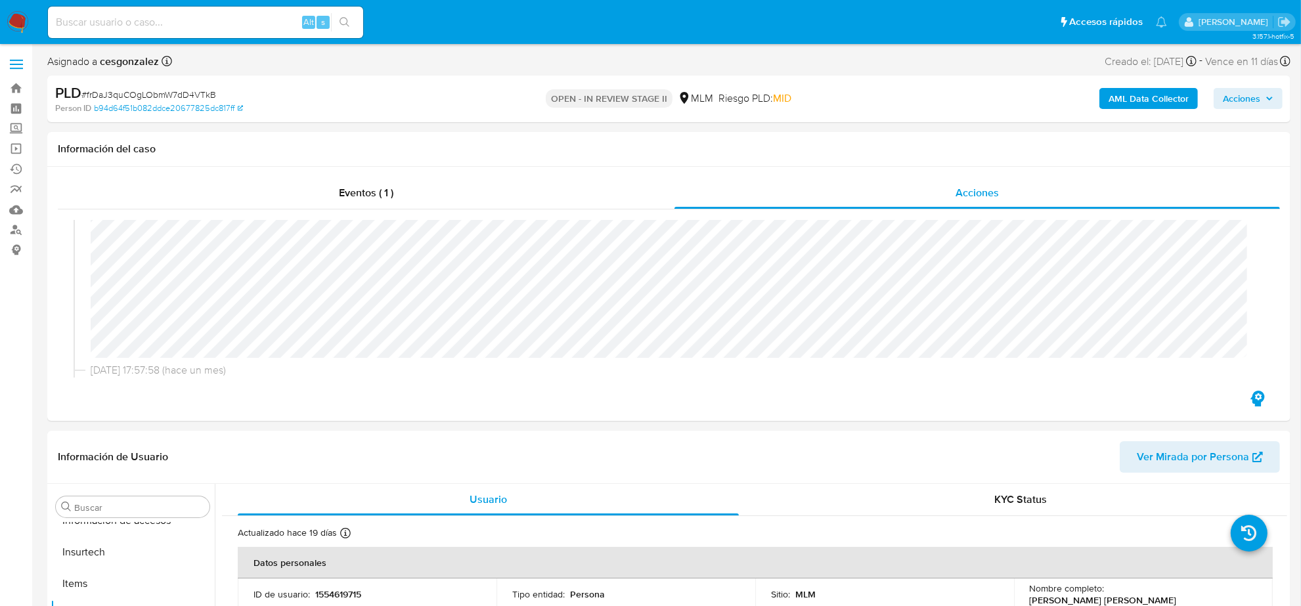
click at [1261, 102] on span "Acciones" at bounding box center [1241, 98] width 37 height 21
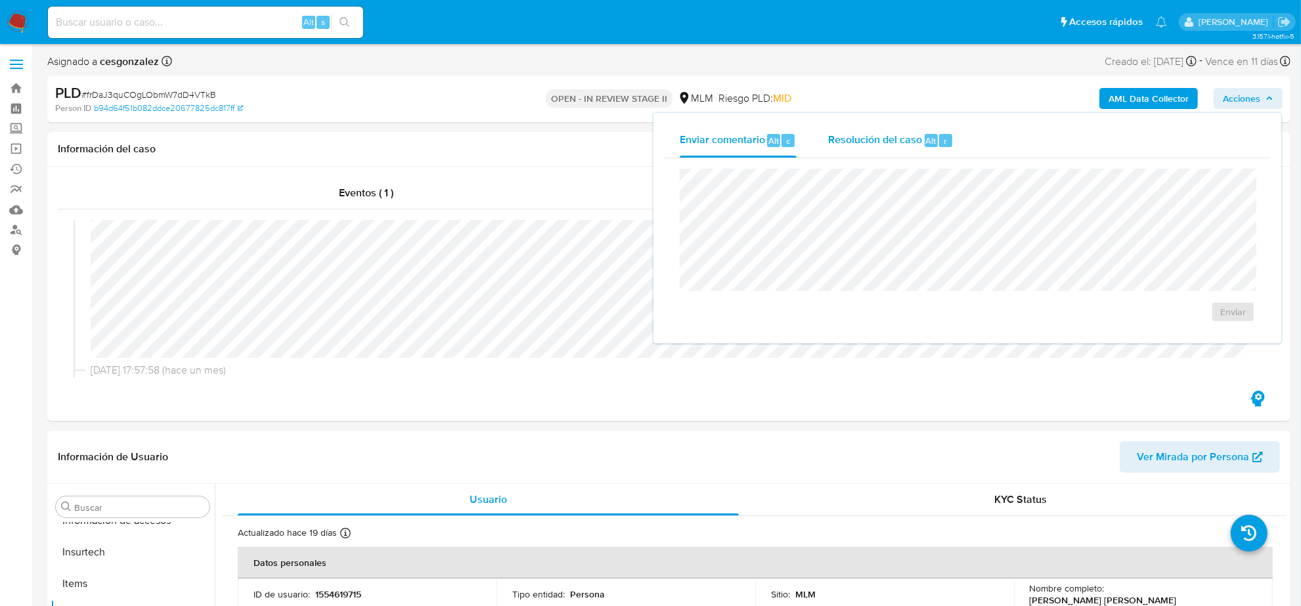
click at [901, 143] on span "Resolución del caso" at bounding box center [875, 140] width 94 height 15
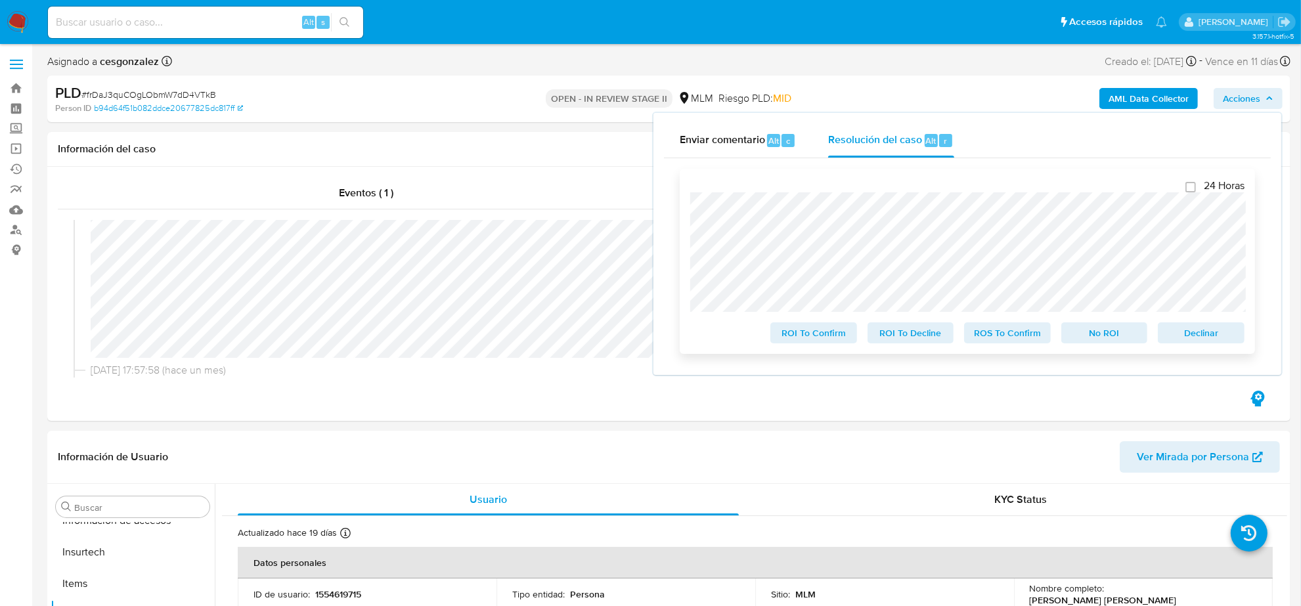
click at [1016, 335] on span "ROS To Confirm" at bounding box center [1008, 333] width 68 height 18
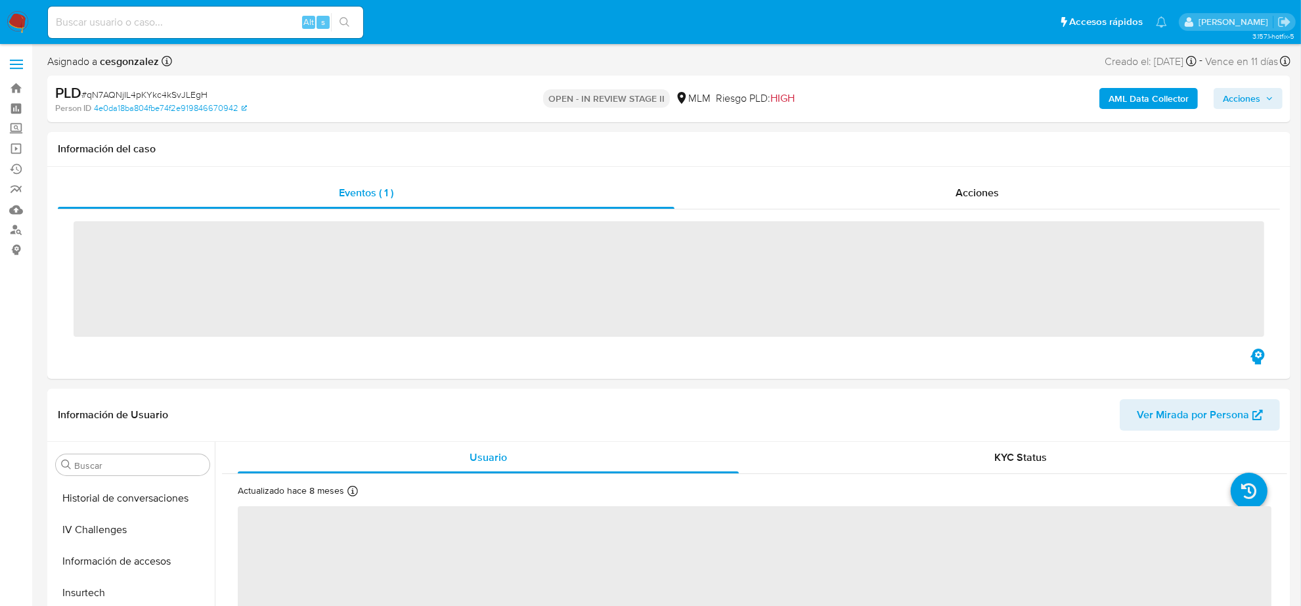
scroll to position [554, 0]
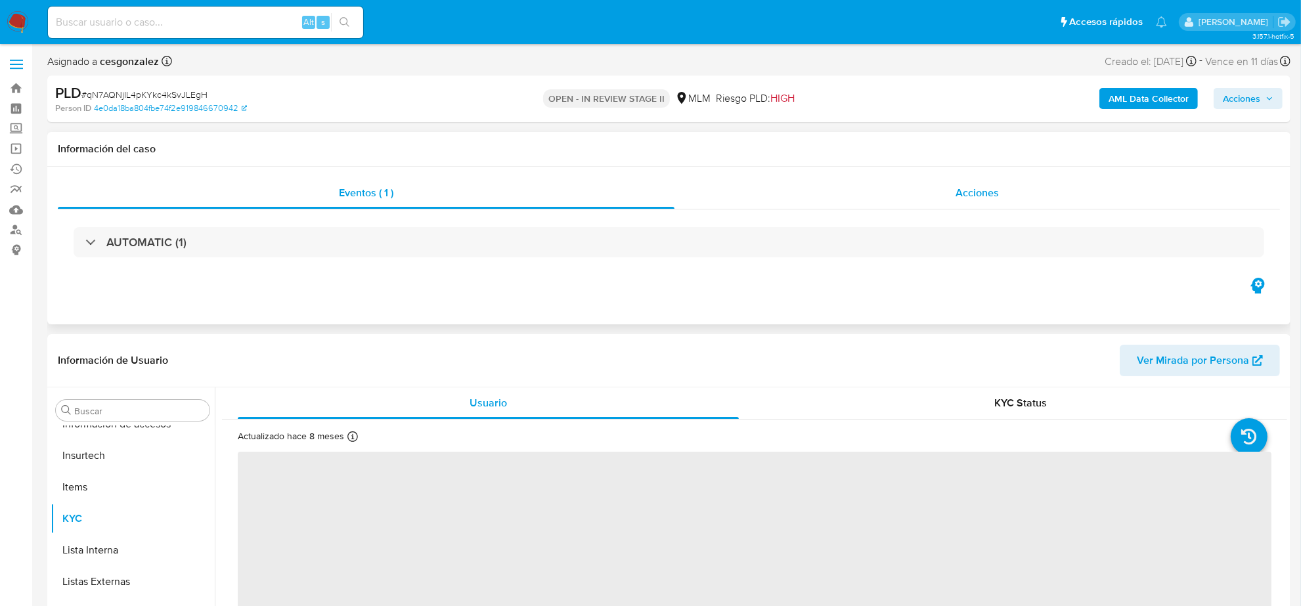
click at [987, 195] on span "Acciones" at bounding box center [977, 192] width 43 height 15
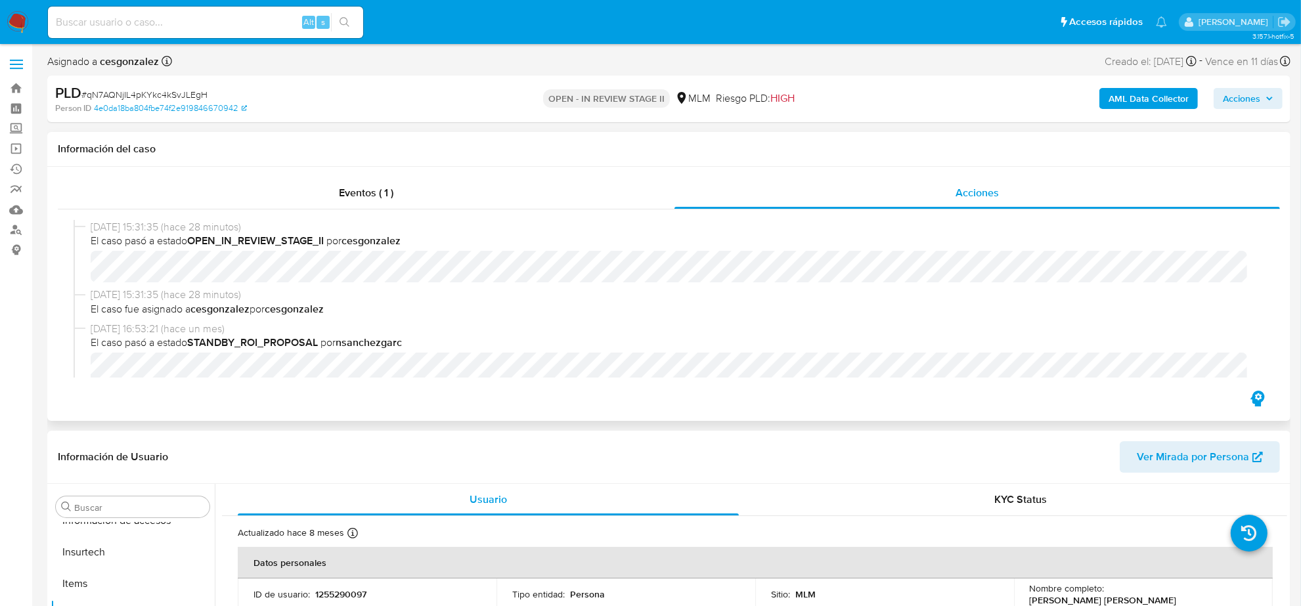
select select "10"
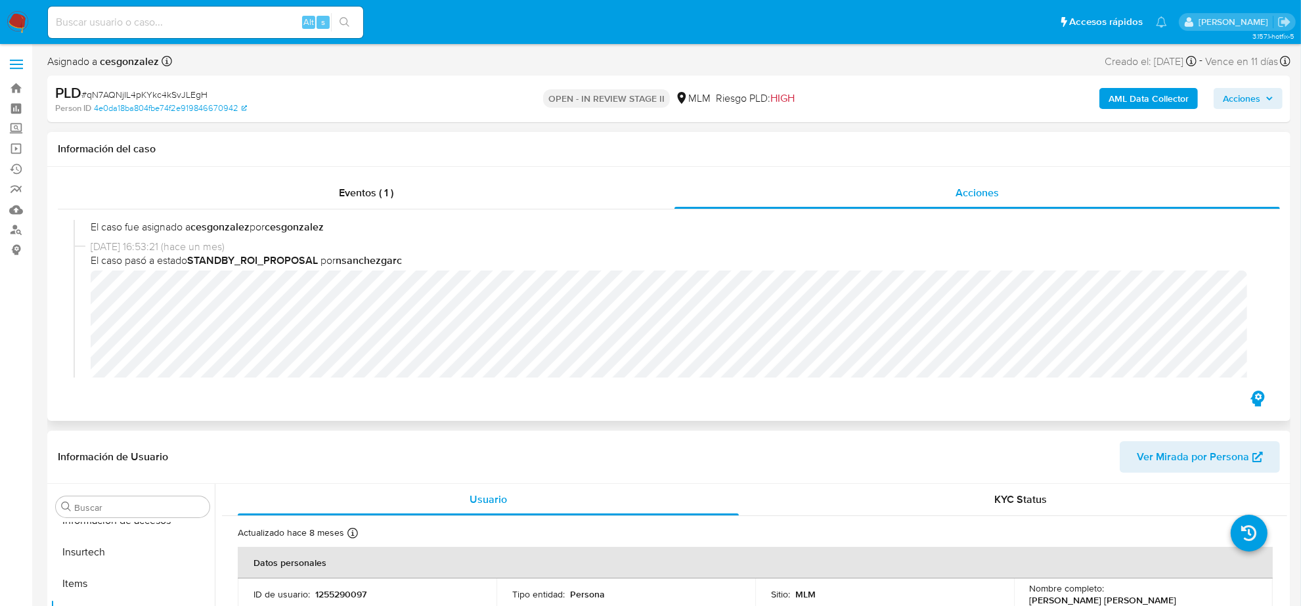
scroll to position [164, 0]
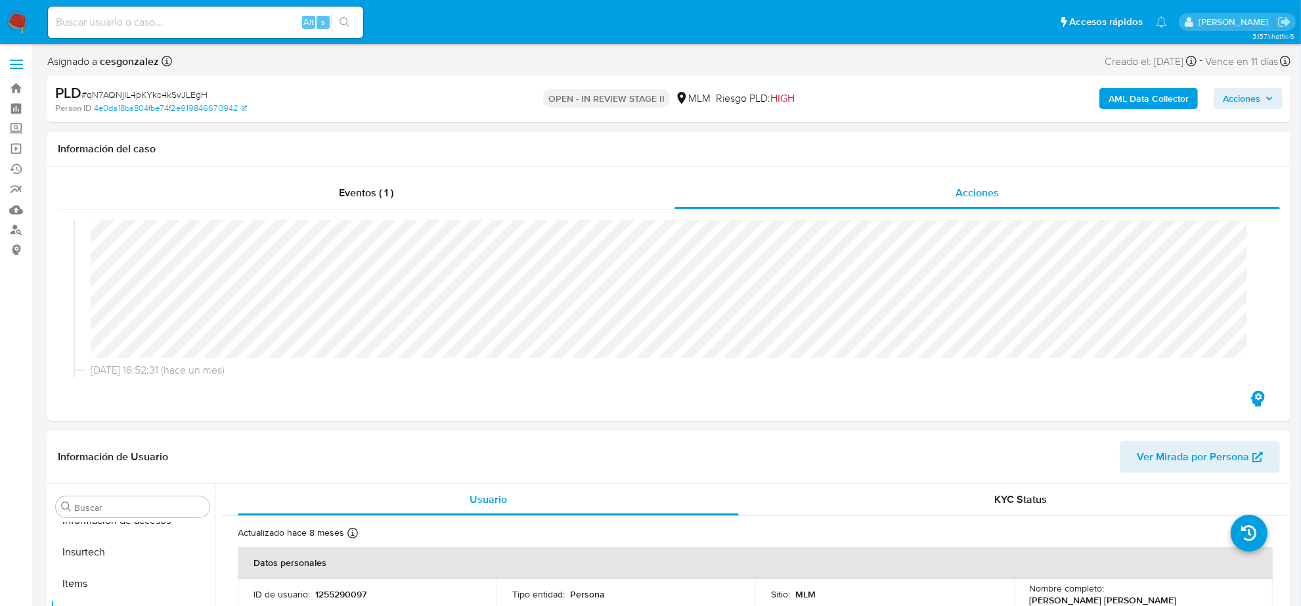
click at [1247, 101] on span "Acciones" at bounding box center [1241, 98] width 37 height 21
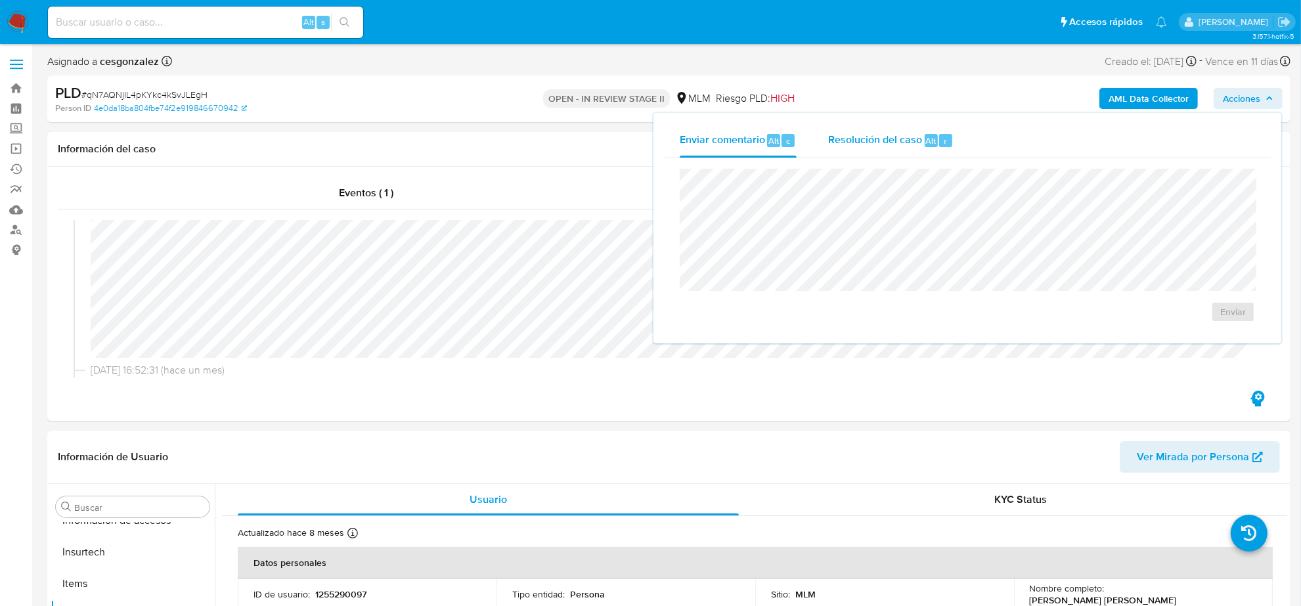
click at [867, 140] on span "Resolución del caso" at bounding box center [875, 140] width 94 height 15
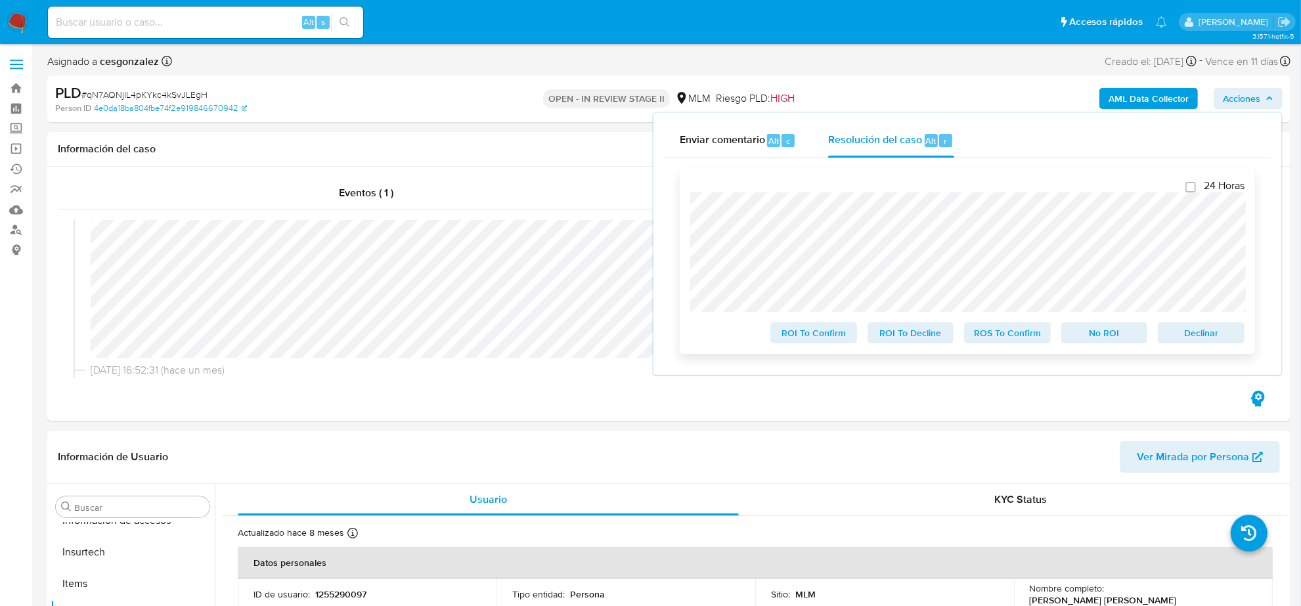
click at [1018, 346] on div "24 Horas ROI To Confirm ROI To Decline ROS To Confirm No ROI Declinar" at bounding box center [967, 261] width 575 height 185
click at [1017, 334] on span "ROS To Confirm" at bounding box center [1008, 333] width 68 height 18
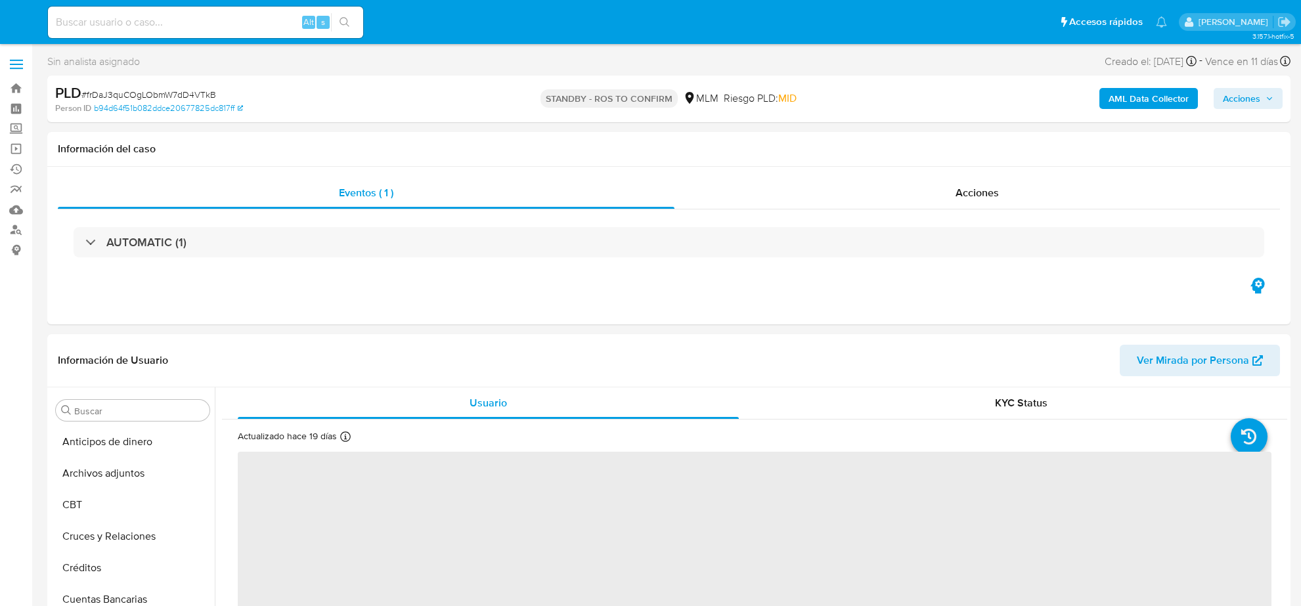
select select "10"
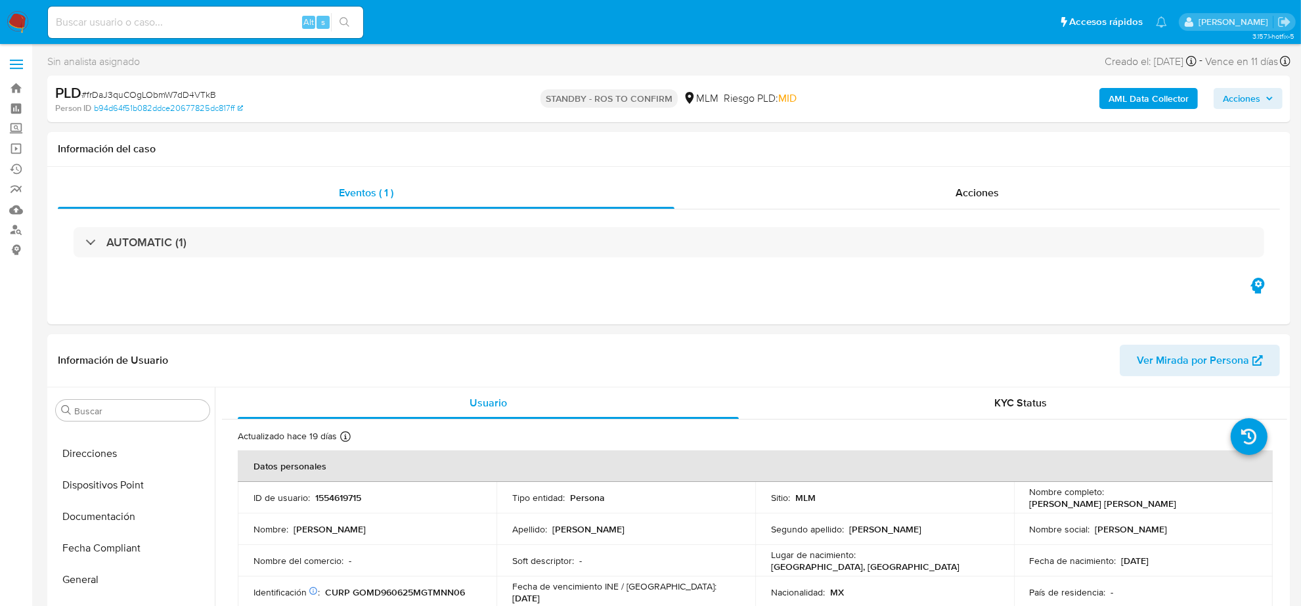
scroll to position [471, 0]
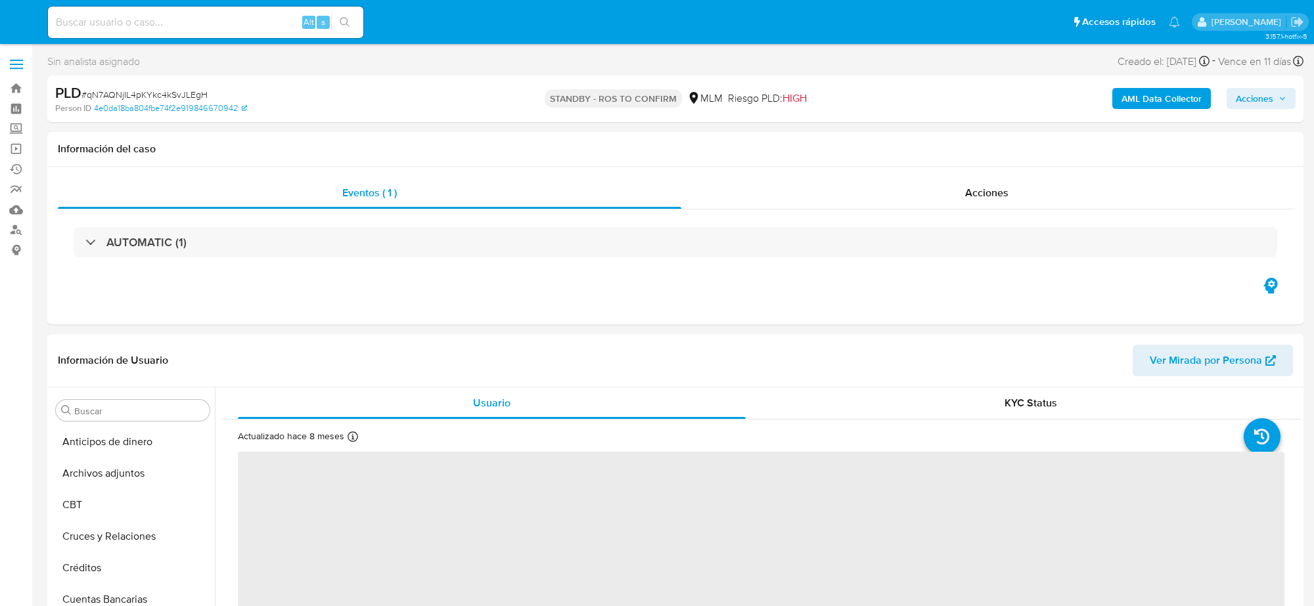
select select "10"
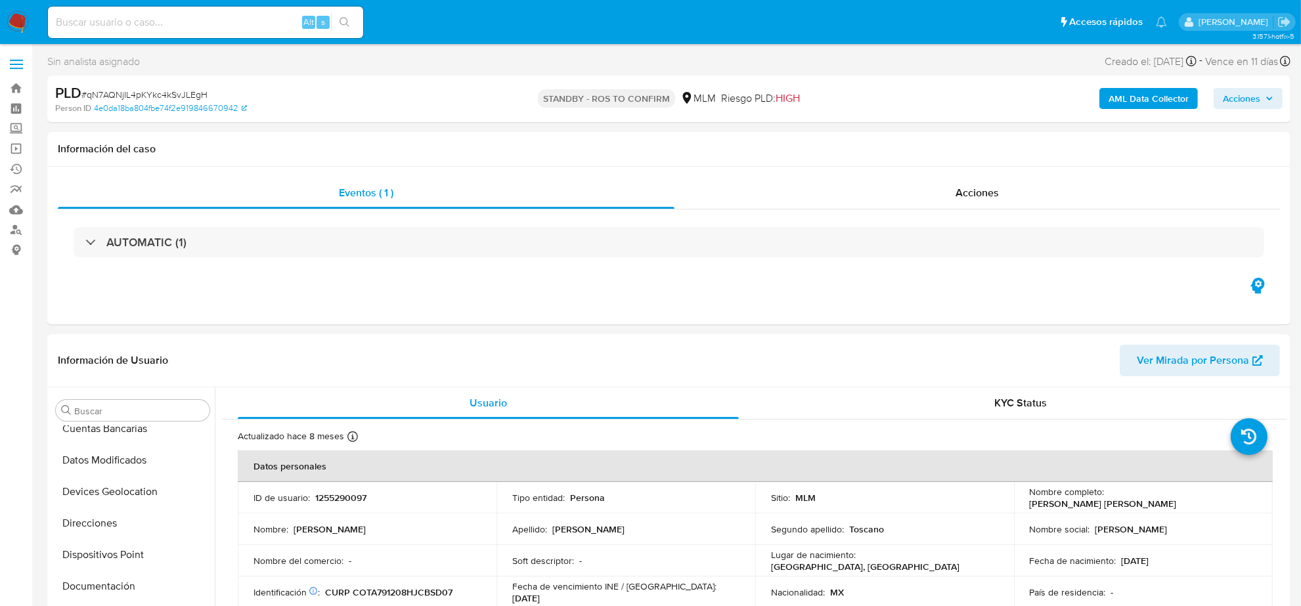
scroll to position [547, 0]
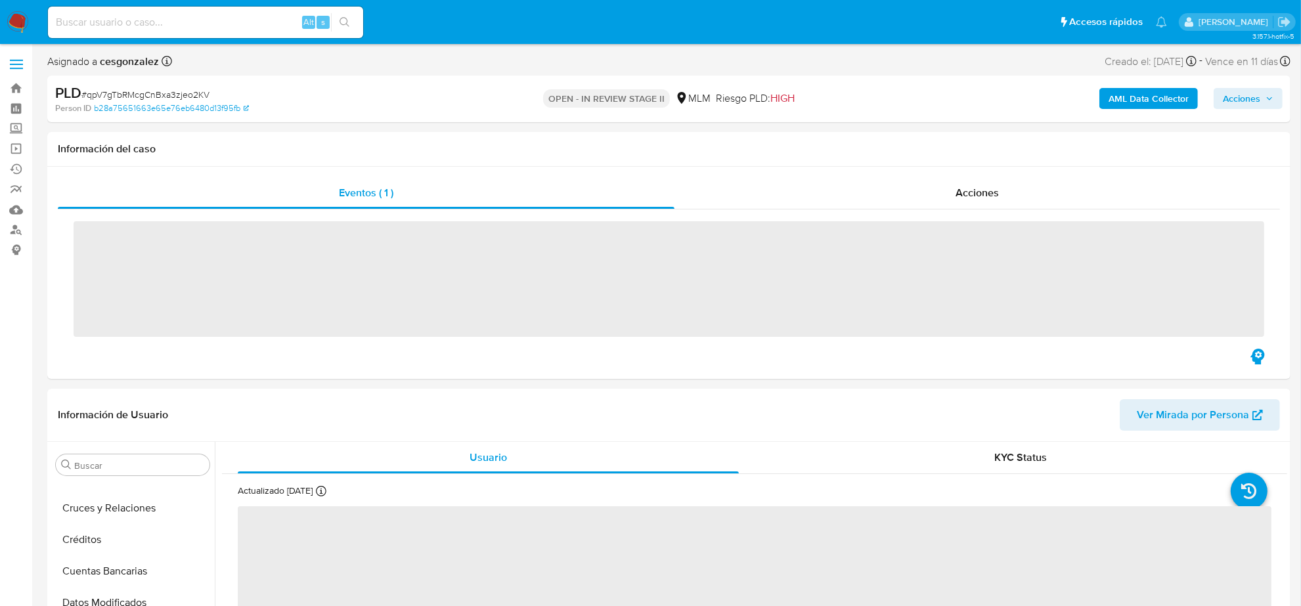
scroll to position [554, 0]
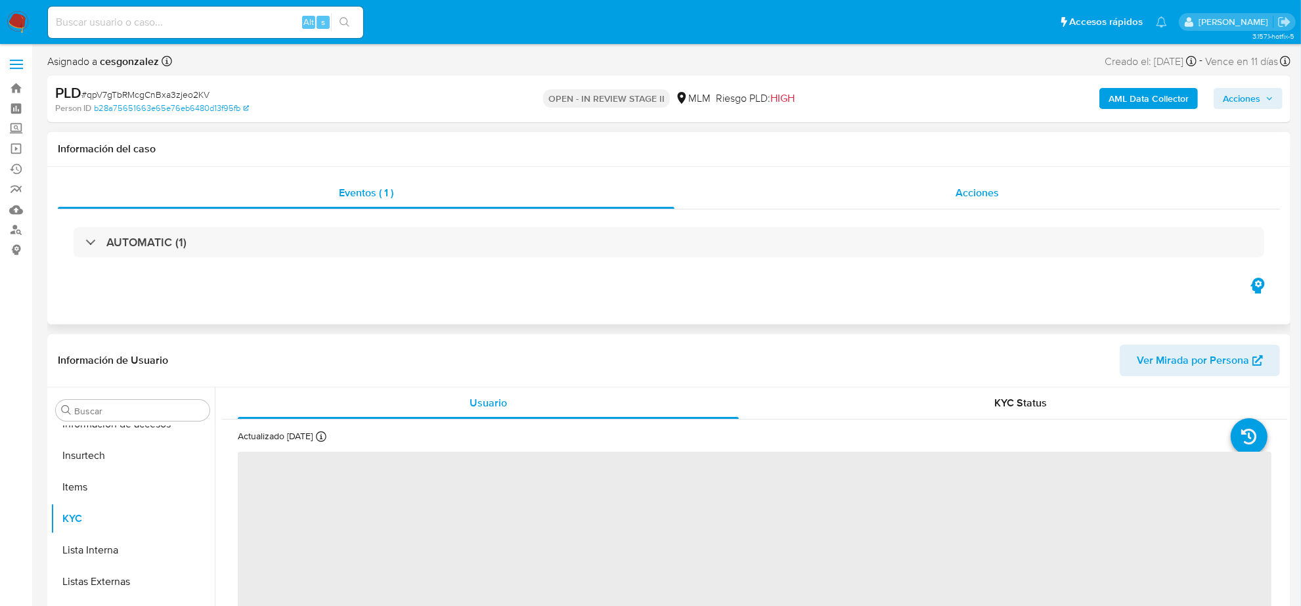
click at [974, 196] on span "Acciones" at bounding box center [977, 192] width 43 height 15
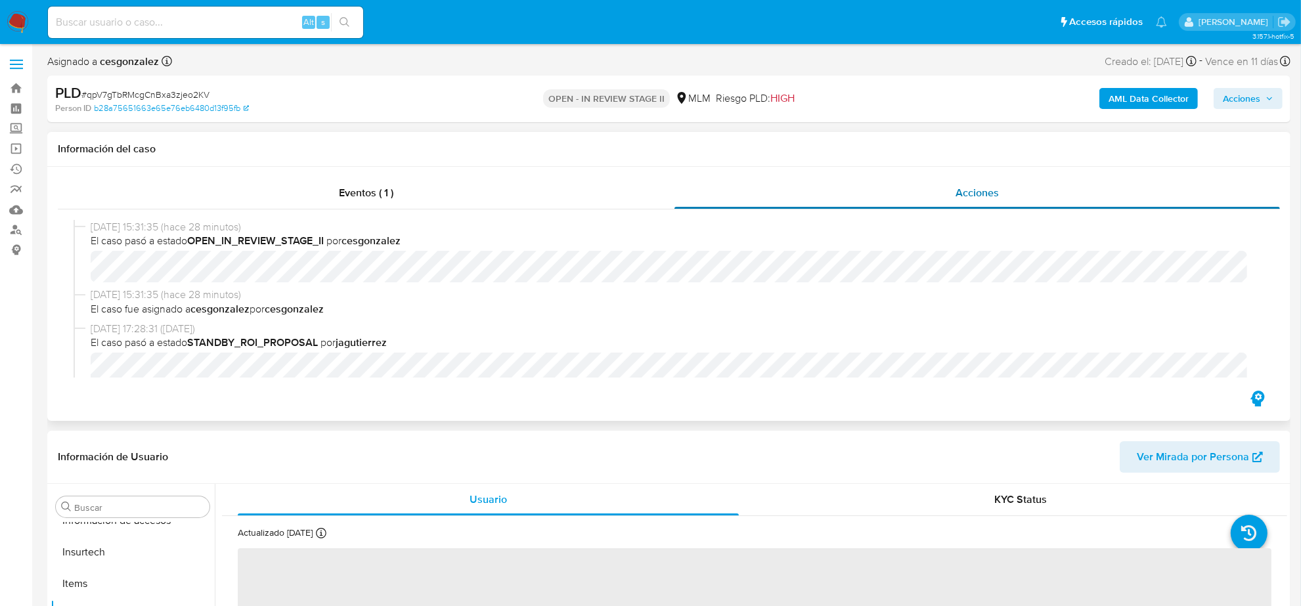
select select "10"
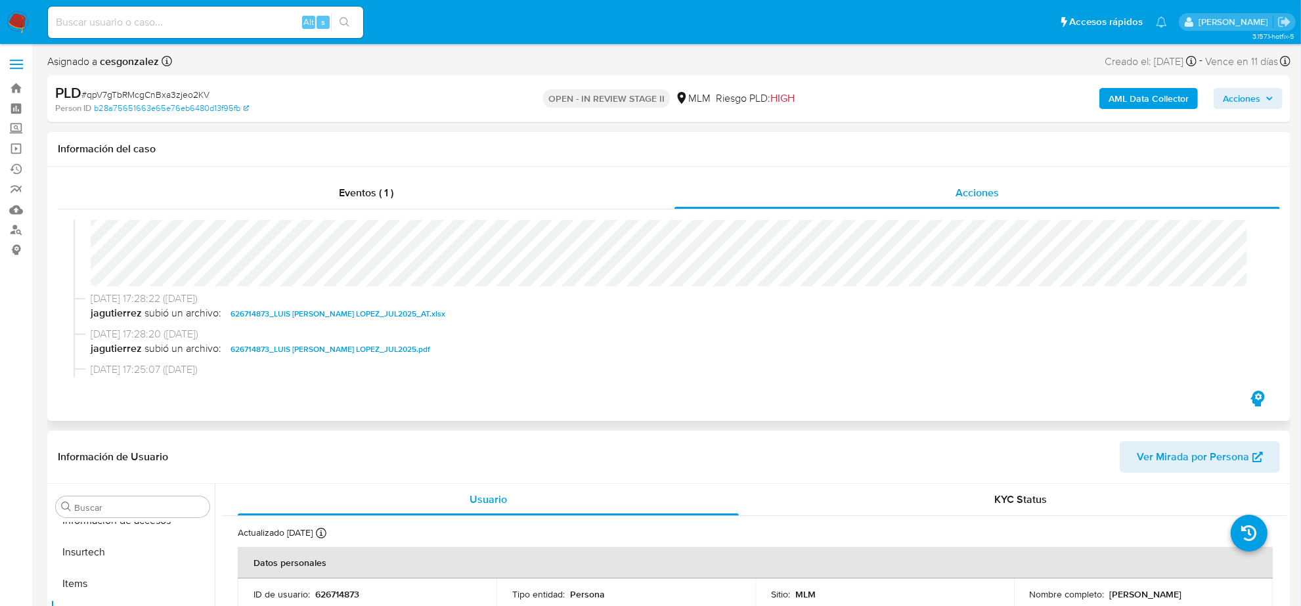
scroll to position [243, 0]
click at [1250, 102] on span "Acciones" at bounding box center [1241, 98] width 37 height 21
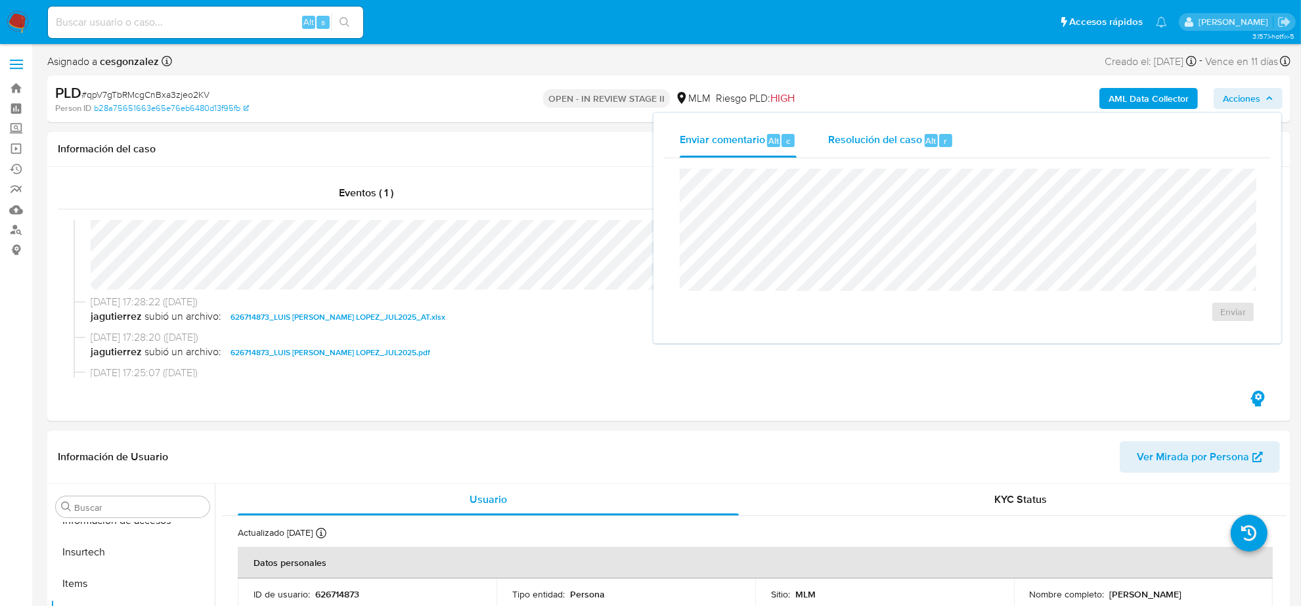
click at [898, 139] on span "Resolución del caso" at bounding box center [875, 140] width 94 height 15
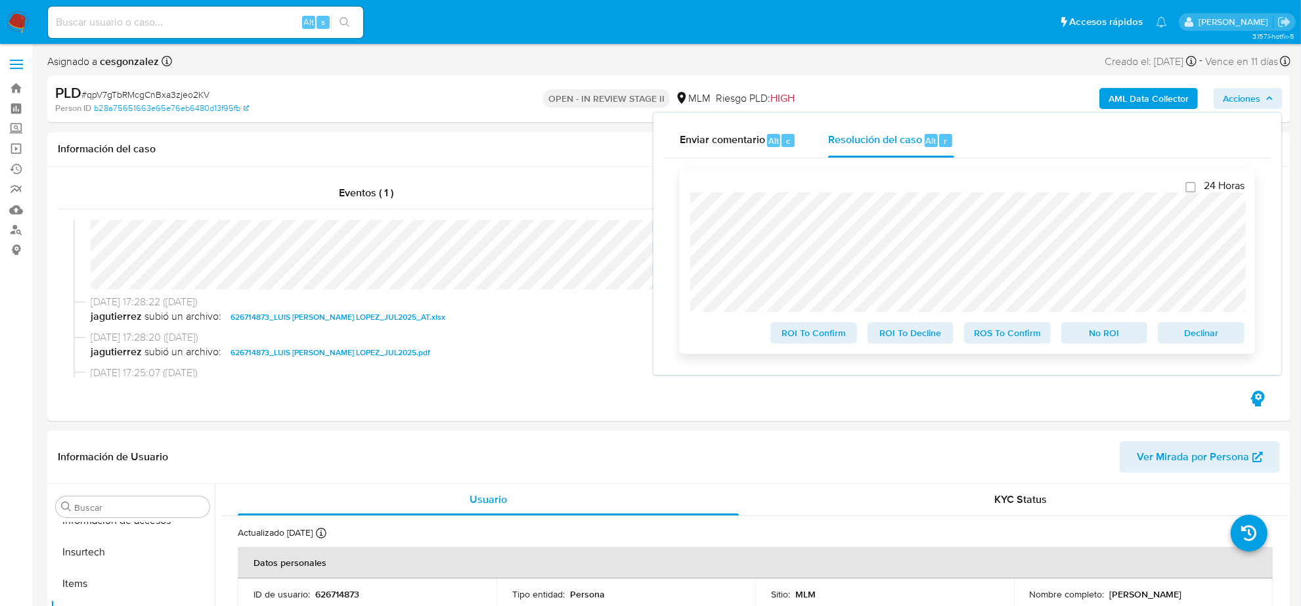
click at [987, 340] on span "ROS To Confirm" at bounding box center [1008, 333] width 68 height 18
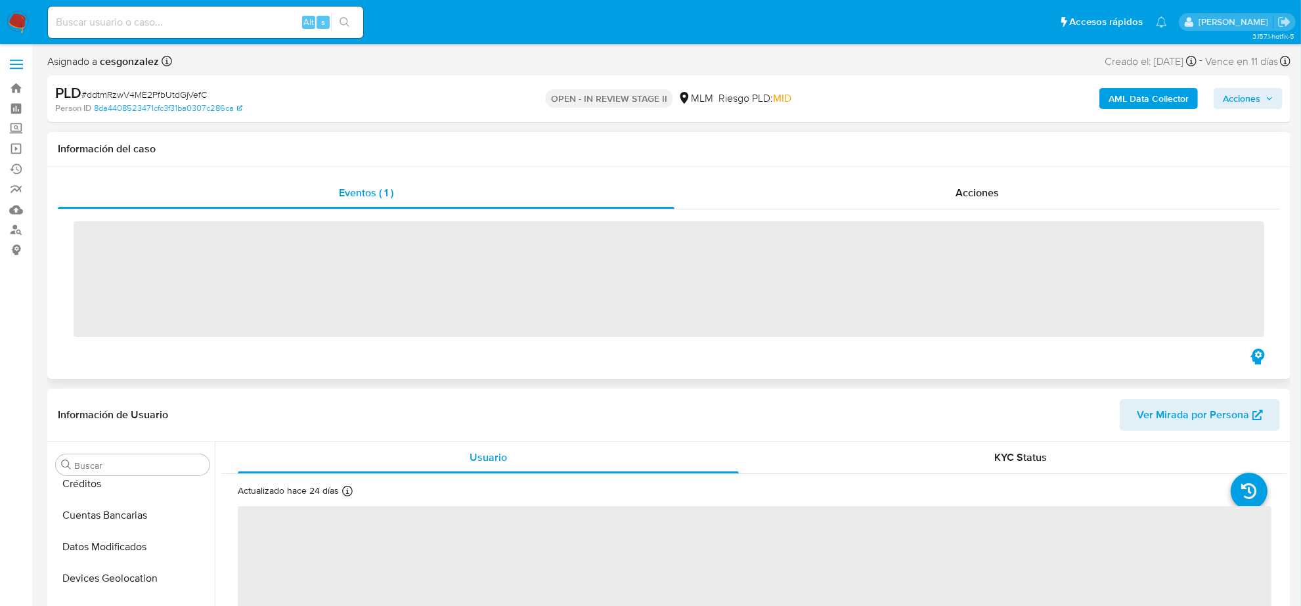
scroll to position [554, 0]
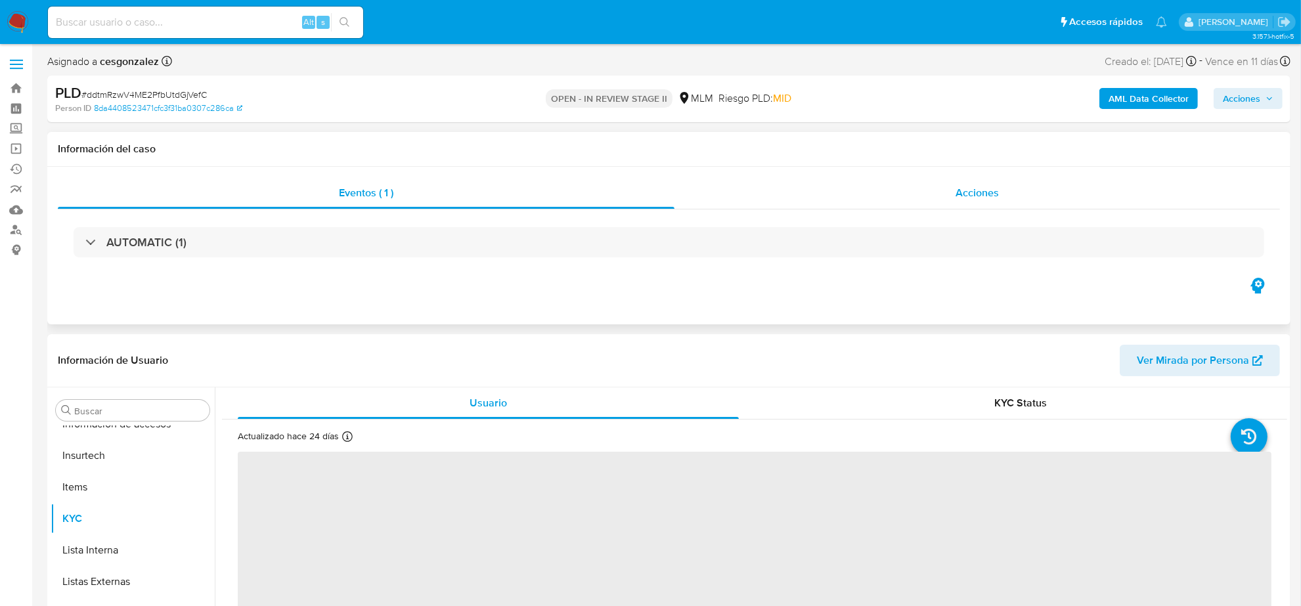
click at [999, 194] on span "Acciones" at bounding box center [977, 192] width 43 height 15
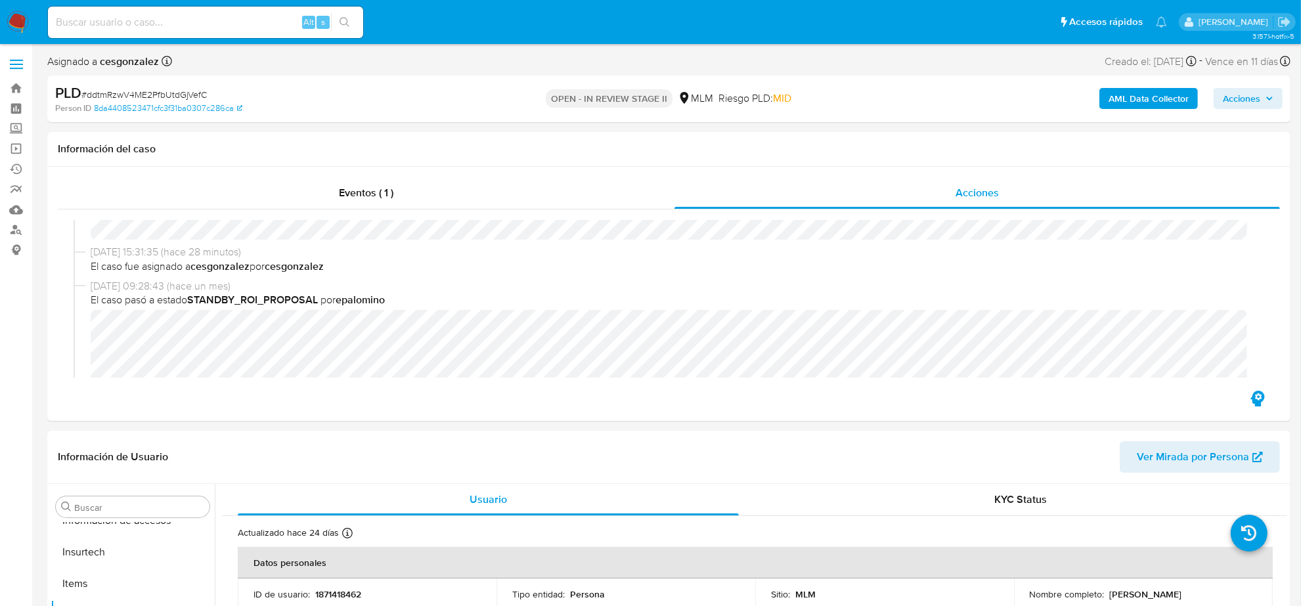
scroll to position [164, 0]
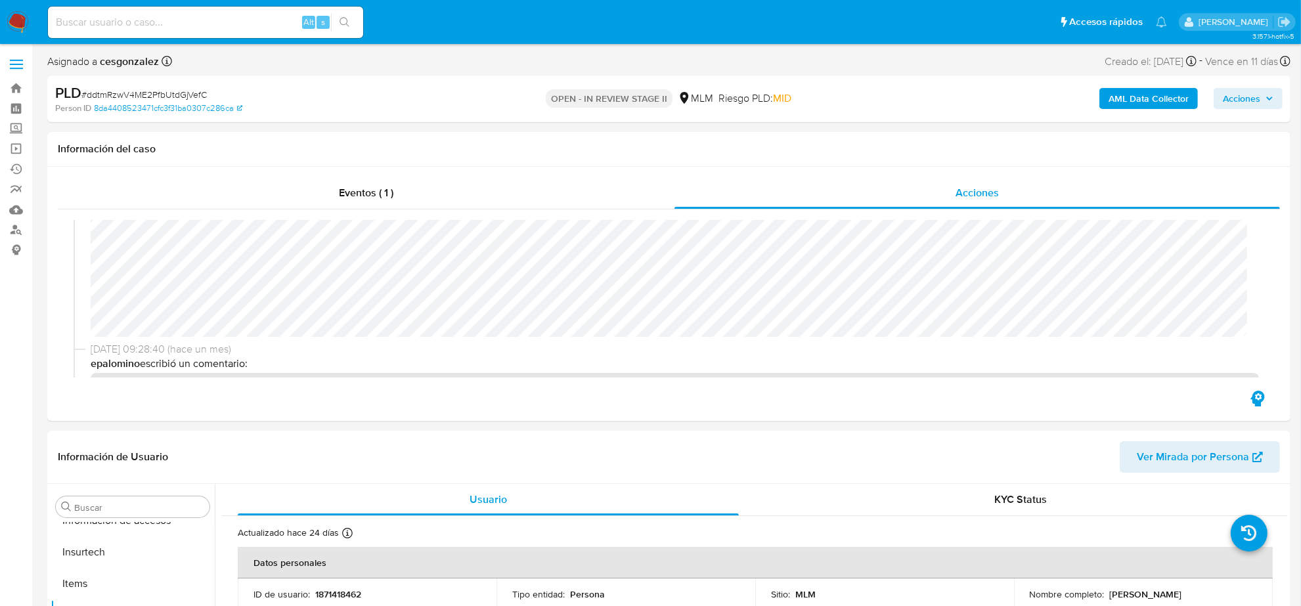
select select "10"
click at [1261, 110] on div "AML Data Collector Acciones" at bounding box center [1080, 98] width 406 height 31
click at [1263, 103] on span "Acciones" at bounding box center [1248, 98] width 51 height 18
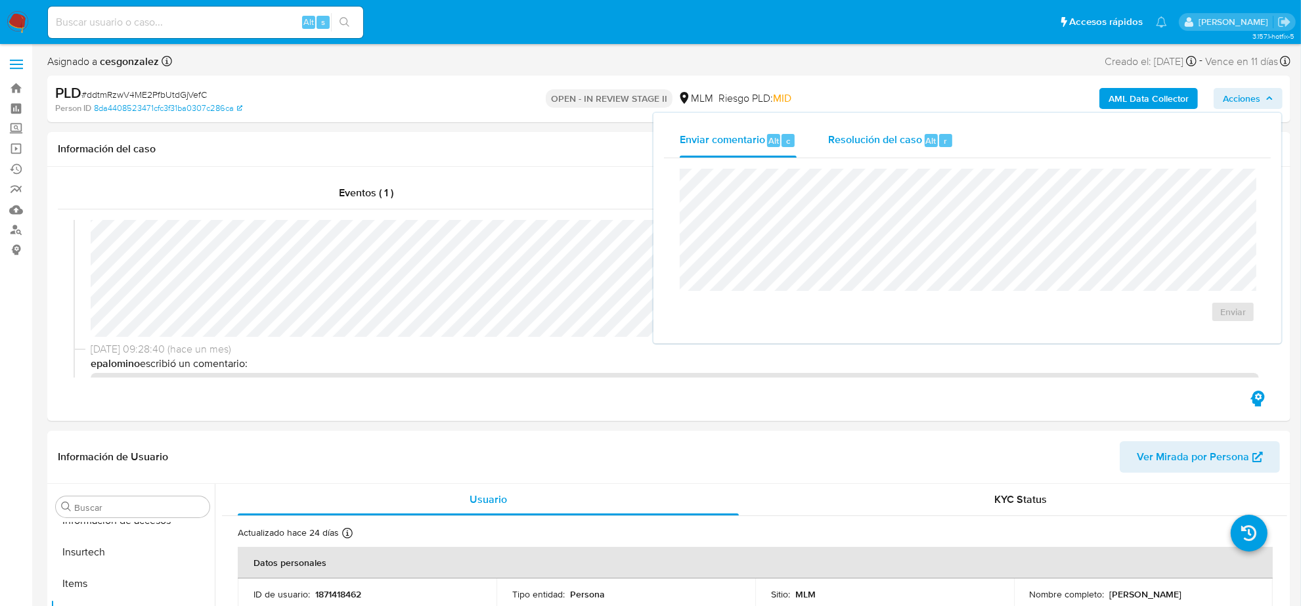
click at [888, 148] on div "Resolución del caso Alt r" at bounding box center [890, 141] width 125 height 34
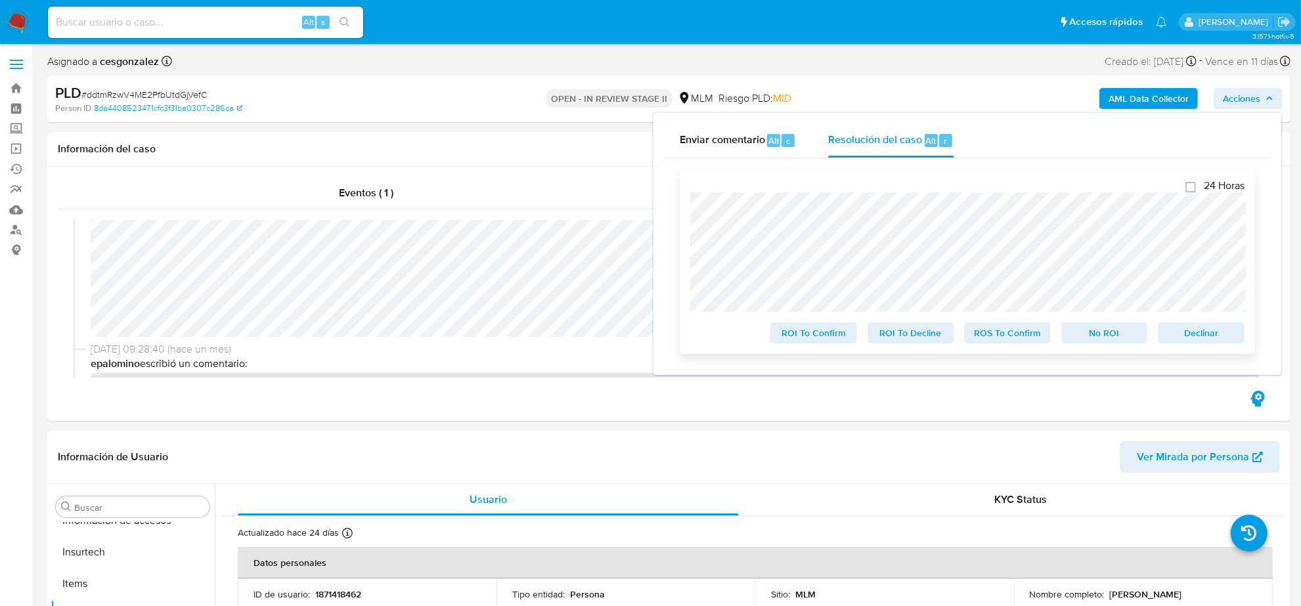
click at [1004, 349] on div "24 Horas ROI To Confirm ROI To Decline ROS To Confirm No ROI Declinar" at bounding box center [967, 261] width 575 height 185
click at [1004, 335] on span "ROS To Confirm" at bounding box center [1008, 333] width 68 height 18
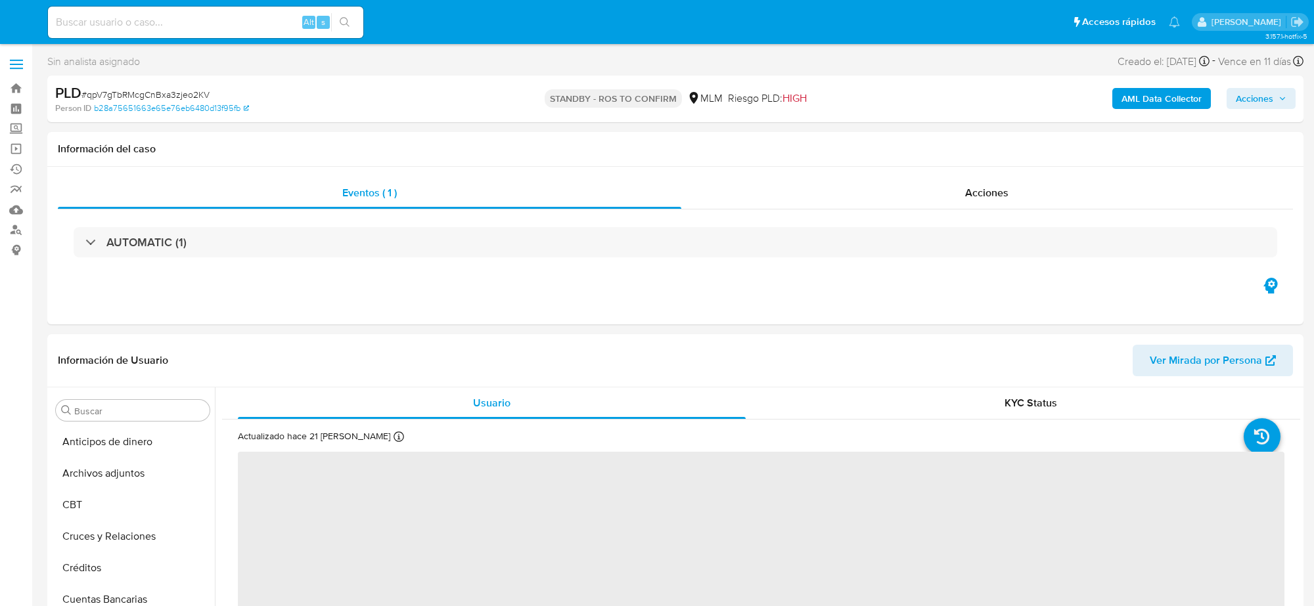
select select "10"
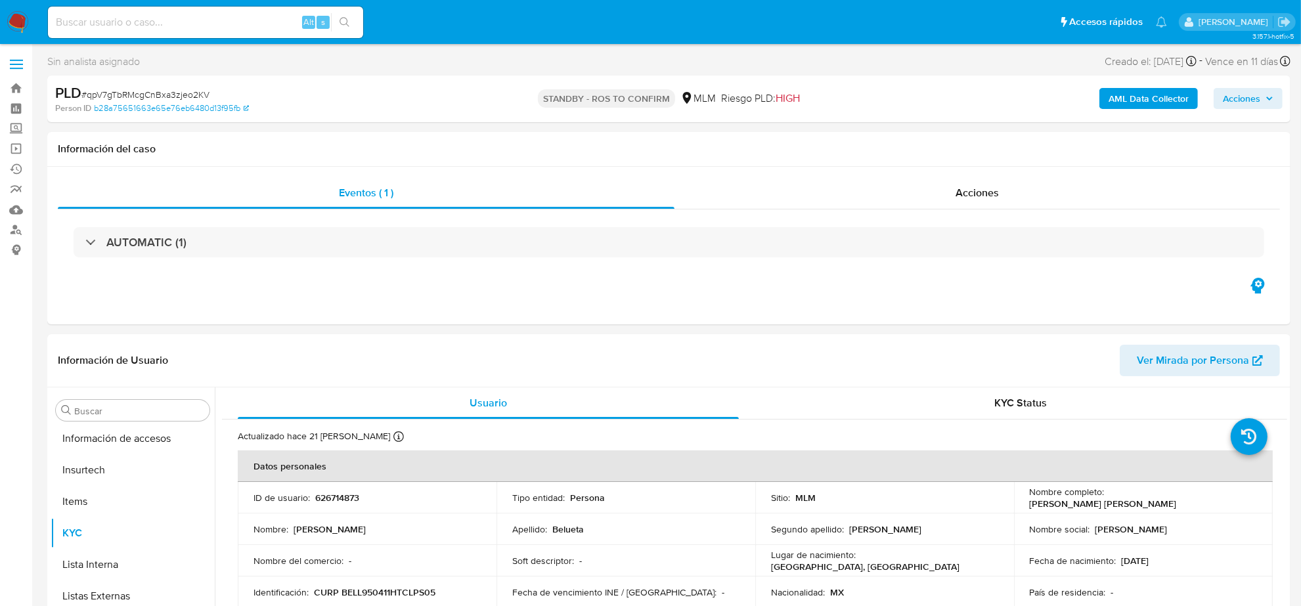
scroll to position [554, 0]
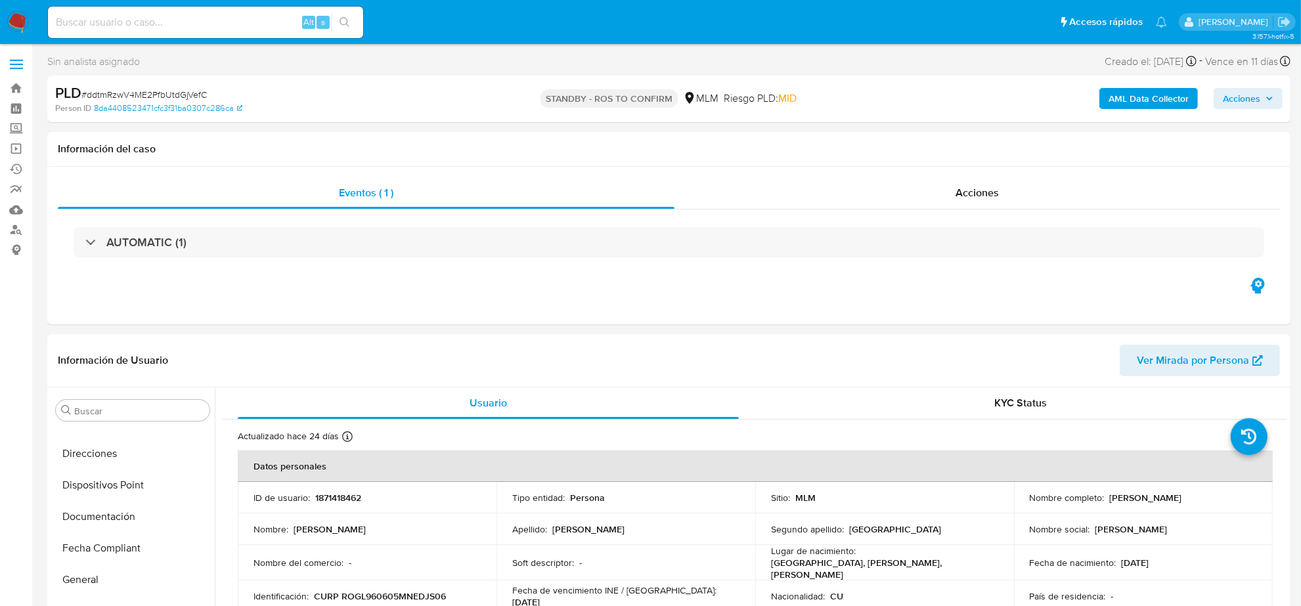
scroll to position [554, 0]
select select "10"
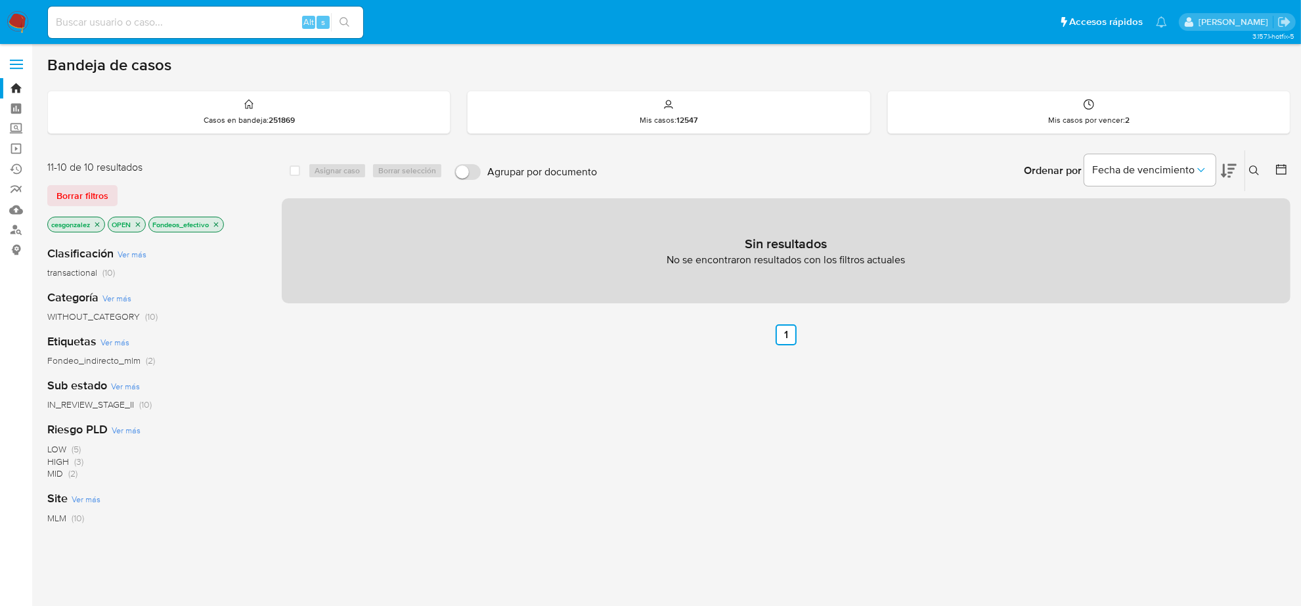
click at [451, 409] on div "select-all-cases-checkbox Asignar caso Borrar selección Agrupar por documento O…" at bounding box center [786, 447] width 1009 height 595
click at [219, 222] on icon "close-filter" at bounding box center [216, 225] width 8 height 8
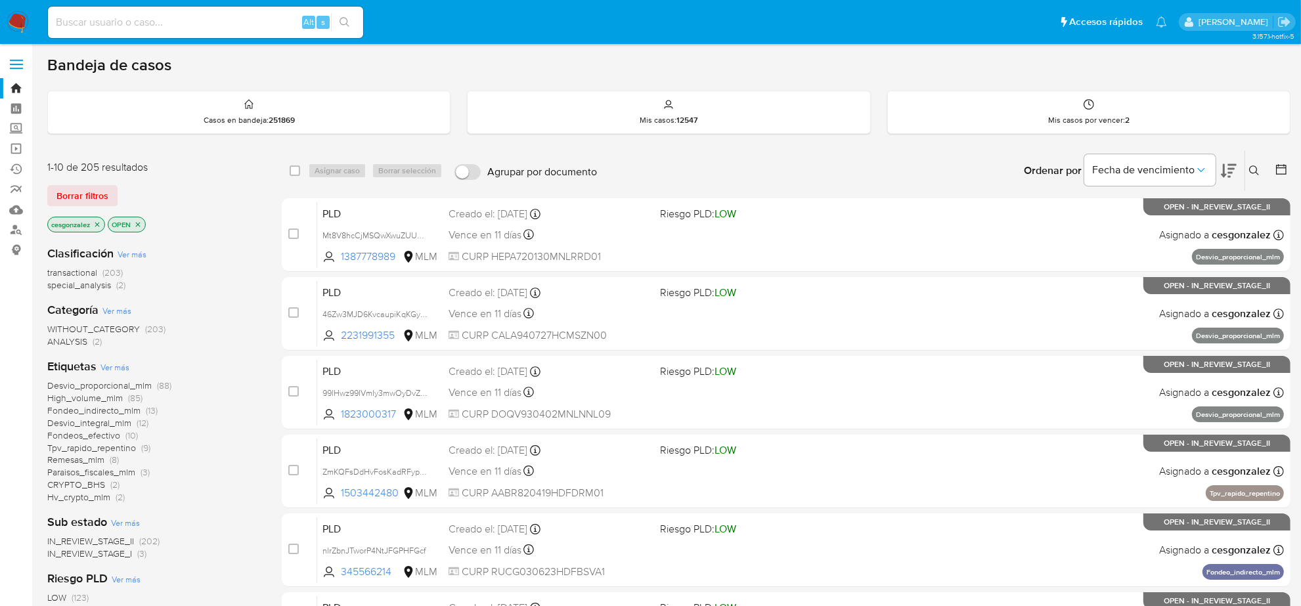
click at [112, 408] on span "Fondeo_indirecto_mlm" at bounding box center [93, 410] width 93 height 13
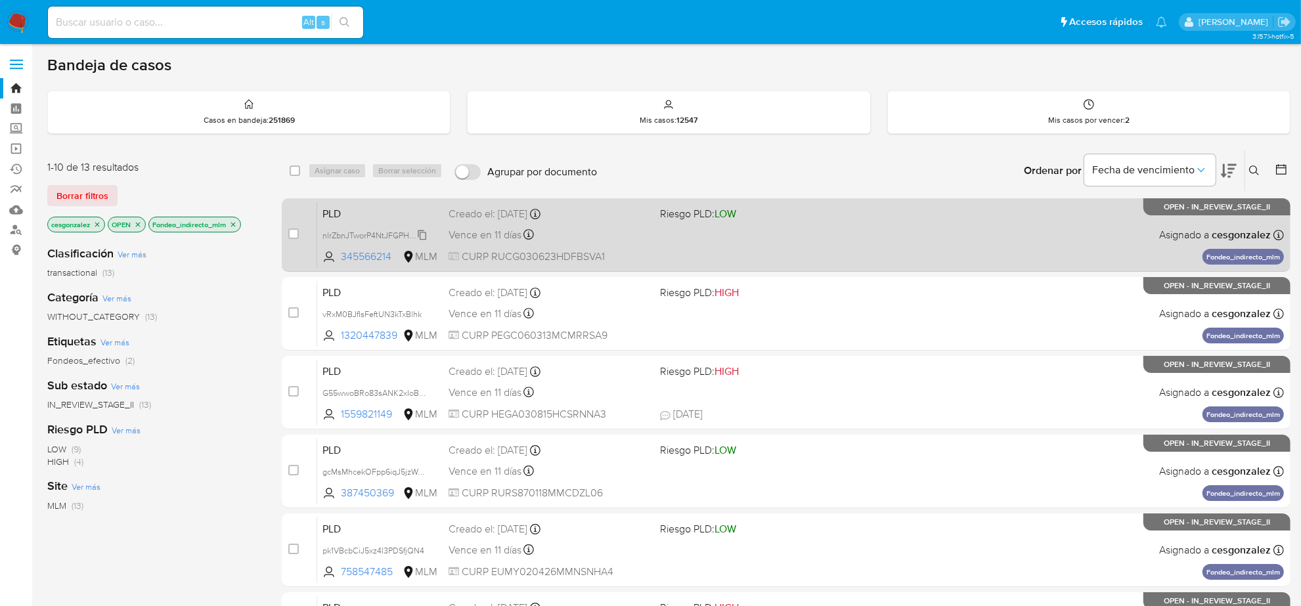
click at [424, 233] on span "nlrZbnJTworP4NtJFGPHFGcf" at bounding box center [374, 234] width 103 height 14
click at [466, 231] on span "Vence en 11 días" at bounding box center [485, 235] width 73 height 14
click at [296, 232] on input "checkbox" at bounding box center [293, 234] width 11 height 11
checkbox input "true"
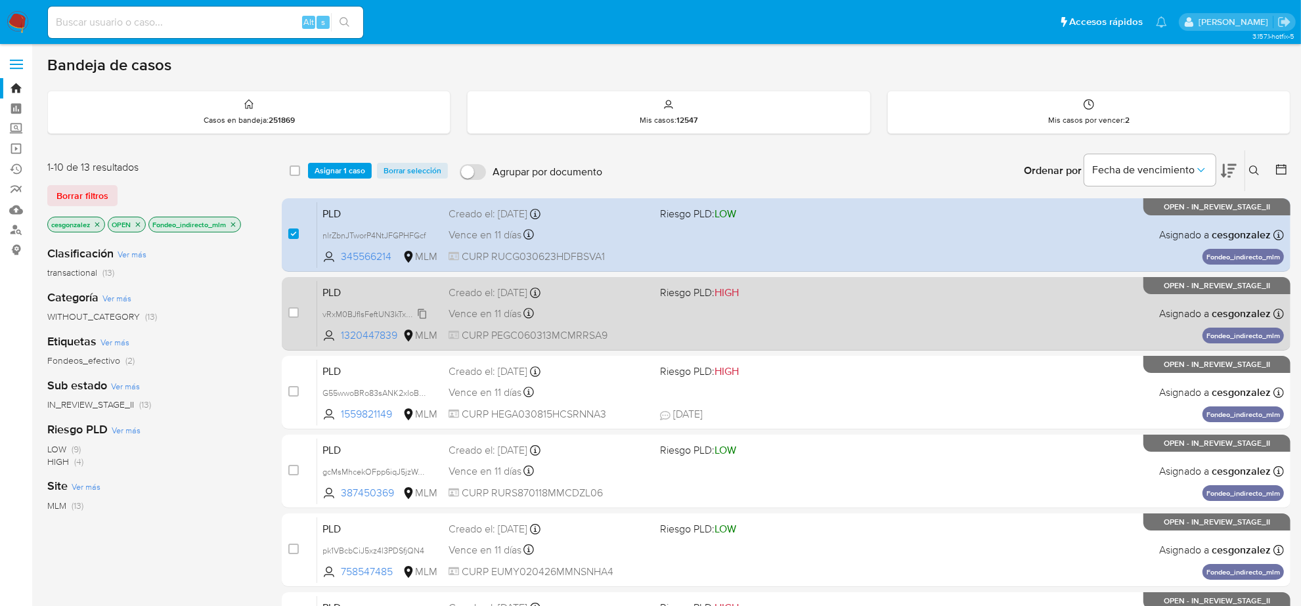
click at [420, 311] on span "vRxM0BJfIsFeftUN3kTxBlhk" at bounding box center [372, 313] width 99 height 14
click at [509, 317] on span "Vence en 11 días" at bounding box center [485, 314] width 73 height 14
click at [297, 317] on div "case-item-checkbox" at bounding box center [293, 312] width 11 height 13
click at [294, 311] on input "checkbox" at bounding box center [293, 312] width 11 height 11
checkbox input "true"
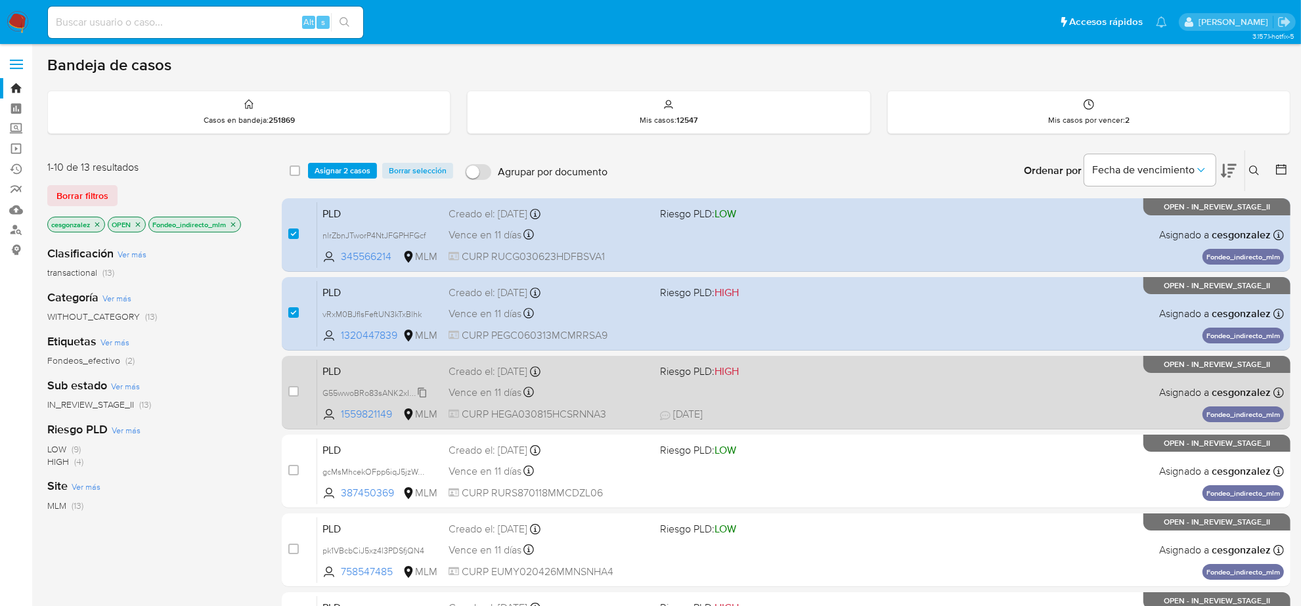
click at [418, 391] on span "G55wwoBRo83sANK2xIoBwcqi" at bounding box center [379, 392] width 113 height 14
click at [504, 398] on span "Vence en 11 días" at bounding box center [485, 393] width 73 height 14
click at [296, 393] on input "checkbox" at bounding box center [293, 391] width 11 height 11
checkbox input "true"
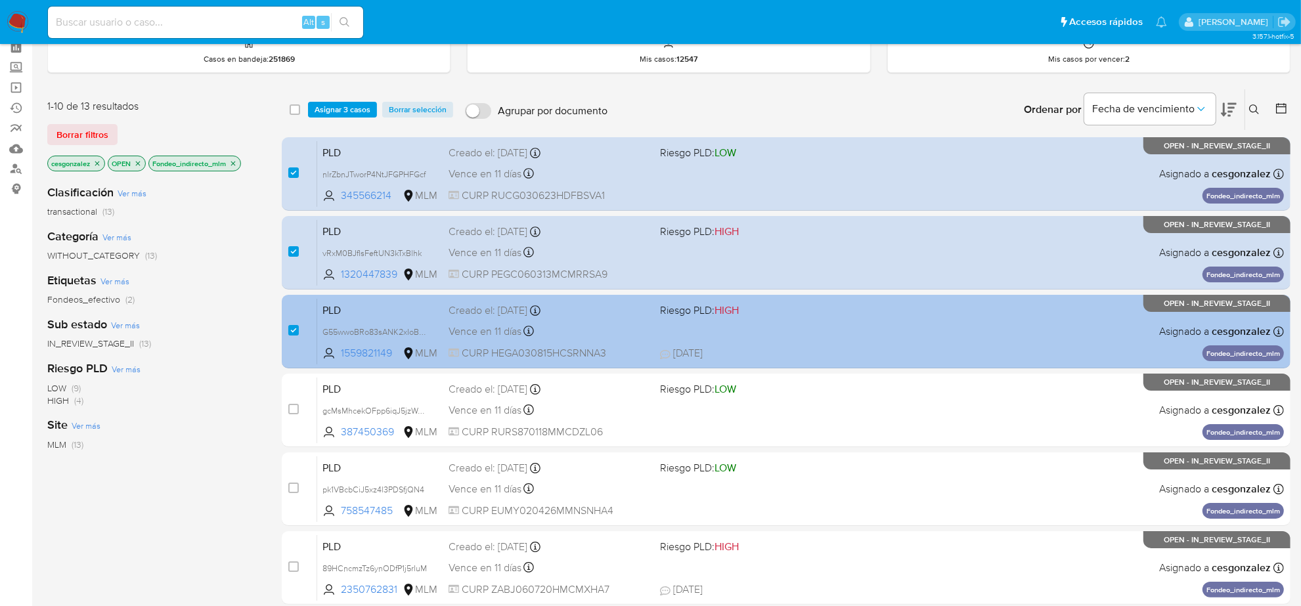
scroll to position [164, 0]
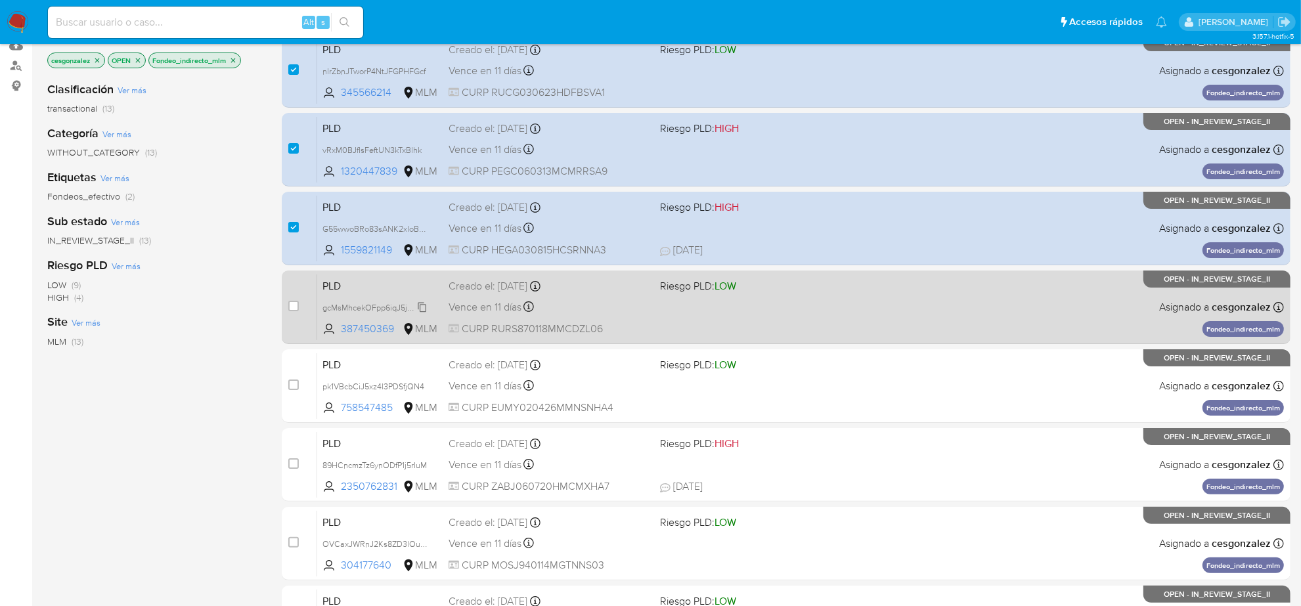
click at [422, 305] on span "gcMsMhcekOFpp6iqJ5jzWqkJ" at bounding box center [377, 307] width 108 height 14
click at [467, 304] on span "Vence en 11 días" at bounding box center [485, 307] width 73 height 14
click at [288, 302] on span at bounding box center [293, 306] width 11 height 11
click at [293, 305] on input "checkbox" at bounding box center [293, 306] width 11 height 11
checkbox input "true"
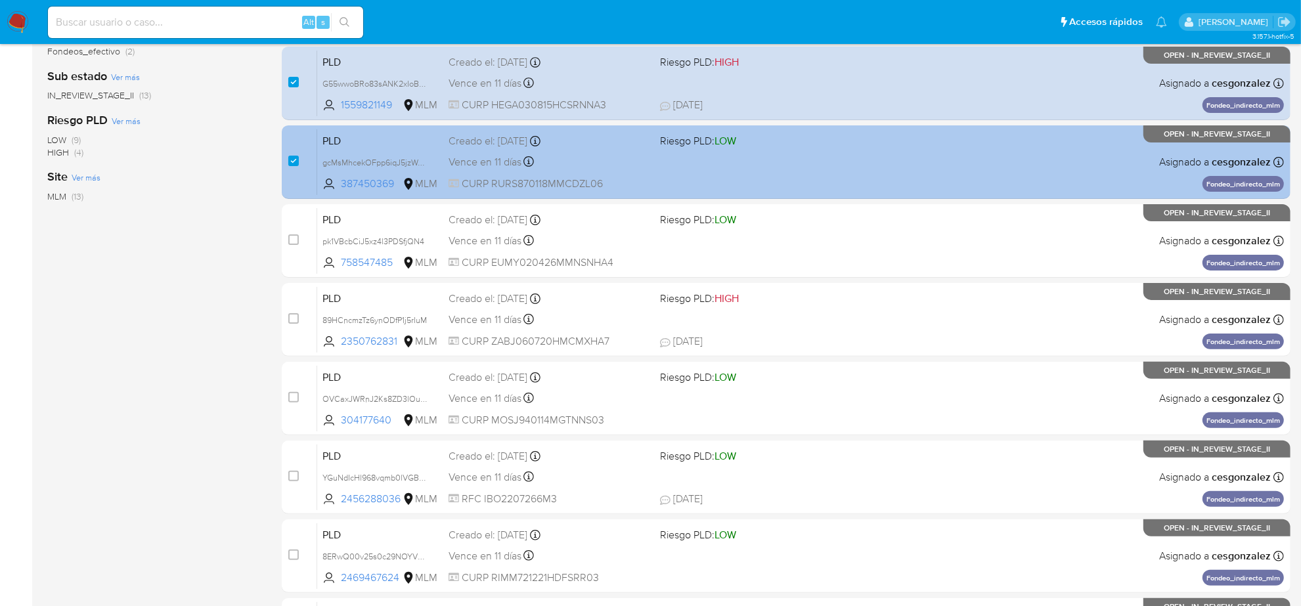
scroll to position [328, 0]
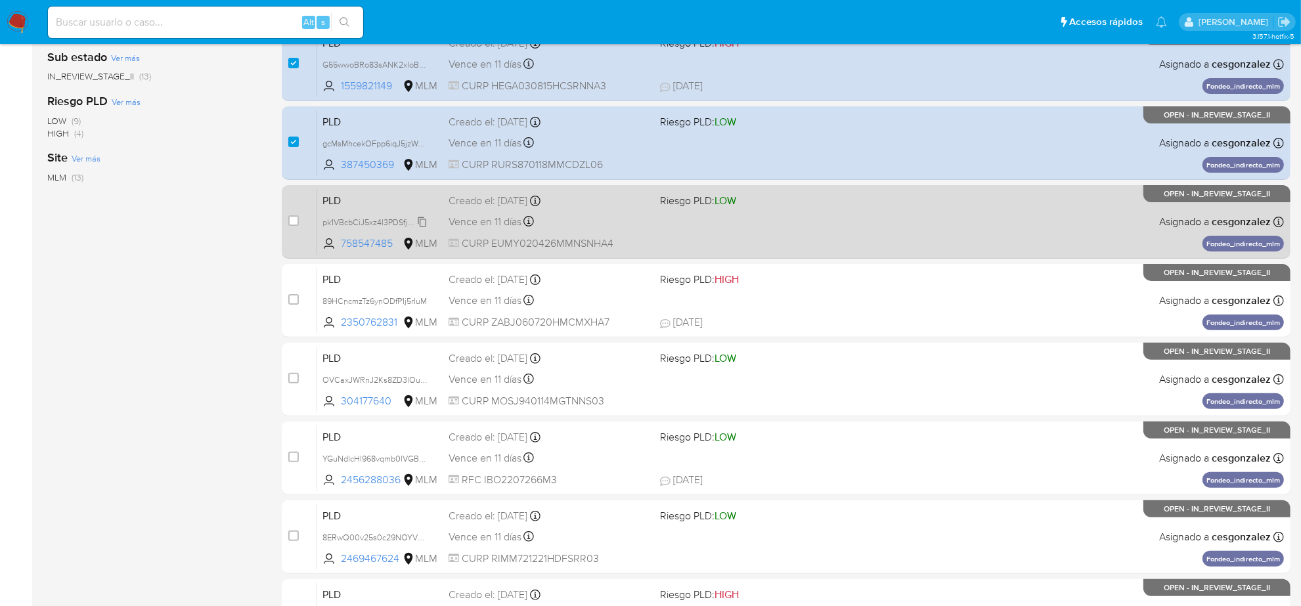
click at [426, 218] on icon at bounding box center [422, 222] width 11 height 11
click at [477, 217] on span "Vence en 11 días" at bounding box center [485, 222] width 73 height 14
click at [297, 217] on input "checkbox" at bounding box center [293, 220] width 11 height 11
checkbox input "true"
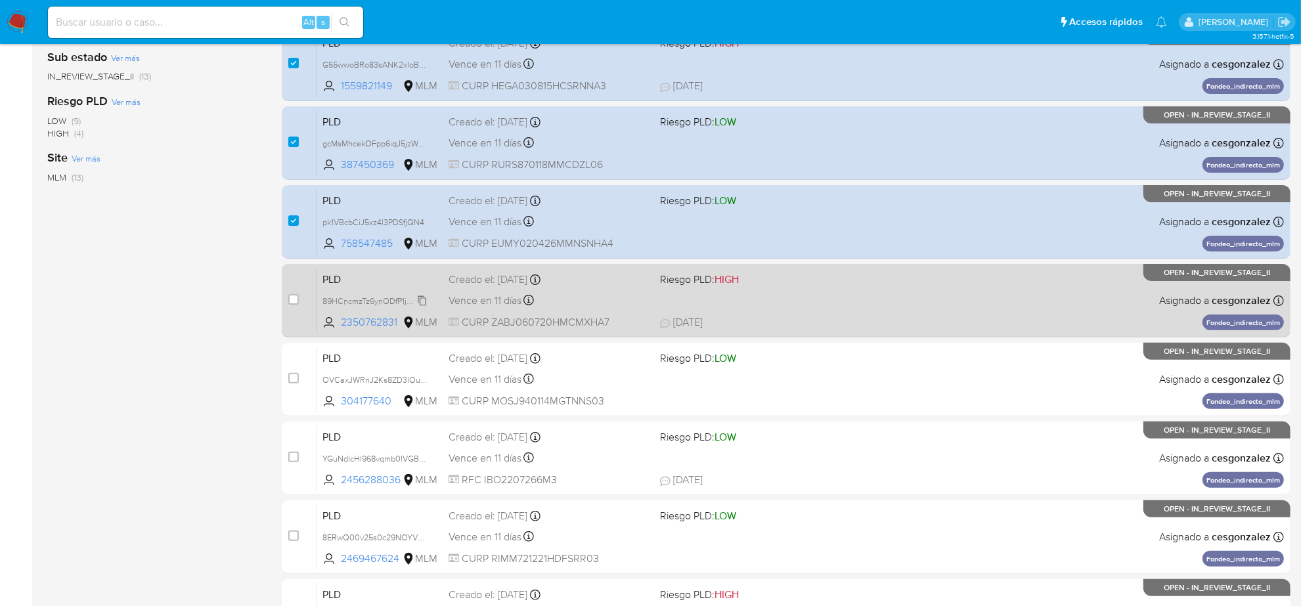
click at [422, 300] on span "89HCncmzTz6ynODfP1j5rIuM" at bounding box center [375, 300] width 104 height 14
click at [486, 301] on span "Vence en 11 días" at bounding box center [485, 301] width 73 height 14
click at [290, 300] on input "checkbox" at bounding box center [293, 299] width 11 height 11
checkbox input "true"
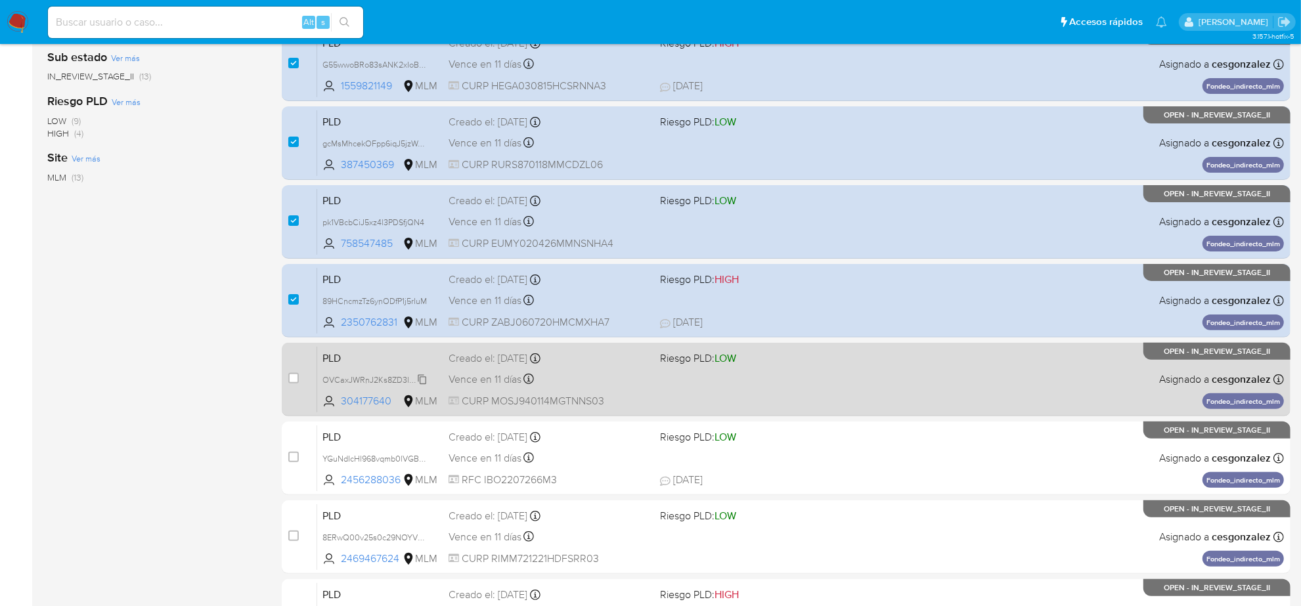
click at [422, 382] on span "OVCaxJWRnJ2Ks8ZD3lOutRy2" at bounding box center [380, 379] width 114 height 14
click at [487, 384] on span "Vence en 11 días" at bounding box center [485, 379] width 73 height 14
click at [291, 381] on input "checkbox" at bounding box center [293, 378] width 11 height 11
checkbox input "true"
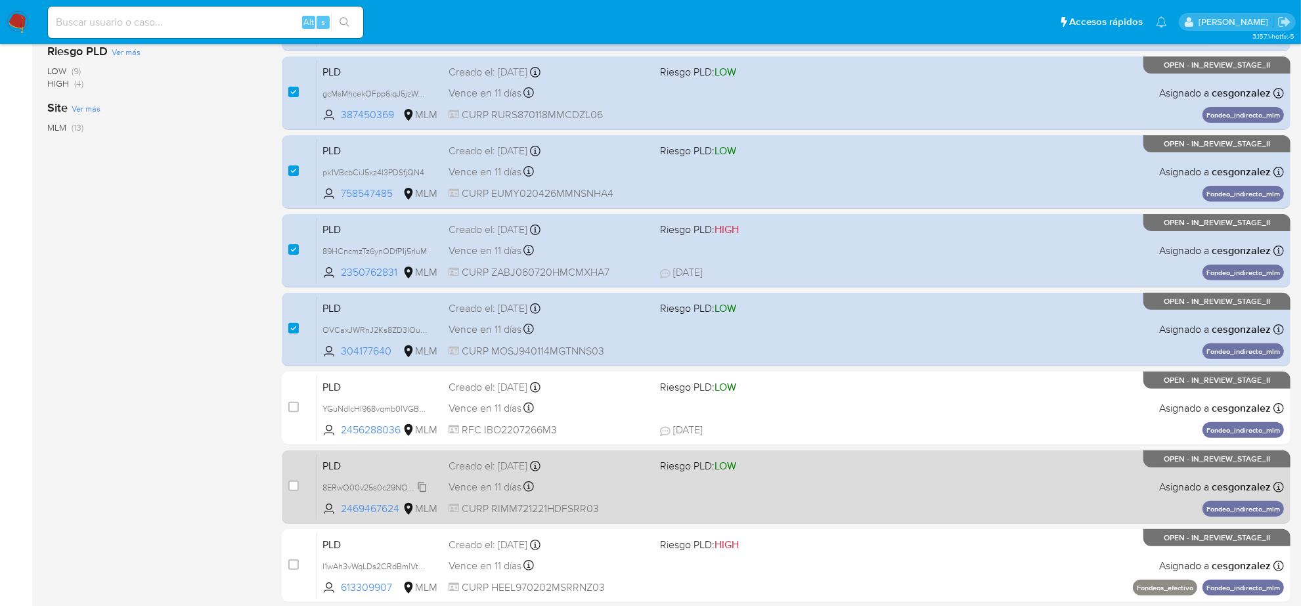
scroll to position [429, 0]
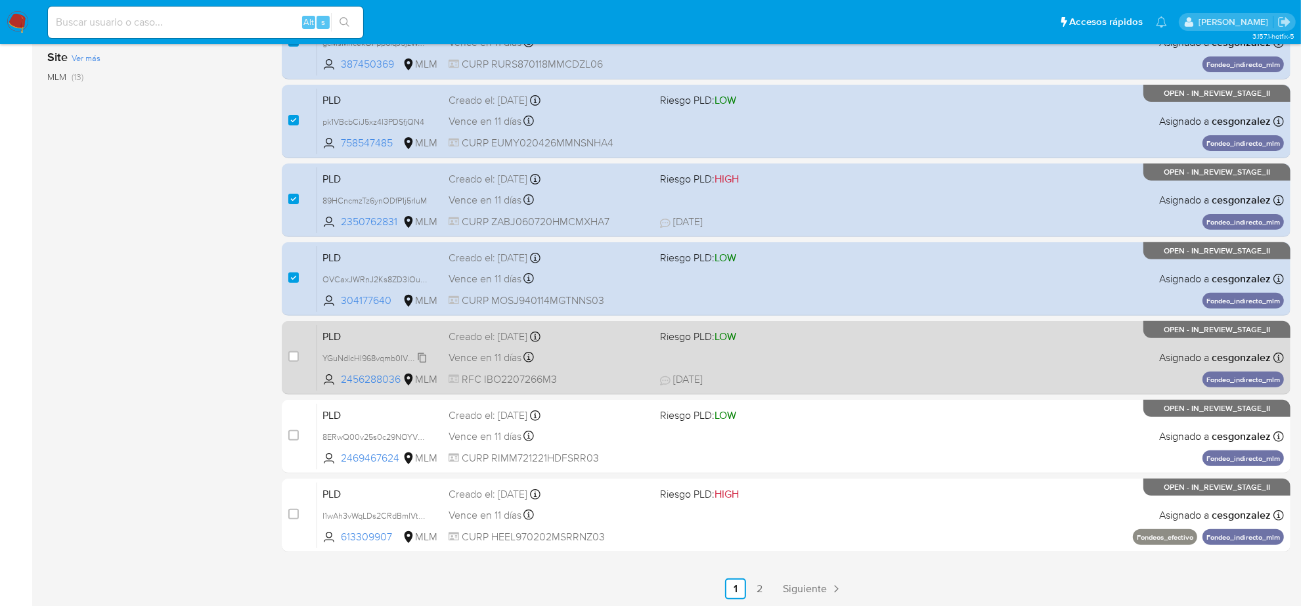
click at [422, 360] on span "YGuNdIcHl968vqmb0lVGBruC" at bounding box center [378, 357] width 110 height 14
click at [491, 357] on span "Vence en 11 días" at bounding box center [485, 358] width 73 height 14
click at [294, 356] on input "checkbox" at bounding box center [293, 356] width 11 height 11
checkbox input "true"
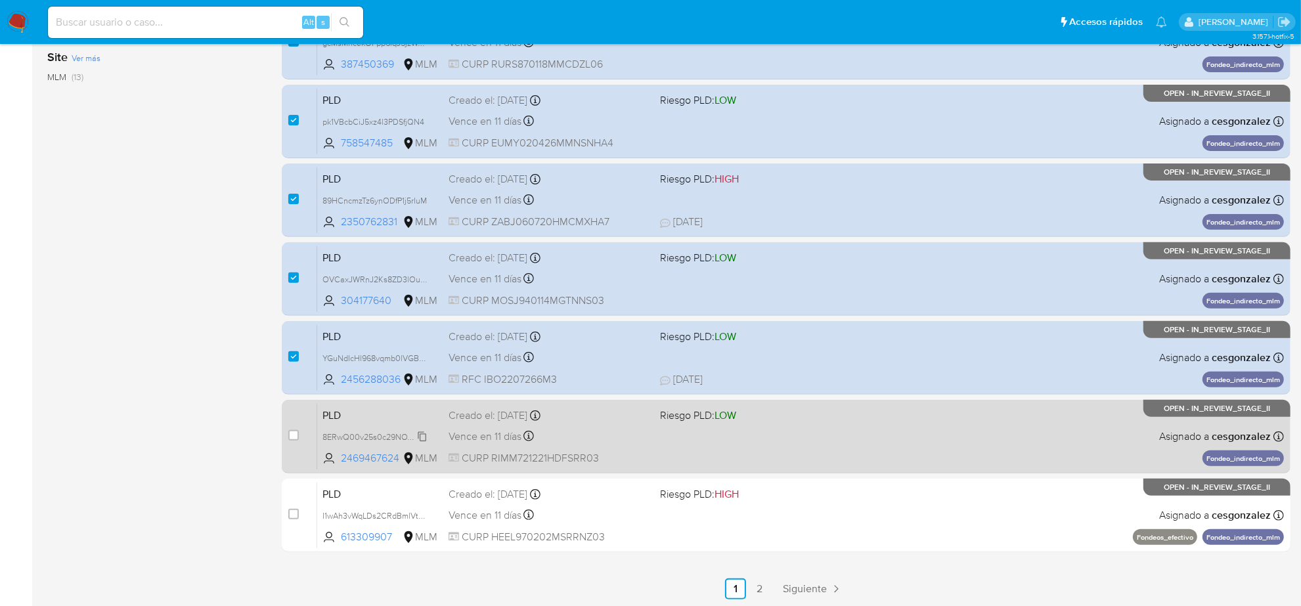
click at [417, 436] on span "8ERwQ00v25s0c29NOYVBbBQq" at bounding box center [384, 436] width 122 height 14
click at [497, 434] on span "Vence en 11 días" at bounding box center [485, 437] width 73 height 14
click at [291, 434] on input "checkbox" at bounding box center [293, 435] width 11 height 11
checkbox input "true"
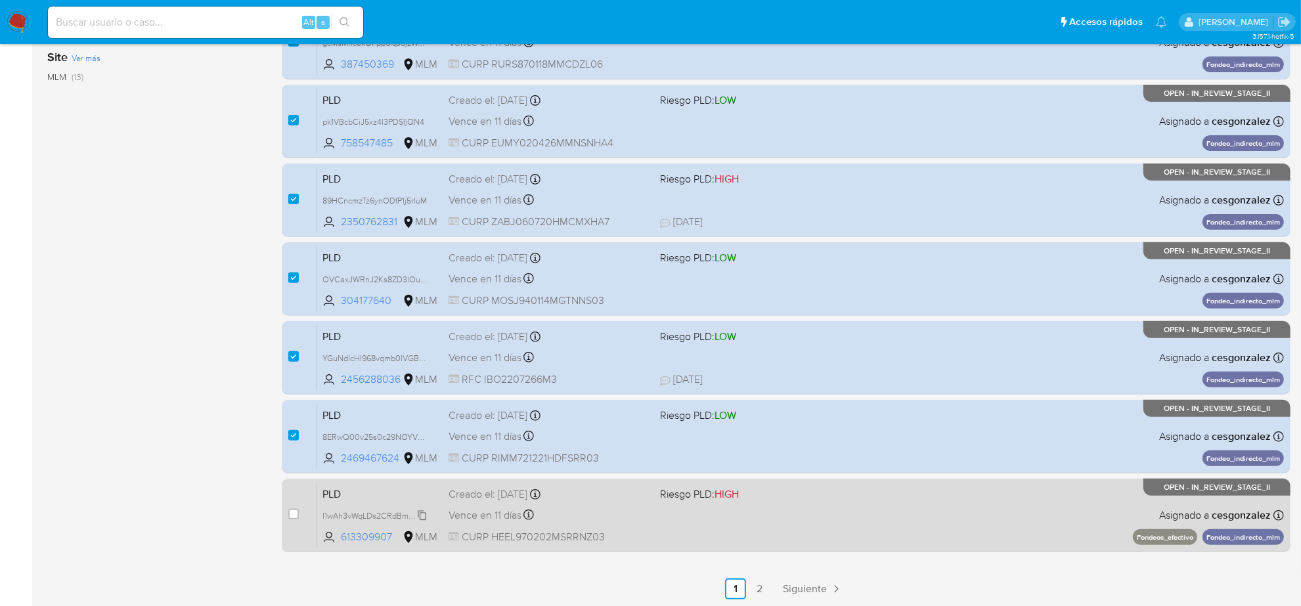
click at [418, 513] on span "I1wAh3vWqLDs2CRdBmlVtkbY" at bounding box center [377, 515] width 108 height 14
click at [485, 513] on span "Vence en 11 días" at bounding box center [485, 515] width 73 height 14
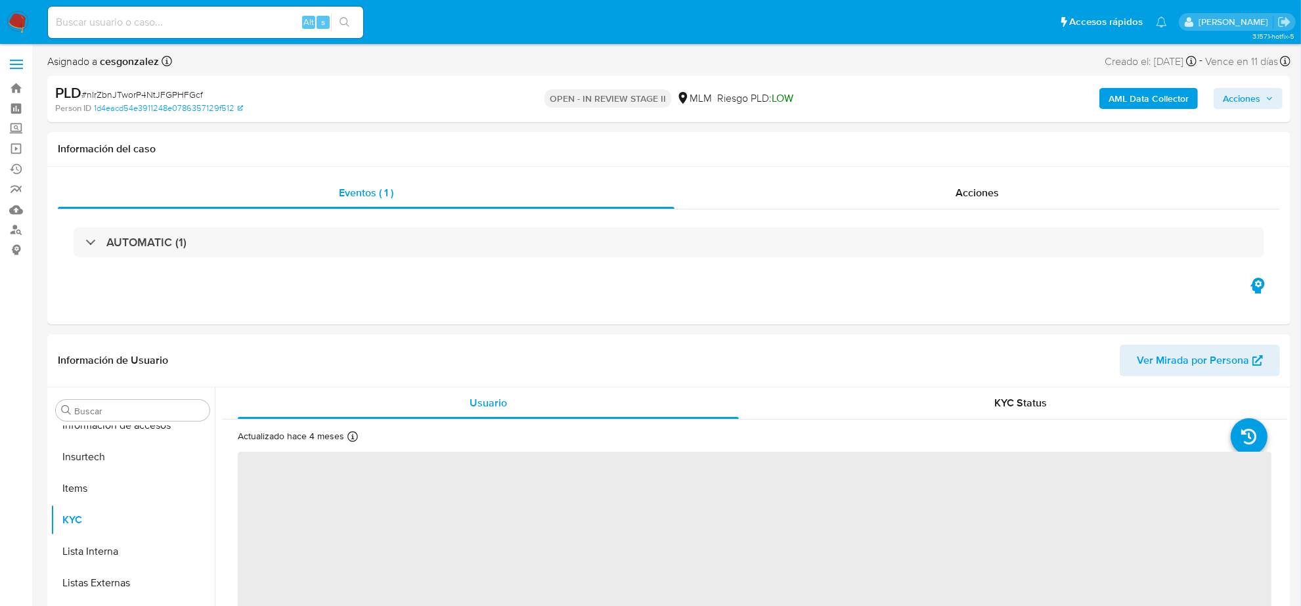
scroll to position [554, 0]
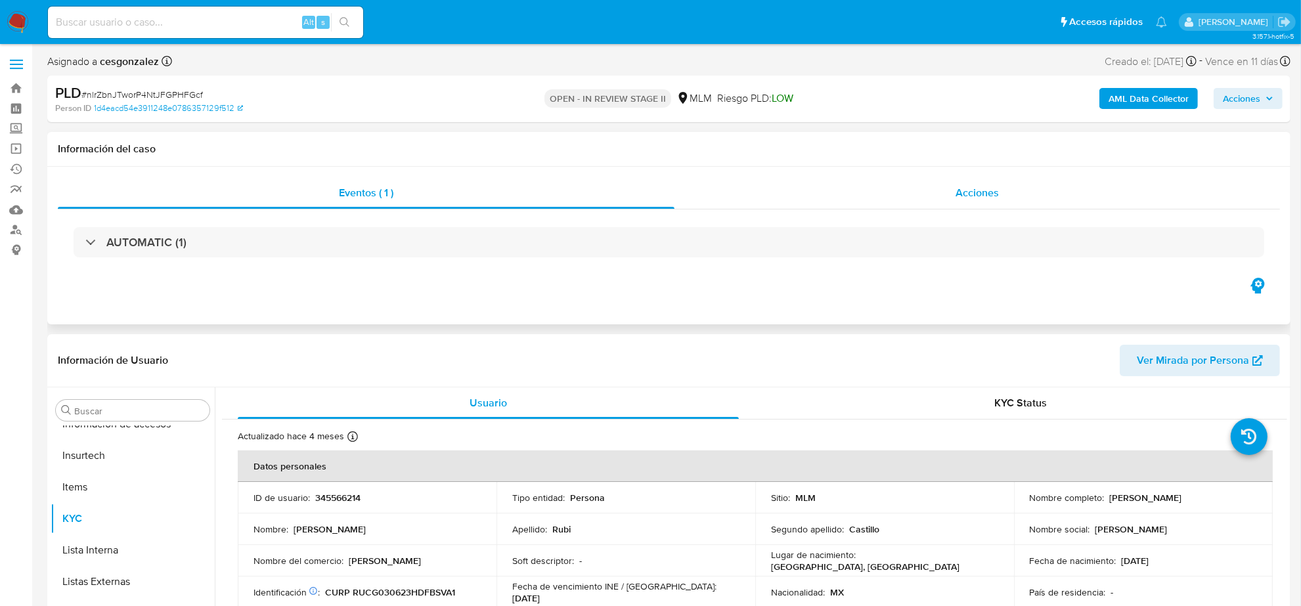
click at [989, 192] on span "Acciones" at bounding box center [977, 192] width 43 height 15
select select "10"
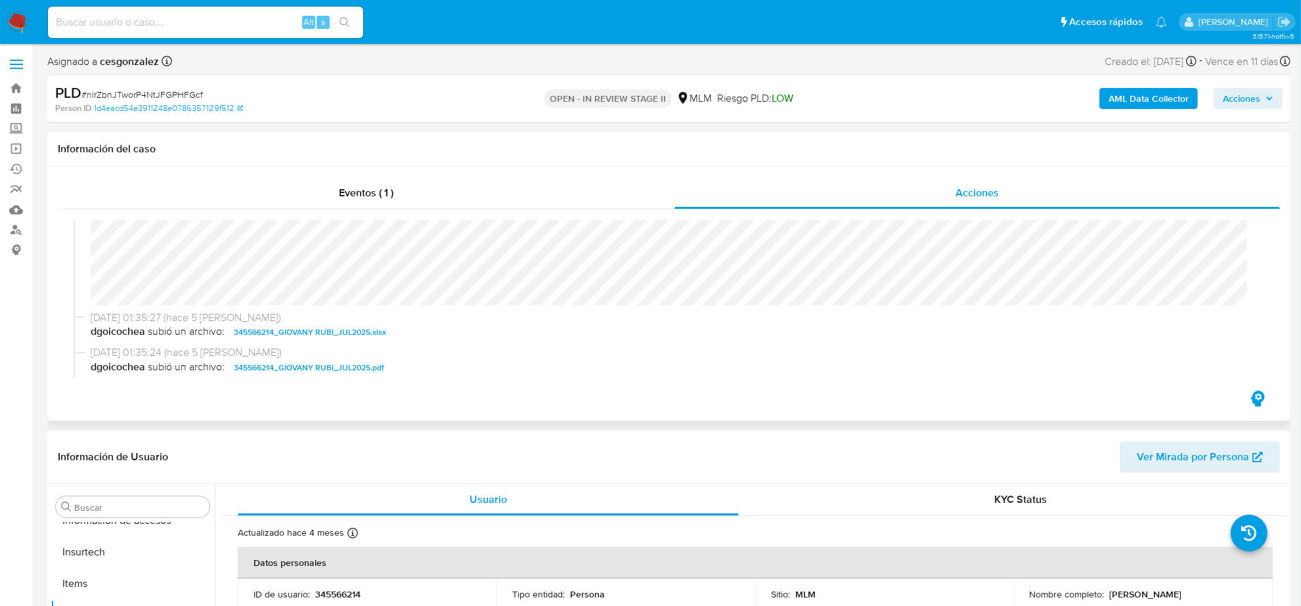
scroll to position [223, 0]
click at [1262, 93] on span "Acciones" at bounding box center [1248, 98] width 51 height 18
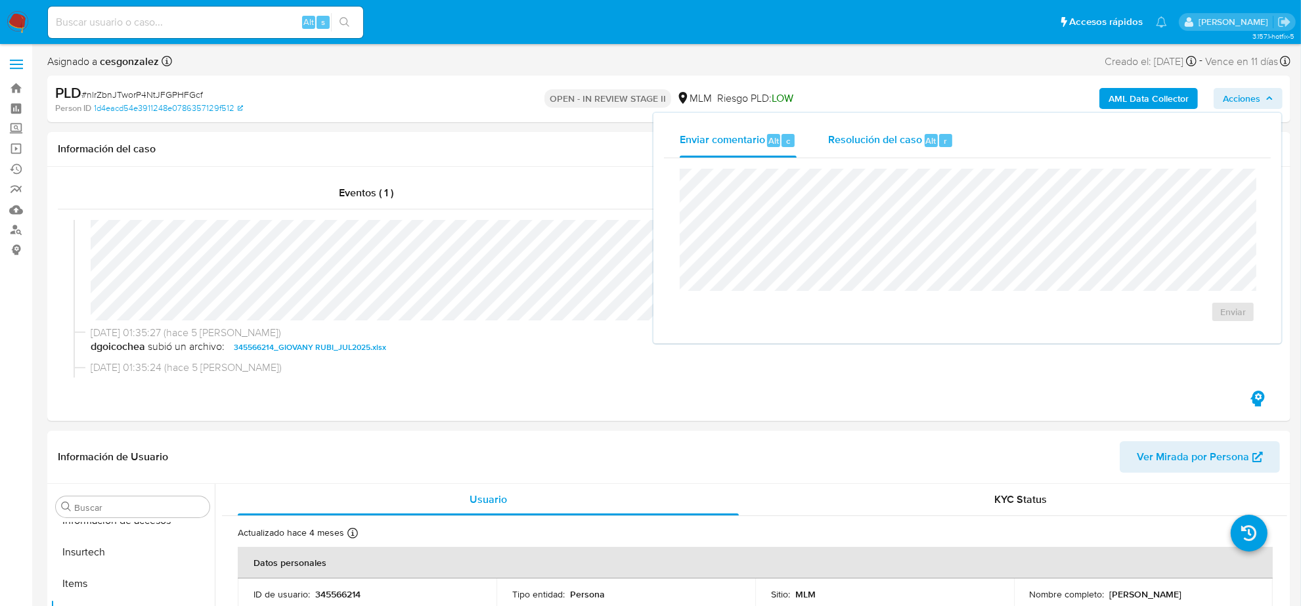
click at [869, 143] on span "Resolución del caso" at bounding box center [875, 140] width 94 height 15
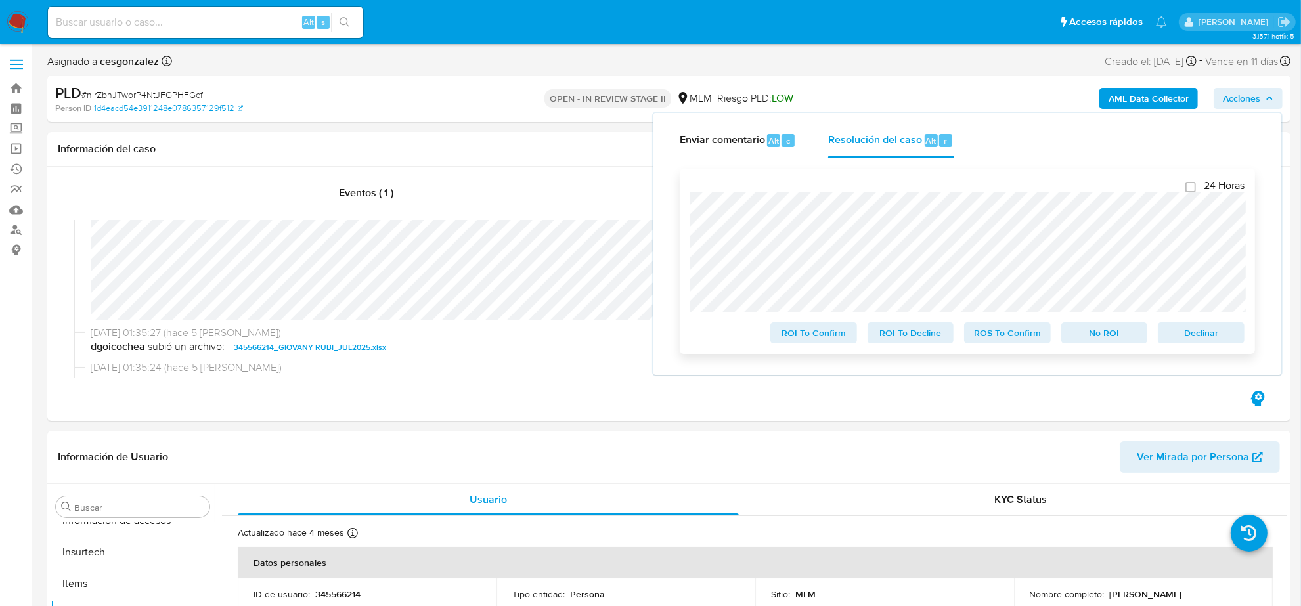
click at [1025, 332] on span "ROS To Confirm" at bounding box center [1008, 333] width 68 height 18
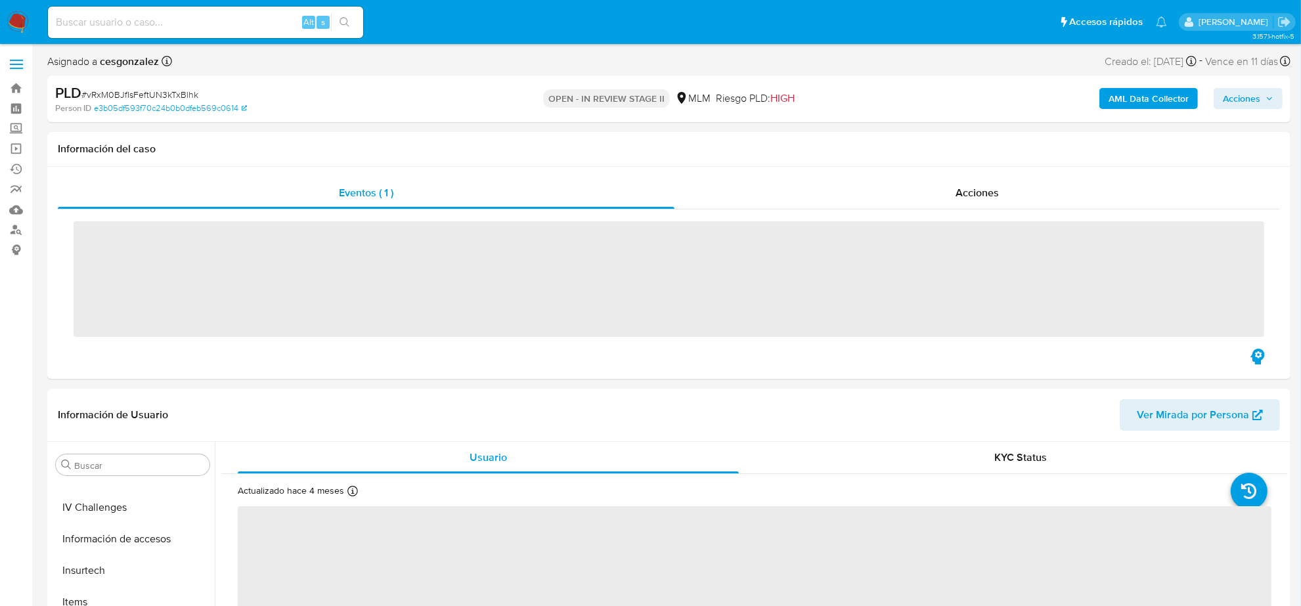
scroll to position [554, 0]
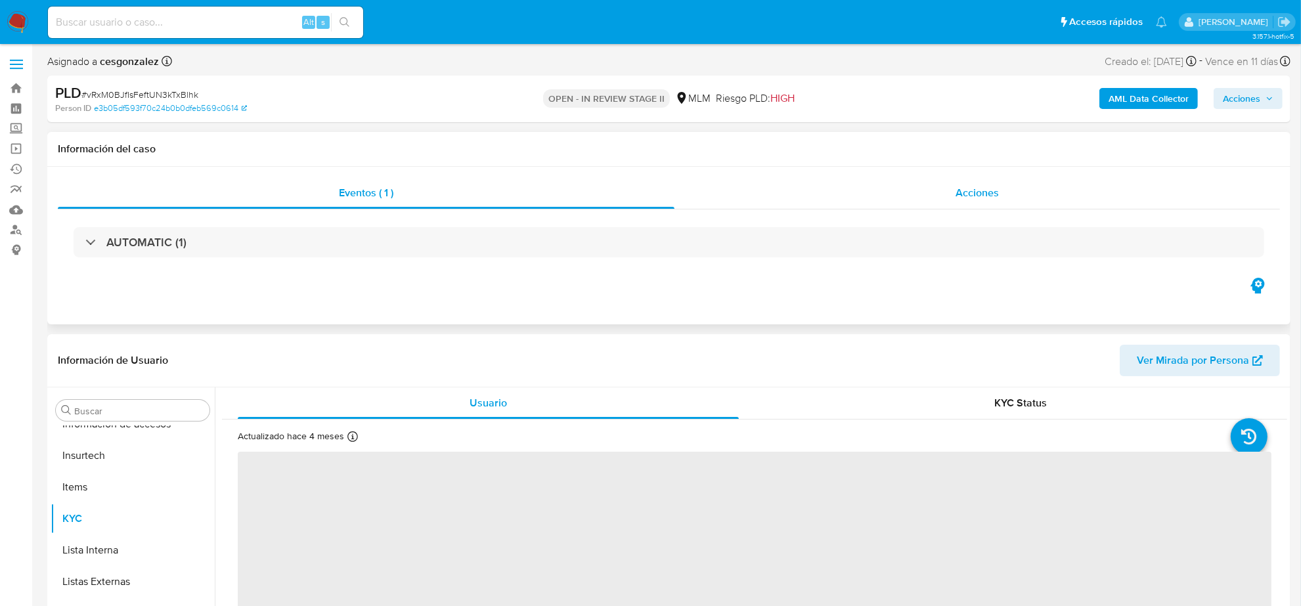
click at [1016, 202] on div "Acciones" at bounding box center [978, 193] width 606 height 32
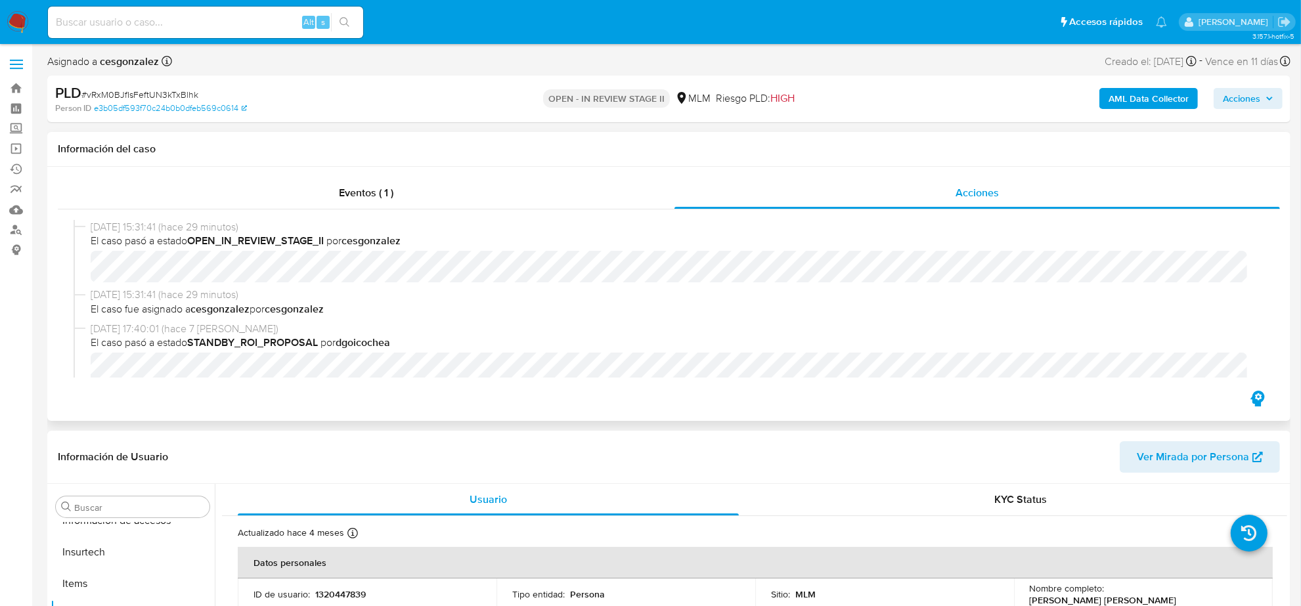
select select "10"
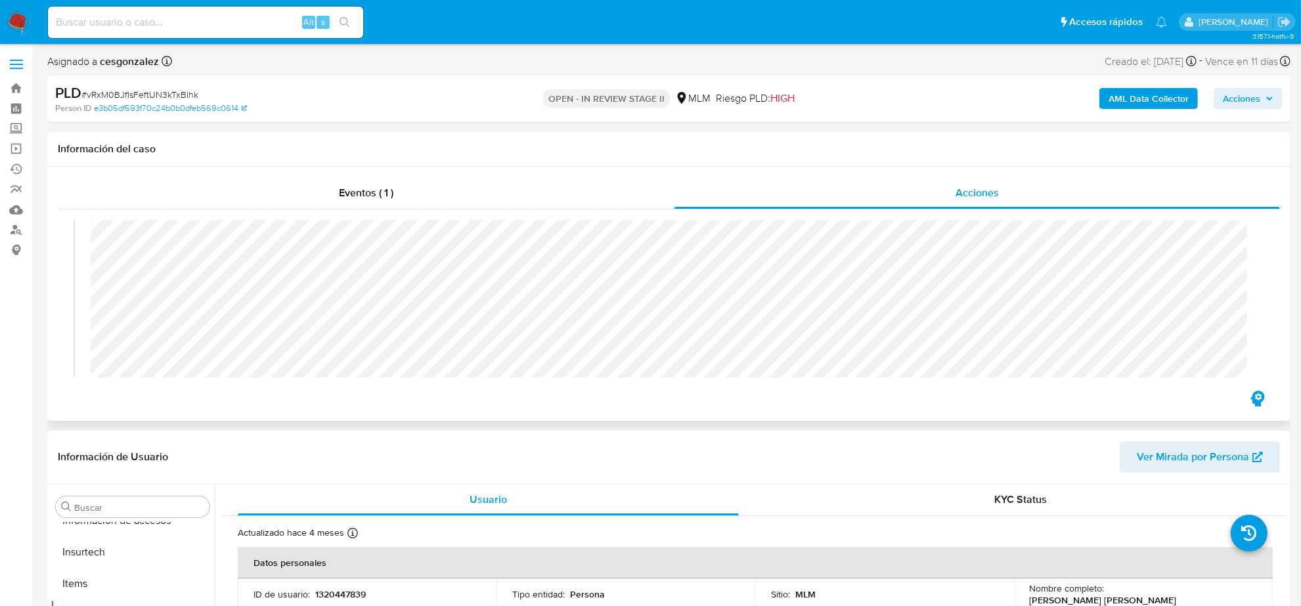
scroll to position [246, 0]
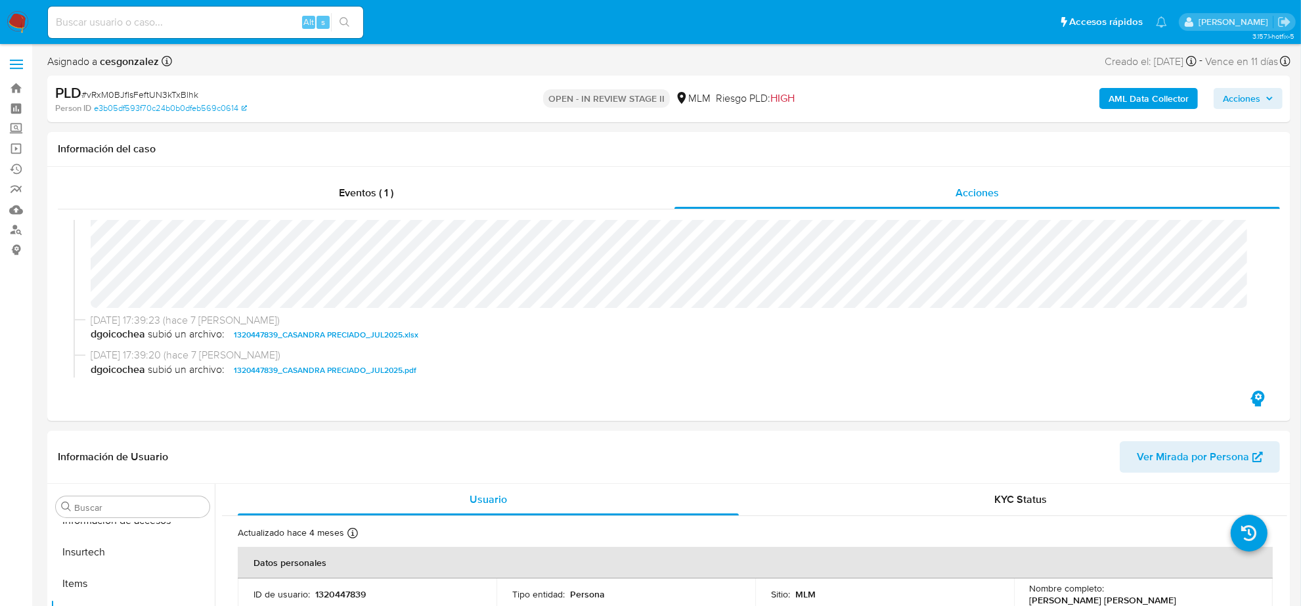
click at [1242, 105] on span "Acciones" at bounding box center [1241, 98] width 37 height 21
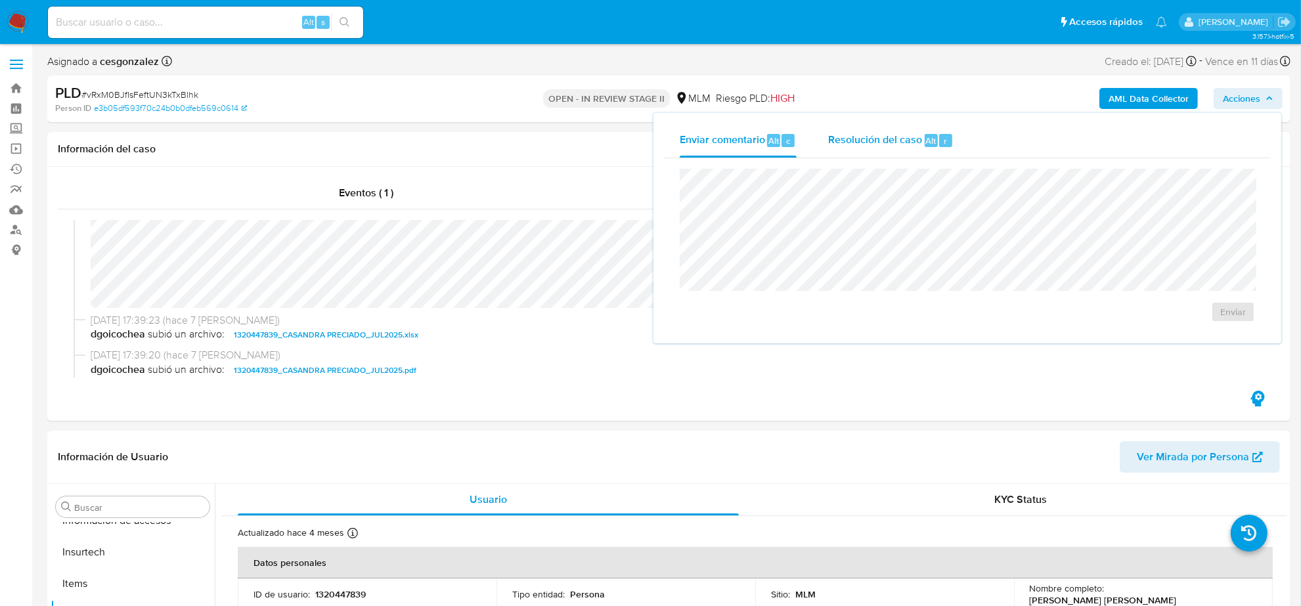
click at [885, 137] on span "Resolución del caso" at bounding box center [875, 140] width 94 height 15
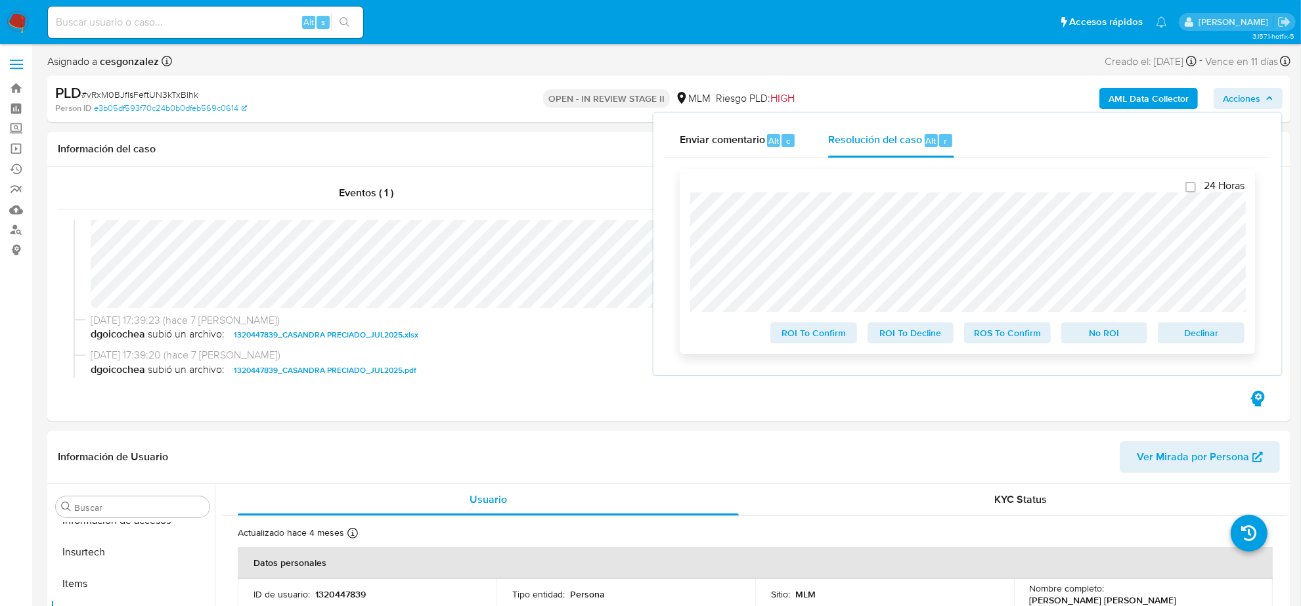
click at [1035, 342] on span "ROS To Confirm" at bounding box center [1008, 333] width 68 height 18
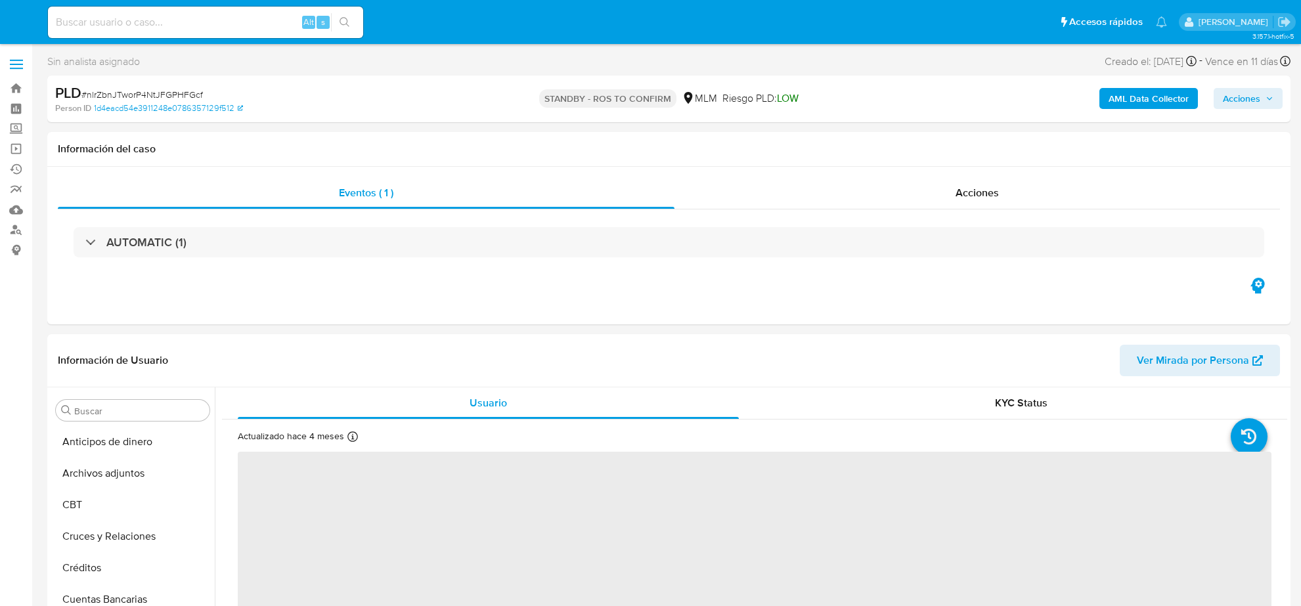
select select "10"
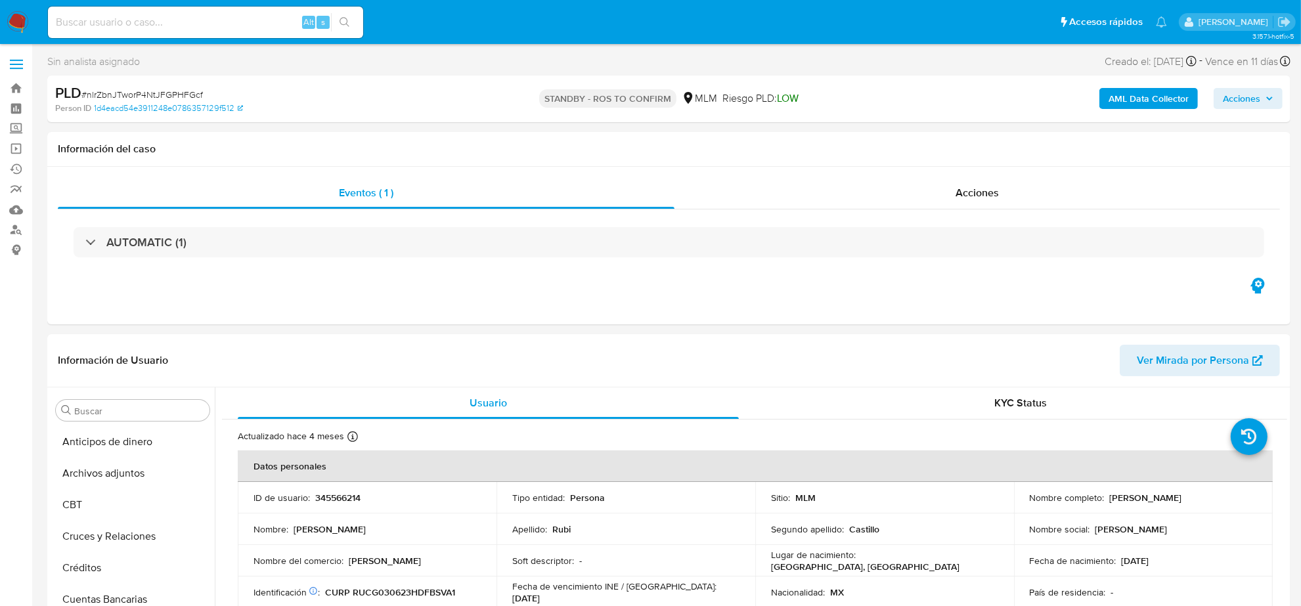
scroll to position [554, 0]
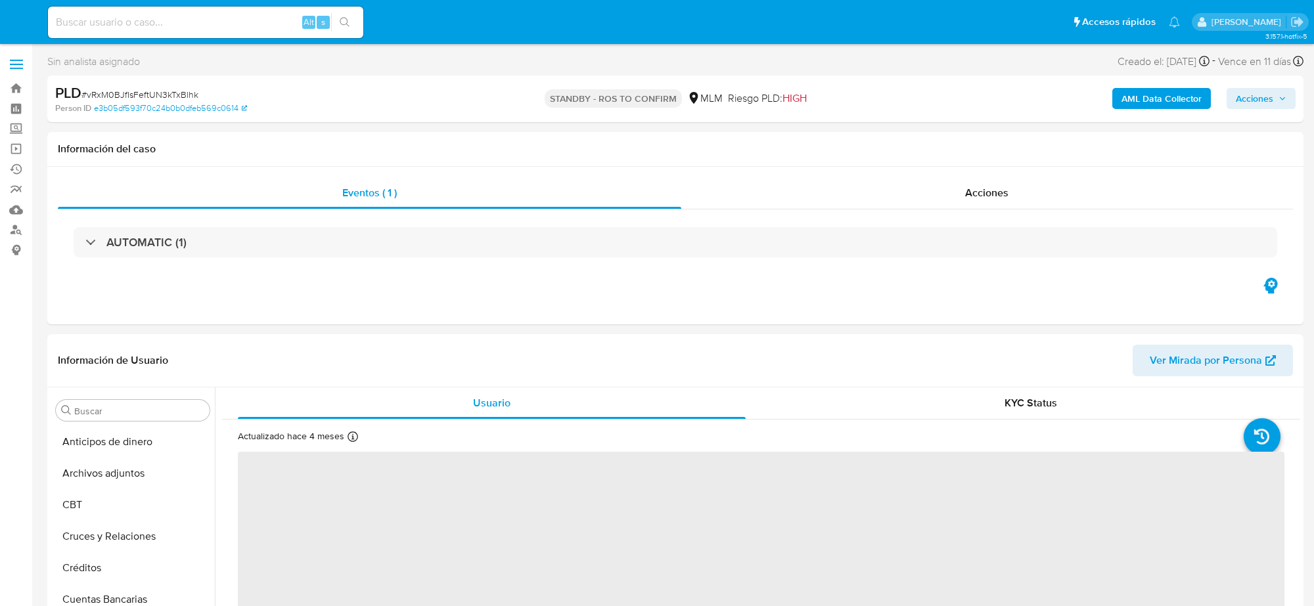
select select "10"
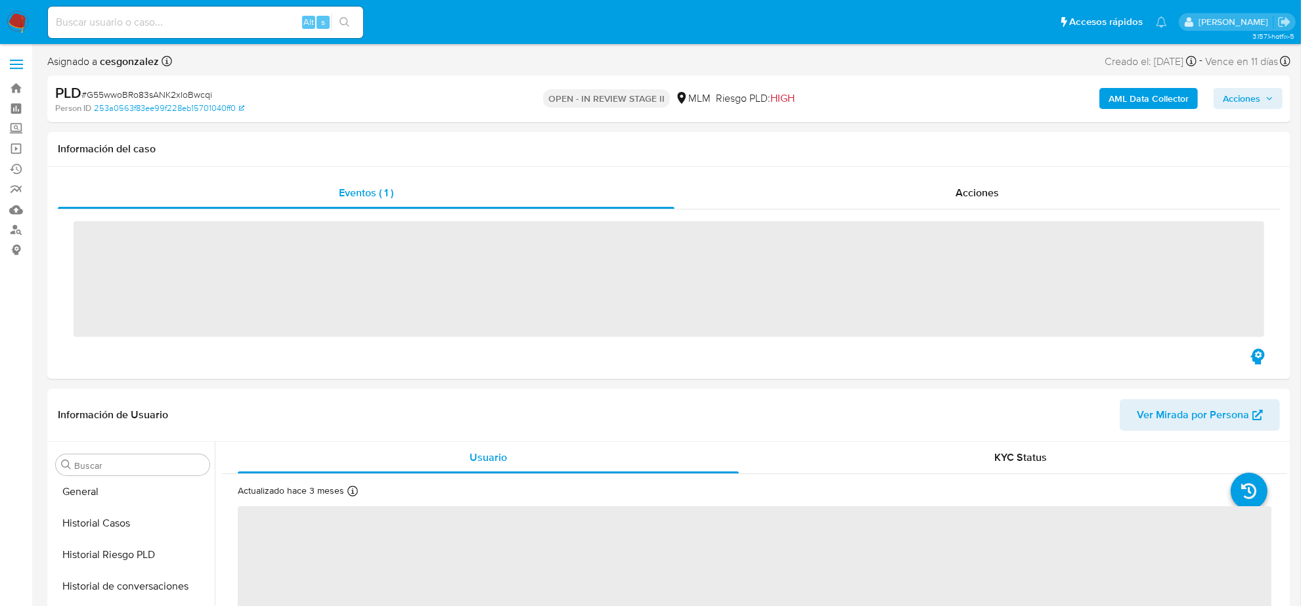
scroll to position [554, 0]
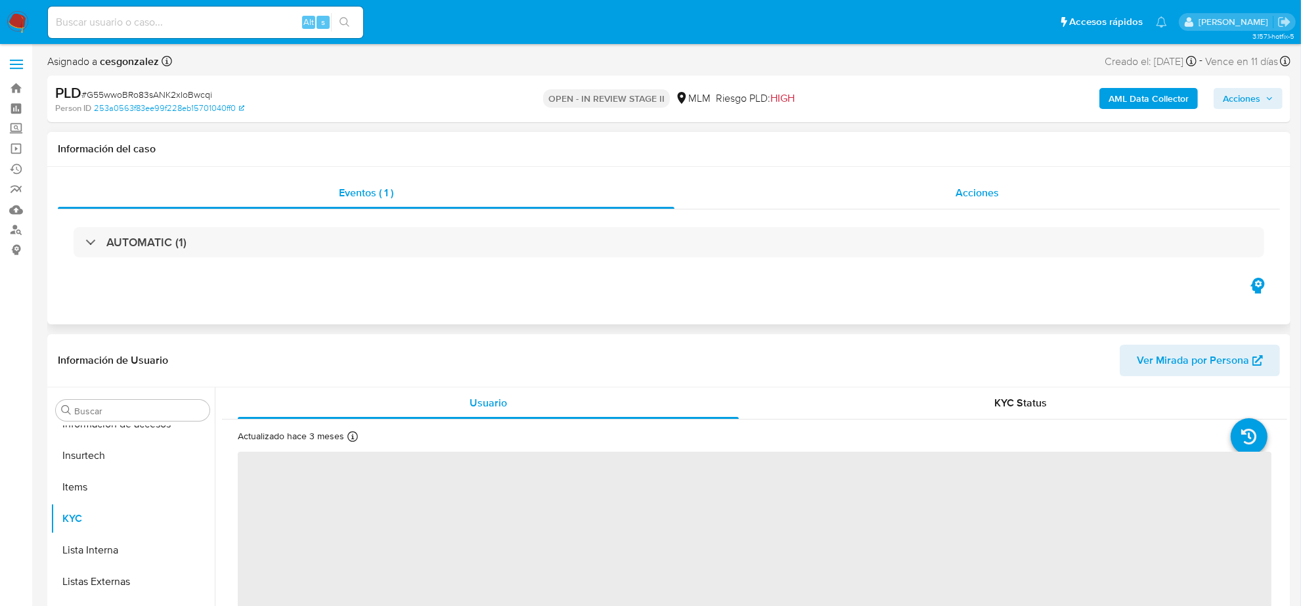
click at [963, 192] on span "Acciones" at bounding box center [977, 192] width 43 height 15
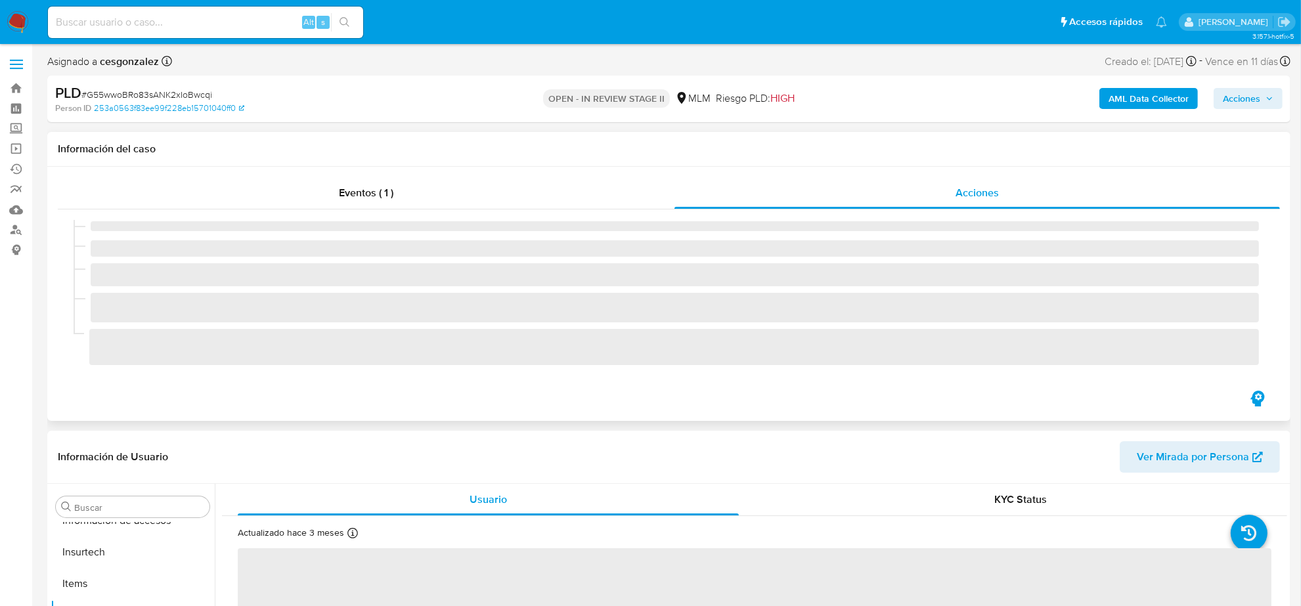
select select "10"
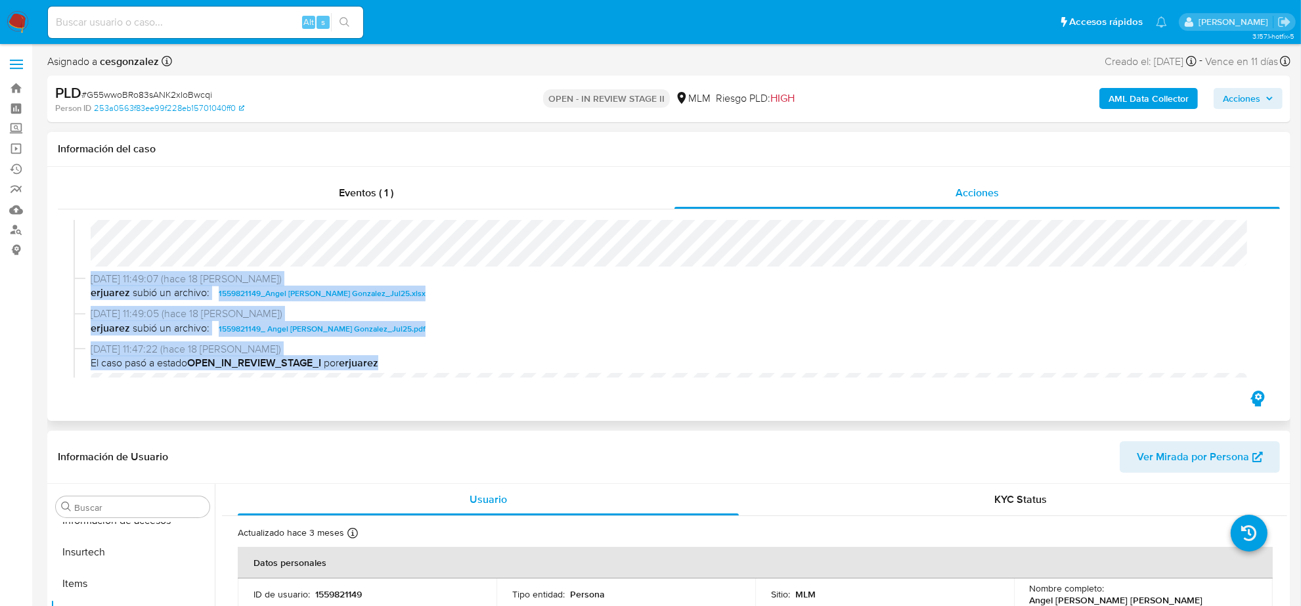
scroll to position [284, 0]
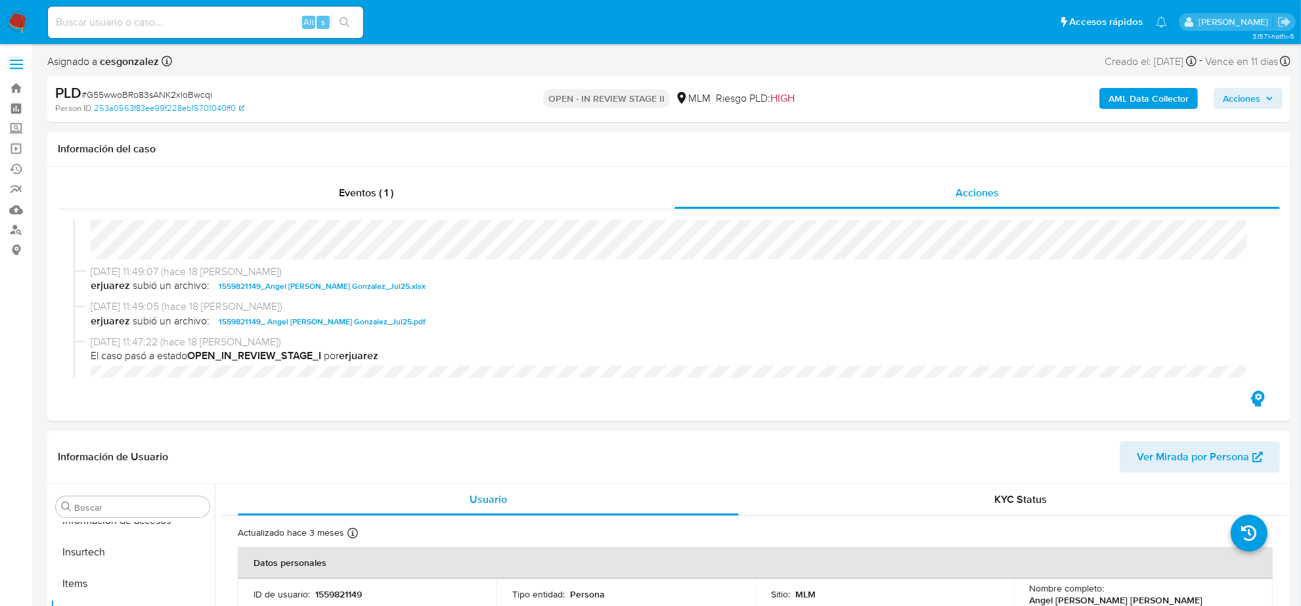
click at [1256, 99] on span "Acciones" at bounding box center [1241, 98] width 37 height 21
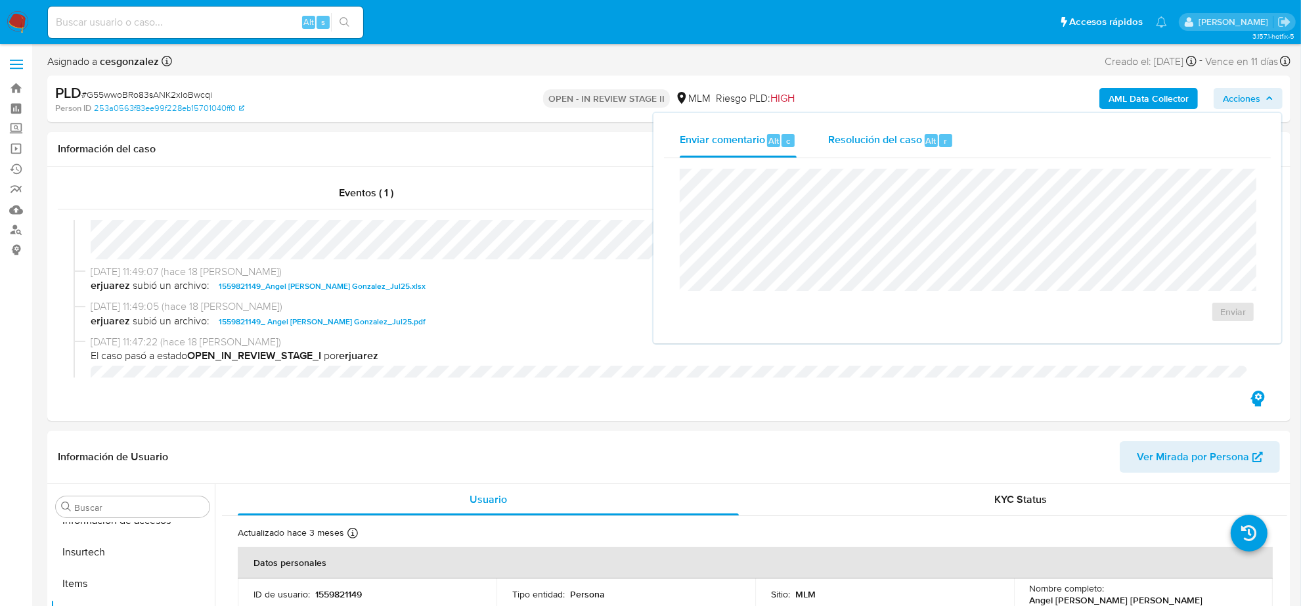
click at [838, 143] on span "Resolución del caso" at bounding box center [875, 140] width 94 height 15
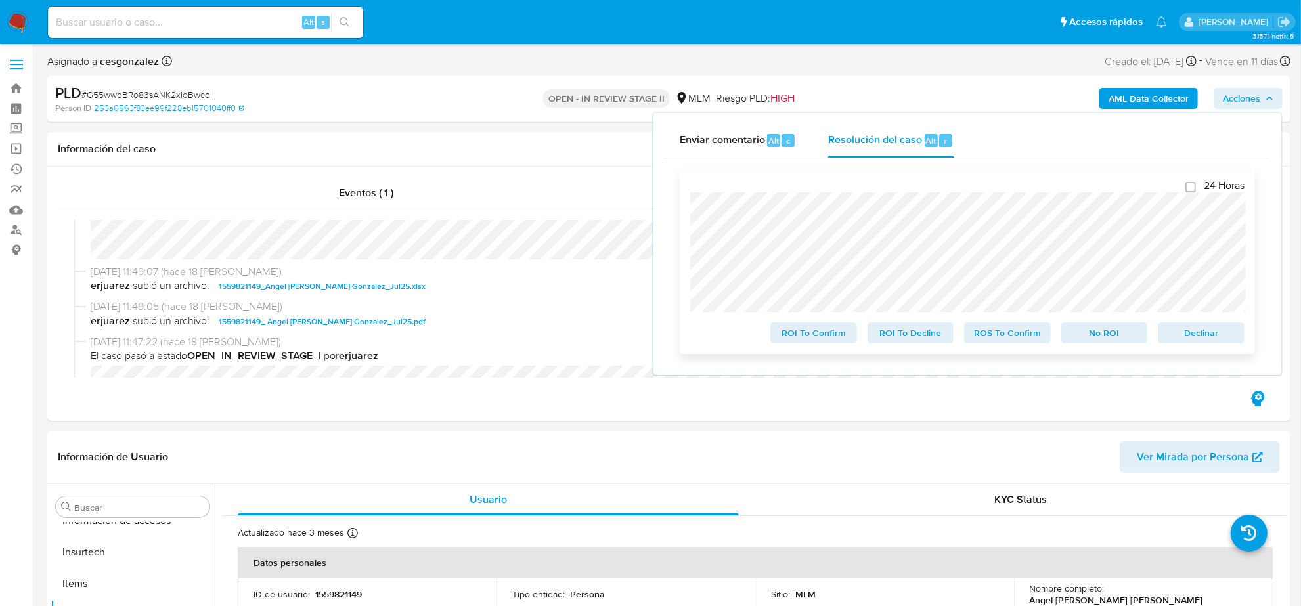
click at [1027, 340] on span "ROS To Confirm" at bounding box center [1008, 333] width 68 height 18
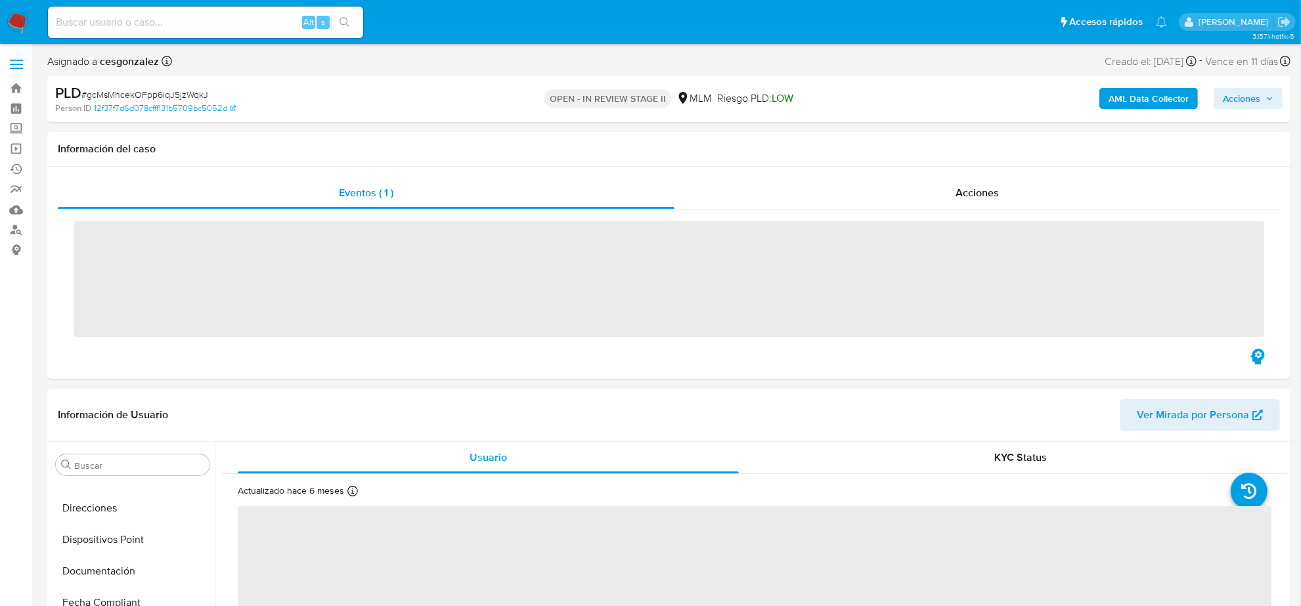
scroll to position [554, 0]
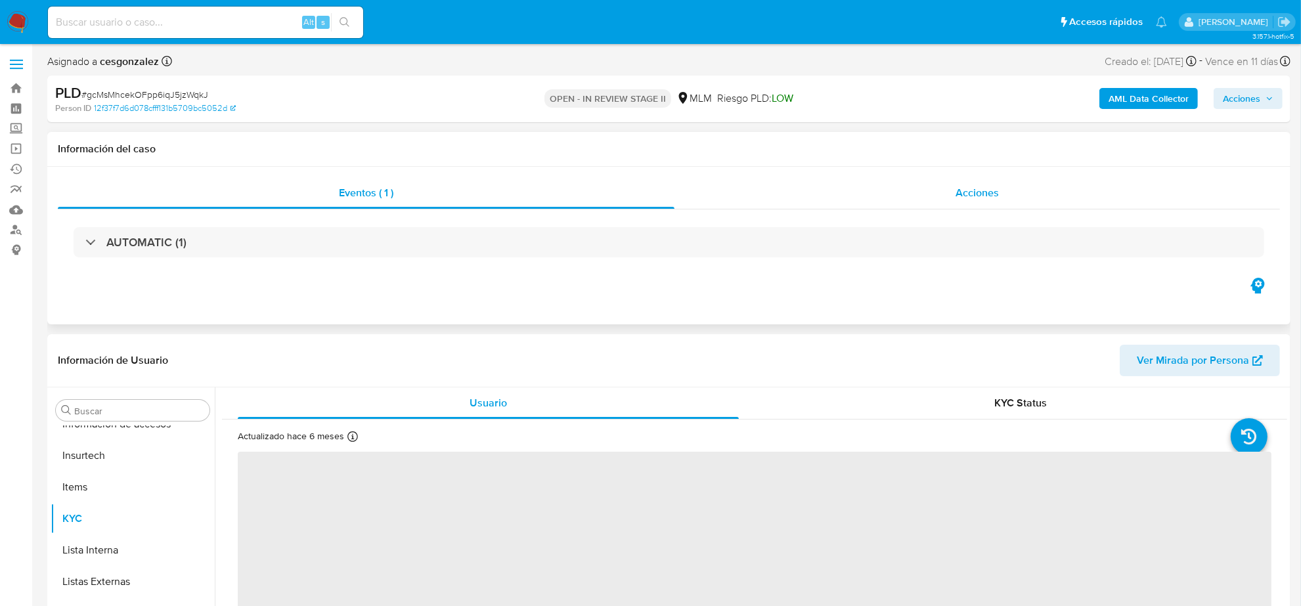
click at [991, 195] on span "Acciones" at bounding box center [977, 192] width 43 height 15
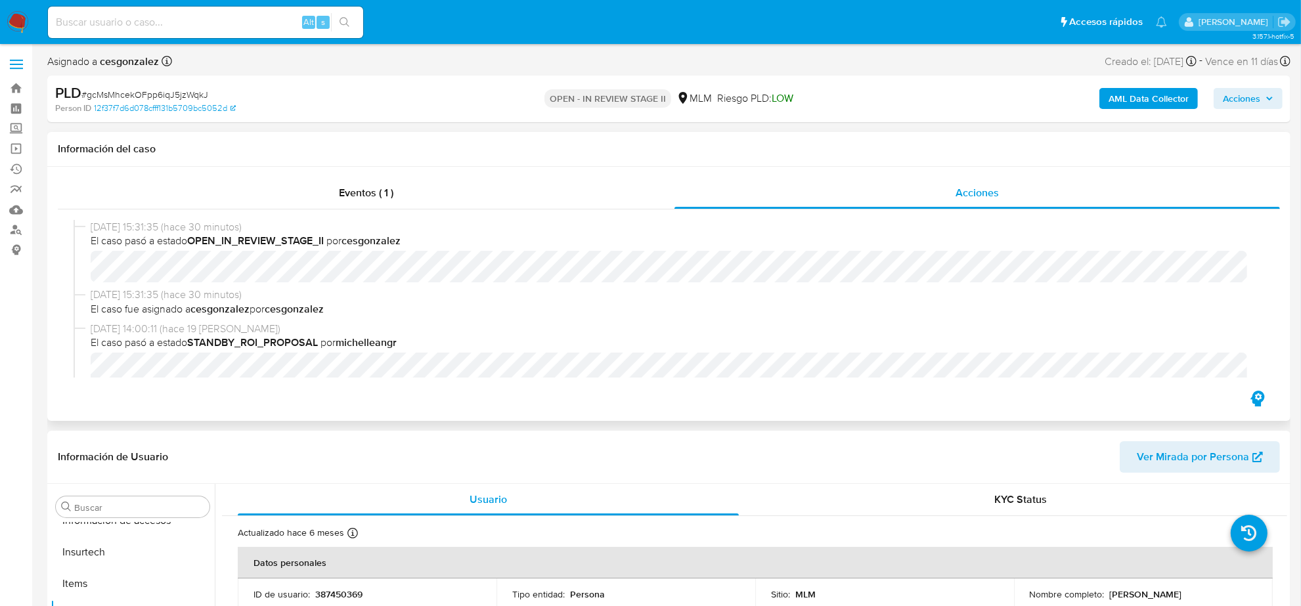
select select "10"
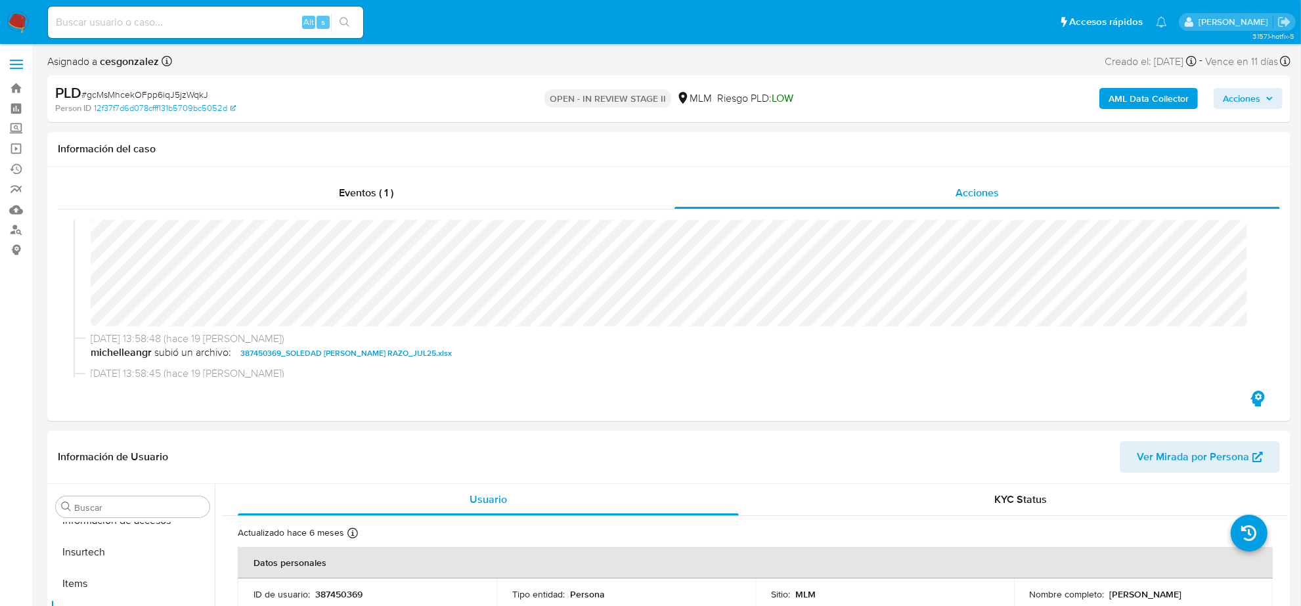
click at [1262, 89] on span "Acciones" at bounding box center [1248, 98] width 51 height 18
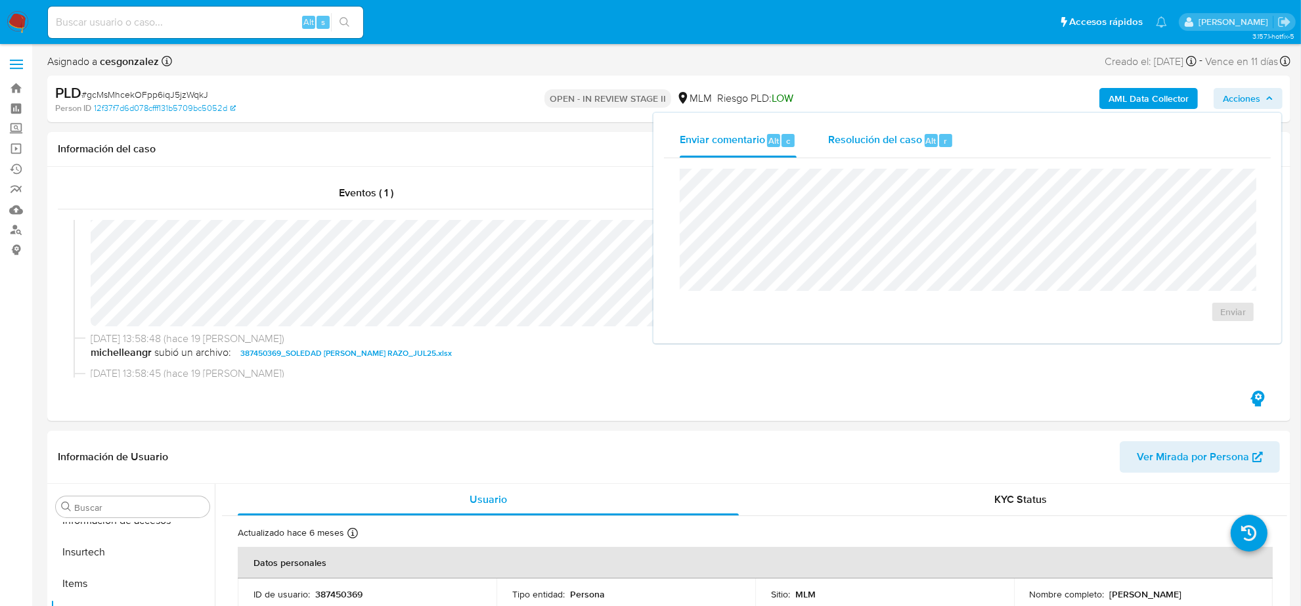
click at [878, 133] on span "Resolución del caso" at bounding box center [875, 140] width 94 height 15
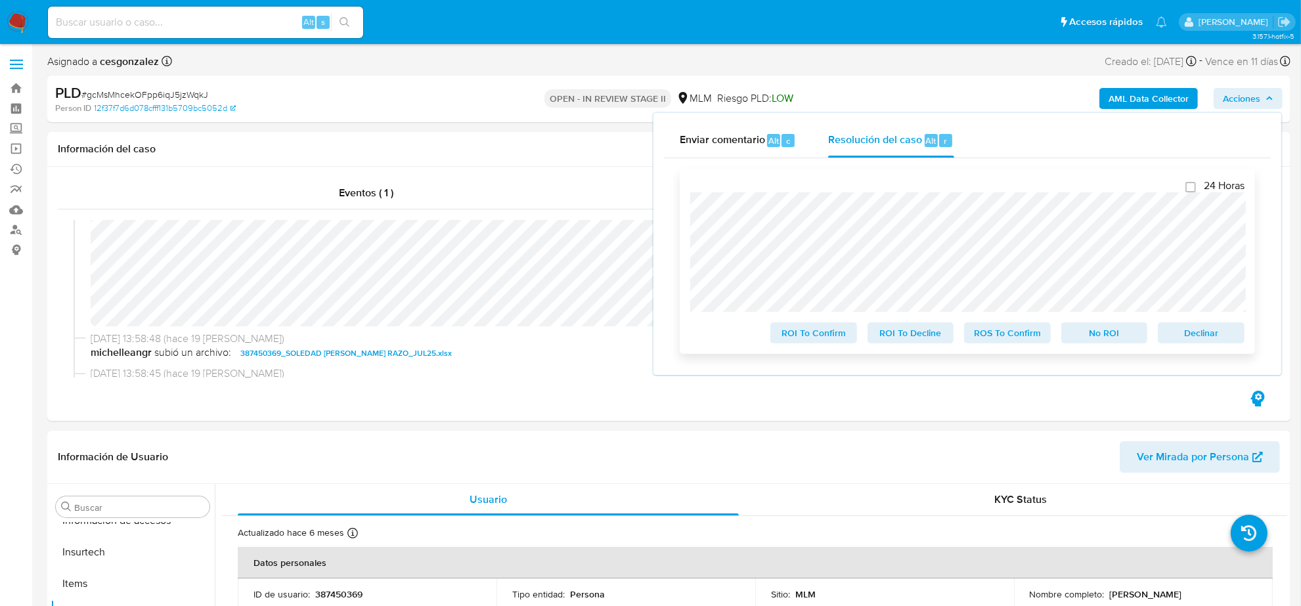
click at [1002, 335] on span "ROS To Confirm" at bounding box center [1008, 333] width 68 height 18
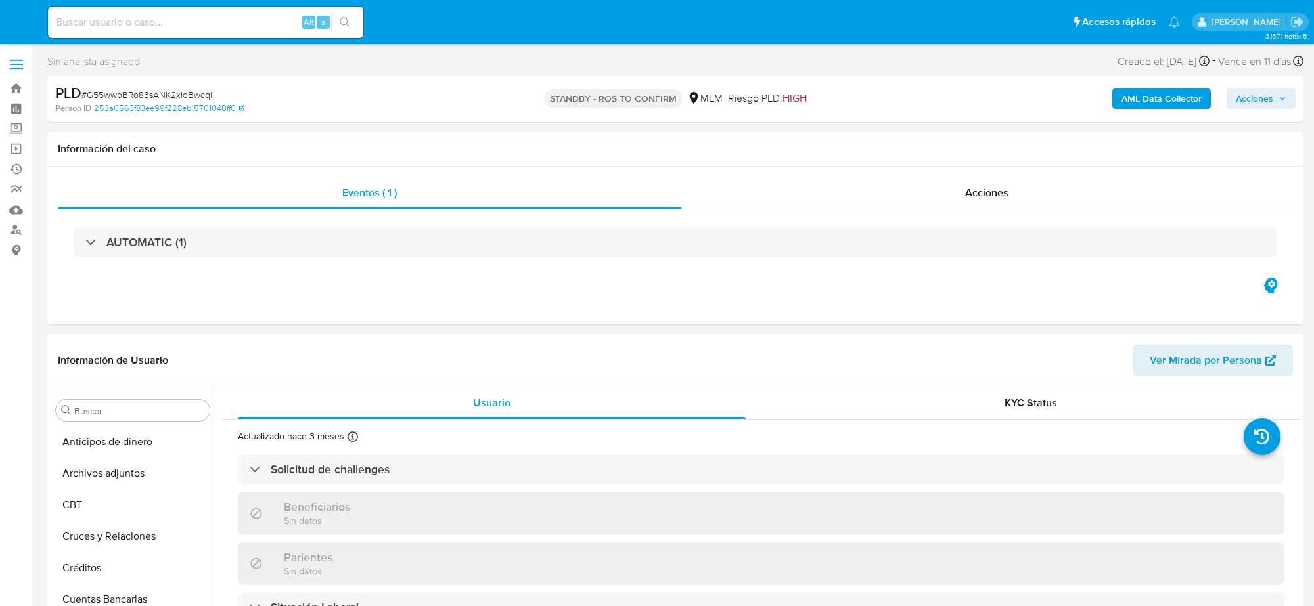
select select "10"
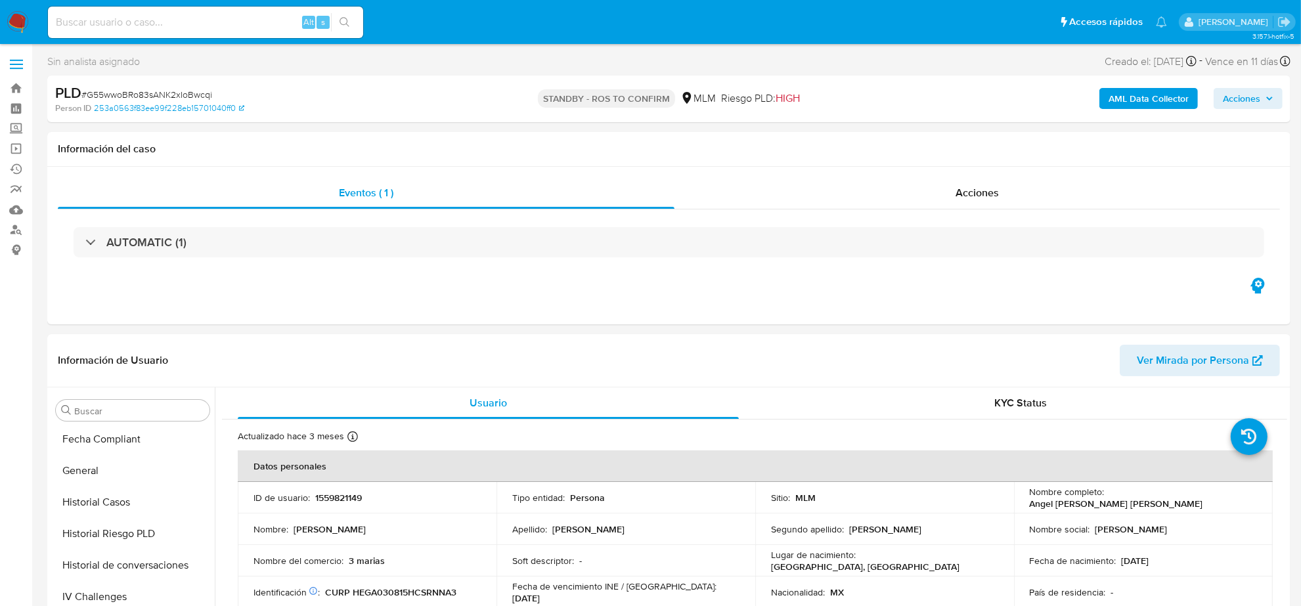
scroll to position [552, 0]
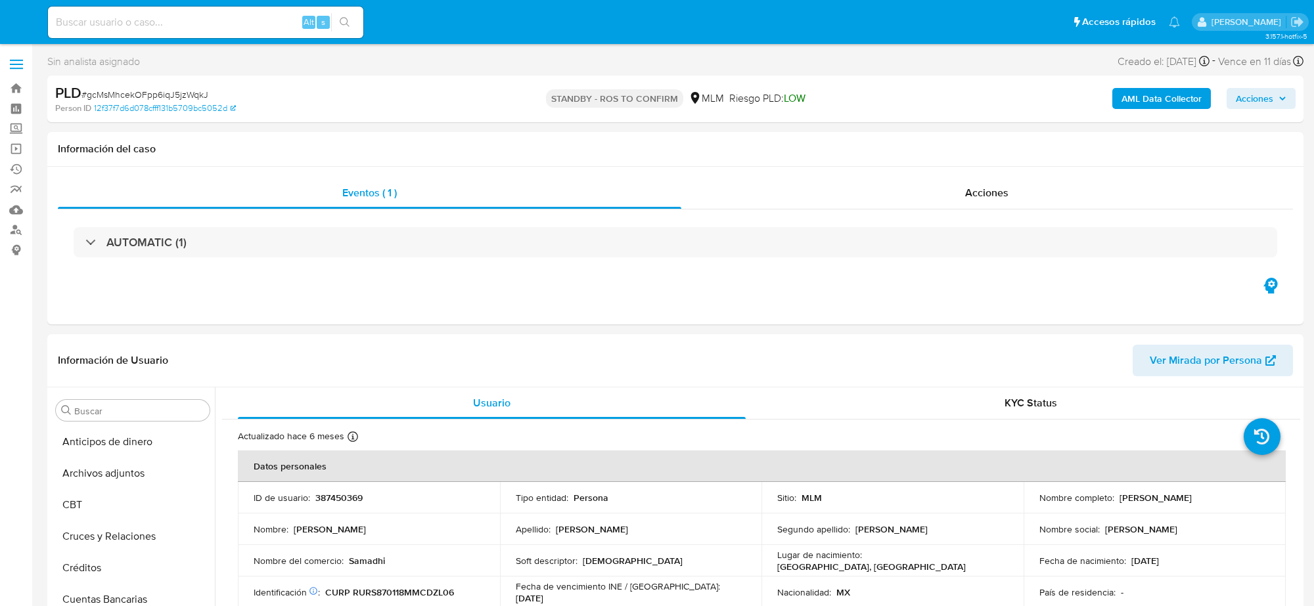
select select "10"
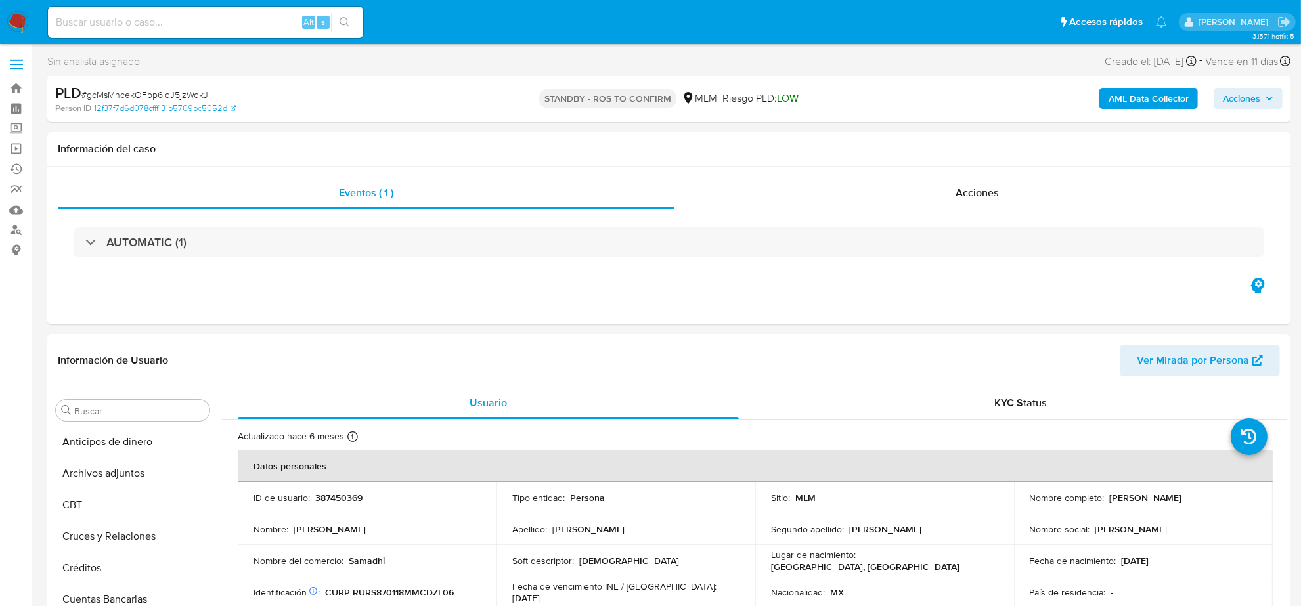
scroll to position [415, 0]
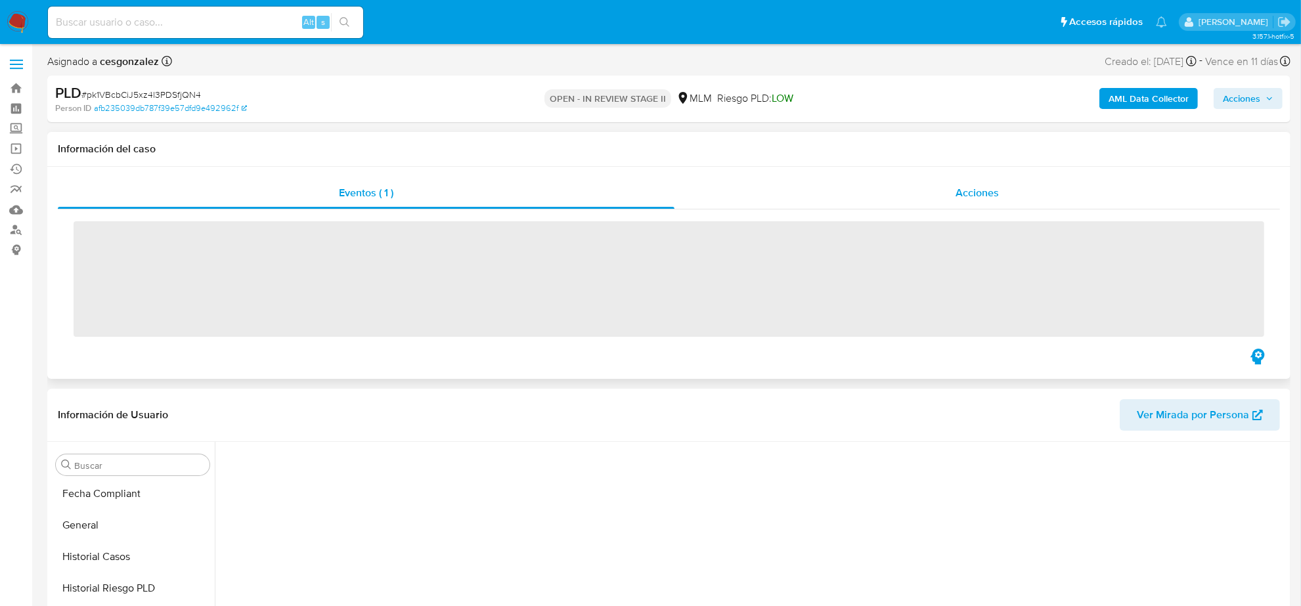
scroll to position [554, 0]
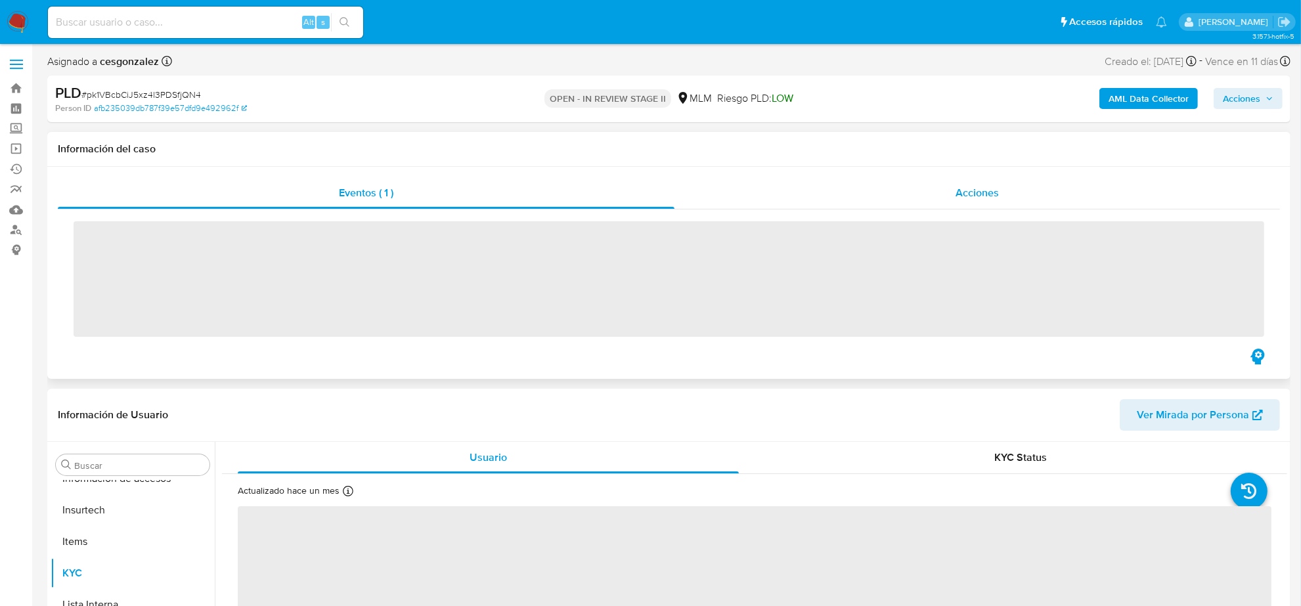
click at [1002, 192] on div "Acciones" at bounding box center [978, 193] width 606 height 32
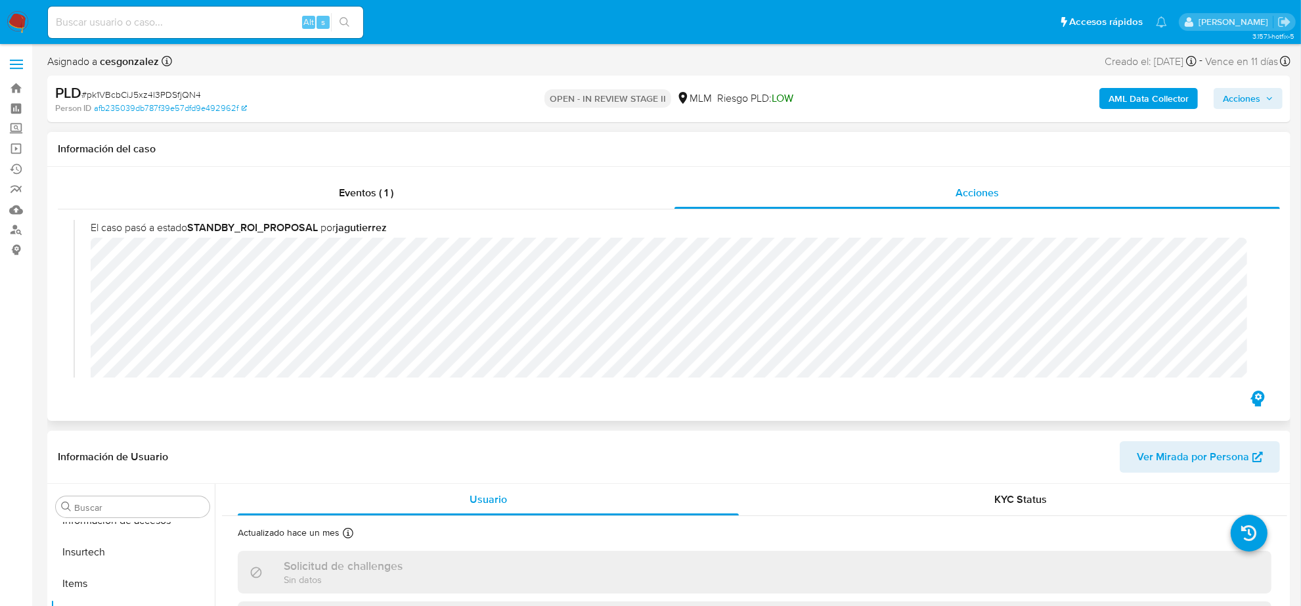
select select "10"
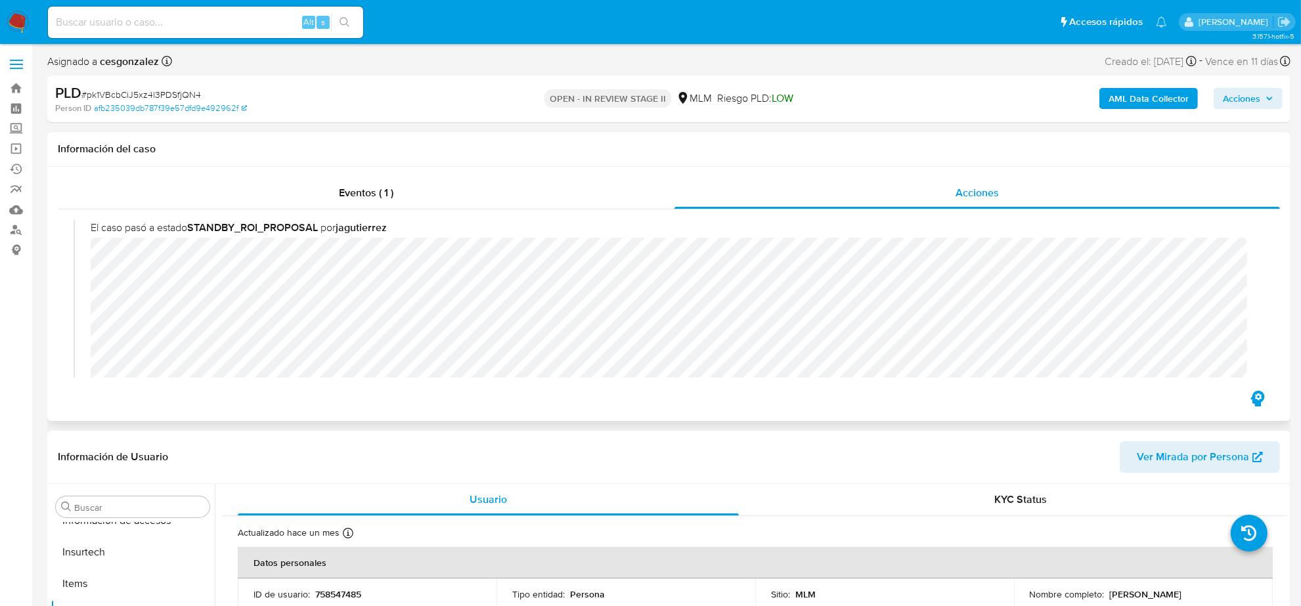
scroll to position [164, 0]
click at [1257, 86] on div "AML Data Collector Acciones" at bounding box center [1080, 98] width 406 height 31
click at [1246, 101] on span "Acciones" at bounding box center [1241, 98] width 37 height 21
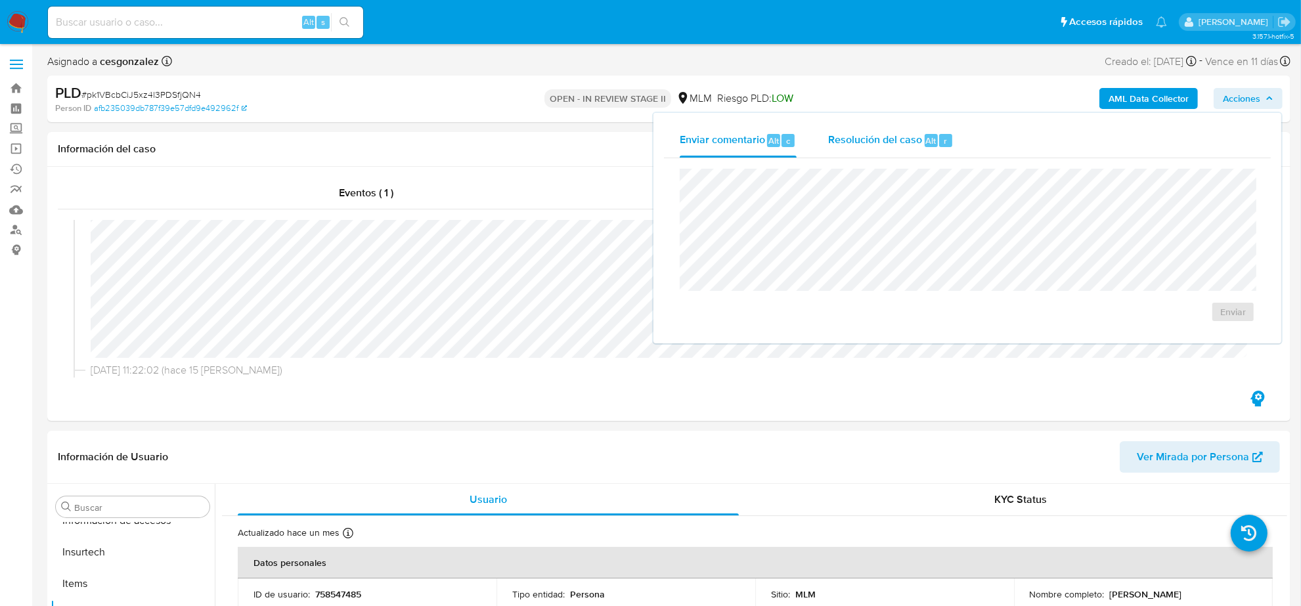
click at [865, 135] on span "Resolución del caso" at bounding box center [875, 140] width 94 height 15
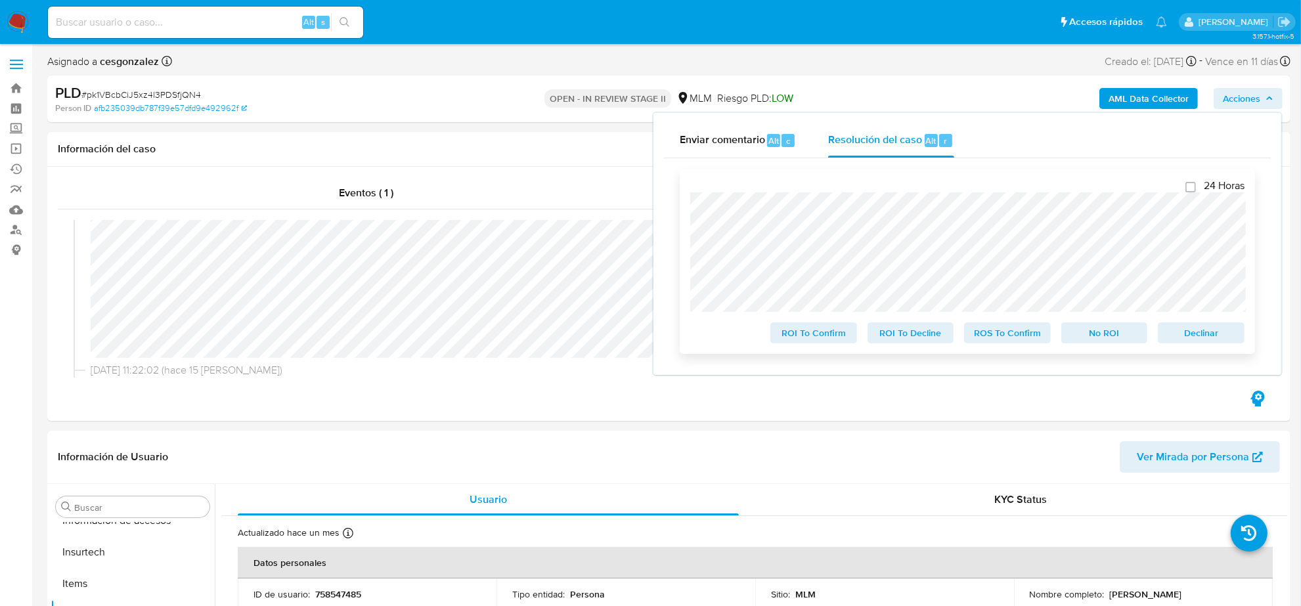
click at [999, 330] on span "ROS To Confirm" at bounding box center [1008, 333] width 68 height 18
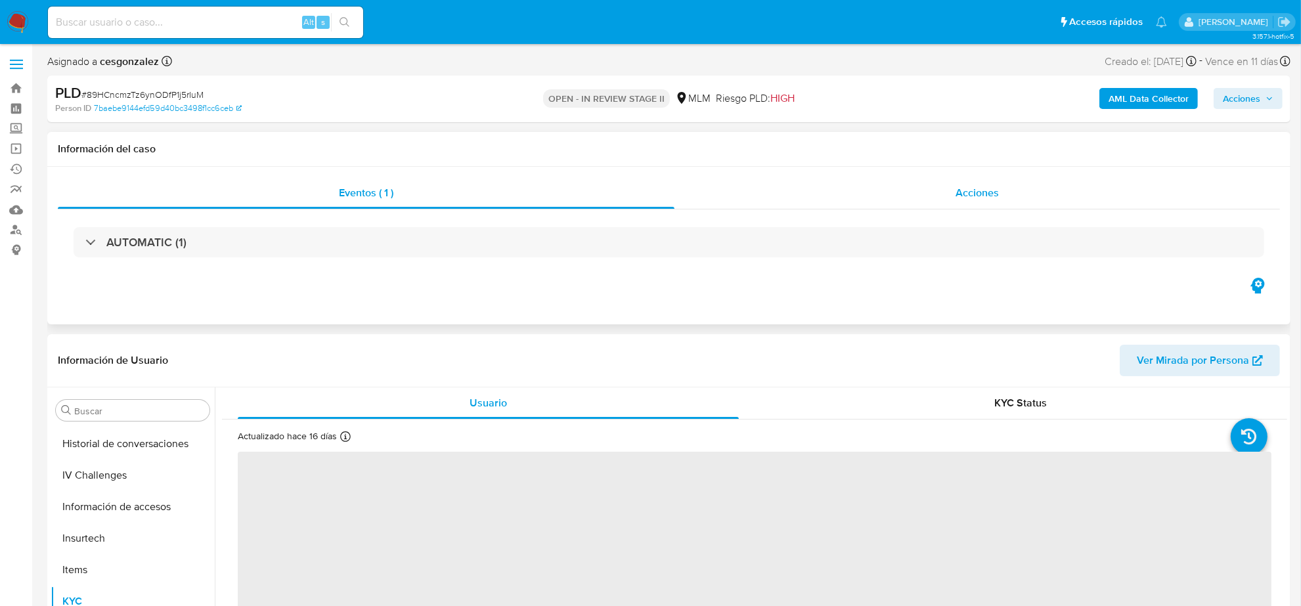
scroll to position [554, 0]
click at [913, 201] on div "Acciones" at bounding box center [978, 193] width 606 height 32
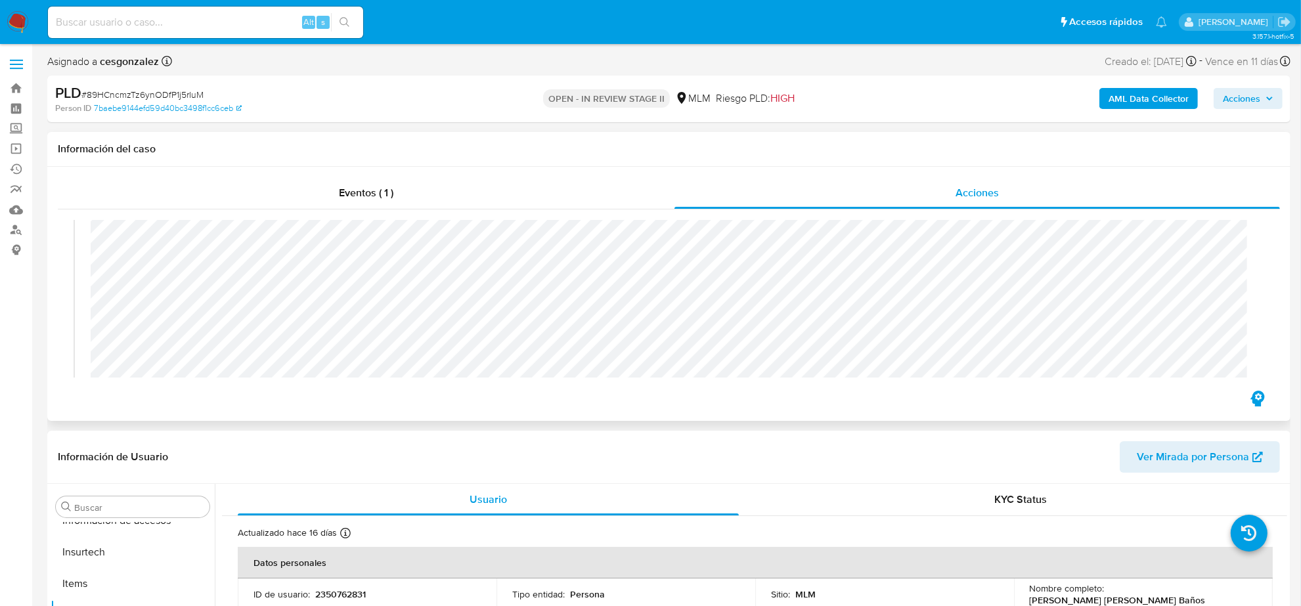
select select "10"
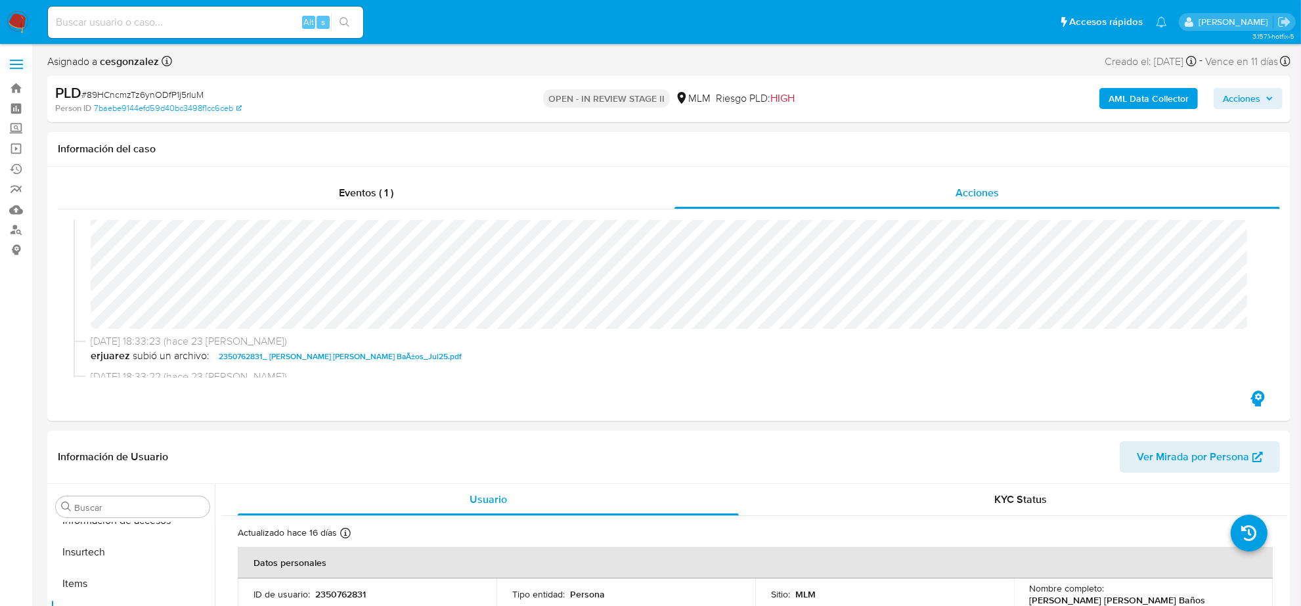
click at [1263, 103] on span "Acciones" at bounding box center [1248, 98] width 51 height 18
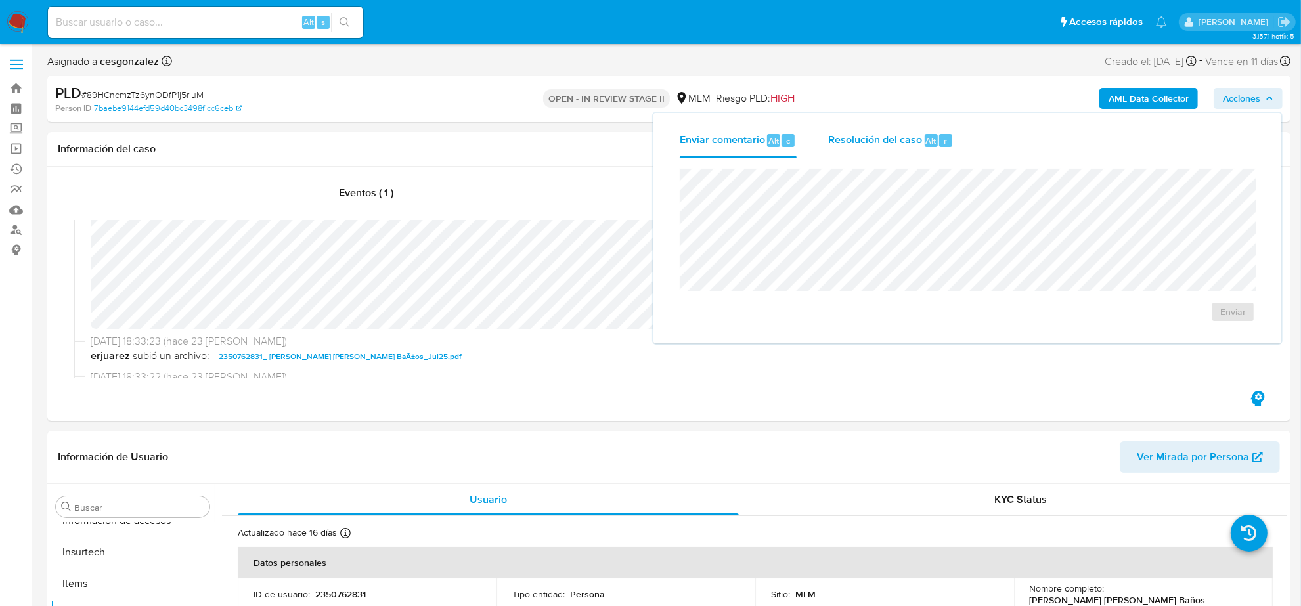
click at [872, 138] on span "Resolución del caso" at bounding box center [875, 140] width 94 height 15
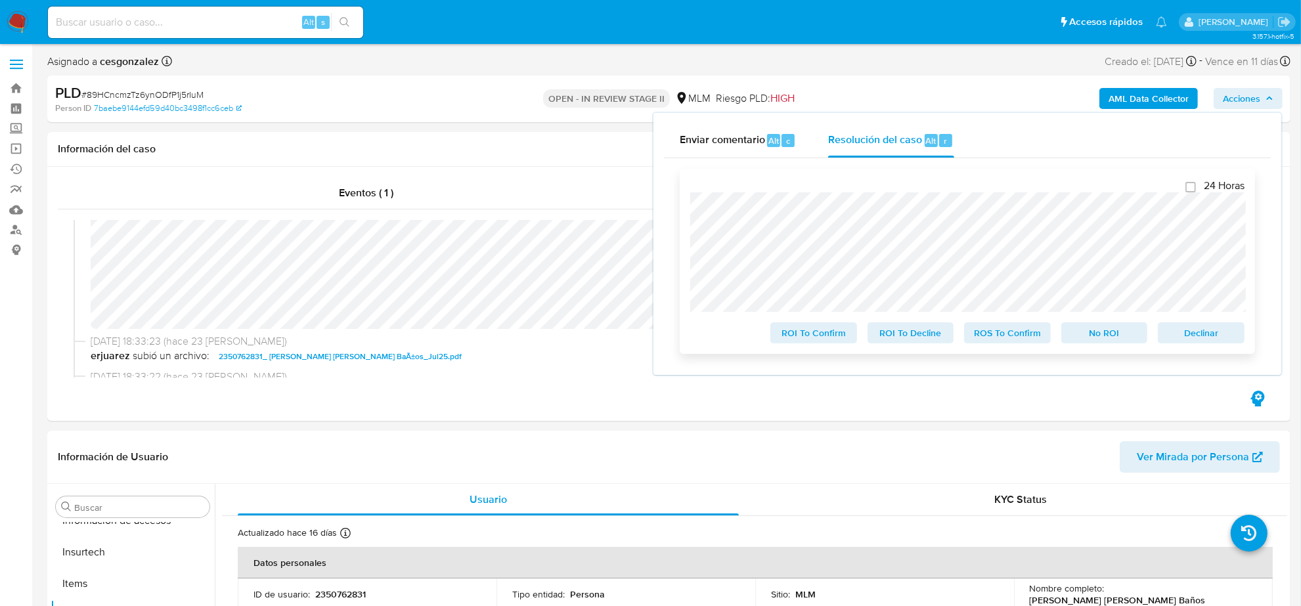
click at [1004, 336] on span "ROS To Confirm" at bounding box center [1008, 333] width 68 height 18
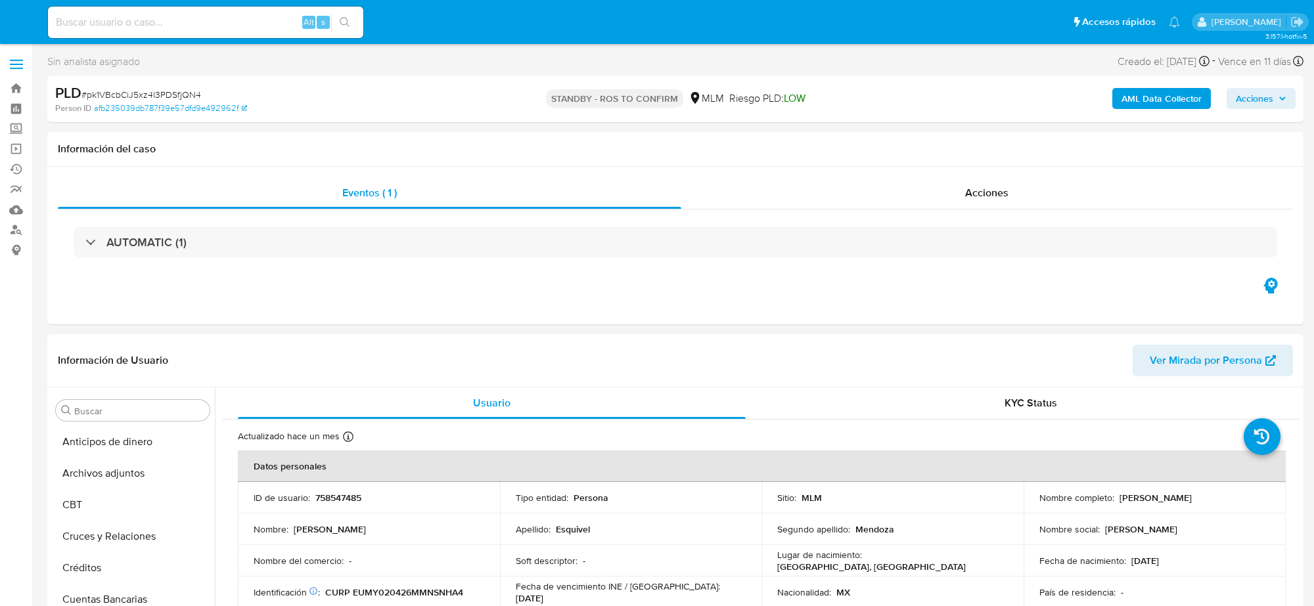
select select "10"
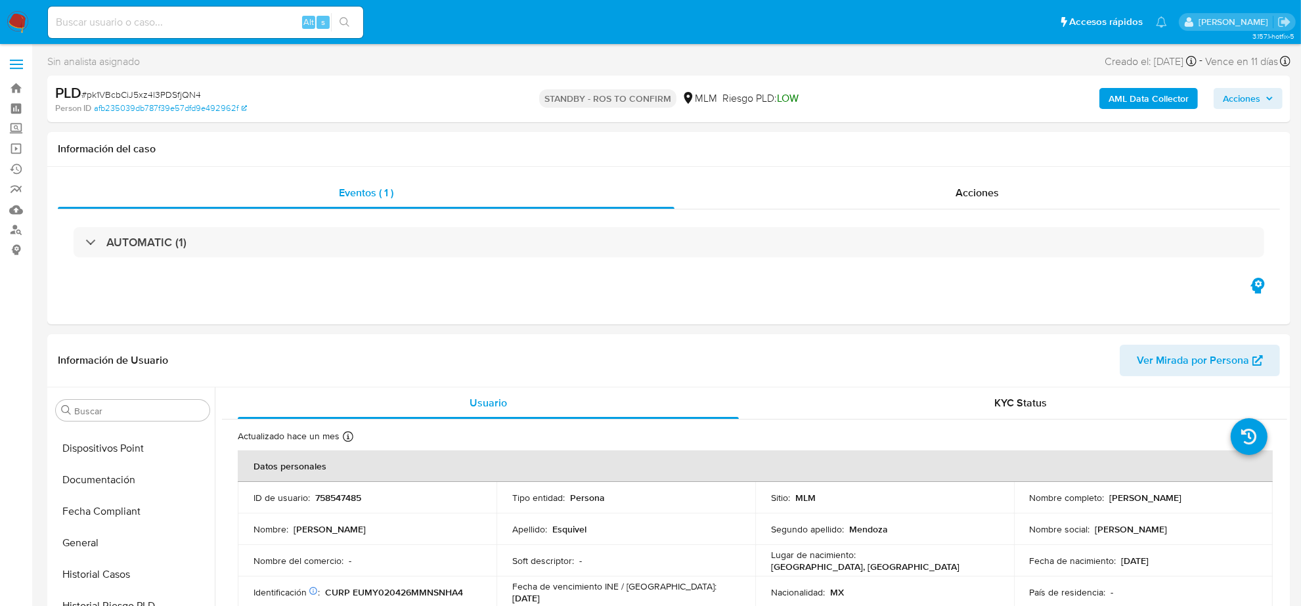
scroll to position [554, 0]
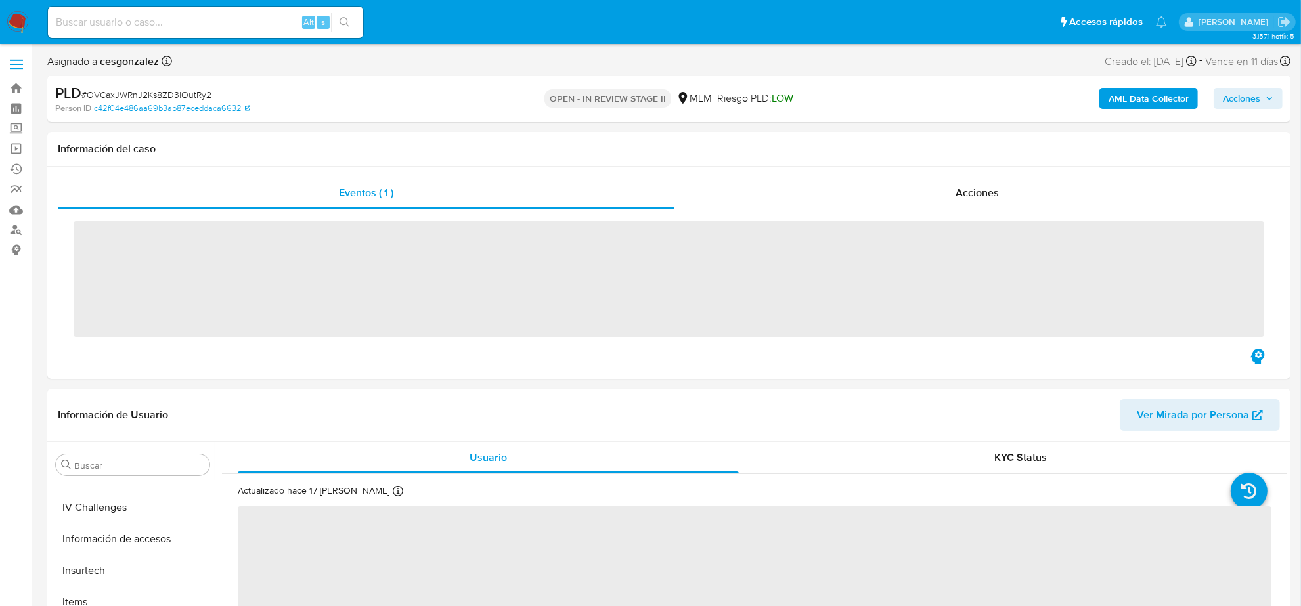
scroll to position [554, 0]
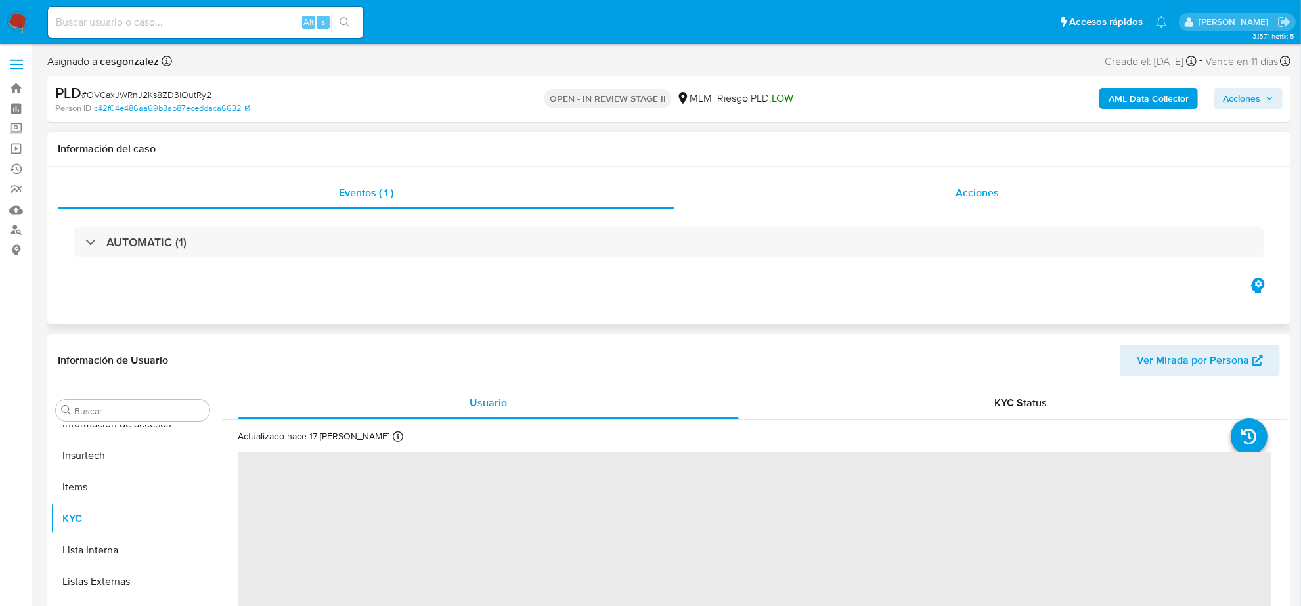
drag, startPoint x: 953, startPoint y: 192, endPoint x: 943, endPoint y: 192, distance: 9.2
click at [953, 191] on div "Acciones" at bounding box center [978, 193] width 606 height 32
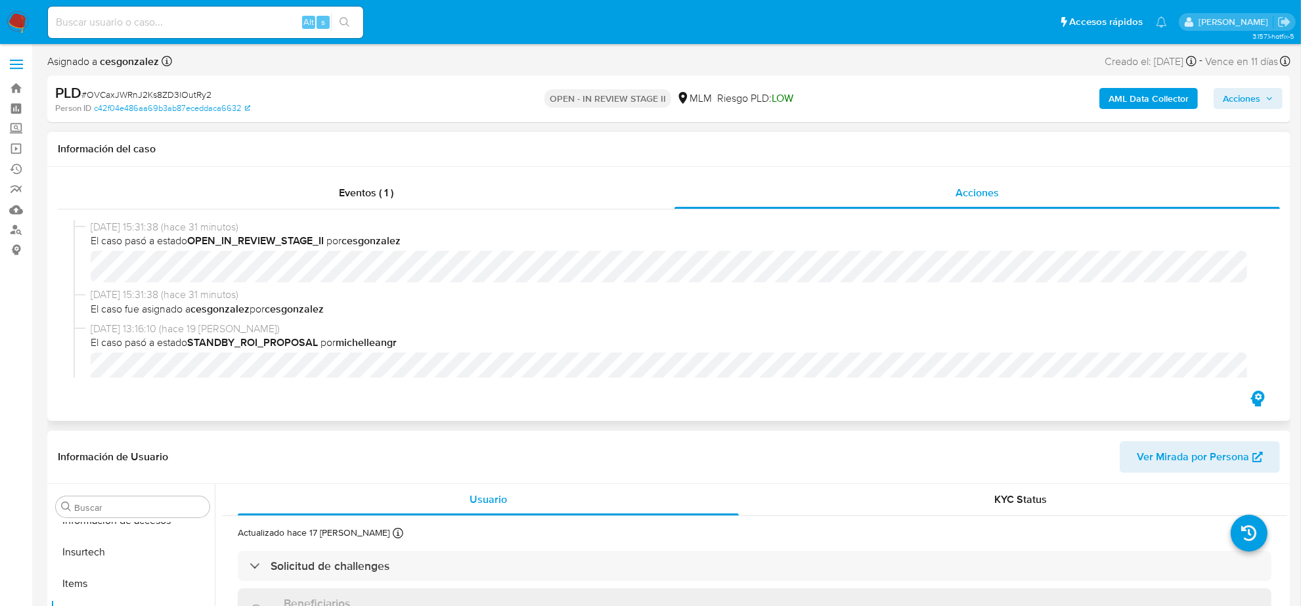
select select "10"
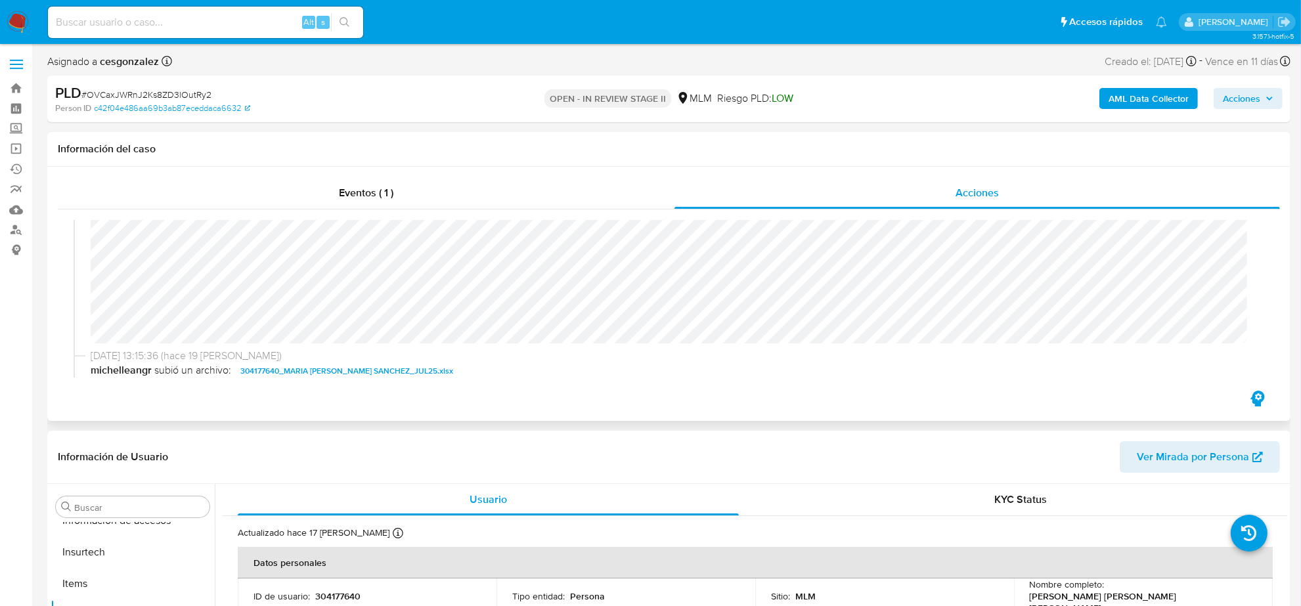
scroll to position [164, 0]
click at [1257, 96] on span "Acciones" at bounding box center [1241, 98] width 37 height 21
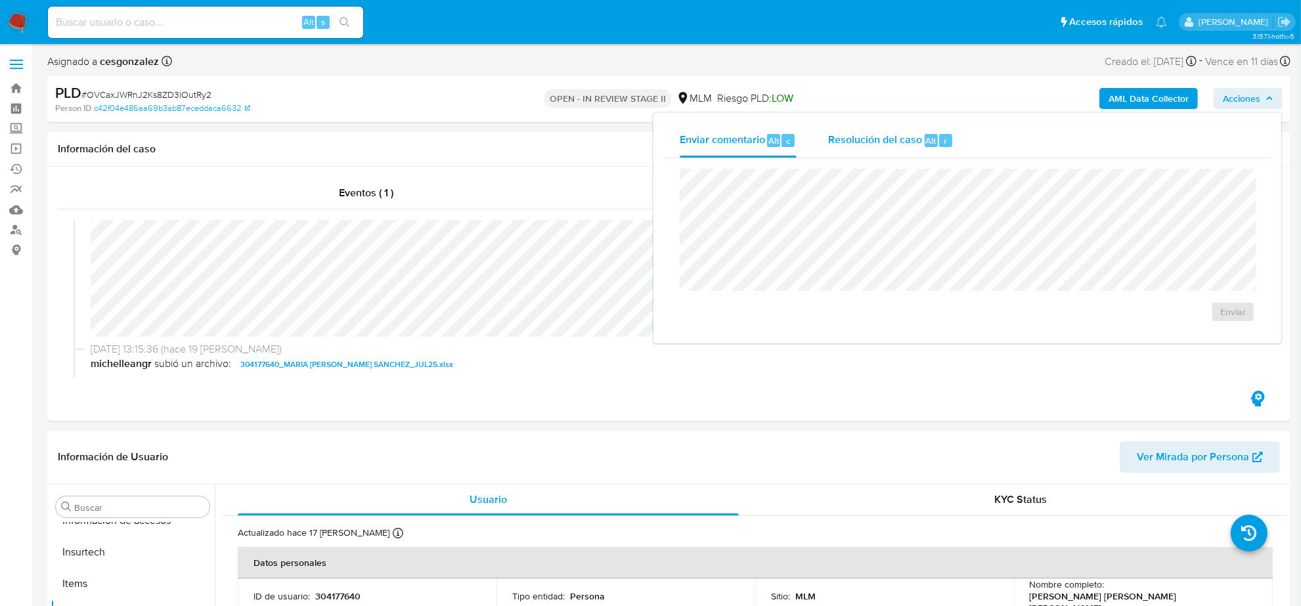
click at [901, 145] on span "Resolución del caso" at bounding box center [875, 140] width 94 height 15
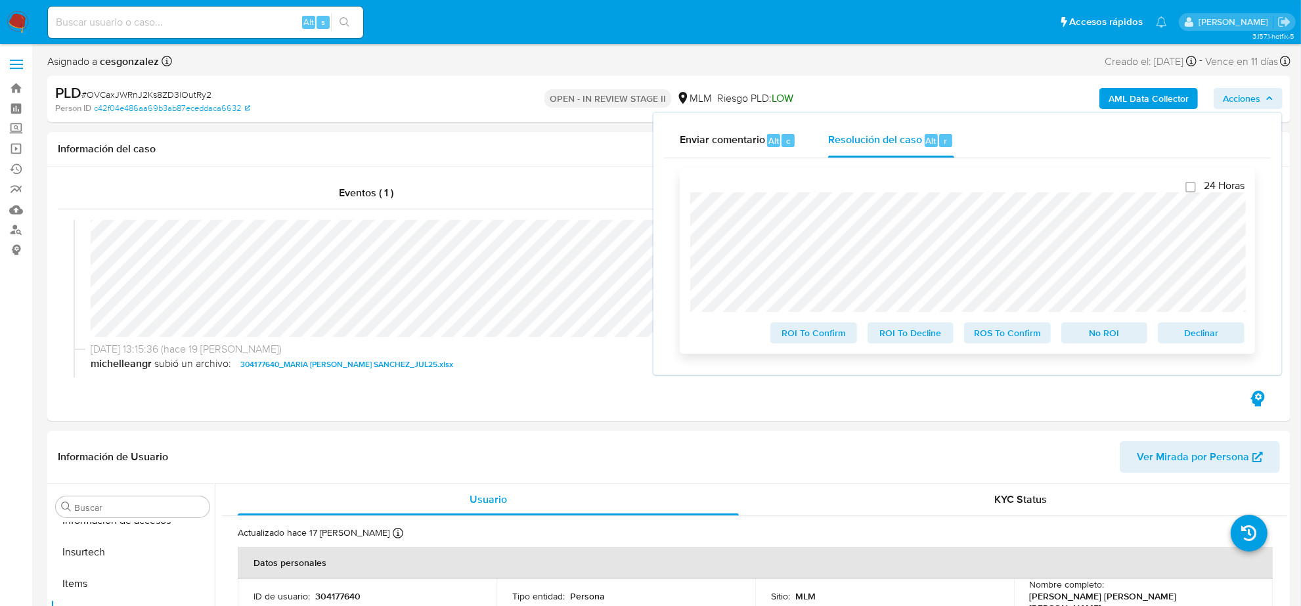
click at [1022, 333] on span "ROS To Confirm" at bounding box center [1008, 333] width 68 height 18
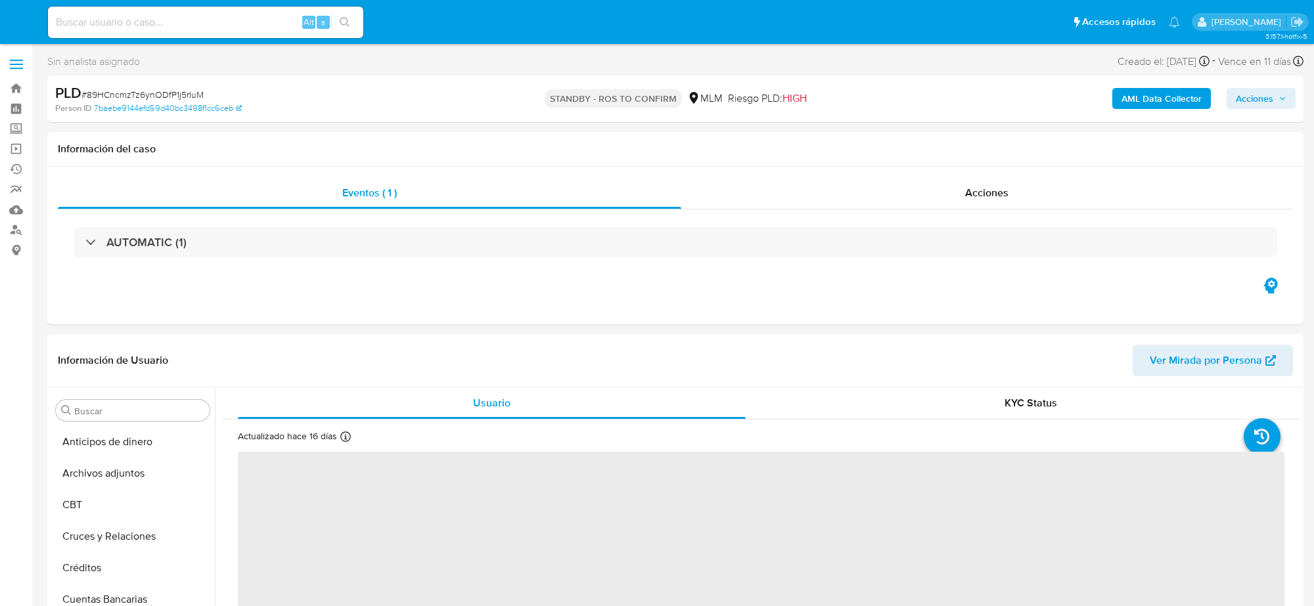
select select "10"
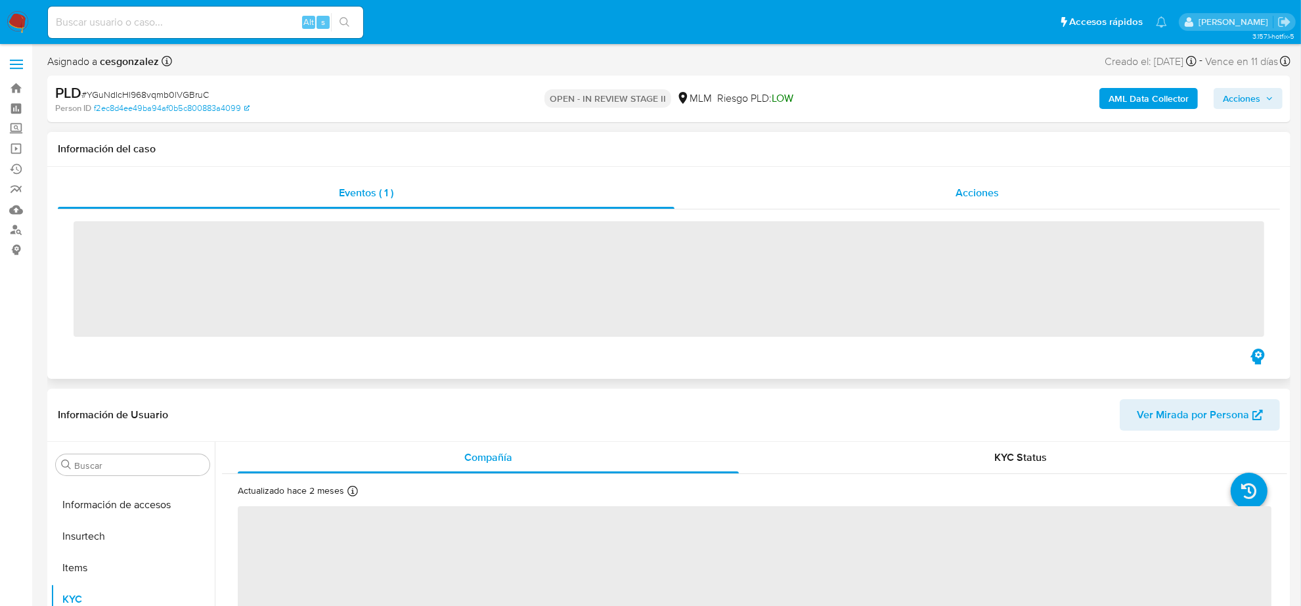
scroll to position [554, 0]
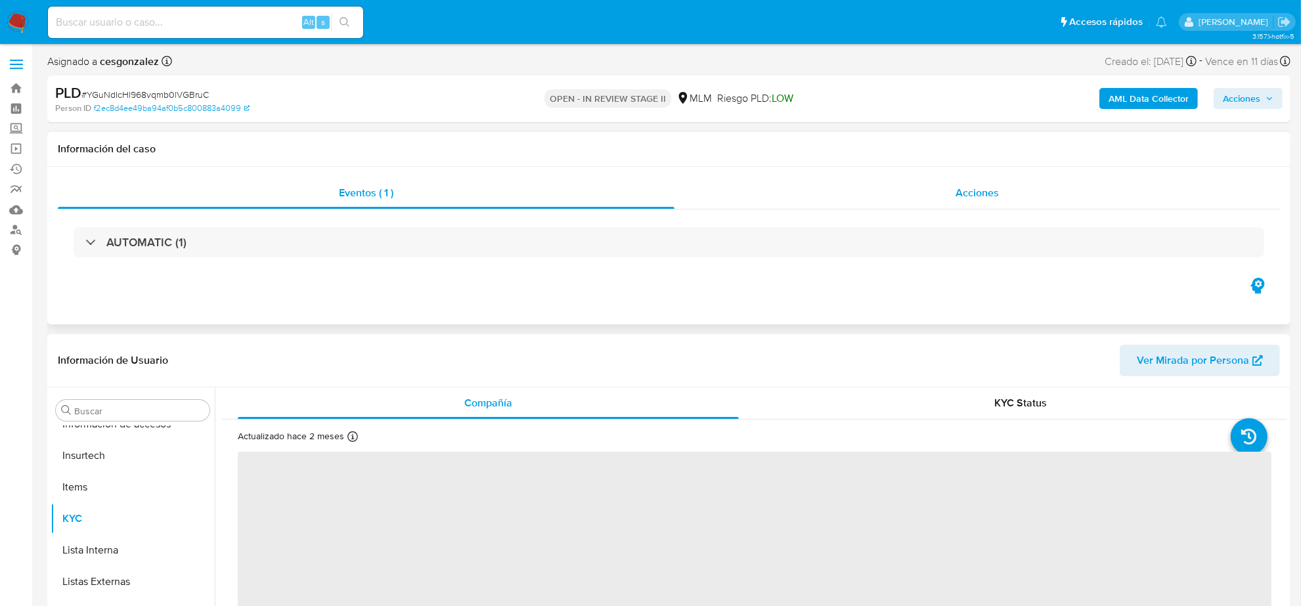
click at [989, 187] on span "Acciones" at bounding box center [977, 192] width 43 height 15
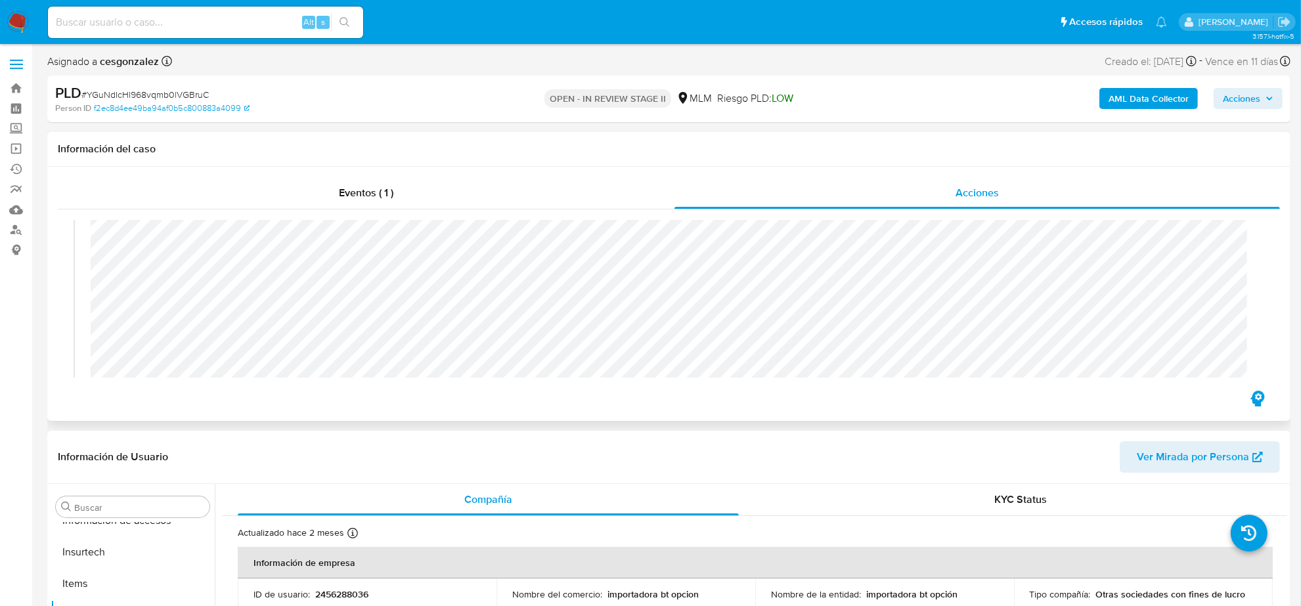
select select "10"
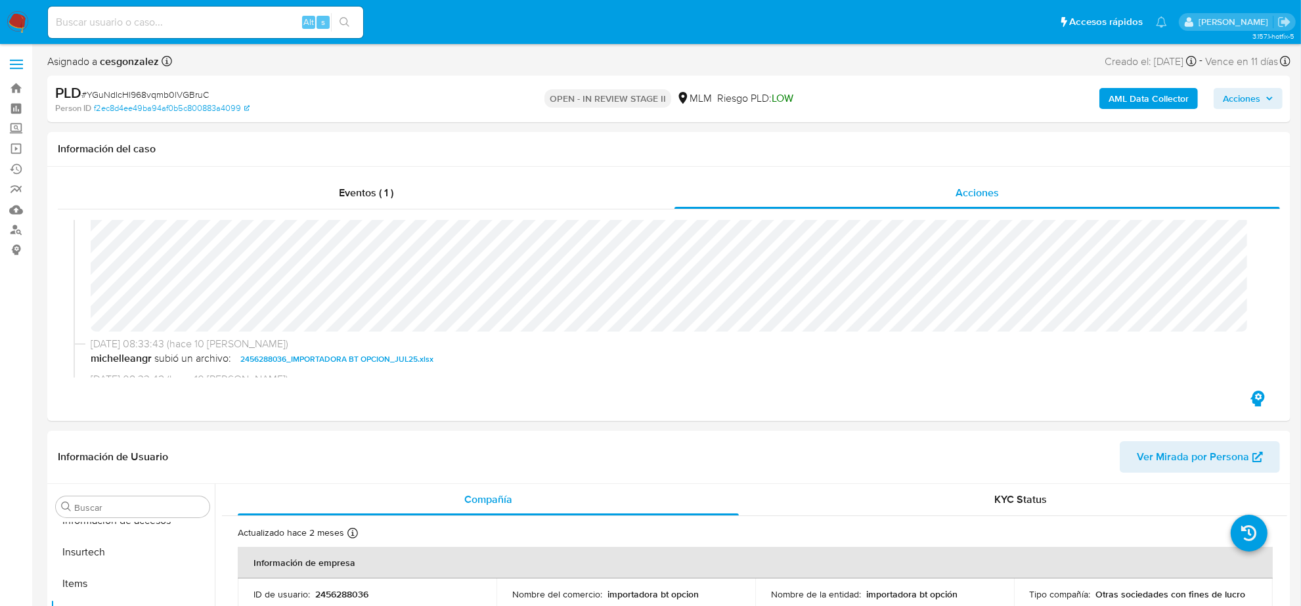
click at [1263, 92] on span "Acciones" at bounding box center [1248, 98] width 51 height 18
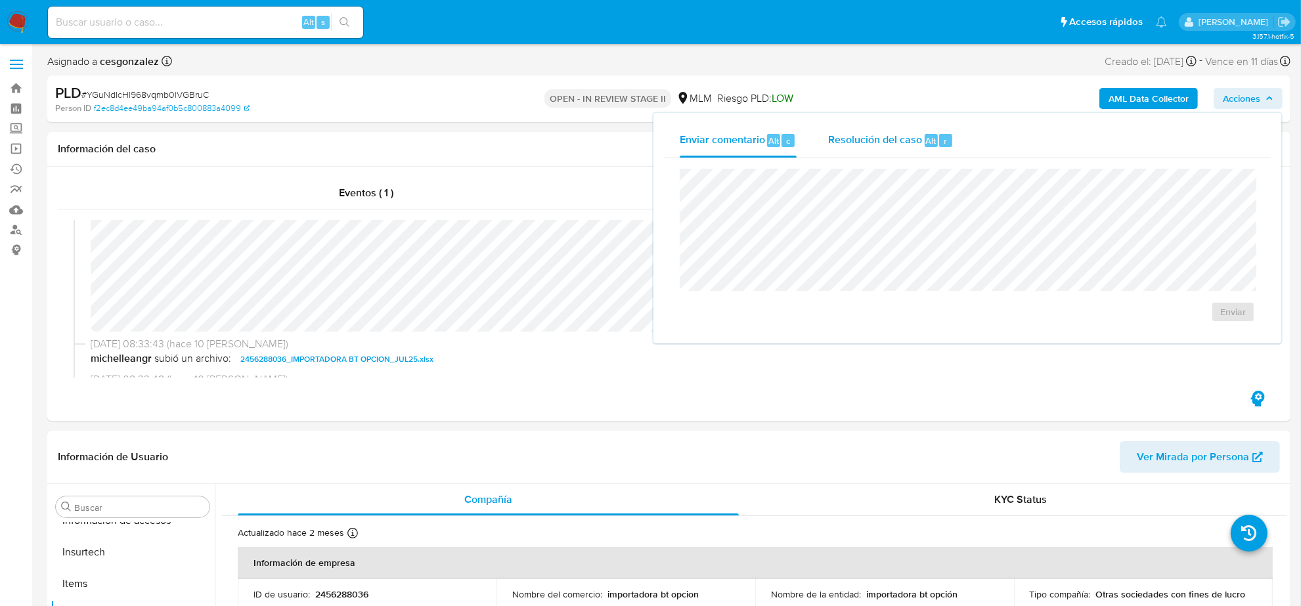
click at [875, 142] on span "Resolución del caso" at bounding box center [875, 140] width 94 height 15
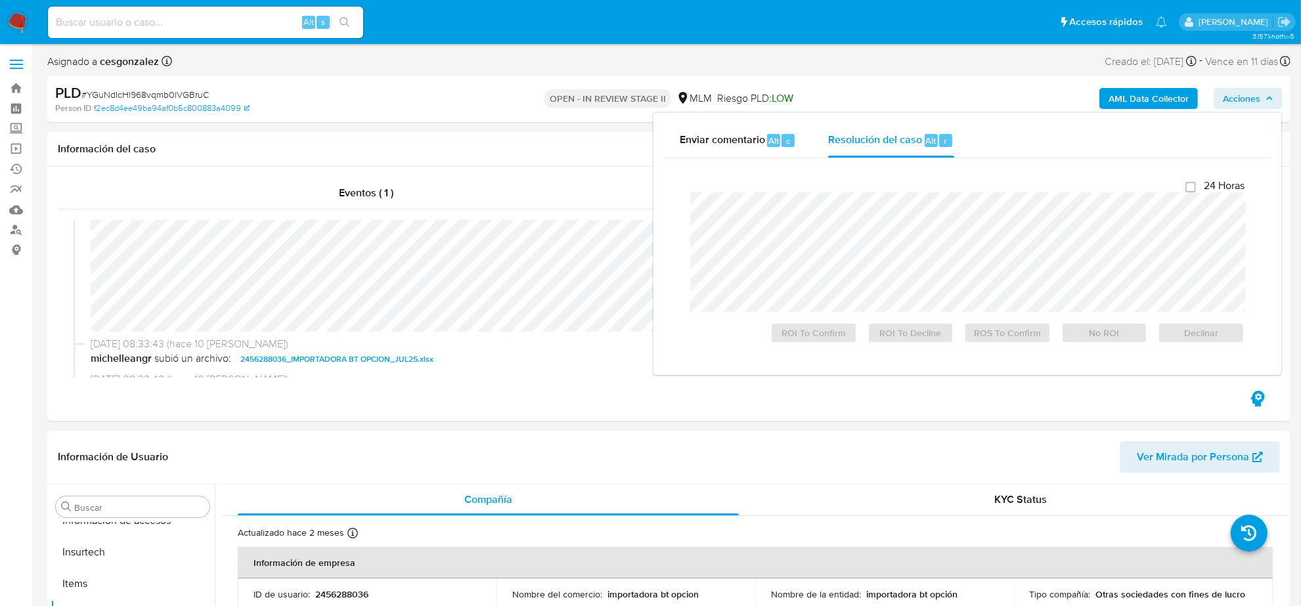
click at [872, 189] on div "24 Horas ROI To Confirm ROI To Decline ROS To Confirm No ROI Declinar" at bounding box center [967, 261] width 554 height 164
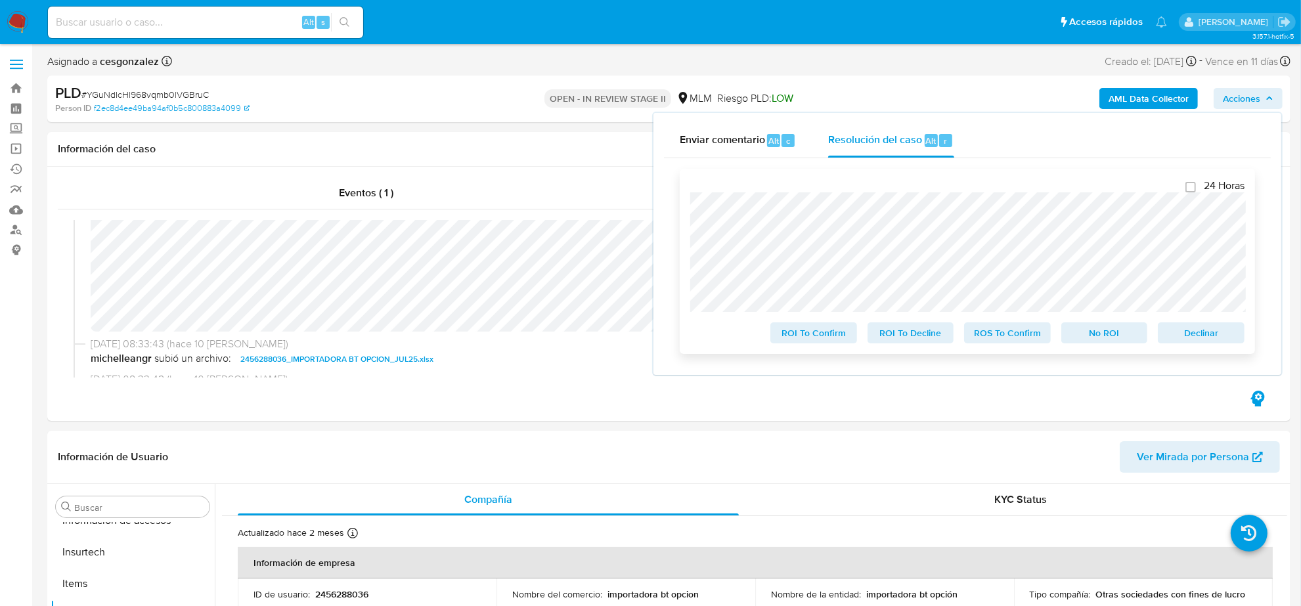
click at [1020, 346] on div "24 Horas ROI To Confirm ROI To Decline ROS To Confirm No ROI Declinar" at bounding box center [967, 261] width 575 height 185
click at [1020, 336] on span "ROS To Confirm" at bounding box center [1008, 333] width 68 height 18
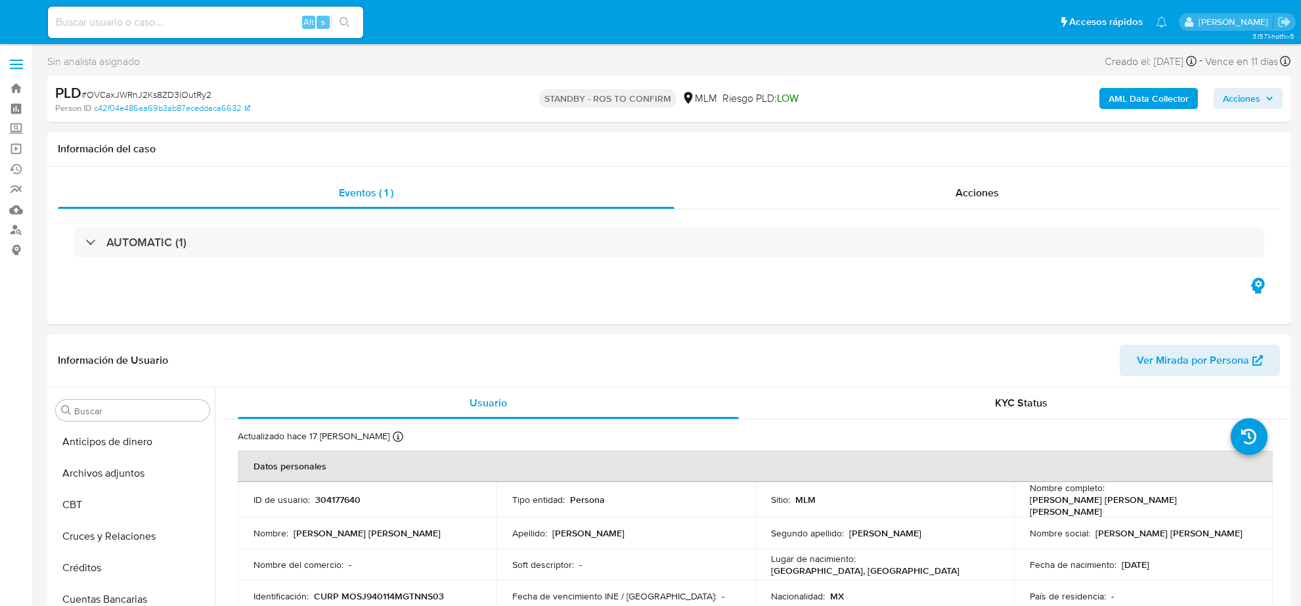
select select "10"
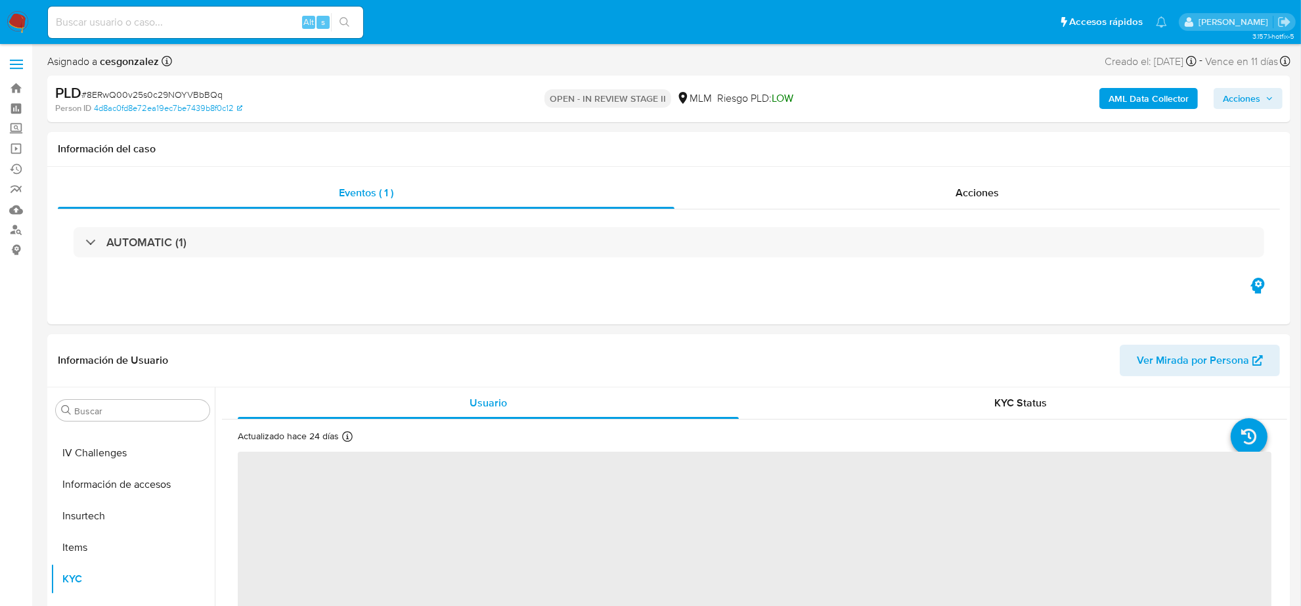
scroll to position [554, 0]
click at [1016, 184] on div "Acciones" at bounding box center [978, 193] width 606 height 32
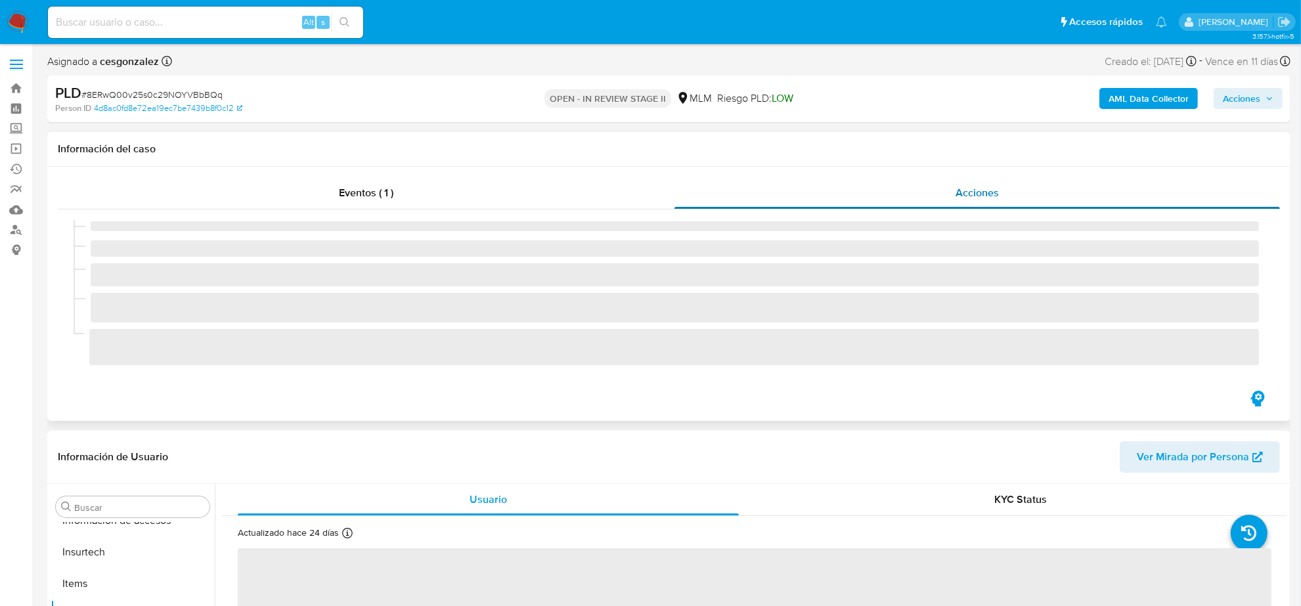
click at [964, 186] on span "Acciones" at bounding box center [977, 192] width 43 height 15
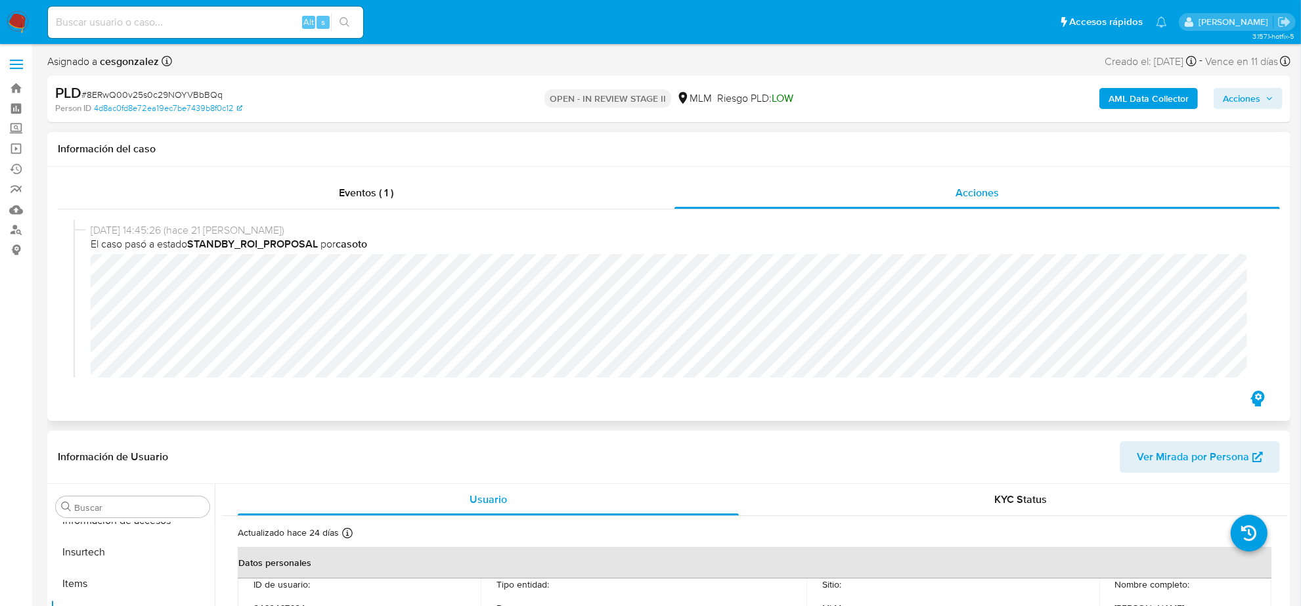
scroll to position [164, 0]
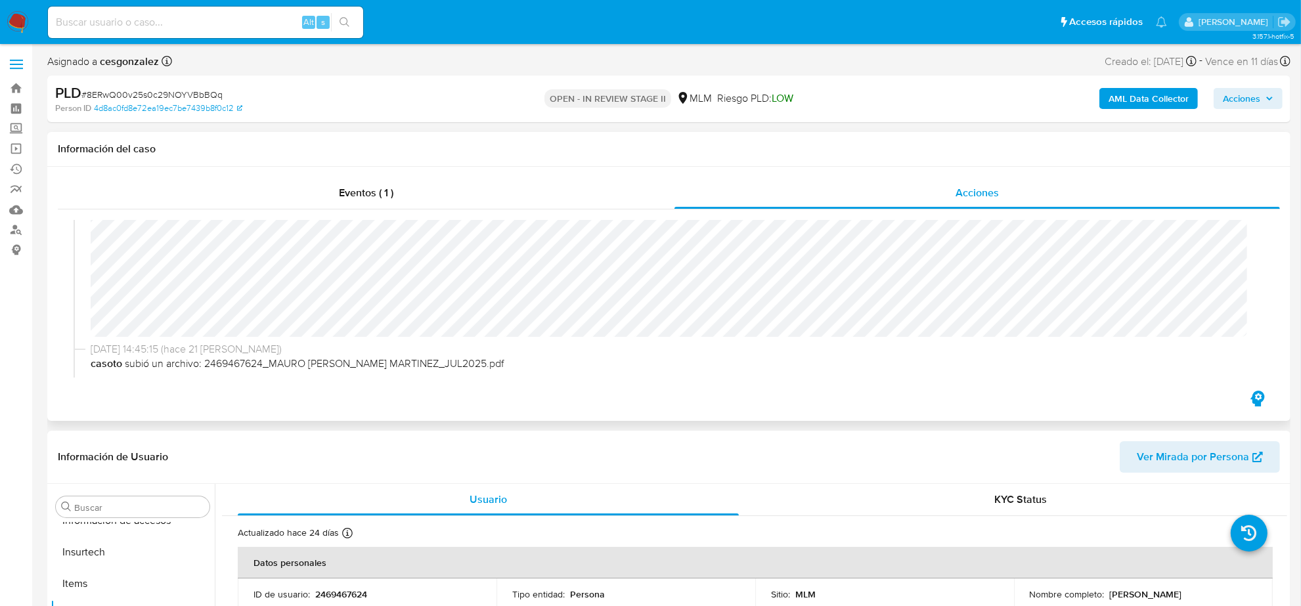
select select "10"
click at [1258, 97] on span "Acciones" at bounding box center [1241, 98] width 37 height 21
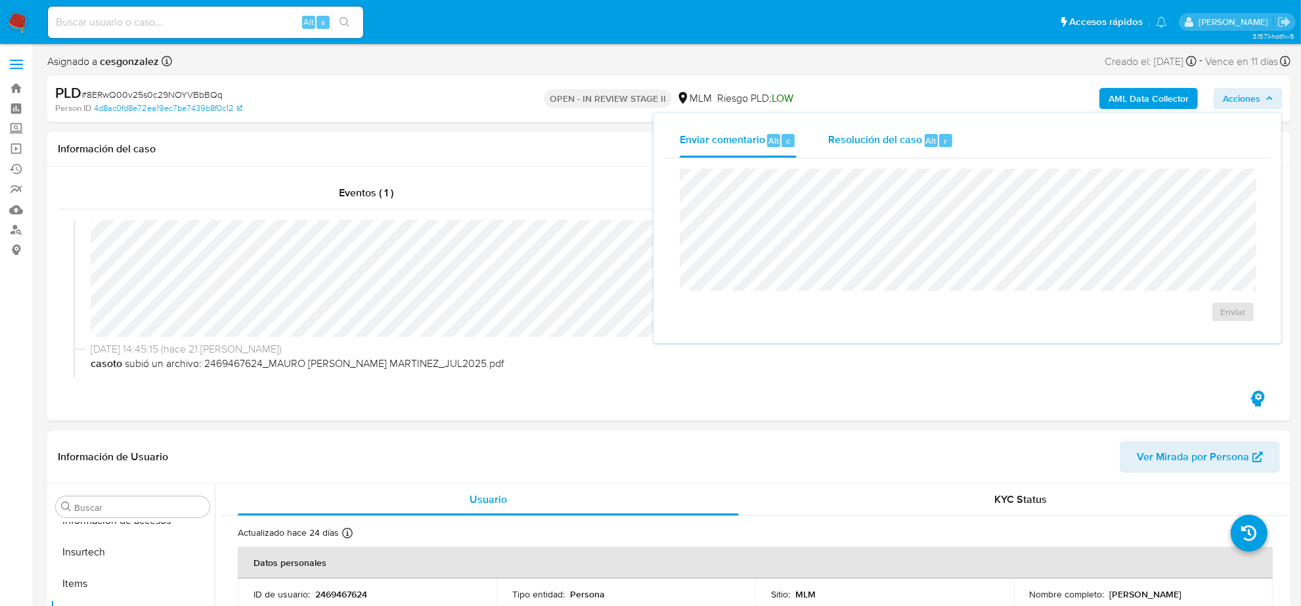
click at [901, 136] on span "Resolución del caso" at bounding box center [875, 140] width 94 height 15
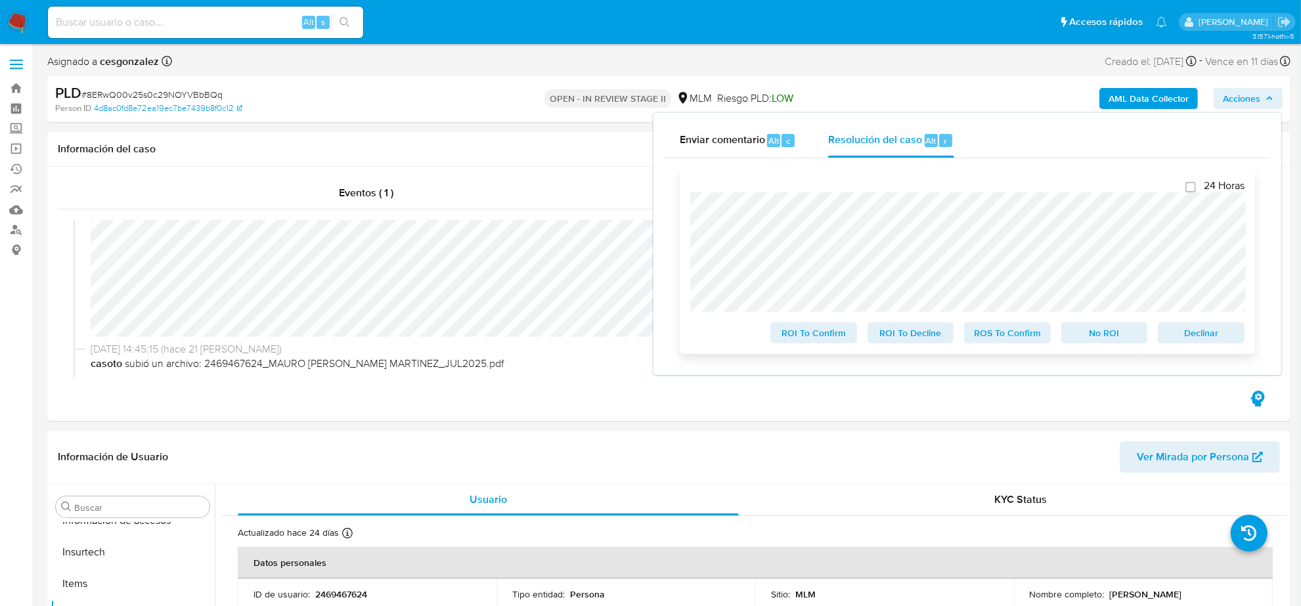
drag, startPoint x: 1003, startPoint y: 340, endPoint x: 993, endPoint y: 338, distance: 10.6
click at [1003, 339] on span "ROS To Confirm" at bounding box center [1008, 333] width 68 height 18
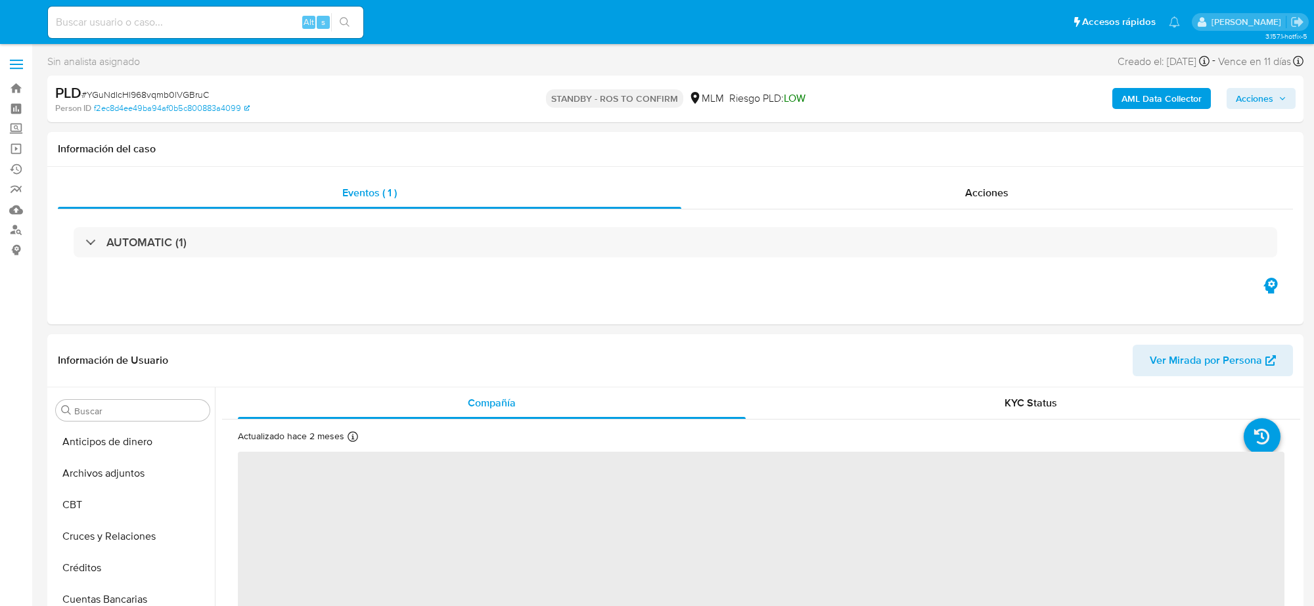
select select "10"
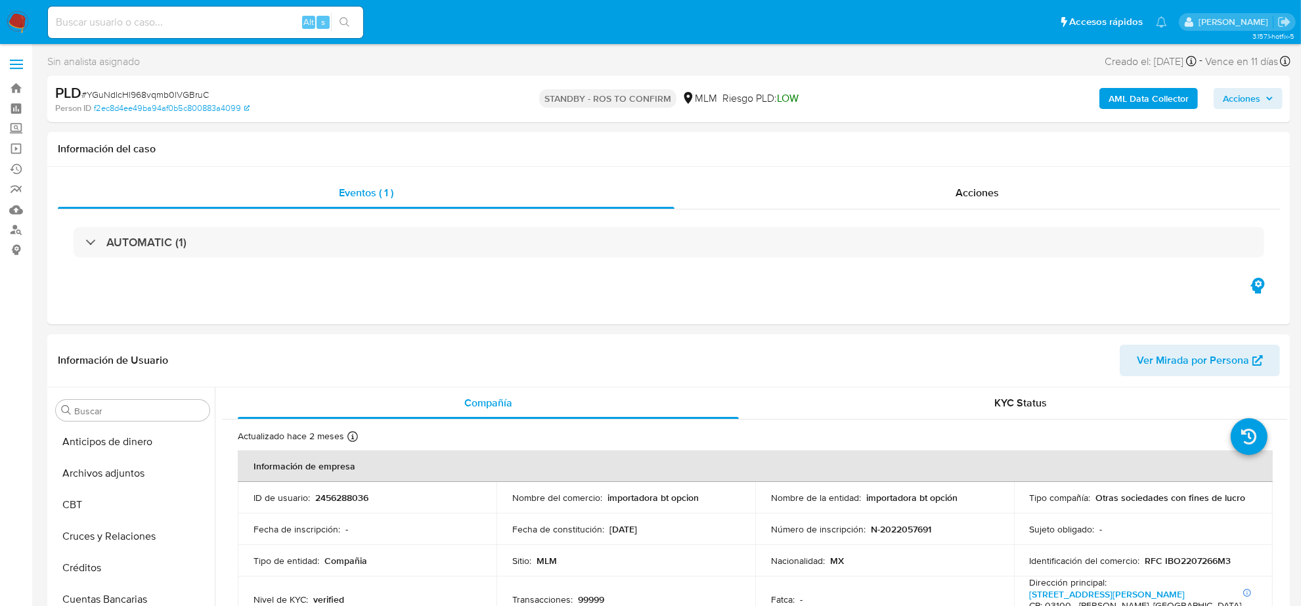
scroll to position [205, 0]
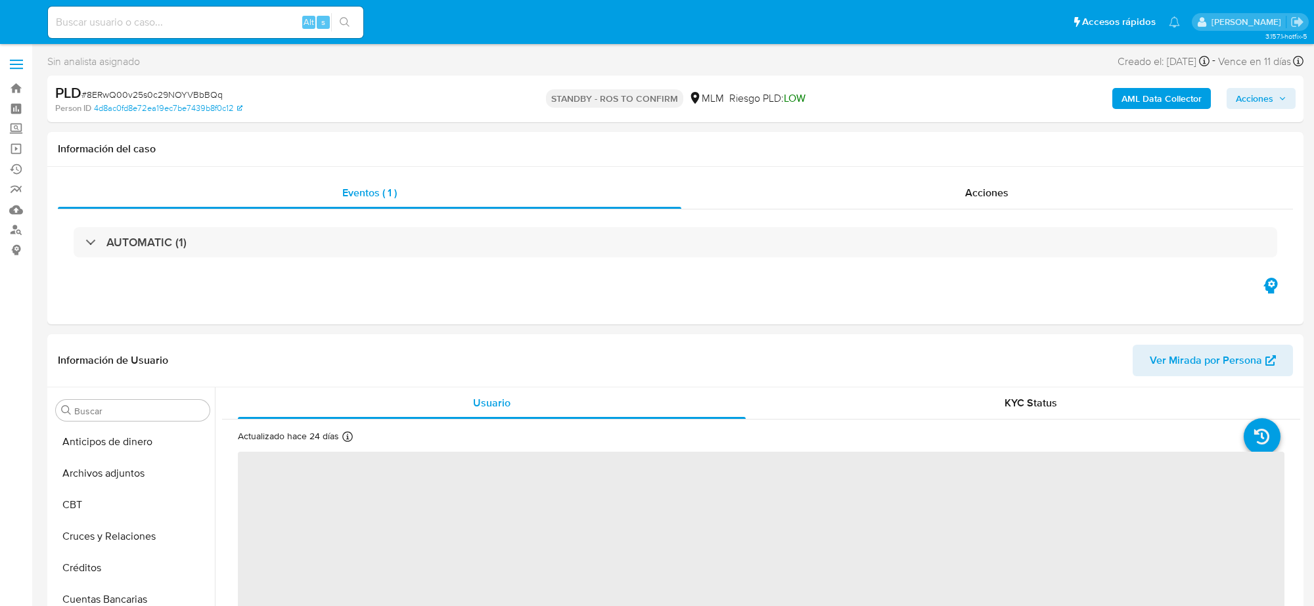
select select "10"
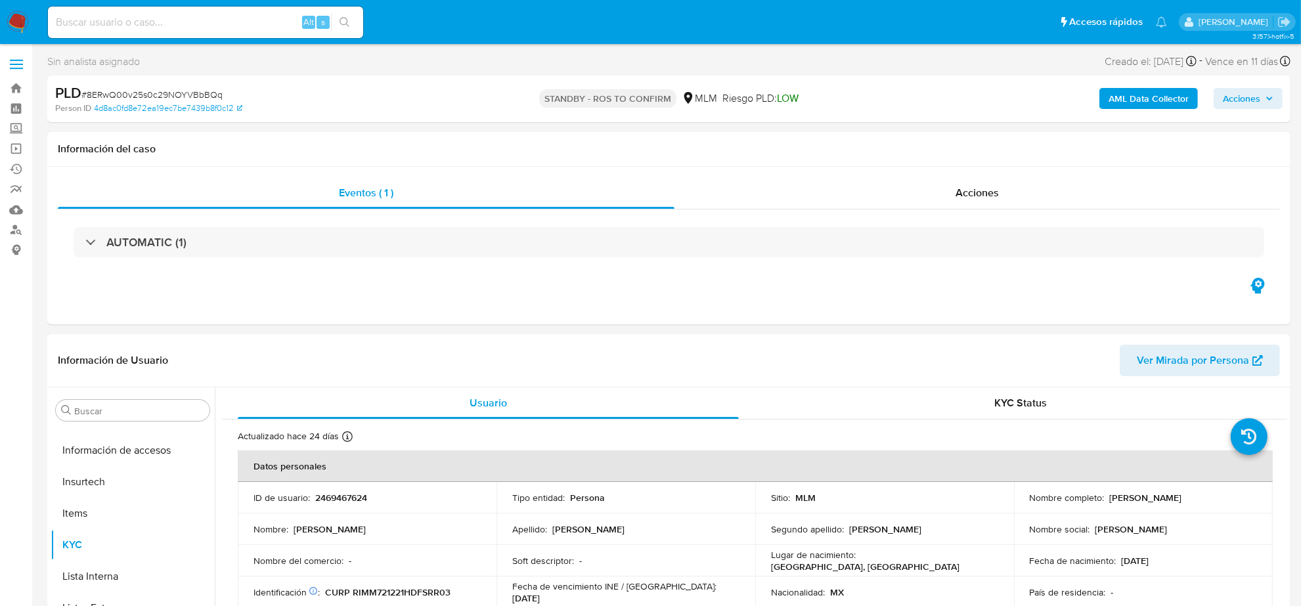
scroll to position [554, 0]
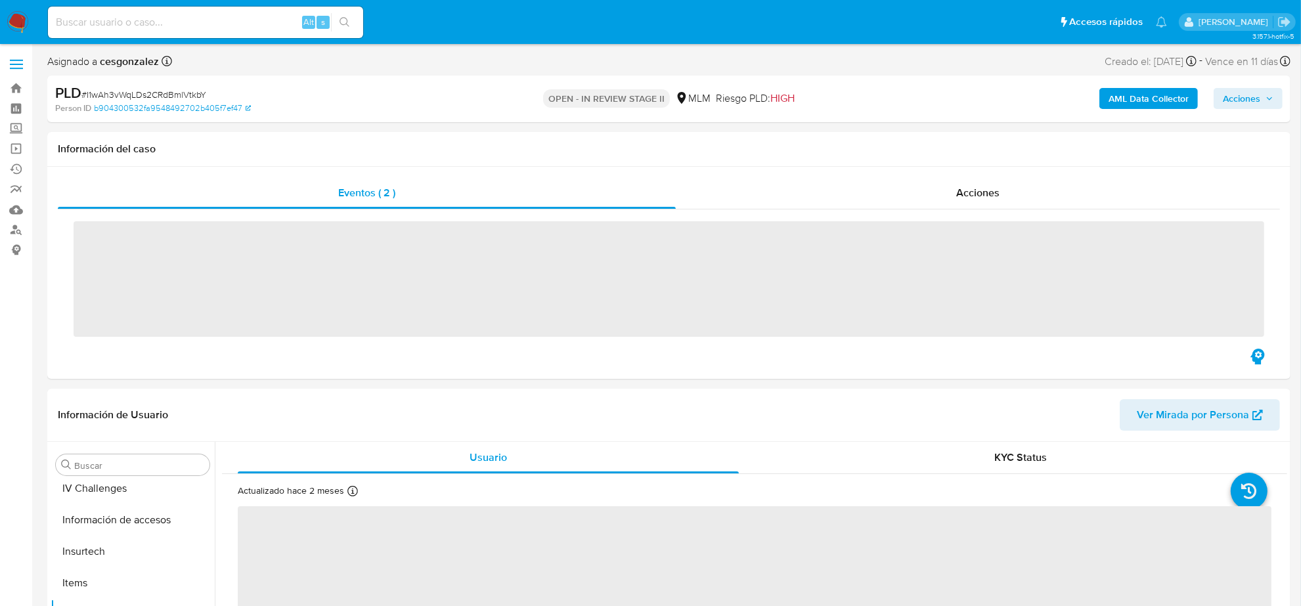
scroll to position [554, 0]
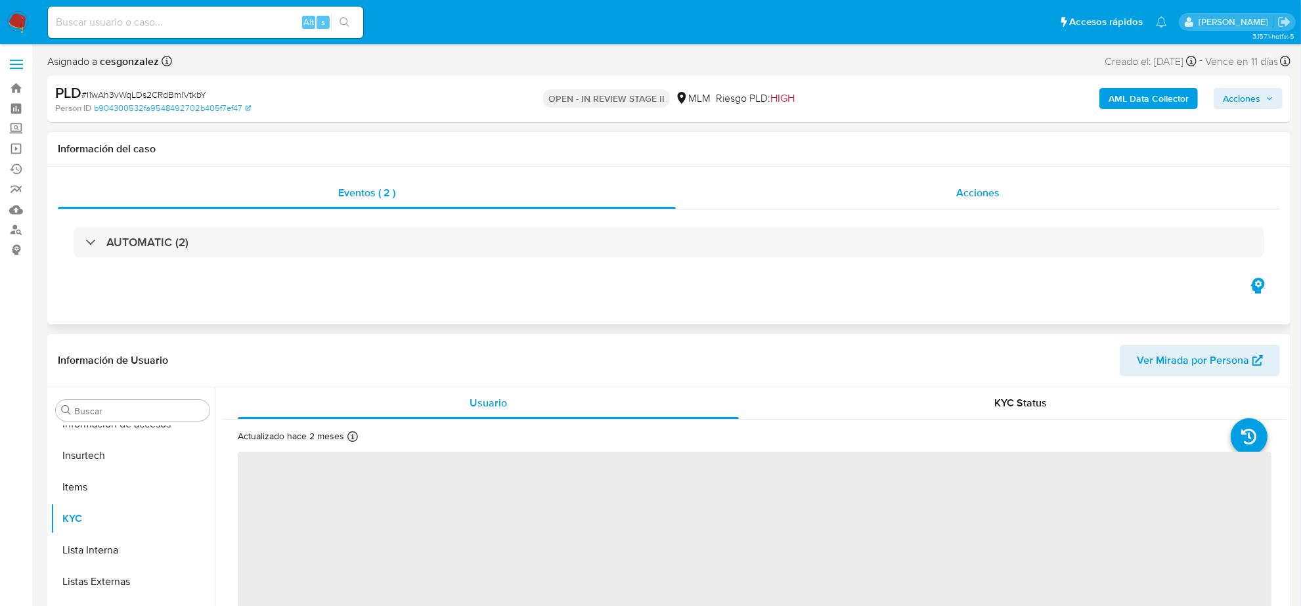
click at [986, 195] on span "Acciones" at bounding box center [977, 192] width 43 height 15
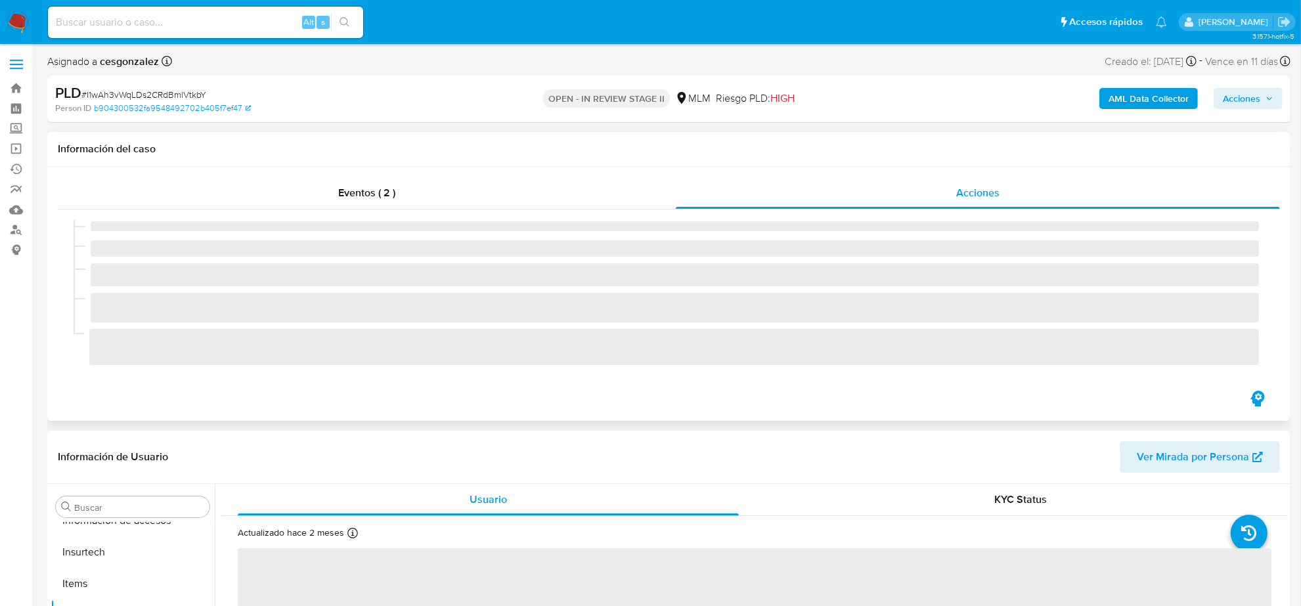
select select "10"
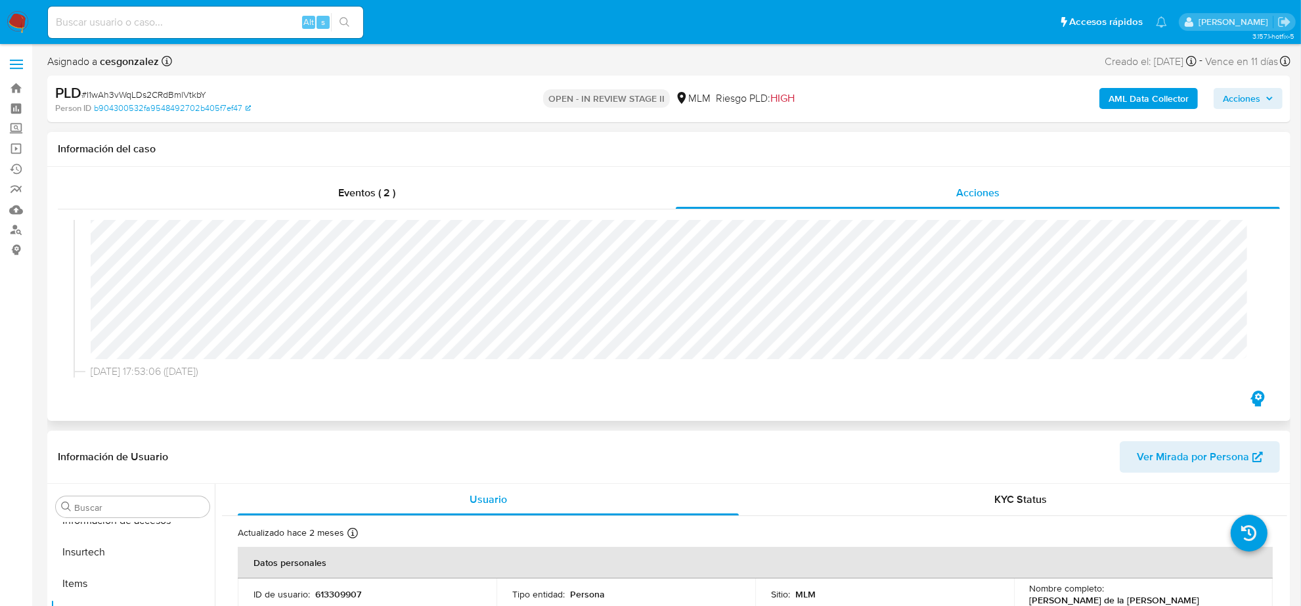
scroll to position [164, 0]
click at [734, 362] on div "05/08/2025 17:53:22 (hace 24 días) El caso pasó a estado STANDBY_ROI_PROPOSAL p…" at bounding box center [669, 261] width 1191 height 206
click at [1268, 102] on icon "button" at bounding box center [1270, 99] width 8 height 8
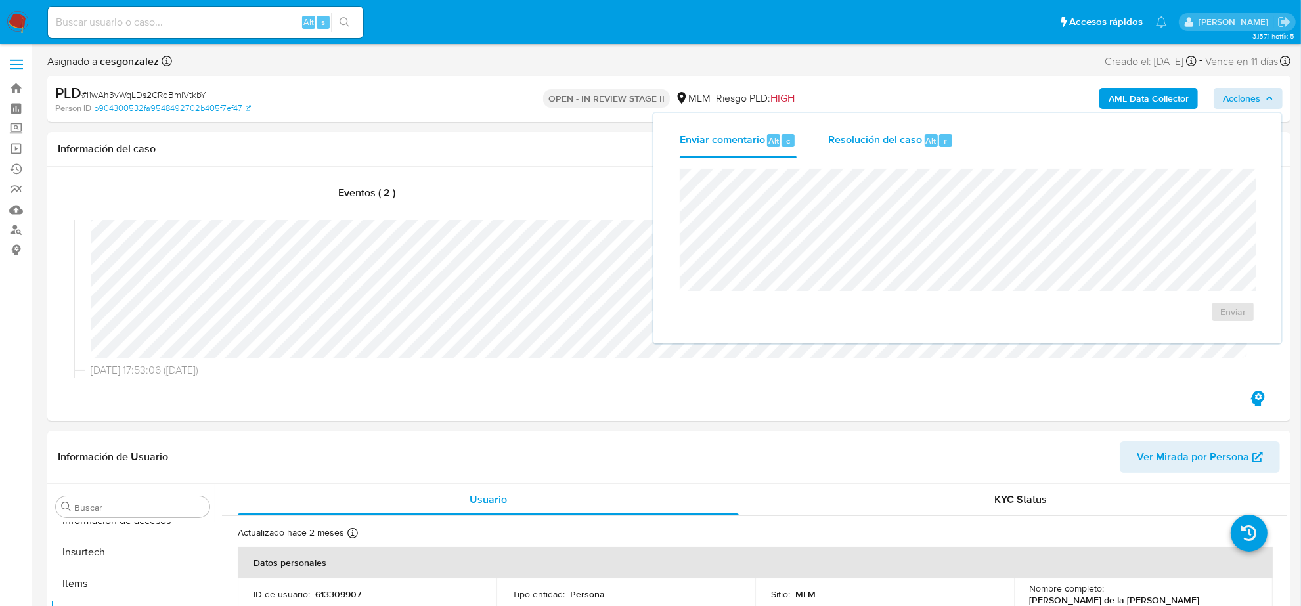
click at [868, 130] on div "Resolución del caso Alt r" at bounding box center [890, 141] width 125 height 34
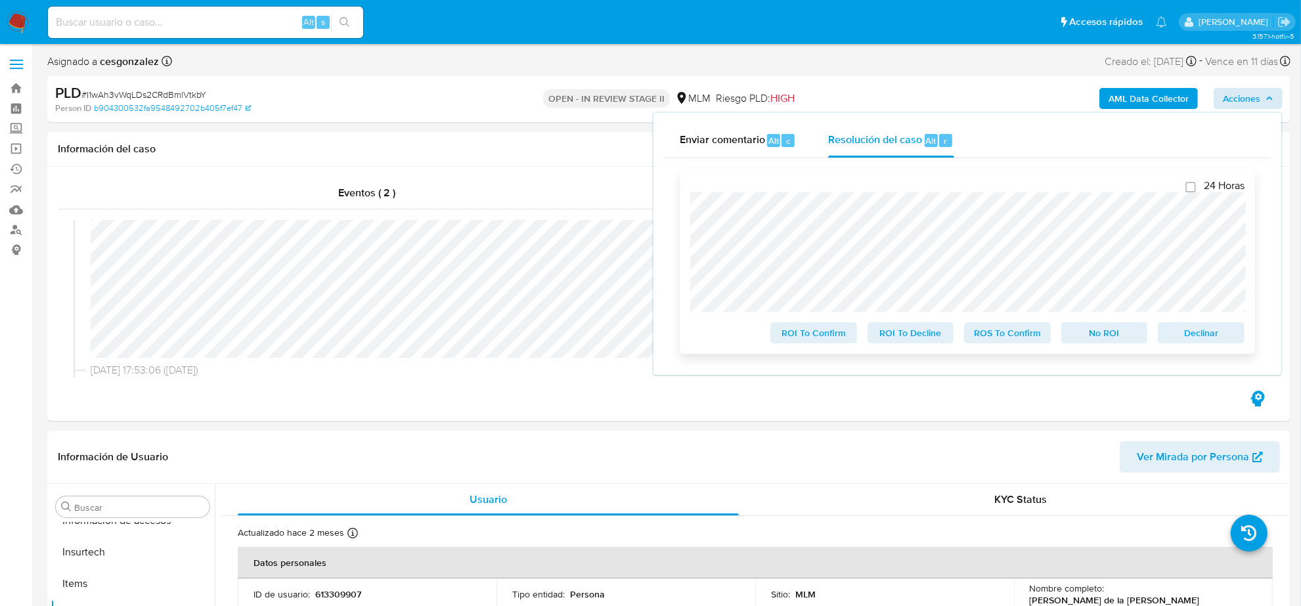
click at [1029, 340] on span "ROS To Confirm" at bounding box center [1008, 333] width 68 height 18
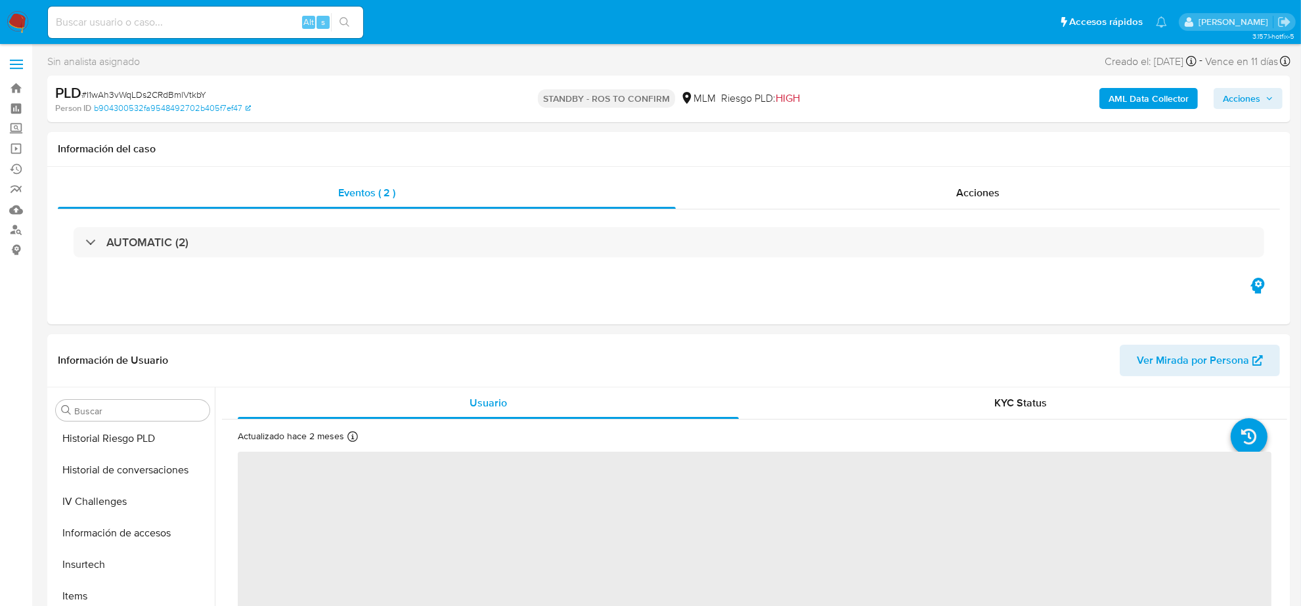
scroll to position [554, 0]
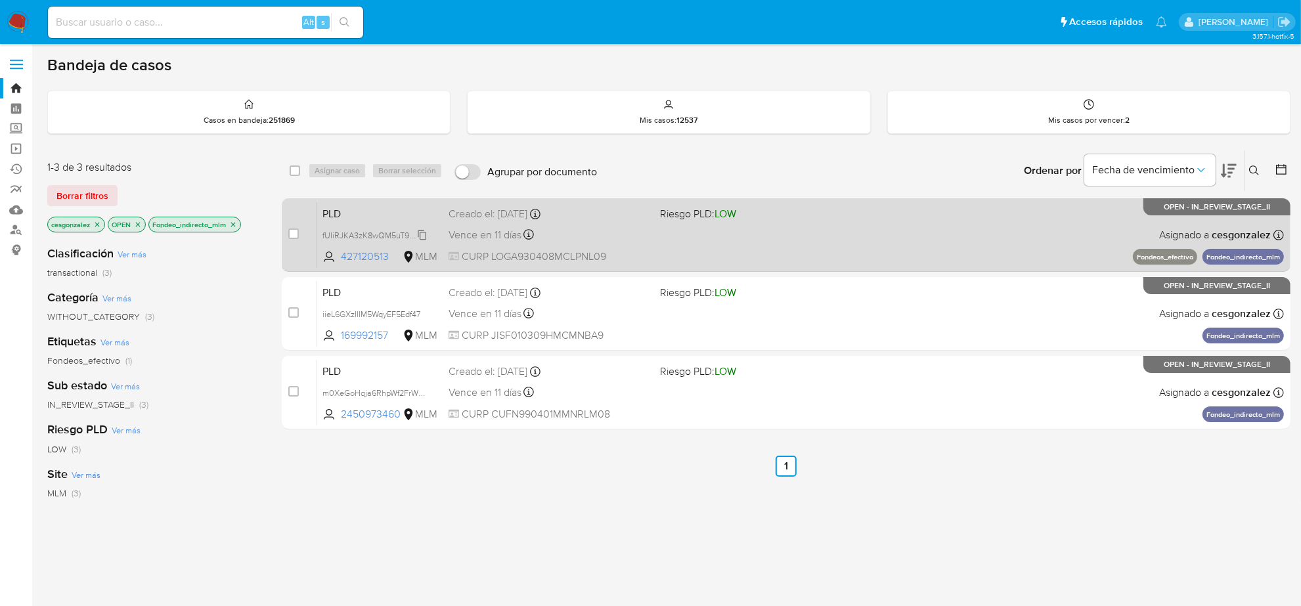
click at [415, 236] on span "fUIiRJKA3zK8wQM5uT922XtL" at bounding box center [377, 234] width 108 height 14
click at [510, 229] on span "Vence en 11 días" at bounding box center [485, 235] width 73 height 14
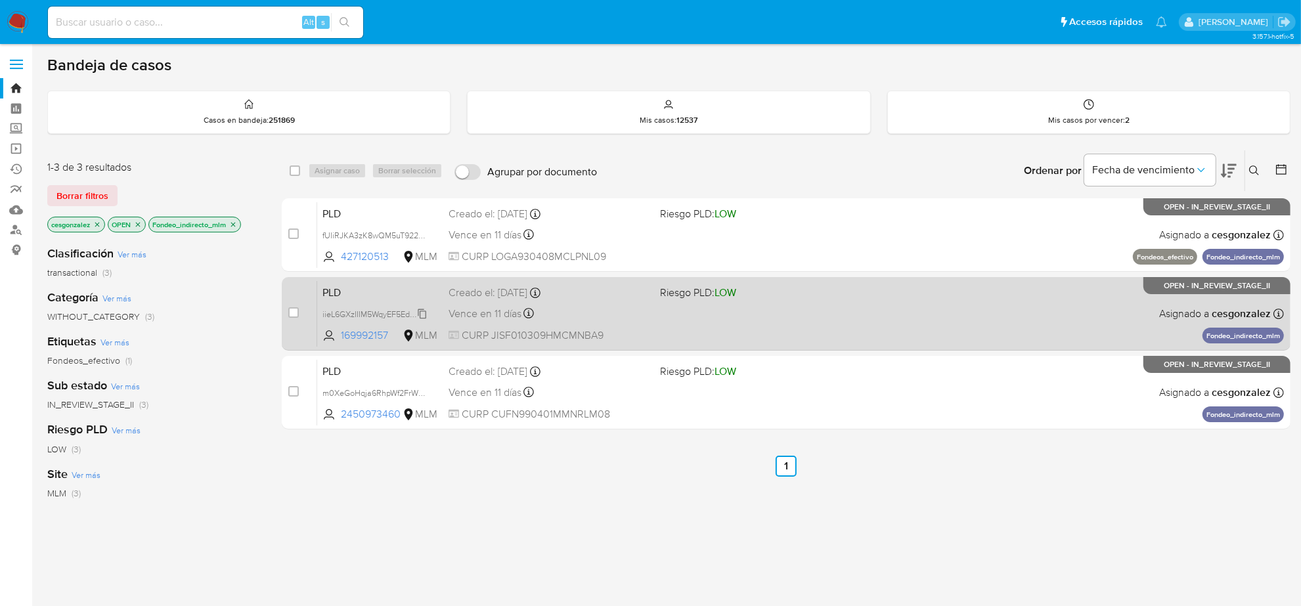
click at [424, 314] on icon at bounding box center [422, 314] width 11 height 11
click at [524, 320] on div at bounding box center [529, 315] width 11 height 14
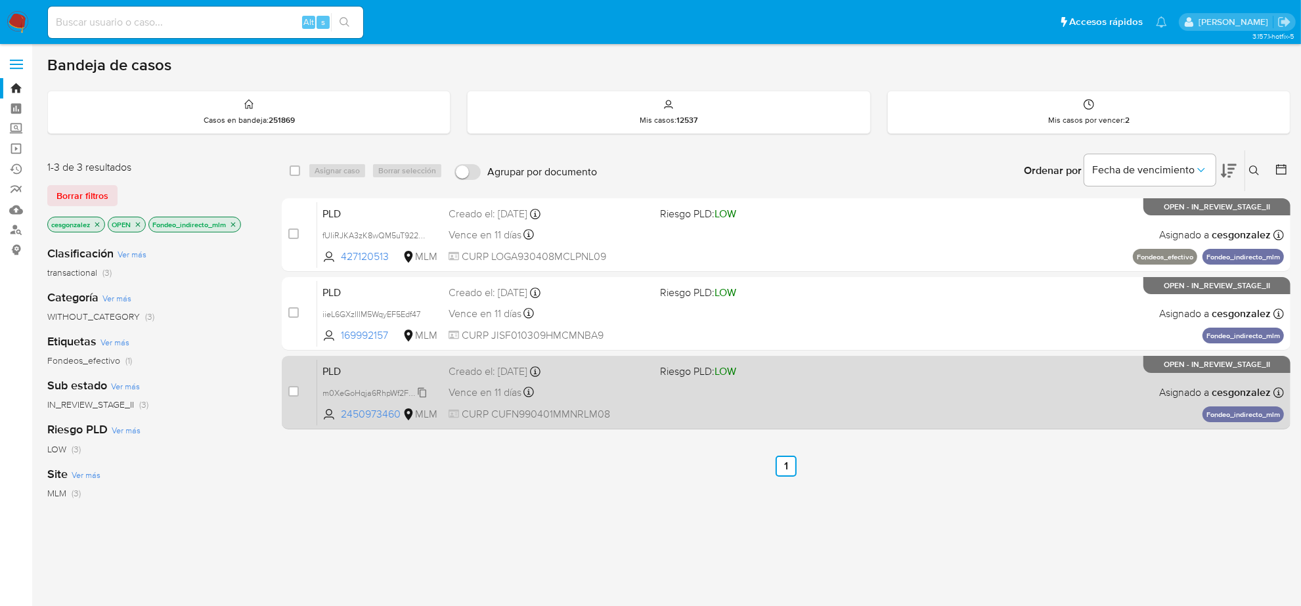
click at [424, 395] on span "m0XeGoHqja6RhpWf2FrWv5pX" at bounding box center [380, 392] width 114 height 14
click at [487, 396] on span "Vence en 11 días" at bounding box center [485, 393] width 73 height 14
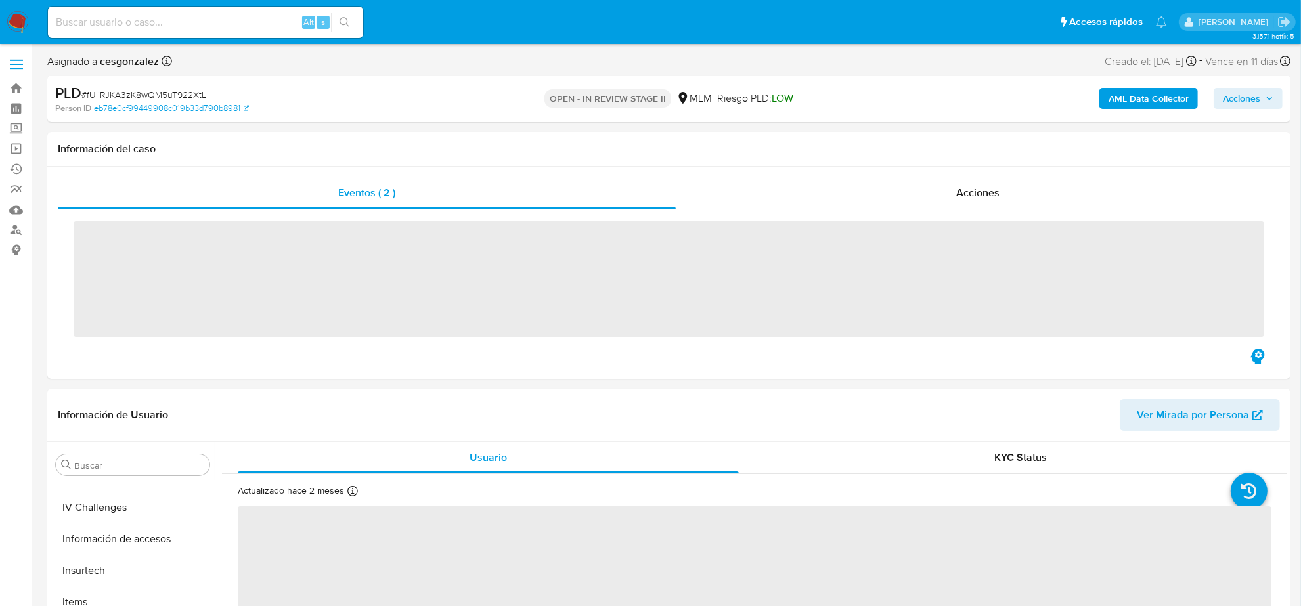
scroll to position [554, 0]
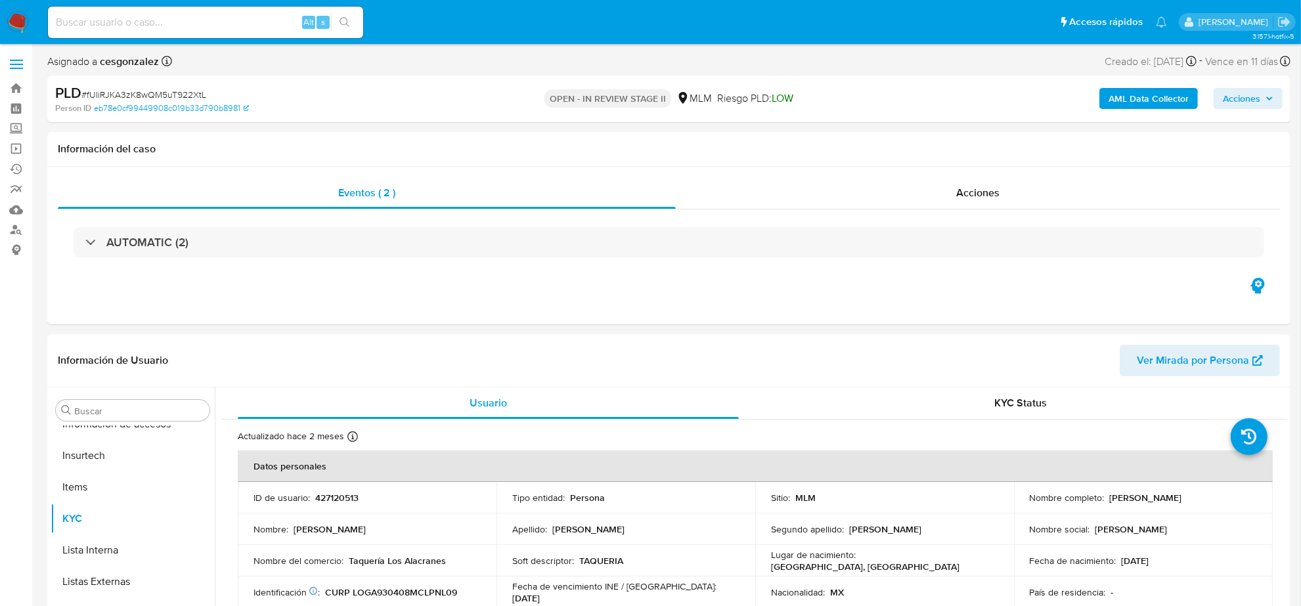
select select "10"
click at [991, 194] on span "Acciones" at bounding box center [977, 192] width 43 height 15
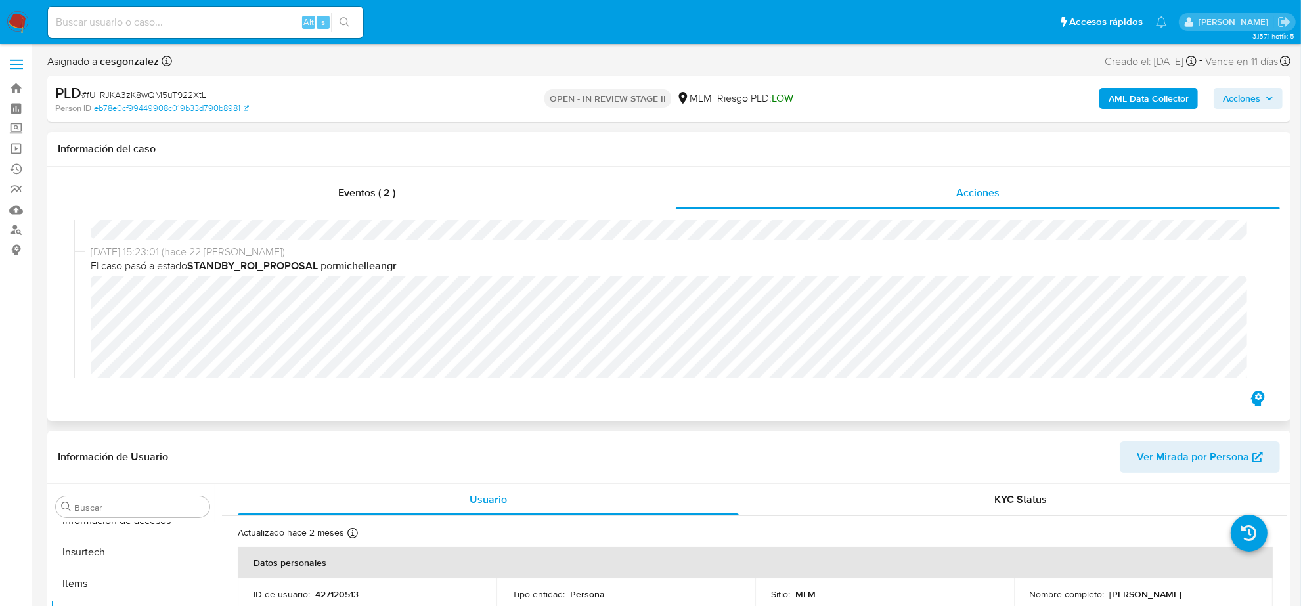
scroll to position [164, 0]
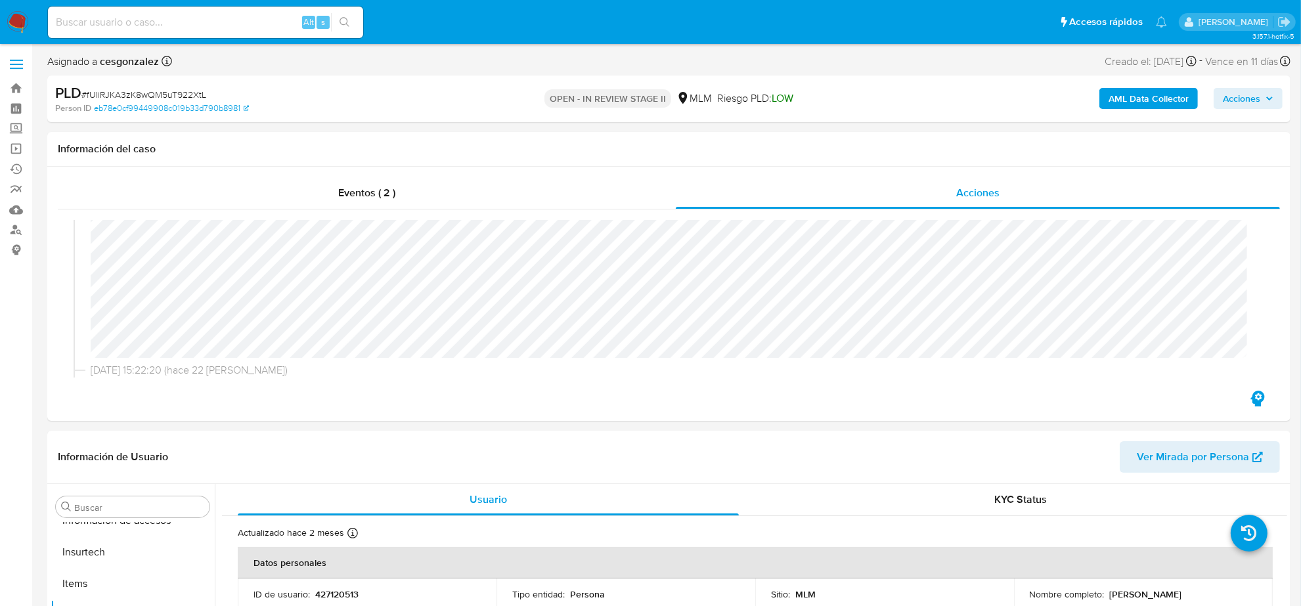
click at [1259, 100] on span "Acciones" at bounding box center [1241, 98] width 37 height 21
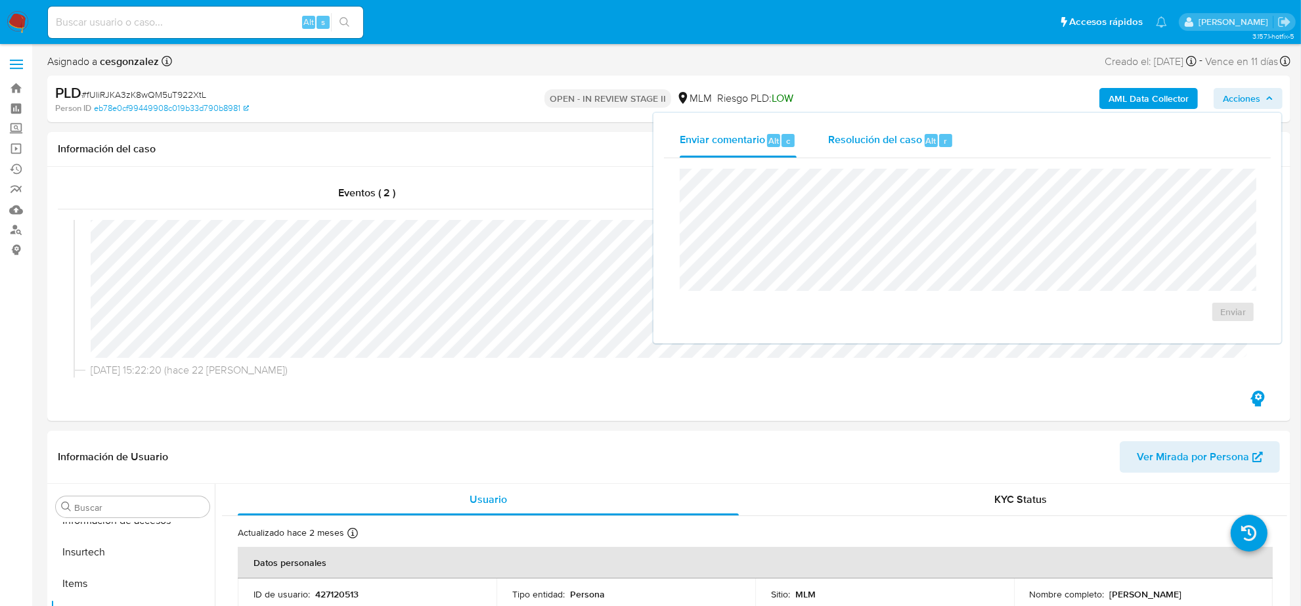
click at [876, 133] on span "Resolución del caso" at bounding box center [875, 140] width 94 height 15
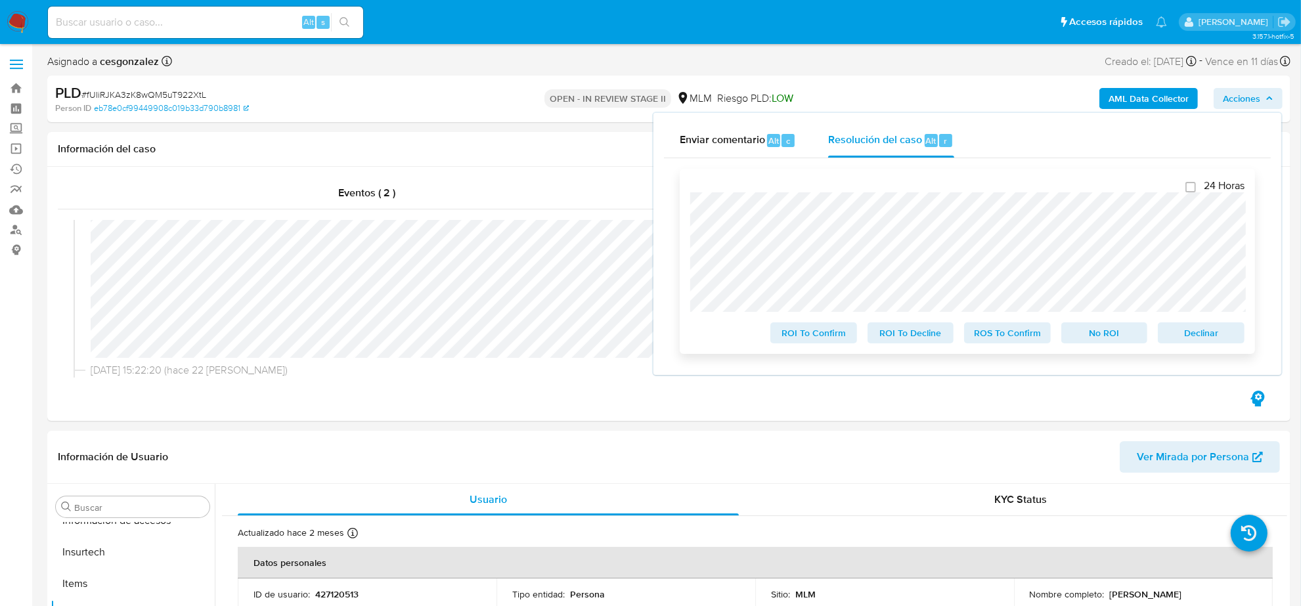
click at [1025, 342] on span "ROS To Confirm" at bounding box center [1008, 333] width 68 height 18
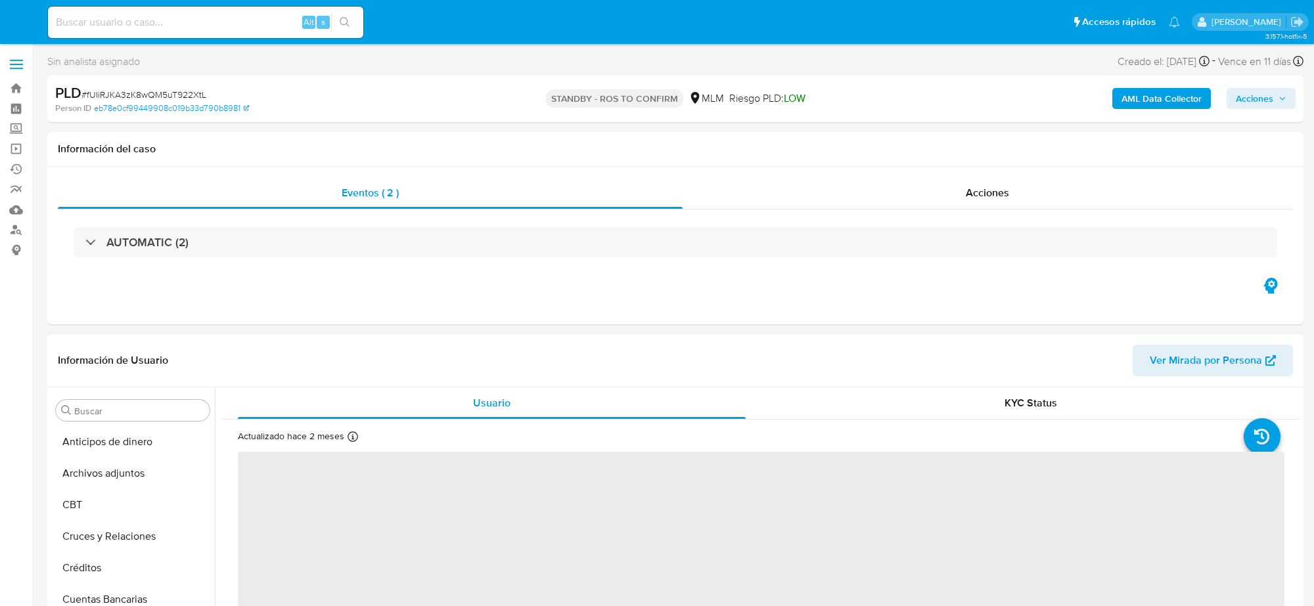
select select "10"
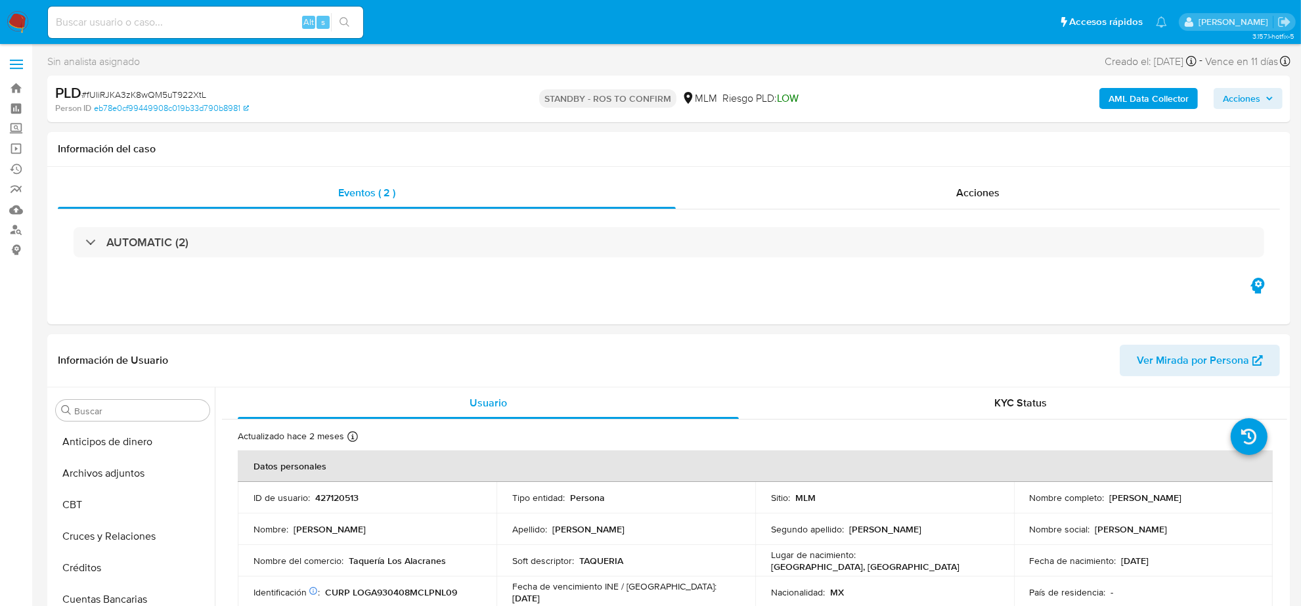
scroll to position [554, 0]
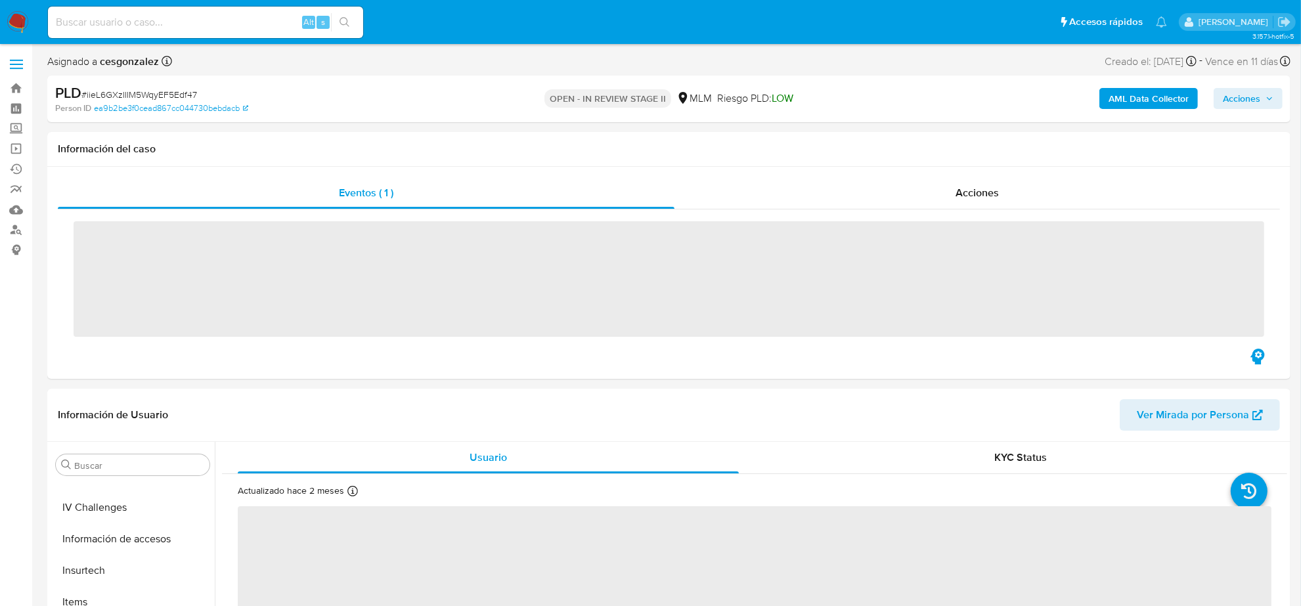
scroll to position [554, 0]
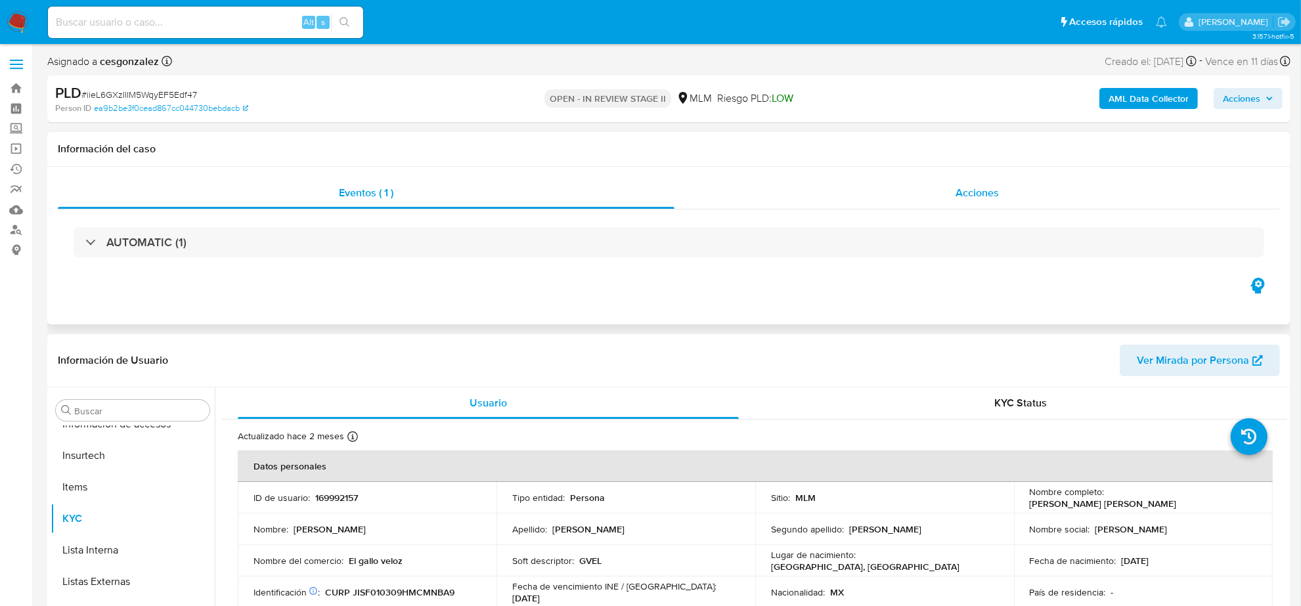
click at [999, 194] on span "Acciones" at bounding box center [977, 192] width 43 height 15
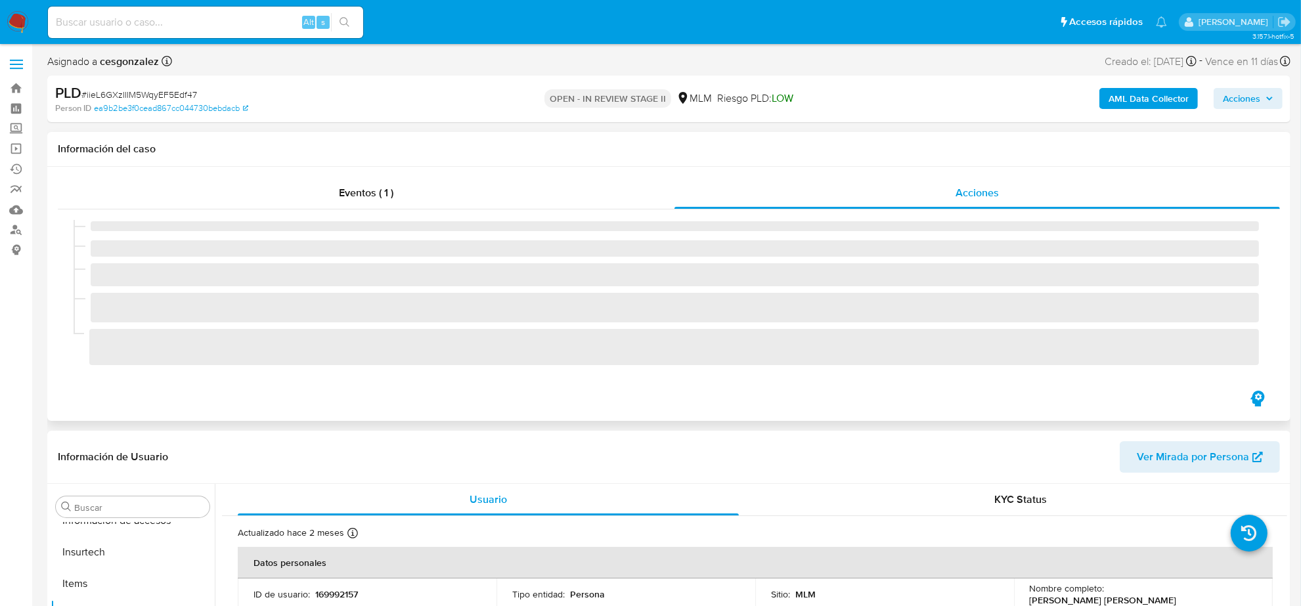
select select "10"
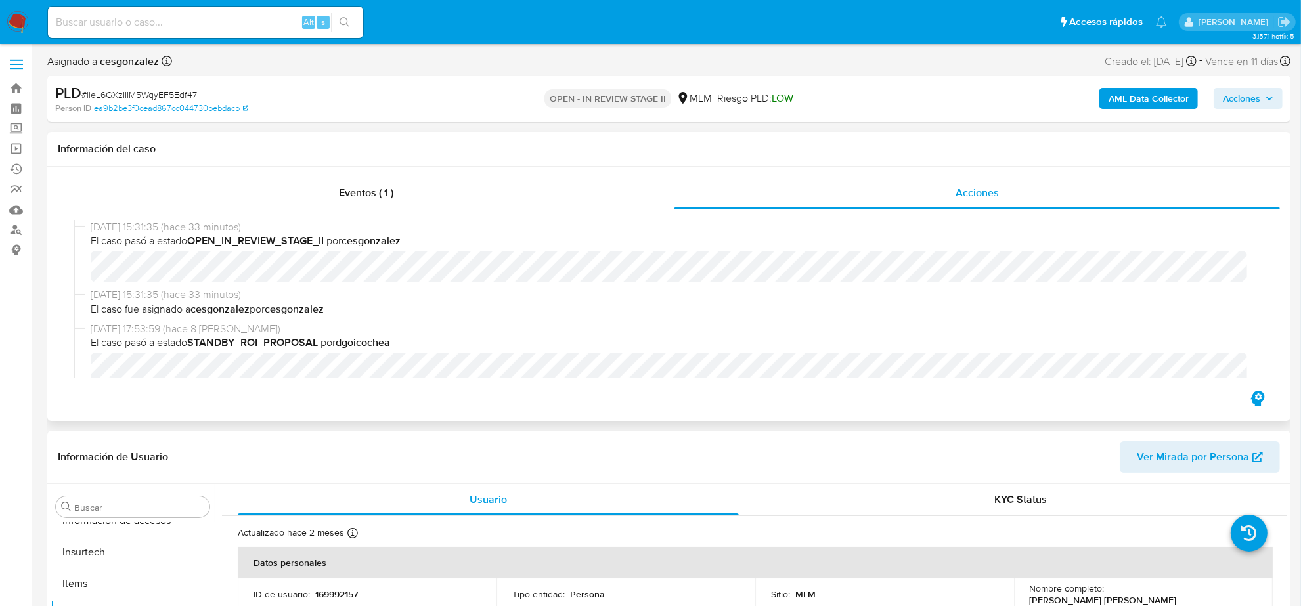
scroll to position [164, 0]
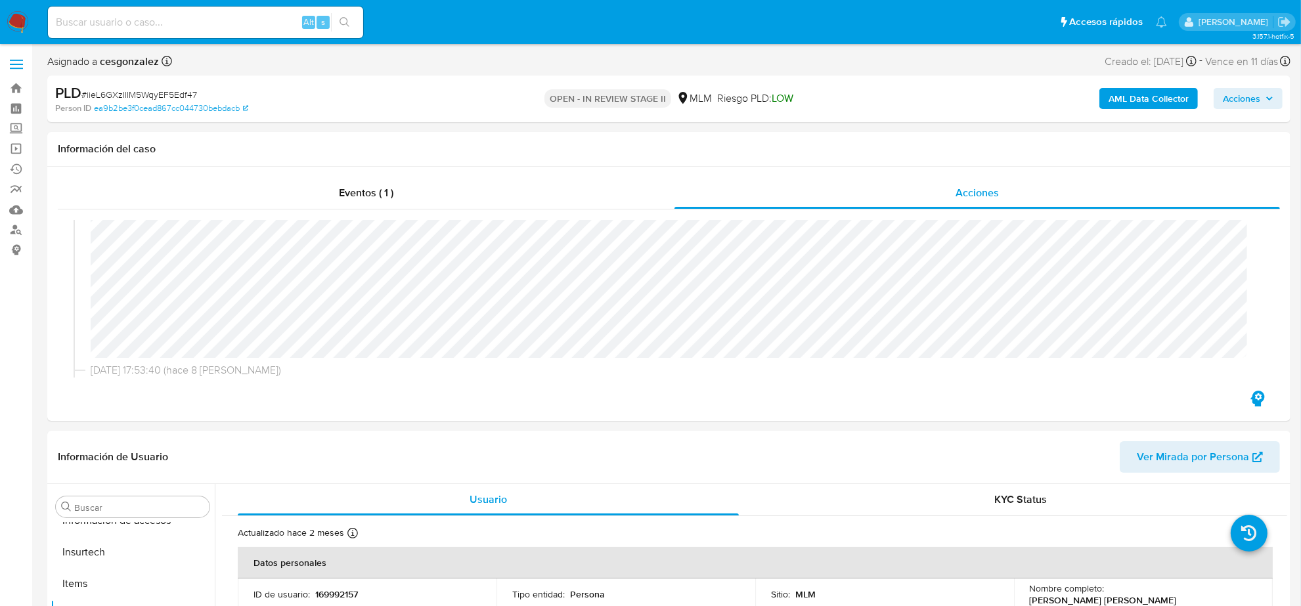
click at [1261, 99] on span "Acciones" at bounding box center [1241, 98] width 37 height 21
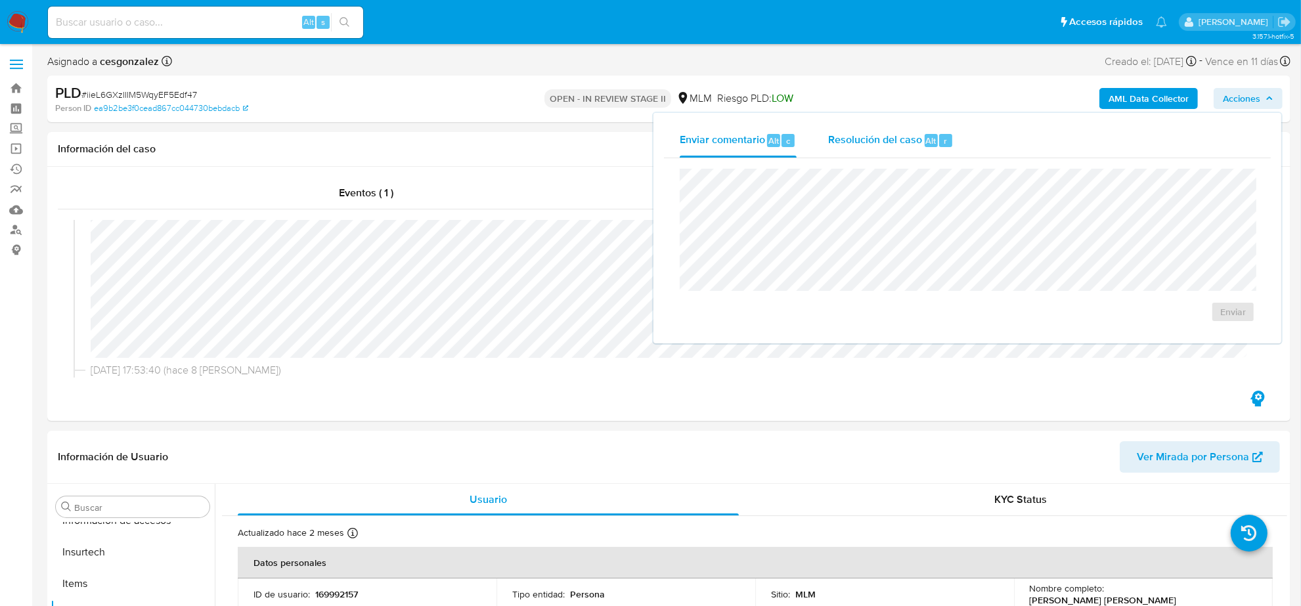
click at [901, 148] on div "Resolución del caso Alt r" at bounding box center [890, 141] width 125 height 34
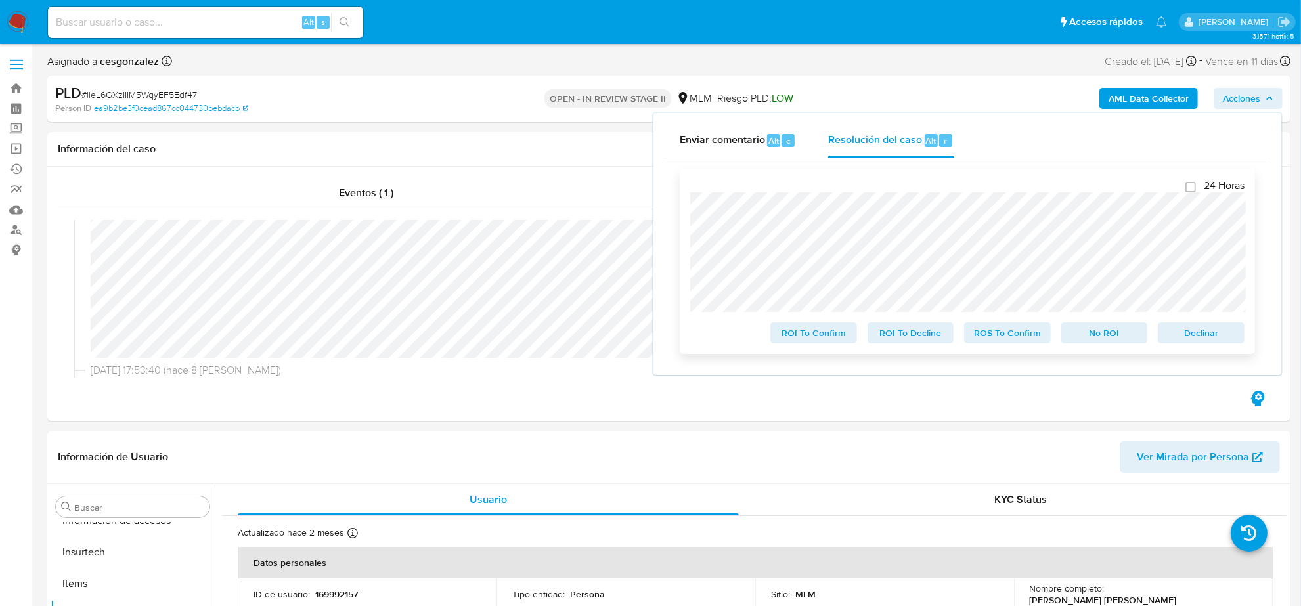
click at [1002, 337] on span "ROS To Confirm" at bounding box center [1008, 333] width 68 height 18
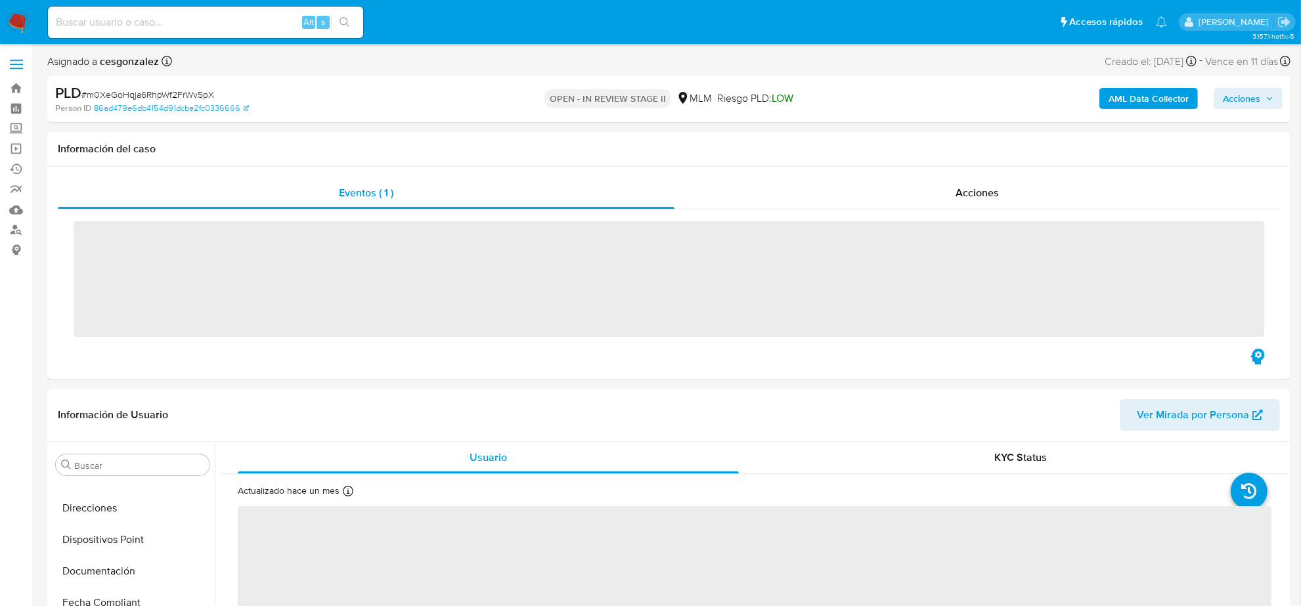
scroll to position [554, 0]
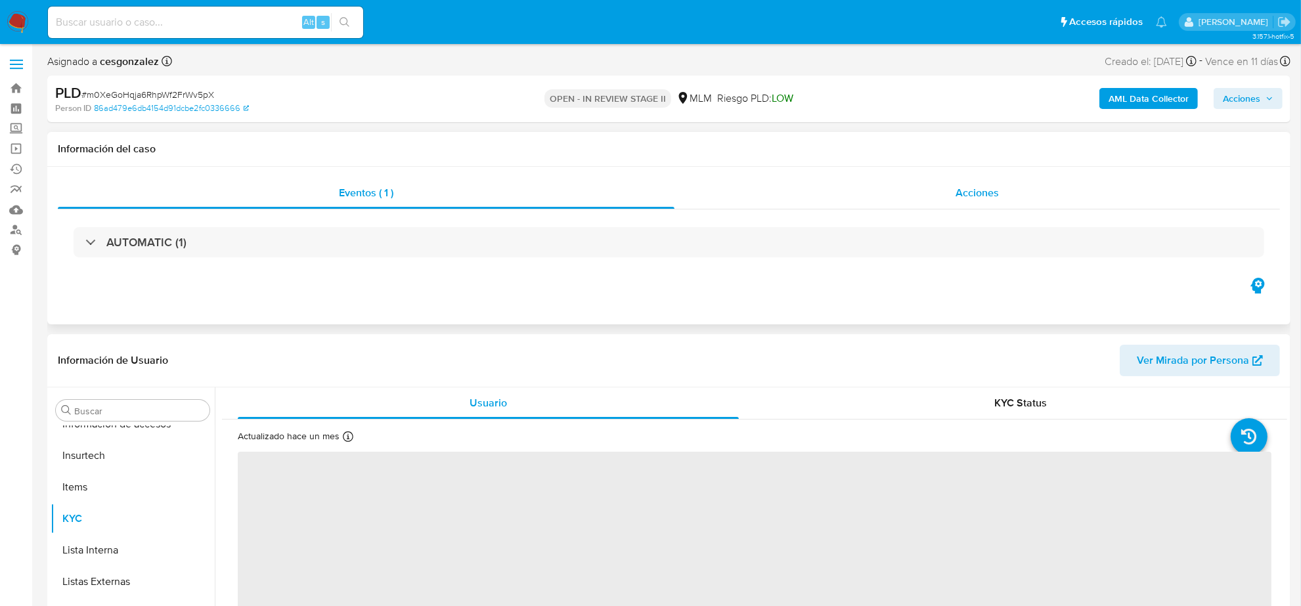
click at [957, 192] on span "Acciones" at bounding box center [977, 192] width 43 height 15
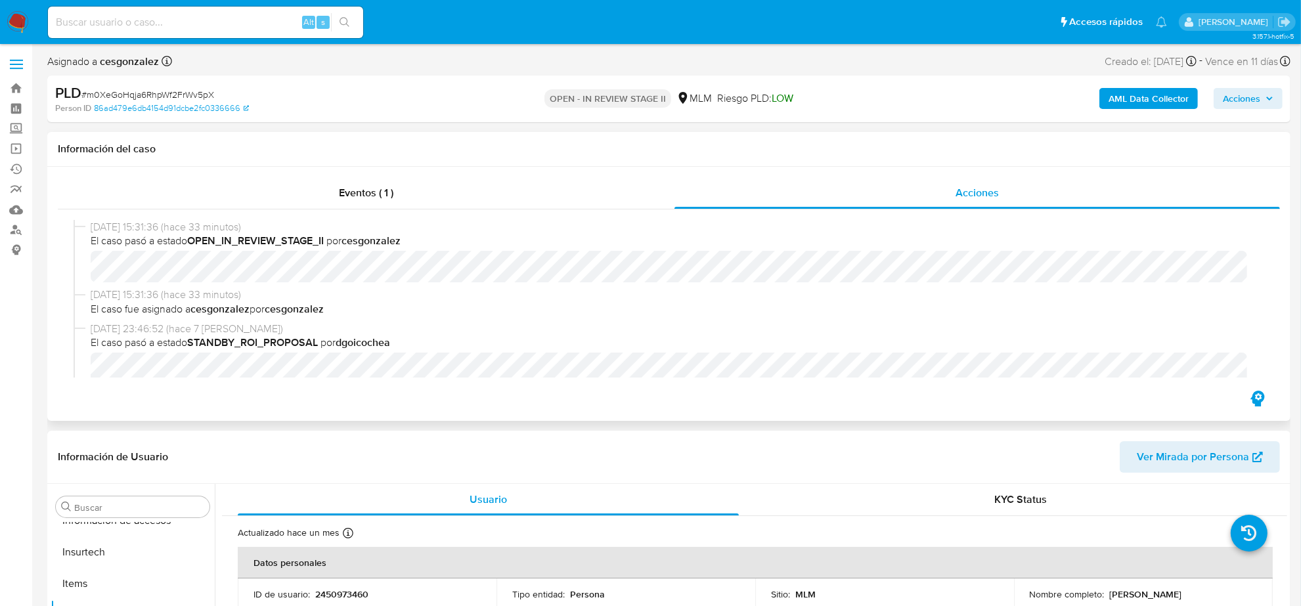
select select "10"
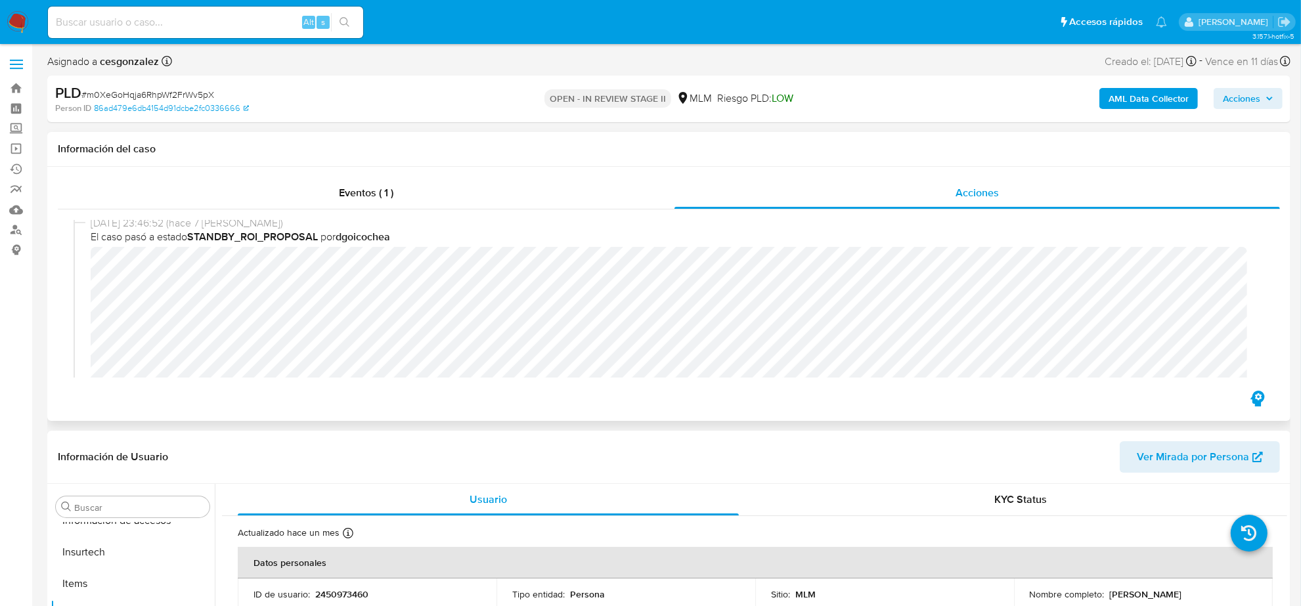
scroll to position [201, 0]
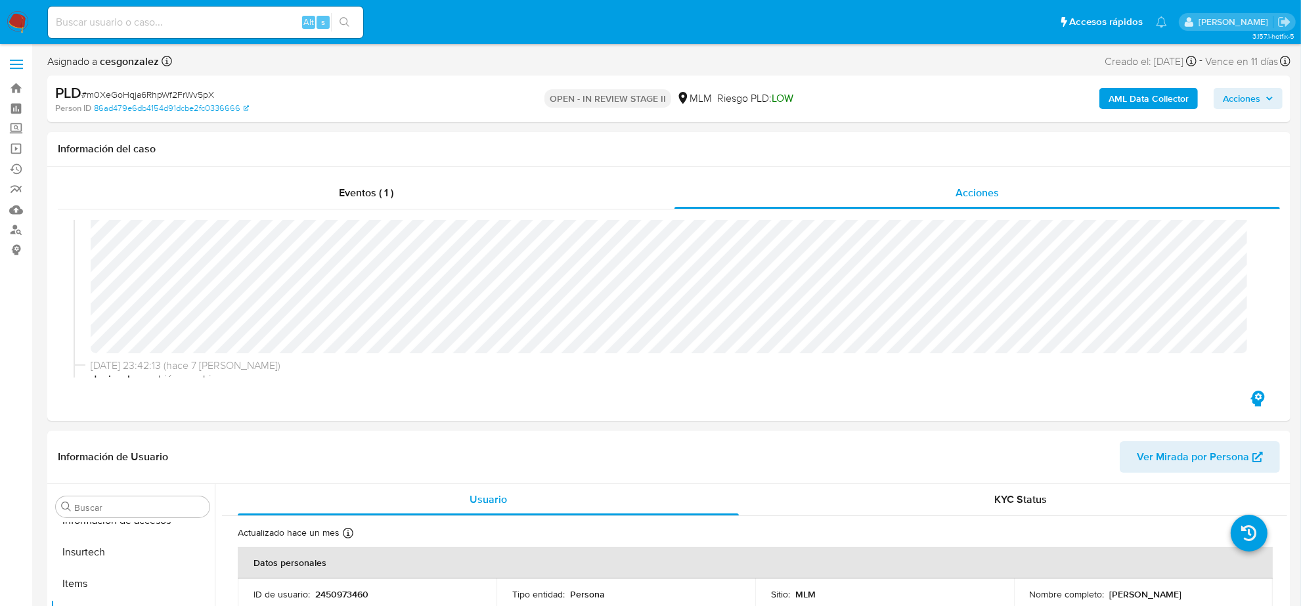
click at [1239, 93] on span "Acciones" at bounding box center [1241, 98] width 37 height 21
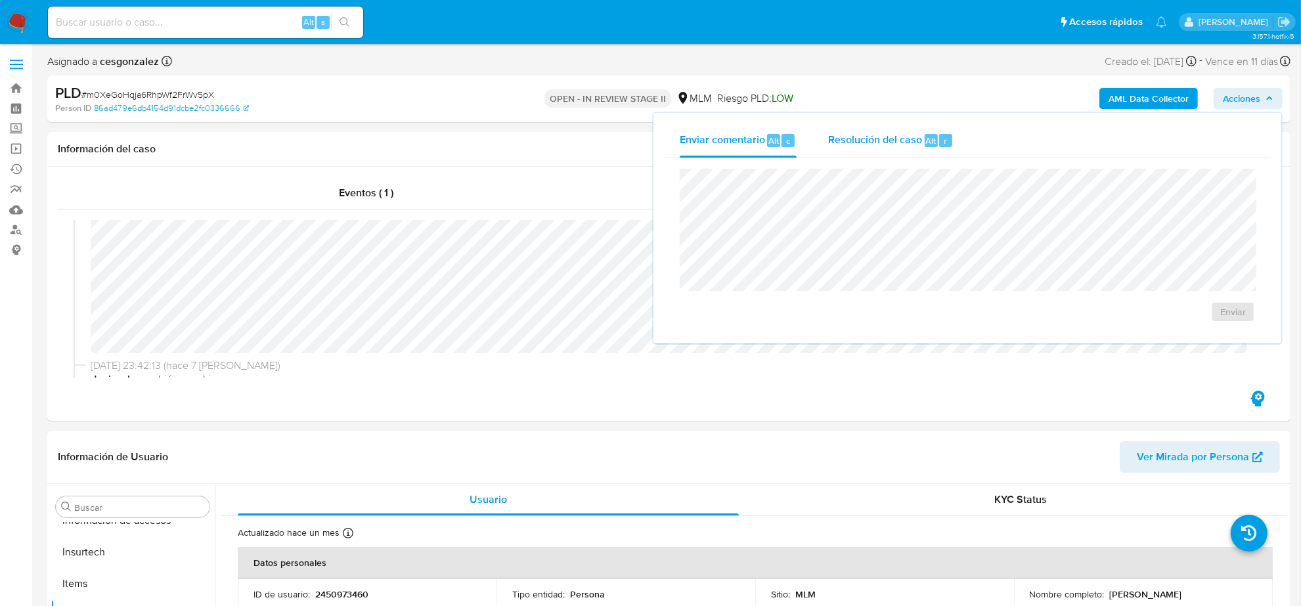
click at [819, 135] on button "Resolución del caso Alt r" at bounding box center [891, 141] width 157 height 34
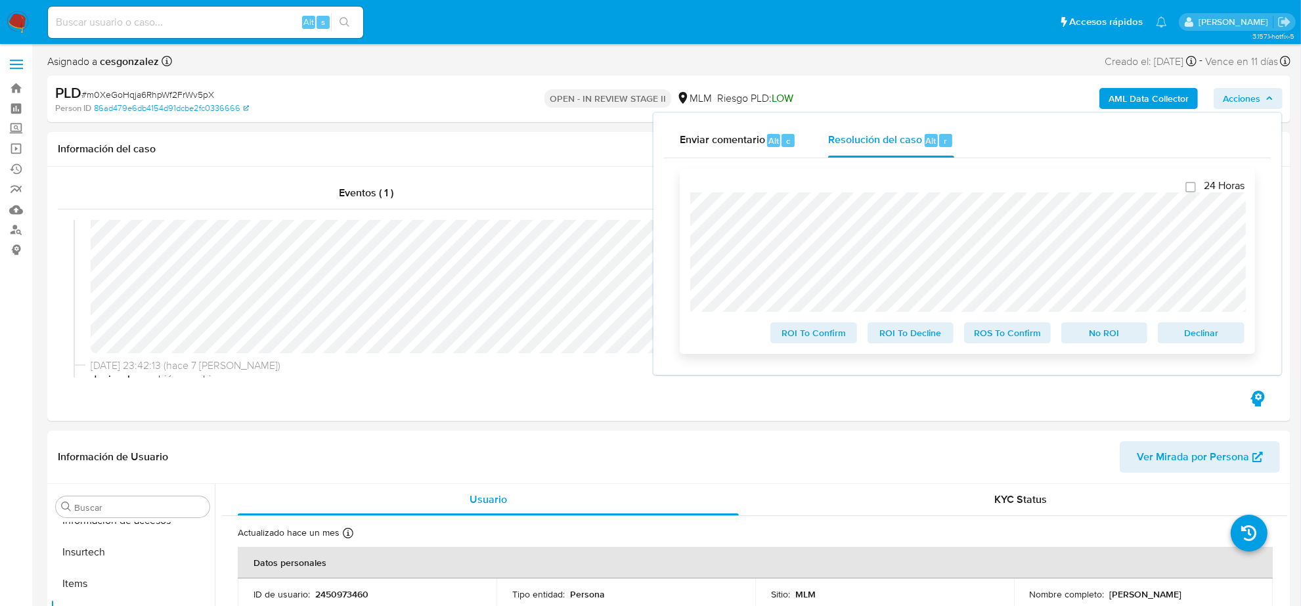
click at [992, 338] on span "ROS To Confirm" at bounding box center [1008, 333] width 68 height 18
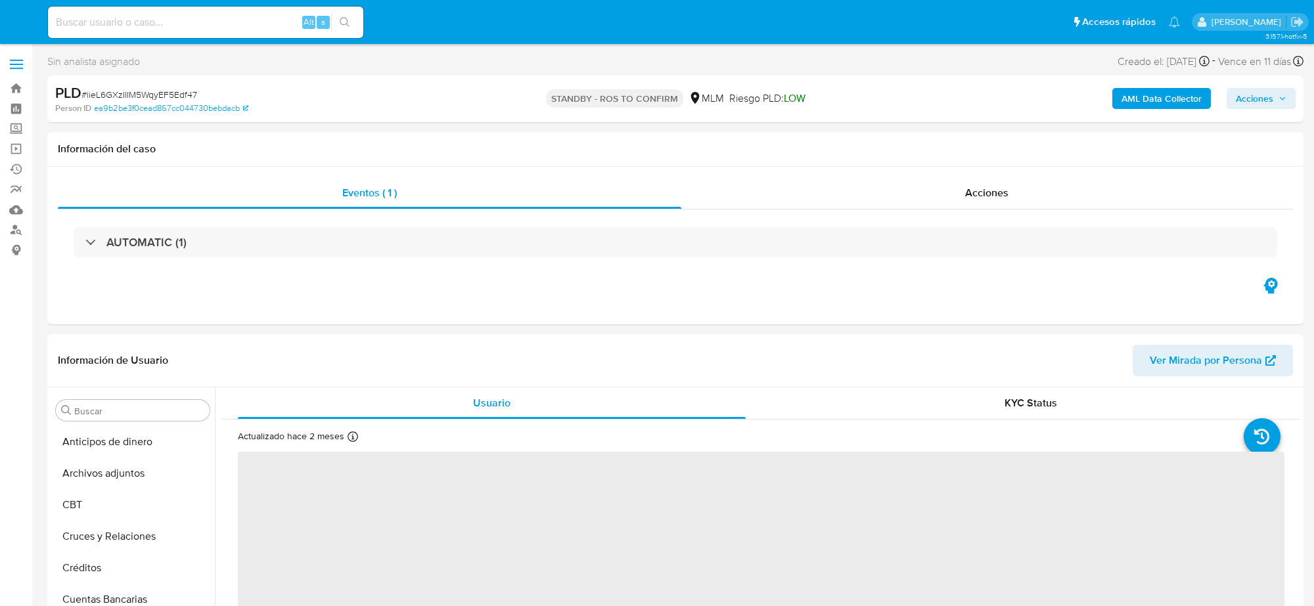
select select "10"
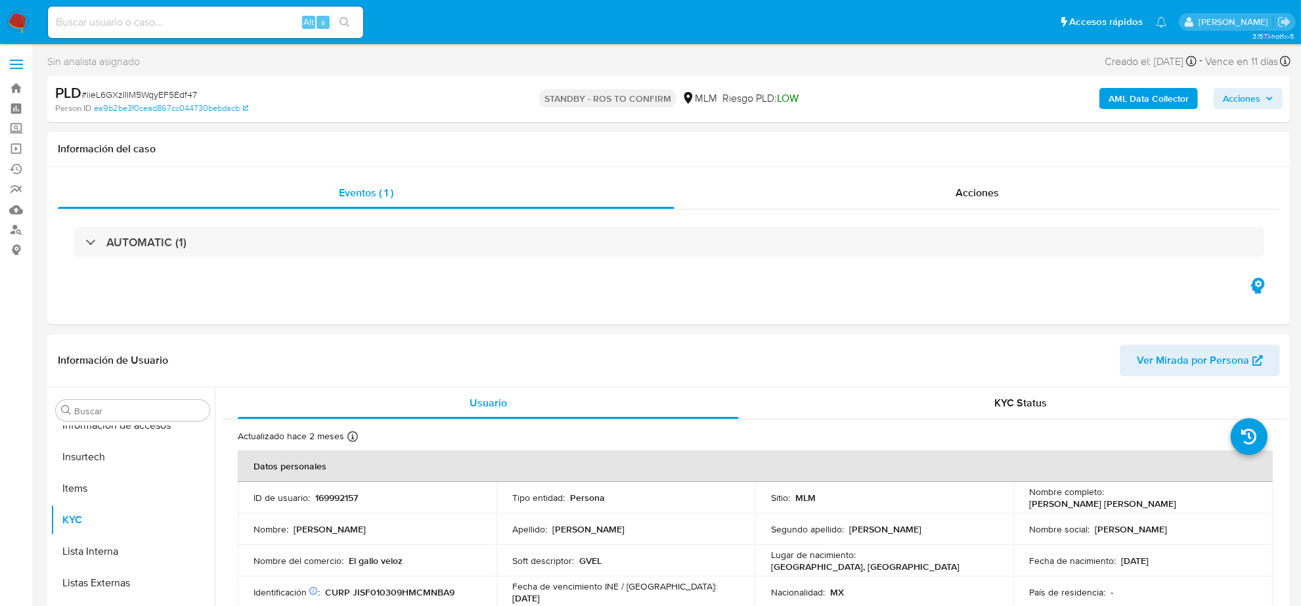
scroll to position [554, 0]
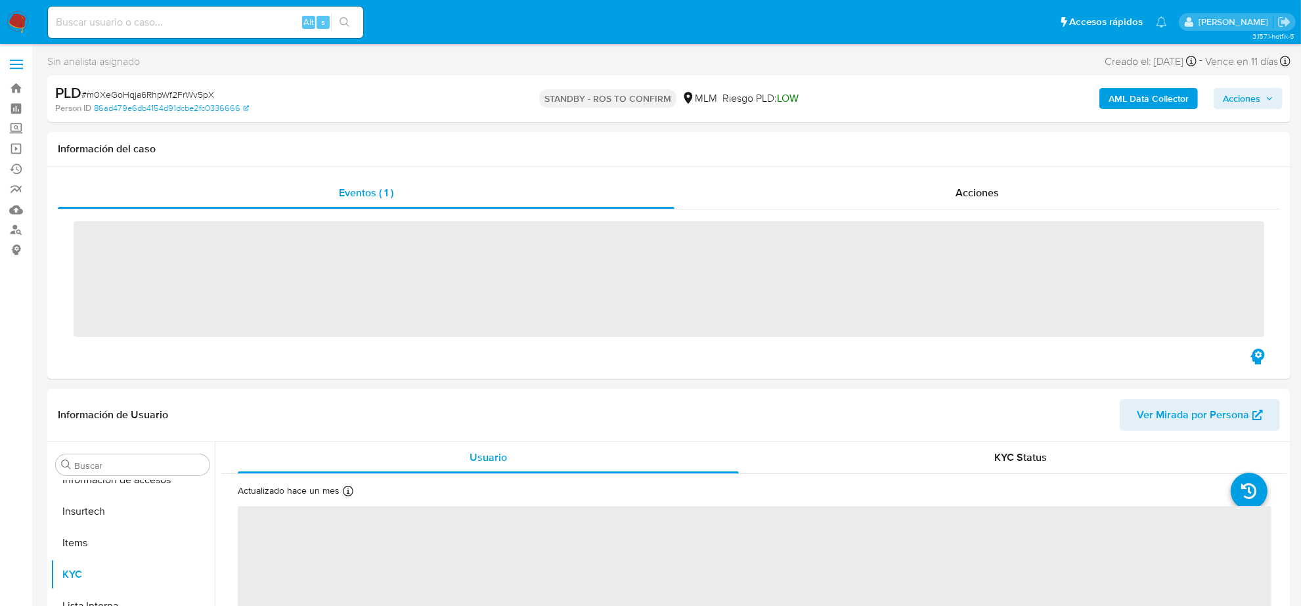
scroll to position [554, 0]
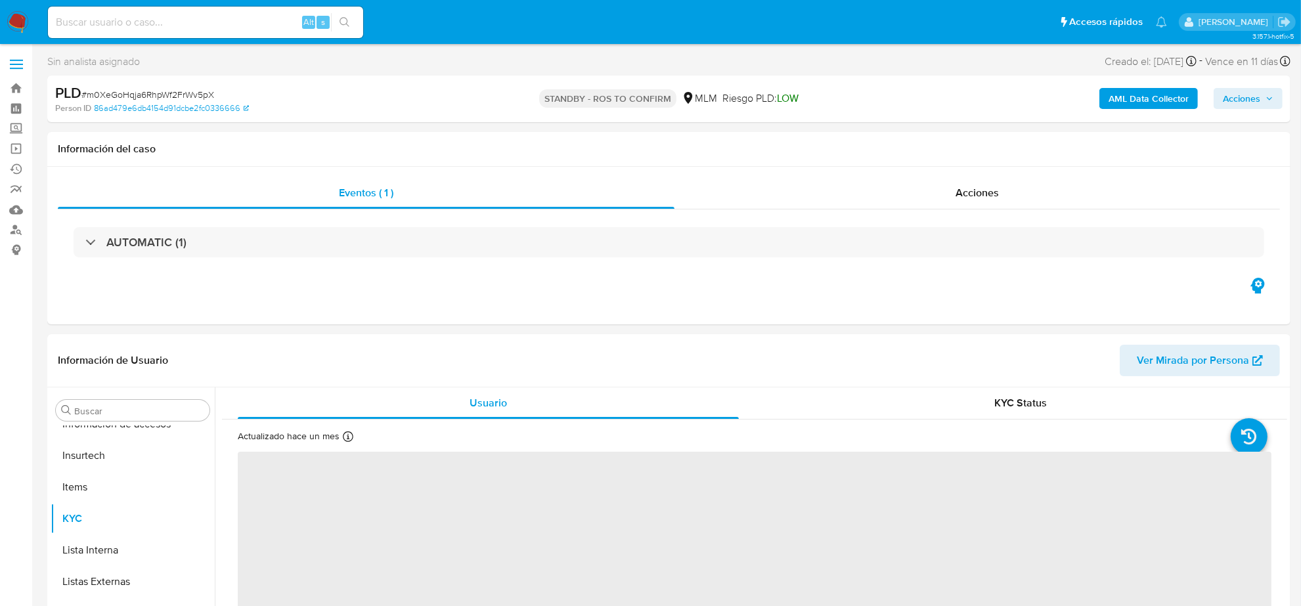
select select "10"
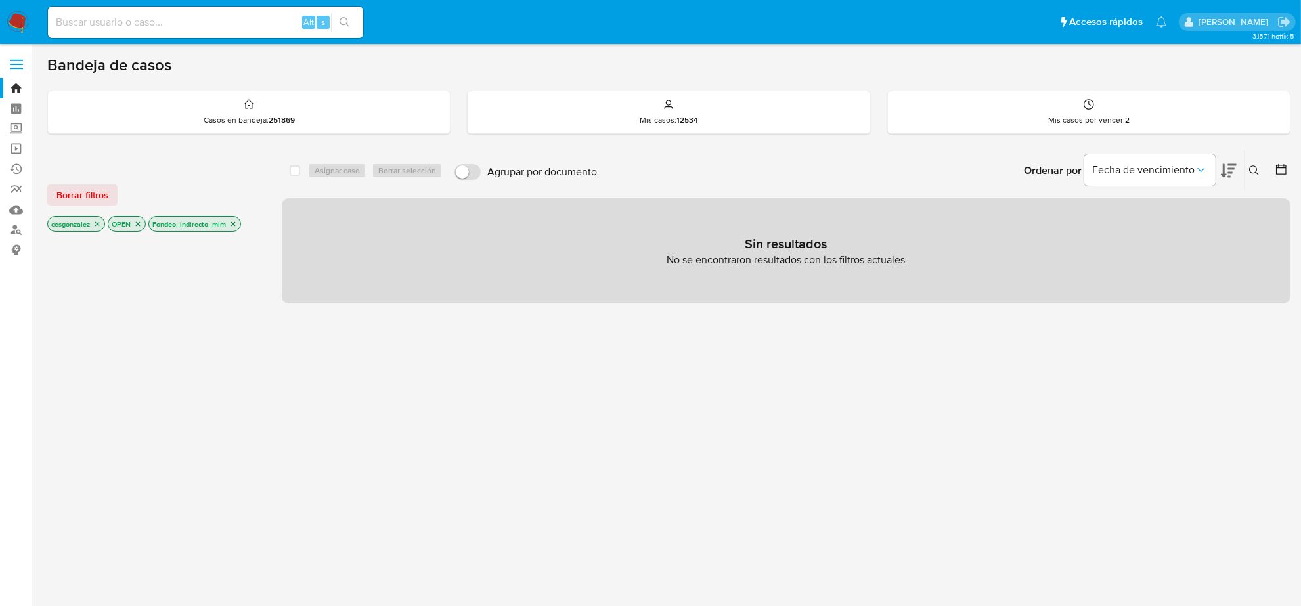
click at [236, 224] on icon "close-filter" at bounding box center [233, 224] width 5 height 5
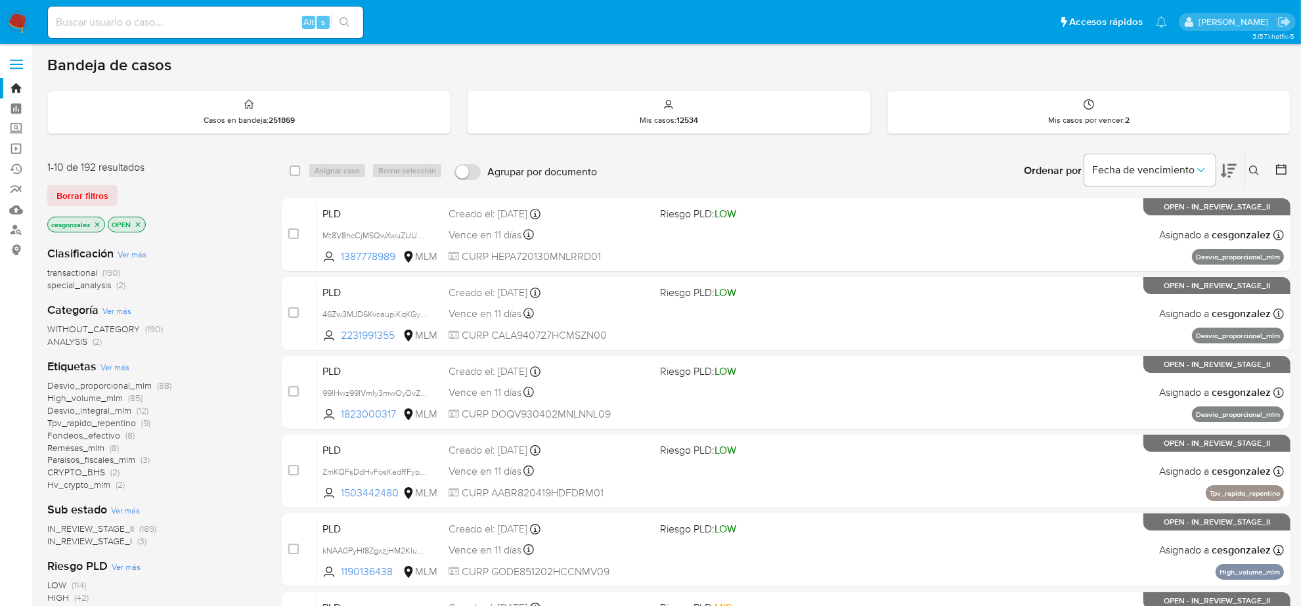
click at [87, 449] on span "Remesas_mlm" at bounding box center [75, 447] width 57 height 13
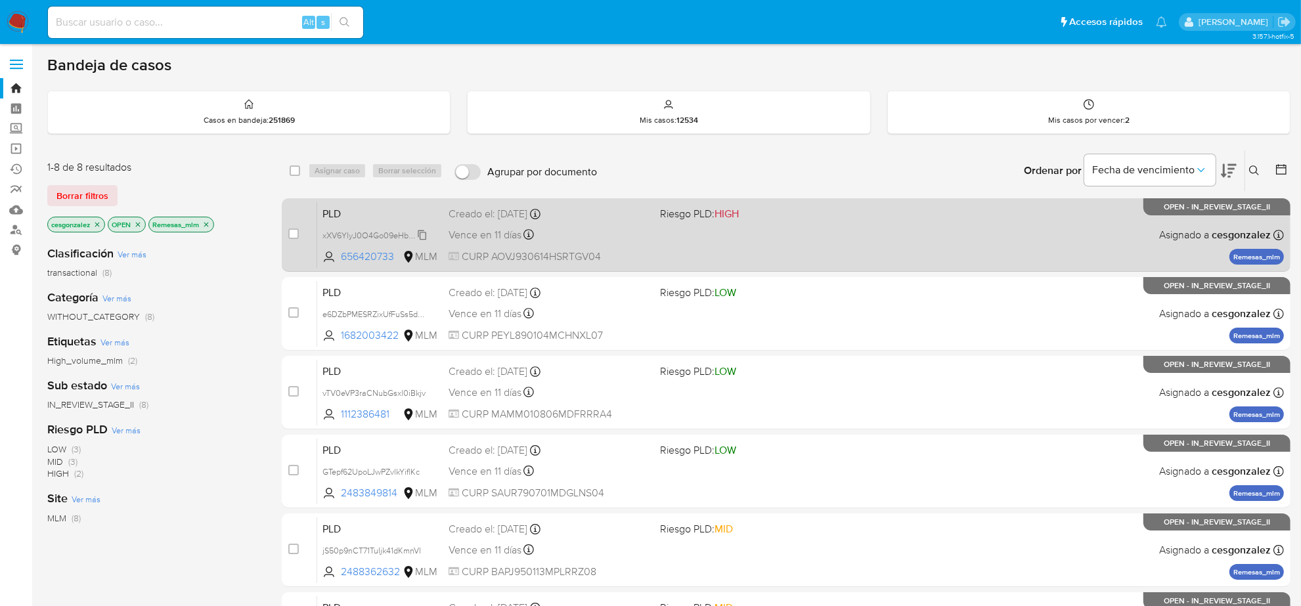
click at [418, 231] on span "xXV6YlyJ0O4Go09eHb2MEOyX" at bounding box center [382, 234] width 118 height 14
click at [481, 231] on span "Vence en 11 días" at bounding box center [485, 235] width 73 height 14
click at [294, 229] on input "checkbox" at bounding box center [293, 234] width 11 height 11
checkbox input "true"
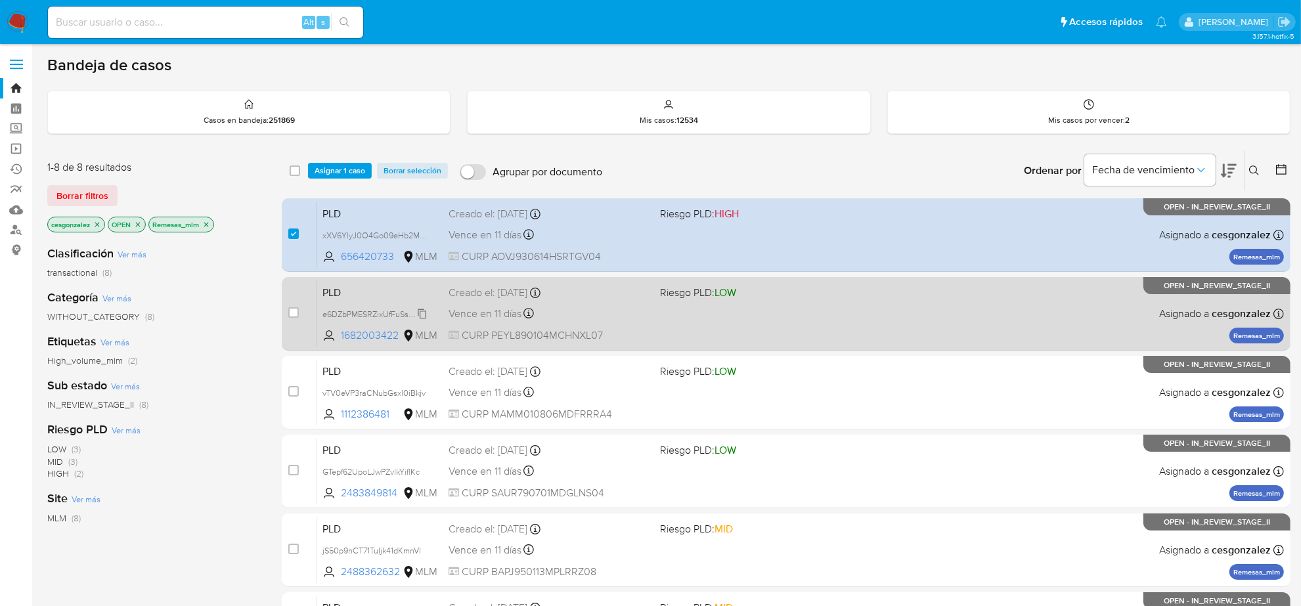
click at [422, 313] on span "e6DZbPMESRZixUfFuSs5dUkp" at bounding box center [378, 313] width 110 height 14
click at [488, 317] on span "Vence en 11 días" at bounding box center [485, 314] width 73 height 14
click at [288, 314] on input "checkbox" at bounding box center [293, 312] width 11 height 11
checkbox input "true"
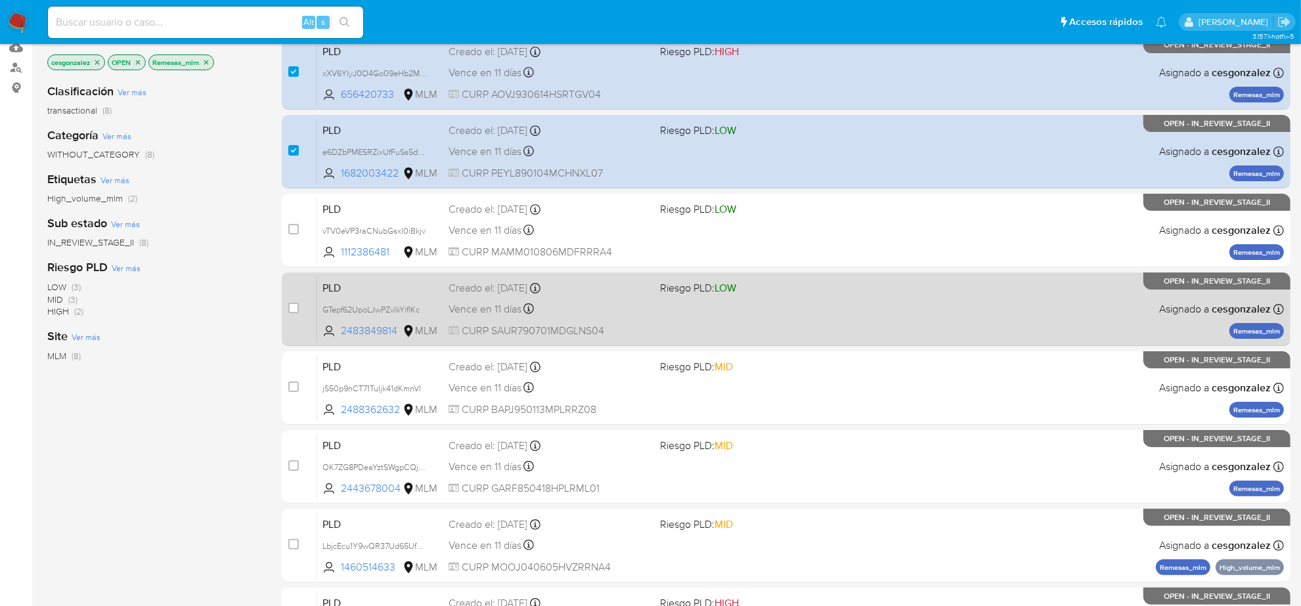
scroll to position [164, 0]
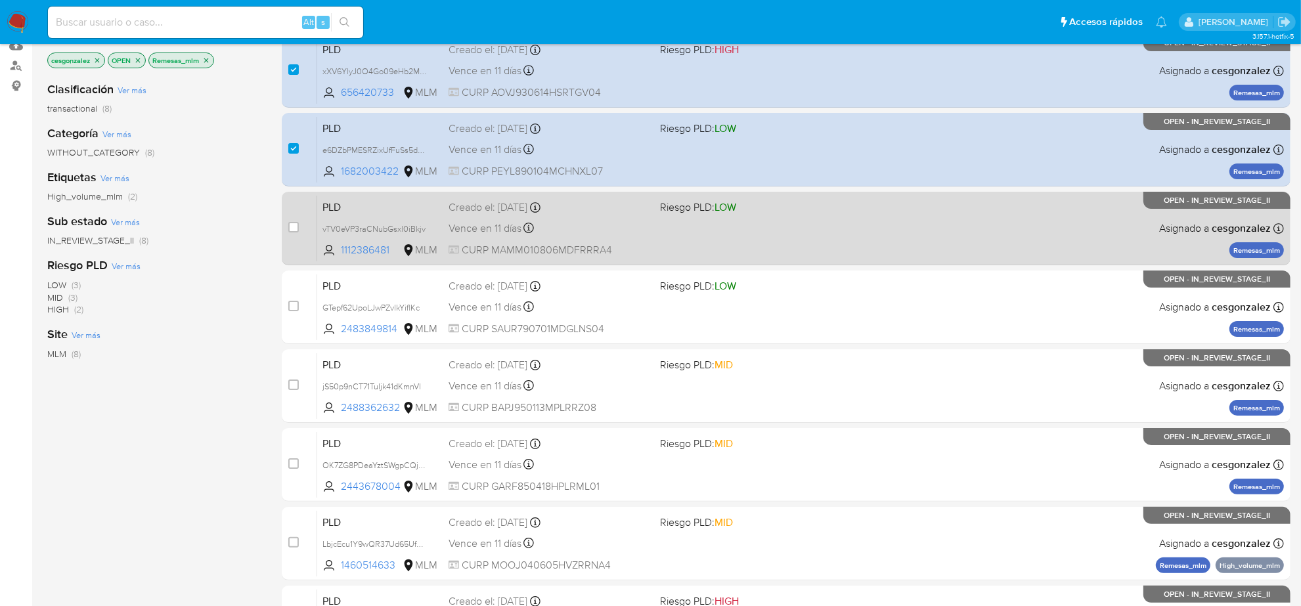
click at [428, 228] on span "vTV0eVP3raCNubGsxl0iBkjv" at bounding box center [381, 228] width 116 height 14
click at [506, 224] on span "Vence en 11 días" at bounding box center [485, 228] width 73 height 14
click at [298, 229] on input "checkbox" at bounding box center [293, 227] width 11 height 11
checkbox input "true"
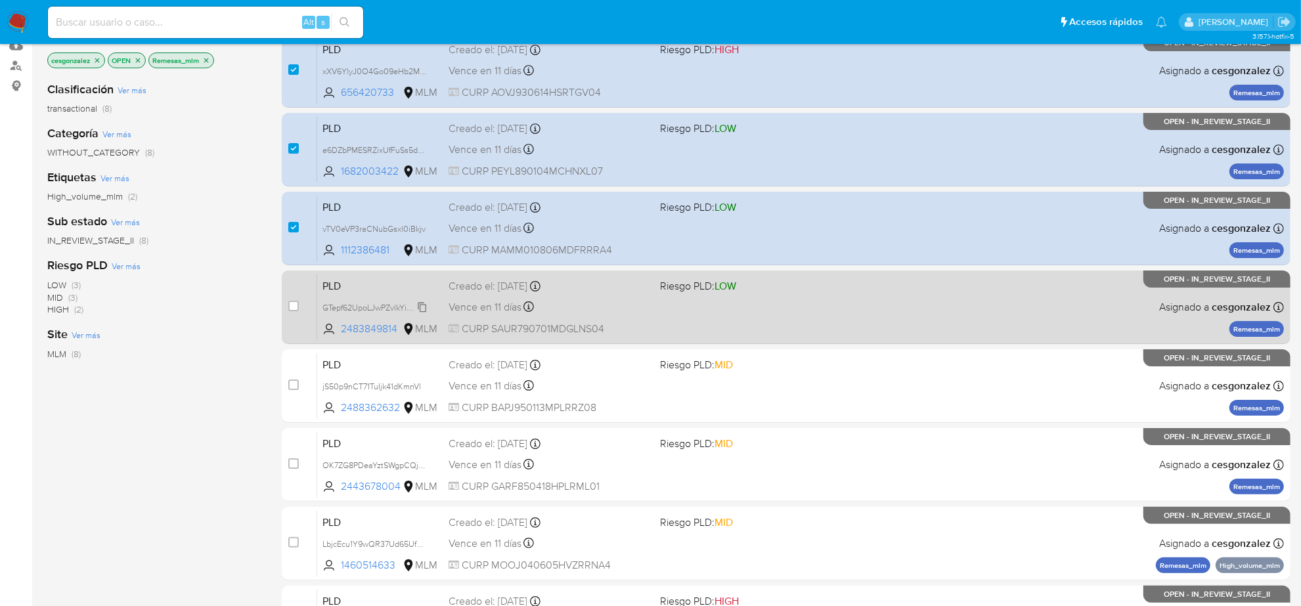
drag, startPoint x: 429, startPoint y: 309, endPoint x: 399, endPoint y: 307, distance: 29.7
click at [428, 309] on span "GTepf62UpoLJwPZvlkYiflKc" at bounding box center [381, 307] width 116 height 14
click at [399, 307] on span "GTepf62UpoLJwPZvlkYiflKc" at bounding box center [371, 307] width 97 height 14
click at [507, 300] on span "Vence en 11 días" at bounding box center [485, 307] width 73 height 14
click at [290, 305] on input "checkbox" at bounding box center [293, 306] width 11 height 11
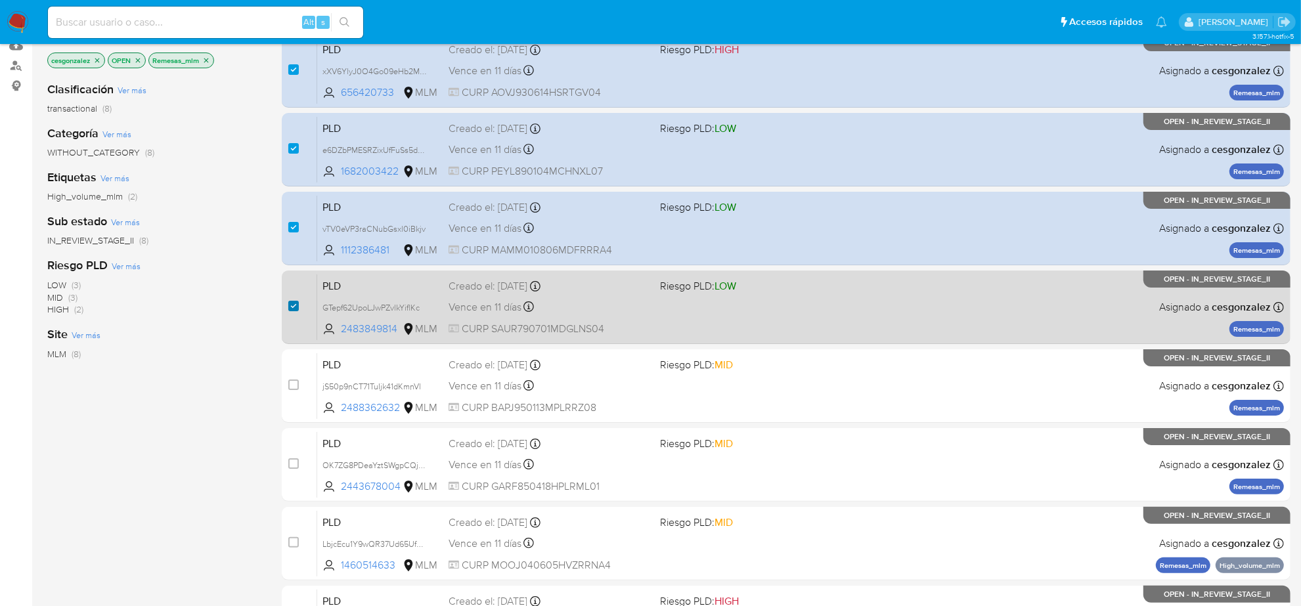
checkbox input "true"
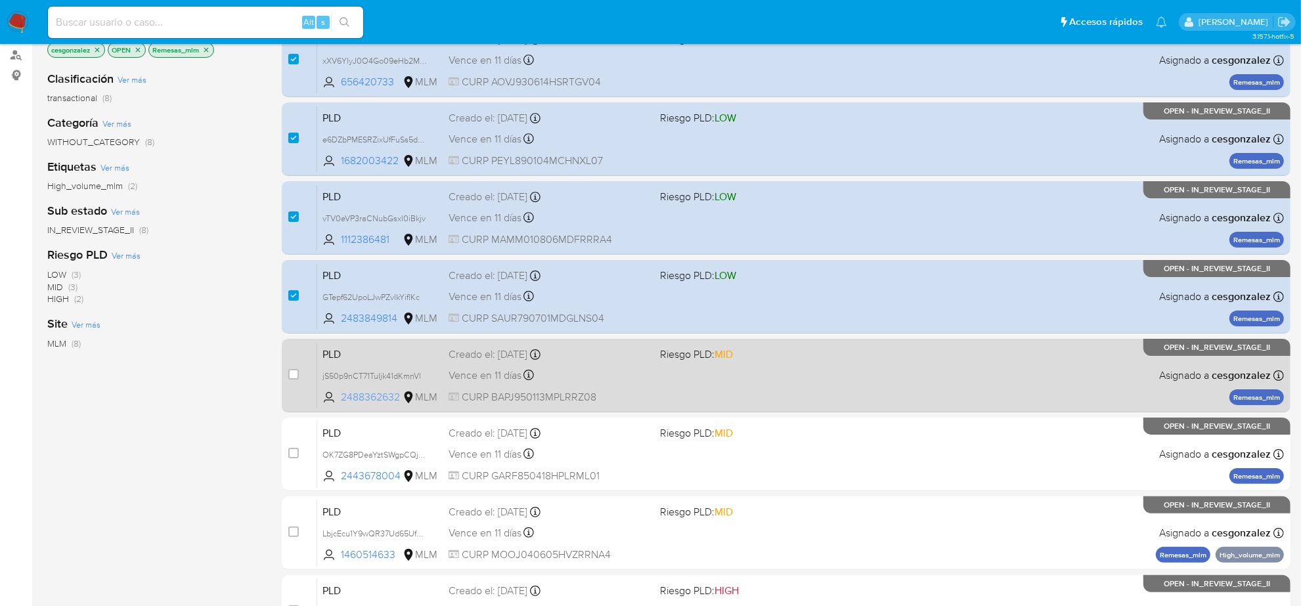
scroll to position [271, 0]
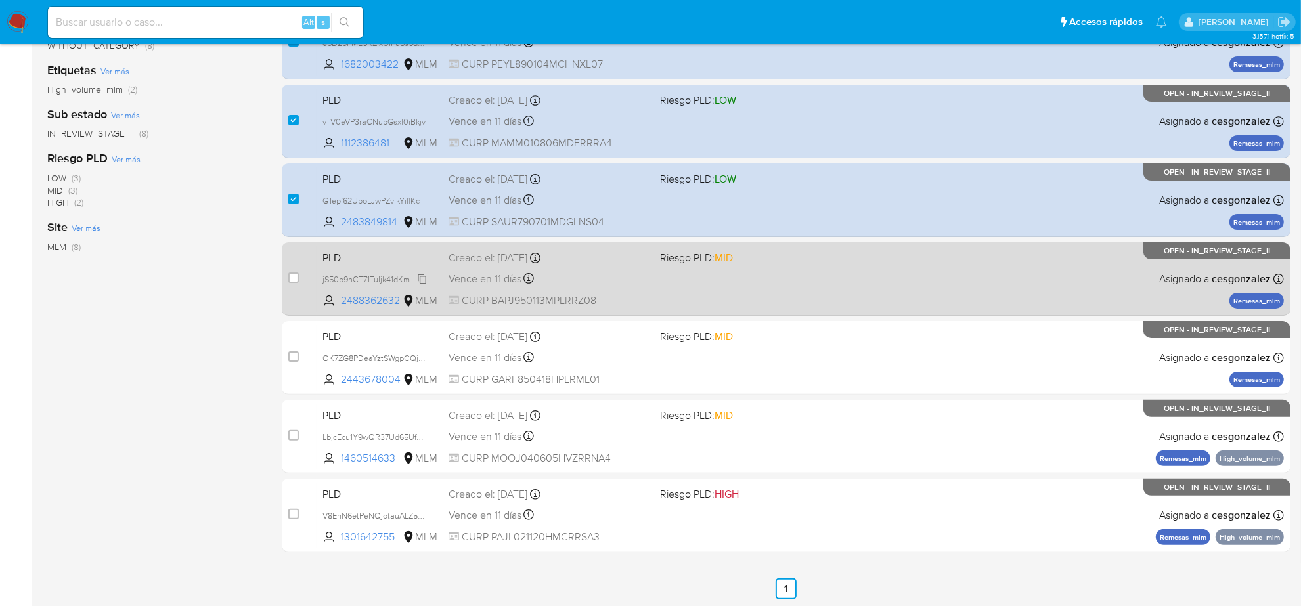
click at [422, 277] on icon at bounding box center [422, 279] width 11 height 11
click at [501, 283] on span "Vence en 11 días" at bounding box center [485, 279] width 73 height 14
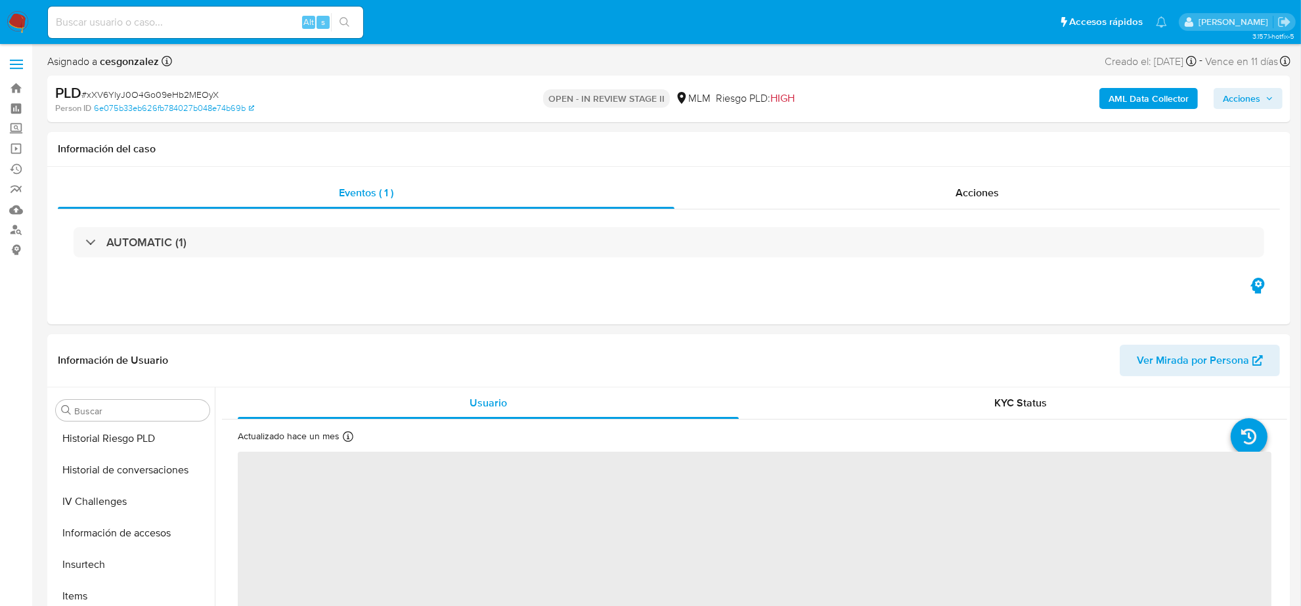
scroll to position [554, 0]
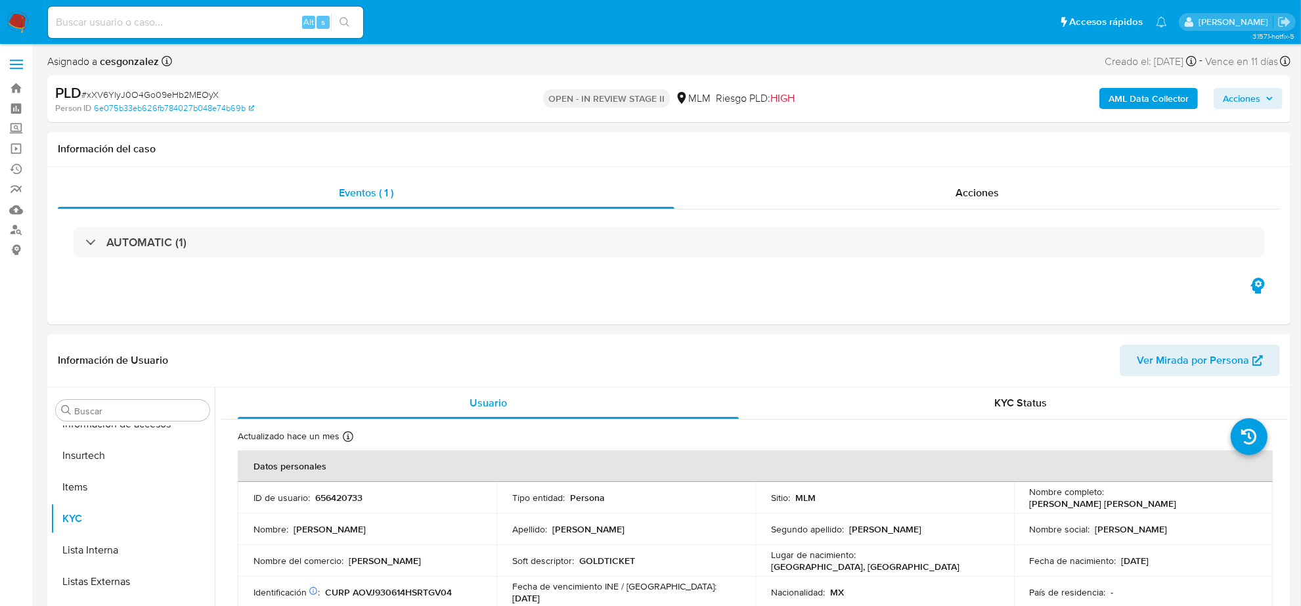
select select "10"
click at [1003, 186] on div "Acciones" at bounding box center [978, 193] width 606 height 32
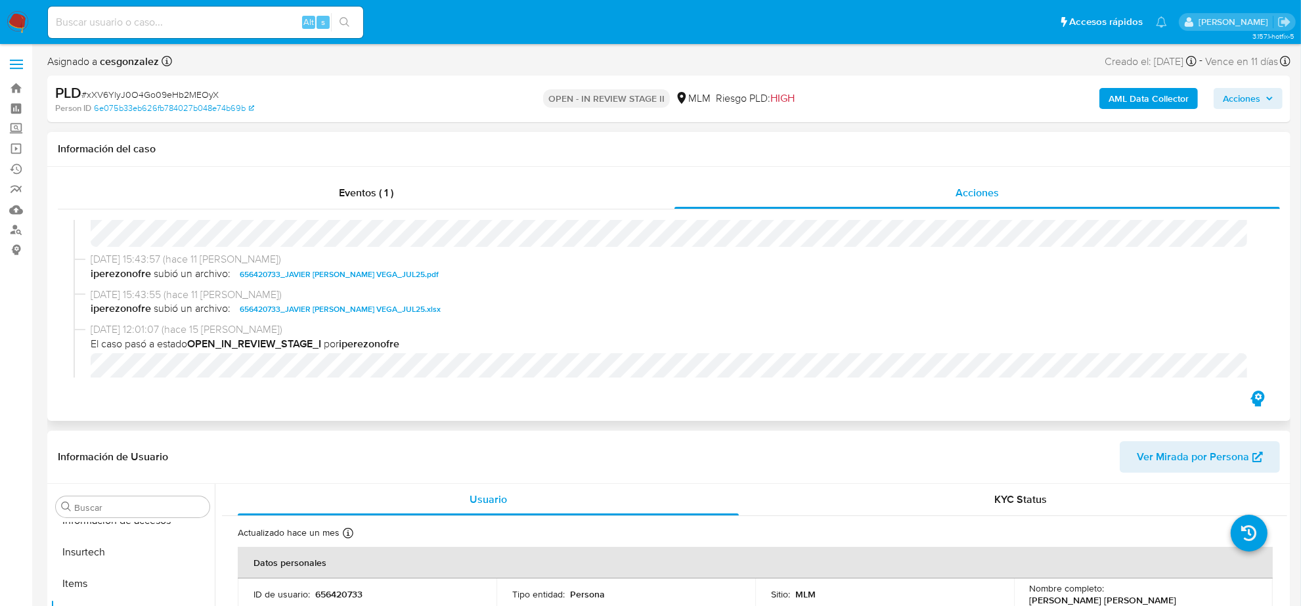
scroll to position [246, 0]
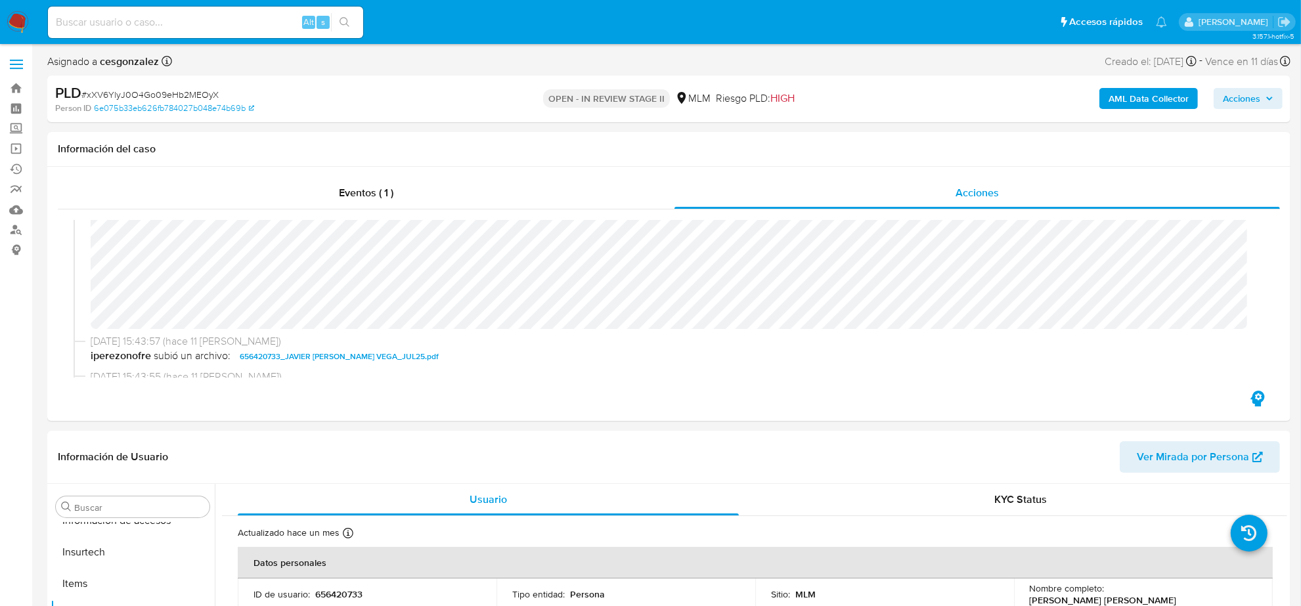
click at [1252, 97] on span "Acciones" at bounding box center [1241, 98] width 37 height 21
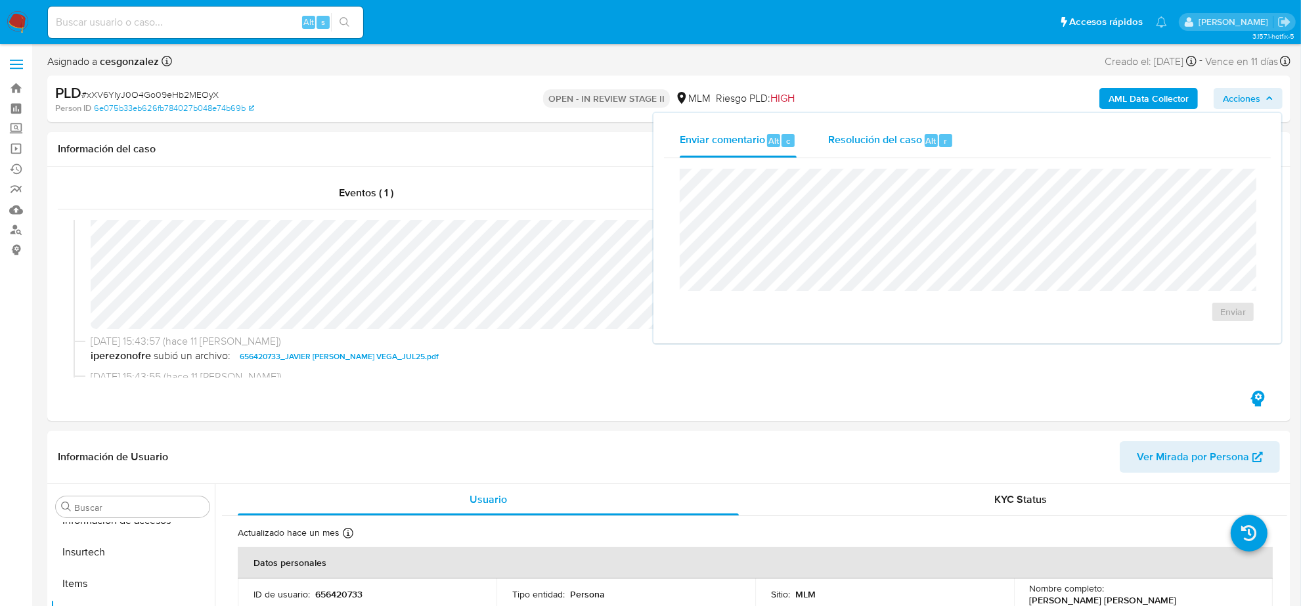
click at [898, 151] on div "Resolución del caso Alt r" at bounding box center [890, 141] width 125 height 34
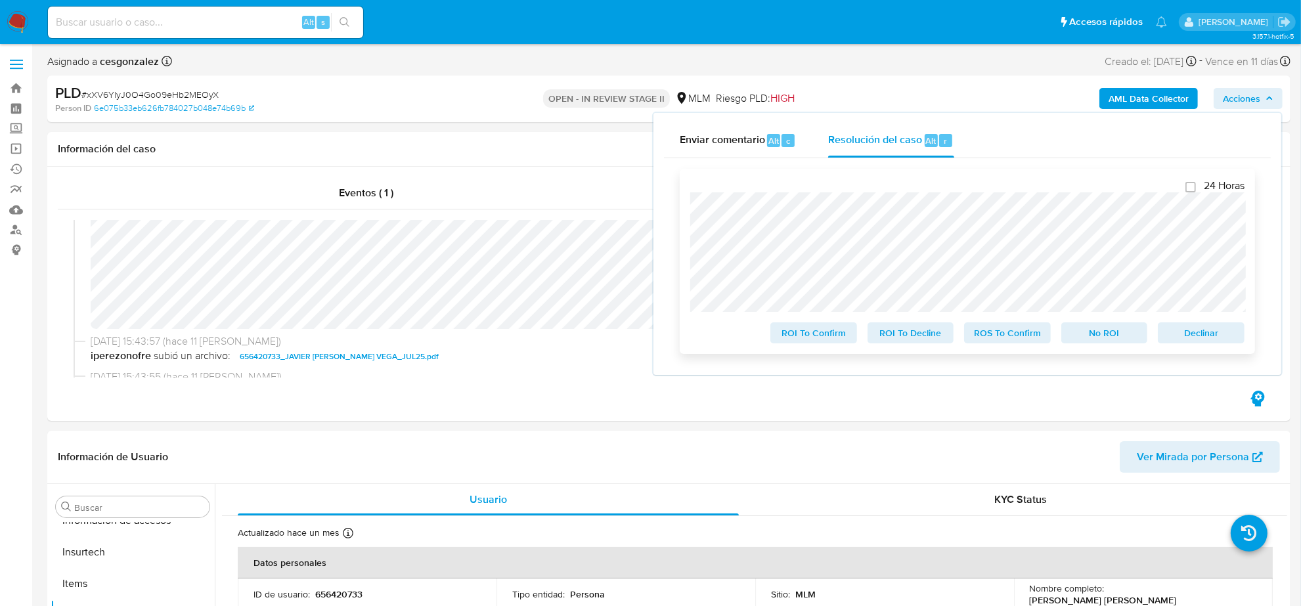
click at [1018, 336] on span "ROS To Confirm" at bounding box center [1008, 333] width 68 height 18
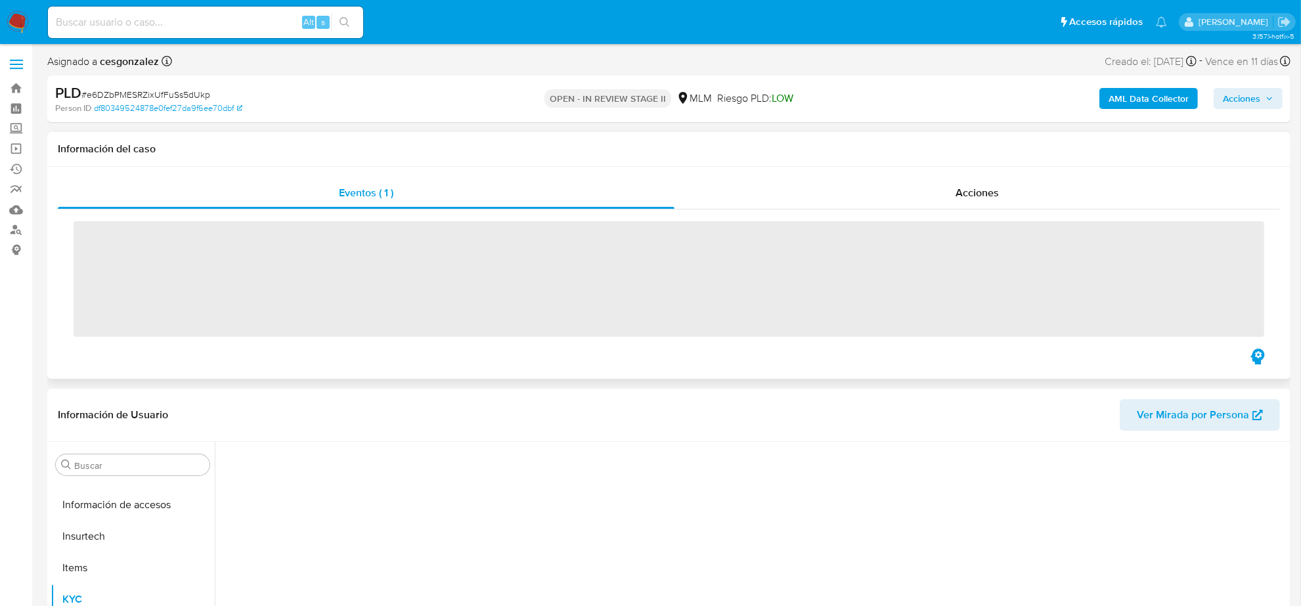
scroll to position [554, 0]
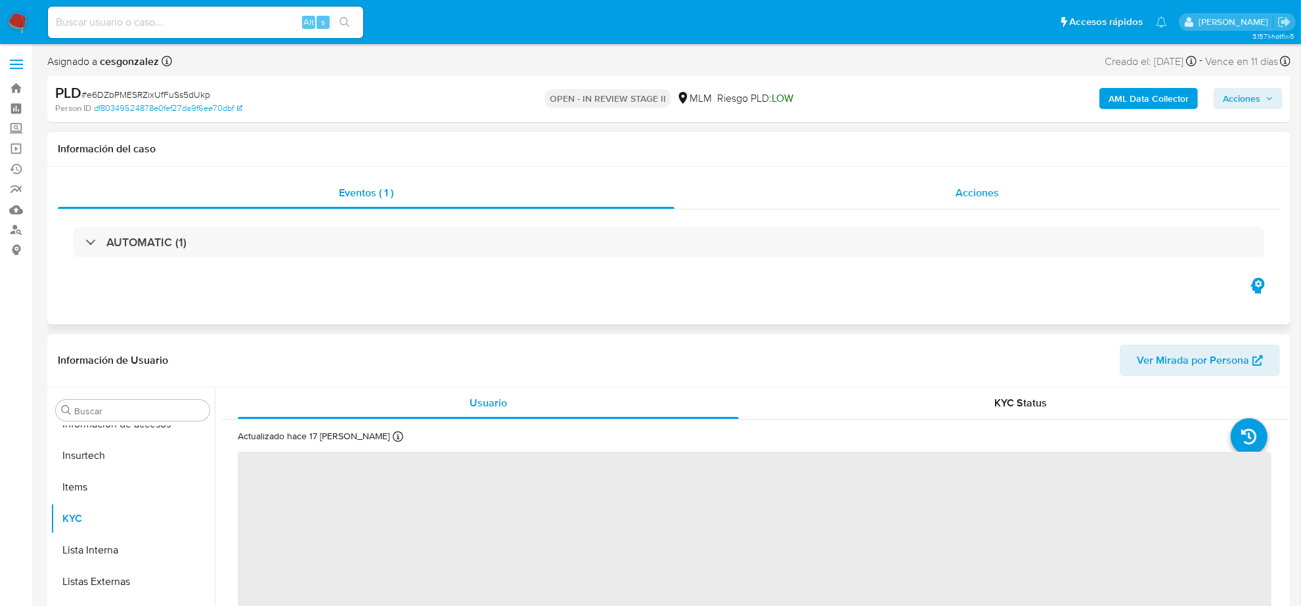
drag, startPoint x: 924, startPoint y: 198, endPoint x: 956, endPoint y: 198, distance: 32.2
click at [924, 198] on div "Acciones" at bounding box center [978, 193] width 606 height 32
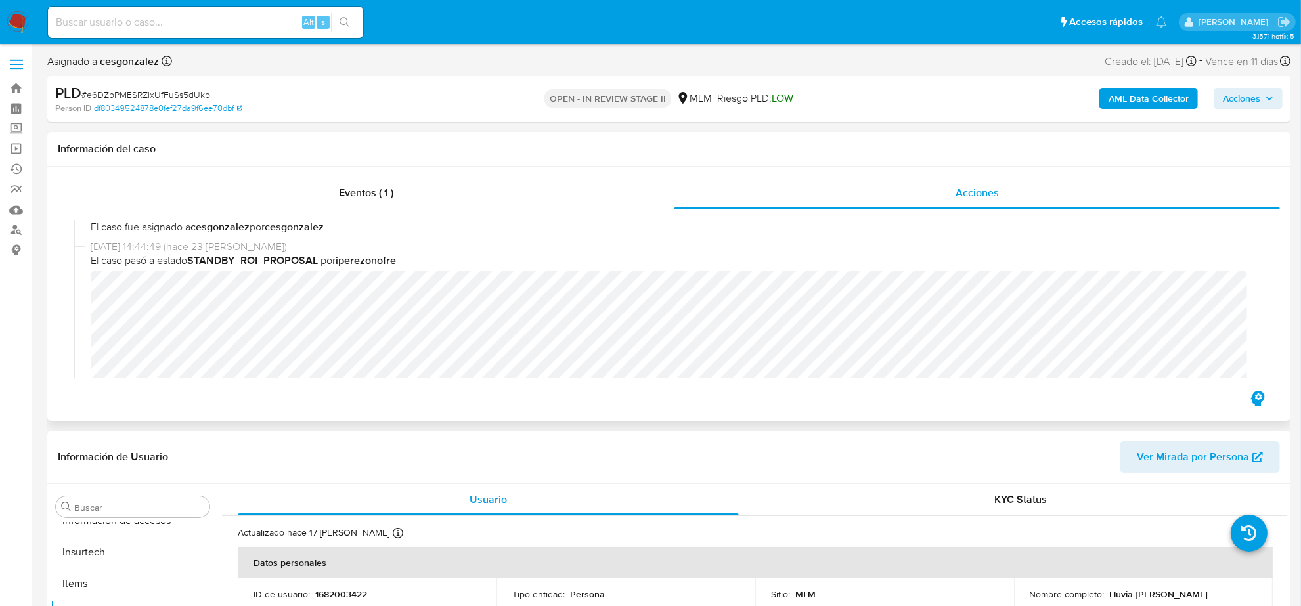
select select "10"
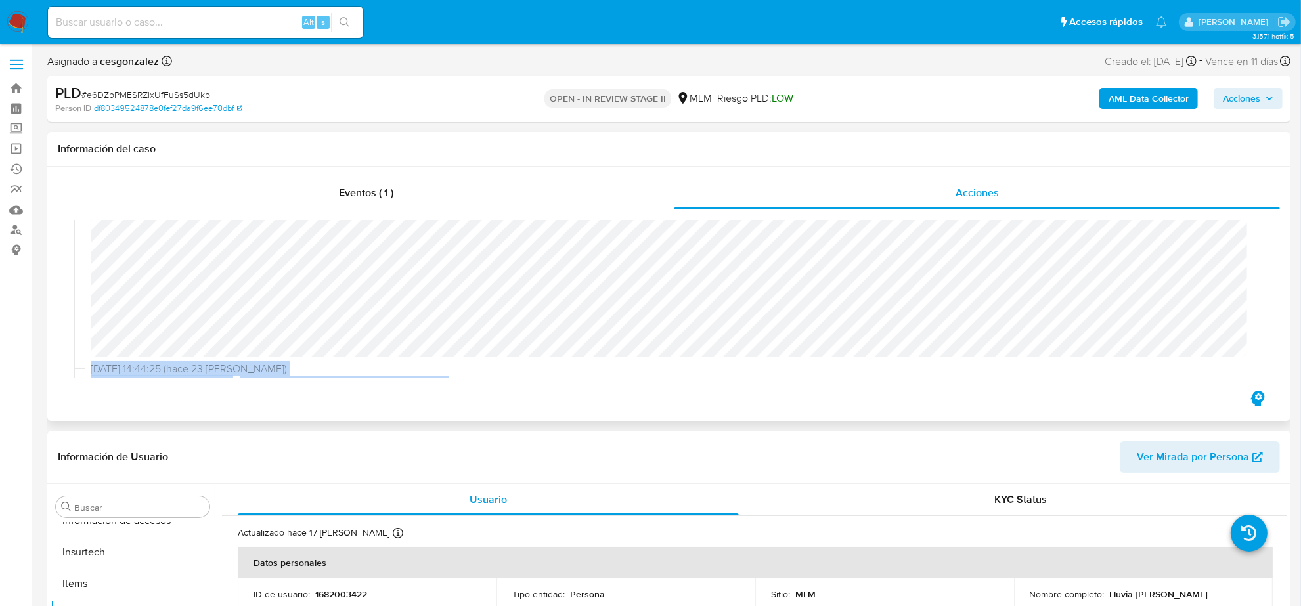
scroll to position [205, 0]
click at [1246, 102] on span "Acciones" at bounding box center [1241, 98] width 37 height 21
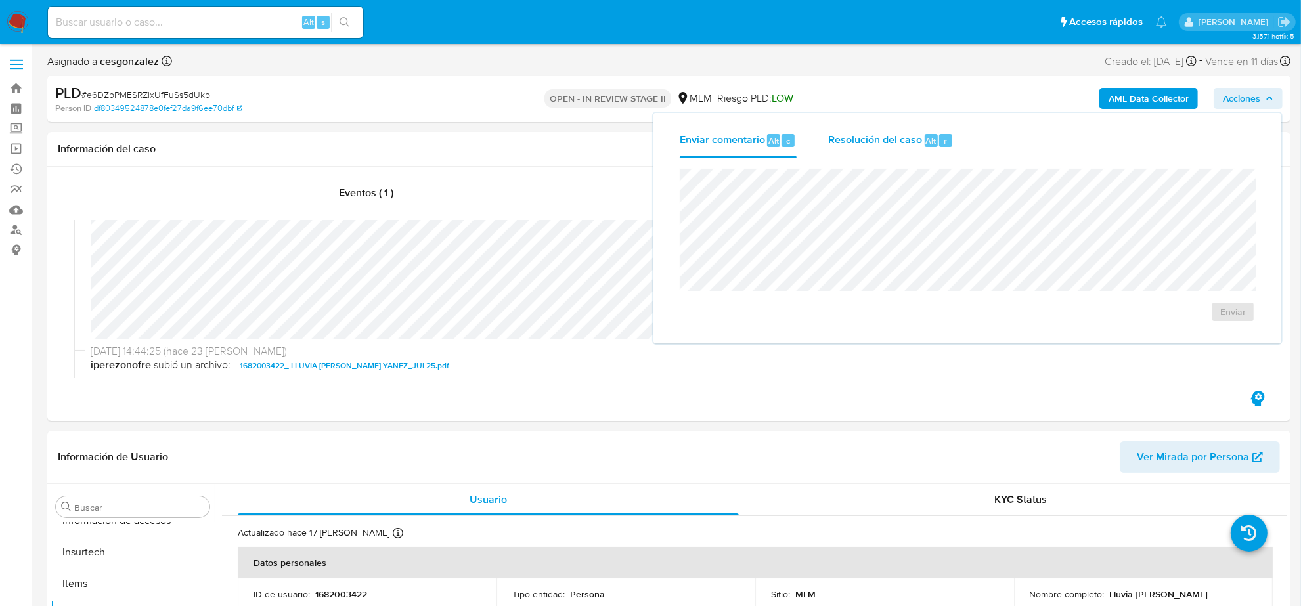
click at [841, 140] on span "Resolución del caso" at bounding box center [875, 140] width 94 height 15
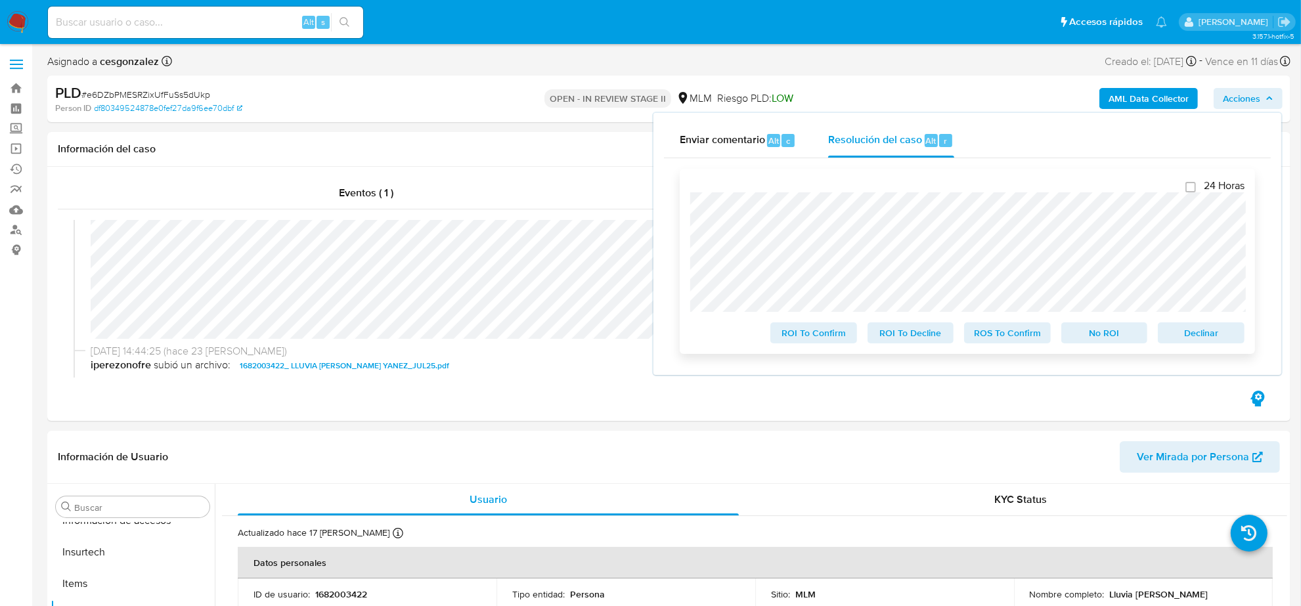
click at [1009, 342] on span "ROS To Confirm" at bounding box center [1008, 333] width 68 height 18
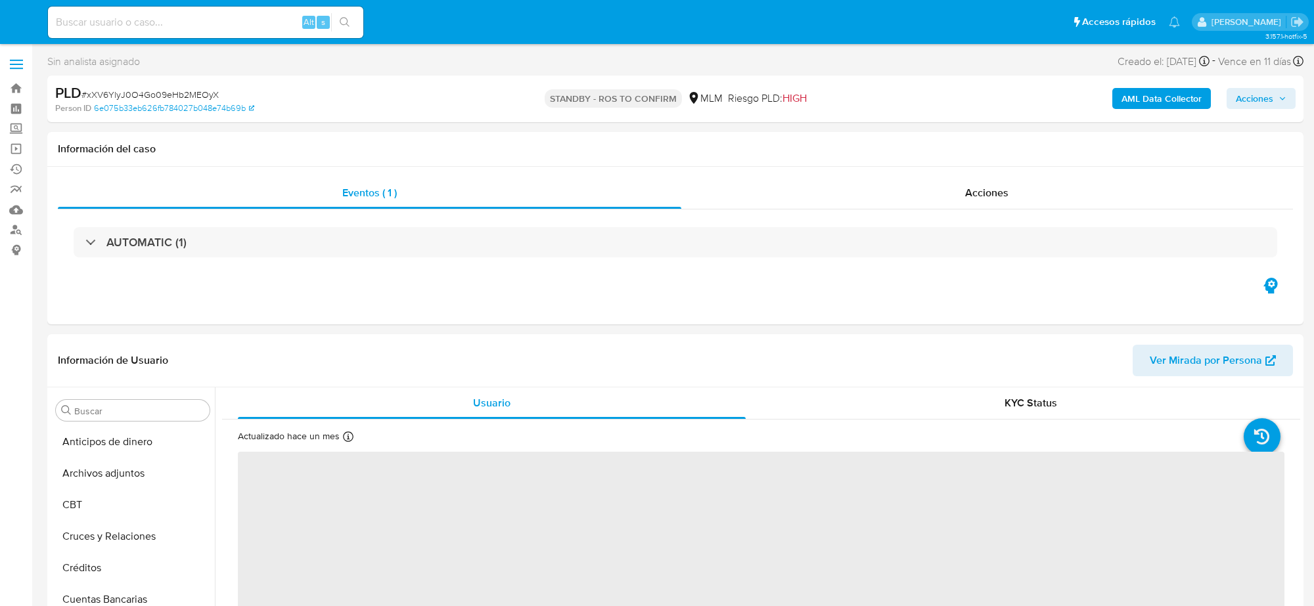
select select "10"
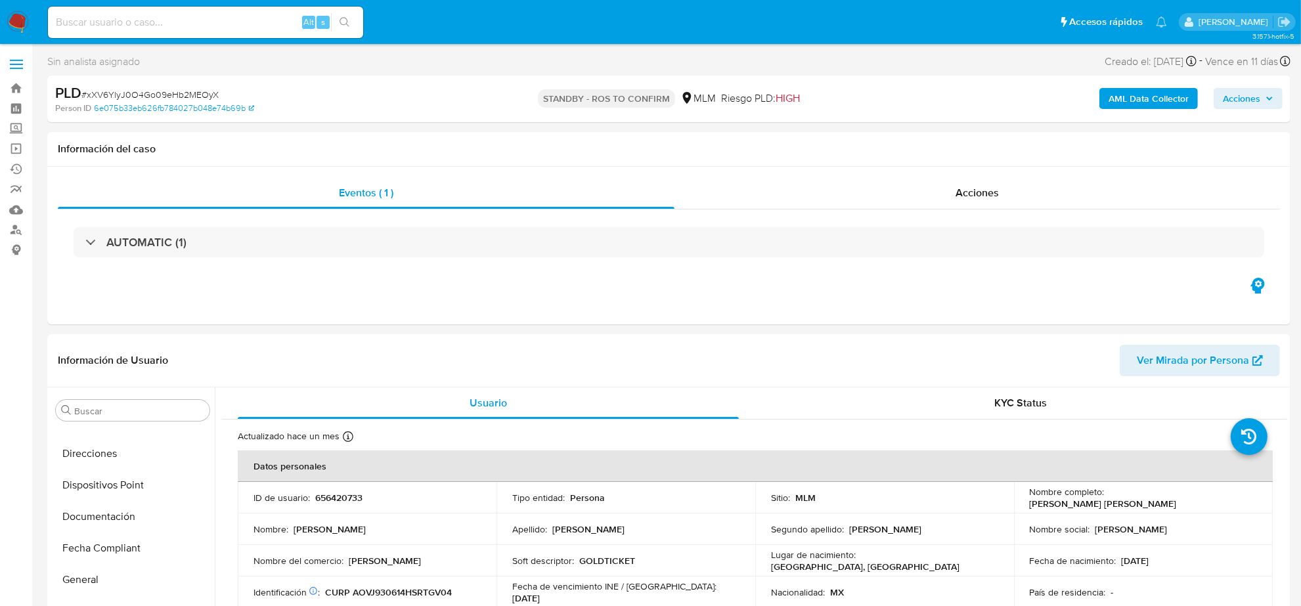
scroll to position [547, 0]
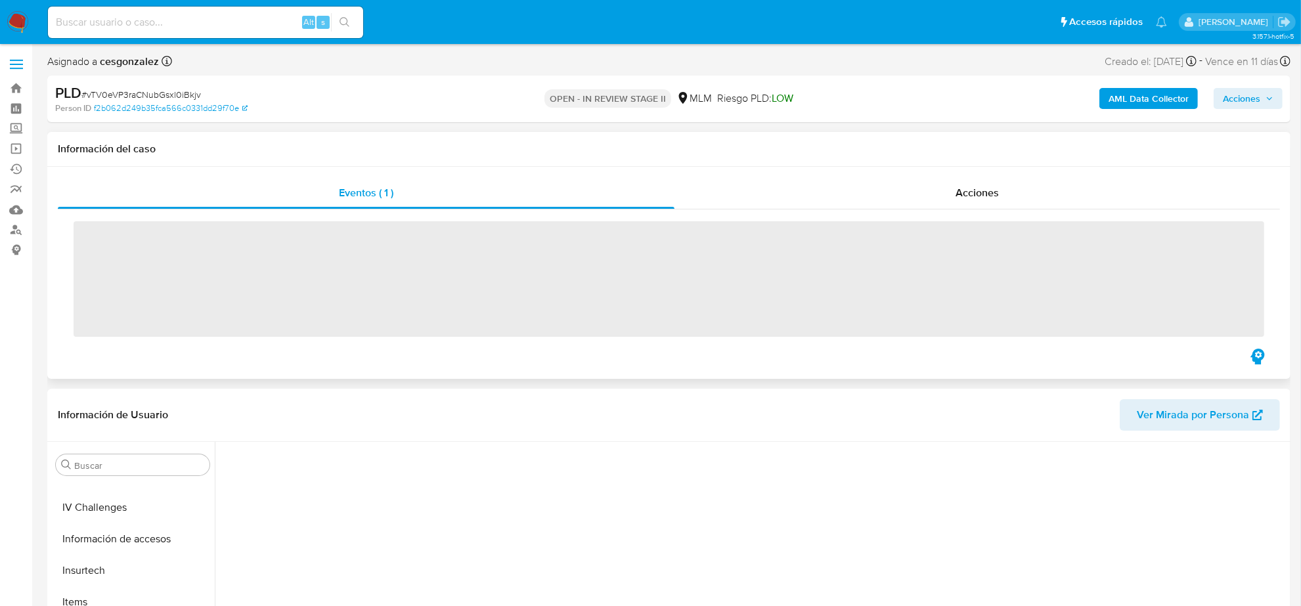
scroll to position [554, 0]
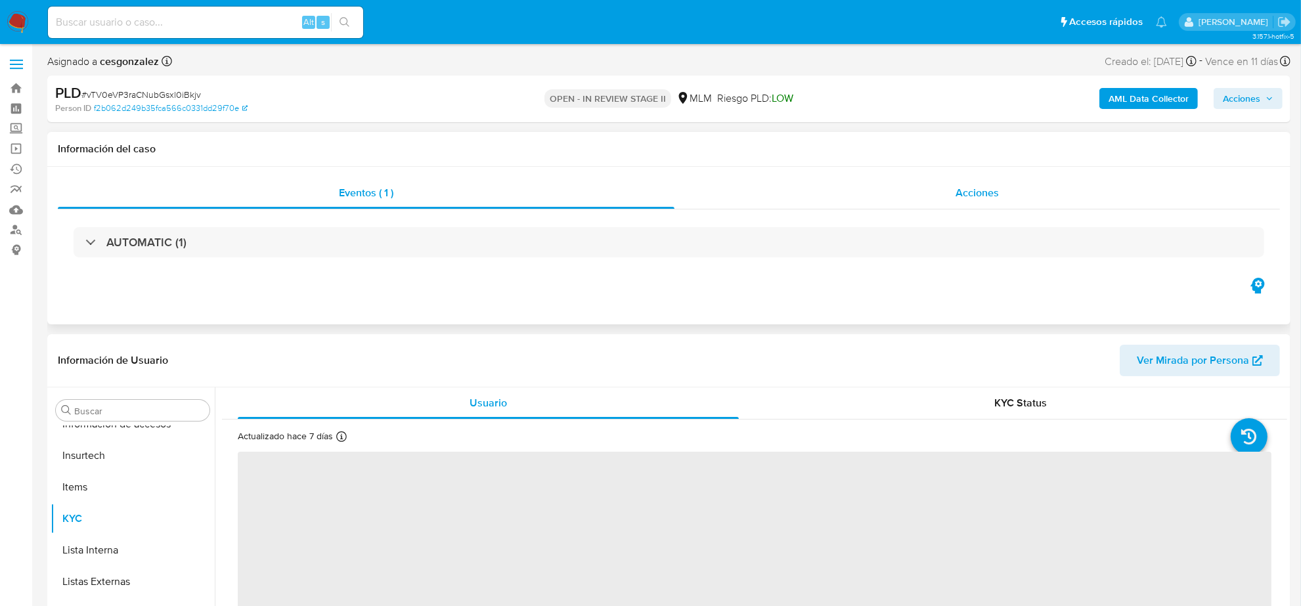
click at [972, 192] on span "Acciones" at bounding box center [977, 192] width 43 height 15
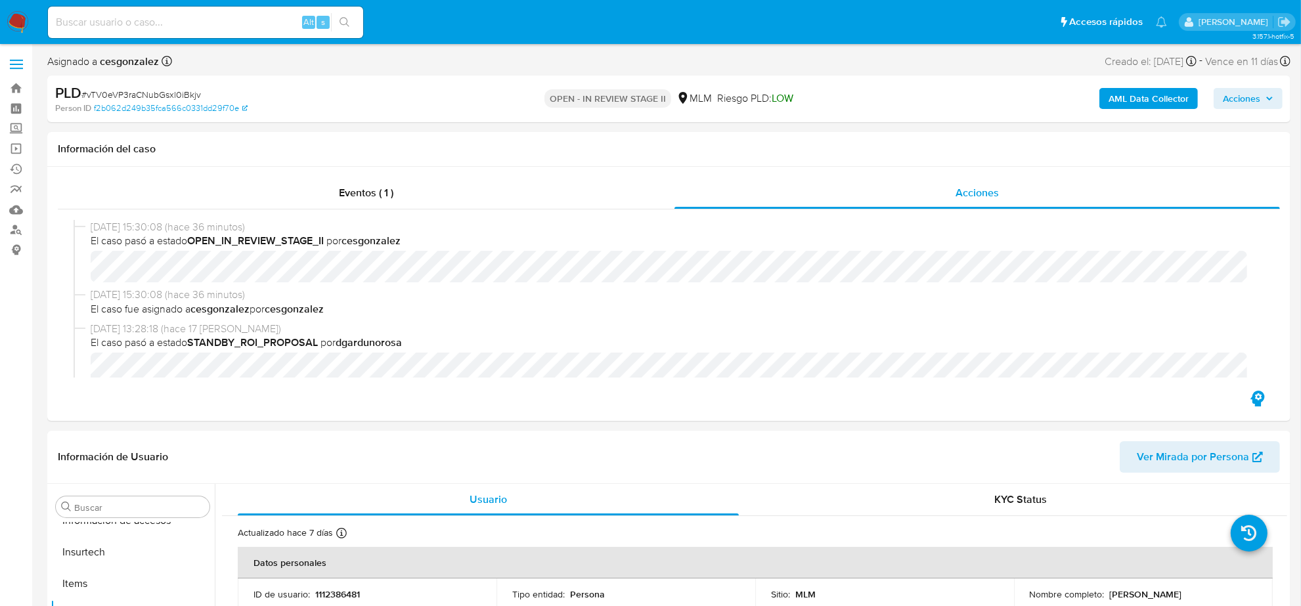
select select "10"
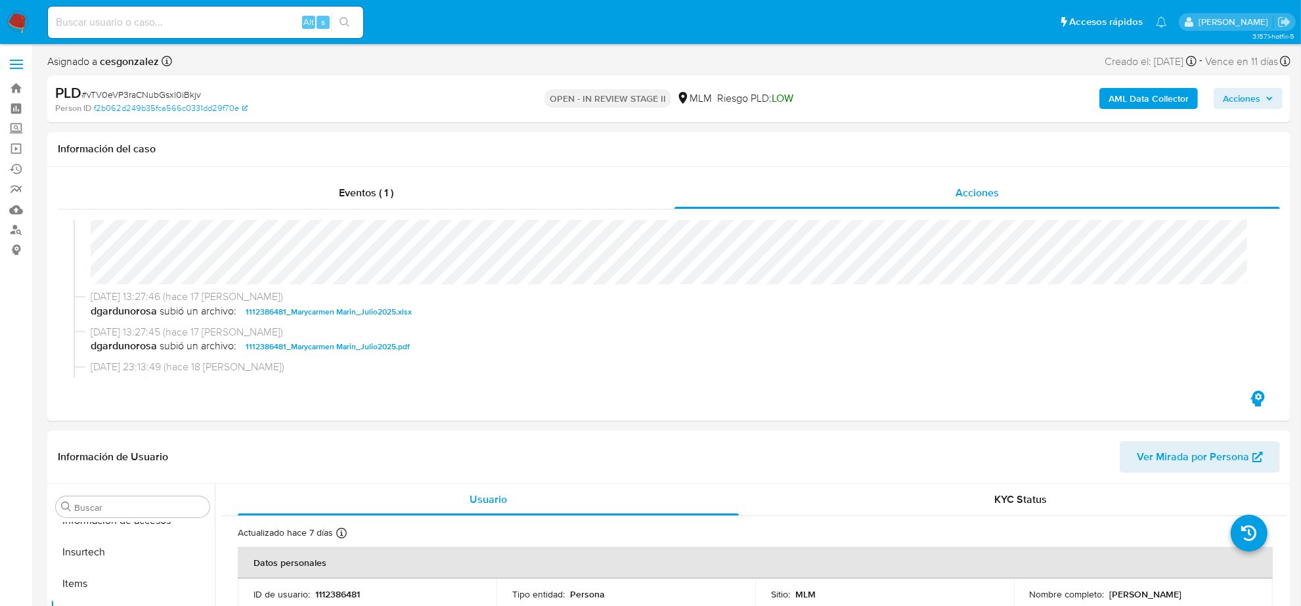
scroll to position [164, 0]
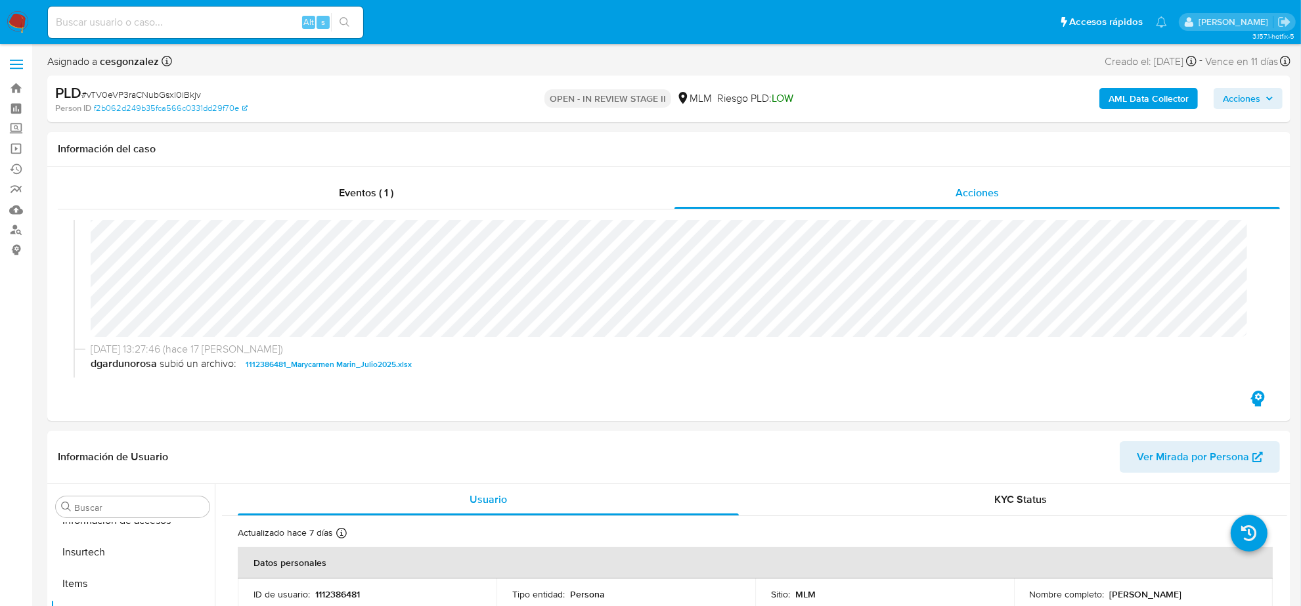
click at [1246, 105] on span "Acciones" at bounding box center [1241, 98] width 37 height 21
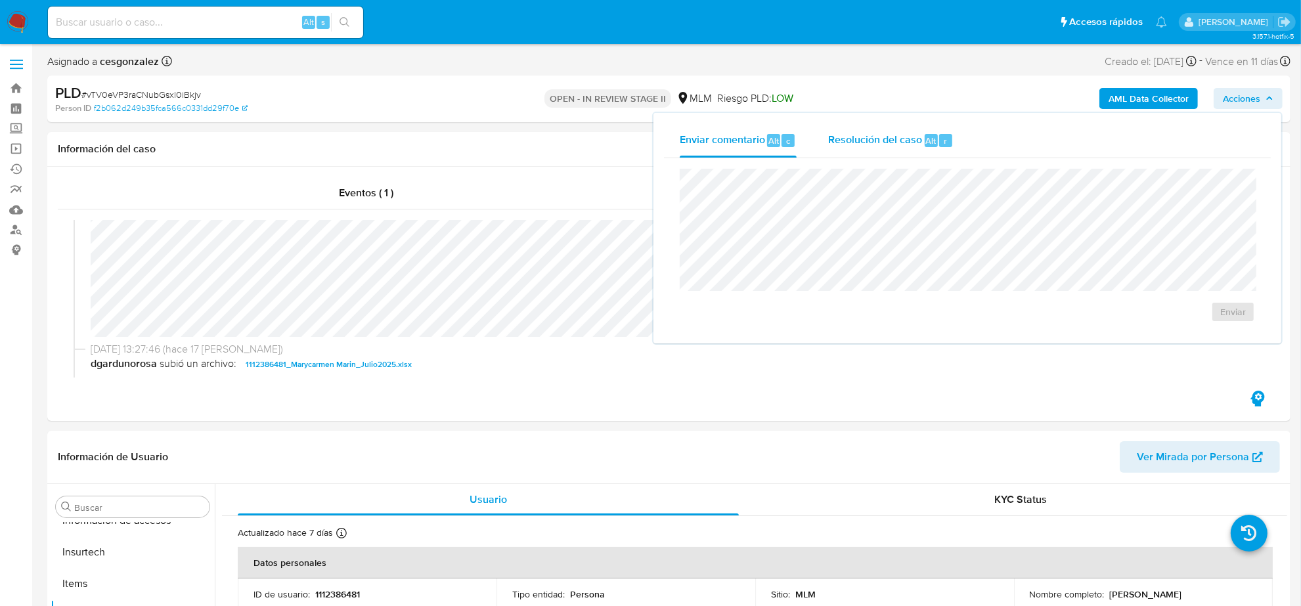
click at [901, 140] on span "Resolución del caso" at bounding box center [875, 140] width 94 height 15
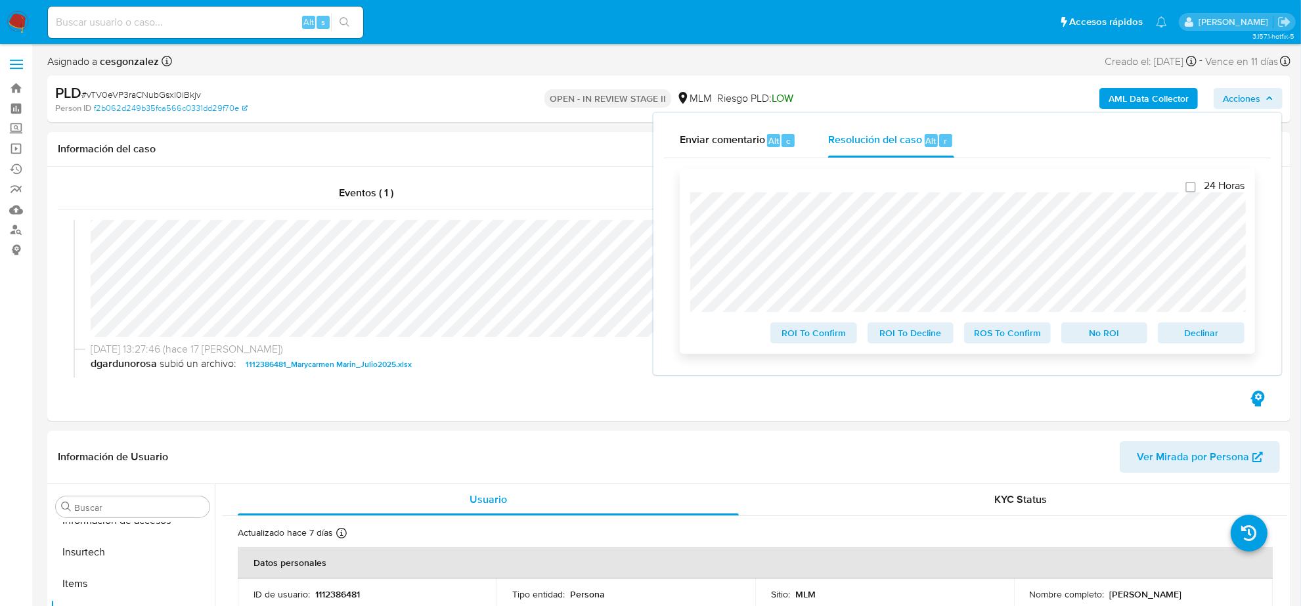
click at [1030, 340] on span "ROS To Confirm" at bounding box center [1008, 333] width 68 height 18
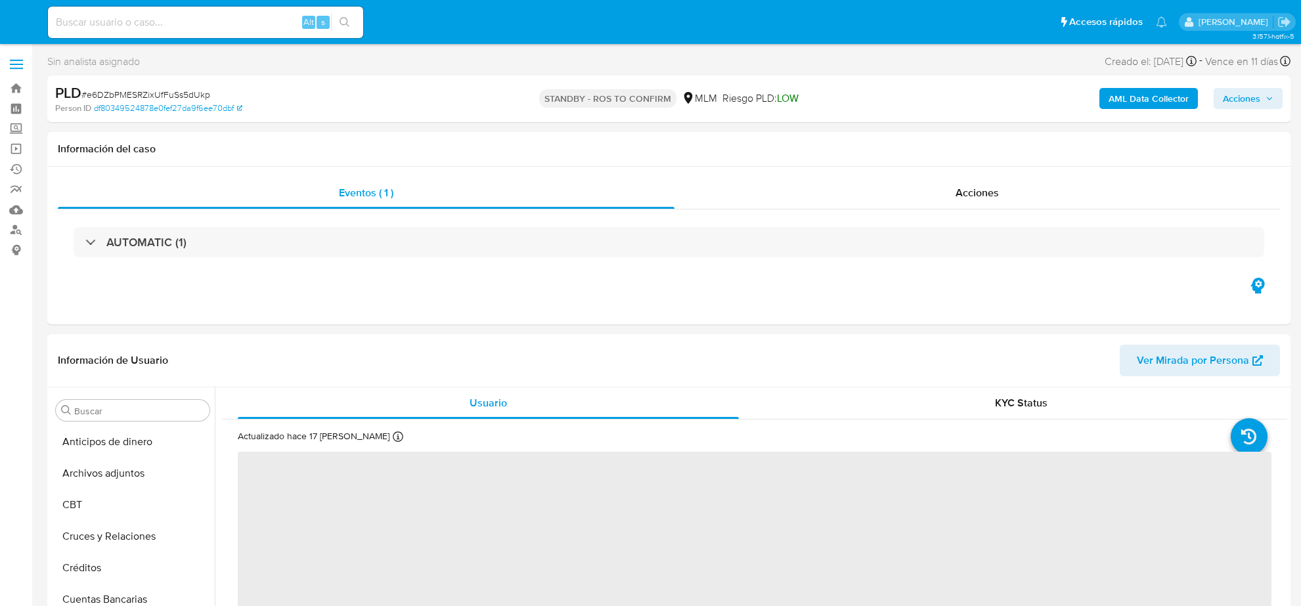
select select "10"
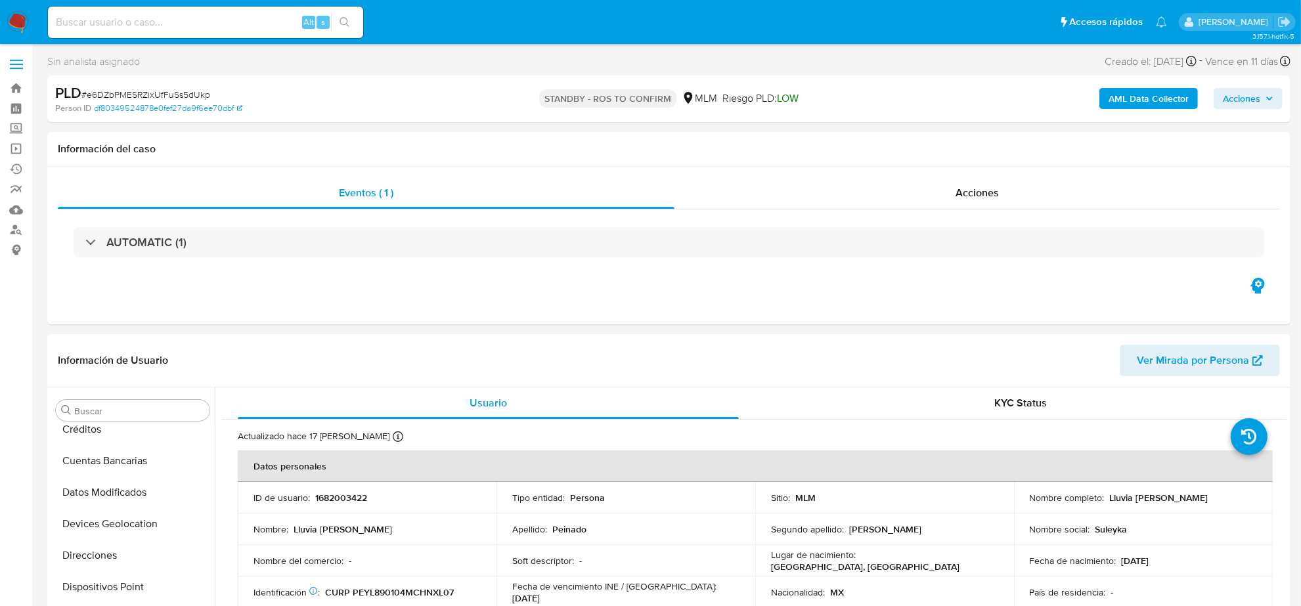
scroll to position [528, 0]
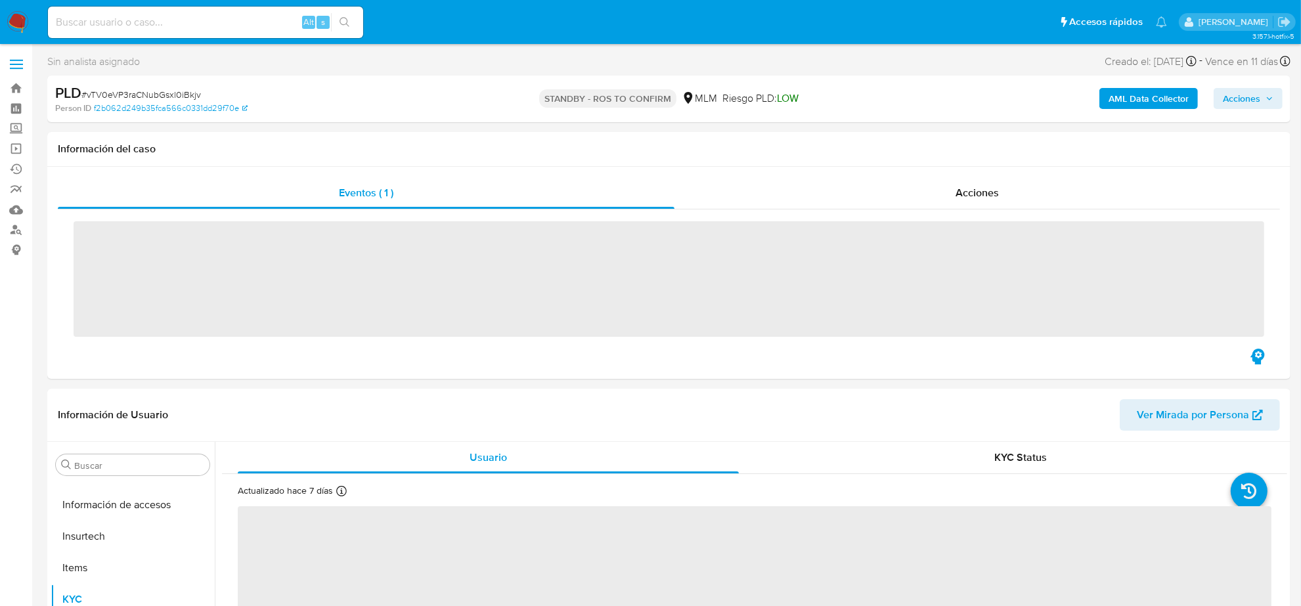
scroll to position [554, 0]
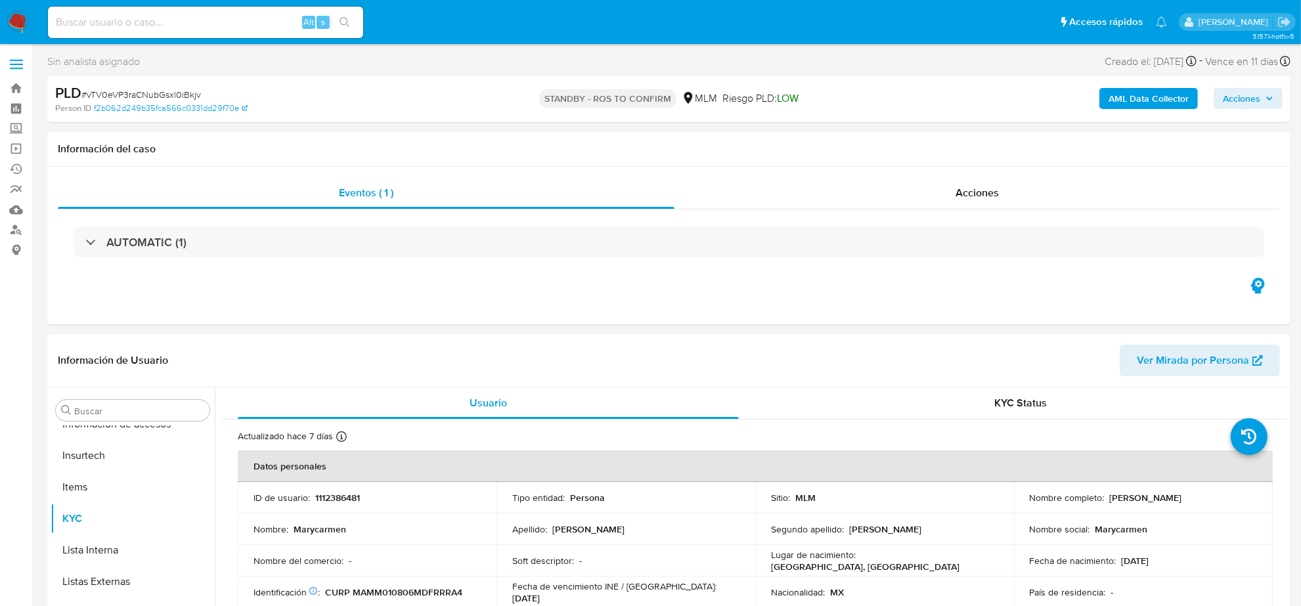
select select "10"
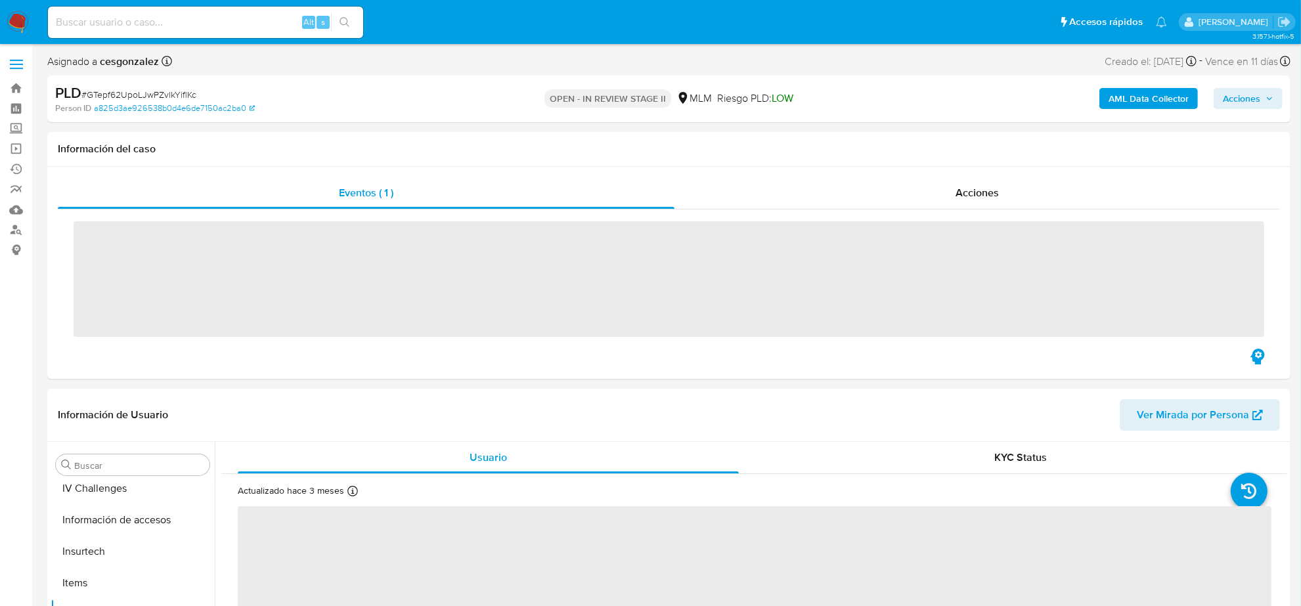
scroll to position [554, 0]
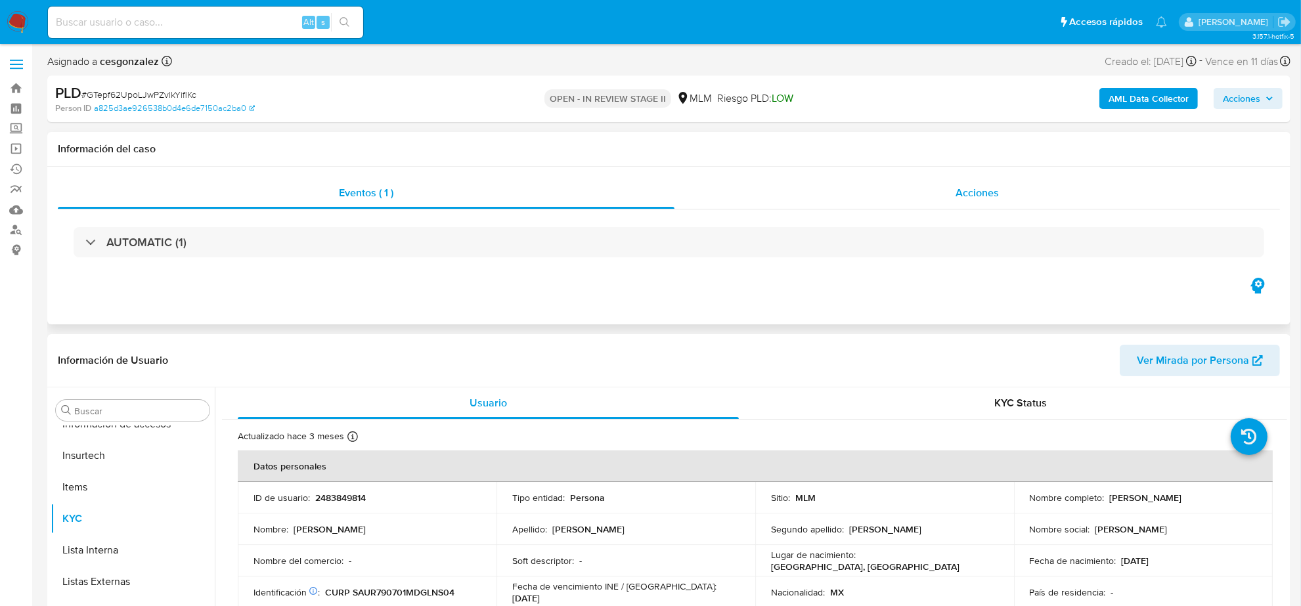
select select "10"
click at [934, 191] on div "Acciones" at bounding box center [978, 193] width 606 height 32
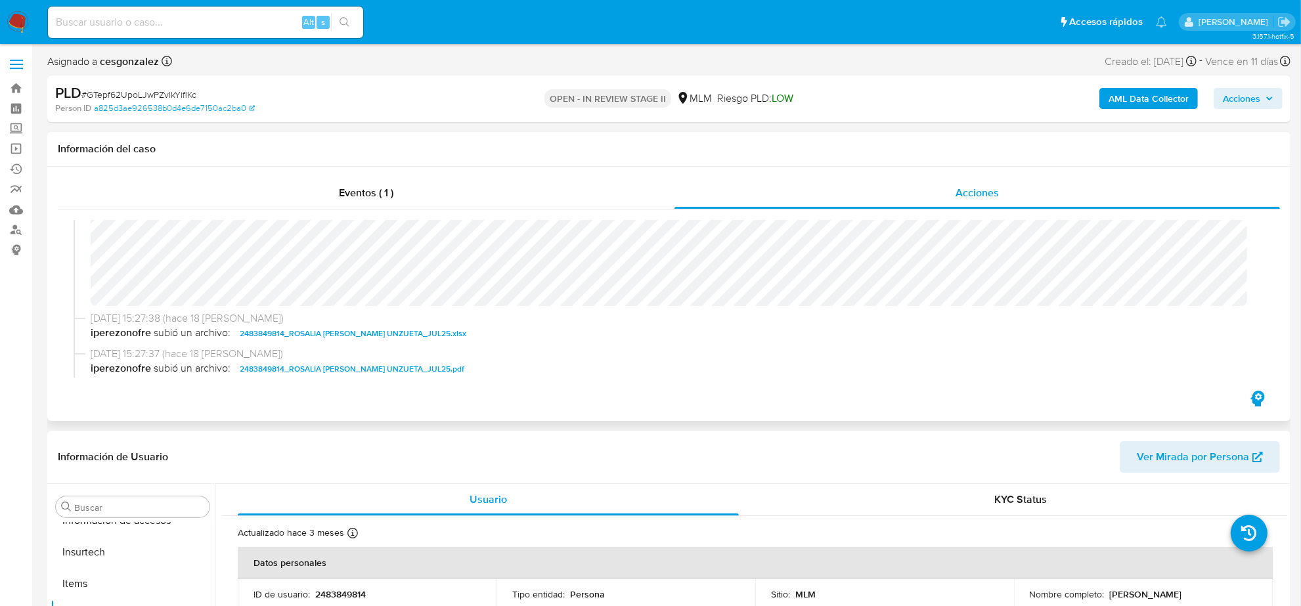
scroll to position [164, 0]
click at [1226, 89] on span "Acciones" at bounding box center [1241, 98] width 37 height 21
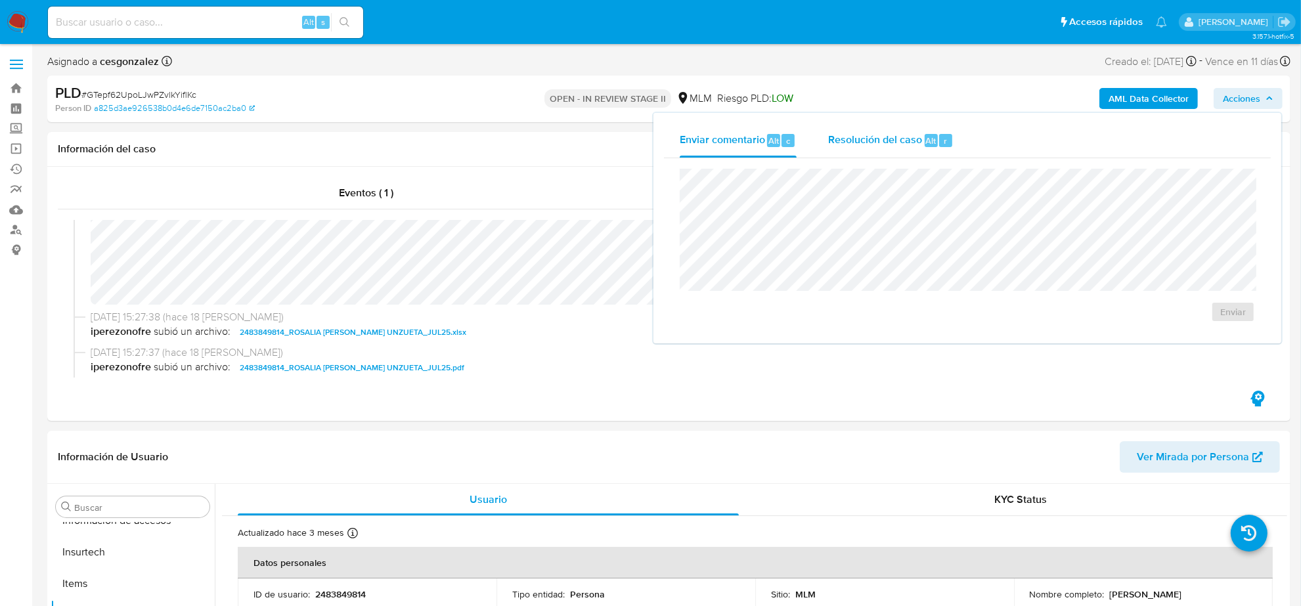
drag, startPoint x: 889, startPoint y: 135, endPoint x: 874, endPoint y: 162, distance: 31.1
click at [889, 135] on span "Resolución del caso" at bounding box center [875, 140] width 94 height 15
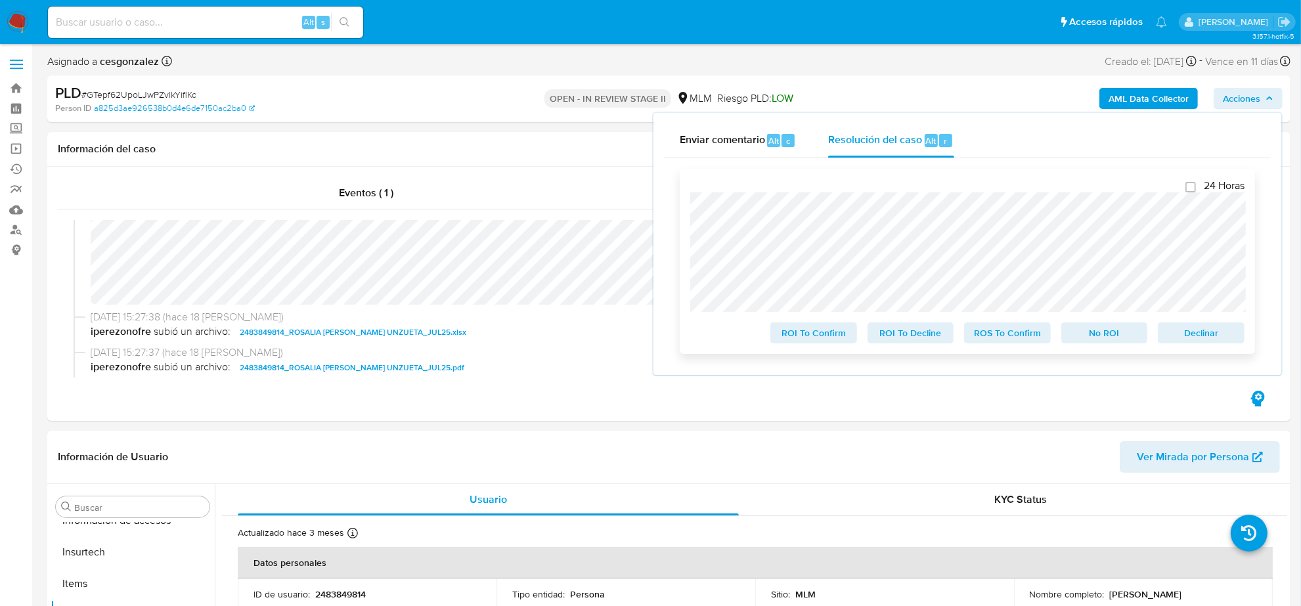
click at [996, 327] on span "ROS To Confirm" at bounding box center [1008, 333] width 68 height 18
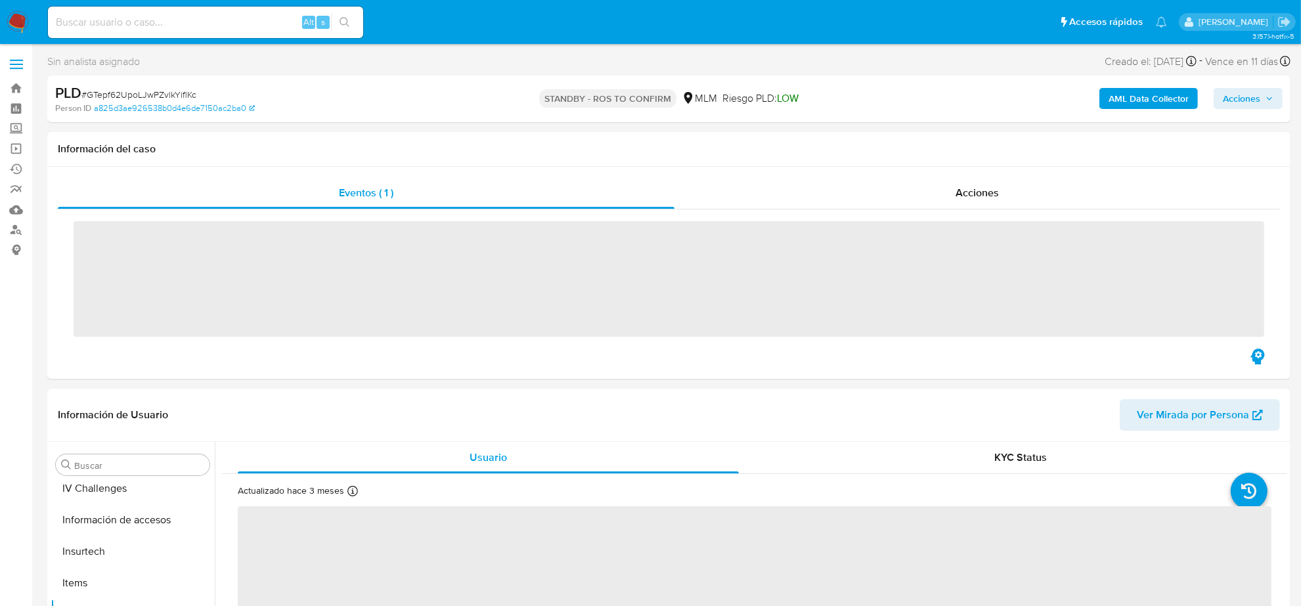
scroll to position [554, 0]
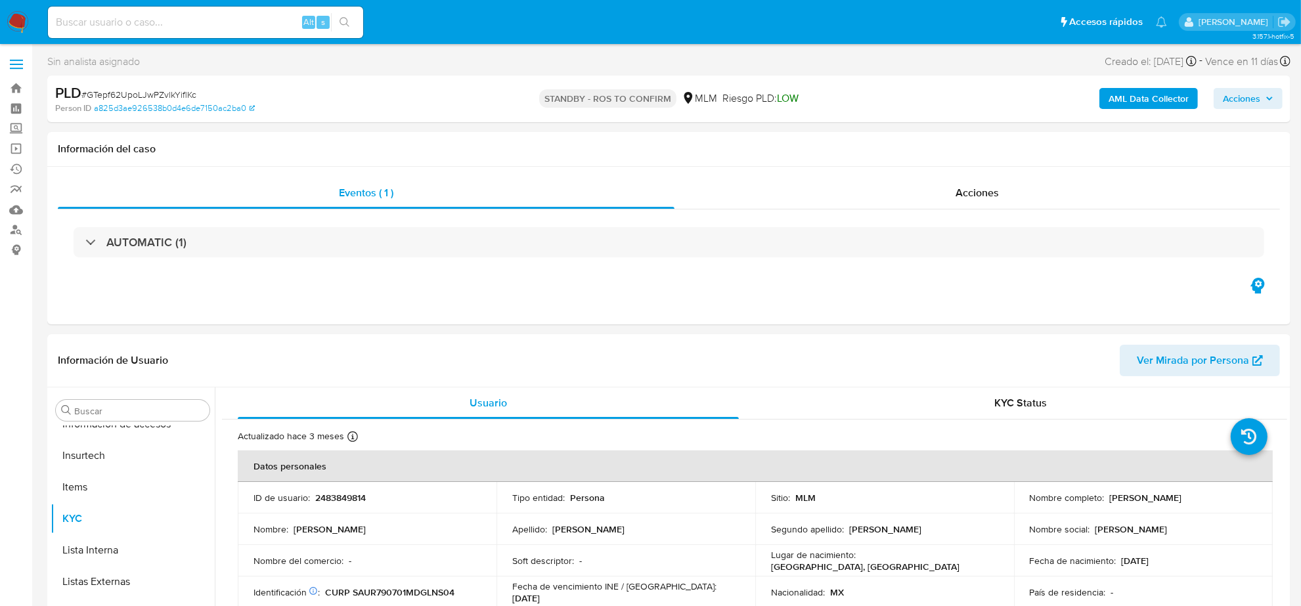
select select "10"
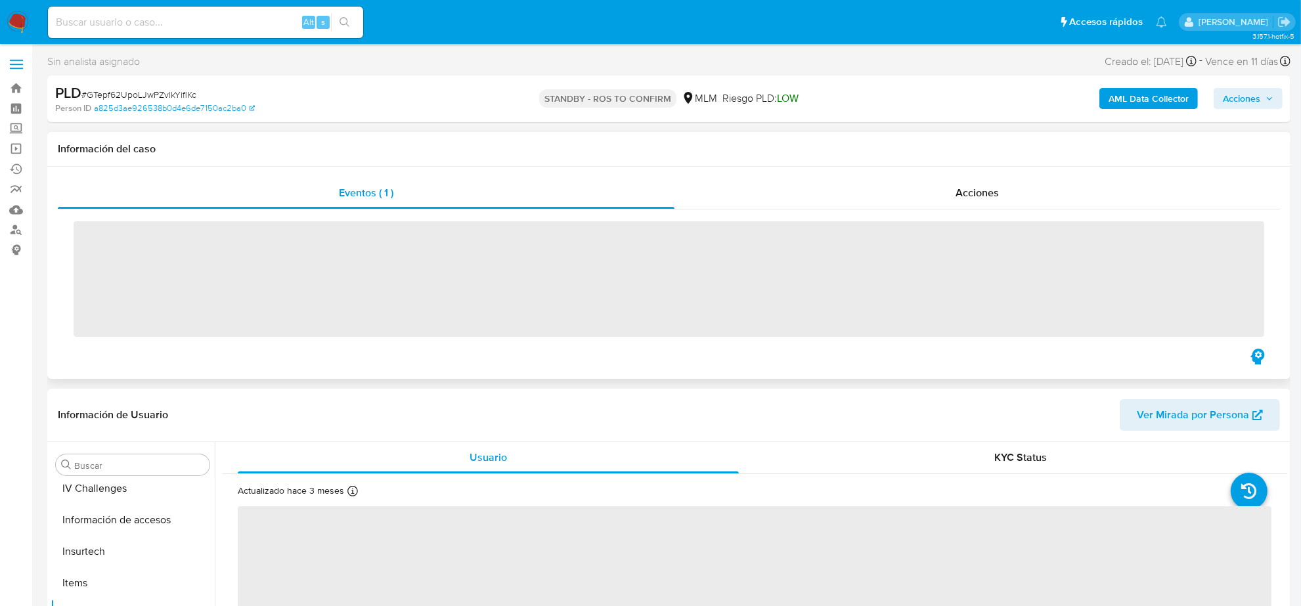
scroll to position [554, 0]
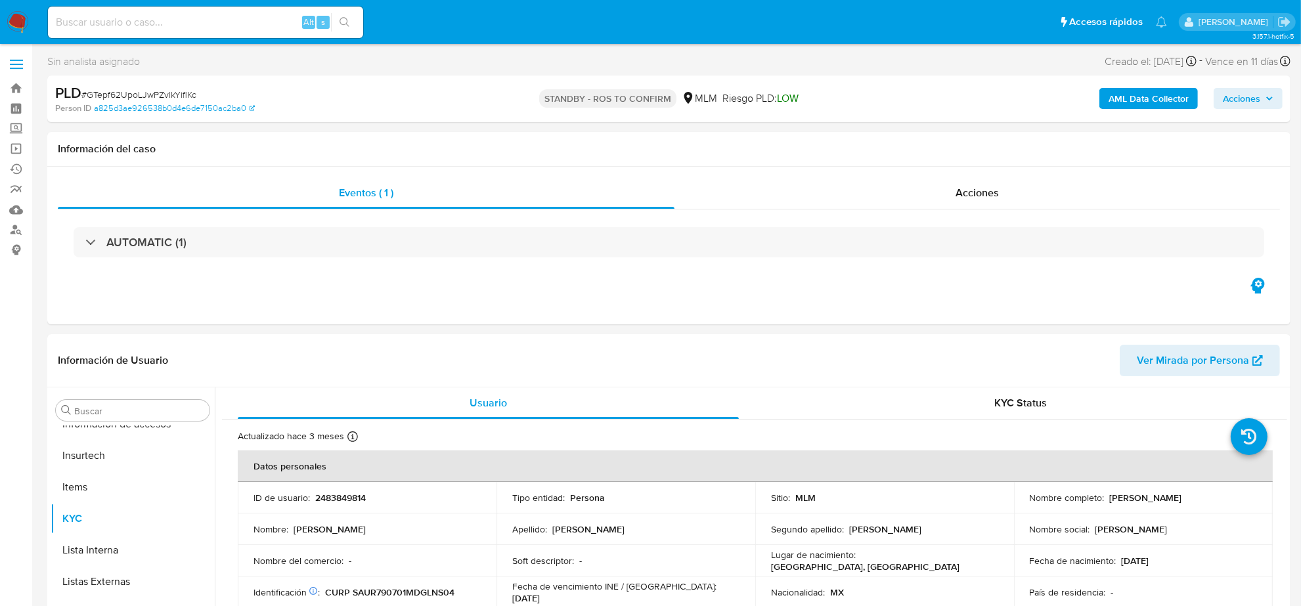
select select "10"
click at [18, 17] on img at bounding box center [18, 22] width 22 height 22
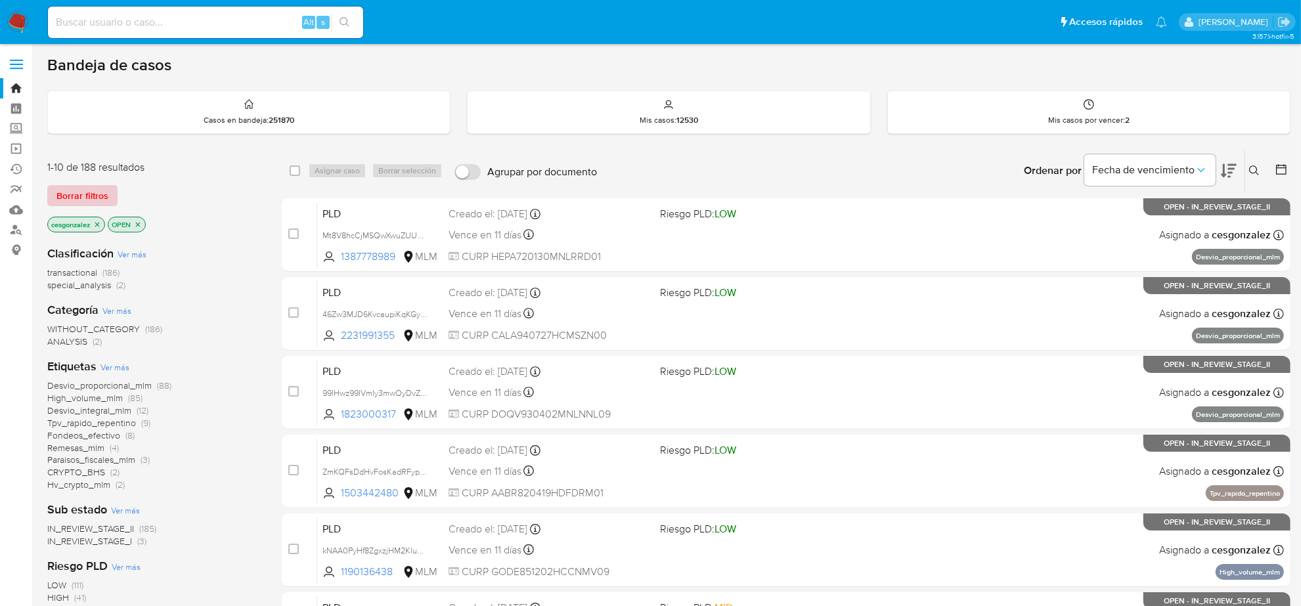
click at [103, 189] on span "Borrar filtros" at bounding box center [82, 196] width 52 height 18
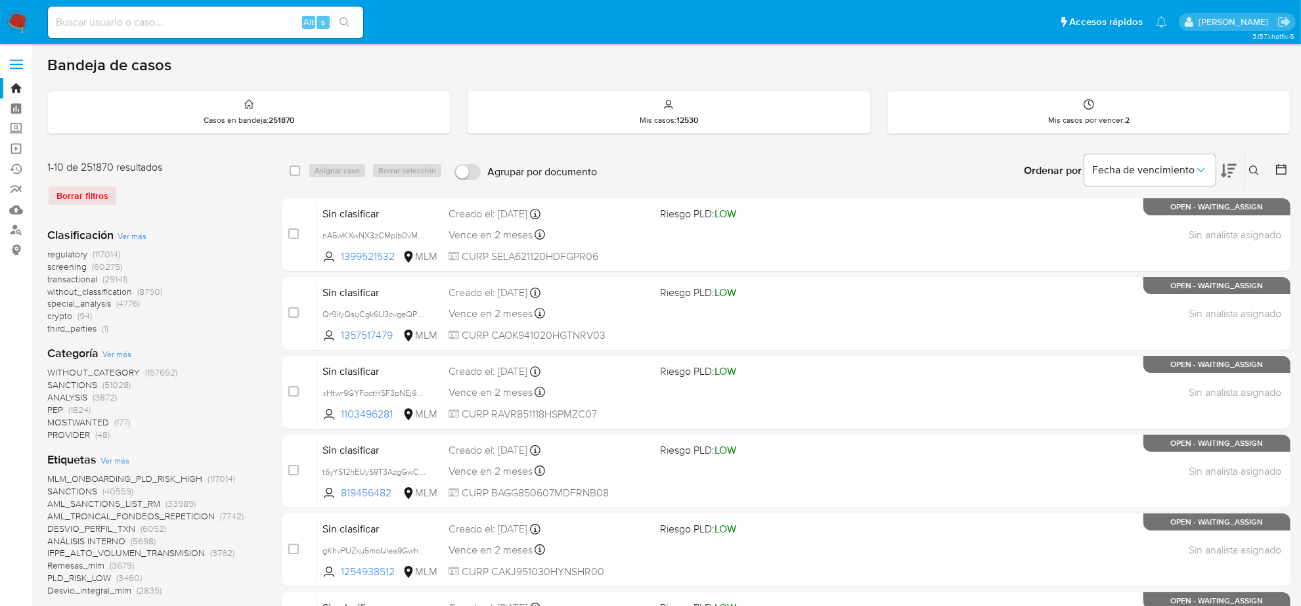
click at [1258, 168] on icon at bounding box center [1254, 171] width 11 height 11
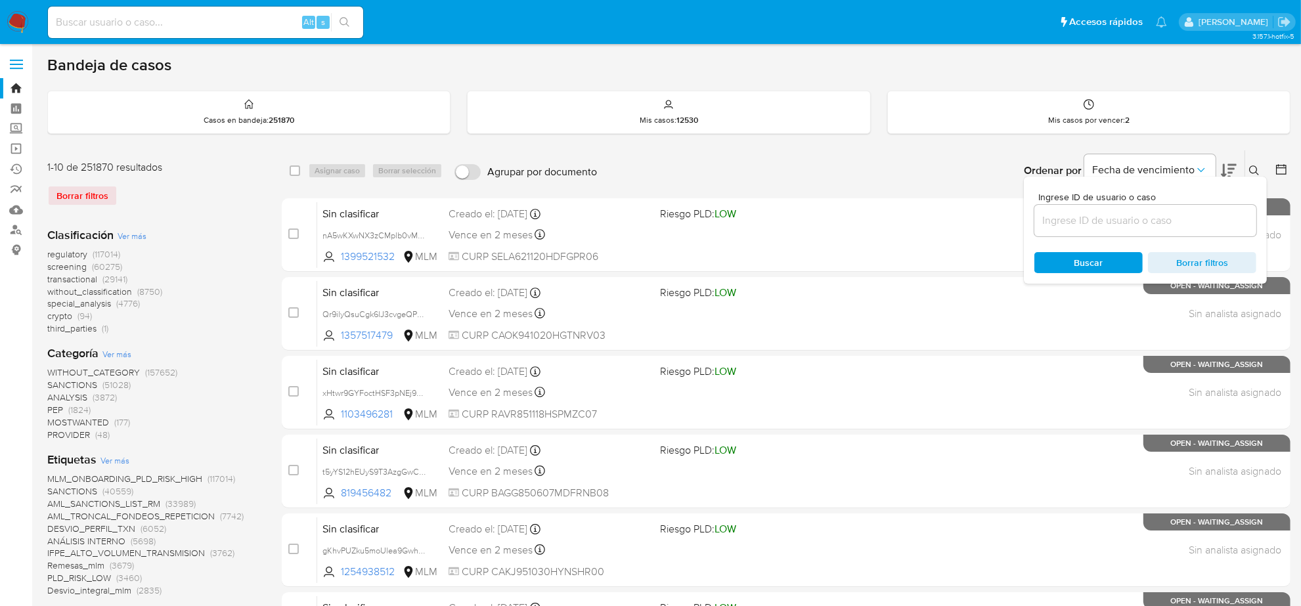
click at [1104, 219] on input at bounding box center [1146, 220] width 222 height 17
type input "2214152978"
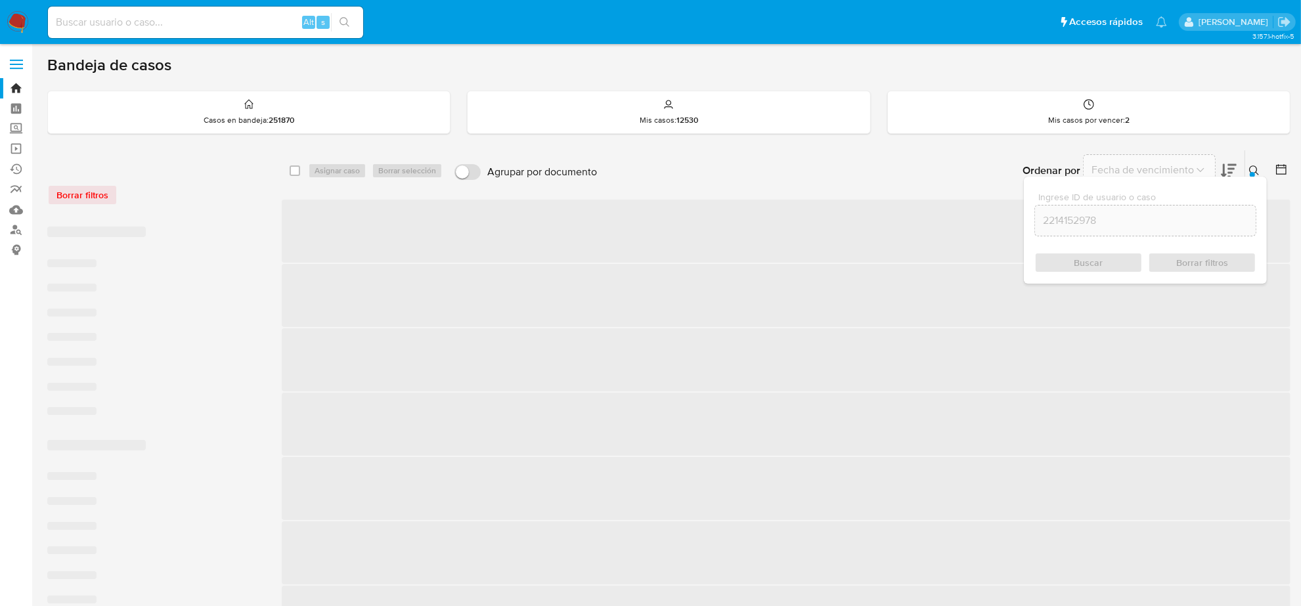
click at [1119, 263] on span "Buscar" at bounding box center [1089, 263] width 90 height 18
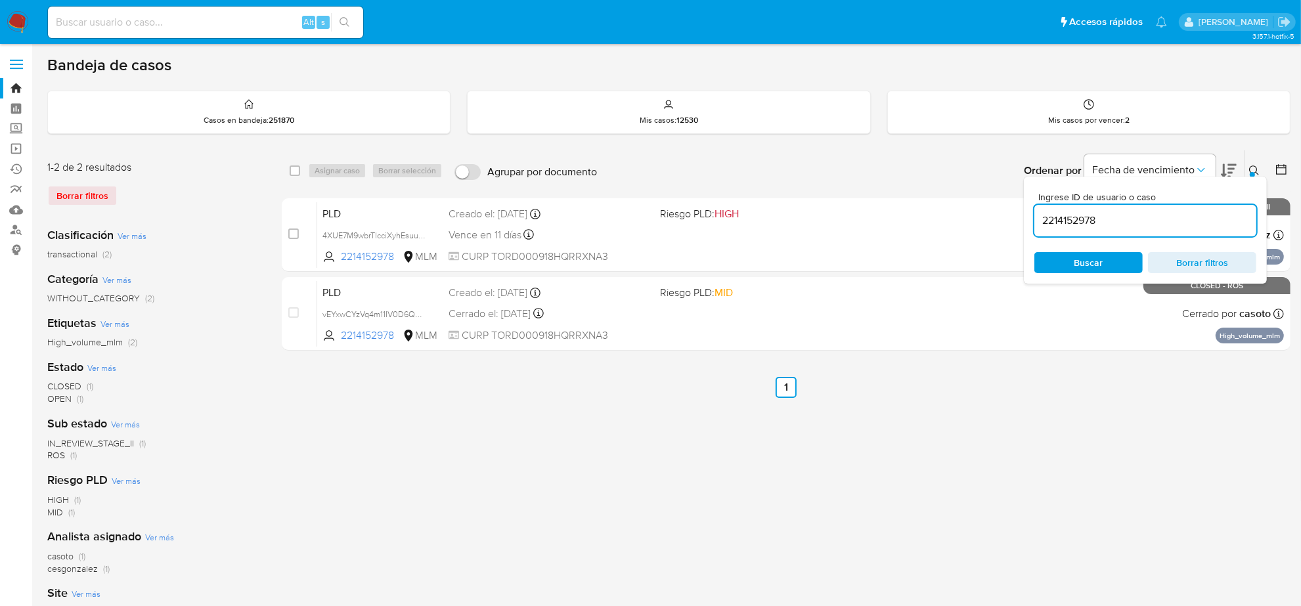
click at [1255, 168] on icon at bounding box center [1254, 171] width 11 height 11
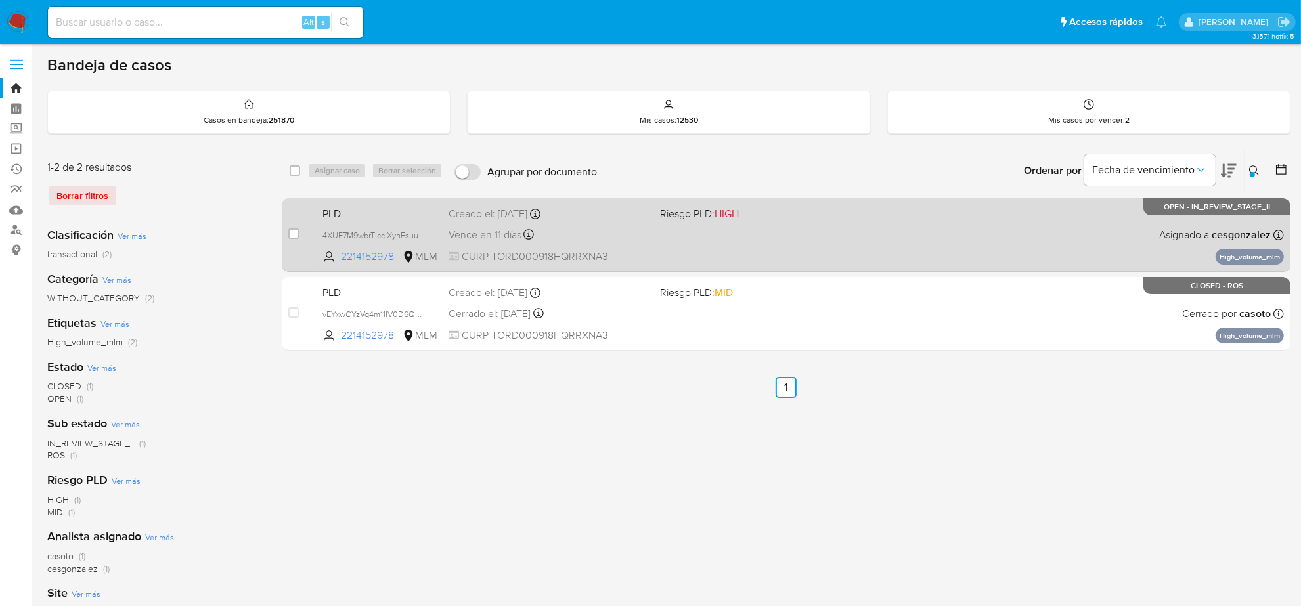
click at [807, 250] on div "PLD 4XUE7M9wbrTlcciXyhEsuuCR 2214152978 MLM Riesgo PLD: HIGH Creado el: 12/07/2…" at bounding box center [800, 235] width 967 height 66
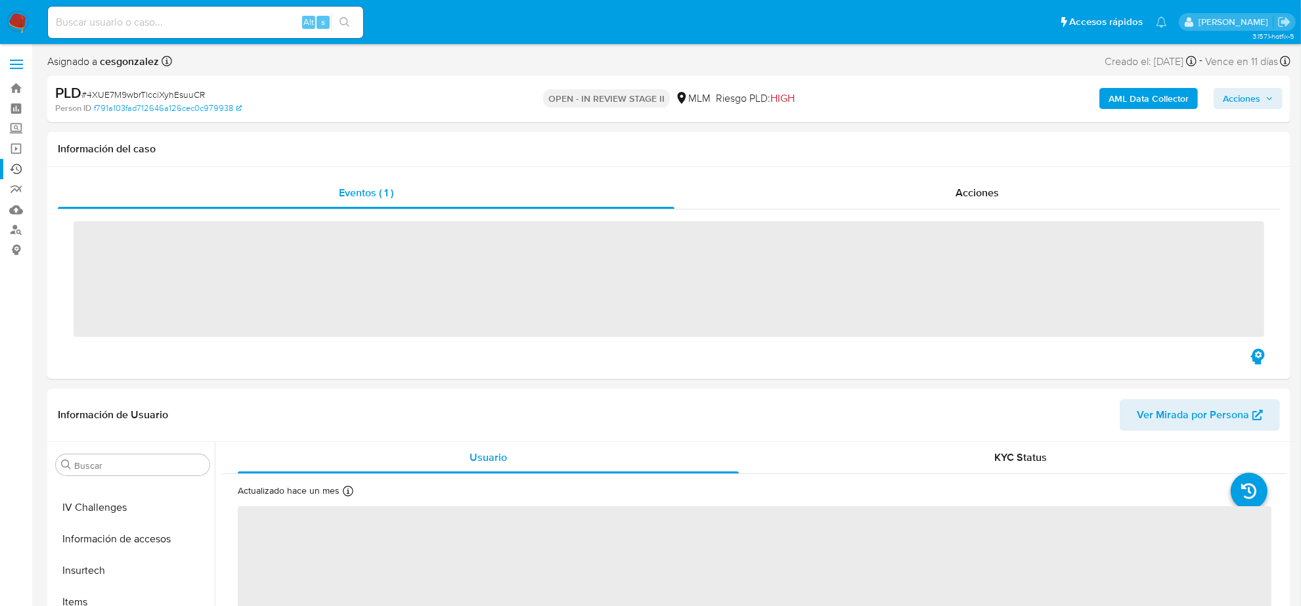
scroll to position [554, 0]
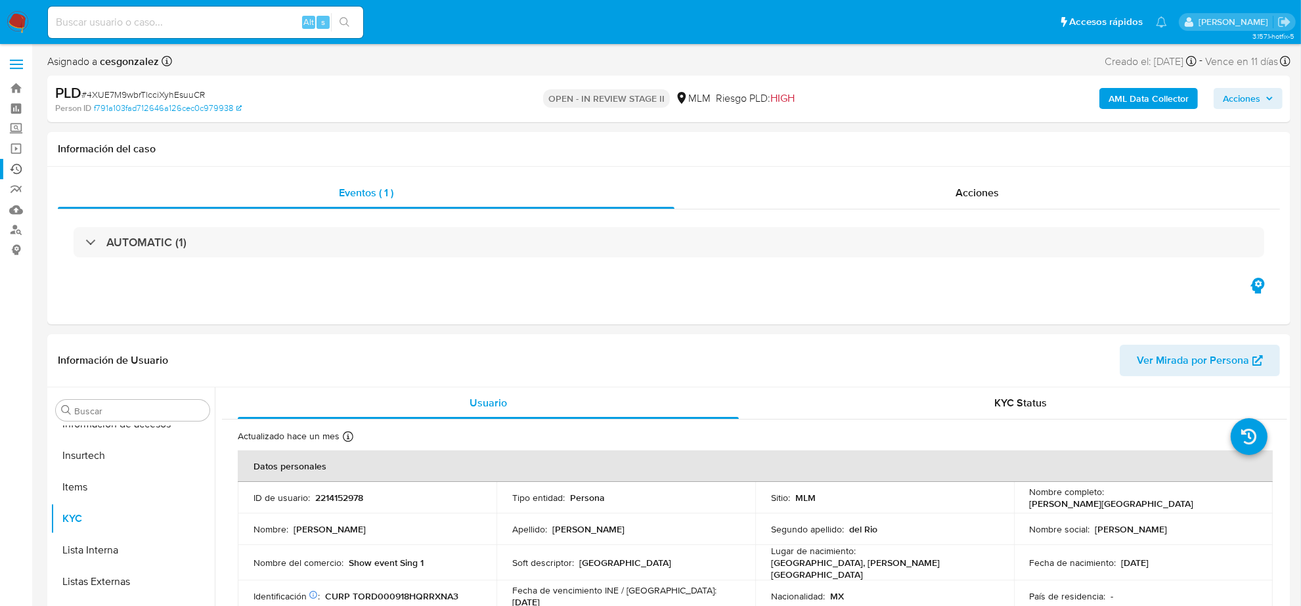
select select "10"
click at [1250, 100] on span "Acciones" at bounding box center [1241, 98] width 37 height 21
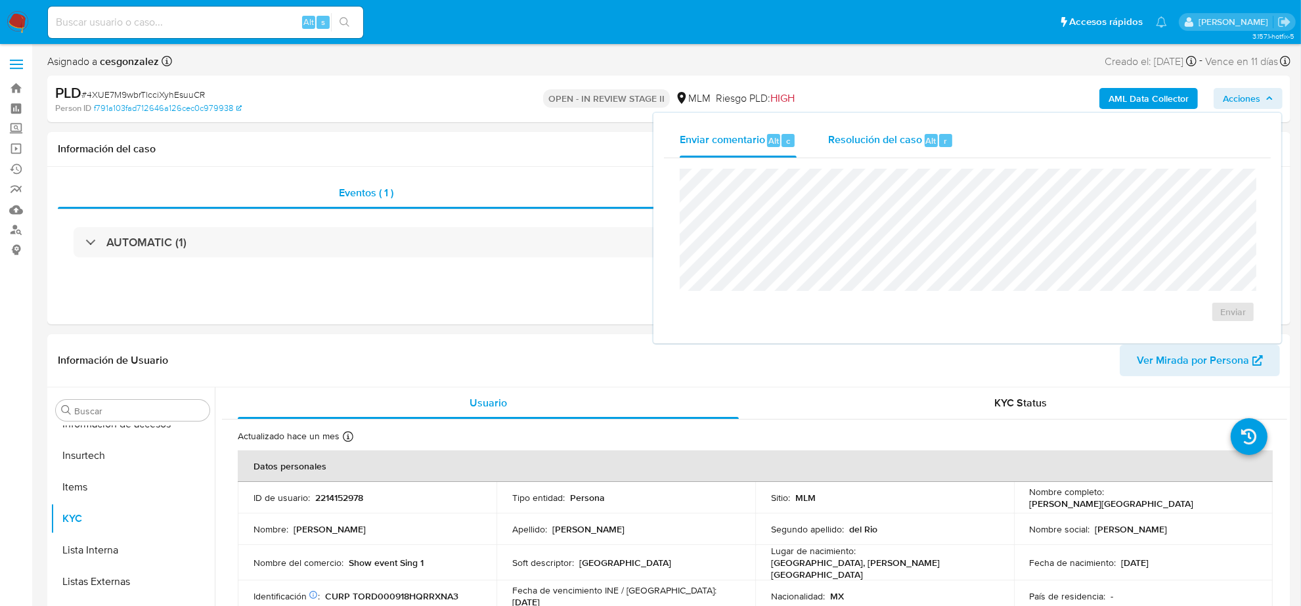
click at [859, 133] on span "Resolución del caso" at bounding box center [875, 140] width 94 height 15
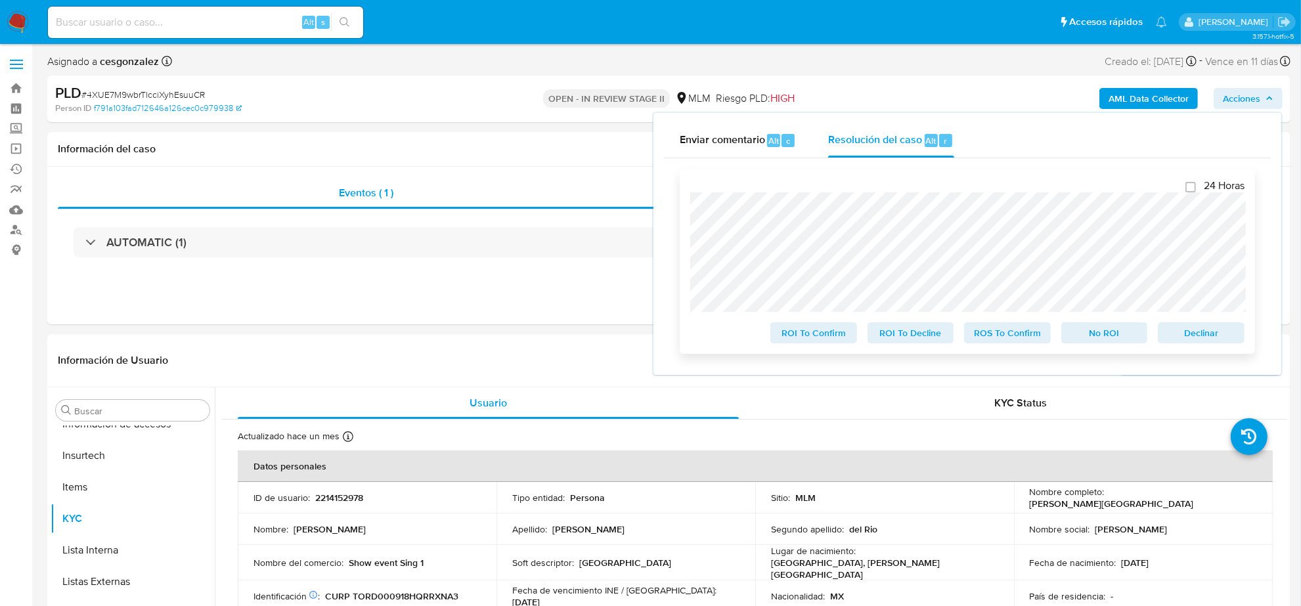
click at [1197, 337] on span "Declinar" at bounding box center [1201, 333] width 68 height 18
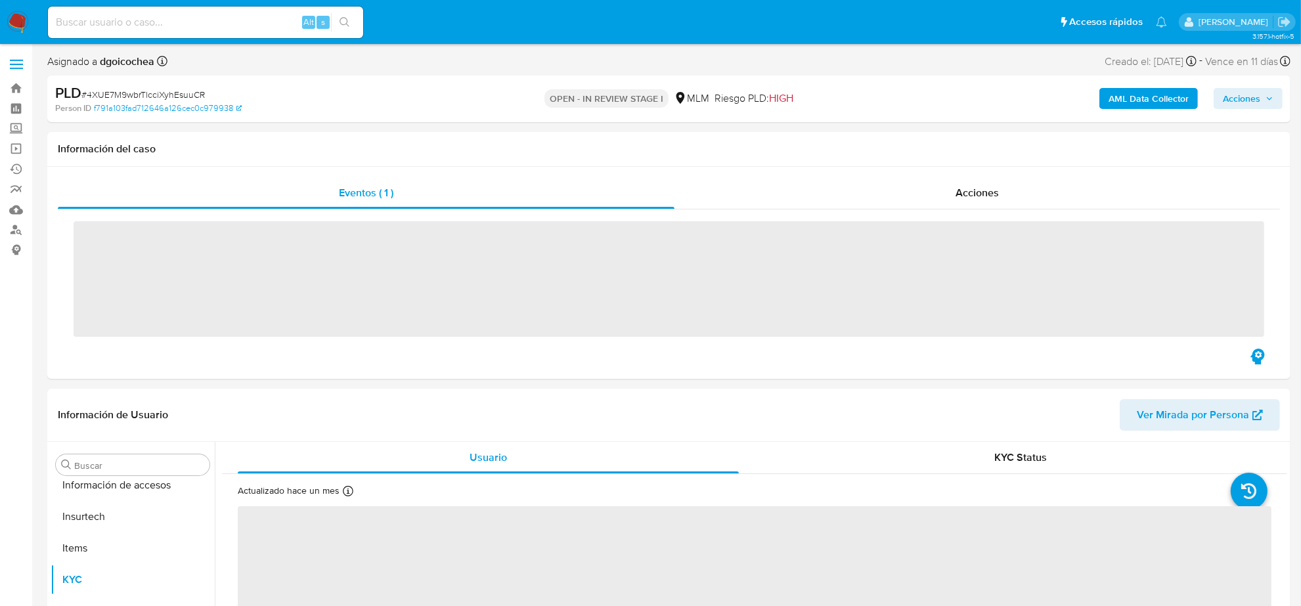
scroll to position [554, 0]
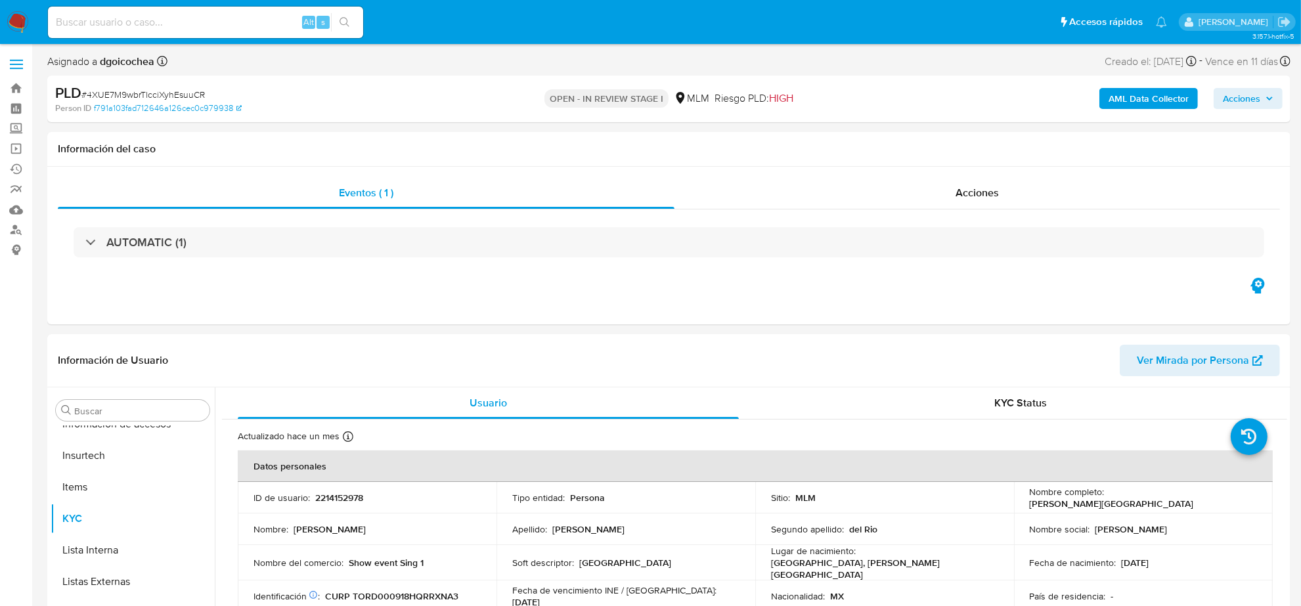
select select "10"
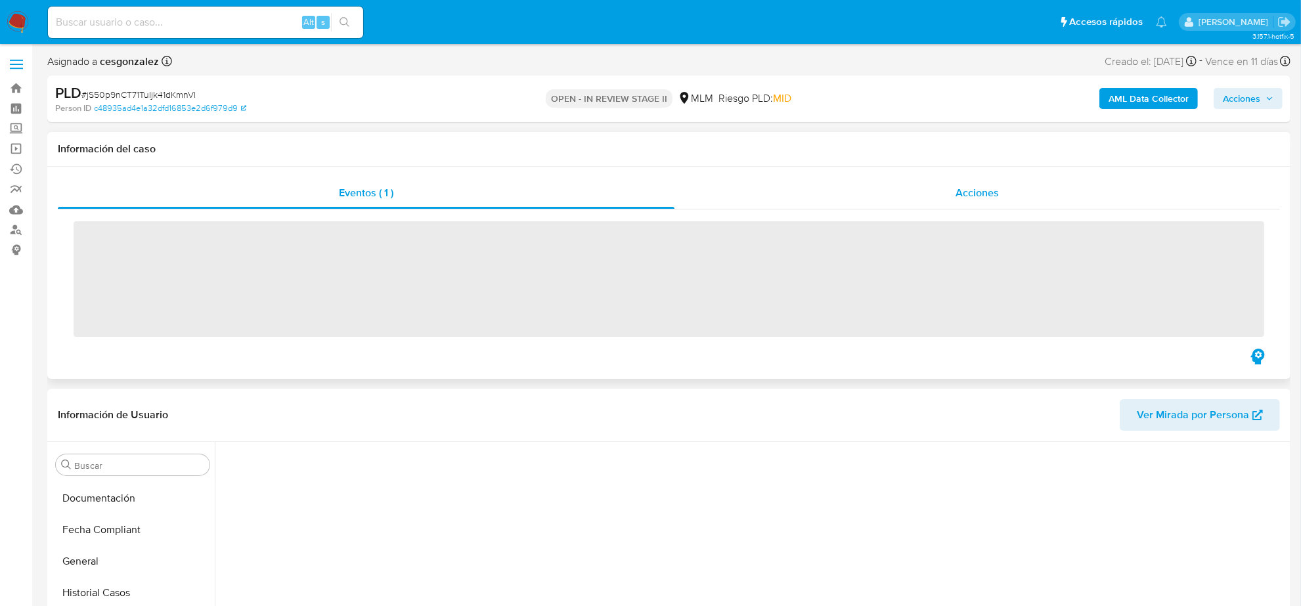
scroll to position [554, 0]
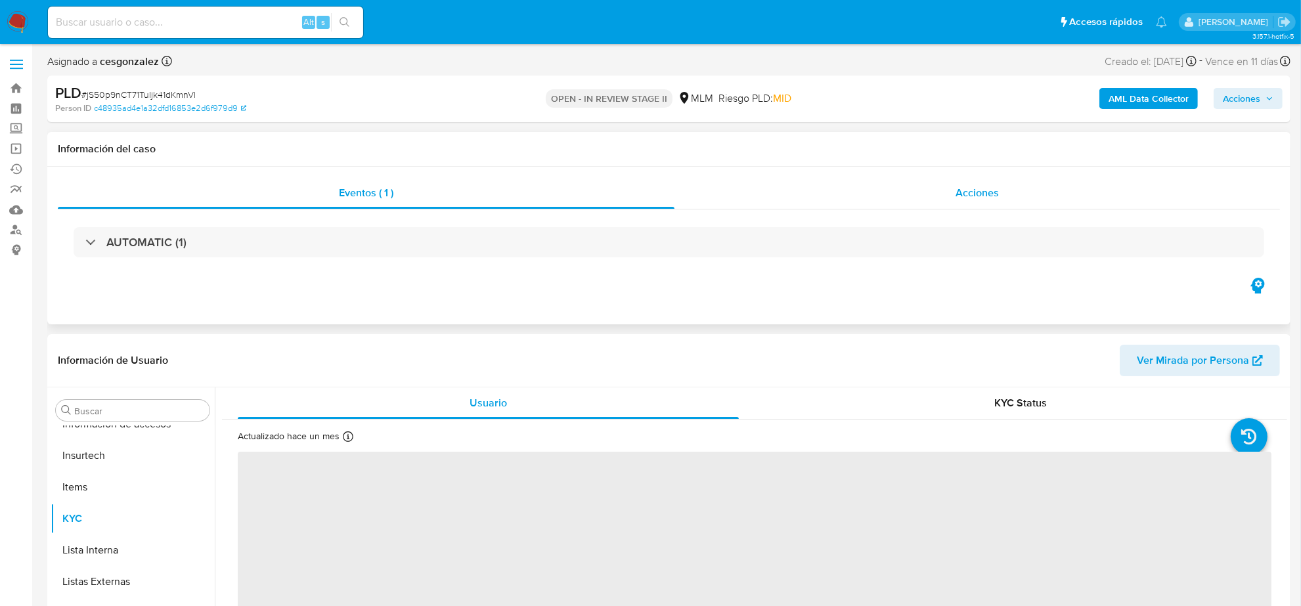
click at [972, 196] on span "Acciones" at bounding box center [977, 192] width 43 height 15
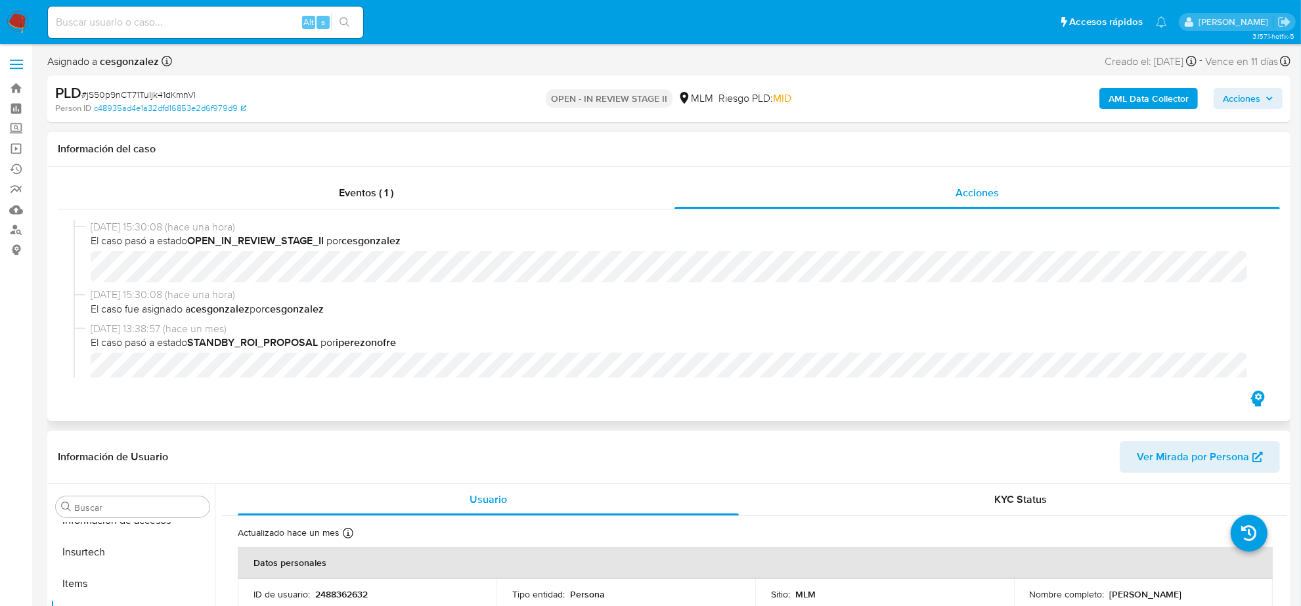
select select "10"
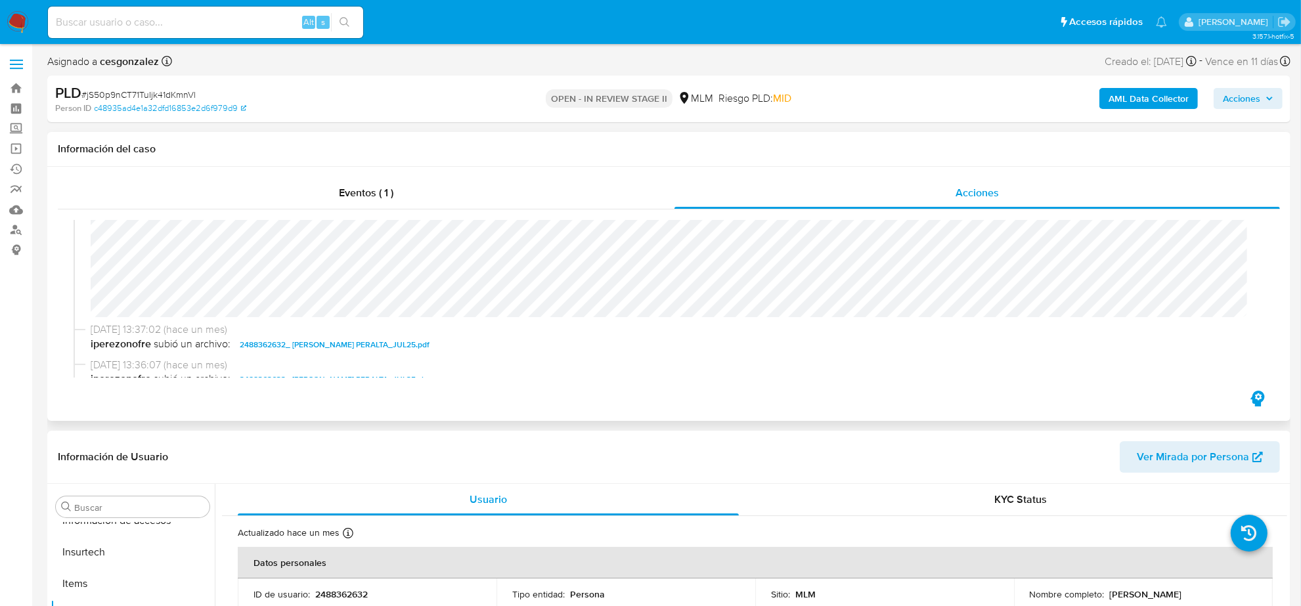
scroll to position [164, 0]
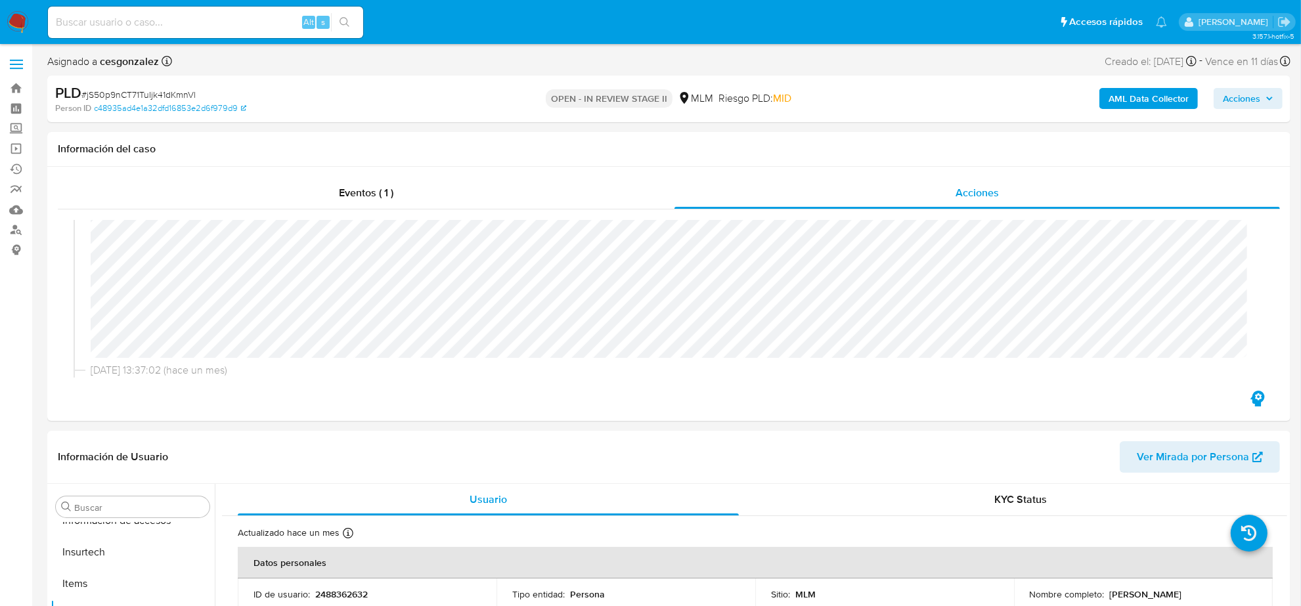
click at [1266, 96] on icon "button" at bounding box center [1270, 99] width 8 height 8
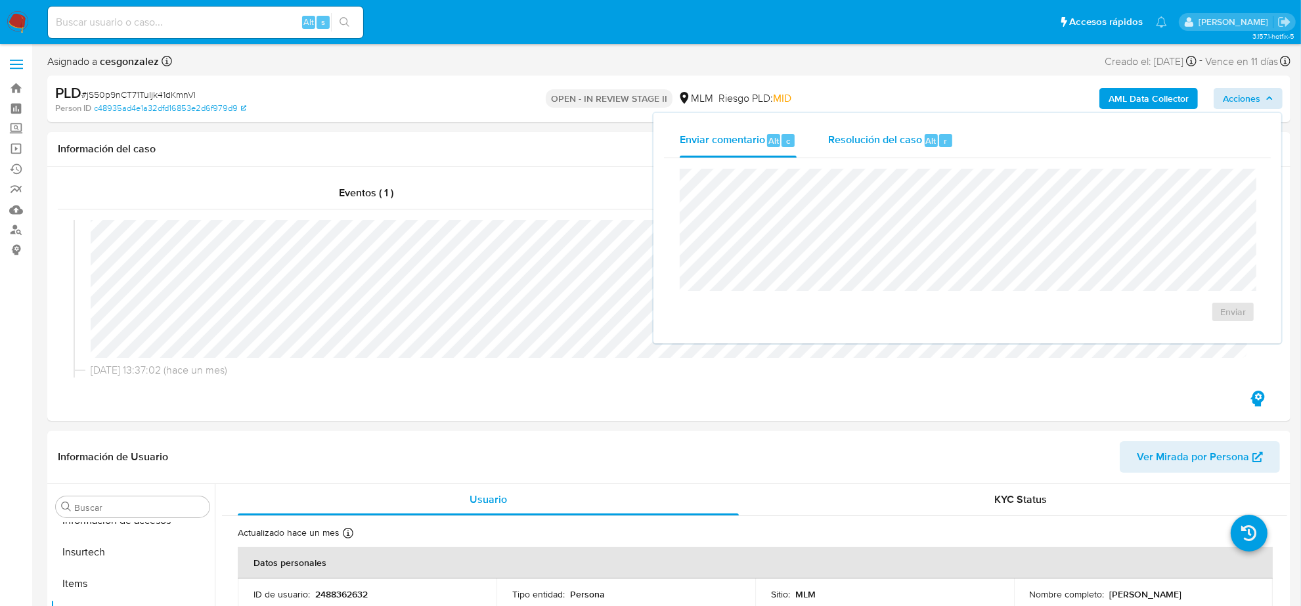
click at [895, 145] on span "Resolución del caso" at bounding box center [875, 140] width 94 height 15
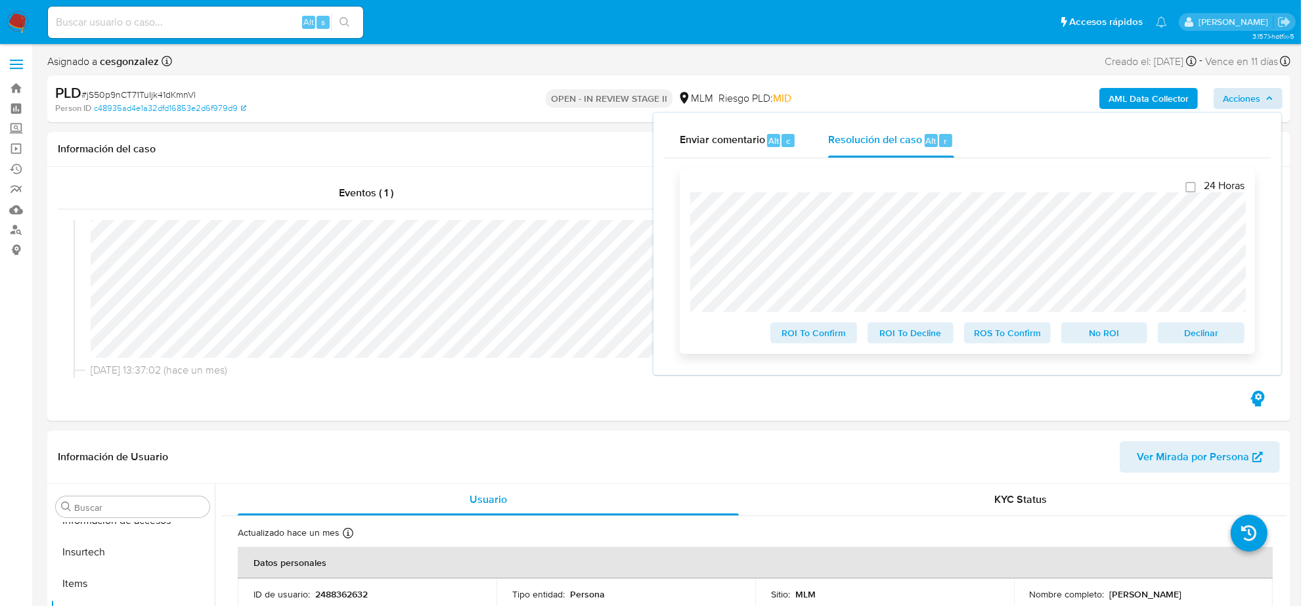
click at [1018, 335] on span "ROS To Confirm" at bounding box center [1008, 333] width 68 height 18
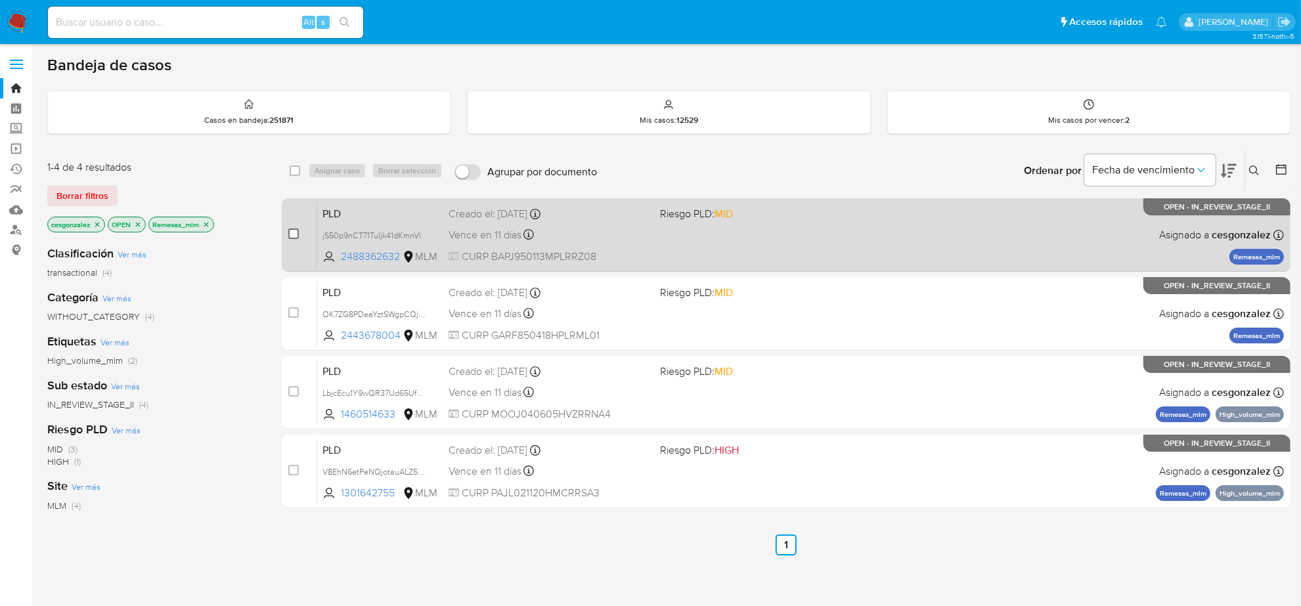
click at [290, 232] on input "checkbox" at bounding box center [293, 234] width 11 height 11
checkbox input "true"
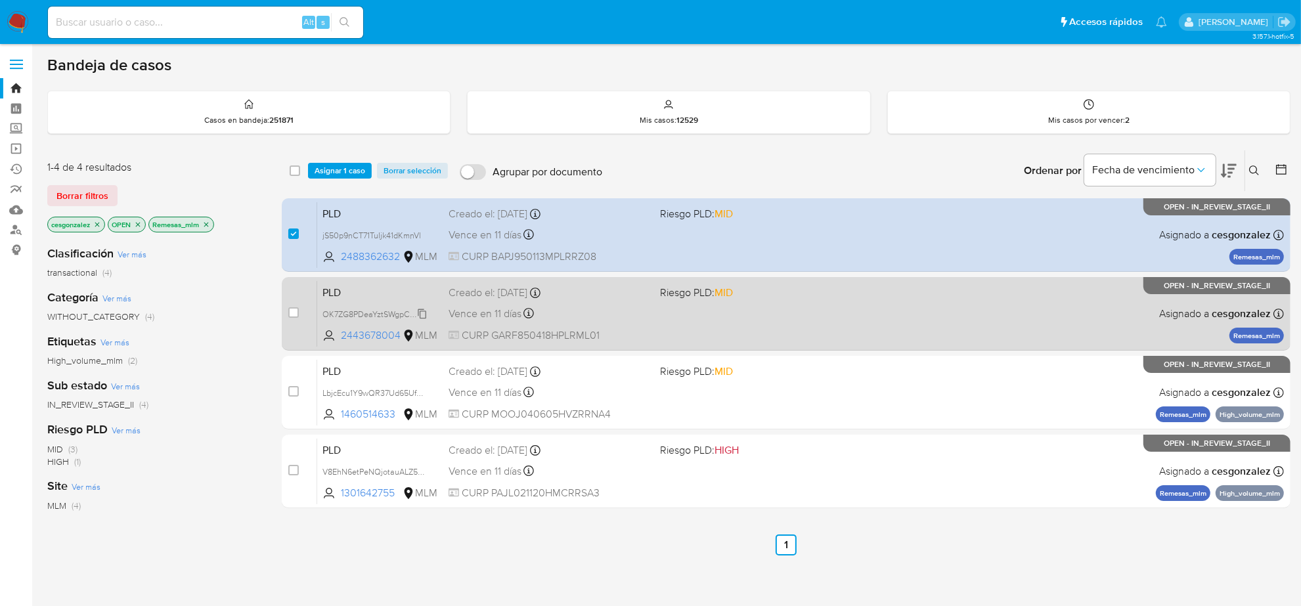
click at [420, 315] on span "OK7ZG8PDeaYztSWgpCQjJw9k" at bounding box center [380, 313] width 114 height 14
click at [494, 316] on span "Vence en 11 días" at bounding box center [485, 314] width 73 height 14
click at [294, 311] on input "checkbox" at bounding box center [293, 312] width 11 height 11
checkbox input "true"
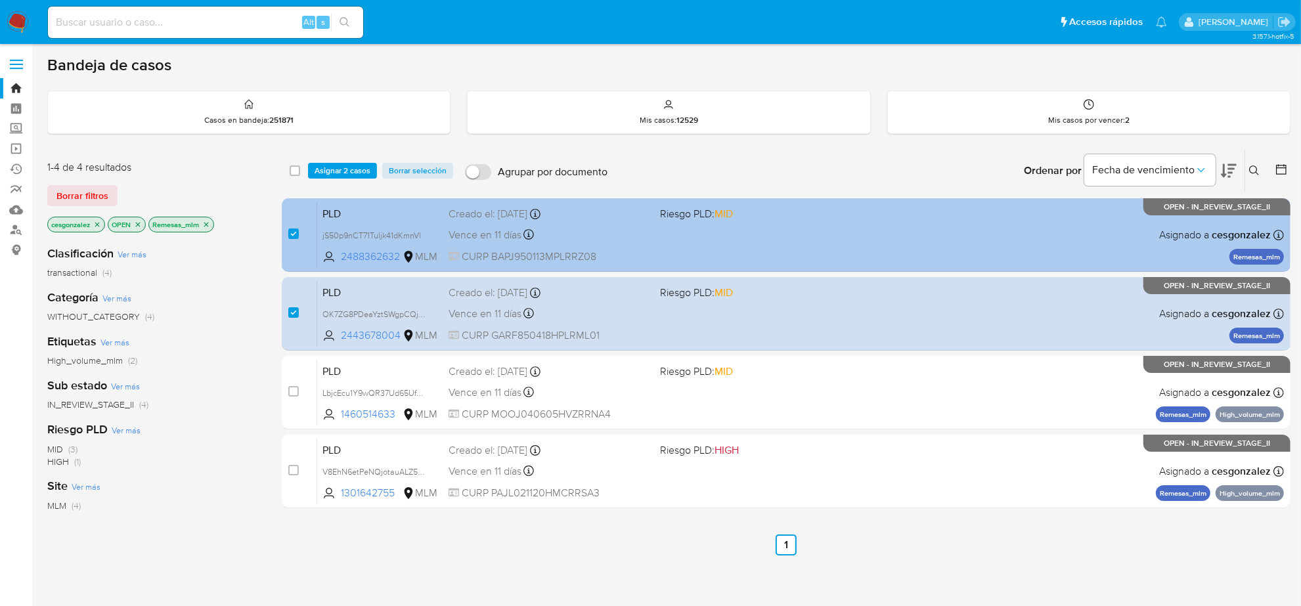
click at [508, 228] on span "Vence en 11 días" at bounding box center [485, 235] width 73 height 14
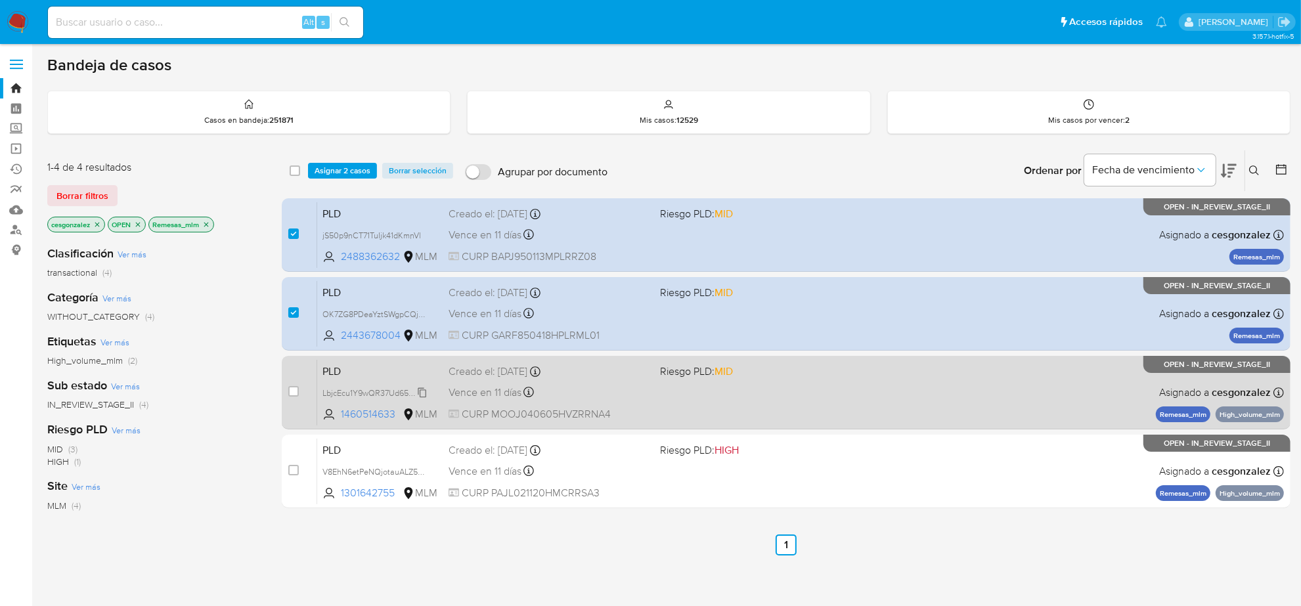
click at [424, 392] on span "LbjcEcu1Y9wQR37Ud65UfHbC" at bounding box center [378, 392] width 110 height 14
click at [491, 401] on div "PLD LbjcEcu1Y9wQR37Ud65UfHbC Copiado Copiado 1460514633 MLM Riesgo PLD: MID Cre…" at bounding box center [800, 392] width 967 height 66
click at [299, 391] on div "case-item-checkbox No es posible asignar el caso" at bounding box center [302, 392] width 29 height 66
click at [294, 393] on input "checkbox" at bounding box center [293, 391] width 11 height 11
checkbox input "true"
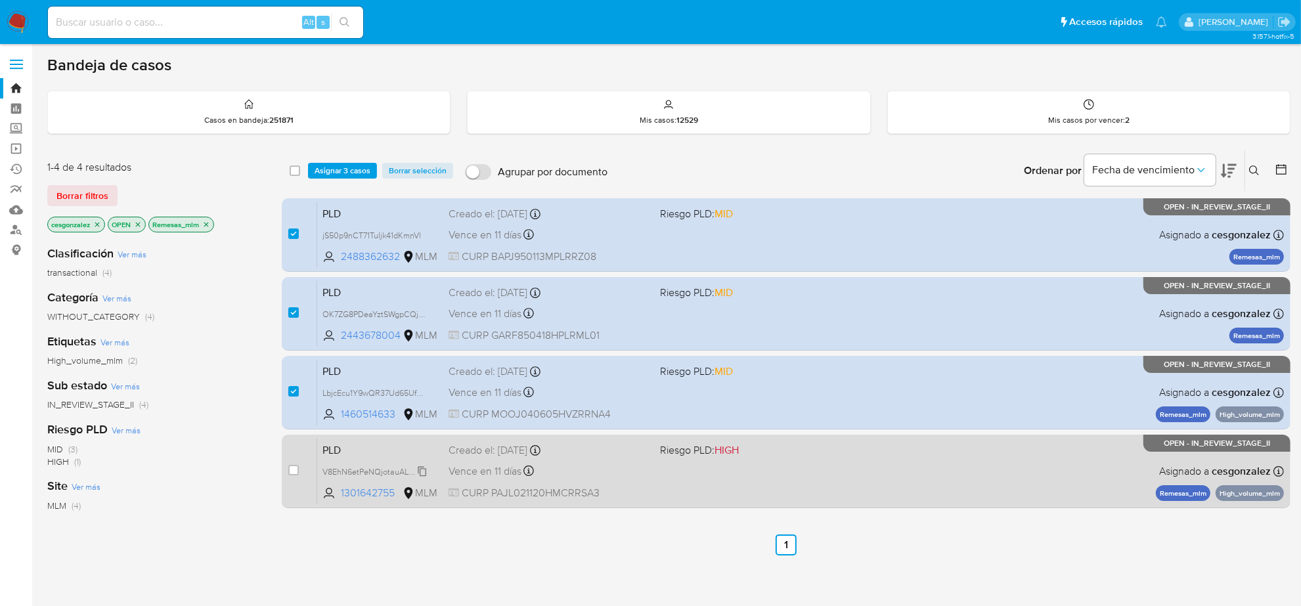
click at [415, 470] on span "V8EhN6etPeNQjotauALZ5OSY" at bounding box center [379, 471] width 112 height 14
click at [474, 470] on span "Vence en 11 días" at bounding box center [485, 471] width 73 height 14
click at [298, 474] on input "checkbox" at bounding box center [293, 470] width 11 height 11
checkbox input "true"
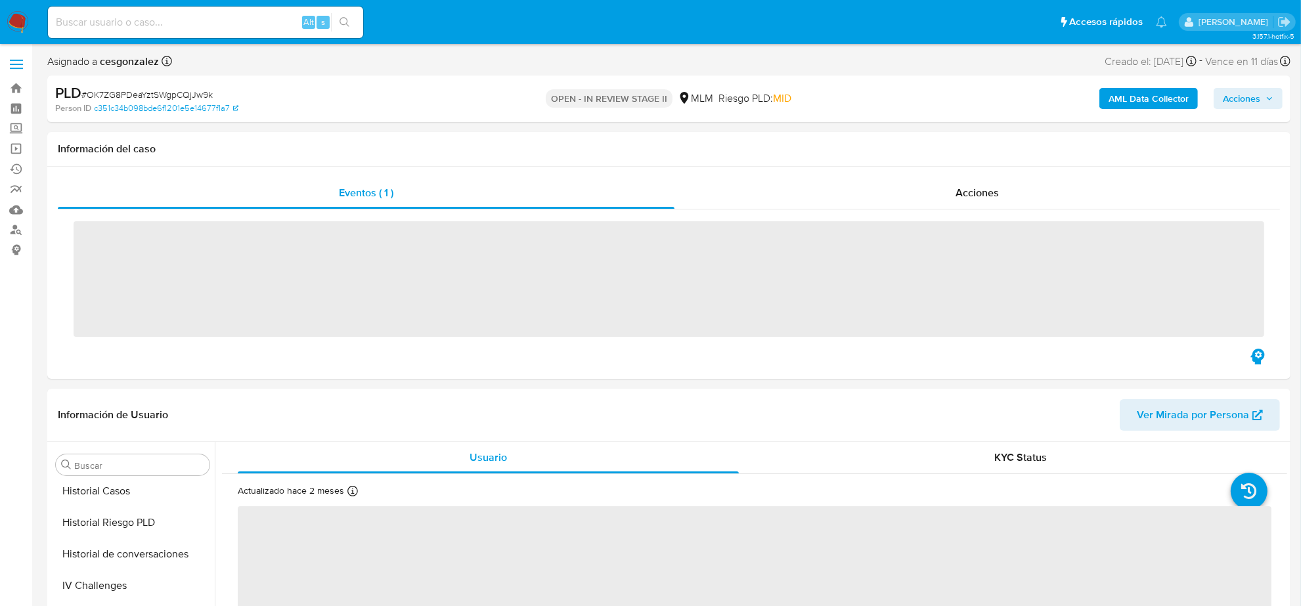
scroll to position [554, 0]
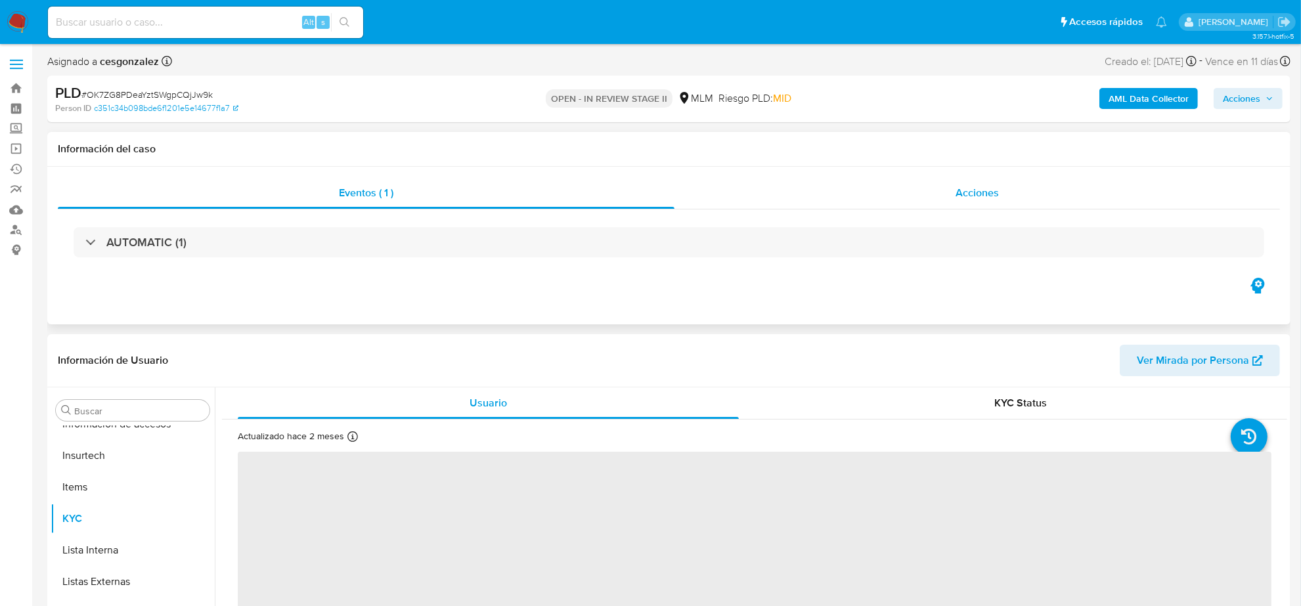
click at [976, 185] on span "Acciones" at bounding box center [977, 192] width 43 height 15
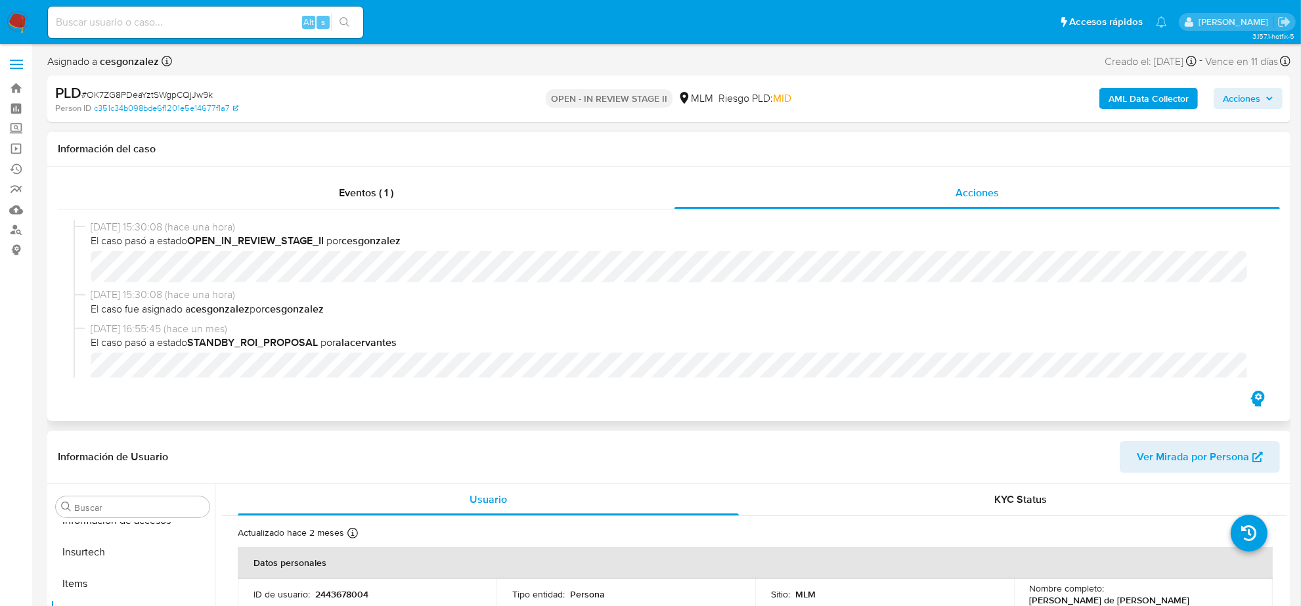
select select "10"
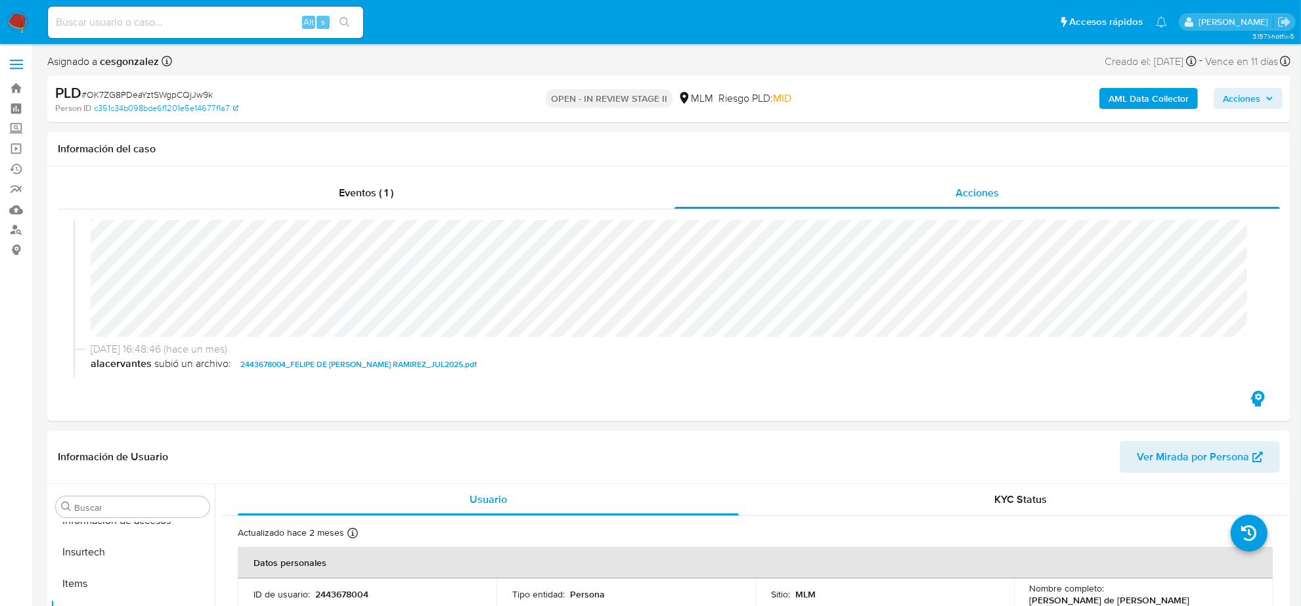
click at [1263, 99] on span "Acciones" at bounding box center [1248, 98] width 51 height 18
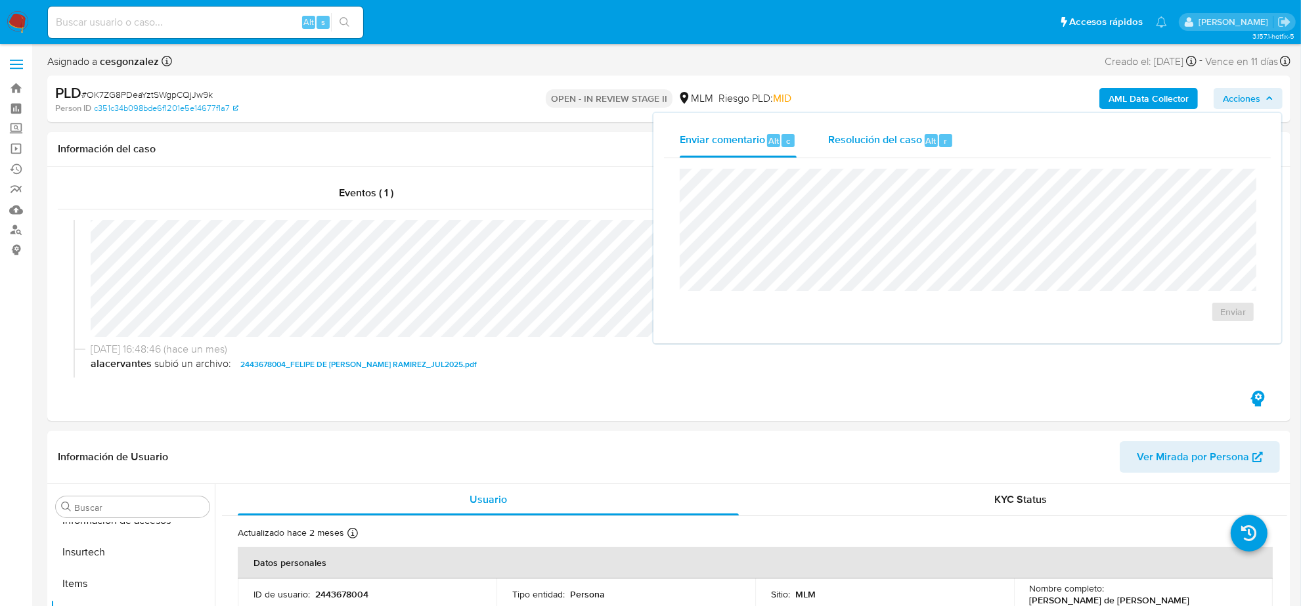
click at [851, 141] on span "Resolución del caso" at bounding box center [875, 140] width 94 height 15
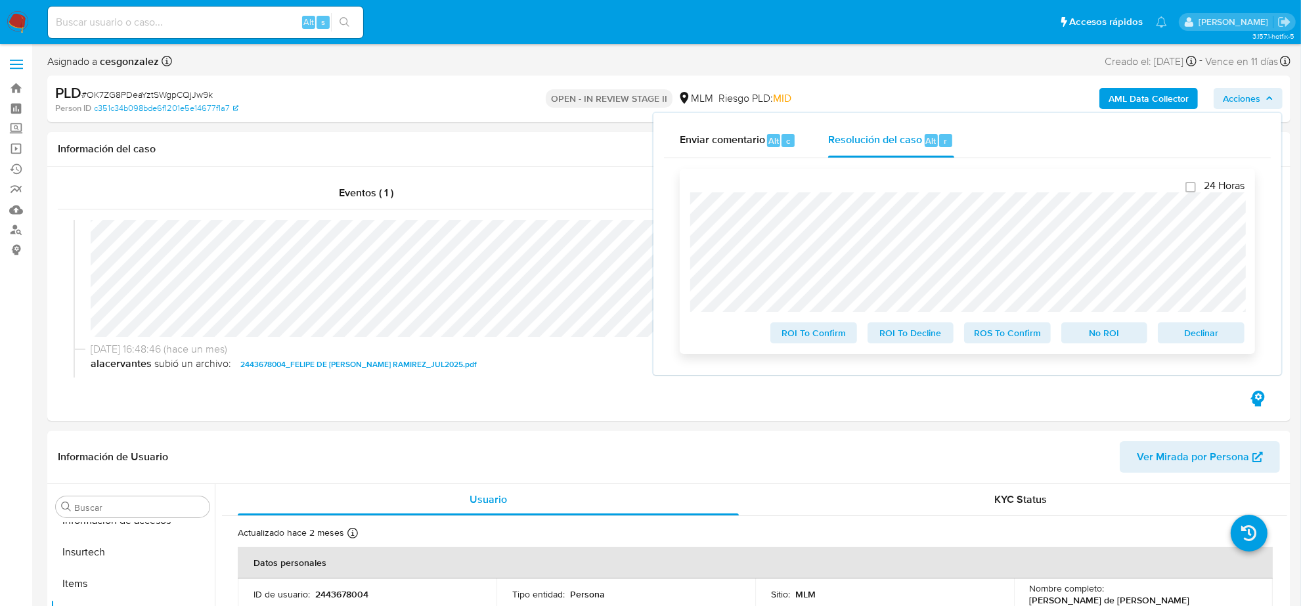
click at [997, 340] on span "ROS To Confirm" at bounding box center [1008, 333] width 68 height 18
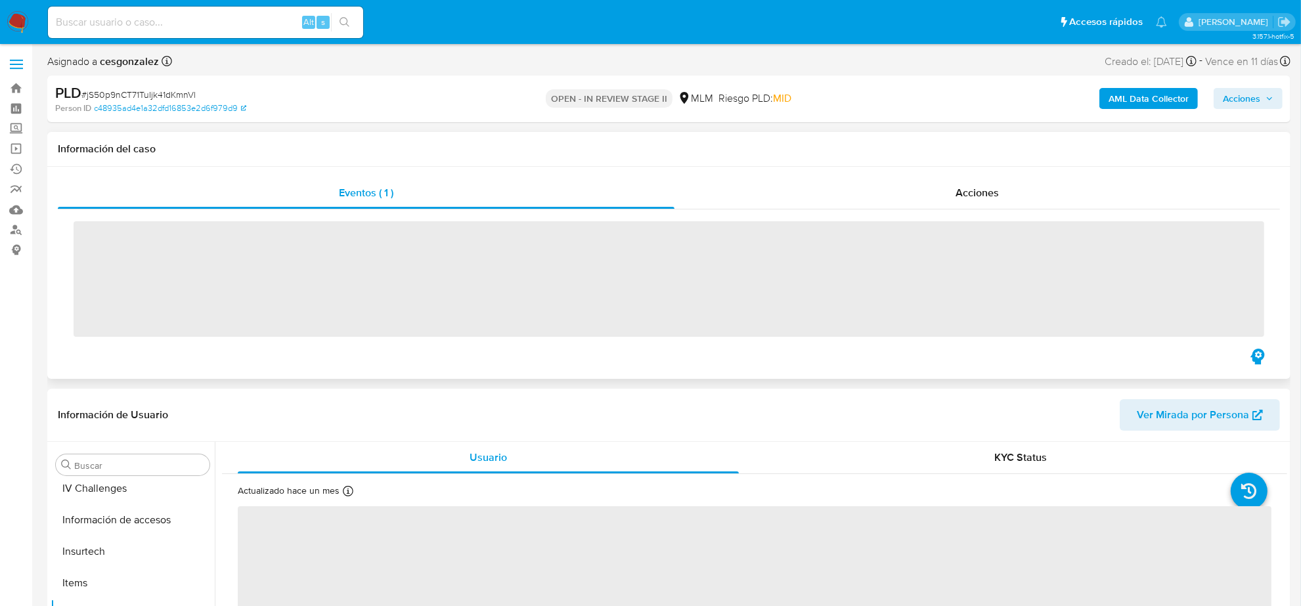
scroll to position [554, 0]
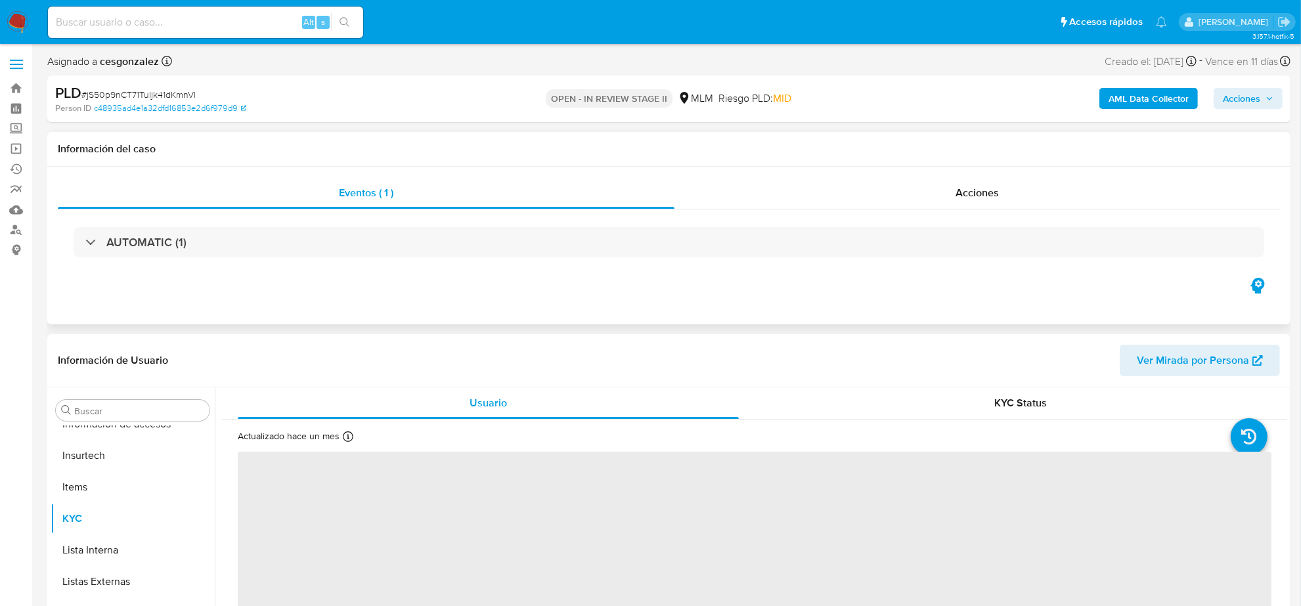
click at [992, 212] on div "AUTOMATIC (1)" at bounding box center [669, 243] width 1223 height 66
click at [979, 202] on div "Acciones" at bounding box center [978, 193] width 606 height 32
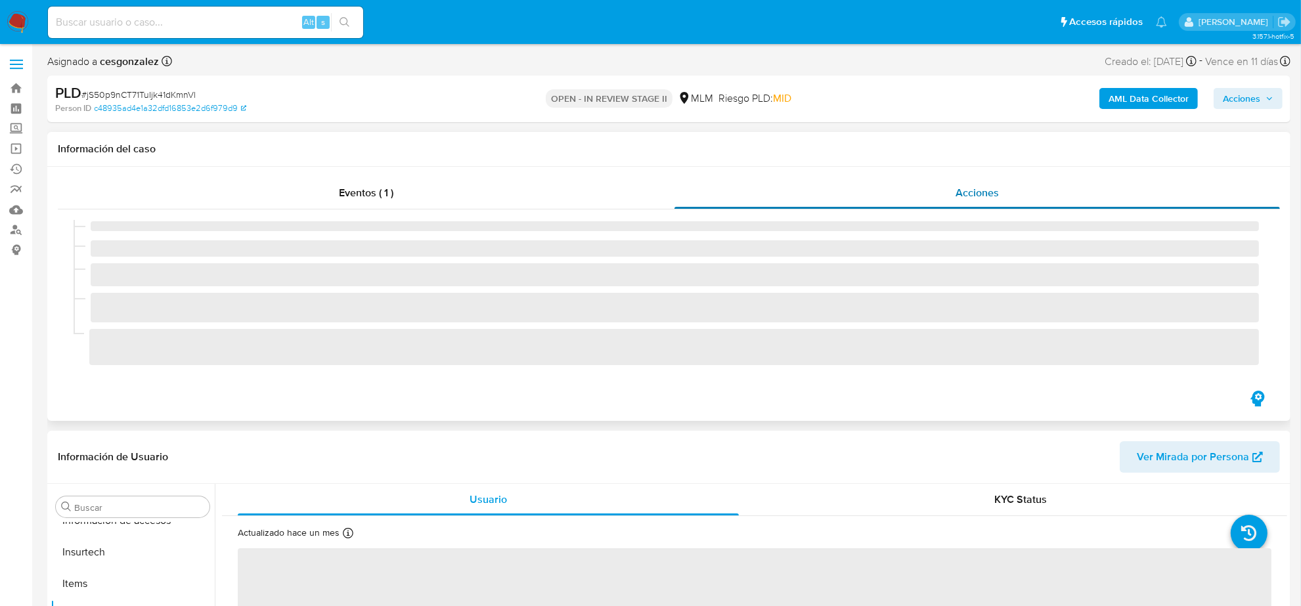
select select "10"
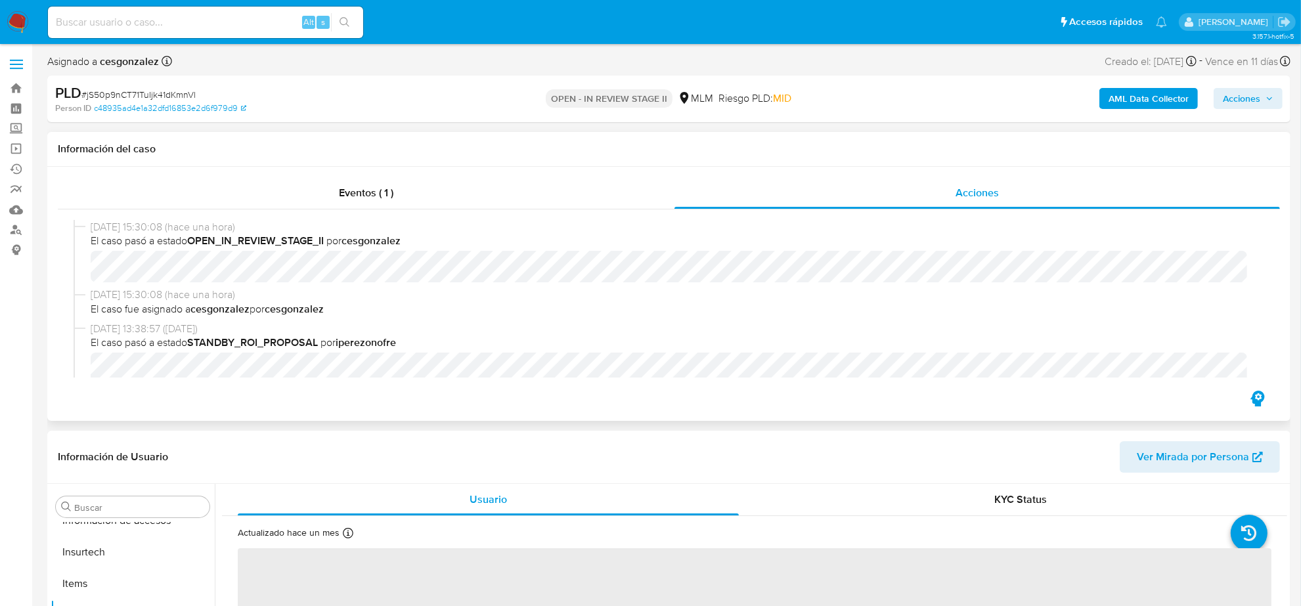
scroll to position [164, 0]
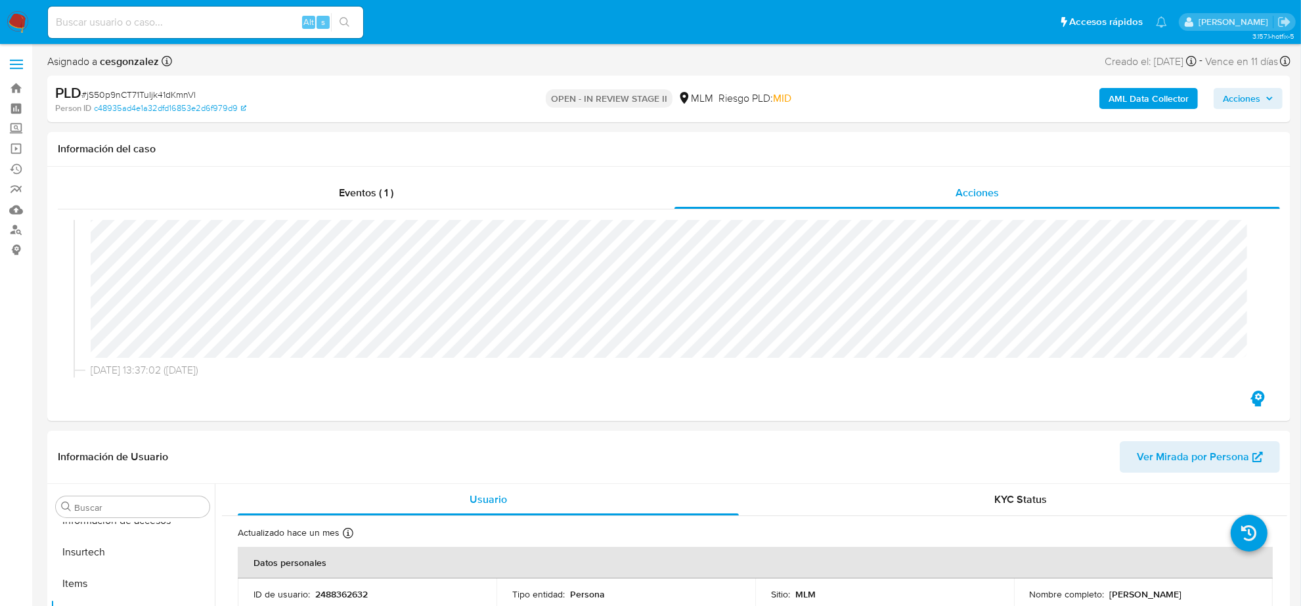
click at [1272, 102] on icon "button" at bounding box center [1270, 99] width 8 height 8
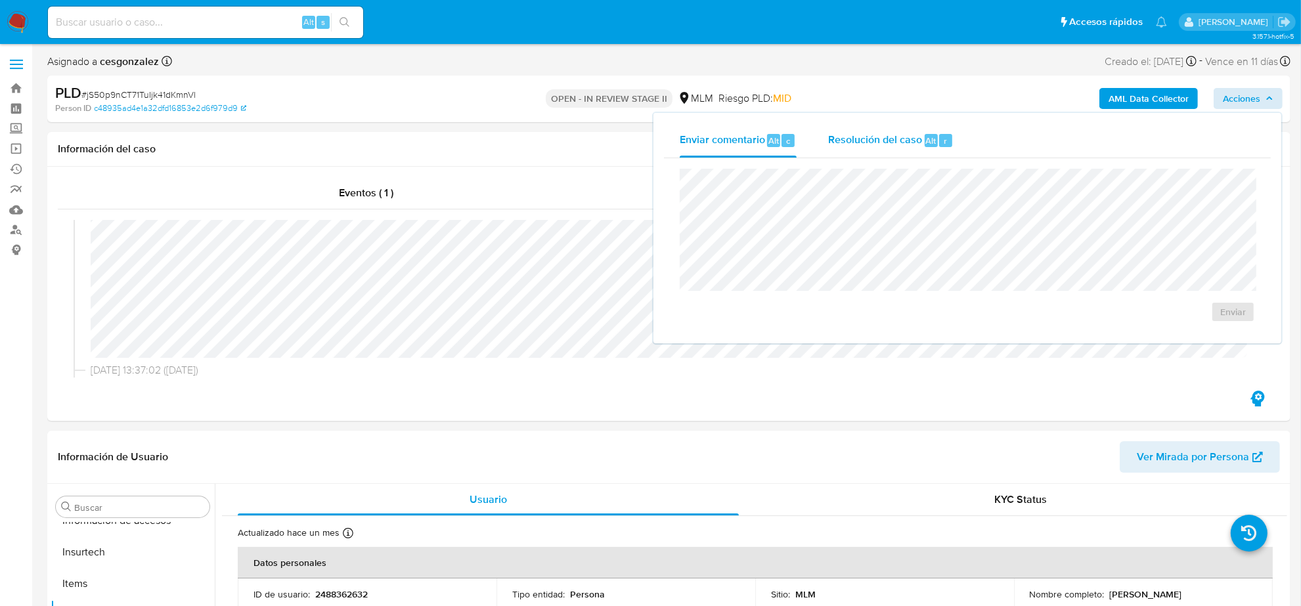
click at [888, 143] on span "Resolución del caso" at bounding box center [875, 140] width 94 height 15
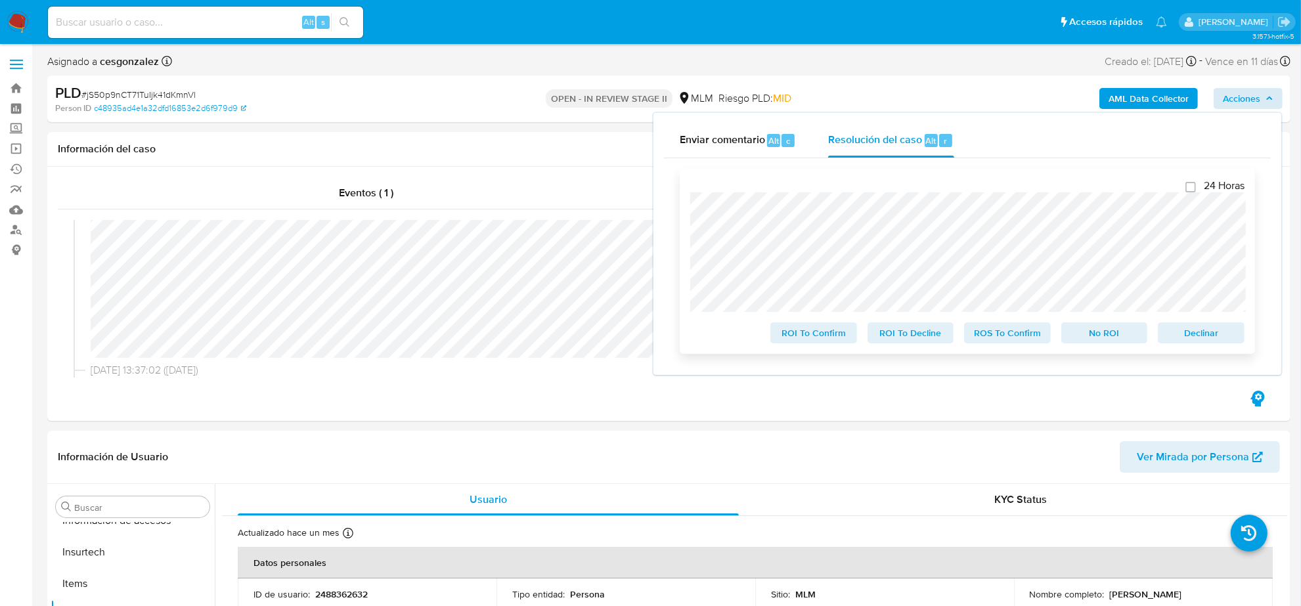
click at [1017, 330] on span "ROS To Confirm" at bounding box center [1008, 333] width 68 height 18
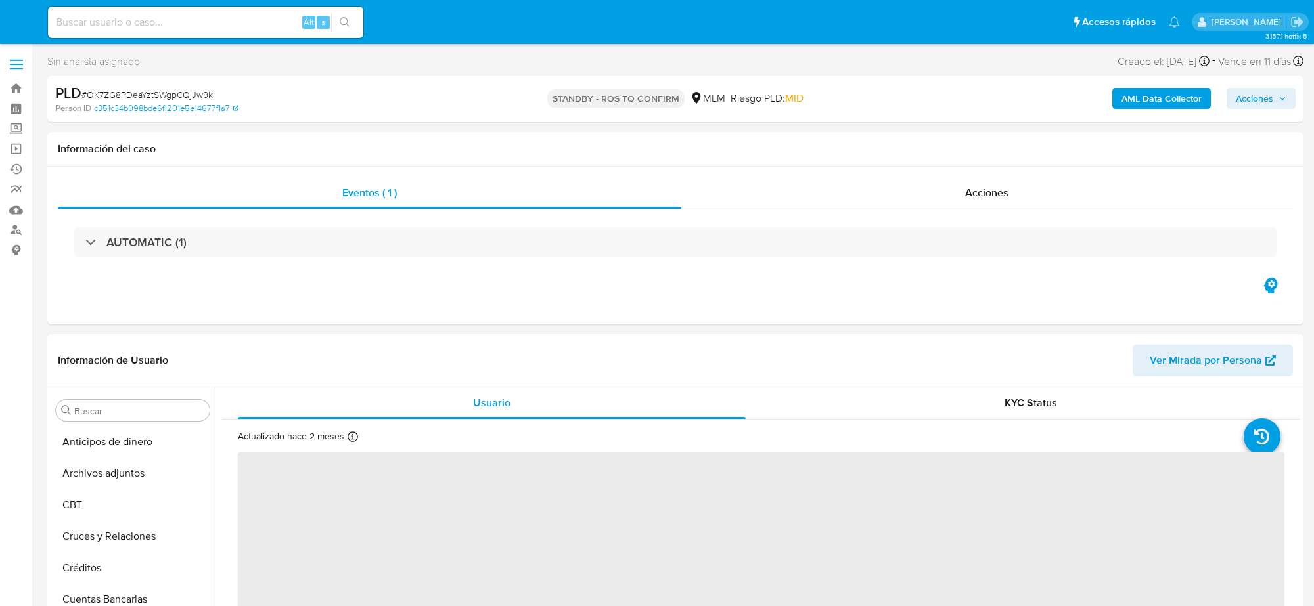
select select "10"
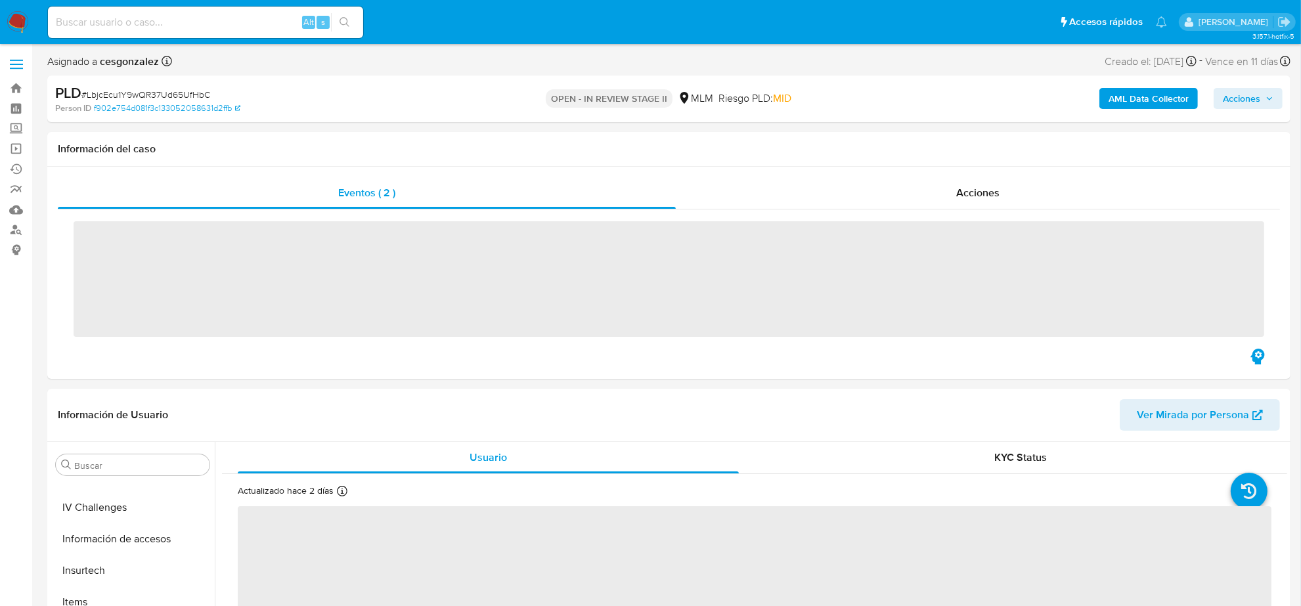
scroll to position [554, 0]
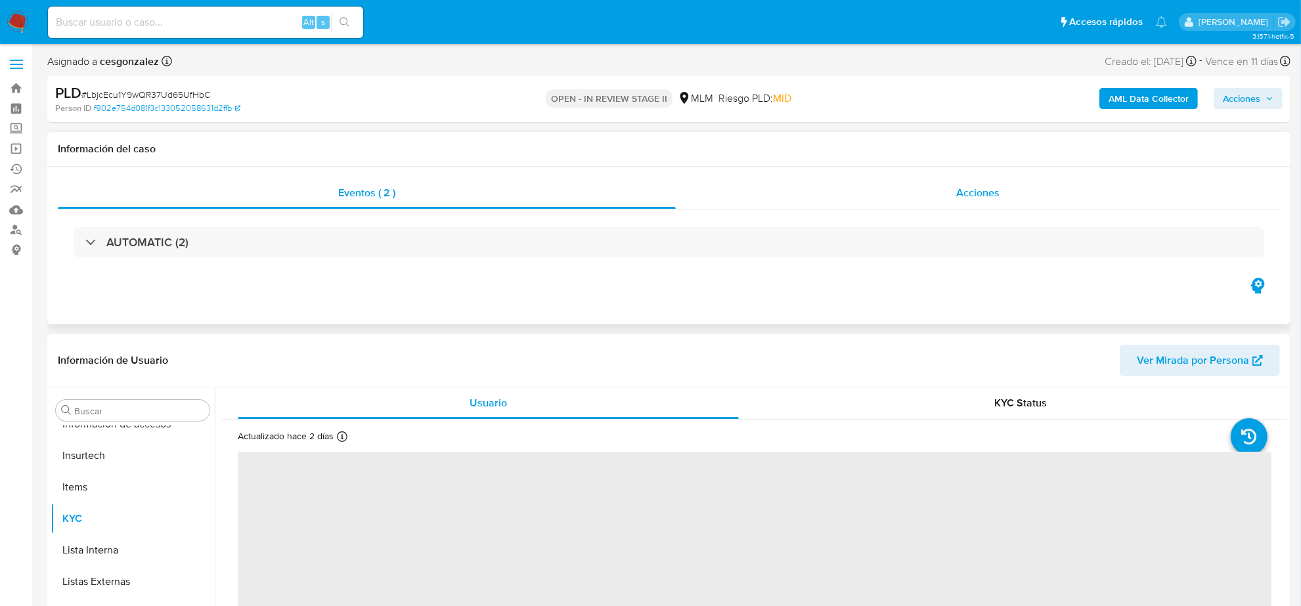
click at [1005, 192] on div "Acciones" at bounding box center [978, 193] width 604 height 32
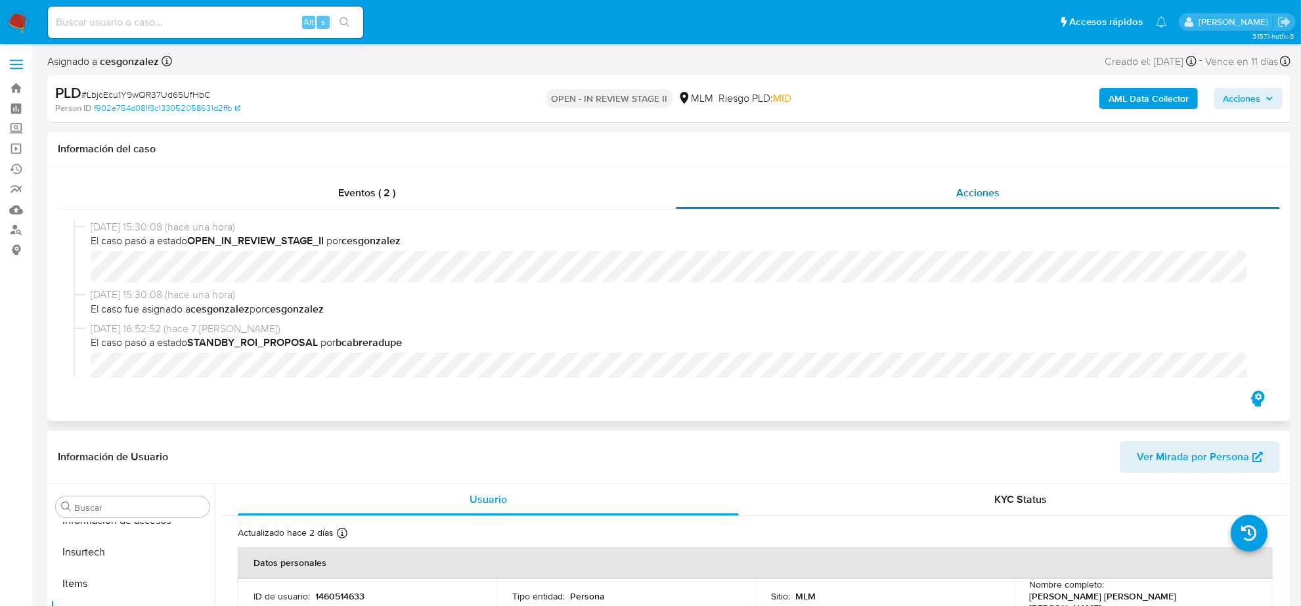
select select "10"
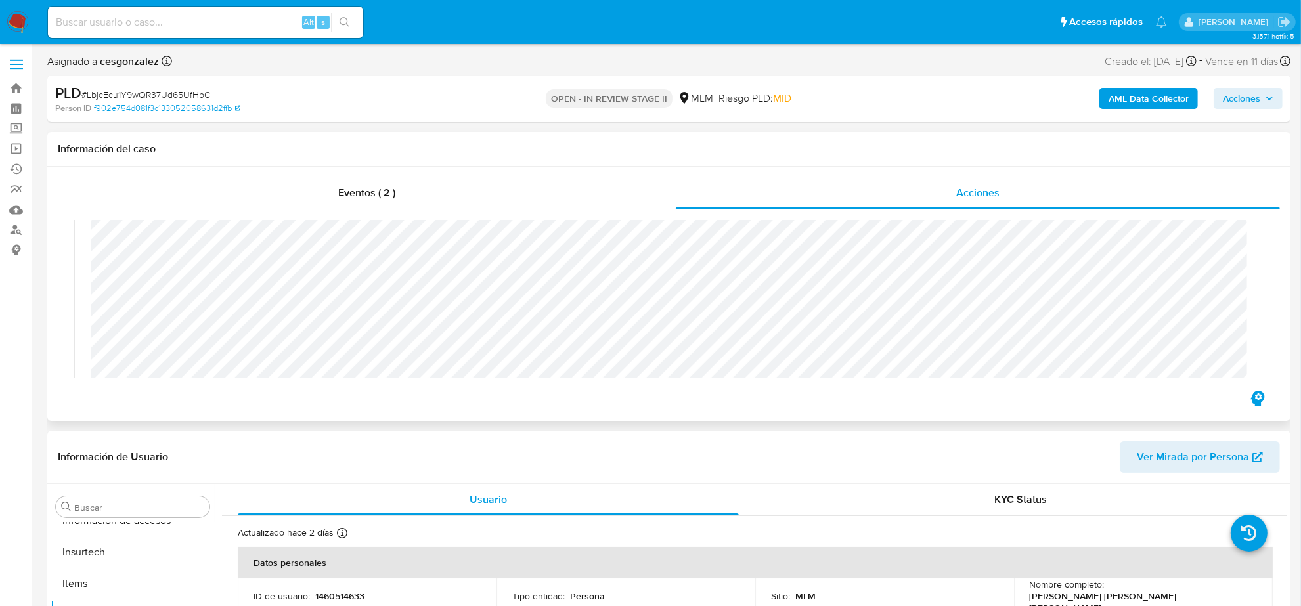
scroll to position [164, 0]
click at [1271, 99] on icon "button" at bounding box center [1269, 98] width 5 height 3
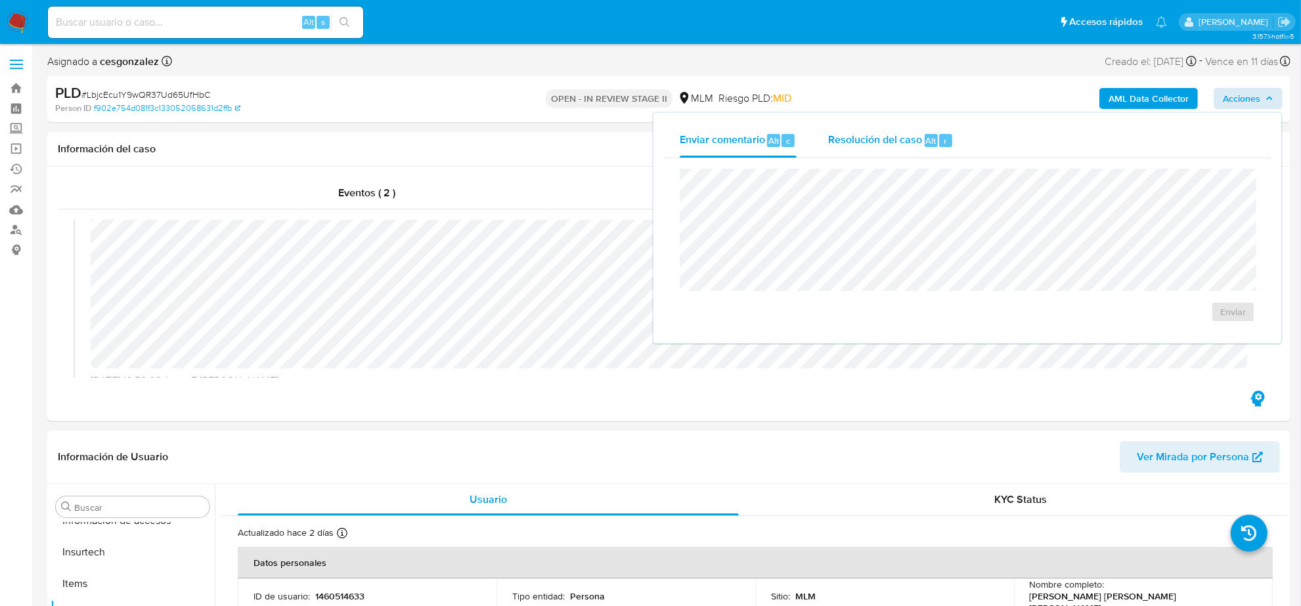
click at [845, 133] on span "Resolución del caso" at bounding box center [875, 140] width 94 height 15
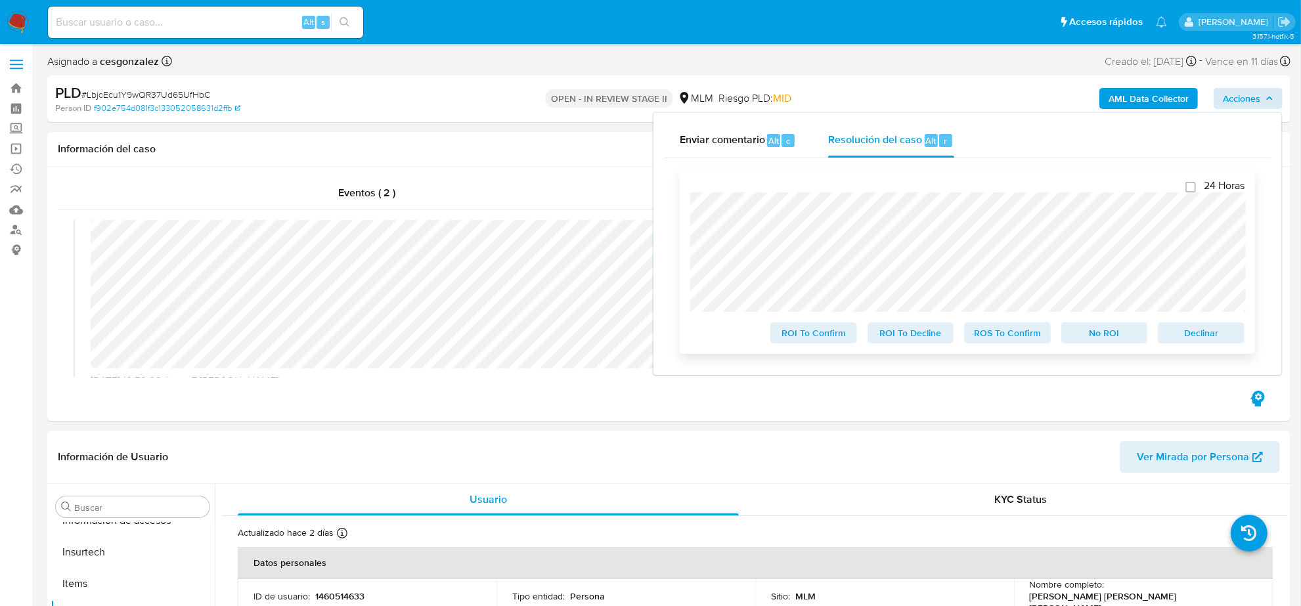
click at [1016, 334] on span "ROS To Confirm" at bounding box center [1008, 333] width 68 height 18
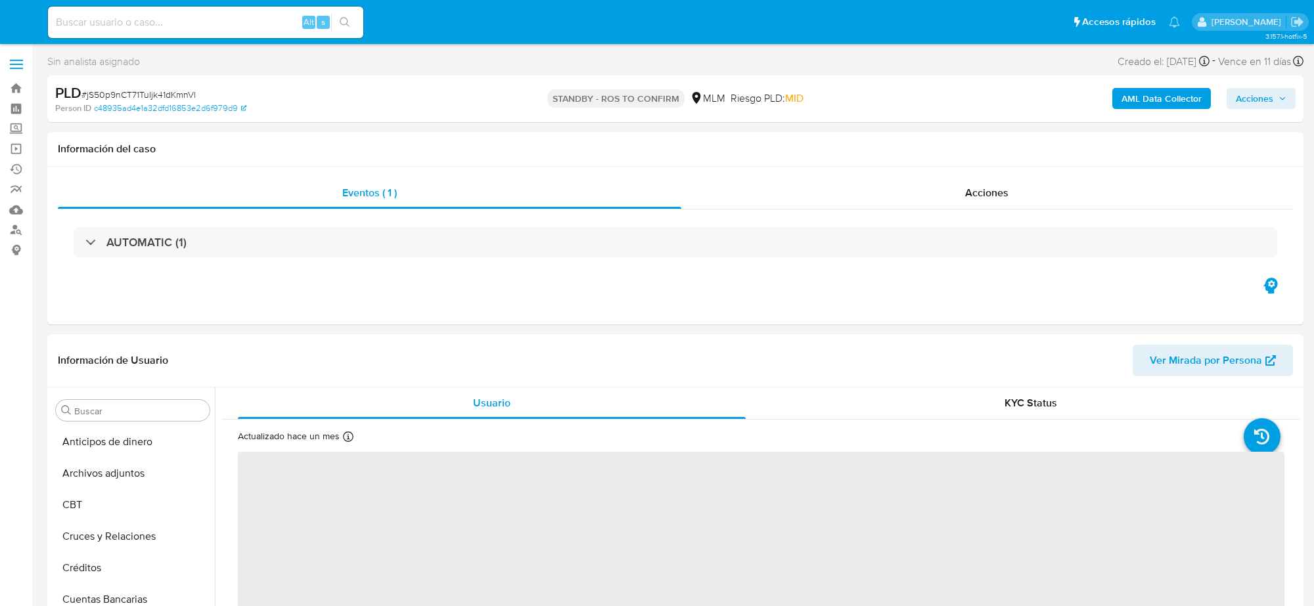
select select "10"
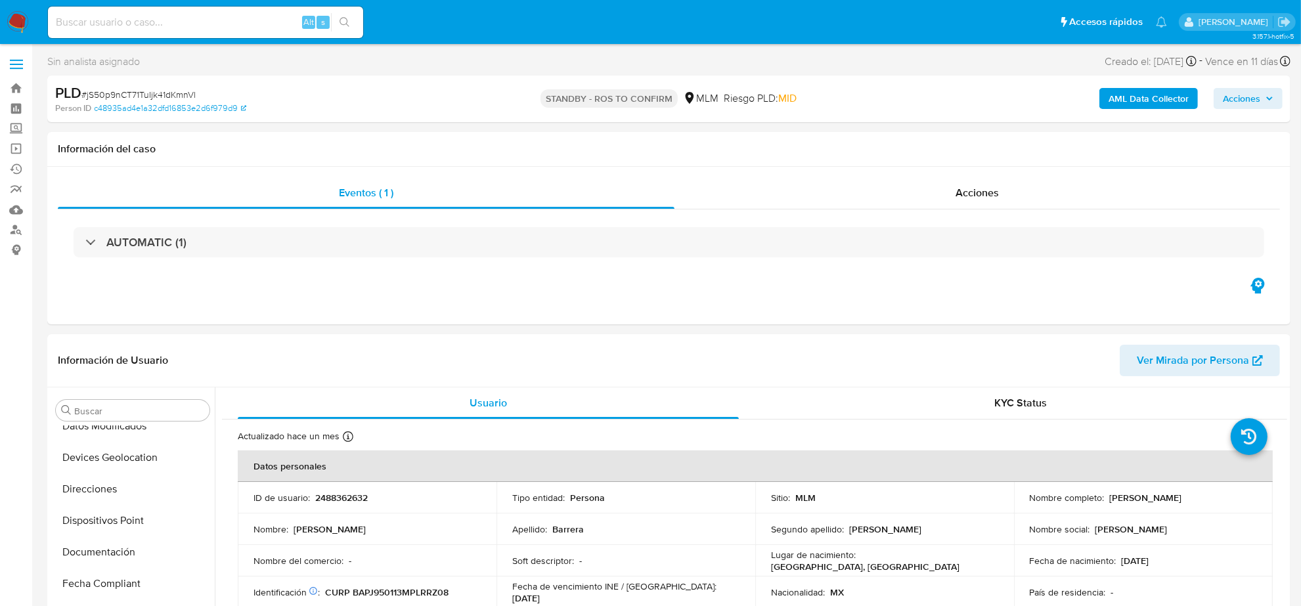
scroll to position [445, 0]
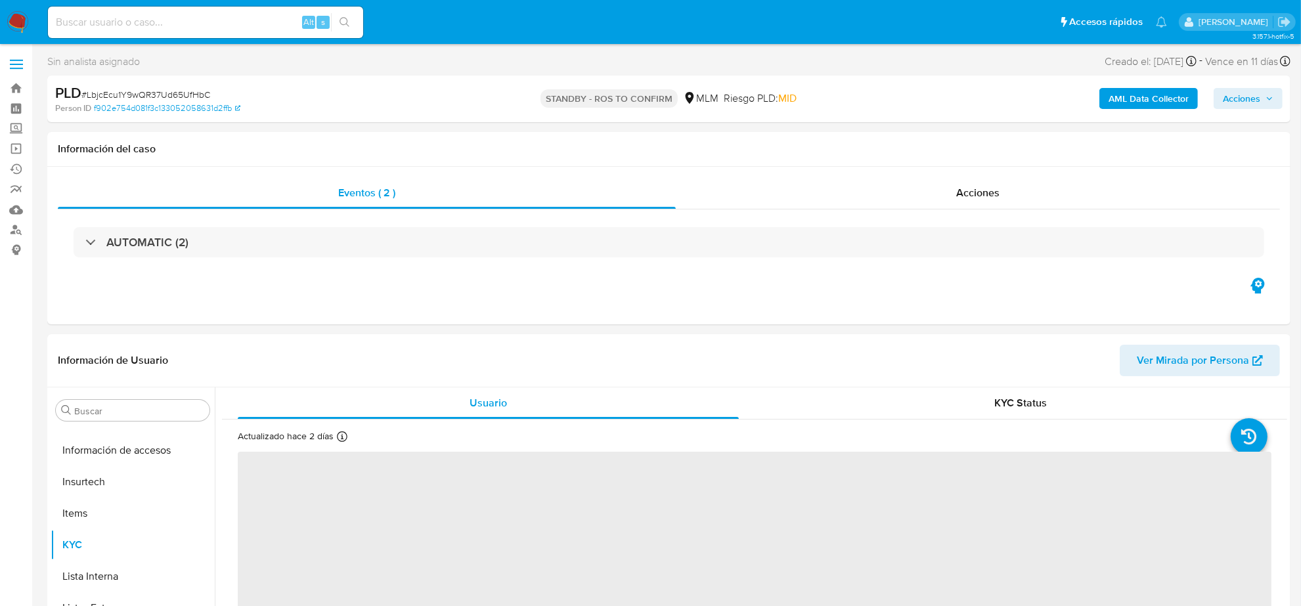
scroll to position [554, 0]
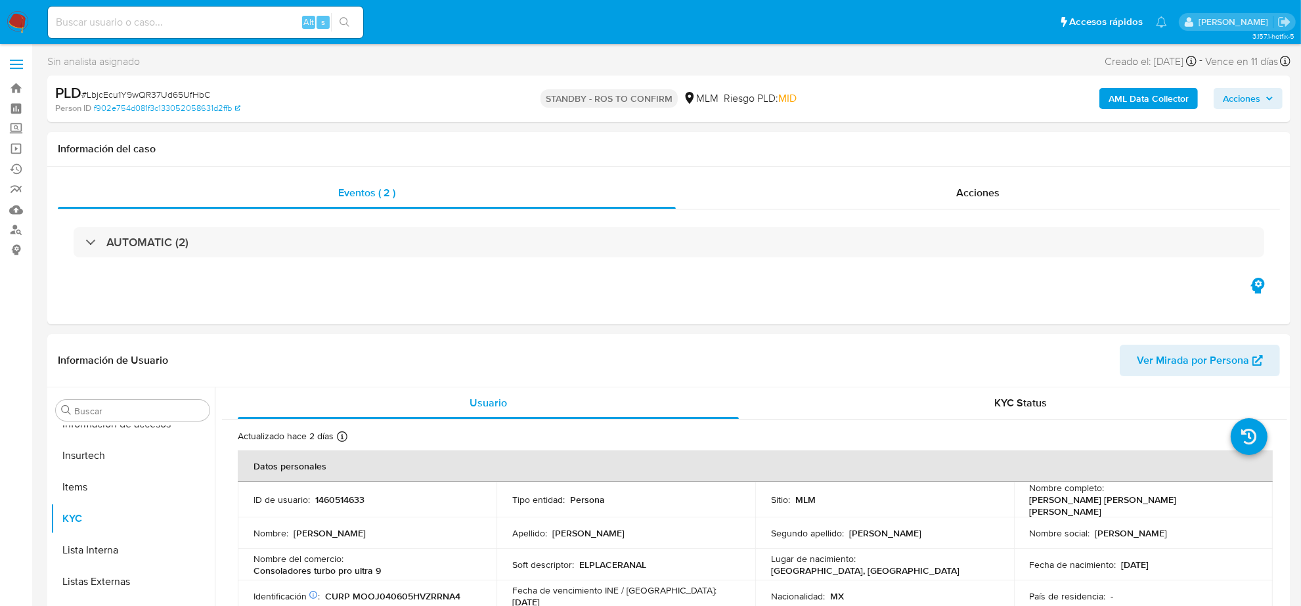
select select "10"
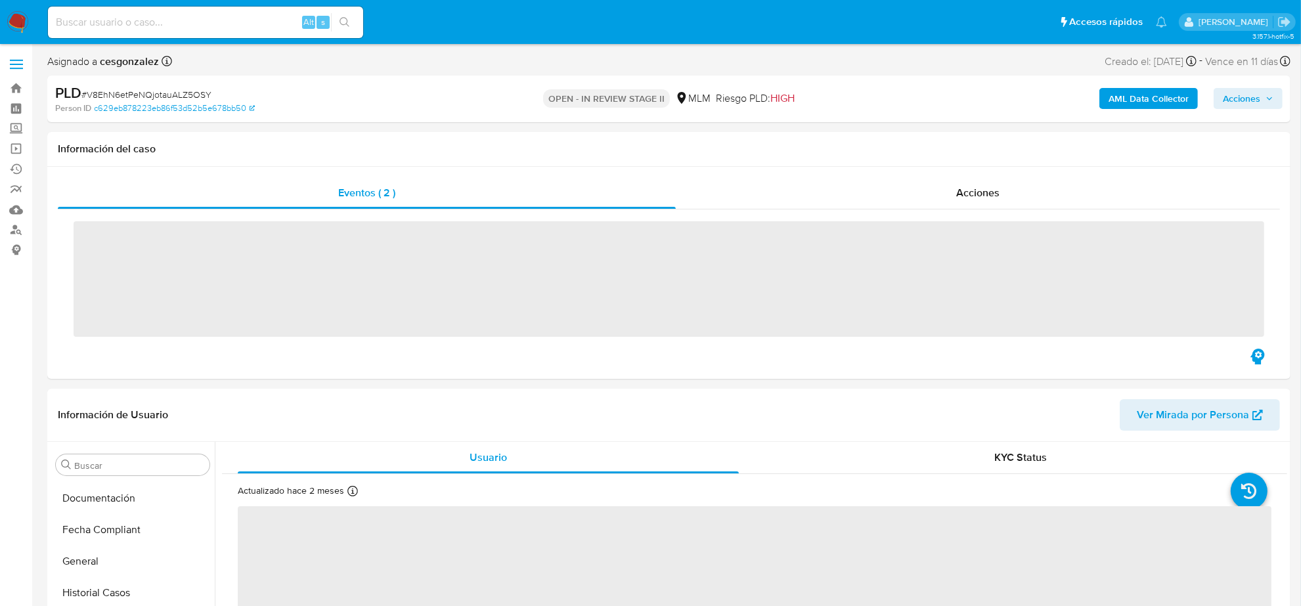
scroll to position [554, 0]
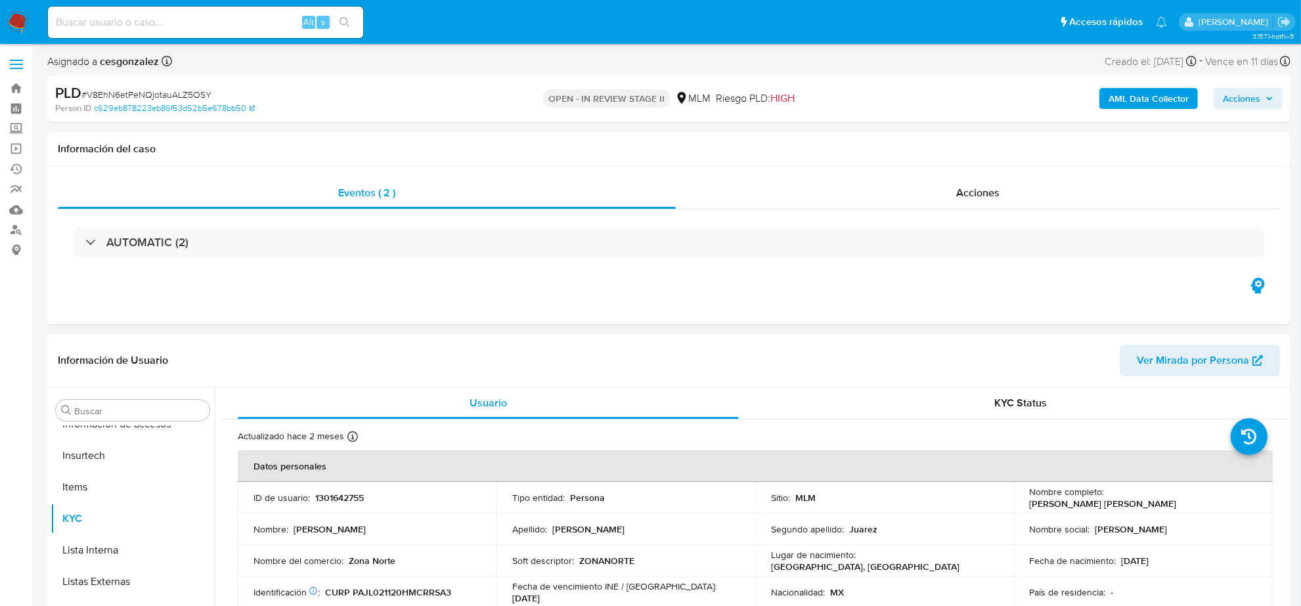
select select "10"
click at [961, 217] on div "AUTOMATIC (2)" at bounding box center [669, 243] width 1223 height 66
click at [971, 200] on span "Acciones" at bounding box center [977, 192] width 43 height 15
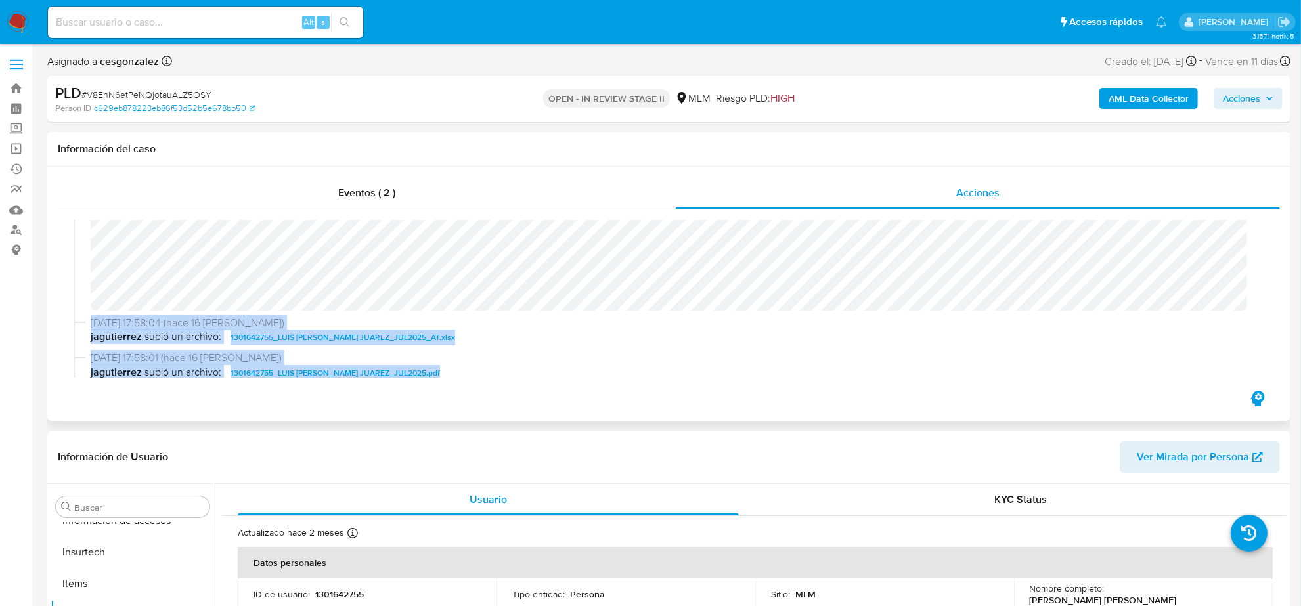
scroll to position [302, 0]
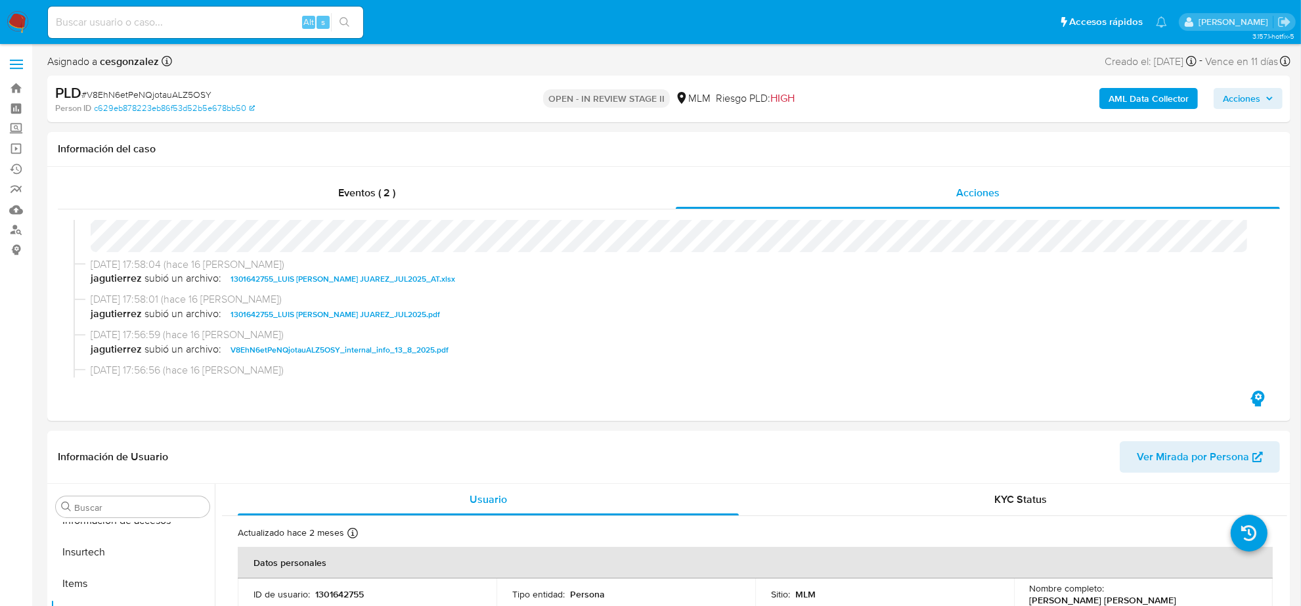
click at [1253, 99] on span "Acciones" at bounding box center [1241, 98] width 37 height 21
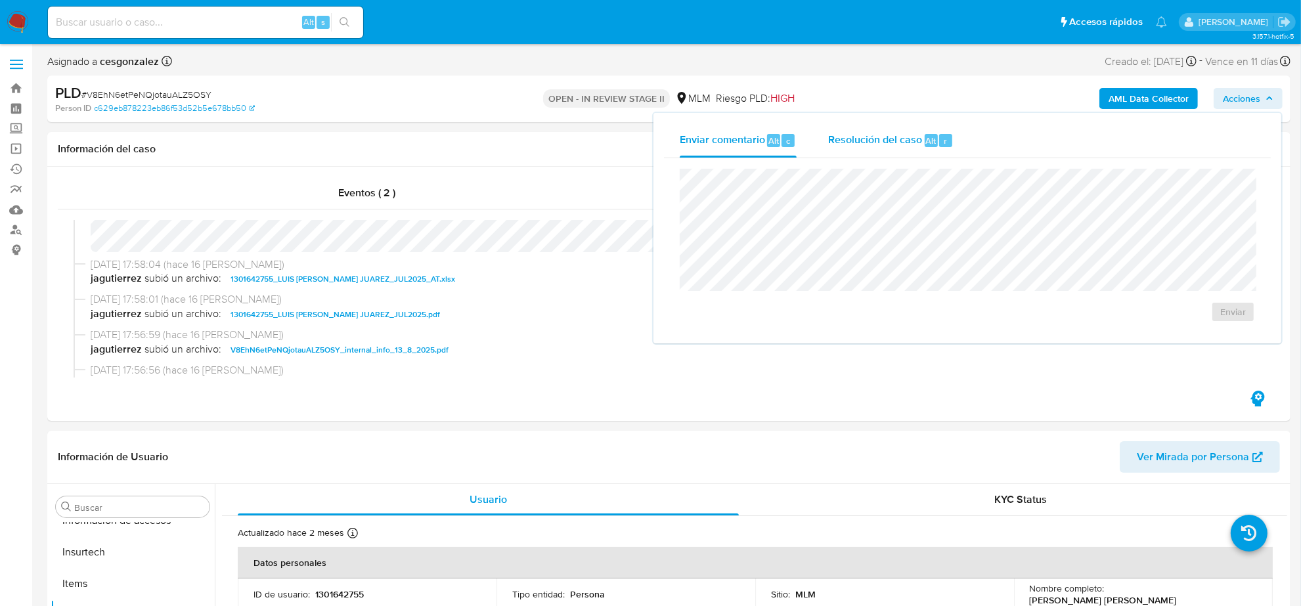
click at [888, 140] on span "Resolución del caso" at bounding box center [875, 140] width 94 height 15
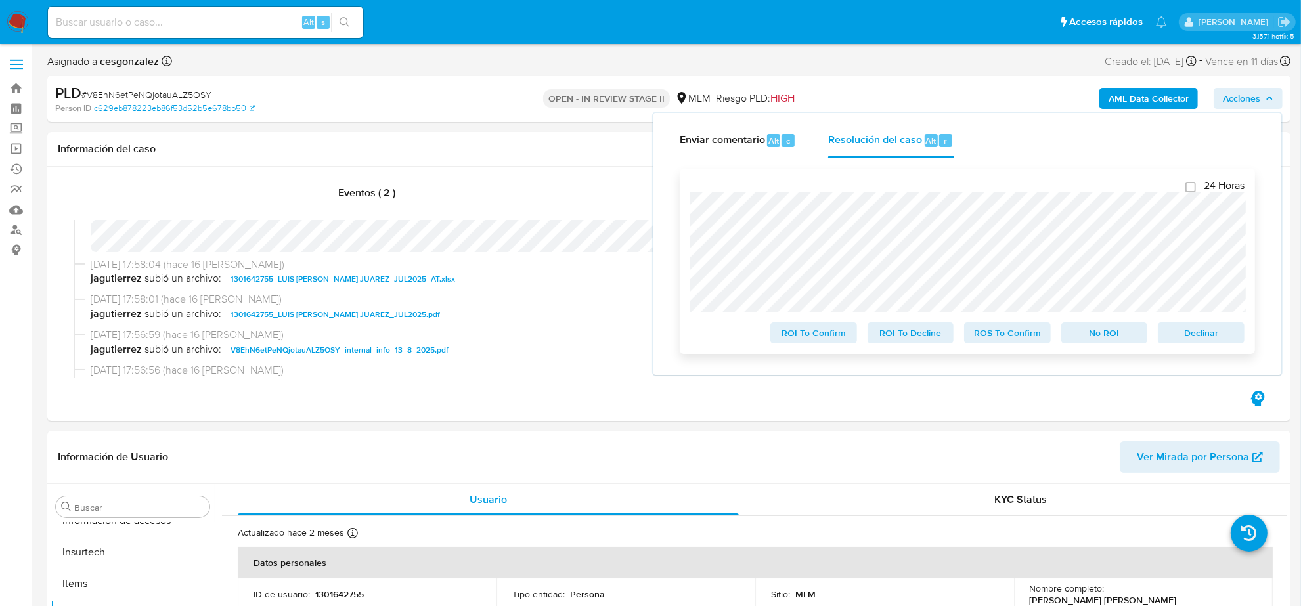
click at [1019, 337] on span "ROS To Confirm" at bounding box center [1008, 333] width 68 height 18
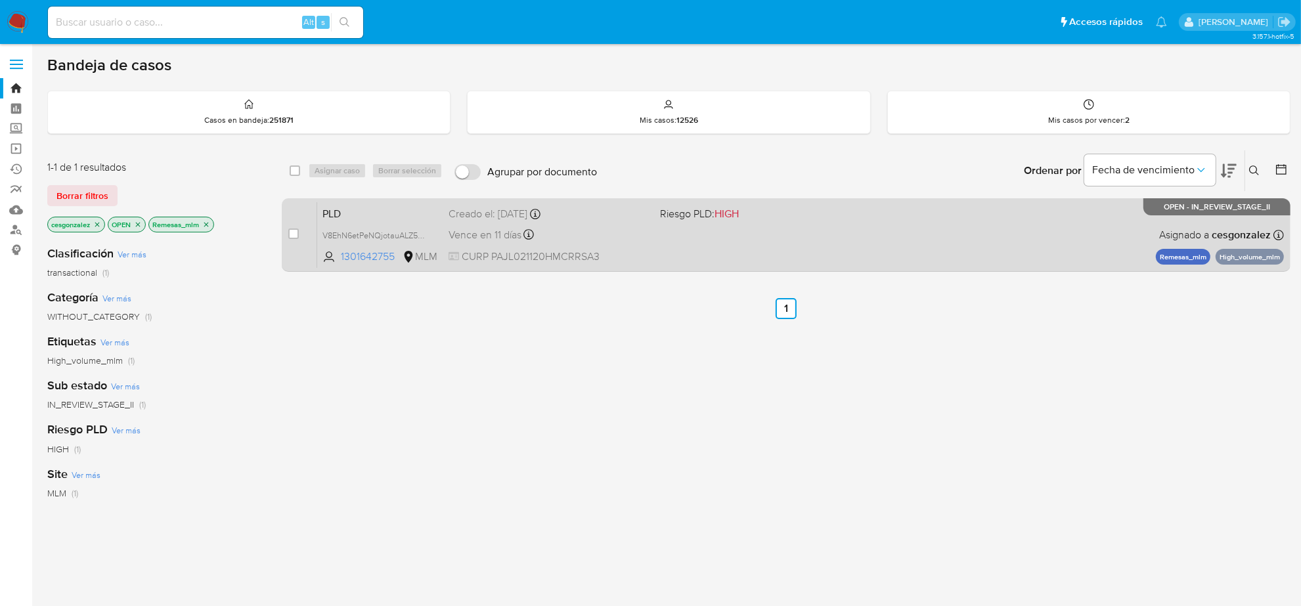
click at [478, 235] on span "Vence en 11 días" at bounding box center [485, 235] width 73 height 14
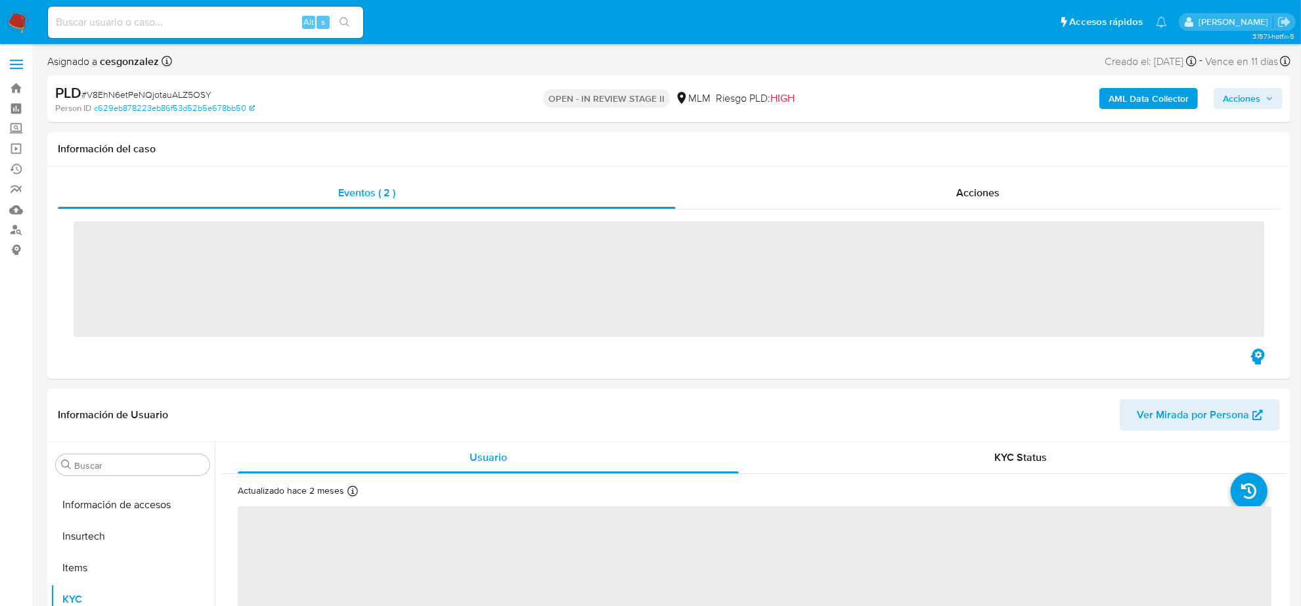
scroll to position [554, 0]
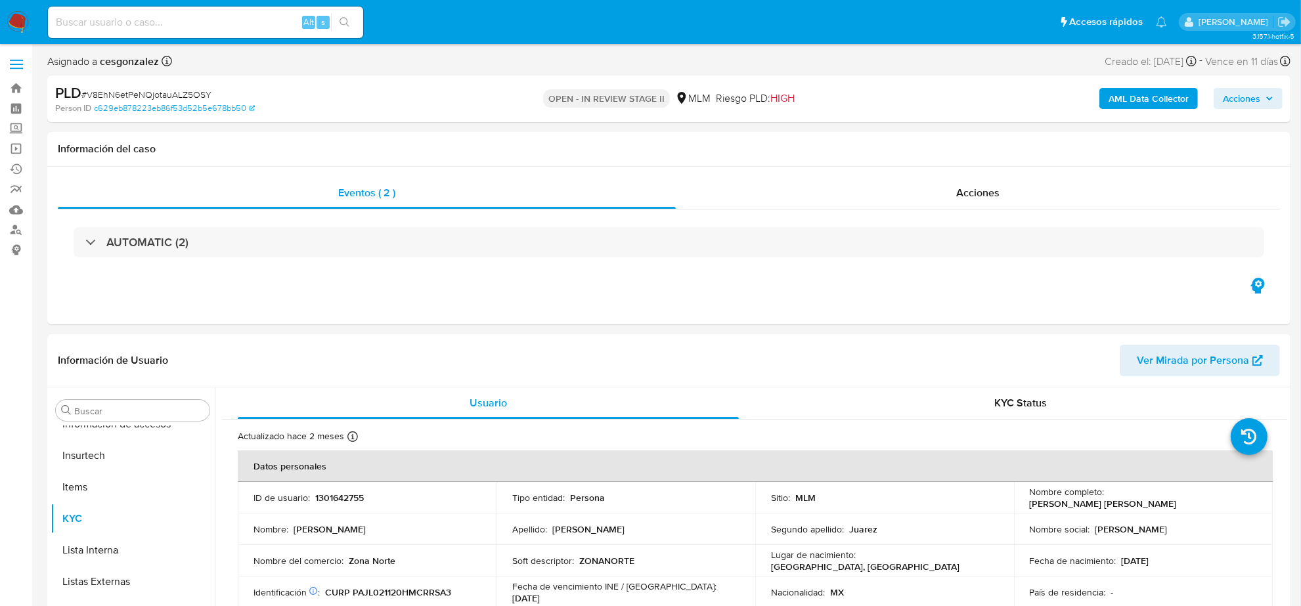
select select "10"
click at [178, 99] on span "# V8EhN6etPeNQjotauALZ5OSY" at bounding box center [146, 94] width 130 height 13
copy span "V8EhN6etPeNQjotauALZ5OSY"
click at [934, 184] on div "Acciones" at bounding box center [978, 193] width 604 height 32
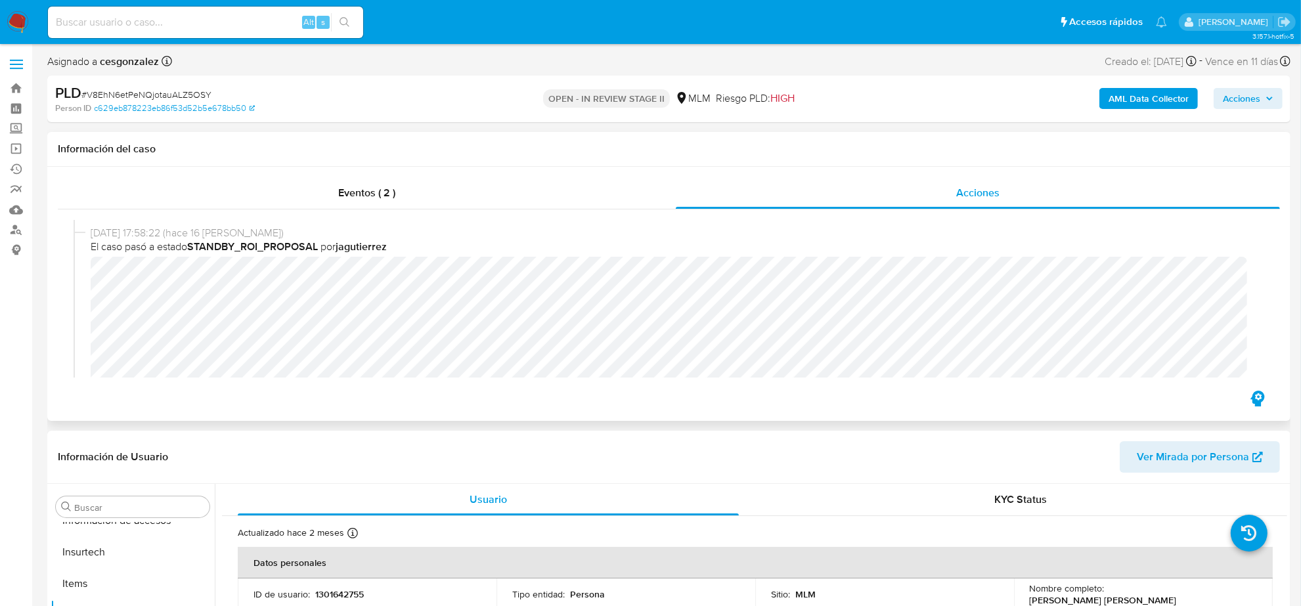
scroll to position [201, 0]
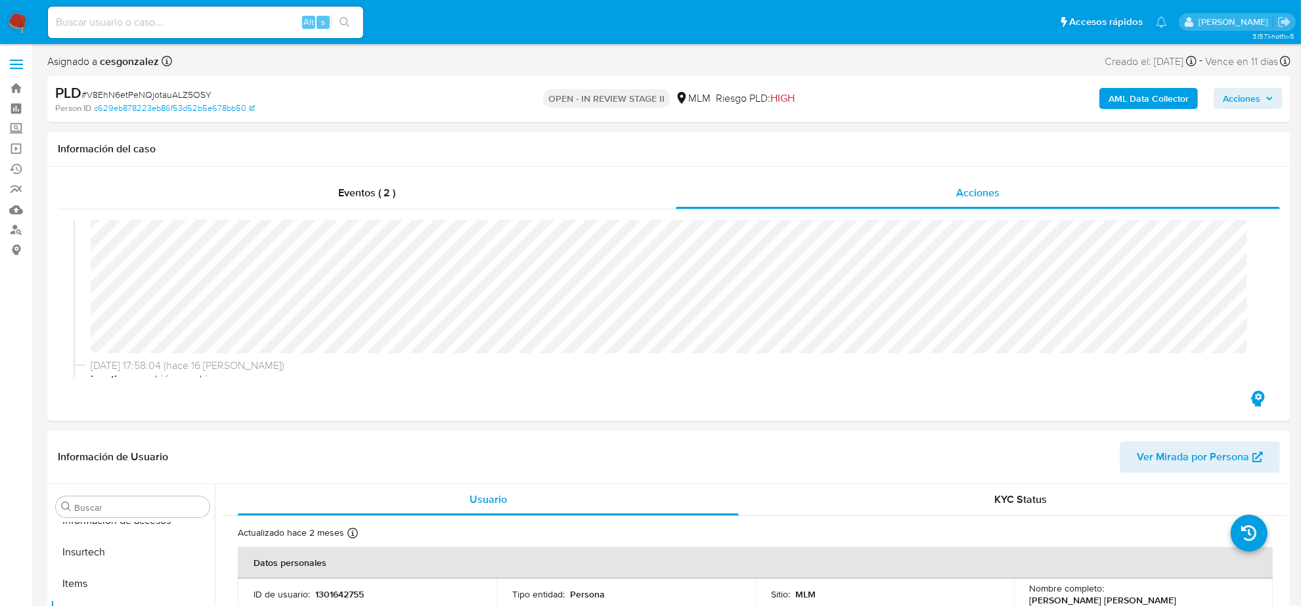
click at [1278, 101] on button "Acciones" at bounding box center [1248, 98] width 69 height 21
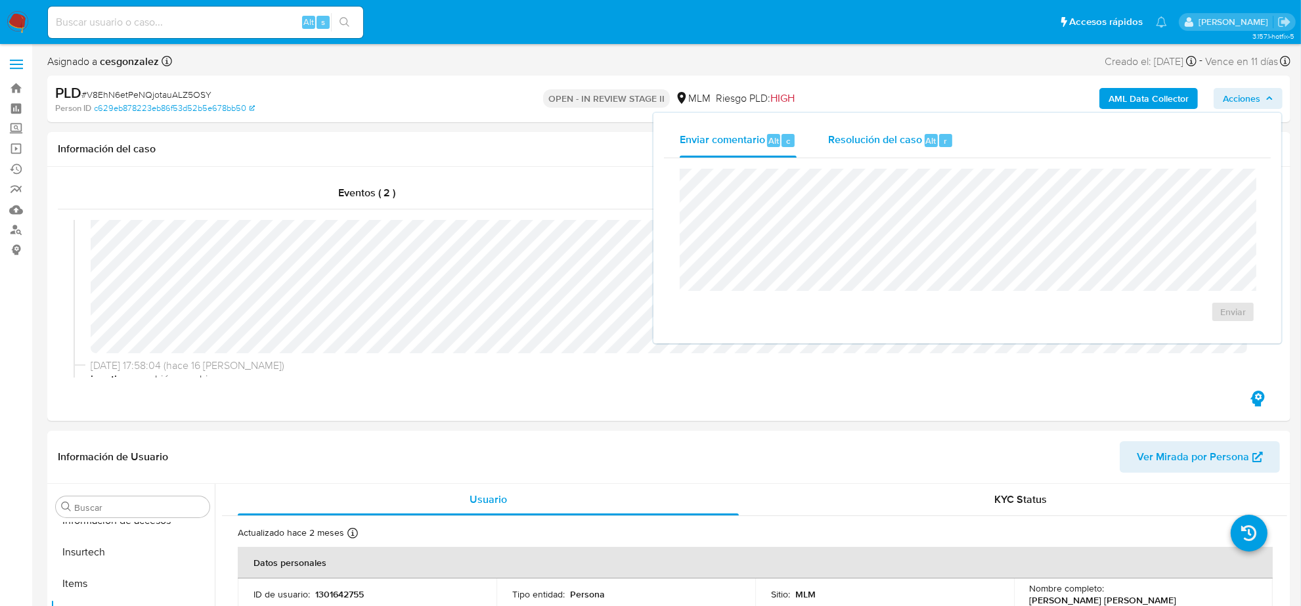
click at [900, 141] on span "Resolución del caso" at bounding box center [875, 140] width 94 height 15
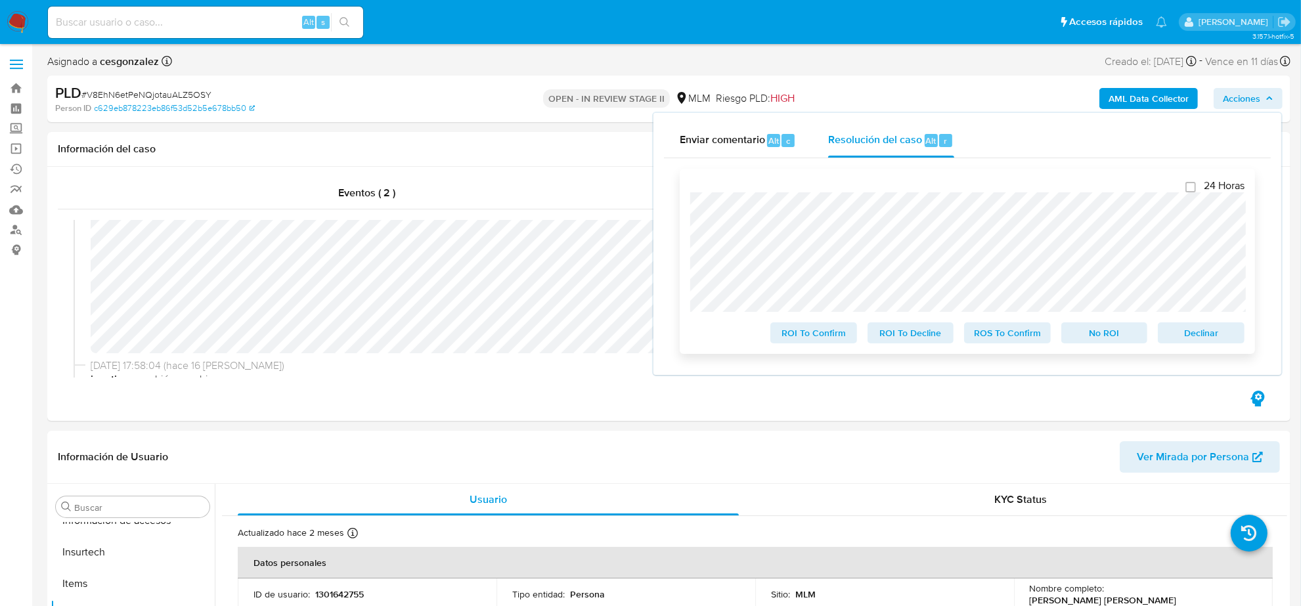
click at [1015, 337] on span "ROS To Confirm" at bounding box center [1008, 333] width 68 height 18
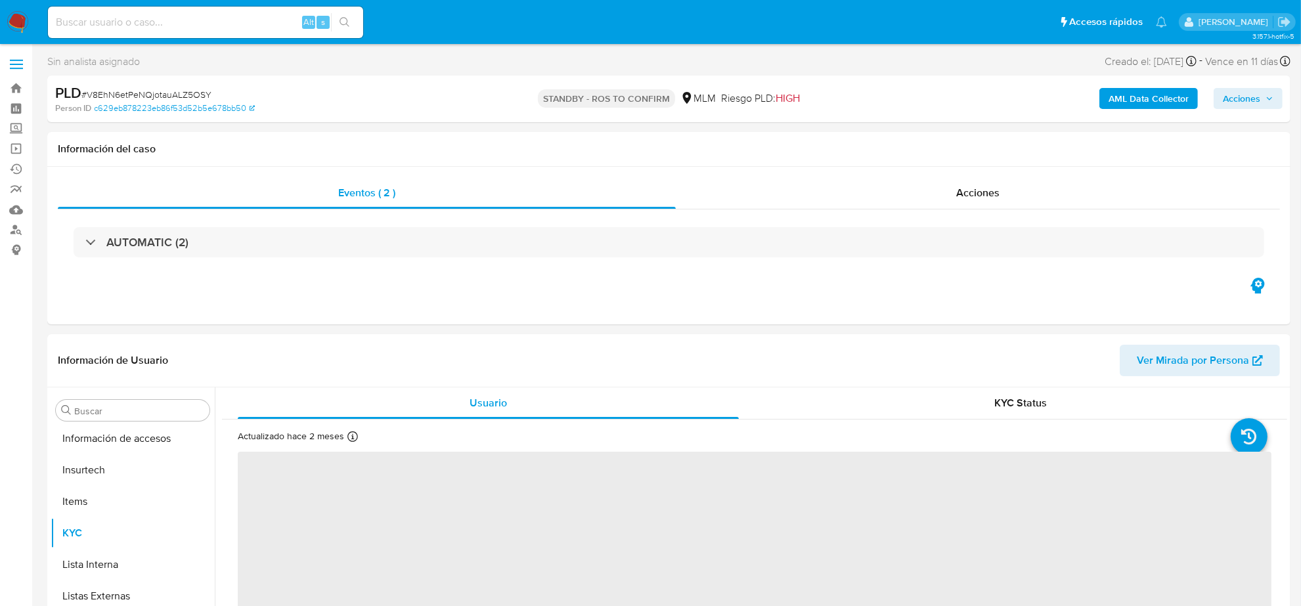
scroll to position [554, 0]
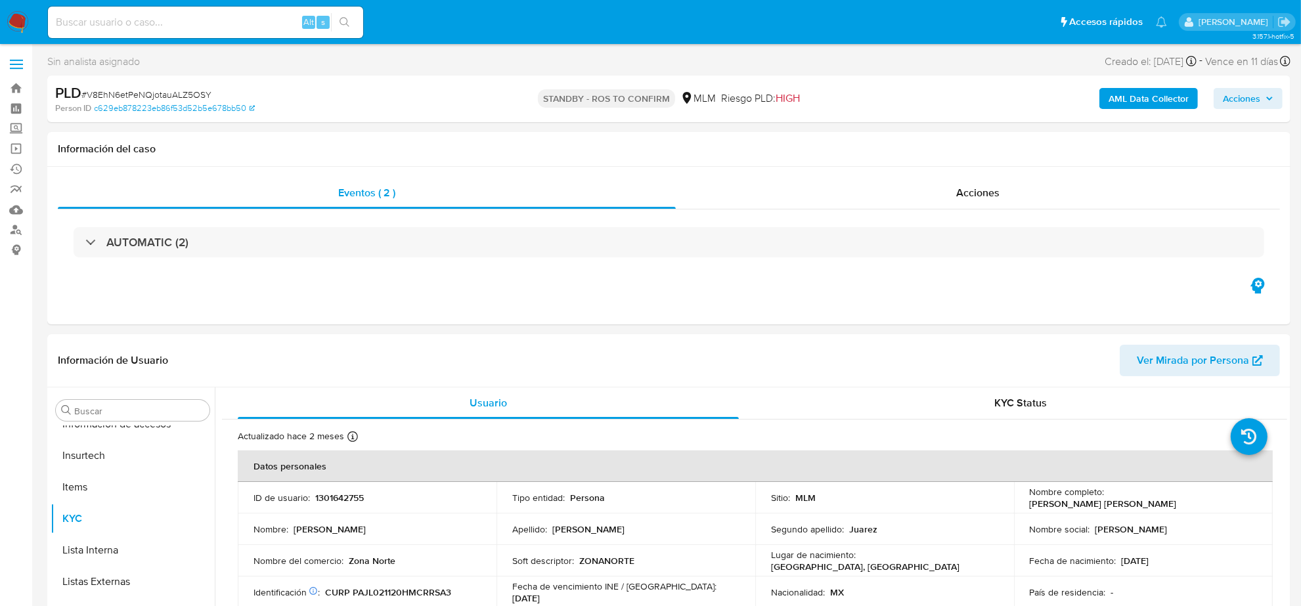
select select "10"
click at [997, 198] on span "Acciones" at bounding box center [977, 192] width 43 height 15
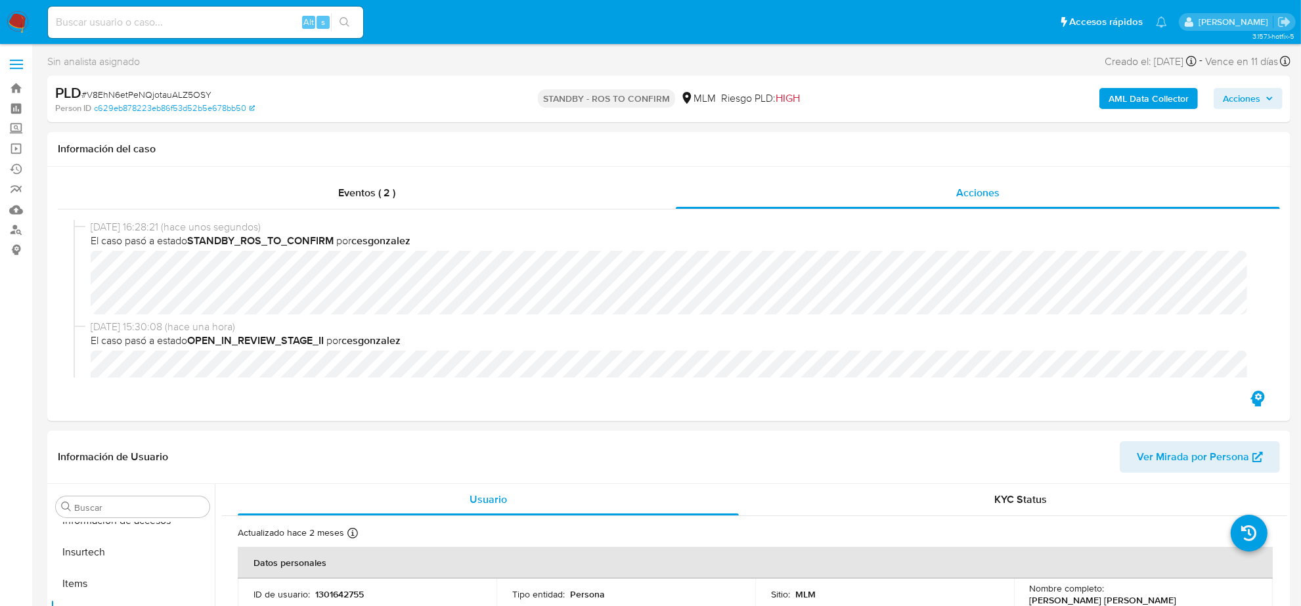
click at [182, 21] on input at bounding box center [205, 22] width 315 height 17
paste input "LbjcEcu1Y9wQR37Ud65UfHbC"
type input "LbjcEcu1Y9wQR37Ud65UfHbC"
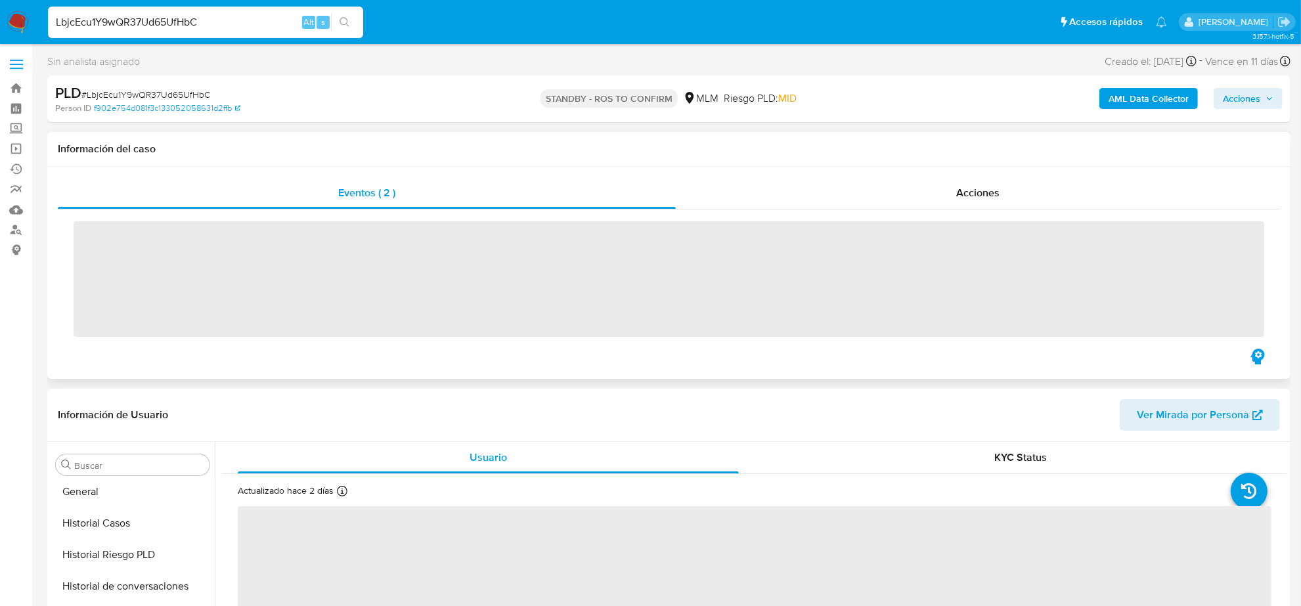
scroll to position [554, 0]
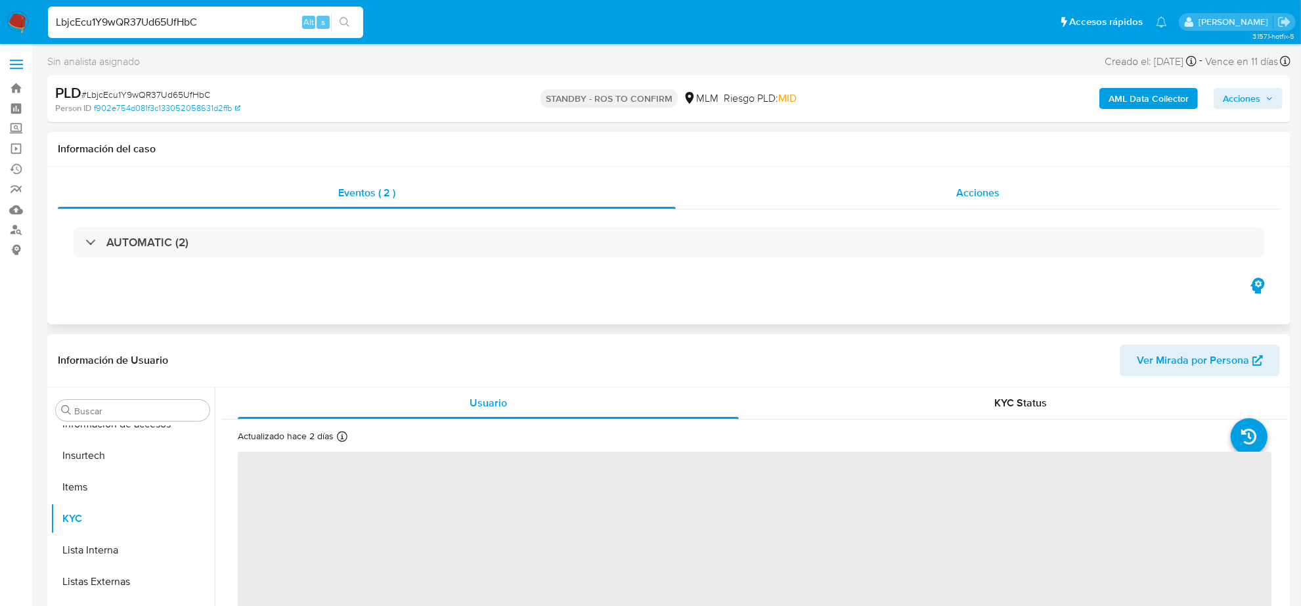
click at [972, 194] on span "Acciones" at bounding box center [977, 192] width 43 height 15
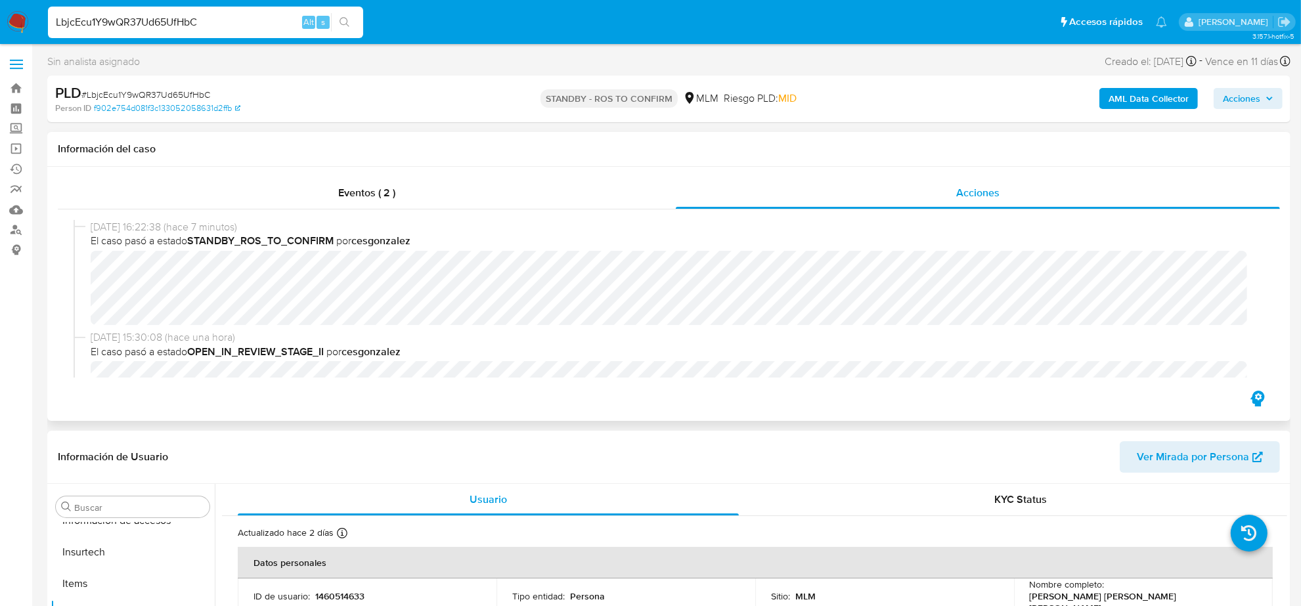
select select "10"
click at [128, 20] on input "LbjcEcu1Y9wQR37Ud65UfHbC" at bounding box center [205, 22] width 315 height 17
click at [127, 20] on input "LbjcEcu1Y9wQR37Ud65UfHbC" at bounding box center [205, 22] width 315 height 17
paste input "OK7ZG8PDeaYztSWgpCQjJw9k"
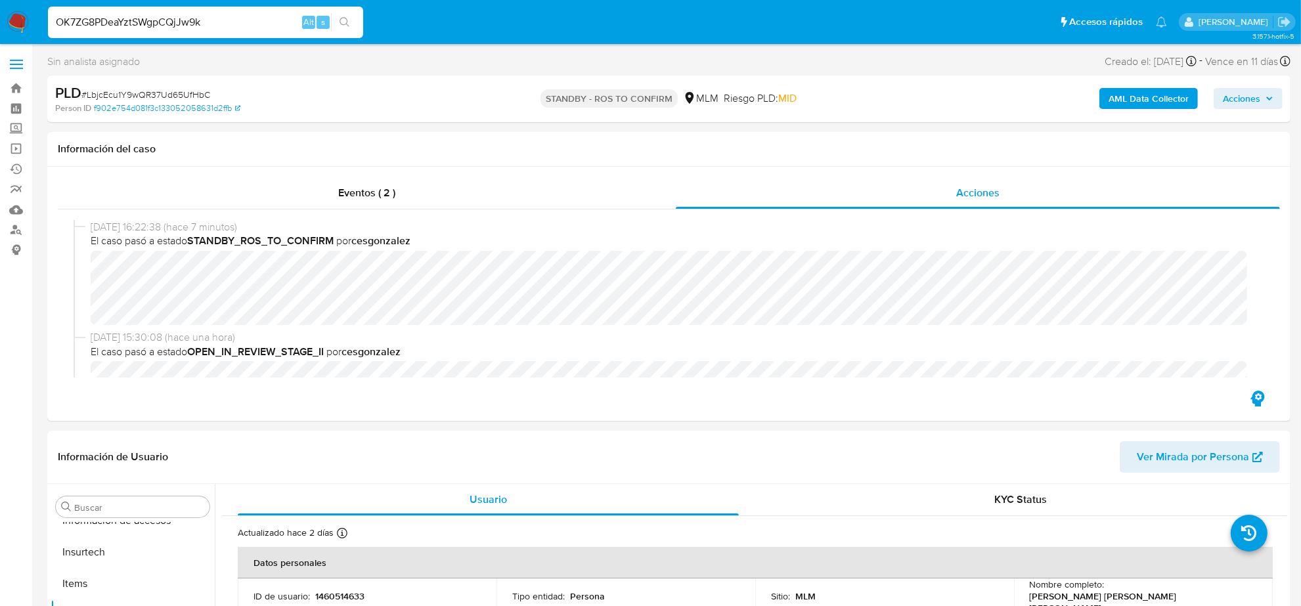
type input "OK7ZG8PDeaYztSWgpCQjJw9k"
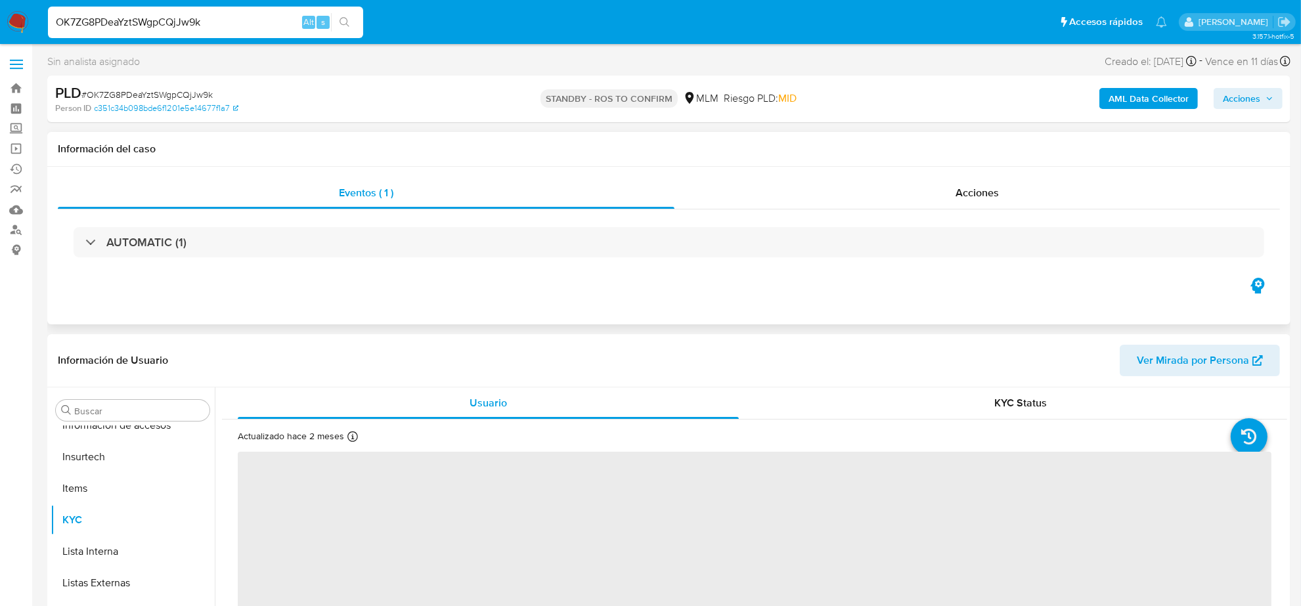
scroll to position [554, 0]
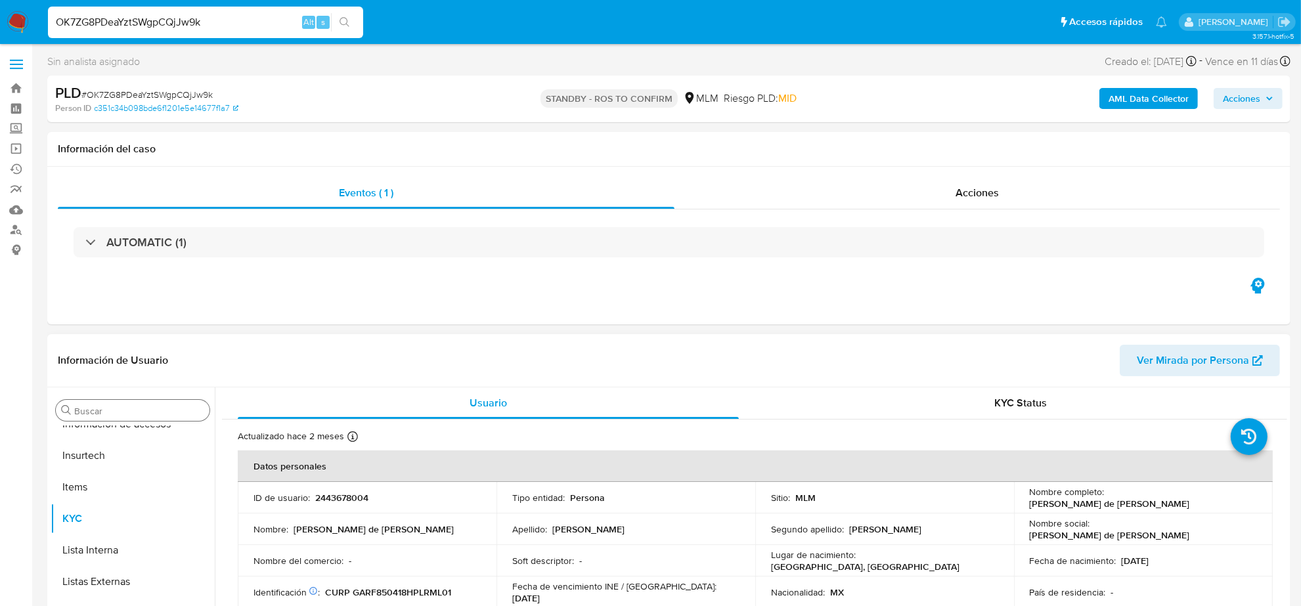
select select "10"
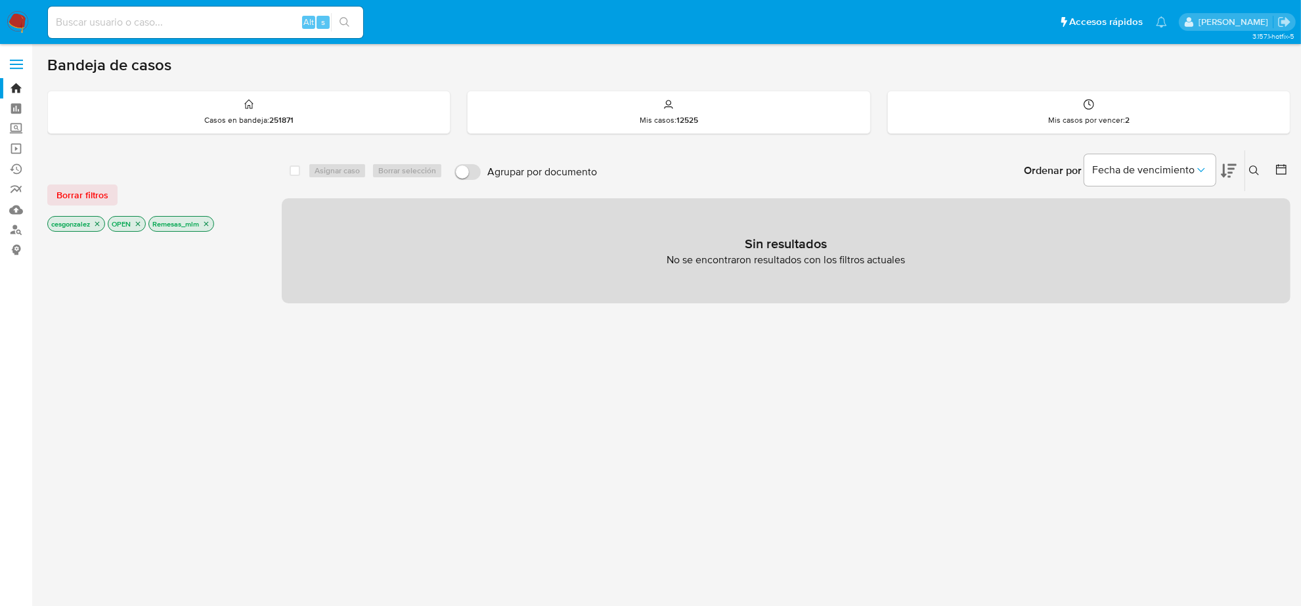
click at [209, 227] on icon "close-filter" at bounding box center [206, 224] width 8 height 8
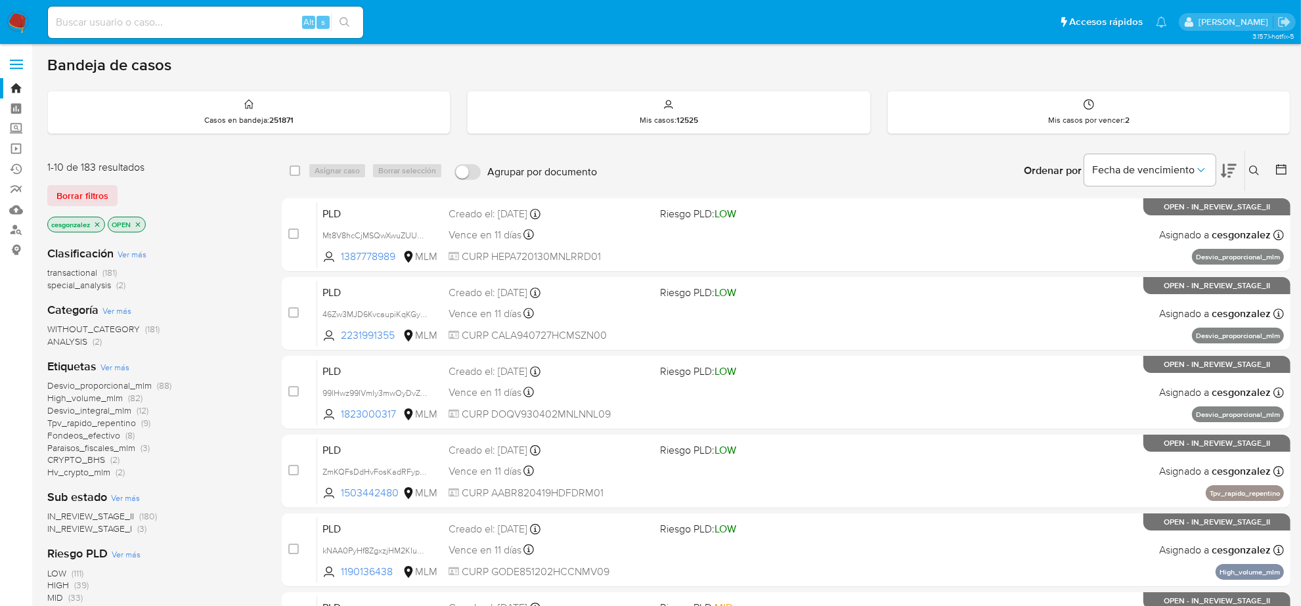
click at [93, 434] on span "Fondeos_efectivo" at bounding box center [83, 435] width 73 height 13
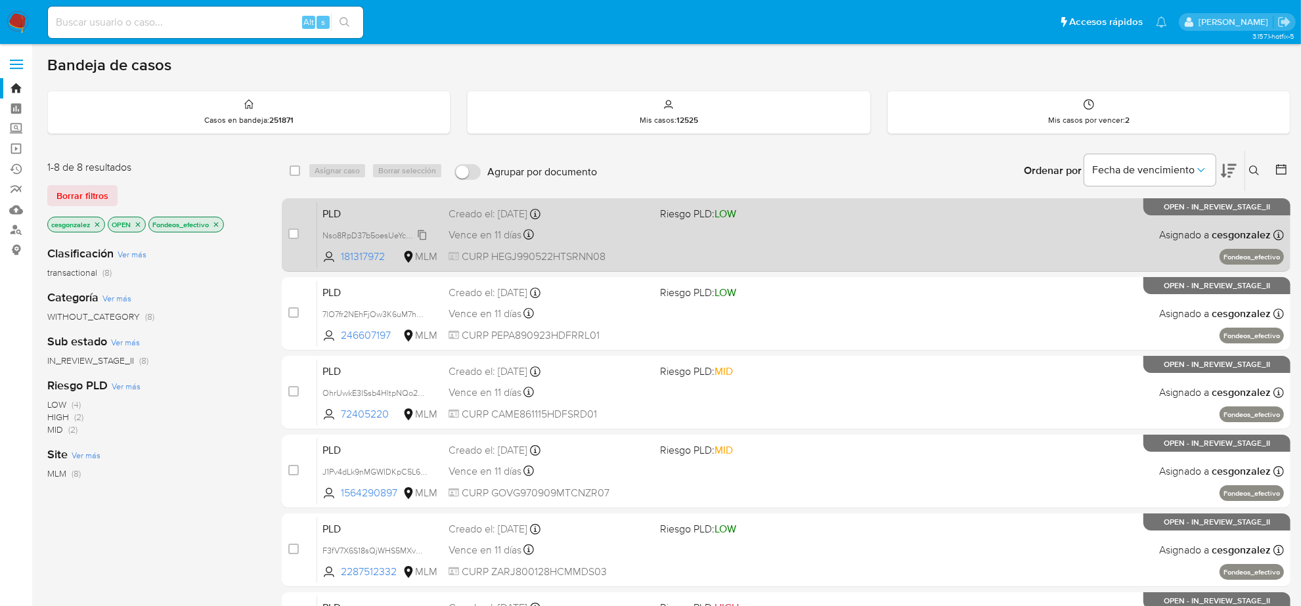
click at [415, 230] on span "Nso8RpD37b5oesUeYcQZDsLh" at bounding box center [379, 234] width 113 height 14
